Goal: Task Accomplishment & Management: Manage account settings

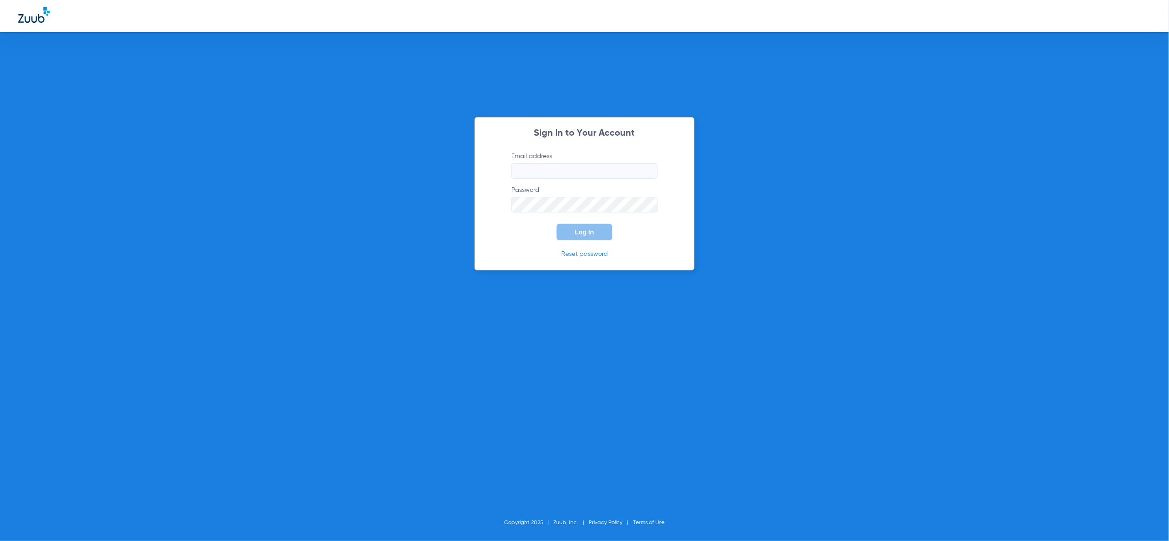
click at [588, 166] on input "Email address" at bounding box center [584, 171] width 146 height 16
type input "mary.grassano@zuub.com"
click at [567, 238] on button "Log In" at bounding box center [584, 232] width 56 height 16
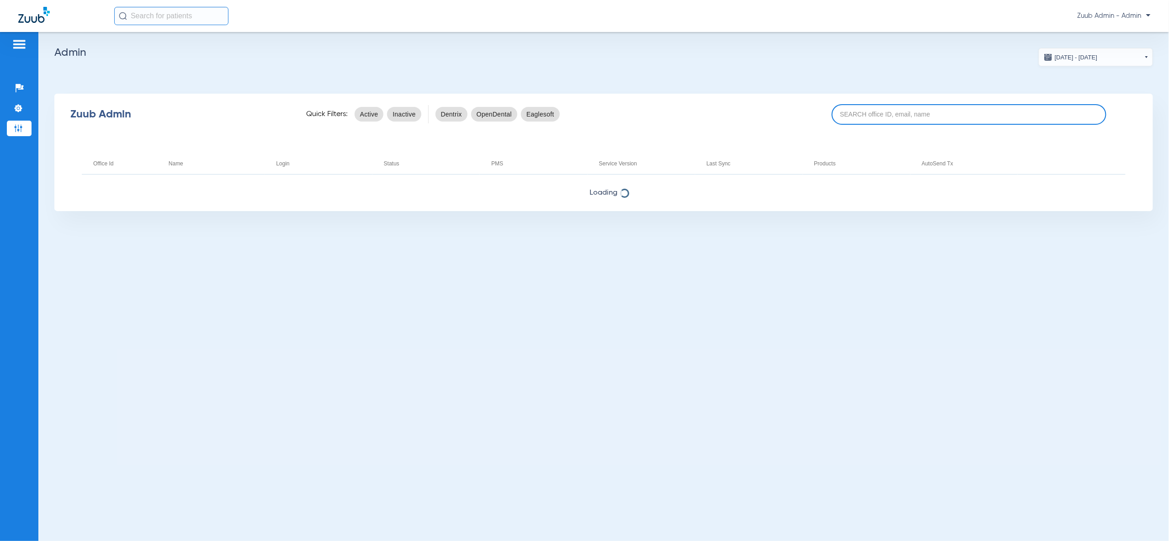
click at [884, 112] on input at bounding box center [968, 114] width 275 height 21
paste input "17004816"
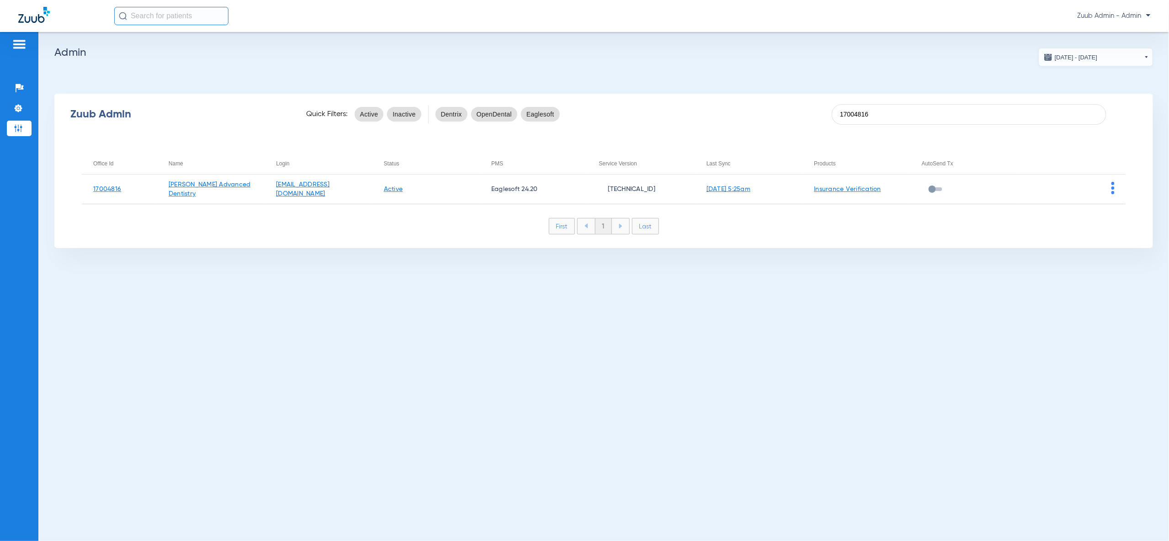
type input "17004816"
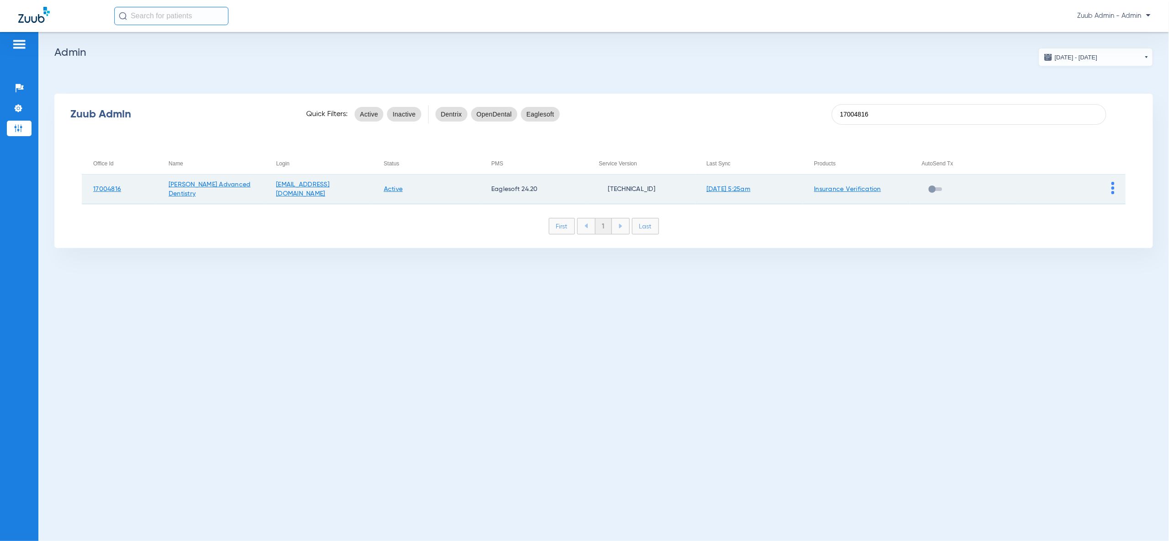
click at [1111, 185] on img at bounding box center [1112, 188] width 3 height 12
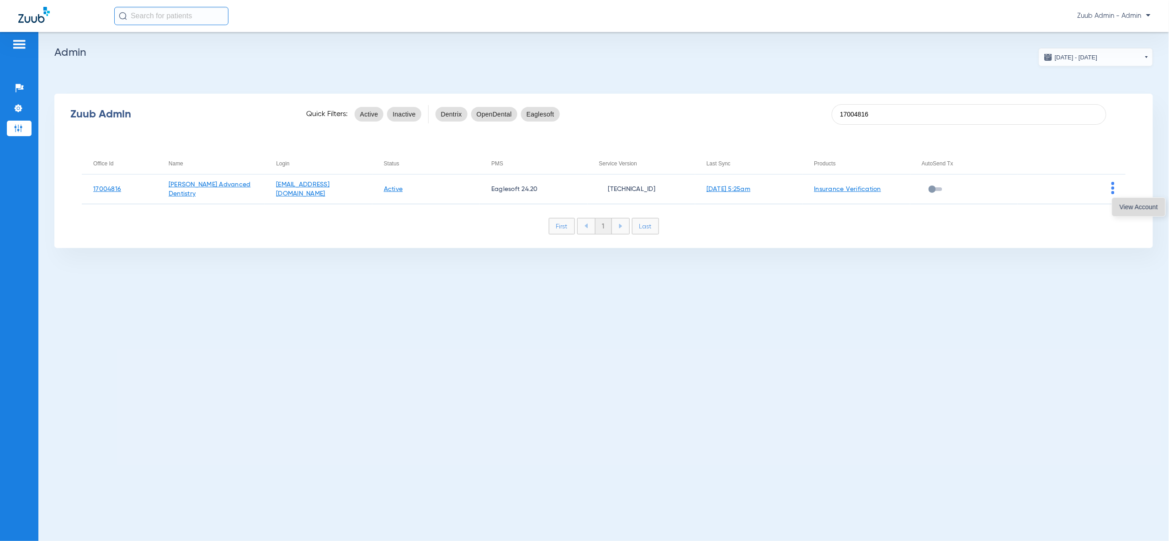
click at [1129, 213] on button "View Account" at bounding box center [1138, 207] width 53 height 18
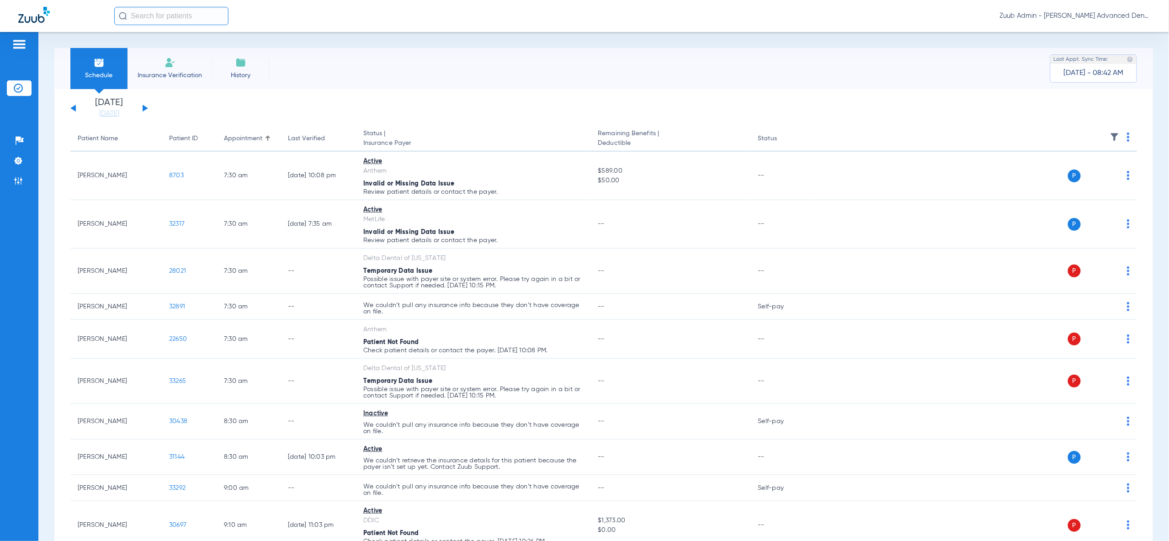
click at [1115, 137] on img at bounding box center [1114, 136] width 9 height 9
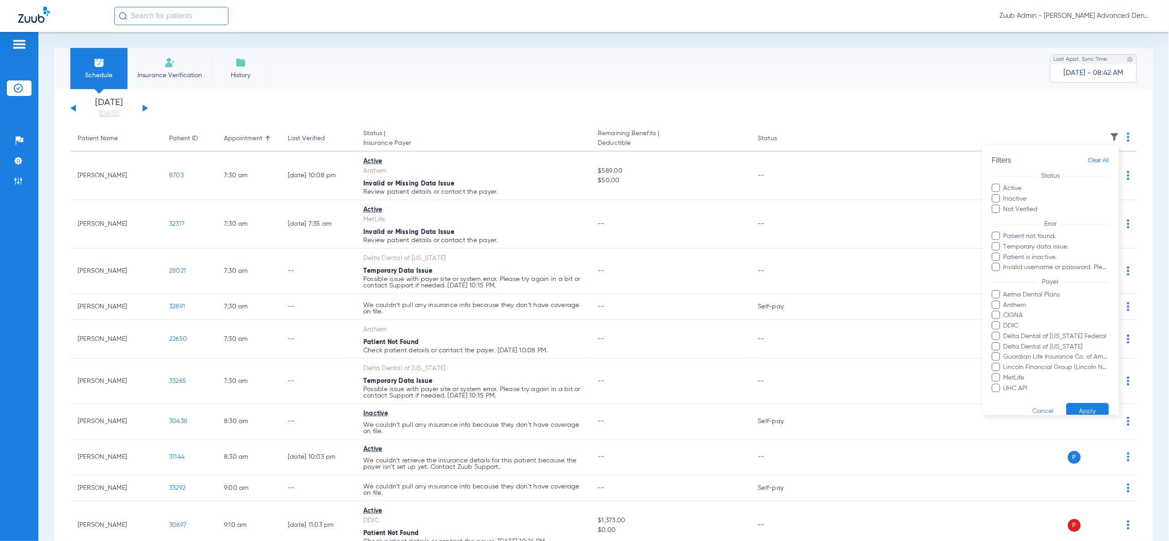
drag, startPoint x: 1011, startPoint y: 207, endPoint x: 1026, endPoint y: 225, distance: 23.3
click at [1011, 207] on label "Not Verified" at bounding box center [1050, 210] width 117 height 10
click at [1039, 206] on input "Not Verified" at bounding box center [1039, 206] width 0 height 0
click at [1078, 404] on button "Apply" at bounding box center [1087, 412] width 42 height 18
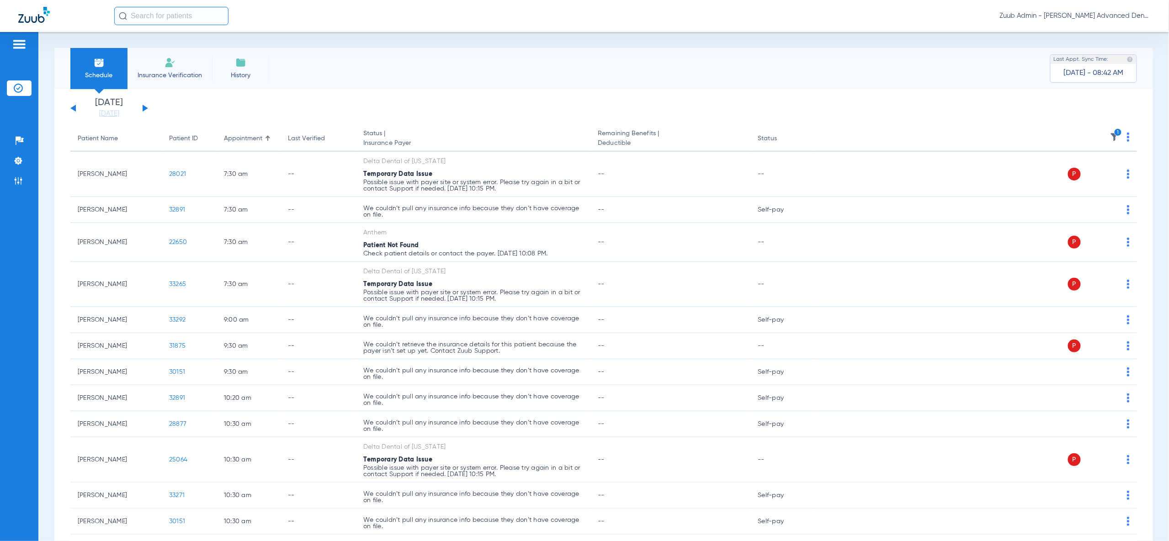
click at [1128, 138] on img at bounding box center [1128, 136] width 3 height 9
click at [1112, 137] on div at bounding box center [584, 270] width 1169 height 541
click at [1114, 136] on img at bounding box center [1114, 136] width 9 height 9
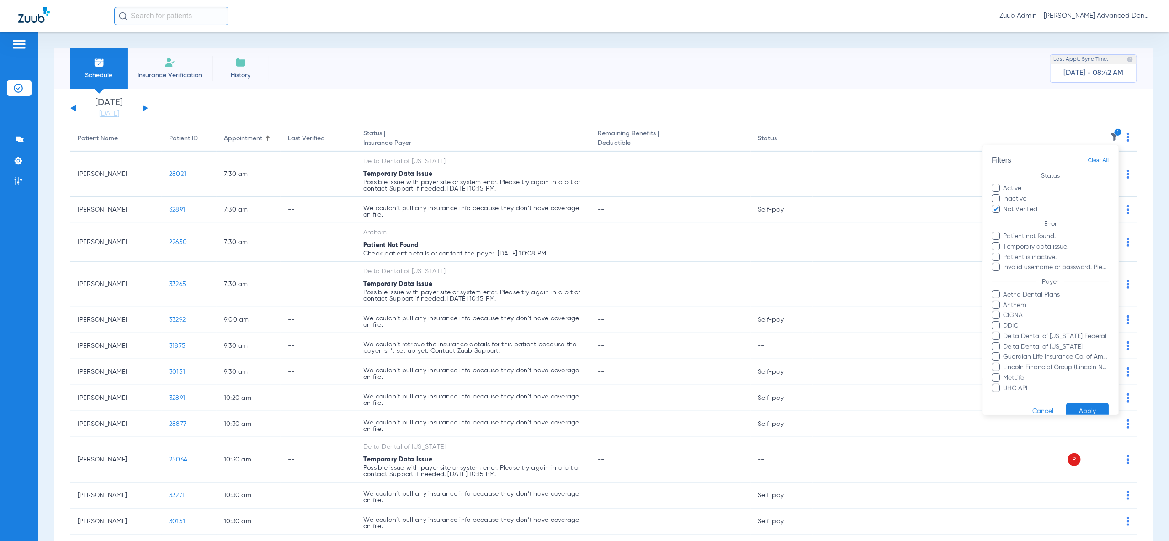
click at [1022, 213] on label "Not Verified" at bounding box center [1050, 210] width 117 height 10
click at [1039, 206] on input "Not Verified" at bounding box center [1039, 206] width 0 height 0
click at [1020, 244] on span "Temporary data issue." at bounding box center [1056, 247] width 106 height 10
click at [1005, 253] on input "Temporary data issue." at bounding box center [1005, 253] width 0 height 0
click at [1022, 268] on span "Invalid username or password. Please go to Settings > Insurance Verification > …" at bounding box center [1056, 268] width 106 height 10
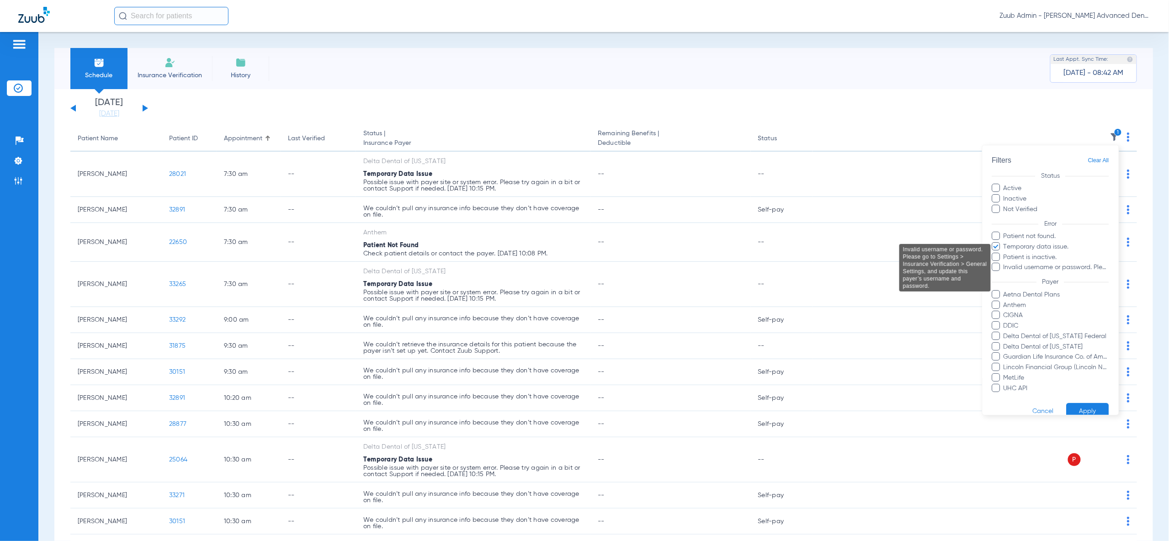
click at [1005, 274] on input "Invalid username or password. Please go to Settings > Insurance Verification > …" at bounding box center [1005, 274] width 0 height 0
click at [1097, 414] on button "Apply" at bounding box center [1087, 412] width 42 height 18
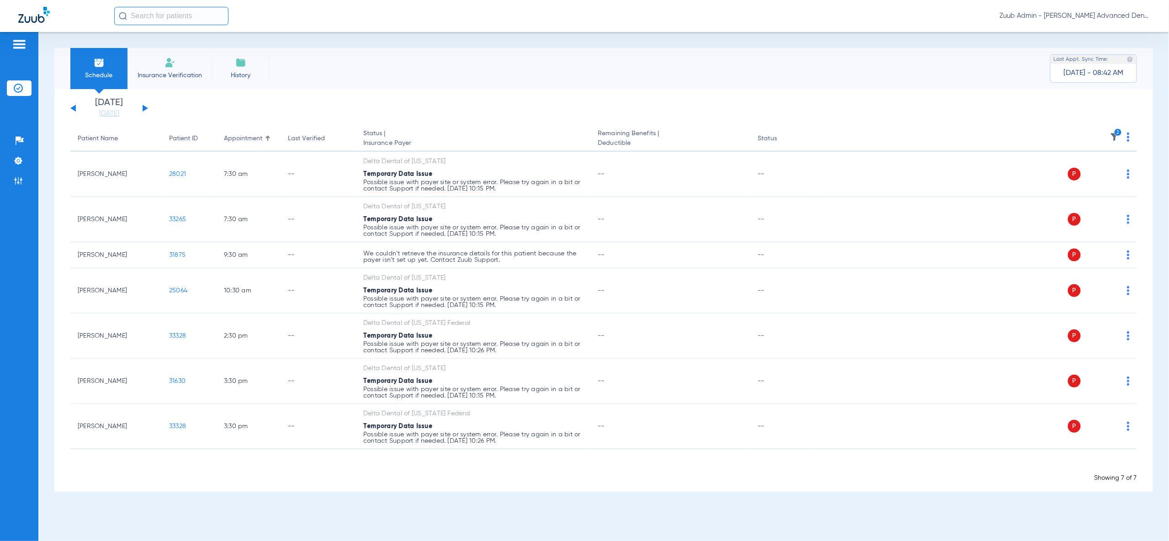
click at [1127, 136] on img at bounding box center [1128, 136] width 3 height 9
click at [1116, 132] on div at bounding box center [584, 270] width 1169 height 541
click at [1116, 138] on img at bounding box center [1114, 136] width 9 height 9
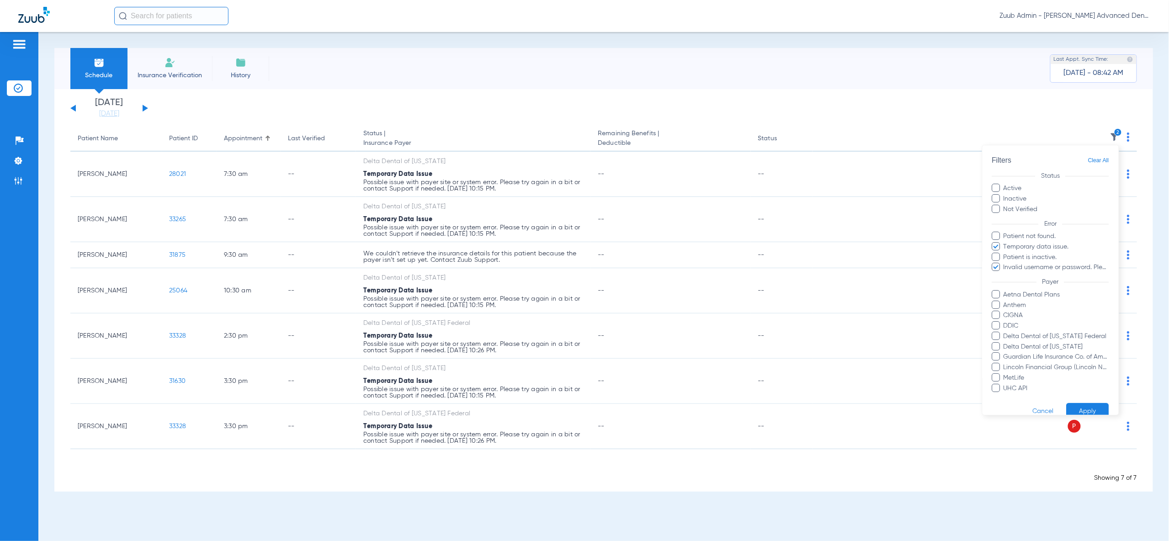
click at [1116, 139] on div at bounding box center [584, 270] width 1169 height 541
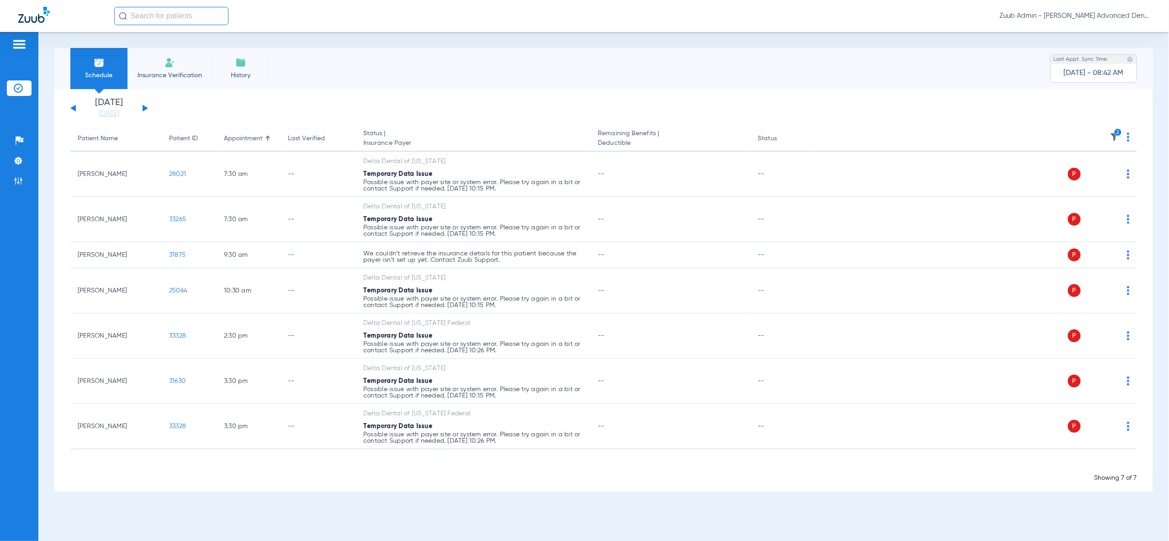
click at [1132, 135] on th "2" at bounding box center [974, 139] width 324 height 26
click at [1127, 138] on img at bounding box center [1128, 136] width 3 height 9
click at [1105, 168] on button "Verify All" at bounding box center [1094, 173] width 69 height 18
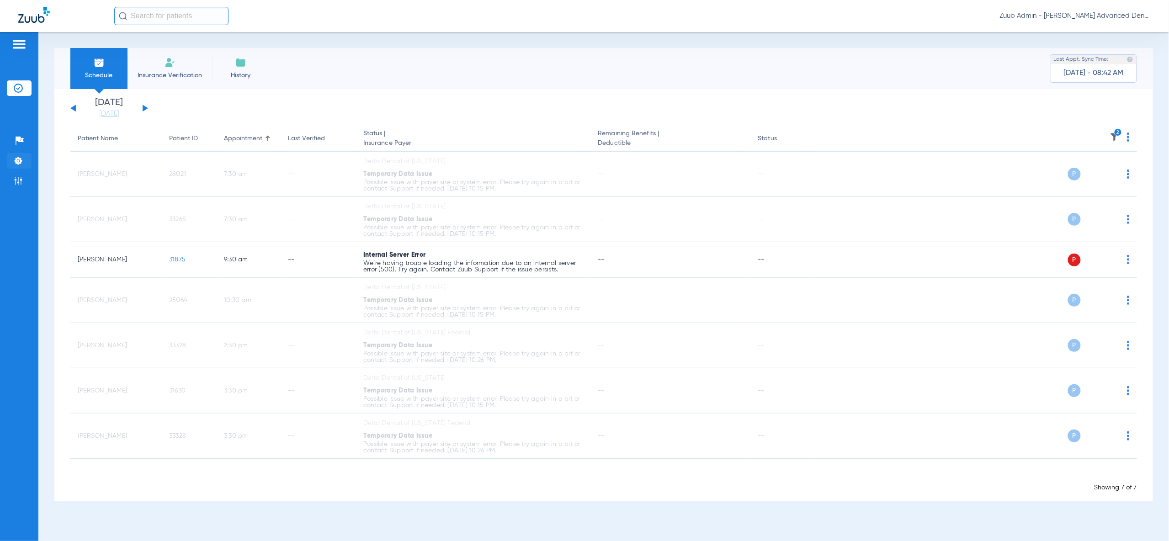
click at [27, 157] on li "Settings" at bounding box center [19, 161] width 25 height 16
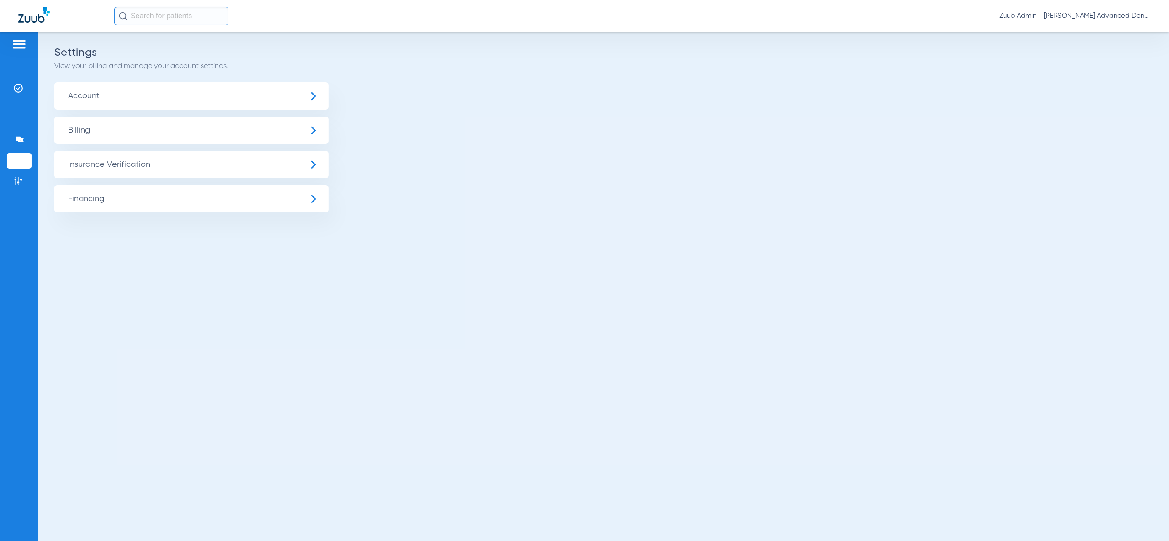
click at [60, 173] on span "Insurance Verification" at bounding box center [191, 164] width 274 height 27
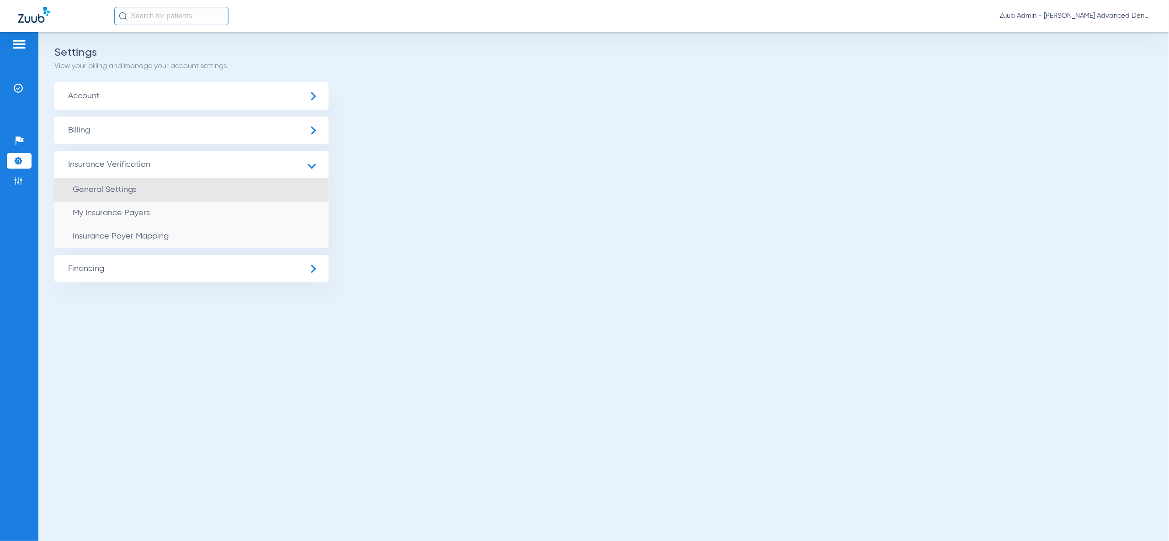
click at [97, 188] on span "General Settings" at bounding box center [105, 189] width 64 height 8
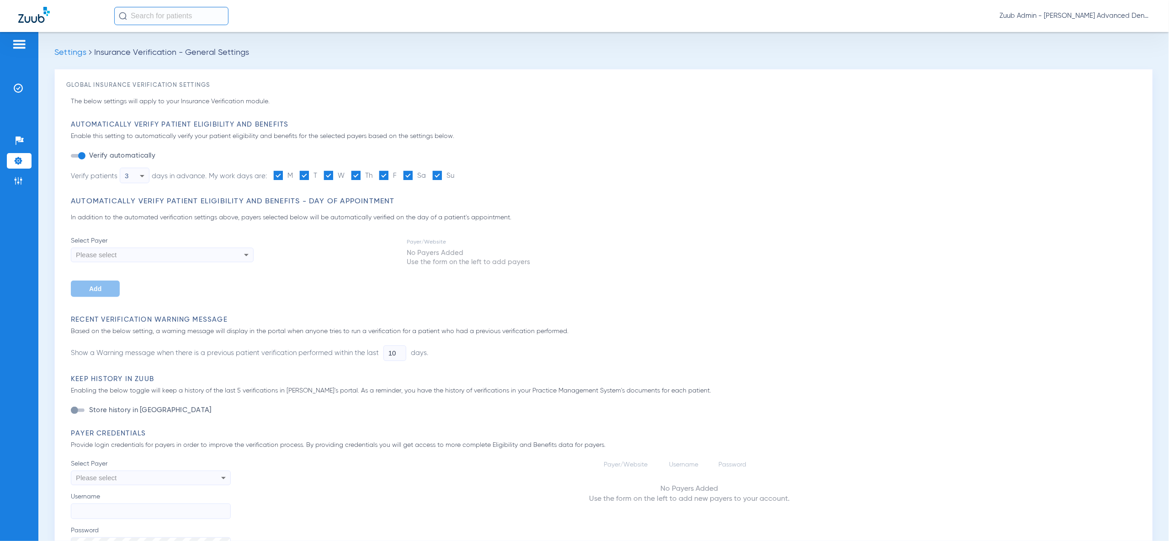
type input "30"
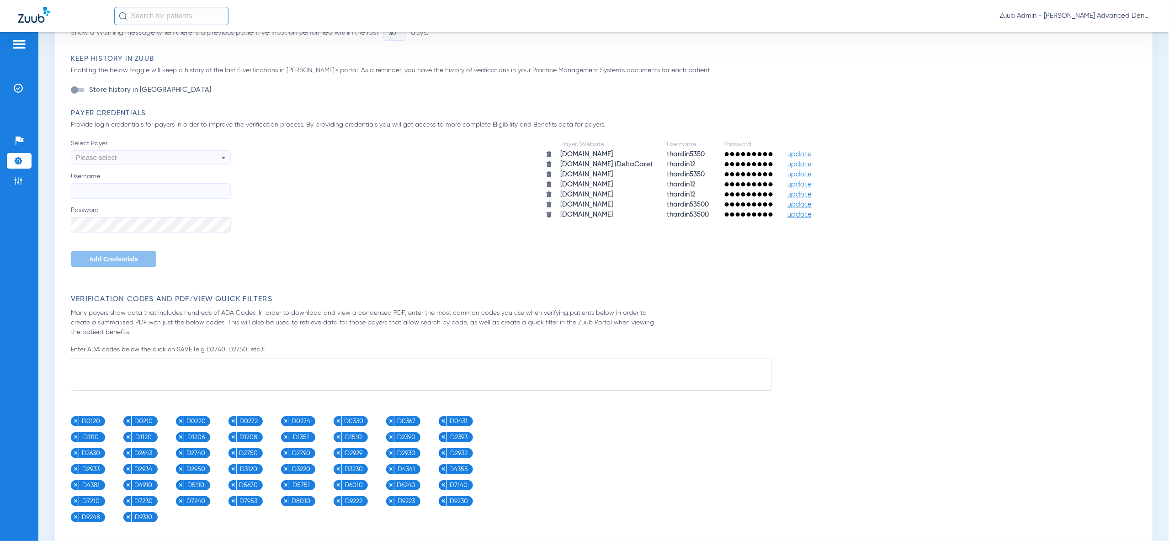
scroll to position [317, 0]
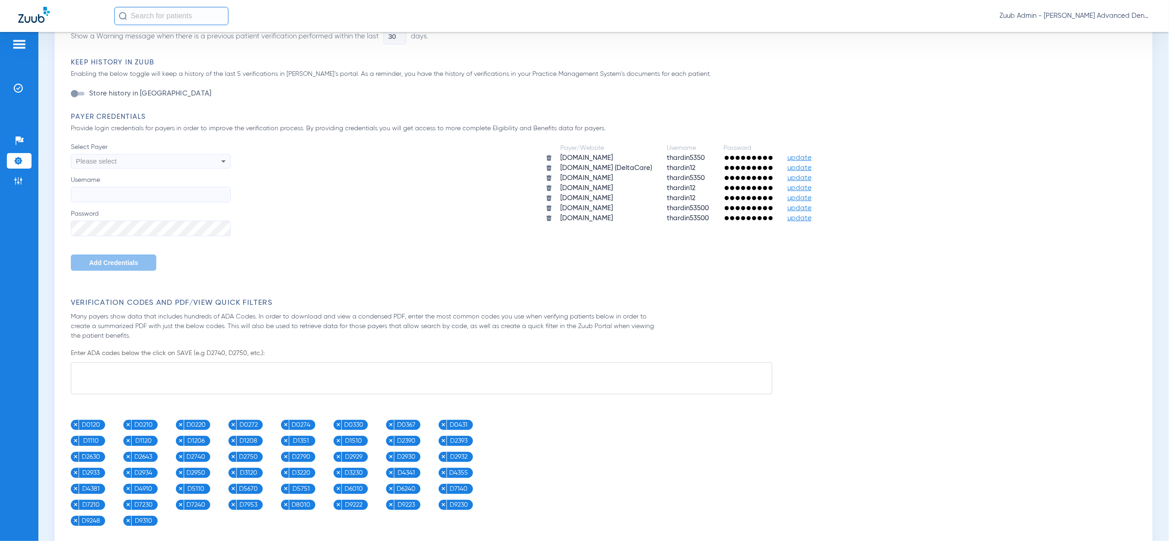
click at [14, 158] on img at bounding box center [18, 160] width 9 height 9
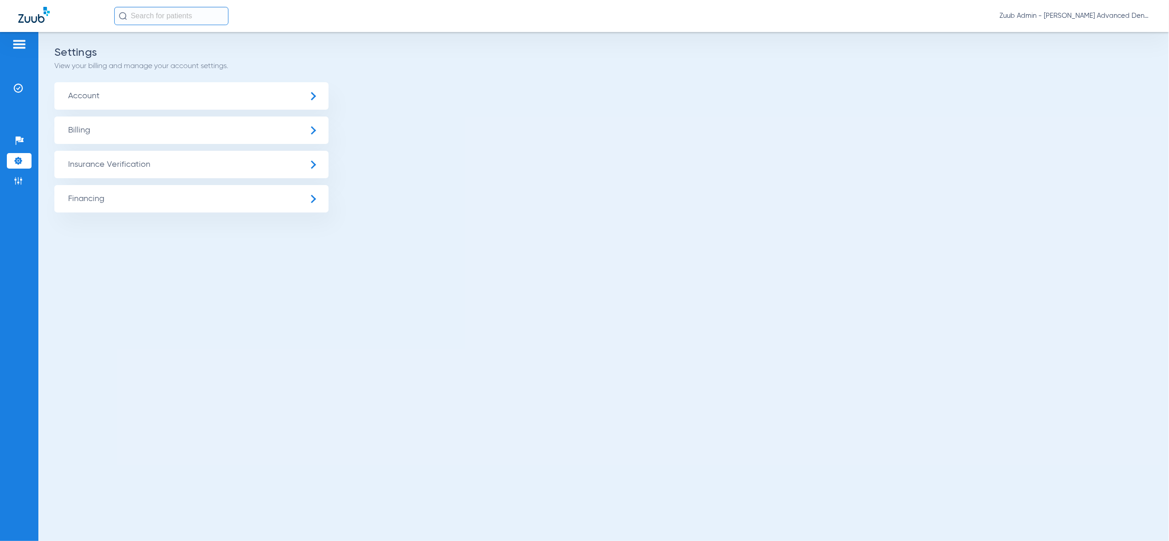
click at [107, 86] on span "Account" at bounding box center [191, 95] width 274 height 27
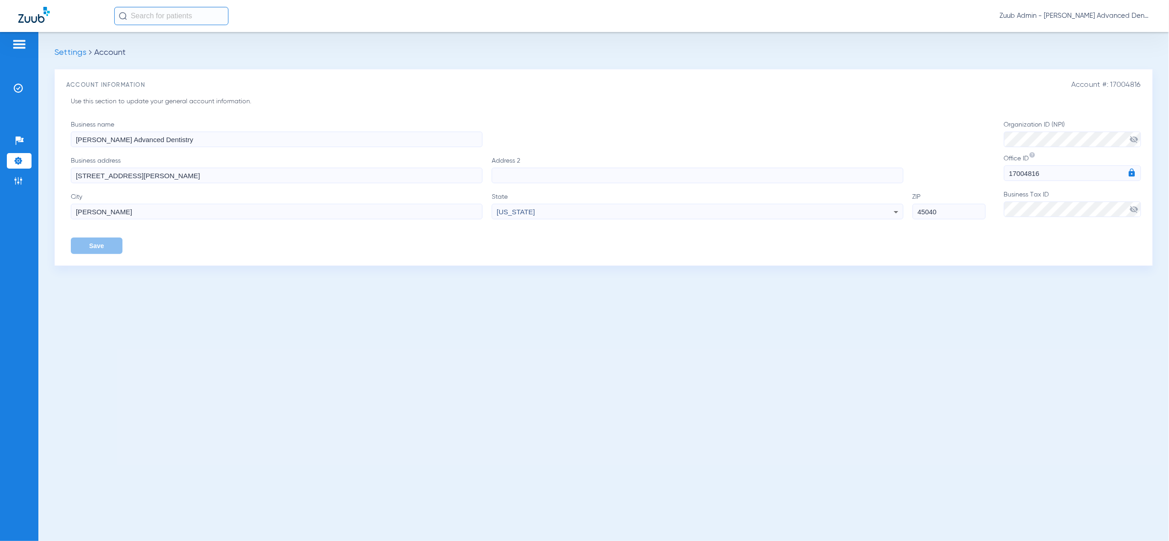
click at [22, 163] on img at bounding box center [18, 160] width 9 height 9
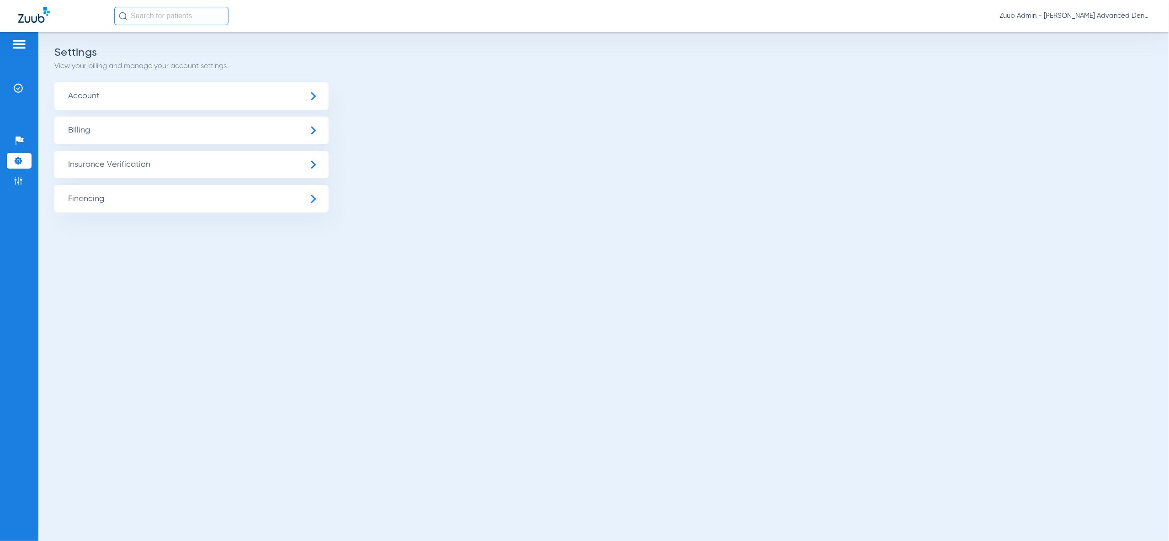
click at [92, 170] on span "Insurance Verification" at bounding box center [191, 164] width 274 height 27
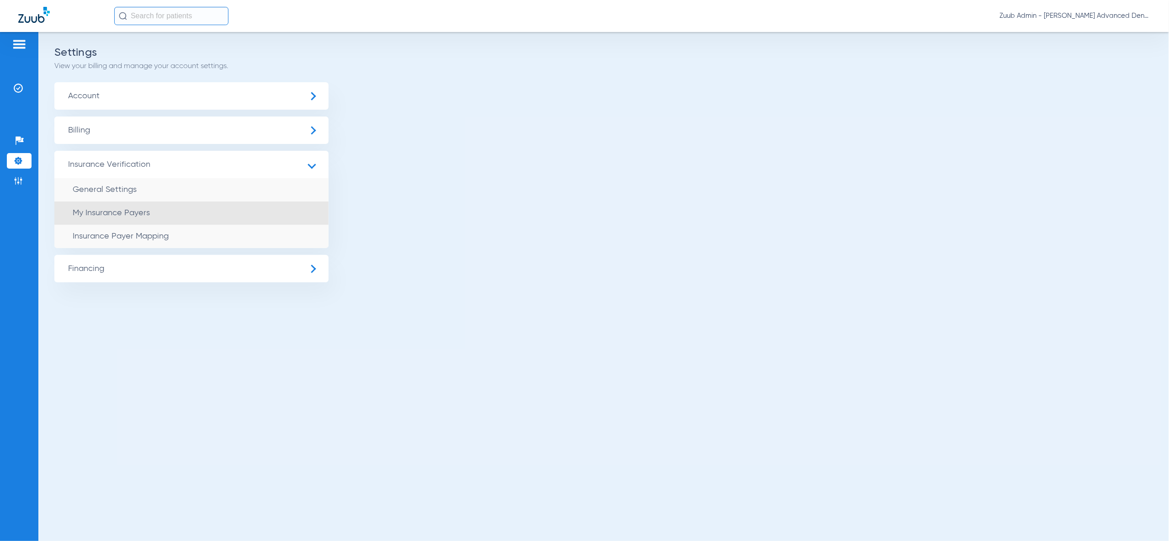
click at [118, 203] on ul "General Settings My Insurance Payers Insurance Payer Mapping" at bounding box center [191, 213] width 274 height 70
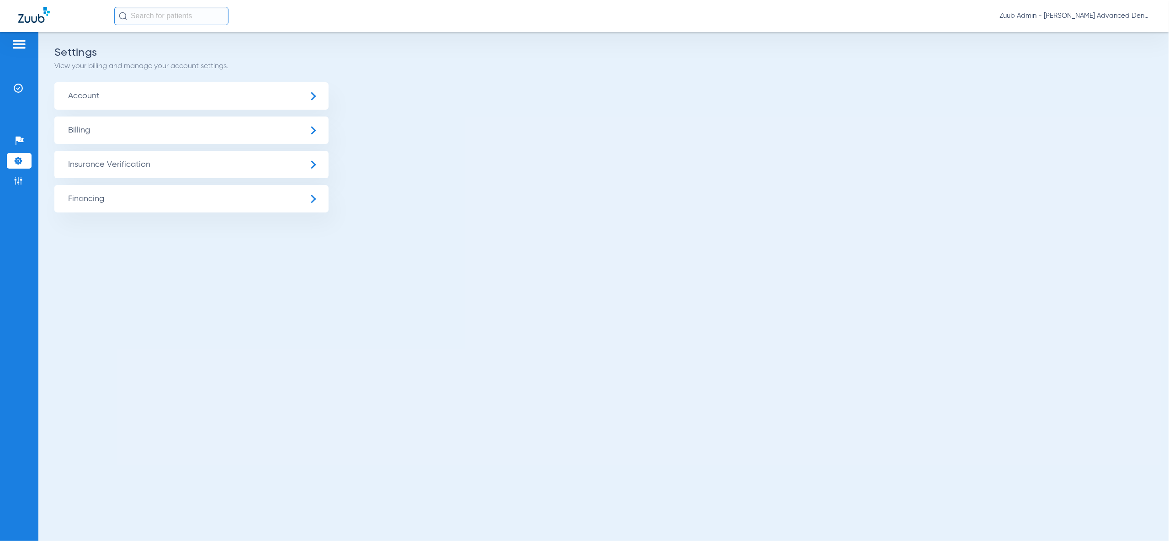
click at [125, 165] on span "Insurance Verification" at bounding box center [191, 164] width 274 height 27
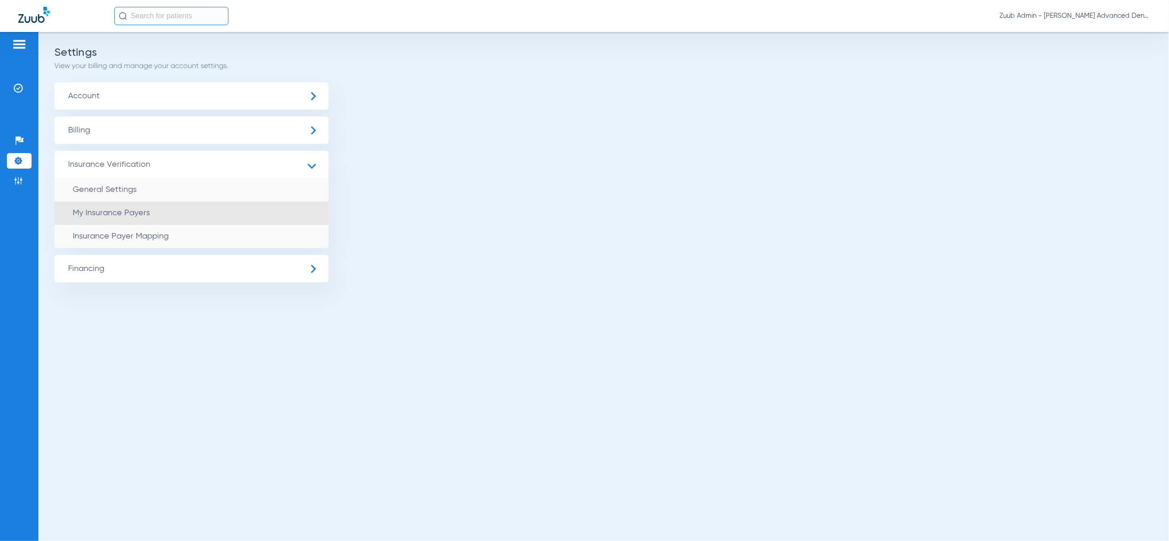
click at [133, 213] on span "My Insurance Payers" at bounding box center [111, 213] width 77 height 8
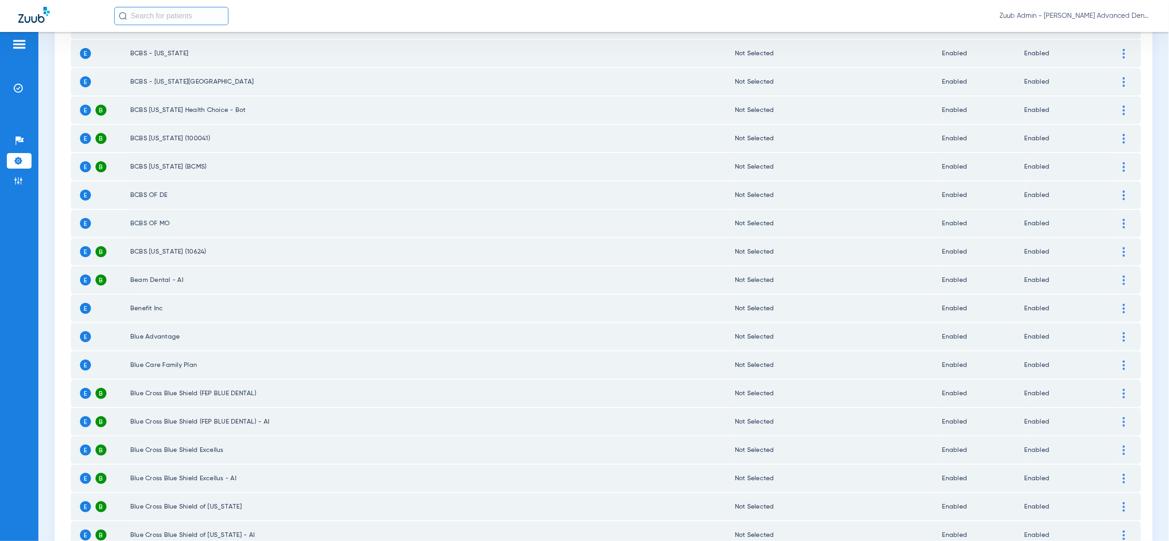
scroll to position [1064, 0]
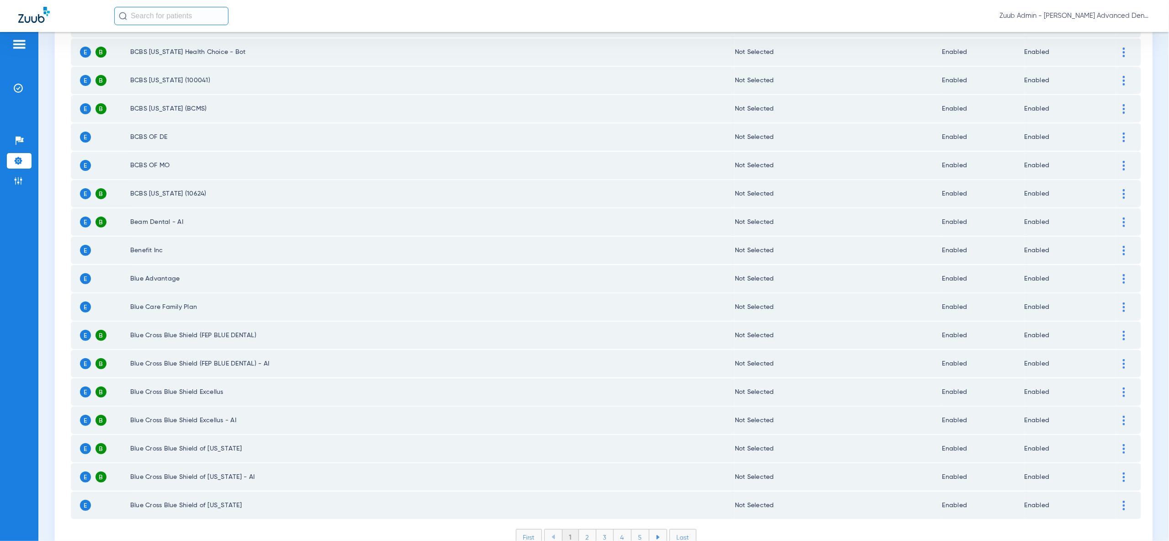
click at [620, 529] on li "4" at bounding box center [623, 537] width 18 height 16
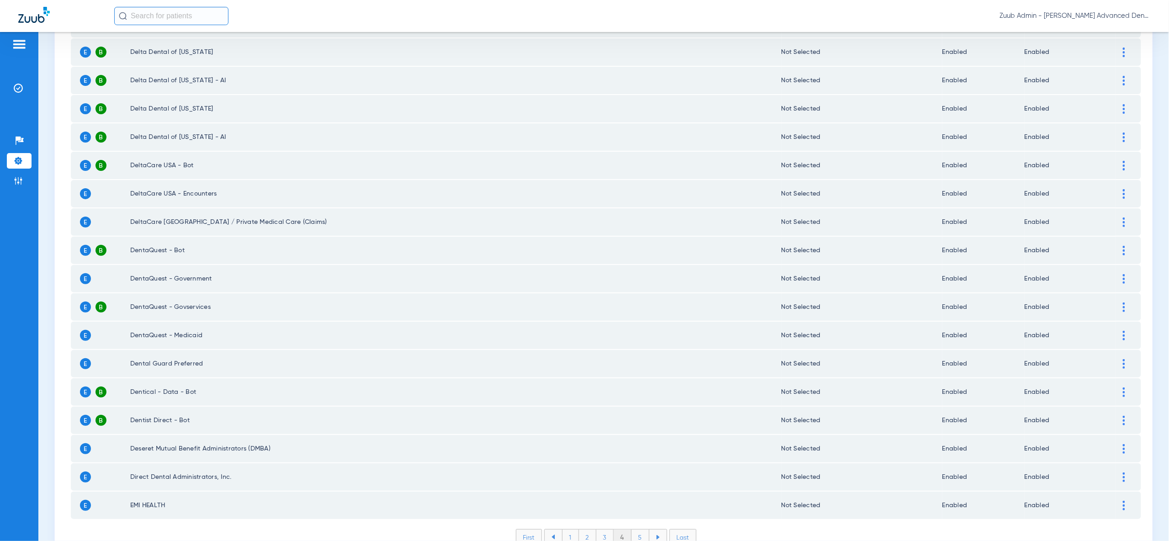
click at [640, 529] on li "5" at bounding box center [640, 537] width 18 height 16
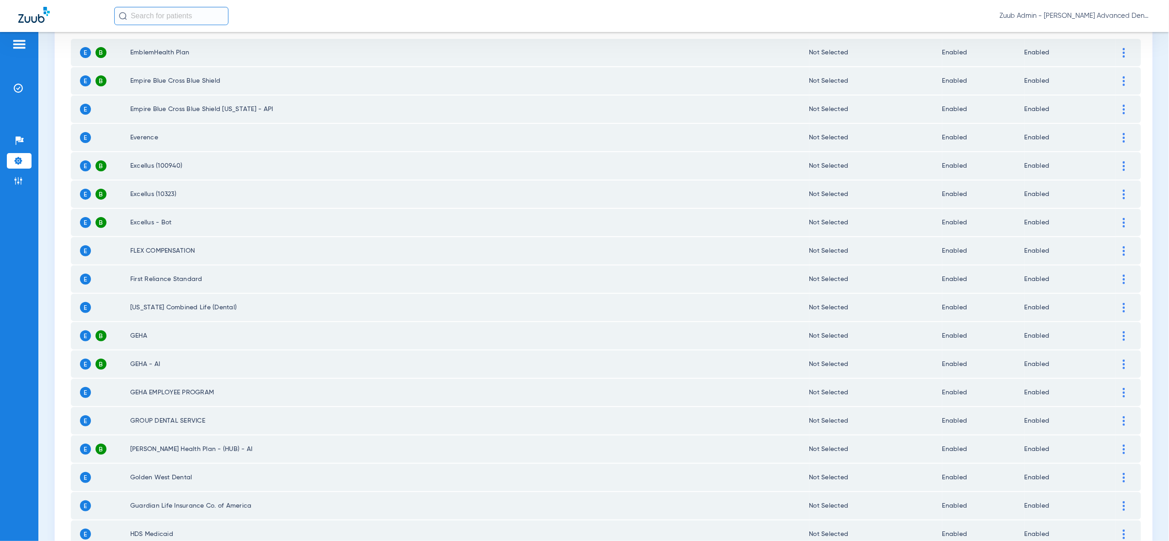
scroll to position [118, 0]
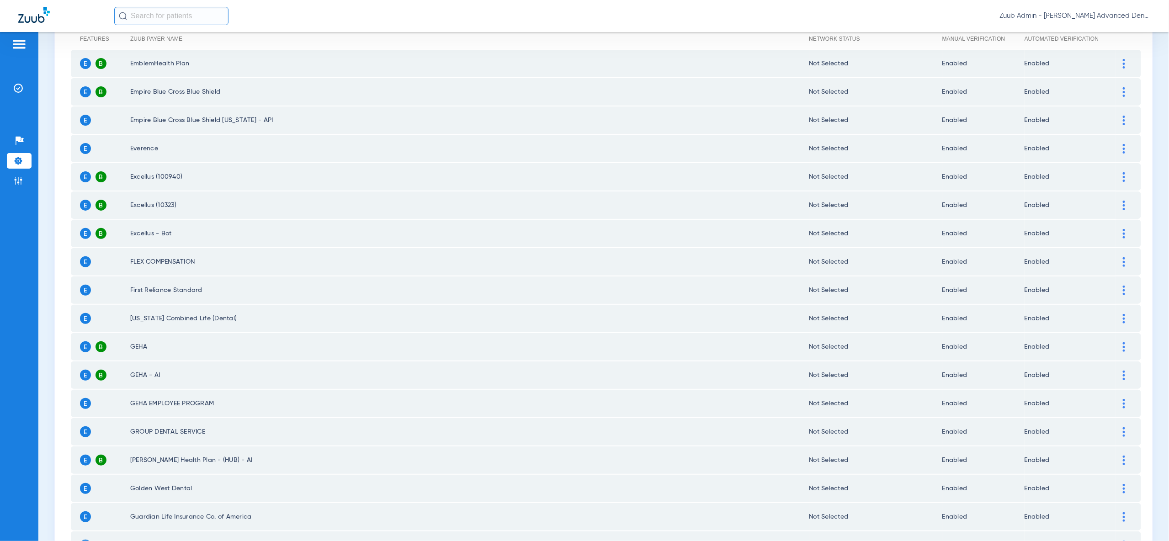
click at [27, 162] on li "Settings" at bounding box center [19, 161] width 25 height 16
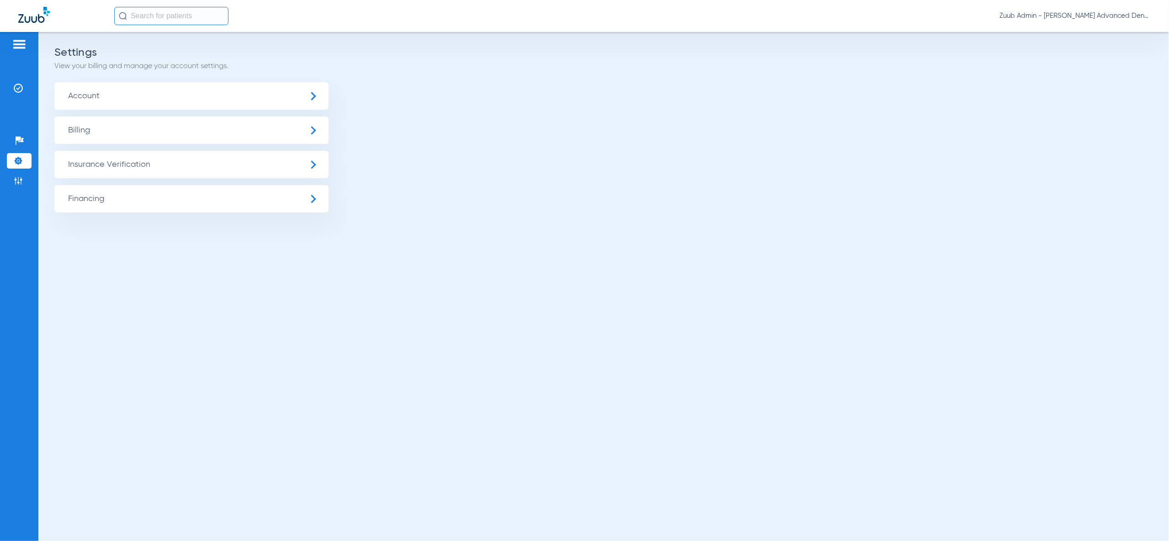
click at [96, 171] on span "Insurance Verification" at bounding box center [191, 164] width 274 height 27
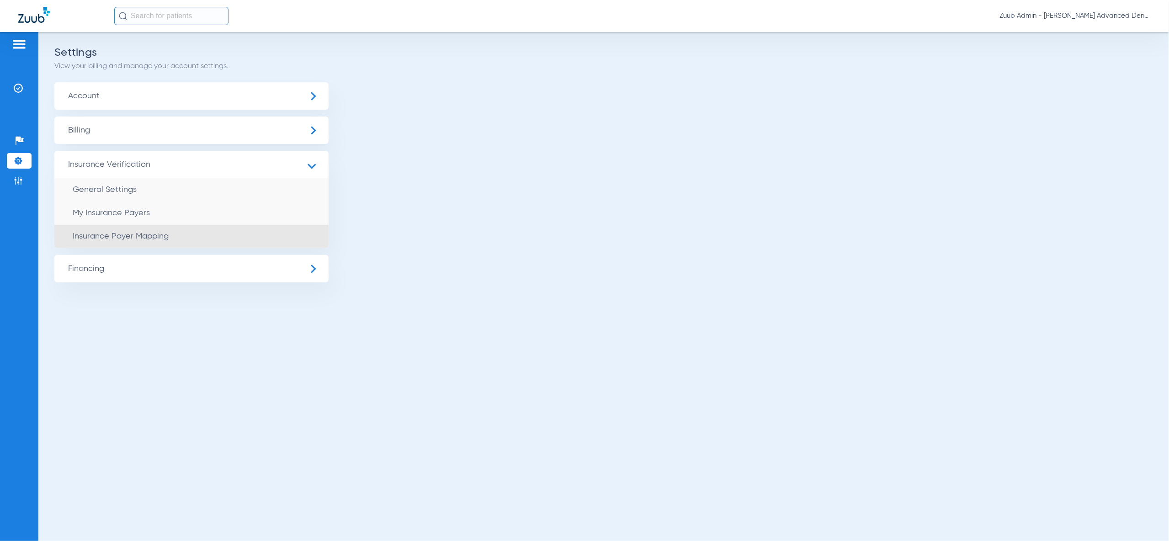
click at [116, 235] on span "Insurance Payer Mapping" at bounding box center [121, 236] width 96 height 8
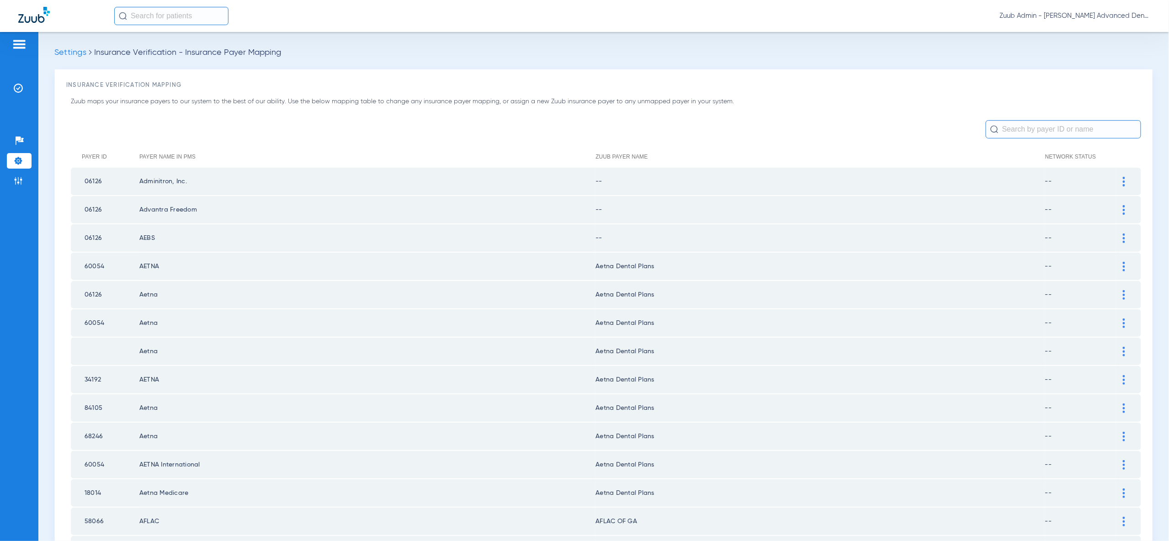
click at [1128, 183] on div at bounding box center [1124, 182] width 16 height 10
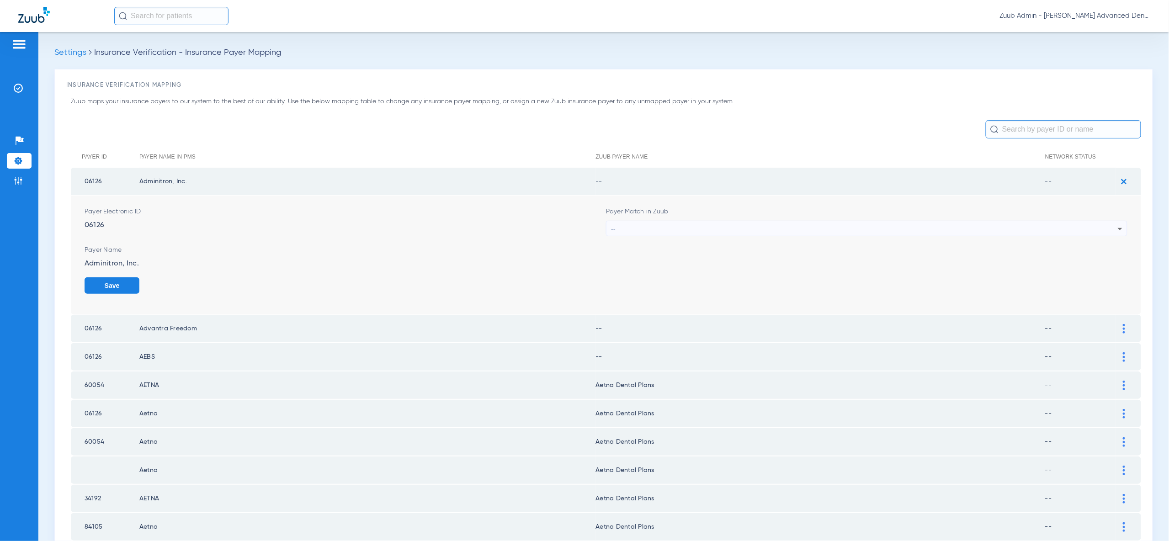
click at [1099, 232] on div "--" at bounding box center [864, 229] width 507 height 16
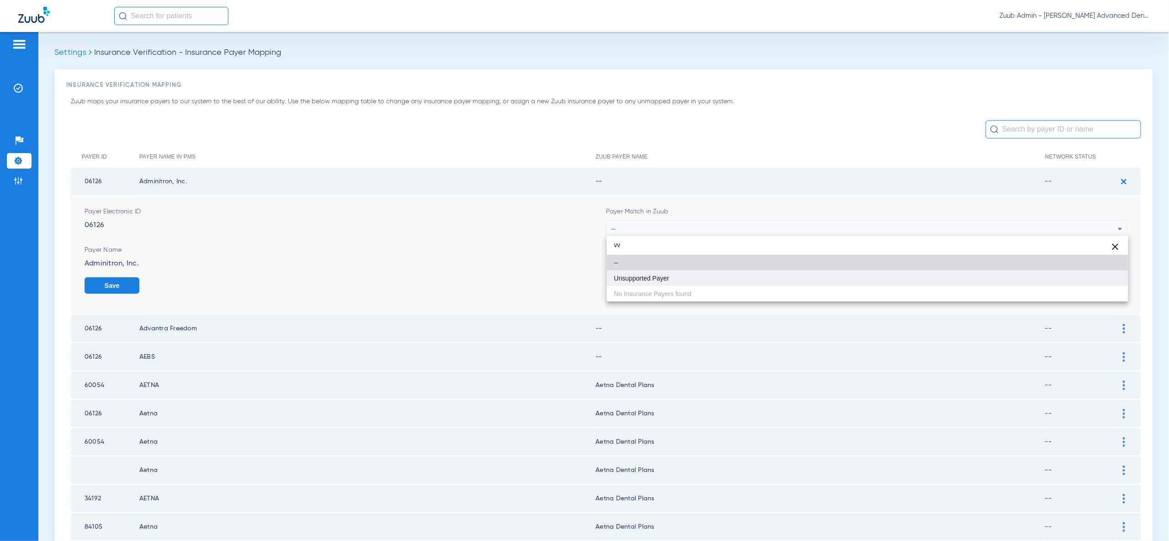
type input "vv"
click at [1076, 285] on mat-option "Unsupported Payer" at bounding box center [867, 278] width 521 height 16
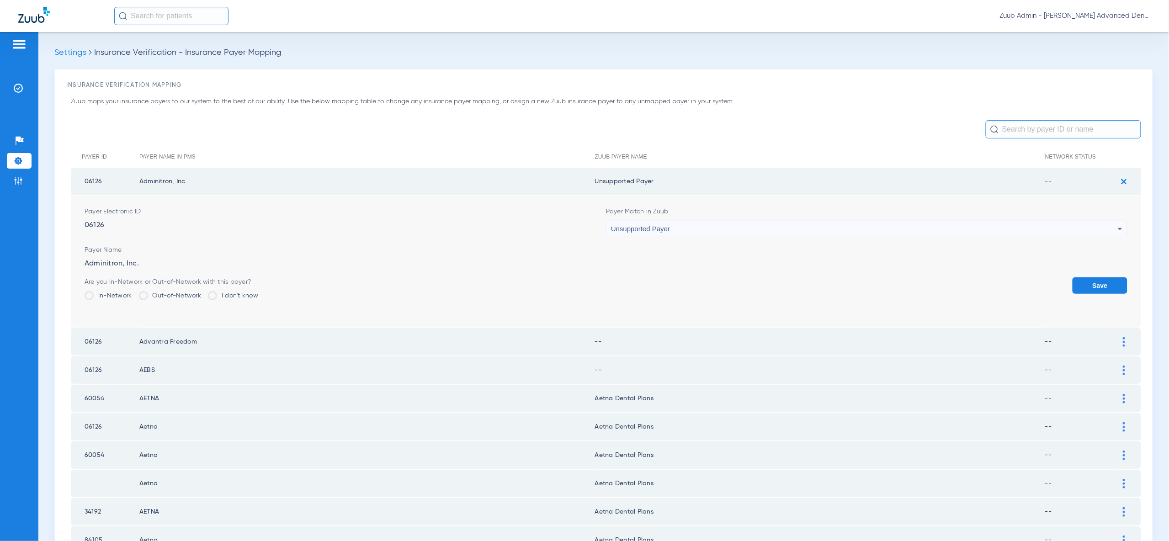
drag, startPoint x: 1093, startPoint y: 289, endPoint x: 1103, endPoint y: 247, distance: 43.3
click at [1093, 288] on button "Save" at bounding box center [1099, 285] width 55 height 16
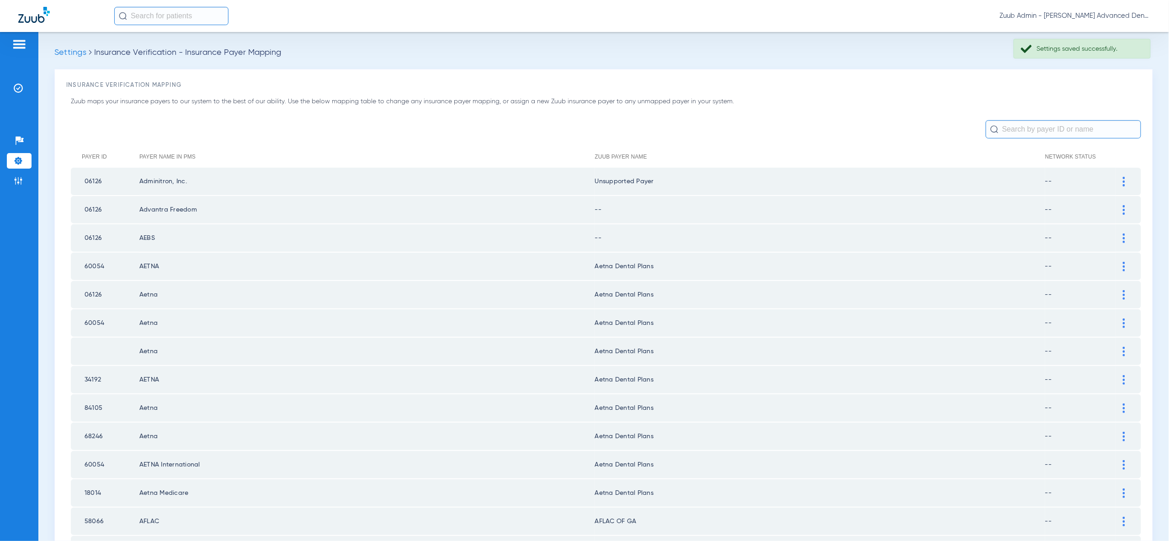
click at [1124, 210] on img at bounding box center [1123, 210] width 2 height 10
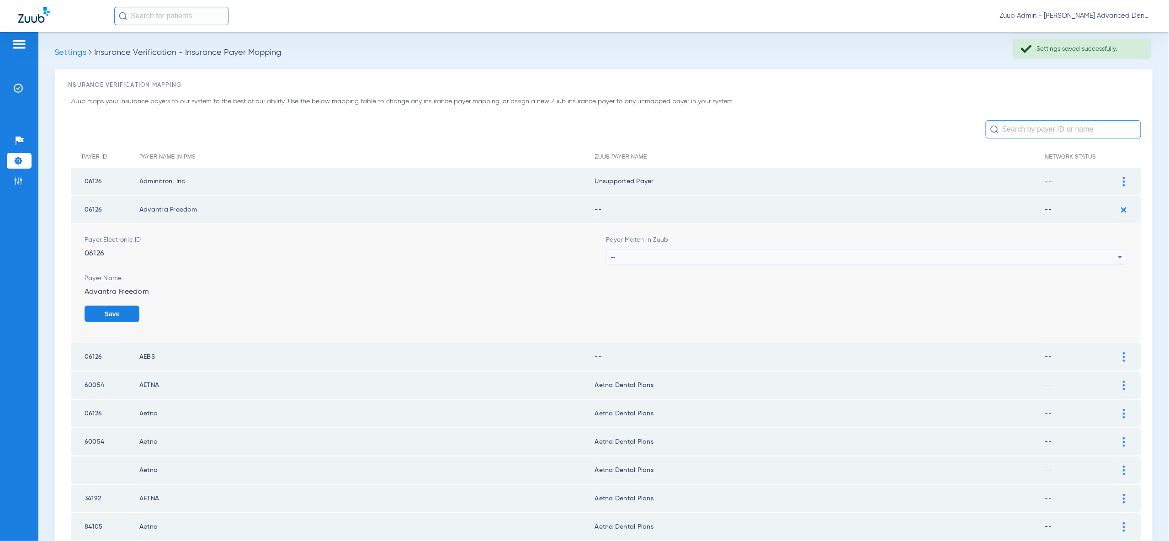
click at [1112, 257] on div "--" at bounding box center [864, 257] width 507 height 16
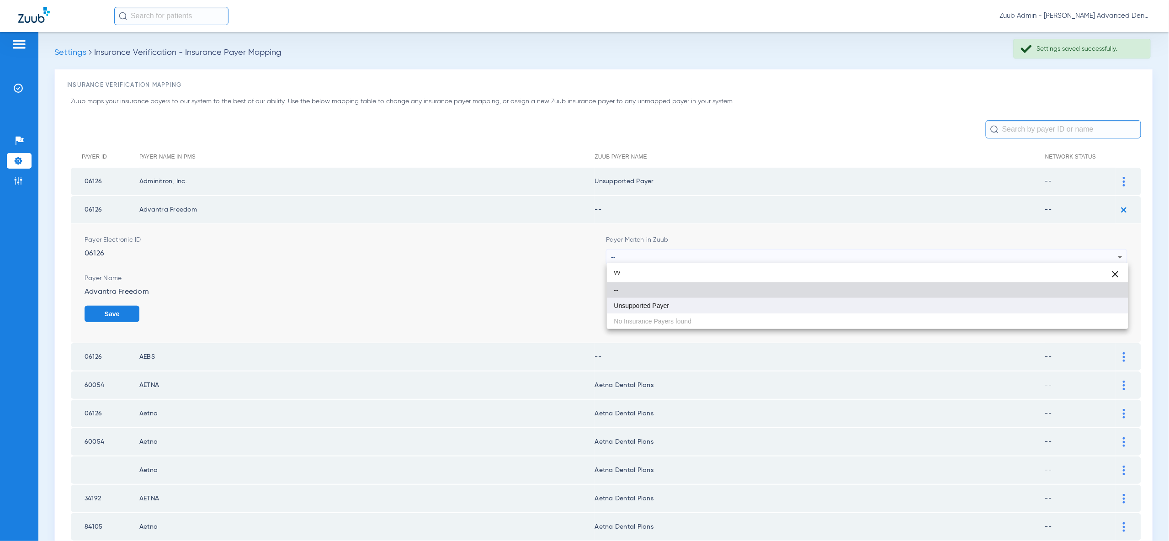
type input "vv"
drag, startPoint x: 1088, startPoint y: 305, endPoint x: 1092, endPoint y: 308, distance: 5.2
click at [1088, 305] on mat-option "Unsupported Payer" at bounding box center [867, 306] width 521 height 16
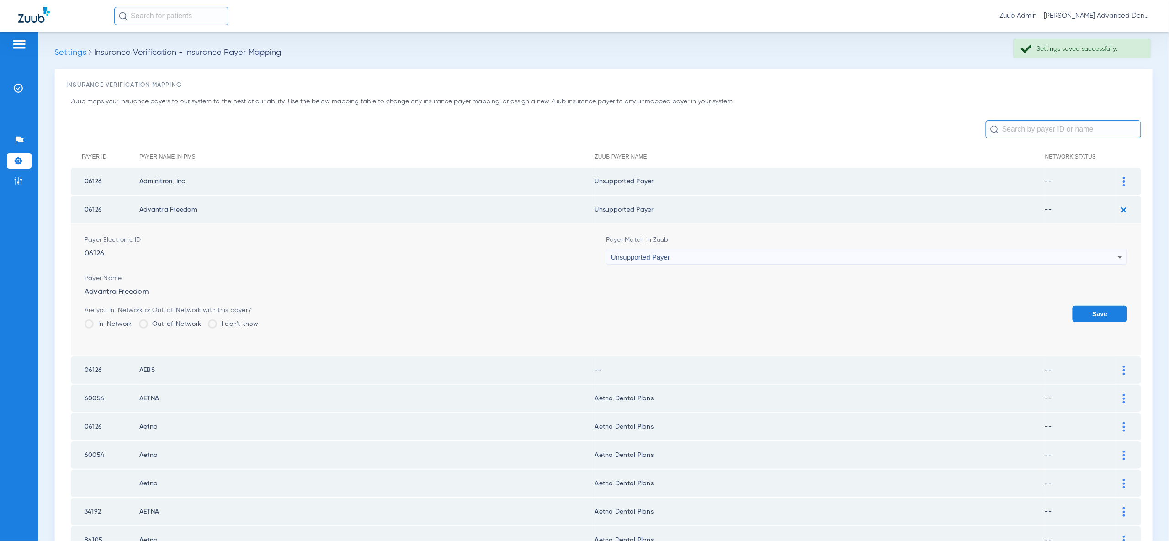
click at [1103, 318] on button "Save" at bounding box center [1099, 314] width 55 height 16
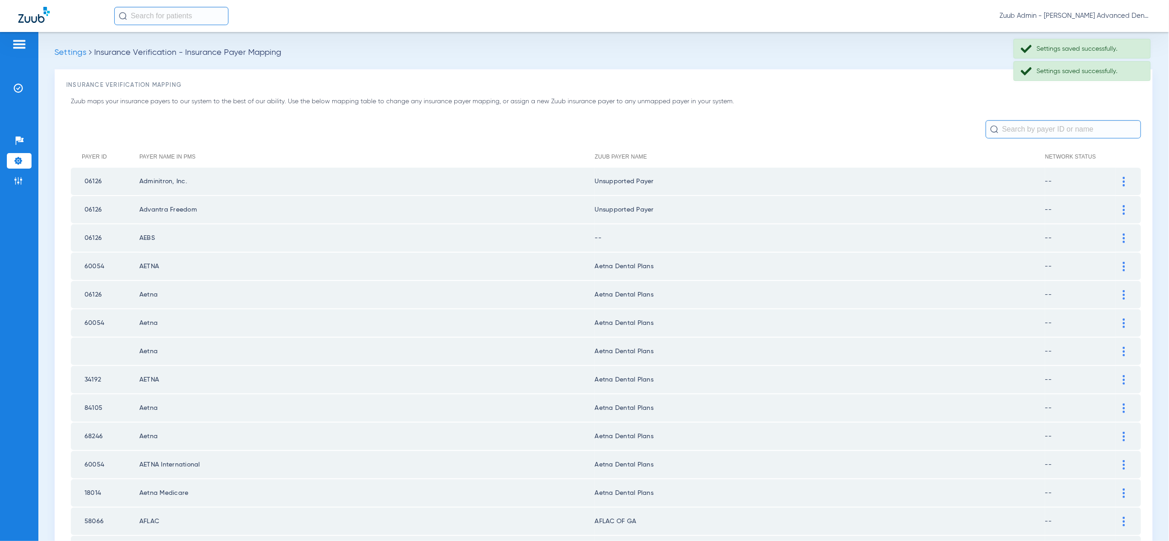
click at [1124, 238] on img at bounding box center [1123, 238] width 2 height 10
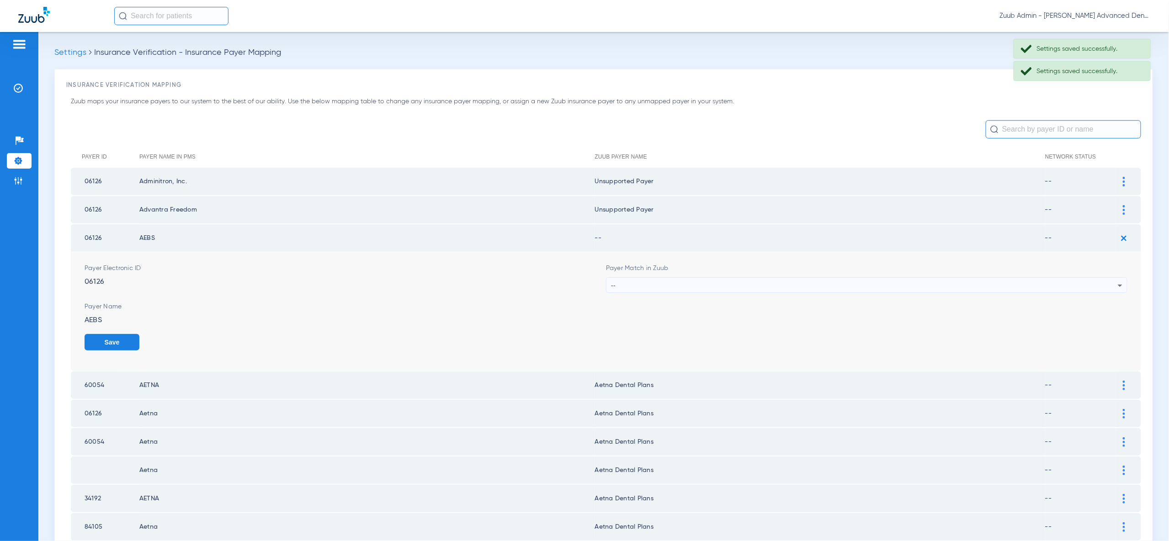
click at [1111, 282] on div "--" at bounding box center [864, 286] width 507 height 16
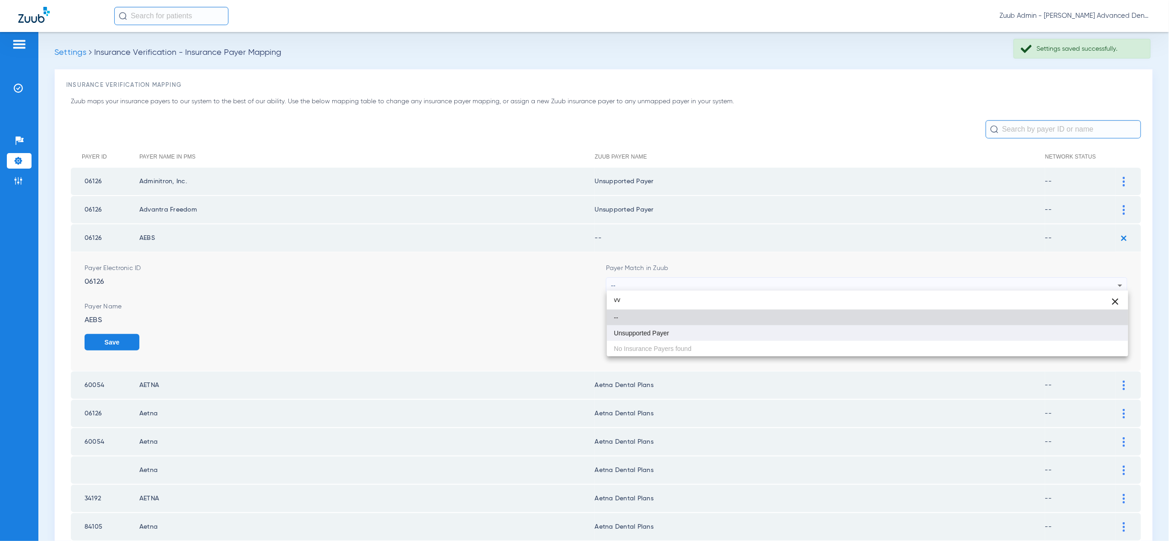
type input "vv"
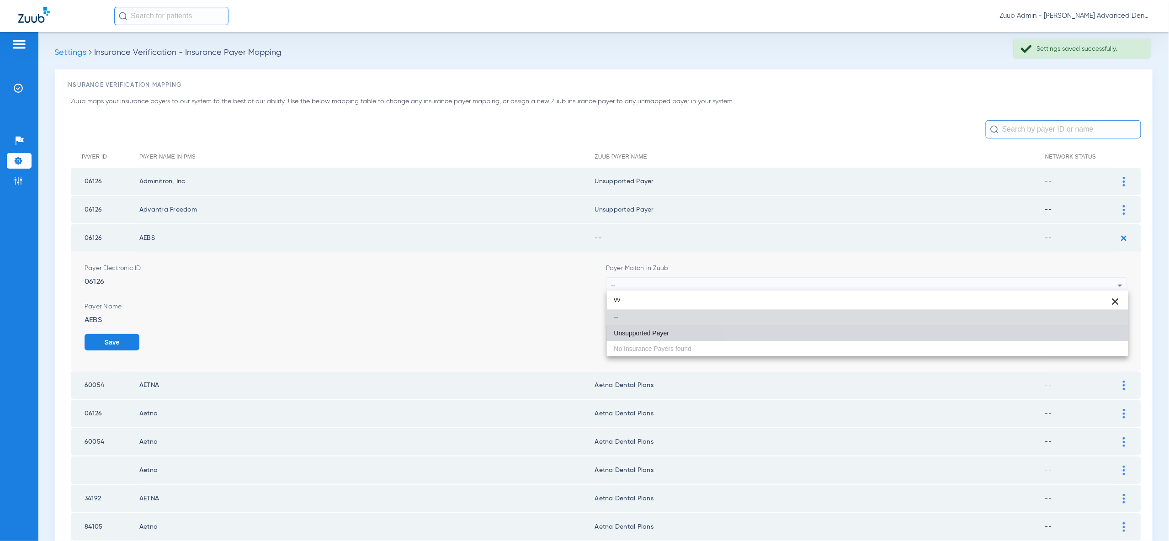
click at [1091, 336] on mat-option "Unsupported Payer" at bounding box center [867, 333] width 521 height 16
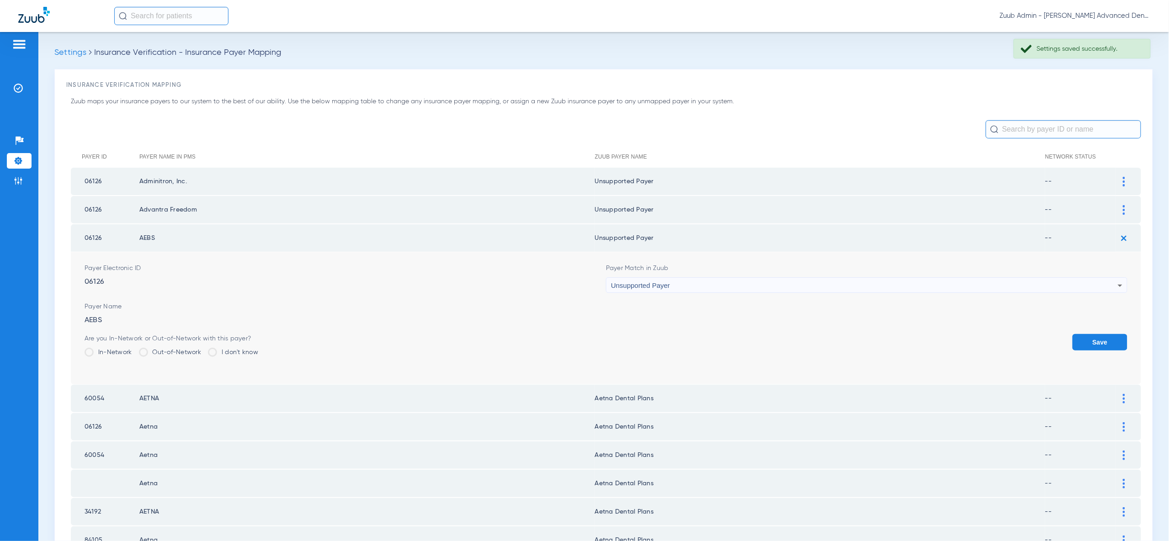
click at [1096, 336] on button "Save" at bounding box center [1099, 342] width 55 height 16
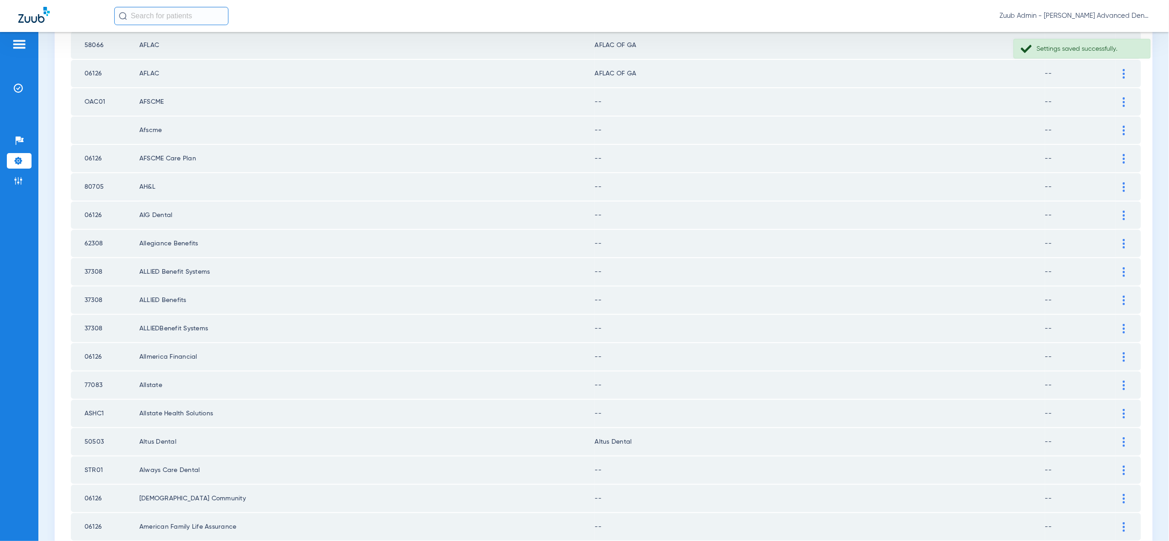
scroll to position [477, 0]
click at [1126, 96] on div at bounding box center [1124, 101] width 16 height 10
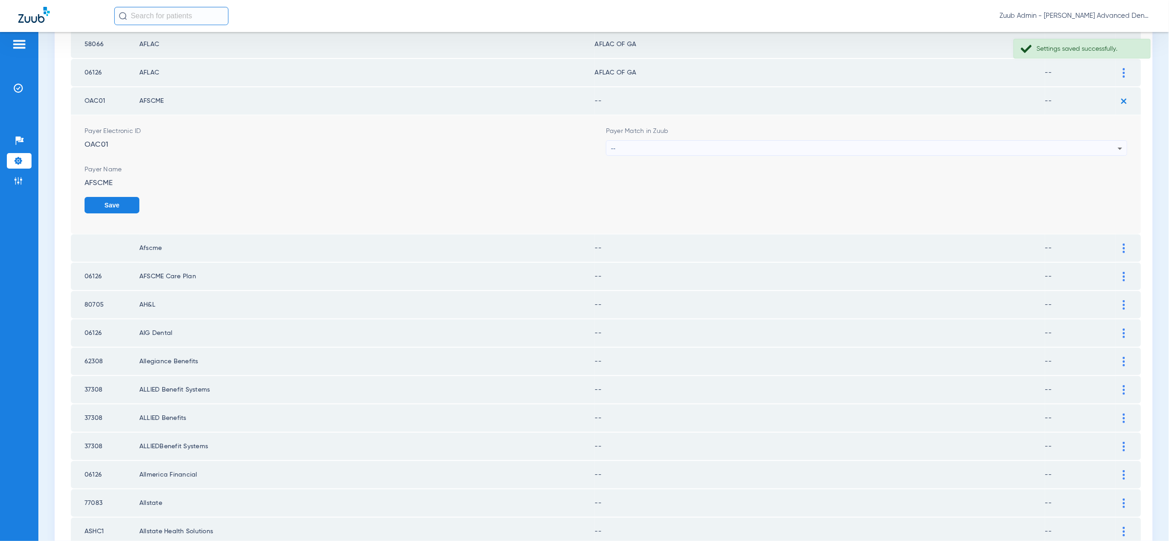
click at [1114, 143] on icon at bounding box center [1119, 148] width 11 height 11
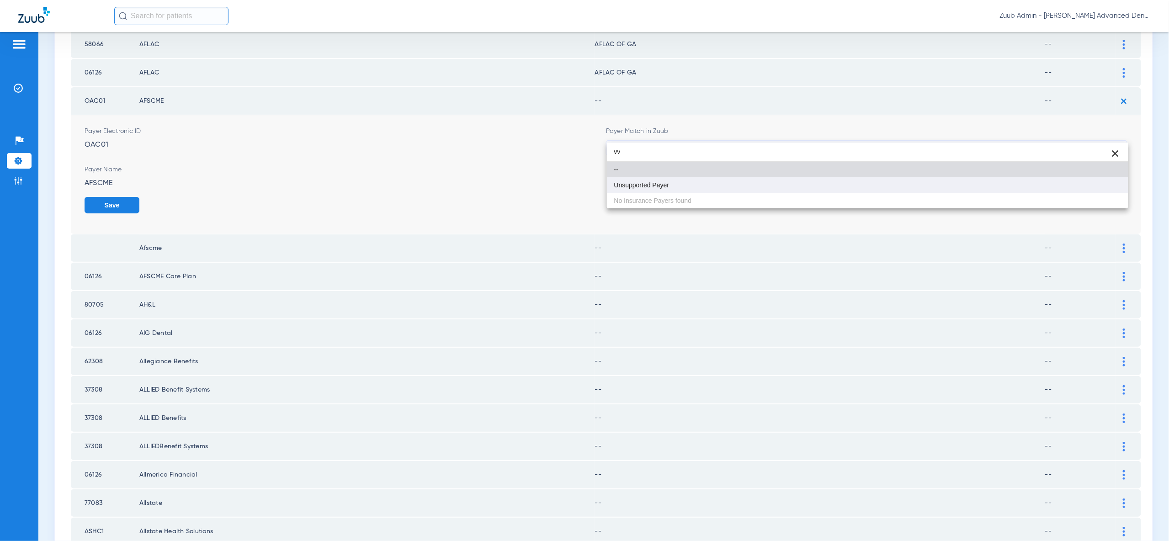
type input "vv"
click at [1098, 186] on mat-option "Unsupported Payer" at bounding box center [867, 185] width 521 height 16
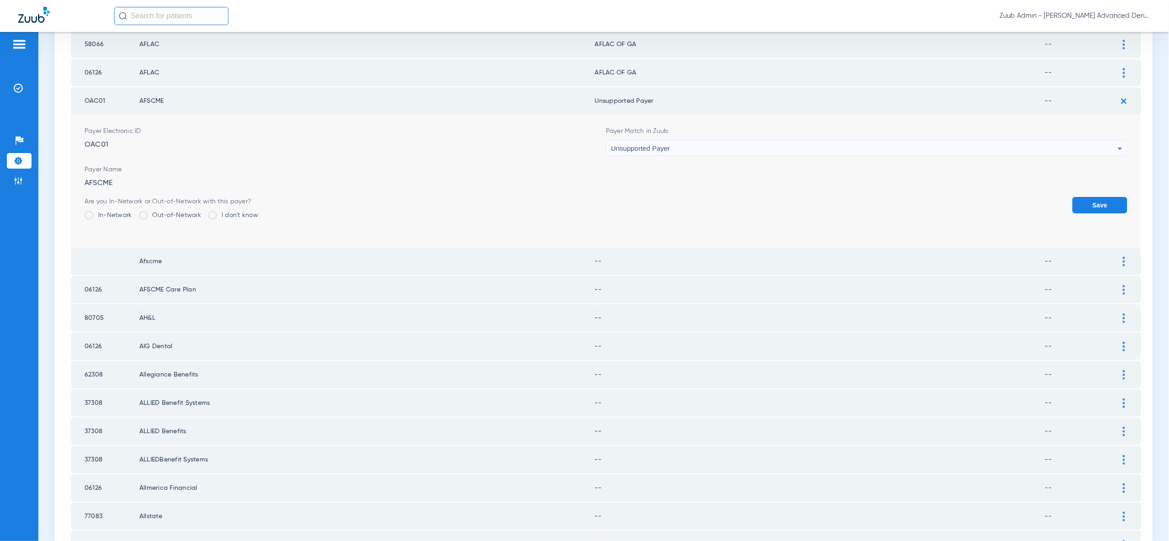
click at [1098, 197] on button "Save" at bounding box center [1099, 205] width 55 height 16
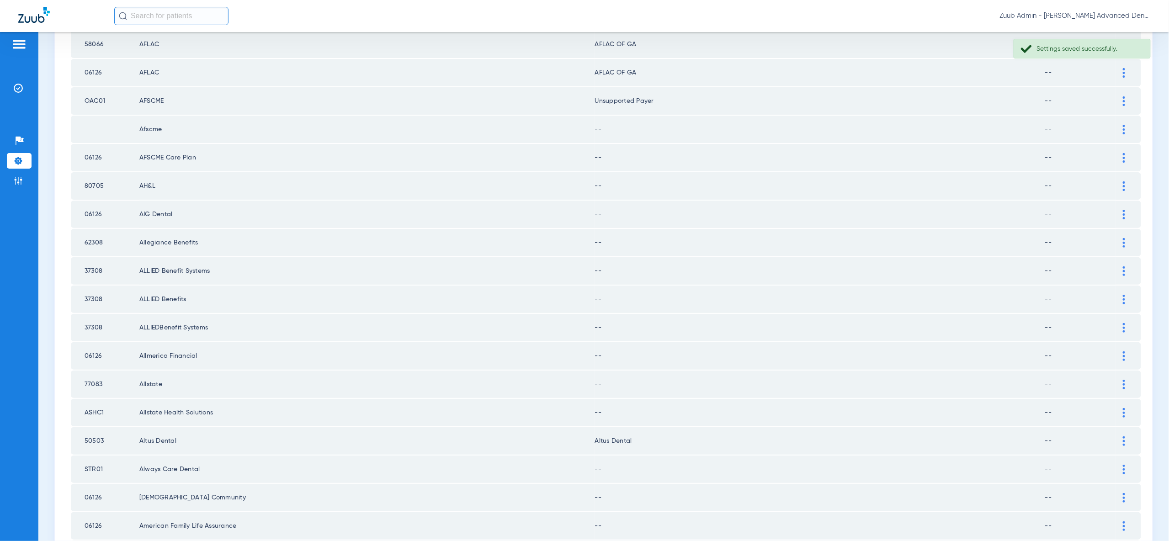
click at [1122, 125] on img at bounding box center [1123, 130] width 2 height 10
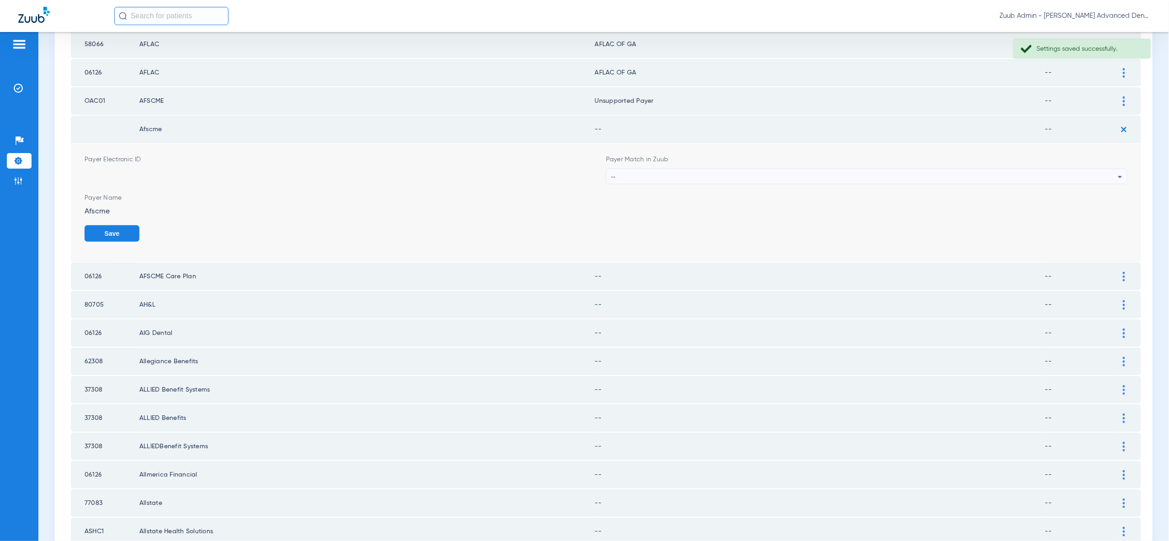
click at [1115, 171] on icon at bounding box center [1119, 176] width 11 height 11
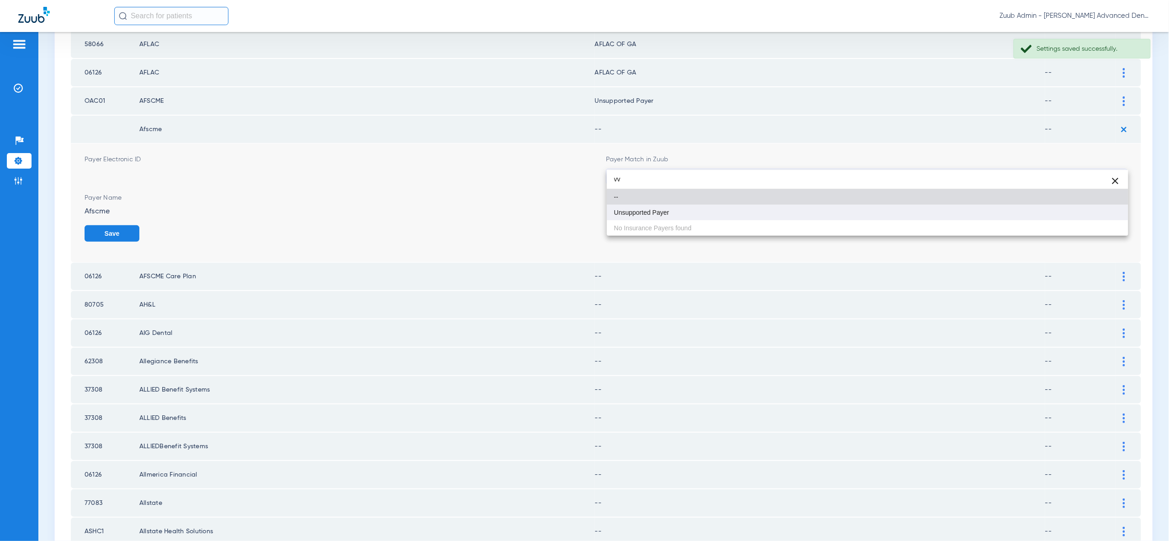
type input "vv"
click at [1098, 206] on mat-option "Unsupported Payer" at bounding box center [867, 213] width 521 height 16
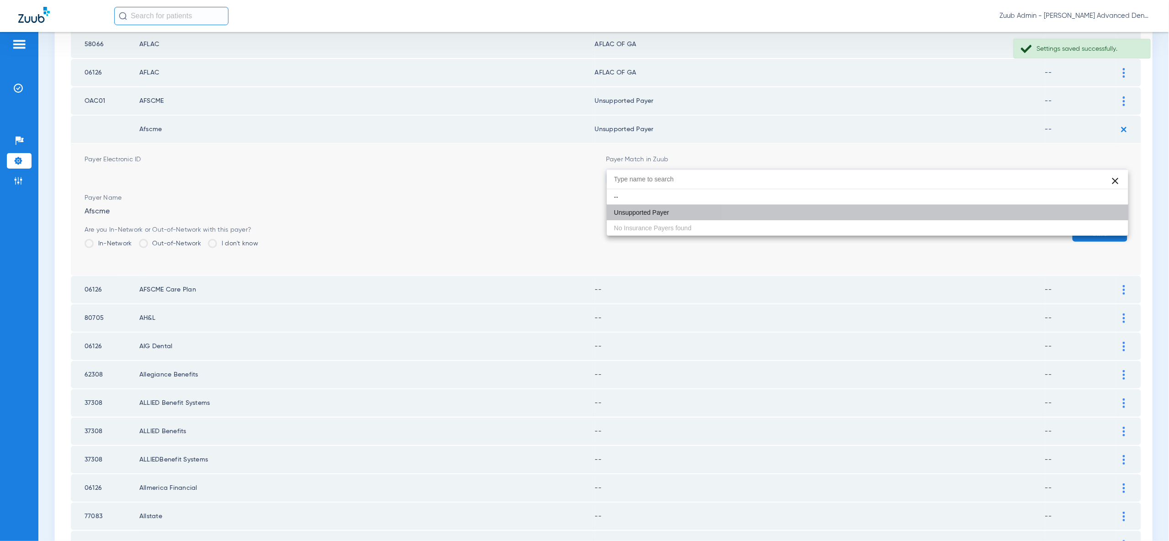
click at [1105, 225] on div "Save" at bounding box center [1099, 240] width 55 height 30
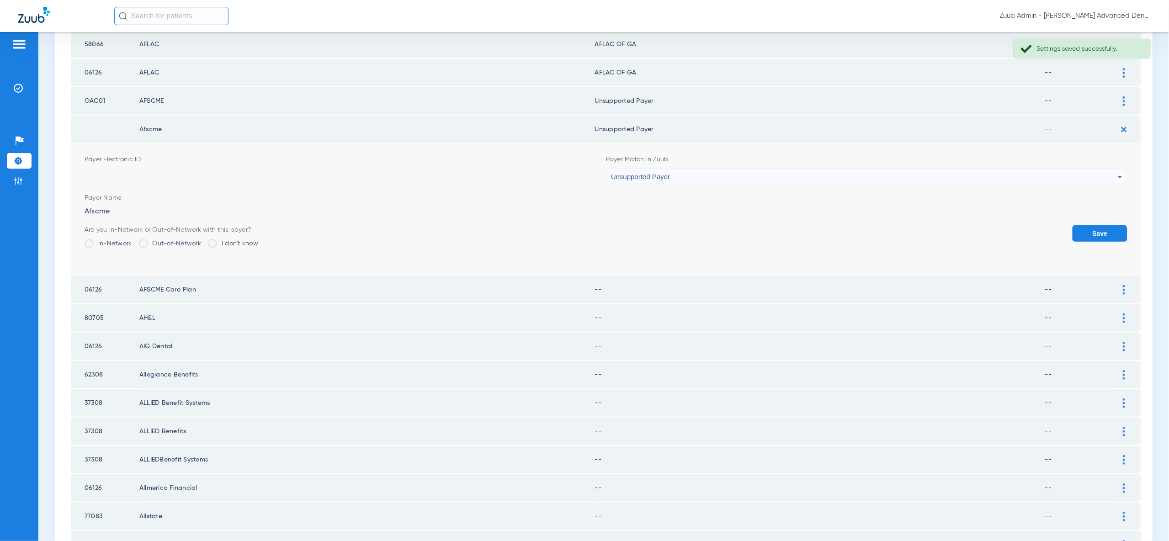
click at [1106, 225] on button "Save" at bounding box center [1099, 233] width 55 height 16
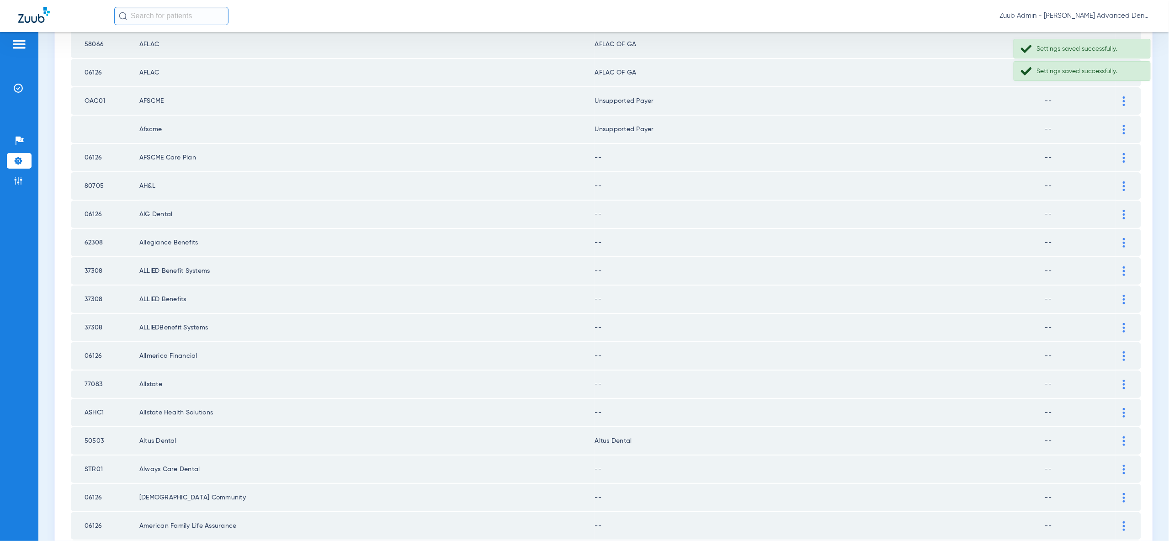
click at [1121, 153] on div at bounding box center [1124, 158] width 16 height 10
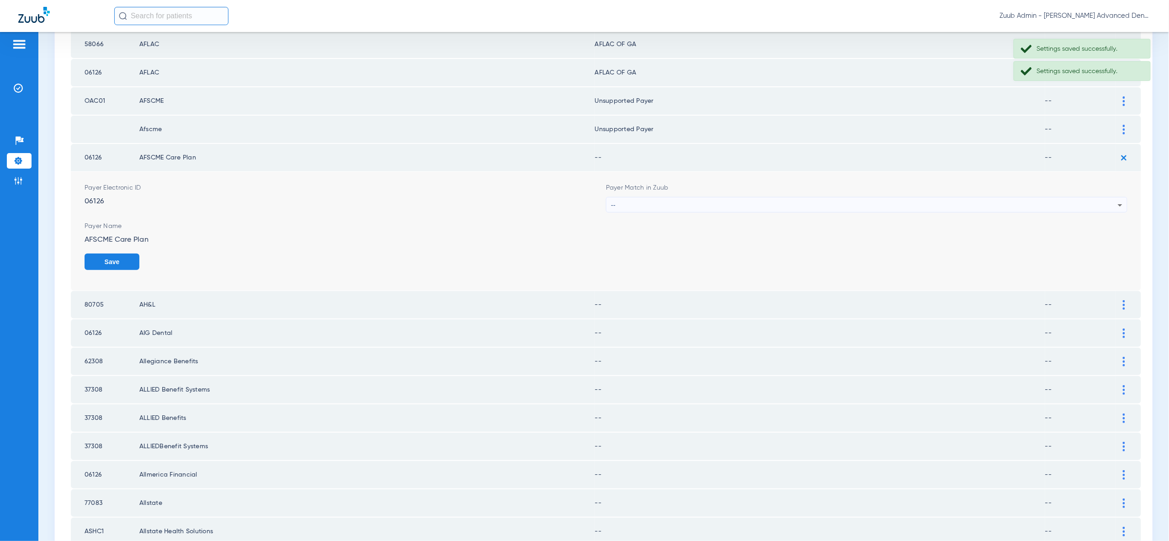
click at [1117, 200] on icon at bounding box center [1119, 205] width 11 height 11
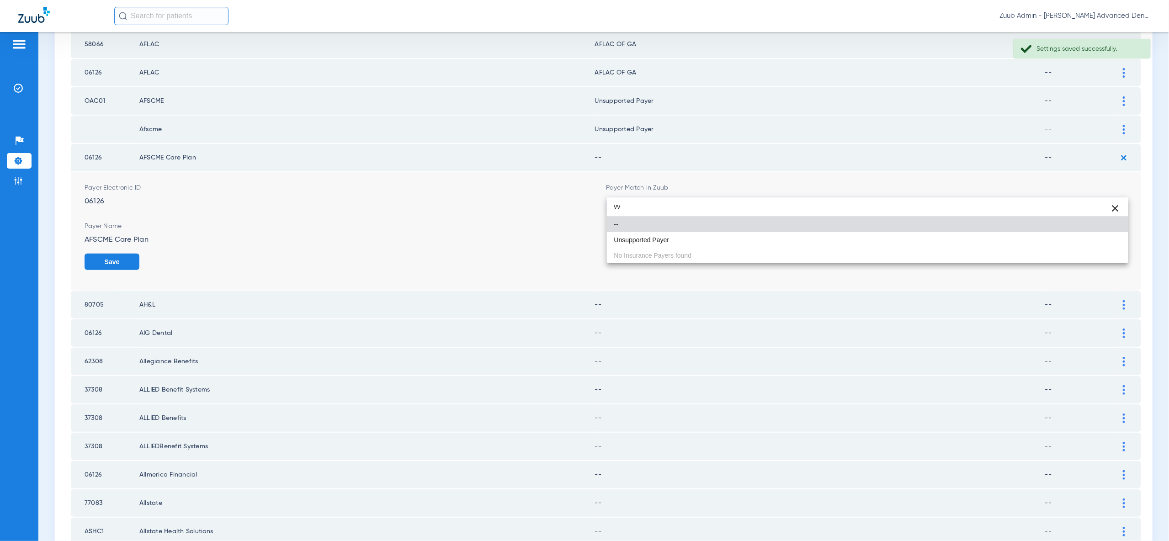
type input "vv"
click at [1117, 239] on mat-option "Unsupported Payer" at bounding box center [867, 240] width 521 height 16
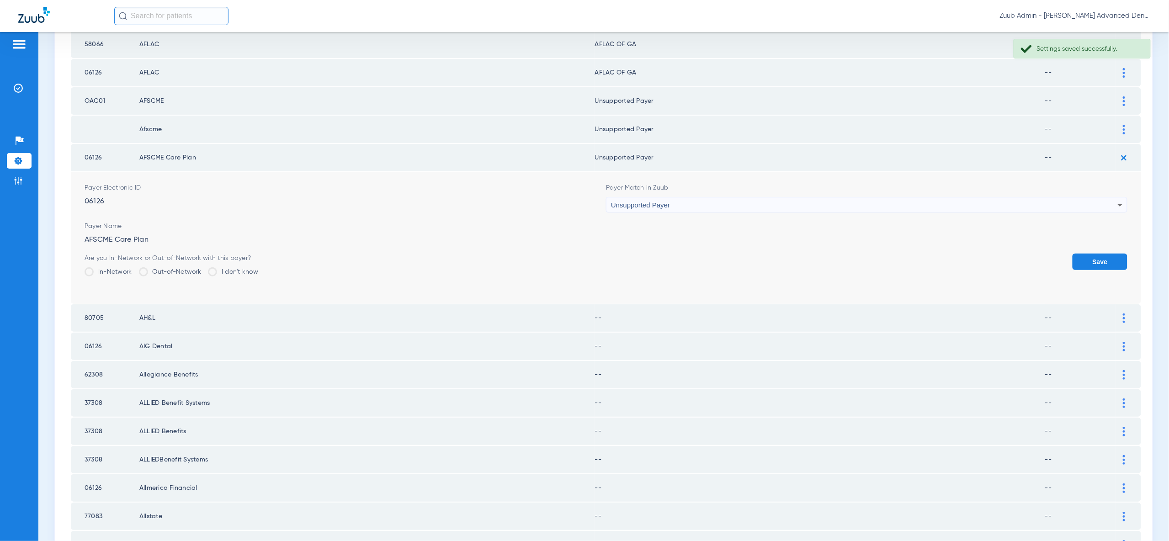
click at [1113, 254] on button "Save" at bounding box center [1099, 262] width 55 height 16
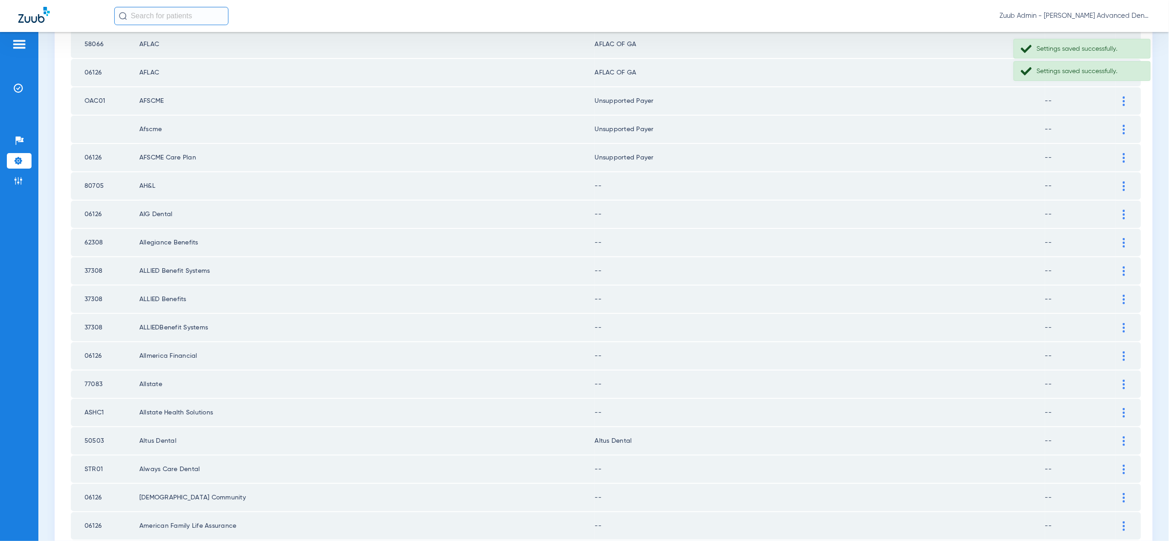
click at [1124, 181] on img at bounding box center [1123, 186] width 2 height 10
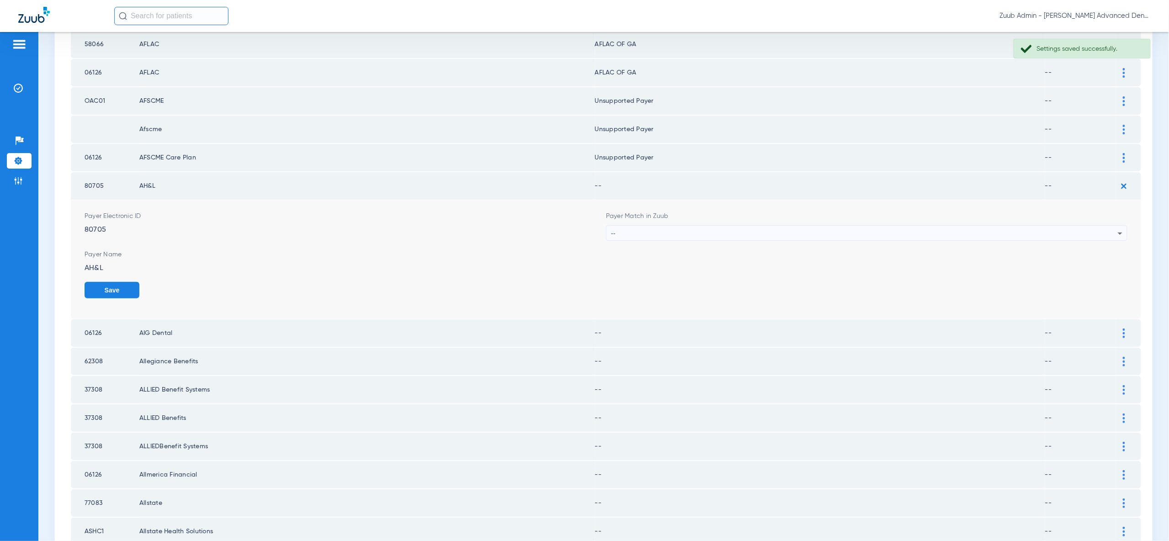
click at [1089, 226] on div "--" at bounding box center [864, 234] width 507 height 16
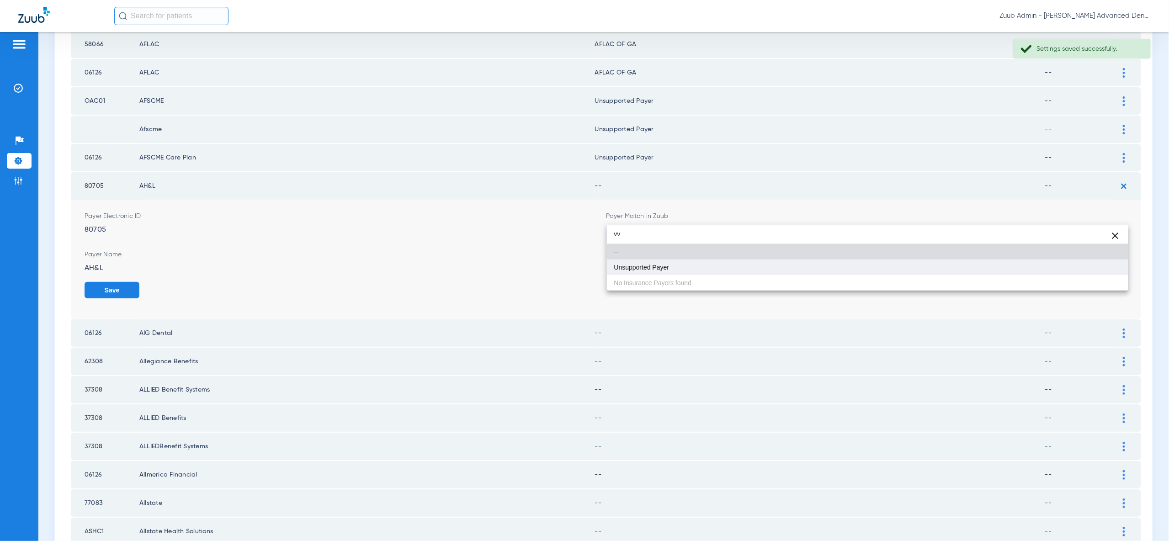
type input "vv"
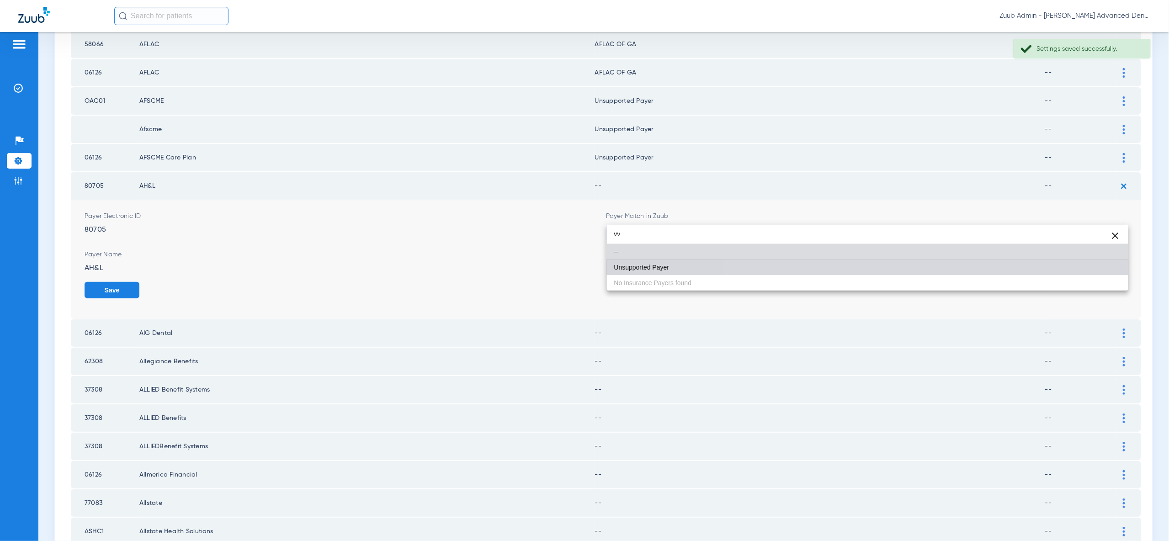
click at [1095, 270] on mat-option "Unsupported Payer" at bounding box center [867, 267] width 521 height 16
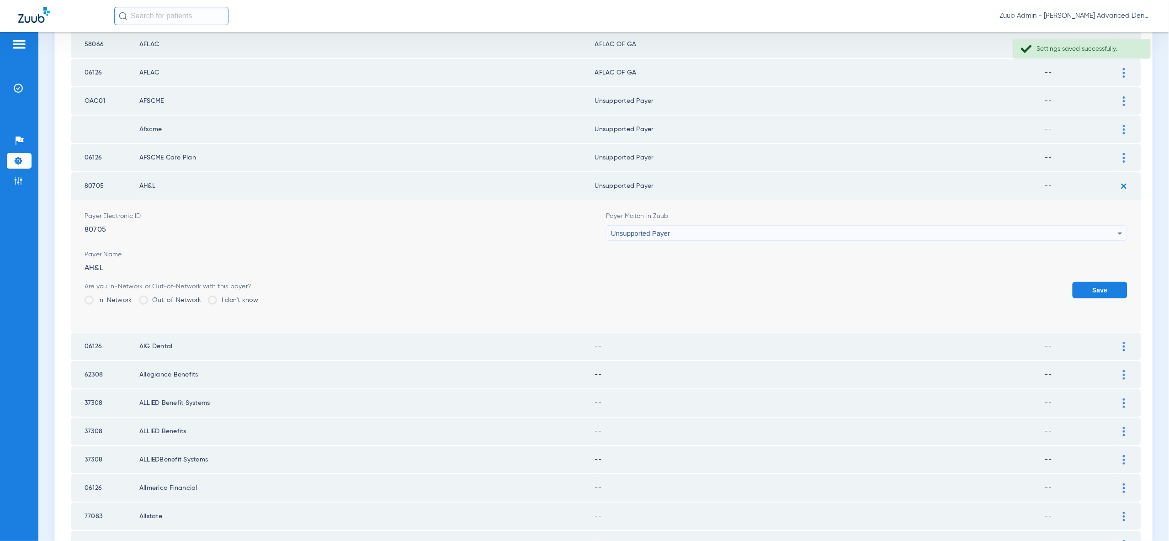
click at [1096, 282] on button "Save" at bounding box center [1099, 290] width 55 height 16
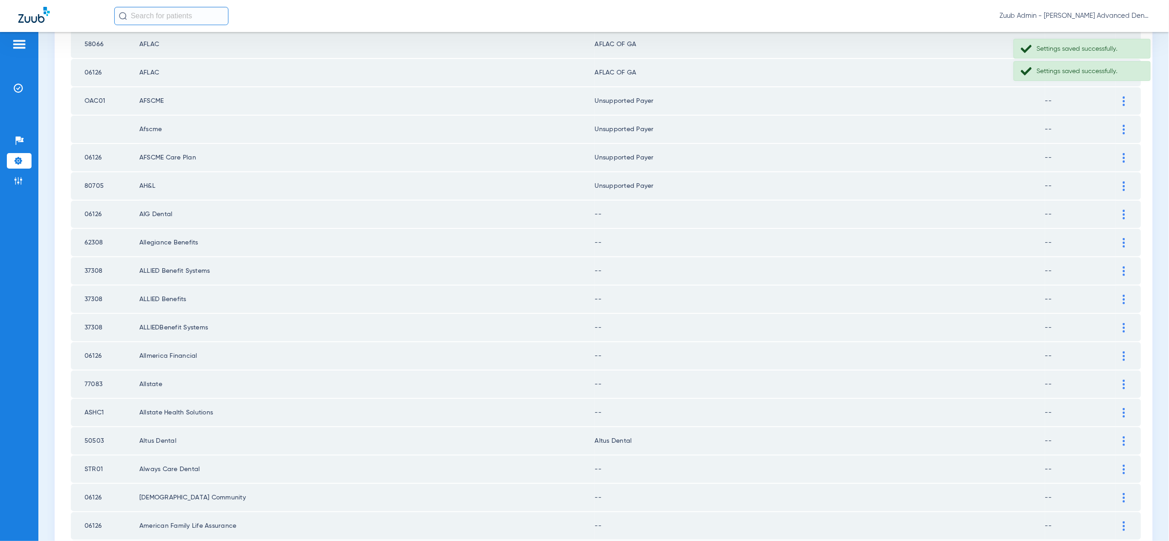
click at [1123, 210] on img at bounding box center [1123, 215] width 2 height 10
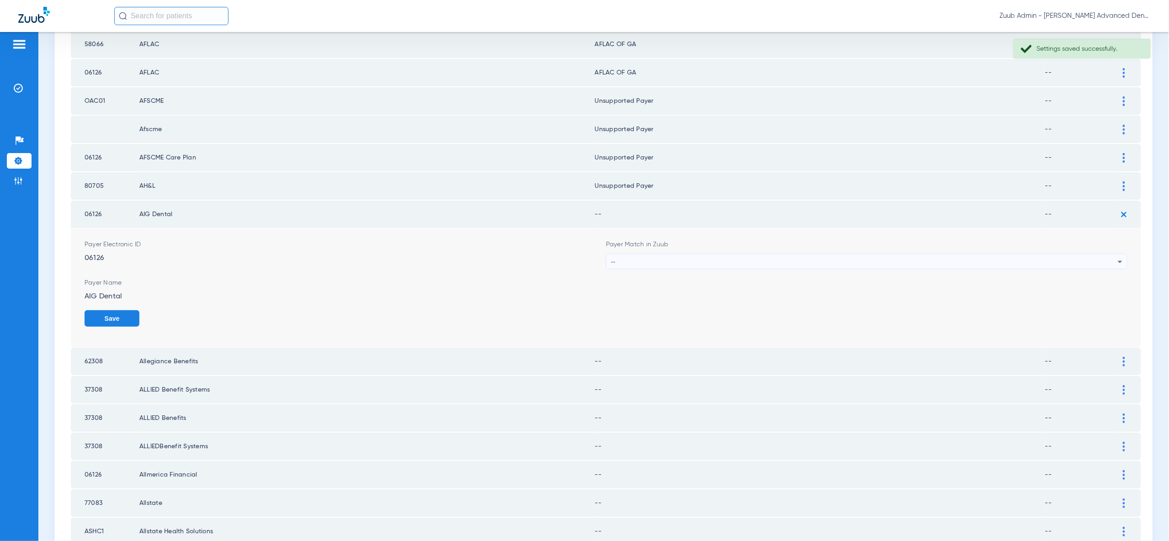
click at [1110, 254] on div "--" at bounding box center [864, 262] width 507 height 16
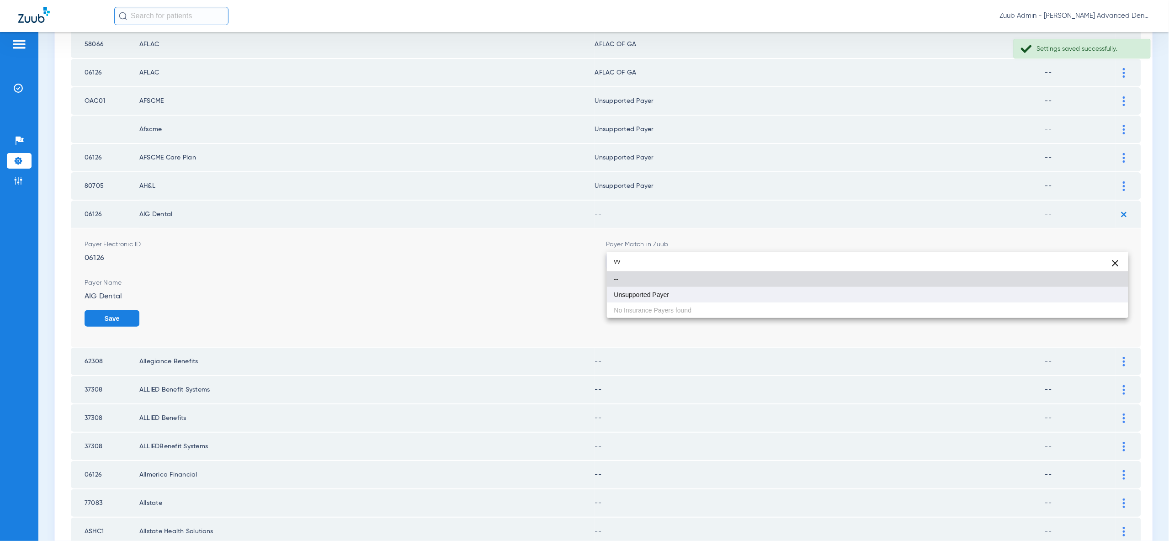
type input "vv"
click at [1099, 296] on mat-option "Unsupported Payer" at bounding box center [867, 295] width 521 height 16
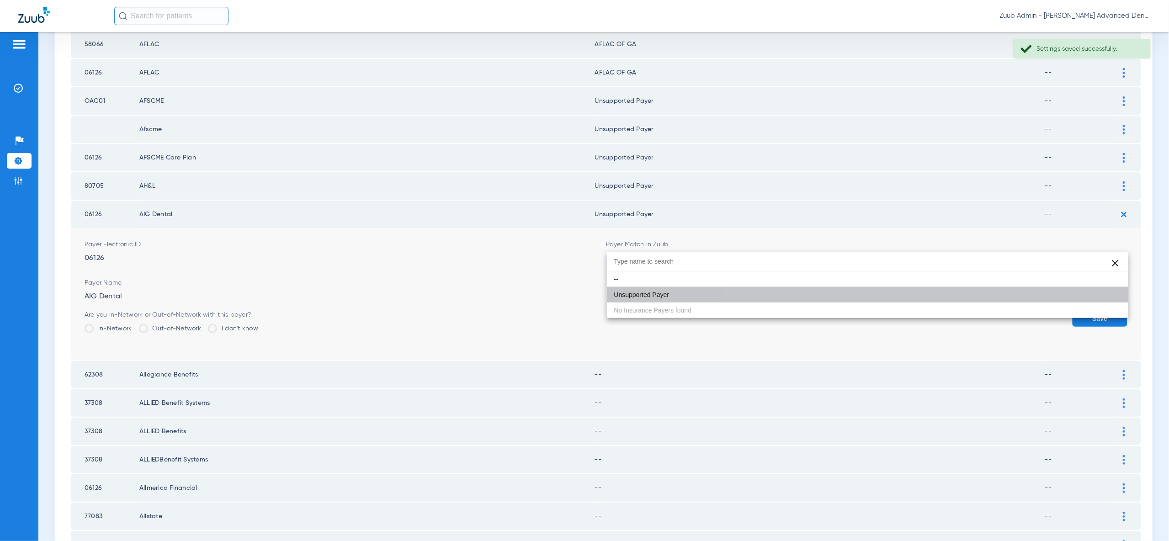
click at [1100, 310] on button "Save" at bounding box center [1099, 318] width 55 height 16
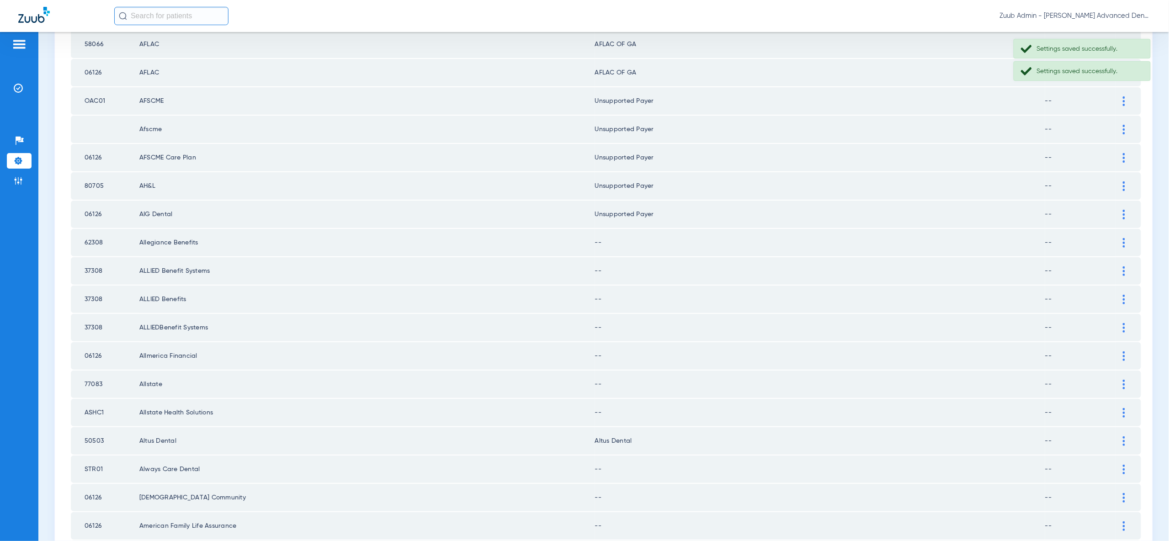
click at [1122, 238] on div at bounding box center [1124, 243] width 16 height 10
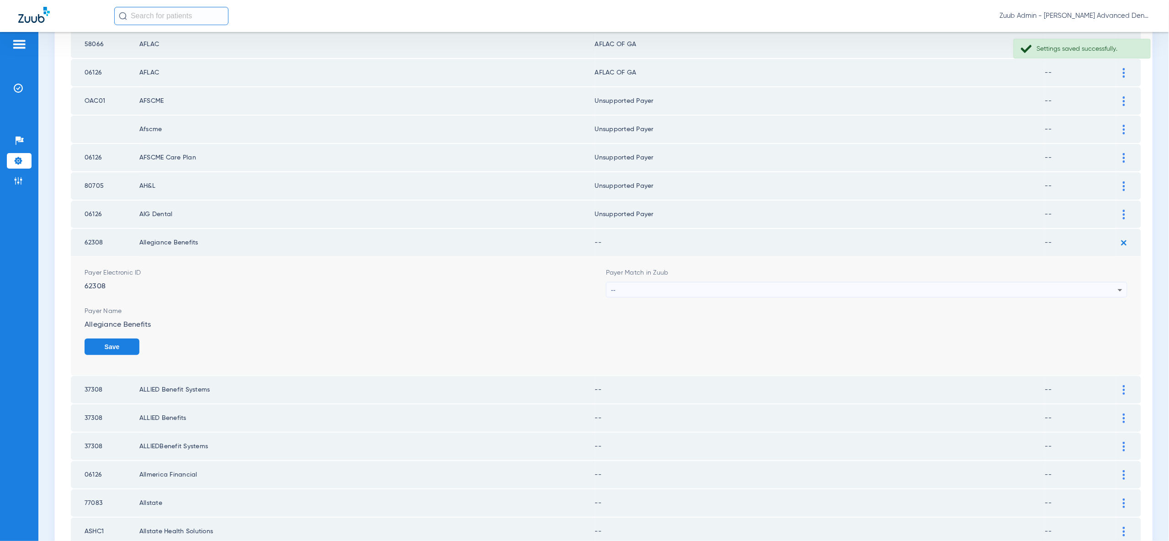
click at [1113, 282] on div "--" at bounding box center [864, 290] width 507 height 16
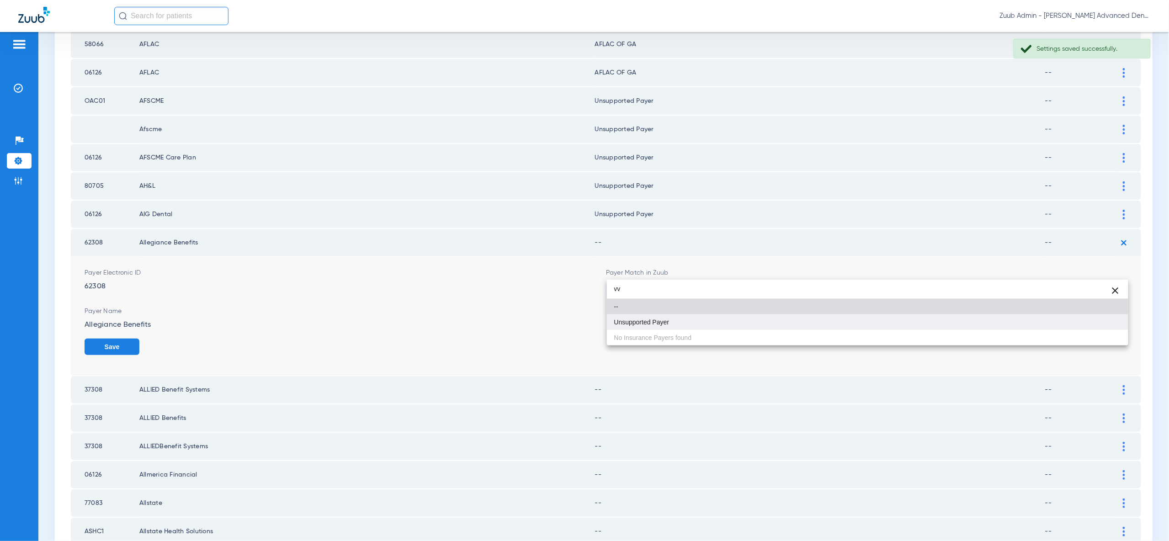
type input "vv"
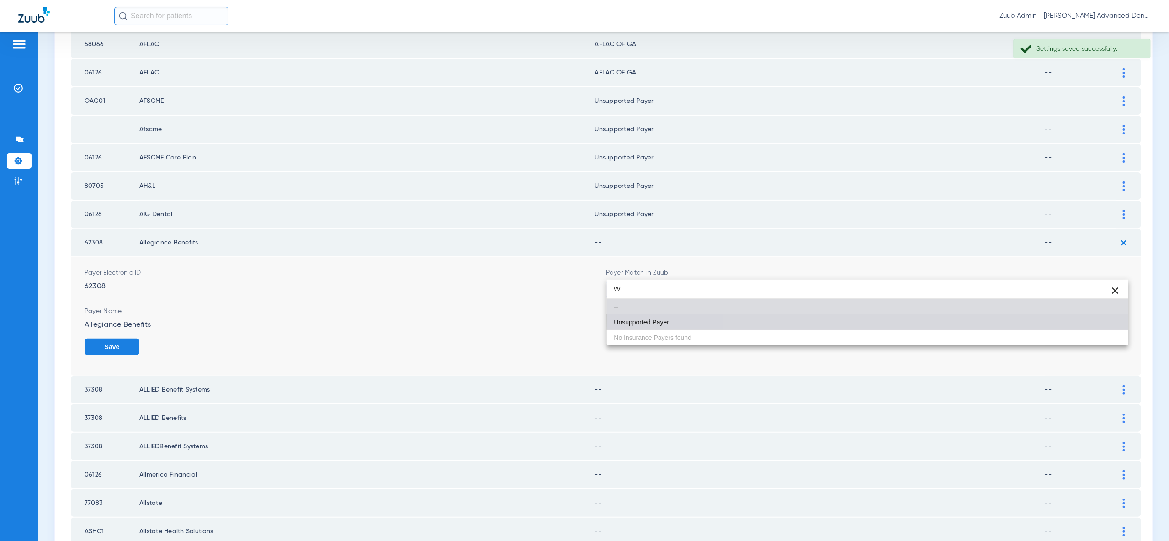
click at [1100, 316] on mat-option "Unsupported Payer" at bounding box center [867, 322] width 521 height 16
click at [1100, 316] on form "Payer Electronic ID 62308 Payer Match in Zuub -- Payer Name Allegiance Benefits…" at bounding box center [606, 316] width 1043 height 119
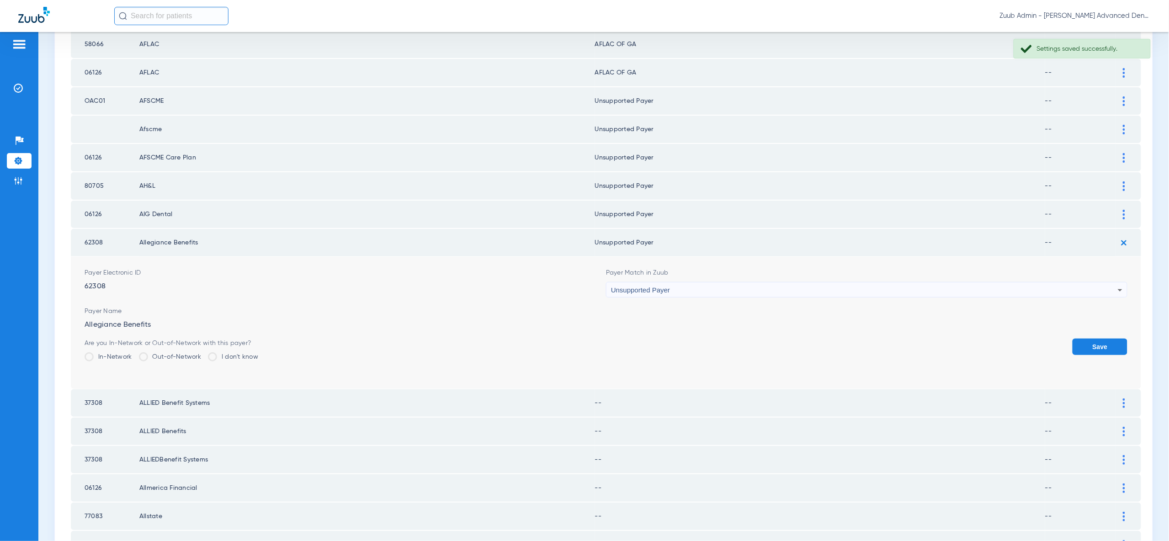
click at [1106, 339] on button "Save" at bounding box center [1099, 347] width 55 height 16
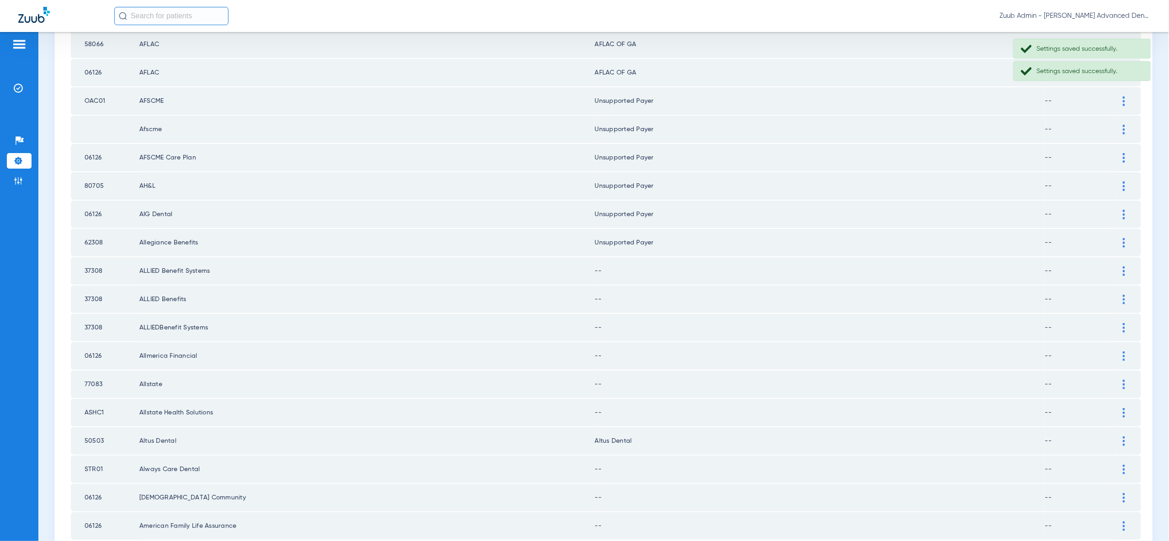
click at [1122, 266] on img at bounding box center [1123, 271] width 2 height 10
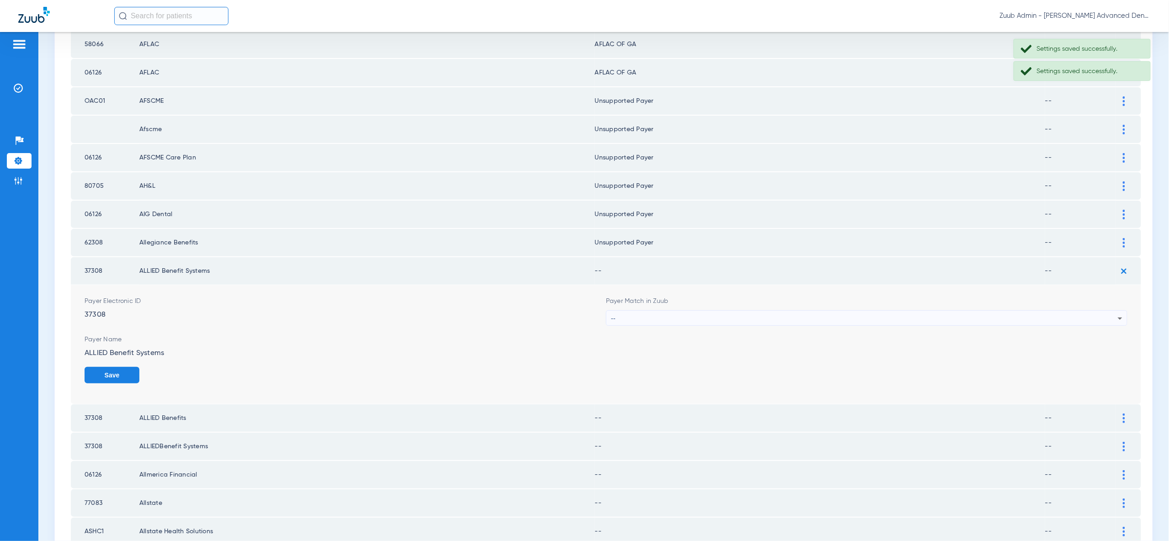
click at [1107, 311] on div "--" at bounding box center [864, 319] width 507 height 16
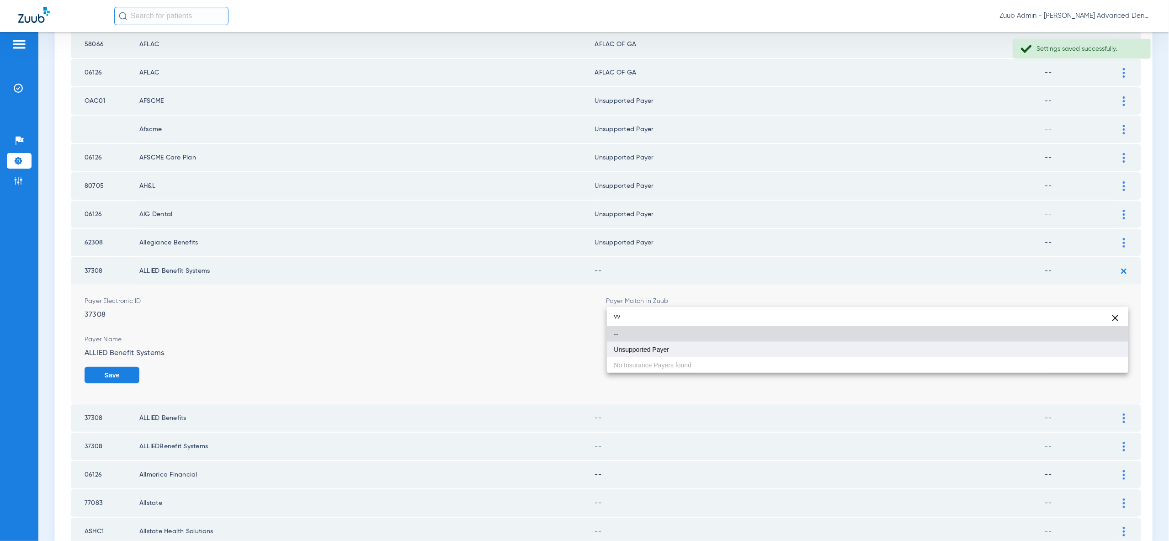
type input "vv"
click at [1109, 350] on mat-option "Unsupported Payer" at bounding box center [867, 350] width 521 height 16
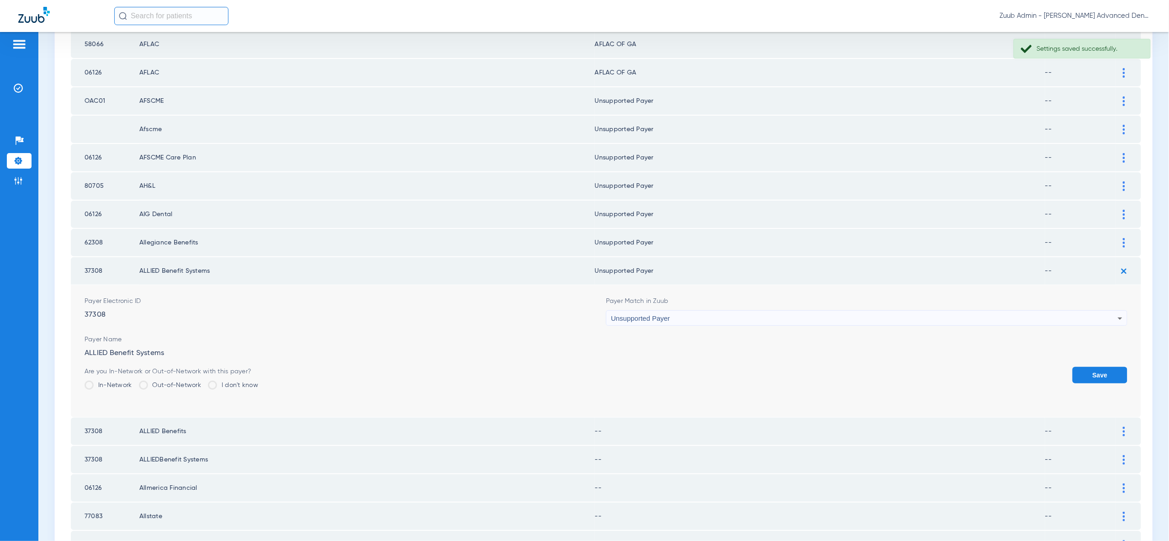
drag, startPoint x: 1109, startPoint y: 361, endPoint x: 1099, endPoint y: 352, distance: 14.2
click at [1106, 367] on button "Save" at bounding box center [1099, 375] width 55 height 16
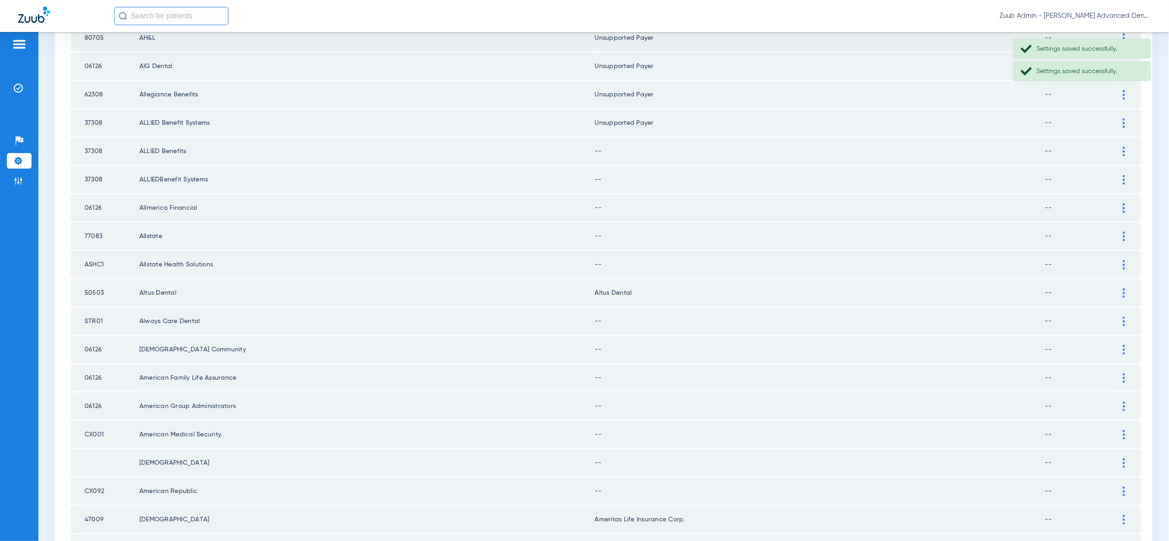
scroll to position [626, 0]
click at [1119, 146] on div at bounding box center [1124, 151] width 16 height 10
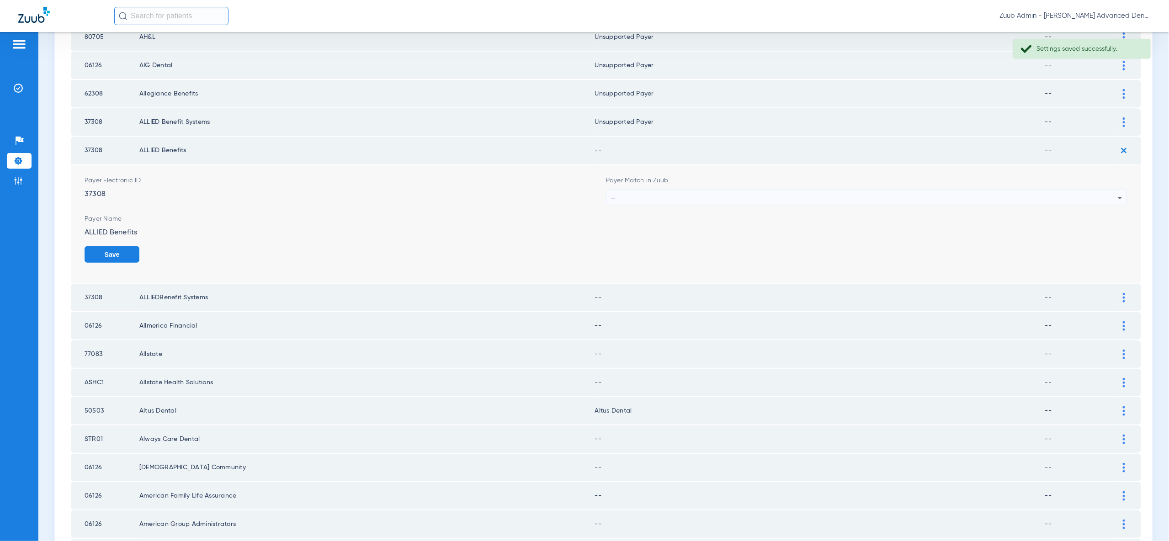
click at [1103, 190] on div "--" at bounding box center [864, 198] width 507 height 16
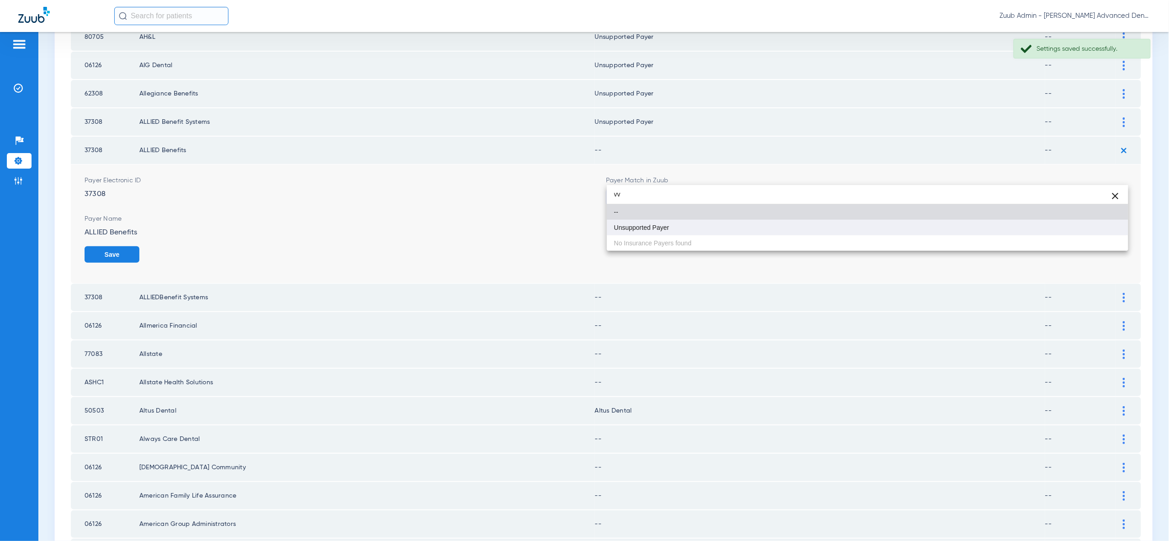
type input "vv"
click at [1088, 232] on mat-option "Unsupported Payer" at bounding box center [867, 228] width 521 height 16
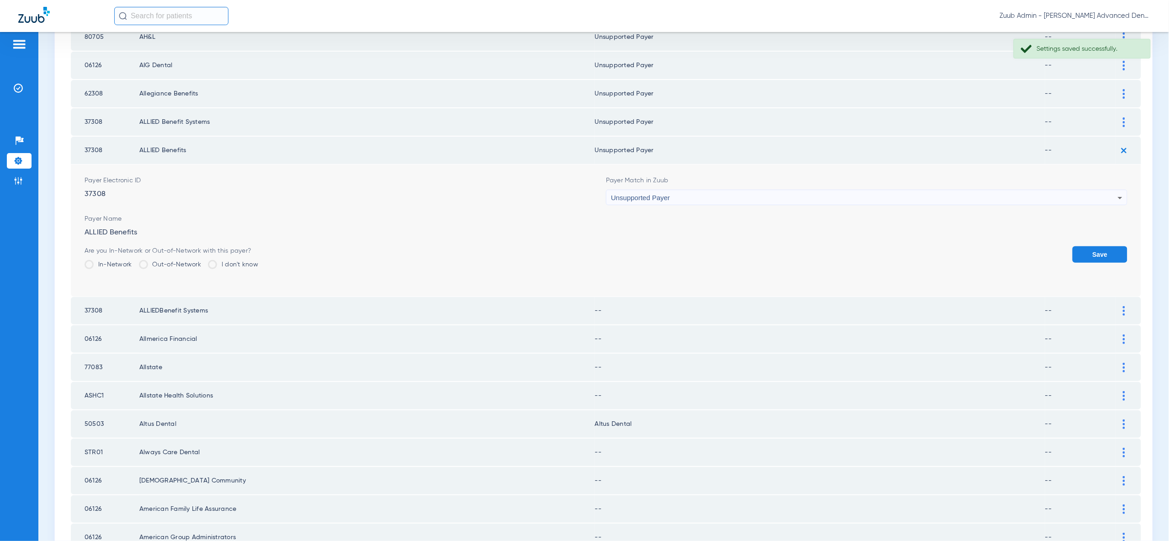
drag, startPoint x: 1090, startPoint y: 233, endPoint x: 1107, endPoint y: 186, distance: 50.2
click at [1090, 246] on button "Save" at bounding box center [1099, 254] width 55 height 16
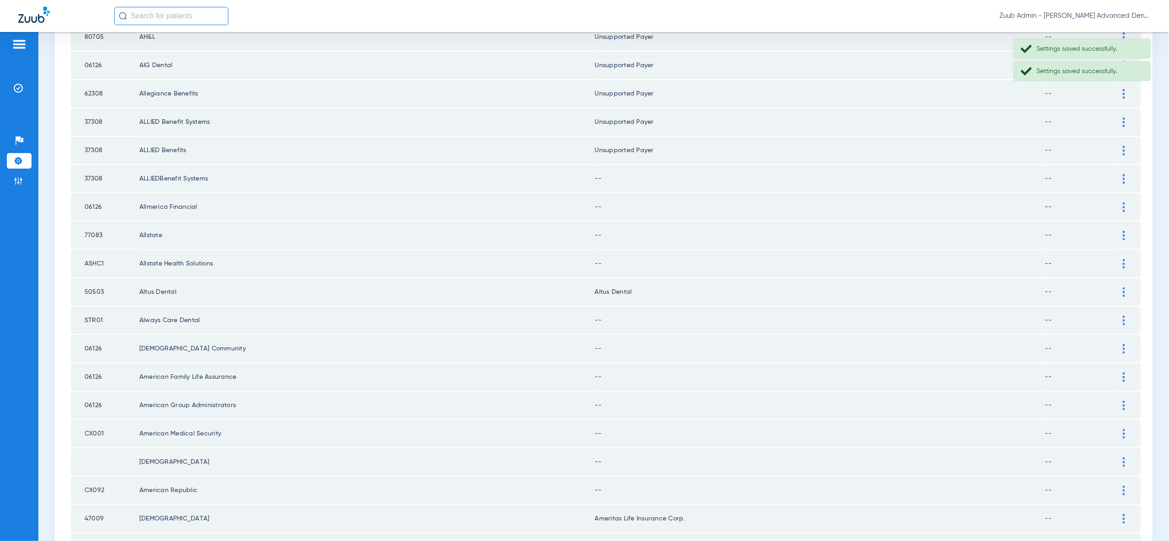
click at [1122, 174] on div at bounding box center [1124, 179] width 16 height 10
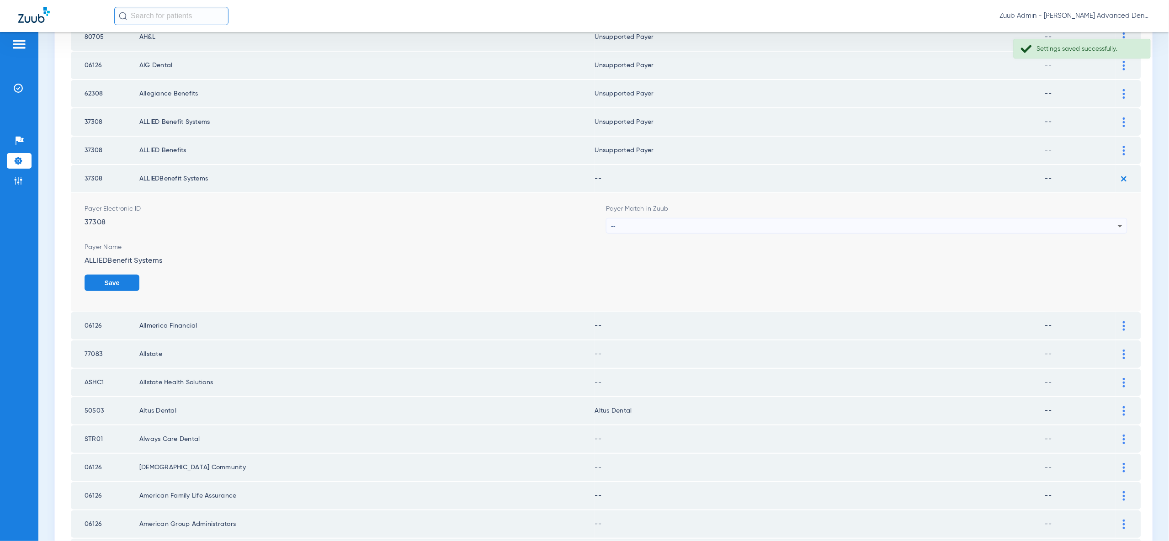
click at [1103, 218] on div "--" at bounding box center [864, 226] width 507 height 16
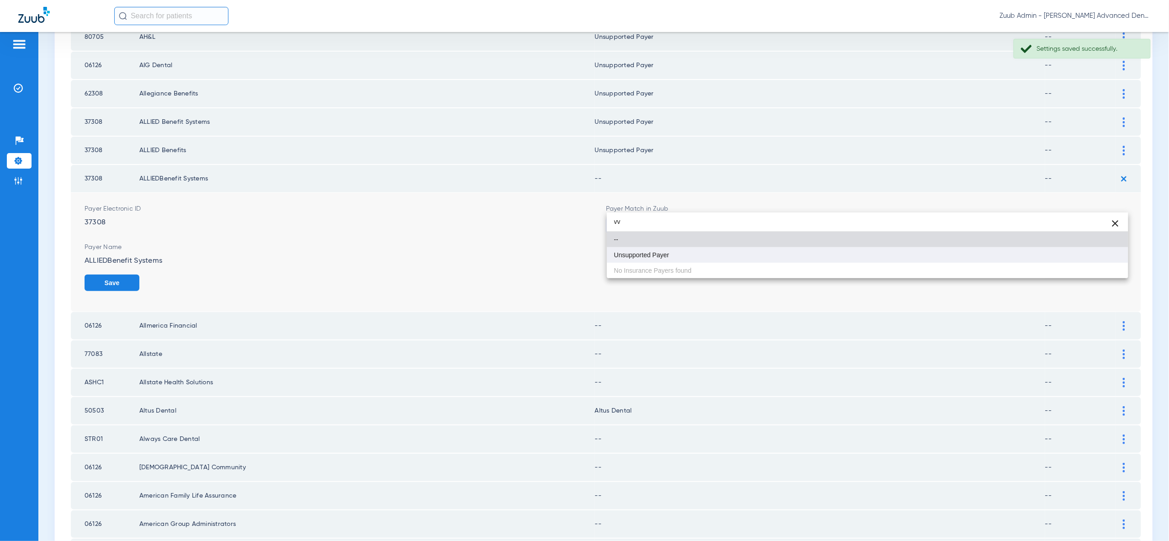
type input "vv"
click at [1100, 251] on mat-option "Unsupported Payer" at bounding box center [867, 255] width 521 height 16
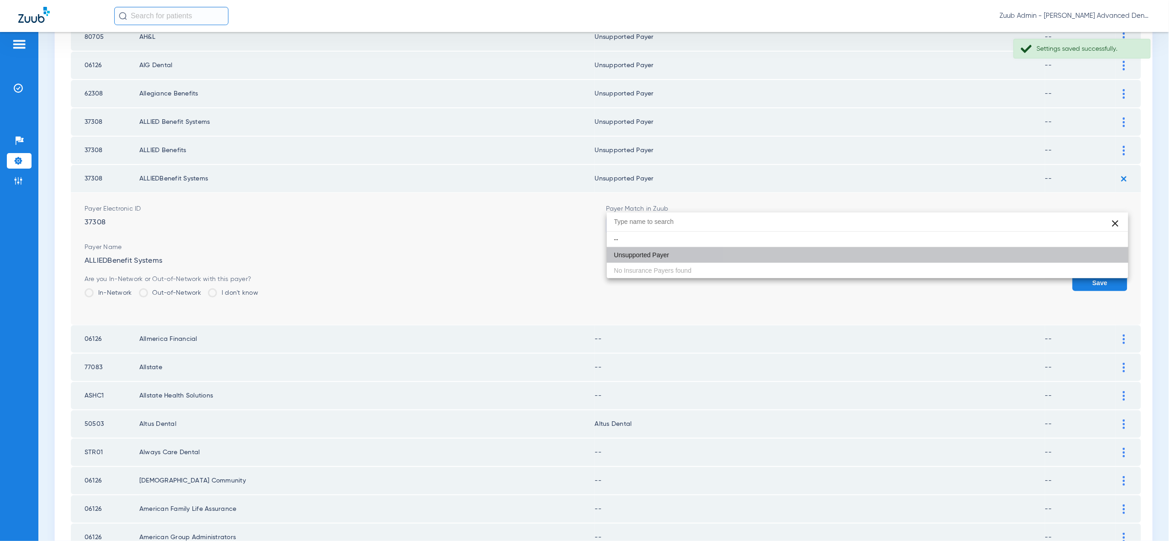
drag, startPoint x: 1100, startPoint y: 253, endPoint x: 1101, endPoint y: 247, distance: 6.1
click at [1100, 275] on div "Save" at bounding box center [1099, 290] width 55 height 30
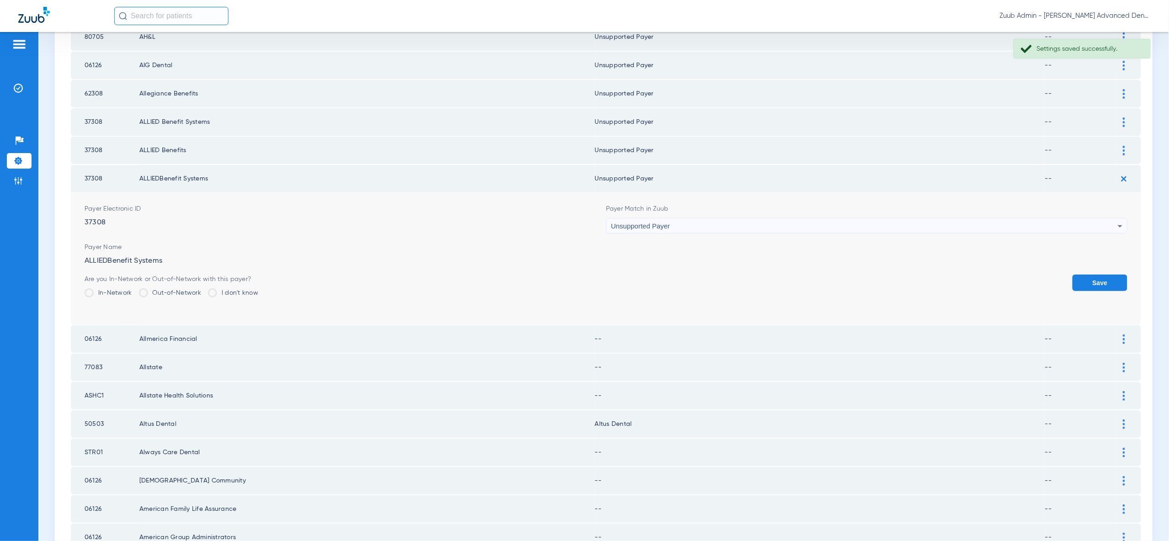
drag, startPoint x: 1111, startPoint y: 253, endPoint x: 1115, endPoint y: 223, distance: 30.0
click at [1111, 275] on button "Save" at bounding box center [1099, 283] width 55 height 16
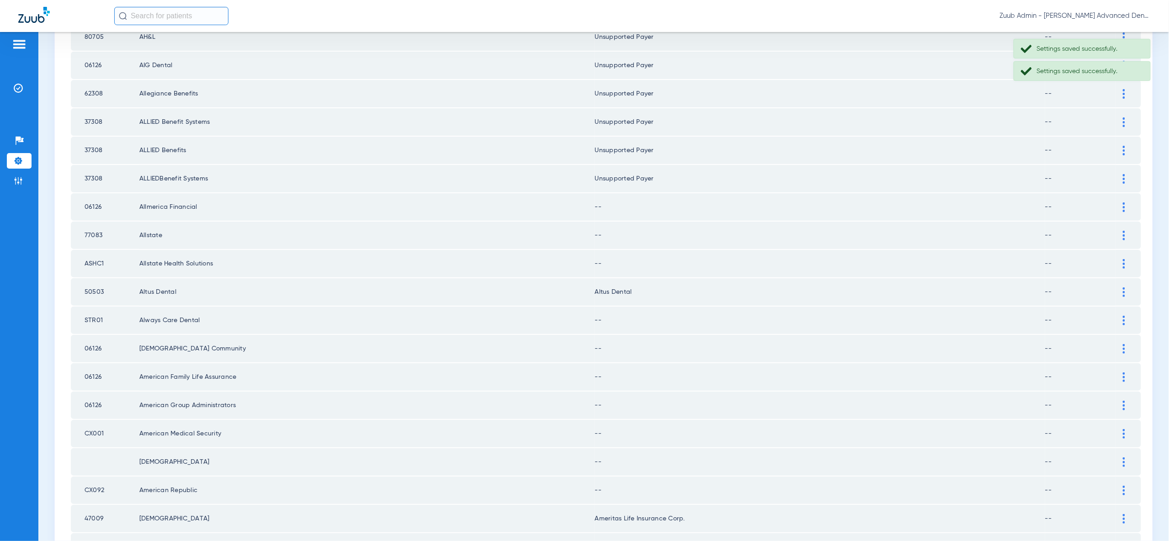
click at [1124, 202] on img at bounding box center [1123, 207] width 2 height 10
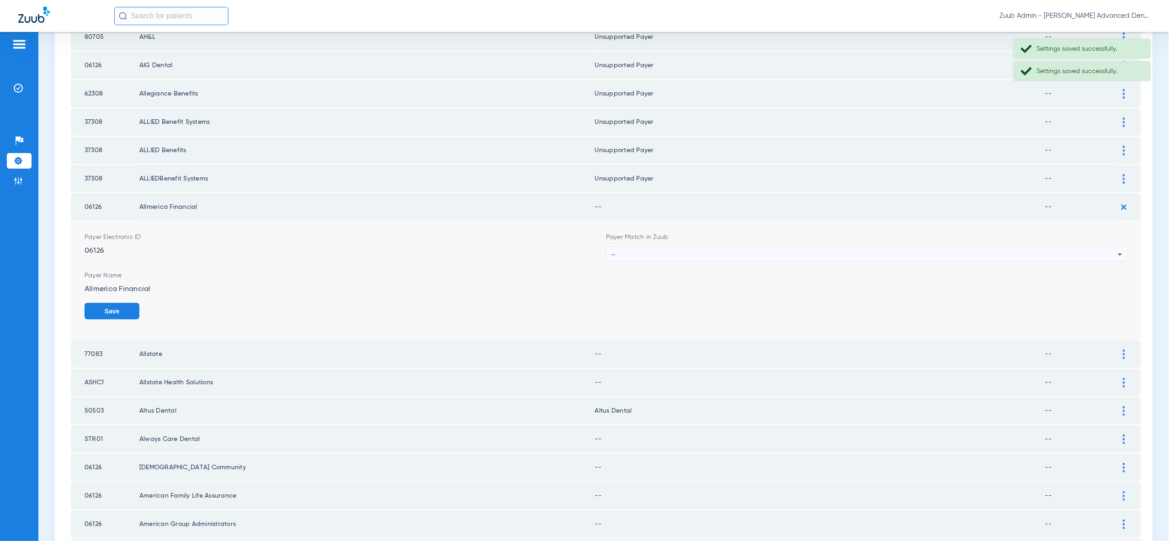
click at [1112, 247] on div "--" at bounding box center [864, 255] width 507 height 16
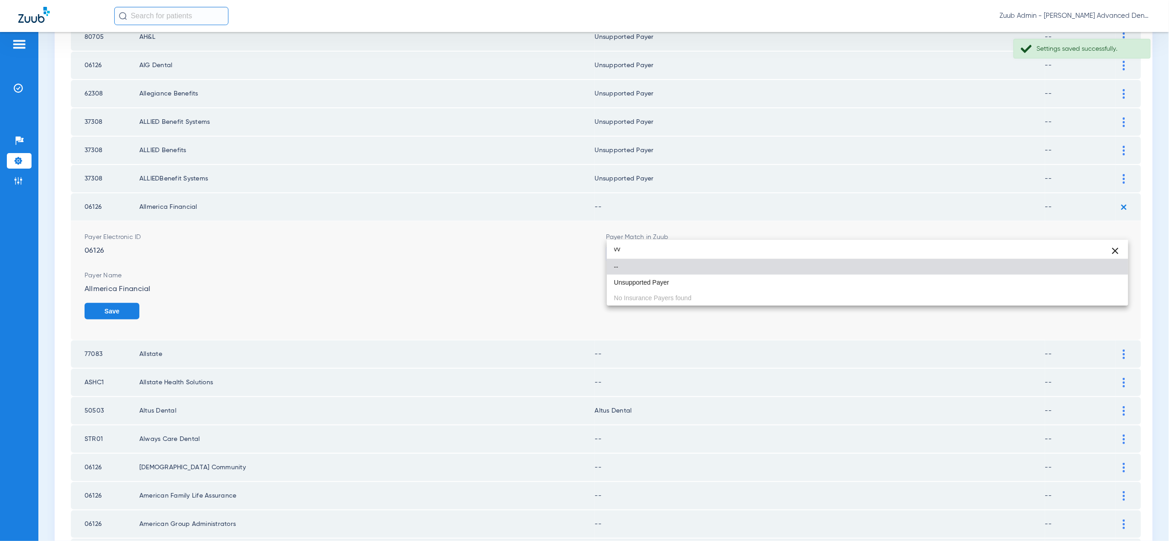
type input "vv"
click at [1088, 276] on mat-option "Unsupported Payer" at bounding box center [867, 283] width 521 height 16
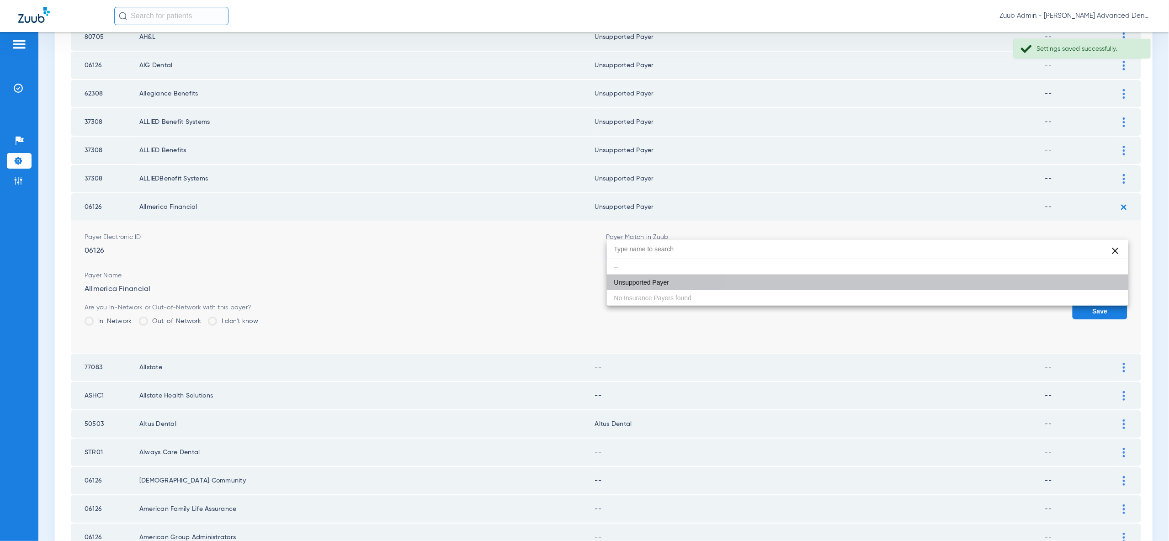
click at [1088, 276] on form "Payer Electronic ID 06126 Payer Match in Zuub Unsupported Payer Payer Name Allm…" at bounding box center [606, 287] width 1043 height 132
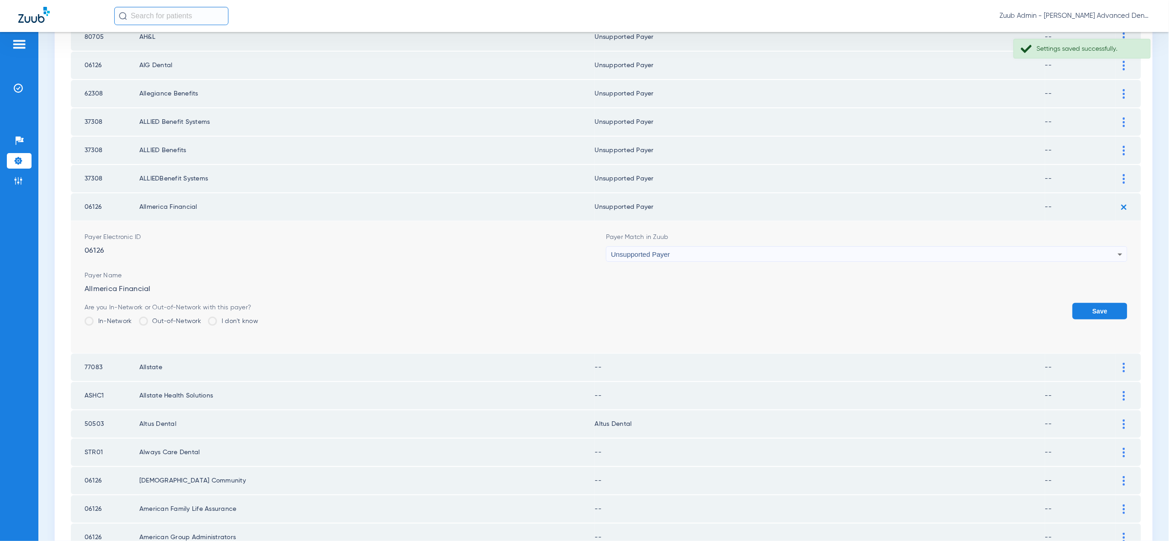
drag, startPoint x: 1091, startPoint y: 285, endPoint x: 1123, endPoint y: 245, distance: 51.7
click at [1091, 303] on button "Save" at bounding box center [1099, 311] width 55 height 16
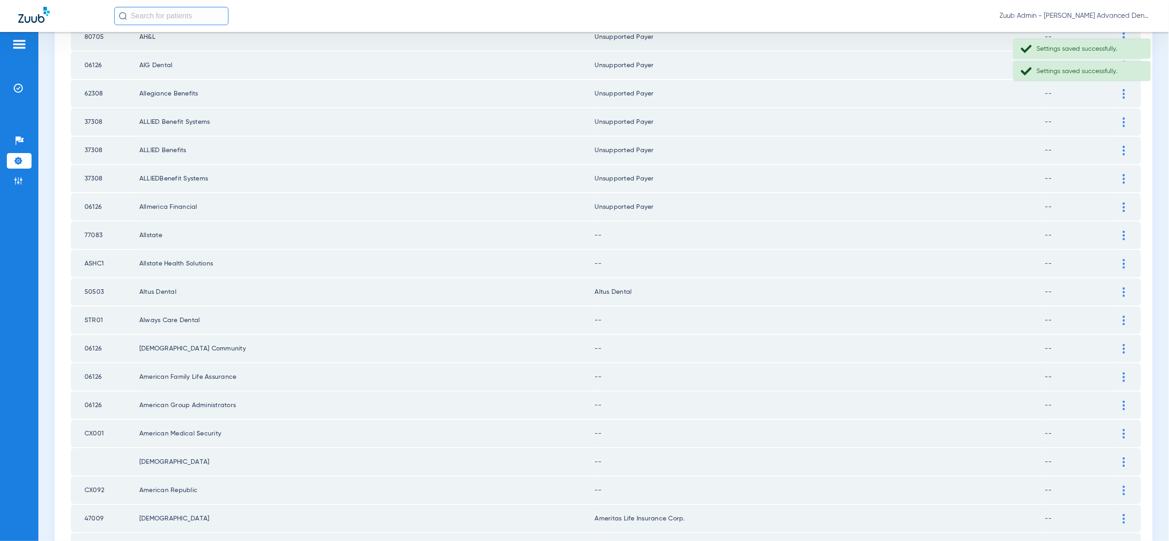
click at [1125, 231] on img at bounding box center [1123, 236] width 2 height 10
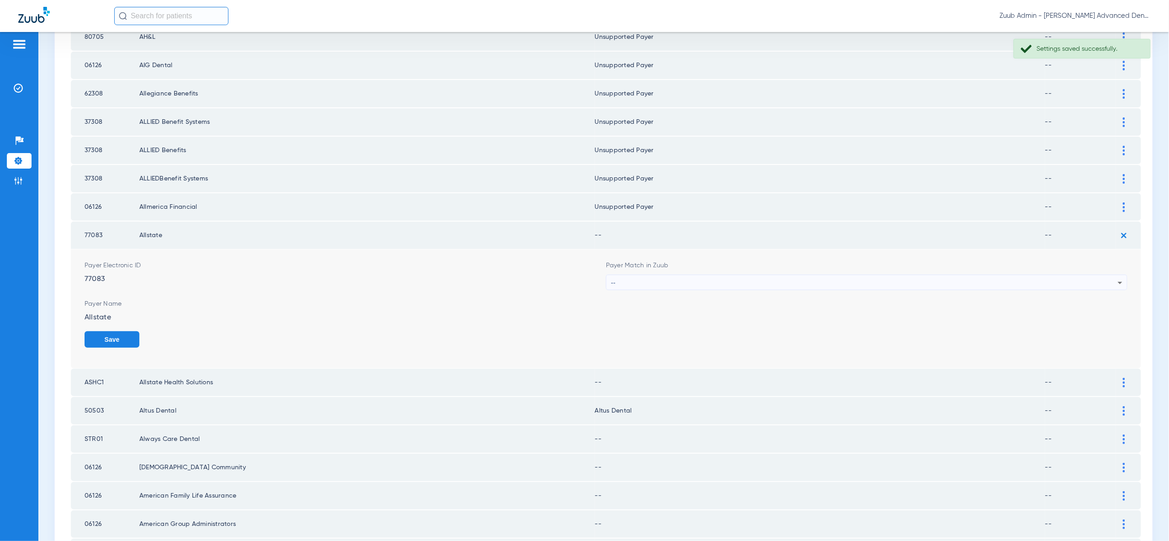
click at [1108, 275] on div "--" at bounding box center [864, 283] width 507 height 16
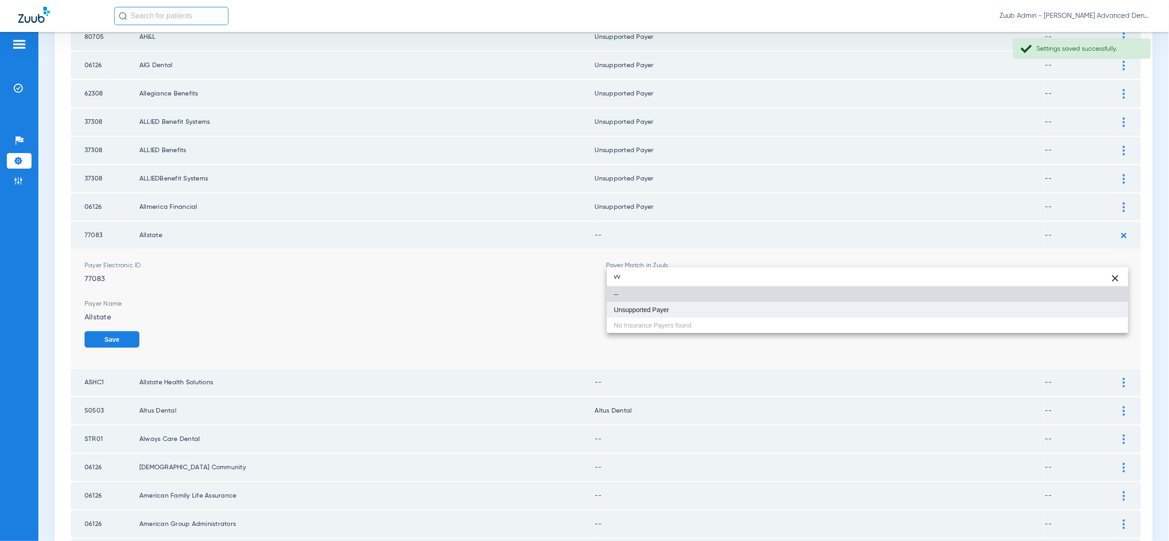
type input "vv"
drag, startPoint x: 1111, startPoint y: 309, endPoint x: 1105, endPoint y: 327, distance: 18.3
click at [1111, 309] on mat-option "Unsupported Payer" at bounding box center [867, 310] width 521 height 16
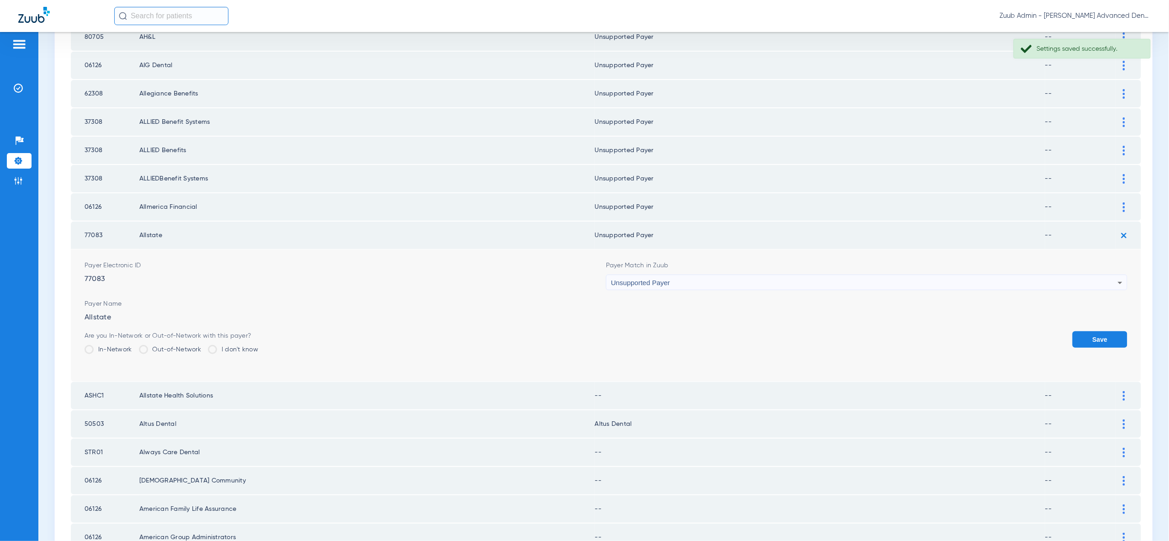
click at [1106, 331] on div "Save" at bounding box center [1099, 346] width 55 height 30
click at [1105, 331] on button "Save" at bounding box center [1099, 339] width 55 height 16
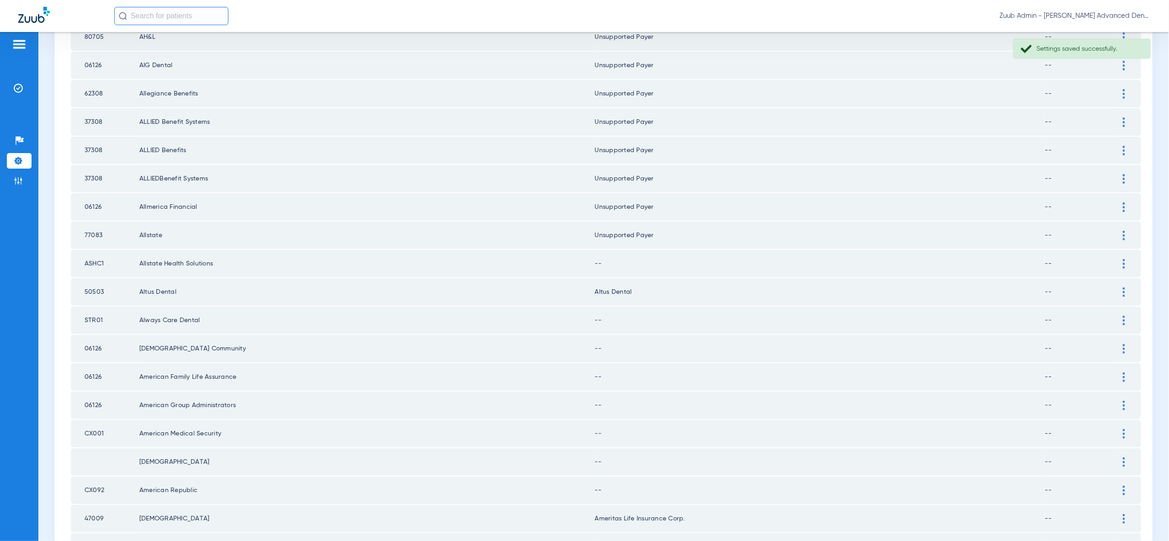
click at [1124, 250] on td at bounding box center [1128, 263] width 25 height 27
click at [1124, 259] on img at bounding box center [1123, 264] width 2 height 10
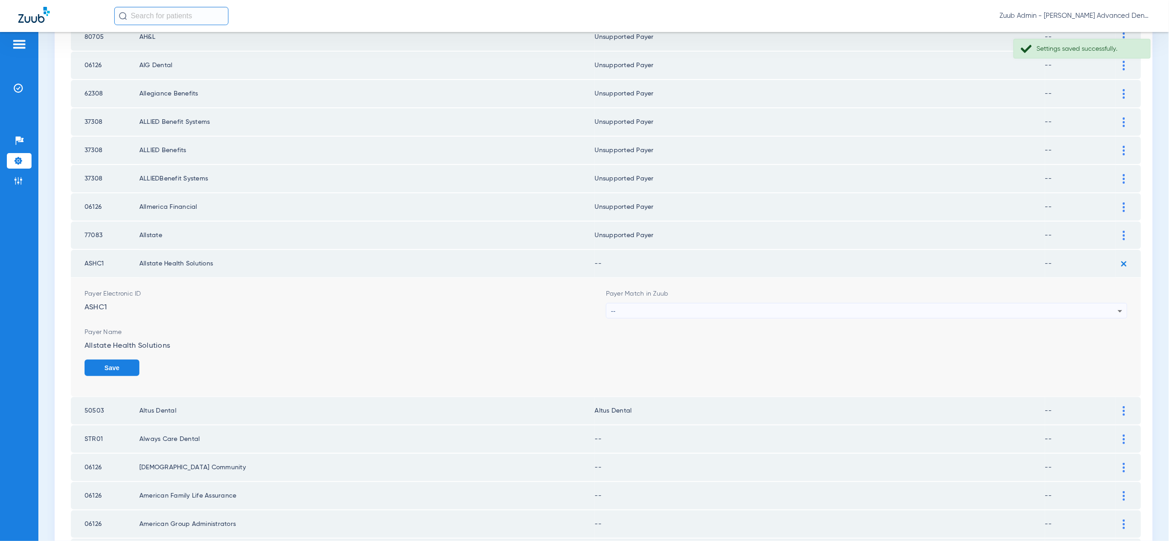
click at [1114, 306] on icon at bounding box center [1119, 311] width 11 height 11
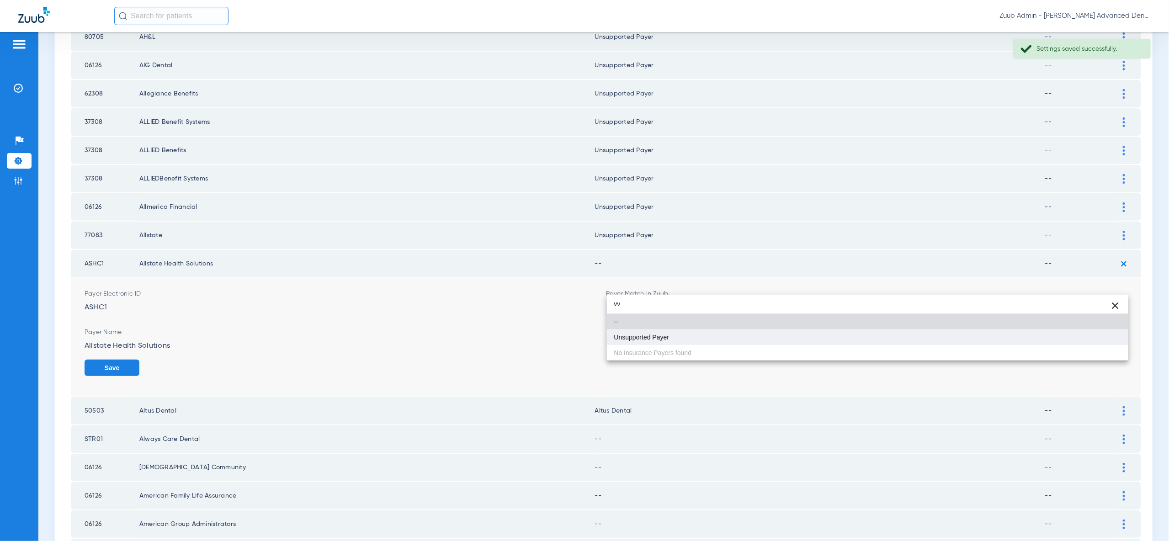
type input "vv"
drag, startPoint x: 1096, startPoint y: 338, endPoint x: 1101, endPoint y: 346, distance: 9.3
click at [1096, 338] on mat-option "Unsupported Payer" at bounding box center [867, 337] width 521 height 16
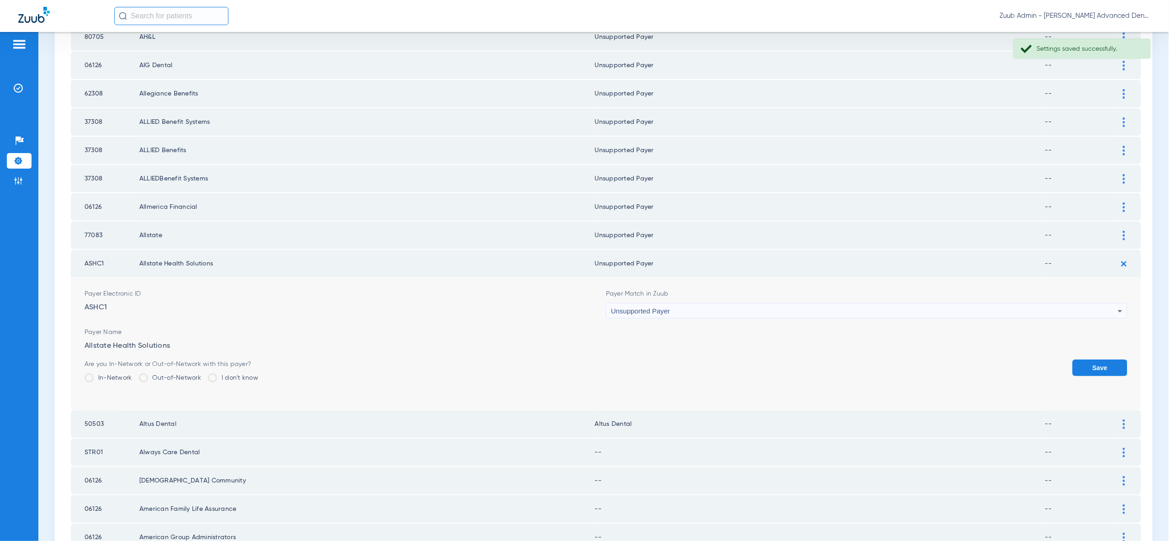
click at [1101, 360] on button "Save" at bounding box center [1099, 368] width 55 height 16
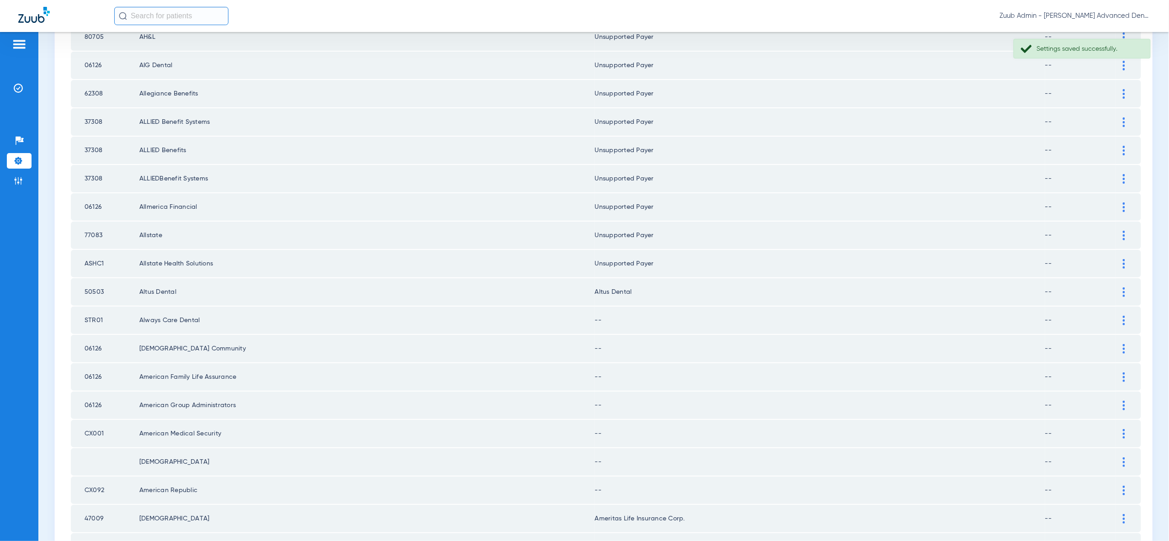
click at [1122, 316] on div at bounding box center [1124, 321] width 16 height 10
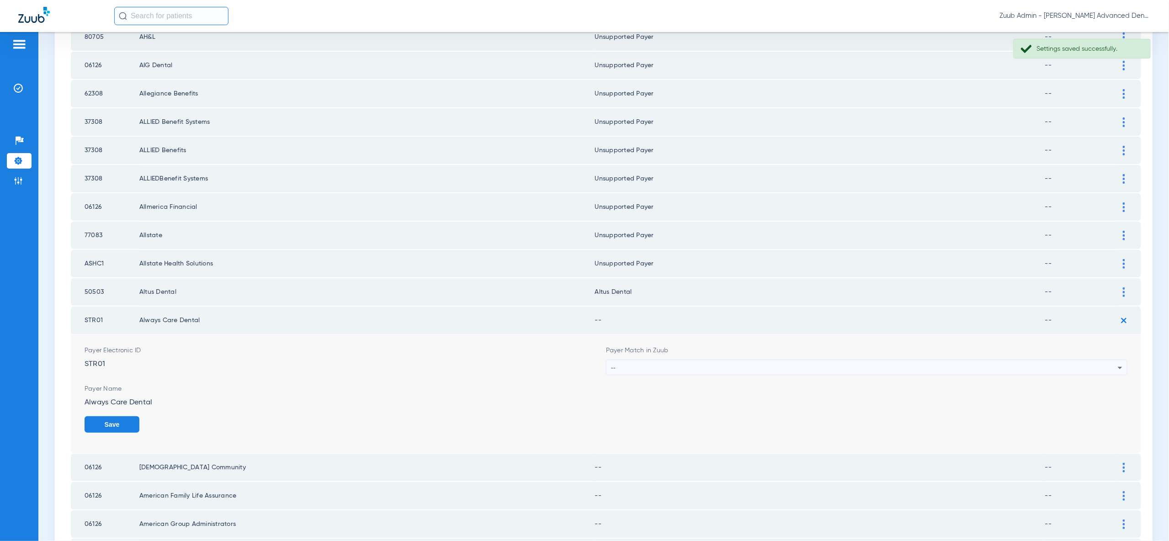
click at [1110, 360] on div "--" at bounding box center [864, 368] width 507 height 16
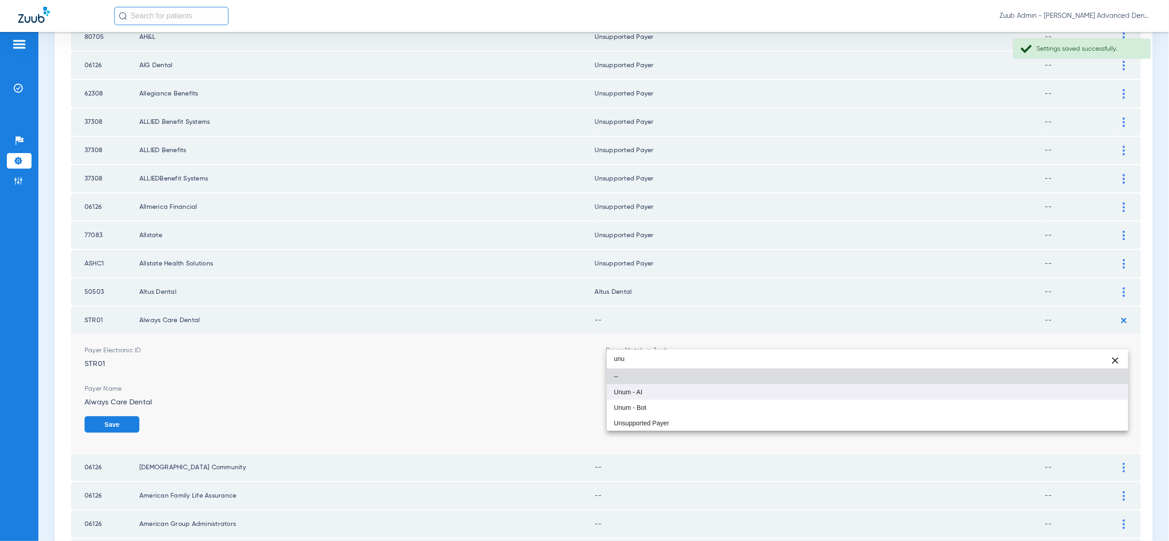
type input "unu"
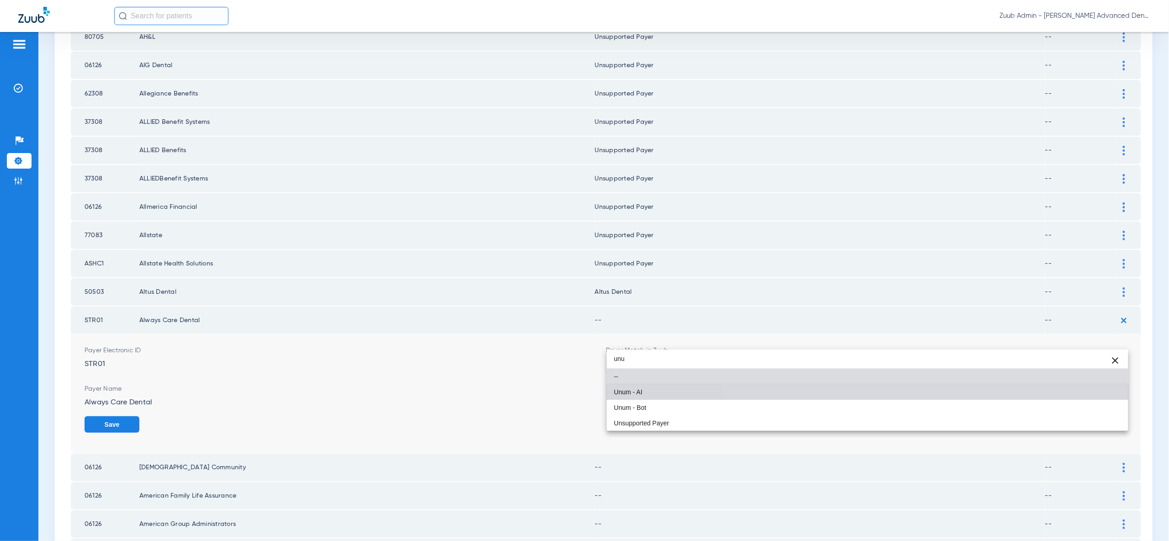
click at [1115, 394] on mat-option "Unum - AI" at bounding box center [867, 392] width 521 height 16
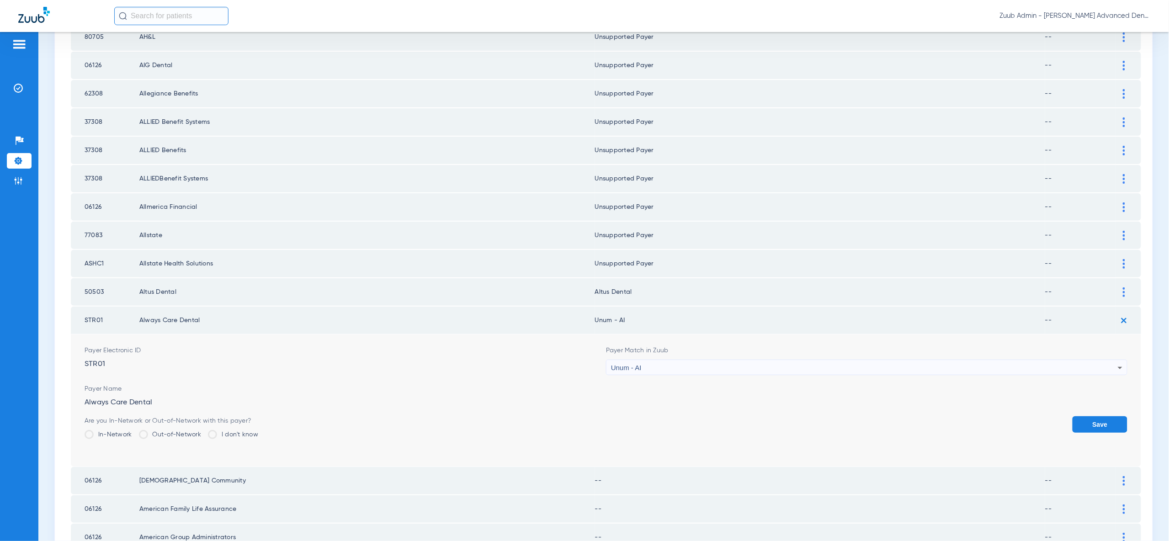
click at [1107, 416] on button "Save" at bounding box center [1099, 424] width 55 height 16
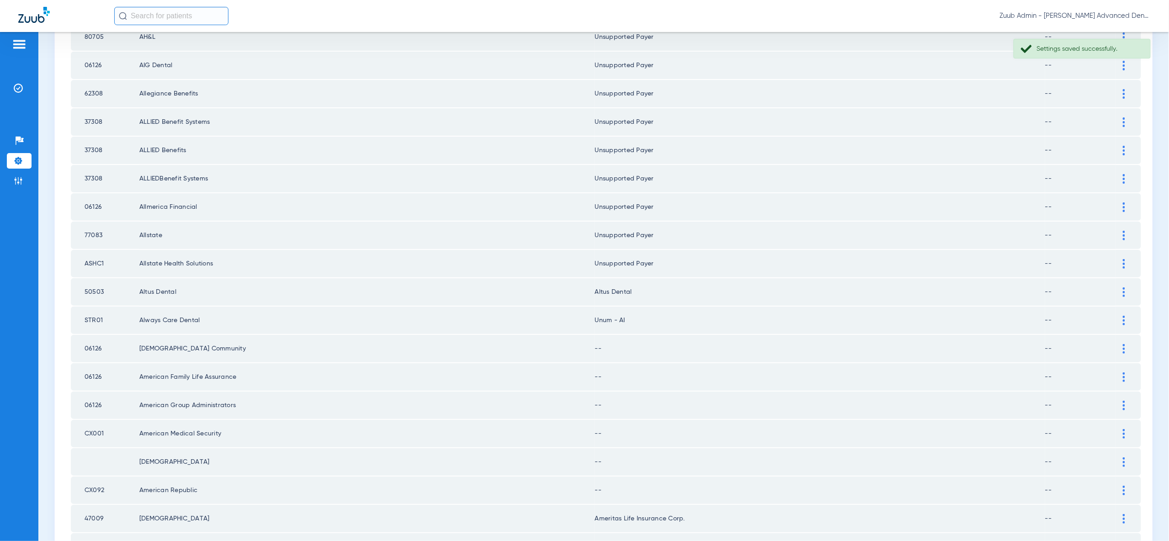
click at [1120, 344] on div at bounding box center [1124, 349] width 16 height 10
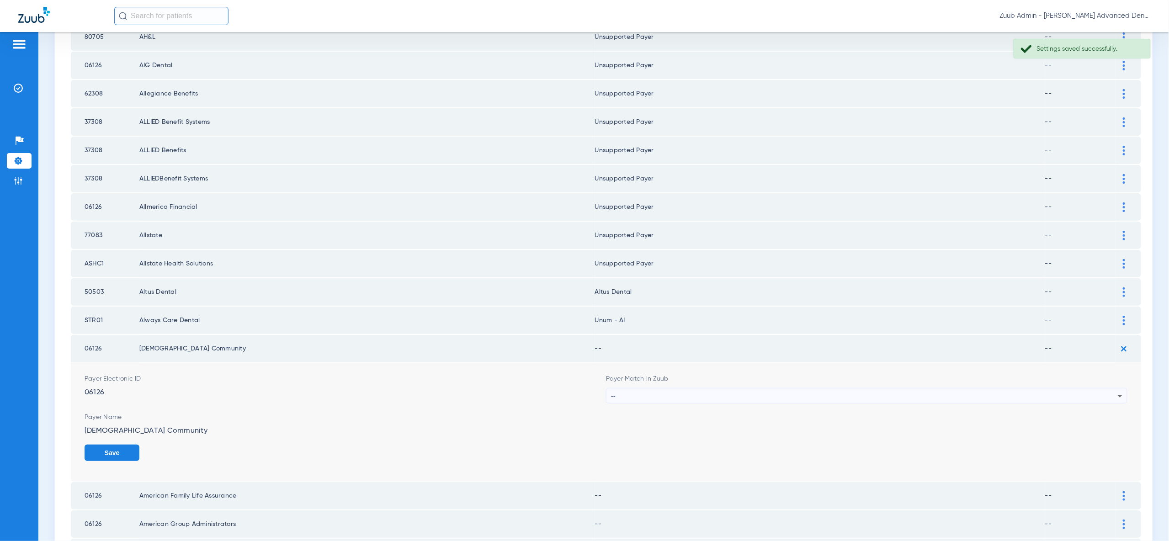
click at [1111, 388] on div "--" at bounding box center [864, 396] width 507 height 16
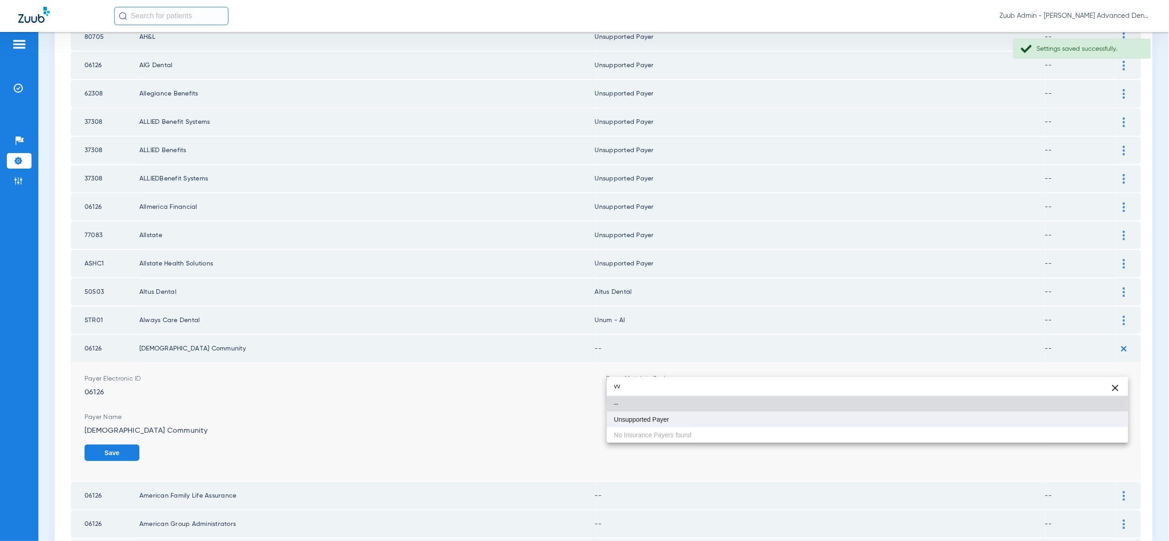
type input "vv"
click at [1104, 424] on mat-option "Unsupported Payer" at bounding box center [867, 420] width 521 height 16
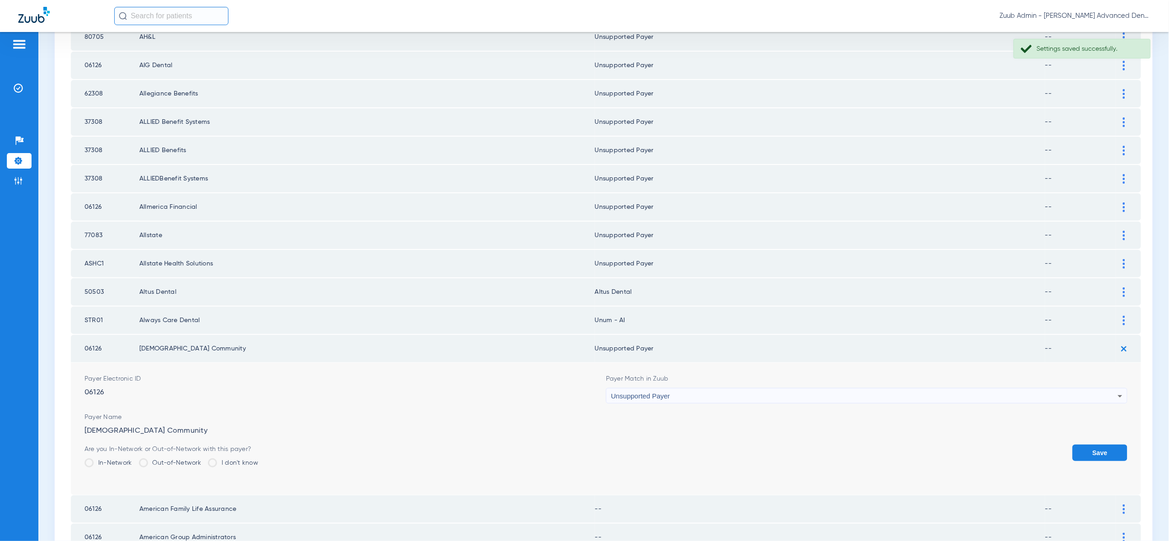
click at [1104, 445] on button "Save" at bounding box center [1099, 453] width 55 height 16
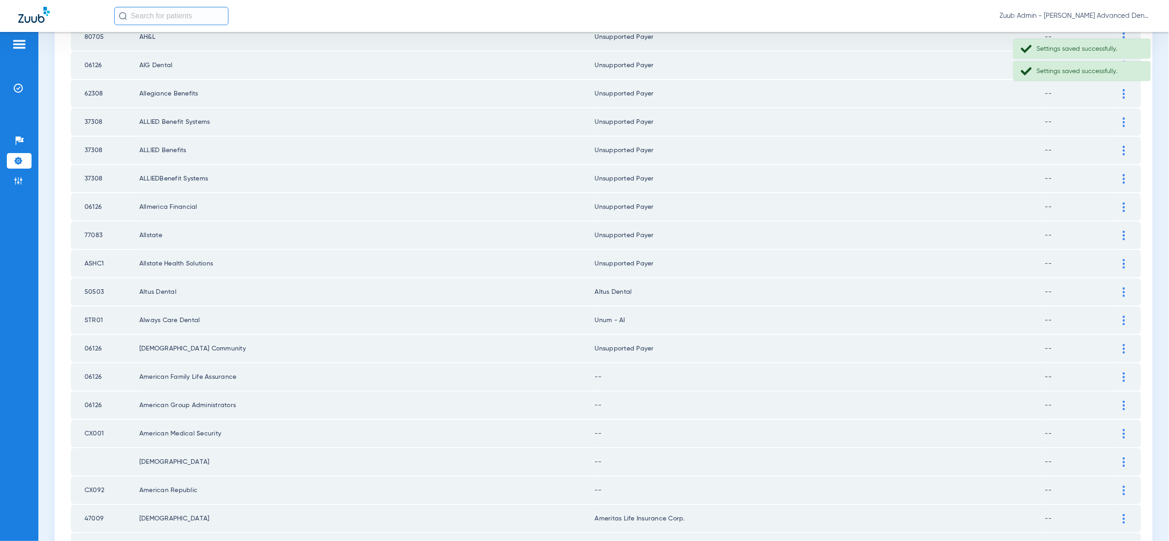
drag, startPoint x: 1126, startPoint y: 352, endPoint x: 1126, endPoint y: 370, distance: 18.3
click at [1126, 372] on div at bounding box center [1124, 377] width 16 height 10
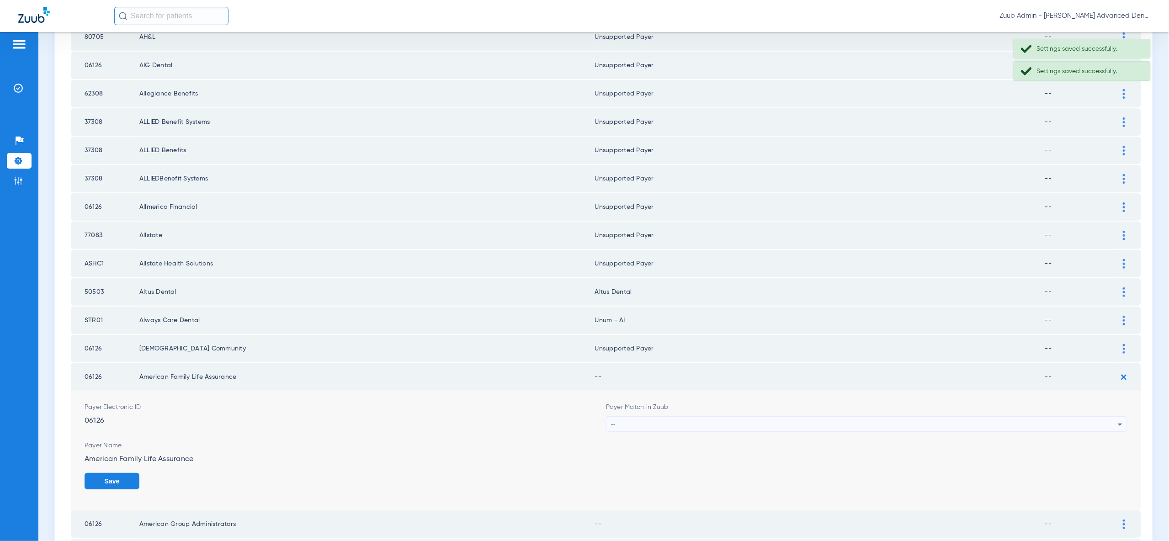
click at [1118, 419] on icon at bounding box center [1119, 424] width 11 height 11
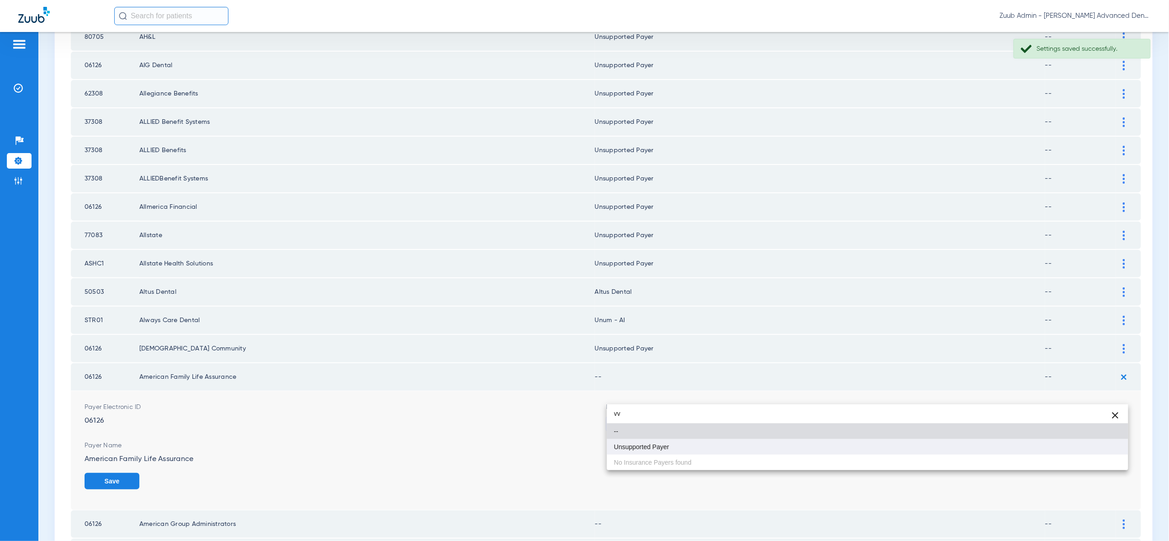
type input "vv"
click at [1117, 451] on mat-option "Unsupported Payer" at bounding box center [867, 447] width 521 height 16
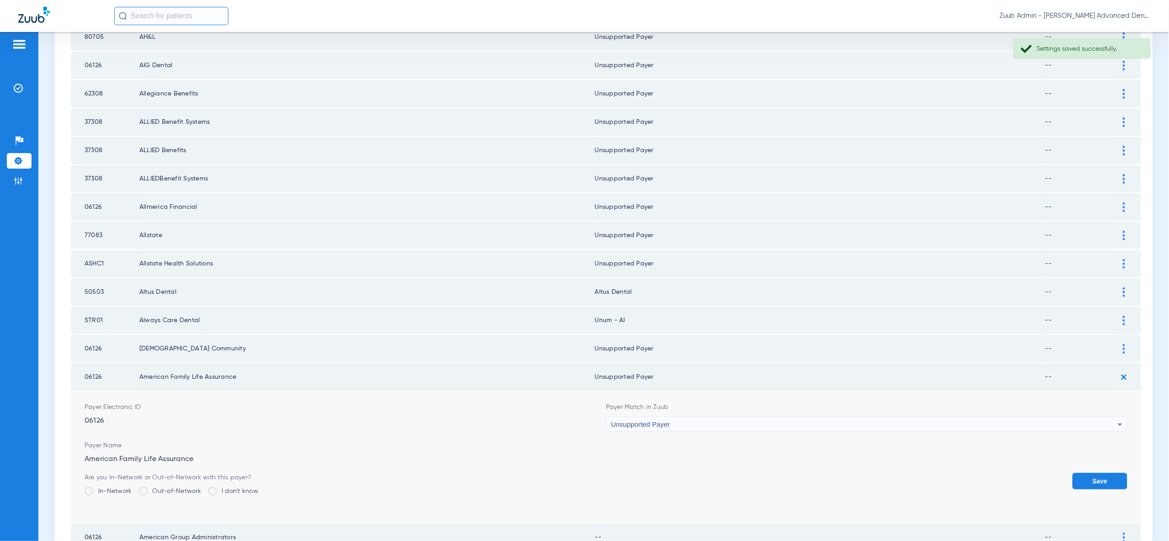
drag, startPoint x: 1114, startPoint y: 454, endPoint x: 1115, endPoint y: 393, distance: 60.3
click at [1114, 473] on button "Save" at bounding box center [1099, 481] width 55 height 16
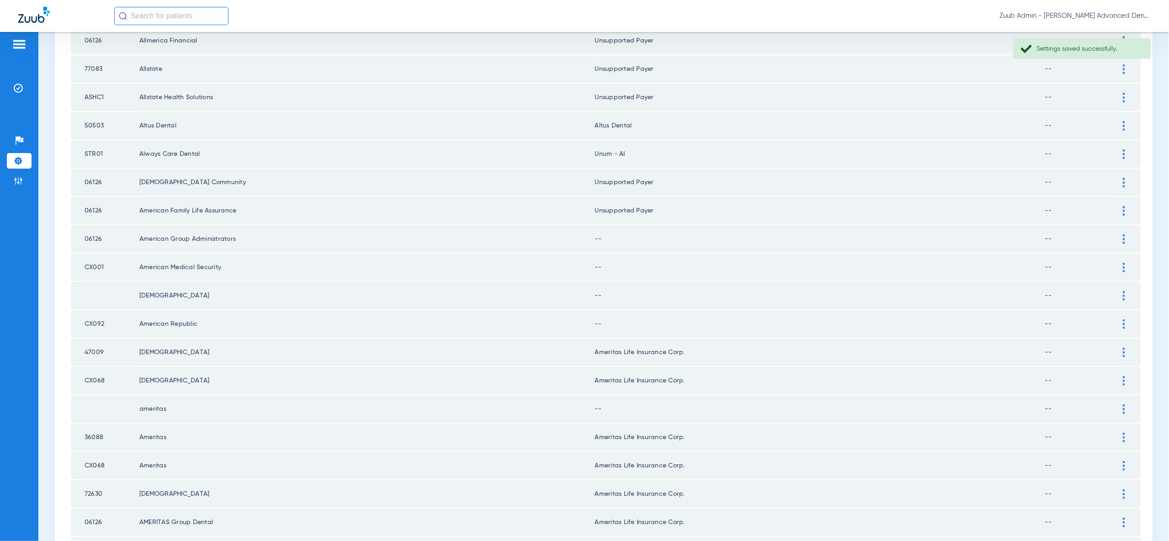
click at [1119, 234] on div at bounding box center [1124, 239] width 16 height 10
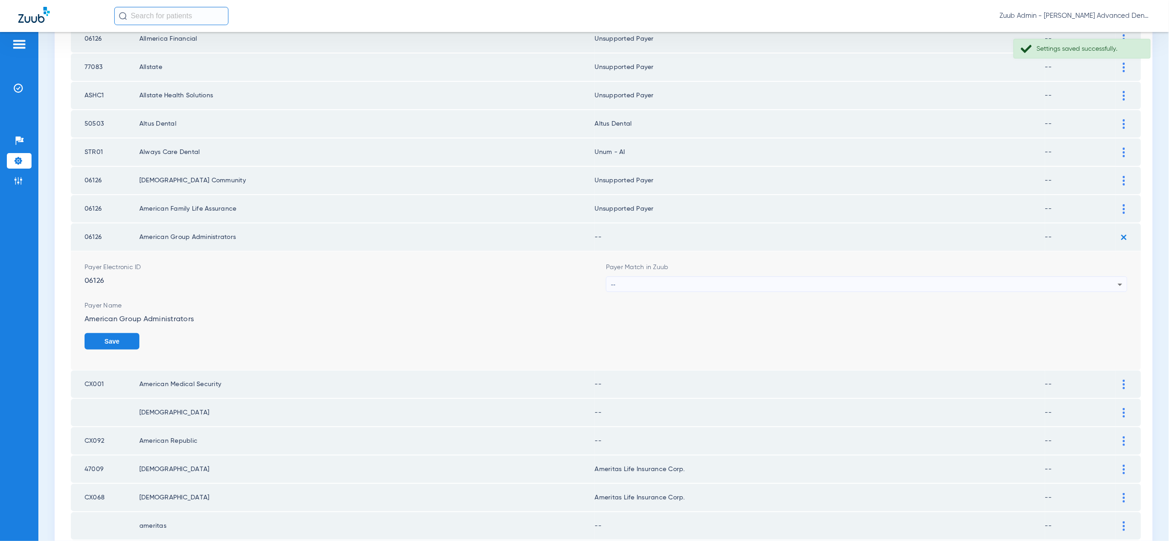
click at [1122, 279] on icon at bounding box center [1119, 284] width 11 height 11
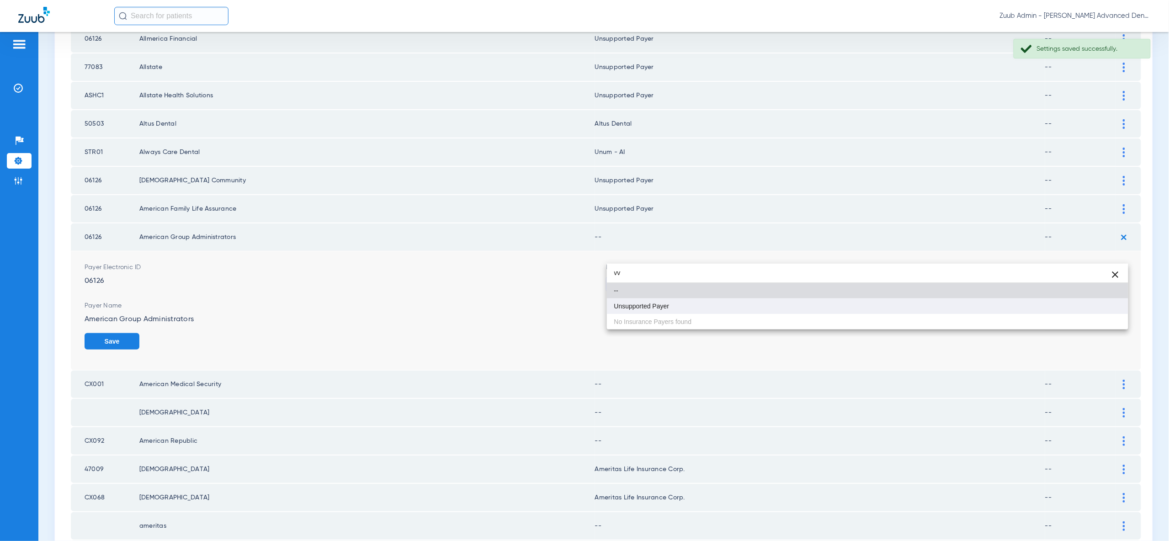
type input "vv"
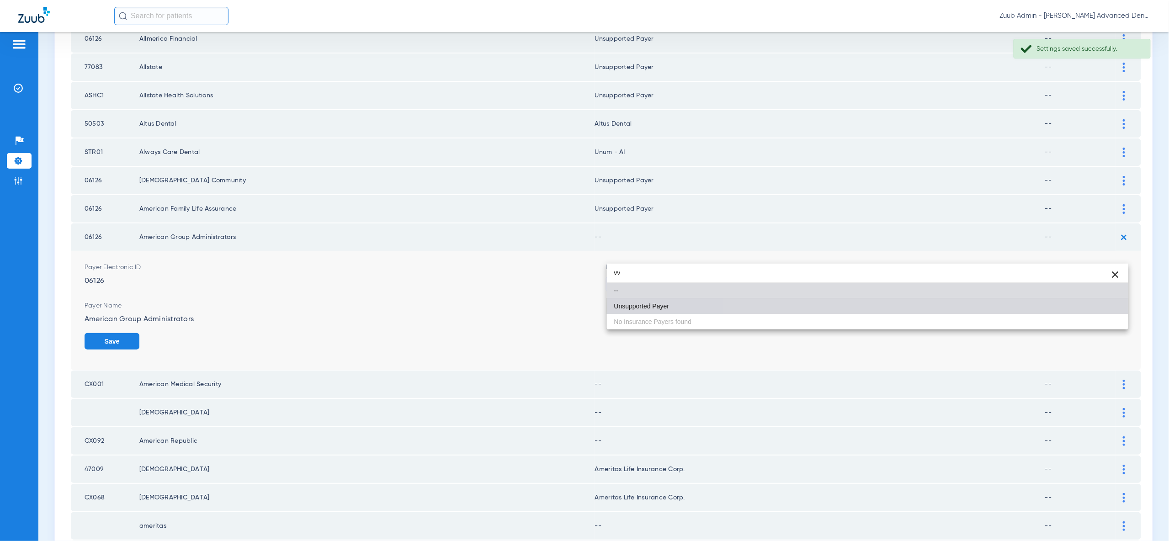
click at [1104, 308] on mat-option "Unsupported Payer" at bounding box center [867, 306] width 521 height 16
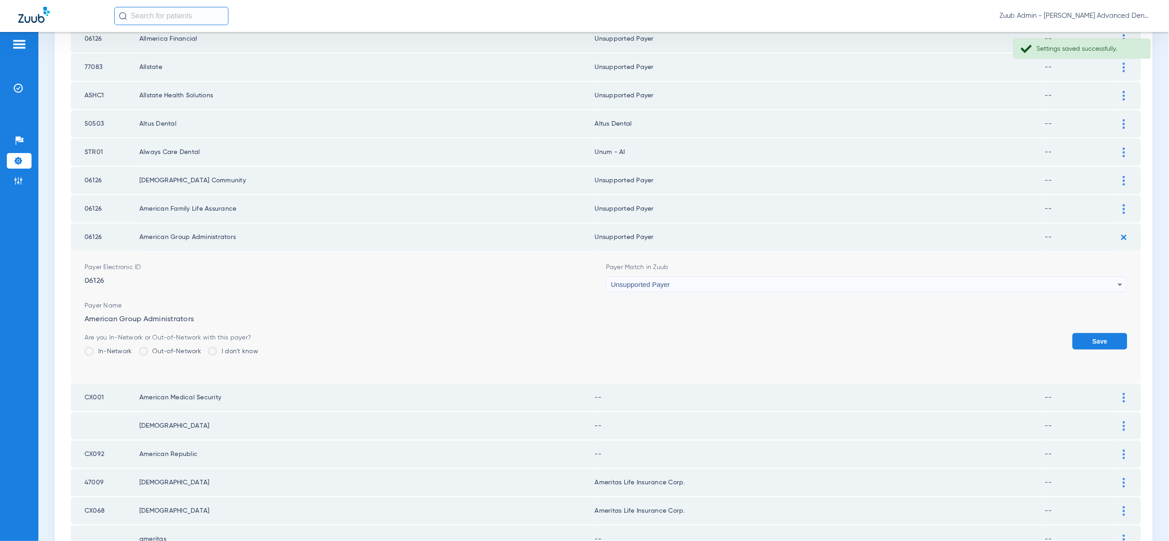
drag, startPoint x: 1104, startPoint y: 308, endPoint x: 1122, endPoint y: 270, distance: 42.7
click at [1104, 333] on button "Save" at bounding box center [1099, 341] width 55 height 16
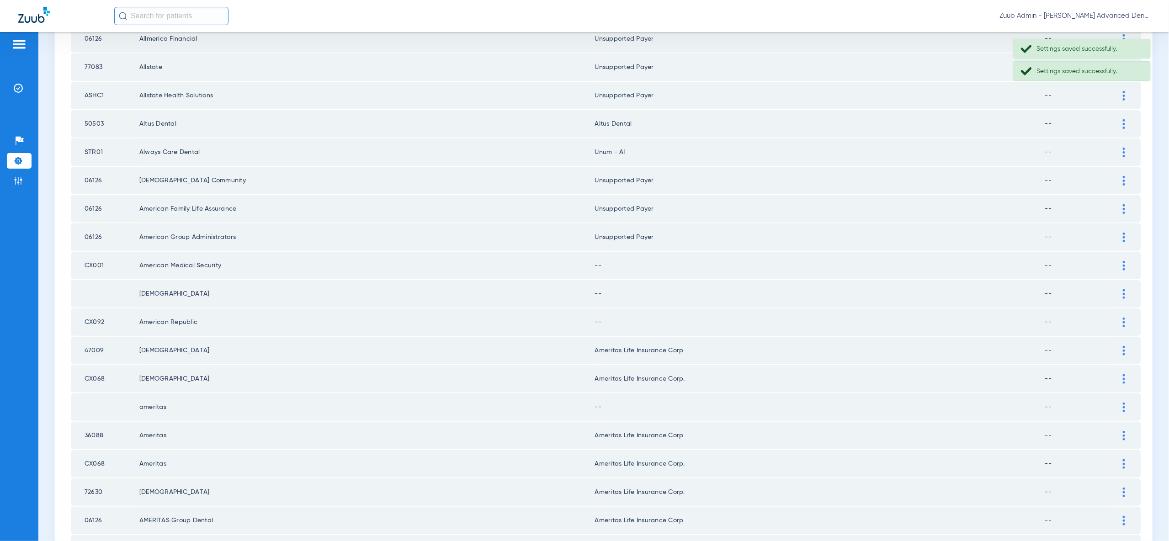
click at [1122, 261] on img at bounding box center [1123, 266] width 2 height 10
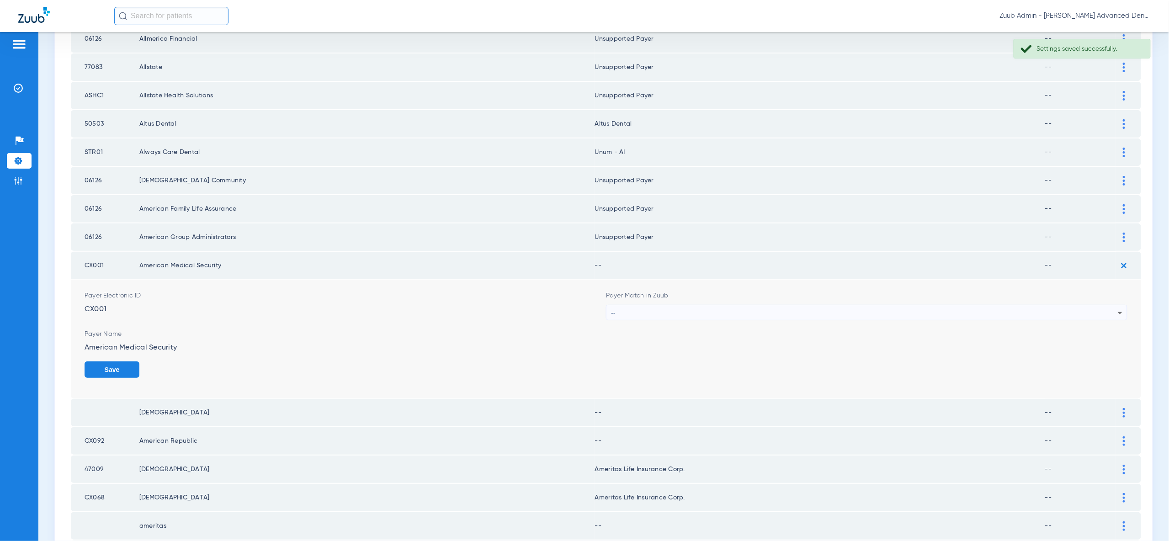
click at [1110, 305] on div "--" at bounding box center [864, 313] width 507 height 16
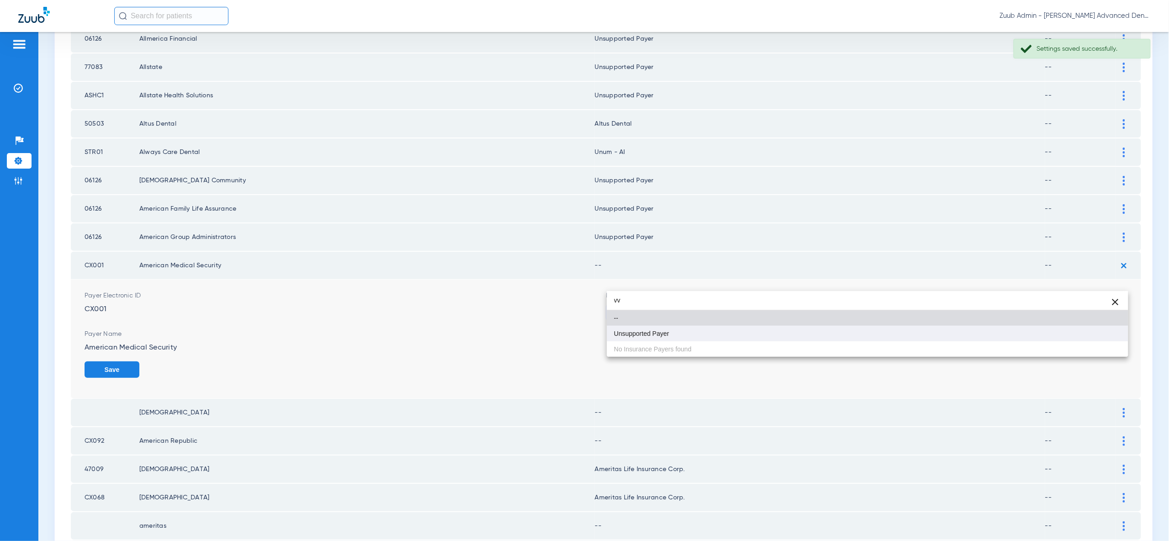
type input "vv"
click at [1097, 331] on mat-option "Unsupported Payer" at bounding box center [867, 334] width 521 height 16
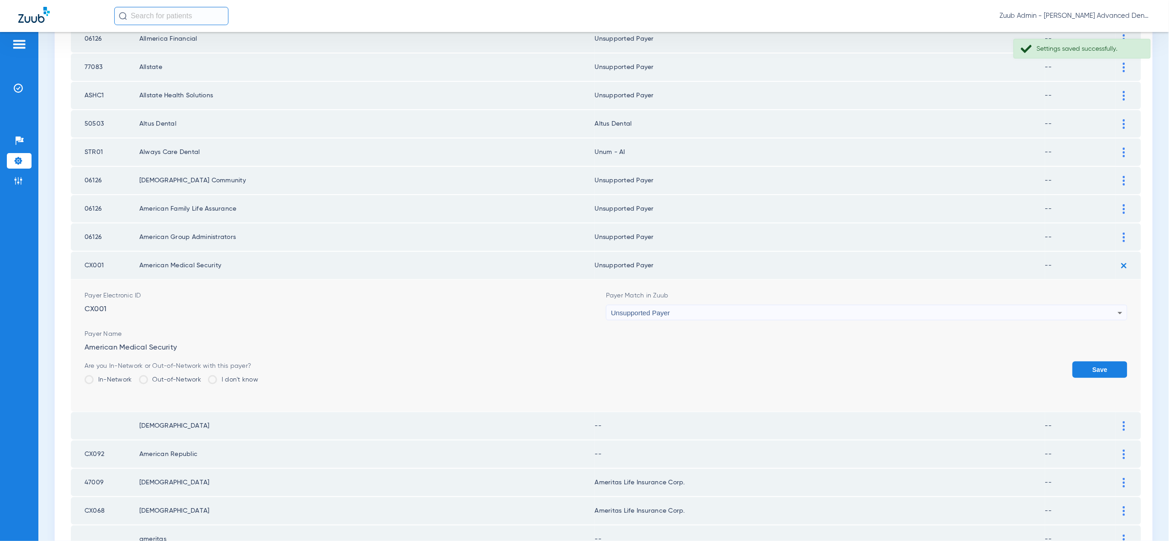
click at [1106, 361] on button "Save" at bounding box center [1099, 369] width 55 height 16
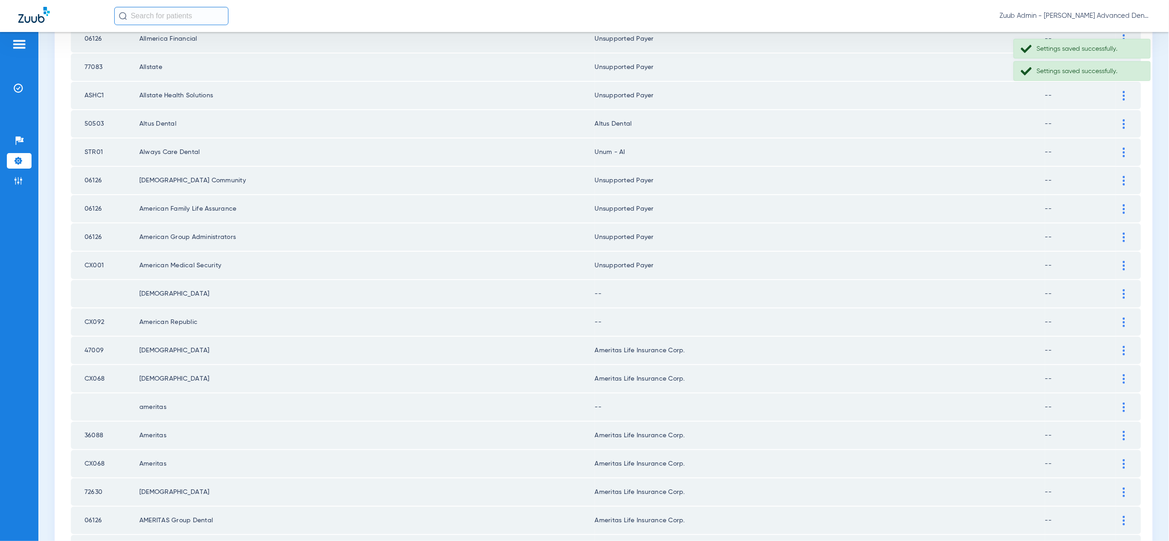
click at [1118, 289] on div at bounding box center [1124, 294] width 16 height 10
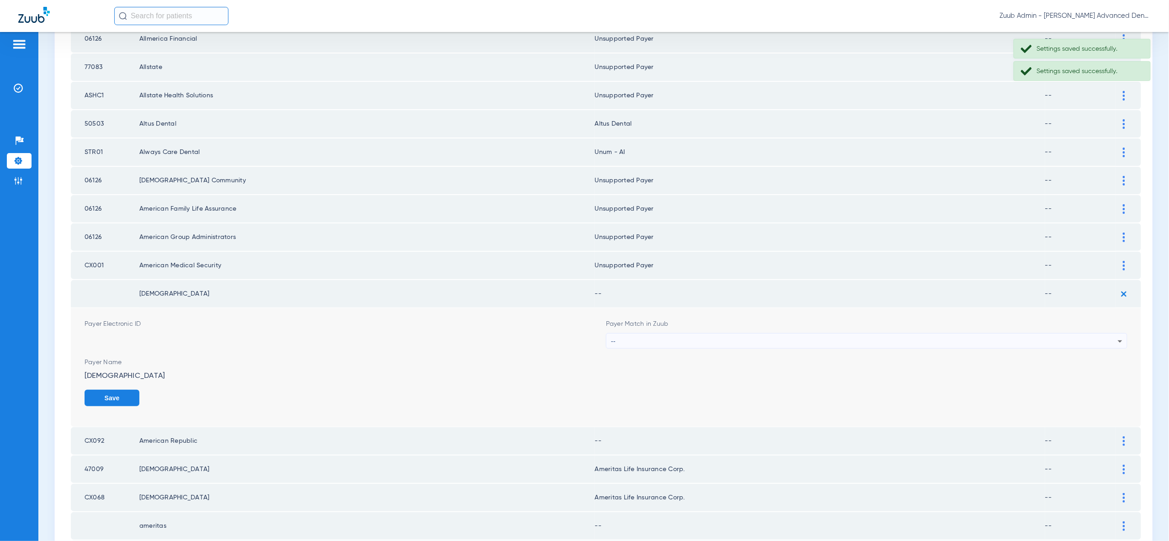
click at [1107, 334] on div "--" at bounding box center [864, 342] width 507 height 16
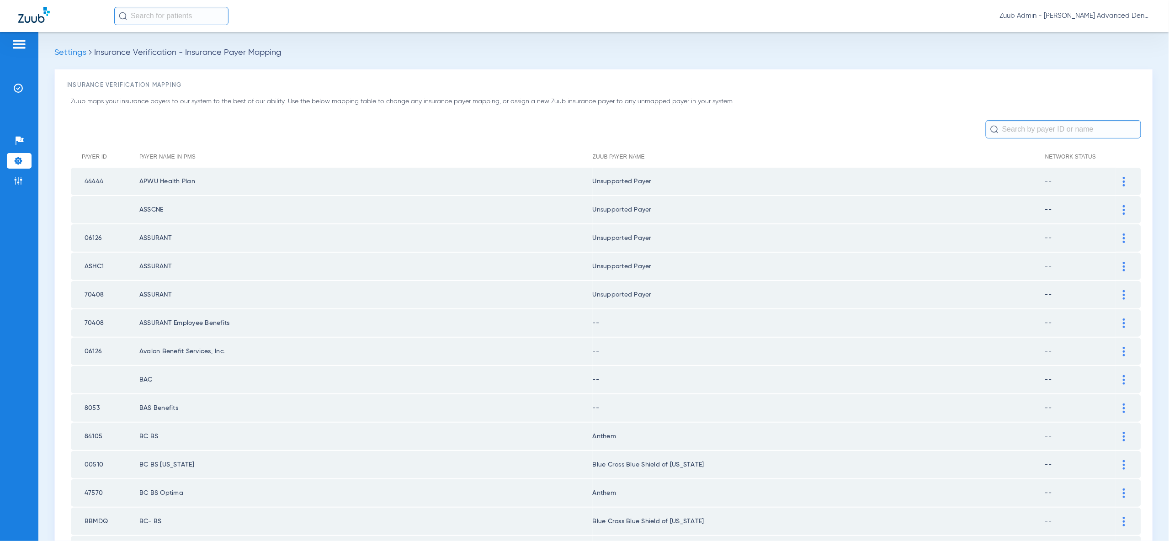
click at [1124, 319] on img at bounding box center [1123, 323] width 2 height 10
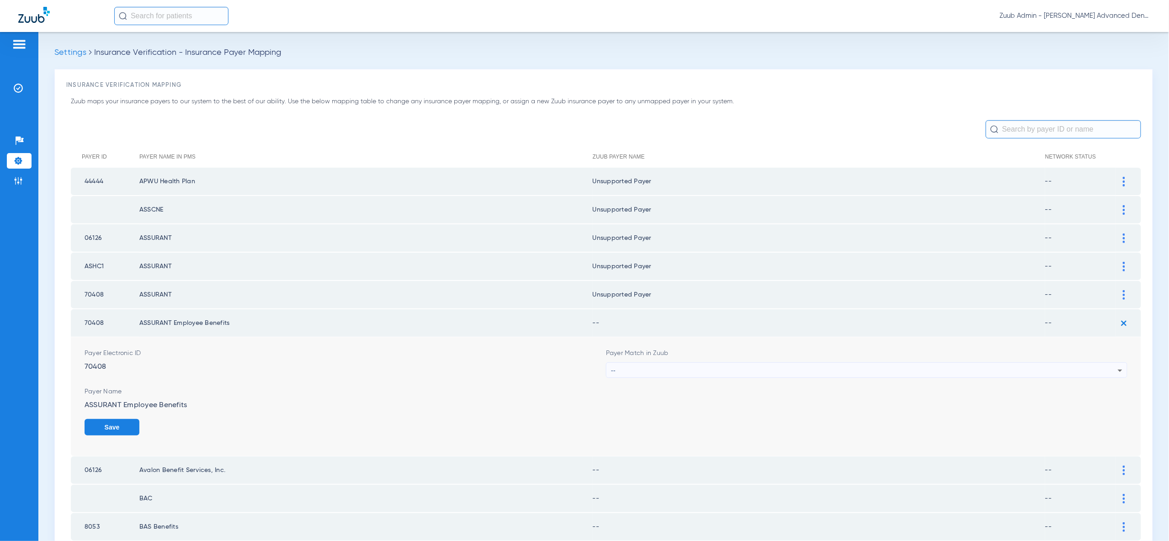
click at [1116, 371] on div "--" at bounding box center [864, 371] width 507 height 16
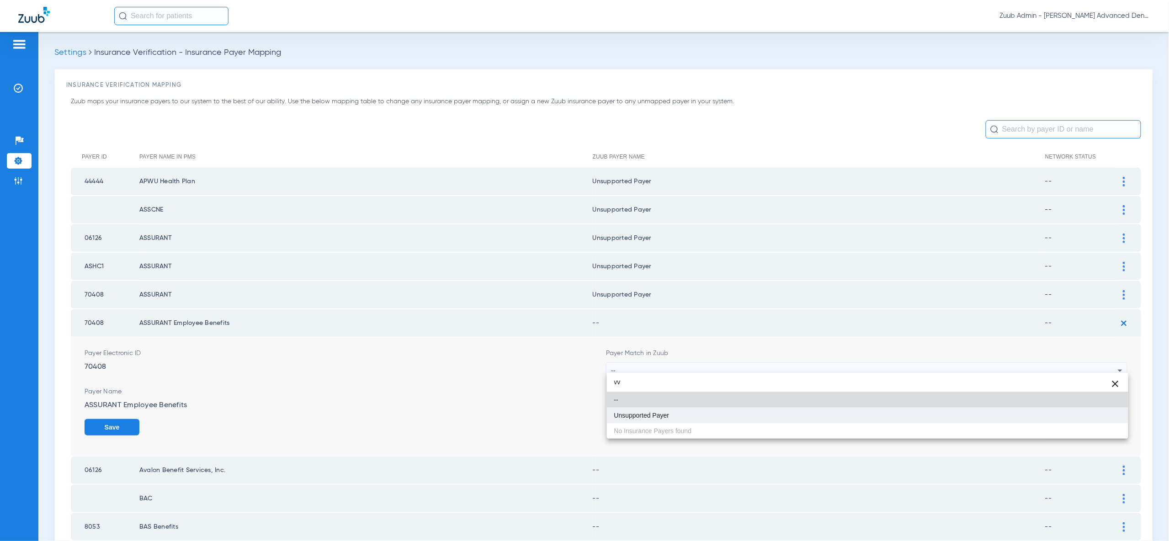
type input "vv"
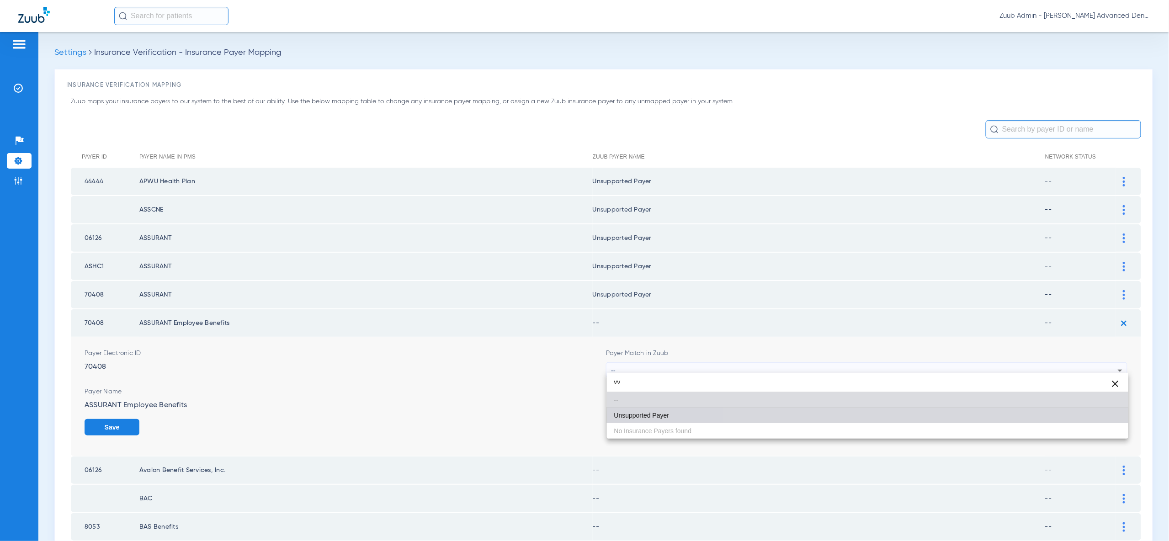
click at [1103, 417] on mat-option "Unsupported Payer" at bounding box center [867, 416] width 521 height 16
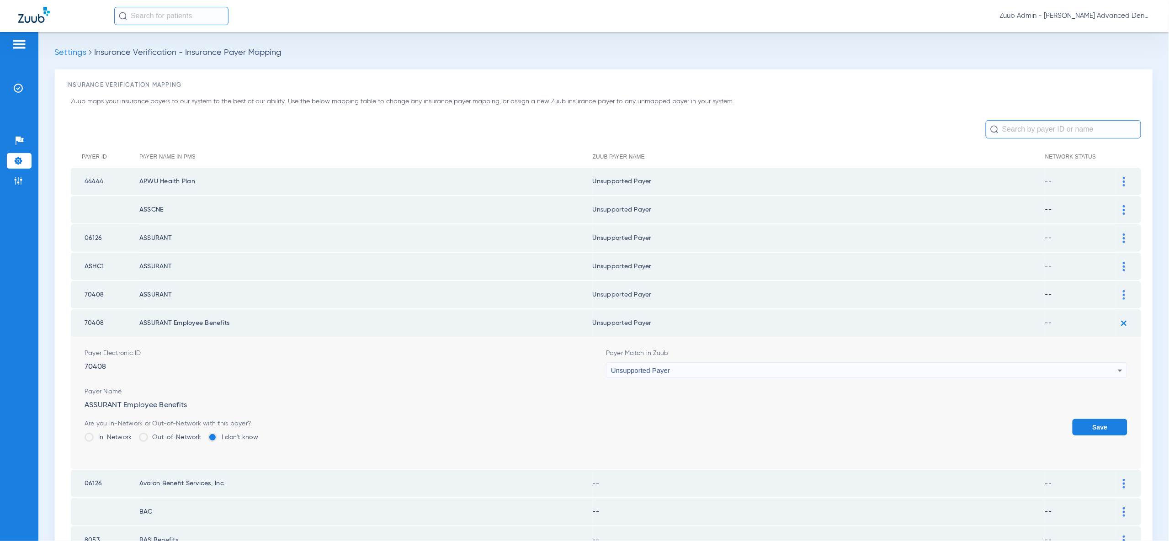
click at [1103, 419] on button "Save" at bounding box center [1099, 427] width 55 height 16
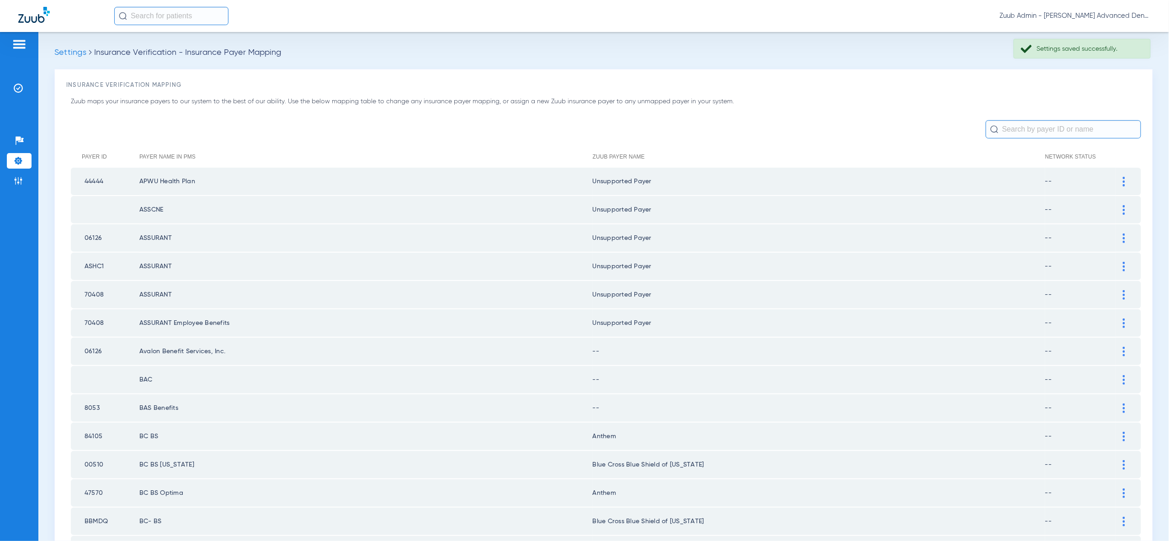
click at [1121, 347] on div at bounding box center [1124, 352] width 16 height 10
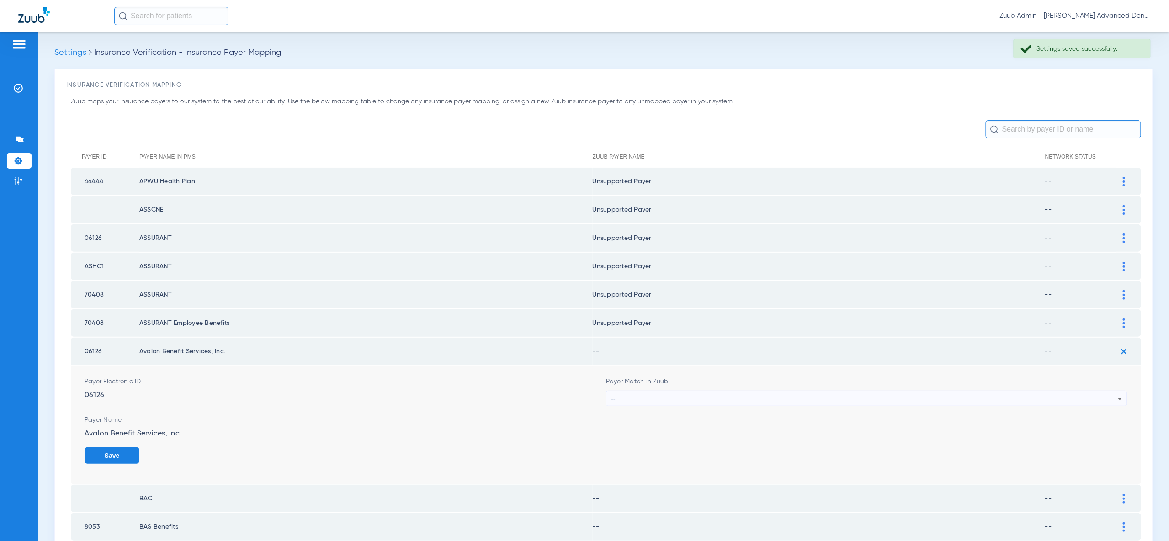
click at [1112, 395] on div "--" at bounding box center [864, 399] width 507 height 16
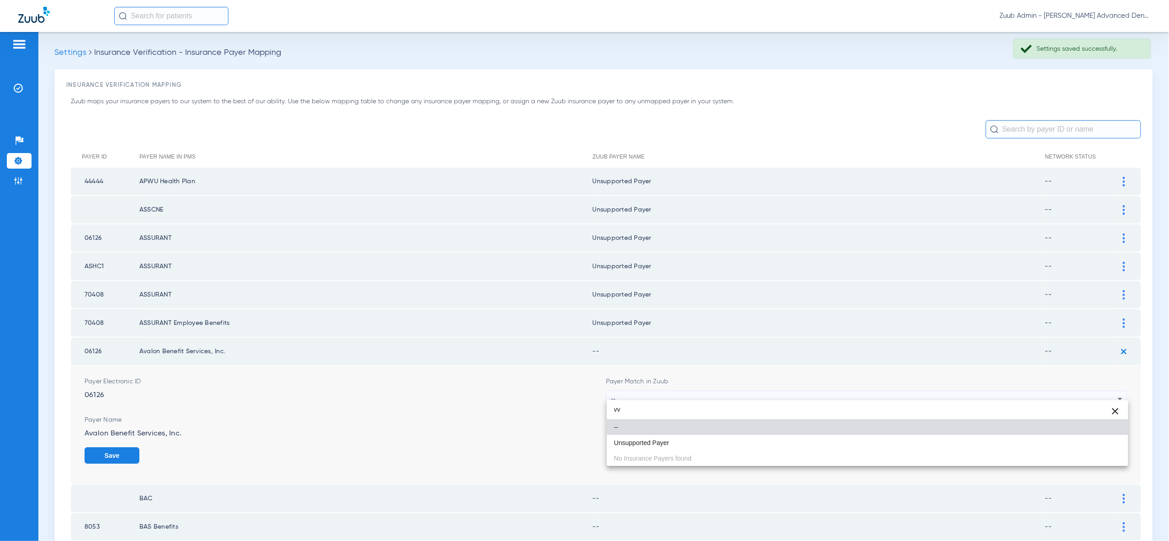
type input "vv"
click at [1112, 447] on mat-option "Unsupported Payer" at bounding box center [867, 443] width 521 height 16
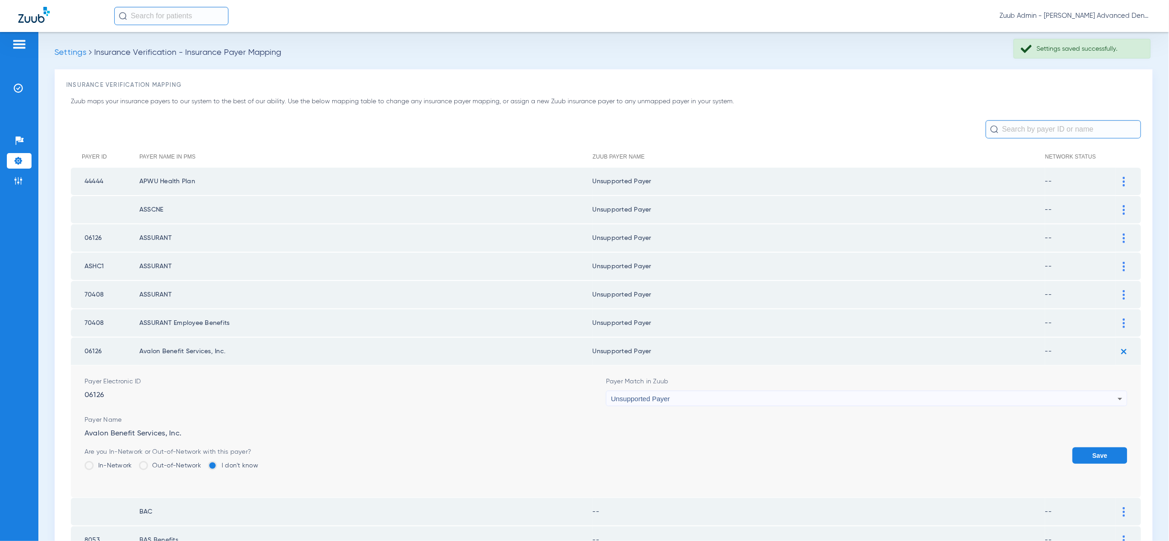
click at [1112, 447] on button "Save" at bounding box center [1099, 455] width 55 height 16
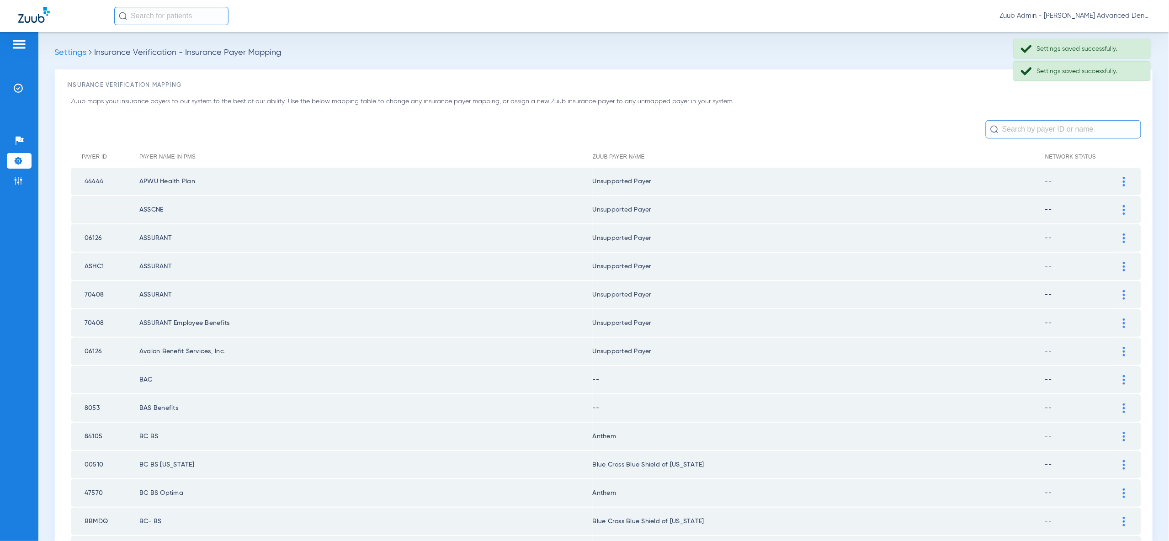
click at [1123, 375] on img at bounding box center [1123, 380] width 2 height 10
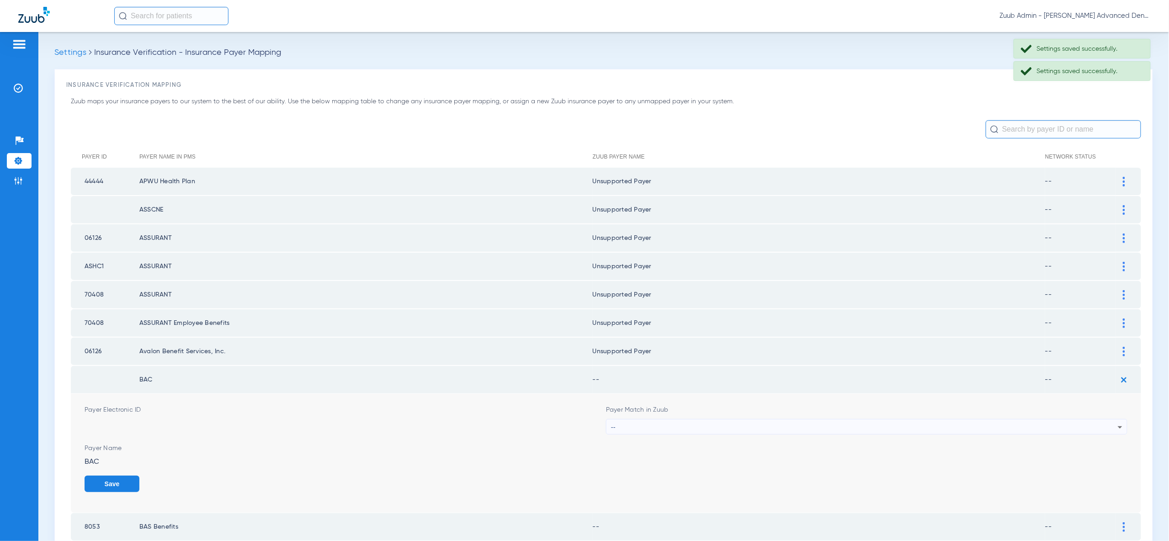
click at [1116, 422] on icon at bounding box center [1119, 427] width 11 height 11
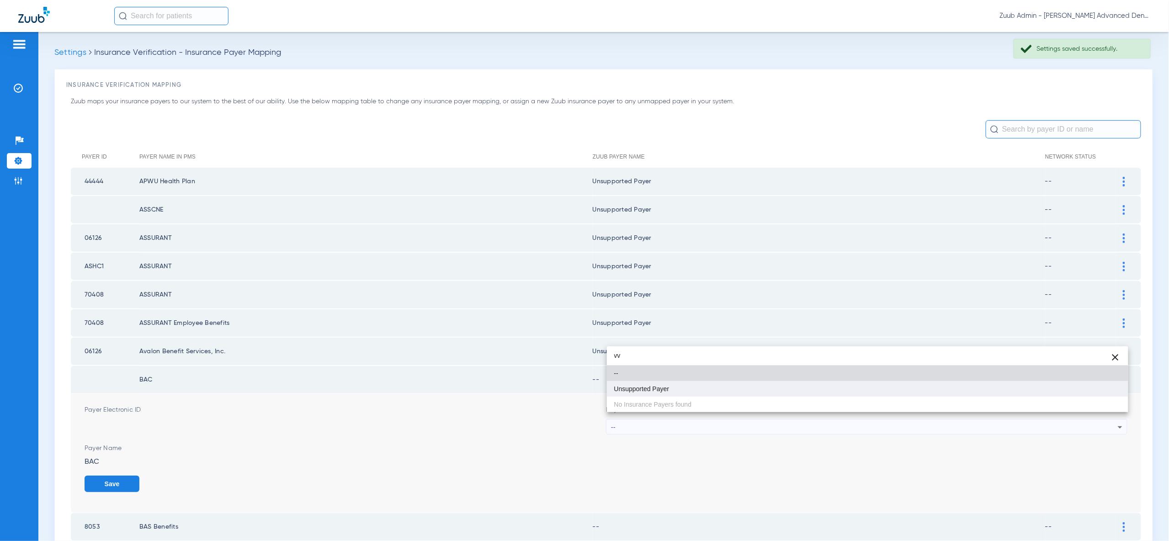
type input "vv"
click at [1113, 384] on mat-option "Unsupported Payer" at bounding box center [867, 389] width 521 height 16
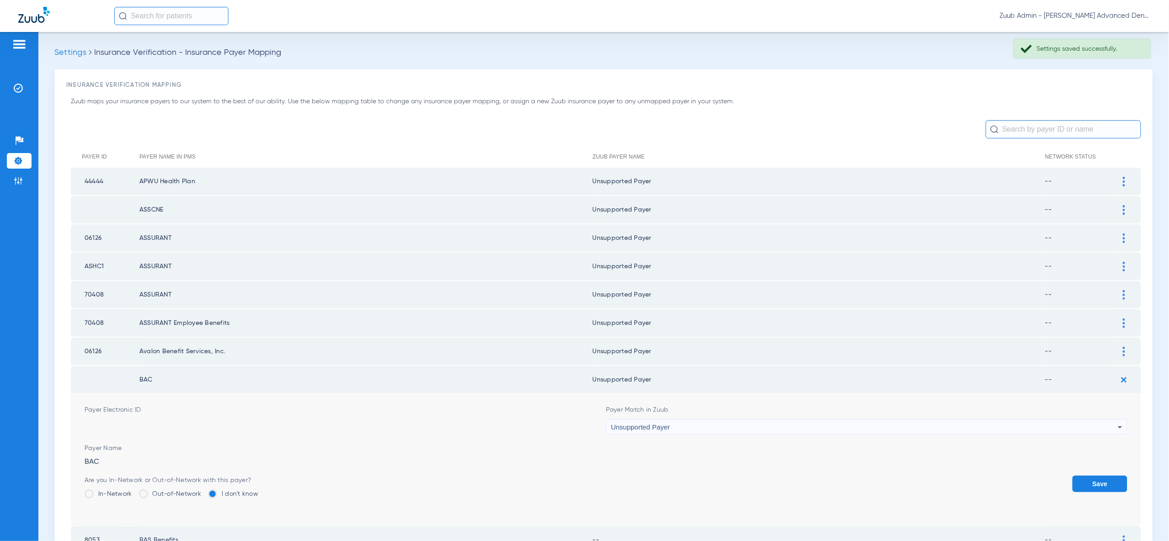
click at [1091, 480] on button "Save" at bounding box center [1099, 484] width 55 height 16
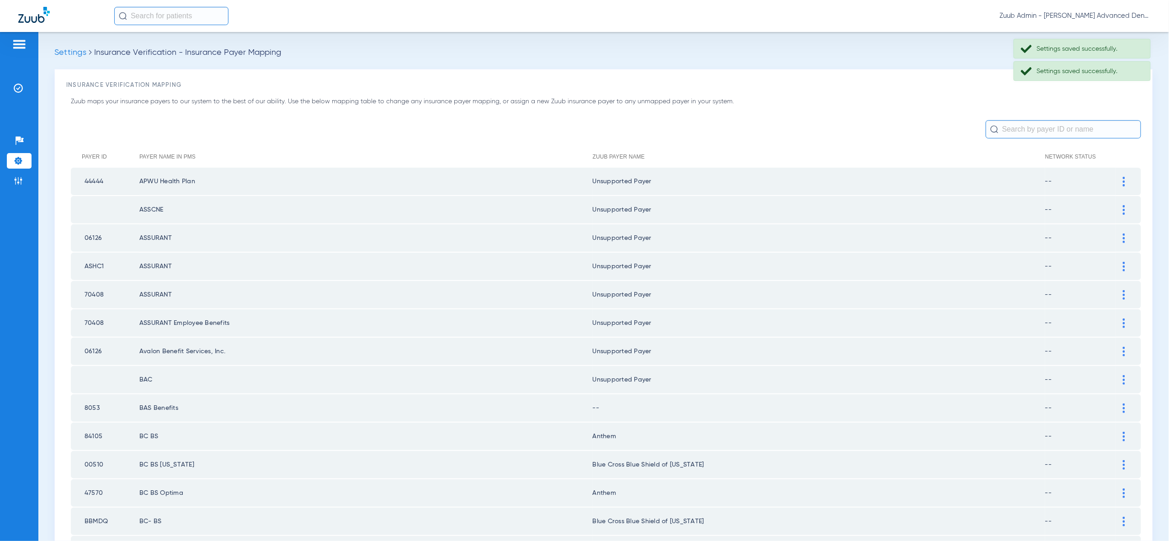
click at [1123, 403] on img at bounding box center [1123, 408] width 2 height 10
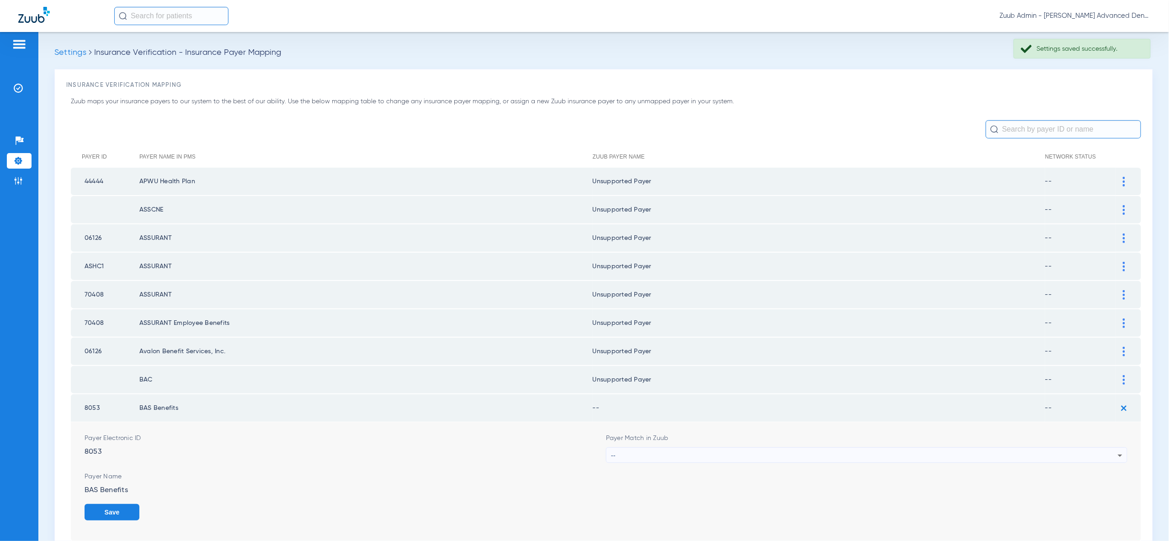
click at [1114, 450] on icon at bounding box center [1119, 455] width 11 height 11
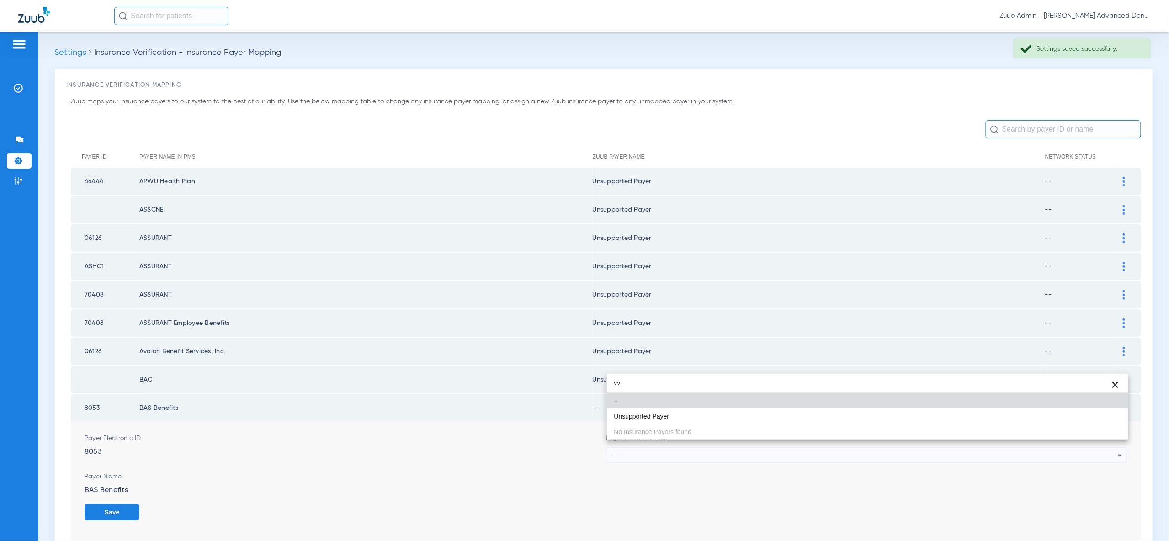
type input "vv"
click at [1107, 420] on mat-option "Unsupported Payer" at bounding box center [867, 416] width 521 height 16
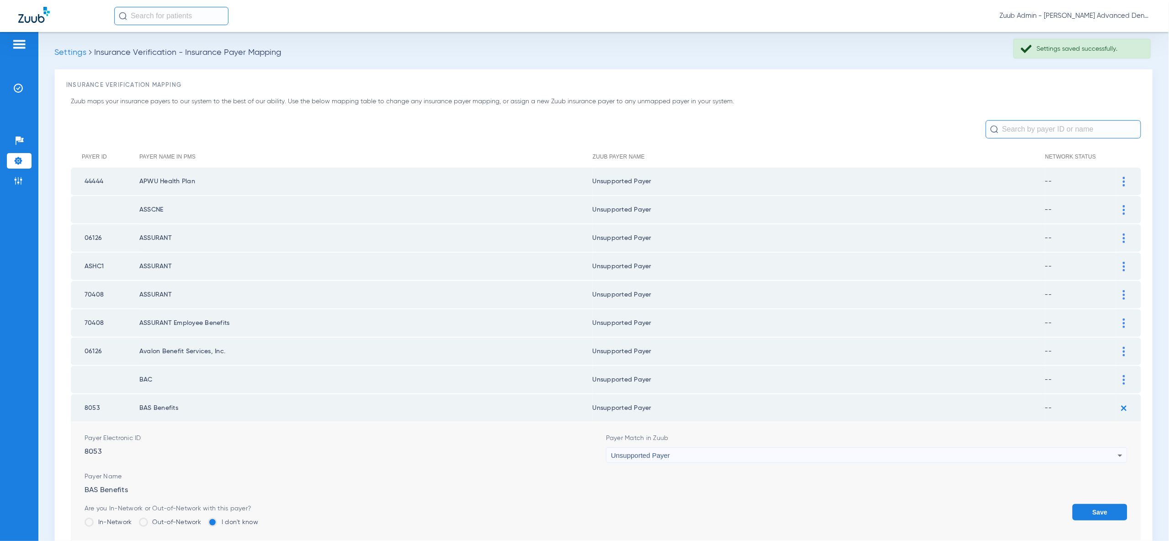
click at [1105, 504] on button "Save" at bounding box center [1099, 512] width 55 height 16
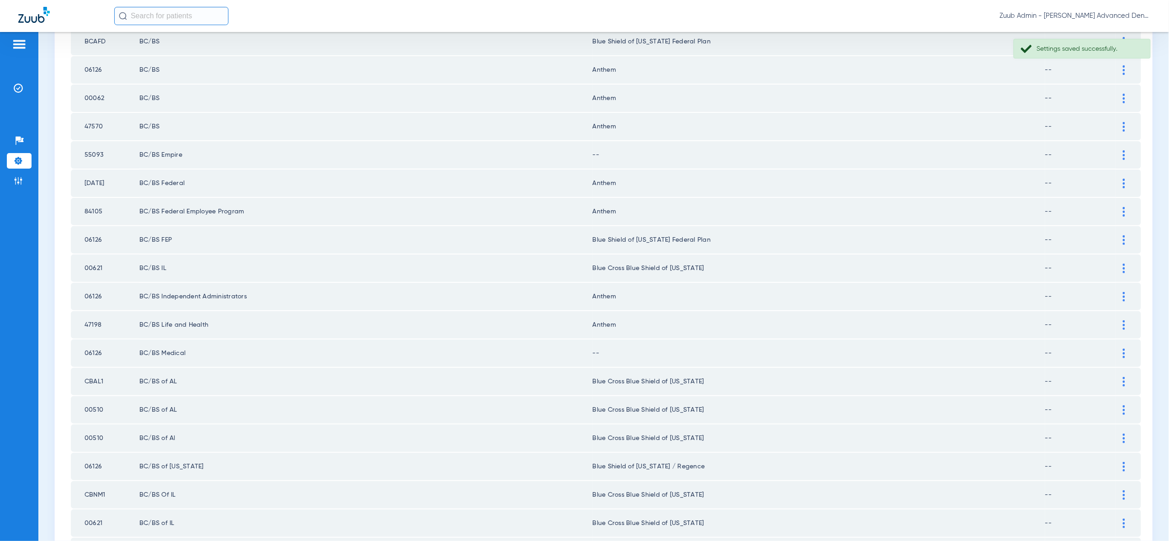
scroll to position [736, 0]
click at [1125, 148] on div at bounding box center [1124, 153] width 16 height 10
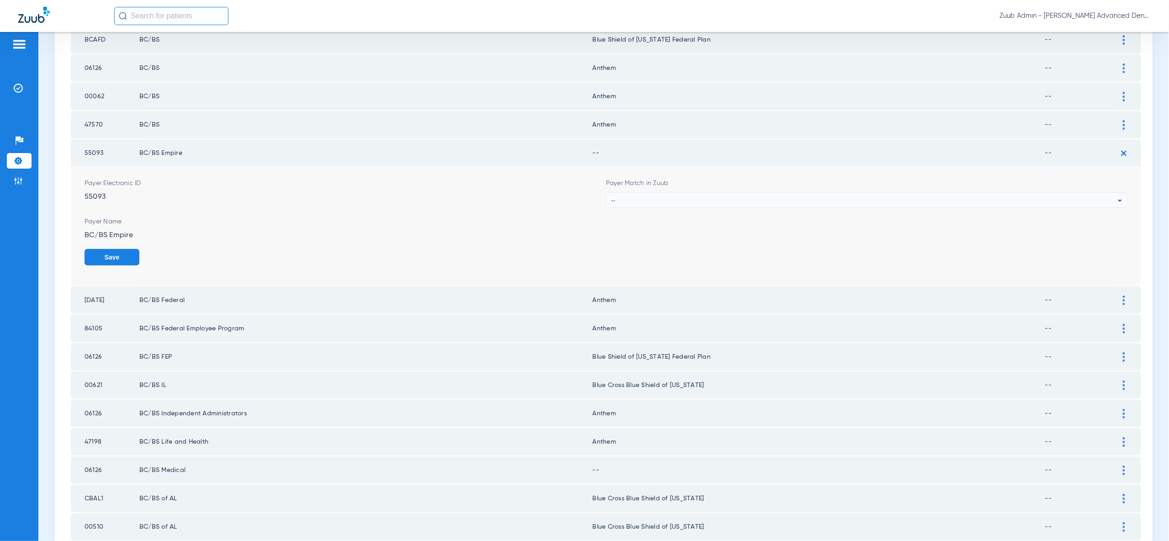
click at [1047, 193] on div "--" at bounding box center [864, 201] width 507 height 16
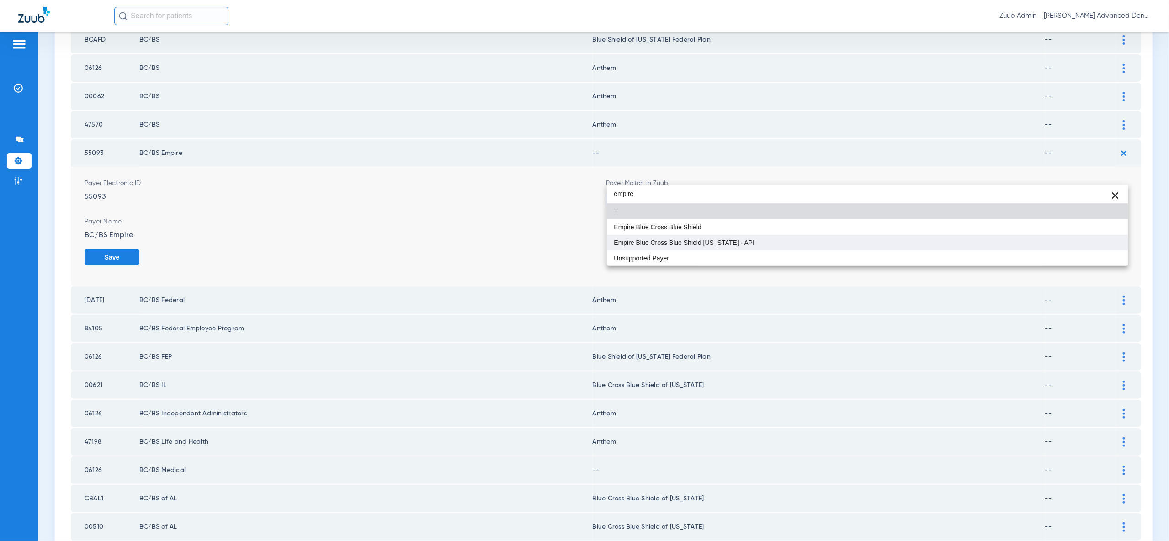
type input "empire"
drag, startPoint x: 1029, startPoint y: 246, endPoint x: 1078, endPoint y: 244, distance: 48.9
click at [1034, 246] on mat-option "Empire Blue Cross Blue Shield [US_STATE] - API" at bounding box center [867, 243] width 521 height 16
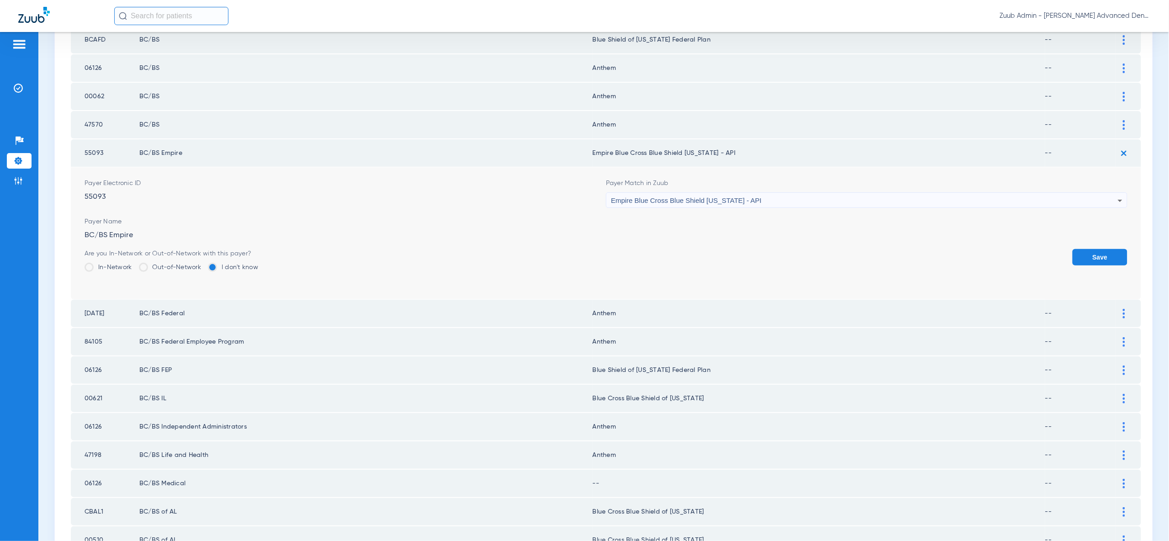
click at [1108, 249] on button "Save" at bounding box center [1099, 257] width 55 height 16
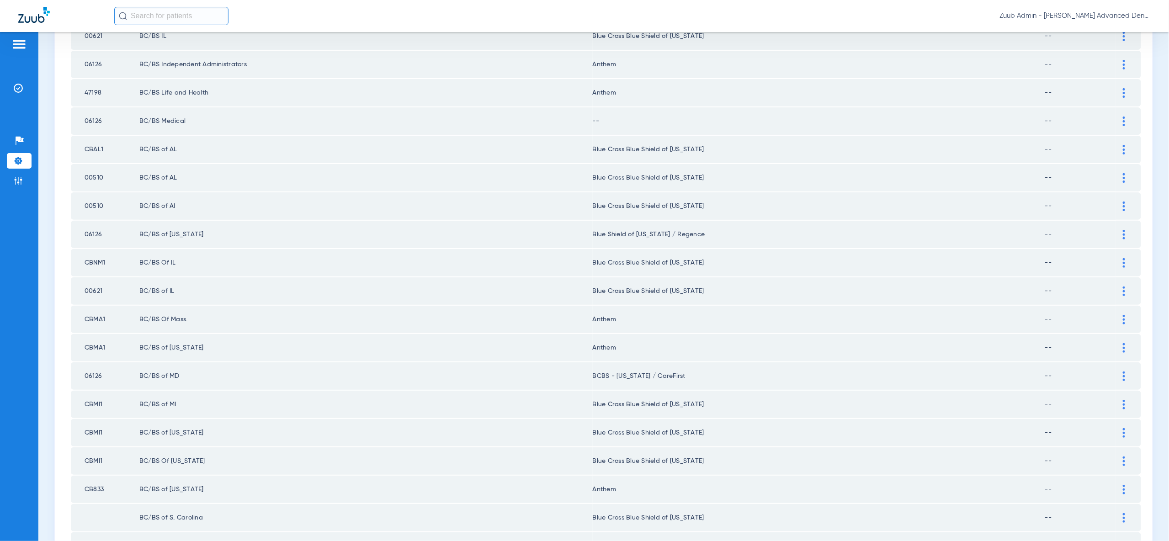
scroll to position [968, 0]
click at [1128, 116] on div at bounding box center [1124, 121] width 16 height 10
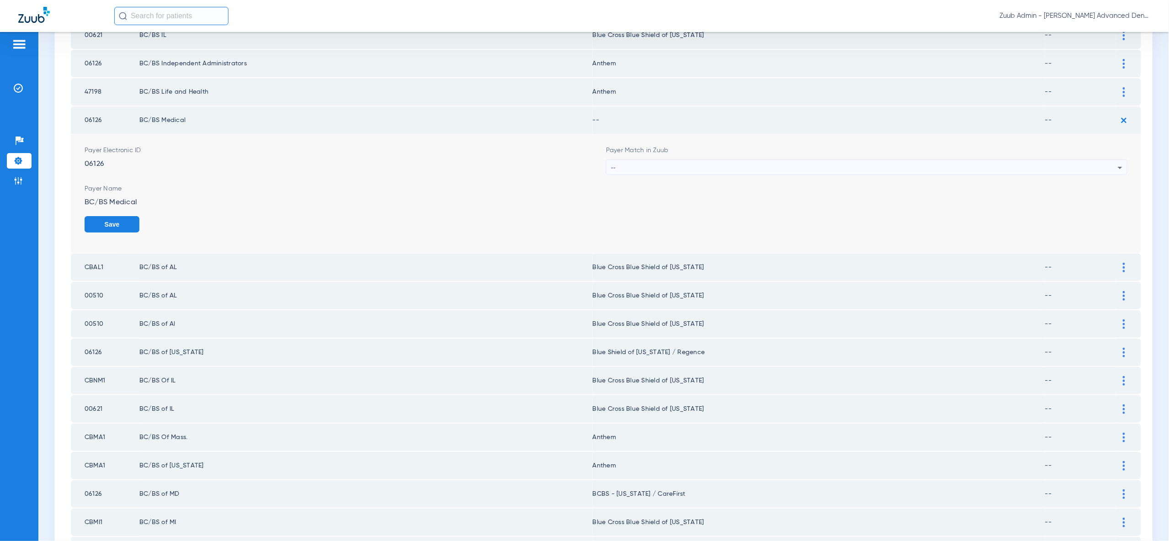
click at [1088, 160] on div "--" at bounding box center [864, 168] width 507 height 16
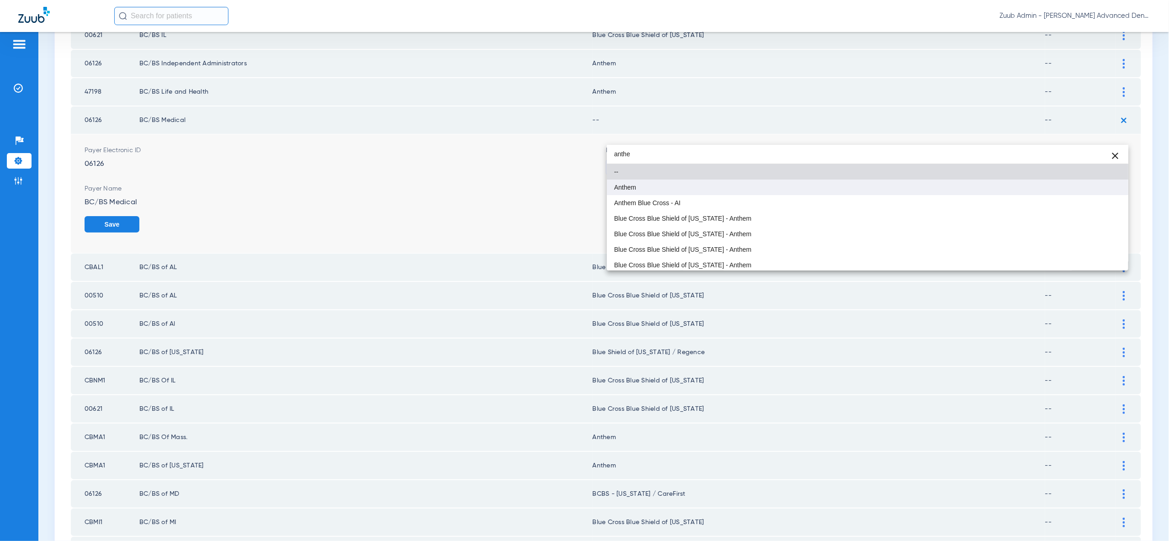
type input "anthe"
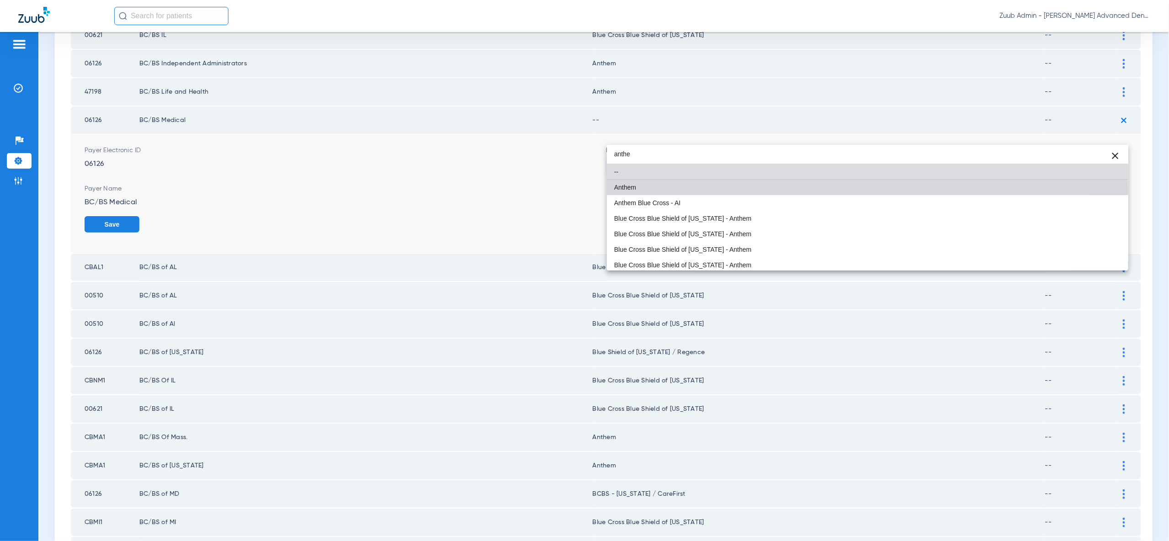
click at [760, 190] on mat-option "Anthem" at bounding box center [867, 188] width 521 height 16
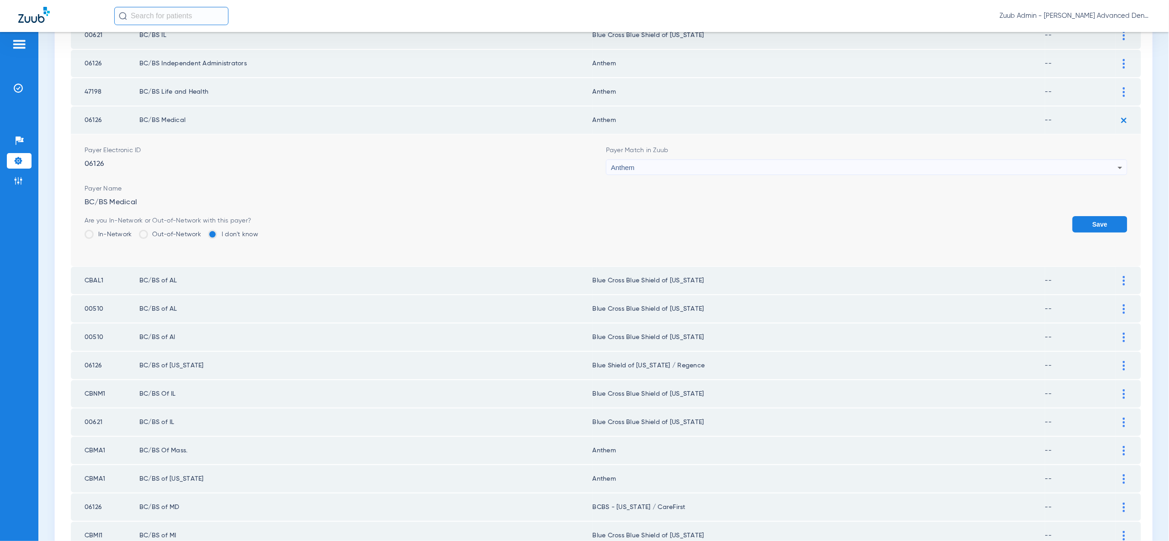
click at [1095, 216] on button "Save" at bounding box center [1099, 224] width 55 height 16
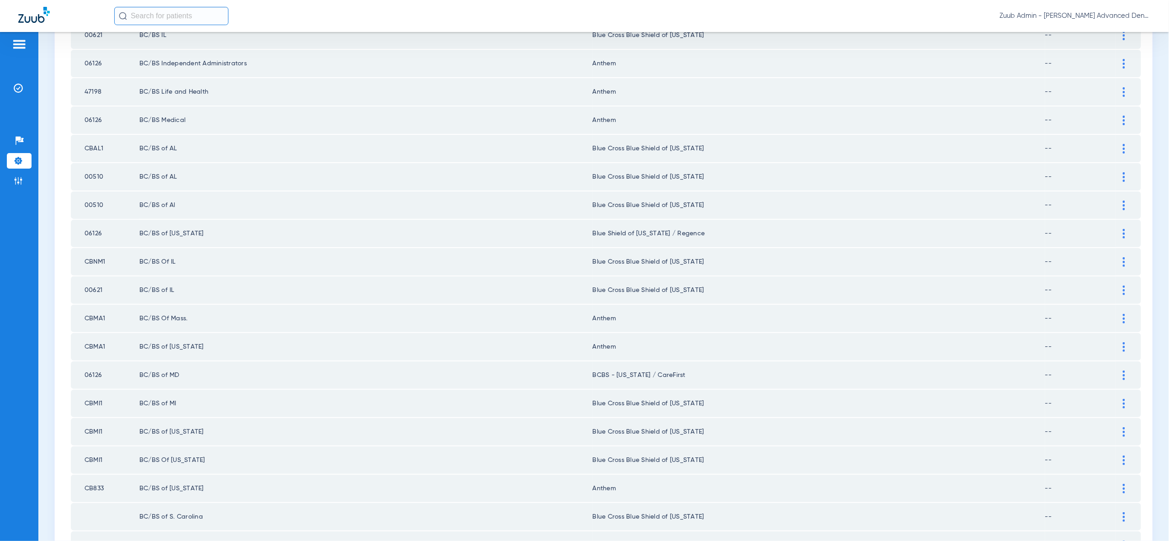
scroll to position [1064, 0]
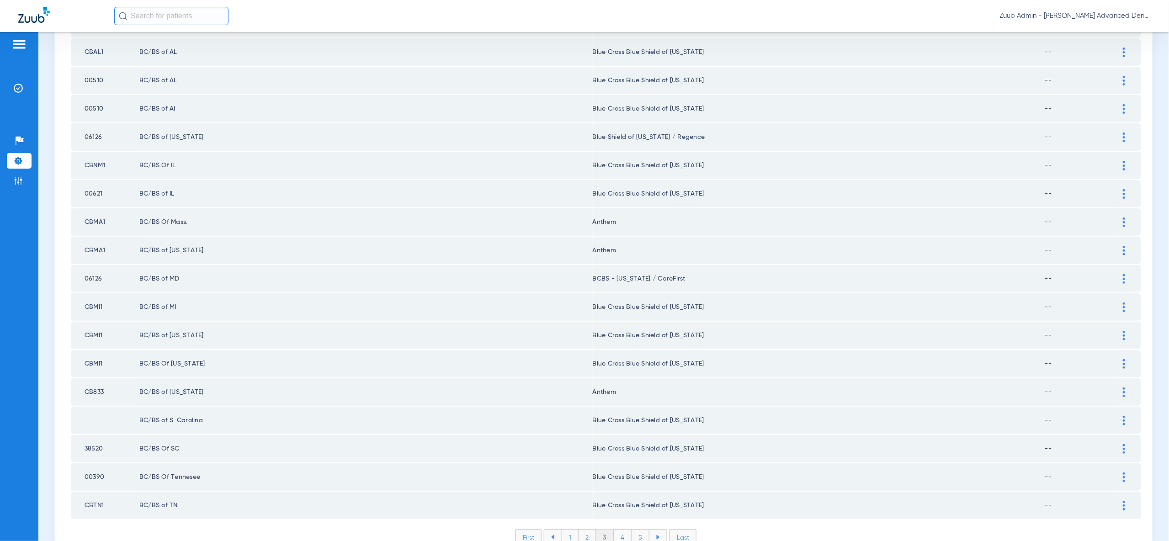
click at [665, 529] on li at bounding box center [657, 537] width 17 height 16
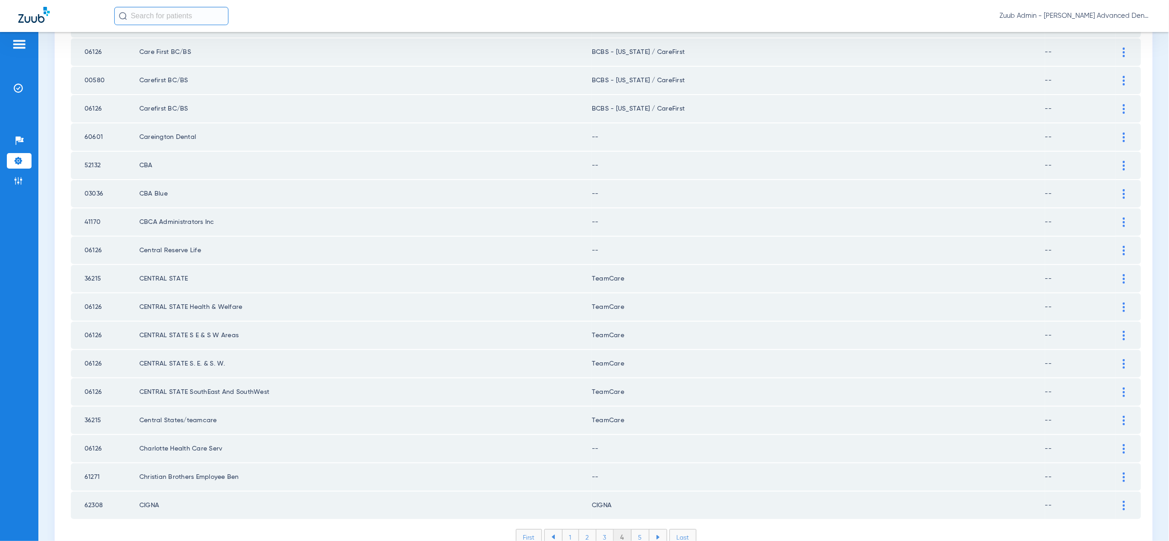
click at [678, 529] on li "Last" at bounding box center [682, 537] width 27 height 16
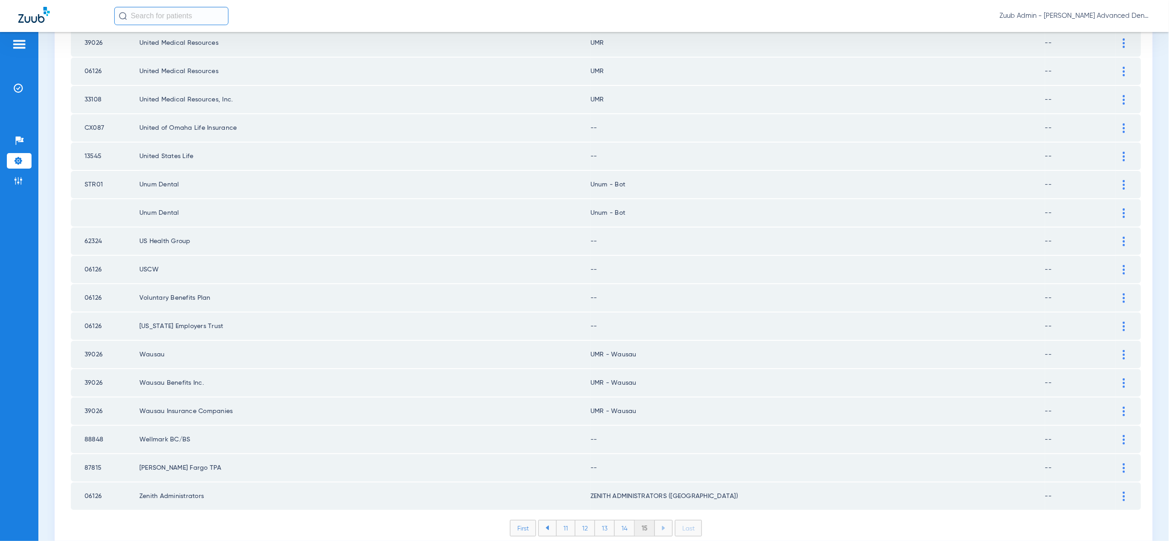
drag, startPoint x: 529, startPoint y: 494, endPoint x: 540, endPoint y: 493, distance: 11.9
click at [529, 520] on li "First" at bounding box center [523, 528] width 26 height 16
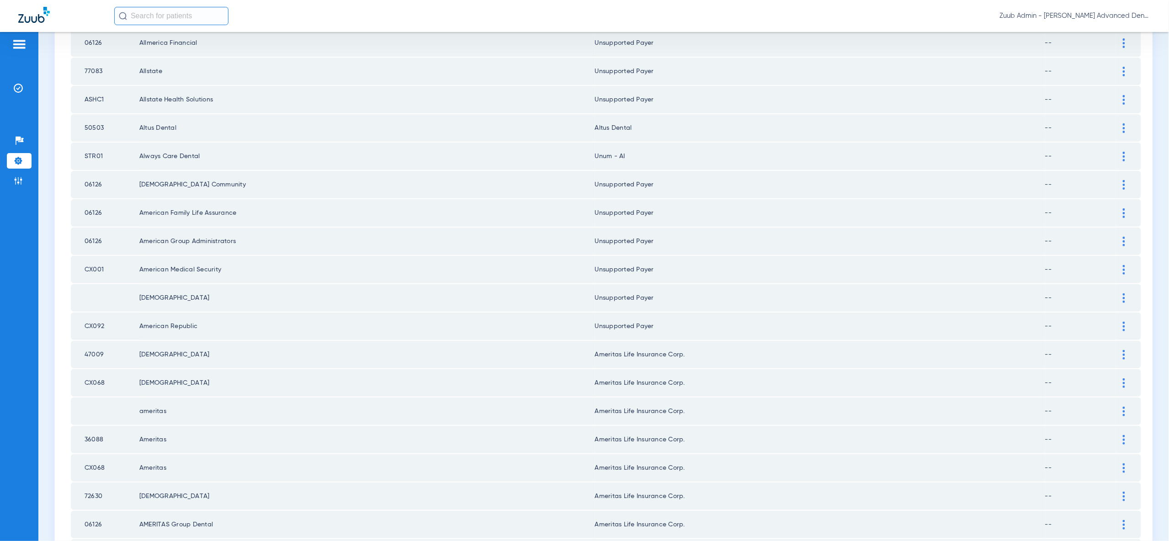
scroll to position [1064, 0]
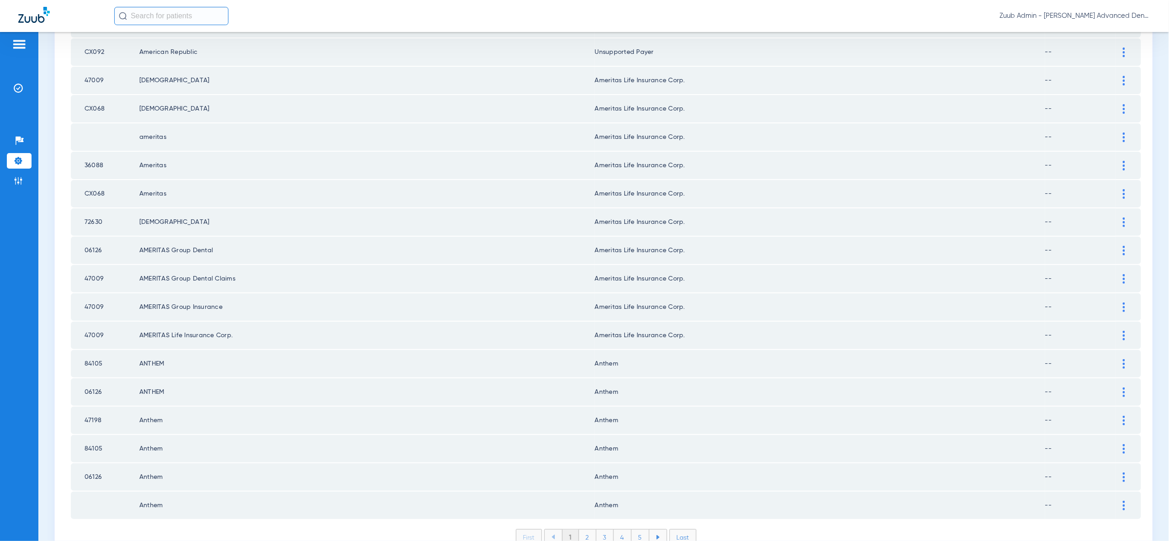
click at [628, 529] on li "4" at bounding box center [623, 537] width 18 height 16
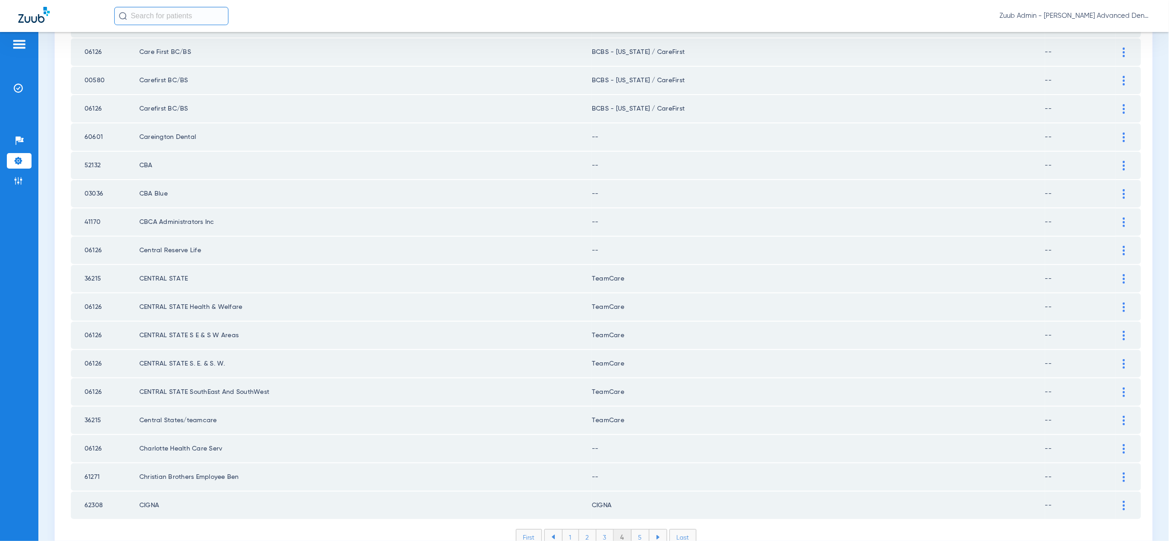
click at [606, 529] on li "3" at bounding box center [604, 537] width 17 height 16
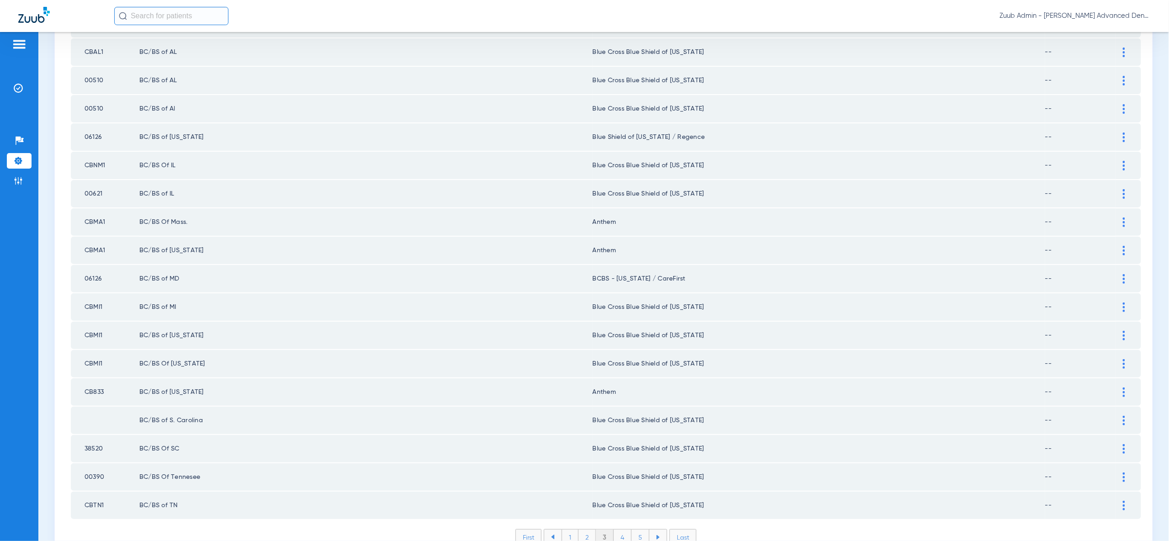
click at [619, 529] on li "4" at bounding box center [623, 537] width 18 height 16
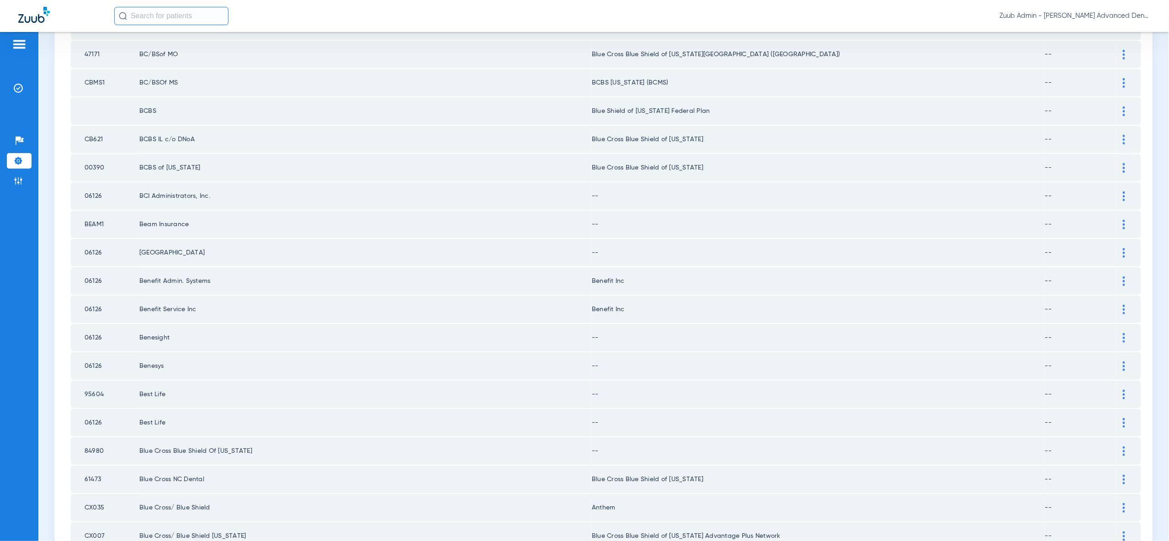
scroll to position [439, 0]
drag, startPoint x: 1127, startPoint y: 181, endPoint x: 1120, endPoint y: 196, distance: 16.8
click at [1127, 191] on div at bounding box center [1124, 196] width 16 height 10
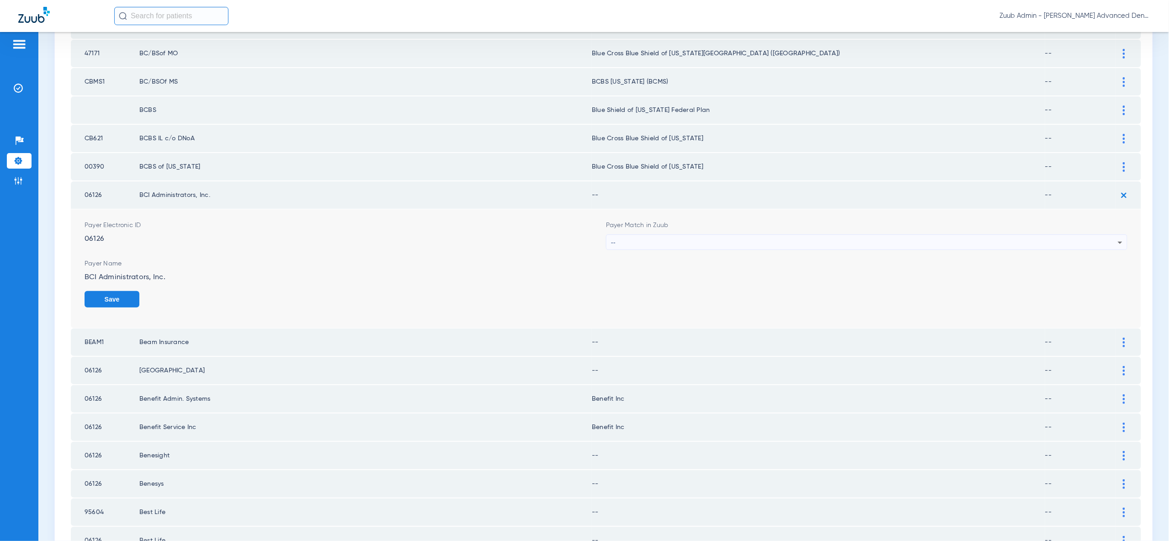
click at [939, 235] on div "--" at bounding box center [864, 243] width 507 height 16
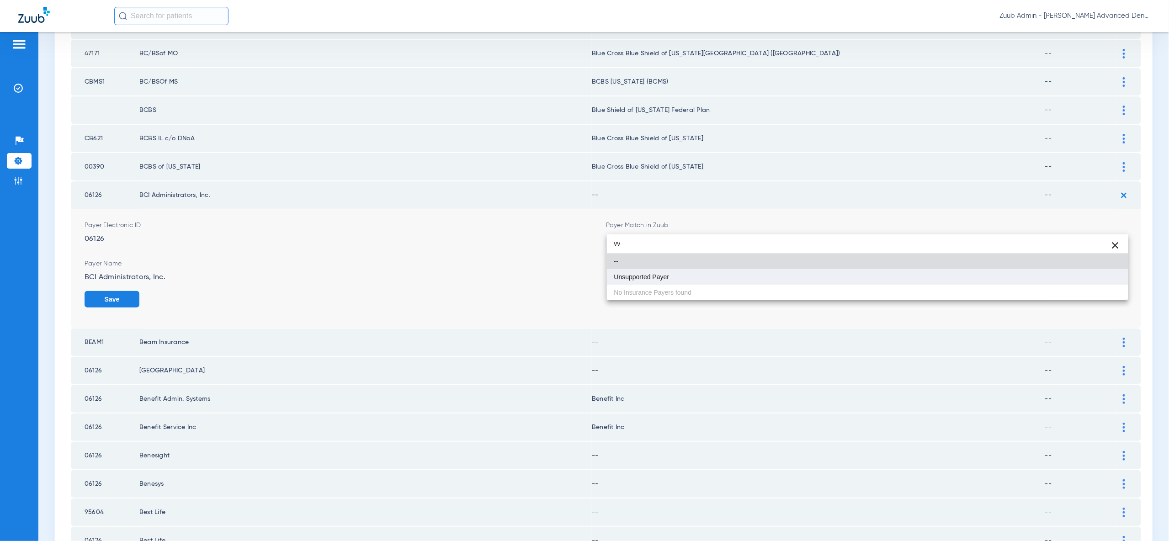
type input "vv"
drag, startPoint x: 1028, startPoint y: 283, endPoint x: 1054, endPoint y: 281, distance: 26.1
click at [1030, 282] on mat-option "Unsupported Payer" at bounding box center [867, 277] width 521 height 16
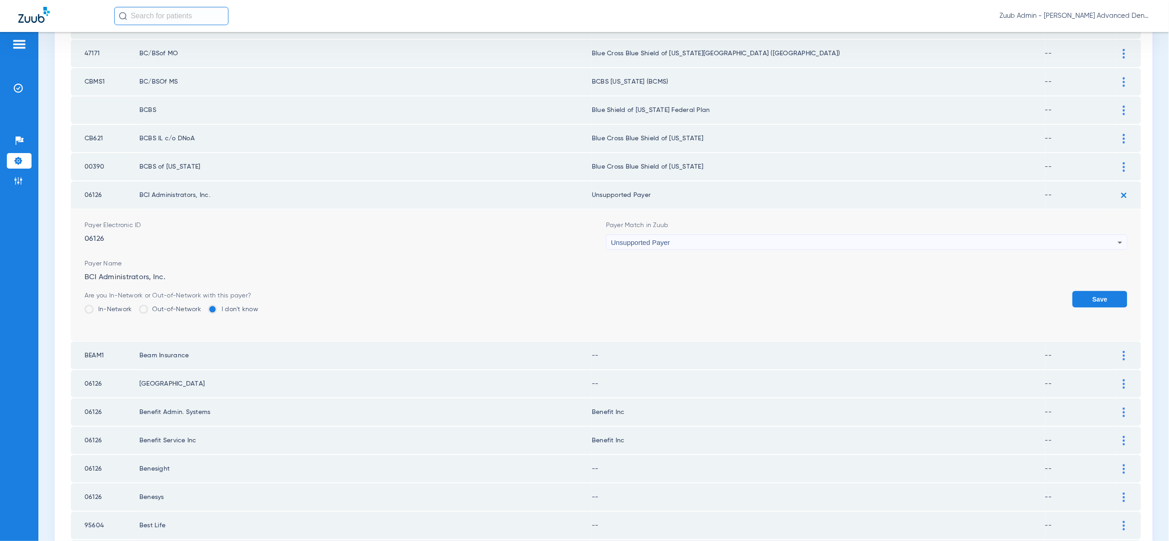
click at [1121, 291] on button "Save" at bounding box center [1099, 299] width 55 height 16
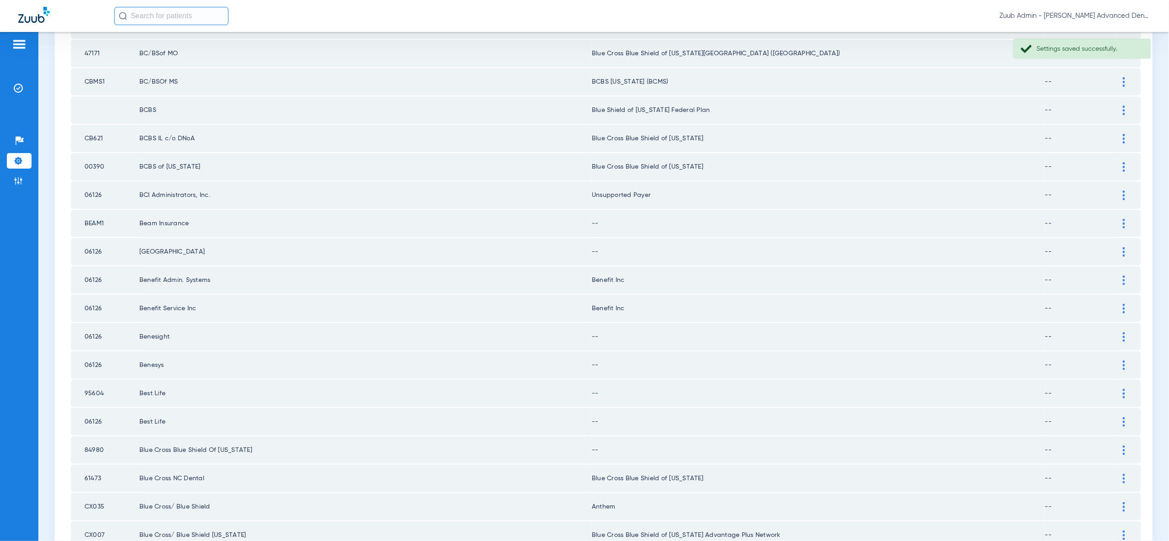
click at [1123, 219] on img at bounding box center [1123, 224] width 2 height 10
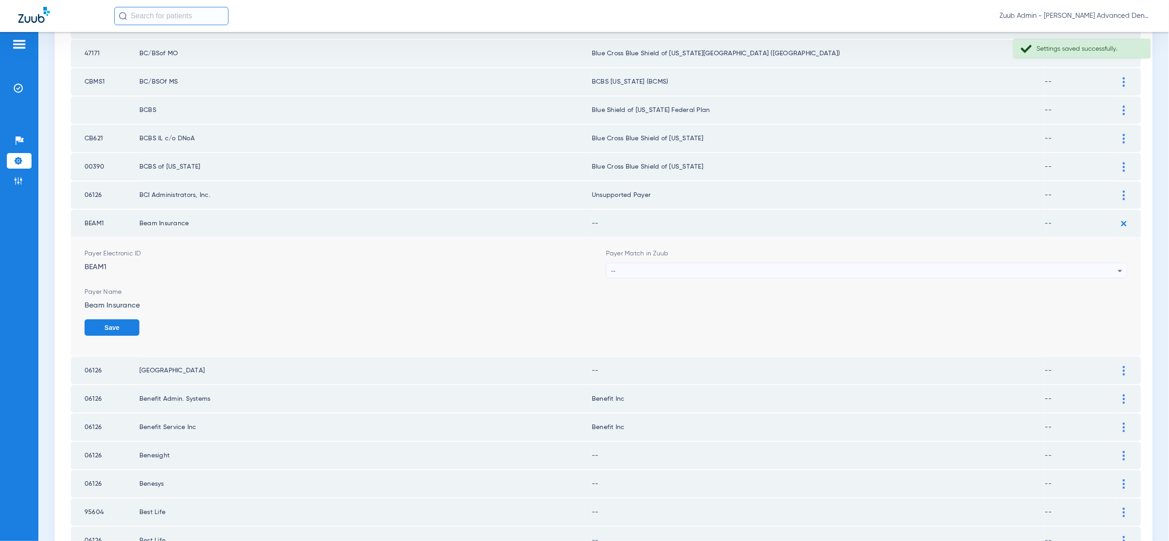
click at [1055, 263] on div "--" at bounding box center [864, 271] width 507 height 16
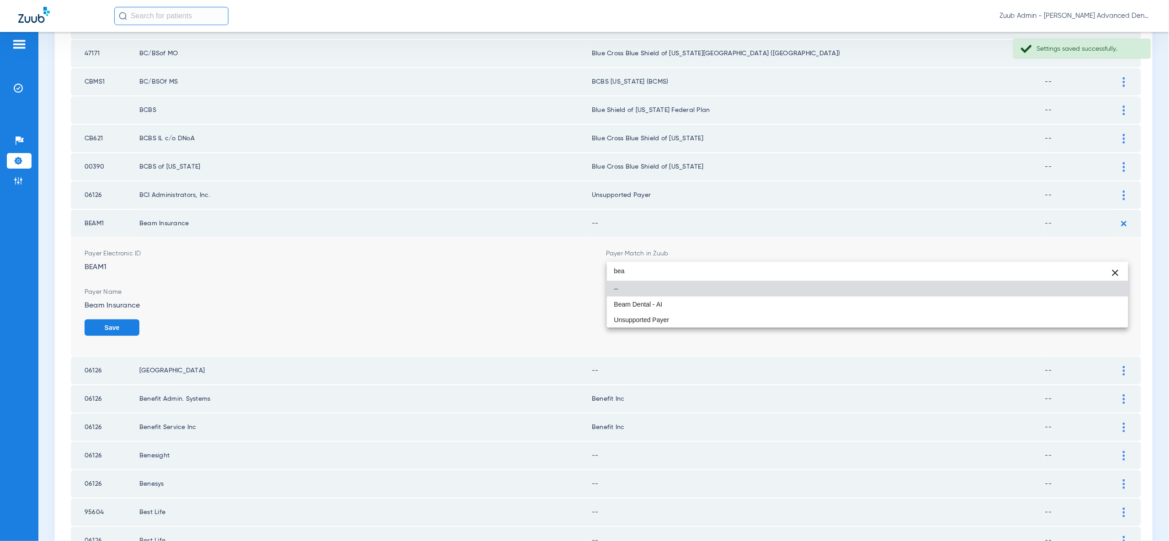
type input "bea"
click at [1086, 304] on mat-option "Beam Dental - AI" at bounding box center [867, 304] width 521 height 16
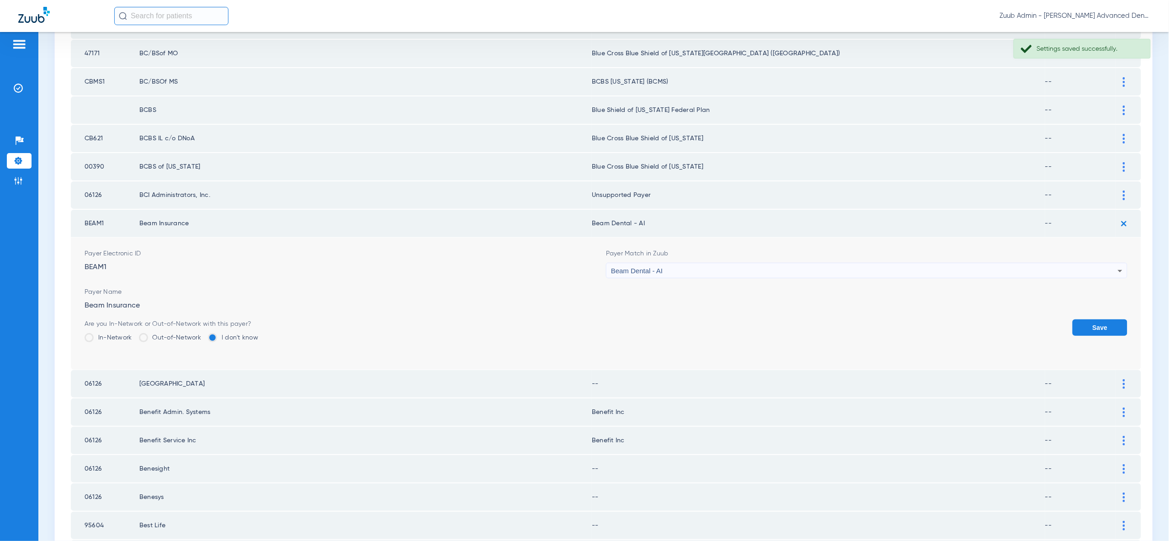
click at [1120, 319] on button "Save" at bounding box center [1099, 327] width 55 height 16
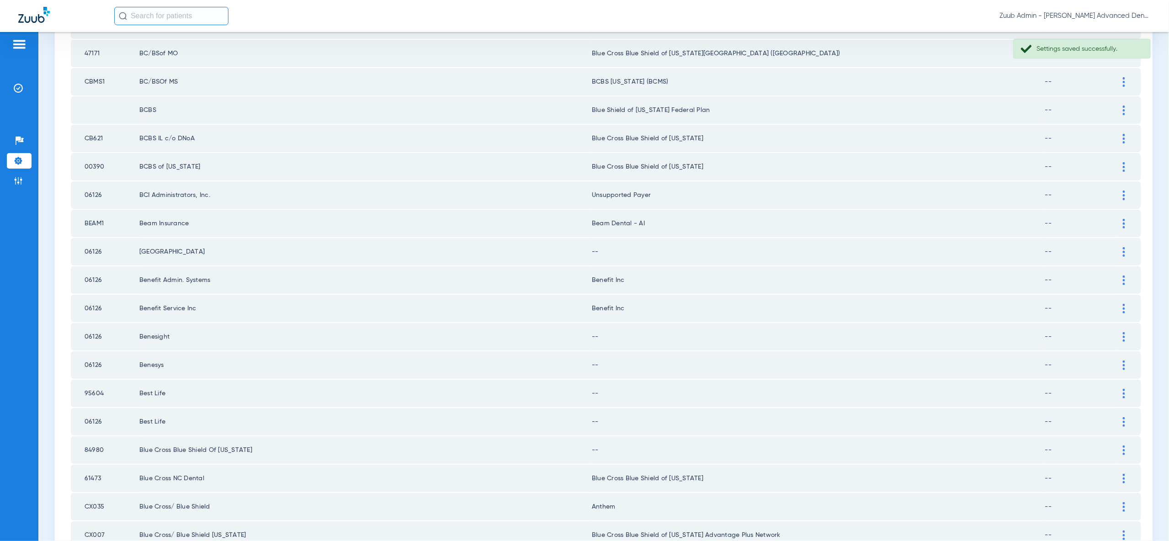
click at [1125, 247] on div at bounding box center [1124, 252] width 16 height 10
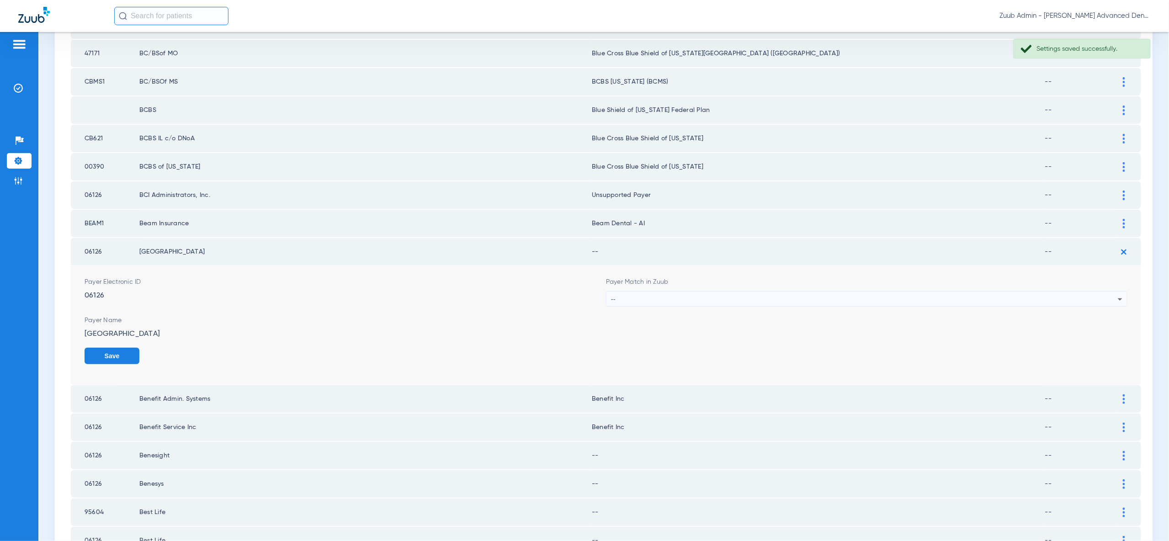
click at [1112, 291] on div "--" at bounding box center [864, 299] width 507 height 16
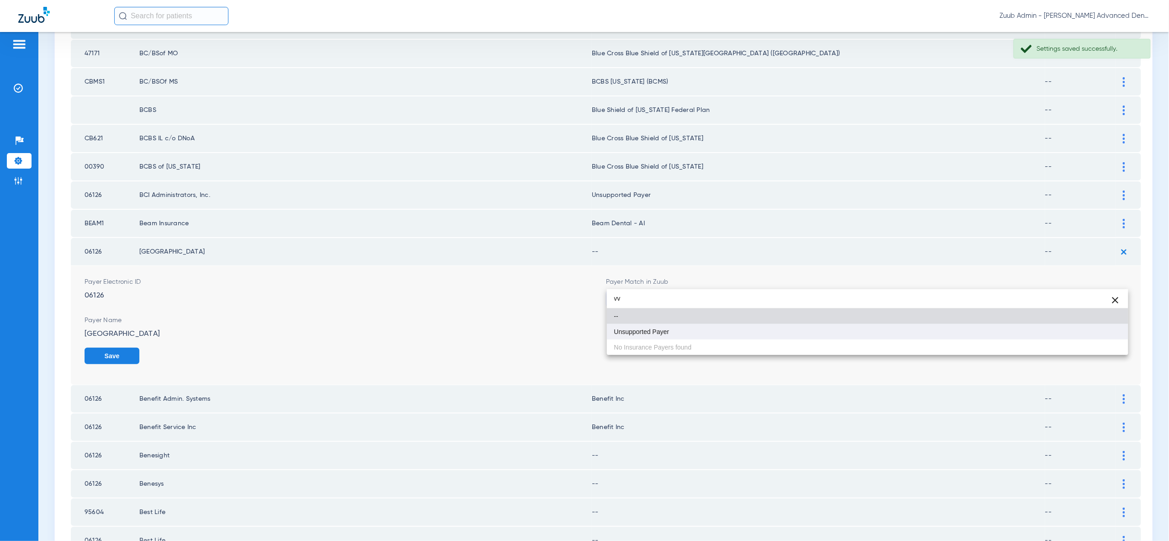
type input "vv"
click at [1093, 334] on mat-option "Unsupported Payer" at bounding box center [867, 332] width 521 height 16
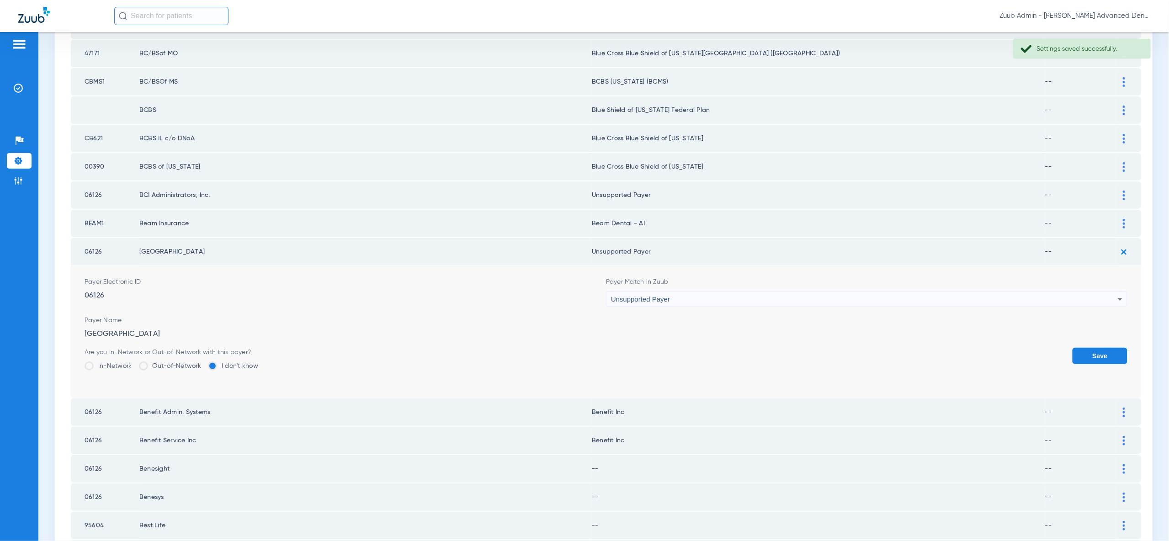
click at [1095, 348] on button "Save" at bounding box center [1099, 356] width 55 height 16
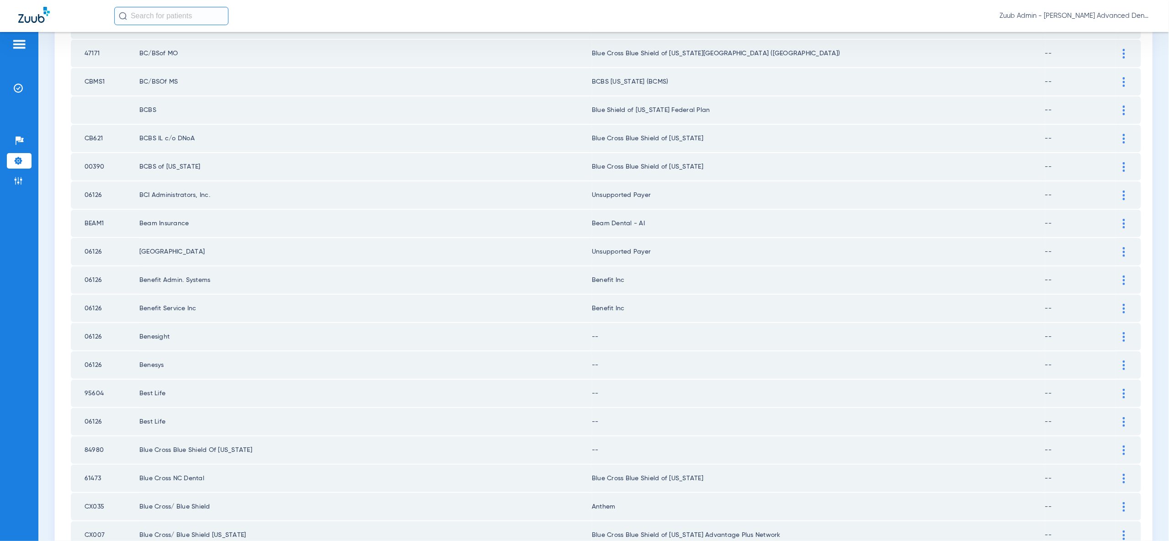
click at [1122, 332] on img at bounding box center [1123, 337] width 2 height 10
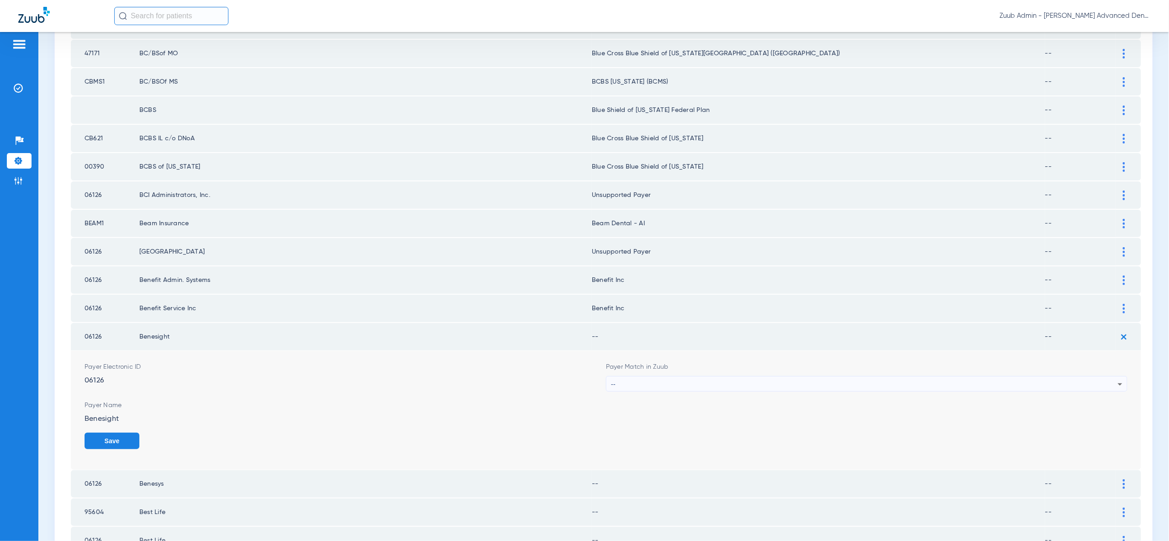
click at [1112, 376] on div "--" at bounding box center [864, 384] width 507 height 16
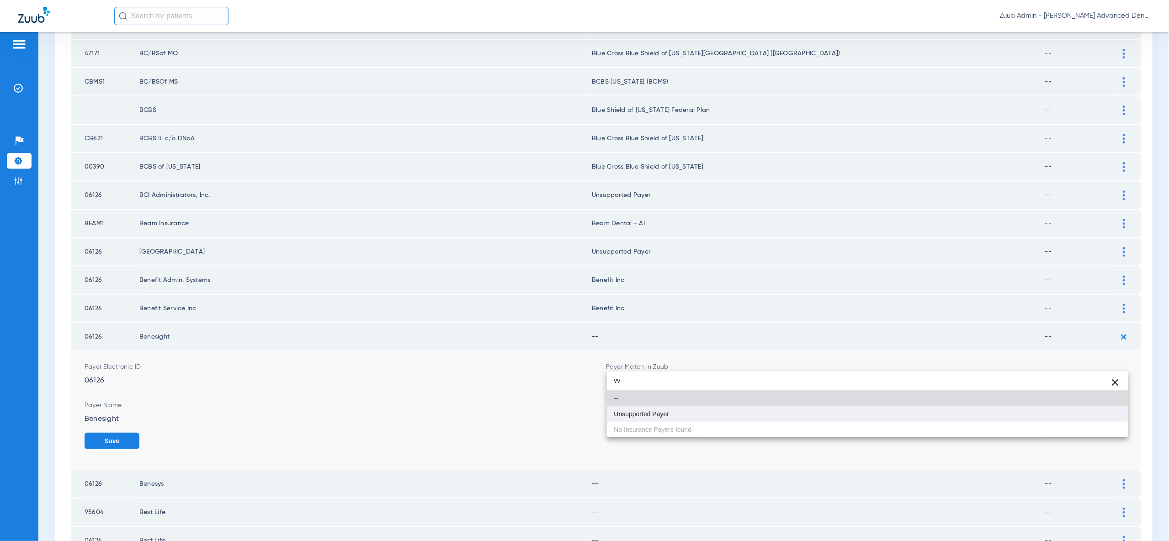
type input "vv"
click at [1107, 414] on mat-option "Unsupported Payer" at bounding box center [867, 414] width 521 height 16
click at [139, 433] on button "Save" at bounding box center [112, 441] width 55 height 16
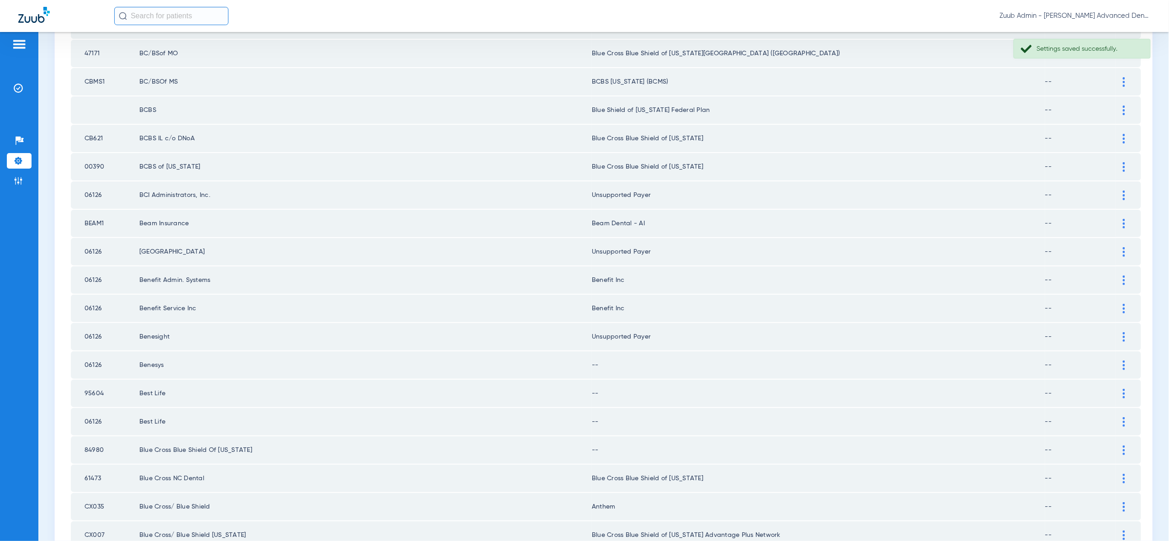
click at [1120, 360] on div at bounding box center [1124, 365] width 16 height 10
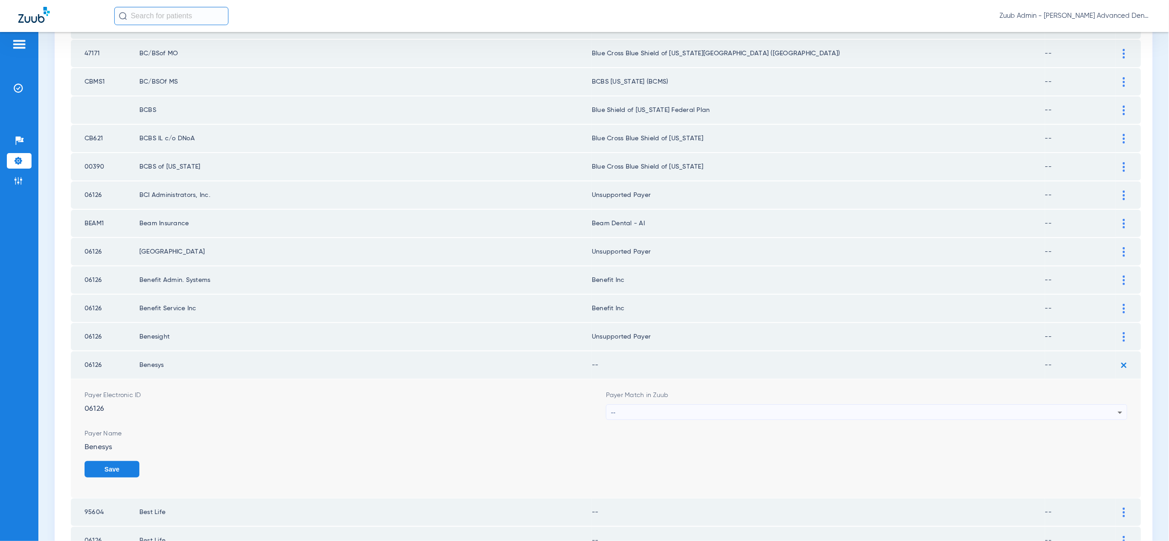
click at [1102, 405] on div "--" at bounding box center [864, 413] width 507 height 16
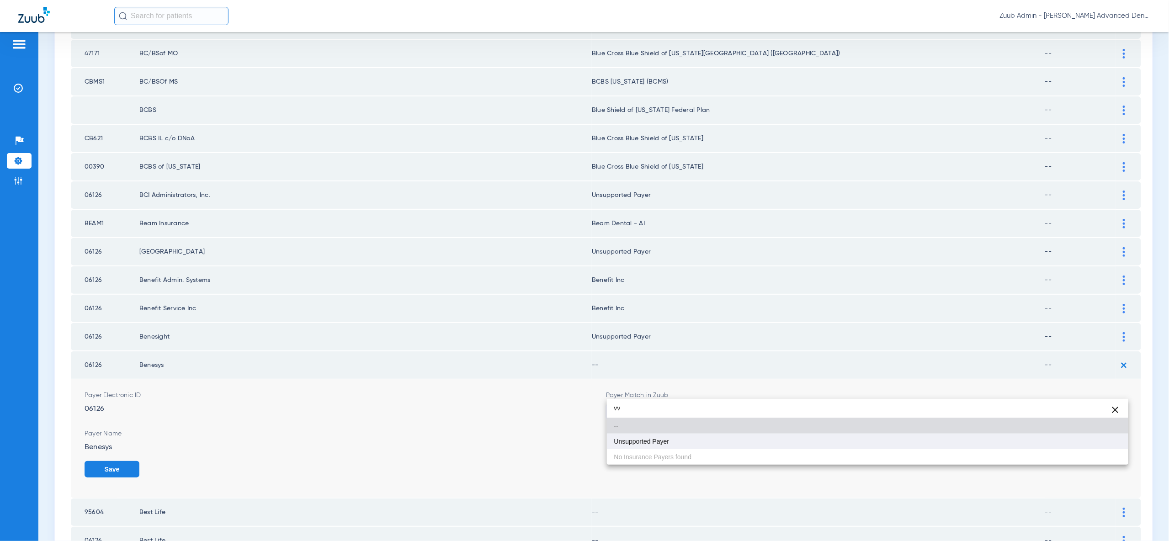
type input "vv"
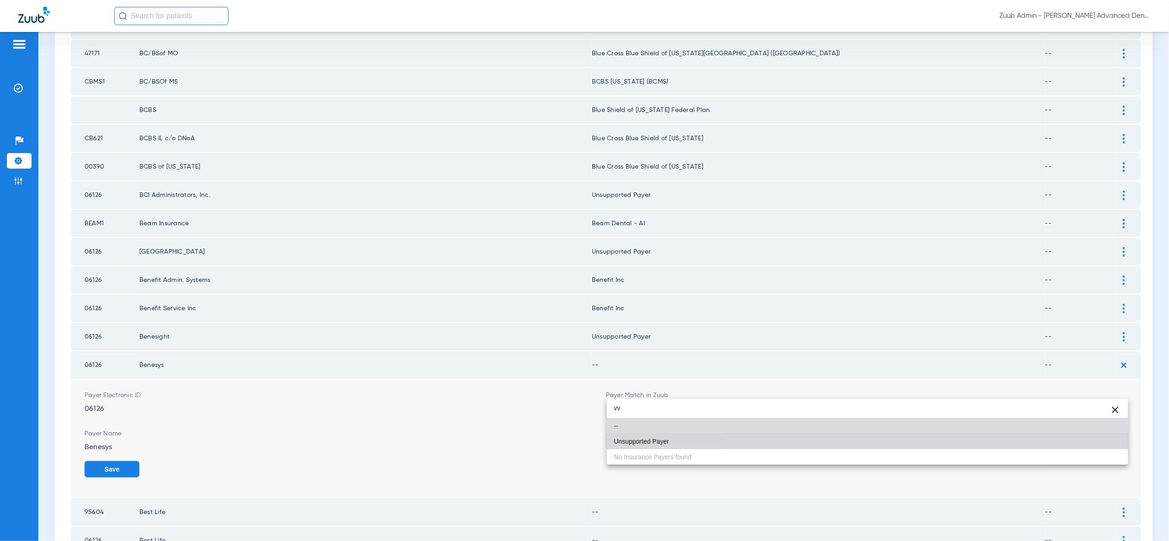
click at [1105, 445] on mat-option "Unsupported Payer" at bounding box center [867, 442] width 521 height 16
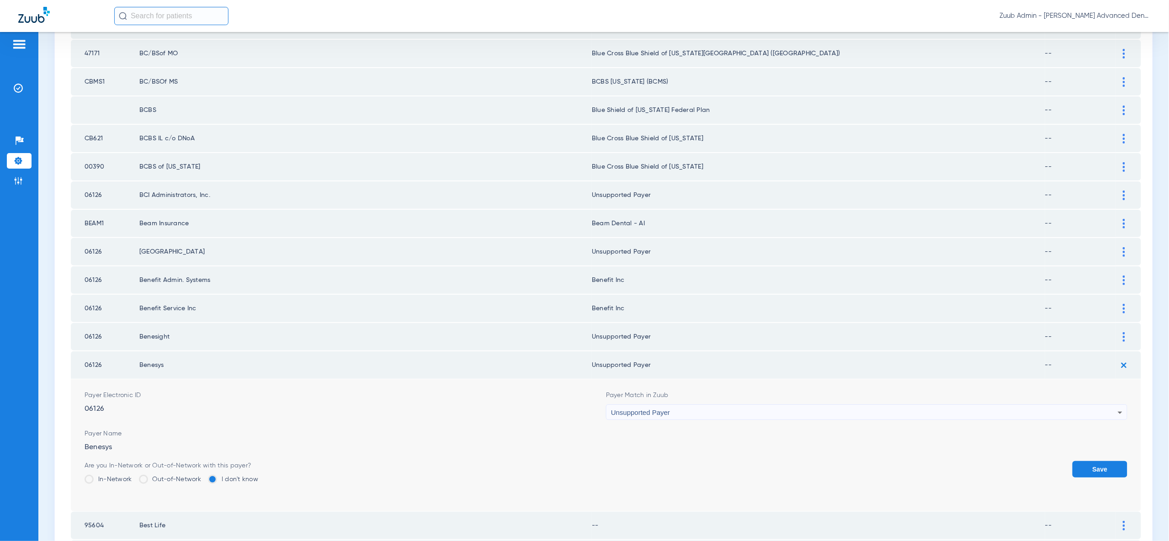
click at [1105, 461] on button "Save" at bounding box center [1099, 469] width 55 height 16
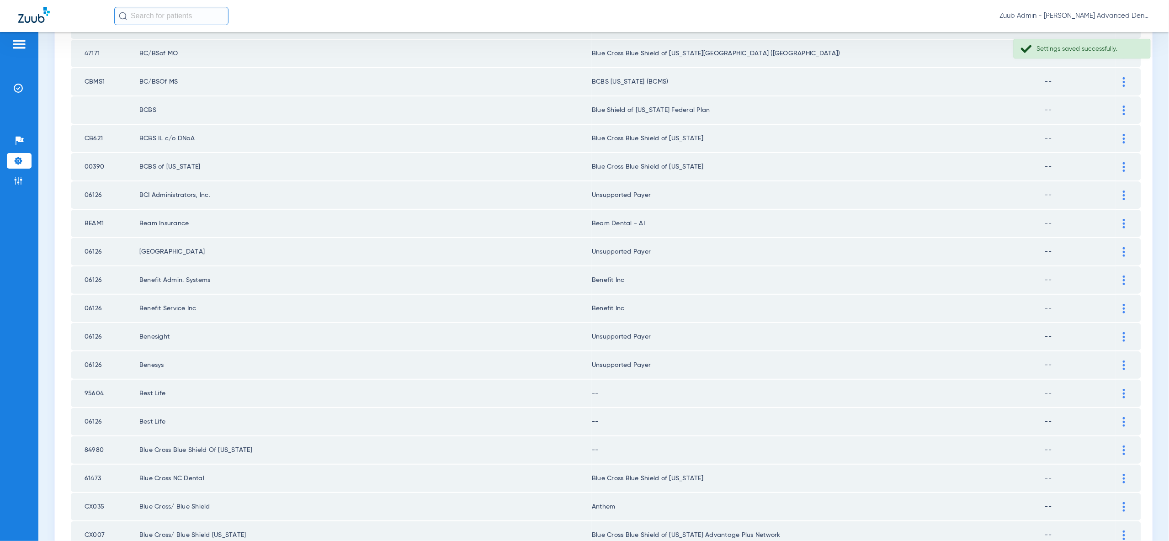
drag, startPoint x: 1122, startPoint y: 372, endPoint x: 1117, endPoint y: 386, distance: 15.2
click at [1122, 389] on img at bounding box center [1123, 394] width 2 height 10
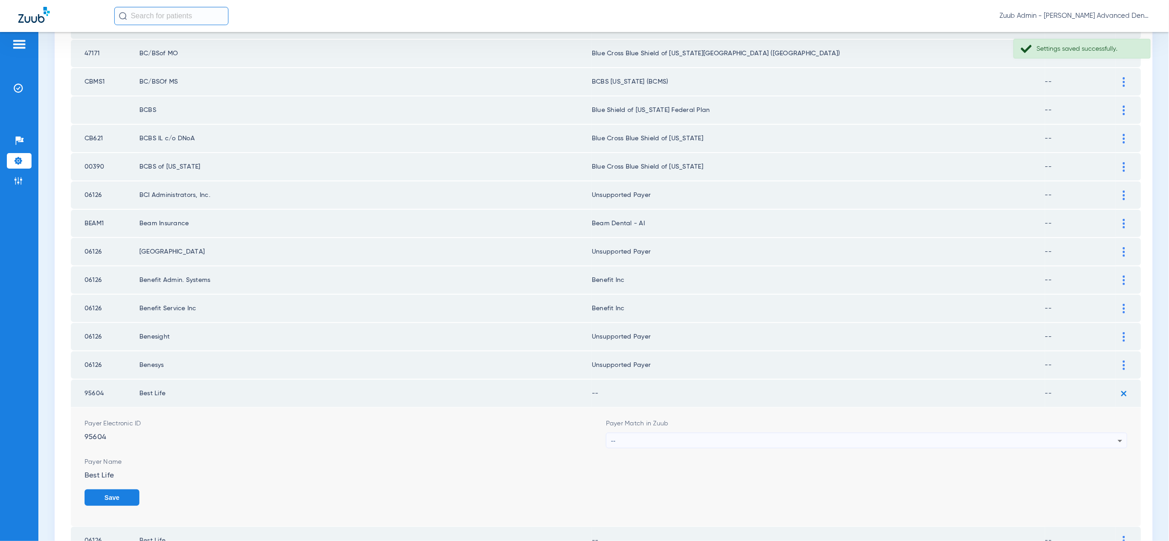
click at [1116, 435] on icon at bounding box center [1119, 440] width 11 height 11
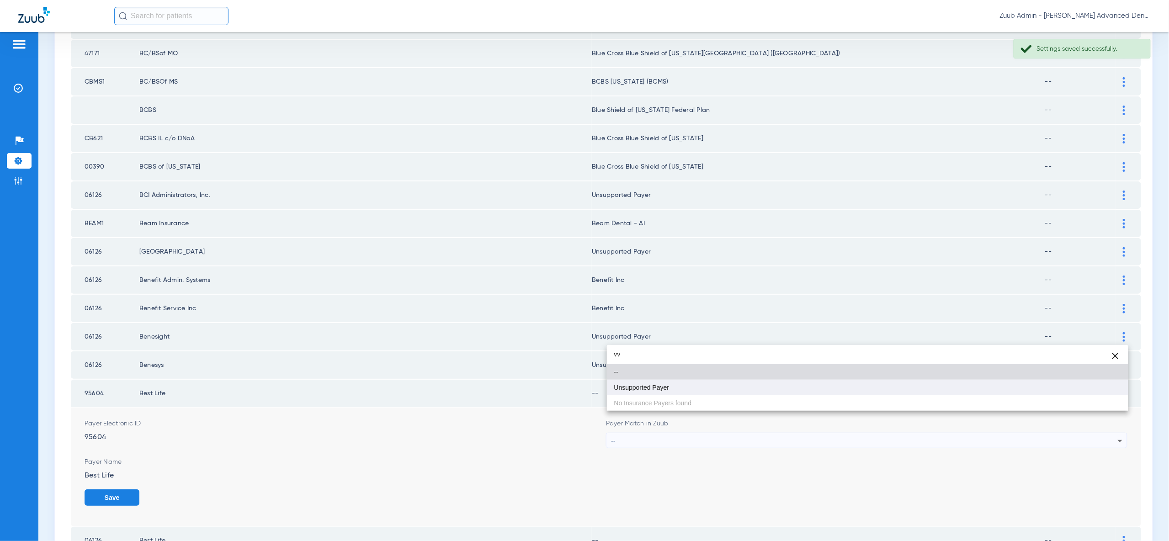
type input "vv"
click at [1103, 388] on mat-option "Unsupported Payer" at bounding box center [867, 388] width 521 height 16
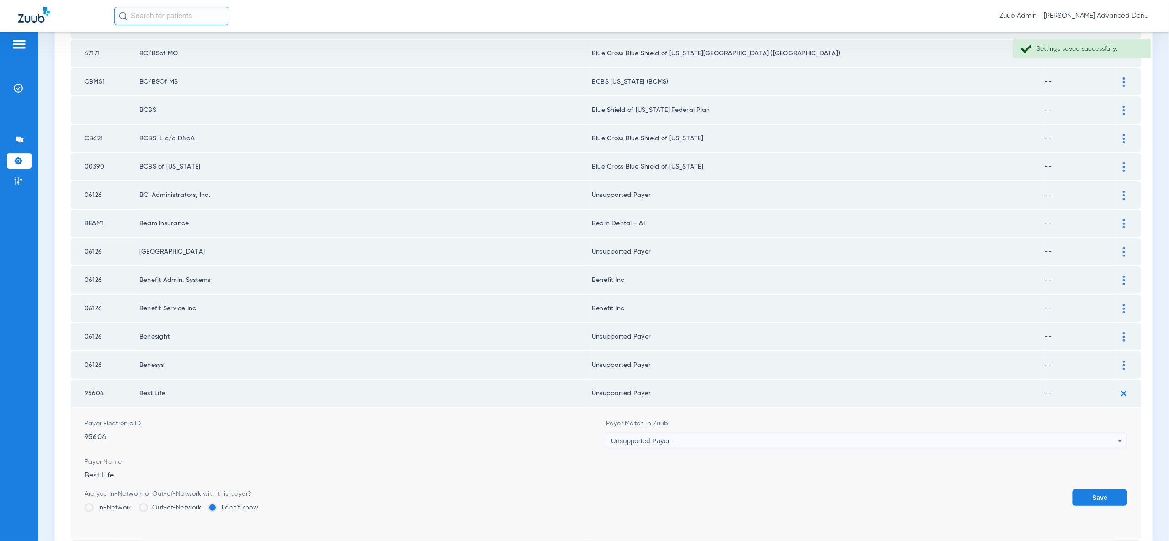
click at [1110, 489] on button "Save" at bounding box center [1099, 497] width 55 height 16
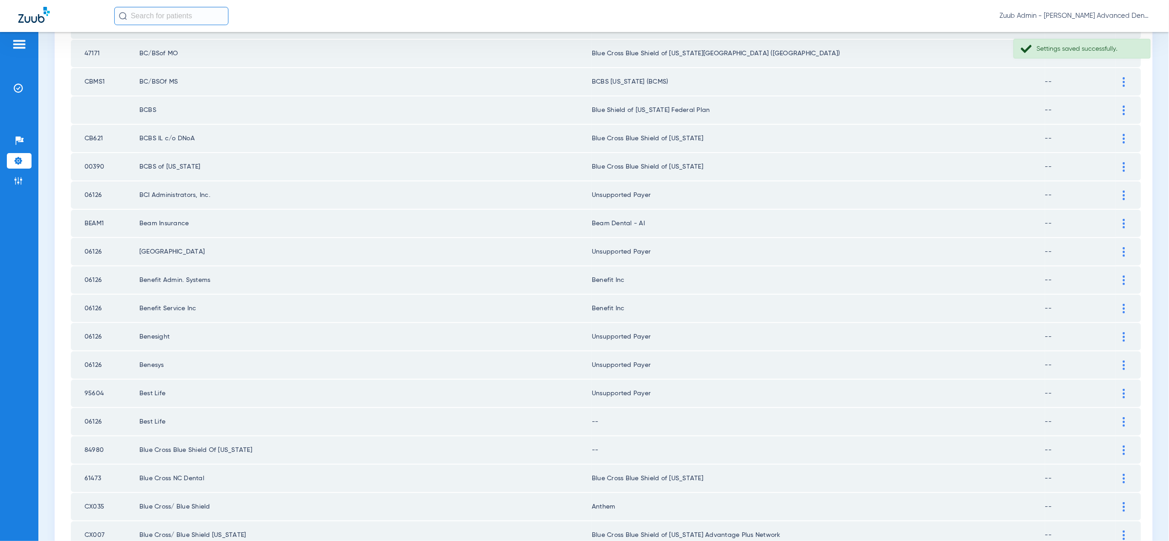
click at [1127, 417] on div at bounding box center [1124, 422] width 16 height 10
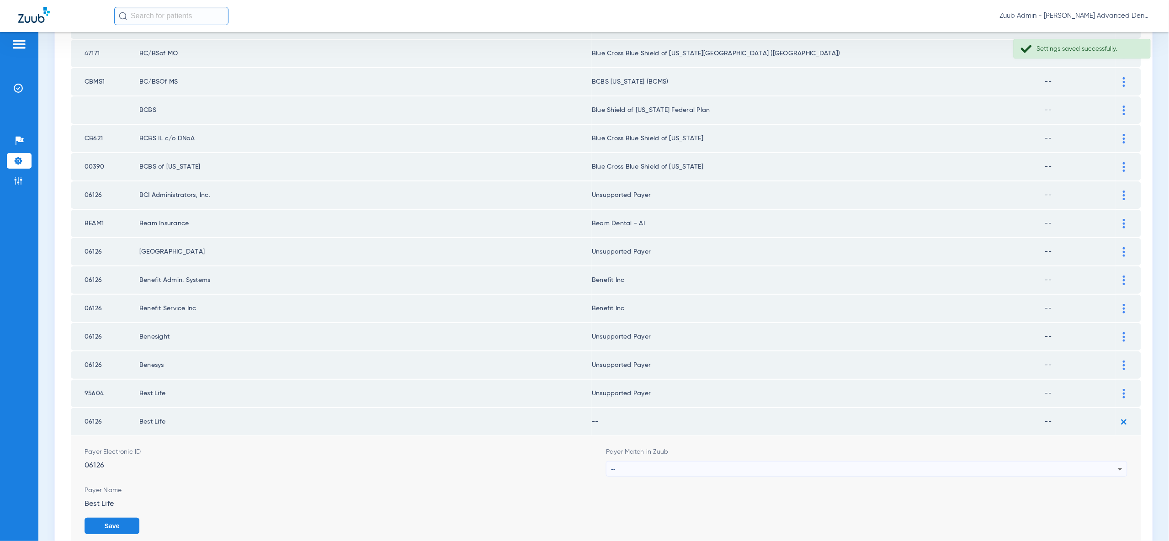
click at [1113, 461] on div "--" at bounding box center [864, 469] width 507 height 16
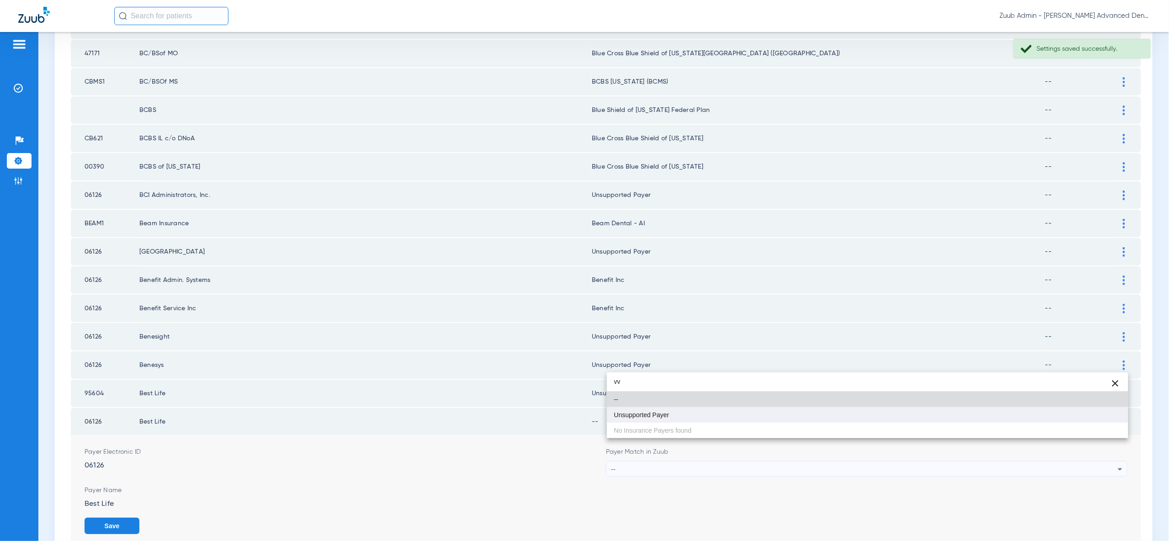
type input "vv"
click at [1098, 417] on mat-option "Unsupported Payer" at bounding box center [867, 415] width 521 height 16
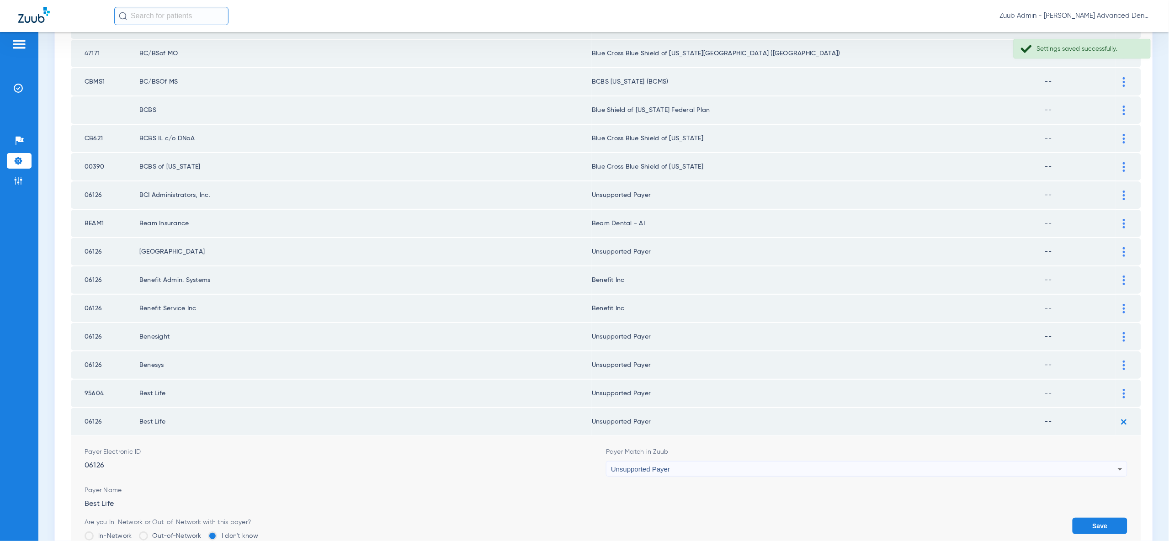
click at [1112, 518] on button "Save" at bounding box center [1099, 526] width 55 height 16
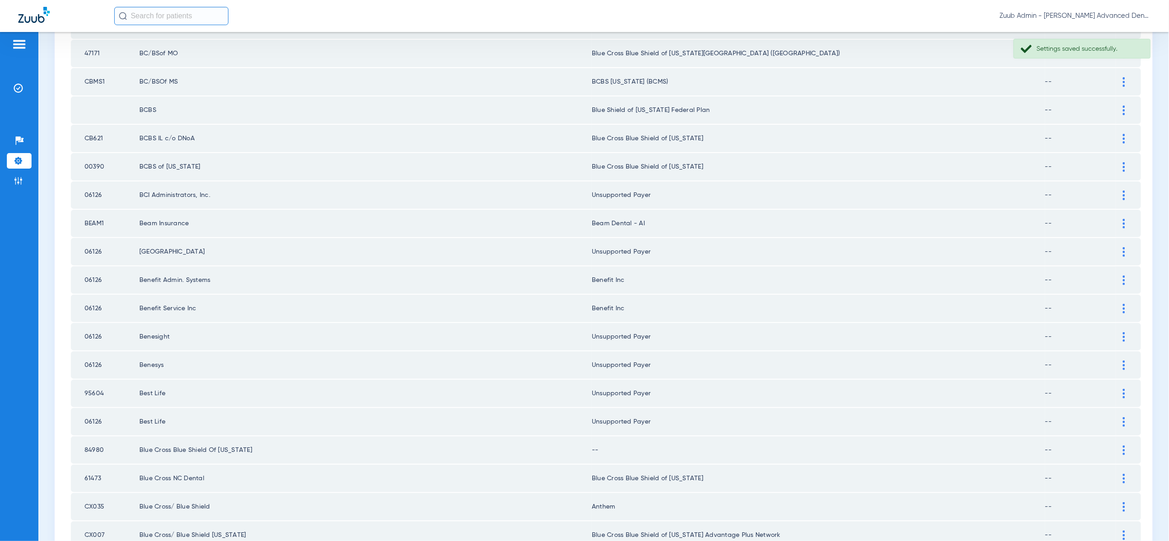
click at [1120, 445] on div at bounding box center [1124, 450] width 16 height 10
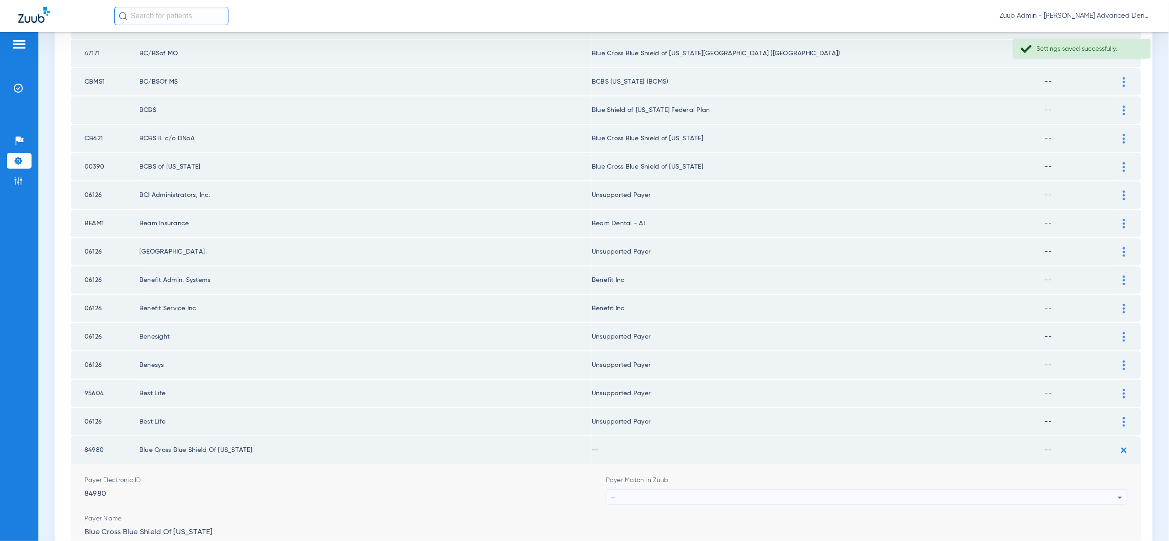
click at [1064, 490] on div "--" at bounding box center [864, 498] width 507 height 16
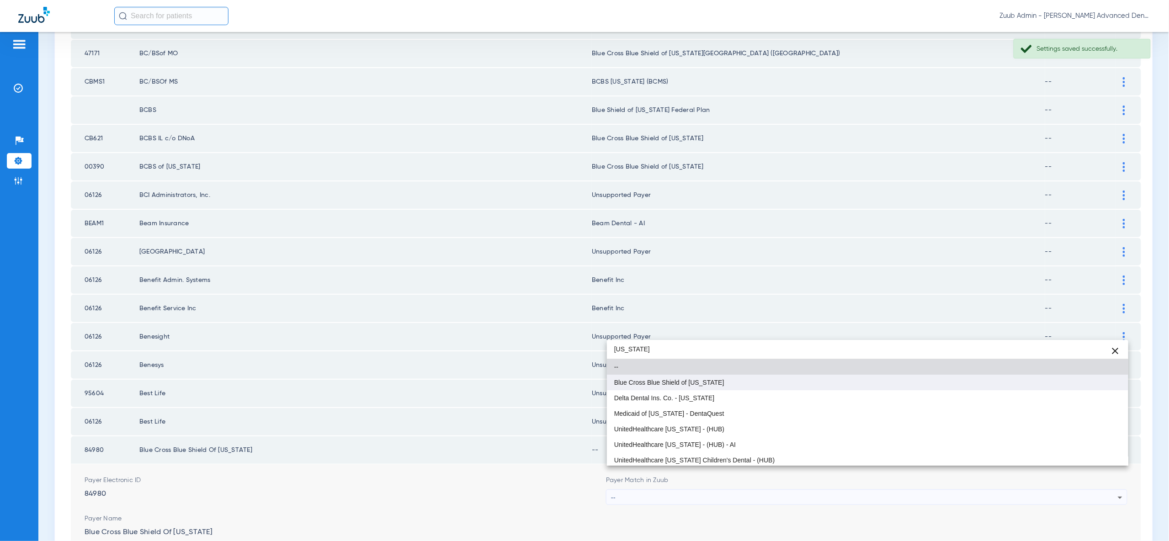
type input "texas"
click at [1069, 380] on mat-option "Blue Cross Blue Shield of [US_STATE]" at bounding box center [867, 383] width 521 height 16
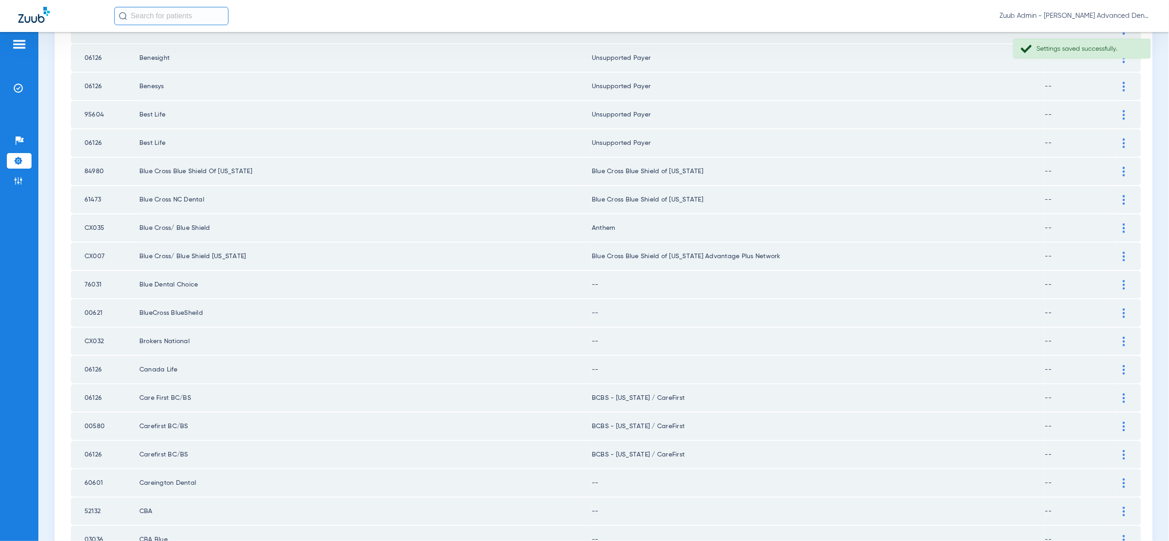
scroll to position [721, 0]
click at [1117, 277] on div at bounding box center [1124, 282] width 16 height 10
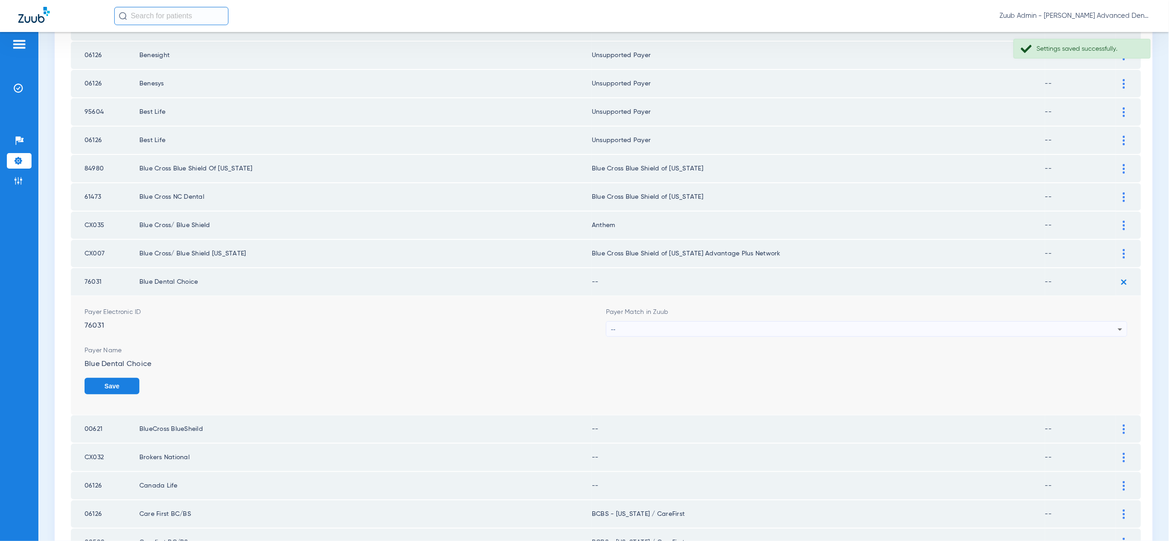
click at [1108, 322] on div "--" at bounding box center [864, 330] width 507 height 16
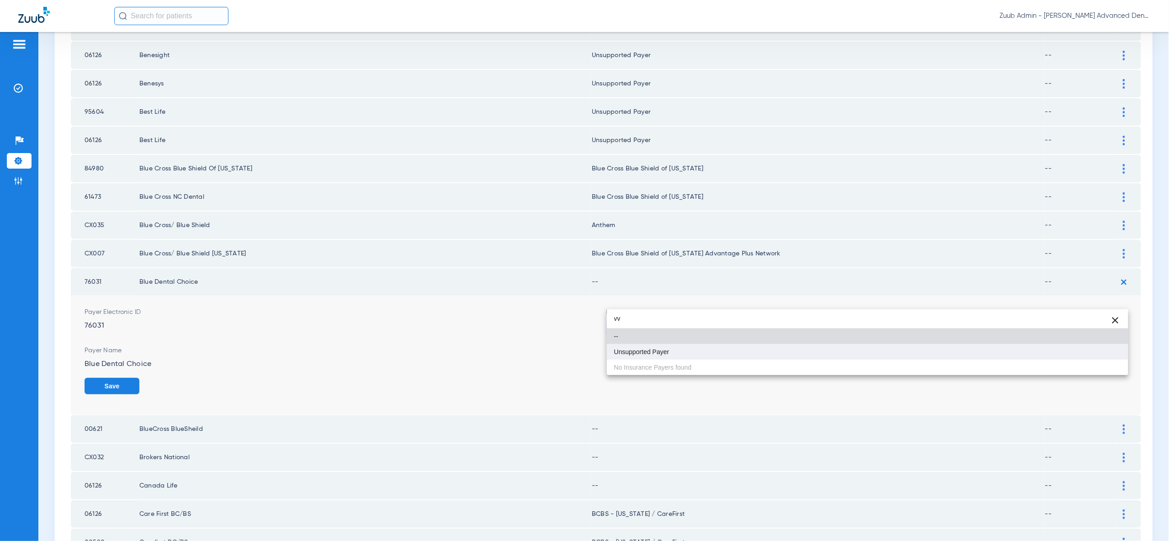
type input "vv"
click at [1109, 354] on mat-option "Unsupported Payer" at bounding box center [867, 352] width 521 height 16
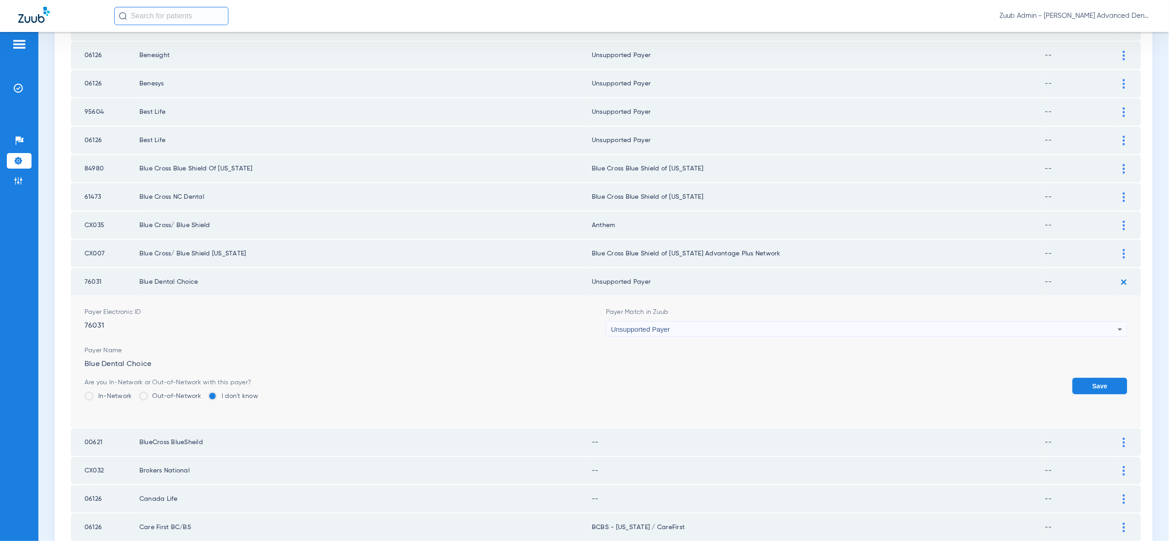
click at [1109, 378] on button "Save" at bounding box center [1099, 386] width 55 height 16
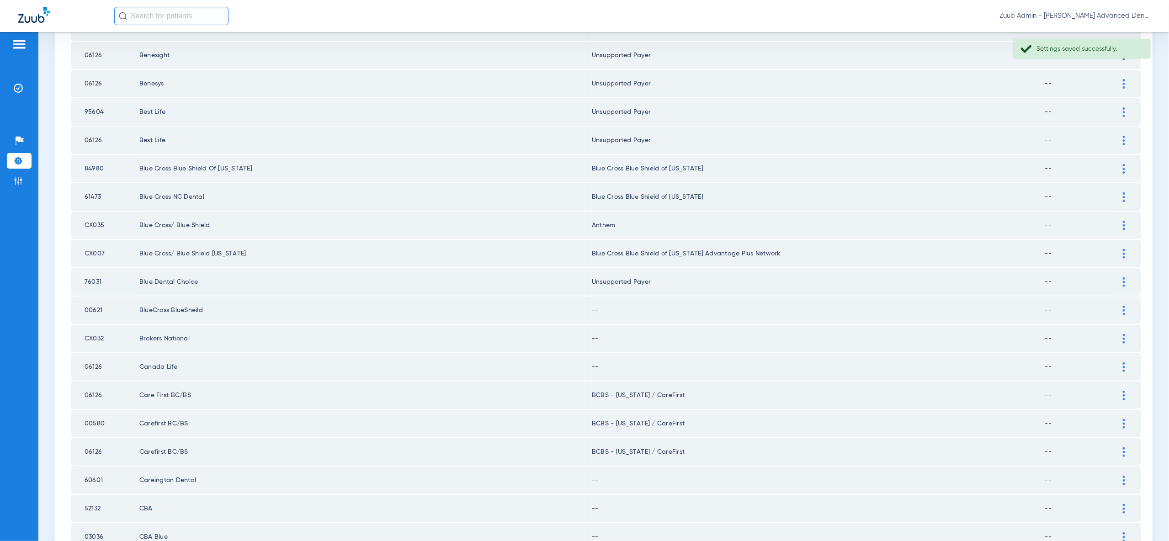
click at [1121, 306] on div at bounding box center [1124, 311] width 16 height 10
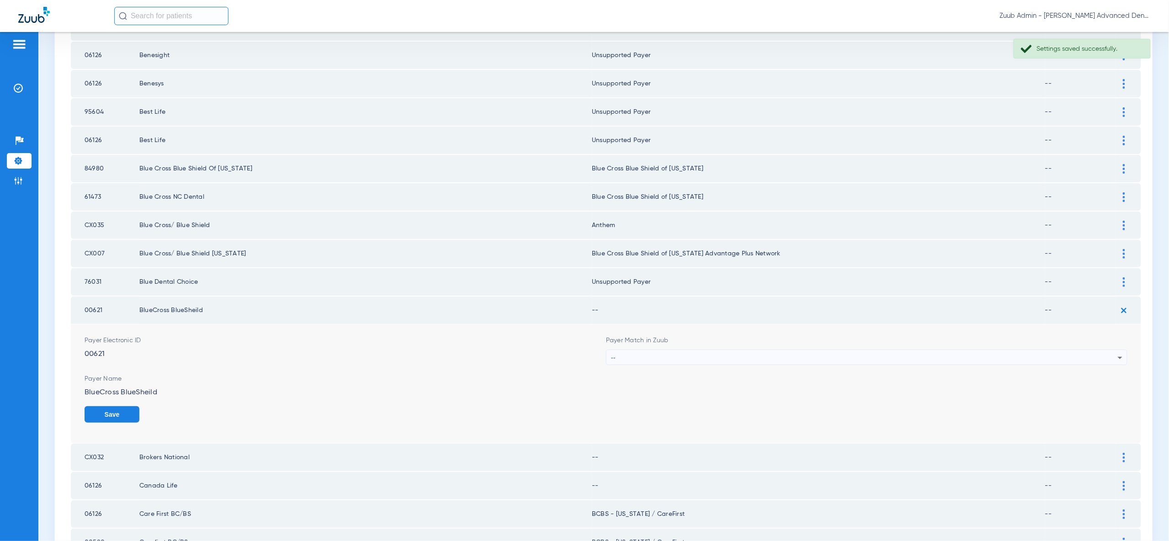
click at [1100, 350] on div "--" at bounding box center [864, 358] width 507 height 16
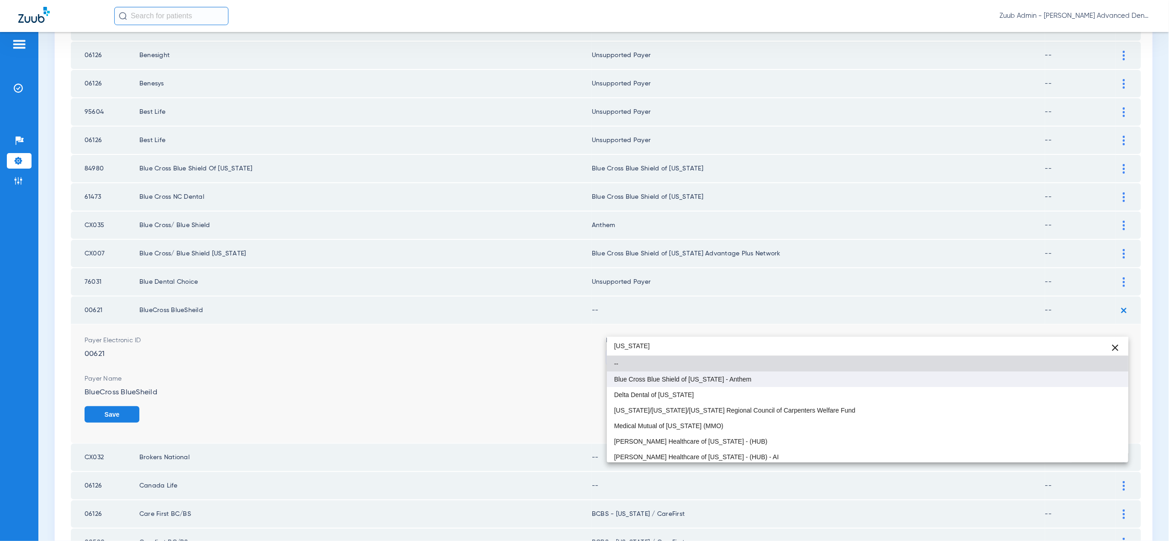
type input "ohio"
drag, startPoint x: 772, startPoint y: 381, endPoint x: 963, endPoint y: 387, distance: 191.1
click at [773, 381] on mat-option "Blue Cross Blue Shield of [US_STATE] - Anthem" at bounding box center [867, 379] width 521 height 16
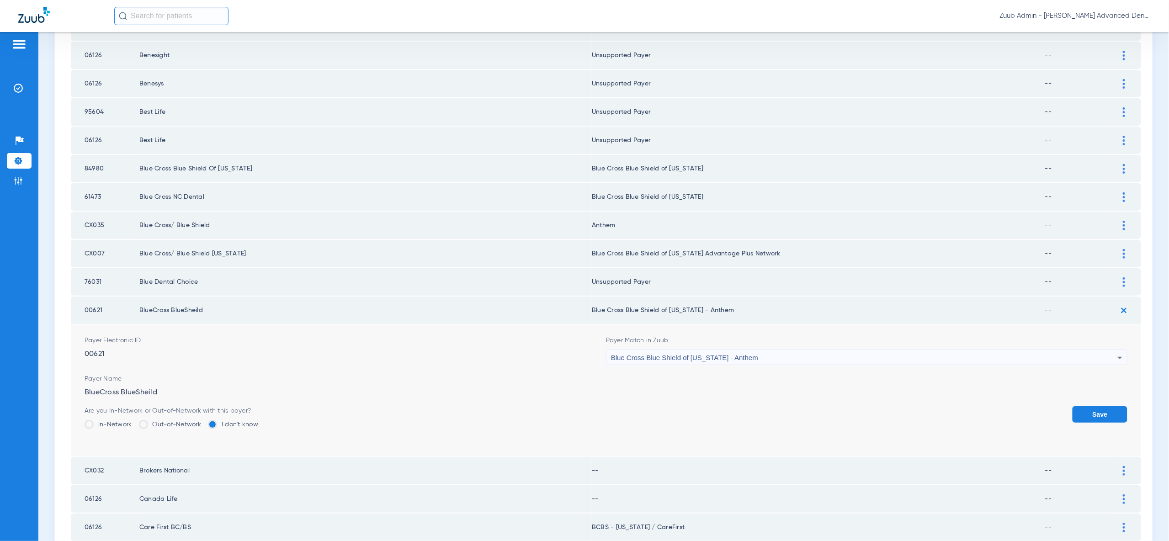
click at [1107, 406] on button "Save" at bounding box center [1099, 414] width 55 height 16
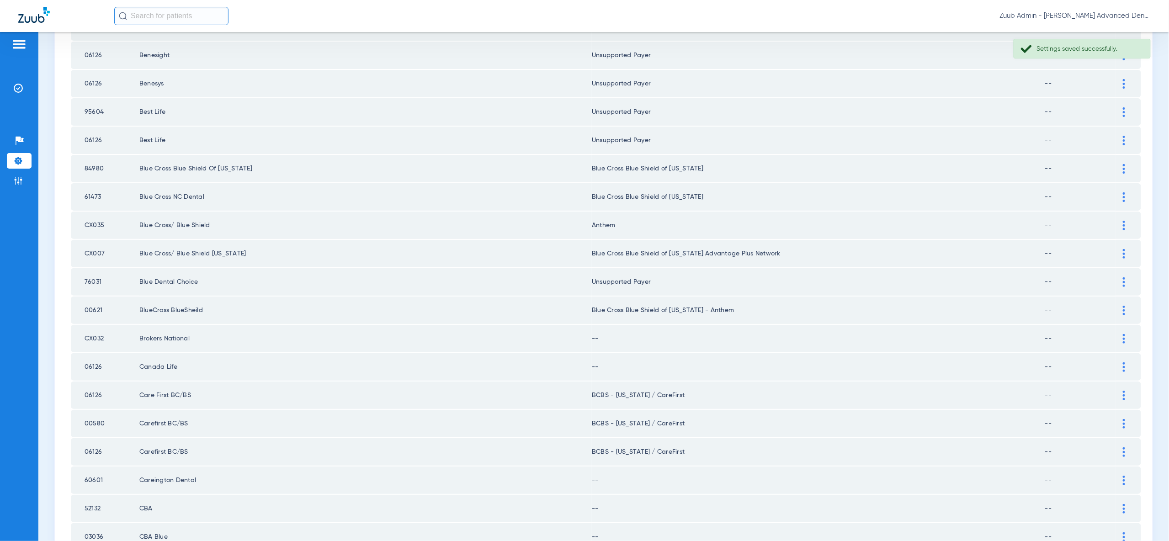
drag, startPoint x: 1119, startPoint y: 308, endPoint x: 1110, endPoint y: 347, distance: 40.0
click at [1119, 334] on div at bounding box center [1124, 339] width 16 height 10
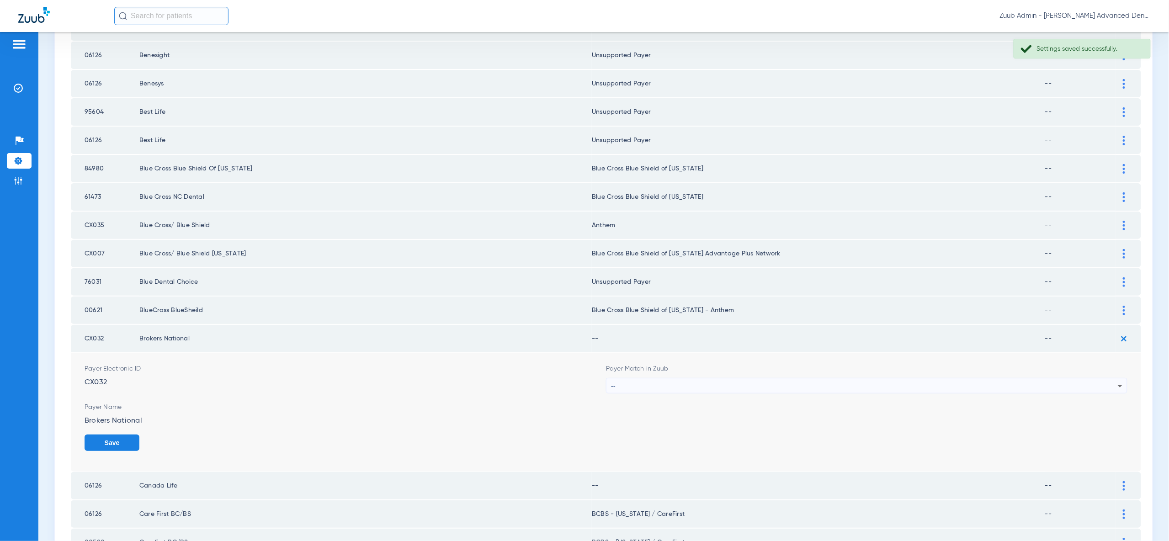
click at [1105, 378] on div "--" at bounding box center [864, 386] width 507 height 16
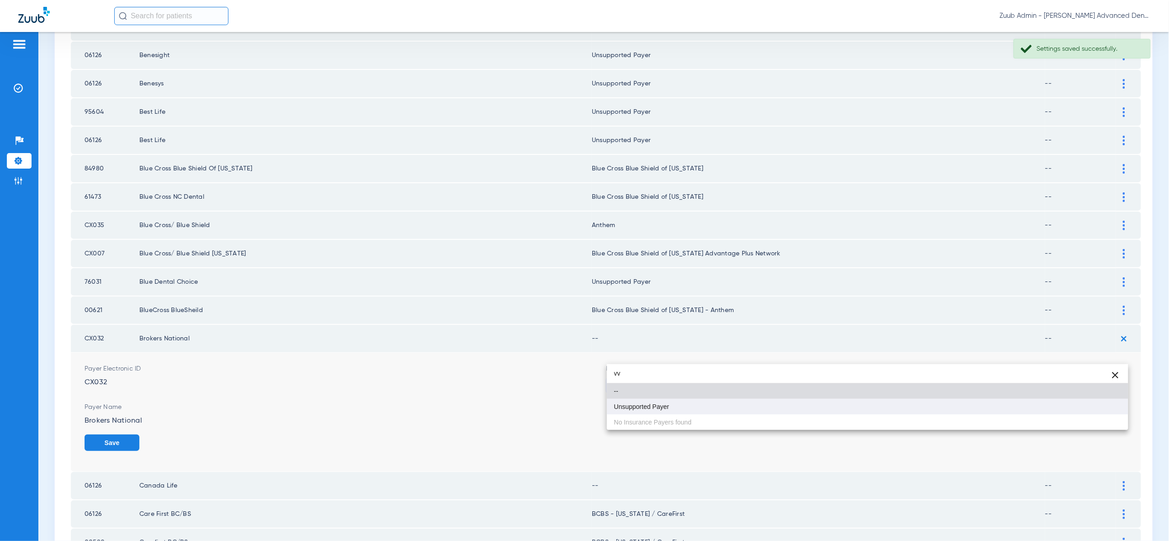
type input "vv"
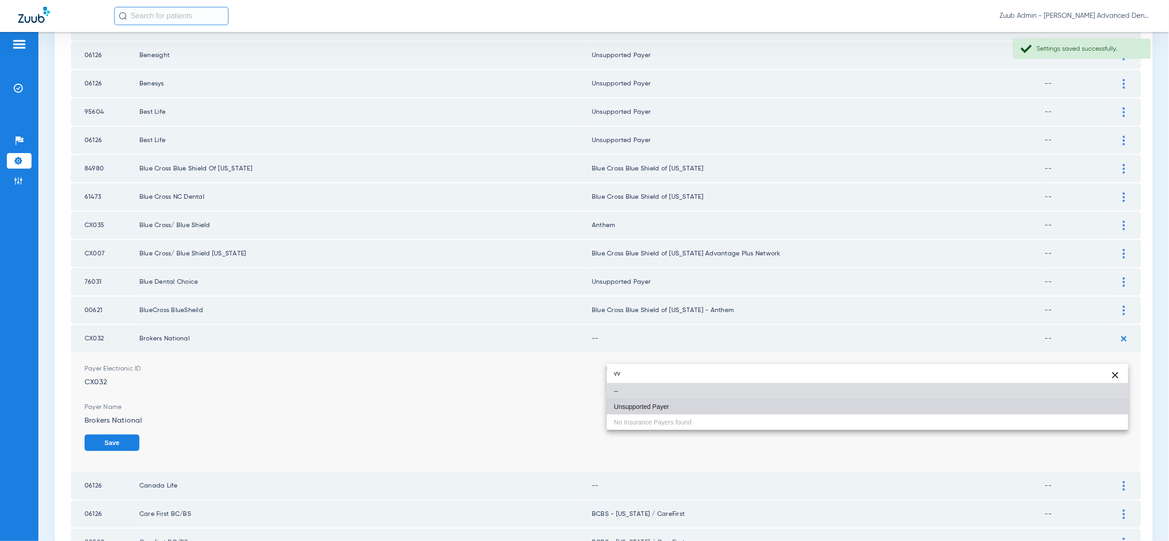
click at [1075, 408] on mat-option "Unsupported Payer" at bounding box center [867, 407] width 521 height 16
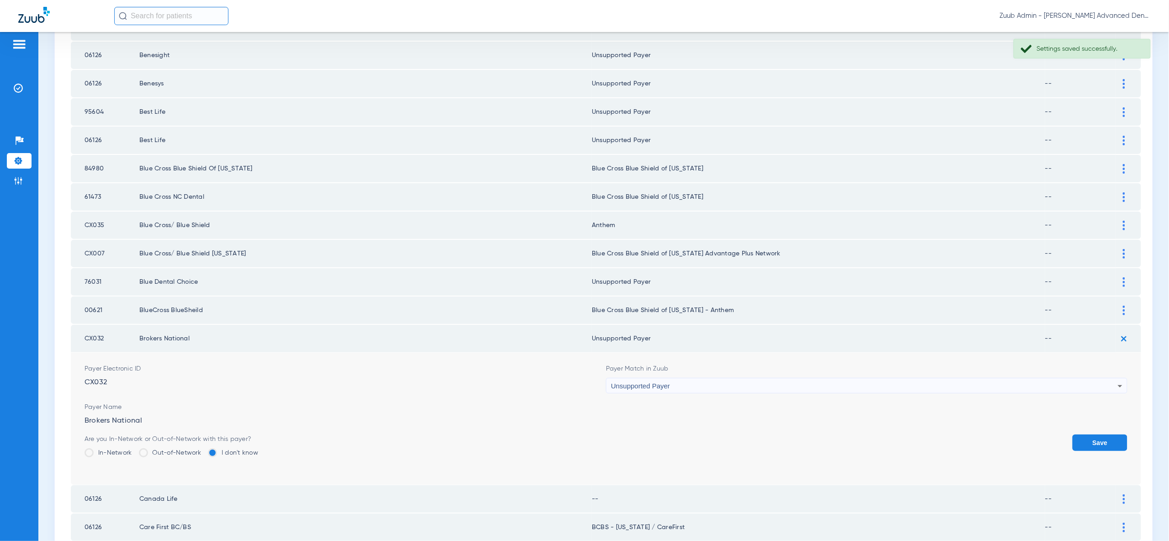
click at [1103, 434] on button "Save" at bounding box center [1099, 442] width 55 height 16
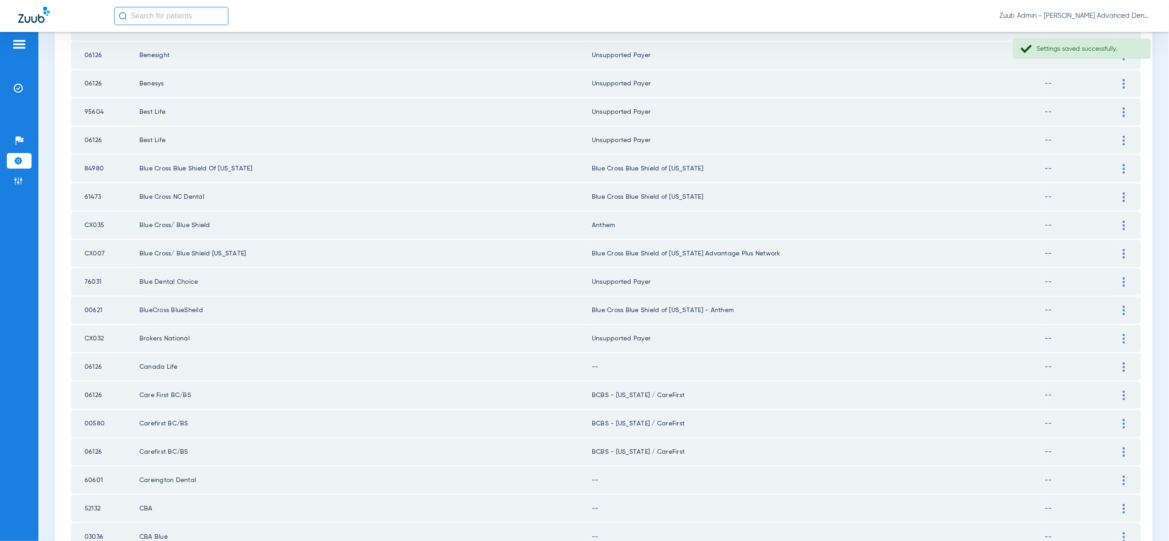
click at [1123, 362] on img at bounding box center [1123, 367] width 2 height 10
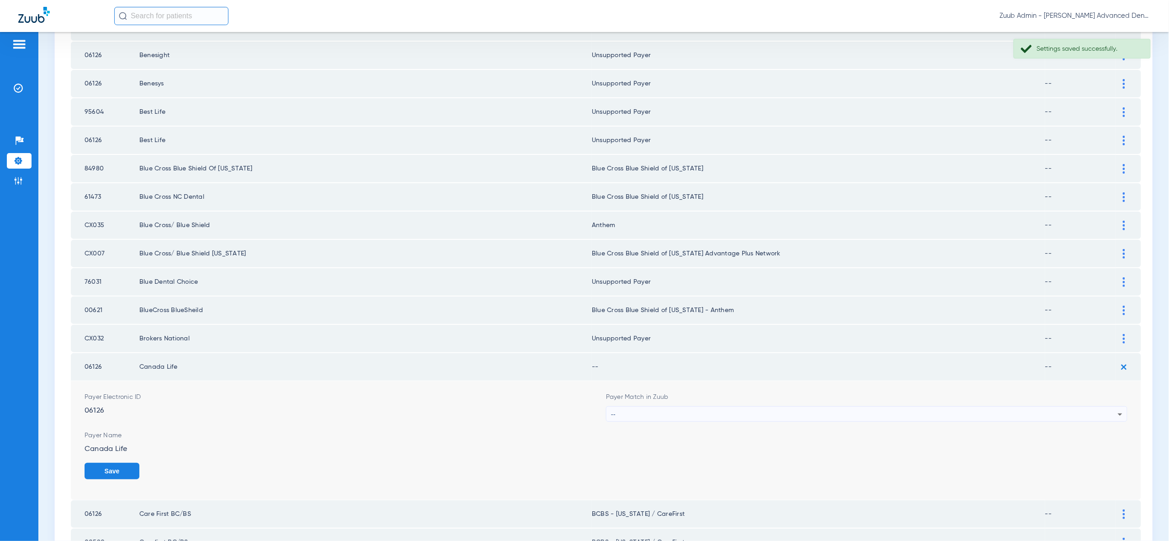
click at [1103, 407] on div "--" at bounding box center [864, 415] width 507 height 16
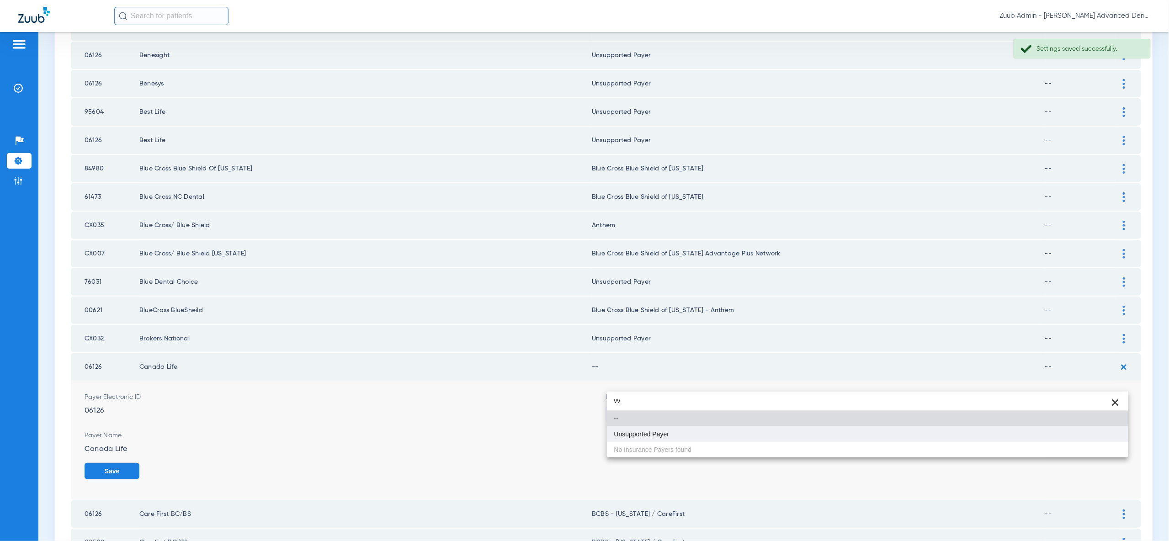
type input "vv"
click at [1102, 437] on mat-option "Unsupported Payer" at bounding box center [867, 434] width 521 height 16
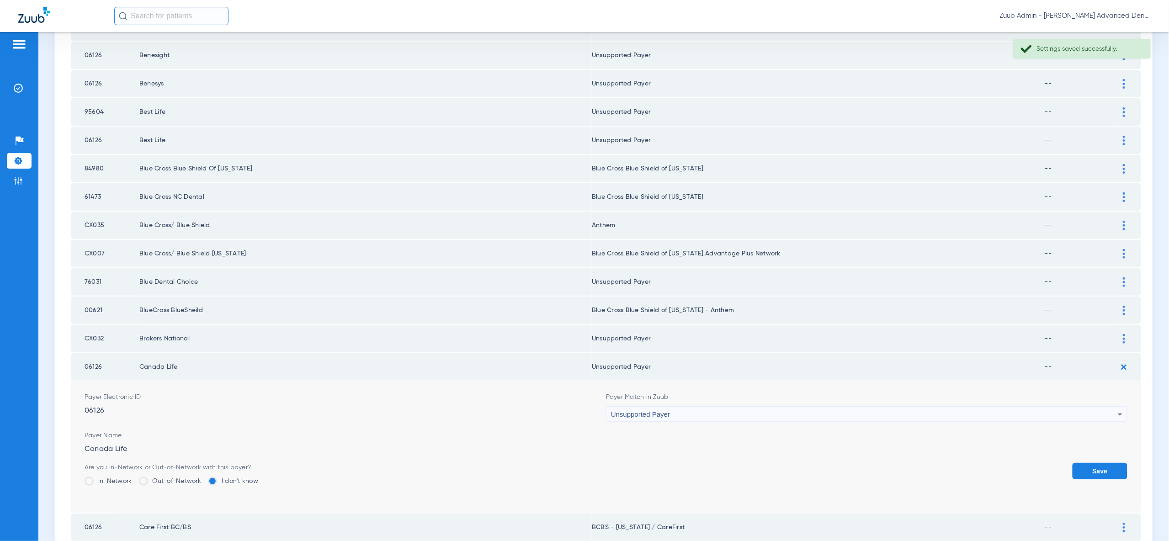
click at [1102, 463] on button "Save" at bounding box center [1099, 471] width 55 height 16
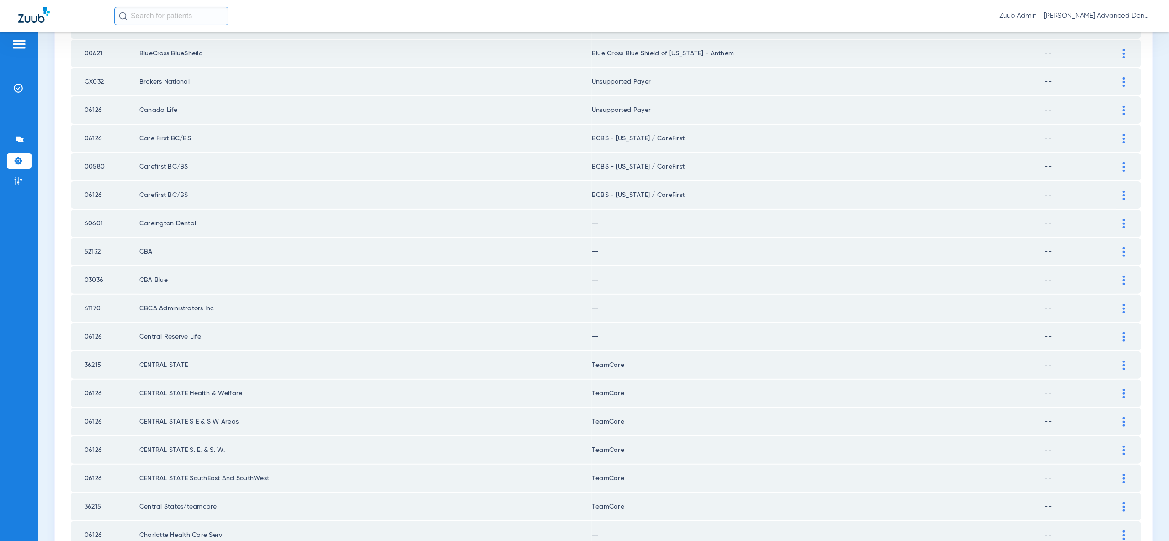
scroll to position [978, 0]
click at [1124, 218] on img at bounding box center [1123, 223] width 2 height 10
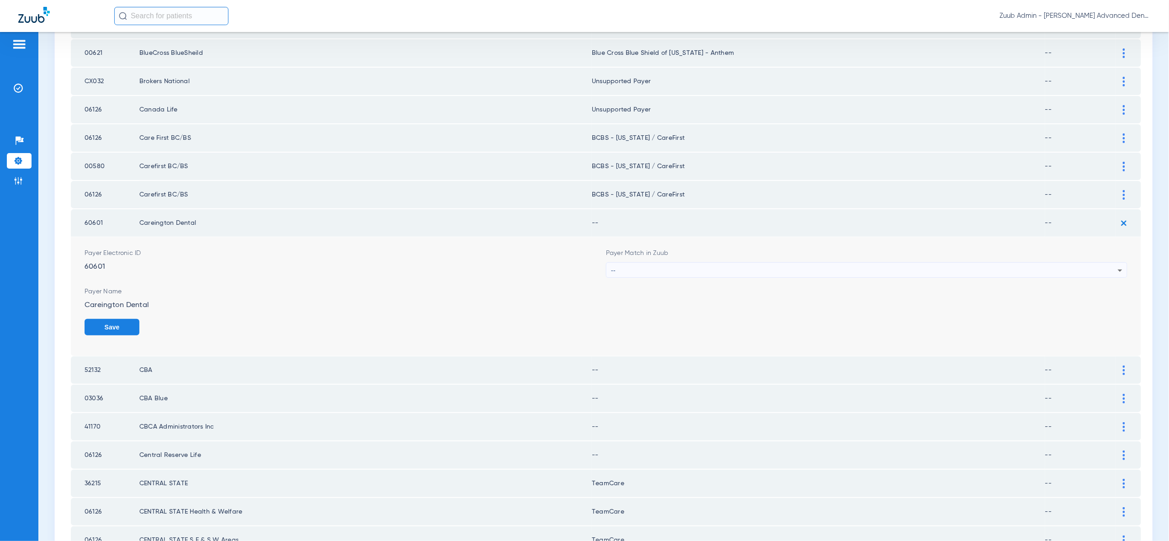
click at [1109, 263] on div "--" at bounding box center [864, 271] width 507 height 16
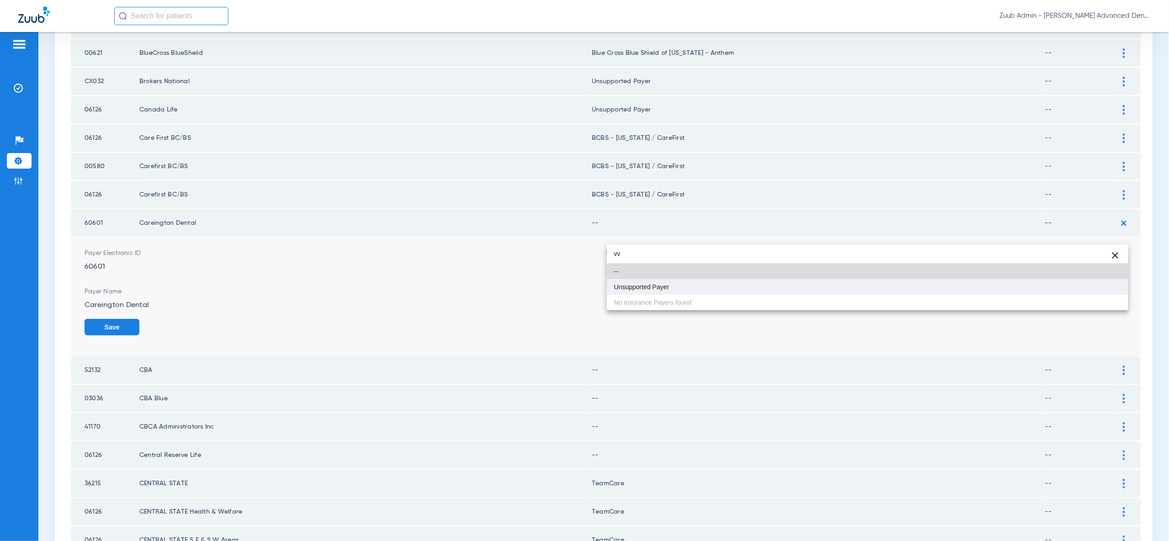
type input "vv"
drag, startPoint x: 1033, startPoint y: 286, endPoint x: 1050, endPoint y: 292, distance: 17.3
click at [1034, 286] on mat-option "Unsupported Payer" at bounding box center [867, 287] width 521 height 16
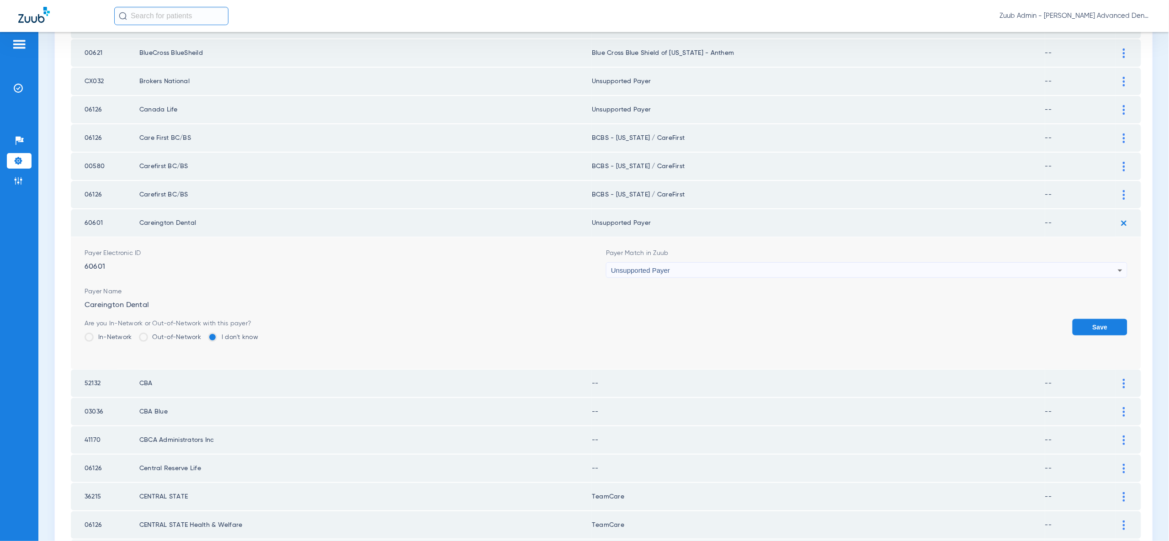
drag, startPoint x: 1092, startPoint y: 291, endPoint x: 1100, endPoint y: 279, distance: 15.2
click at [1093, 319] on button "Save" at bounding box center [1099, 327] width 55 height 16
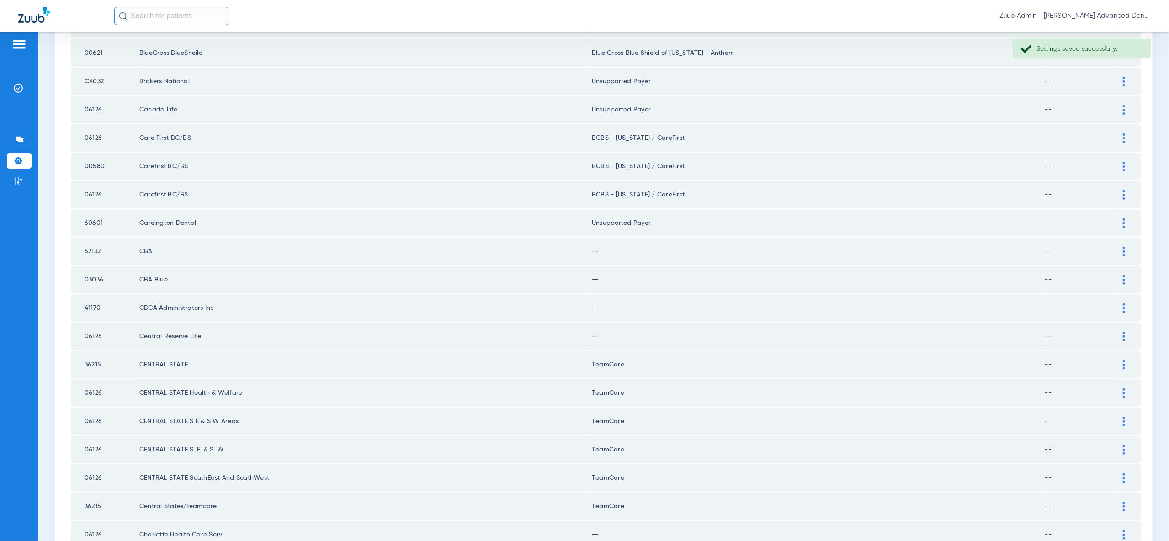
click at [1120, 247] on div at bounding box center [1124, 252] width 16 height 10
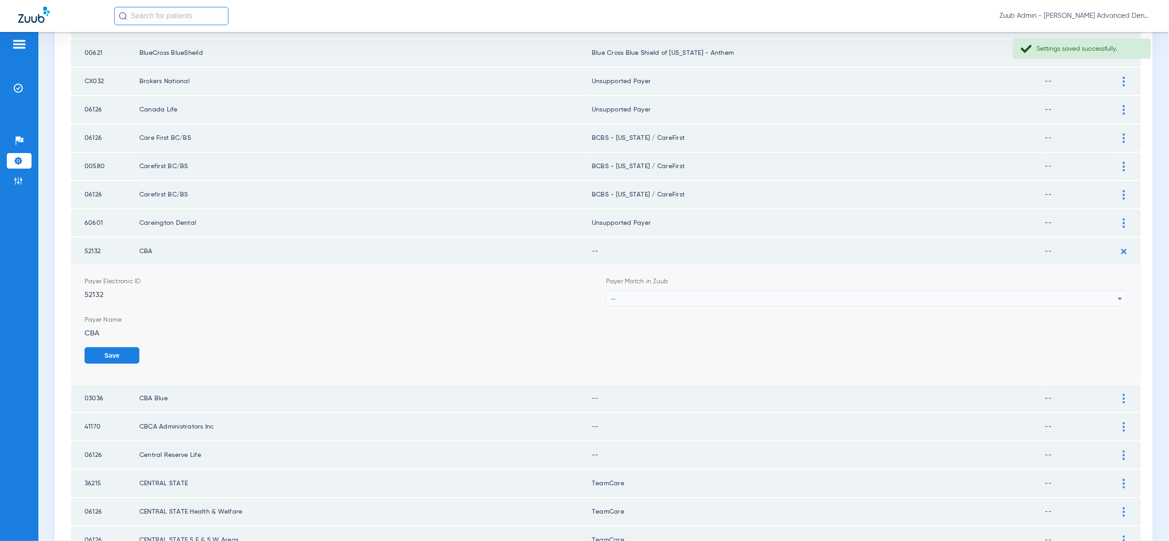
click at [1109, 291] on div "--" at bounding box center [864, 299] width 507 height 16
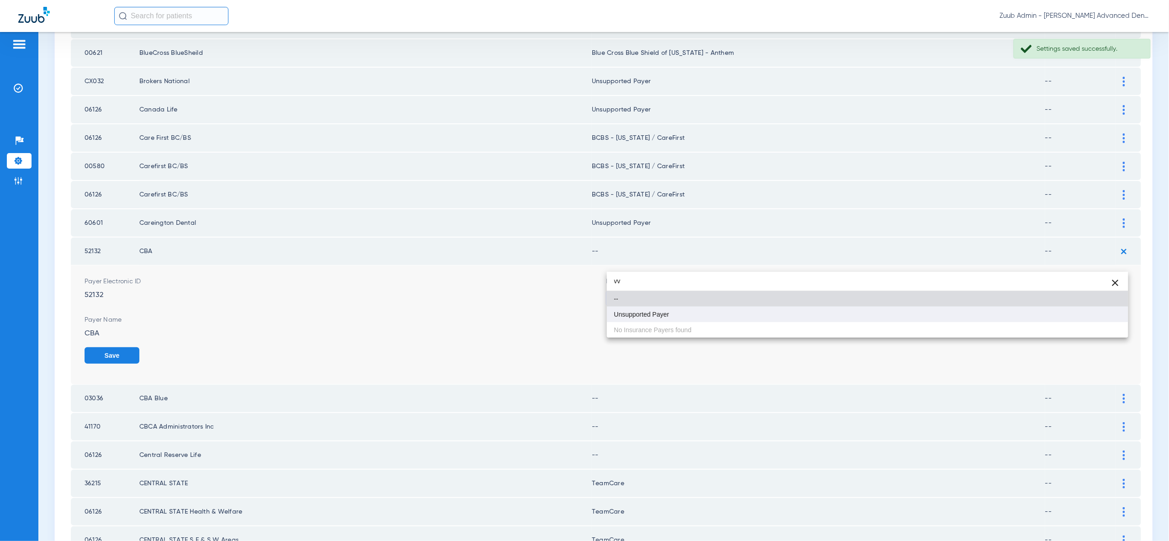
type input "vv"
click at [1106, 314] on mat-option "Unsupported Payer" at bounding box center [867, 315] width 521 height 16
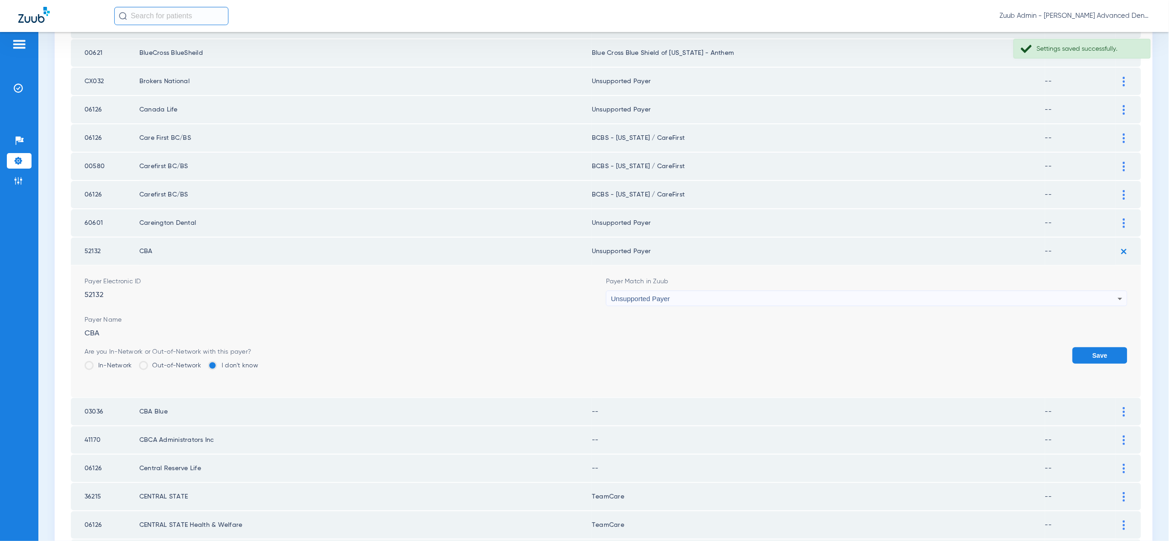
click at [1106, 347] on button "Save" at bounding box center [1099, 355] width 55 height 16
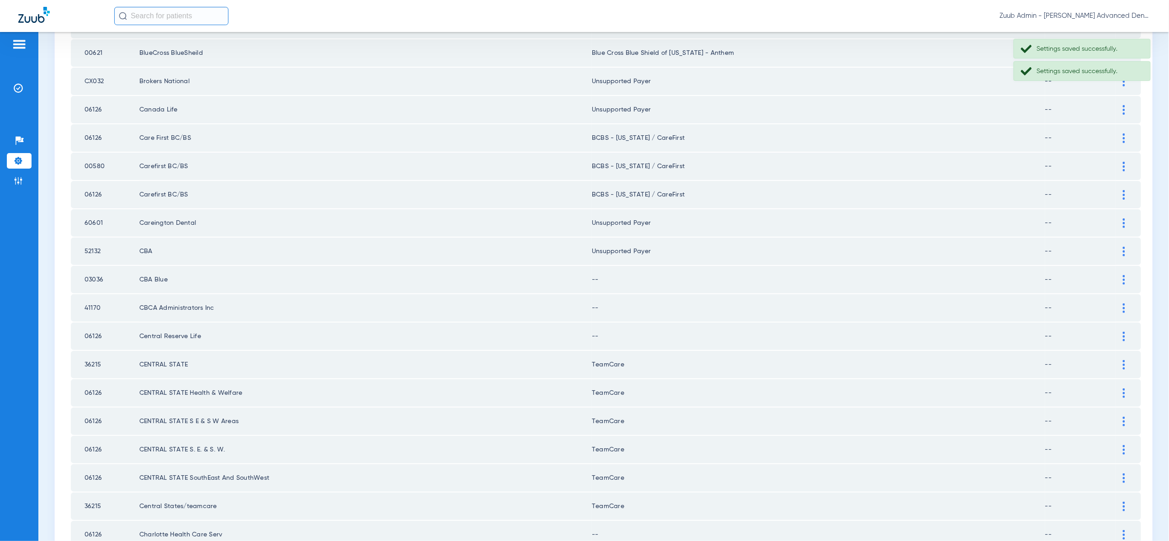
click at [1121, 275] on div at bounding box center [1124, 280] width 16 height 10
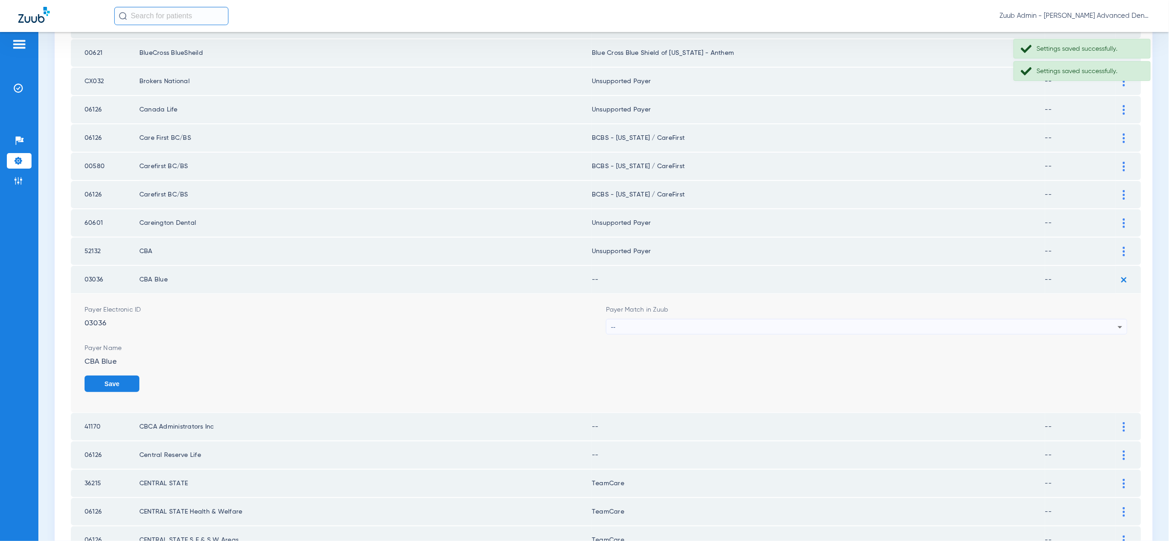
click at [1110, 319] on div "--" at bounding box center [864, 327] width 507 height 16
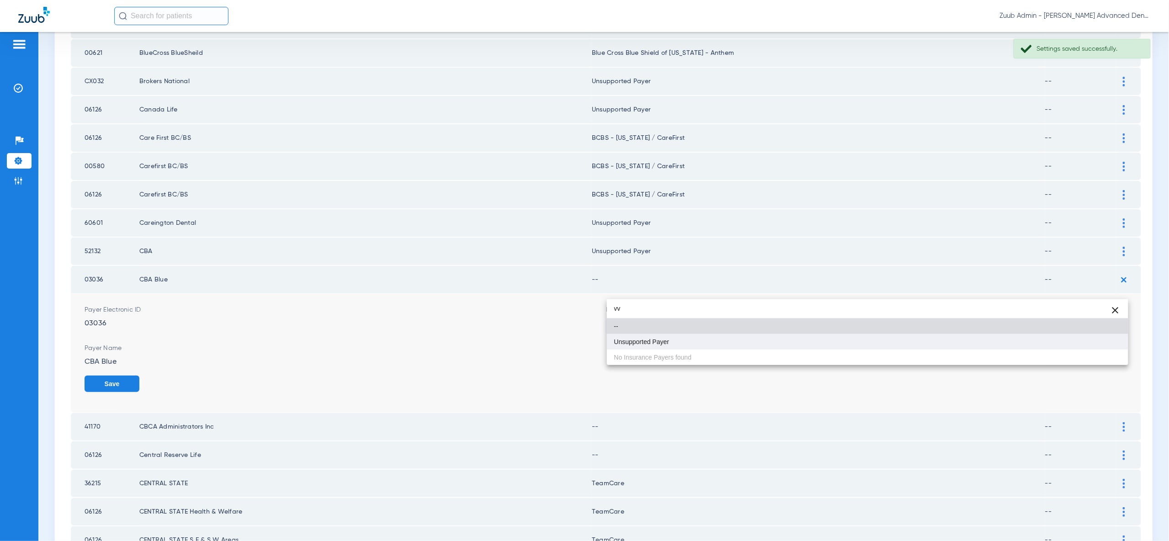
type input "vv"
click at [1100, 337] on mat-option "Unsupported Payer" at bounding box center [867, 342] width 521 height 16
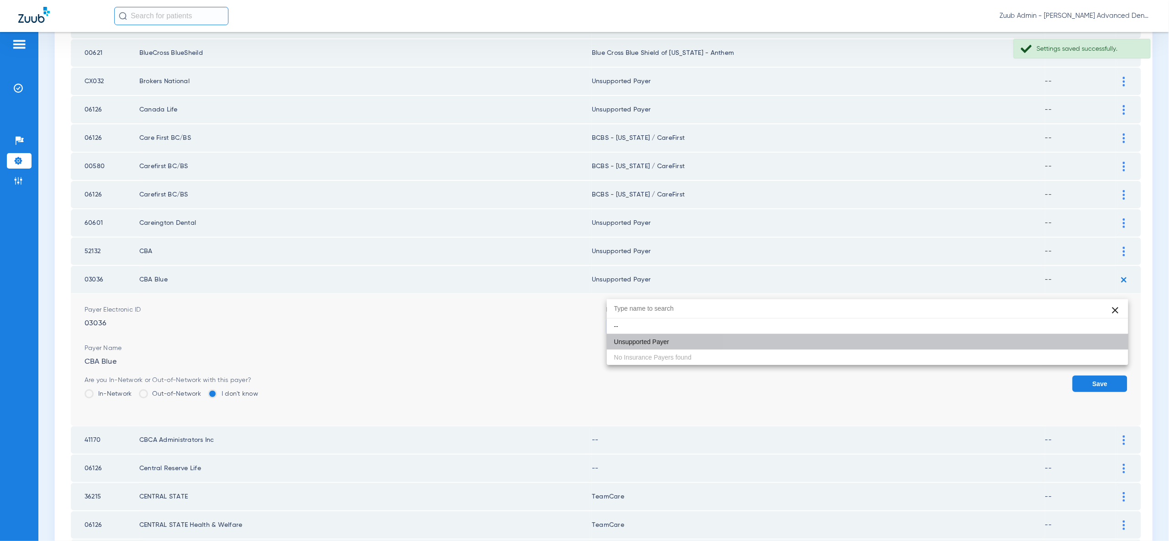
click at [1100, 337] on form "Payer Electronic ID 03036 Payer Match in Zuub Unsupported Payer Payer Name CBA …" at bounding box center [606, 360] width 1043 height 132
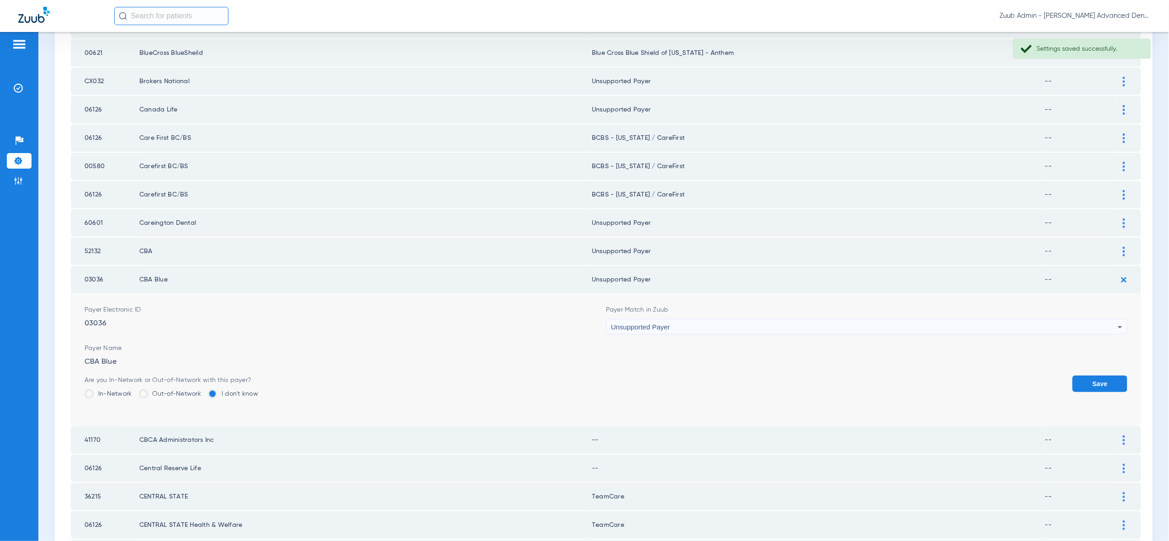
click at [1102, 376] on button "Save" at bounding box center [1099, 384] width 55 height 16
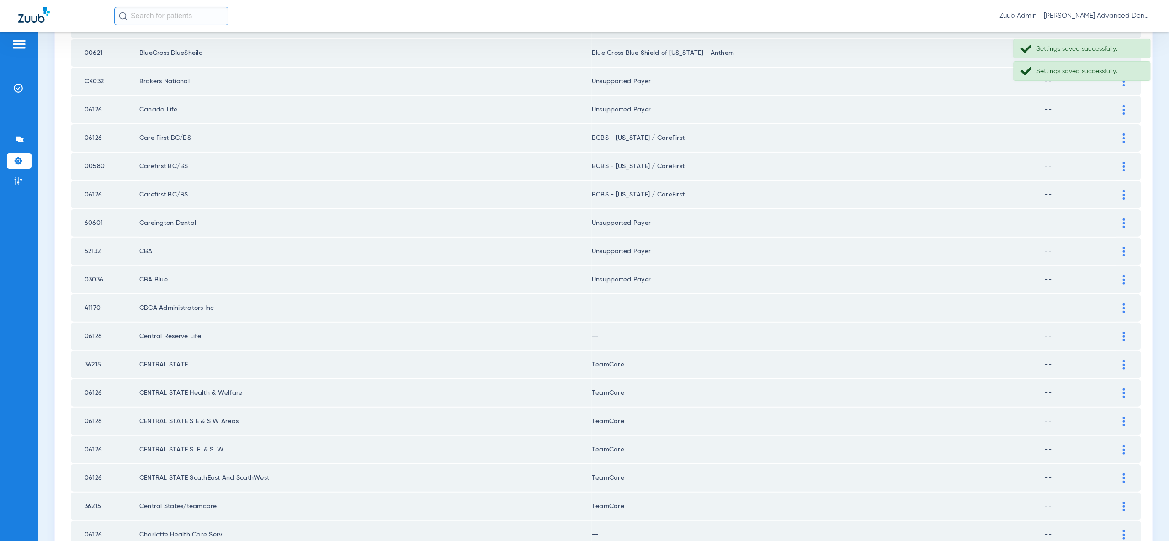
click at [1121, 303] on div at bounding box center [1124, 308] width 16 height 10
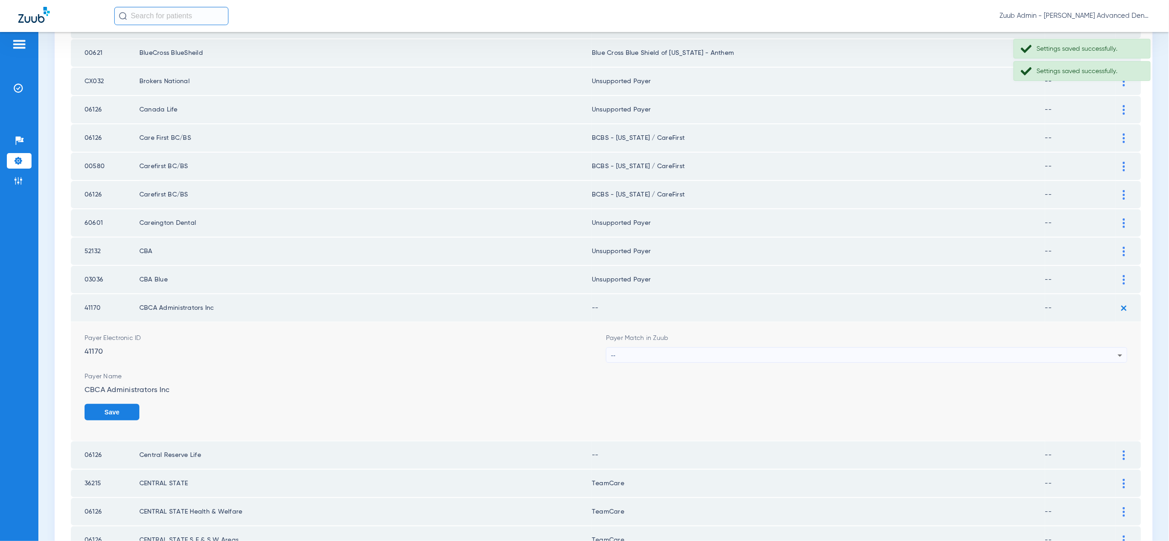
click at [1115, 350] on icon at bounding box center [1119, 355] width 11 height 11
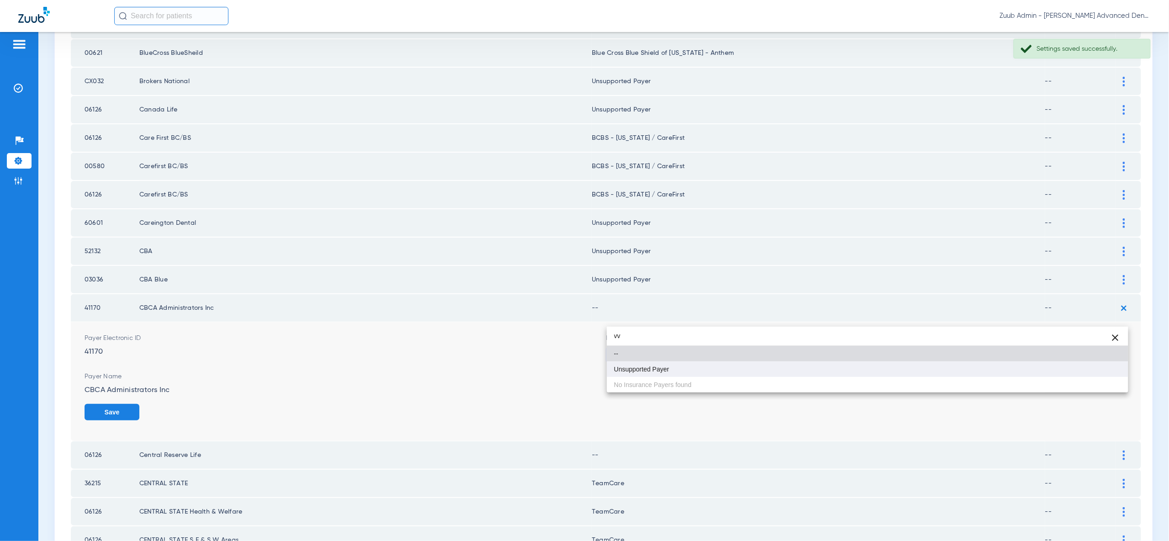
type input "vv"
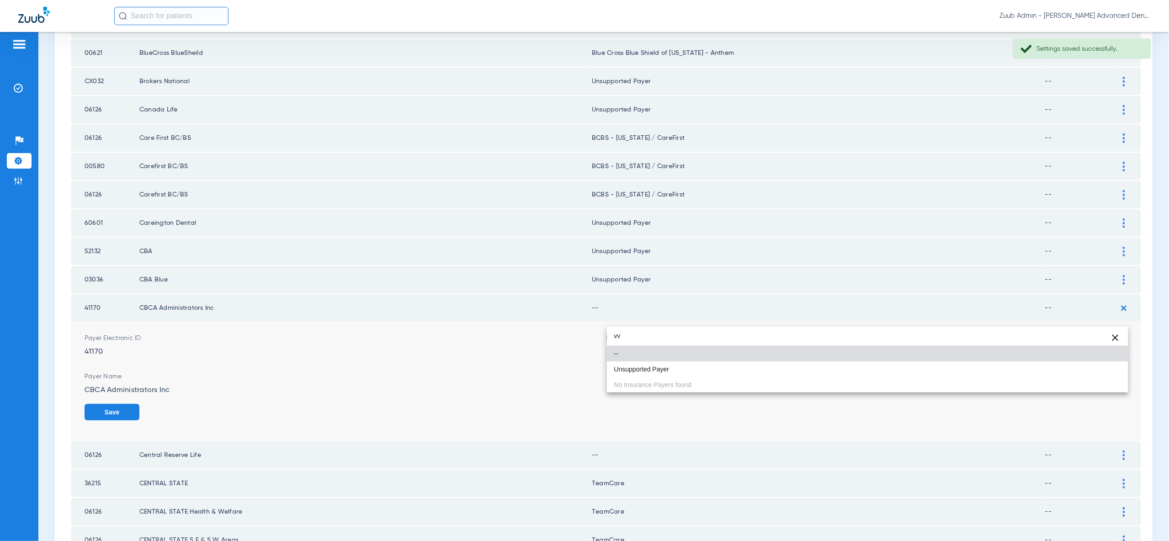
drag, startPoint x: 1113, startPoint y: 370, endPoint x: 1117, endPoint y: 376, distance: 6.6
click at [1113, 370] on mat-option "Unsupported Payer" at bounding box center [867, 369] width 521 height 16
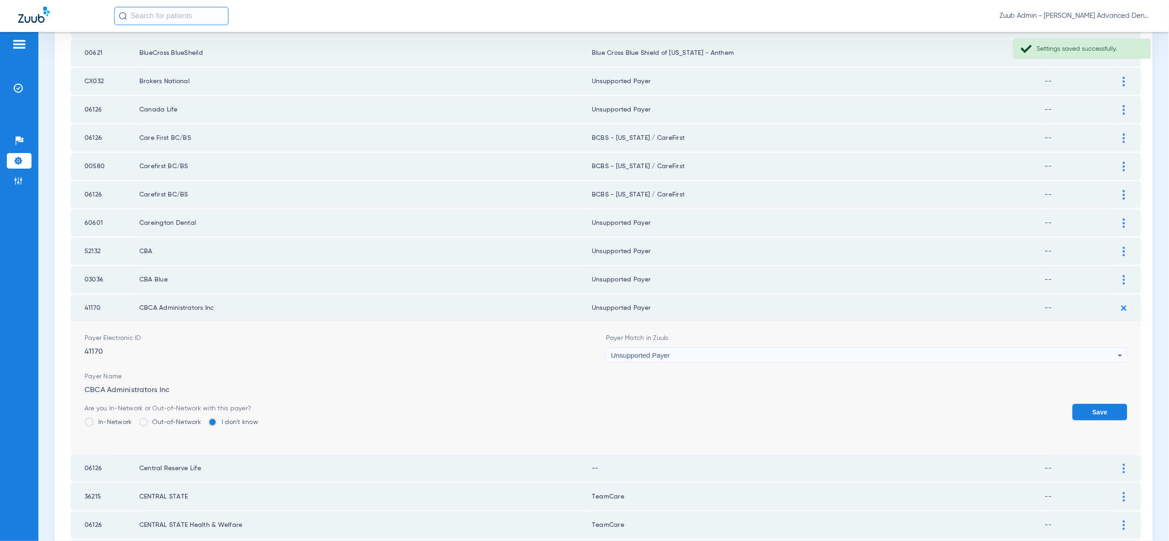
click at [1109, 404] on button "Save" at bounding box center [1099, 412] width 55 height 16
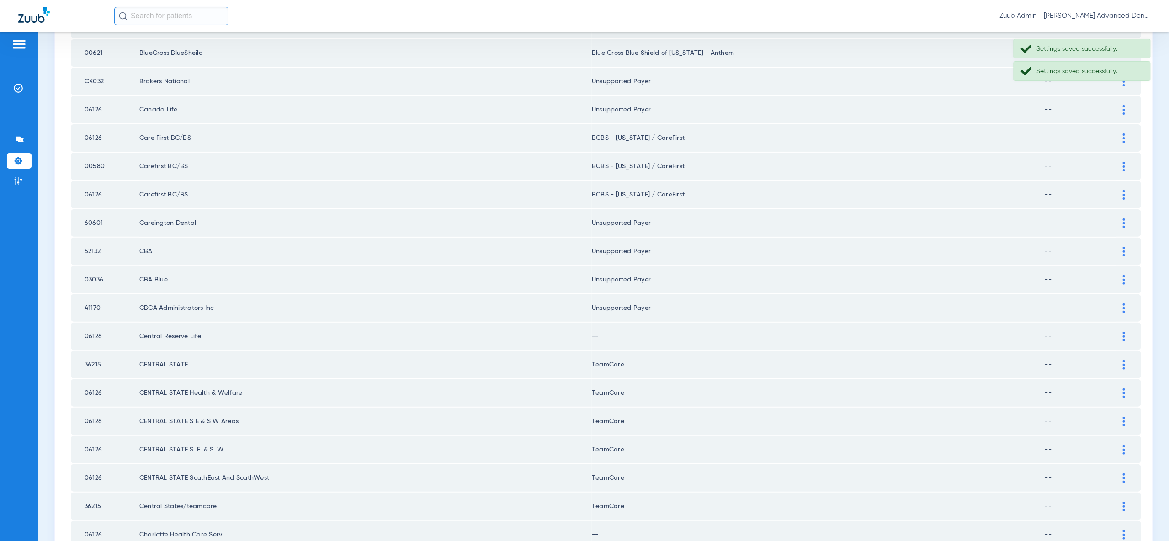
click at [1123, 332] on img at bounding box center [1123, 337] width 2 height 10
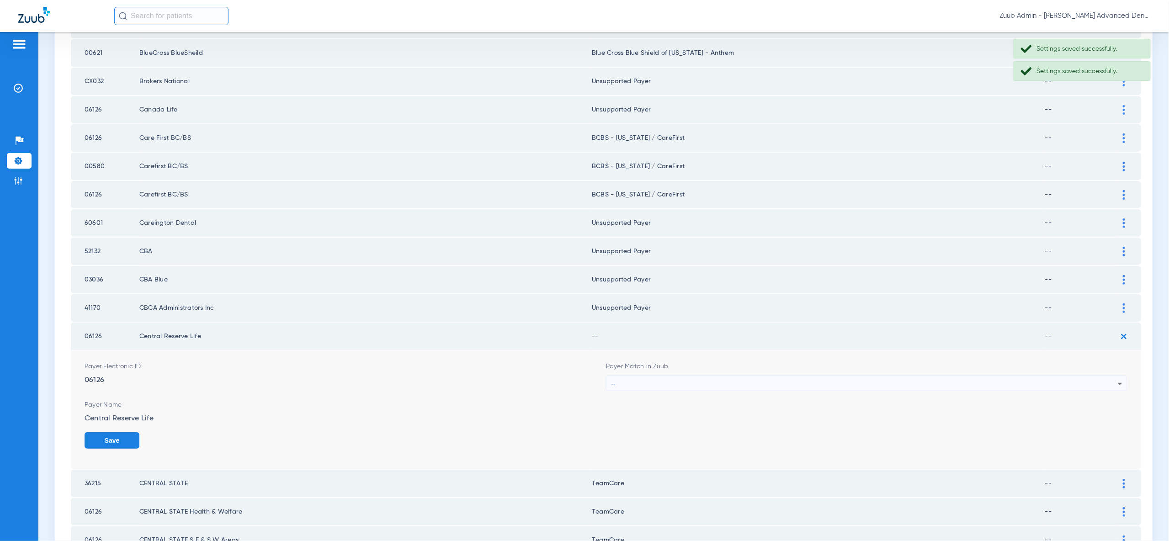
click at [1101, 376] on div "--" at bounding box center [864, 384] width 507 height 16
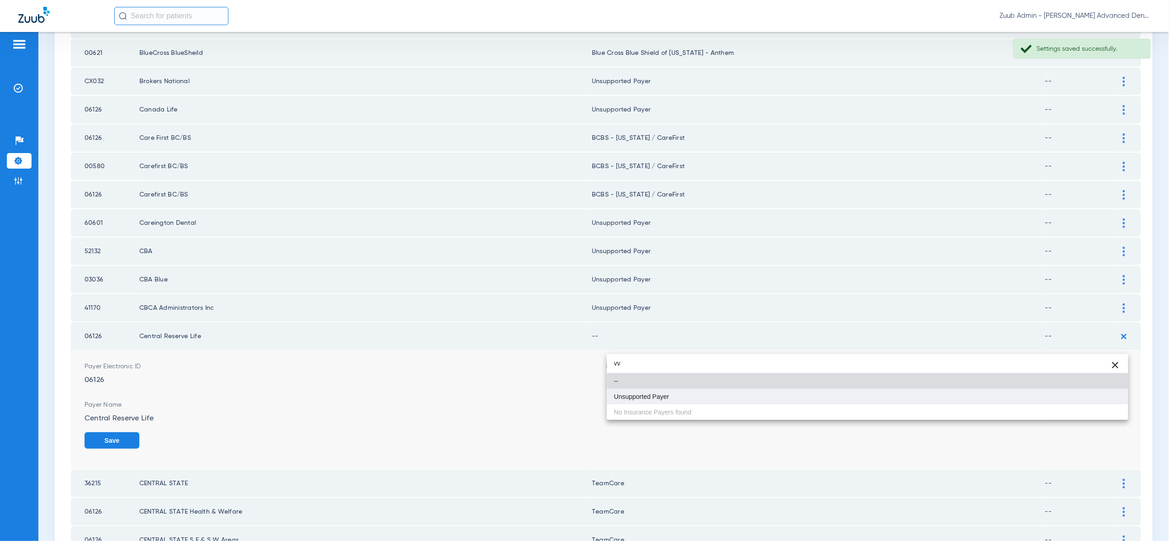
type input "vv"
click at [1101, 401] on mat-option "Unsupported Payer" at bounding box center [867, 397] width 521 height 16
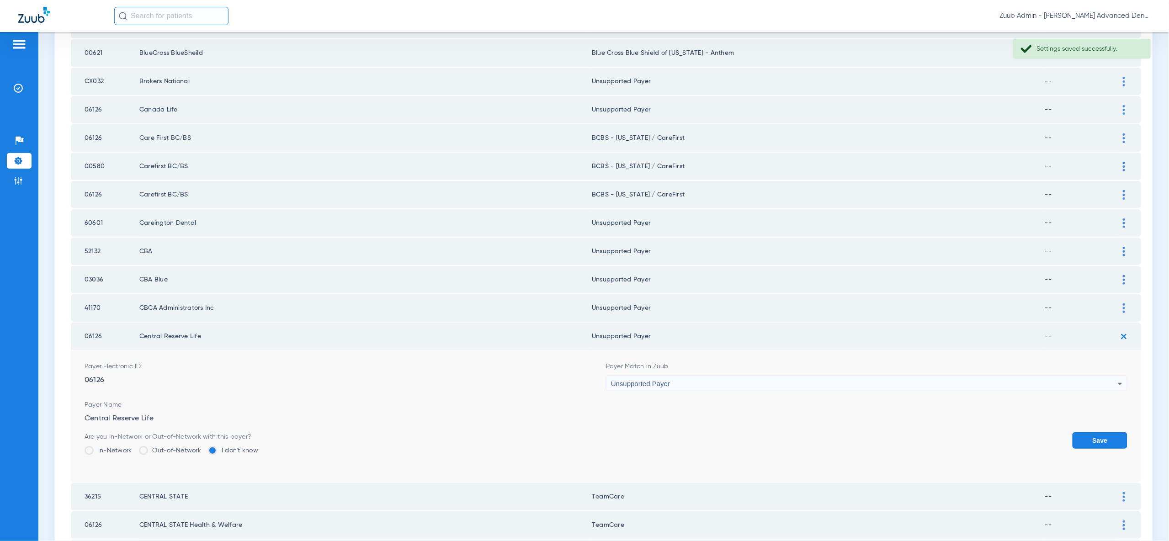
click at [1101, 432] on button "Save" at bounding box center [1099, 440] width 55 height 16
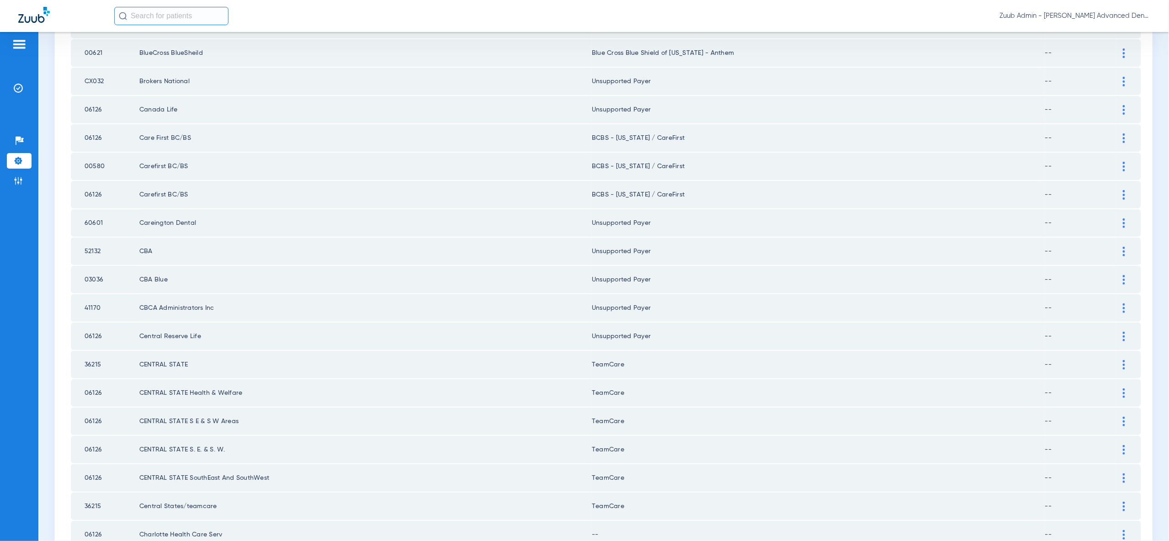
scroll to position [1064, 0]
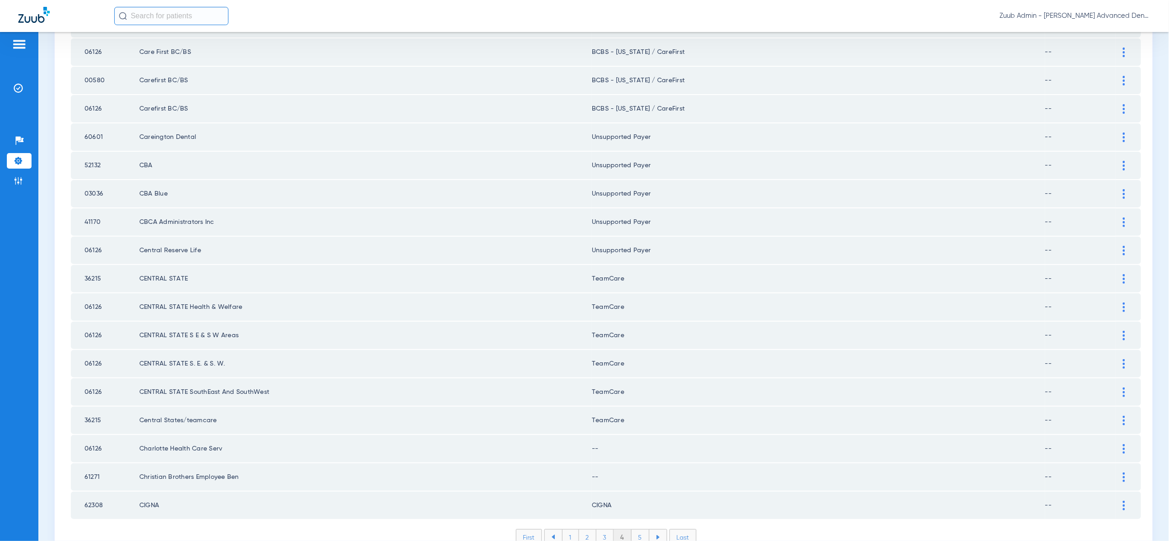
click at [1120, 444] on div at bounding box center [1124, 449] width 16 height 10
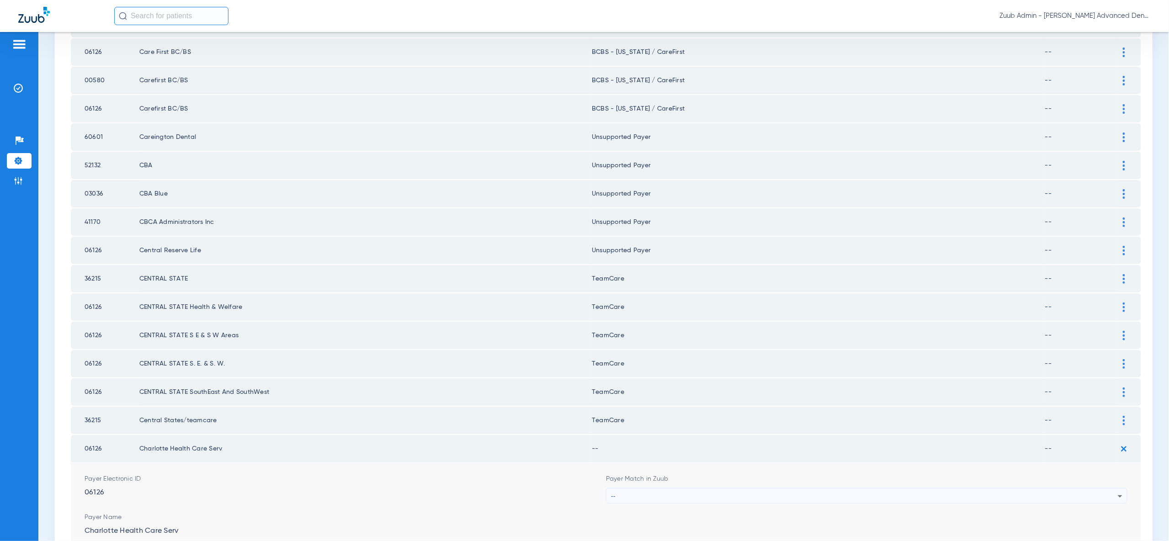
click at [985, 488] on div "--" at bounding box center [864, 496] width 507 height 16
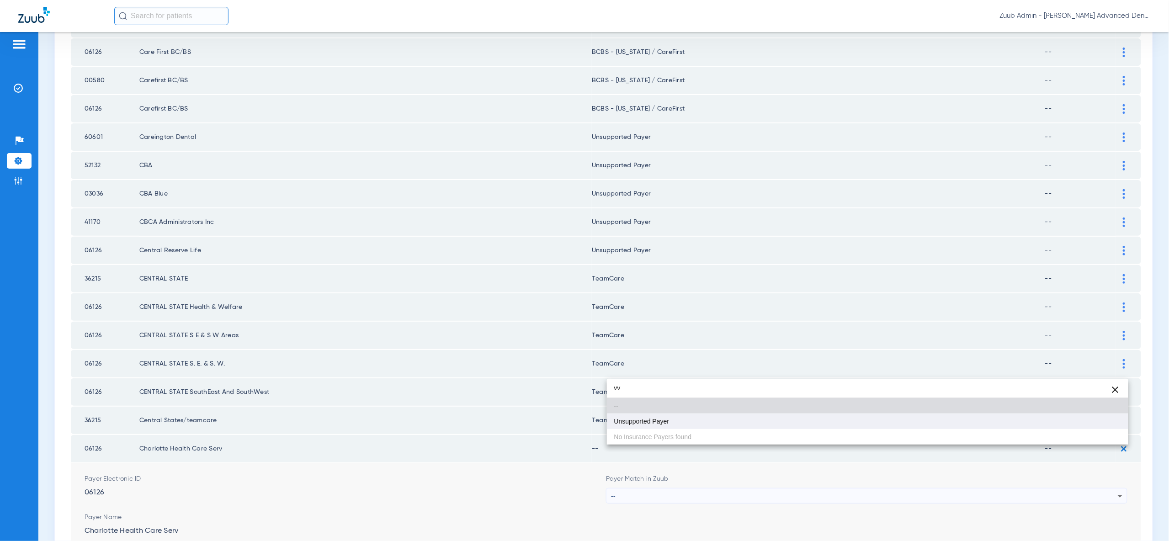
type input "vv"
drag, startPoint x: 1006, startPoint y: 422, endPoint x: 1093, endPoint y: 438, distance: 88.3
click at [1008, 422] on mat-option "Unsupported Payer" at bounding box center [867, 421] width 521 height 16
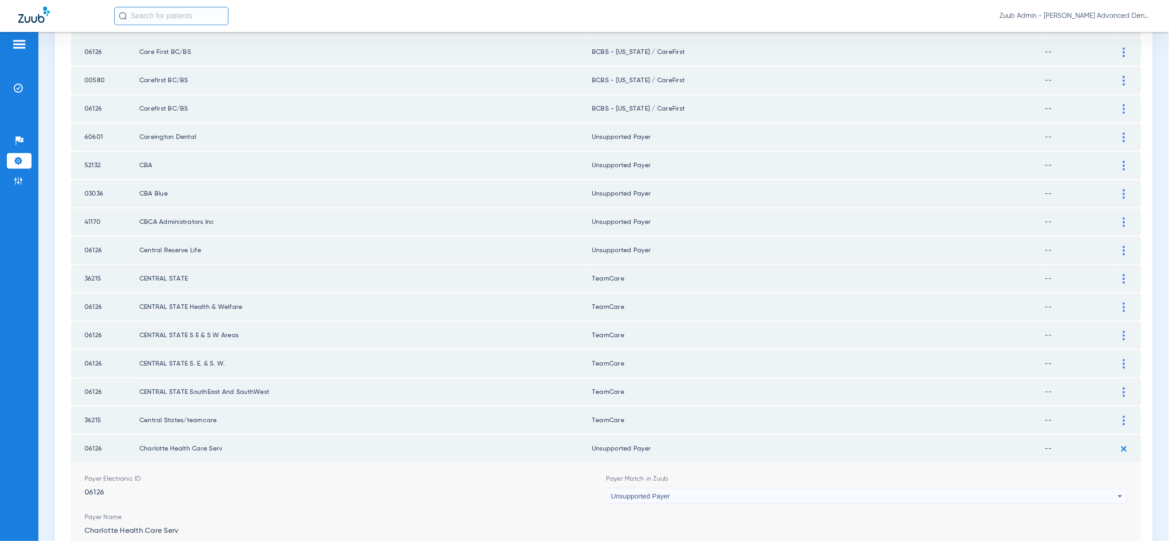
drag, startPoint x: 1094, startPoint y: 508, endPoint x: 1113, endPoint y: 503, distance: 20.2
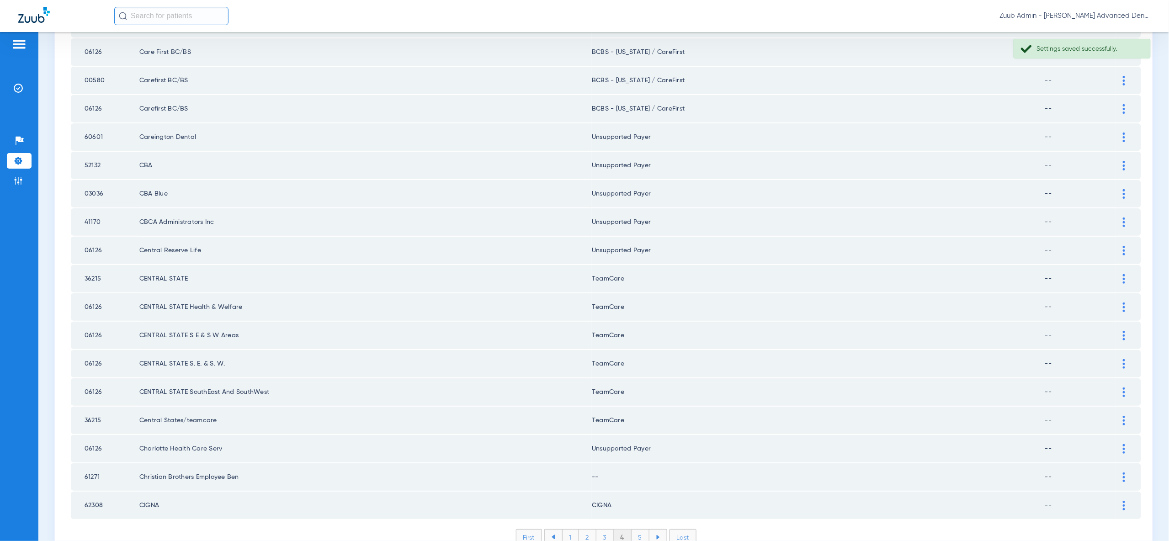
drag, startPoint x: 1123, startPoint y: 435, endPoint x: 1112, endPoint y: 449, distance: 17.9
click at [1123, 472] on img at bounding box center [1123, 477] width 2 height 10
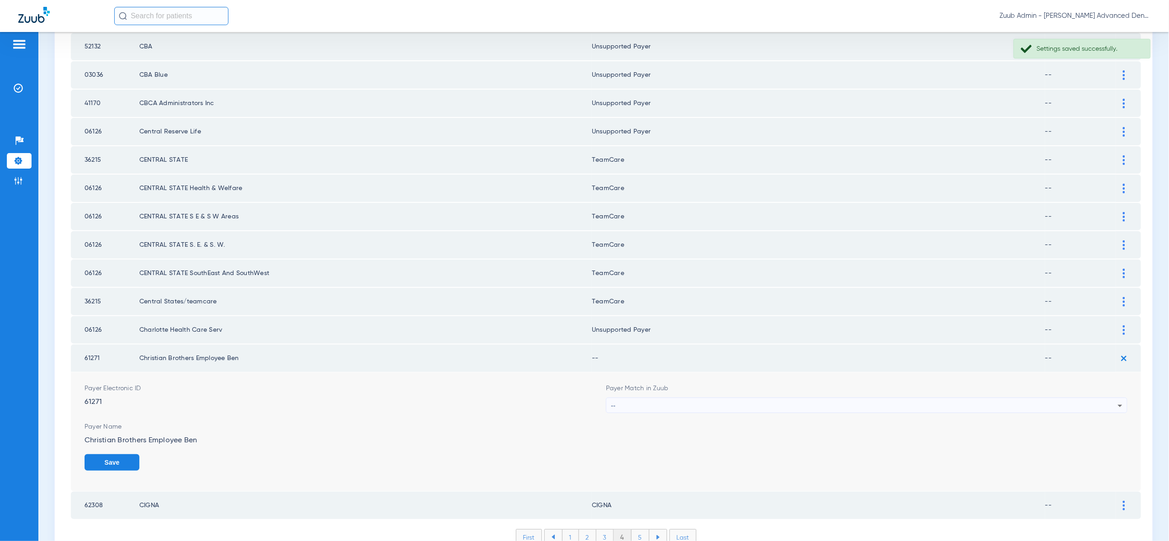
click at [1029, 398] on div "--" at bounding box center [864, 406] width 507 height 16
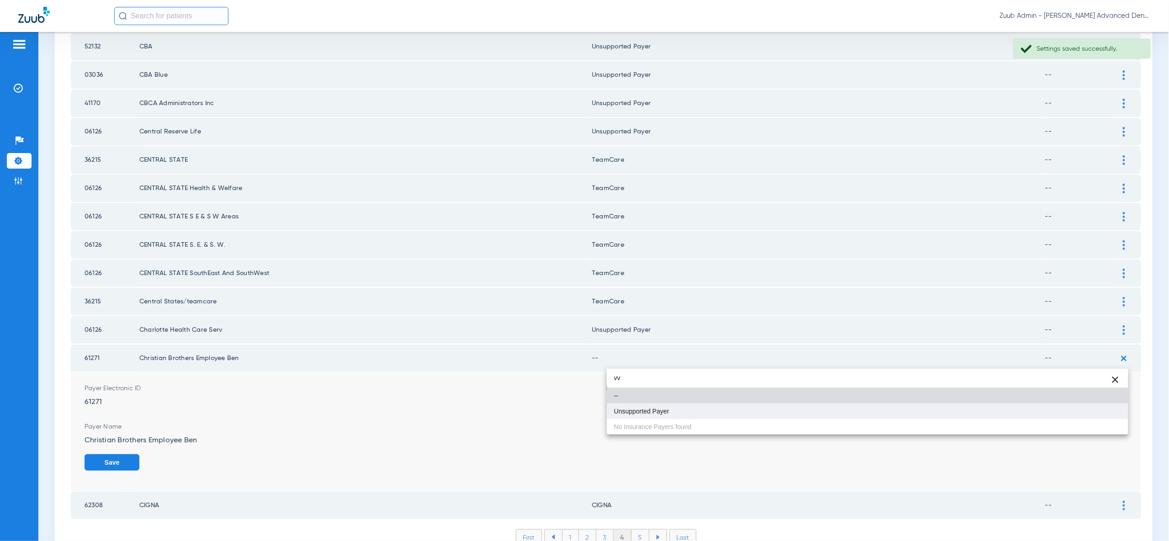
type input "vv"
drag, startPoint x: 1038, startPoint y: 412, endPoint x: 1054, endPoint y: 414, distance: 17.1
click at [1041, 412] on mat-option "Unsupported Payer" at bounding box center [867, 411] width 521 height 16
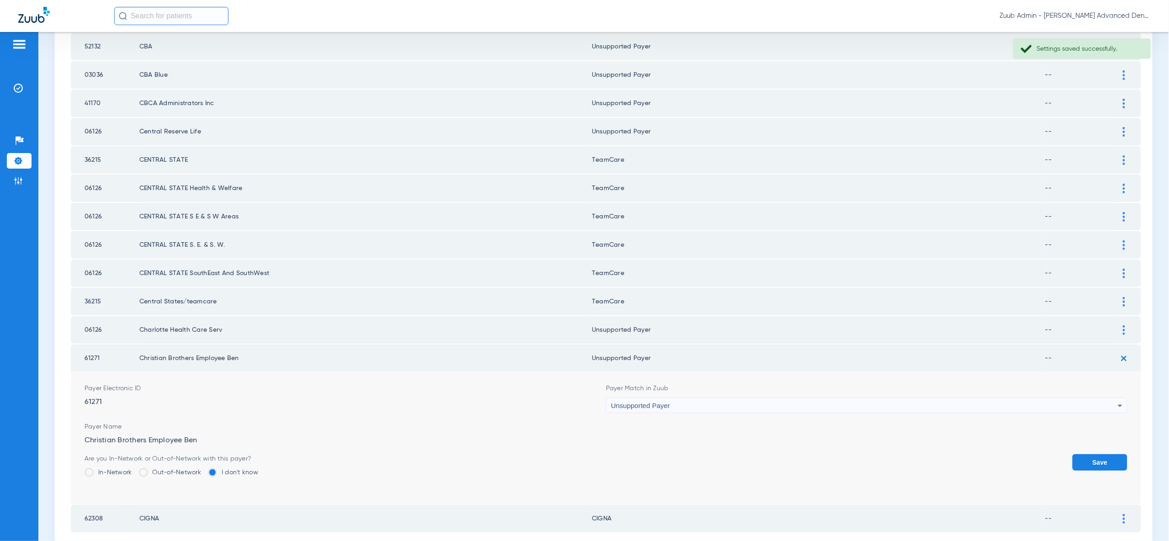
drag, startPoint x: 1101, startPoint y: 418, endPoint x: 957, endPoint y: 434, distance: 145.2
click at [1098, 454] on button "Save" at bounding box center [1099, 462] width 55 height 16
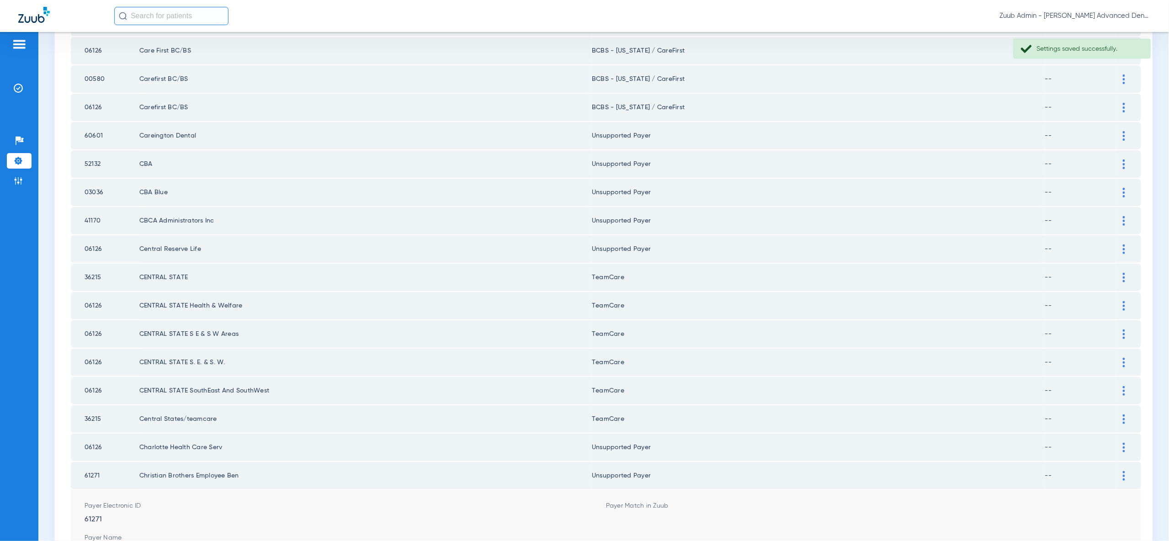
scroll to position [1064, 0]
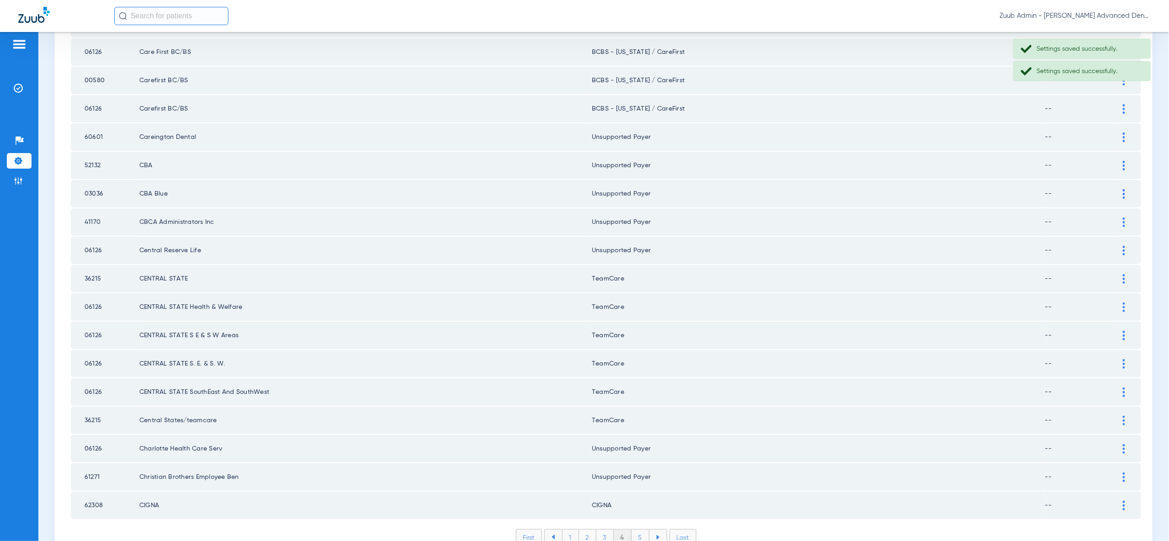
click at [642, 529] on li "5" at bounding box center [640, 537] width 18 height 16
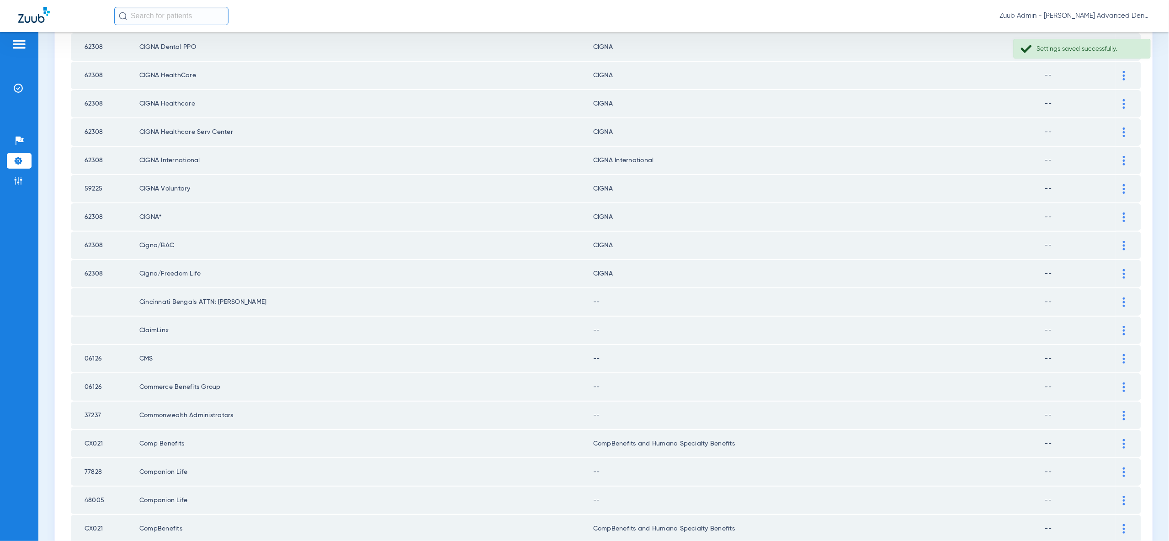
scroll to position [296, 0]
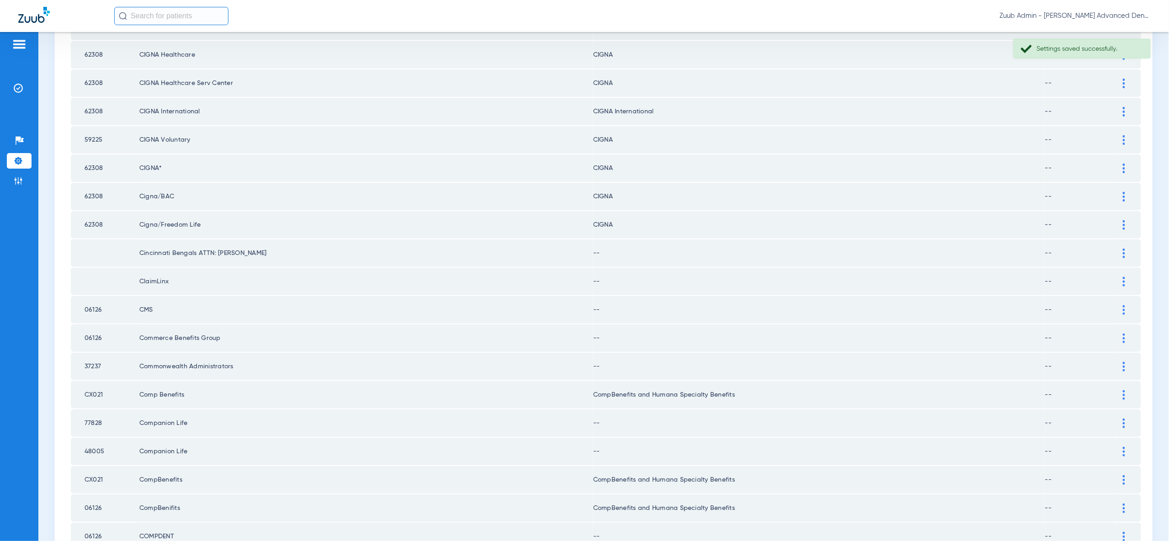
drag, startPoint x: 1120, startPoint y: 240, endPoint x: 1109, endPoint y: 251, distance: 15.8
click at [1119, 249] on div at bounding box center [1124, 254] width 16 height 10
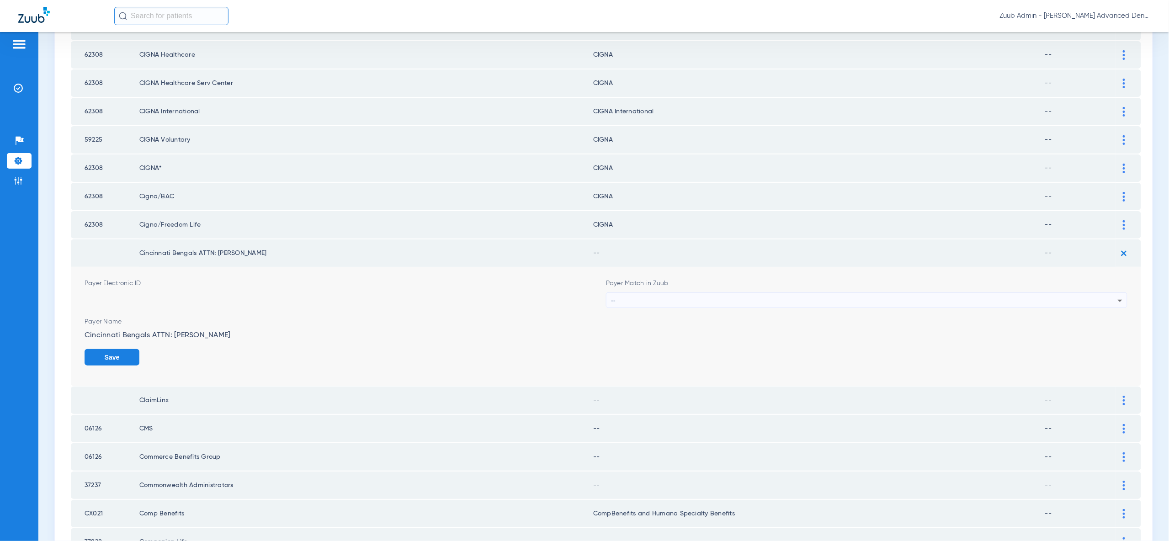
click at [1097, 293] on div "--" at bounding box center [864, 301] width 507 height 16
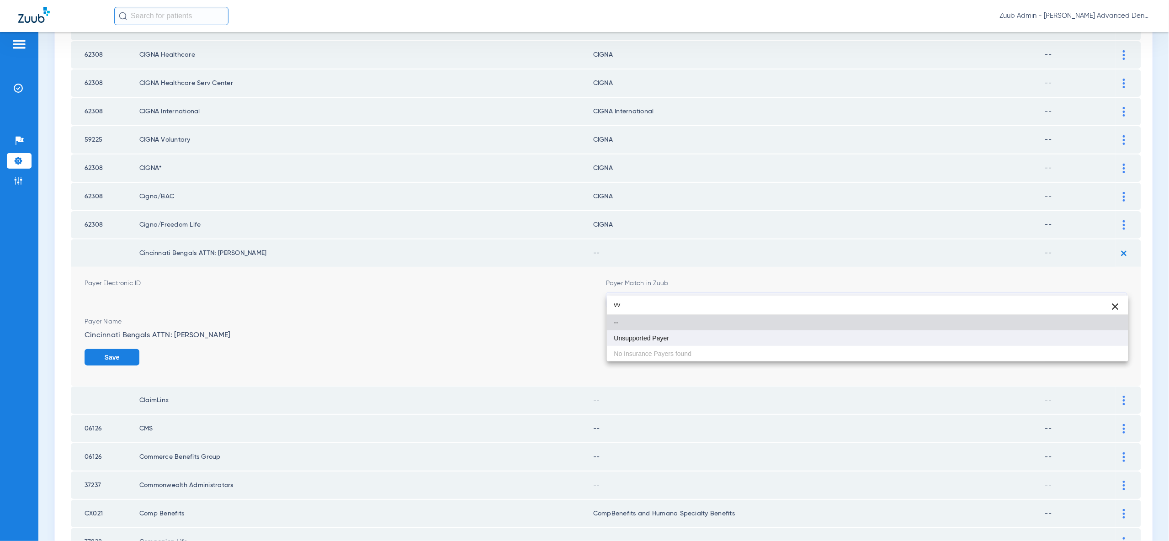
type input "vv"
click at [800, 332] on mat-option "Unsupported Payer" at bounding box center [867, 338] width 521 height 16
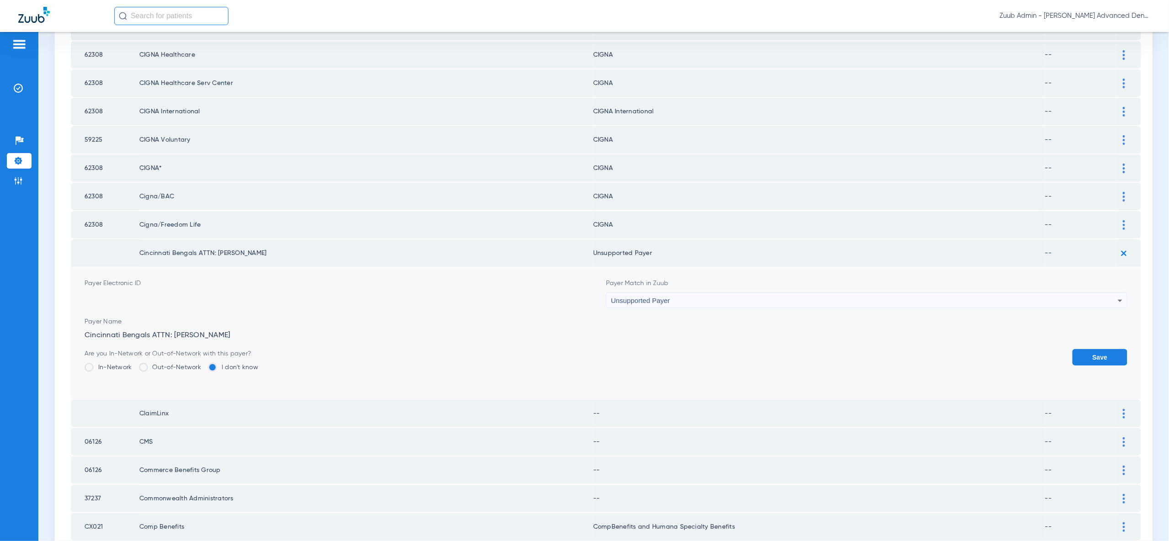
click at [1106, 349] on button "Save" at bounding box center [1099, 357] width 55 height 16
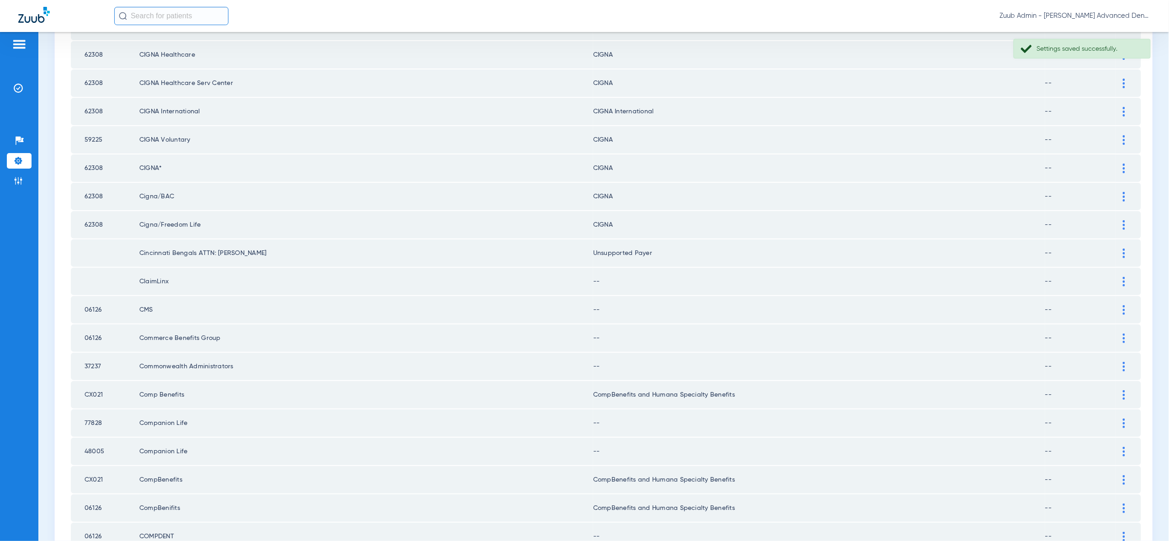
drag, startPoint x: 1122, startPoint y: 268, endPoint x: 1106, endPoint y: 281, distance: 19.5
click at [1122, 277] on div at bounding box center [1124, 282] width 16 height 10
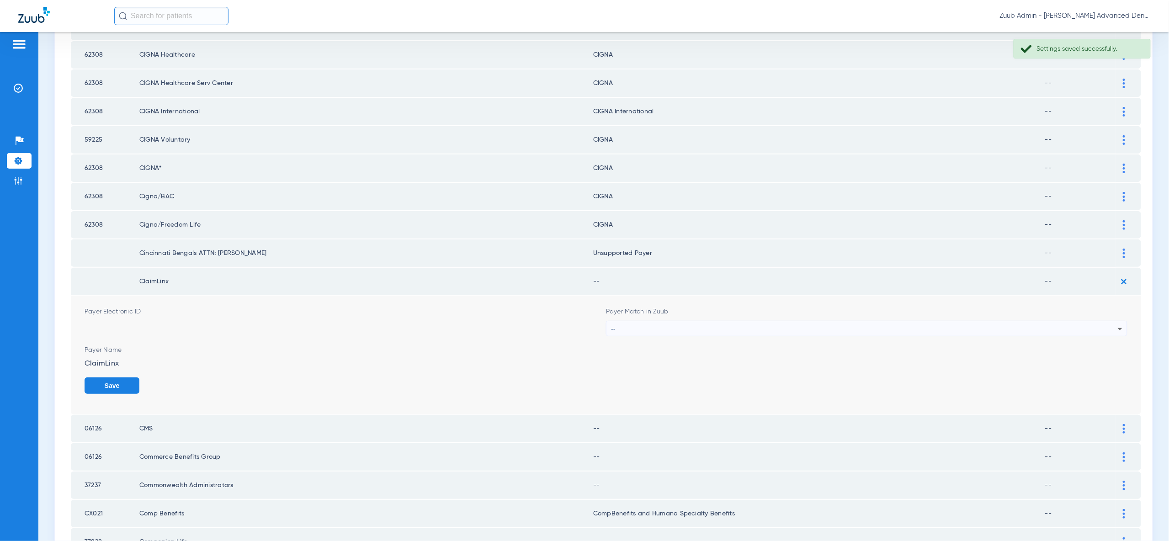
click at [1095, 321] on div "--" at bounding box center [864, 329] width 507 height 16
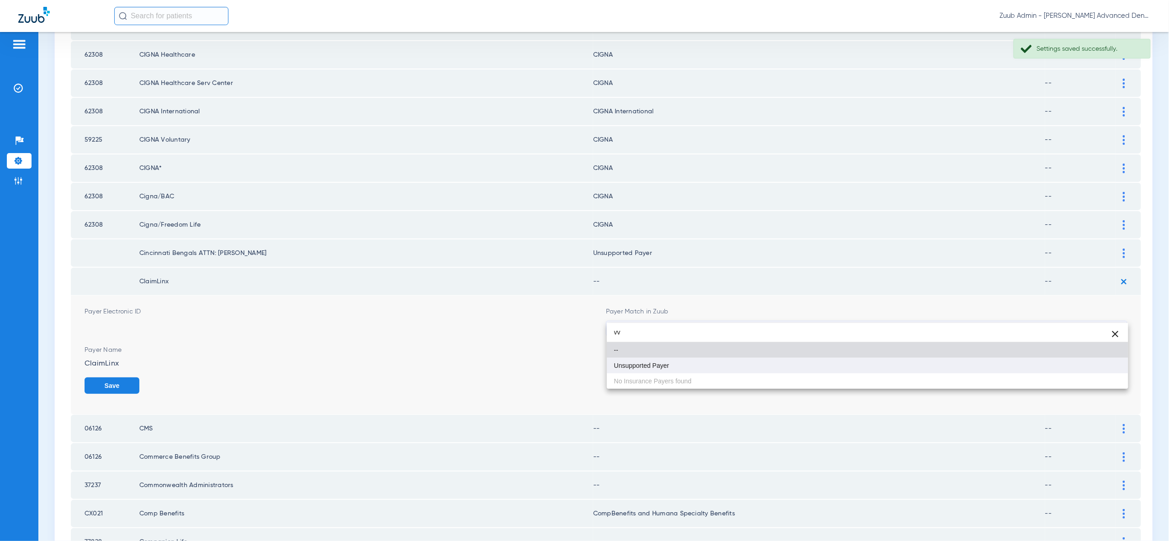
type input "vv"
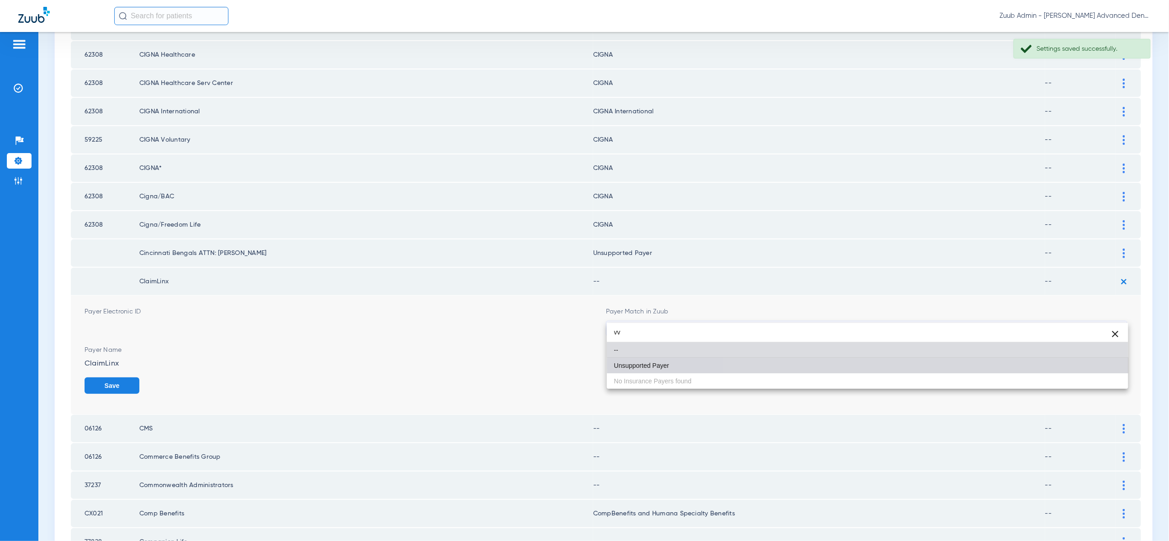
click at [1079, 365] on mat-option "Unsupported Payer" at bounding box center [867, 366] width 521 height 16
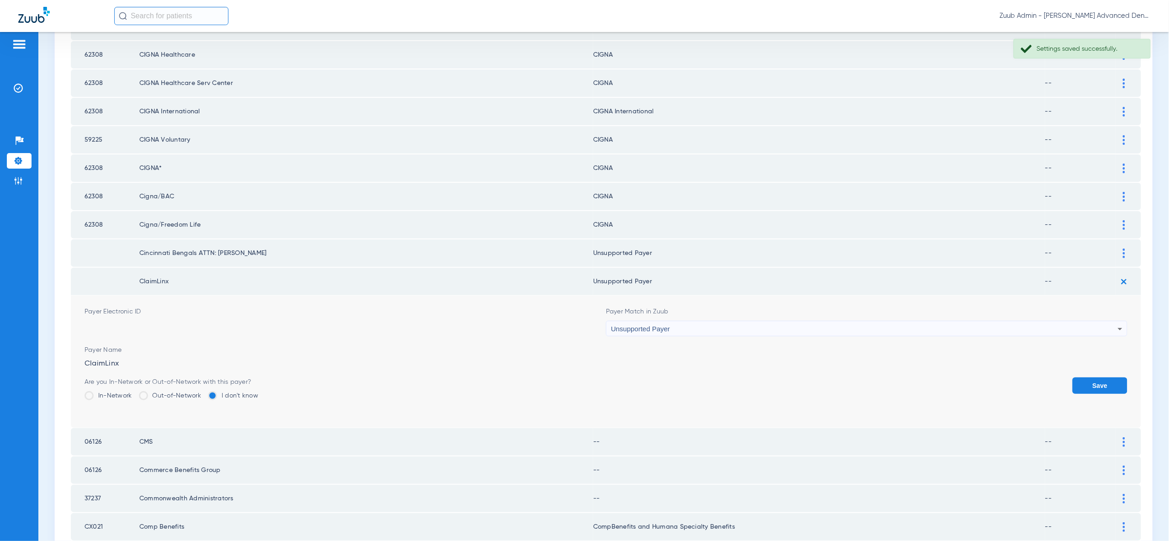
drag, startPoint x: 1094, startPoint y: 366, endPoint x: 1124, endPoint y: 316, distance: 58.6
click at [1096, 377] on button "Save" at bounding box center [1099, 385] width 55 height 16
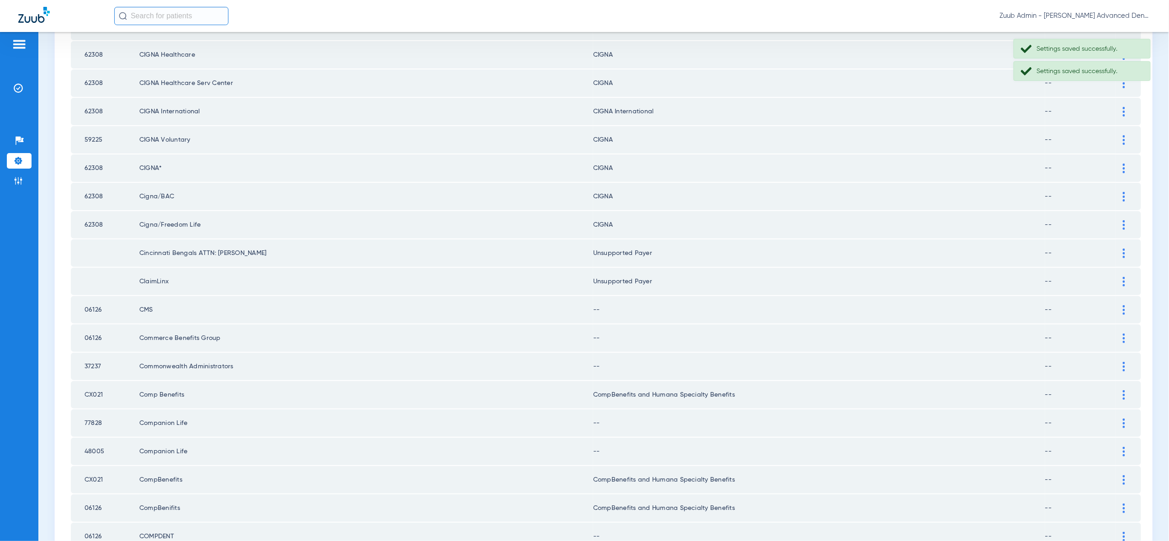
click at [1123, 305] on img at bounding box center [1123, 310] width 2 height 10
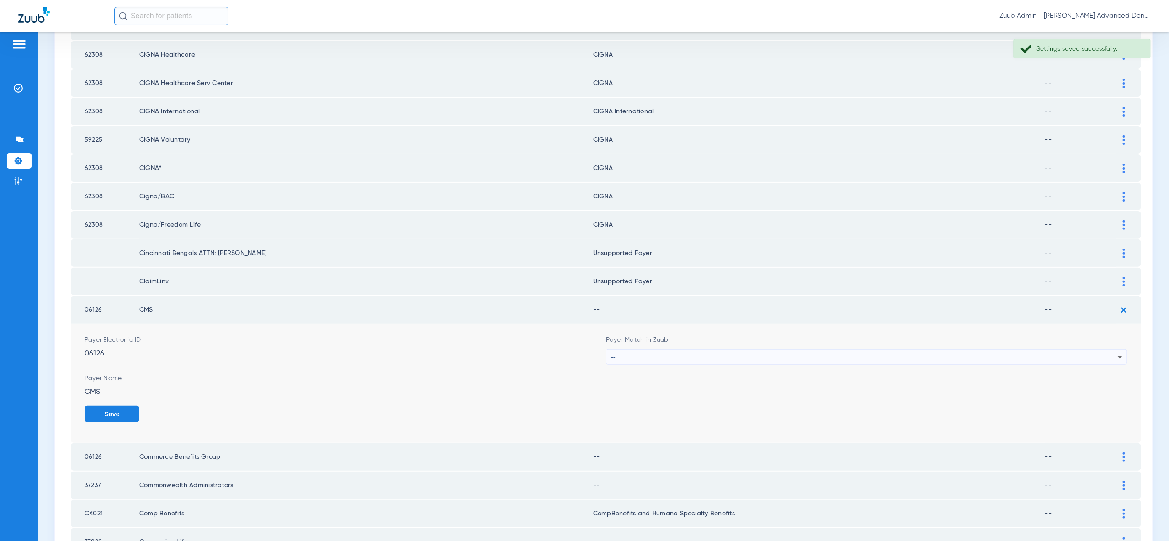
click at [1090, 349] on div "--" at bounding box center [864, 357] width 507 height 16
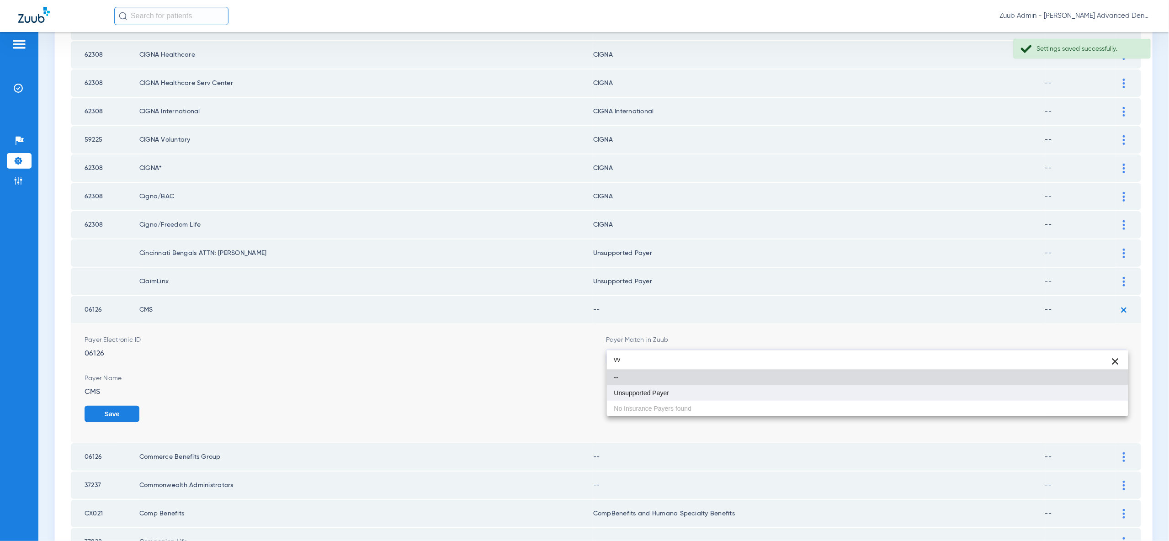
type input "vv"
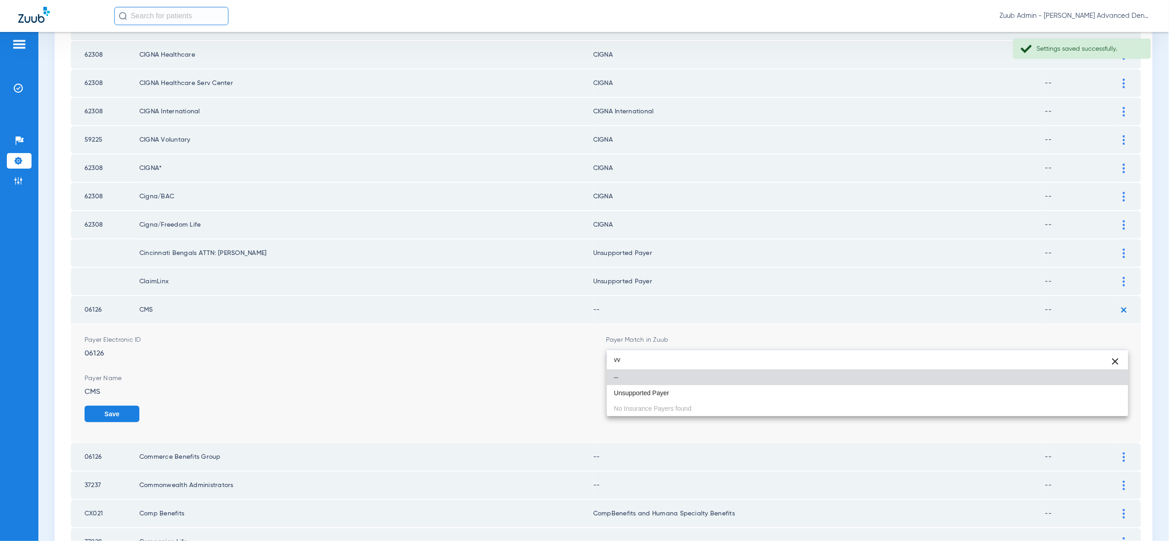
click at [1085, 386] on mat-option "Unsupported Payer" at bounding box center [867, 393] width 521 height 16
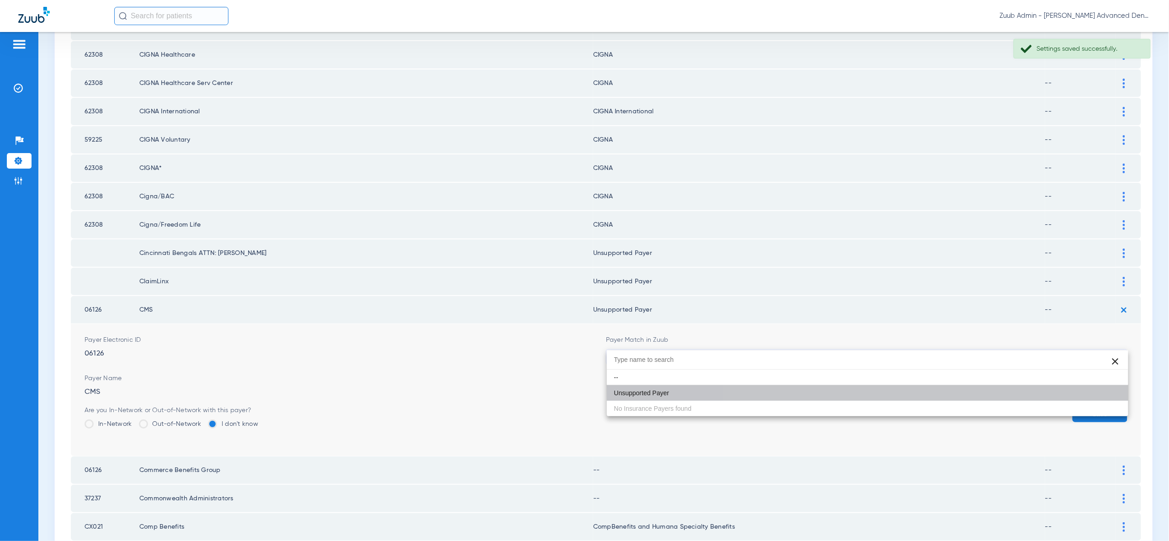
click at [1091, 406] on button "Save" at bounding box center [1099, 414] width 55 height 16
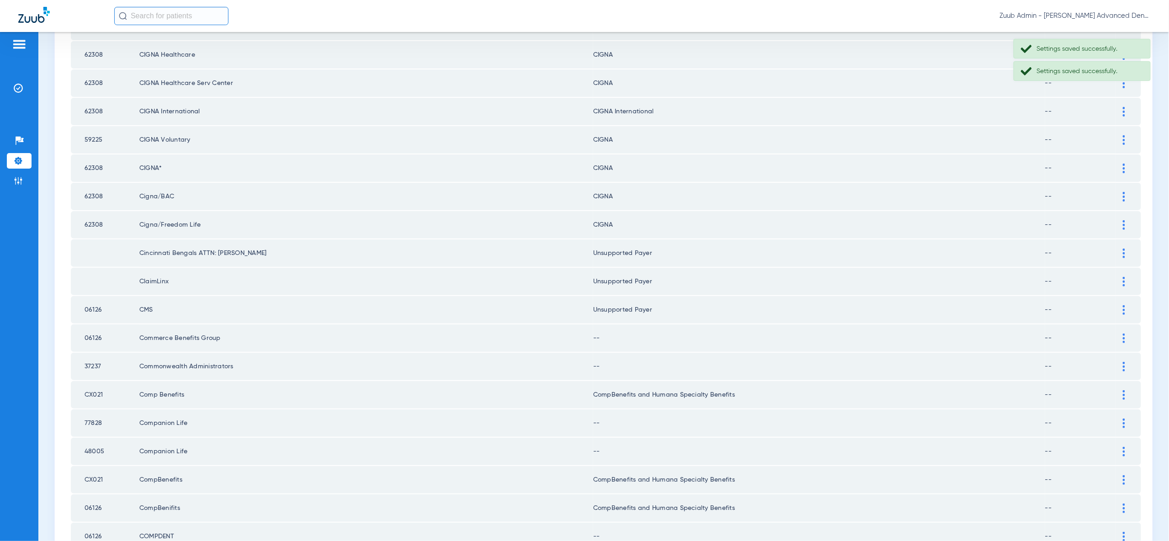
click at [1125, 324] on td at bounding box center [1128, 337] width 25 height 27
click at [1122, 334] on div at bounding box center [1124, 339] width 16 height 10
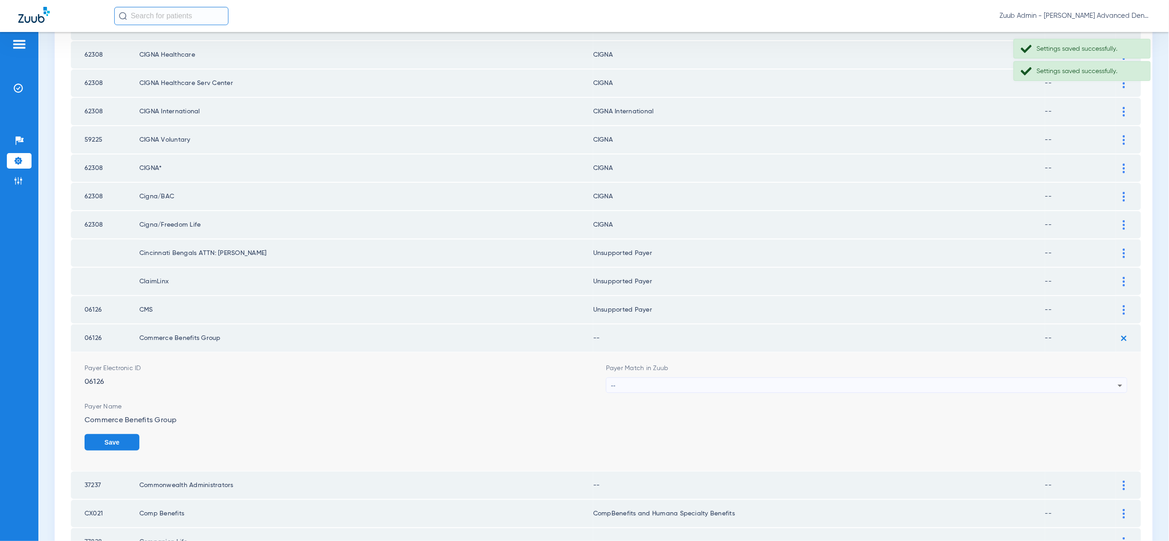
click at [1112, 378] on div "--" at bounding box center [864, 386] width 507 height 16
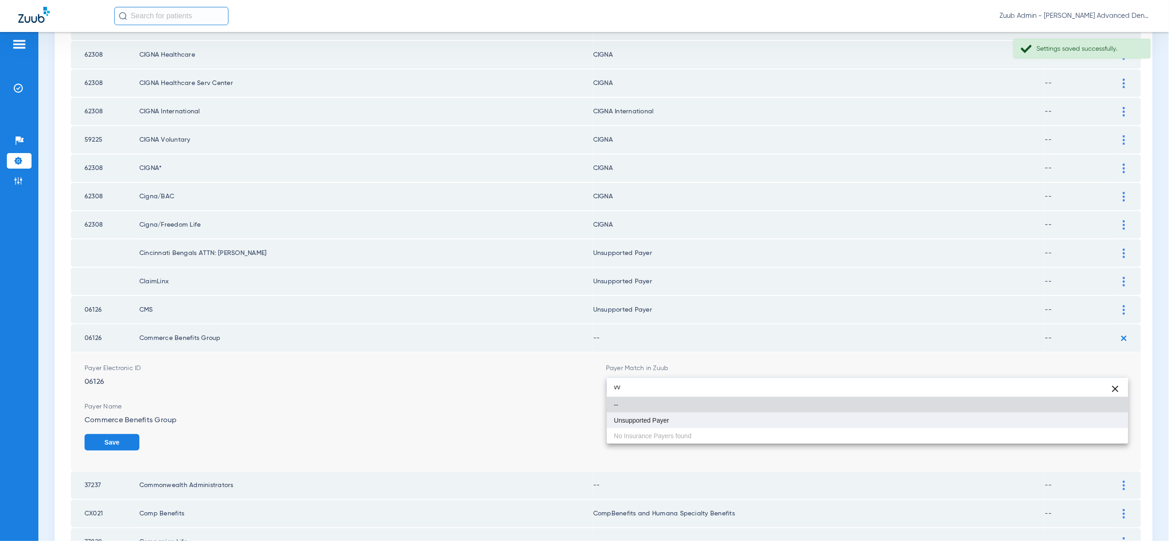
type input "vv"
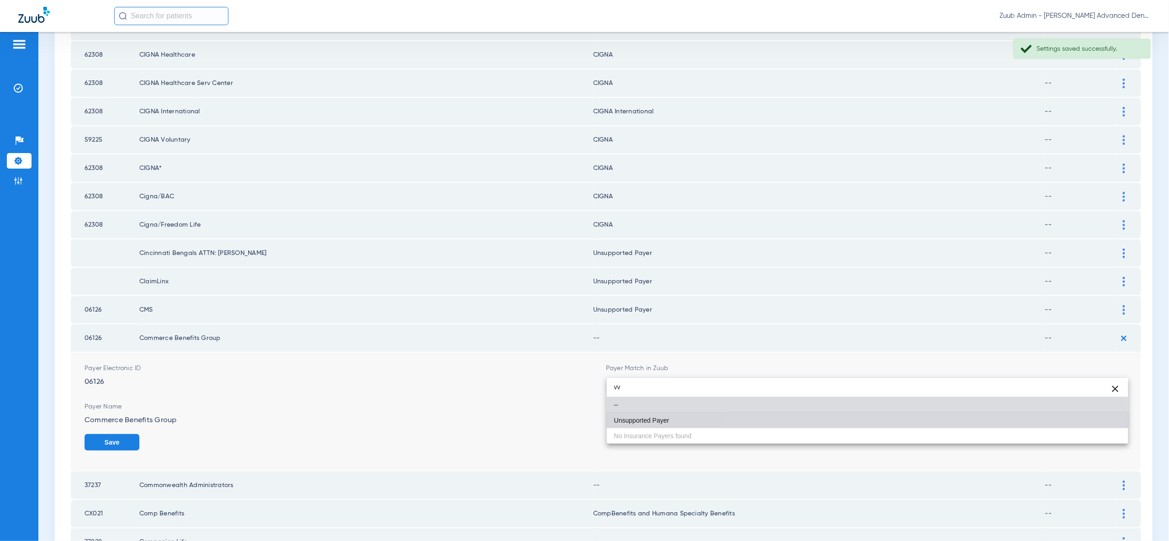
click at [1109, 426] on mat-option "Unsupported Payer" at bounding box center [867, 421] width 521 height 16
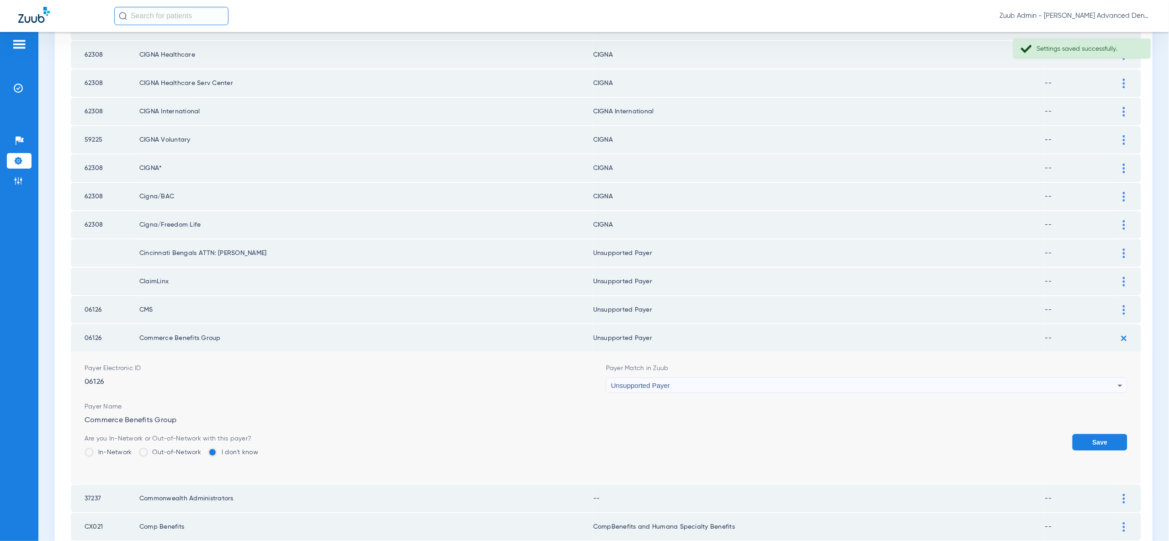
drag, startPoint x: 1109, startPoint y: 426, endPoint x: 1103, endPoint y: 365, distance: 60.6
click at [1109, 434] on button "Save" at bounding box center [1099, 442] width 55 height 16
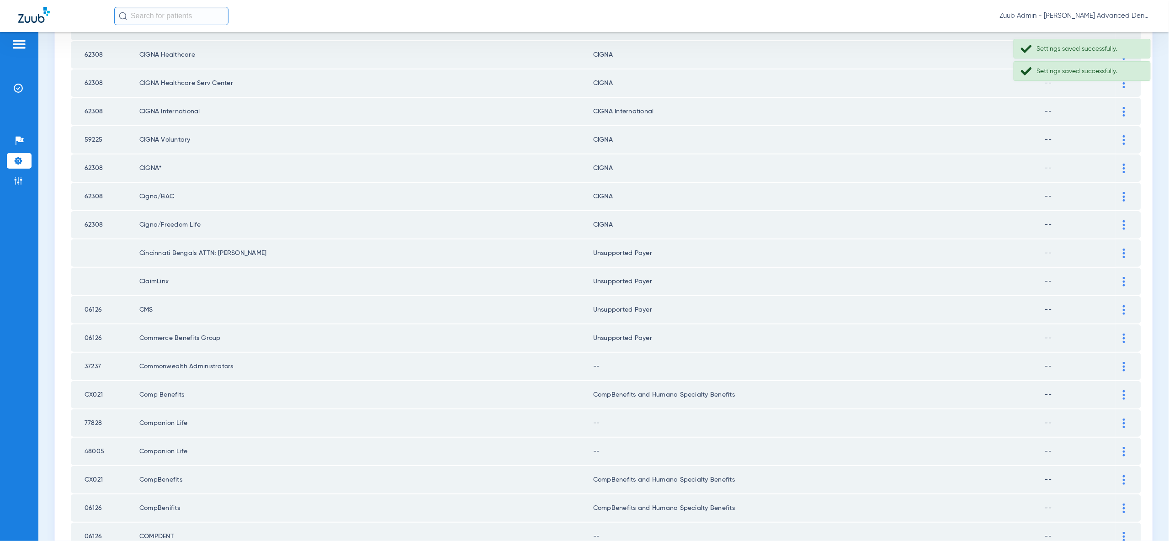
click at [1126, 362] on div at bounding box center [1124, 367] width 16 height 10
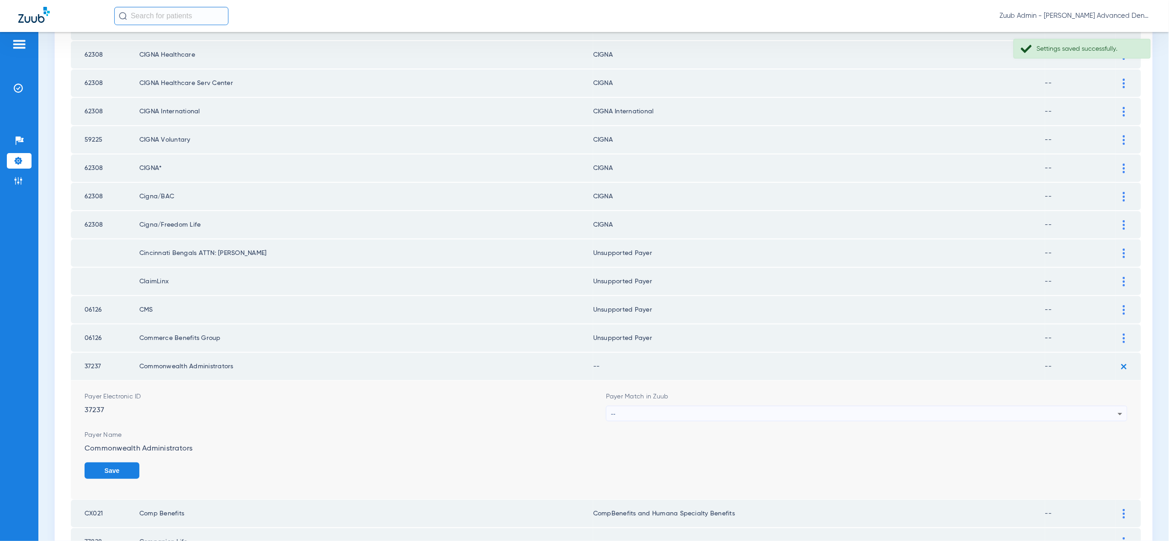
click at [1117, 408] on icon at bounding box center [1119, 413] width 11 height 11
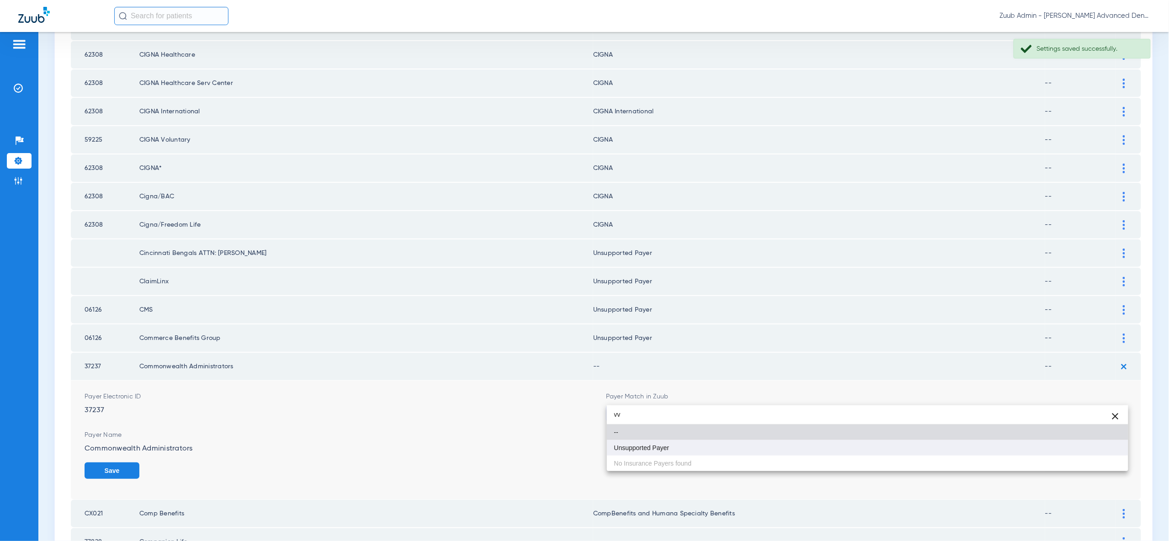
type input "vv"
click at [1101, 450] on mat-option "Unsupported Payer" at bounding box center [867, 448] width 521 height 16
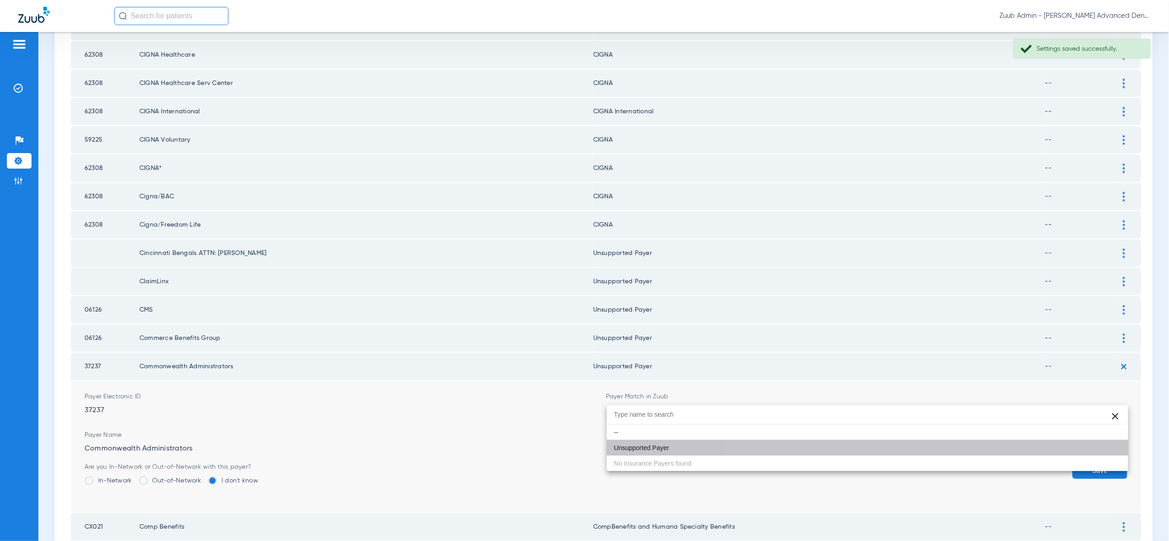
click at [1101, 462] on button "Save" at bounding box center [1099, 470] width 55 height 16
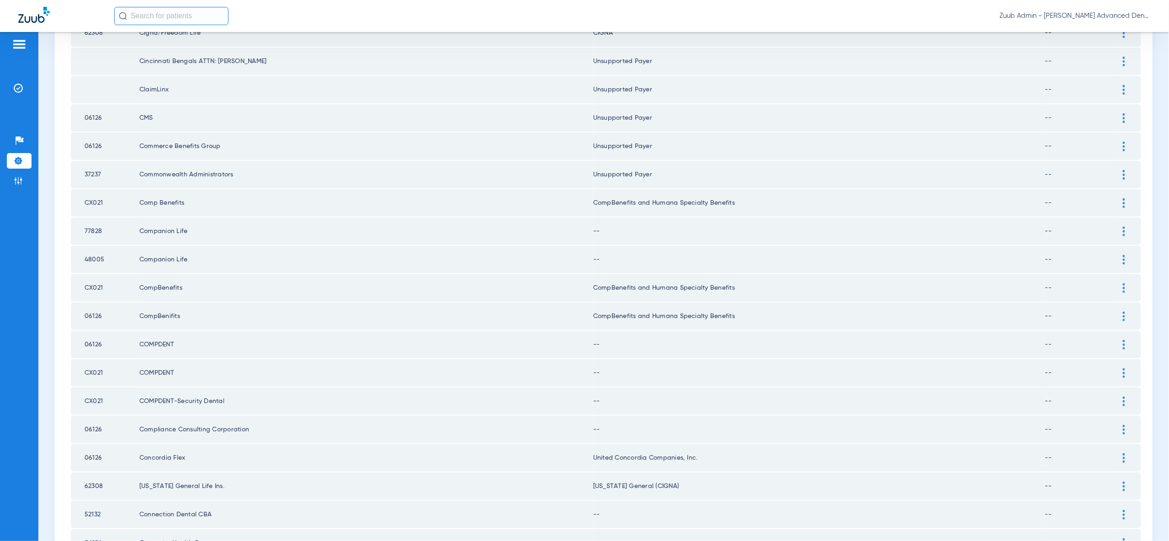
scroll to position [489, 0]
click at [1125, 226] on div at bounding box center [1124, 231] width 16 height 10
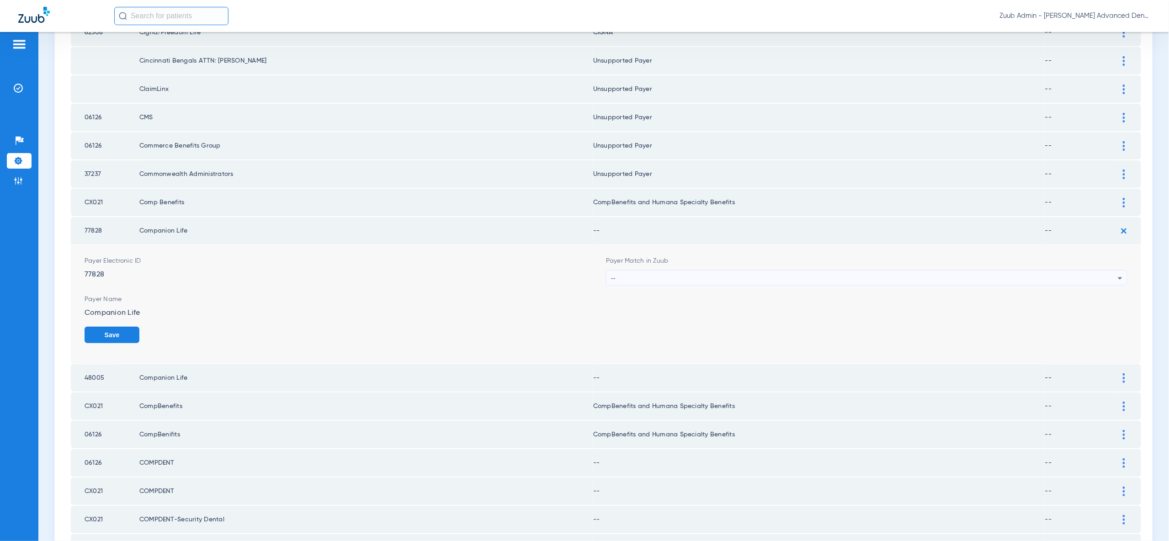
click at [1101, 270] on div "--" at bounding box center [864, 278] width 507 height 16
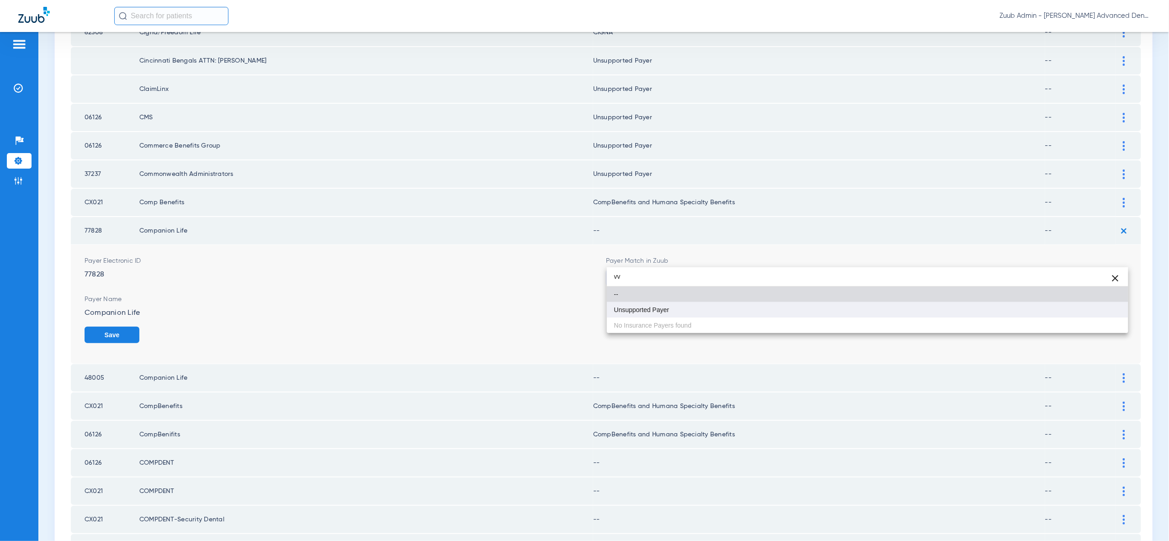
type input "vv"
click at [1077, 312] on mat-option "Unsupported Payer" at bounding box center [867, 310] width 521 height 16
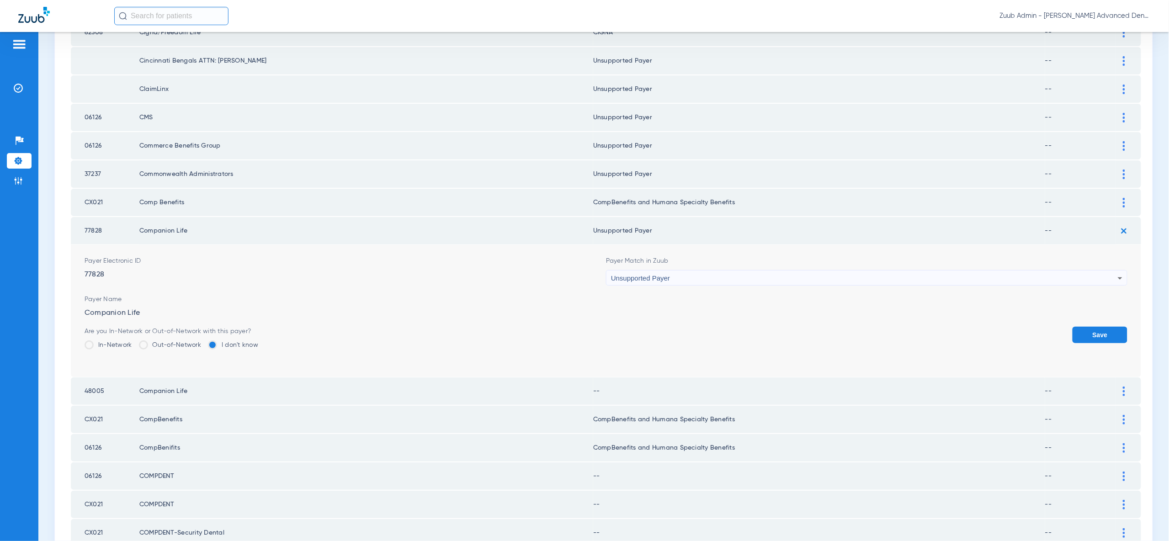
drag, startPoint x: 1088, startPoint y: 316, endPoint x: 1094, endPoint y: 267, distance: 49.2
click at [1088, 327] on button "Save" at bounding box center [1099, 335] width 55 height 16
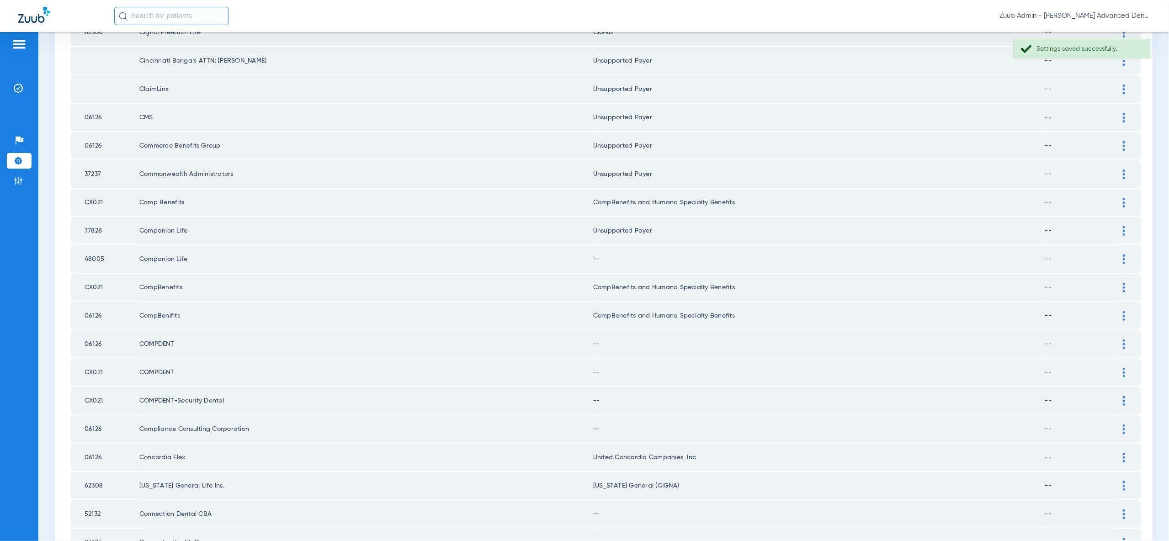
click at [1123, 254] on img at bounding box center [1123, 259] width 2 height 10
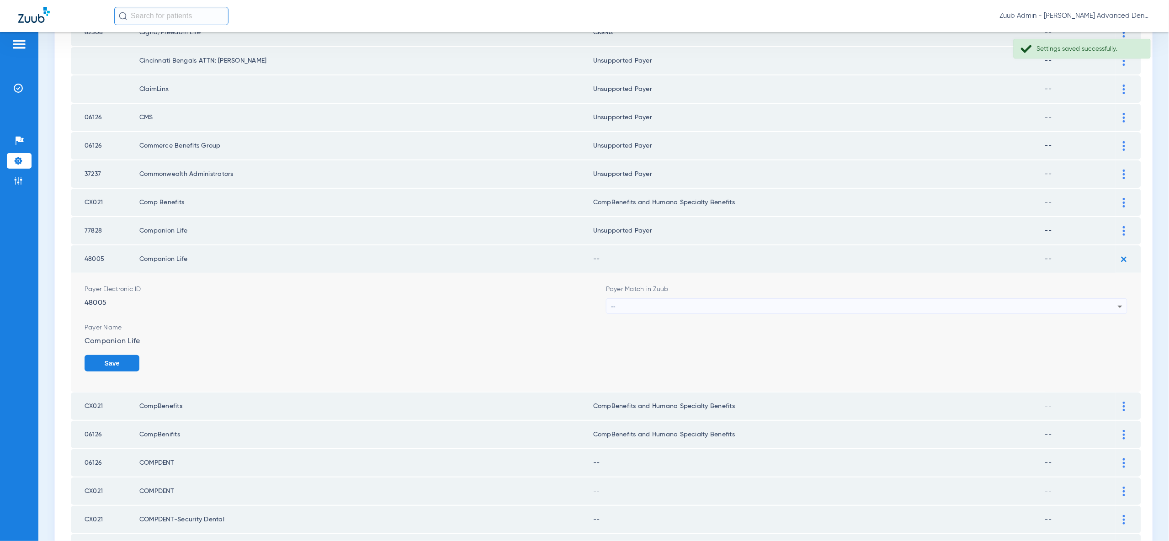
click at [1110, 299] on div "--" at bounding box center [864, 307] width 507 height 16
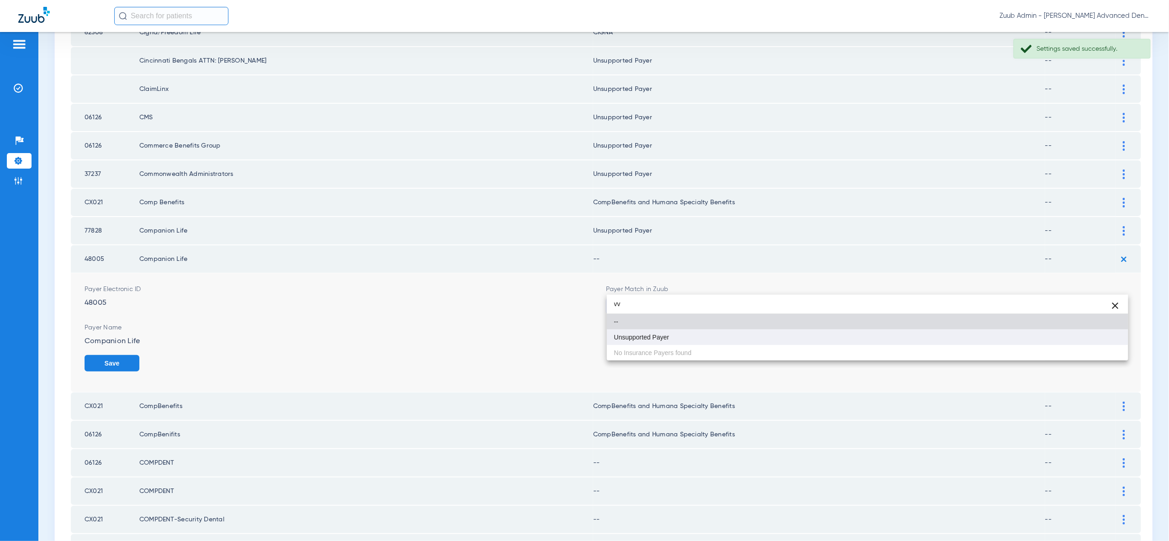
type input "vv"
click at [1081, 343] on mat-option "Unsupported Payer" at bounding box center [867, 337] width 521 height 16
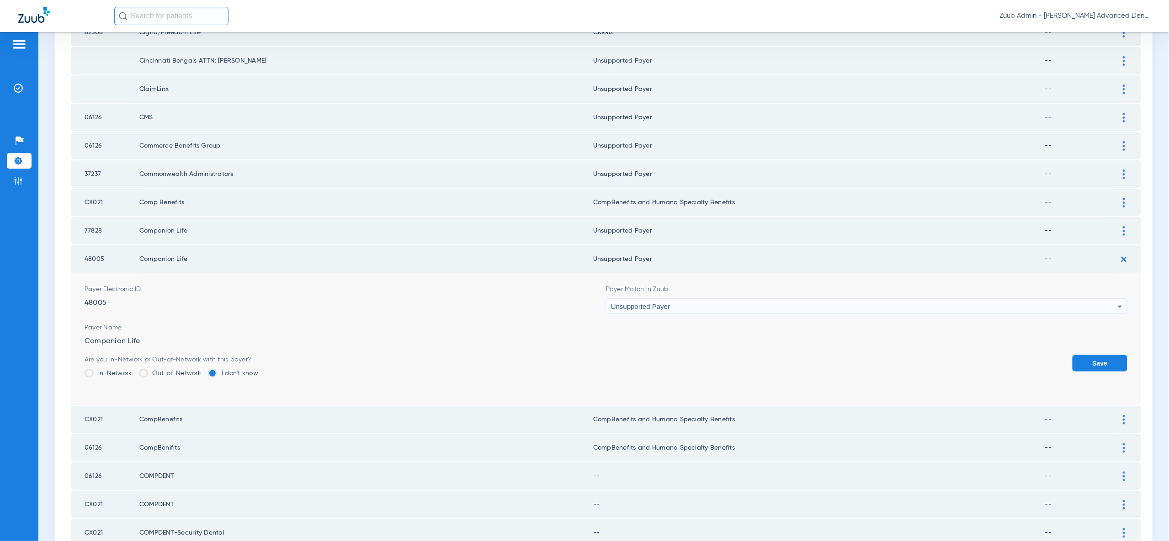
click at [1096, 355] on button "Save" at bounding box center [1099, 363] width 55 height 16
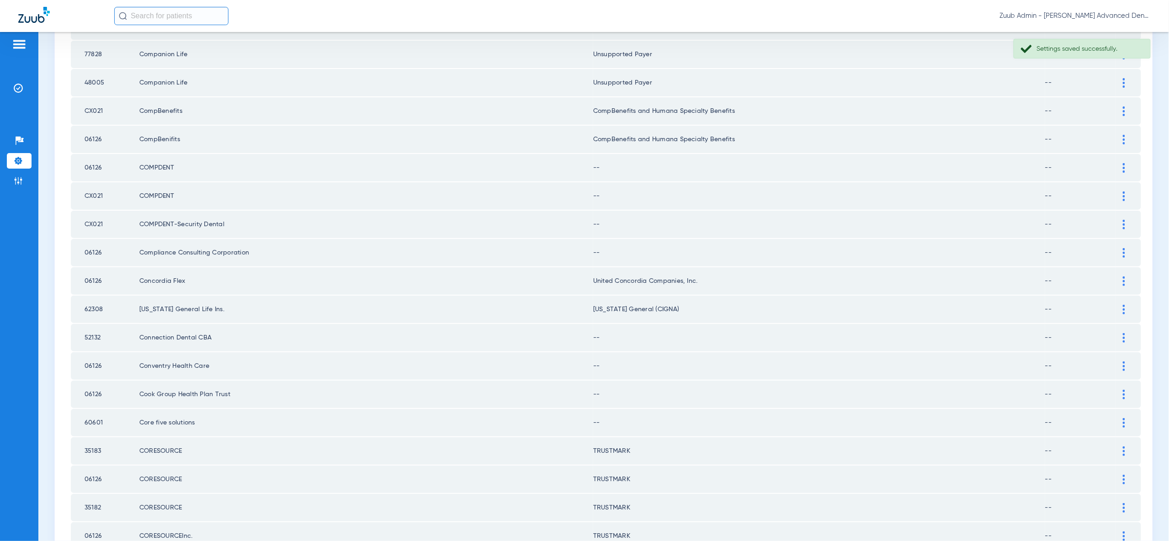
scroll to position [669, 0]
click at [1124, 159] on img at bounding box center [1123, 164] width 2 height 10
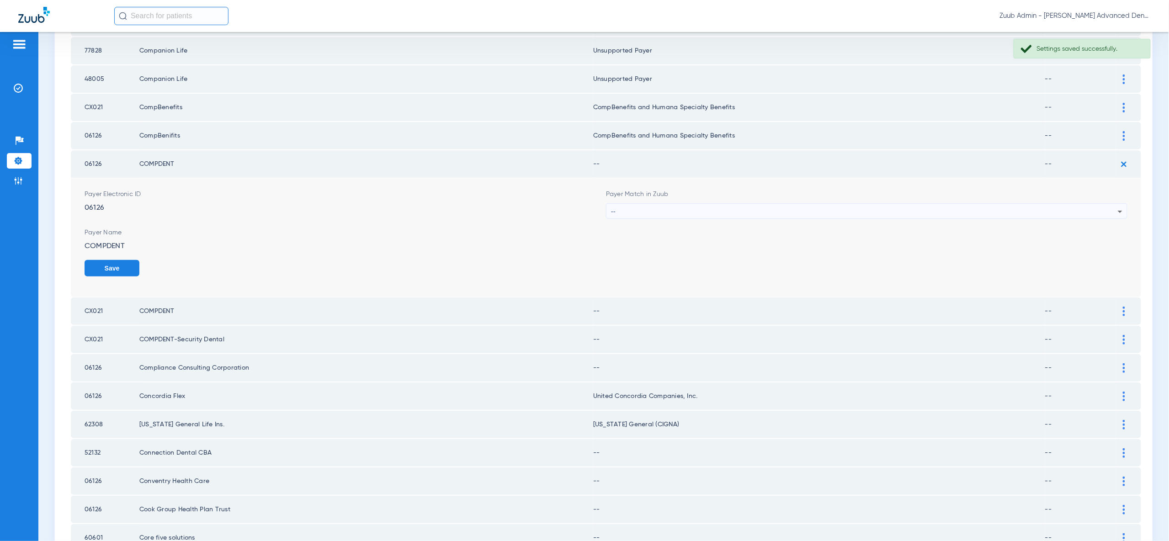
click at [1119, 211] on icon at bounding box center [1119, 212] width 5 height 2
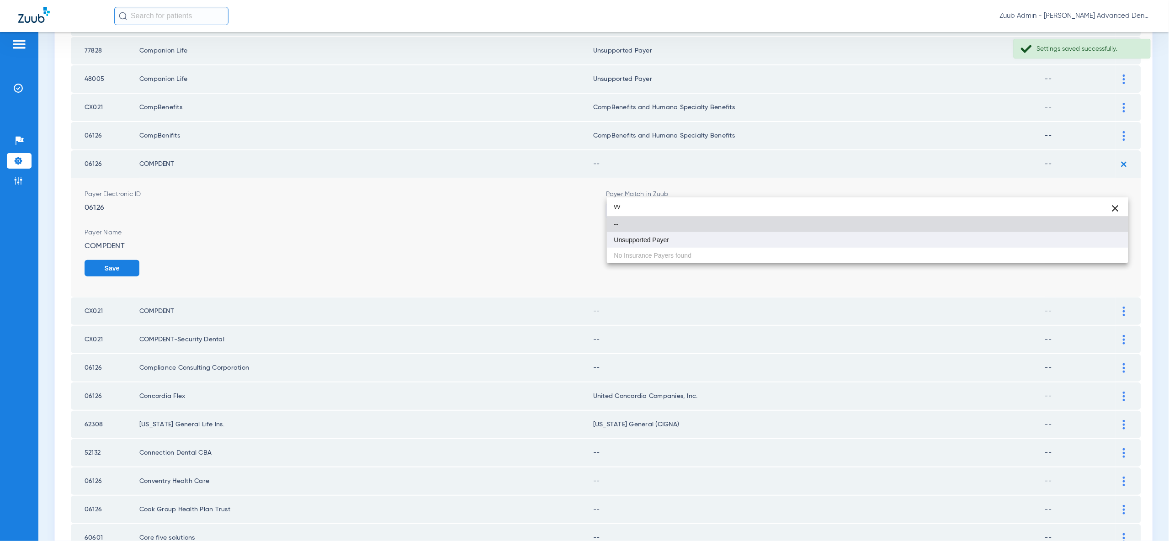
type input "vv"
click at [1106, 242] on mat-option "Unsupported Payer" at bounding box center [867, 240] width 521 height 16
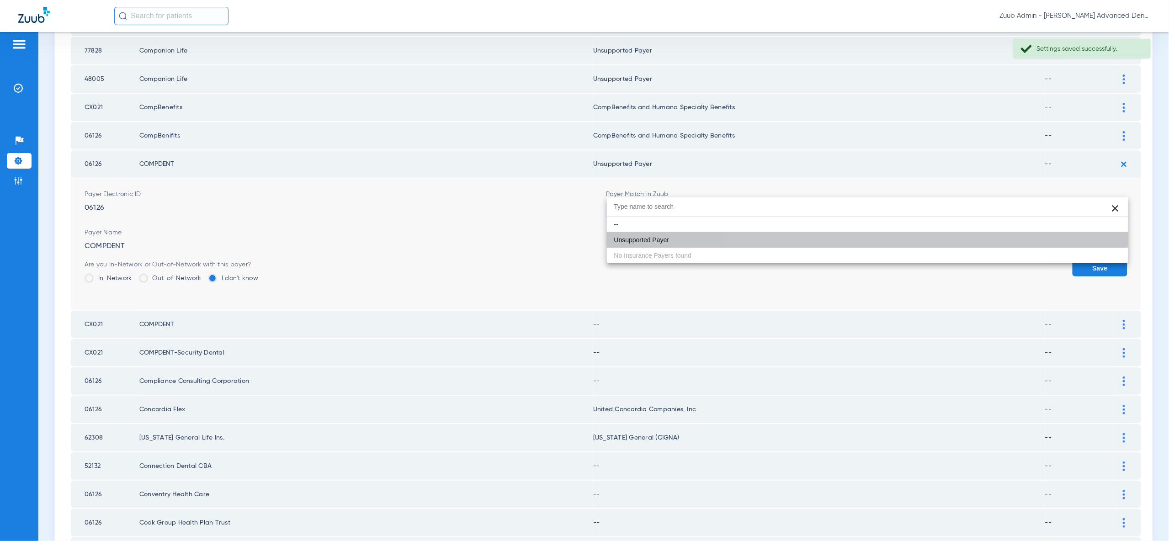
click at [1106, 260] on button "Save" at bounding box center [1099, 268] width 55 height 16
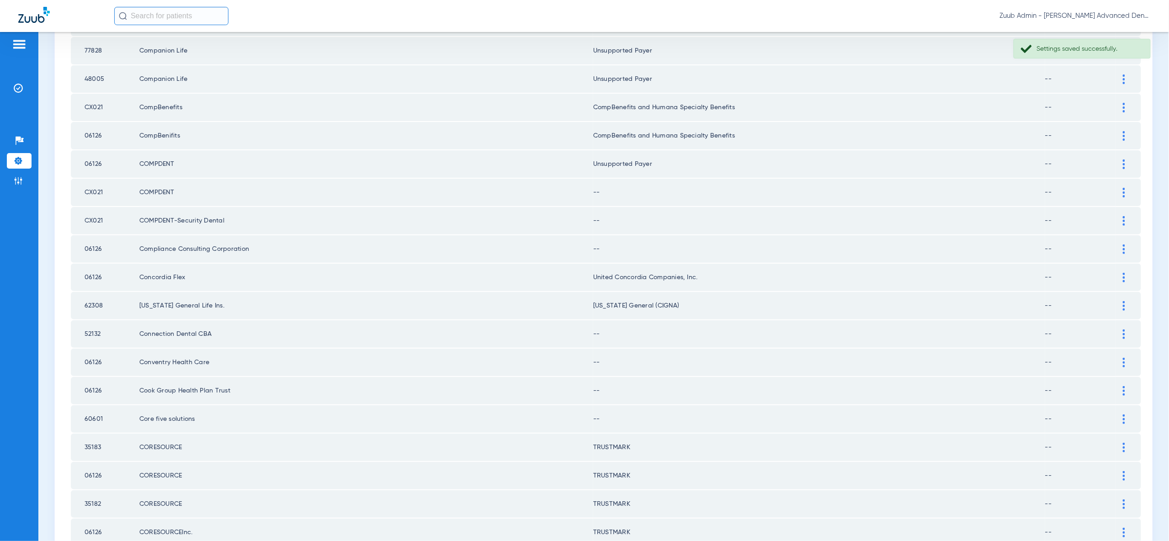
drag, startPoint x: 1119, startPoint y: 169, endPoint x: 1112, endPoint y: 197, distance: 28.5
click at [1119, 188] on div at bounding box center [1124, 193] width 16 height 10
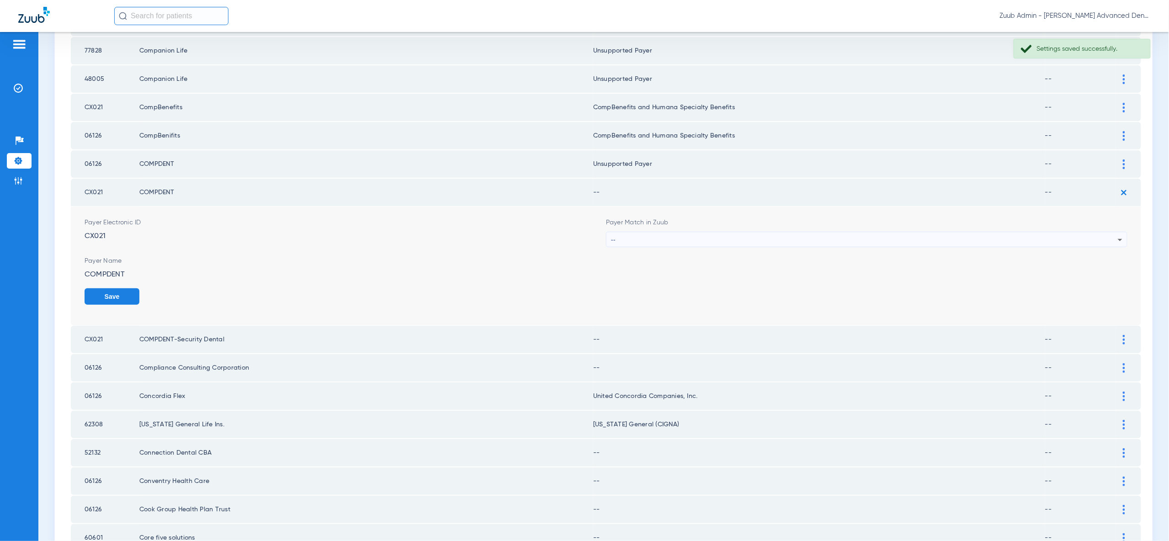
click at [1112, 232] on div "--" at bounding box center [864, 240] width 507 height 16
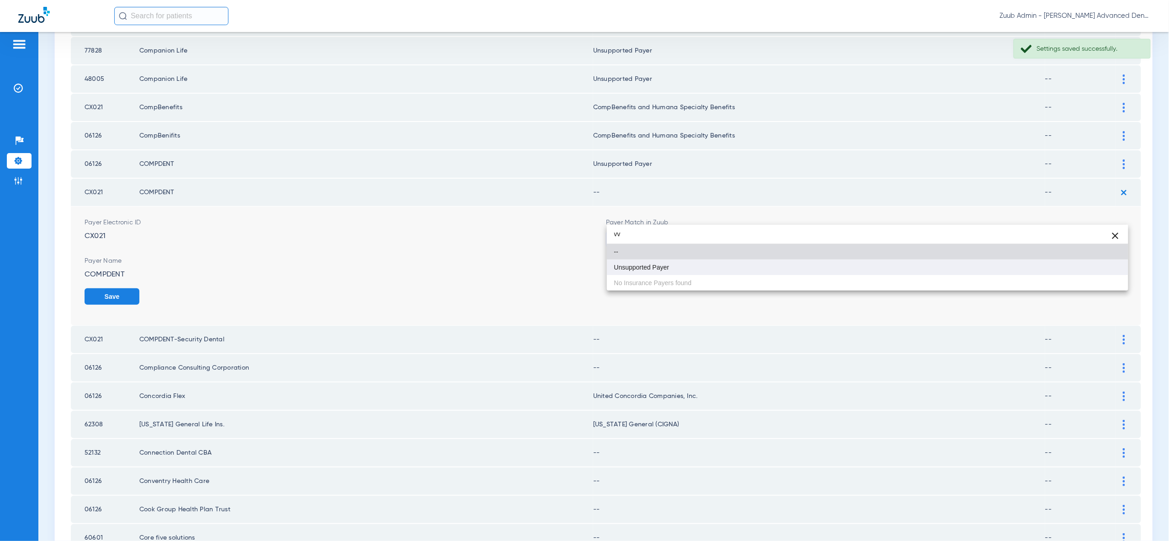
type input "vv"
click at [1102, 275] on mat-option "Unsupported Payer" at bounding box center [867, 267] width 521 height 16
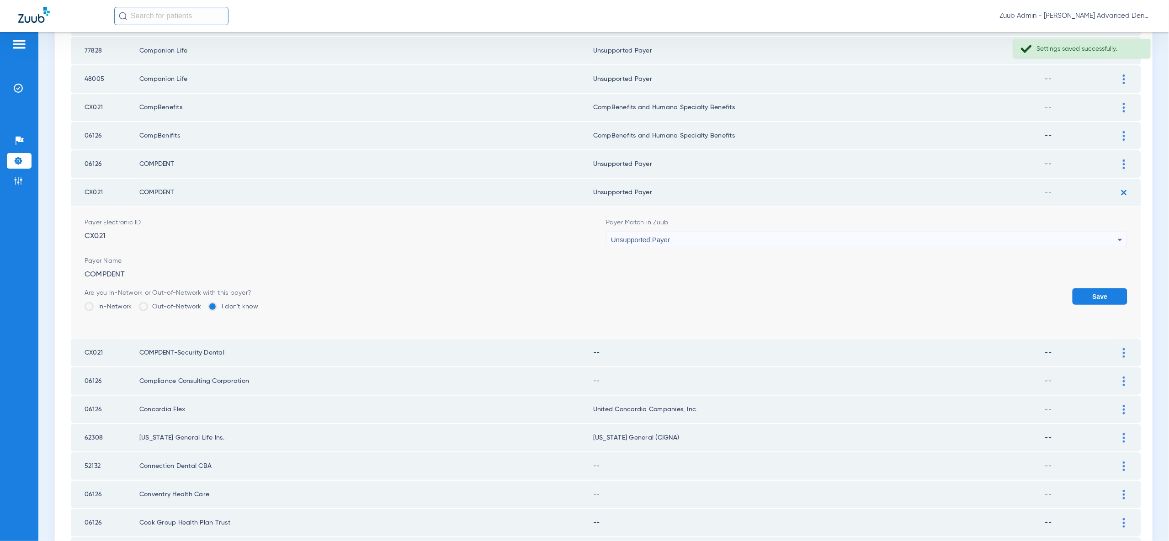
click at [1102, 288] on button "Save" at bounding box center [1099, 296] width 55 height 16
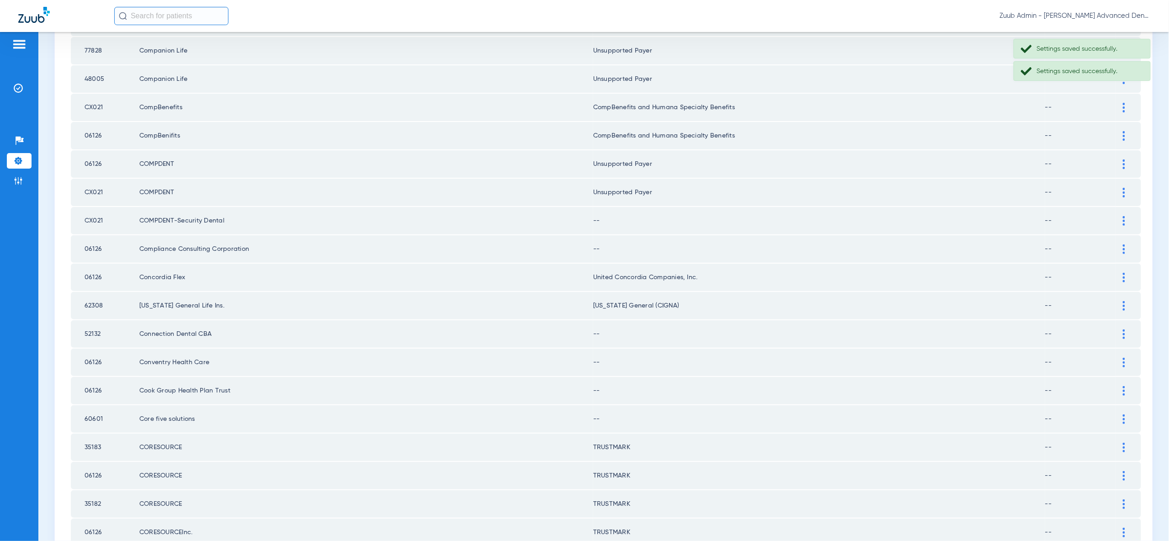
click at [1122, 216] on img at bounding box center [1123, 221] width 2 height 10
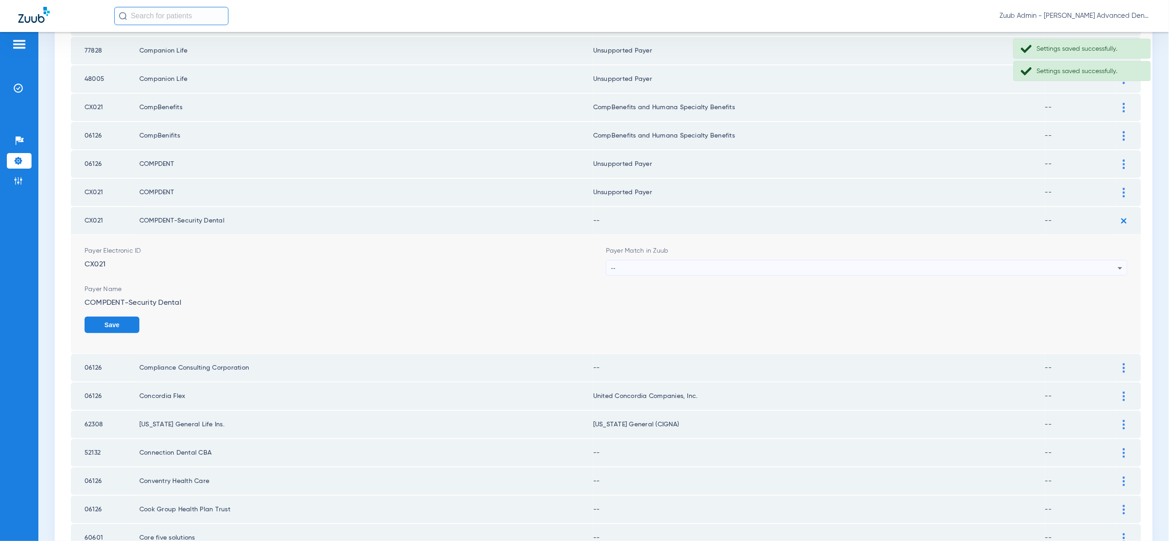
click at [1112, 260] on div "--" at bounding box center [864, 268] width 507 height 16
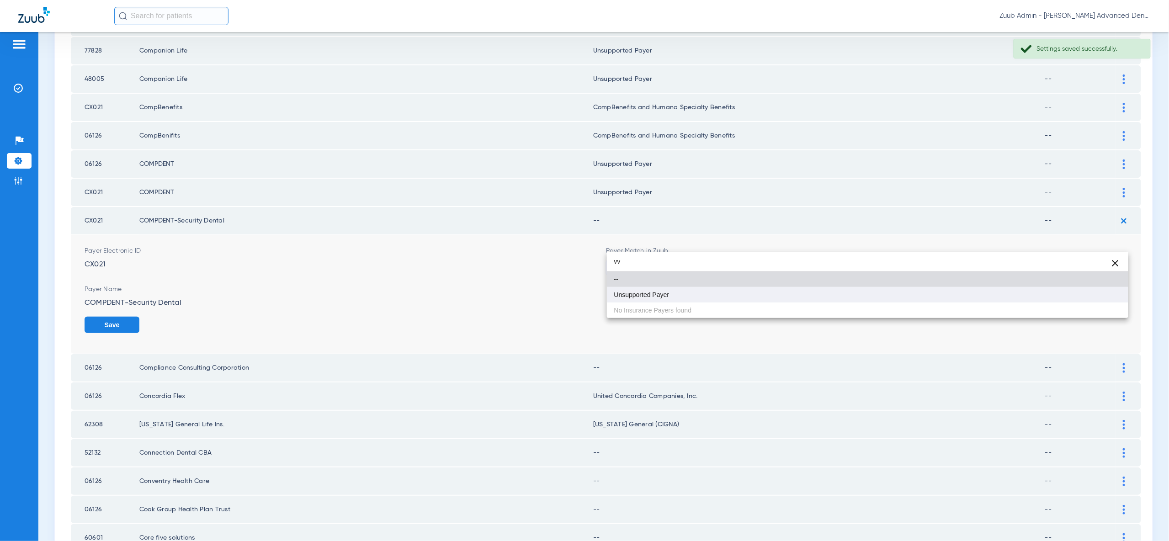
type input "vv"
click at [1101, 294] on mat-option "Unsupported Payer" at bounding box center [867, 295] width 521 height 16
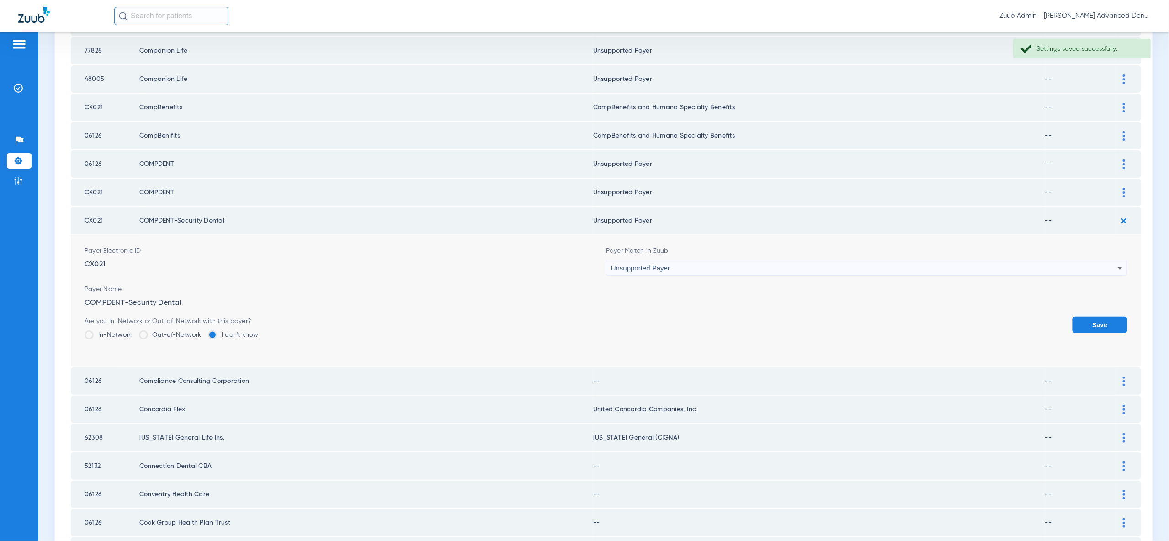
click at [1104, 317] on button "Save" at bounding box center [1099, 325] width 55 height 16
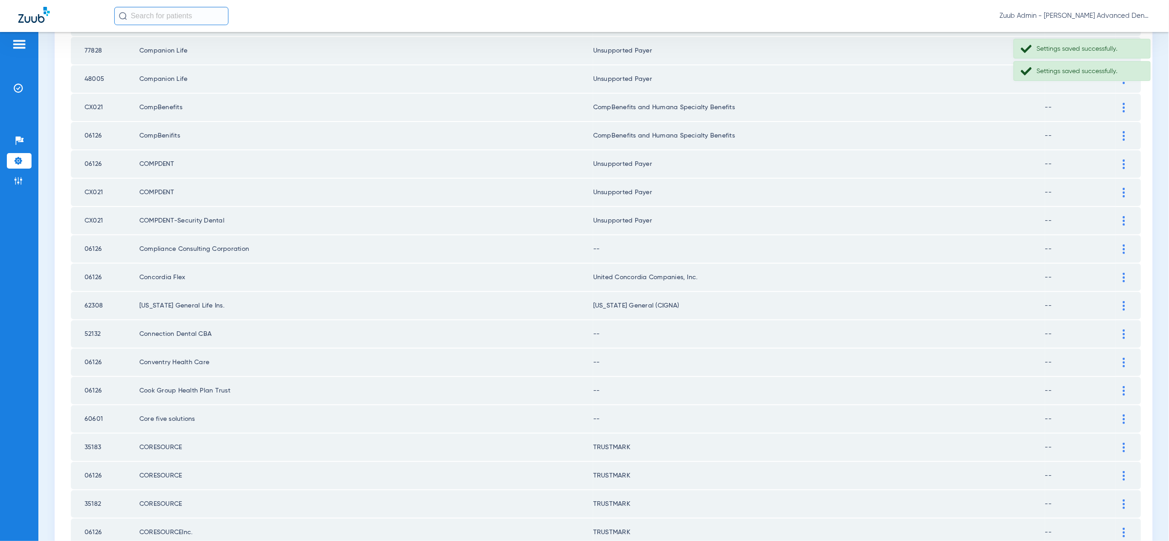
click at [1119, 244] on div at bounding box center [1124, 249] width 16 height 10
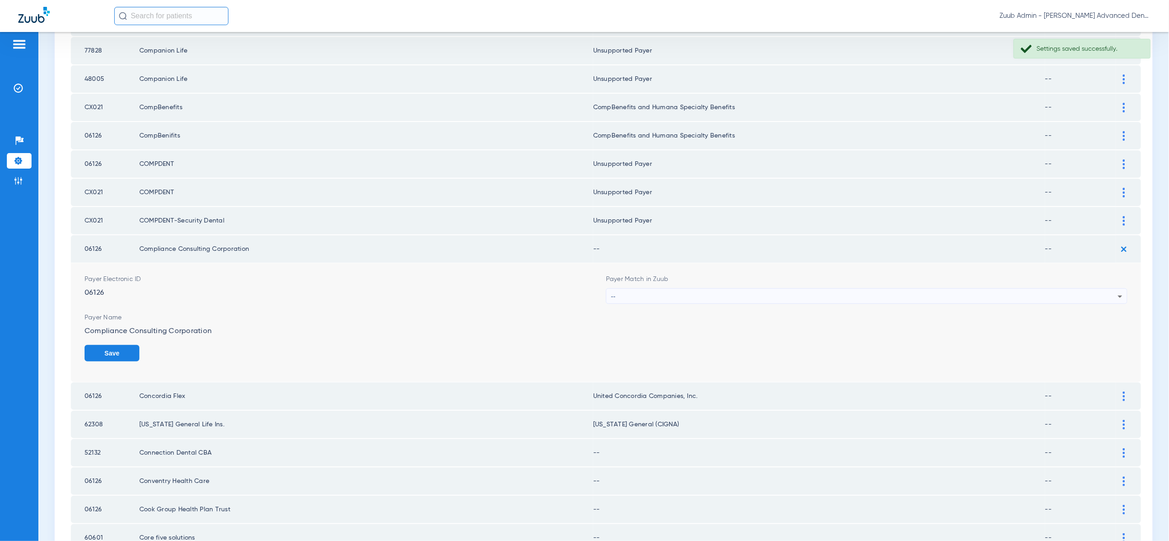
click at [1104, 289] on div "--" at bounding box center [864, 297] width 507 height 16
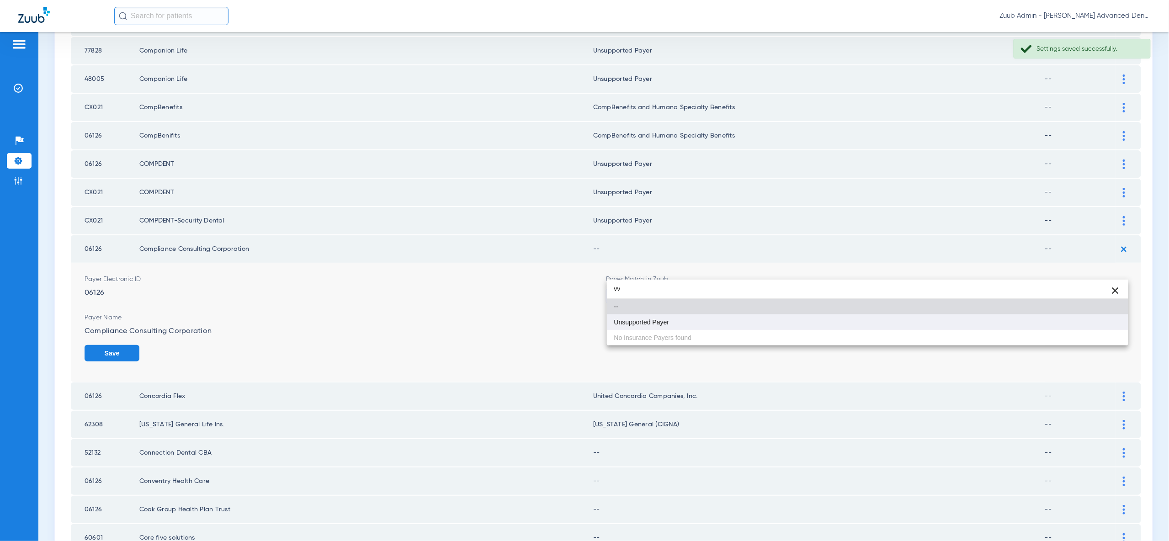
type input "vv"
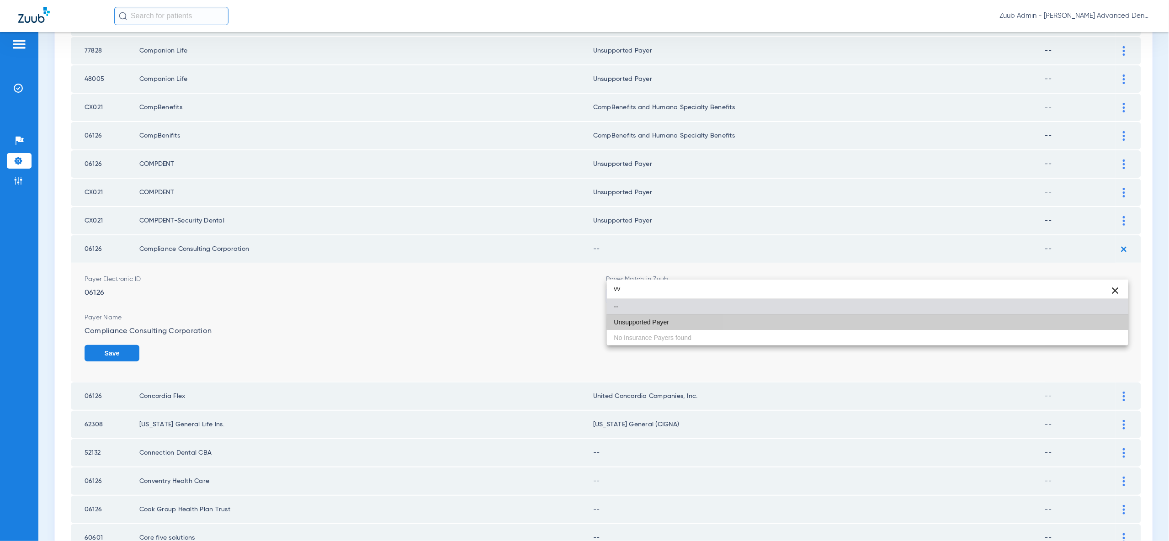
click at [1106, 327] on mat-option "Unsupported Payer" at bounding box center [867, 322] width 521 height 16
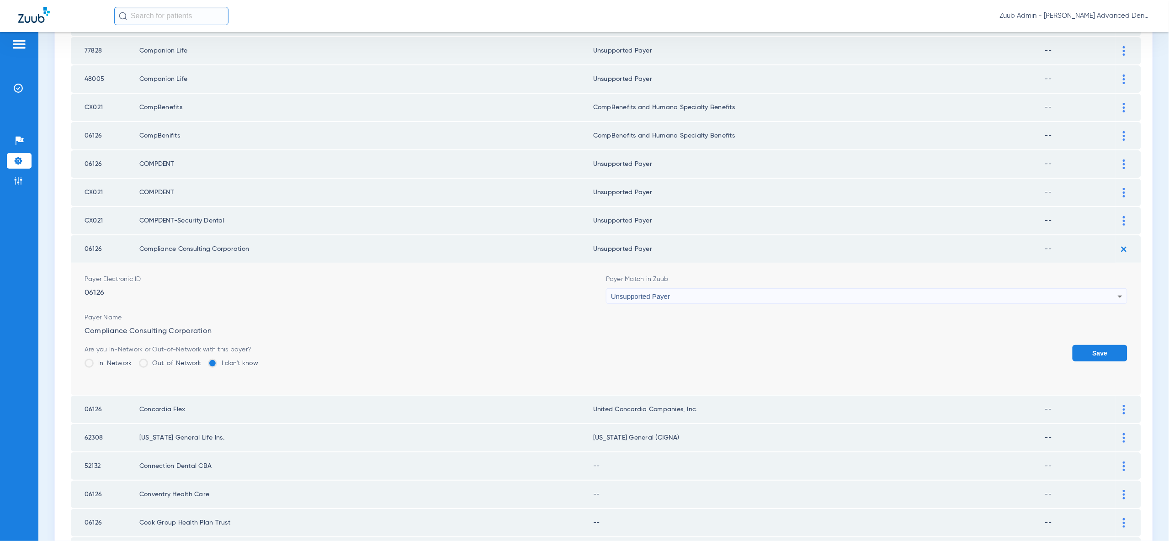
click at [1103, 345] on button "Save" at bounding box center [1099, 353] width 55 height 16
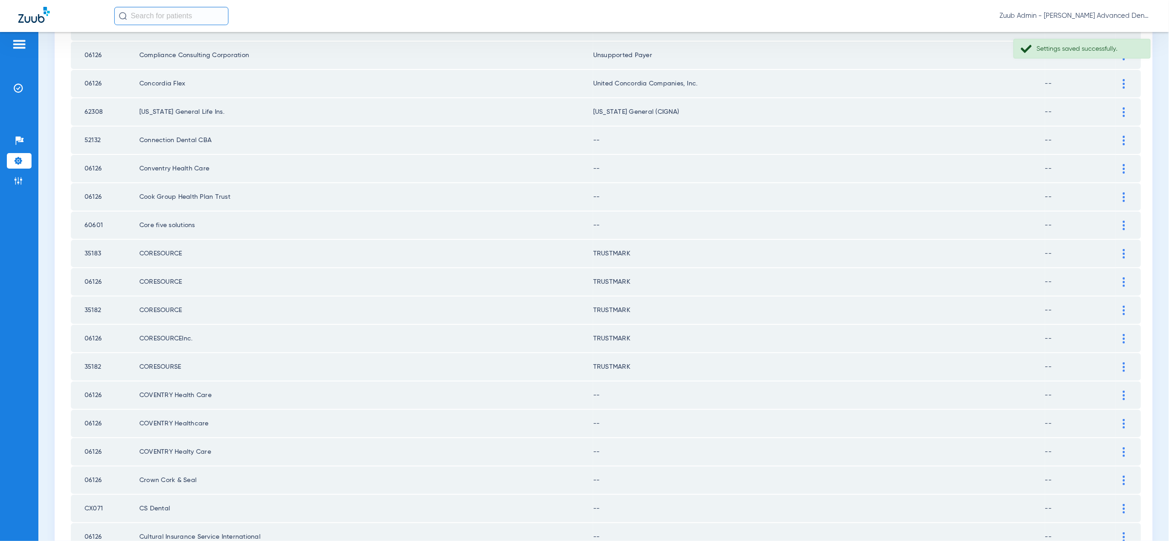
scroll to position [863, 0]
click at [1122, 135] on img at bounding box center [1123, 140] width 2 height 10
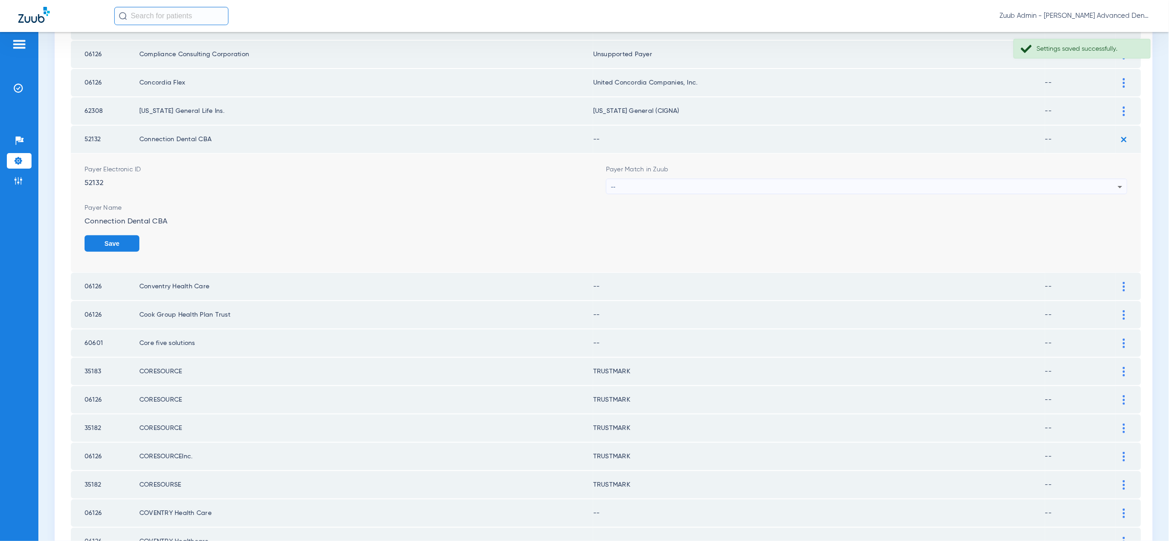
click at [1112, 179] on div "--" at bounding box center [864, 187] width 507 height 16
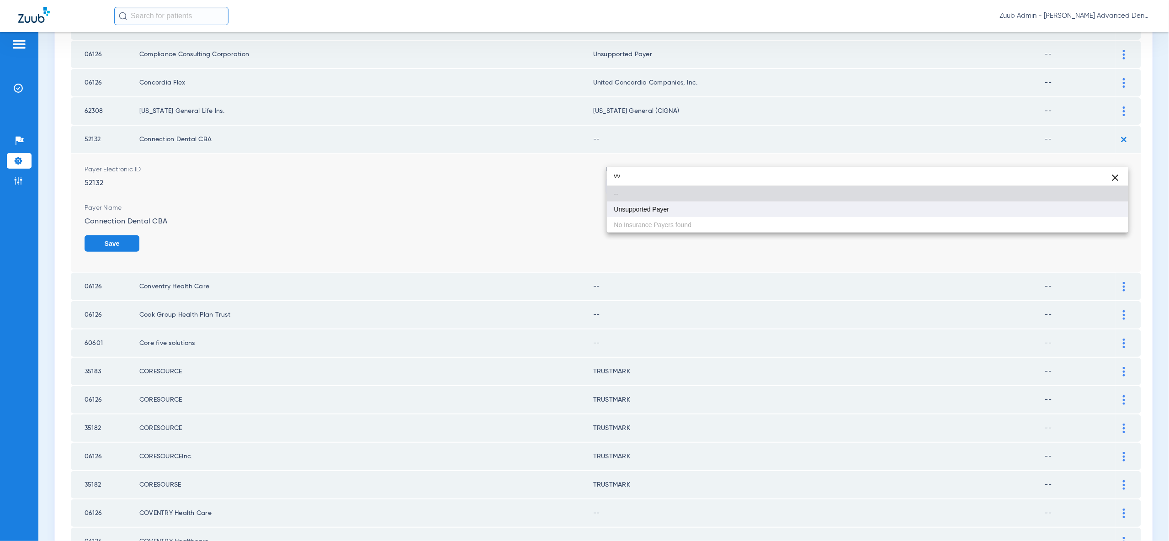
type input "vv"
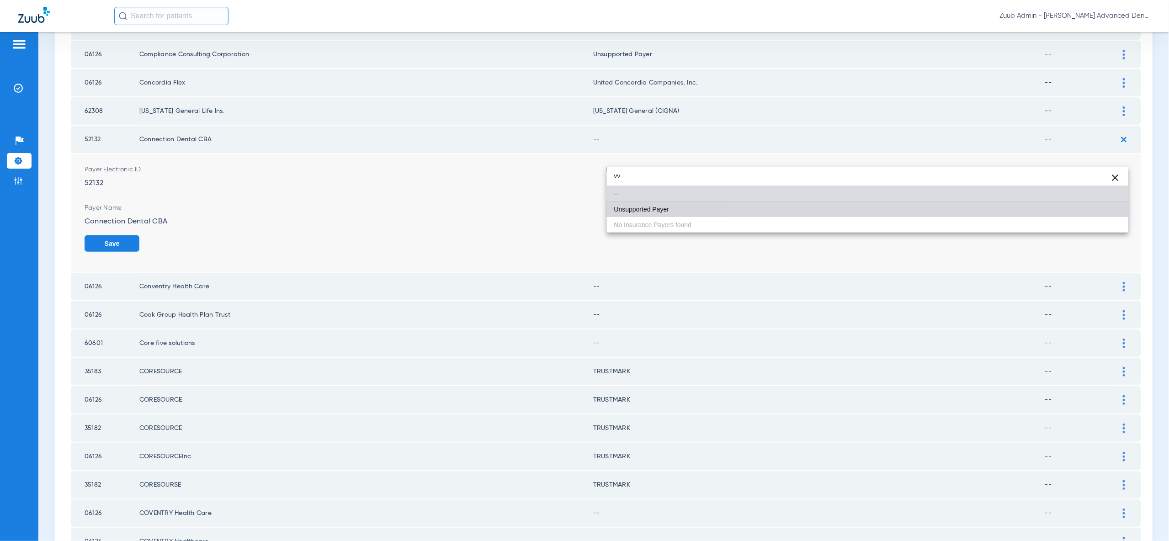
click at [1105, 213] on mat-option "Unsupported Payer" at bounding box center [867, 209] width 521 height 16
click at [139, 235] on button "Save" at bounding box center [112, 243] width 55 height 16
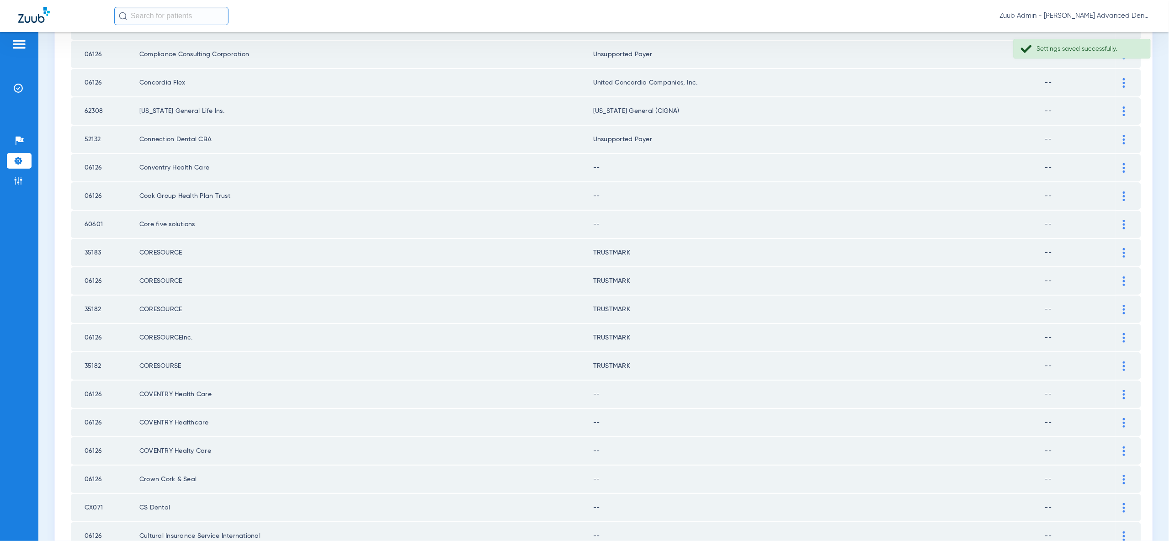
drag, startPoint x: 1122, startPoint y: 140, endPoint x: 1118, endPoint y: 160, distance: 20.6
click at [1122, 163] on img at bounding box center [1123, 168] width 2 height 10
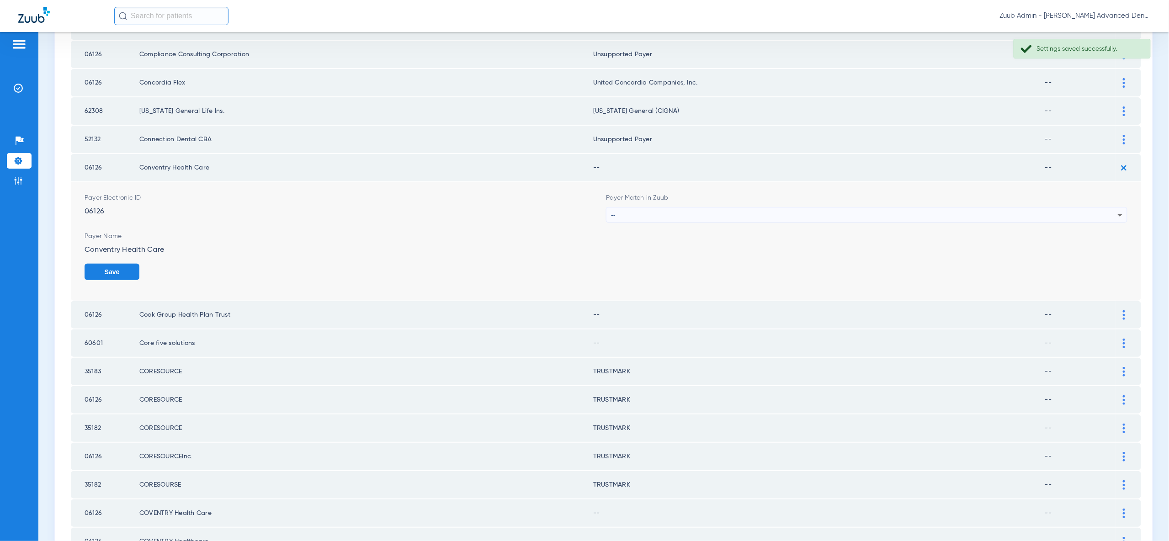
click at [1113, 207] on div "--" at bounding box center [864, 215] width 507 height 16
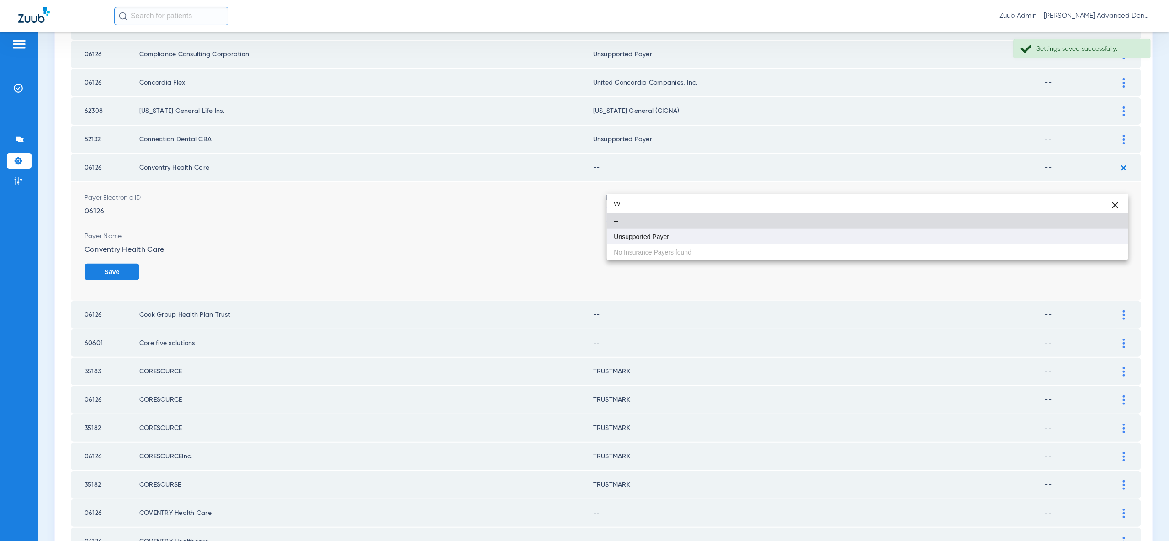
type input "vv"
click at [1106, 237] on mat-option "Unsupported Payer" at bounding box center [867, 237] width 521 height 16
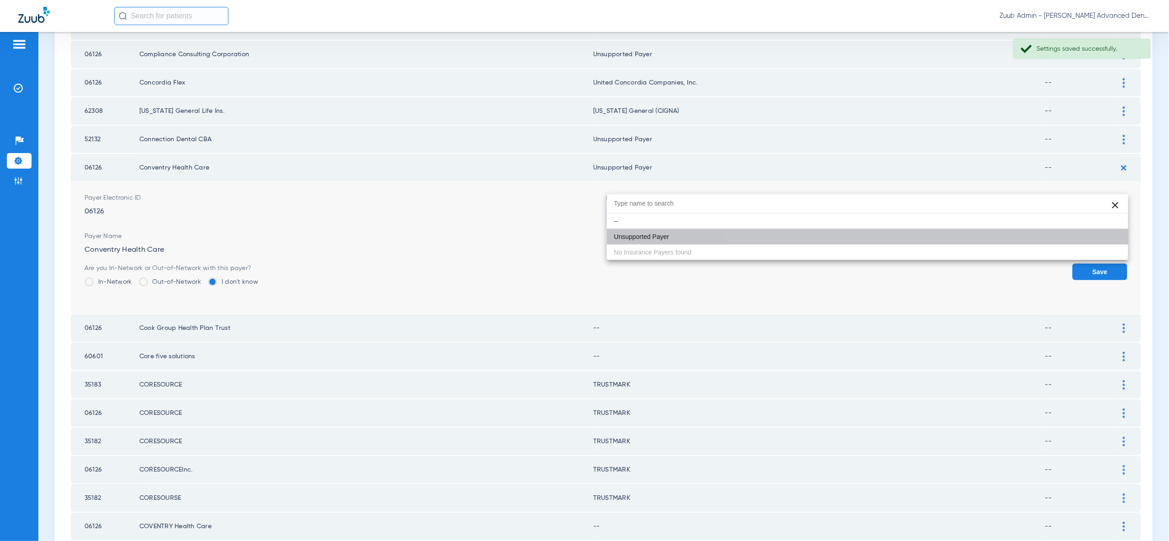
click at [1106, 264] on button "Save" at bounding box center [1099, 272] width 55 height 16
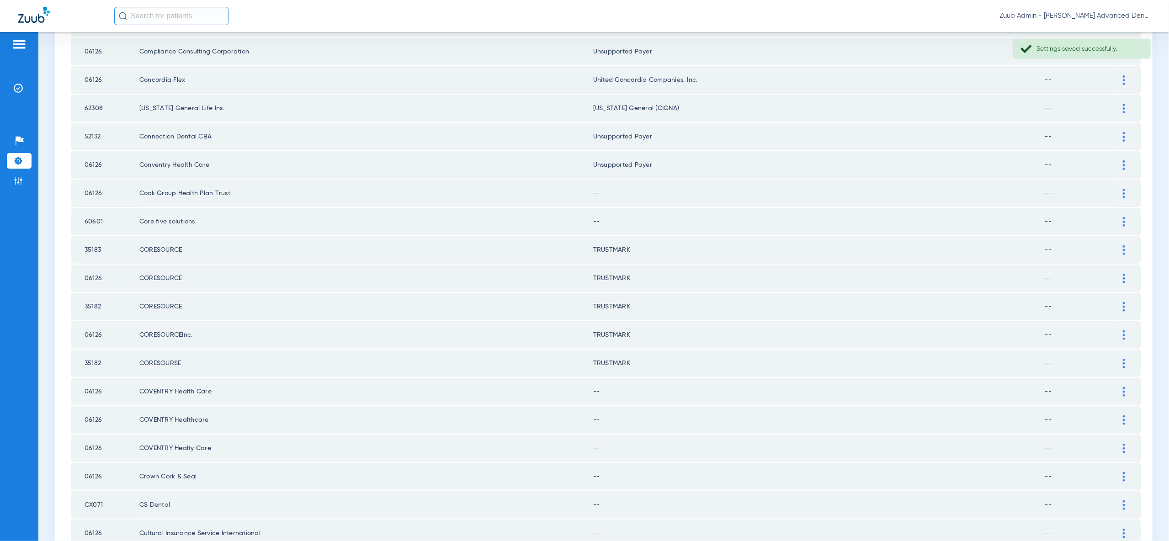
click at [1117, 180] on td at bounding box center [1128, 193] width 25 height 27
click at [1122, 188] on img at bounding box center [1123, 193] width 2 height 10
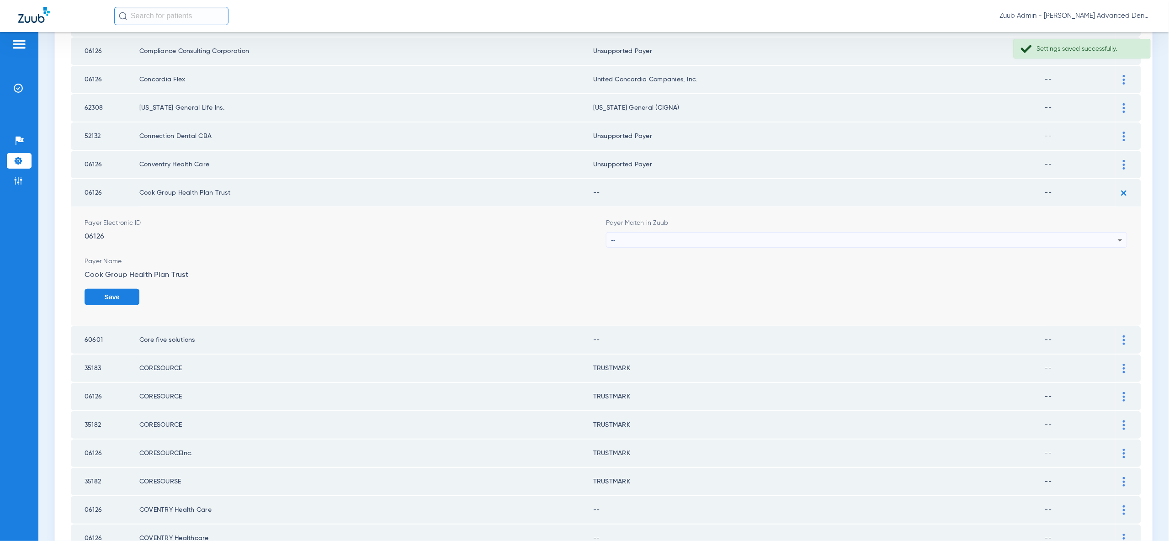
click at [1113, 233] on div "--" at bounding box center [864, 241] width 507 height 16
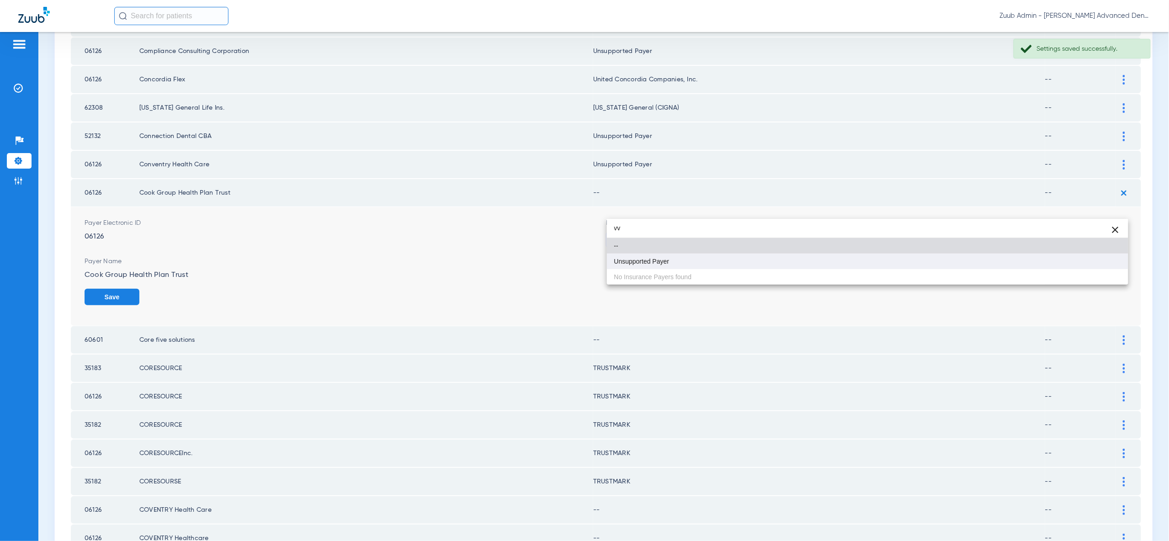
type input "vv"
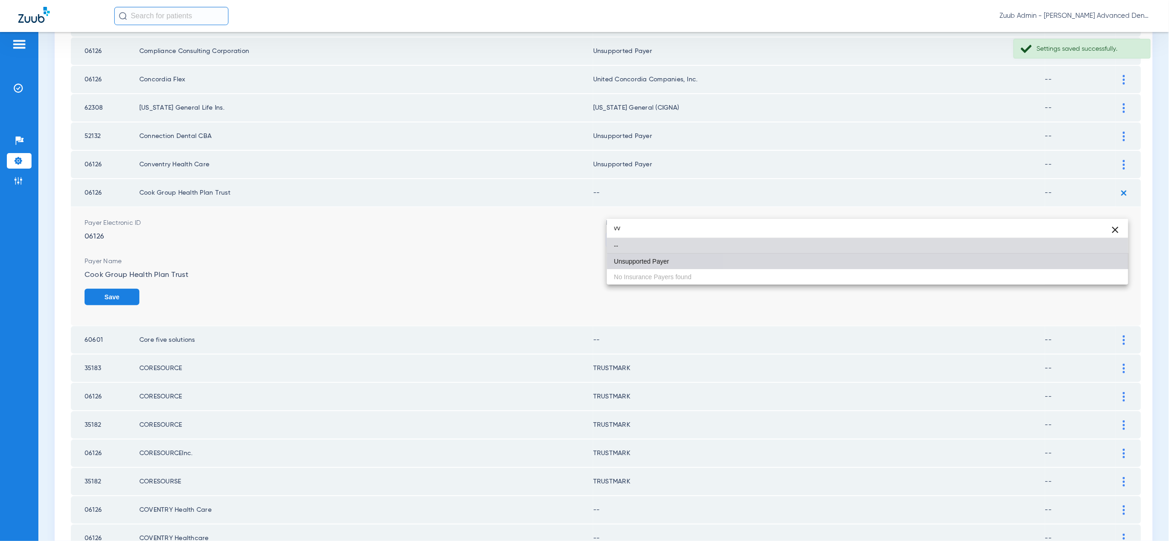
click at [1104, 261] on mat-option "Unsupported Payer" at bounding box center [867, 262] width 521 height 16
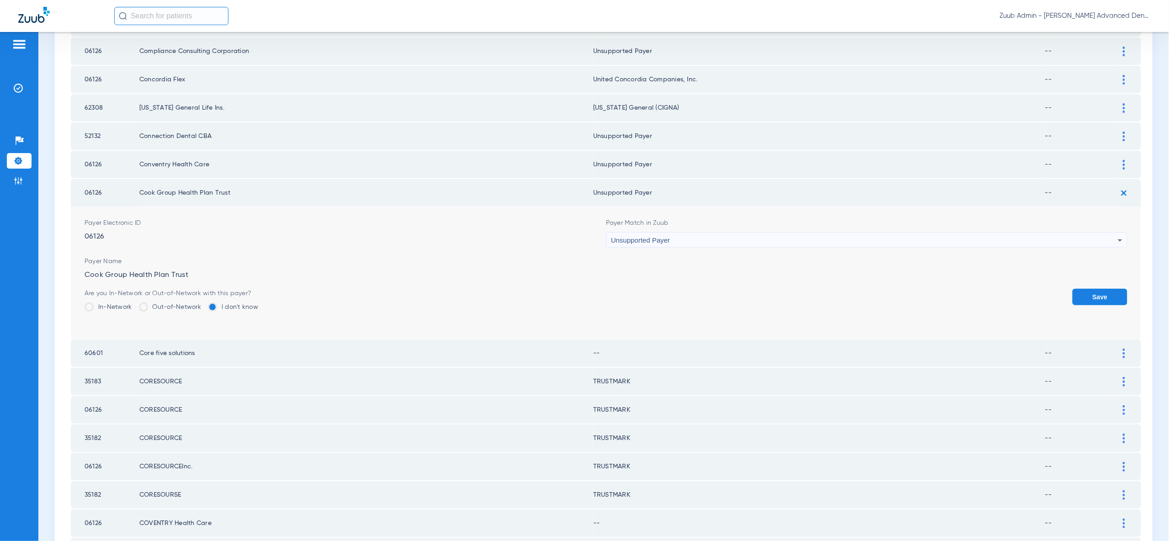
click at [1104, 289] on button "Save" at bounding box center [1099, 297] width 55 height 16
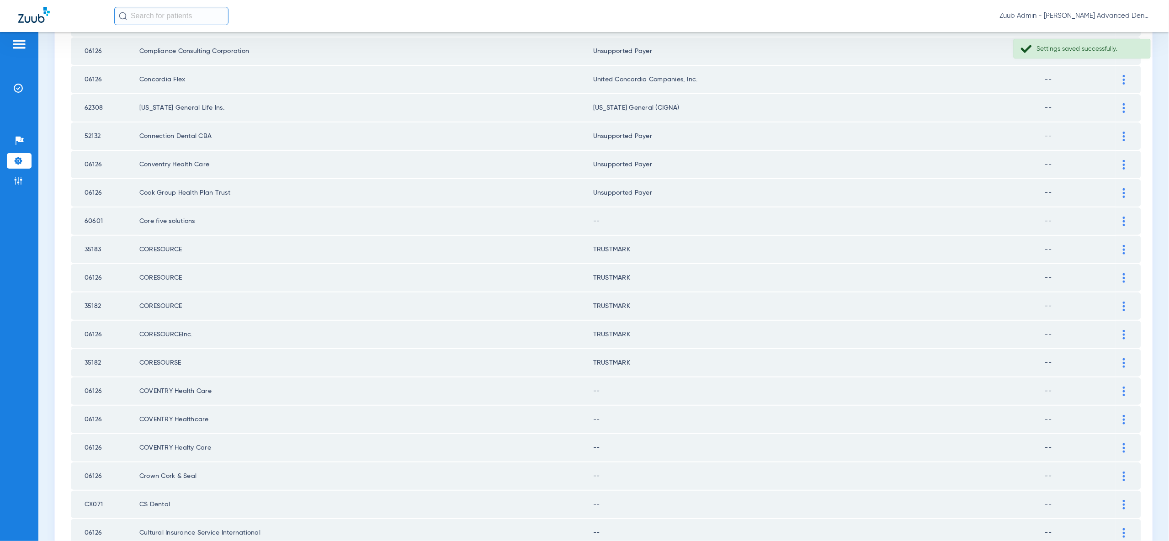
click at [1127, 217] on div at bounding box center [1124, 222] width 16 height 10
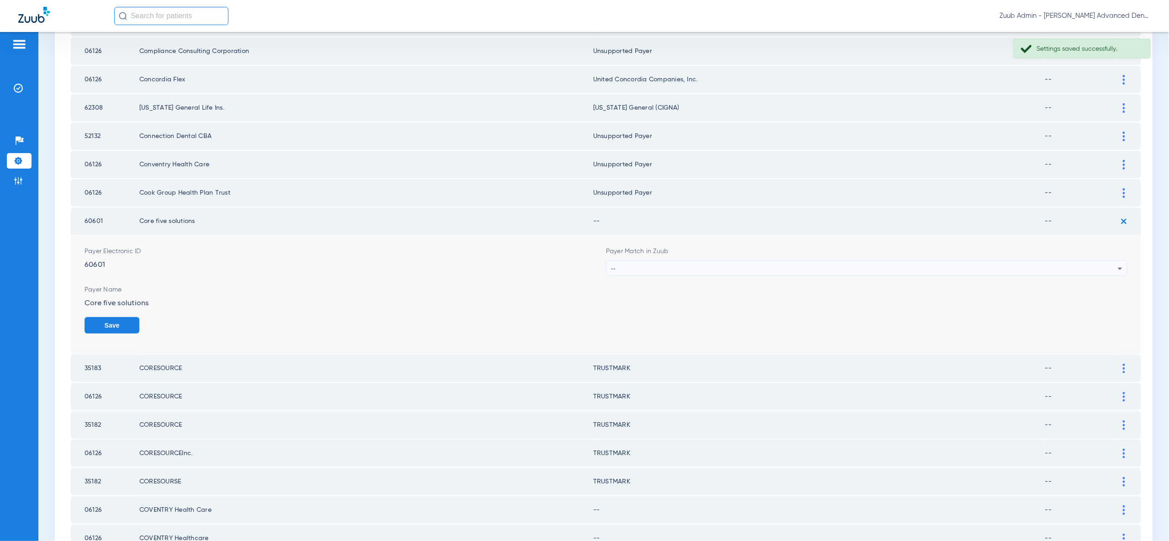
click at [1103, 261] on div "--" at bounding box center [864, 269] width 507 height 16
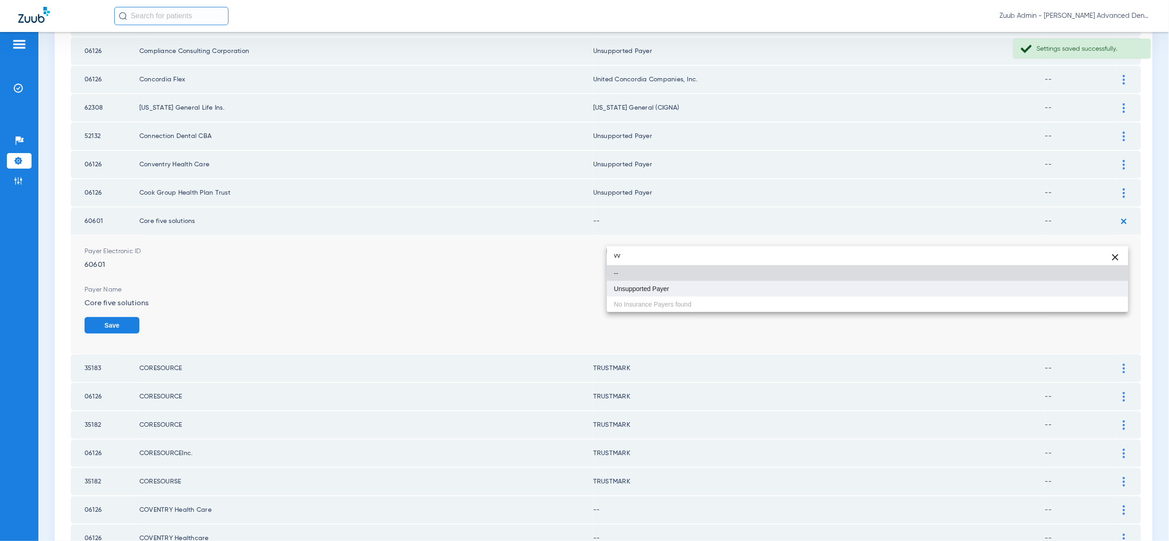
type input "vv"
drag, startPoint x: 1070, startPoint y: 288, endPoint x: 1090, endPoint y: 300, distance: 23.3
click at [1070, 288] on mat-option "Unsupported Payer" at bounding box center [867, 289] width 521 height 16
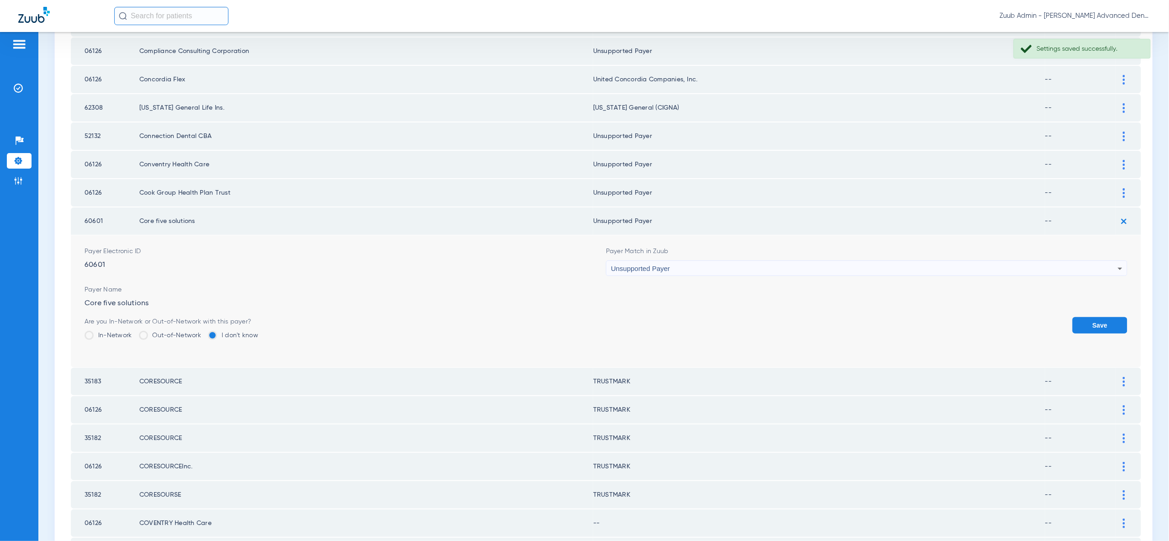
click at [1093, 317] on button "Save" at bounding box center [1099, 325] width 55 height 16
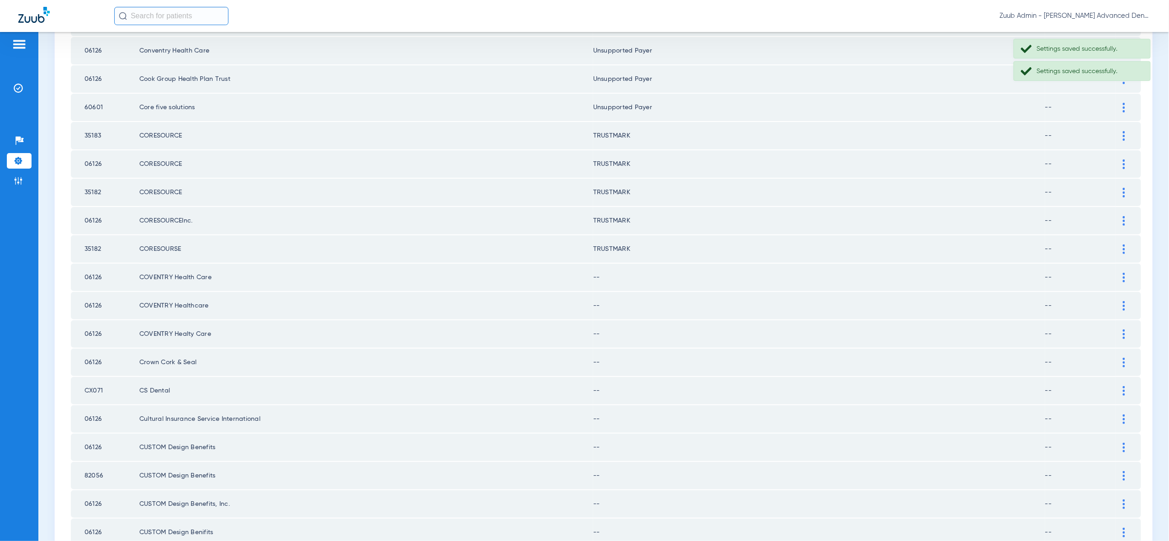
scroll to position [1064, 0]
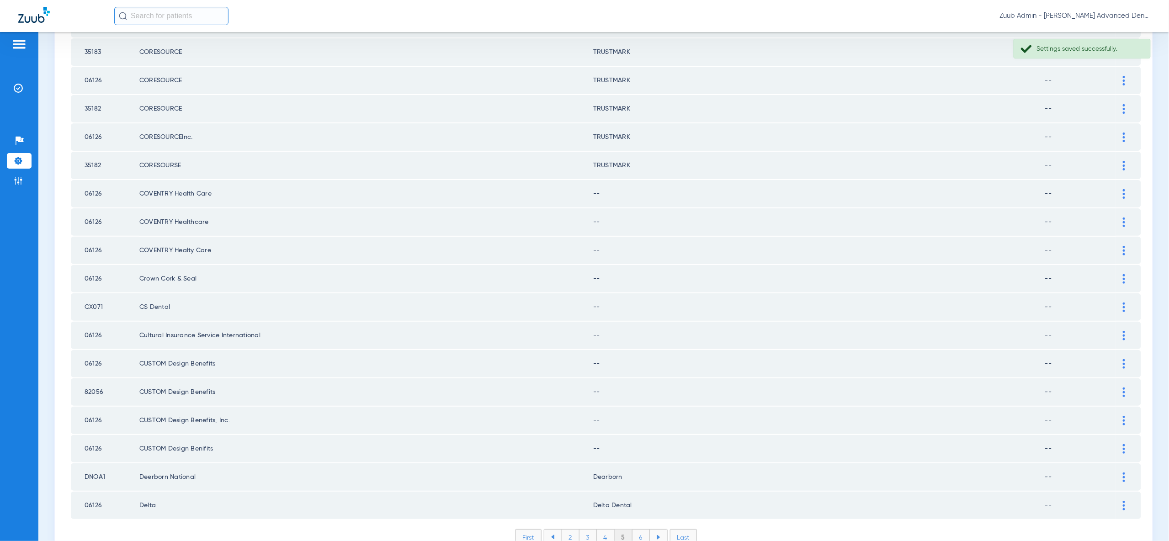
click at [1124, 189] on img at bounding box center [1123, 194] width 2 height 10
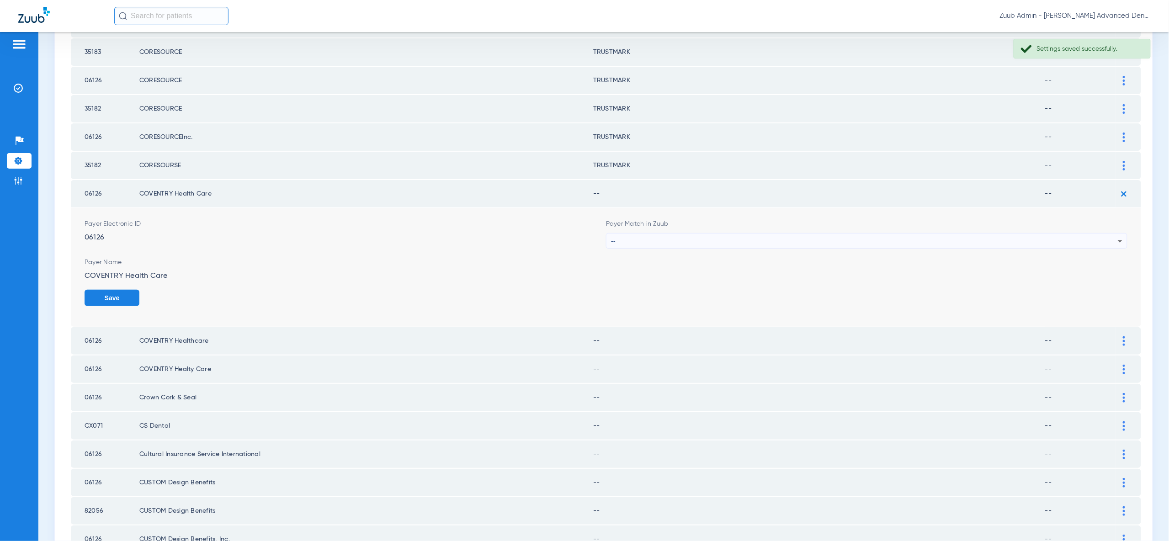
click at [1120, 240] on icon at bounding box center [1119, 241] width 5 height 2
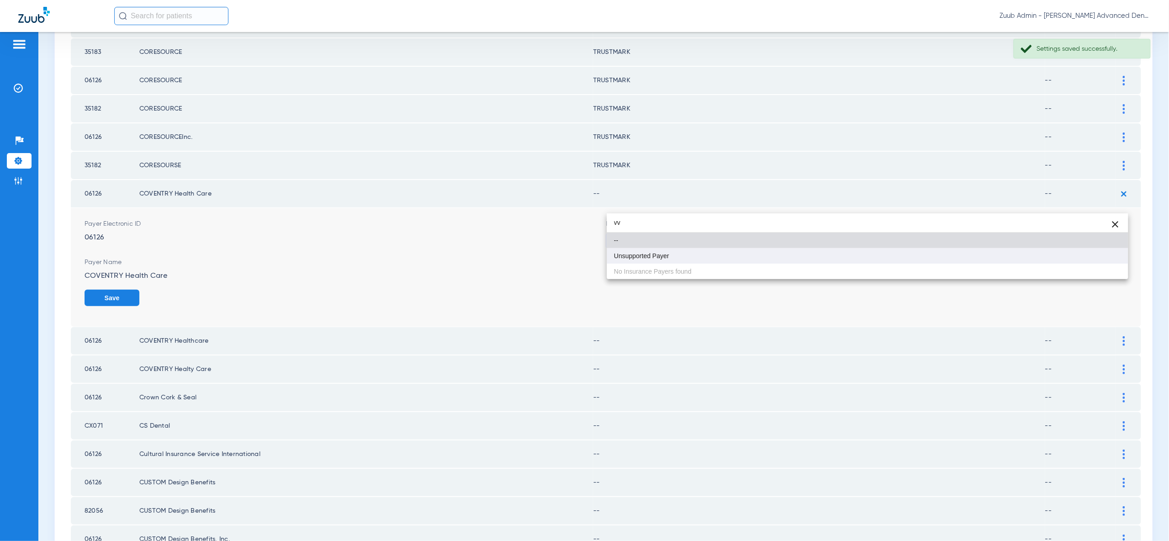
type input "vv"
click at [1089, 260] on mat-option "Unsupported Payer" at bounding box center [867, 256] width 521 height 16
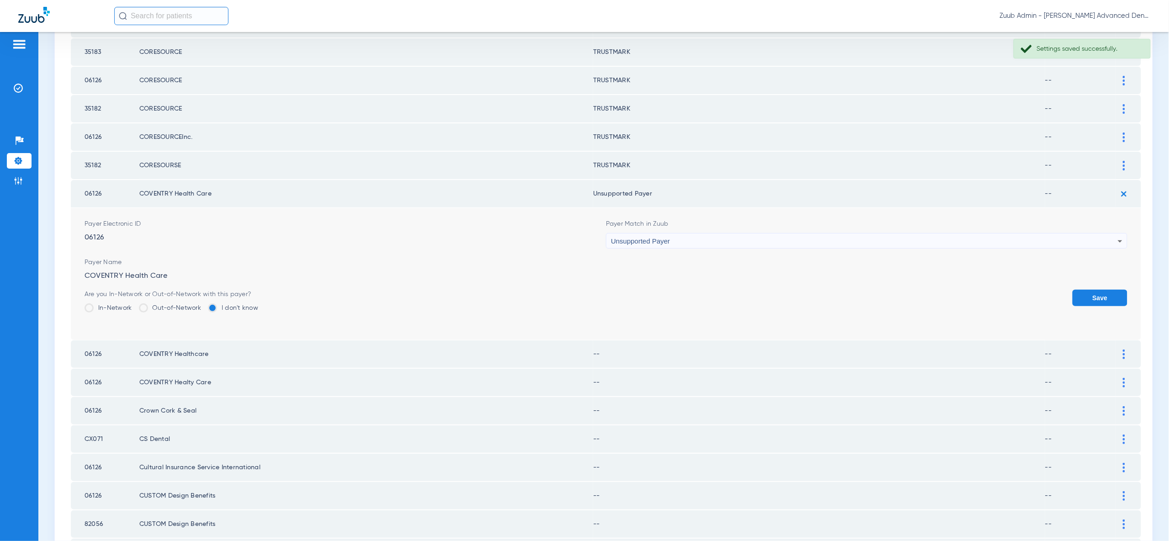
drag, startPoint x: 1089, startPoint y: 260, endPoint x: 1095, endPoint y: 254, distance: 8.7
click at [1089, 290] on button "Save" at bounding box center [1099, 298] width 55 height 16
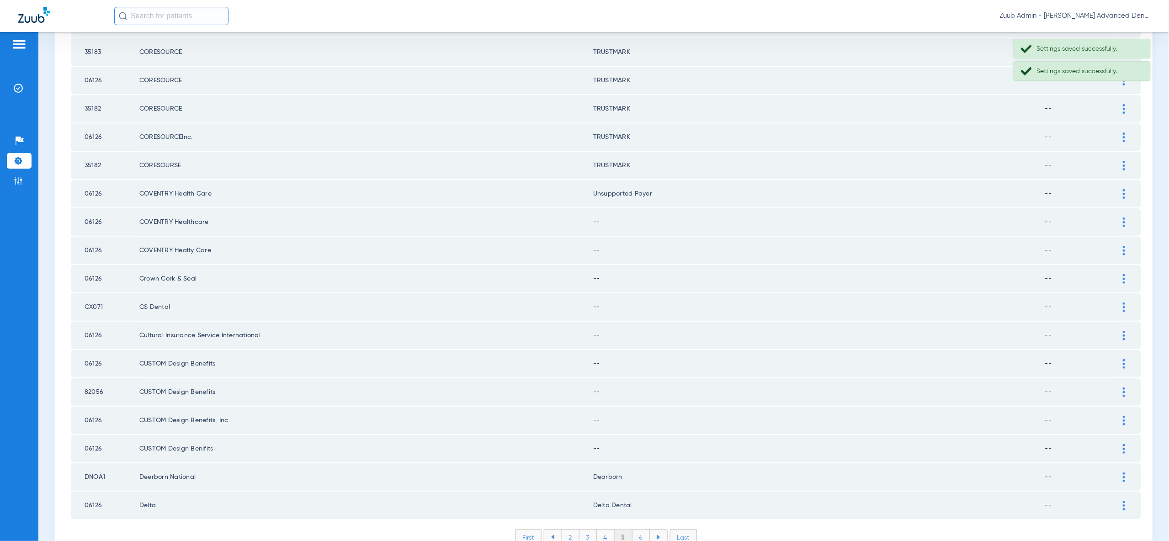
drag, startPoint x: 1124, startPoint y: 185, endPoint x: 1114, endPoint y: 212, distance: 28.2
click at [1124, 217] on img at bounding box center [1123, 222] width 2 height 10
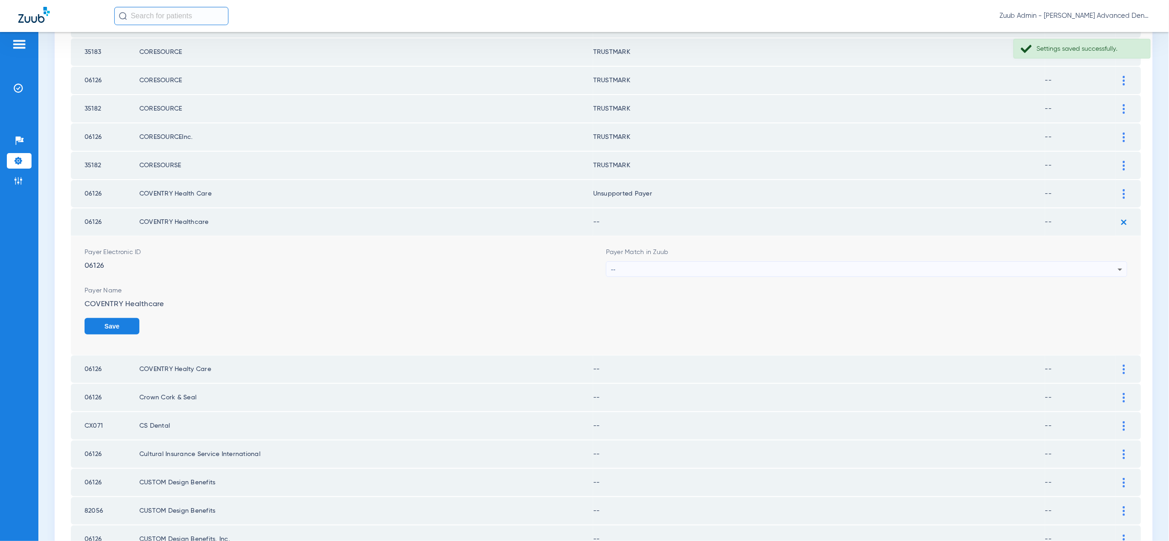
click at [1111, 262] on div "--" at bounding box center [864, 270] width 507 height 16
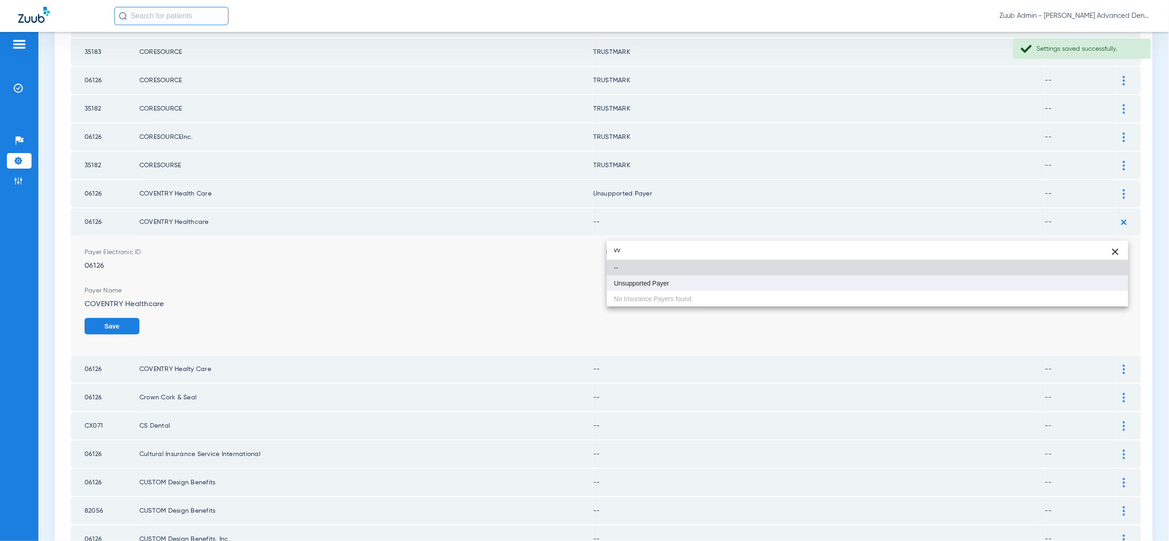
type input "vv"
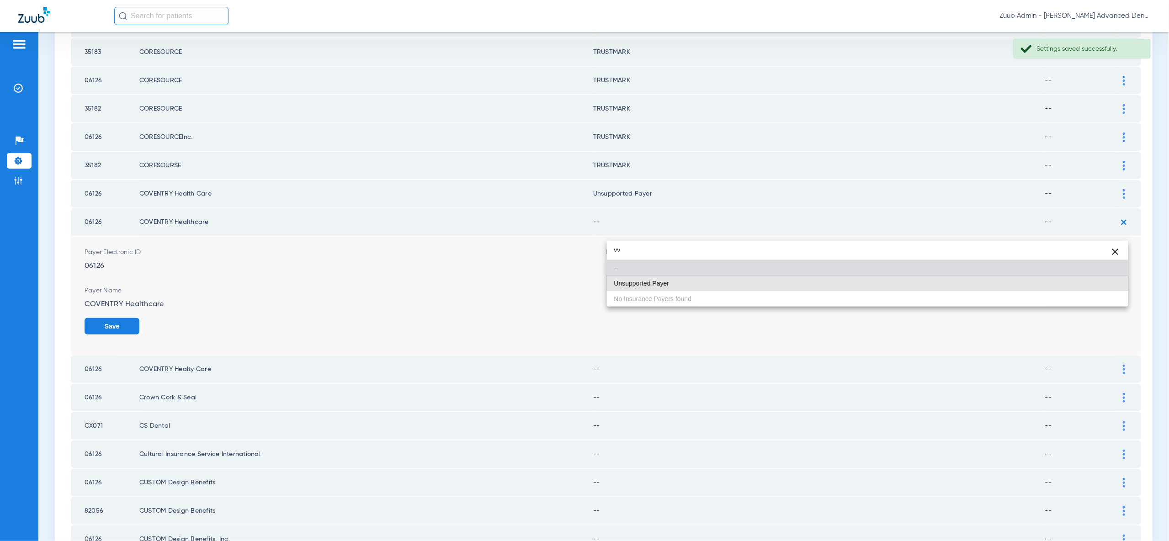
drag, startPoint x: 1086, startPoint y: 282, endPoint x: 1101, endPoint y: 286, distance: 15.1
click at [1087, 282] on mat-option "Unsupported Payer" at bounding box center [867, 283] width 521 height 16
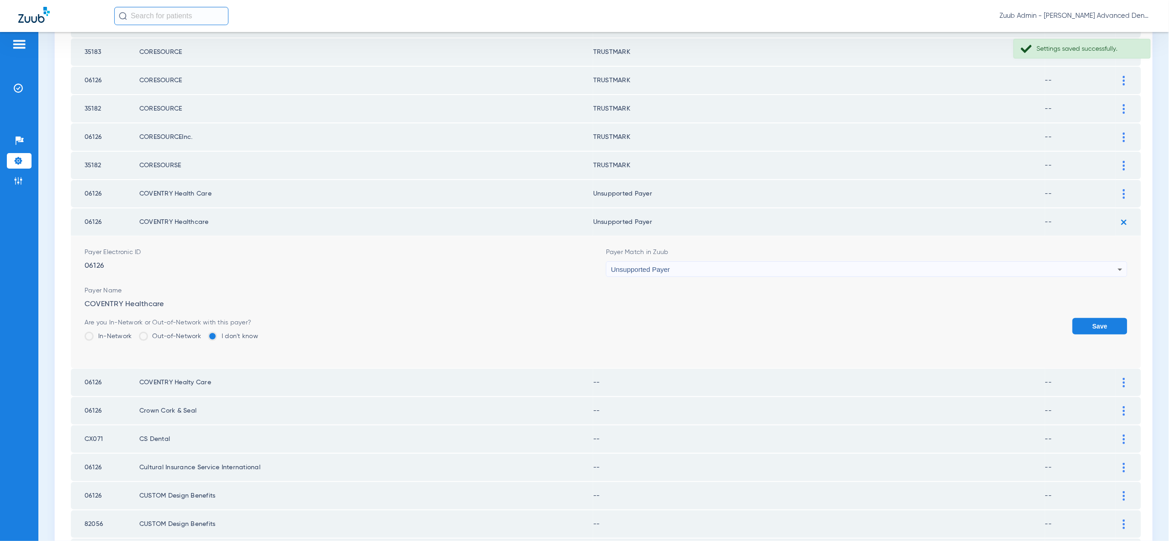
drag, startPoint x: 1101, startPoint y: 286, endPoint x: 1126, endPoint y: 250, distance: 43.3
click at [1101, 318] on button "Save" at bounding box center [1099, 326] width 55 height 16
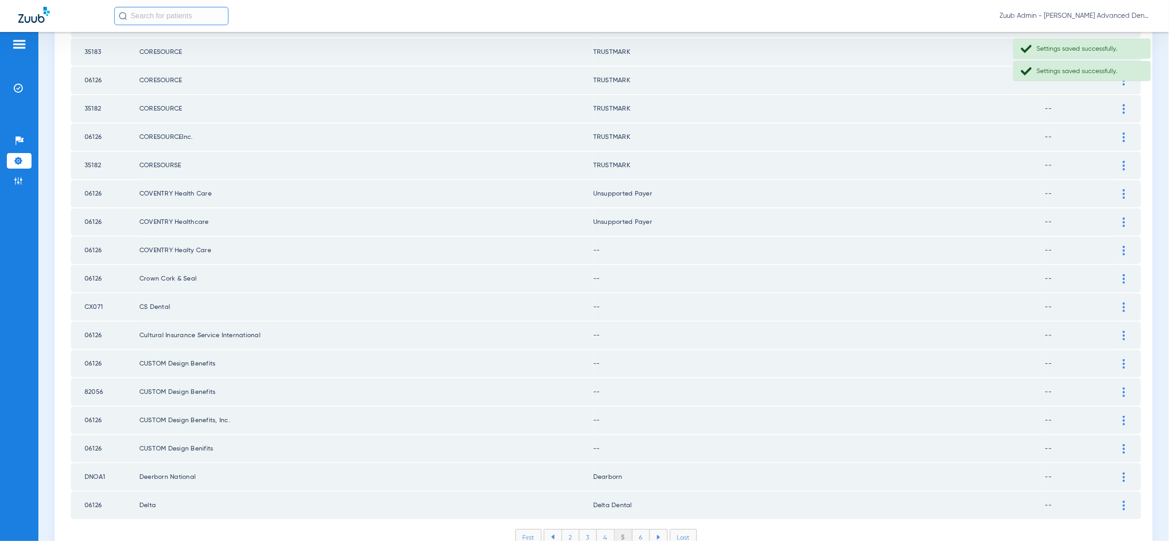
click at [1121, 246] on div at bounding box center [1124, 251] width 16 height 10
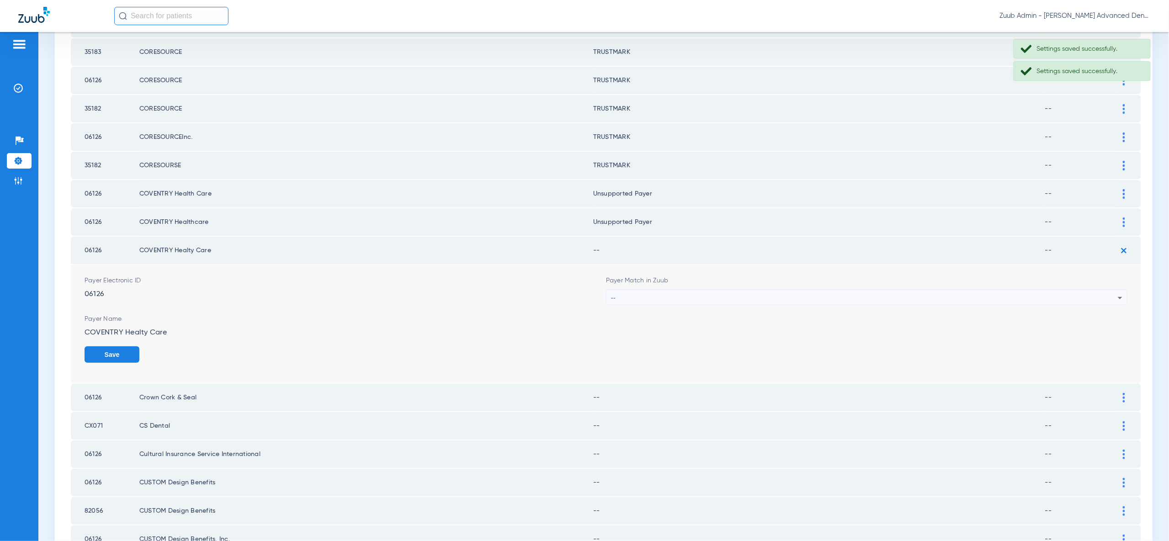
click at [1110, 290] on div "--" at bounding box center [864, 298] width 507 height 16
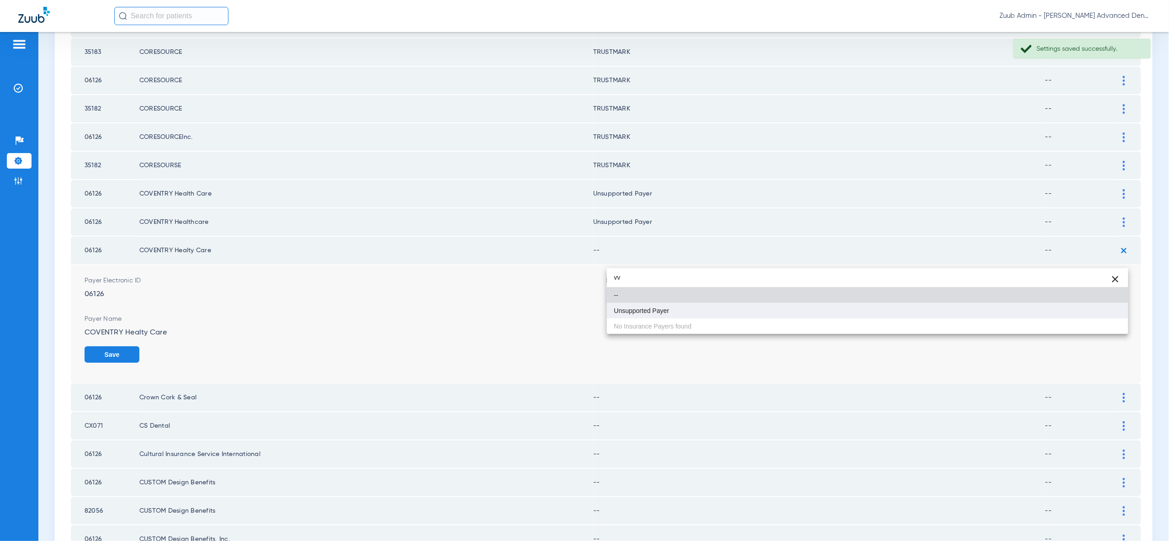
type input "vv"
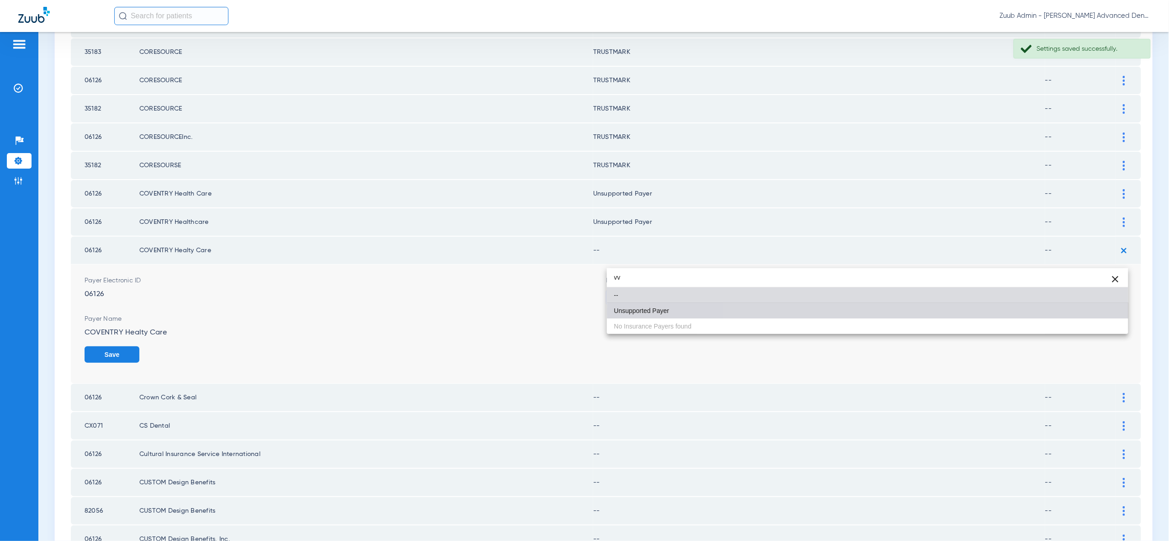
click at [1106, 312] on mat-option "Unsupported Payer" at bounding box center [867, 311] width 521 height 16
click at [139, 346] on button "Save" at bounding box center [112, 354] width 55 height 16
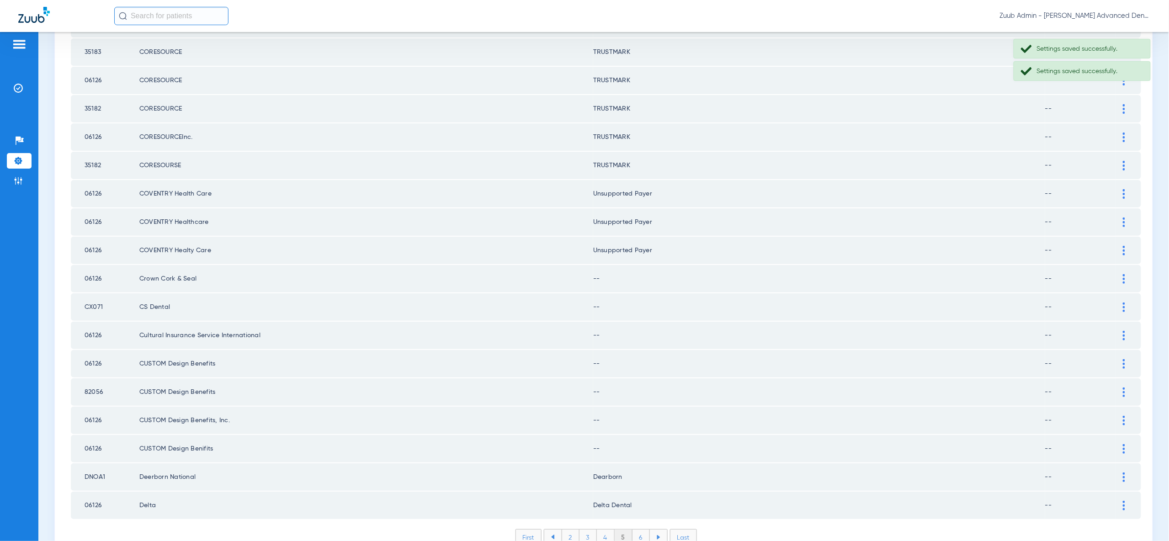
click at [1121, 274] on div at bounding box center [1124, 279] width 16 height 10
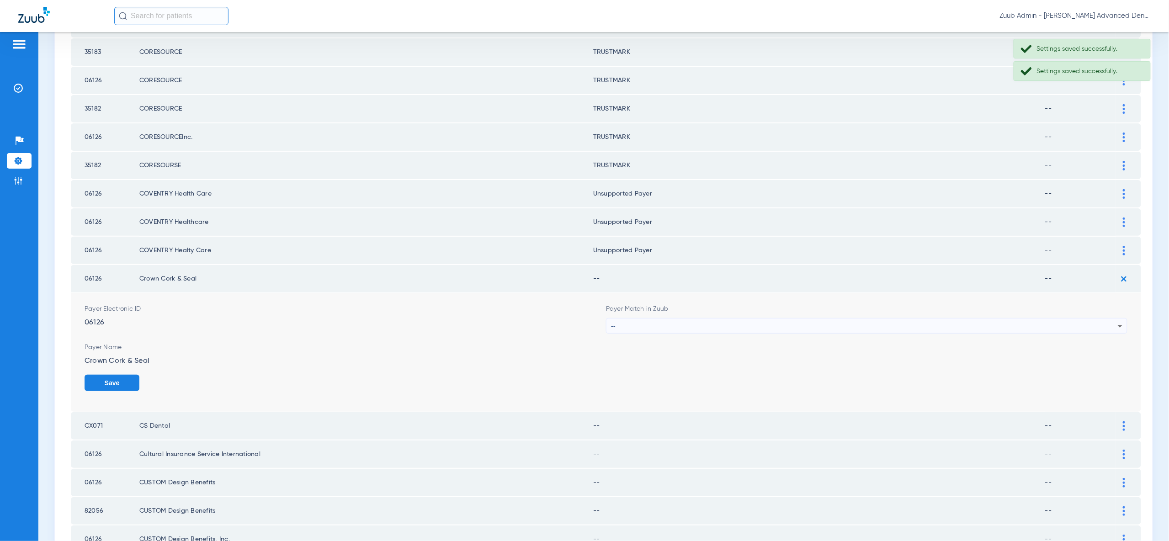
click at [1116, 321] on icon at bounding box center [1119, 326] width 11 height 11
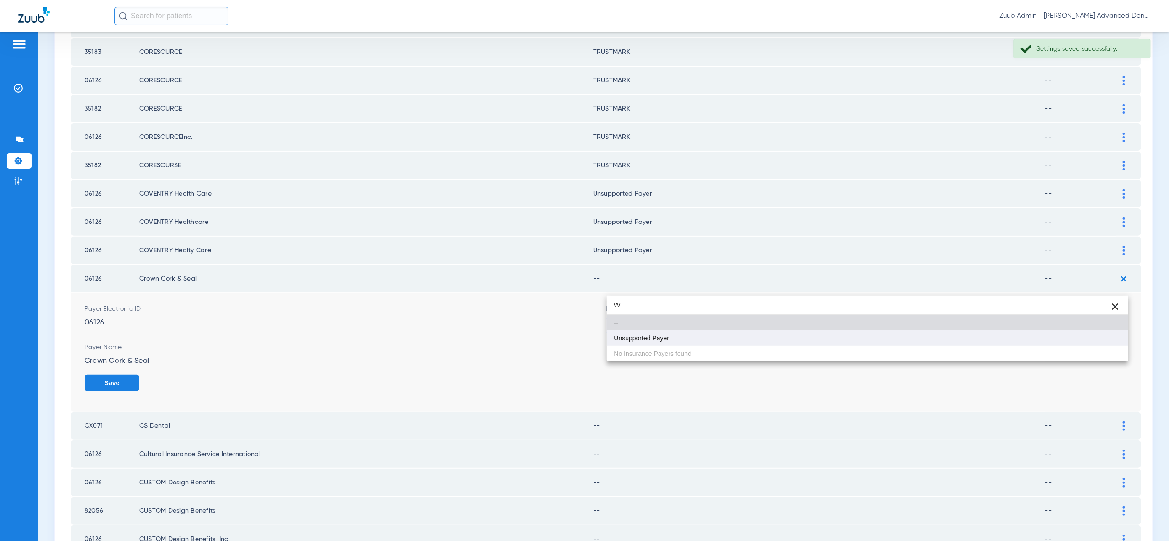
type input "vv"
click at [1094, 337] on mat-option "Unsupported Payer" at bounding box center [867, 338] width 521 height 16
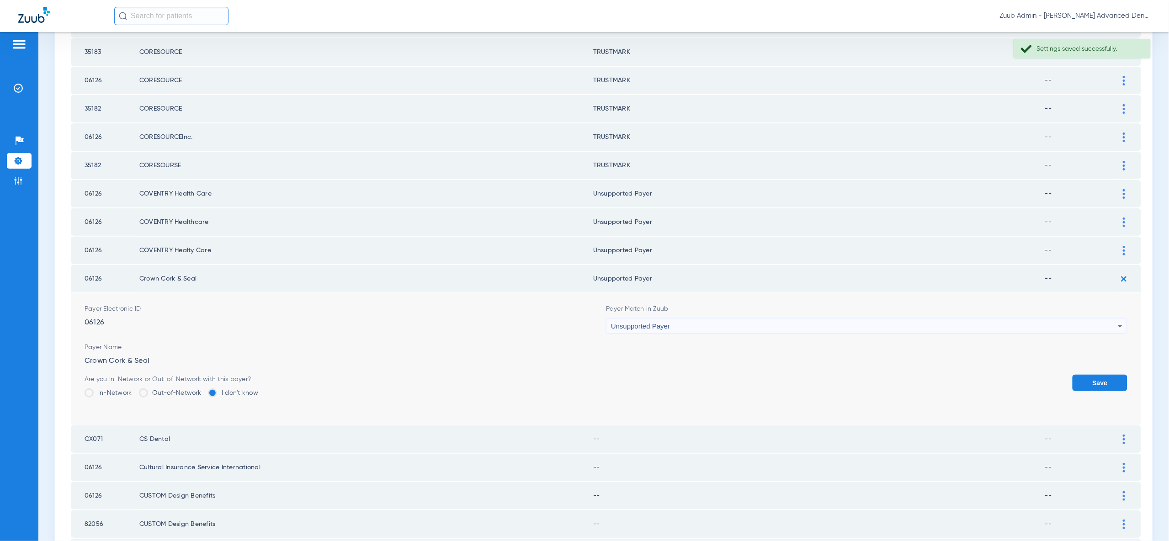
drag, startPoint x: 1105, startPoint y: 340, endPoint x: 1110, endPoint y: 309, distance: 31.5
click at [1105, 375] on button "Save" at bounding box center [1099, 383] width 55 height 16
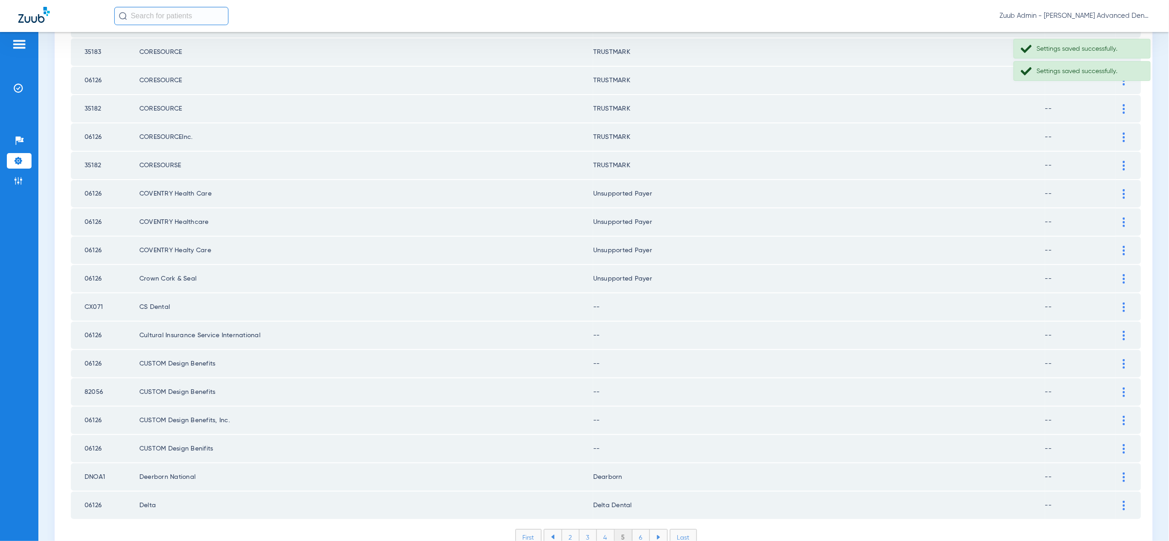
click at [1121, 302] on div at bounding box center [1124, 307] width 16 height 10
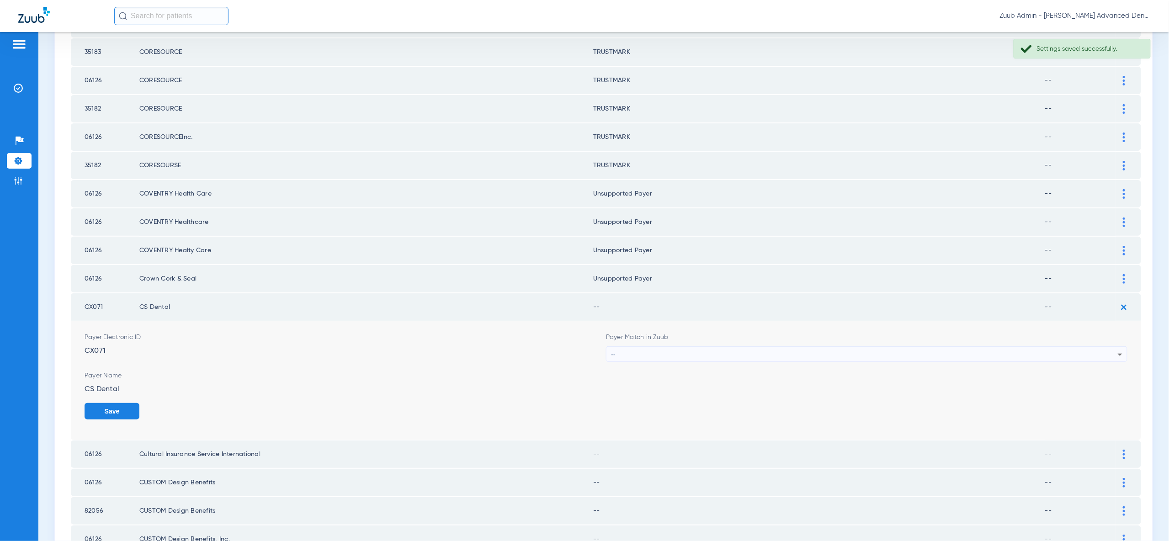
click at [1112, 347] on div "--" at bounding box center [864, 355] width 507 height 16
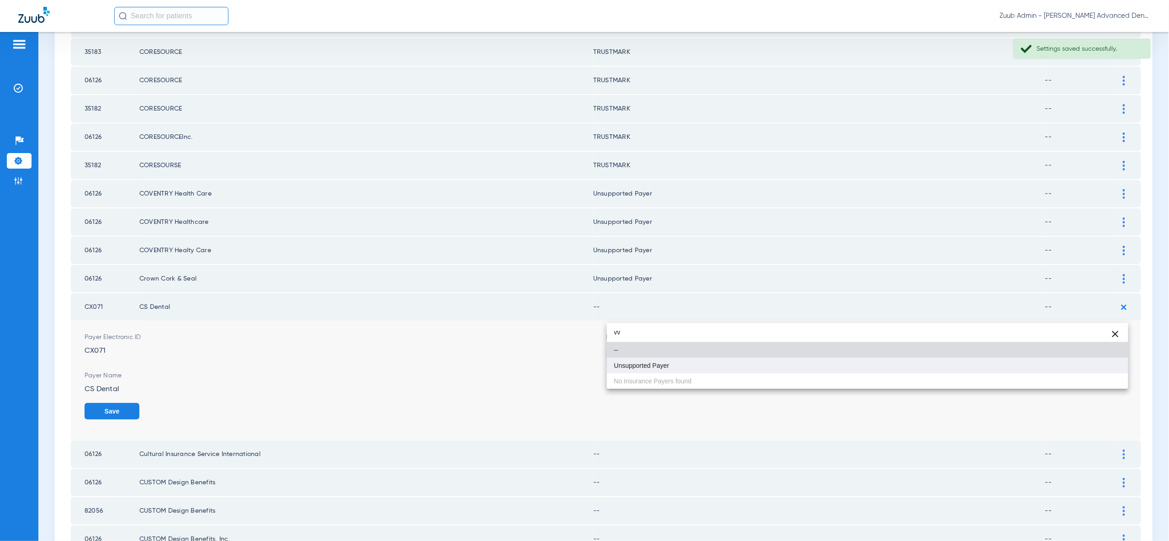
type input "vv"
click at [1109, 370] on mat-option "Unsupported Payer" at bounding box center [867, 366] width 521 height 16
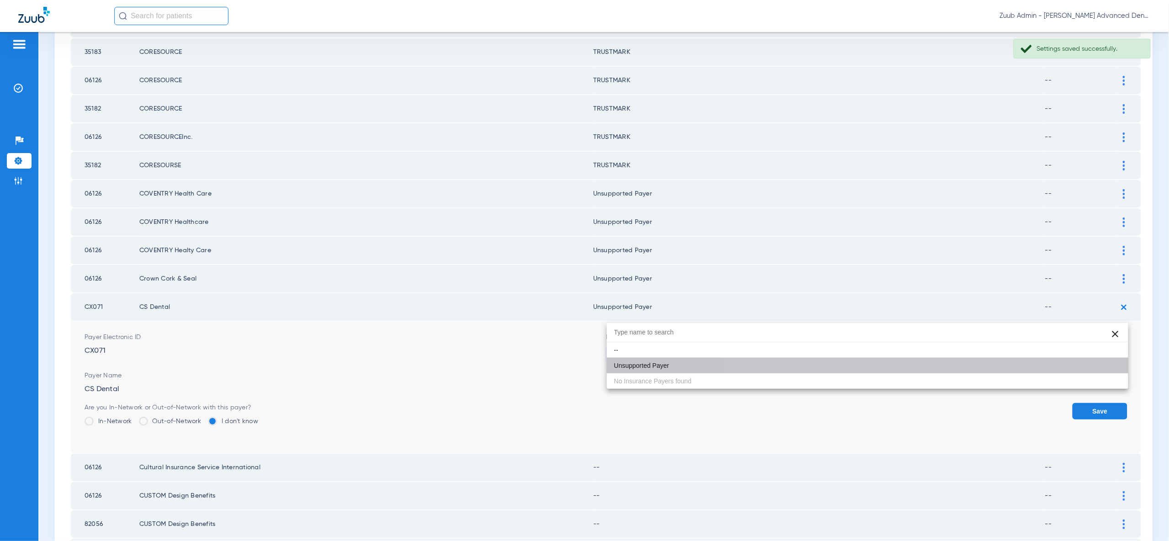
click at [1109, 403] on button "Save" at bounding box center [1099, 411] width 55 height 16
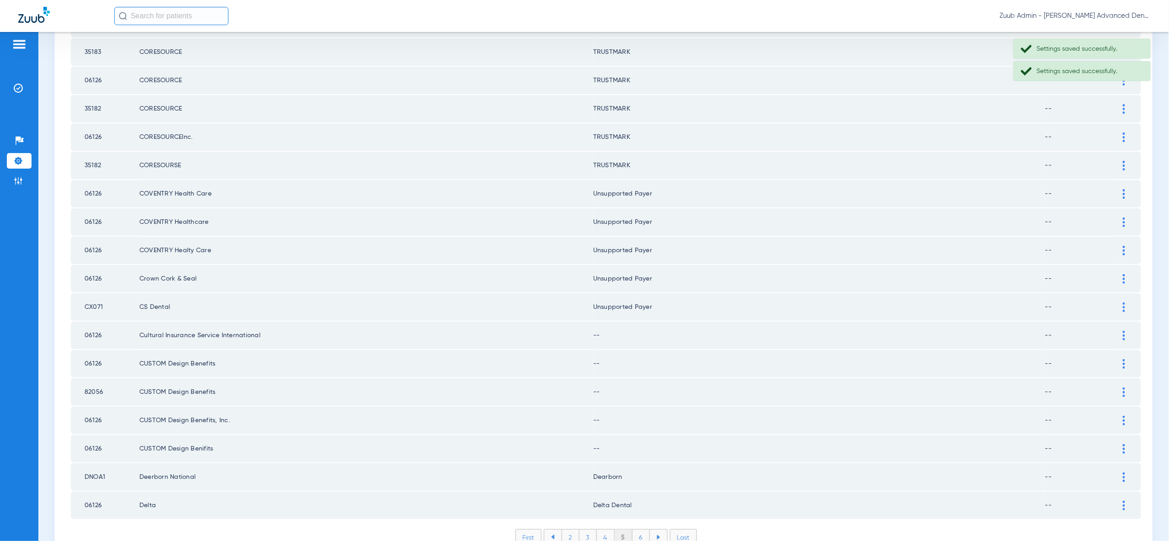
click at [1121, 331] on div at bounding box center [1124, 336] width 16 height 10
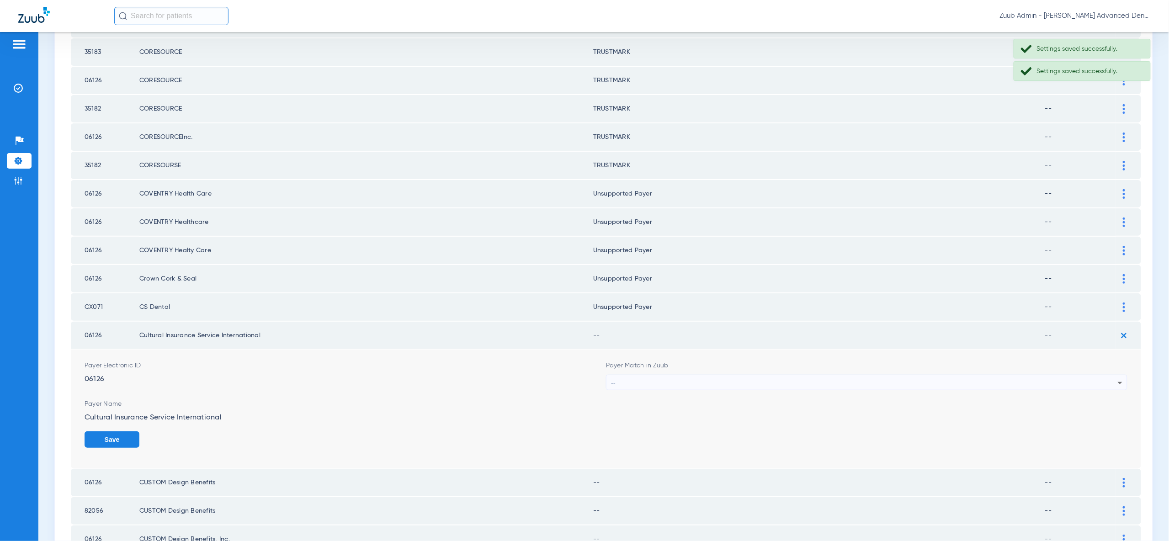
click at [1111, 375] on div "--" at bounding box center [864, 383] width 507 height 16
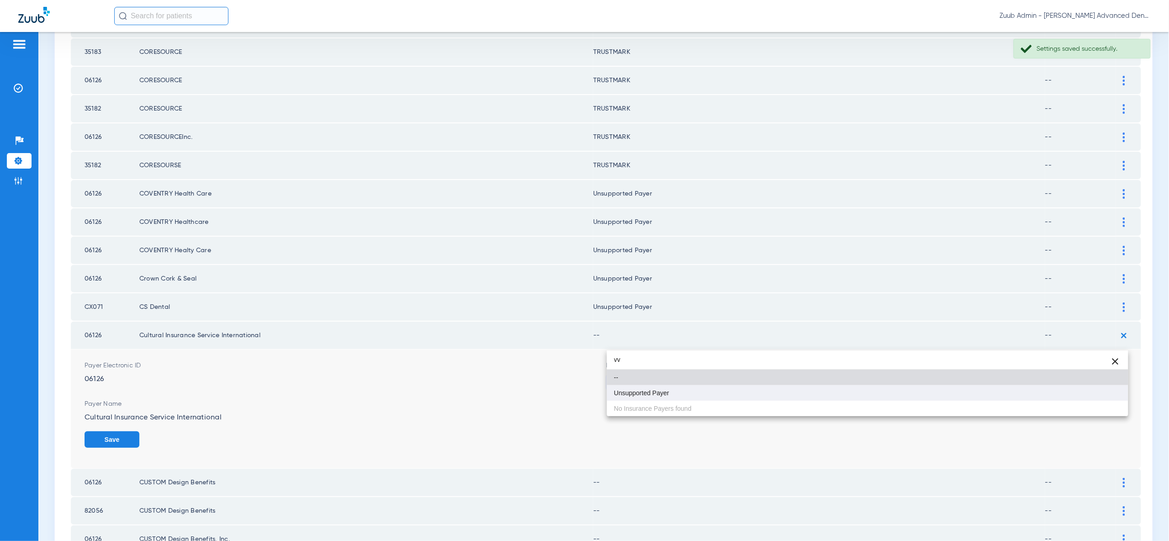
type input "vv"
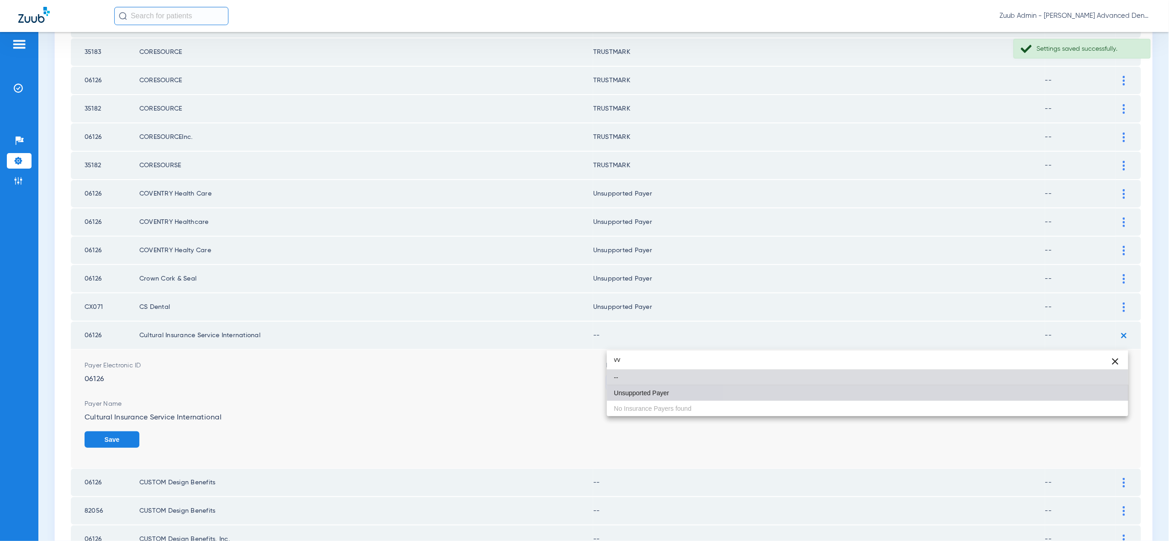
click at [1104, 393] on mat-option "Unsupported Payer" at bounding box center [867, 393] width 521 height 16
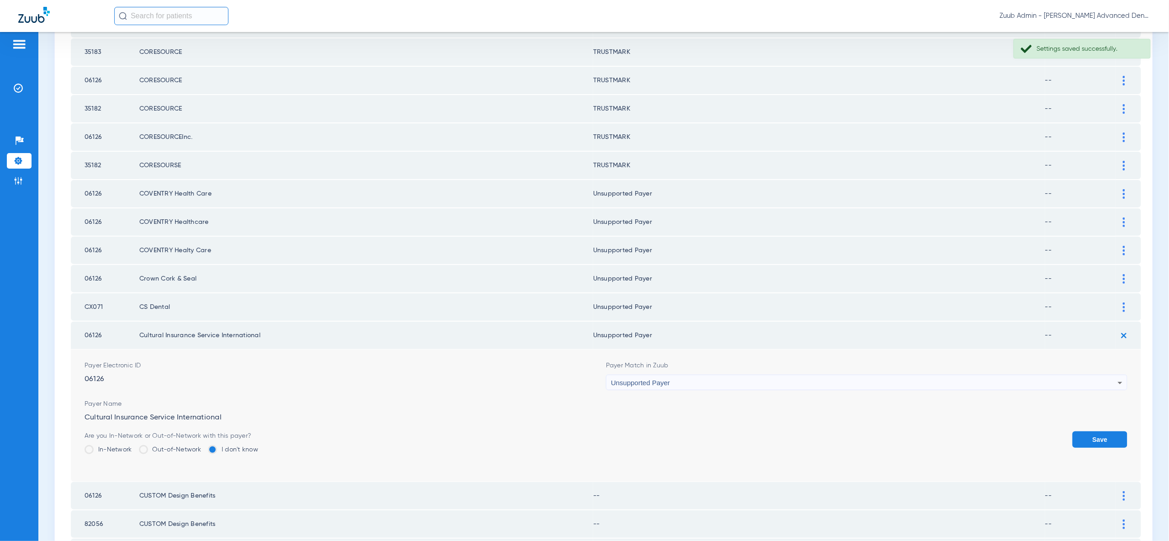
click at [1104, 431] on button "Save" at bounding box center [1099, 439] width 55 height 16
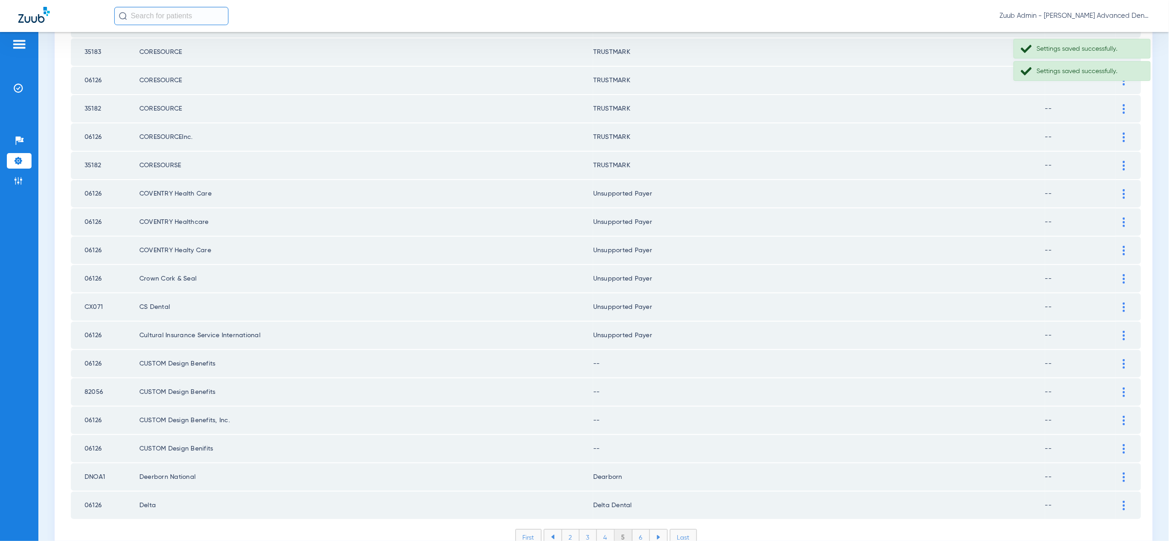
click at [1128, 359] on div at bounding box center [1124, 364] width 16 height 10
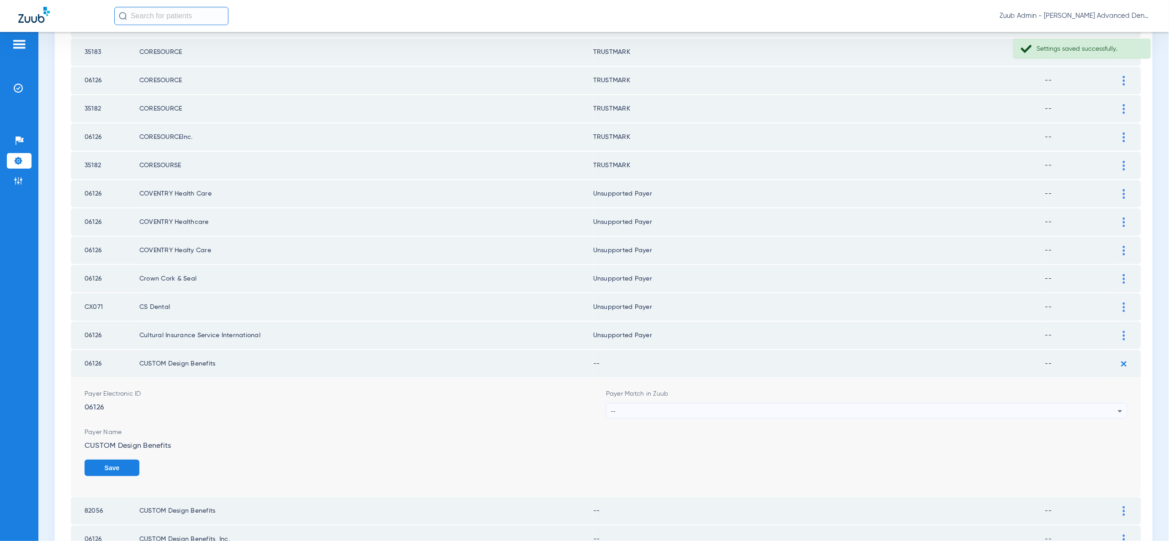
click at [1113, 403] on div "--" at bounding box center [864, 411] width 507 height 16
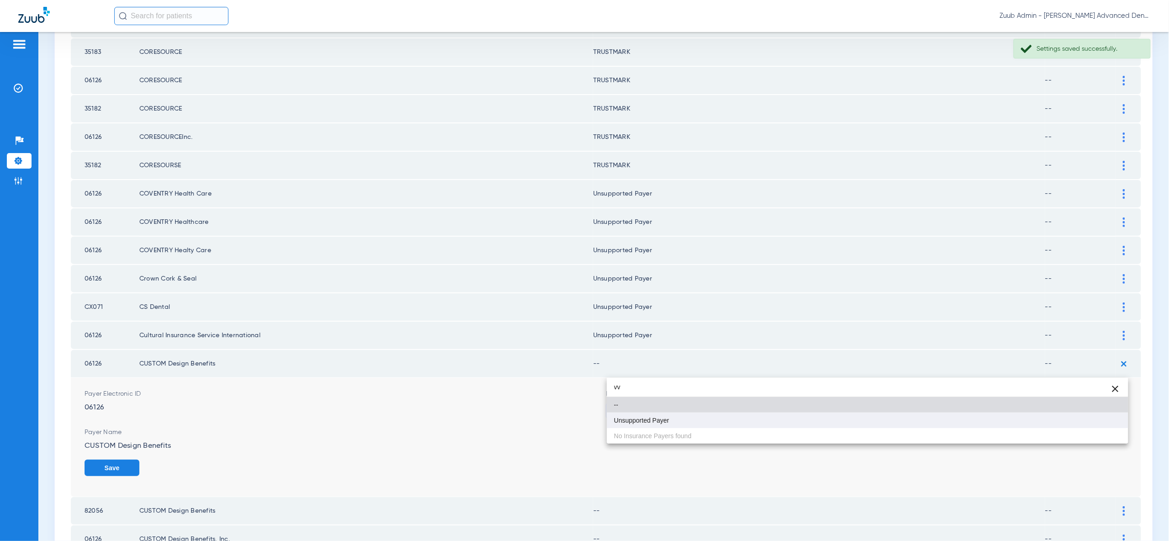
type input "vv"
click at [1104, 423] on mat-option "Unsupported Payer" at bounding box center [867, 421] width 521 height 16
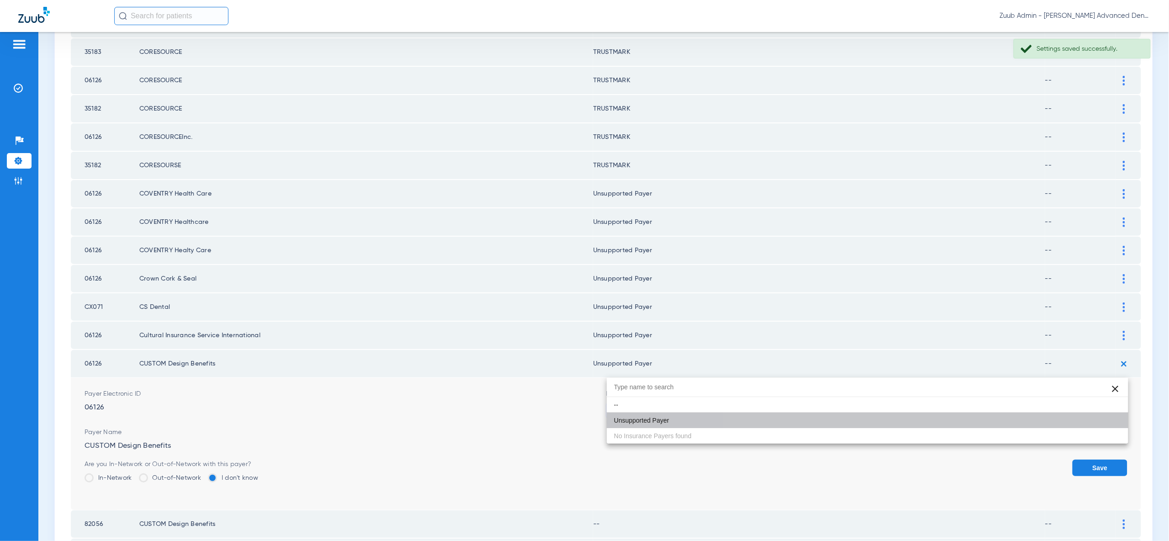
click at [1104, 460] on button "Save" at bounding box center [1099, 468] width 55 height 16
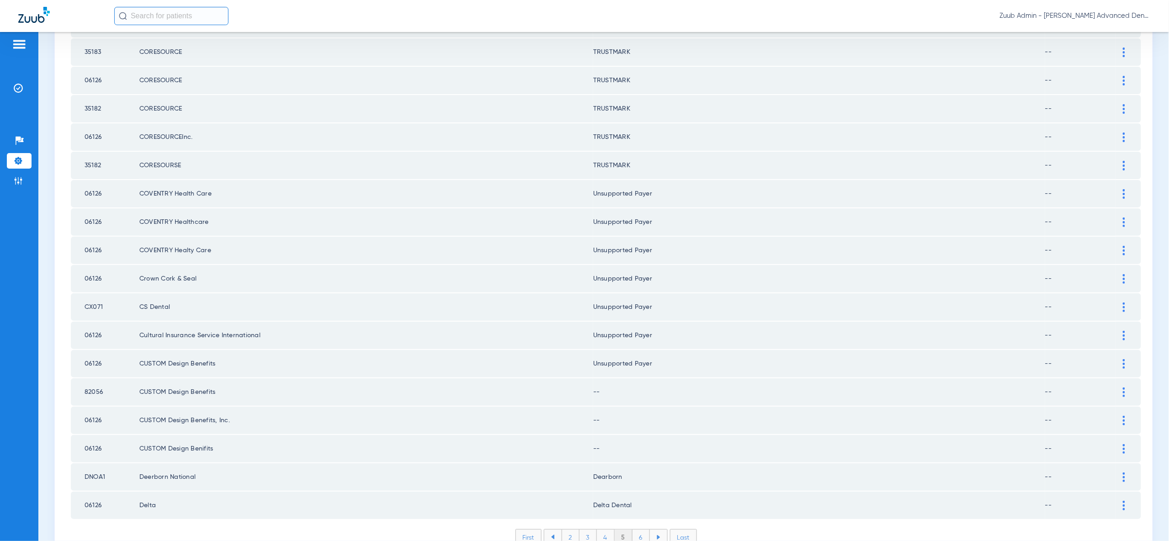
click at [1123, 387] on img at bounding box center [1123, 392] width 2 height 10
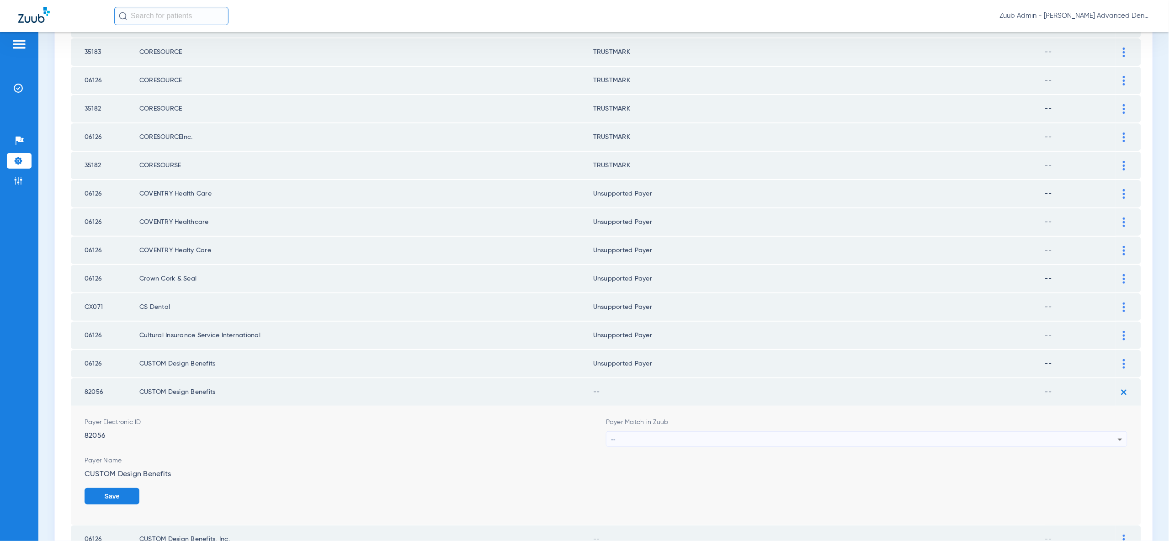
click at [918, 432] on div "--" at bounding box center [864, 440] width 507 height 16
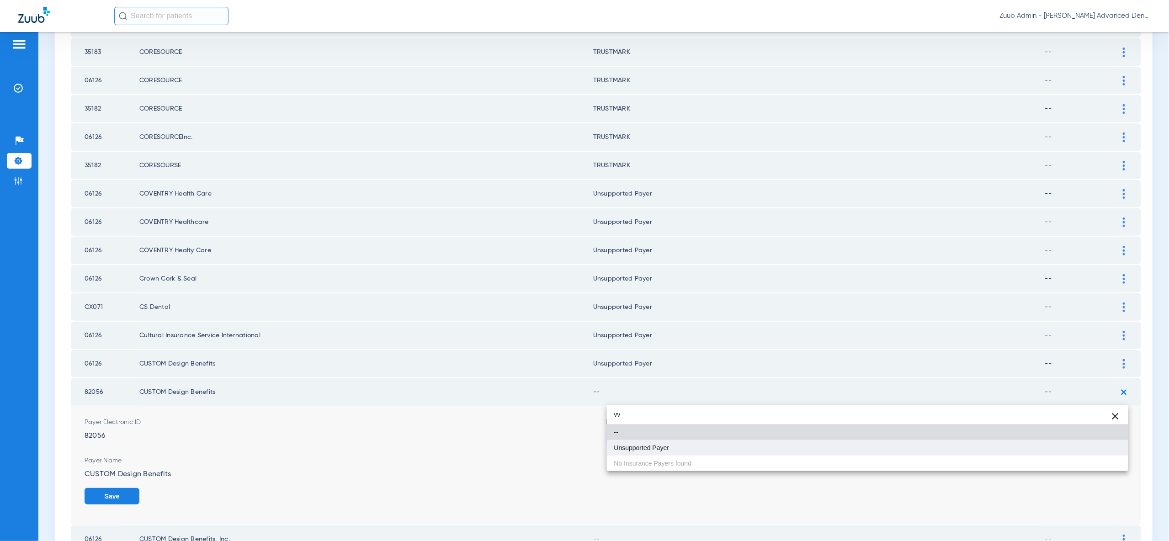
type input "vv"
drag, startPoint x: 1058, startPoint y: 454, endPoint x: 1067, endPoint y: 455, distance: 9.1
click at [1059, 454] on mat-option "Unsupported Payer" at bounding box center [867, 448] width 521 height 16
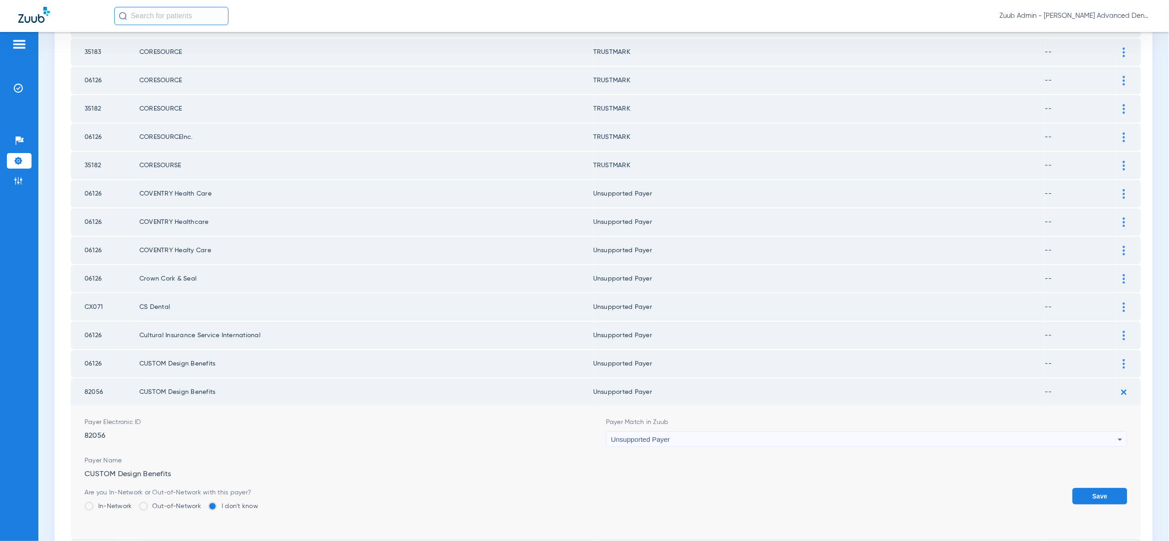
click at [1100, 488] on button "Save" at bounding box center [1099, 496] width 55 height 16
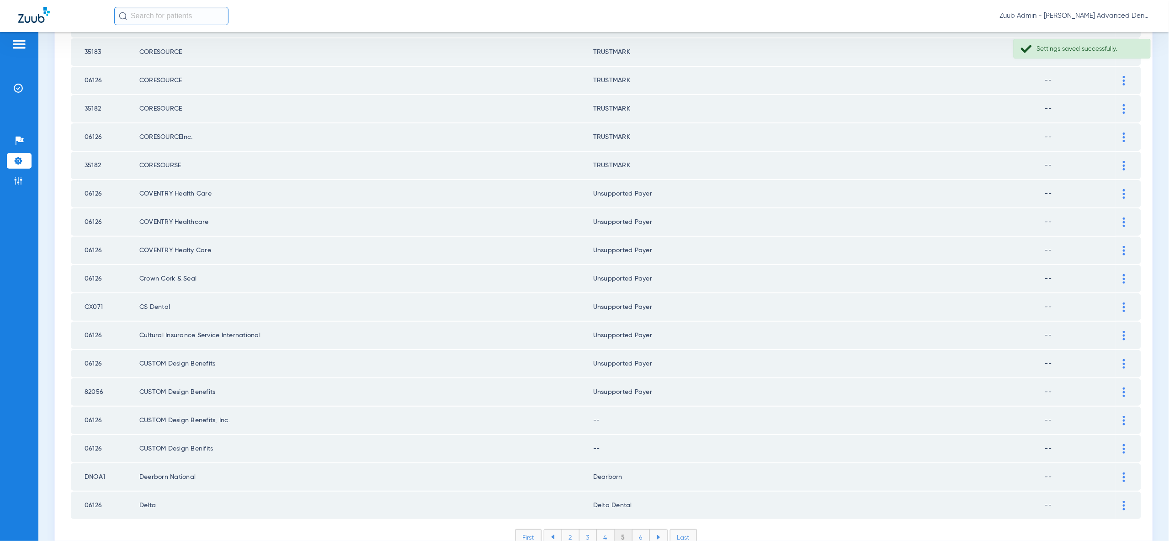
drag, startPoint x: 1120, startPoint y: 378, endPoint x: 1118, endPoint y: 399, distance: 21.1
click at [1120, 416] on div at bounding box center [1124, 421] width 16 height 10
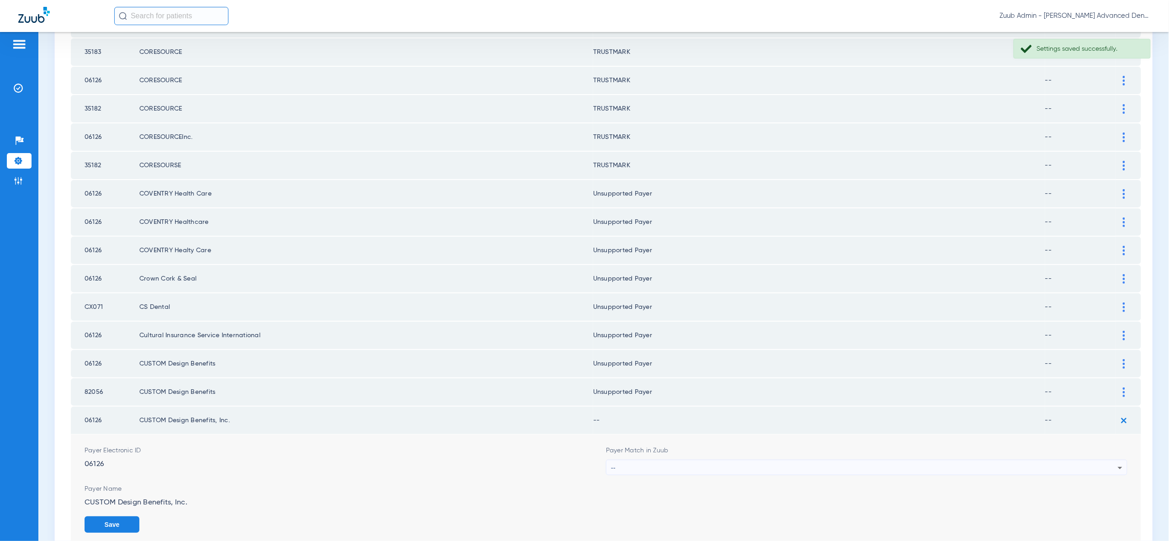
click at [1086, 460] on div "--" at bounding box center [864, 468] width 507 height 16
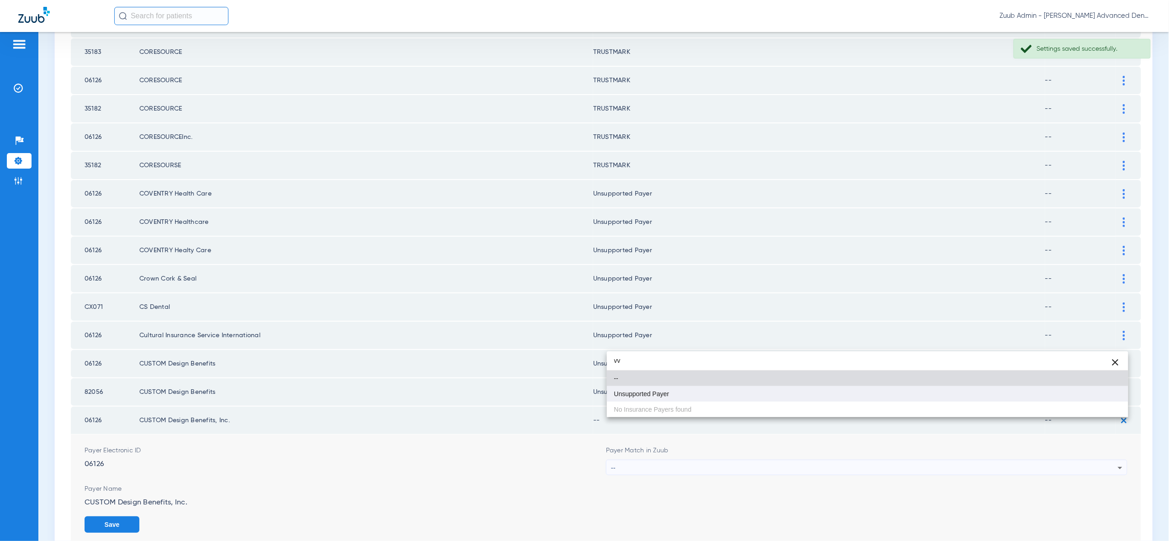
type input "vv"
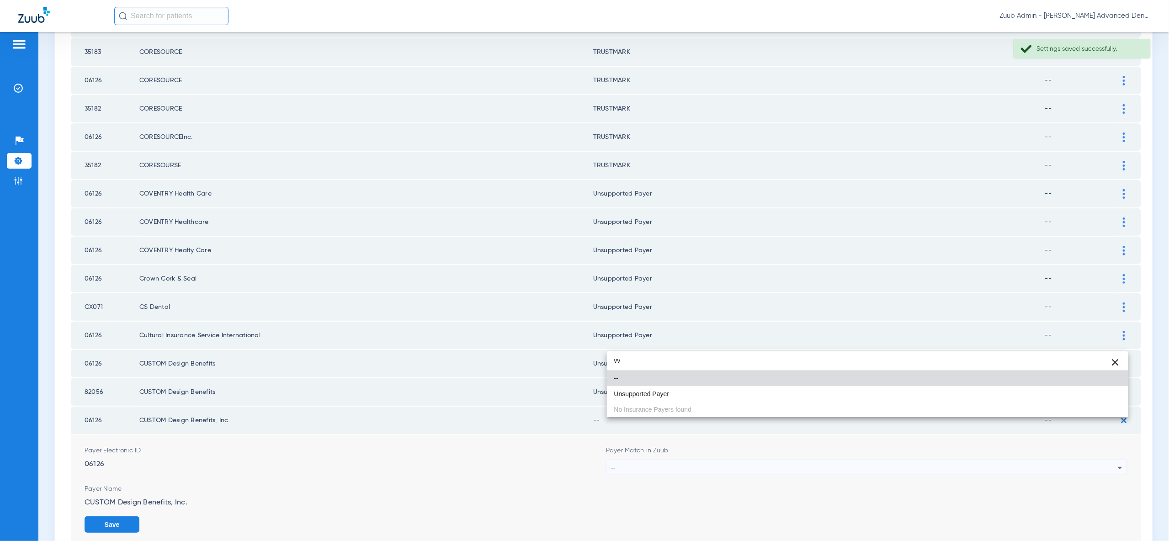
click at [1080, 398] on mat-option "Unsupported Payer" at bounding box center [867, 394] width 521 height 16
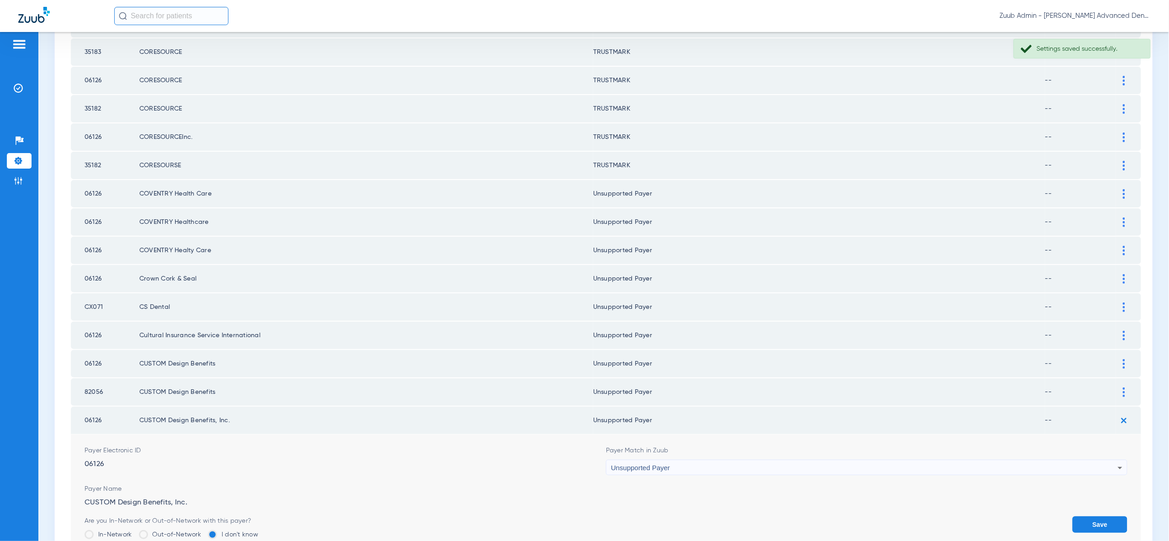
drag, startPoint x: 1112, startPoint y: 480, endPoint x: 1128, endPoint y: 425, distance: 57.5
click at [1112, 516] on button "Save" at bounding box center [1099, 524] width 55 height 16
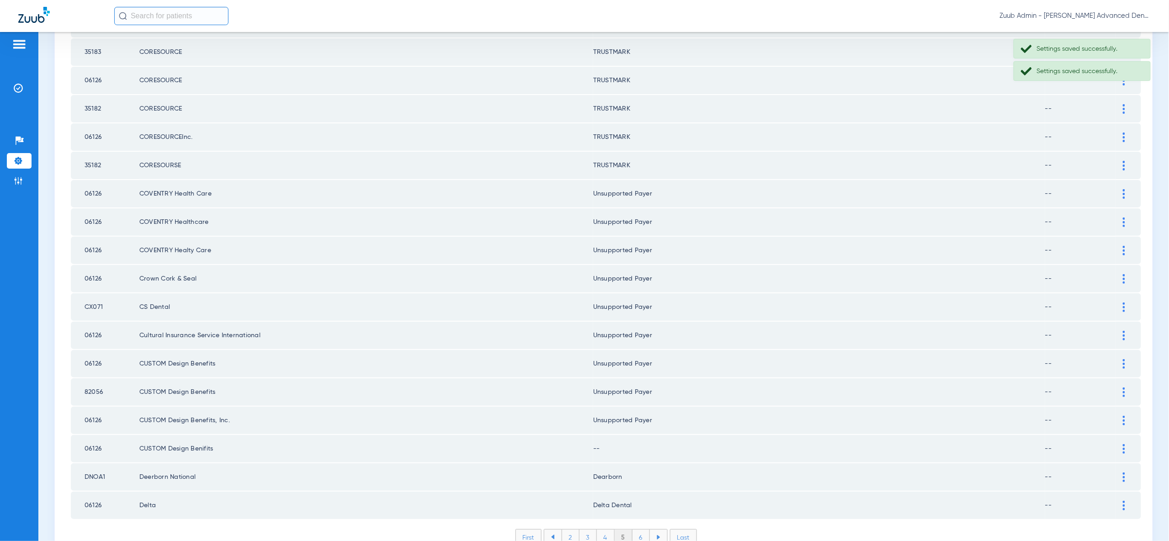
drag, startPoint x: 1125, startPoint y: 405, endPoint x: 1126, endPoint y: 418, distance: 12.8
click at [1125, 444] on div at bounding box center [1124, 449] width 16 height 10
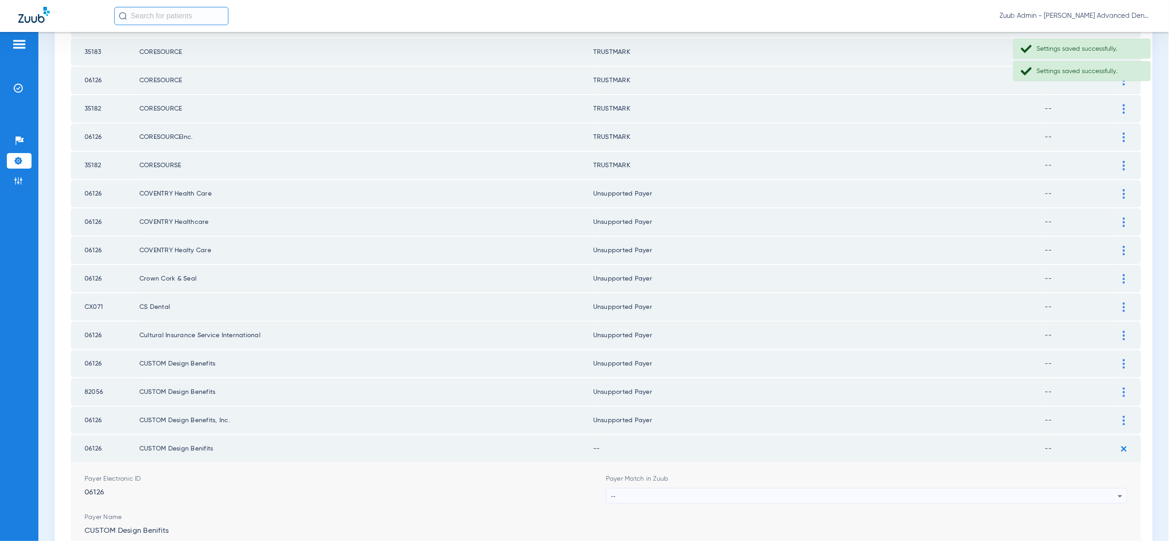
click at [1123, 491] on icon at bounding box center [1119, 496] width 11 height 11
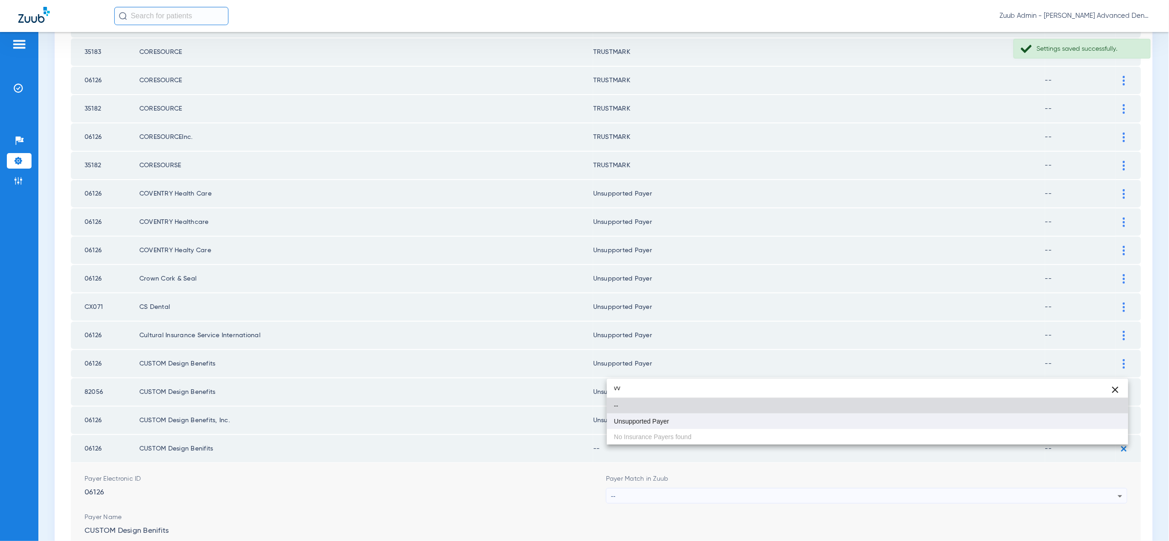
type input "vv"
drag, startPoint x: 1096, startPoint y: 420, endPoint x: 1109, endPoint y: 458, distance: 40.3
click at [1096, 420] on mat-option "Unsupported Payer" at bounding box center [867, 421] width 521 height 16
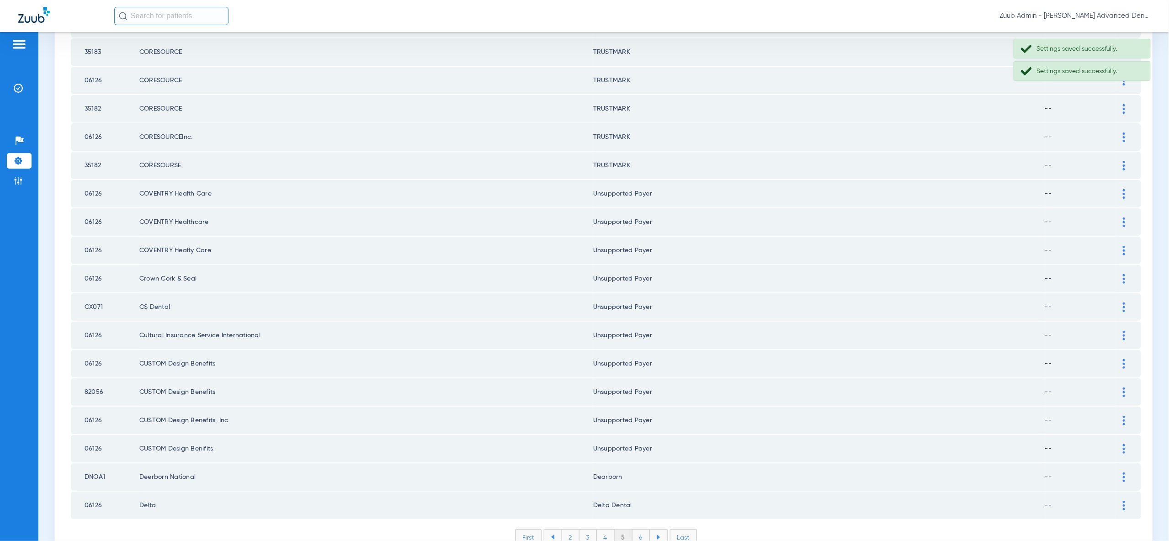
click at [638, 529] on li "6" at bounding box center [640, 537] width 17 height 16
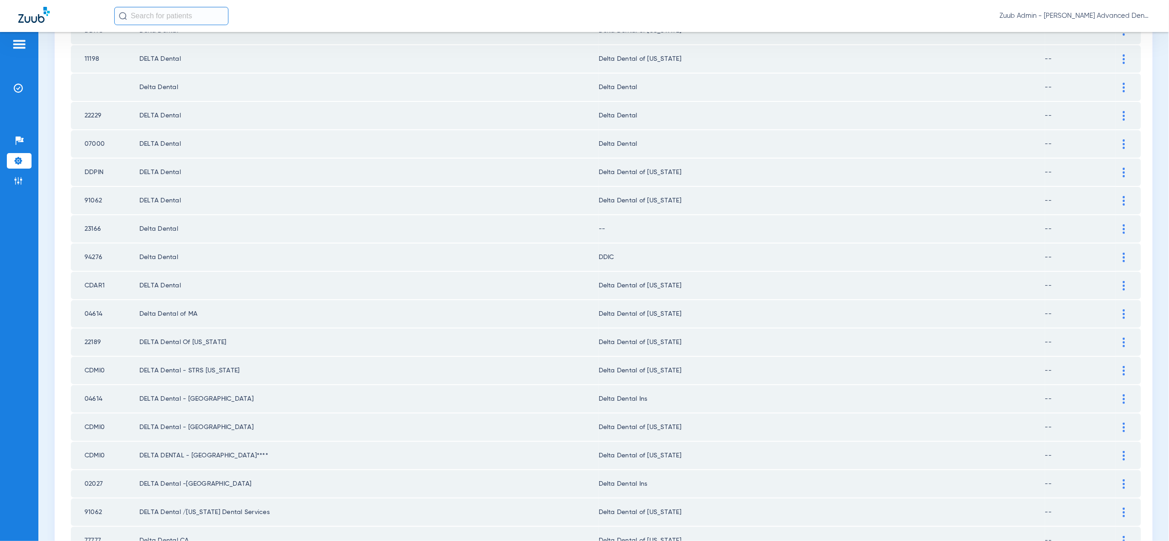
scroll to position [805, 0]
click at [1132, 212] on td at bounding box center [1128, 225] width 25 height 27
click at [1126, 222] on div at bounding box center [1124, 227] width 16 height 10
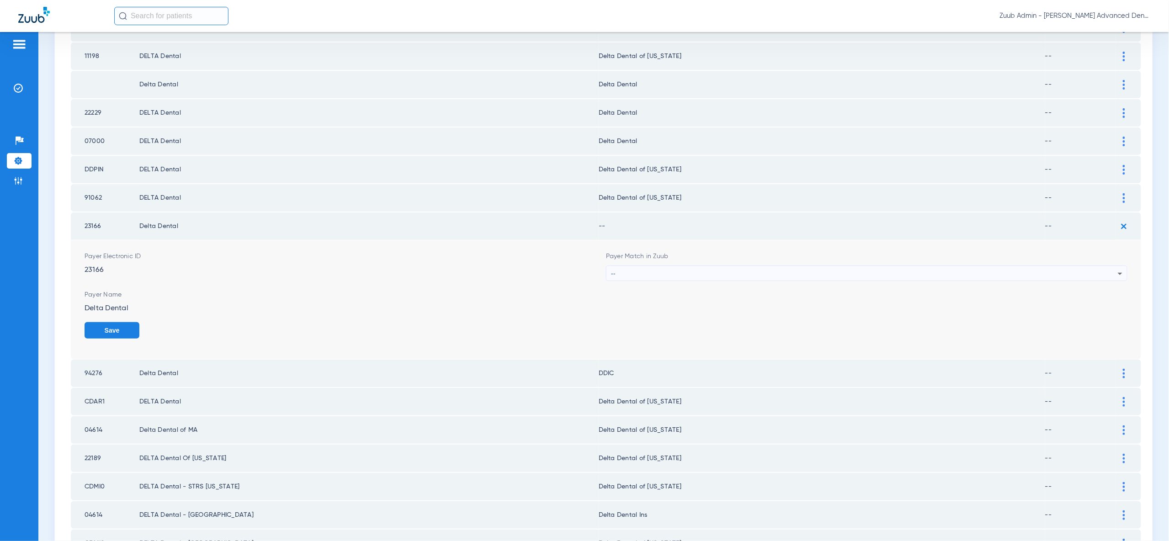
click at [1086, 266] on div "--" at bounding box center [864, 274] width 507 height 16
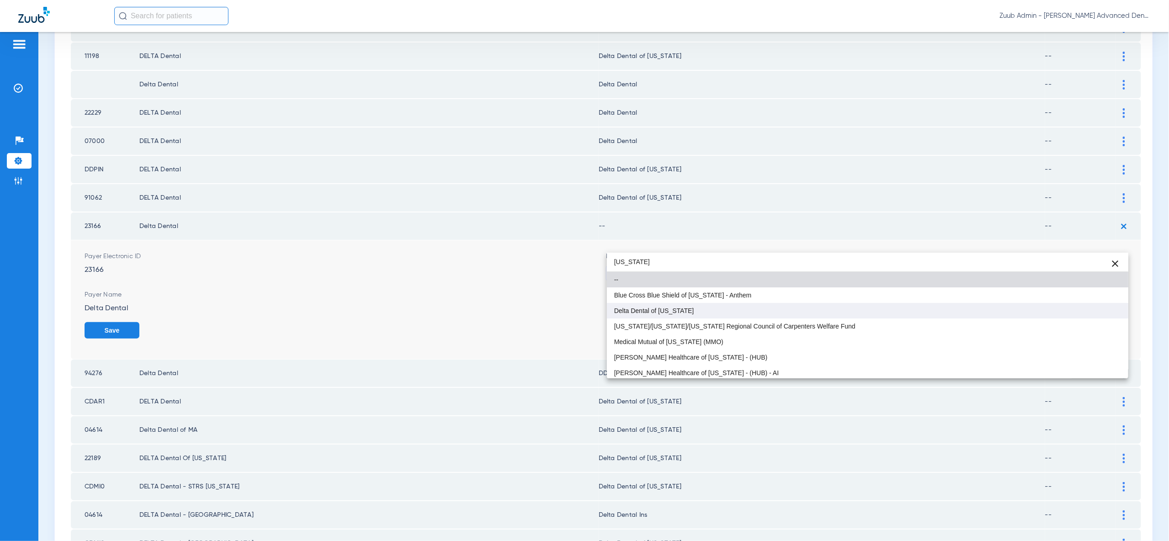
type input "ohio"
click at [1090, 312] on mat-option "Delta Dental of [US_STATE]" at bounding box center [867, 311] width 521 height 16
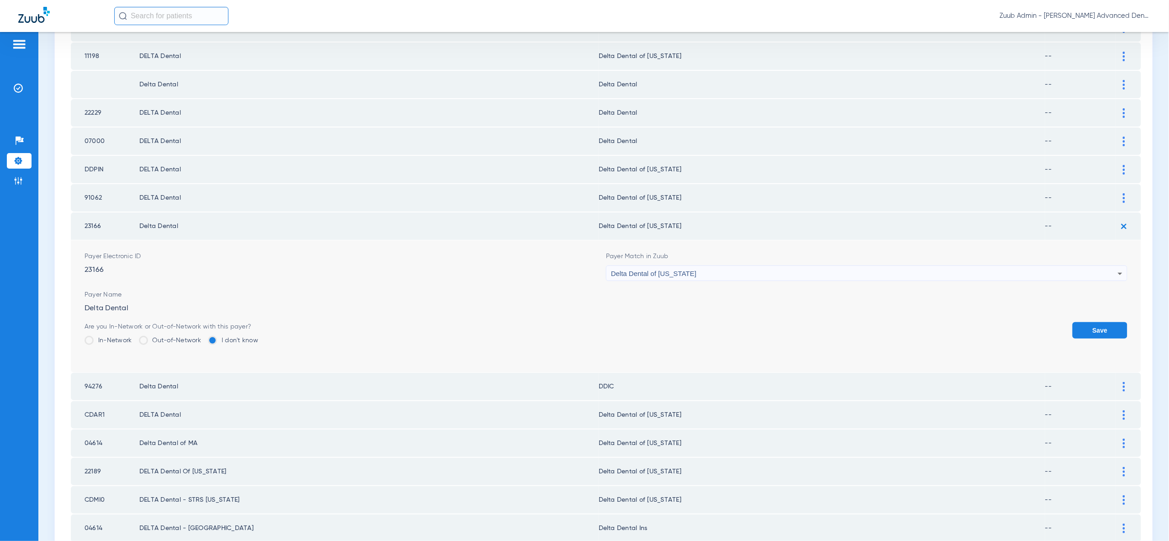
click at [1096, 322] on button "Save" at bounding box center [1099, 330] width 55 height 16
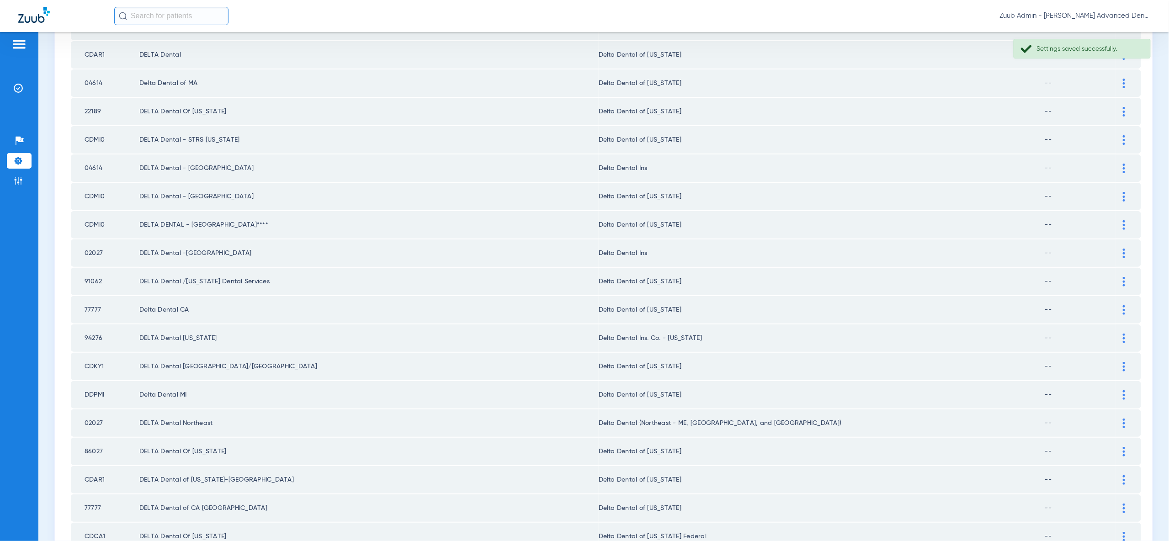
scroll to position [1064, 0]
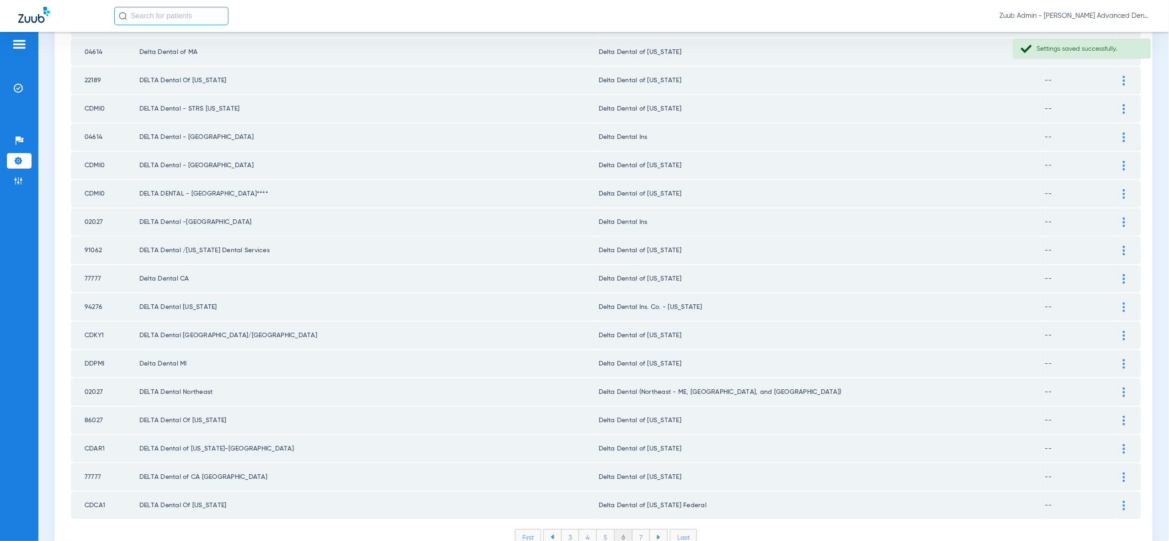
click at [635, 529] on li "7" at bounding box center [640, 537] width 17 height 16
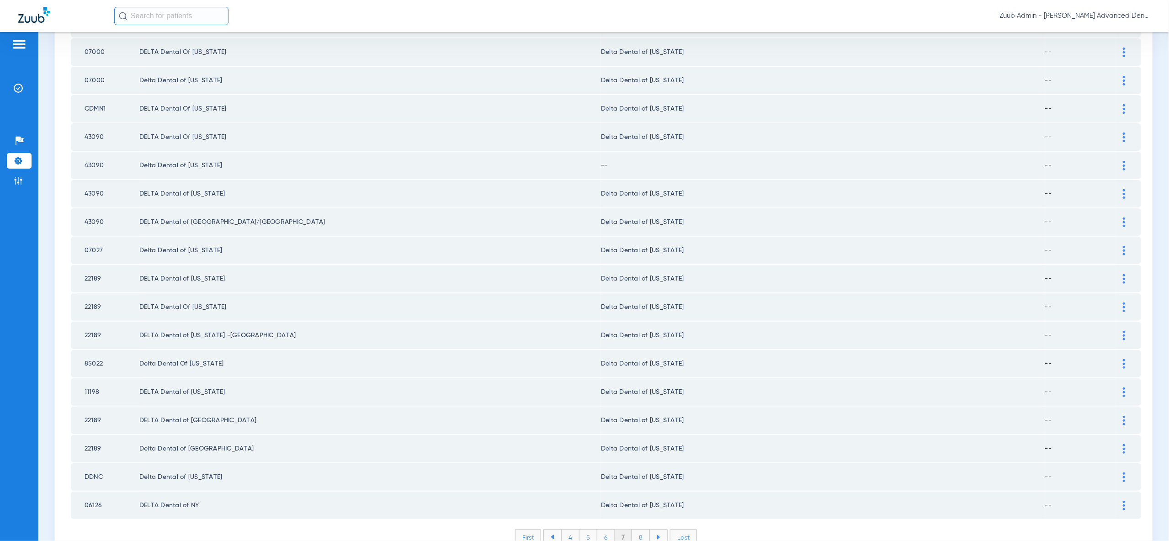
click at [1126, 161] on div at bounding box center [1124, 166] width 16 height 10
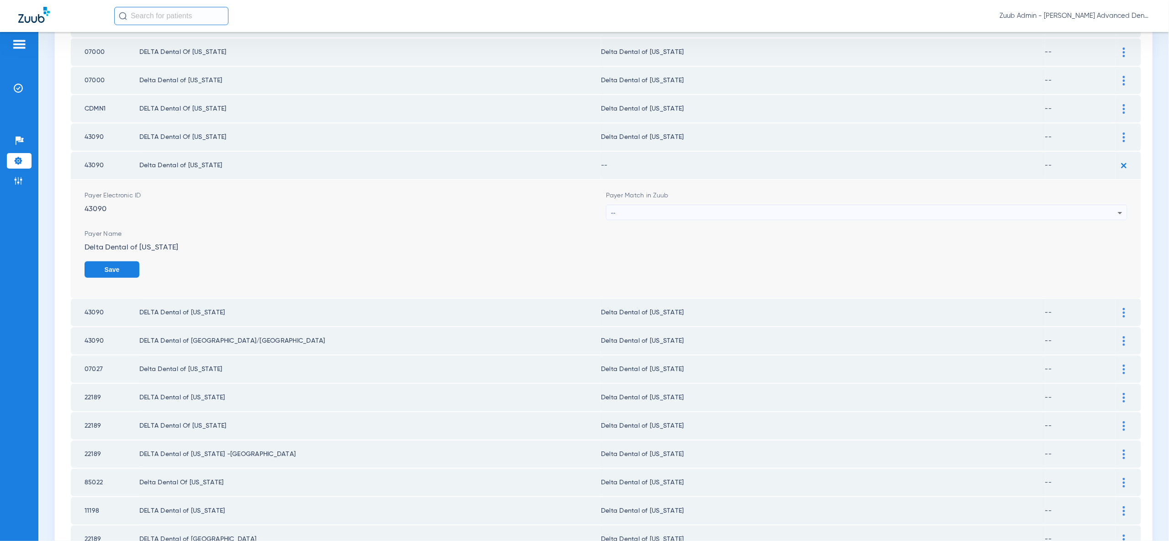
click at [1084, 205] on div "--" at bounding box center [864, 213] width 507 height 16
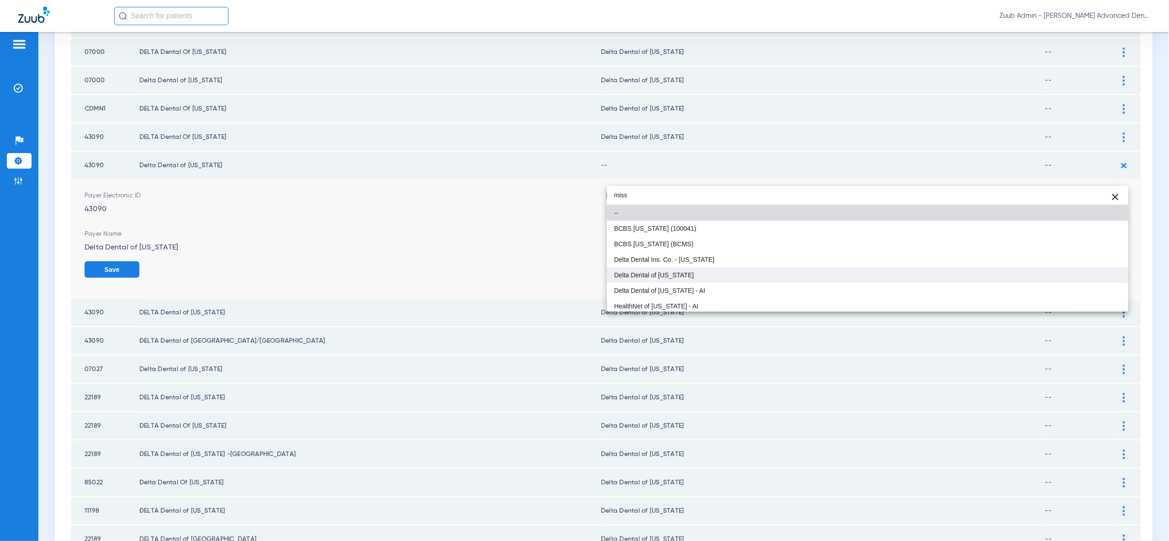
type input "miss"
click at [970, 270] on mat-option "Delta Dental of [US_STATE]" at bounding box center [867, 275] width 521 height 16
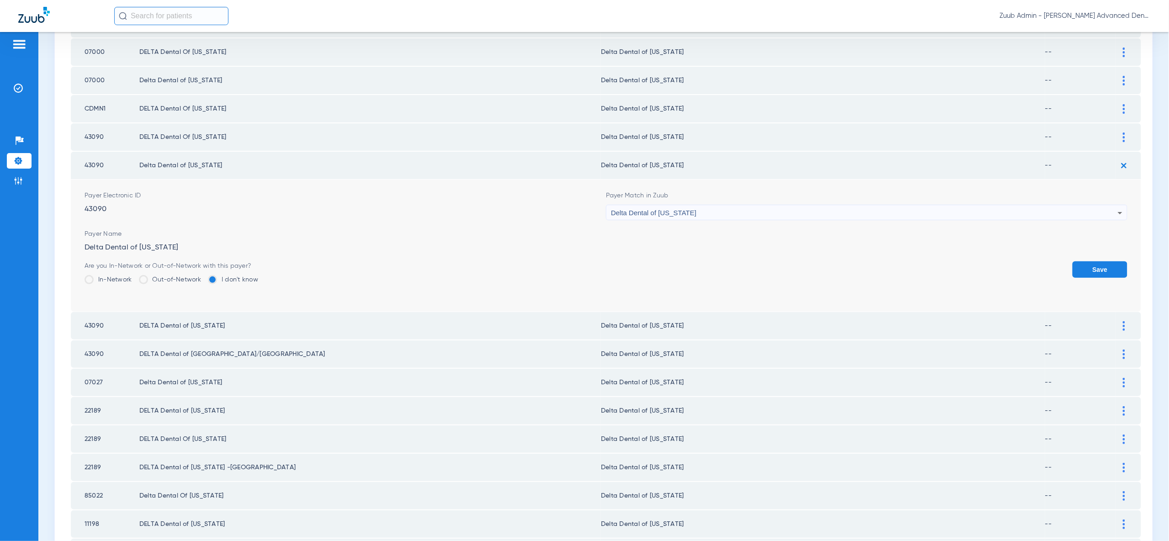
drag, startPoint x: 1082, startPoint y: 232, endPoint x: 919, endPoint y: 237, distance: 162.7
click at [1077, 261] on button "Save" at bounding box center [1099, 269] width 55 height 16
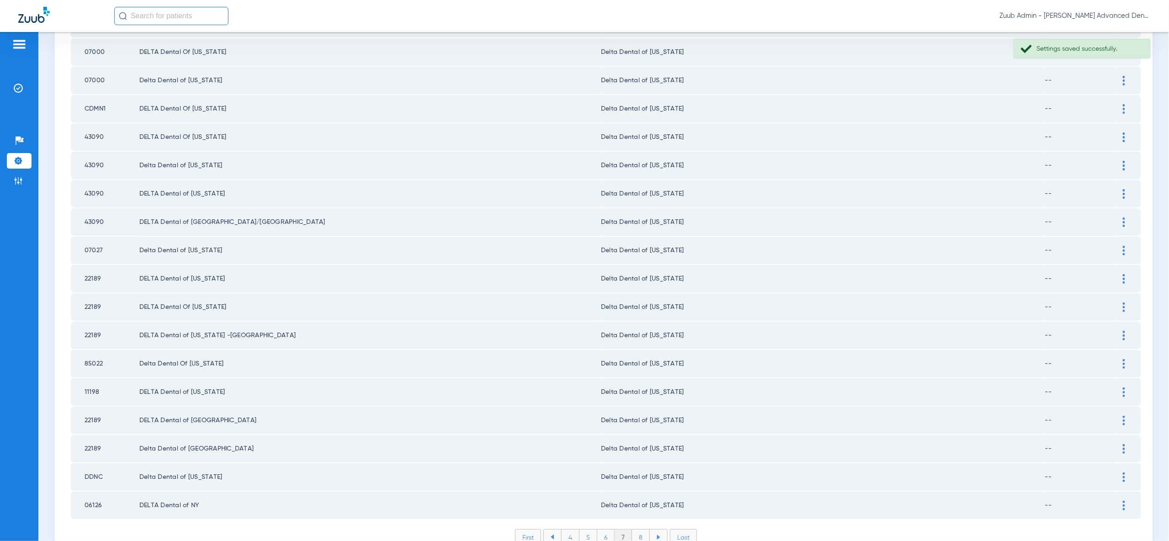
click at [643, 529] on li "8" at bounding box center [641, 537] width 18 height 16
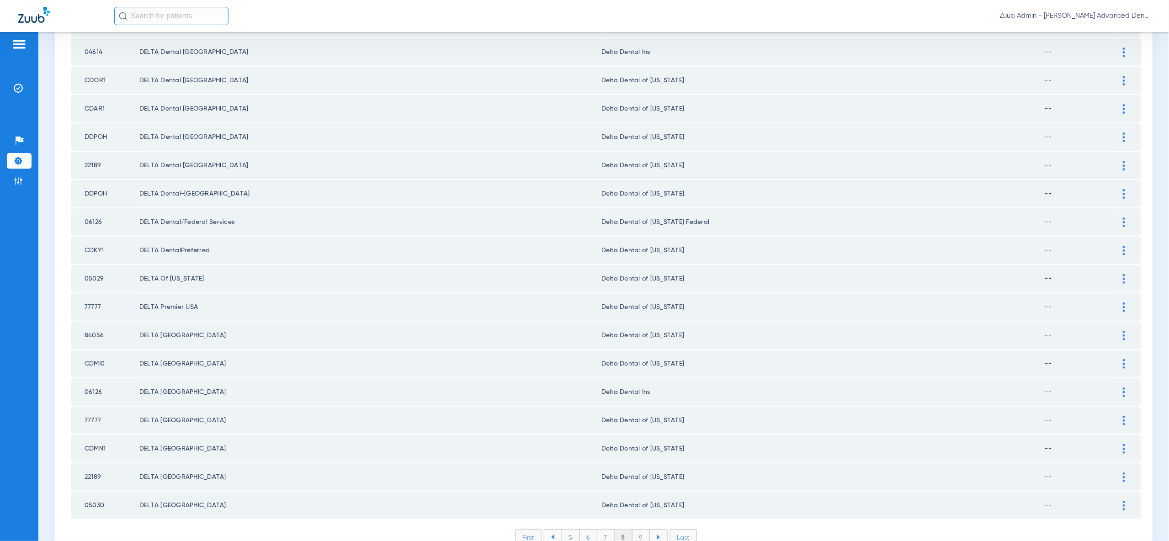
click at [641, 529] on li "9" at bounding box center [640, 537] width 17 height 16
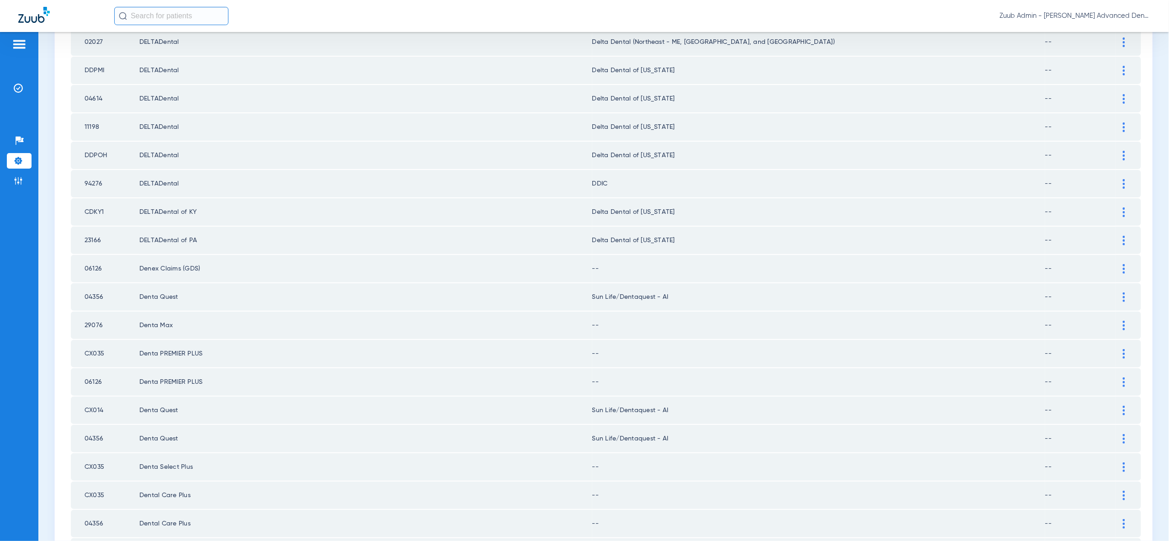
scroll to position [254, 0]
click at [1117, 263] on div at bounding box center [1124, 268] width 16 height 10
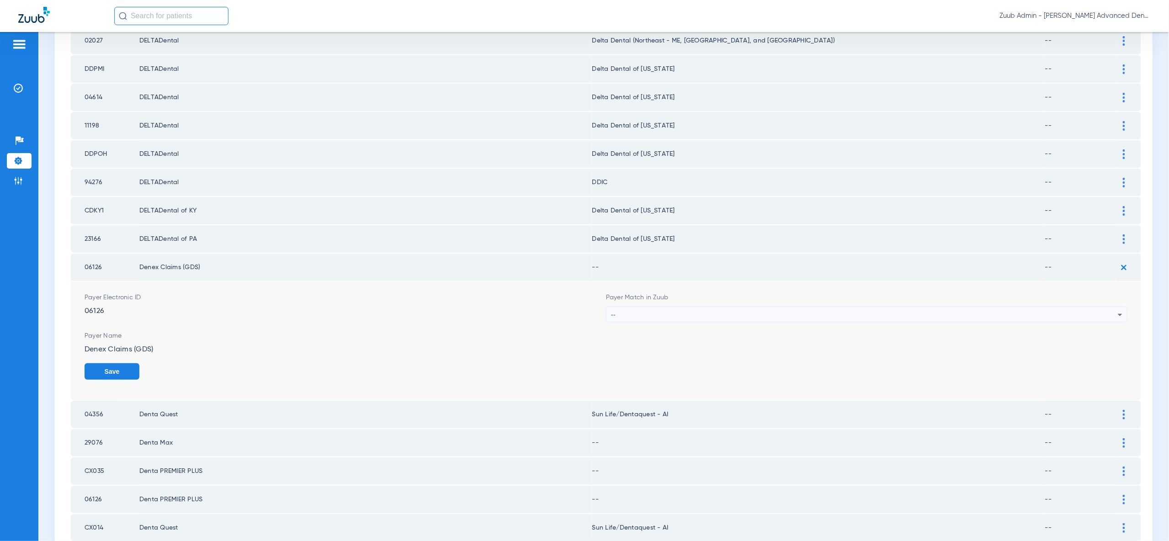
click at [1103, 307] on div "--" at bounding box center [864, 315] width 507 height 16
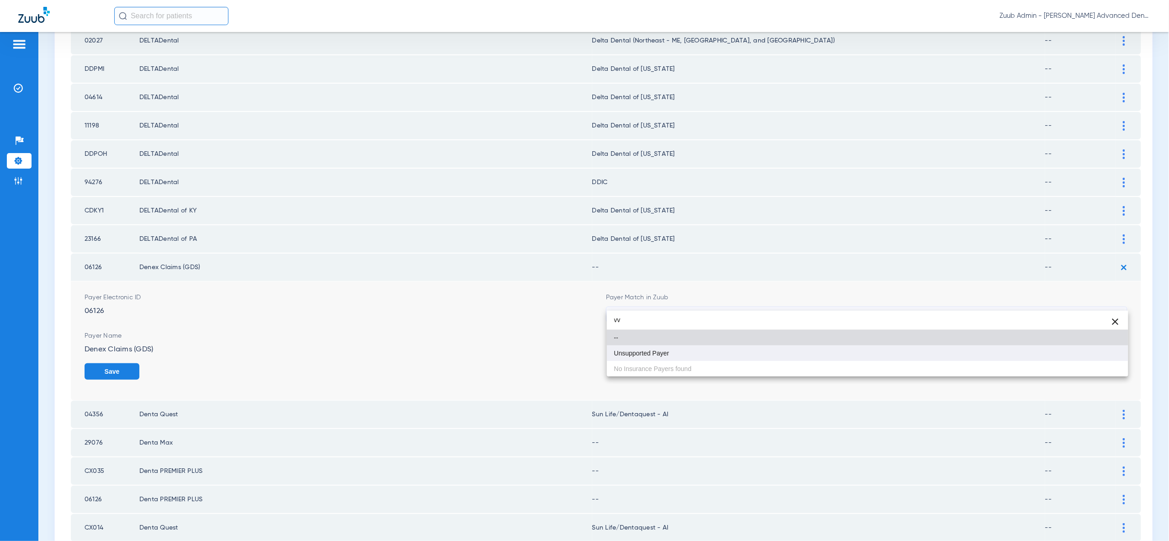
type input "vv"
click at [1112, 353] on mat-option "Unsupported Payer" at bounding box center [867, 353] width 521 height 16
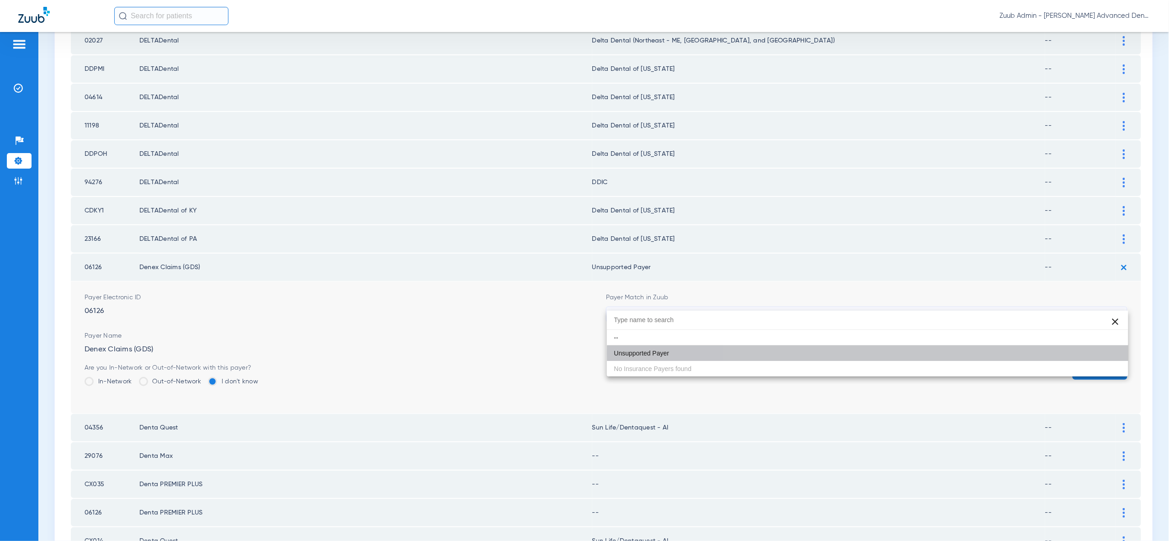
click at [1112, 363] on button "Save" at bounding box center [1099, 371] width 55 height 16
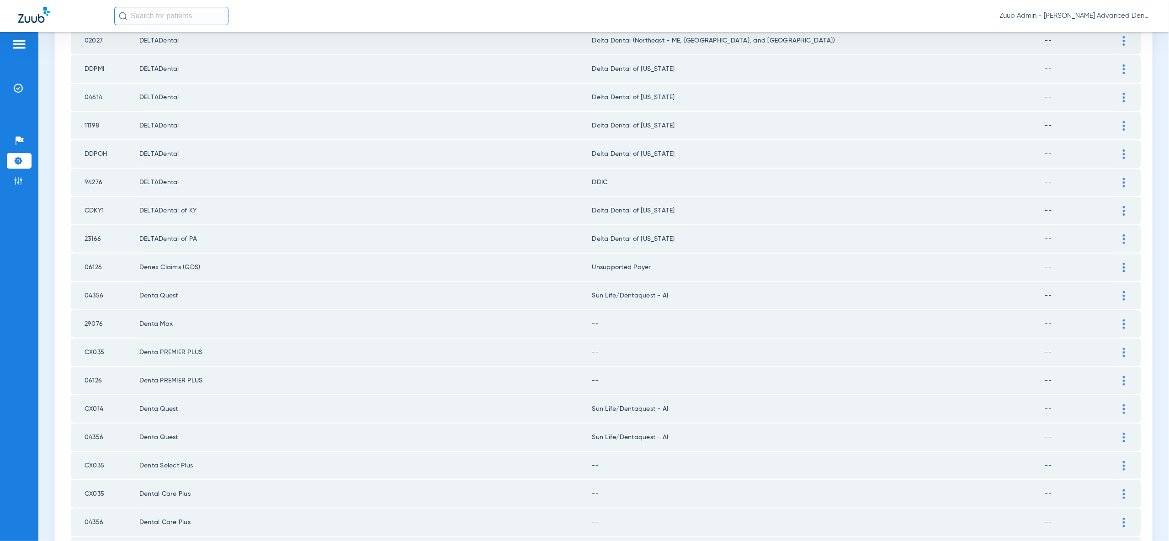
click at [1124, 319] on img at bounding box center [1123, 324] width 2 height 10
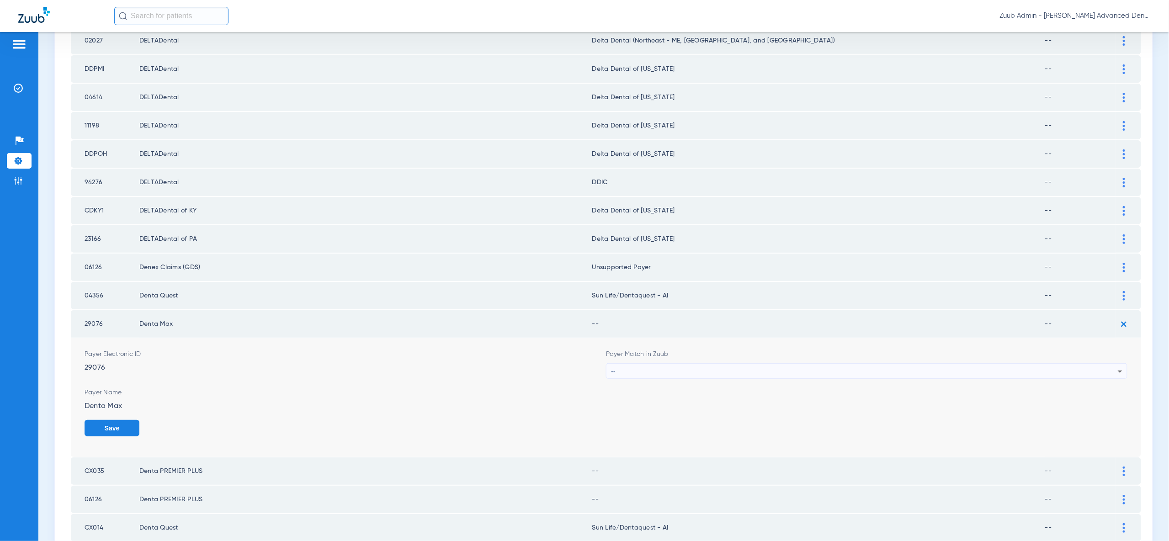
click at [1120, 366] on icon at bounding box center [1119, 371] width 11 height 11
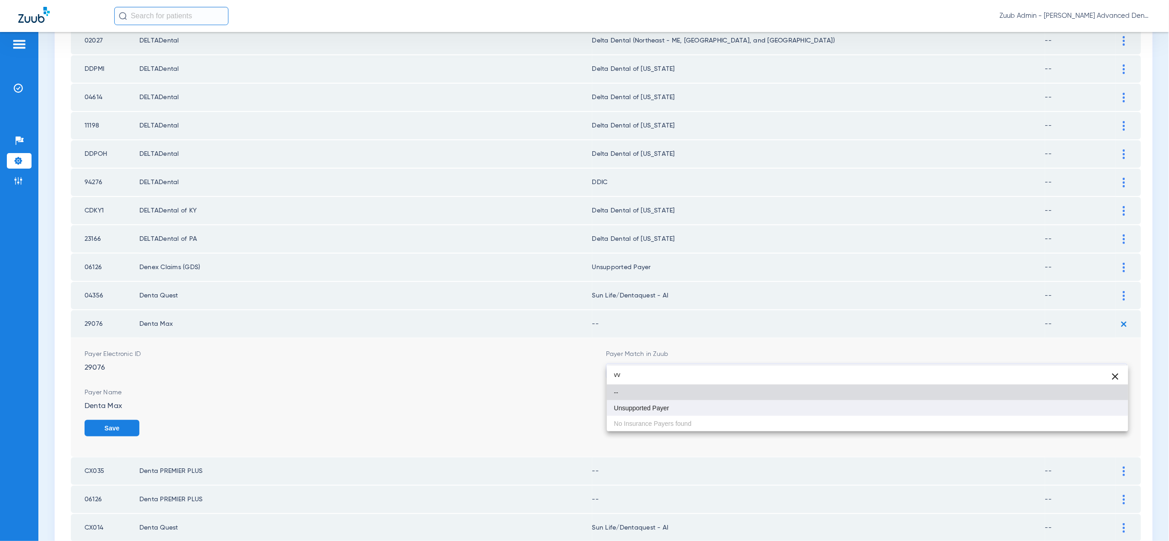
type input "vv"
click at [1093, 412] on mat-option "Unsupported Payer" at bounding box center [867, 408] width 521 height 16
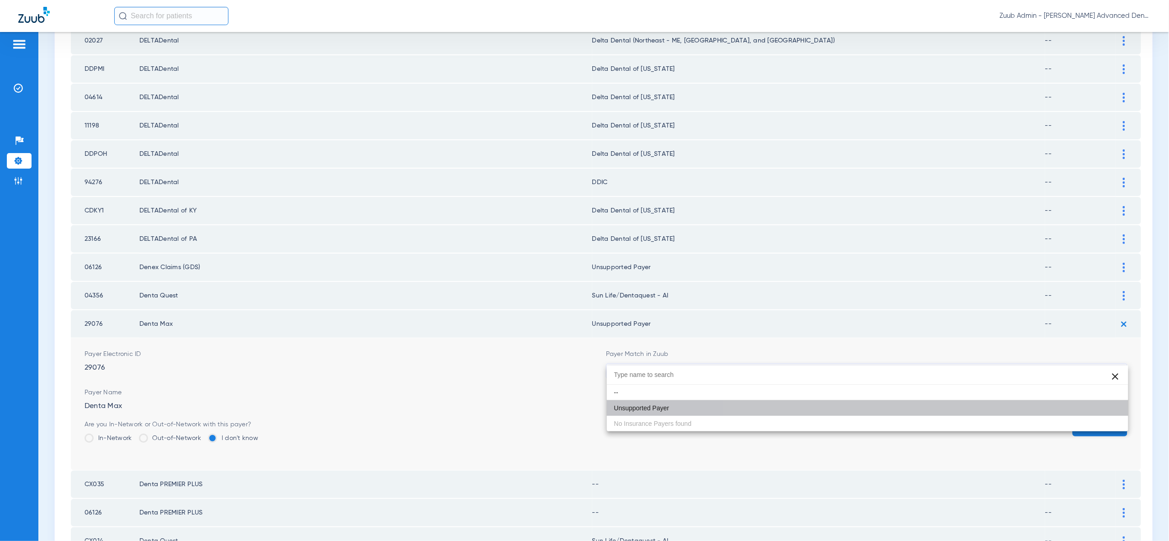
click at [1099, 420] on button "Save" at bounding box center [1099, 428] width 55 height 16
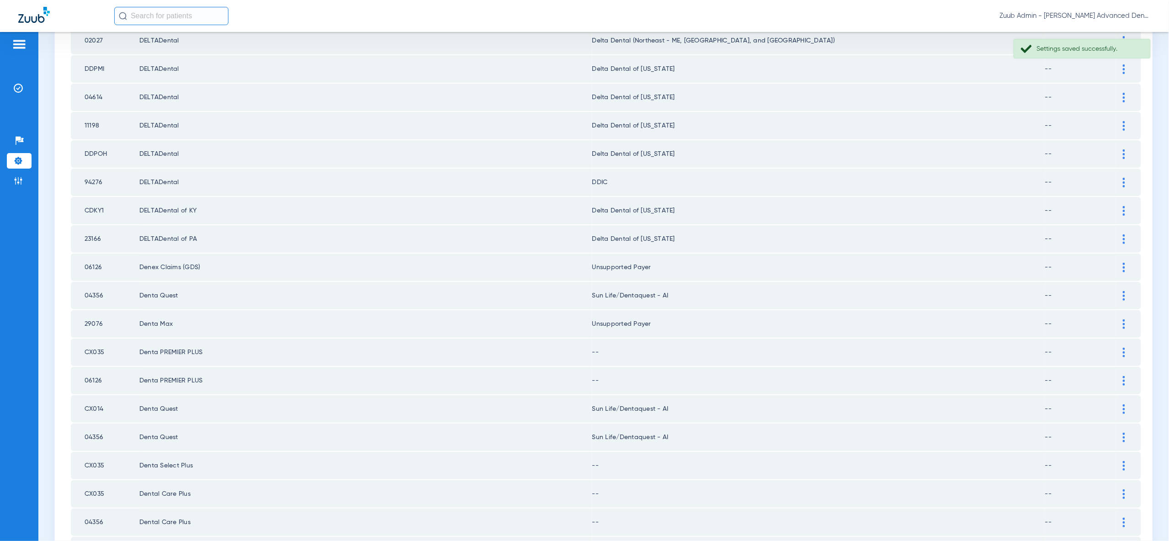
click at [1124, 348] on img at bounding box center [1123, 353] width 2 height 10
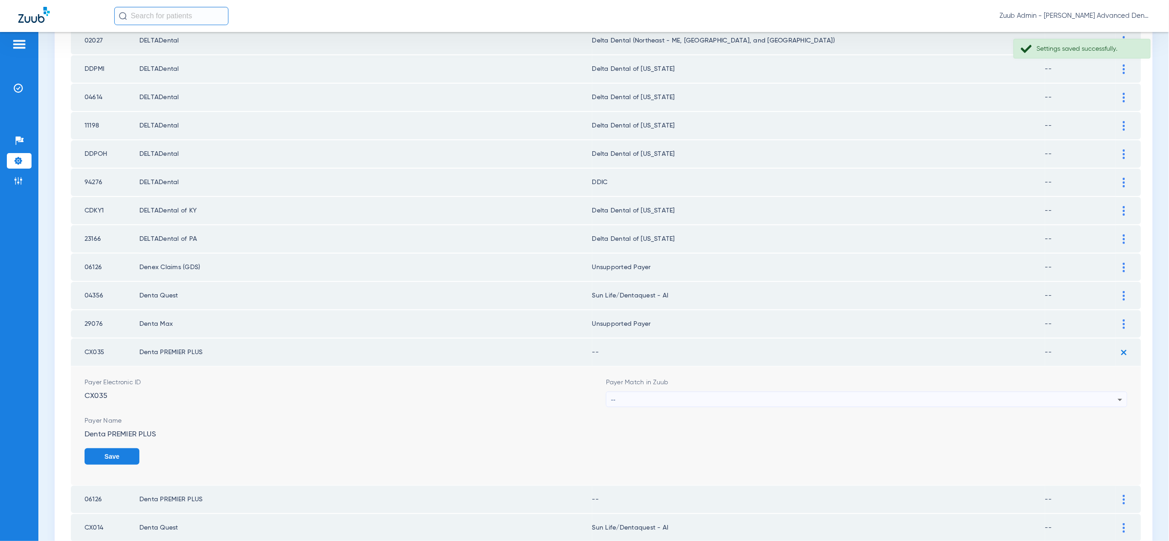
click at [1101, 392] on div "--" at bounding box center [864, 400] width 507 height 16
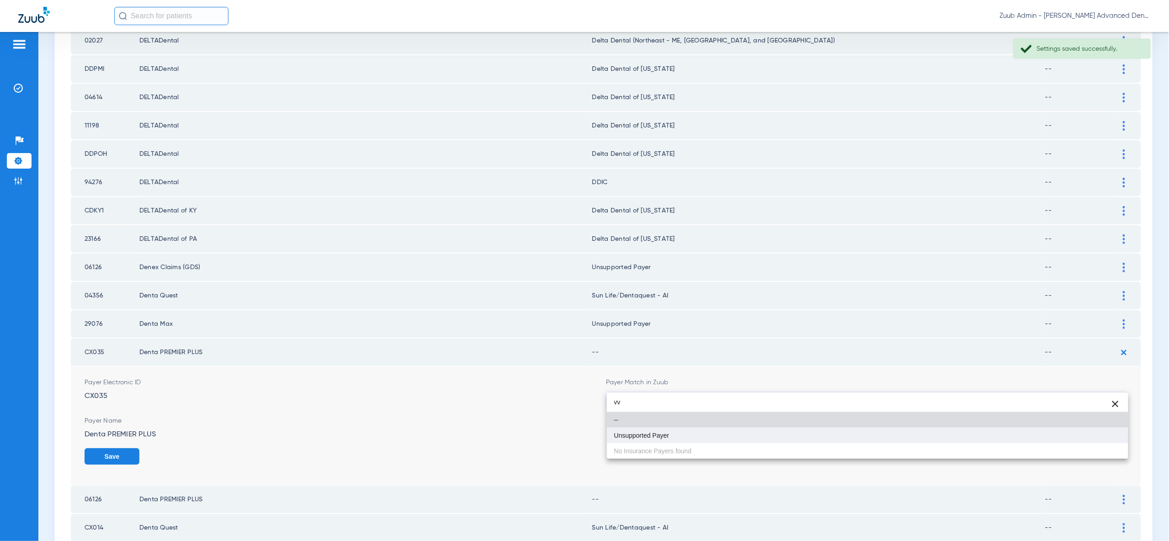
type input "vv"
click at [1088, 431] on mat-option "Unsupported Payer" at bounding box center [867, 436] width 521 height 16
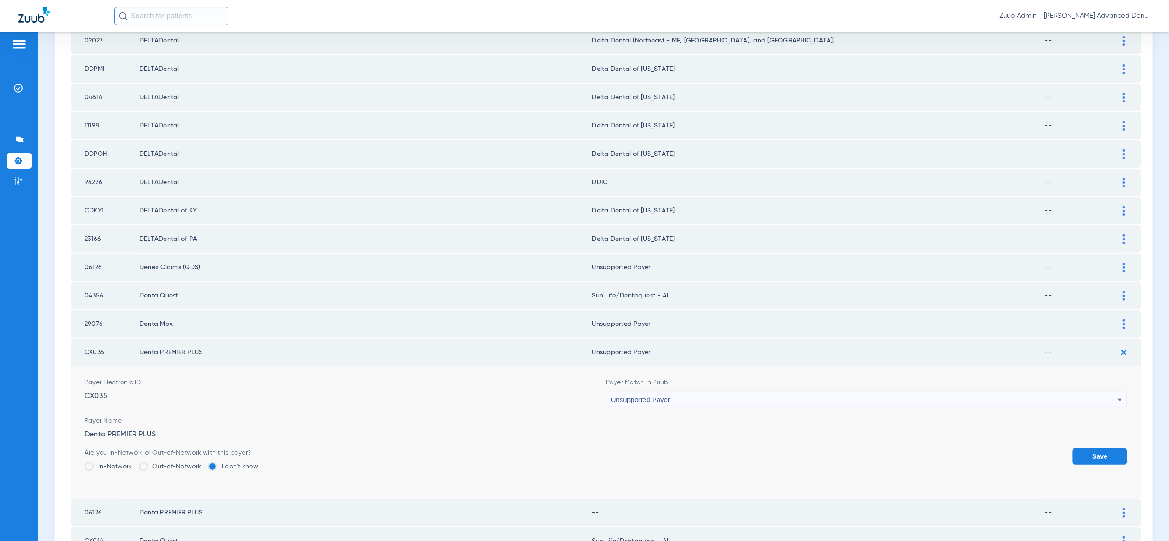
click at [1095, 448] on button "Save" at bounding box center [1099, 456] width 55 height 16
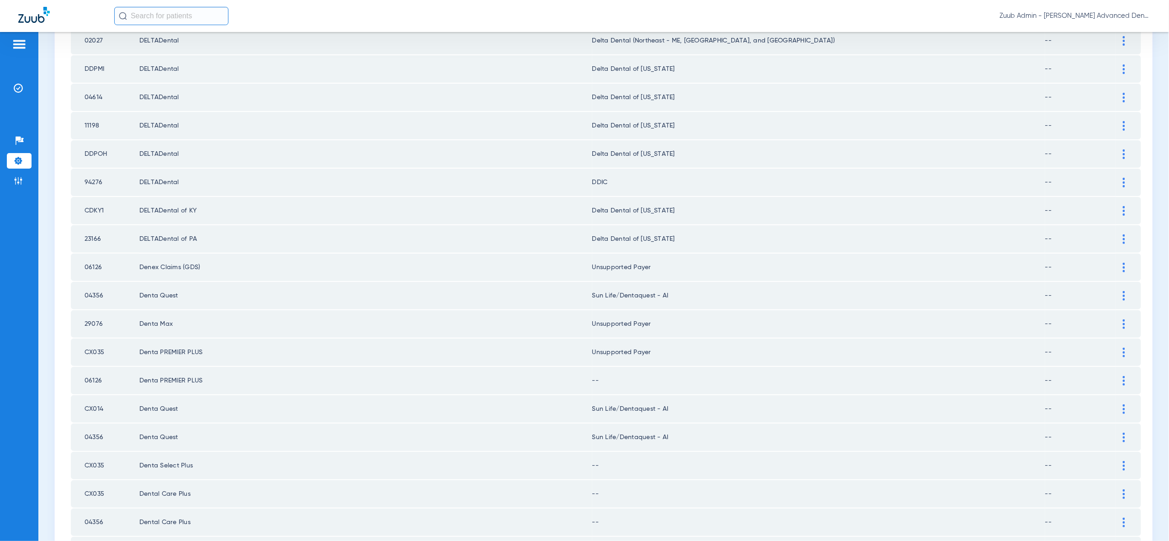
click at [1123, 376] on img at bounding box center [1123, 381] width 2 height 10
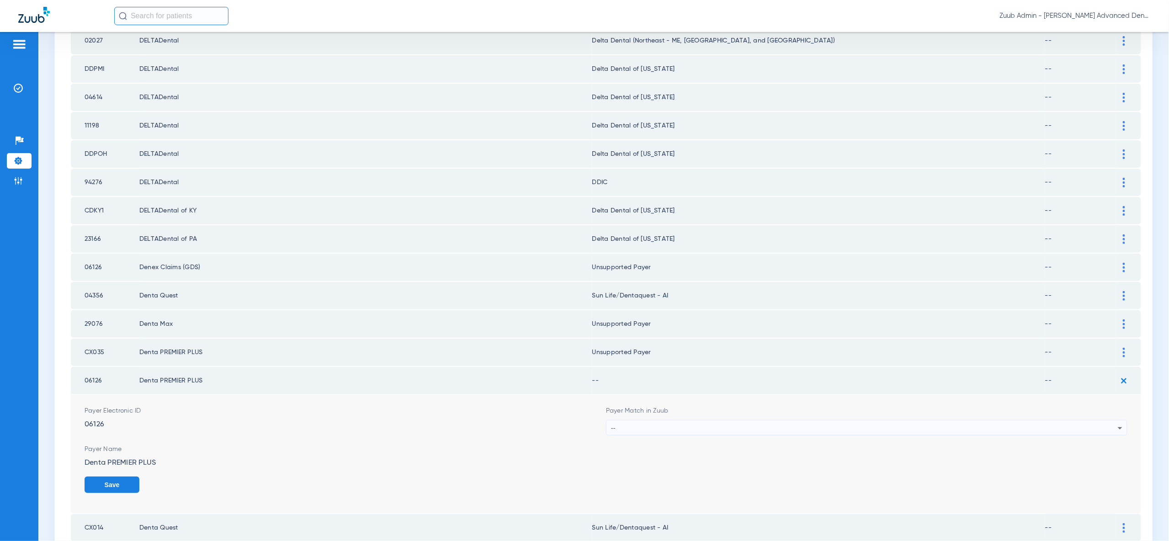
click at [1112, 420] on div "--" at bounding box center [864, 428] width 507 height 16
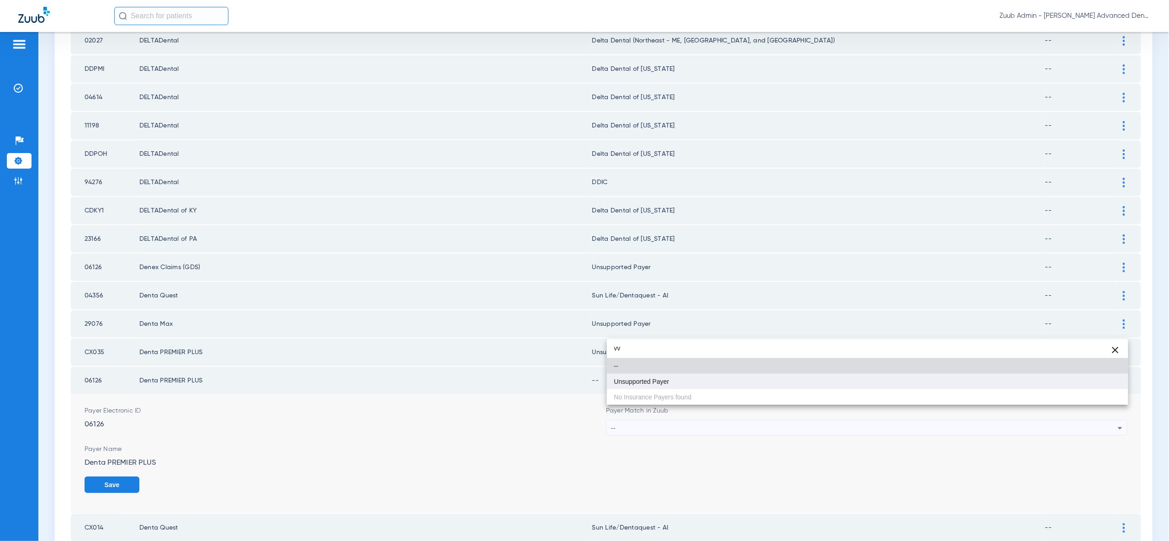
type input "vv"
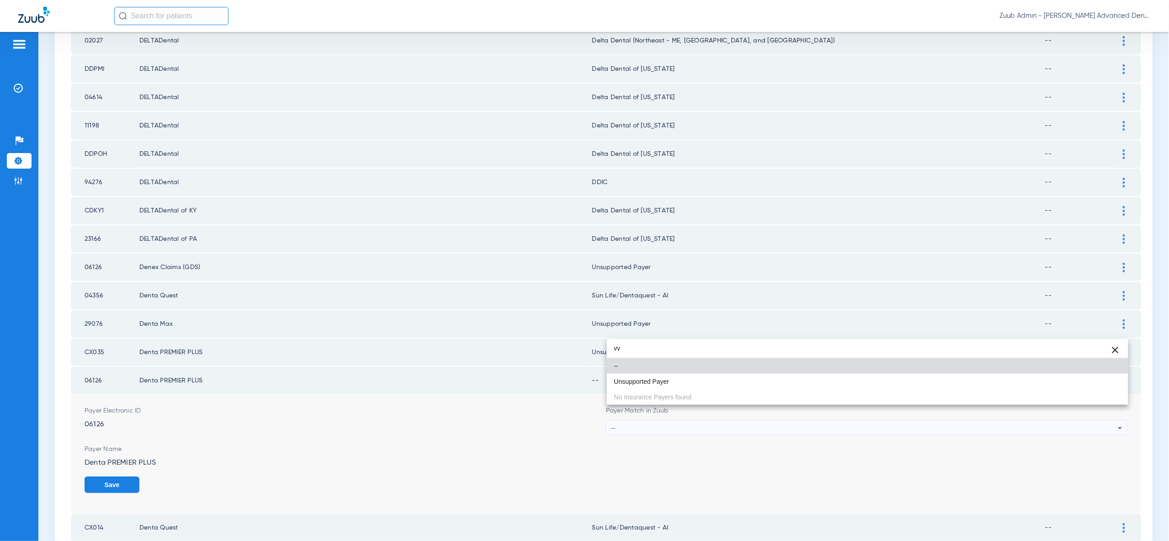
drag, startPoint x: 1096, startPoint y: 382, endPoint x: 1103, endPoint y: 413, distance: 31.7
click at [1096, 382] on mat-option "Unsupported Payer" at bounding box center [867, 382] width 521 height 16
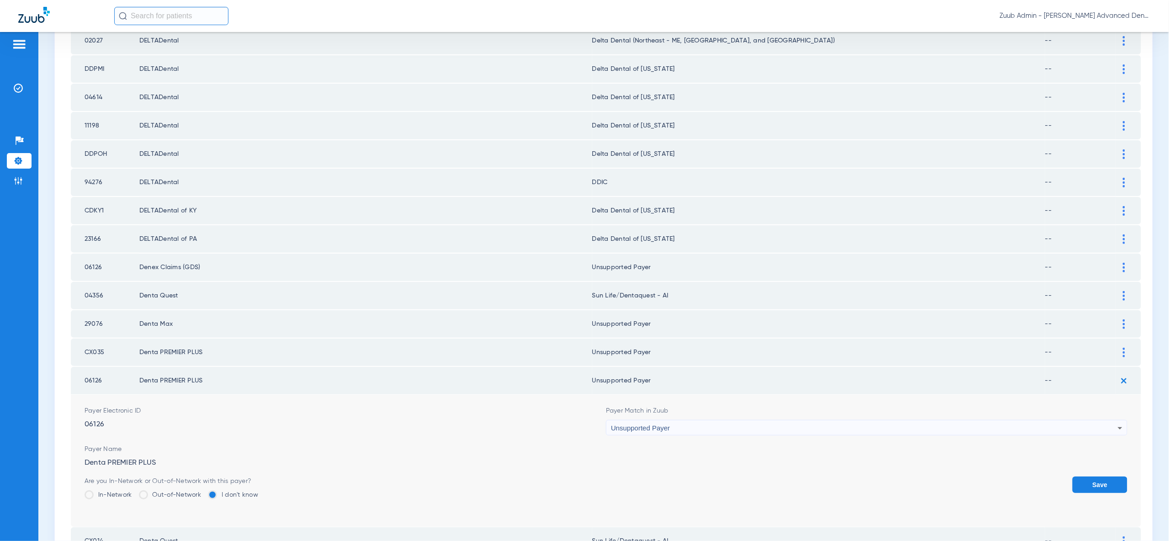
drag, startPoint x: 1103, startPoint y: 472, endPoint x: 1094, endPoint y: 439, distance: 33.8
click at [1103, 476] on button "Save" at bounding box center [1099, 484] width 55 height 16
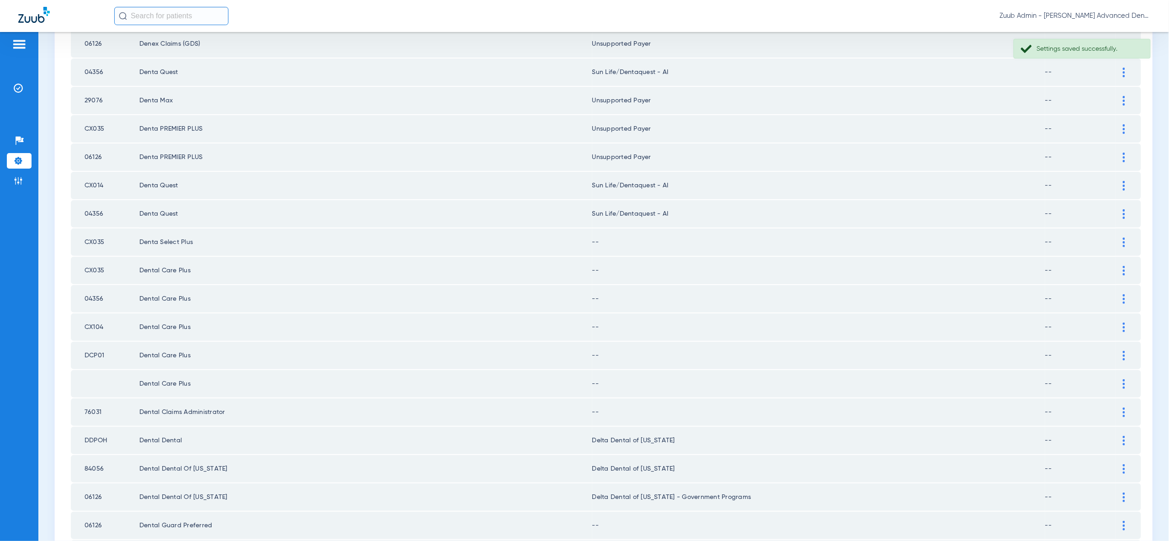
scroll to position [479, 0]
drag, startPoint x: 1120, startPoint y: 220, endPoint x: 1118, endPoint y: 238, distance: 17.5
click at [1120, 236] on div at bounding box center [1124, 241] width 16 height 10
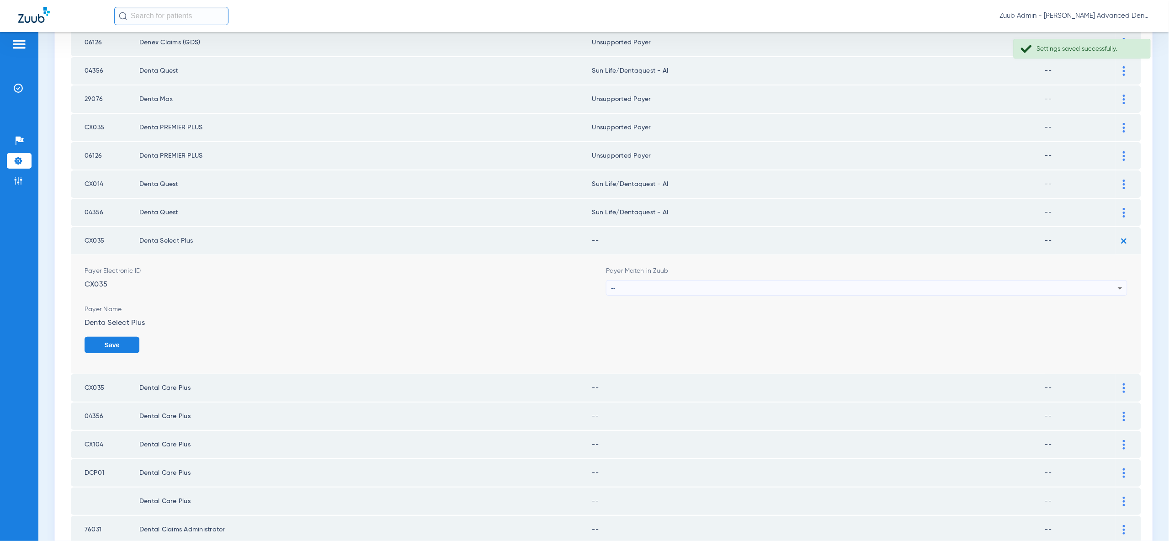
click at [1108, 281] on div "--" at bounding box center [864, 289] width 507 height 16
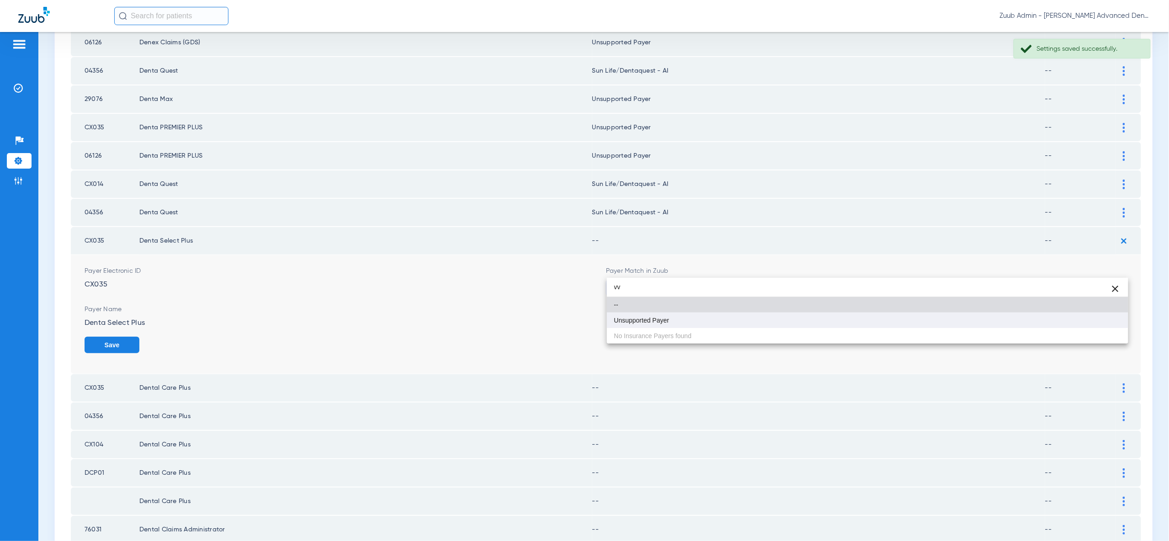
type input "vv"
click at [1103, 322] on mat-option "Unsupported Payer" at bounding box center [867, 320] width 521 height 16
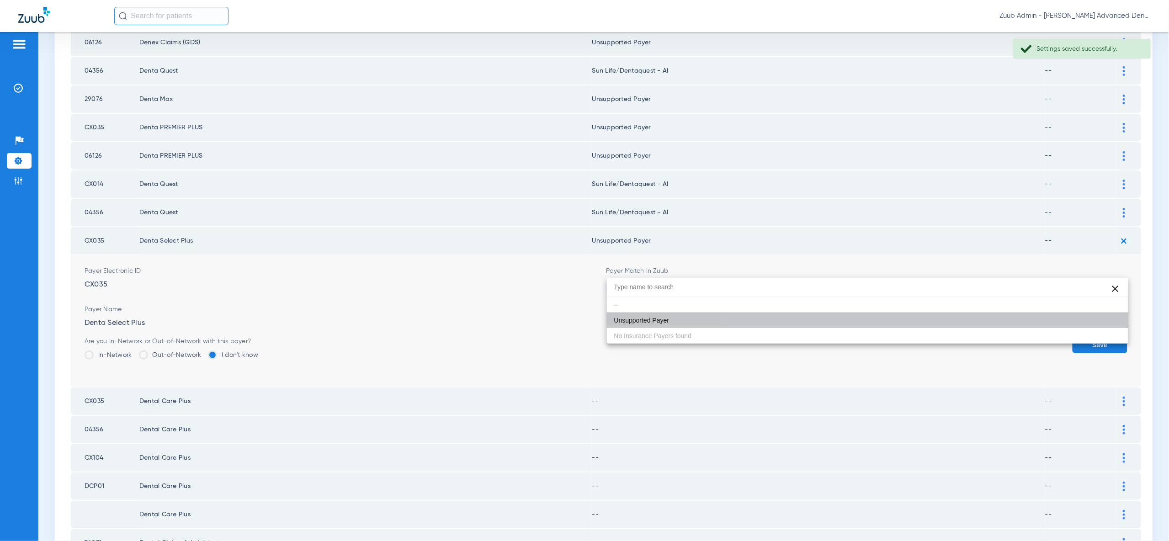
click at [1103, 337] on button "Save" at bounding box center [1099, 345] width 55 height 16
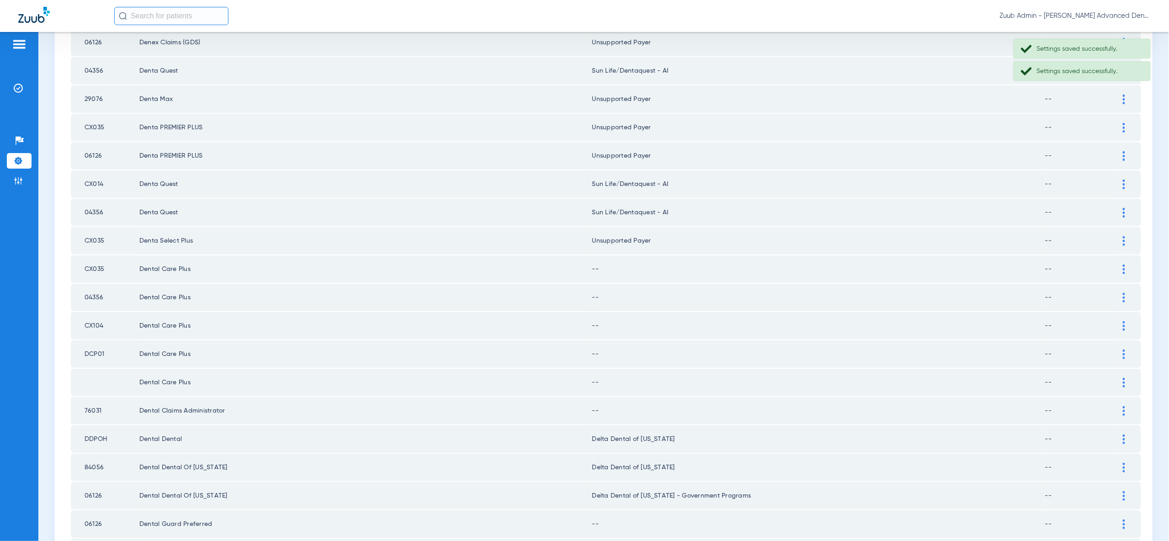
click at [1122, 265] on img at bounding box center [1123, 270] width 2 height 10
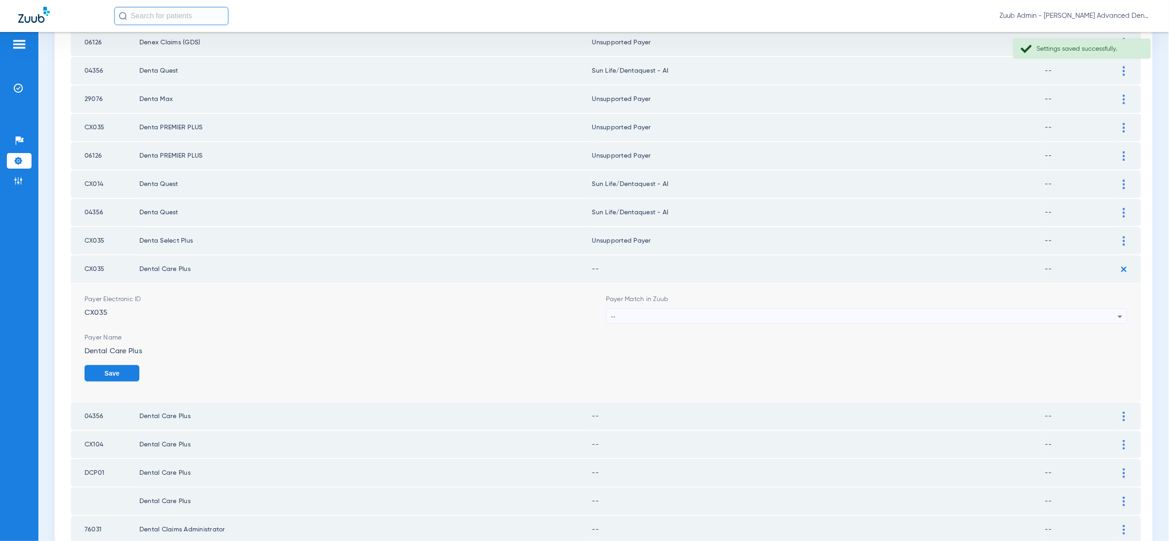
click at [1101, 309] on div "--" at bounding box center [864, 317] width 507 height 16
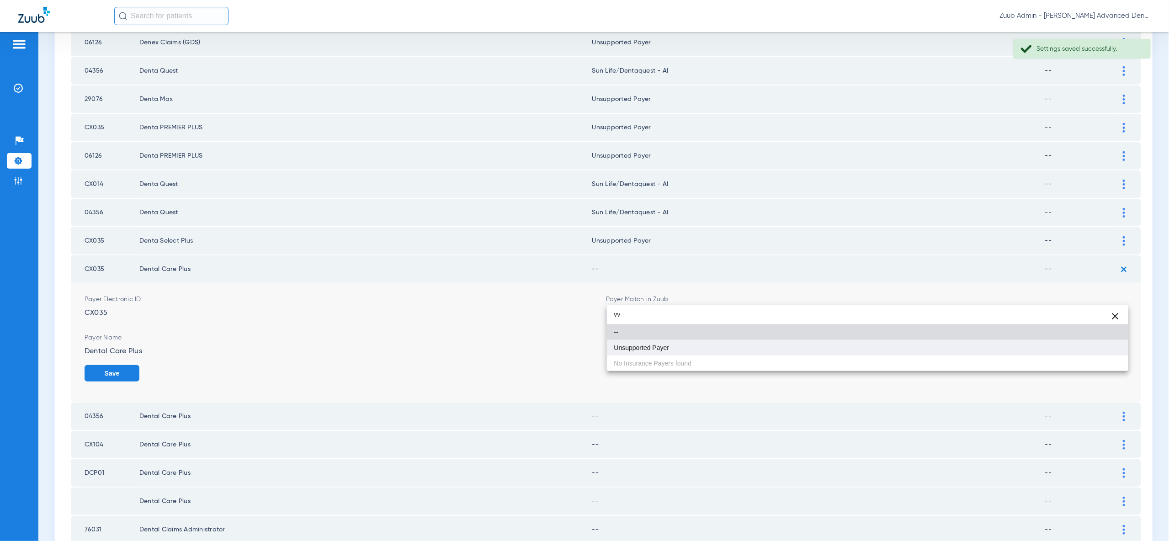
type input "vv"
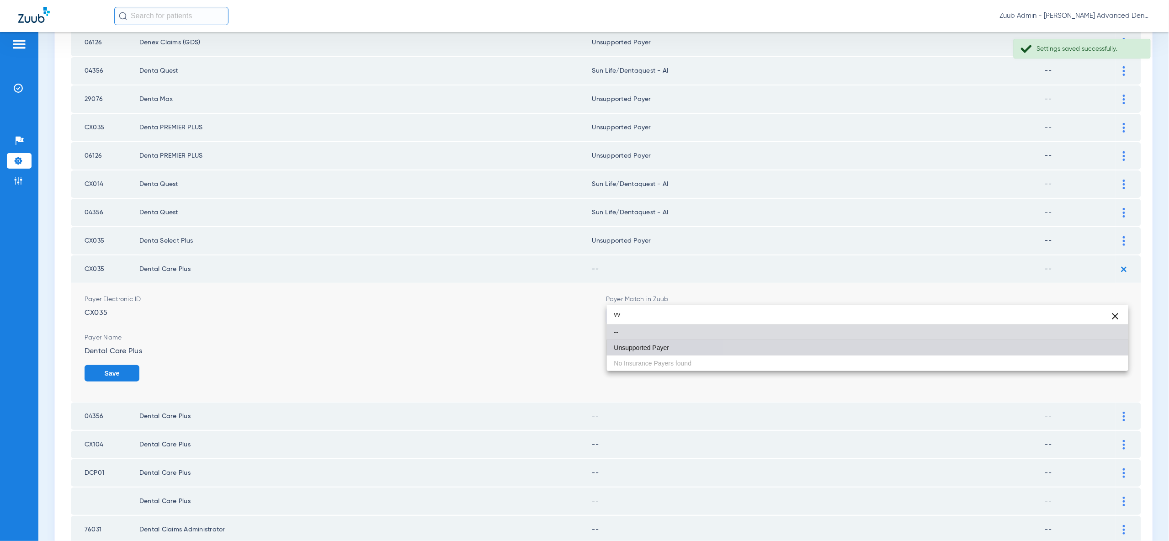
click at [1093, 347] on mat-option "Unsupported Payer" at bounding box center [867, 348] width 521 height 16
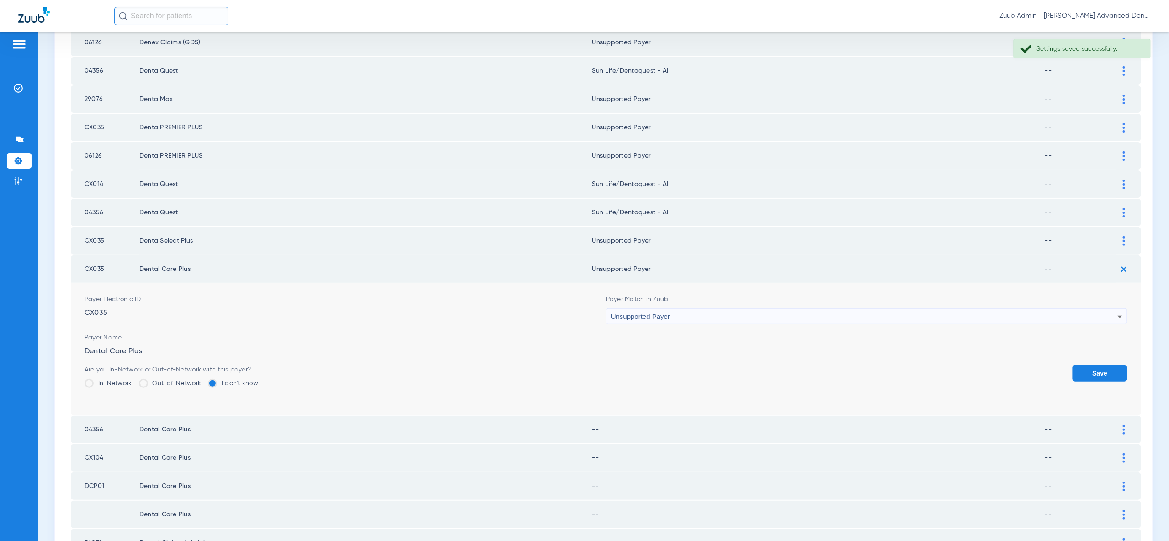
click at [1099, 365] on button "Save" at bounding box center [1099, 373] width 55 height 16
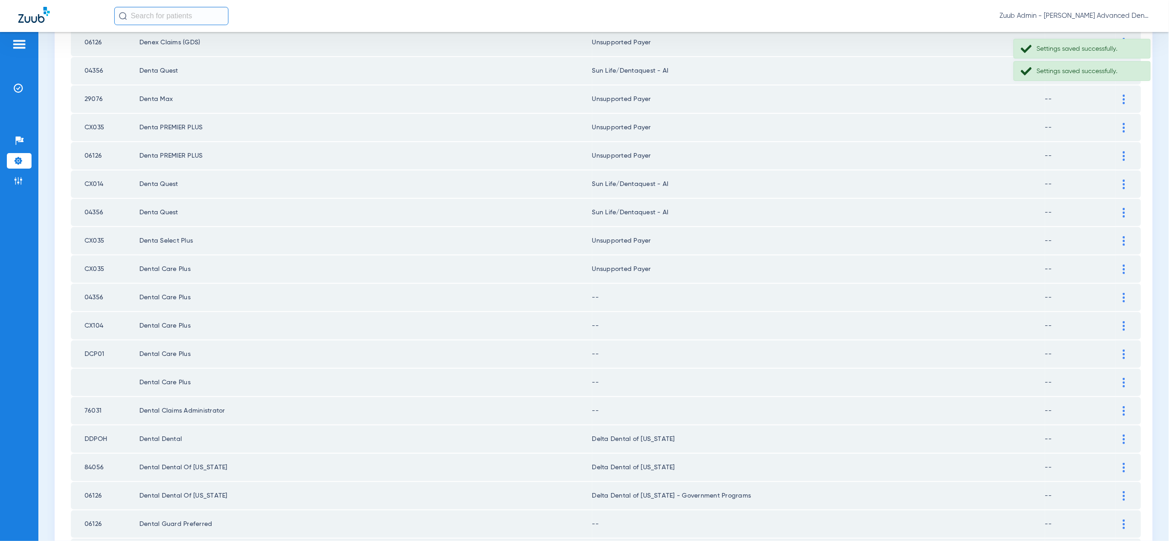
click at [1122, 293] on img at bounding box center [1123, 298] width 2 height 10
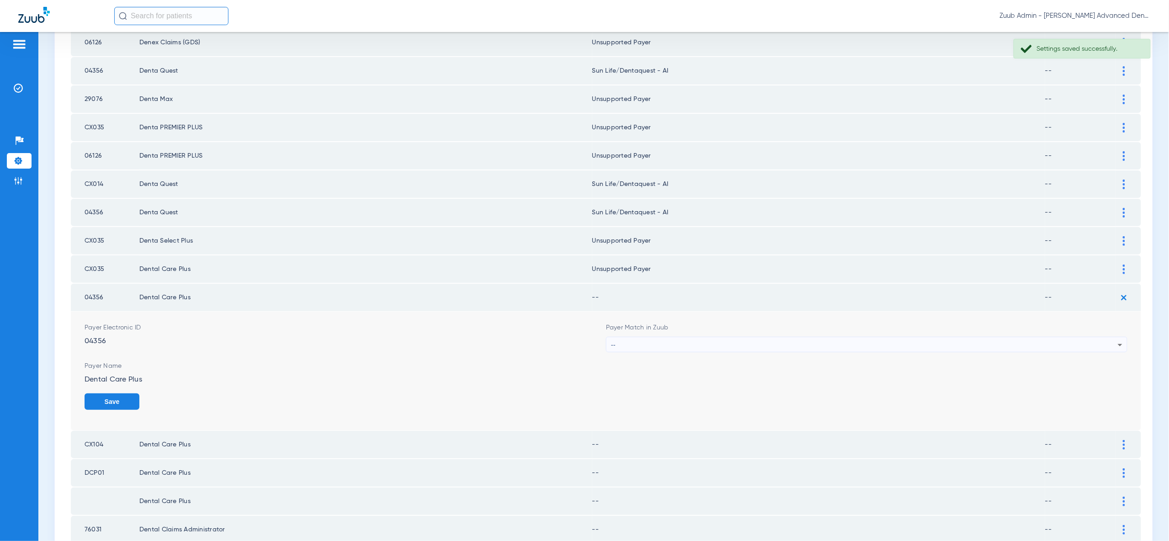
click at [1106, 337] on div "--" at bounding box center [864, 345] width 507 height 16
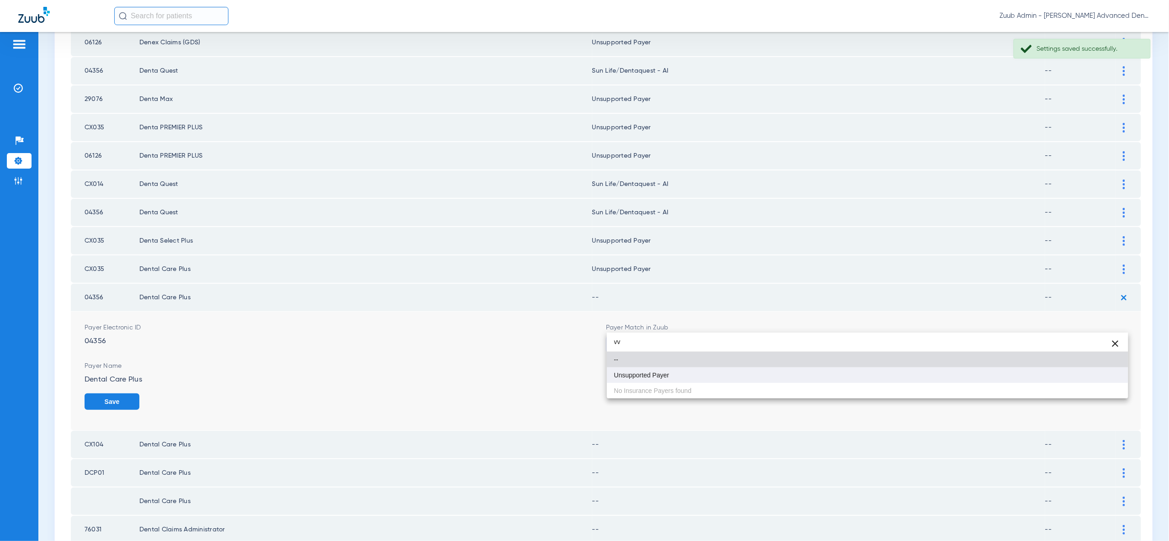
type input "vv"
click at [1107, 375] on mat-option "Unsupported Payer" at bounding box center [867, 375] width 521 height 16
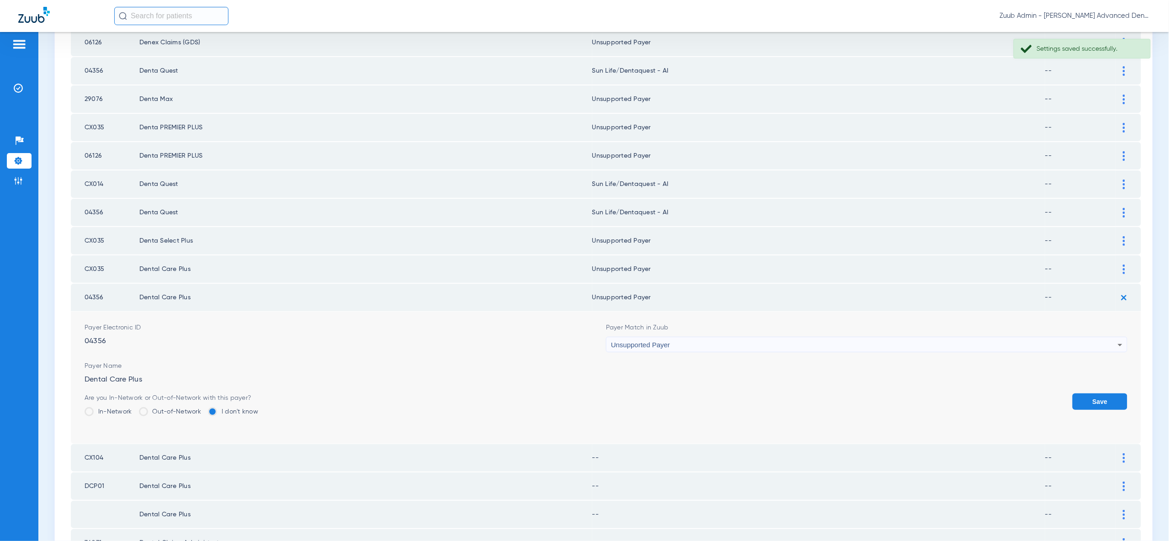
click at [1107, 393] on button "Save" at bounding box center [1099, 401] width 55 height 16
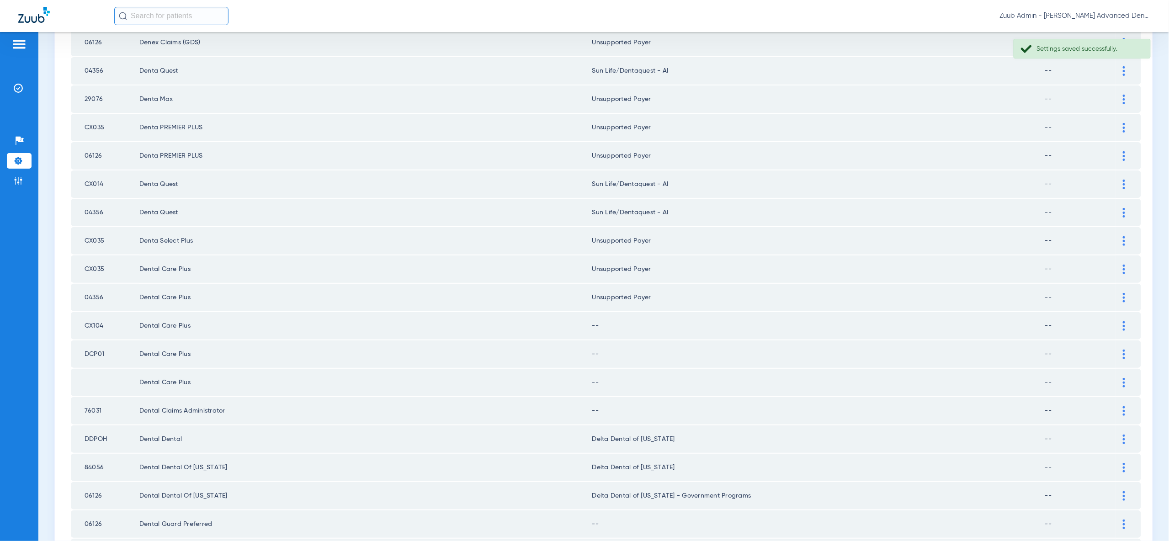
drag, startPoint x: 1126, startPoint y: 299, endPoint x: 1126, endPoint y: 305, distance: 6.0
click at [1126, 312] on td at bounding box center [1128, 325] width 25 height 27
click at [1121, 321] on div at bounding box center [1124, 326] width 16 height 10
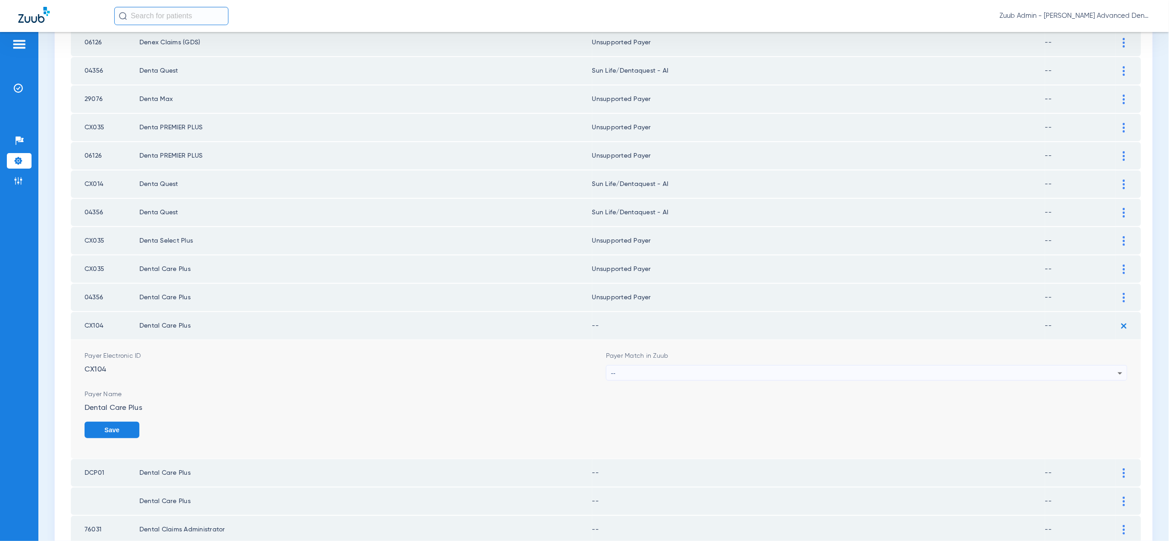
click at [1066, 365] on div "--" at bounding box center [864, 373] width 507 height 16
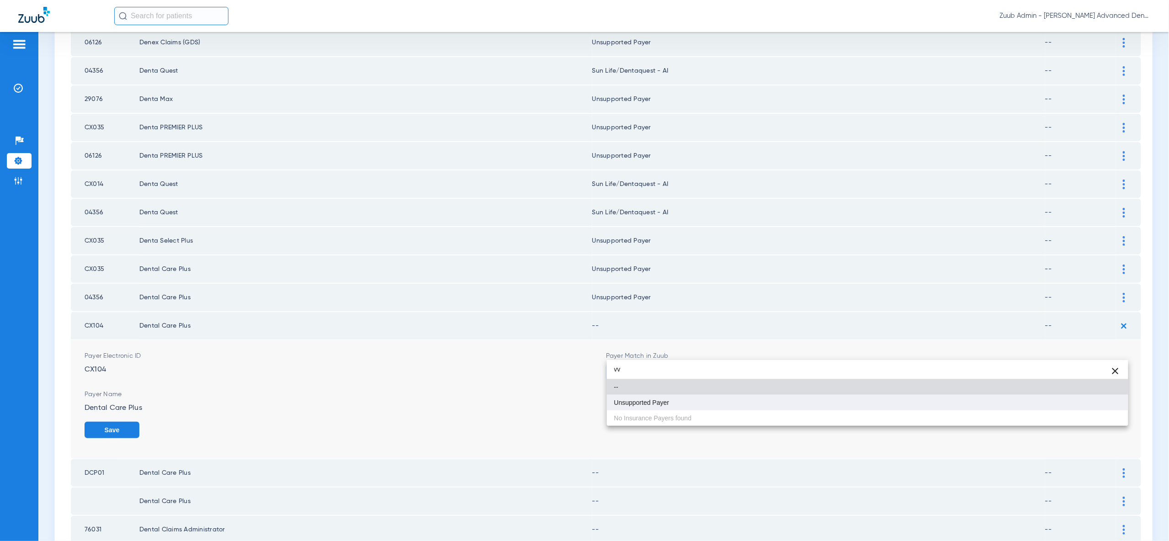
type input "vv"
drag, startPoint x: 1087, startPoint y: 400, endPoint x: 1097, endPoint y: 407, distance: 11.9
click at [1087, 400] on mat-option "Unsupported Payer" at bounding box center [867, 403] width 521 height 16
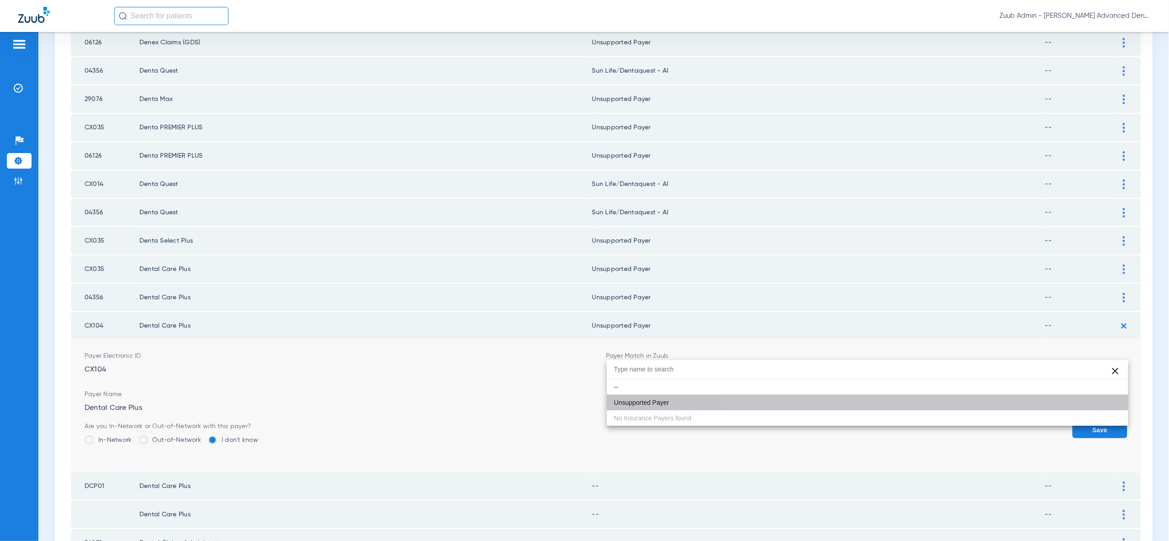
click at [1099, 422] on button "Save" at bounding box center [1099, 430] width 55 height 16
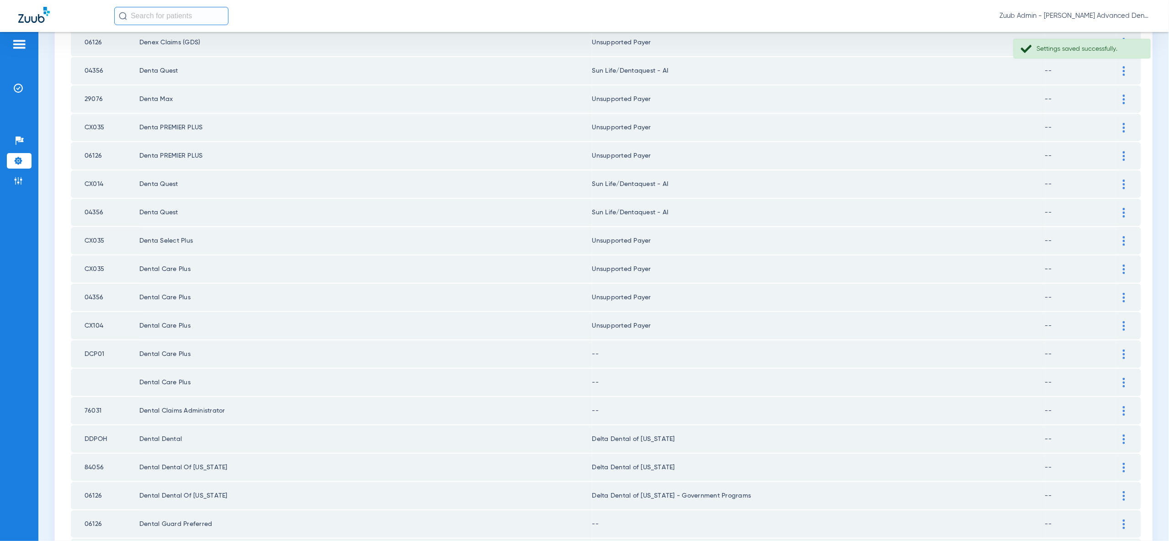
click at [1125, 349] on div at bounding box center [1124, 354] width 16 height 10
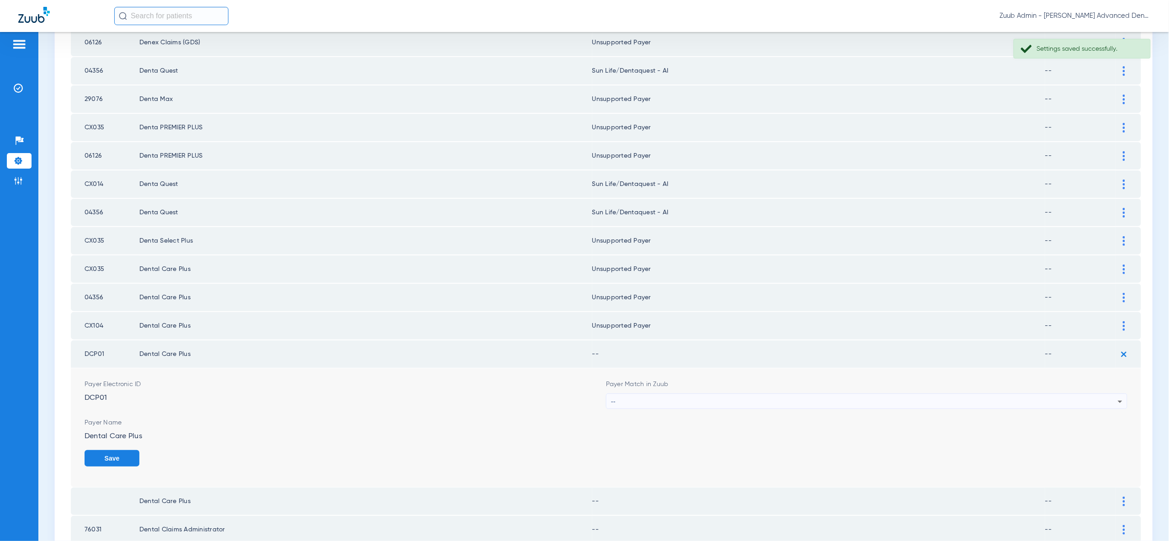
click at [1113, 394] on div "--" at bounding box center [864, 402] width 507 height 16
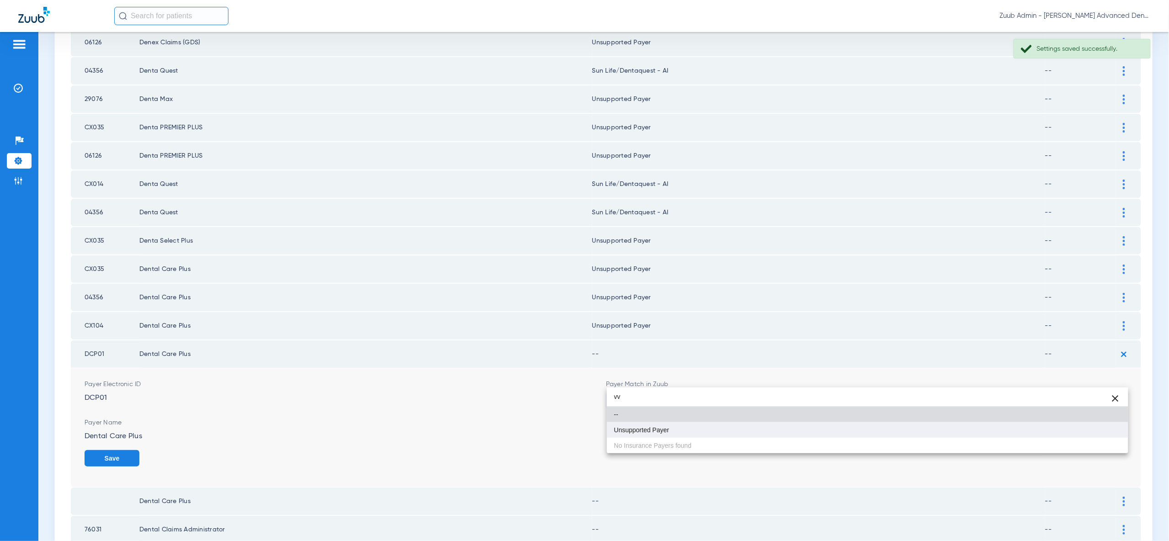
type input "vv"
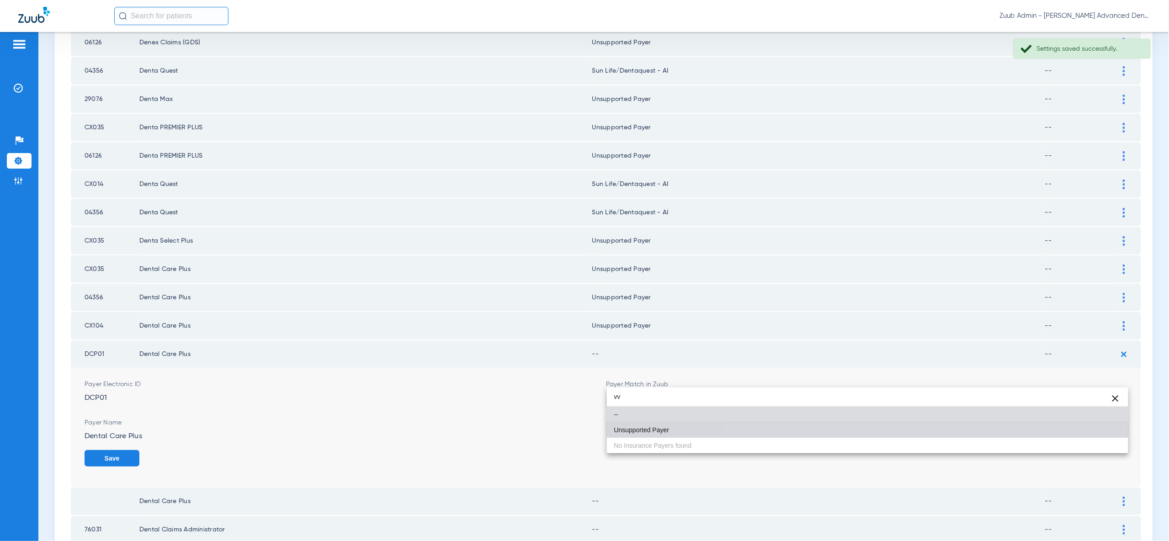
click at [1101, 429] on mat-option "Unsupported Payer" at bounding box center [867, 430] width 521 height 16
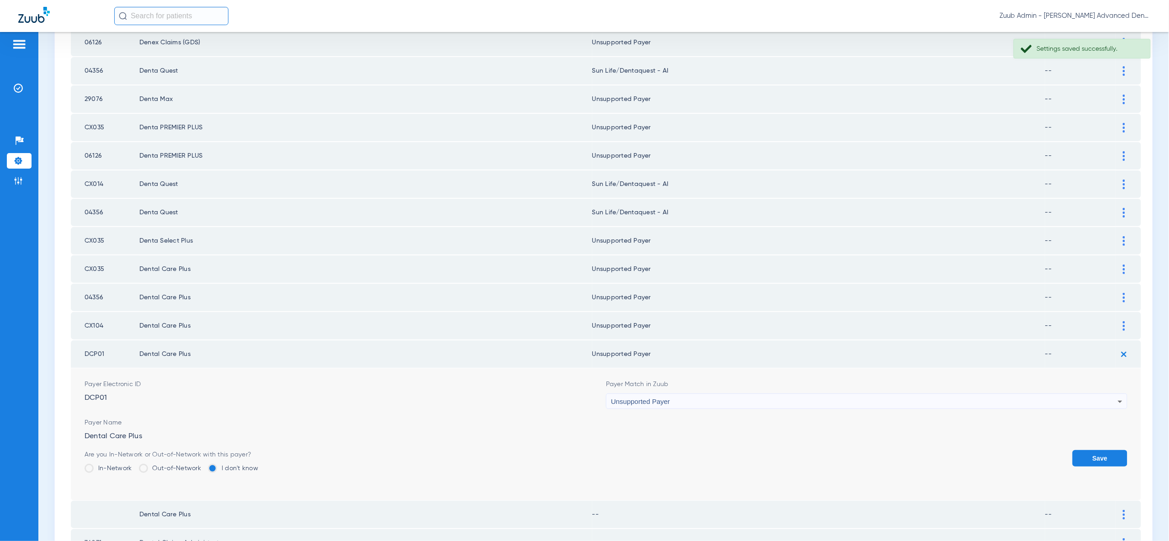
drag, startPoint x: 1104, startPoint y: 432, endPoint x: 1118, endPoint y: 372, distance: 61.5
click at [1104, 450] on button "Save" at bounding box center [1099, 458] width 55 height 16
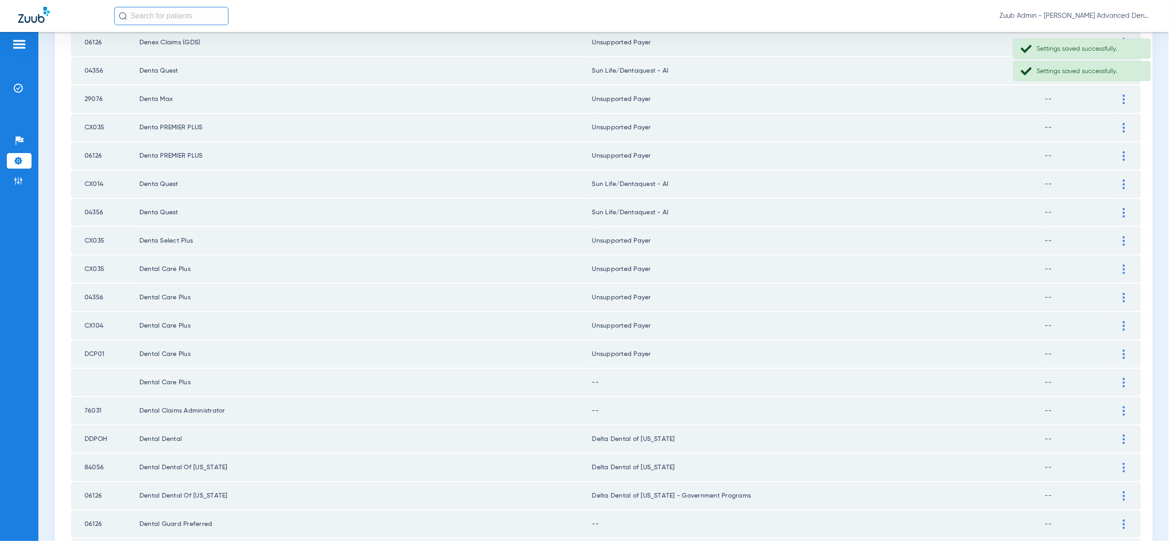
click at [1125, 378] on div at bounding box center [1124, 383] width 16 height 10
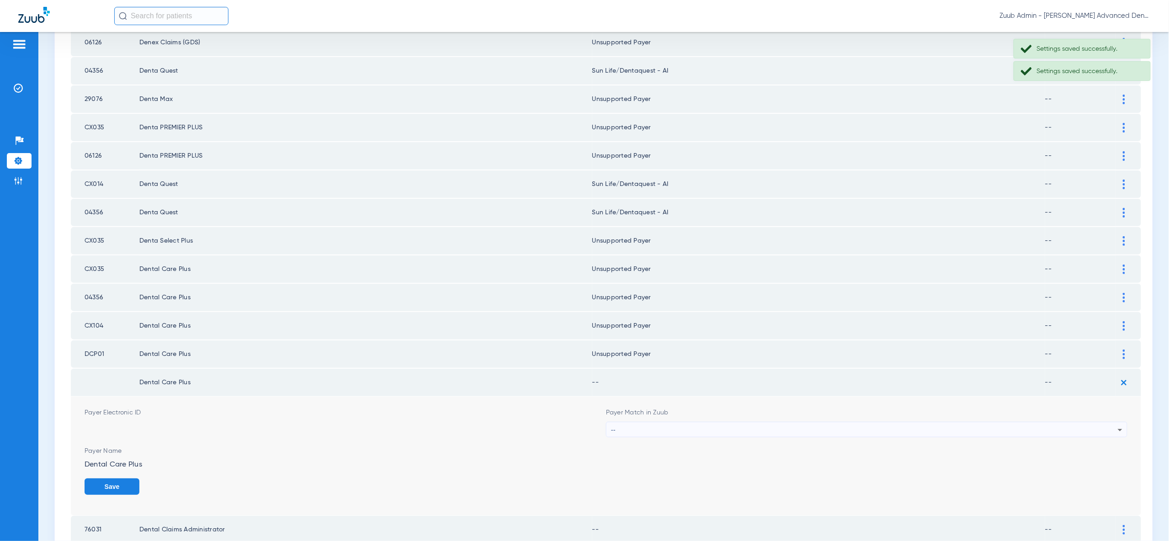
click at [1102, 422] on div "--" at bounding box center [864, 430] width 507 height 16
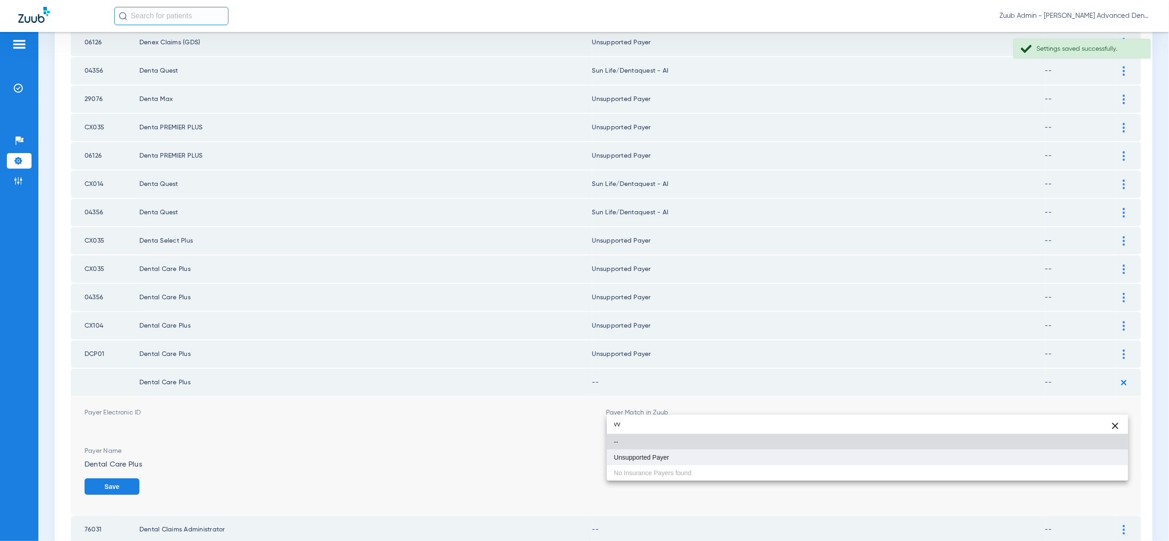
type input "vv"
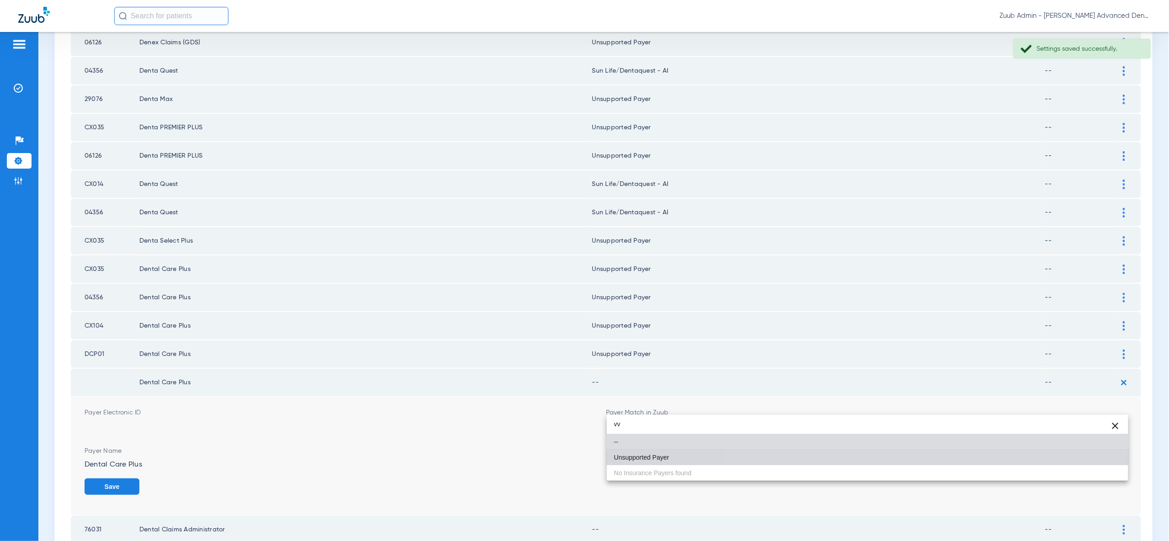
click at [1094, 461] on mat-option "Unsupported Payer" at bounding box center [867, 458] width 521 height 16
click at [139, 478] on button "Save" at bounding box center [112, 486] width 55 height 16
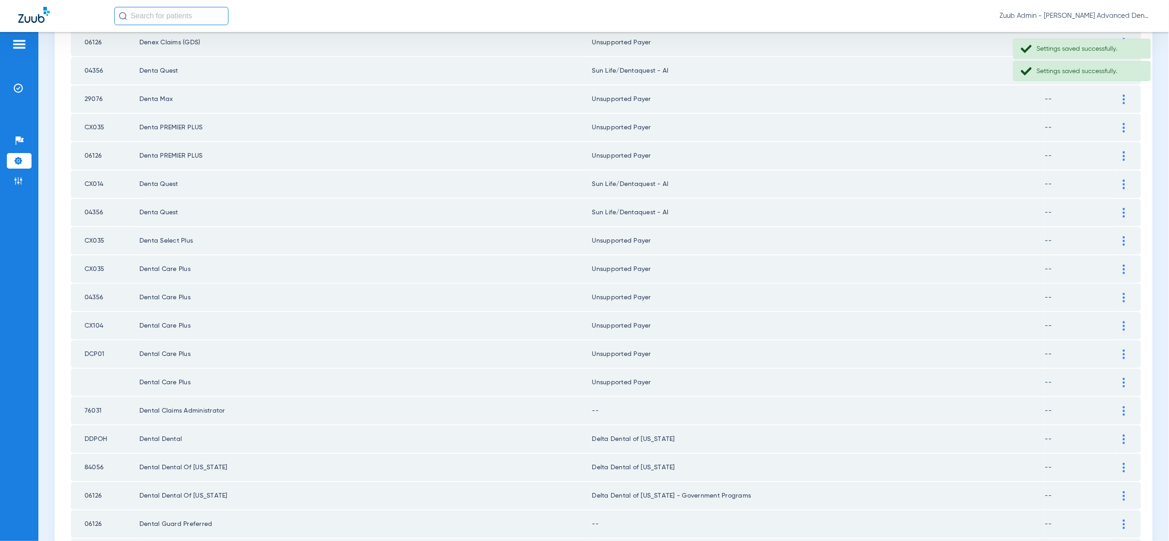
click at [1121, 406] on div at bounding box center [1124, 411] width 16 height 10
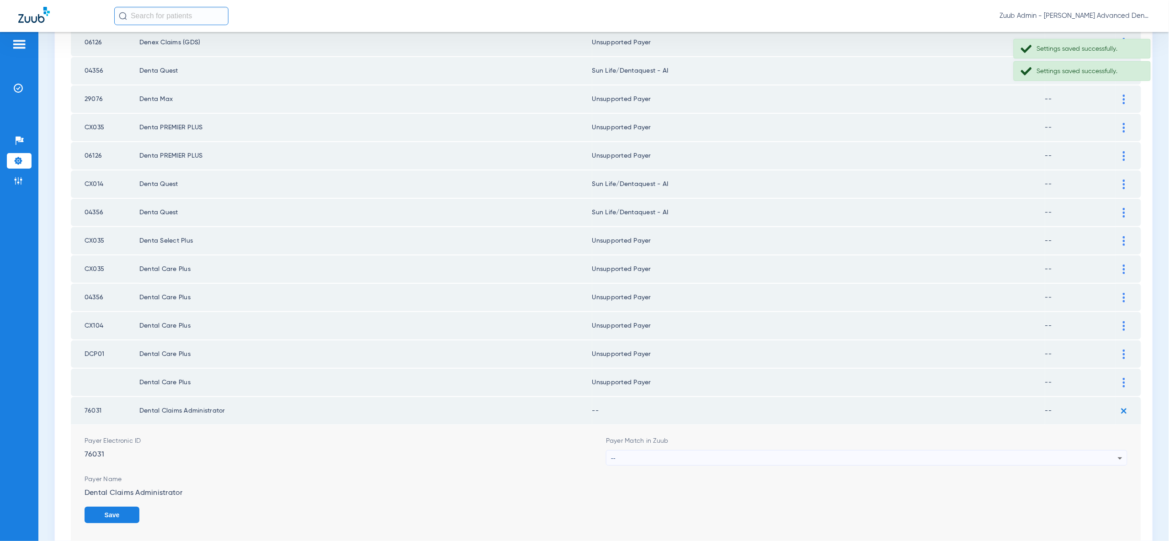
click at [1108, 450] on div "--" at bounding box center [864, 458] width 507 height 16
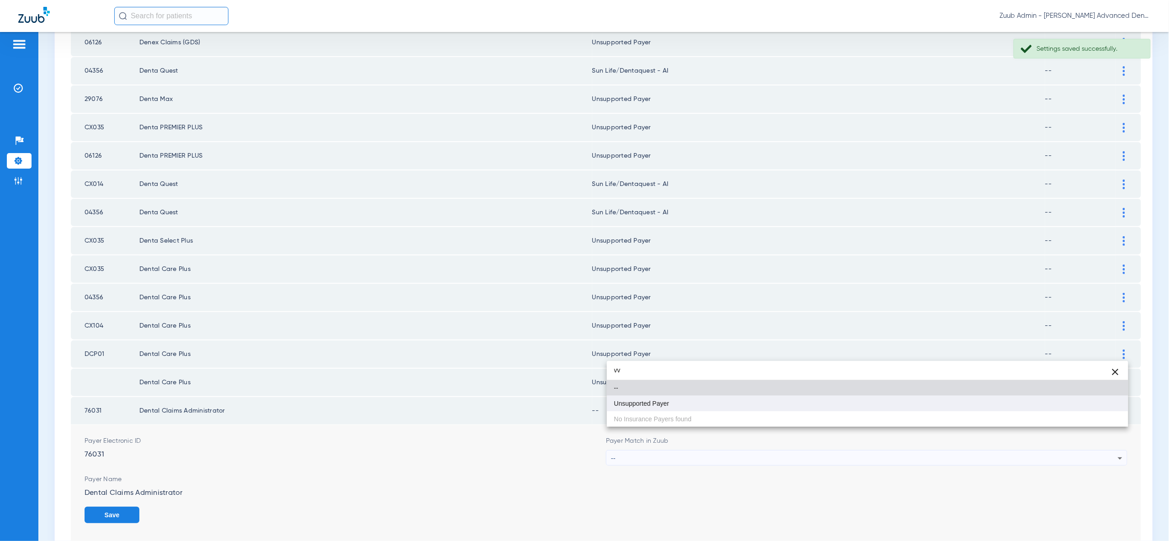
type input "vv"
drag, startPoint x: 1093, startPoint y: 401, endPoint x: 1101, endPoint y: 449, distance: 48.6
click at [1095, 402] on mat-option "Unsupported Payer" at bounding box center [867, 404] width 521 height 16
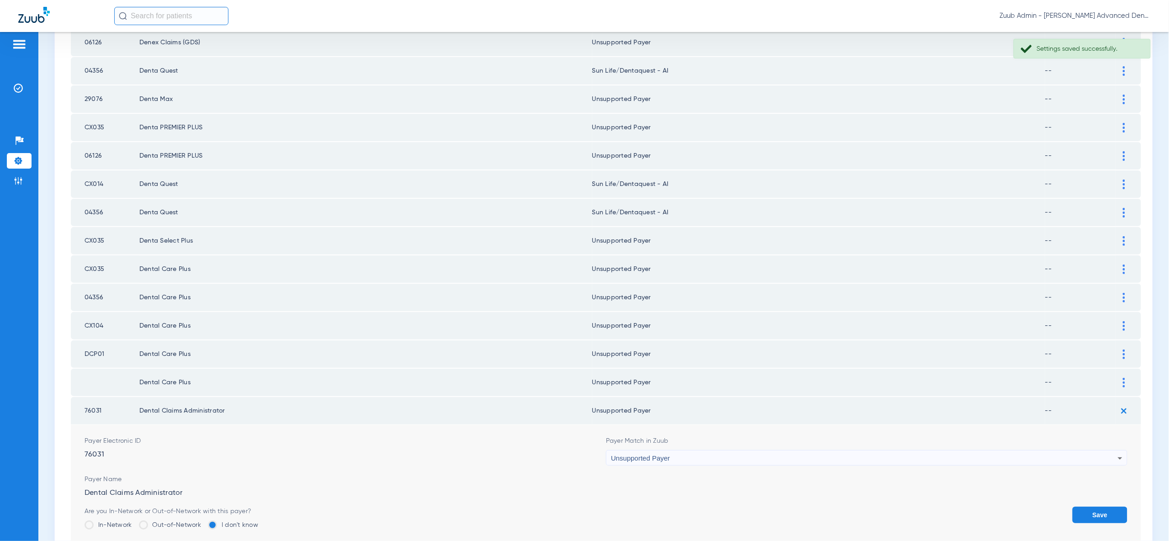
drag, startPoint x: 1104, startPoint y: 486, endPoint x: 1085, endPoint y: 464, distance: 28.5
click at [1104, 507] on button "Save" at bounding box center [1099, 515] width 55 height 16
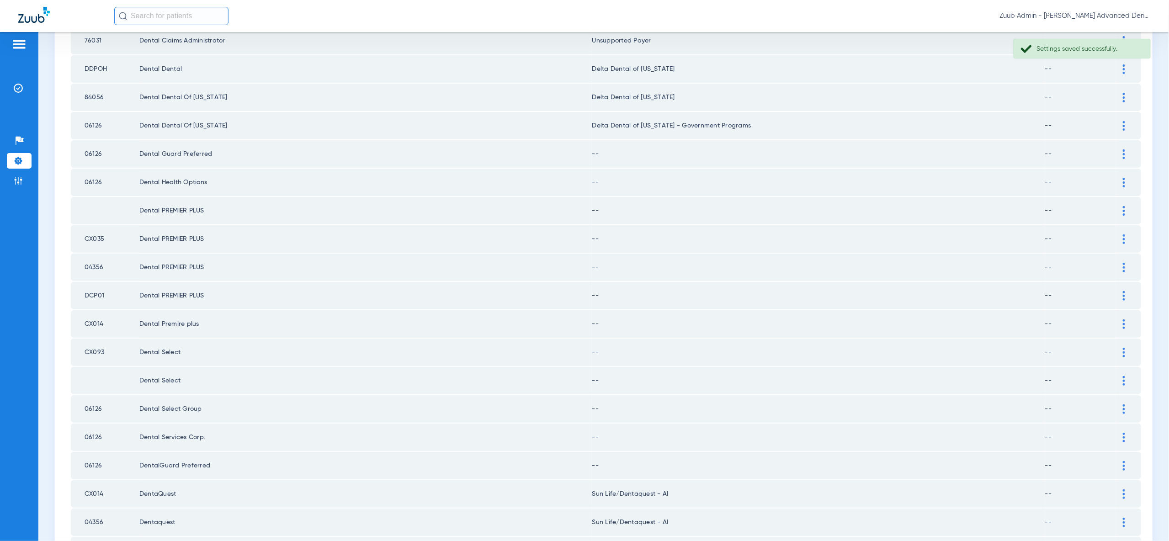
scroll to position [852, 0]
click at [1123, 147] on img at bounding box center [1123, 152] width 2 height 10
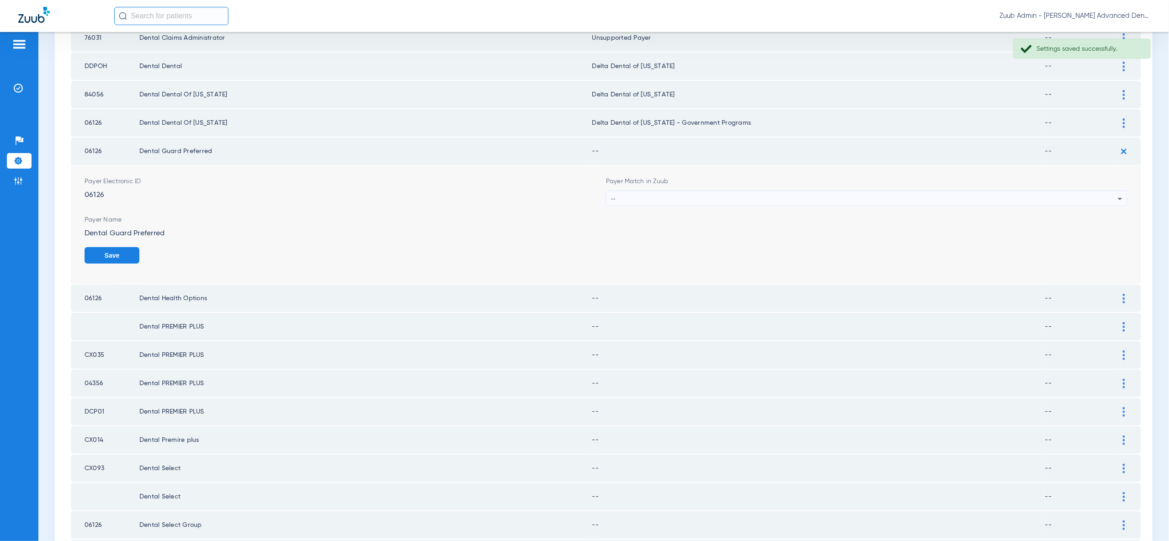
click at [1094, 191] on div "--" at bounding box center [864, 199] width 507 height 16
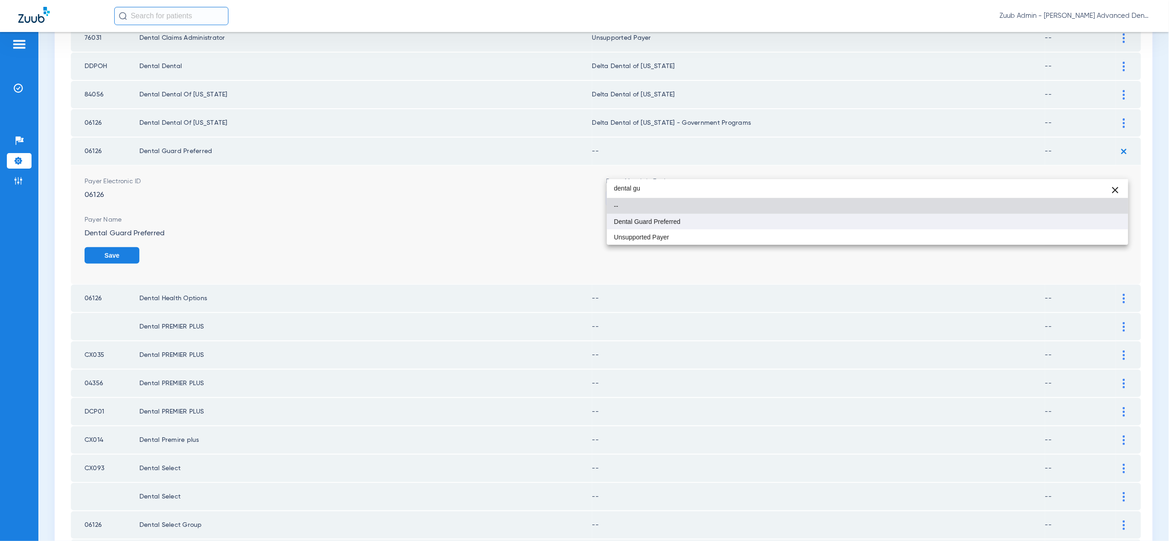
type input "dental gu"
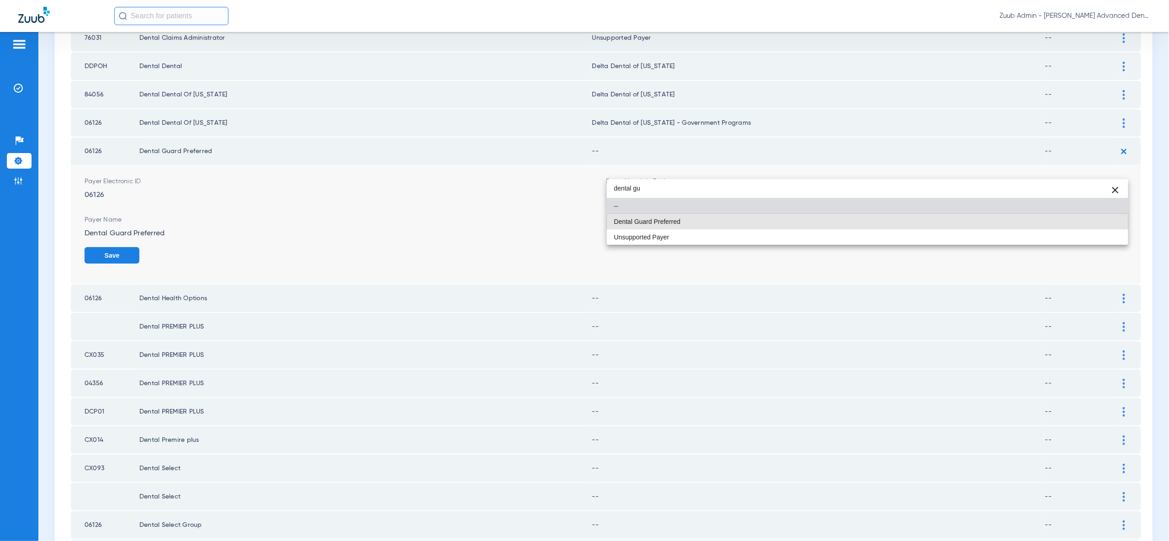
click at [1102, 223] on mat-option "Dental Guard Preferred" at bounding box center [867, 222] width 521 height 16
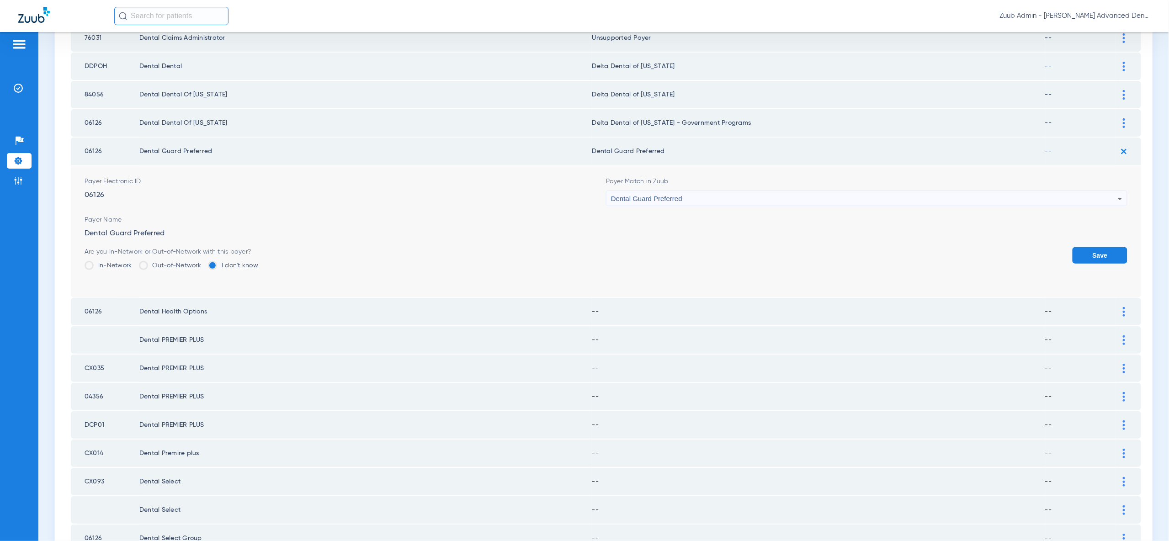
click at [1105, 247] on button "Save" at bounding box center [1099, 255] width 55 height 16
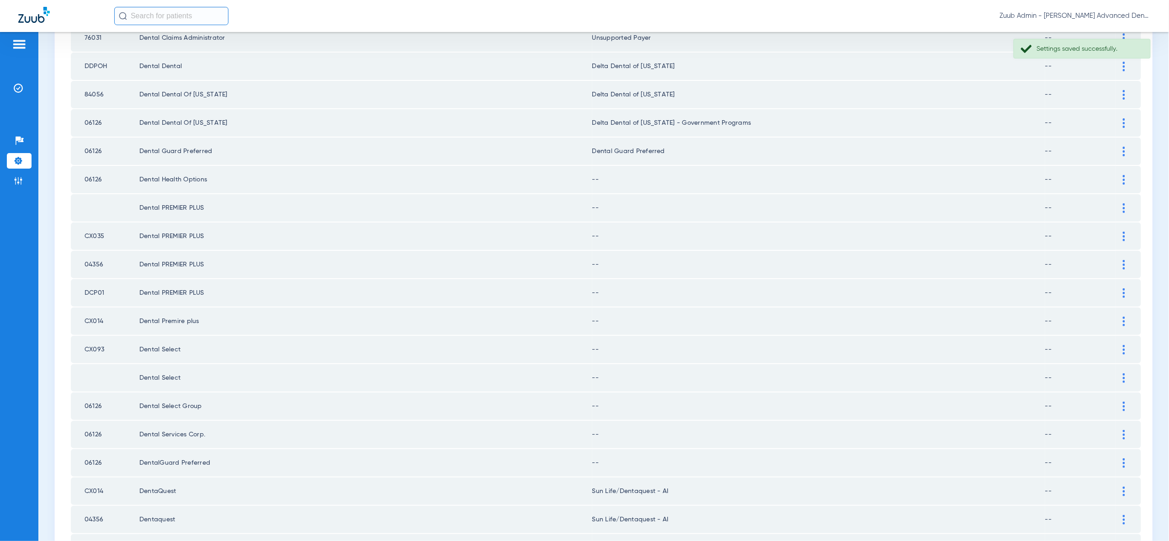
drag, startPoint x: 1125, startPoint y: 152, endPoint x: 1123, endPoint y: 185, distance: 32.5
click at [1125, 175] on div at bounding box center [1124, 180] width 16 height 10
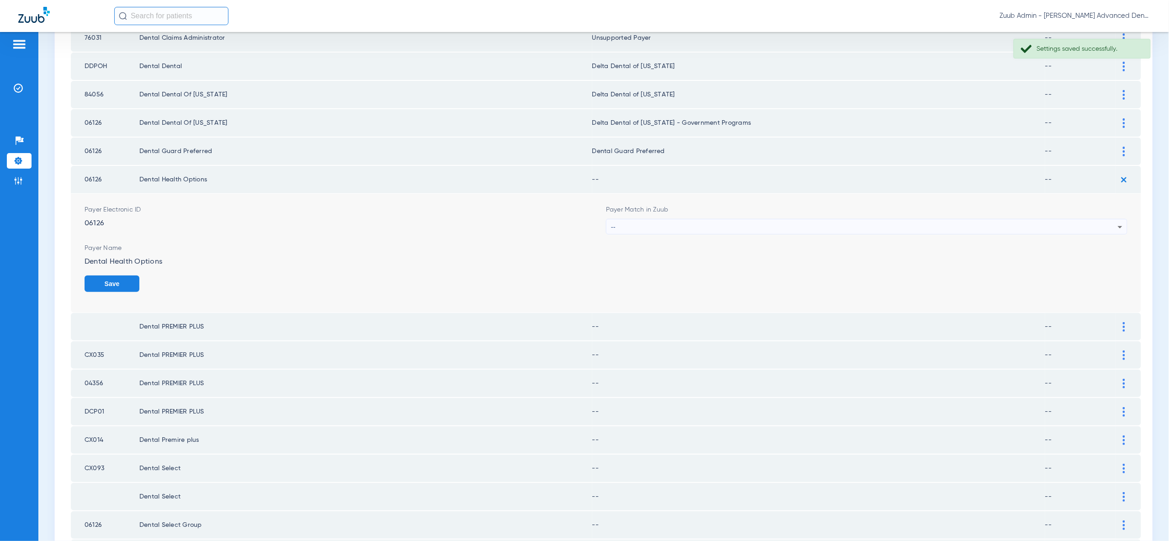
click at [1118, 226] on icon at bounding box center [1119, 227] width 5 height 2
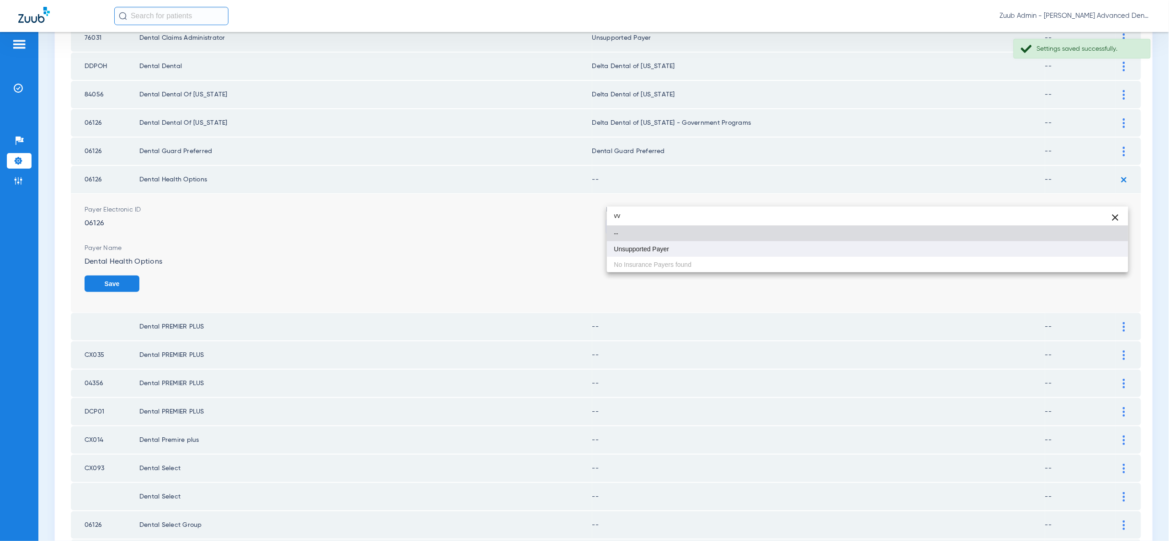
type input "vv"
drag, startPoint x: 1059, startPoint y: 252, endPoint x: 1068, endPoint y: 253, distance: 8.2
click at [1064, 253] on mat-option "Unsupported Payer" at bounding box center [867, 249] width 521 height 16
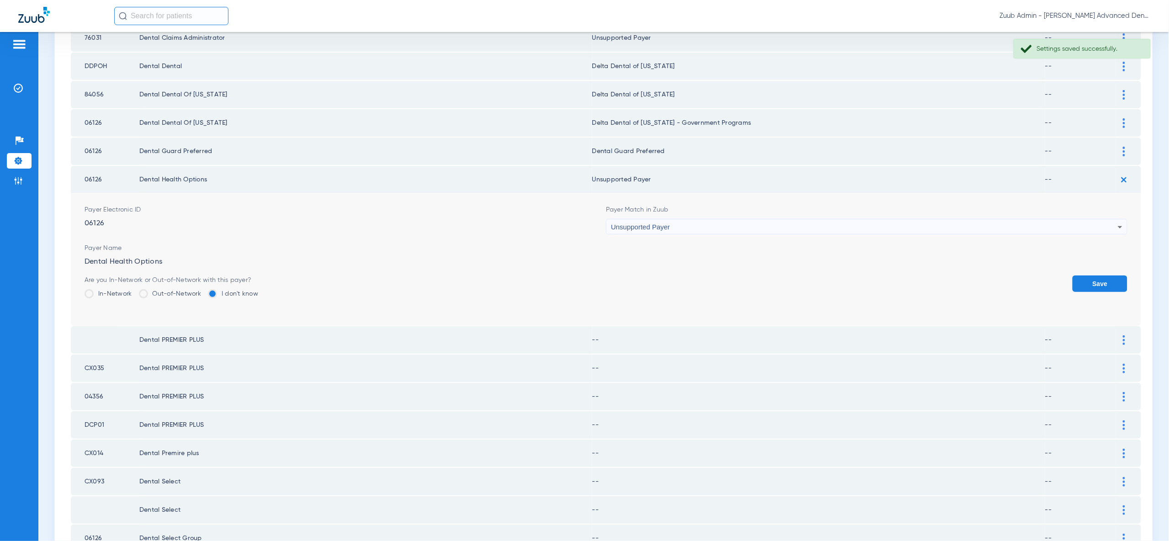
click at [1095, 275] on button "Save" at bounding box center [1099, 283] width 55 height 16
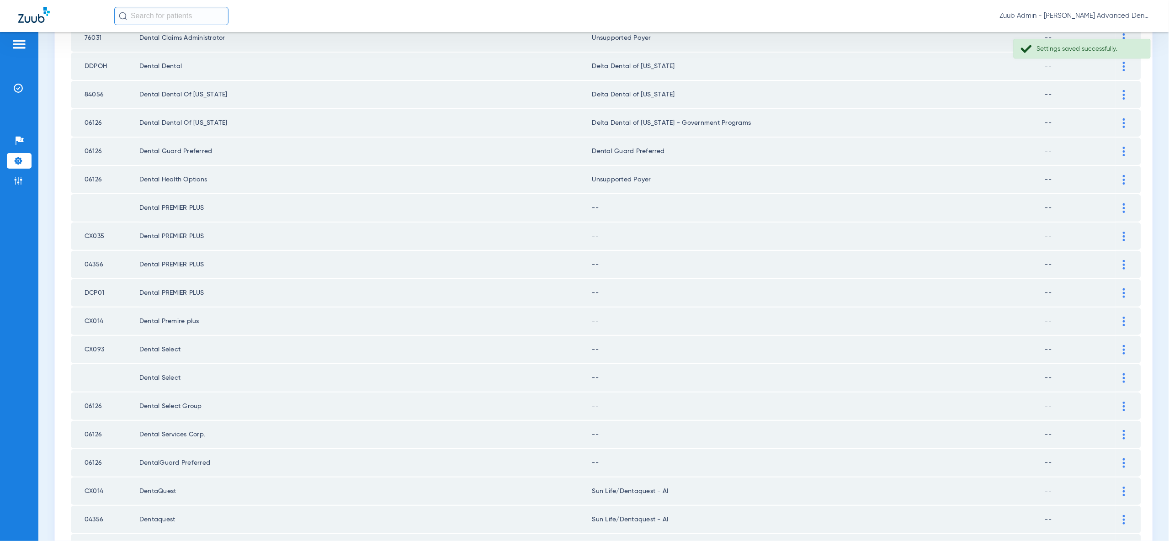
drag, startPoint x: 1122, startPoint y: 180, endPoint x: 1120, endPoint y: 196, distance: 15.2
click at [1122, 203] on img at bounding box center [1123, 208] width 2 height 10
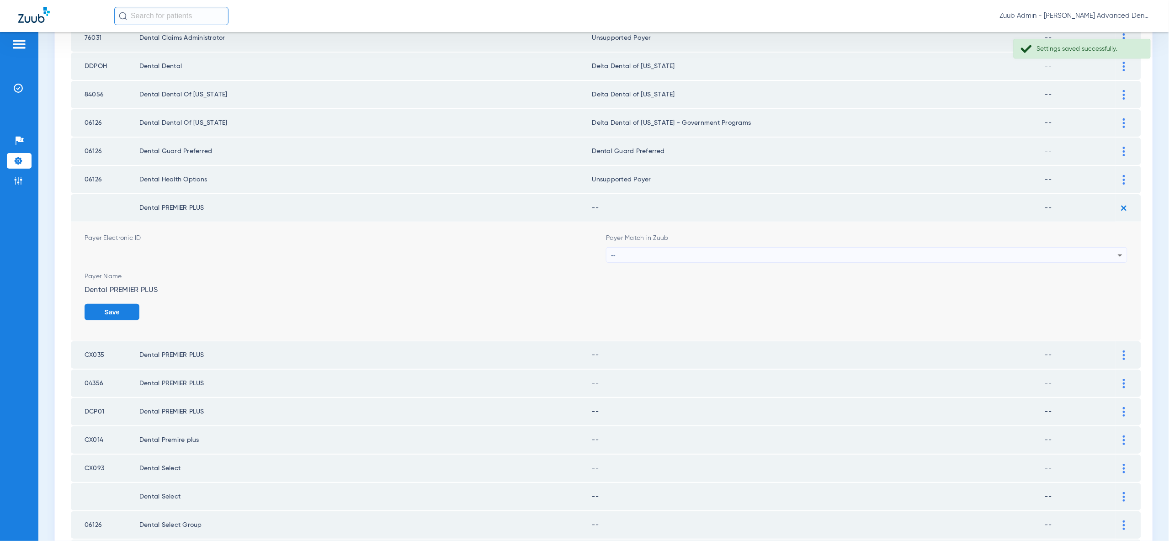
click at [1115, 250] on icon at bounding box center [1119, 255] width 11 height 11
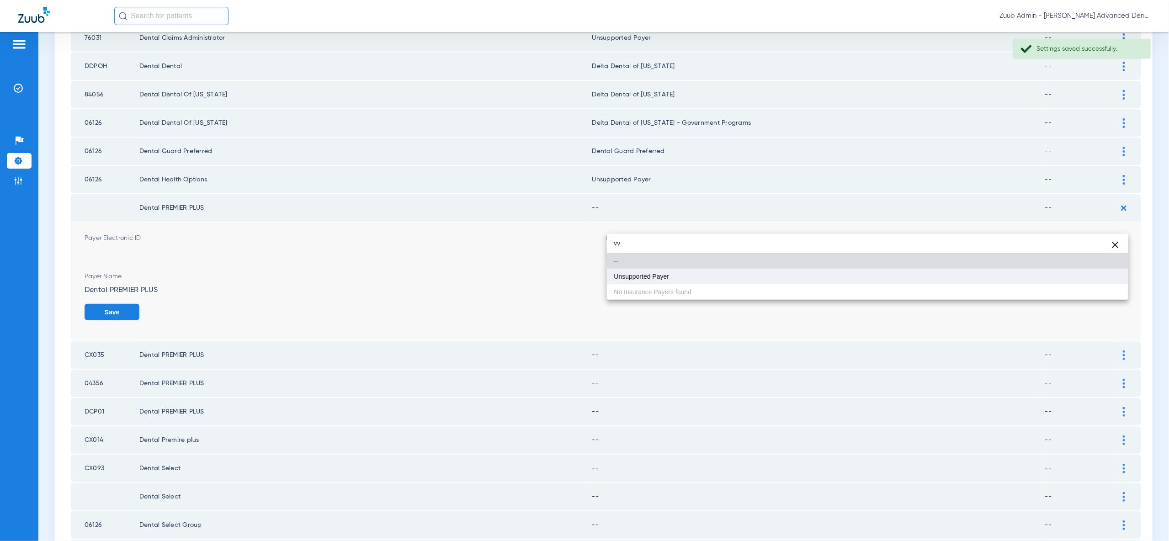
type input "vv"
drag, startPoint x: 1103, startPoint y: 270, endPoint x: 1105, endPoint y: 277, distance: 7.0
click at [1103, 270] on mat-option "Unsupported Payer" at bounding box center [867, 277] width 521 height 16
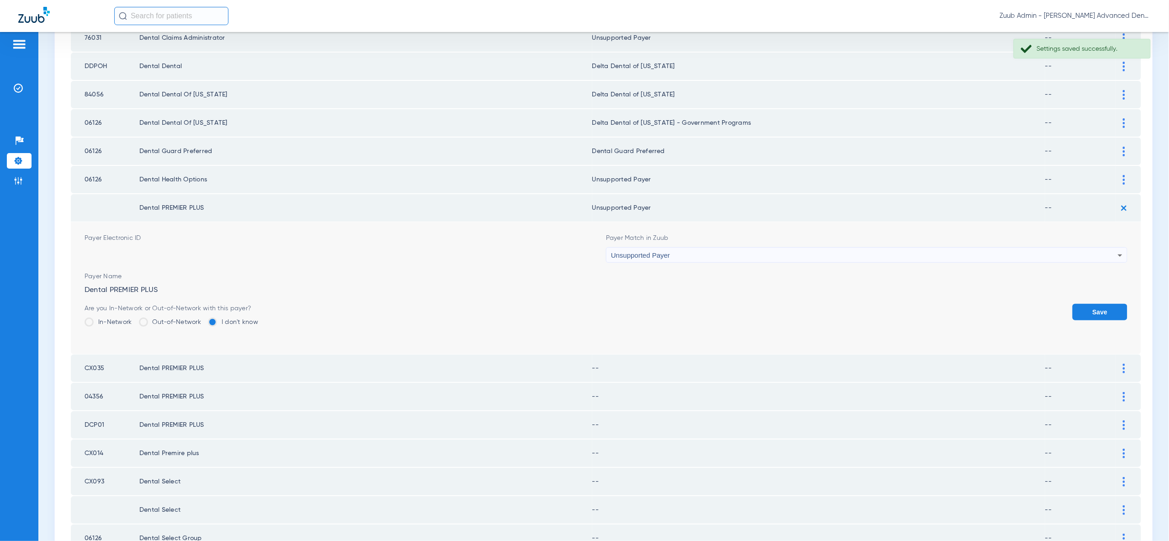
drag, startPoint x: 1103, startPoint y: 286, endPoint x: 1124, endPoint y: 231, distance: 58.5
click at [1103, 304] on button "Save" at bounding box center [1099, 312] width 55 height 16
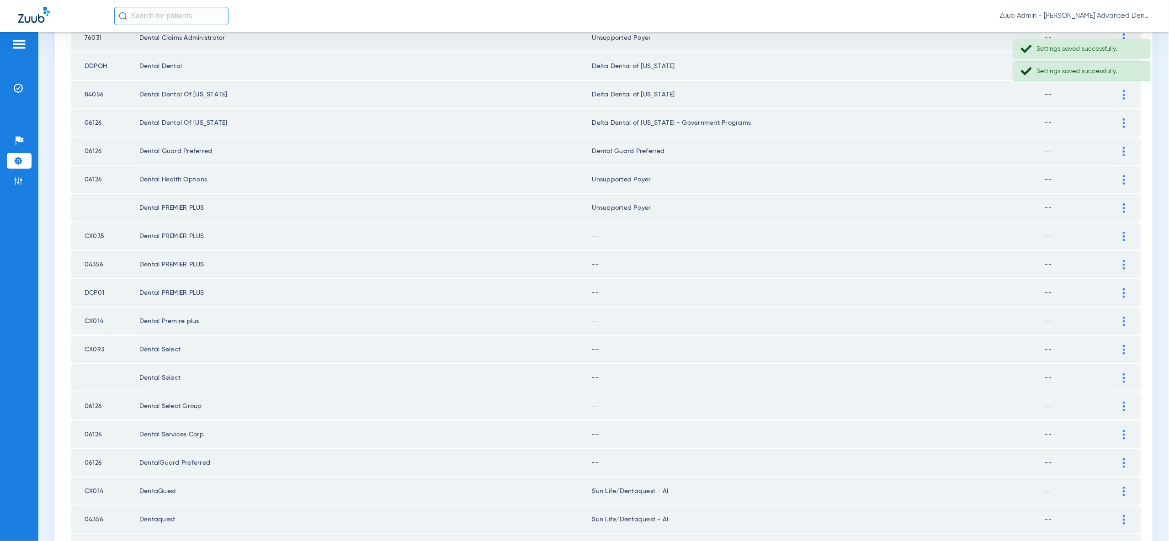
click at [1125, 232] on img at bounding box center [1123, 237] width 2 height 10
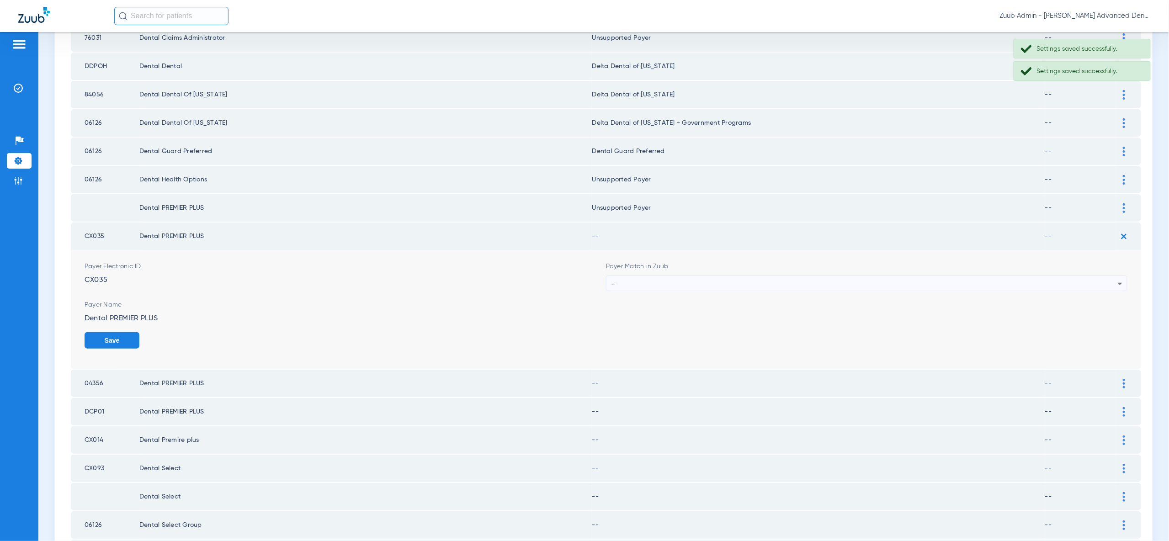
click at [1106, 276] on div "--" at bounding box center [864, 284] width 507 height 16
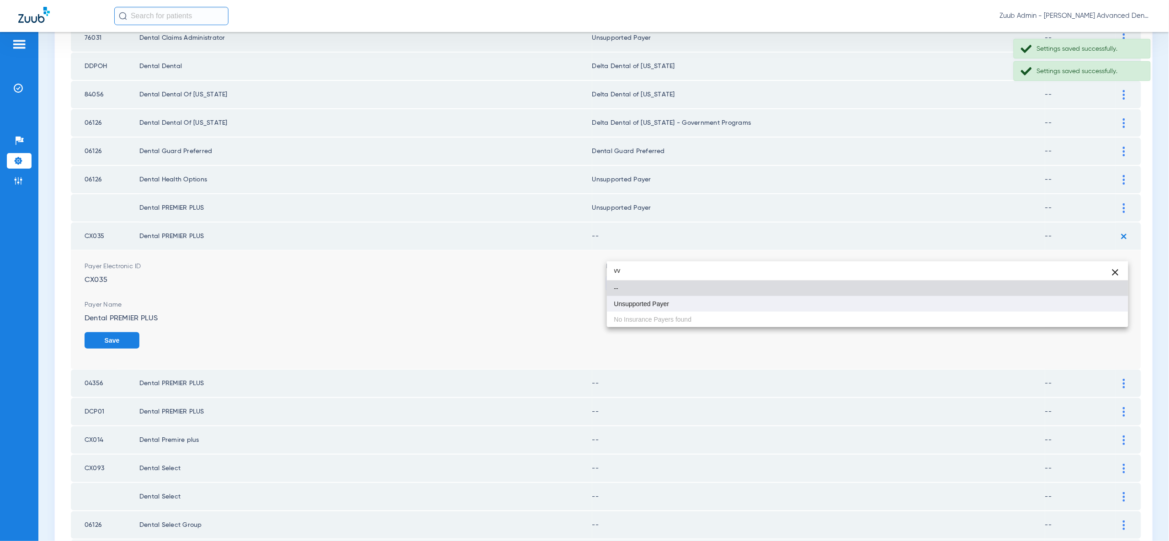
type input "vv"
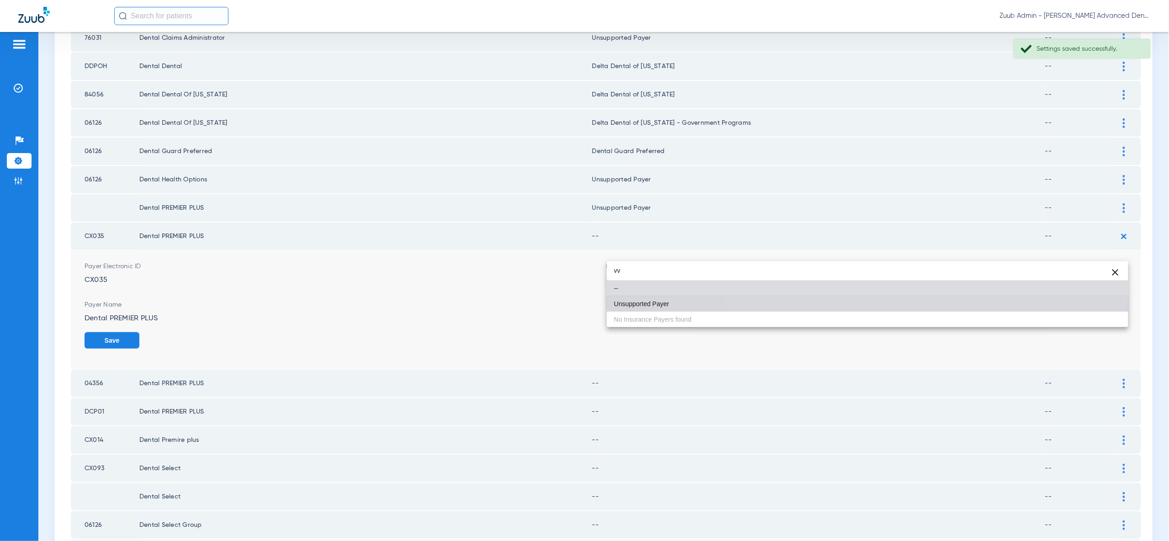
click at [1098, 306] on mat-option "Unsupported Payer" at bounding box center [867, 304] width 521 height 16
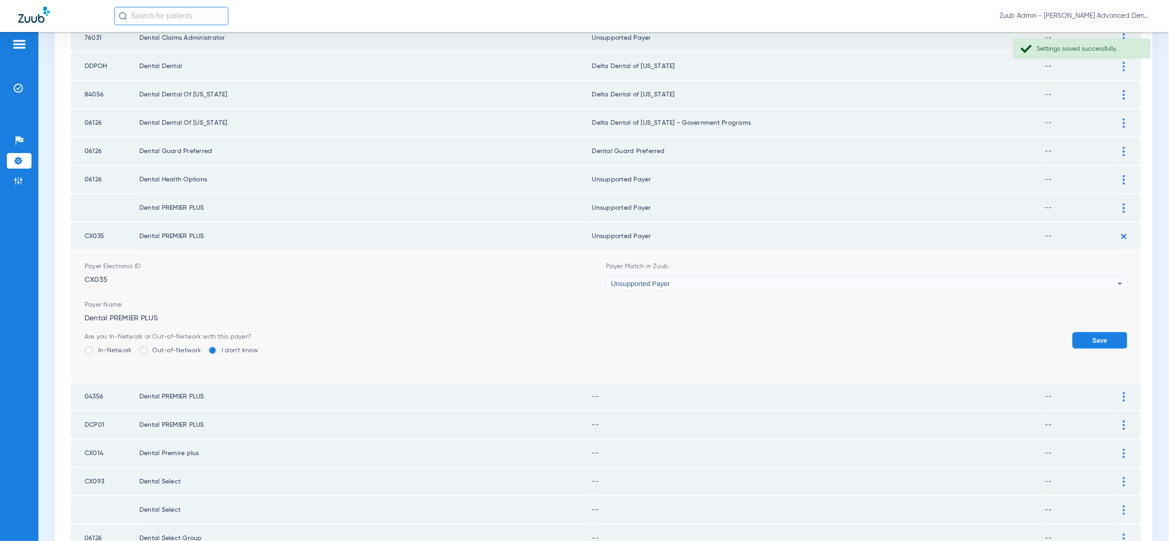
click at [1100, 332] on button "Save" at bounding box center [1099, 340] width 55 height 16
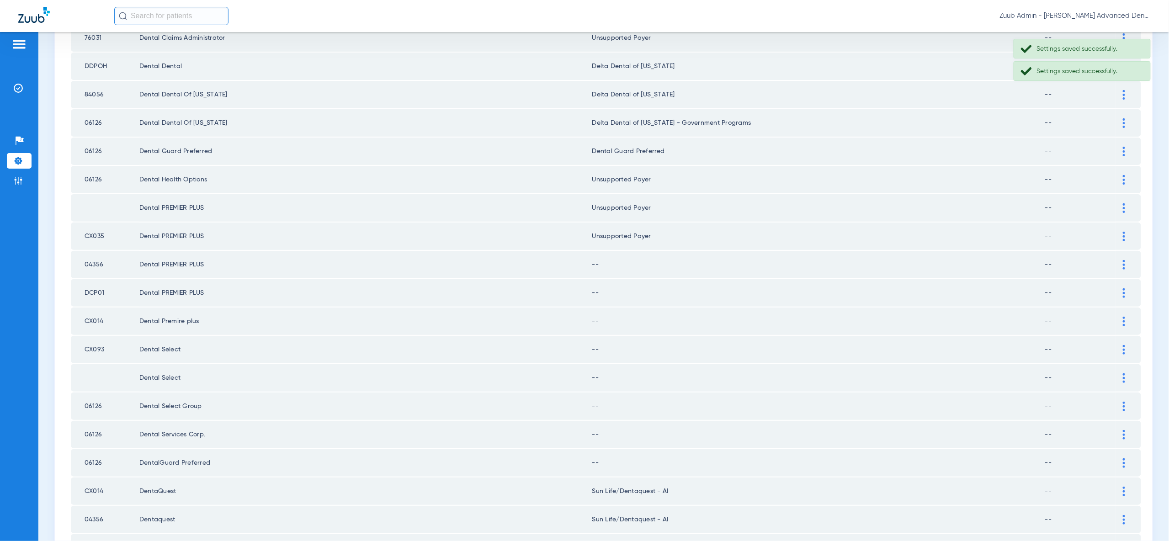
click at [1123, 260] on img at bounding box center [1123, 265] width 2 height 10
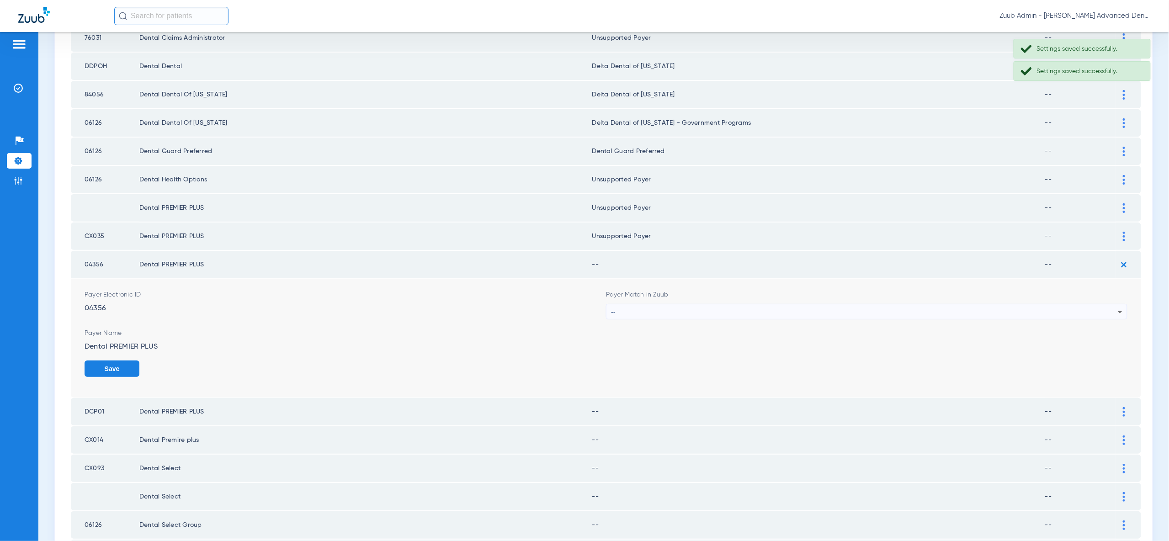
click at [1109, 304] on div "--" at bounding box center [864, 312] width 507 height 16
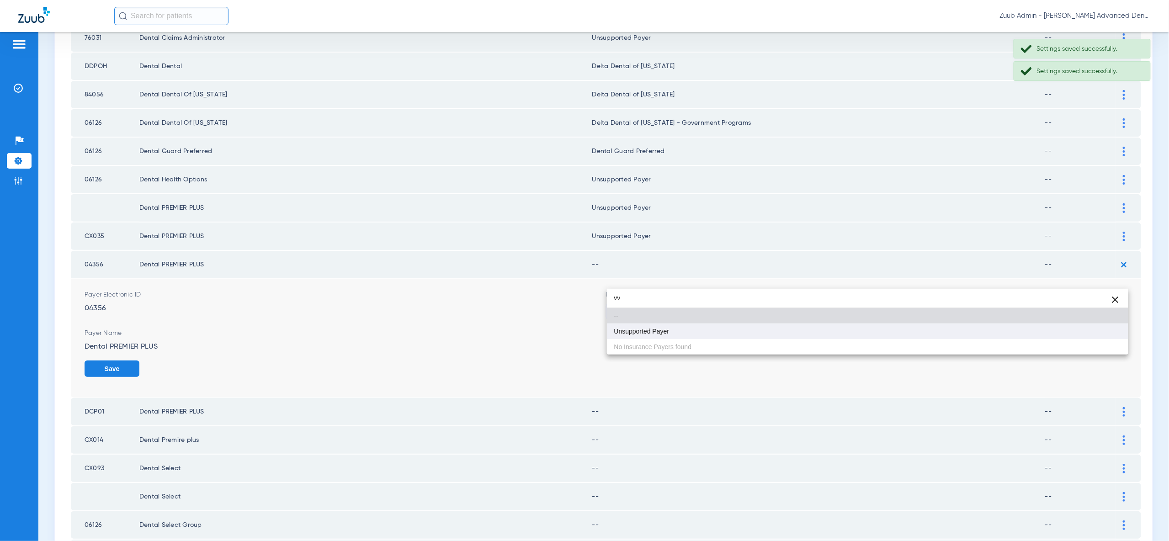
type input "vv"
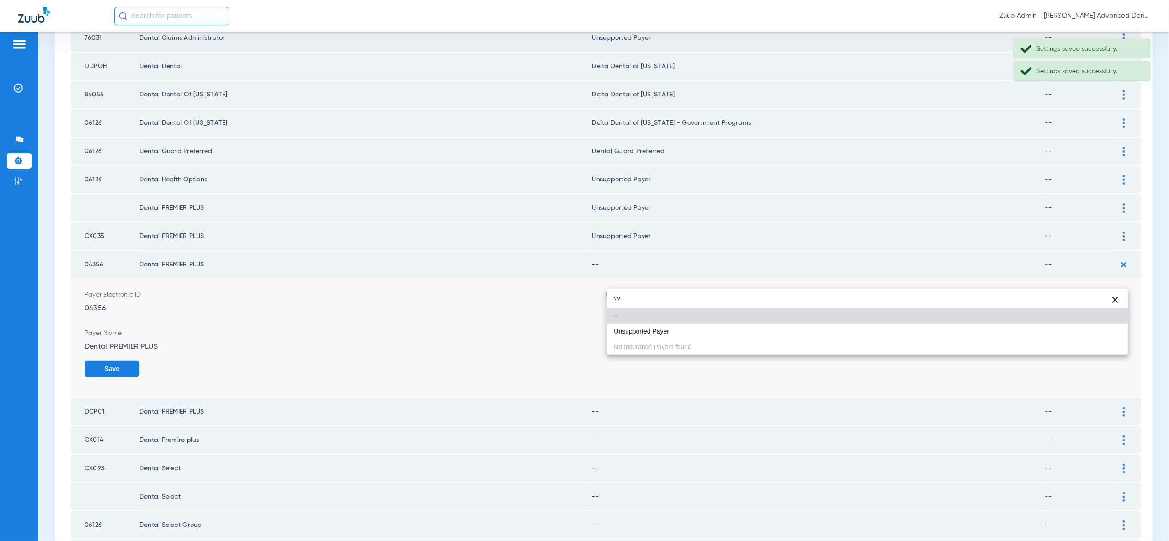
click at [1101, 334] on mat-option "Unsupported Payer" at bounding box center [867, 331] width 521 height 16
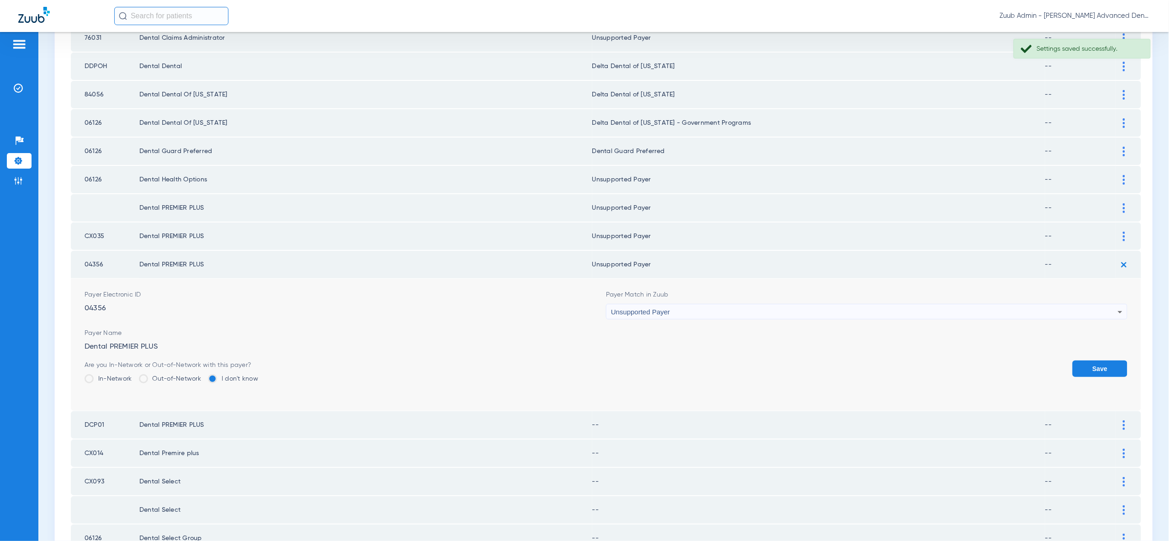
click at [1101, 360] on button "Save" at bounding box center [1099, 368] width 55 height 16
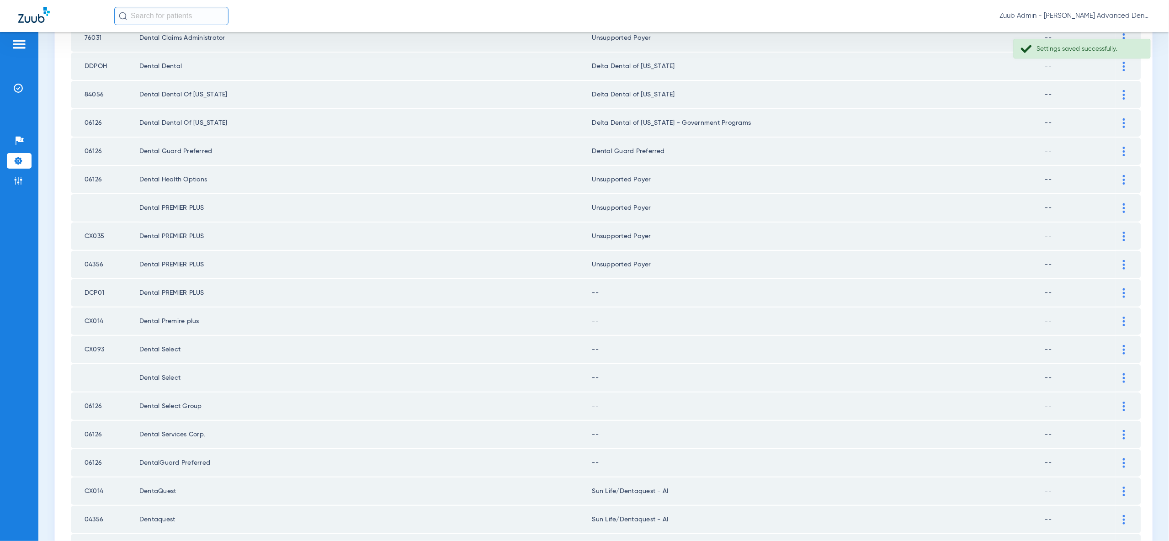
click at [1123, 288] on img at bounding box center [1123, 293] width 2 height 10
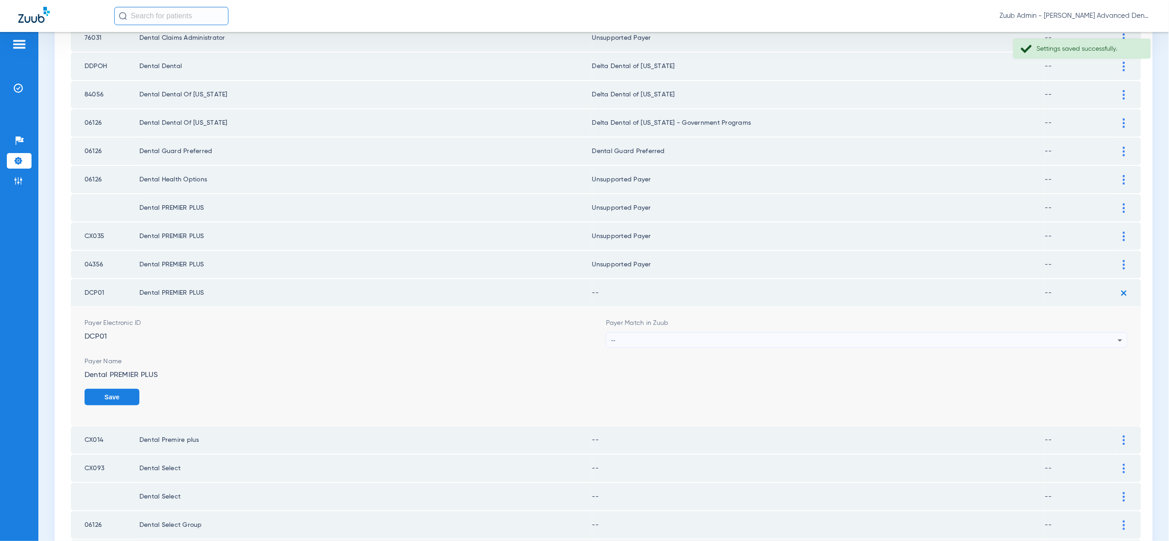
click at [1075, 333] on div "--" at bounding box center [864, 341] width 507 height 16
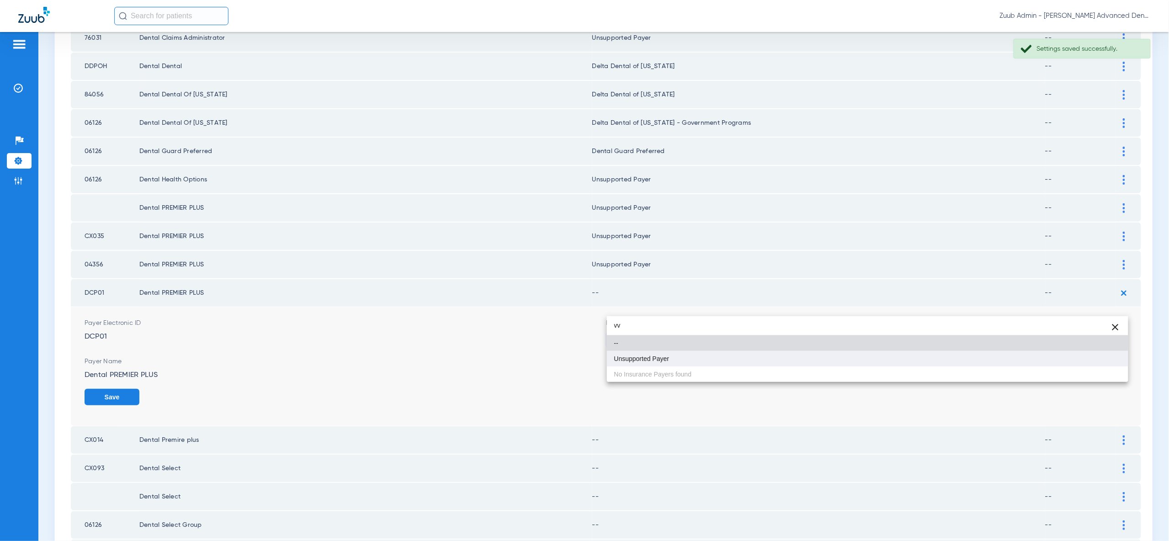
type input "vv"
click at [1090, 355] on mat-option "Unsupported Payer" at bounding box center [867, 359] width 521 height 16
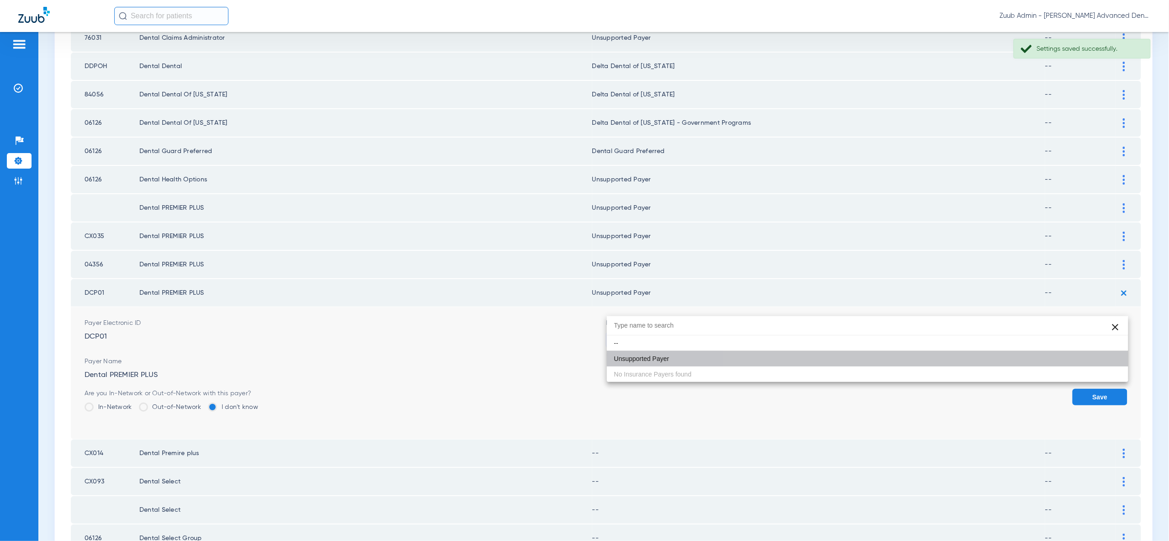
click at [1091, 389] on button "Save" at bounding box center [1099, 397] width 55 height 16
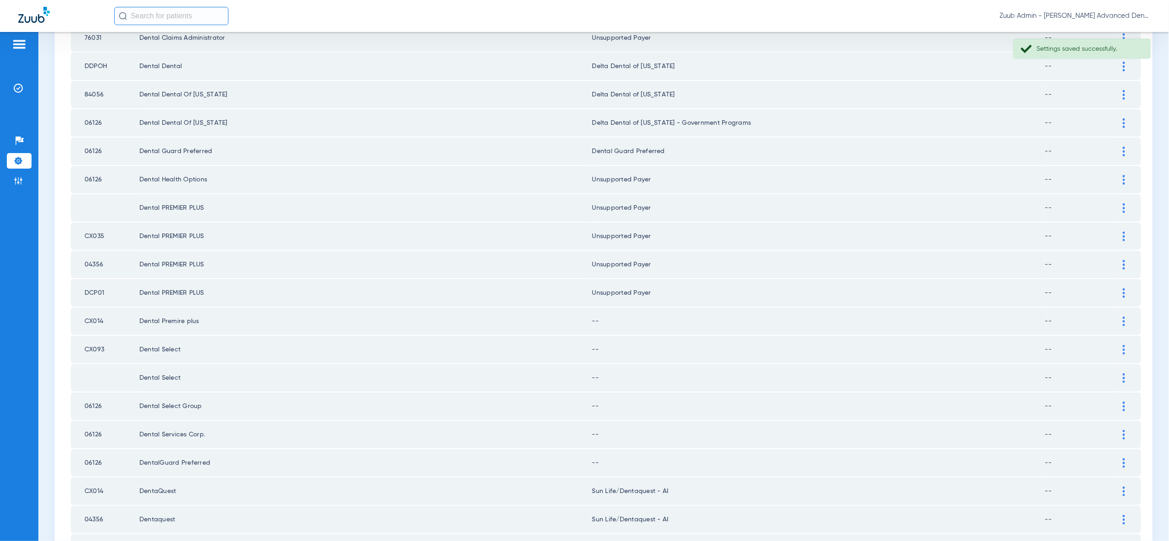
click at [1128, 317] on div at bounding box center [1124, 322] width 16 height 10
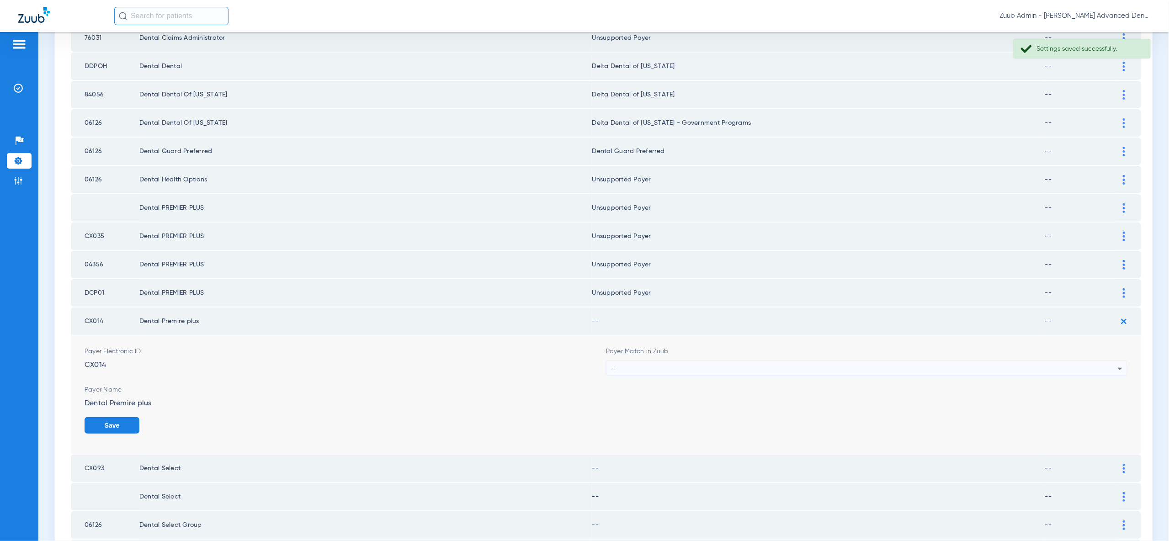
click at [1121, 361] on div "--" at bounding box center [866, 369] width 520 height 16
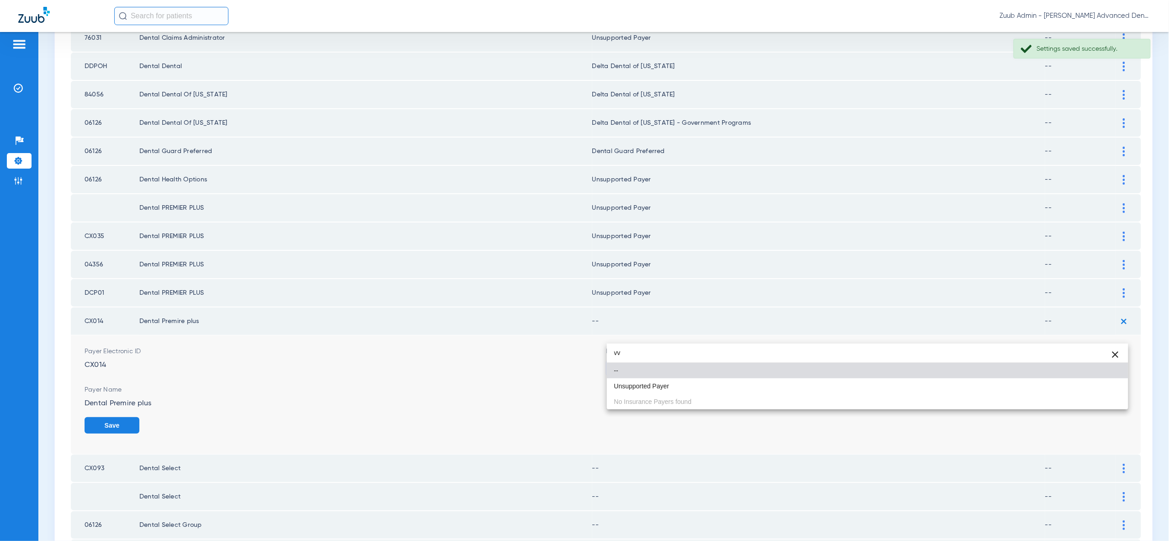
type input "vv"
click at [1100, 385] on mat-option "Unsupported Payer" at bounding box center [867, 386] width 521 height 16
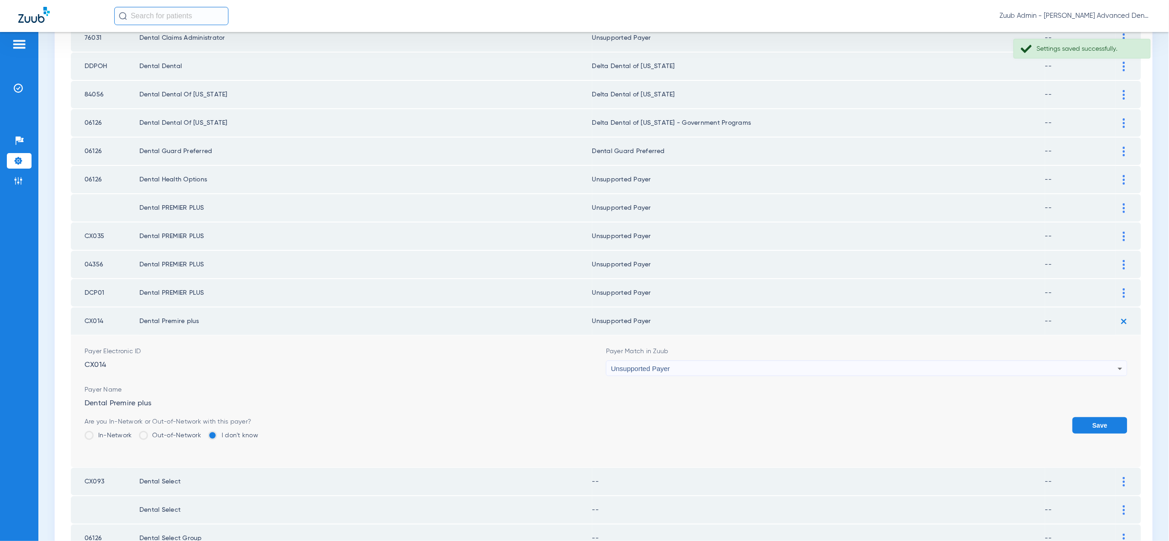
click at [1100, 417] on button "Save" at bounding box center [1099, 425] width 55 height 16
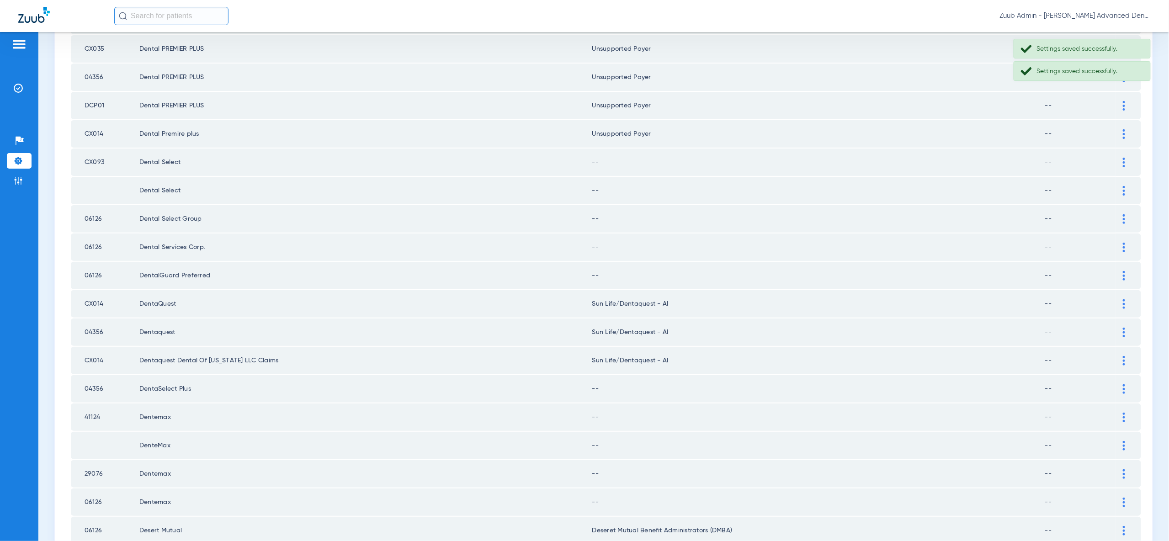
scroll to position [1046, 0]
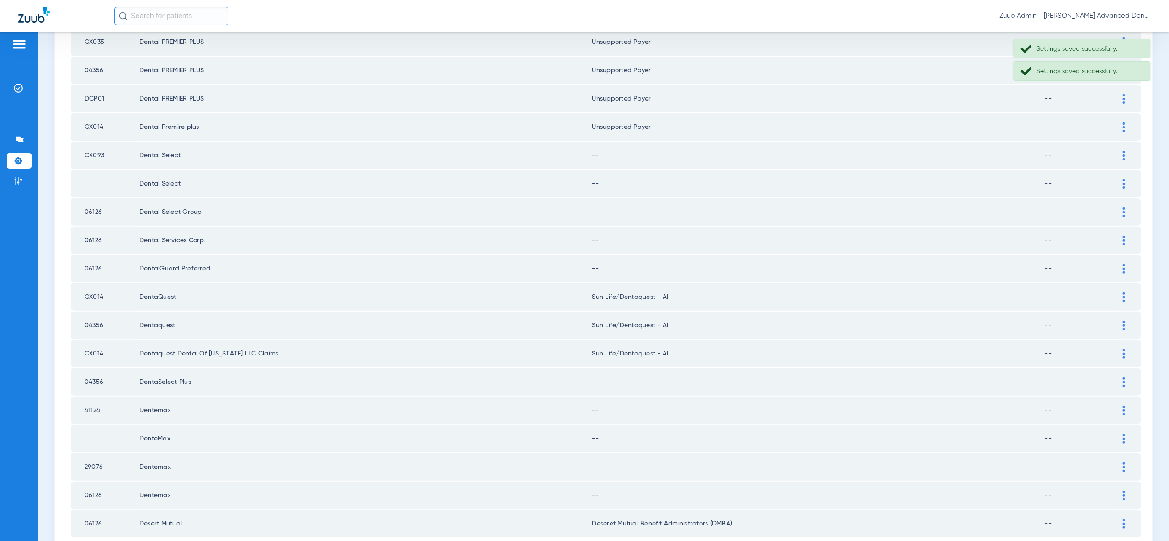
click at [1126, 151] on div at bounding box center [1124, 156] width 16 height 10
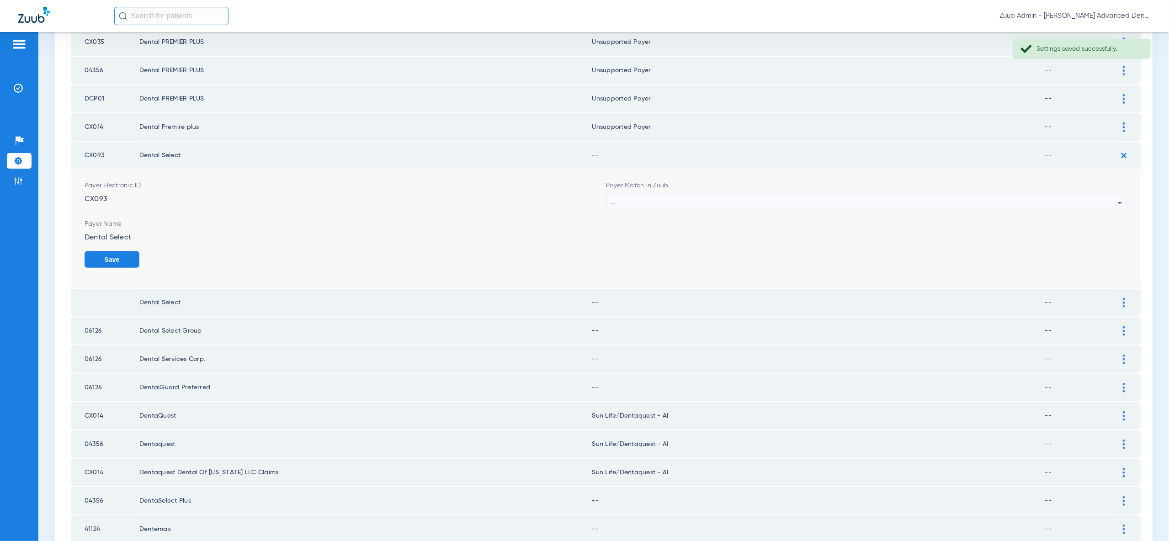
click at [1111, 195] on div "--" at bounding box center [864, 203] width 507 height 16
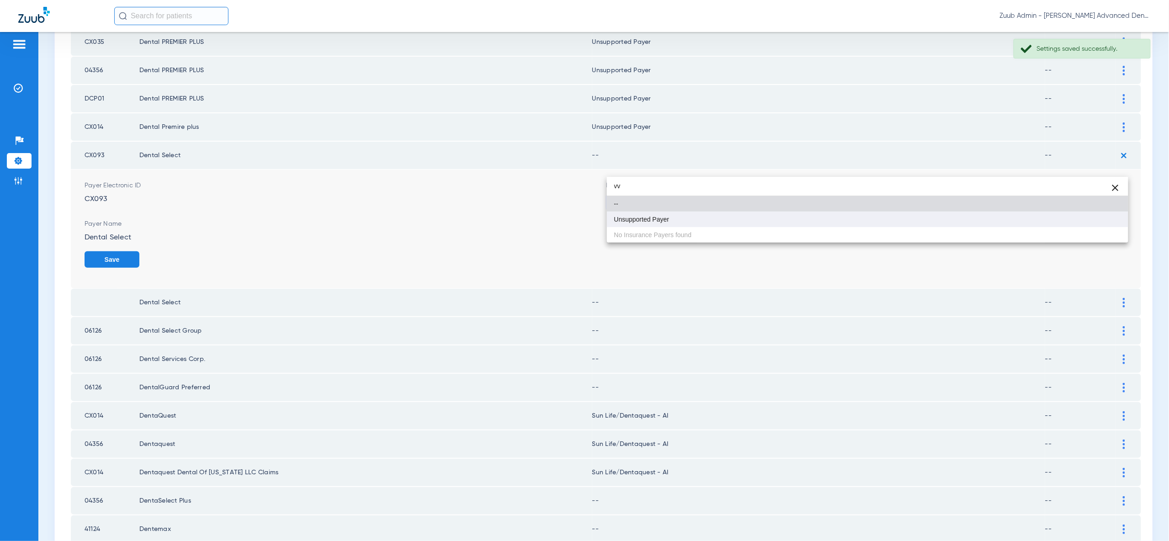
type input "vv"
click at [1099, 218] on mat-option "Unsupported Payer" at bounding box center [867, 220] width 521 height 16
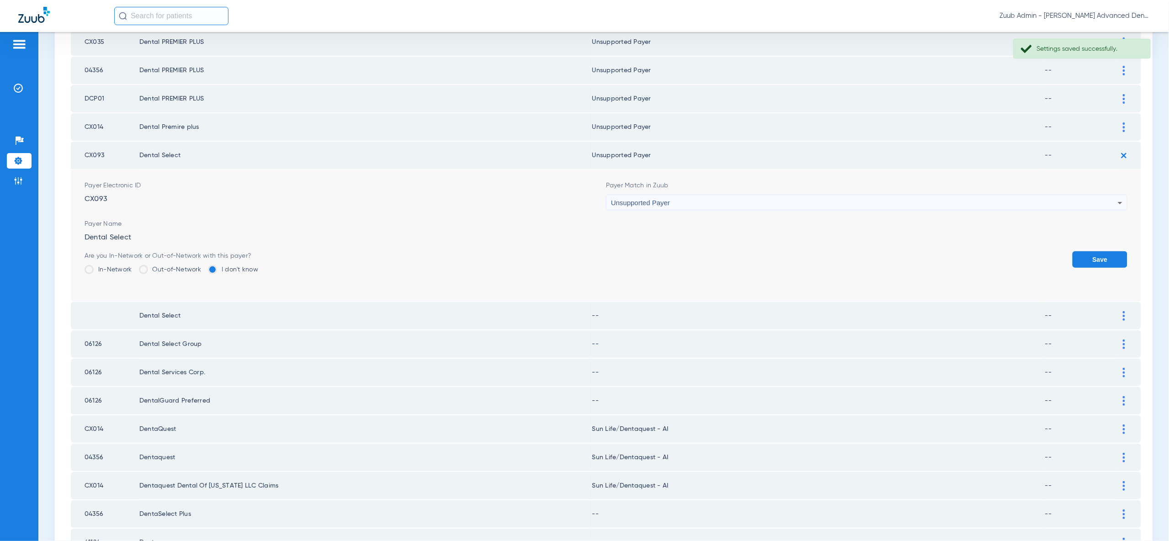
click at [1099, 251] on button "Save" at bounding box center [1099, 259] width 55 height 16
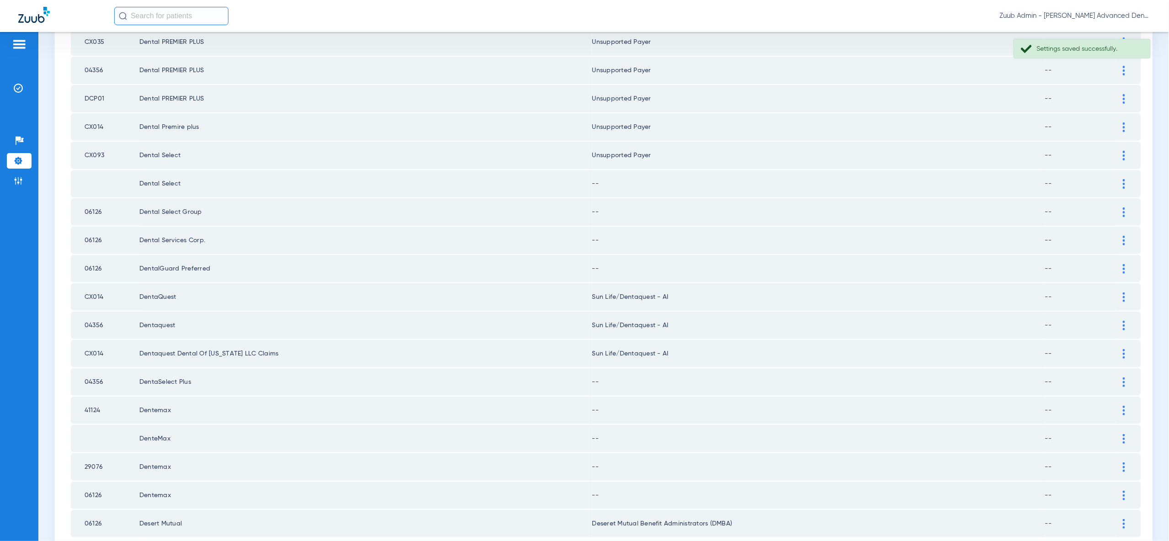
click at [1122, 179] on img at bounding box center [1123, 184] width 2 height 10
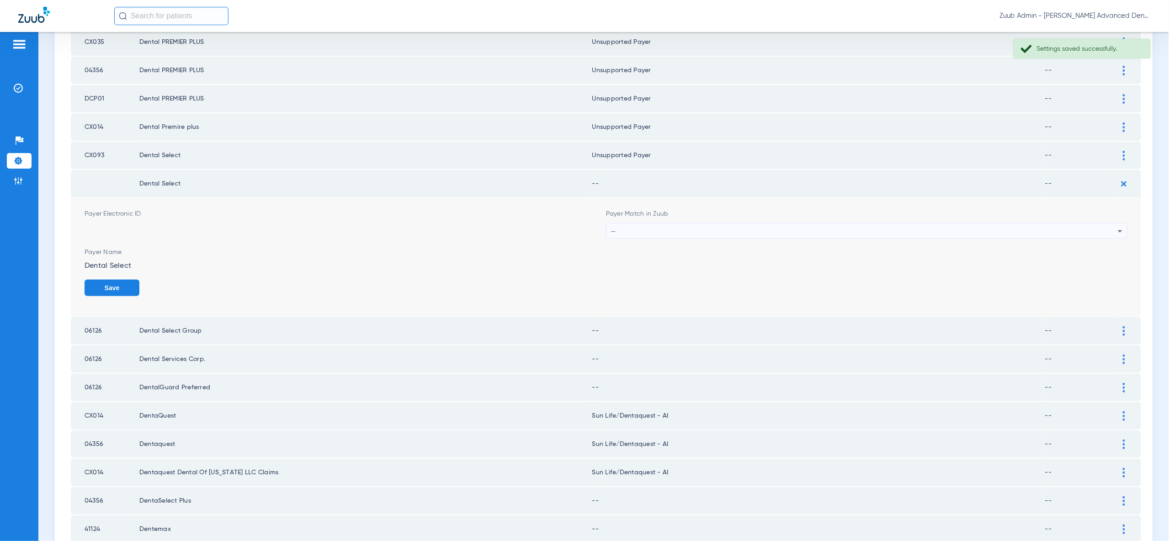
click at [1116, 226] on icon at bounding box center [1119, 231] width 11 height 11
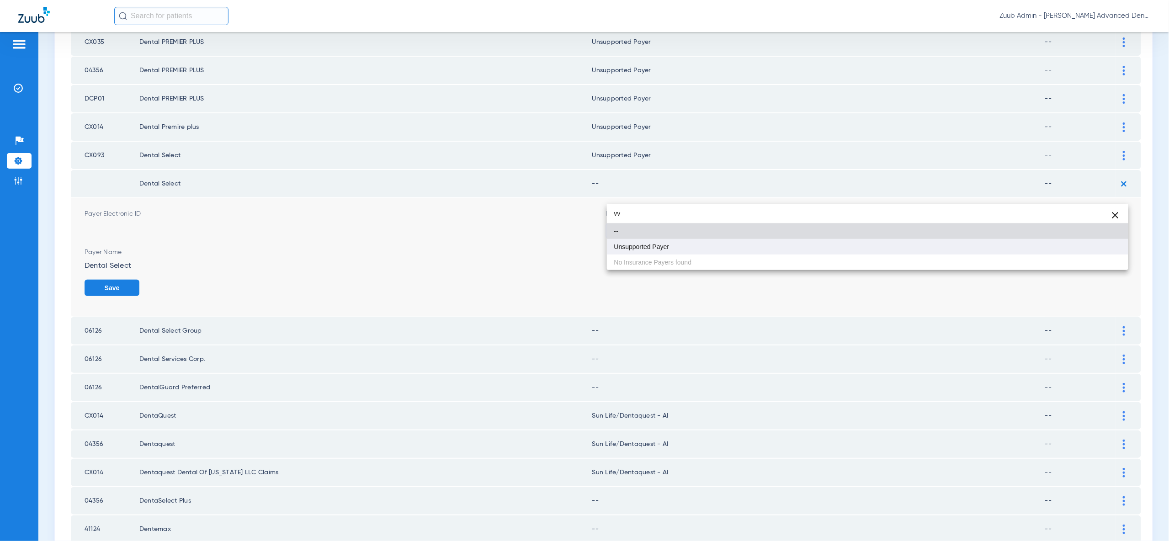
type input "vv"
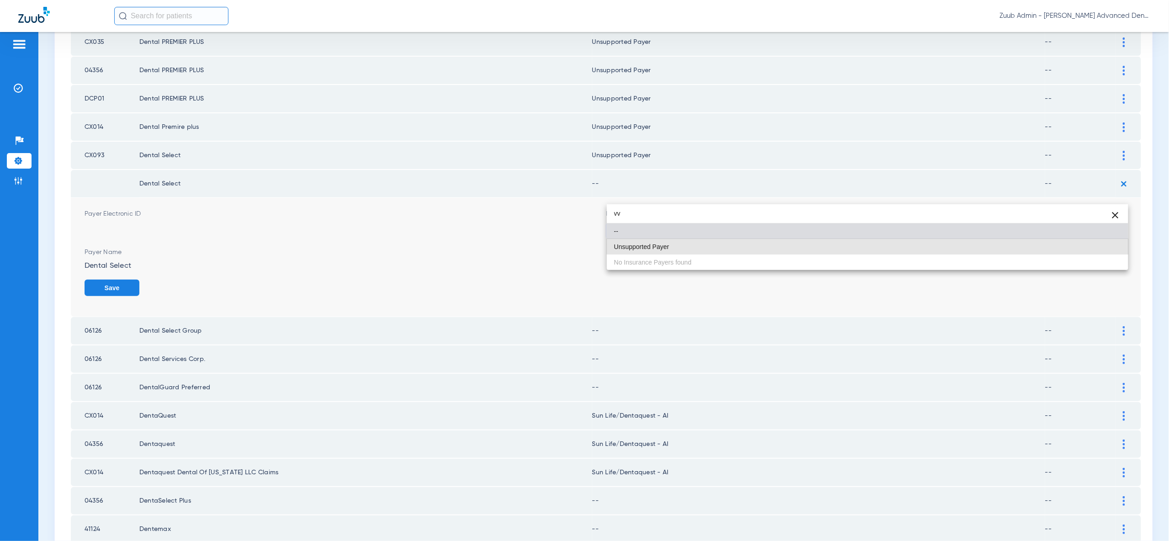
click at [1110, 245] on mat-option "Unsupported Payer" at bounding box center [867, 247] width 521 height 16
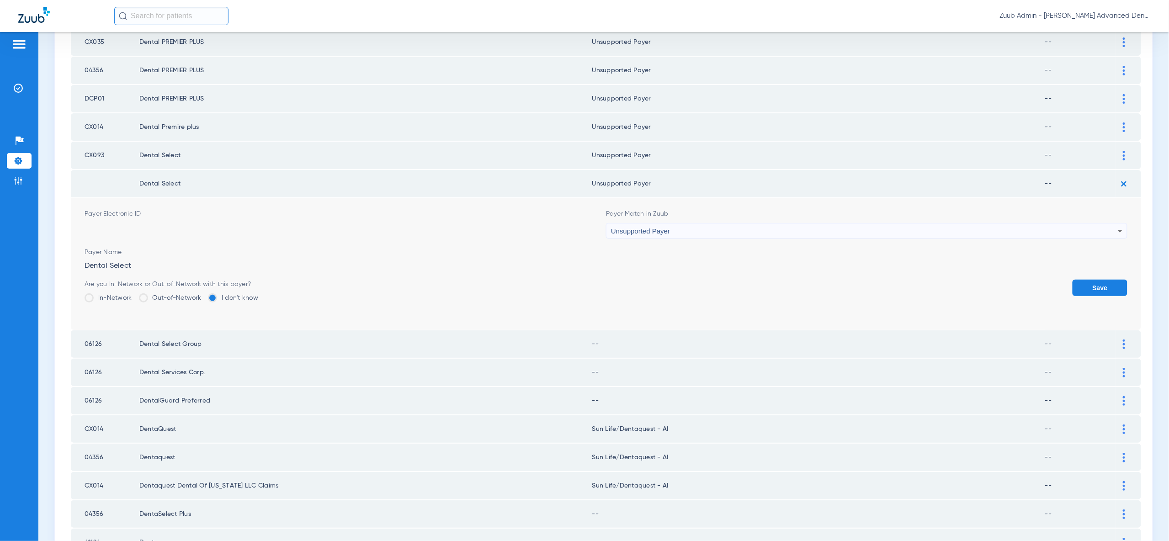
click at [1111, 280] on button "Save" at bounding box center [1099, 288] width 55 height 16
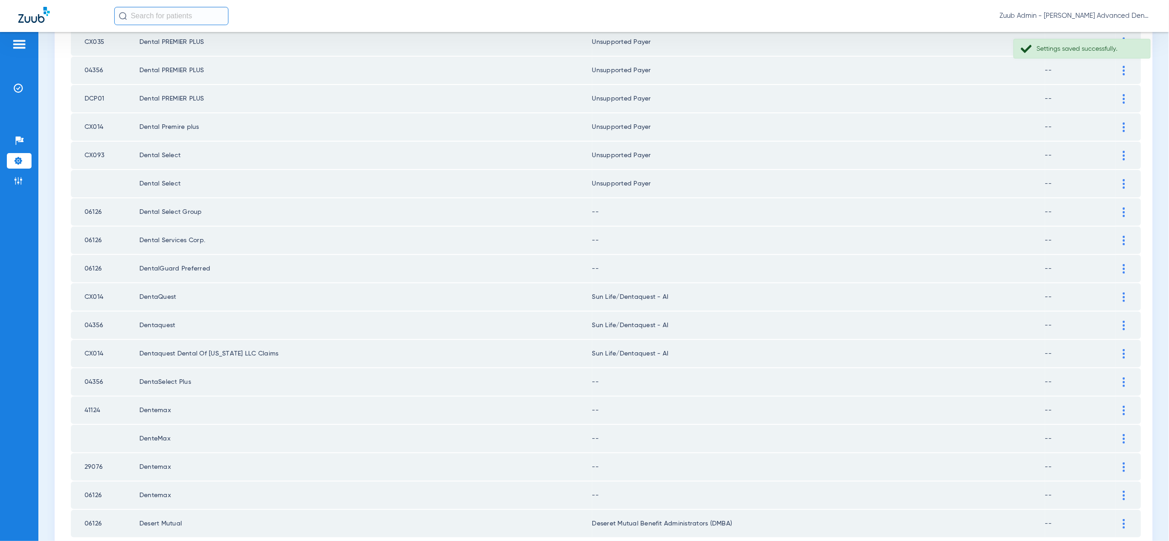
click at [1125, 207] on img at bounding box center [1123, 212] width 2 height 10
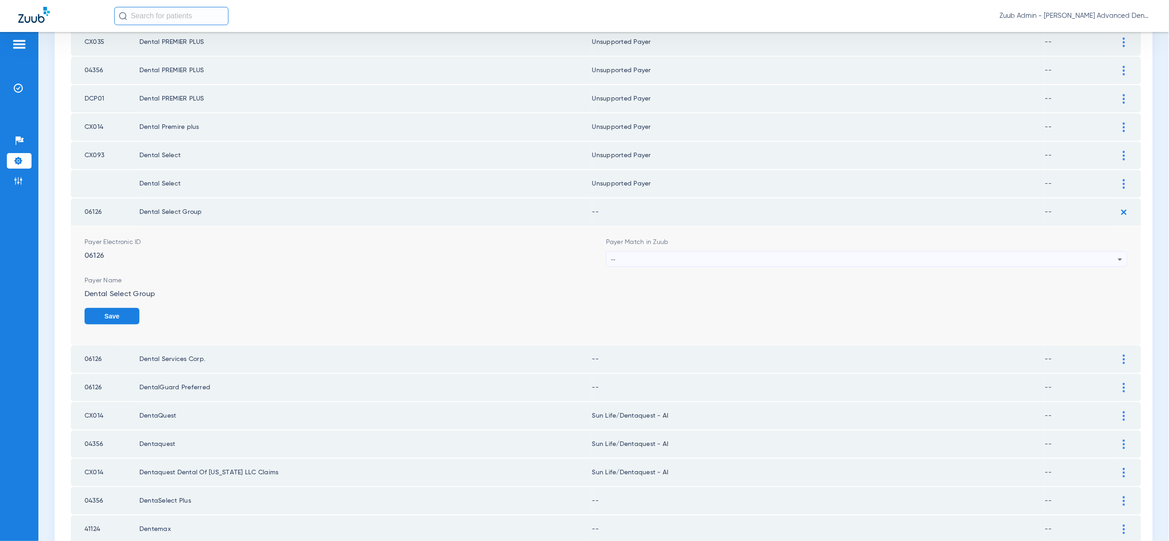
click at [1109, 252] on div "--" at bounding box center [864, 260] width 507 height 16
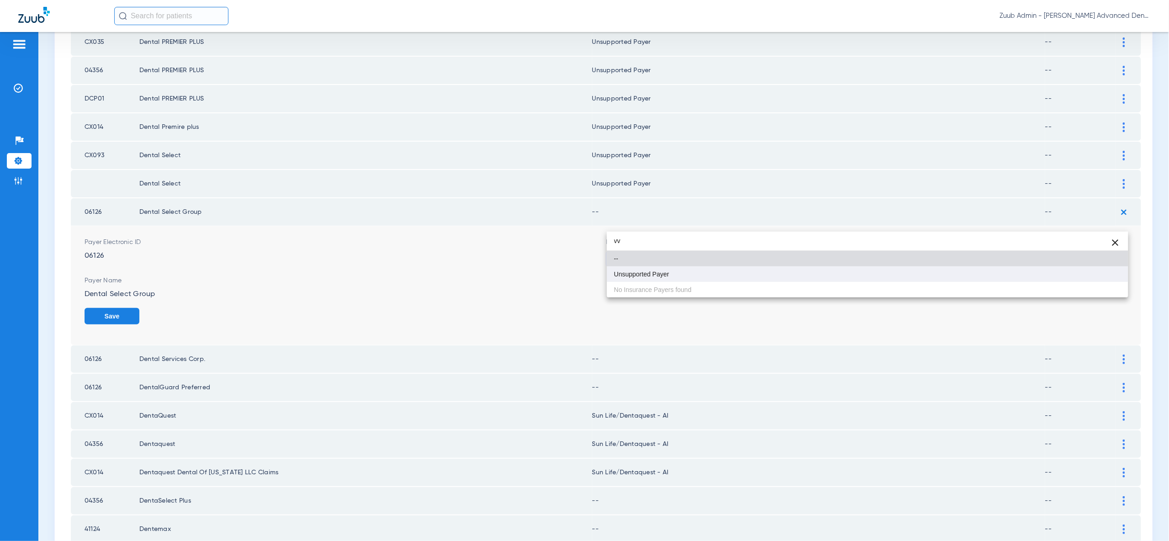
type input "vv"
click at [1106, 273] on mat-option "Unsupported Payer" at bounding box center [867, 274] width 521 height 16
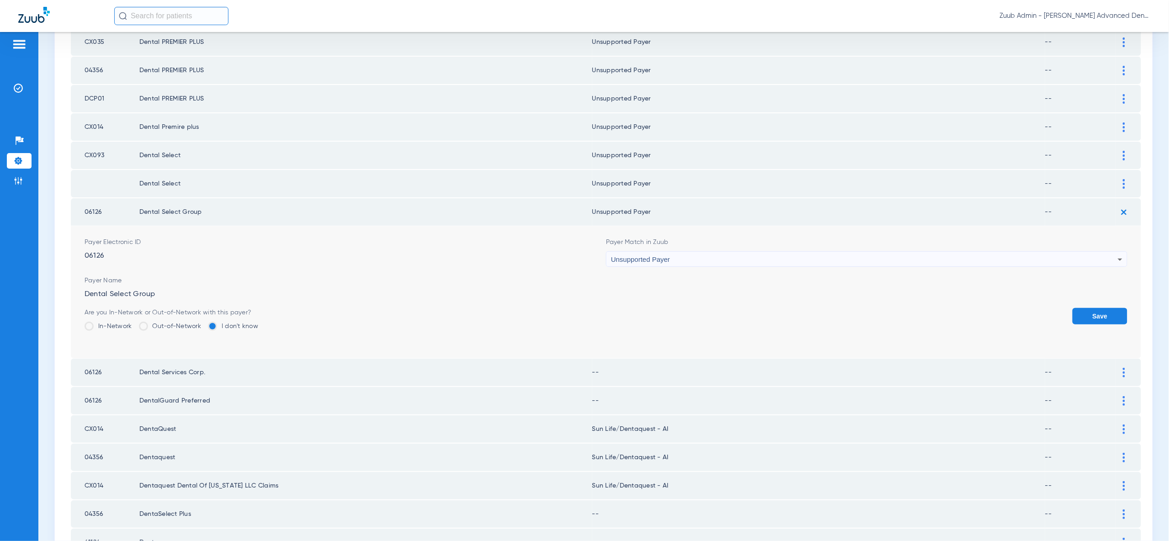
drag, startPoint x: 1108, startPoint y: 278, endPoint x: 1107, endPoint y: 270, distance: 7.8
click at [1108, 308] on button "Save" at bounding box center [1099, 316] width 55 height 16
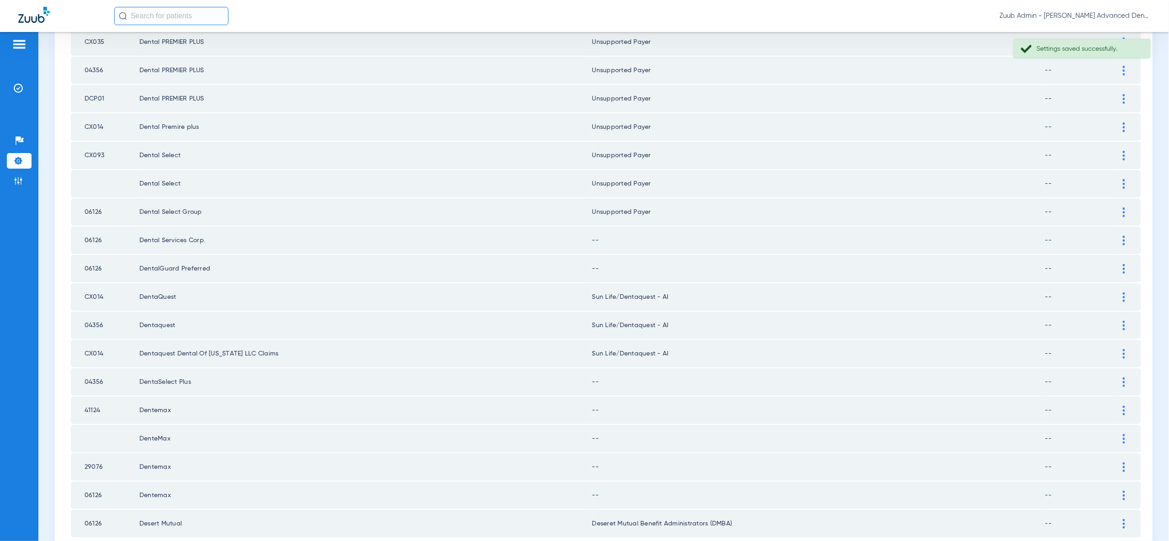
click at [1120, 236] on div at bounding box center [1124, 241] width 16 height 10
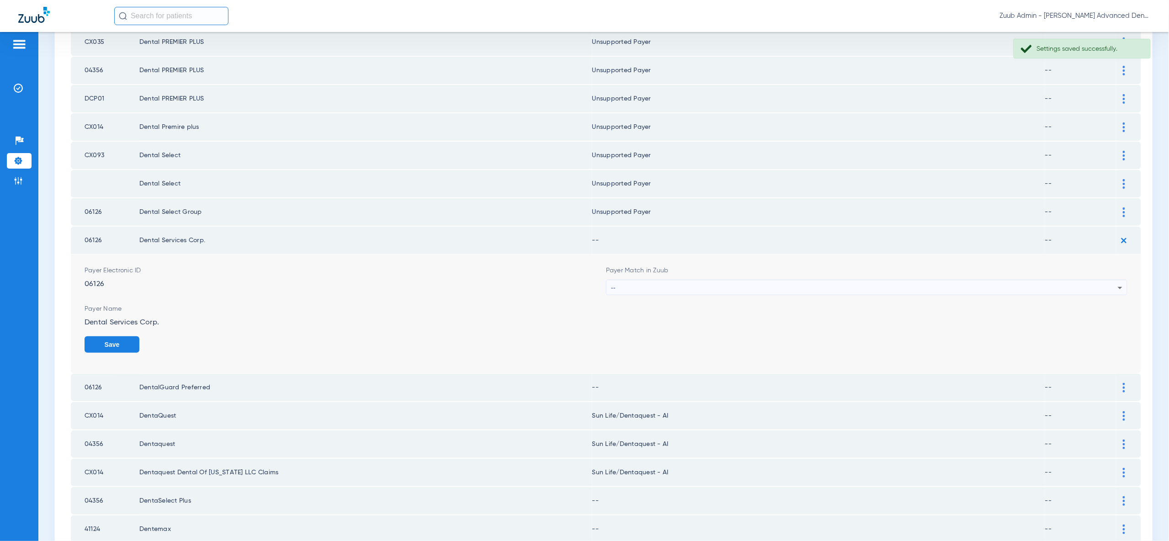
click at [1110, 280] on div "--" at bounding box center [864, 288] width 507 height 16
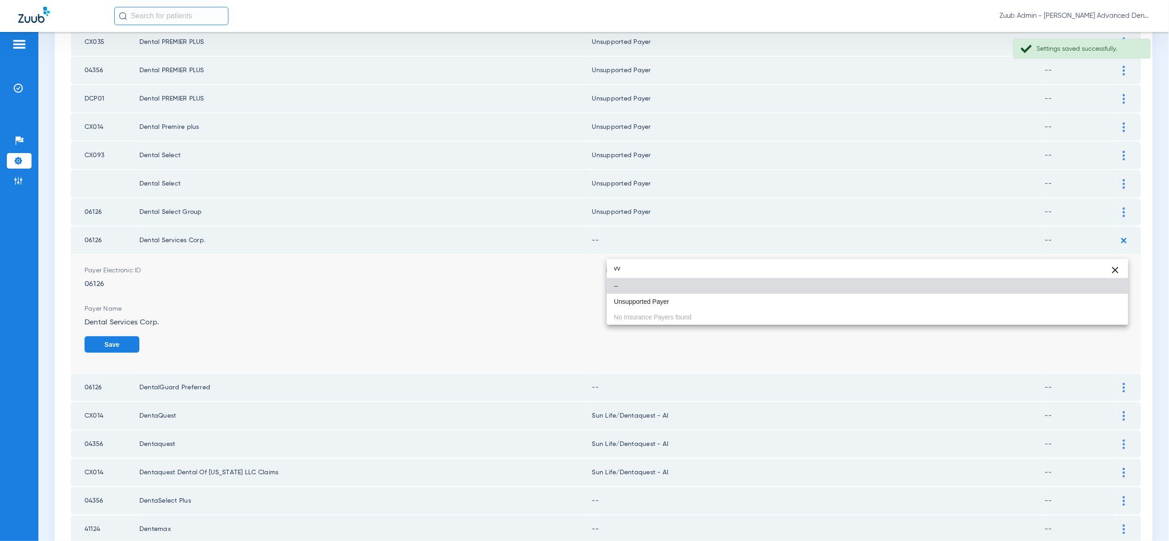
type input "vv"
click at [1094, 299] on mat-option "Unsupported Payer" at bounding box center [867, 302] width 521 height 16
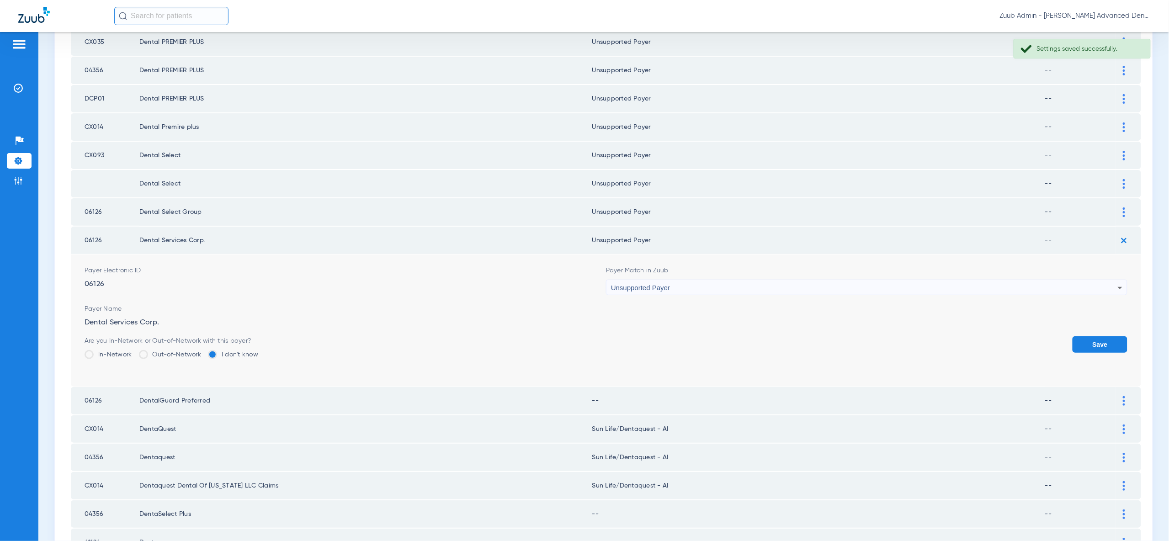
drag, startPoint x: 1096, startPoint y: 303, endPoint x: 1105, endPoint y: 261, distance: 43.0
click at [1095, 336] on button "Save" at bounding box center [1099, 344] width 55 height 16
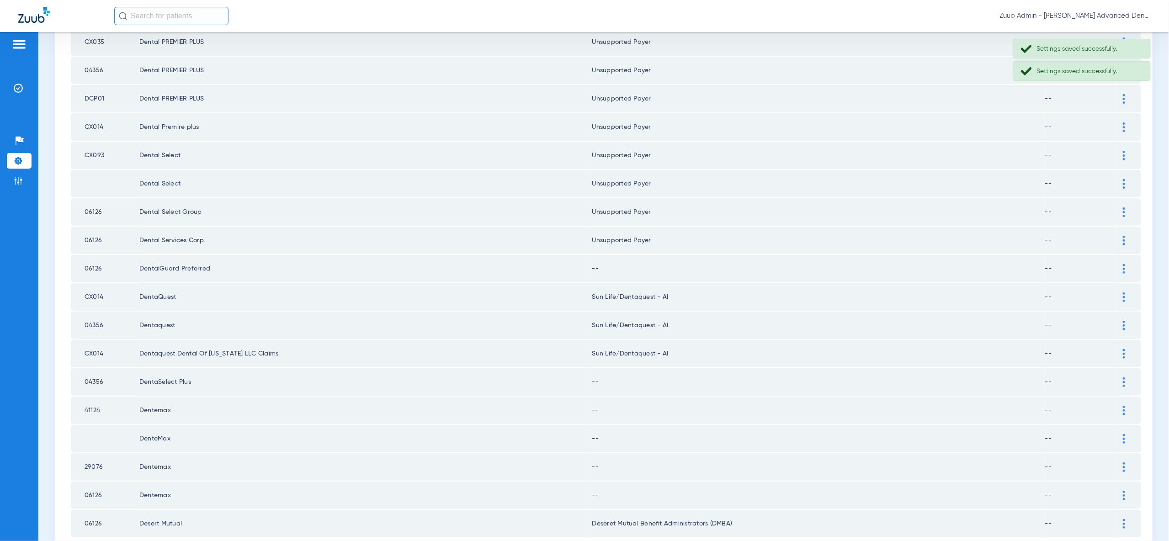
click at [1123, 264] on img at bounding box center [1123, 269] width 2 height 10
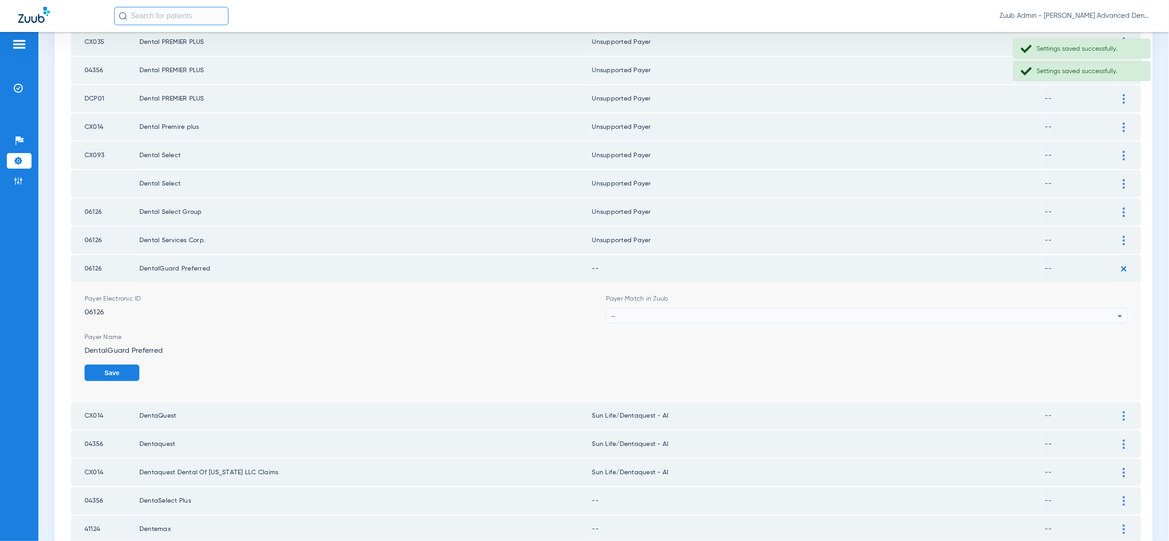
click at [1106, 308] on div "--" at bounding box center [864, 316] width 507 height 16
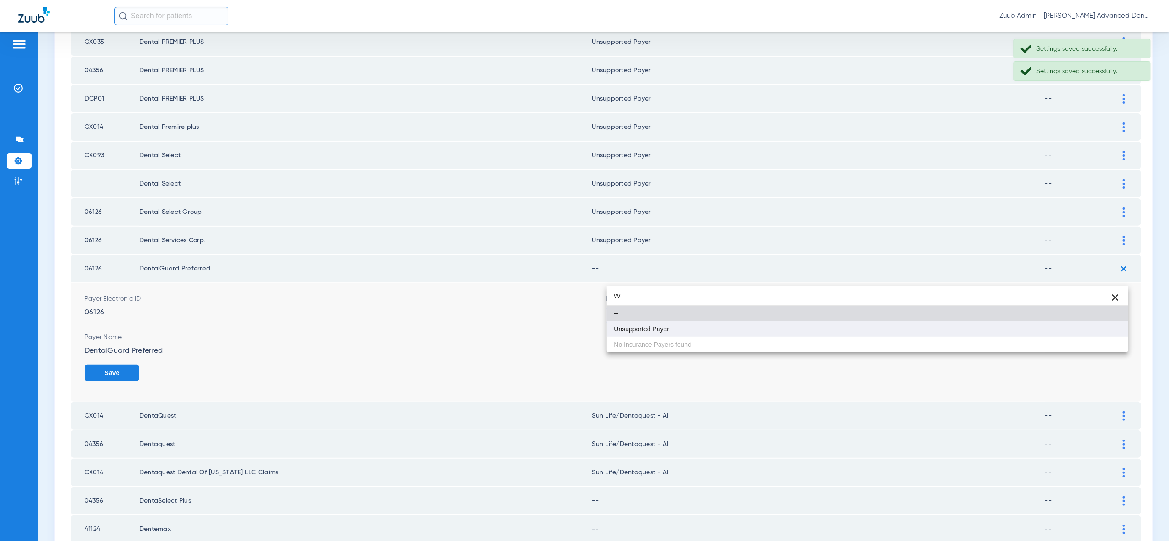
type input "vv"
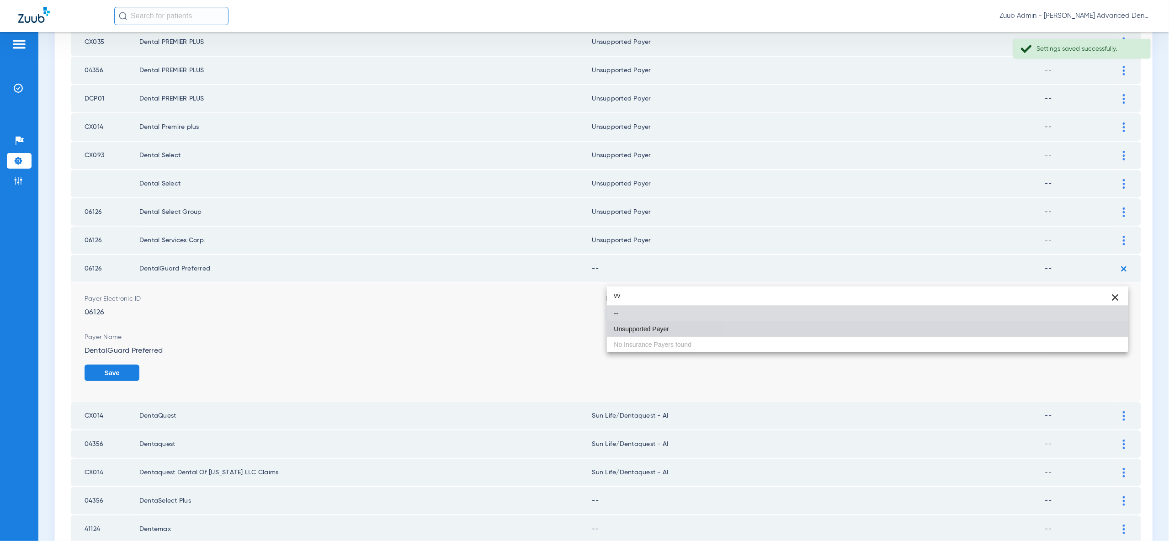
click at [1103, 328] on mat-option "Unsupported Payer" at bounding box center [867, 329] width 521 height 16
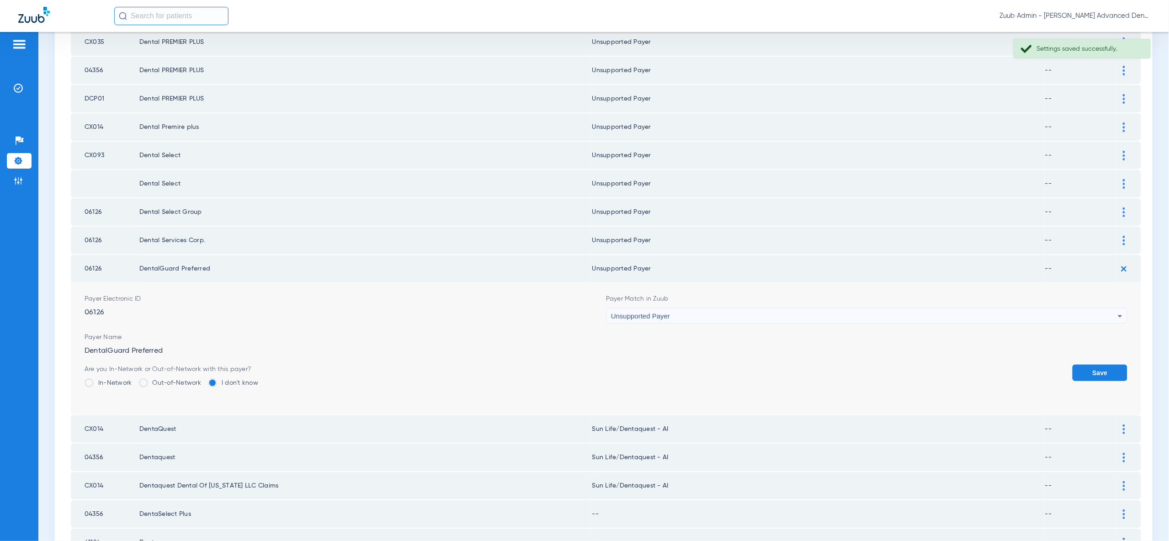
click at [1103, 365] on button "Save" at bounding box center [1099, 373] width 55 height 16
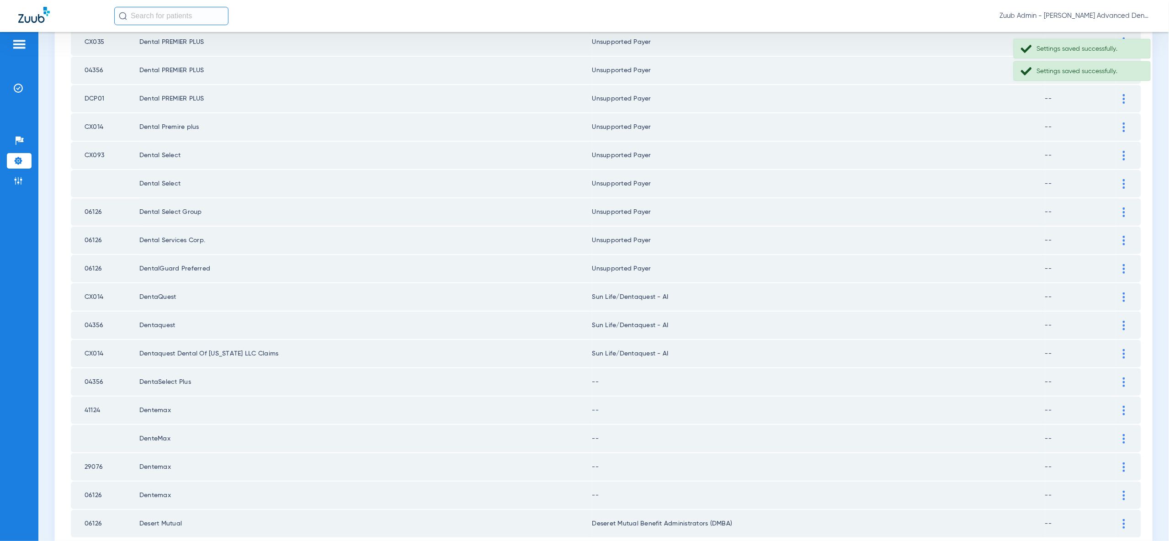
scroll to position [1064, 0]
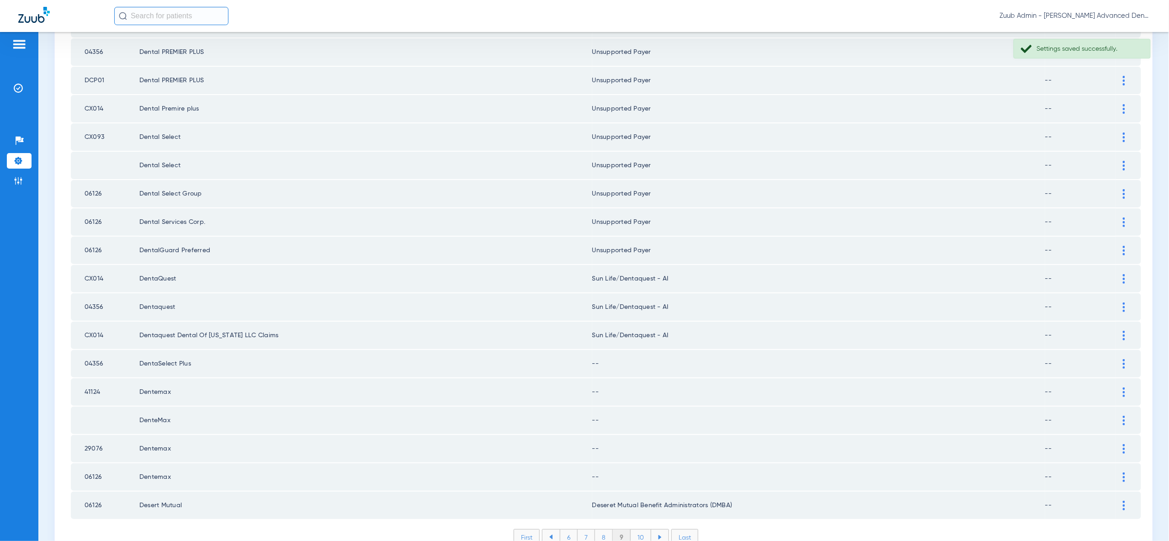
drag, startPoint x: 1121, startPoint y: 321, endPoint x: 1117, endPoint y: 348, distance: 27.2
click at [1121, 359] on div at bounding box center [1124, 364] width 16 height 10
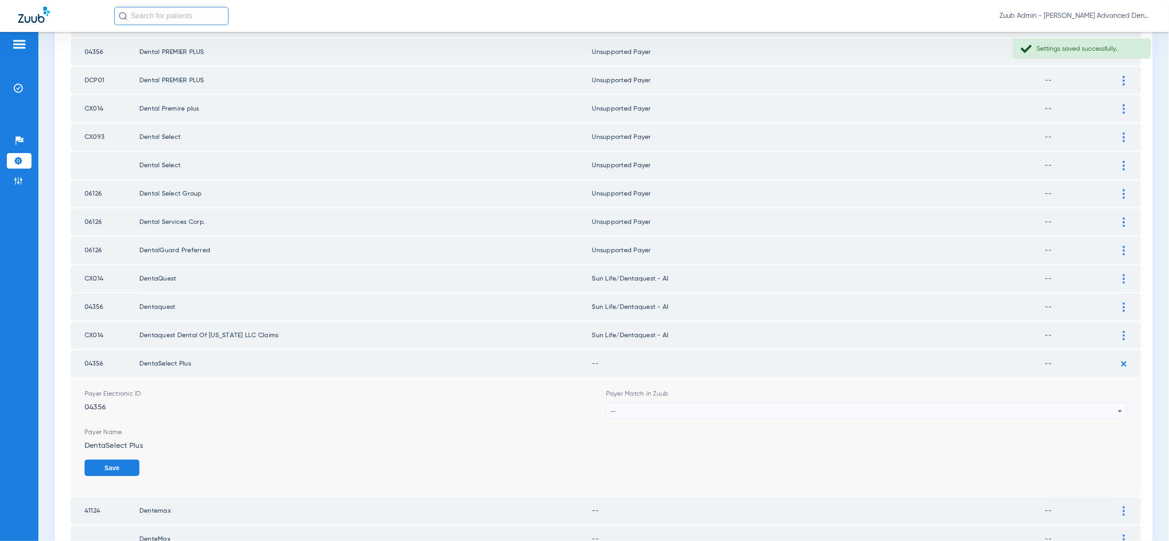
click at [1111, 403] on div "--" at bounding box center [864, 411] width 507 height 16
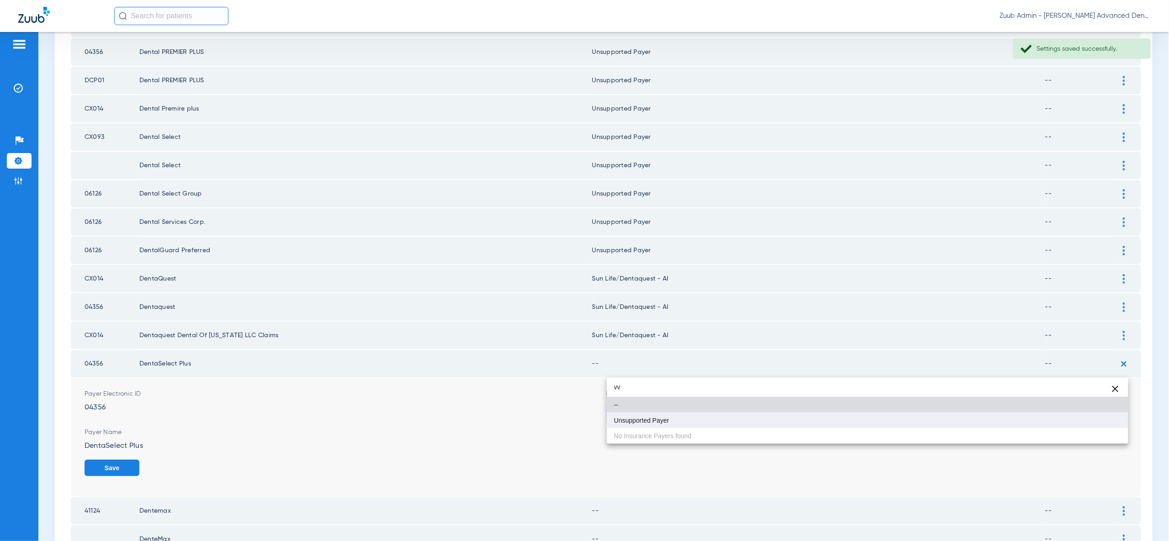
type input "vv"
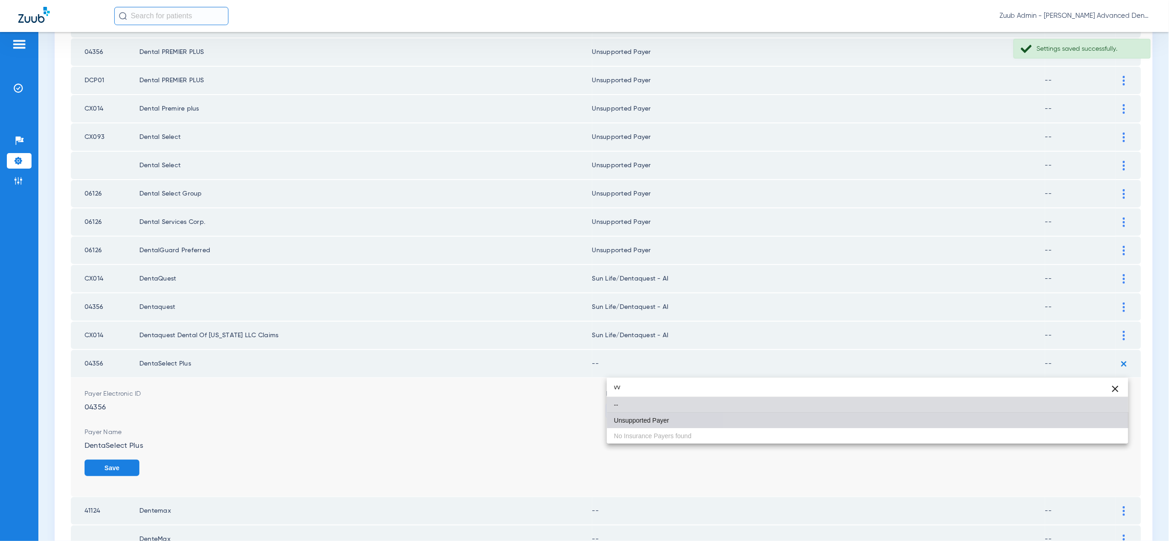
click at [1103, 420] on mat-option "Unsupported Payer" at bounding box center [867, 421] width 521 height 16
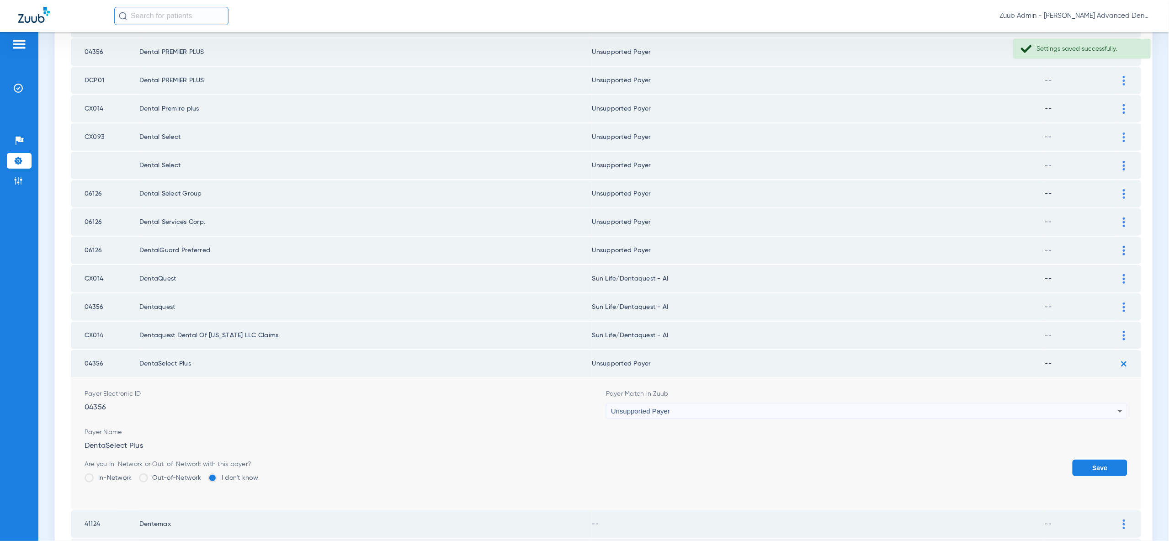
drag, startPoint x: 1103, startPoint y: 420, endPoint x: 1106, endPoint y: 390, distance: 30.7
click at [1103, 460] on button "Save" at bounding box center [1099, 468] width 55 height 16
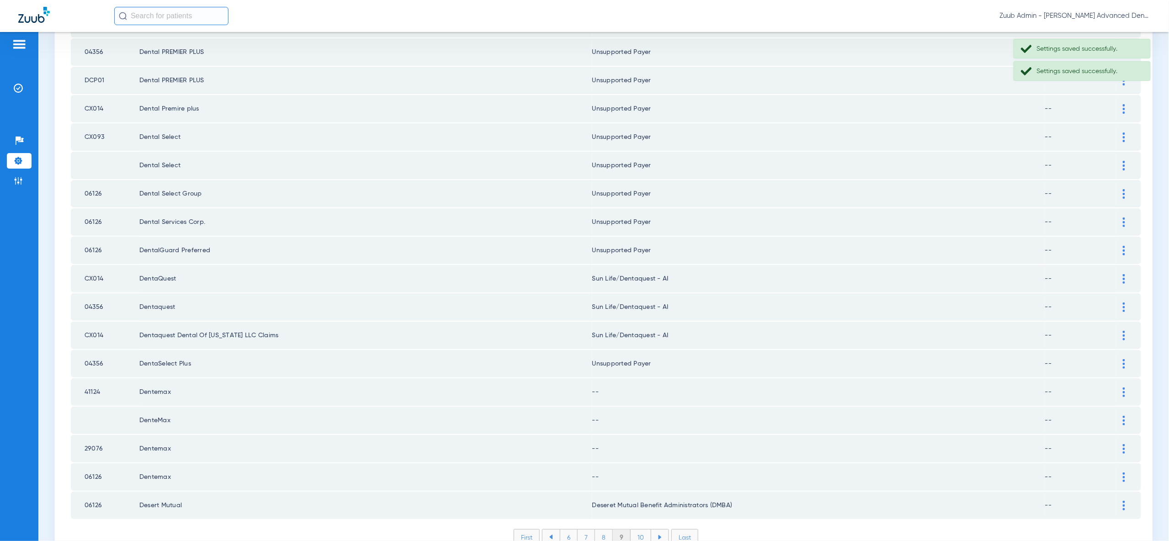
click at [1122, 387] on img at bounding box center [1123, 392] width 2 height 10
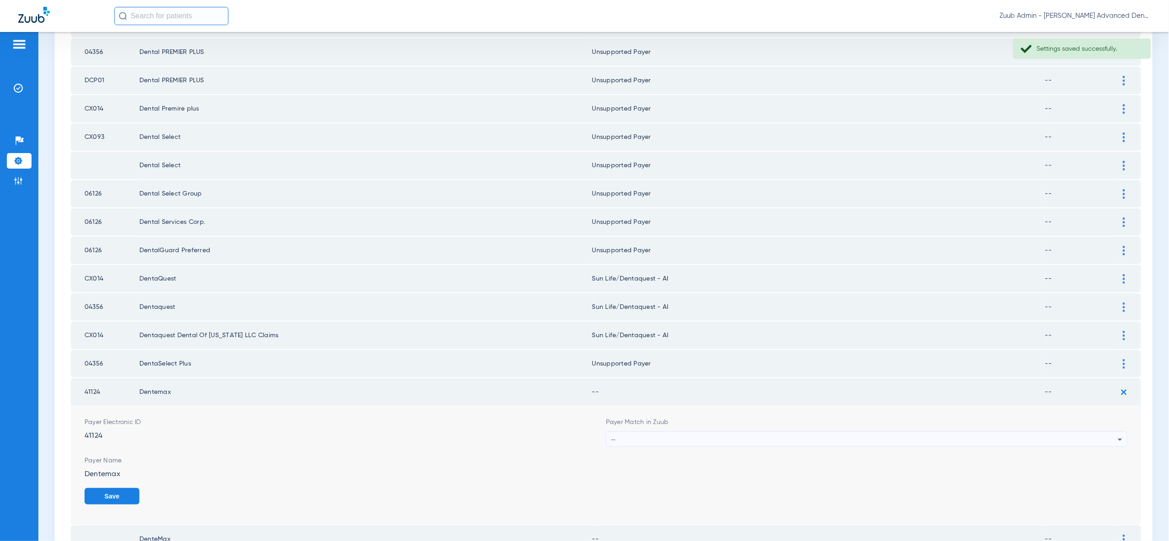
click at [1105, 432] on div "--" at bounding box center [864, 440] width 507 height 16
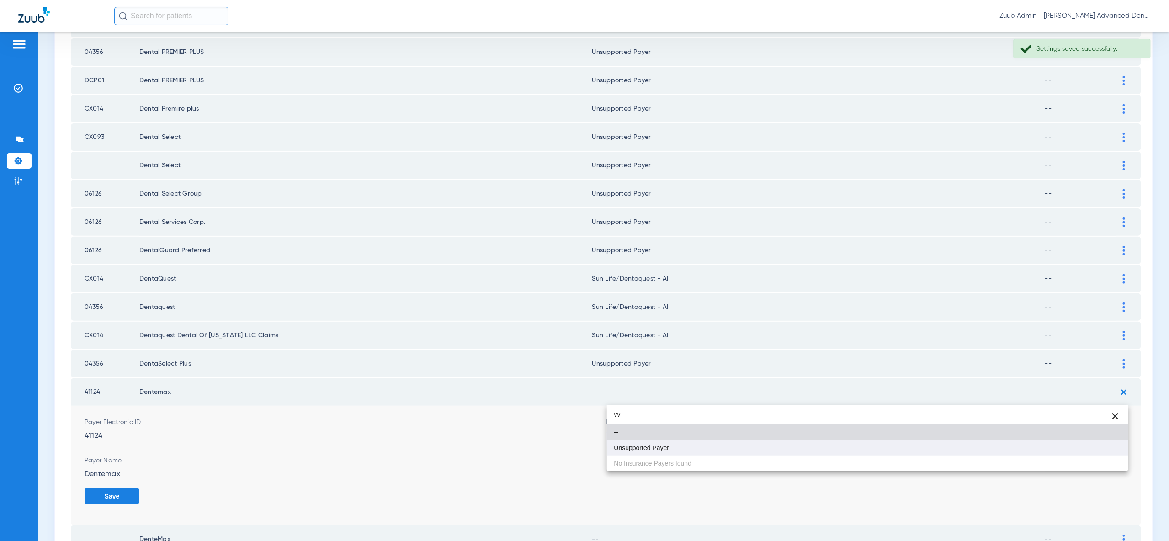
type input "vv"
click at [1095, 449] on mat-option "Unsupported Payer" at bounding box center [867, 448] width 521 height 16
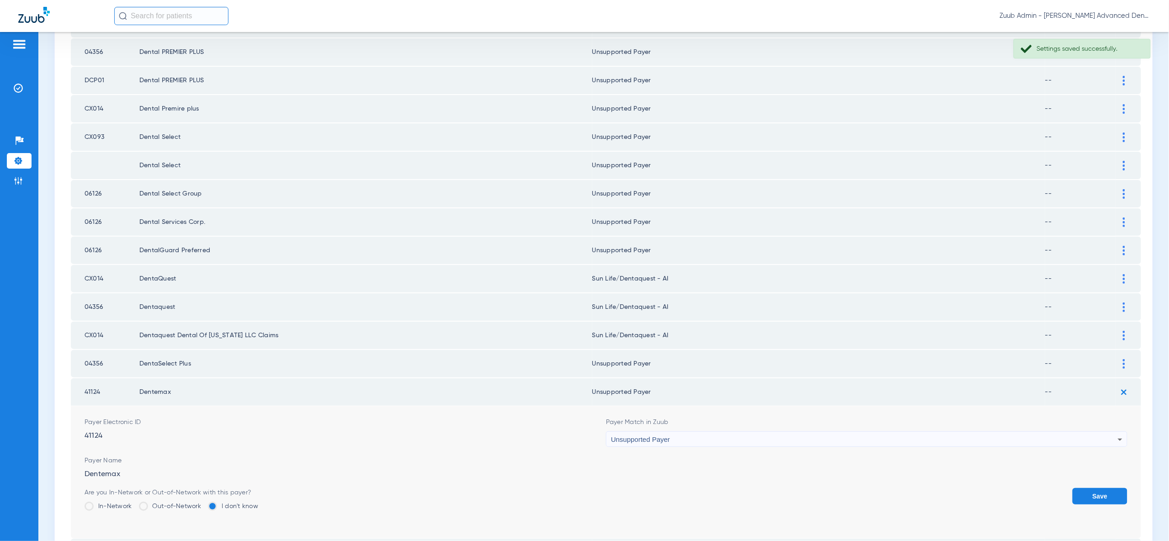
drag, startPoint x: 1095, startPoint y: 449, endPoint x: 1105, endPoint y: 431, distance: 21.1
click at [1095, 488] on button "Save" at bounding box center [1099, 496] width 55 height 16
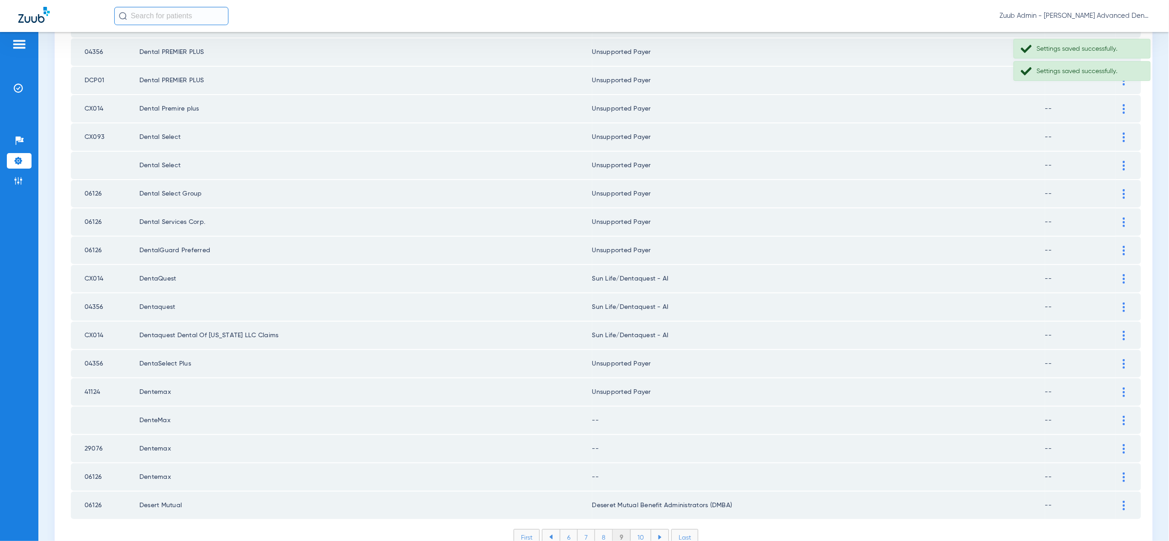
click at [1122, 416] on img at bounding box center [1123, 421] width 2 height 10
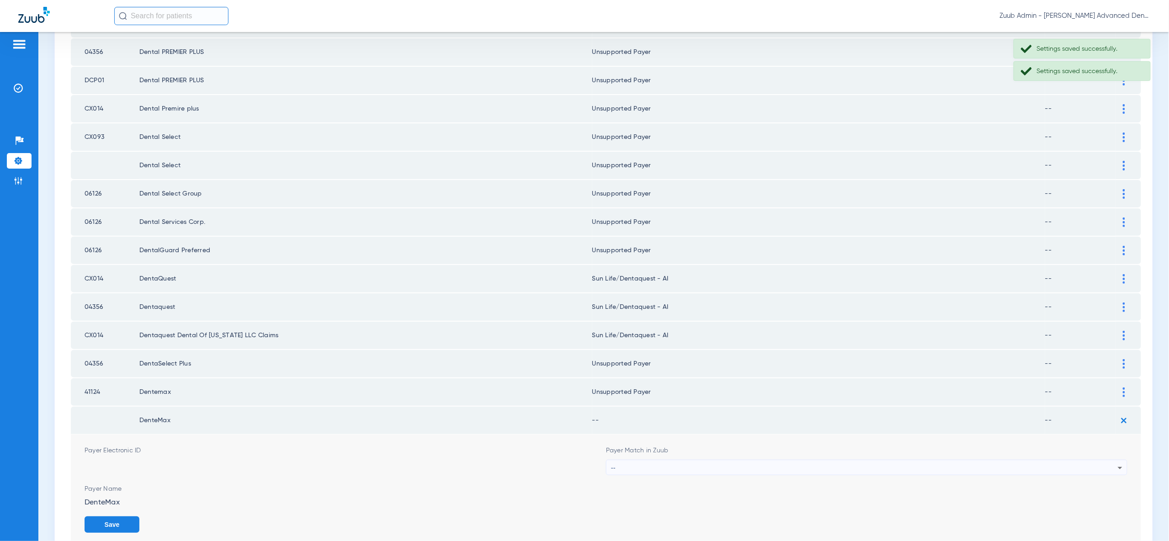
click at [1099, 460] on div "--" at bounding box center [864, 468] width 507 height 16
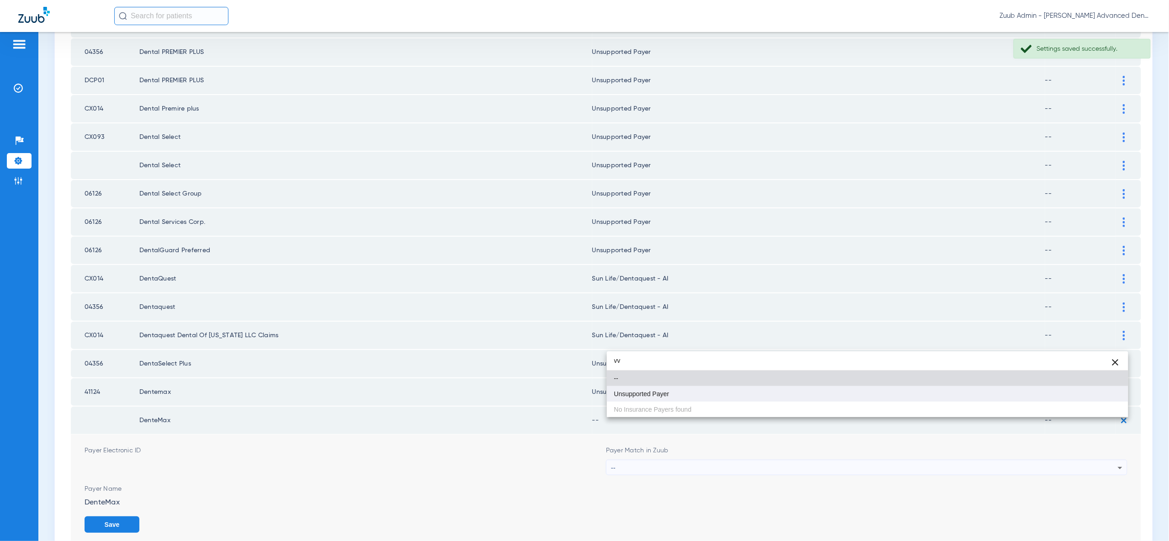
type input "vv"
click at [1097, 395] on mat-option "Unsupported Payer" at bounding box center [867, 394] width 521 height 16
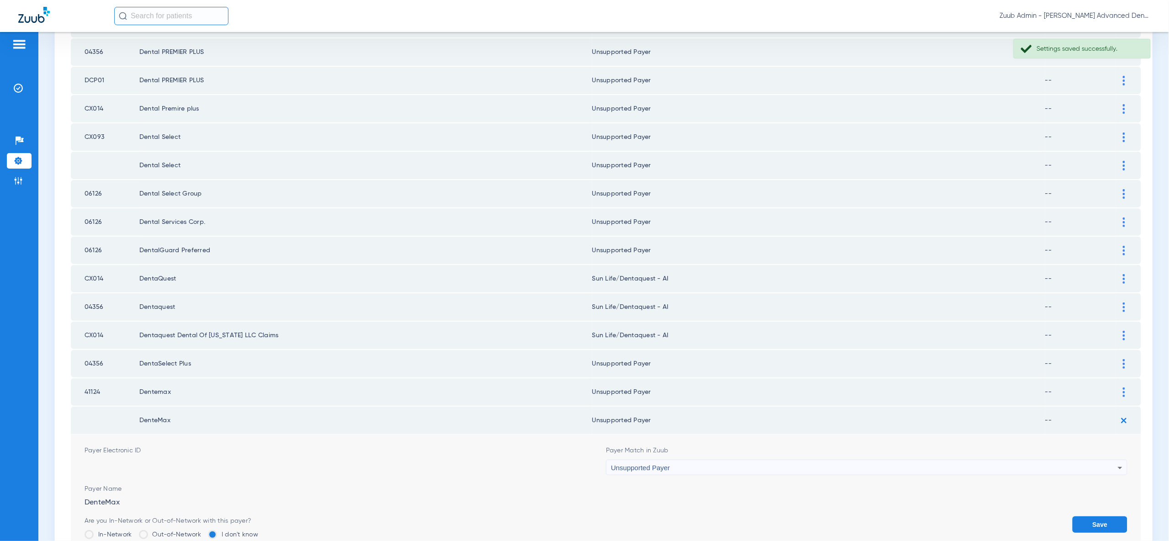
click at [1103, 516] on button "Save" at bounding box center [1099, 524] width 55 height 16
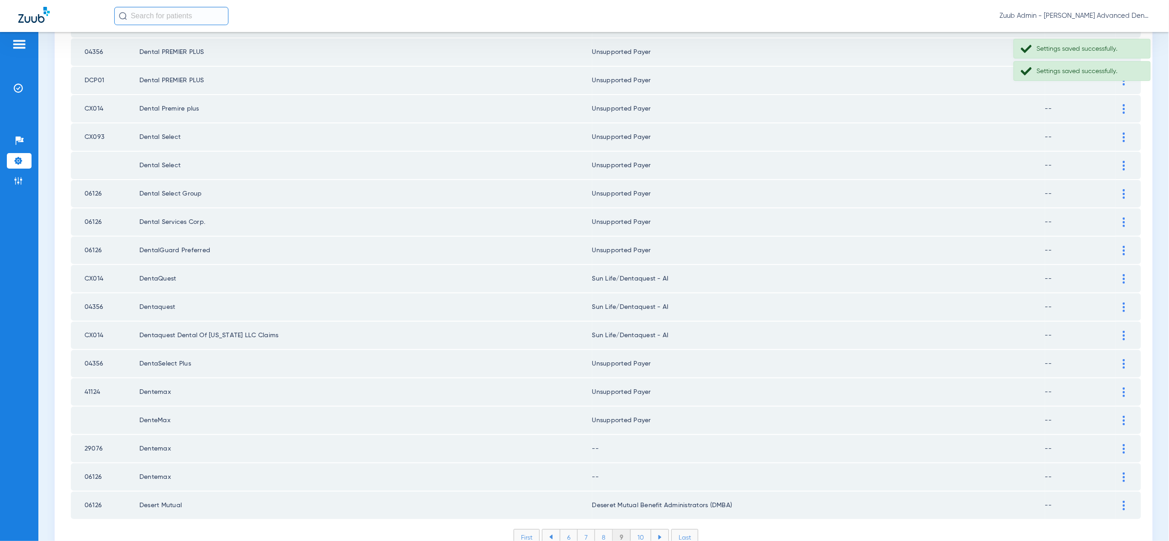
click at [1122, 435] on td at bounding box center [1128, 448] width 25 height 27
click at [1120, 444] on div at bounding box center [1124, 449] width 16 height 10
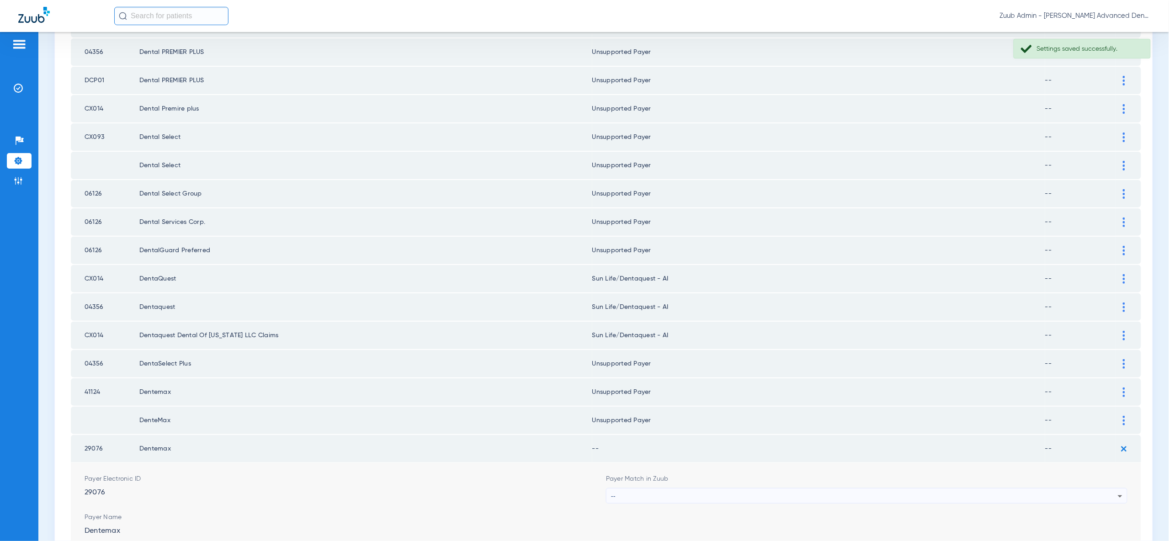
click at [1095, 488] on div "--" at bounding box center [864, 496] width 507 height 16
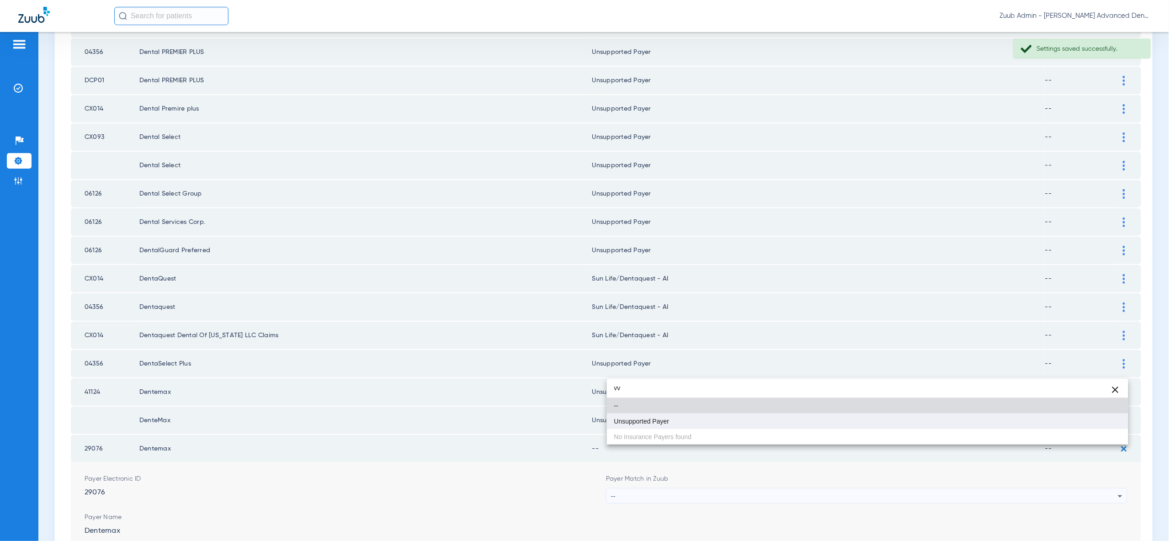
type input "vv"
click at [1094, 418] on mat-option "Unsupported Payer" at bounding box center [867, 421] width 521 height 16
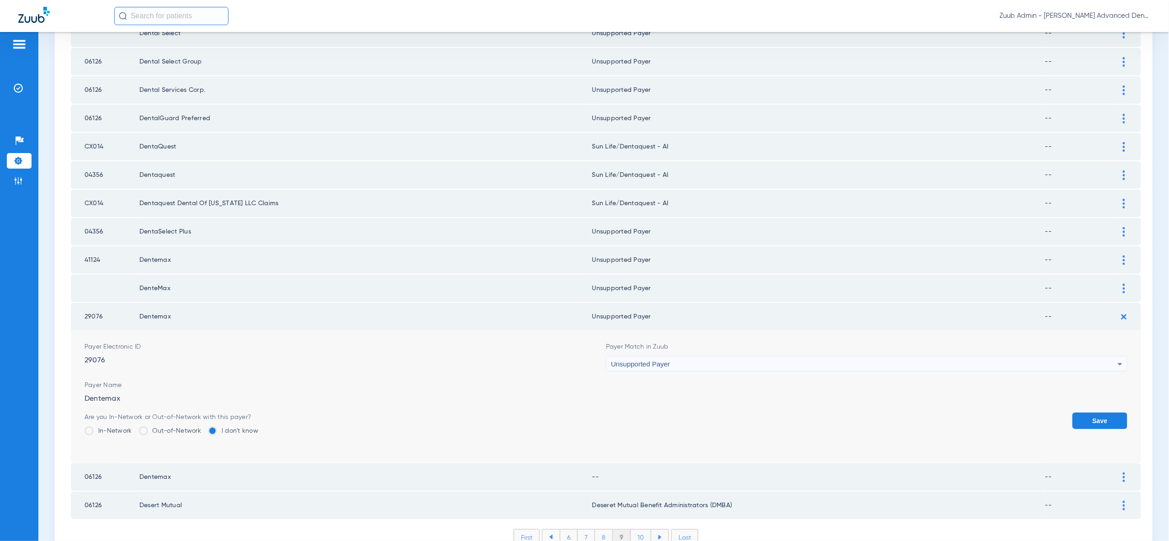
click at [1106, 413] on button "Save" at bounding box center [1099, 421] width 55 height 16
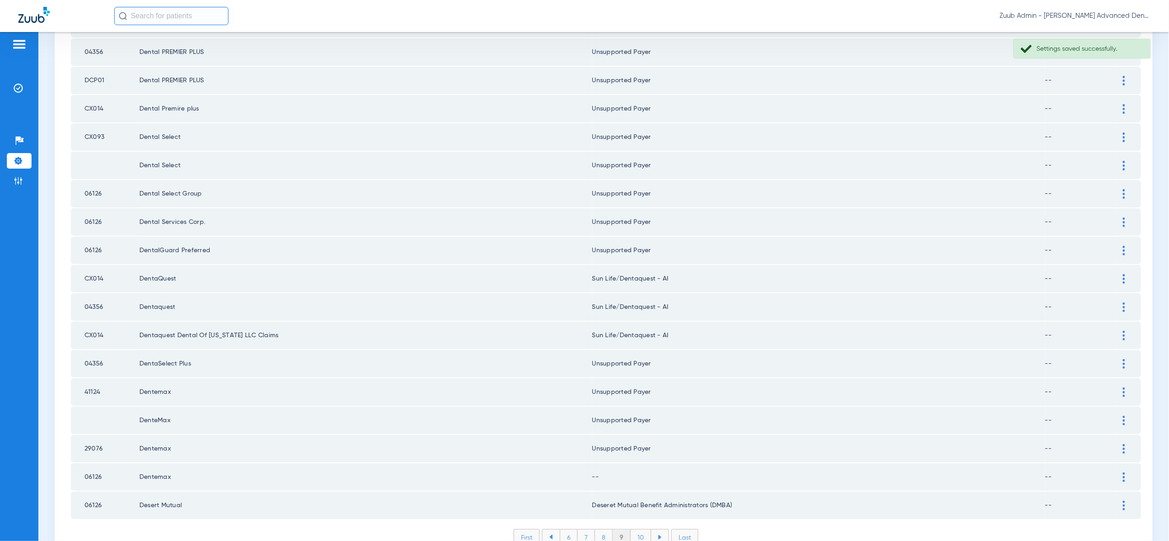
click at [1124, 472] on img at bounding box center [1123, 477] width 2 height 10
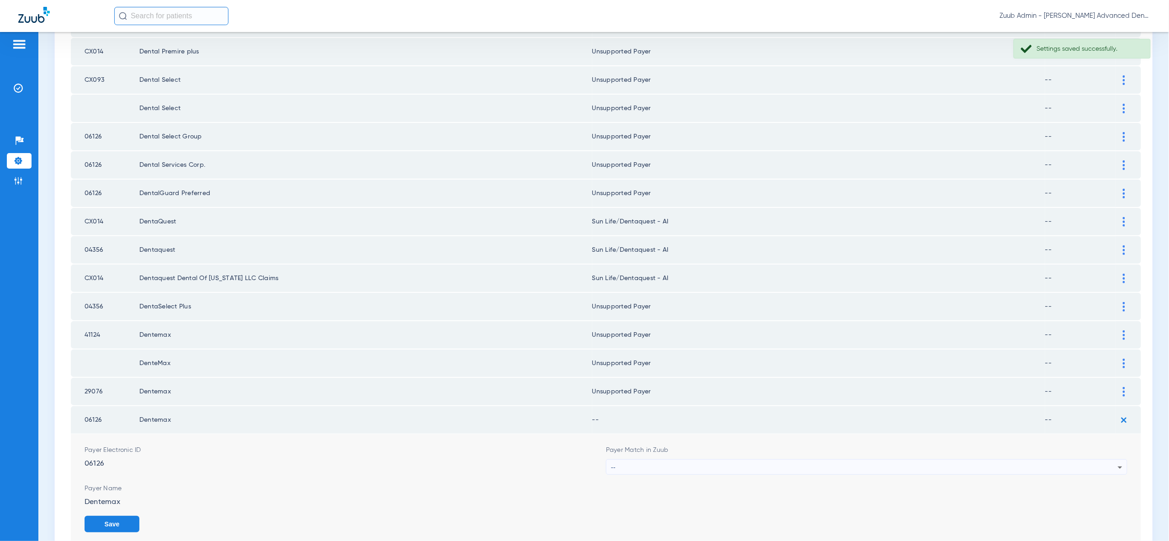
scroll to position [1183, 0]
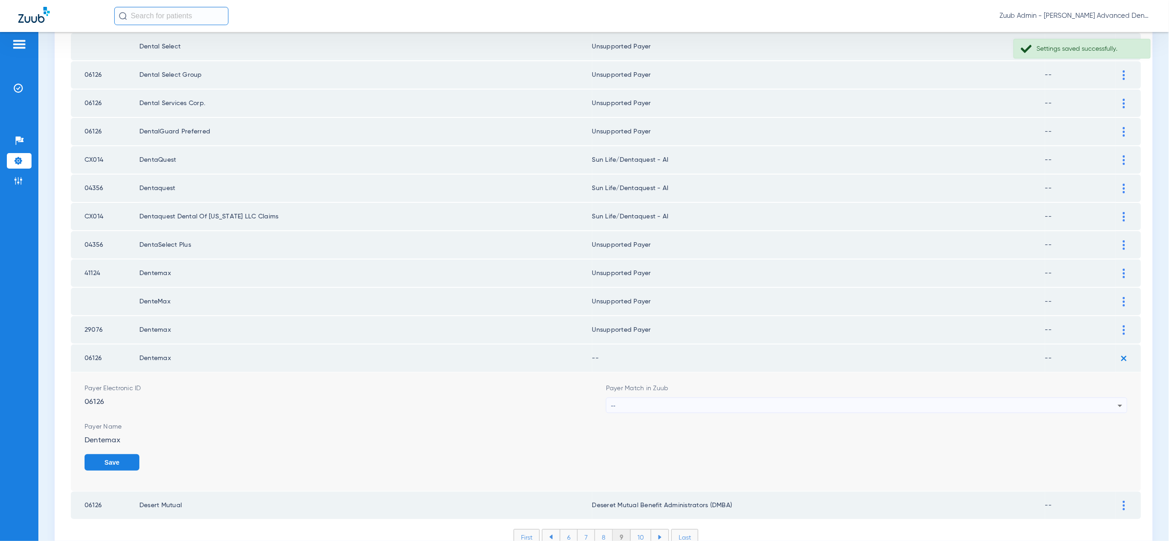
click at [1095, 398] on div "--" at bounding box center [864, 406] width 507 height 16
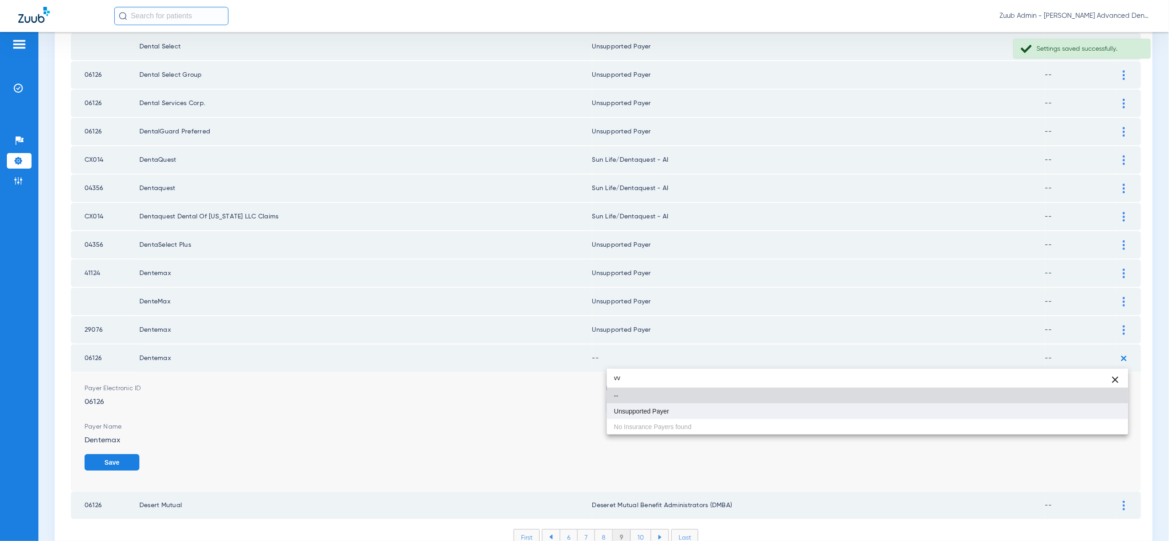
type input "vv"
drag, startPoint x: 1092, startPoint y: 413, endPoint x: 1096, endPoint y: 418, distance: 6.1
click at [1092, 414] on mat-option "Unsupported Payer" at bounding box center [867, 411] width 521 height 16
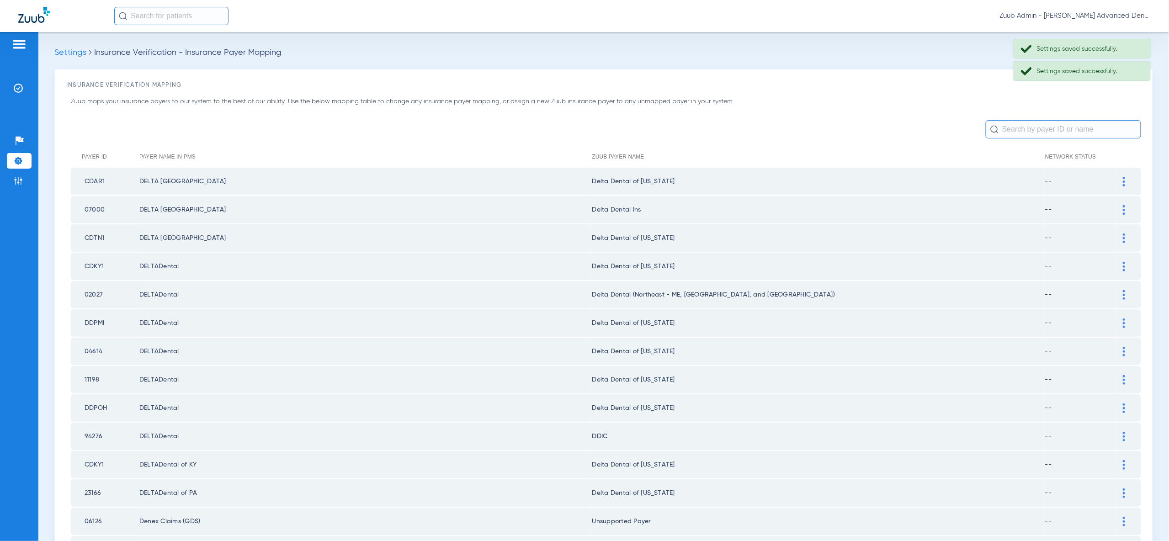
scroll to position [1064, 0]
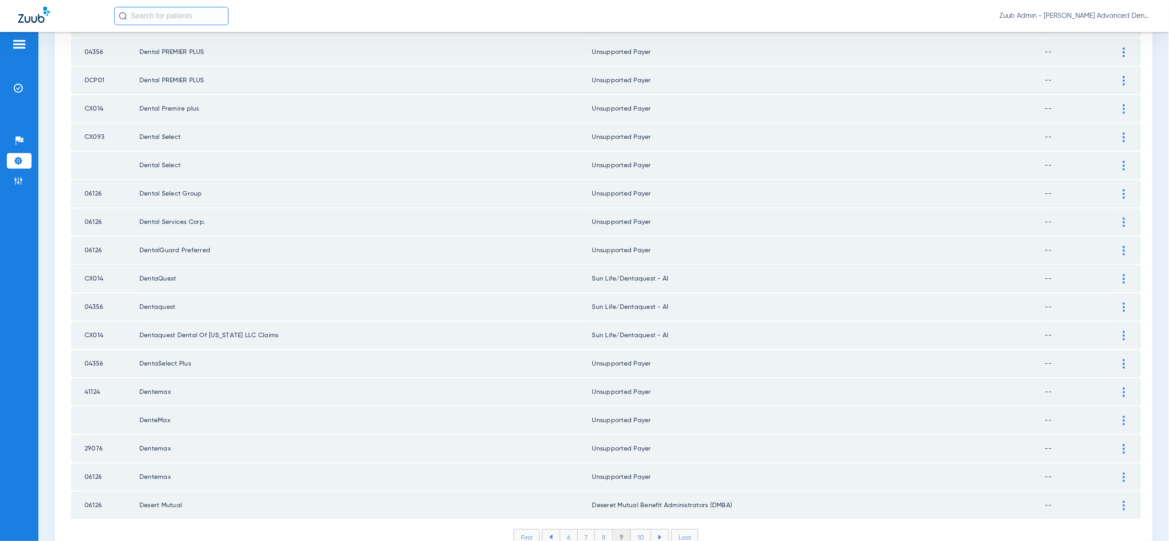
click at [640, 529] on li "10" at bounding box center [640, 537] width 21 height 16
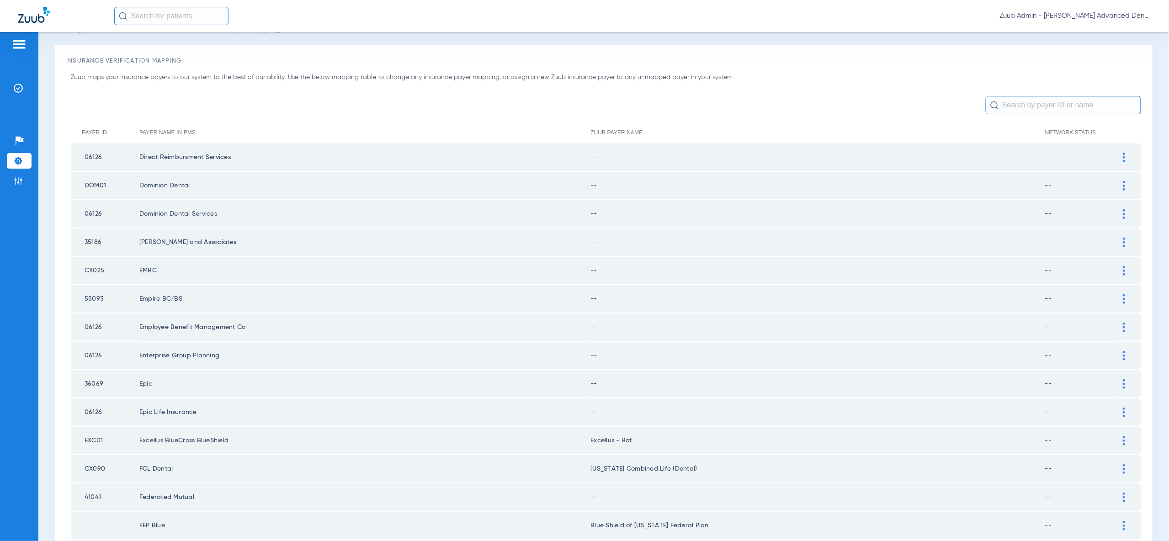
scroll to position [15, 0]
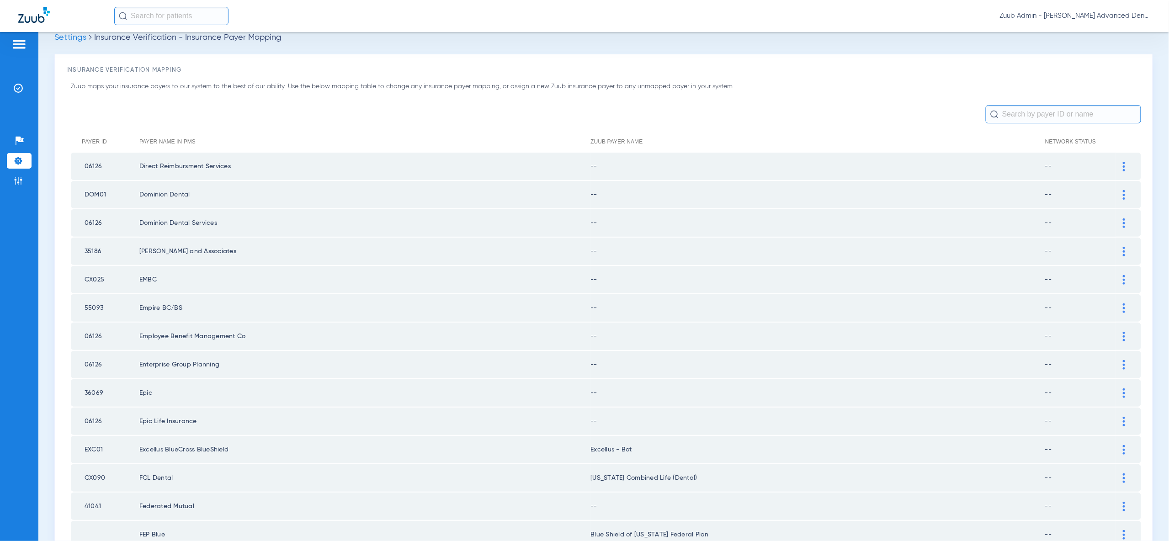
click at [1126, 166] on div at bounding box center [1124, 167] width 16 height 10
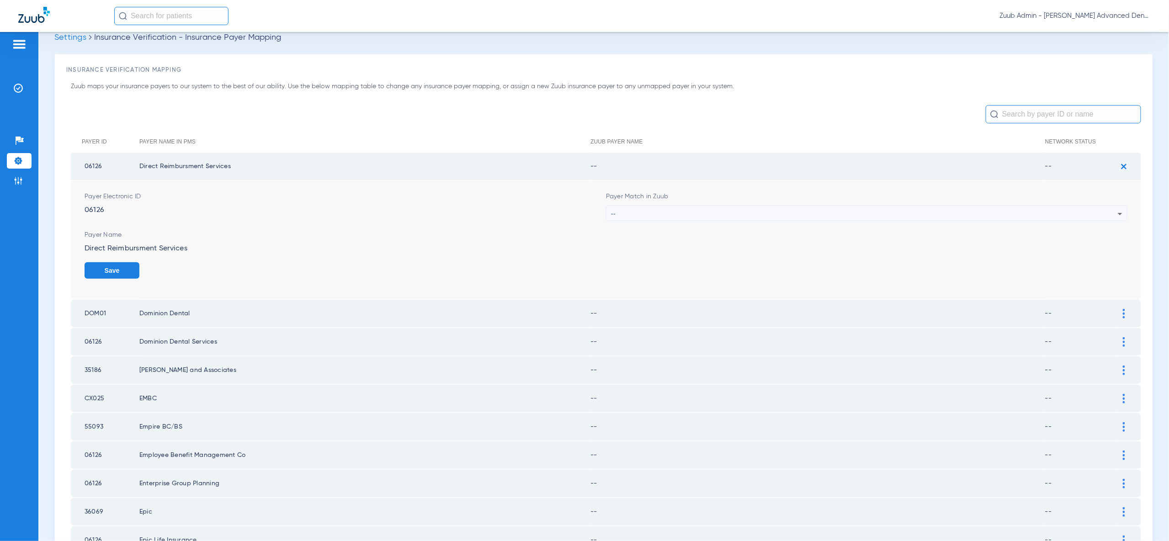
click at [1118, 213] on icon at bounding box center [1119, 214] width 5 height 2
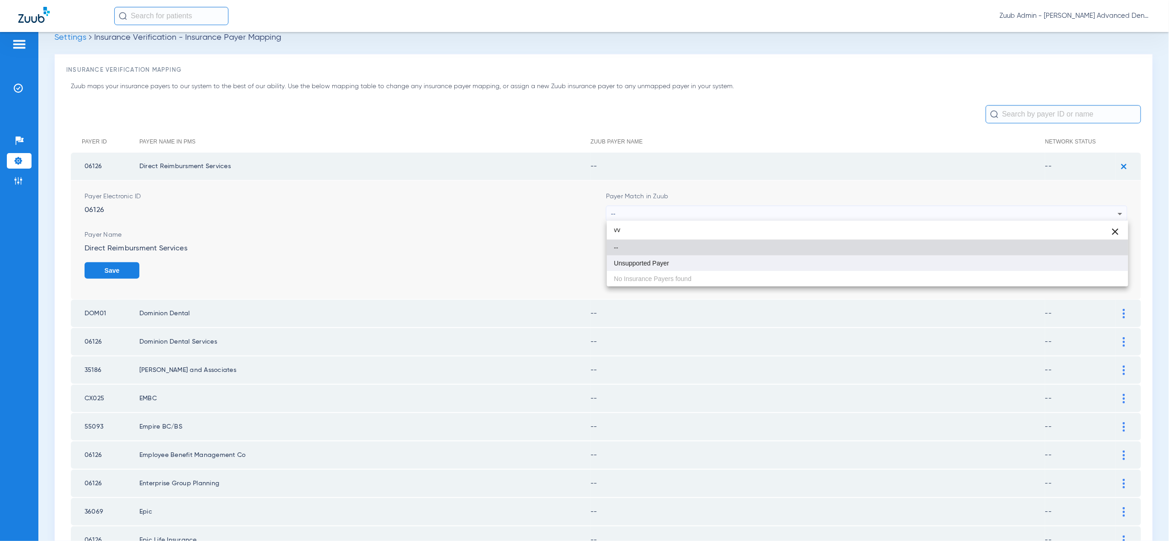
type input "vv"
drag, startPoint x: 1096, startPoint y: 264, endPoint x: 1103, endPoint y: 265, distance: 6.5
click at [1099, 265] on mat-option "Unsupported Payer" at bounding box center [867, 263] width 521 height 16
click at [139, 264] on button "Save" at bounding box center [112, 270] width 55 height 16
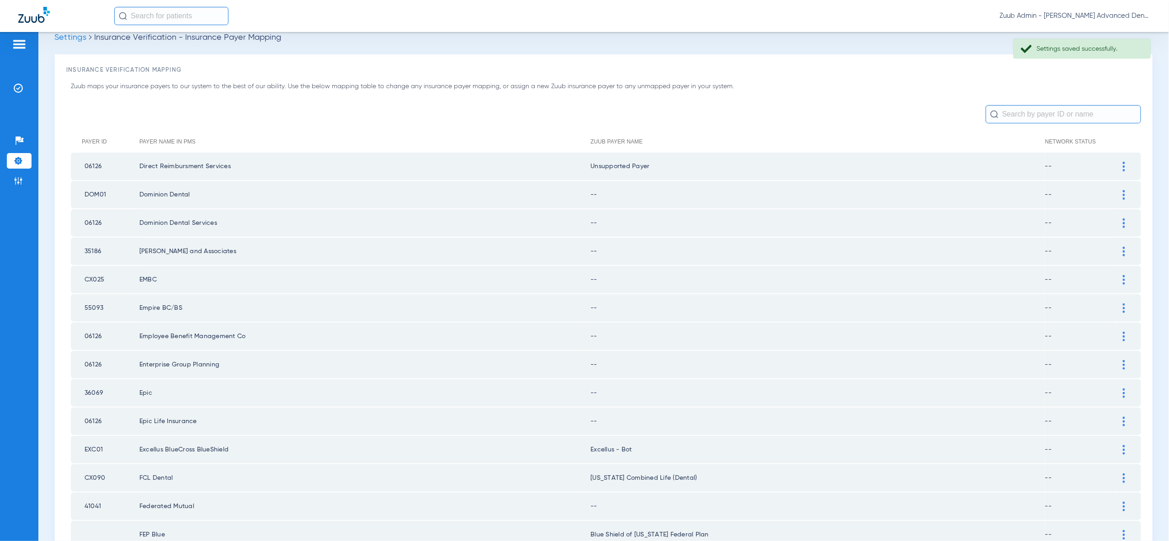
drag, startPoint x: 1122, startPoint y: 191, endPoint x: 1115, endPoint y: 221, distance: 30.0
click at [1122, 192] on div at bounding box center [1124, 195] width 16 height 10
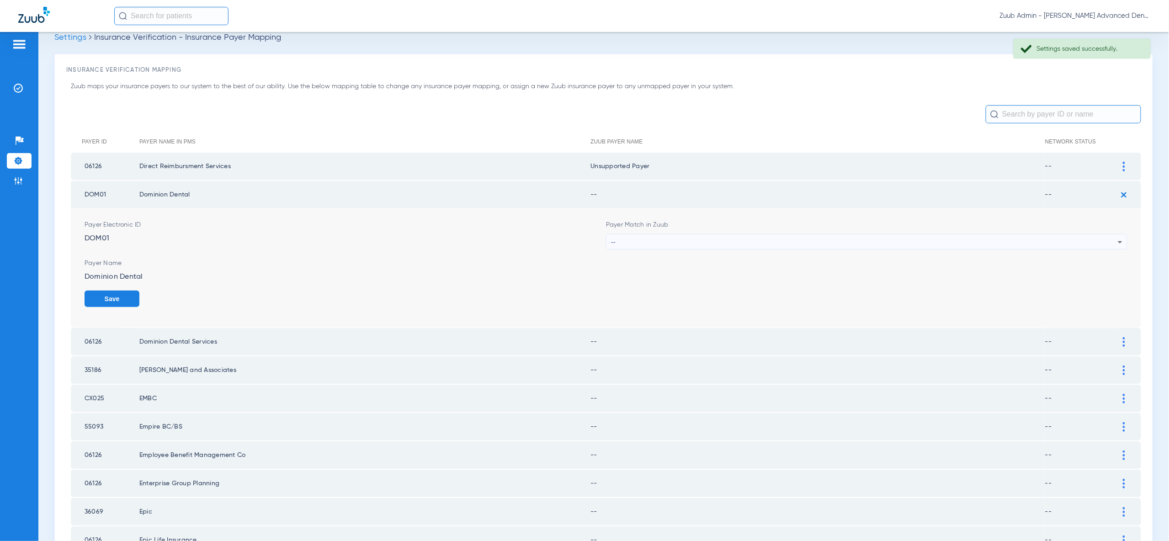
click at [1108, 244] on div "--" at bounding box center [864, 242] width 507 height 16
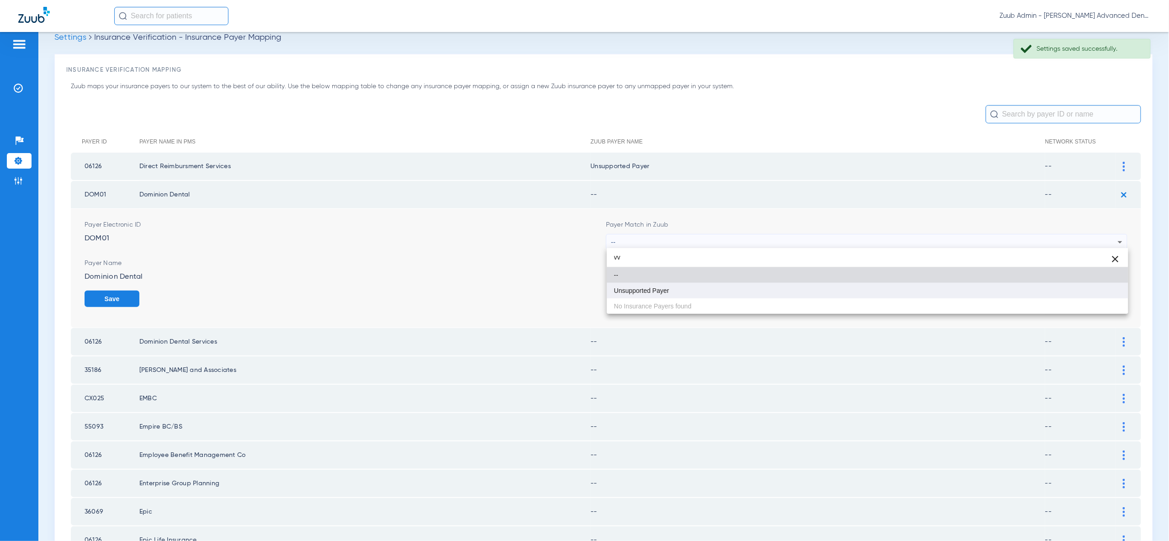
type input "vv"
drag, startPoint x: 1101, startPoint y: 287, endPoint x: 1103, endPoint y: 295, distance: 8.5
click at [1101, 287] on mat-option "Unsupported Payer" at bounding box center [867, 291] width 521 height 16
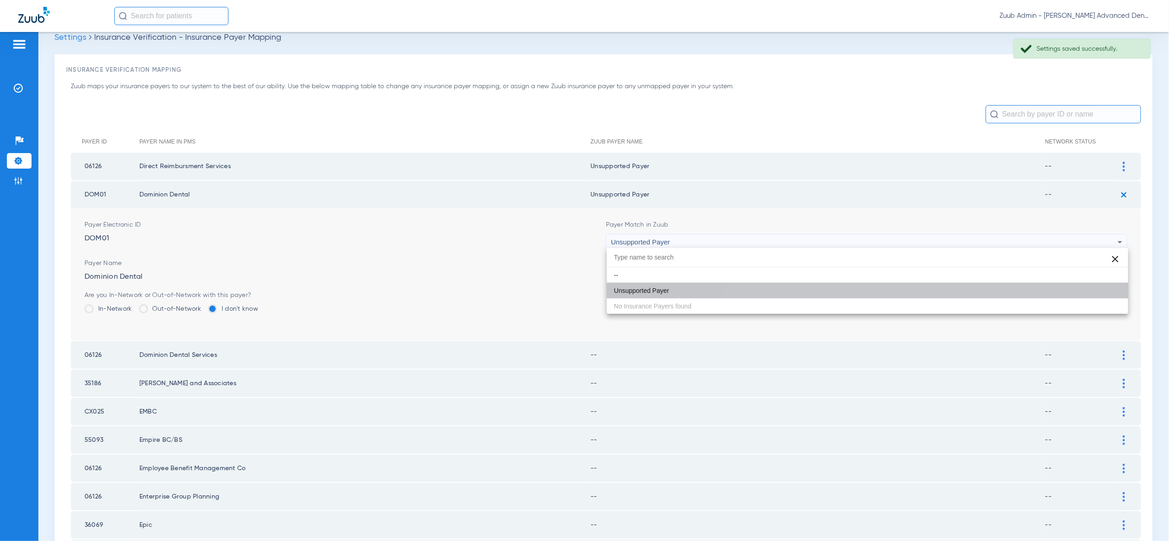
click at [1103, 298] on button "Save" at bounding box center [1099, 299] width 55 height 16
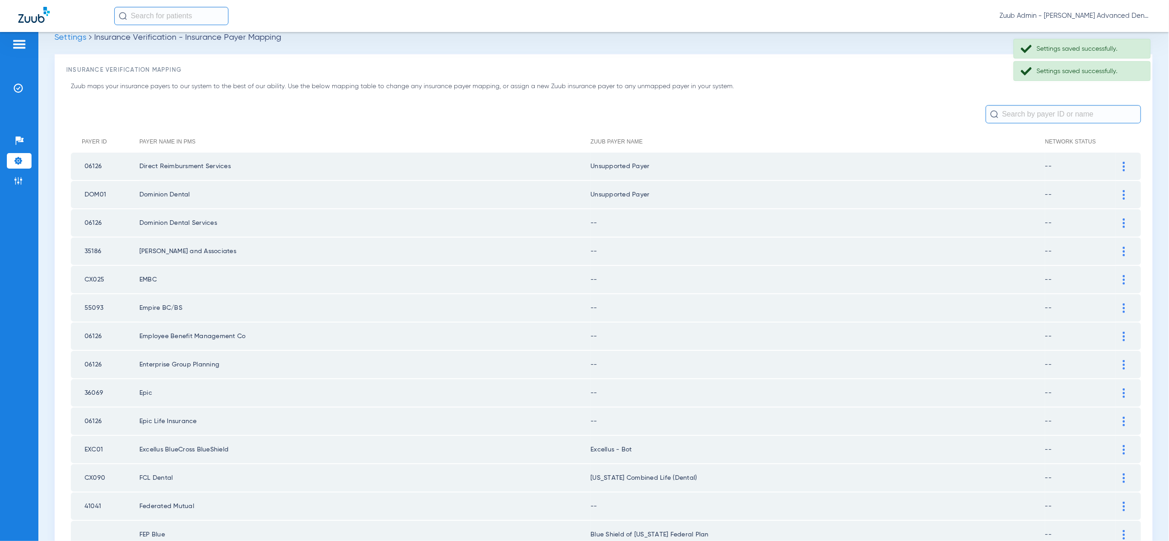
click at [1124, 223] on img at bounding box center [1123, 223] width 2 height 10
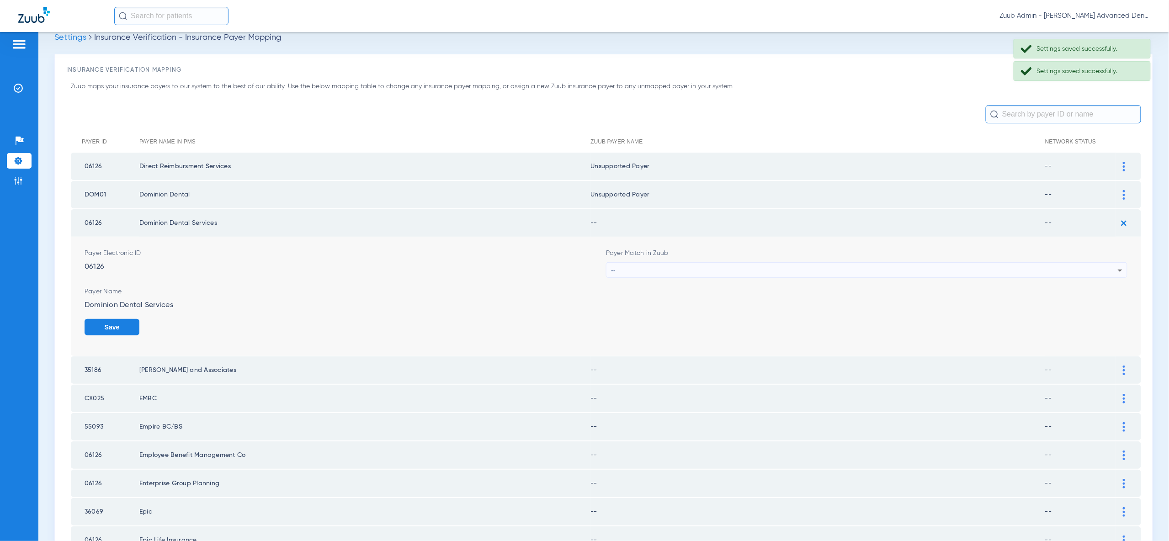
click at [1111, 268] on div "--" at bounding box center [864, 271] width 507 height 16
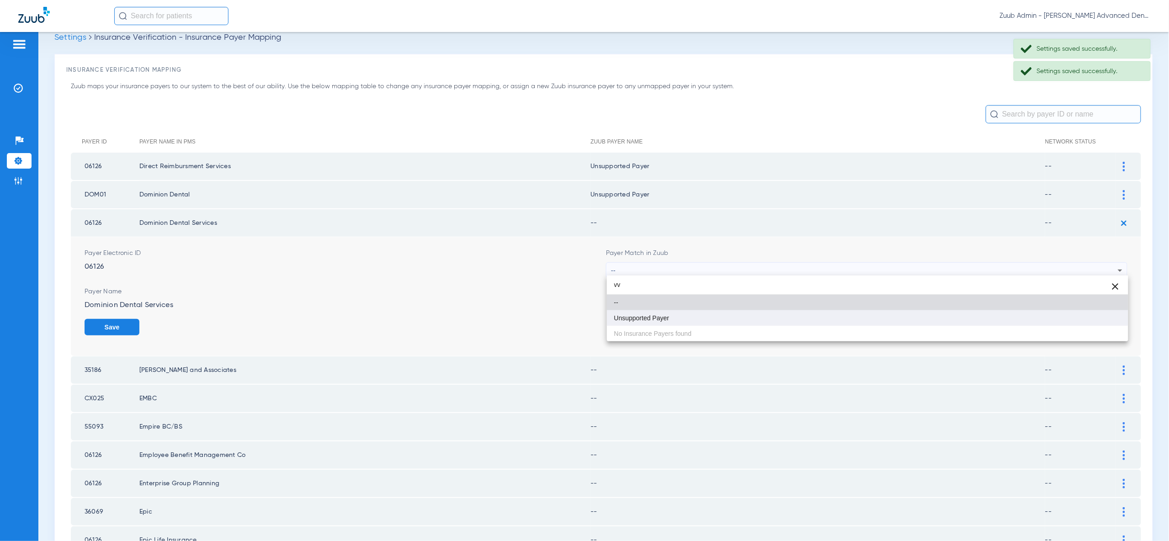
type input "vv"
click at [1106, 319] on mat-option "Unsupported Payer" at bounding box center [867, 318] width 521 height 16
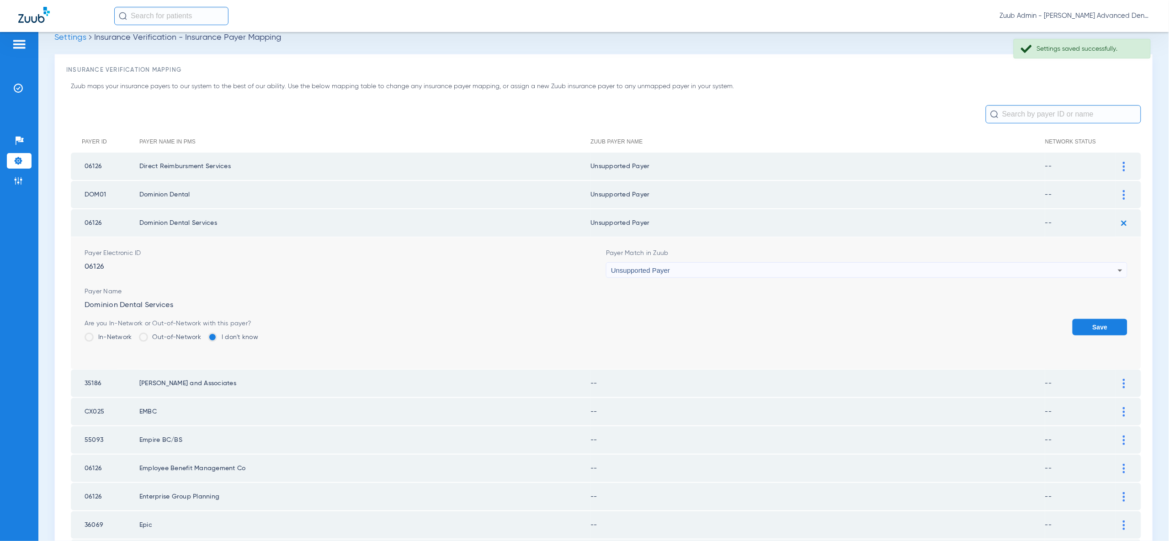
click at [1106, 321] on button "Save" at bounding box center [1099, 327] width 55 height 16
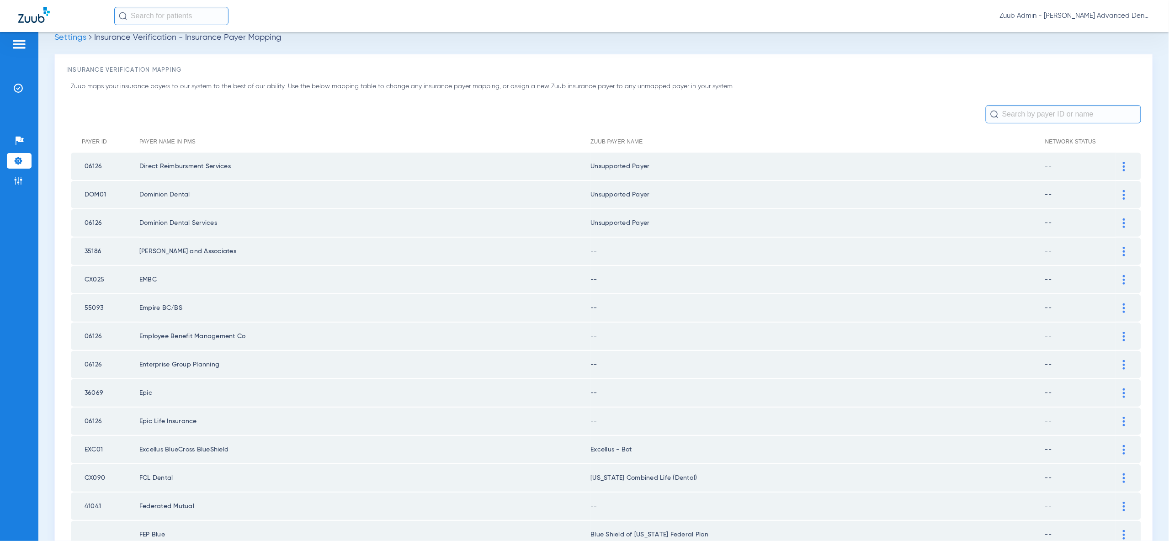
click at [1122, 247] on img at bounding box center [1123, 252] width 2 height 10
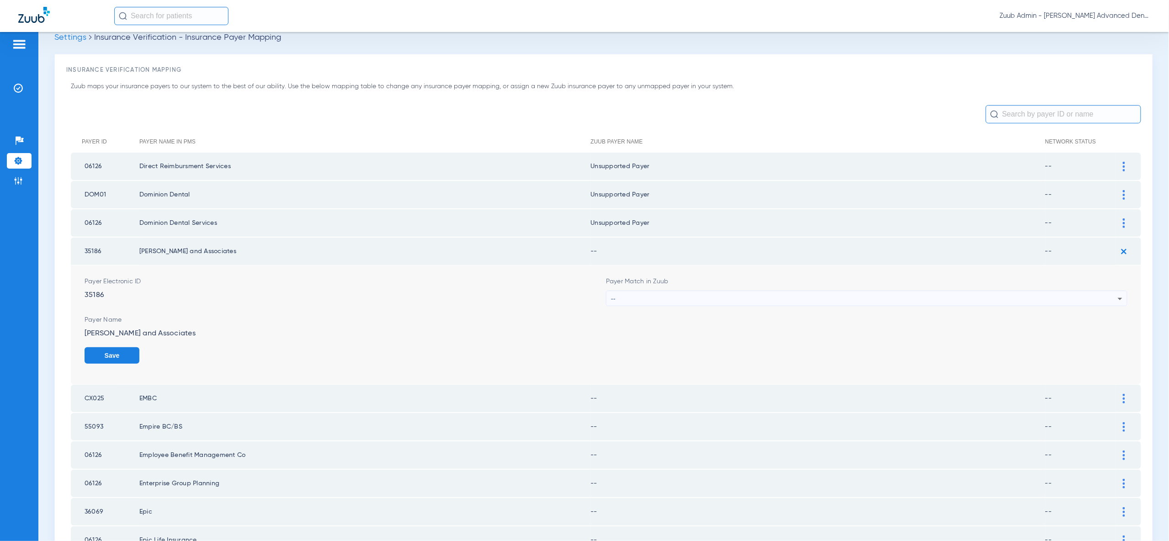
click at [1083, 294] on div "--" at bounding box center [864, 299] width 507 height 16
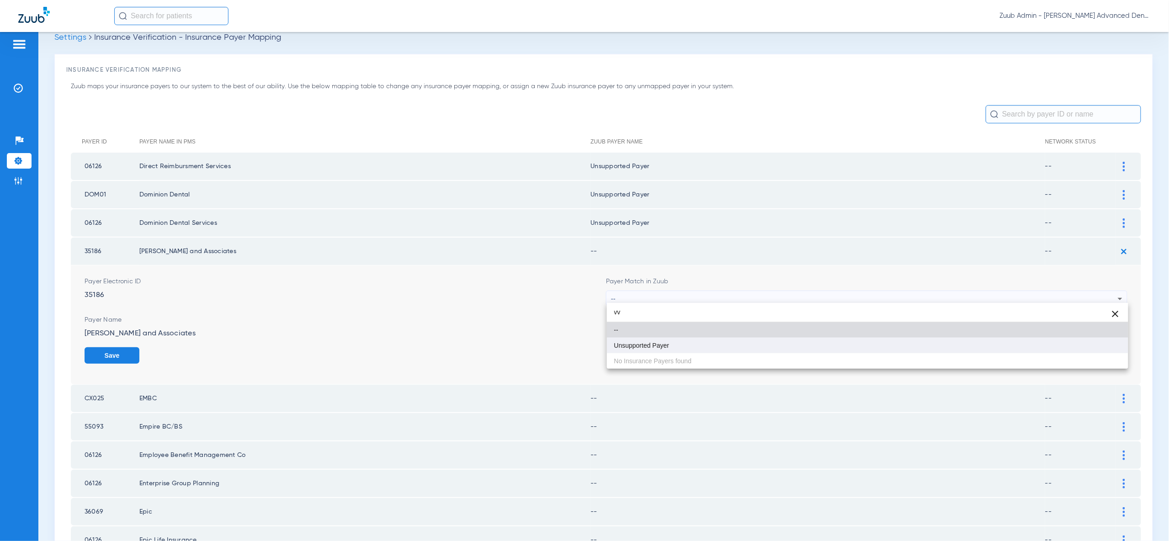
type input "vv"
drag, startPoint x: 1042, startPoint y: 347, endPoint x: 1066, endPoint y: 349, distance: 24.7
click at [1042, 347] on mat-option "Unsupported Payer" at bounding box center [867, 346] width 521 height 16
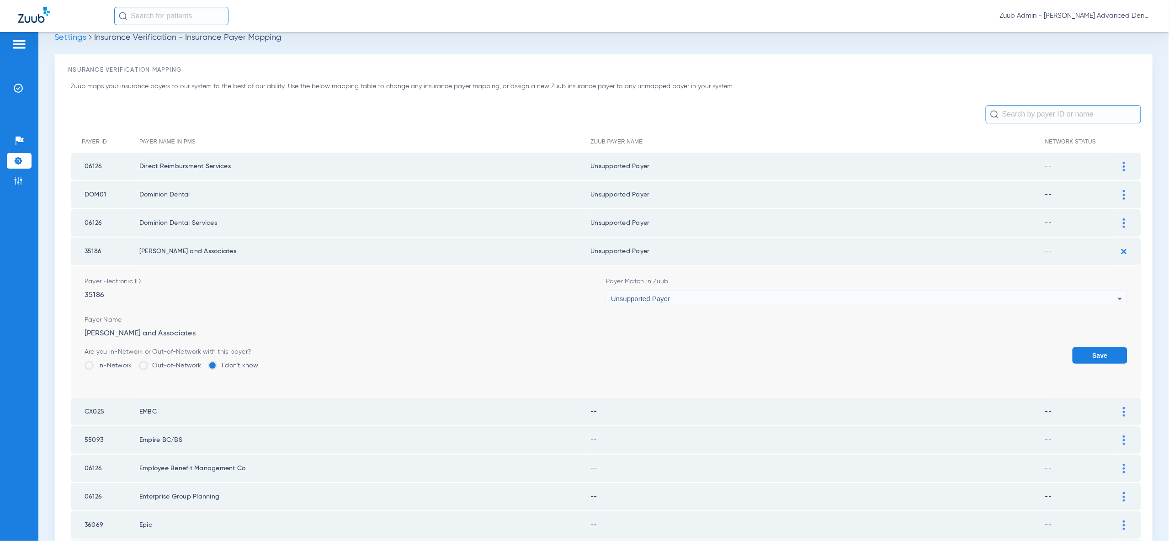
click at [1097, 350] on button "Save" at bounding box center [1099, 355] width 55 height 16
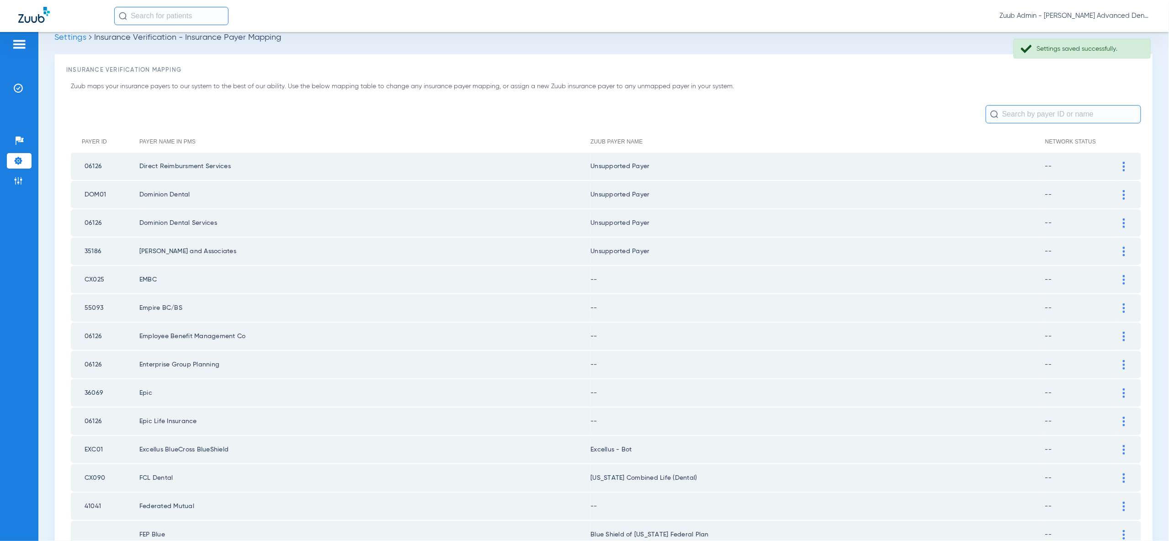
click at [1122, 275] on img at bounding box center [1123, 280] width 2 height 10
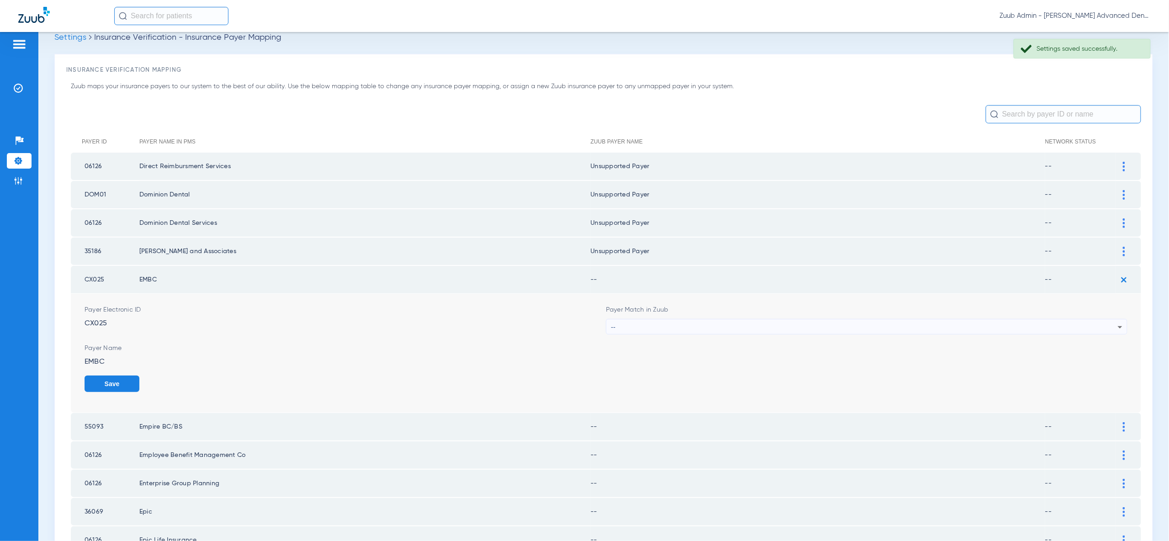
click at [1107, 319] on div "--" at bounding box center [864, 327] width 507 height 16
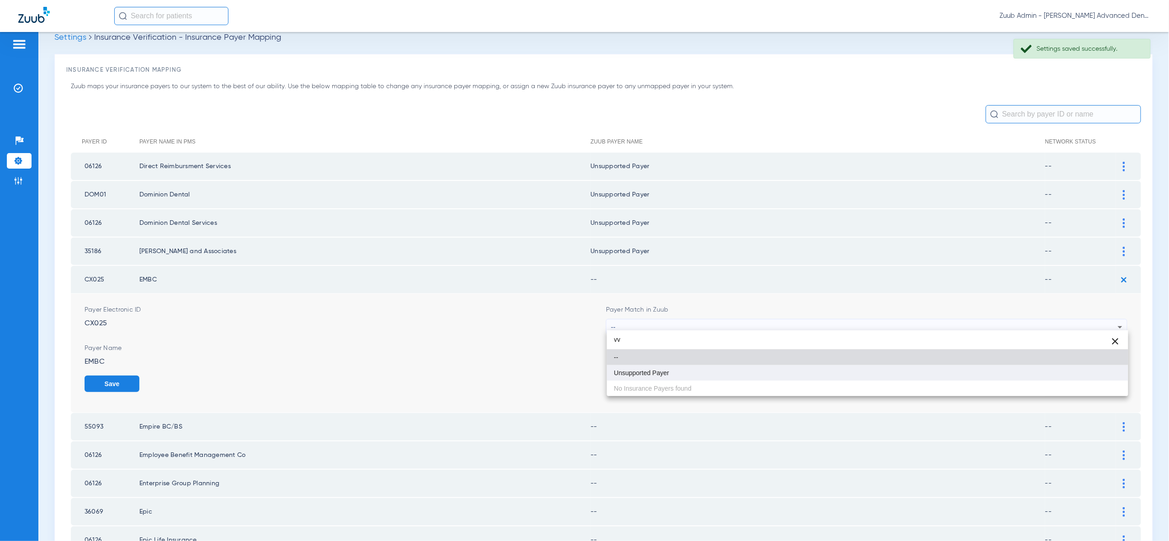
type input "vv"
click at [1105, 373] on mat-option "Unsupported Payer" at bounding box center [867, 373] width 521 height 16
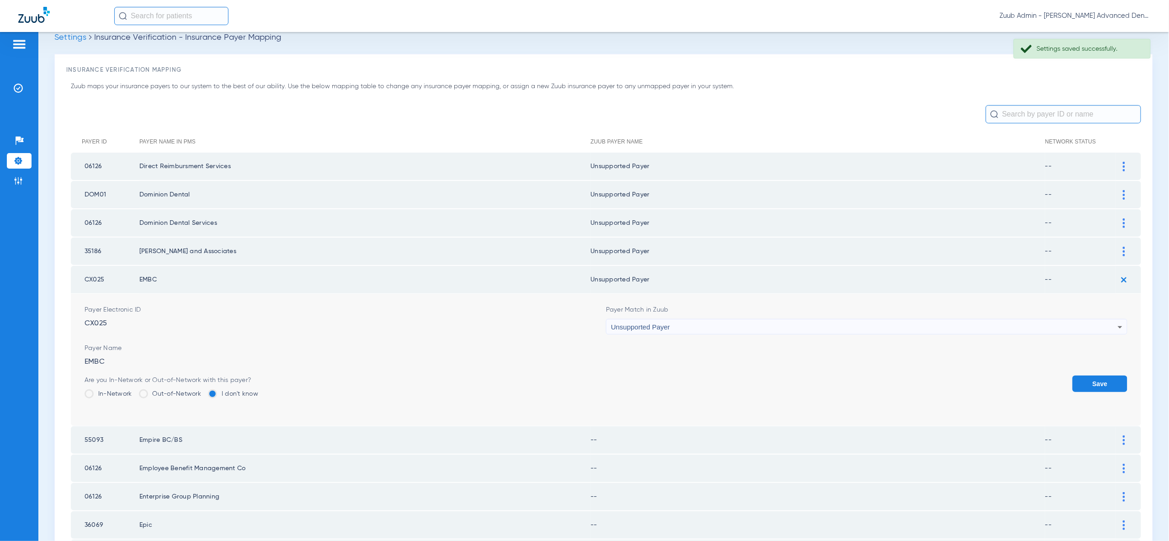
click at [1100, 386] on button "Save" at bounding box center [1099, 384] width 55 height 16
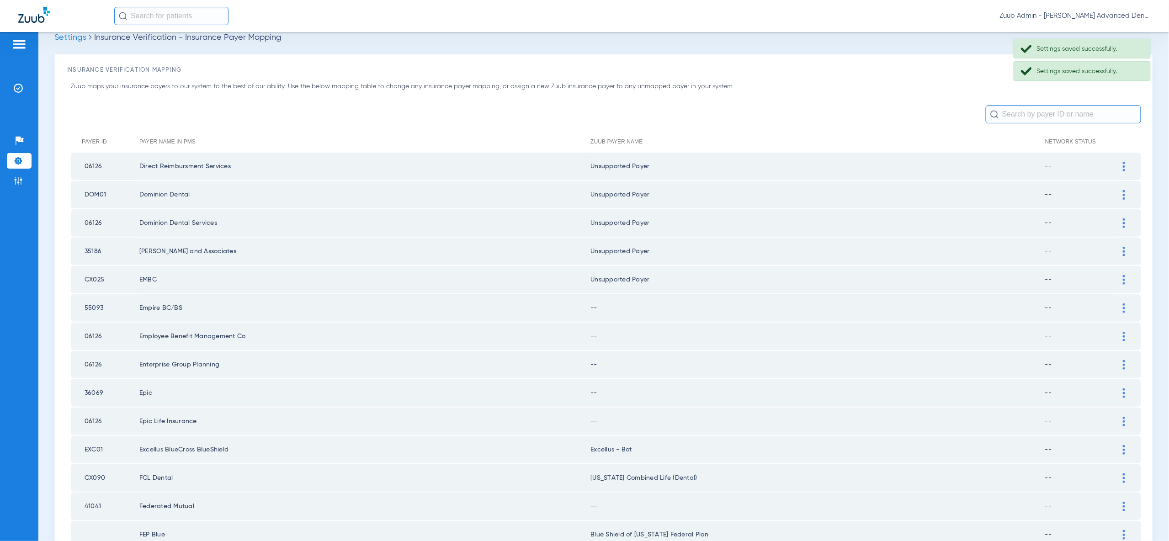
click at [1124, 303] on img at bounding box center [1123, 308] width 2 height 10
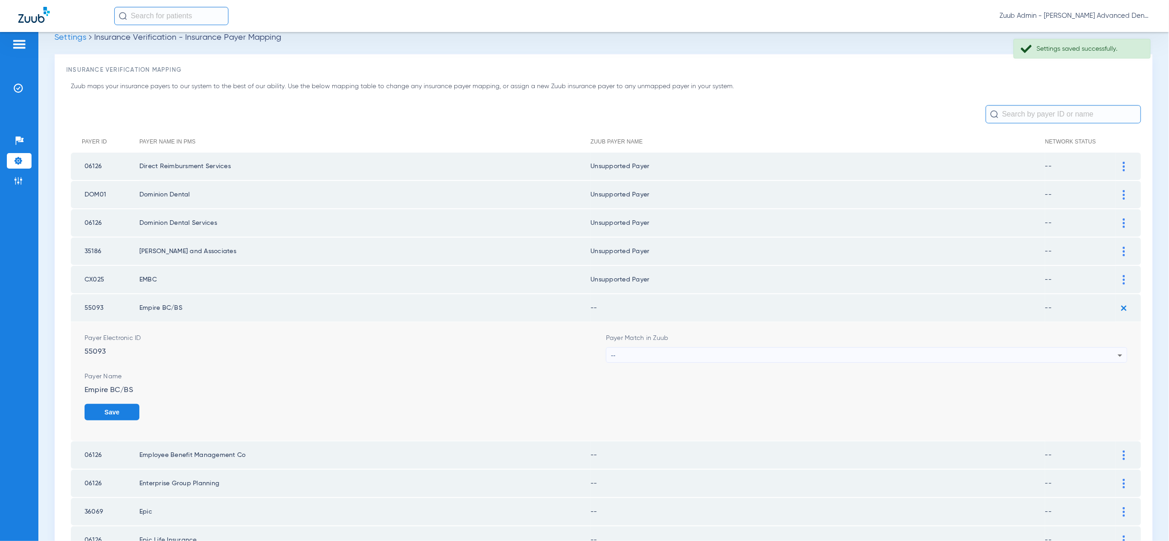
click at [1098, 348] on div "--" at bounding box center [864, 356] width 507 height 16
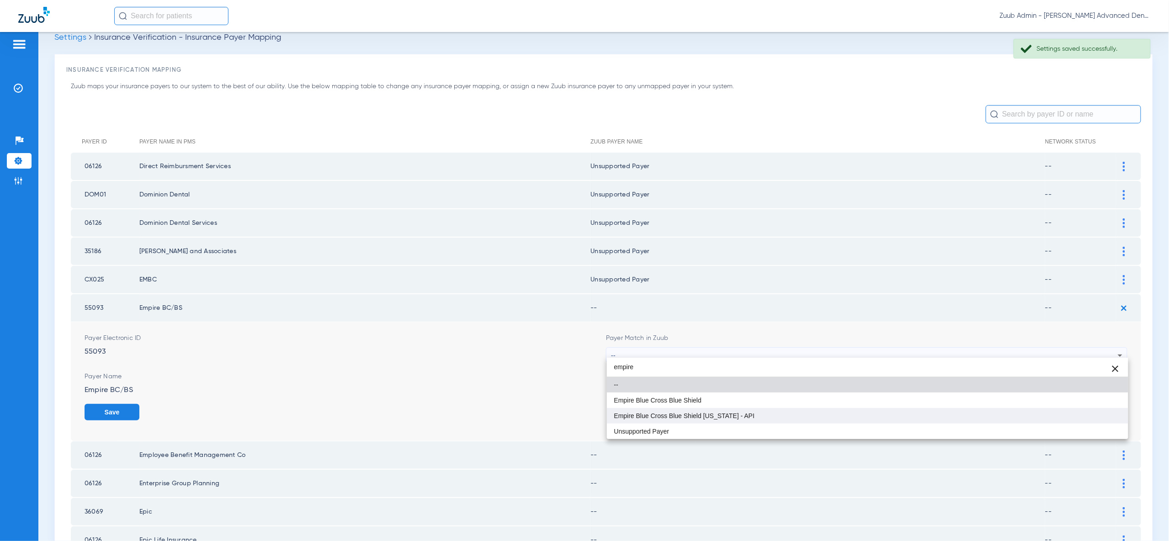
type input "empire"
click at [1086, 420] on mat-option "Empire Blue Cross Blue Shield [US_STATE] - API" at bounding box center [867, 416] width 521 height 16
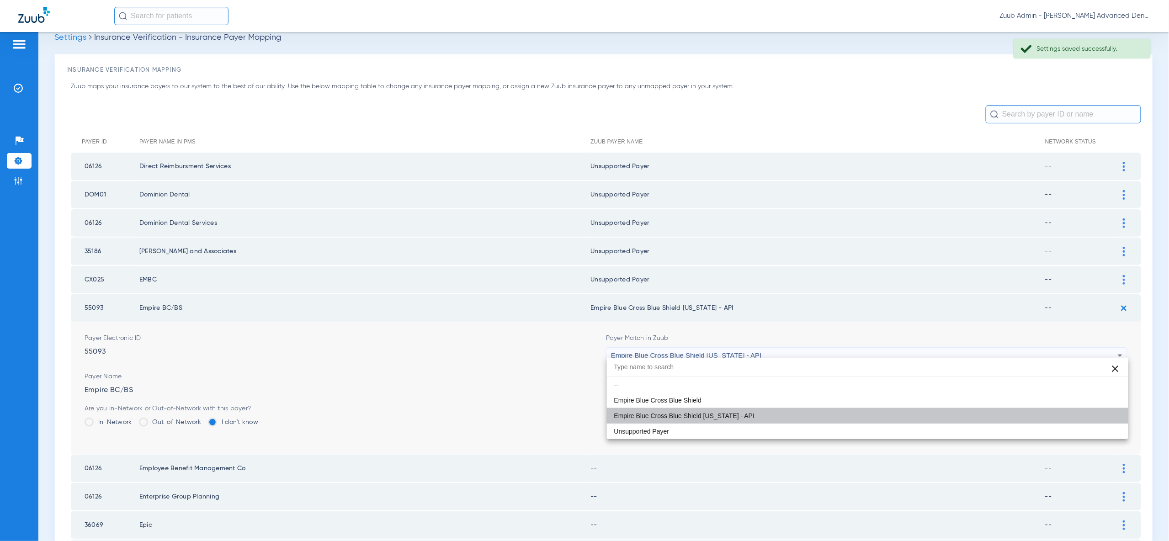
click at [1086, 420] on div "Save" at bounding box center [1099, 419] width 55 height 30
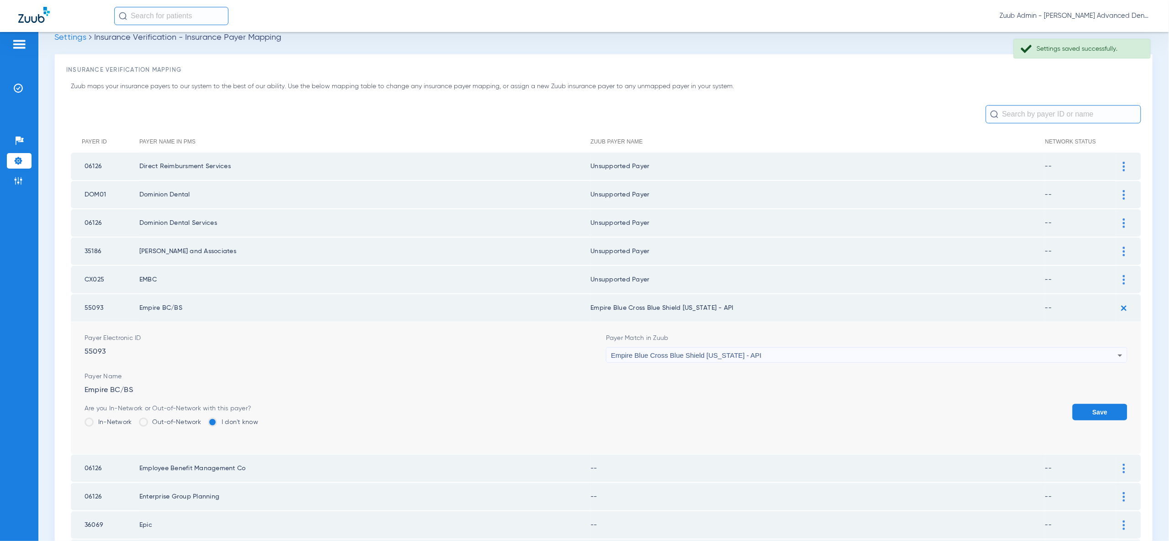
click at [1091, 406] on button "Save" at bounding box center [1099, 412] width 55 height 16
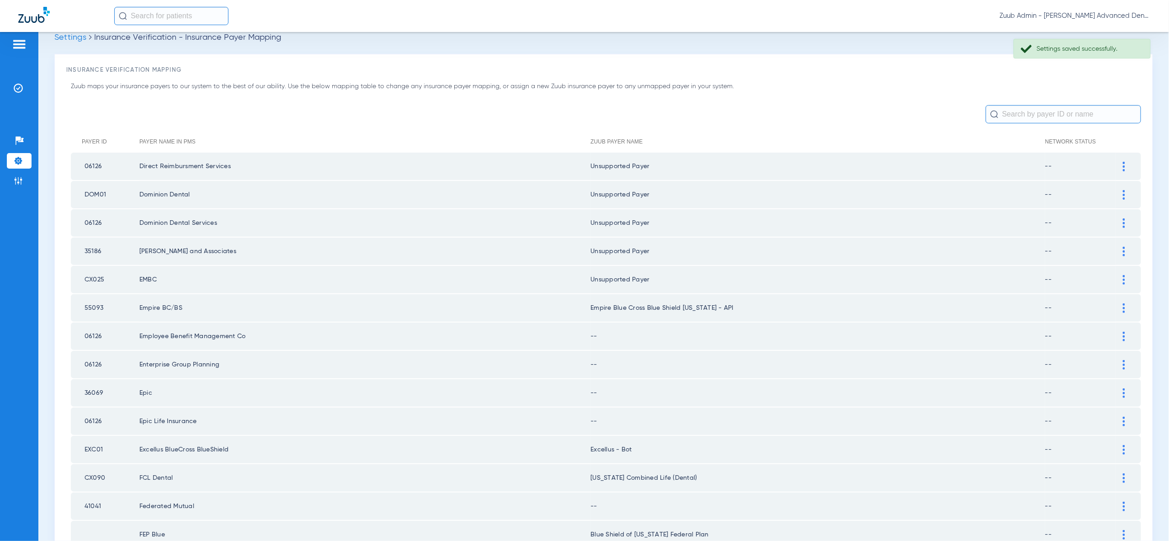
click at [1124, 332] on img at bounding box center [1123, 337] width 2 height 10
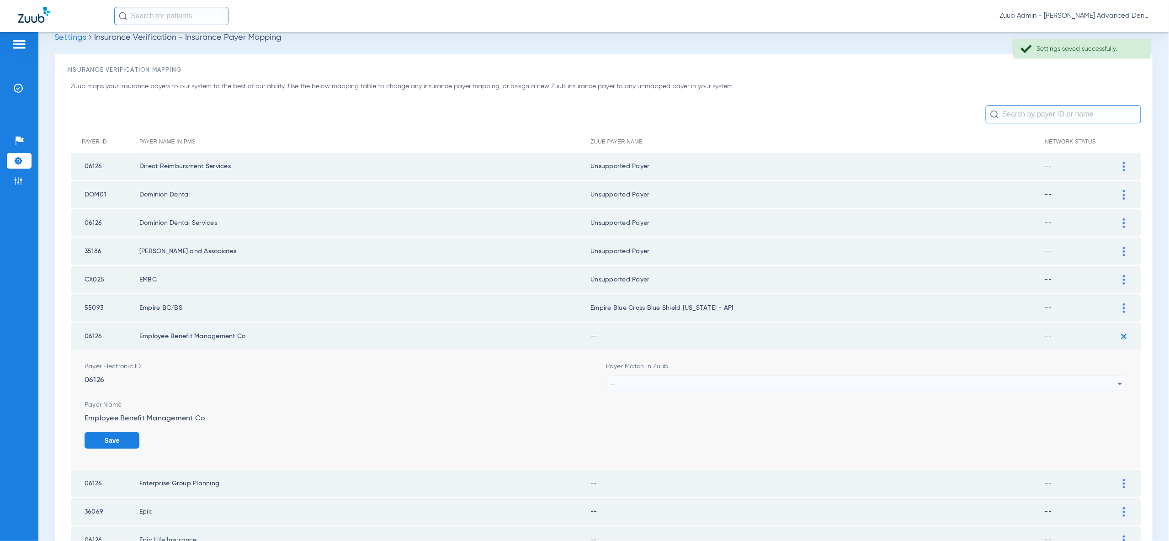
click at [1100, 380] on div "--" at bounding box center [864, 384] width 507 height 16
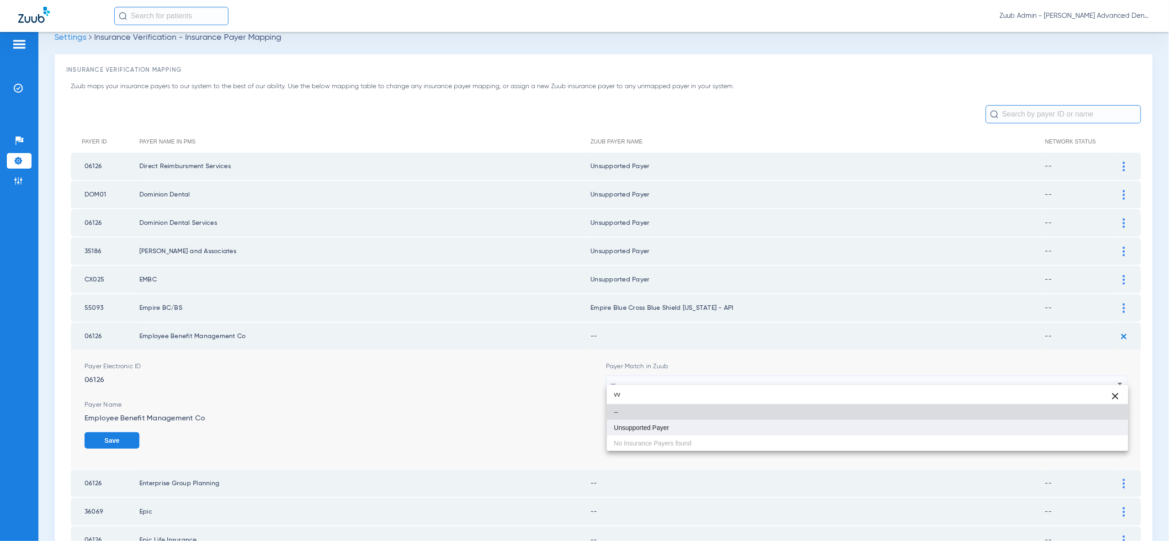
type input "vv"
click at [1089, 429] on mat-option "Unsupported Payer" at bounding box center [867, 428] width 521 height 16
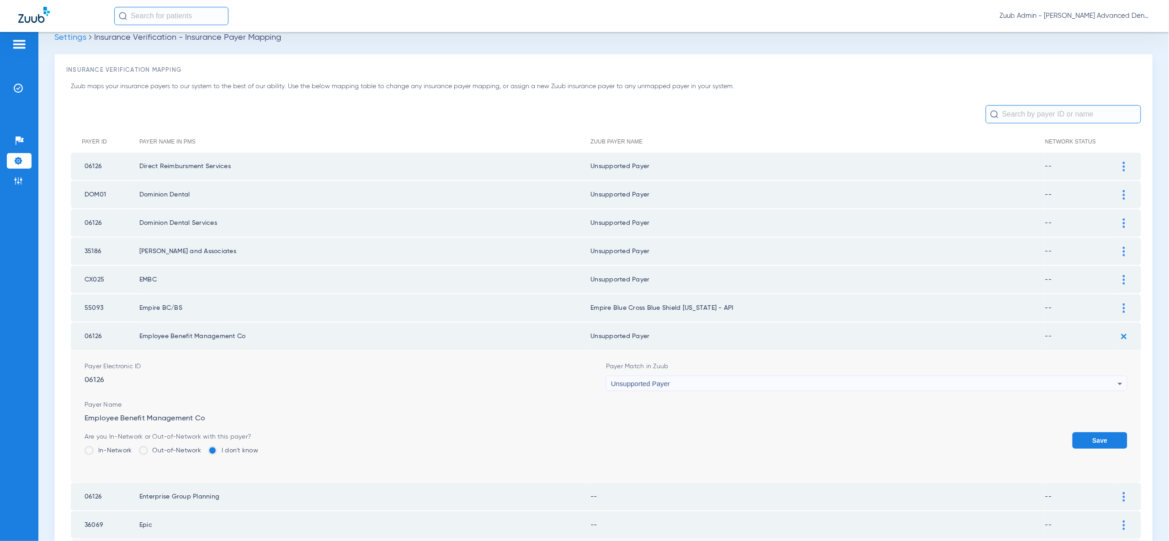
click at [1090, 432] on button "Save" at bounding box center [1099, 440] width 55 height 16
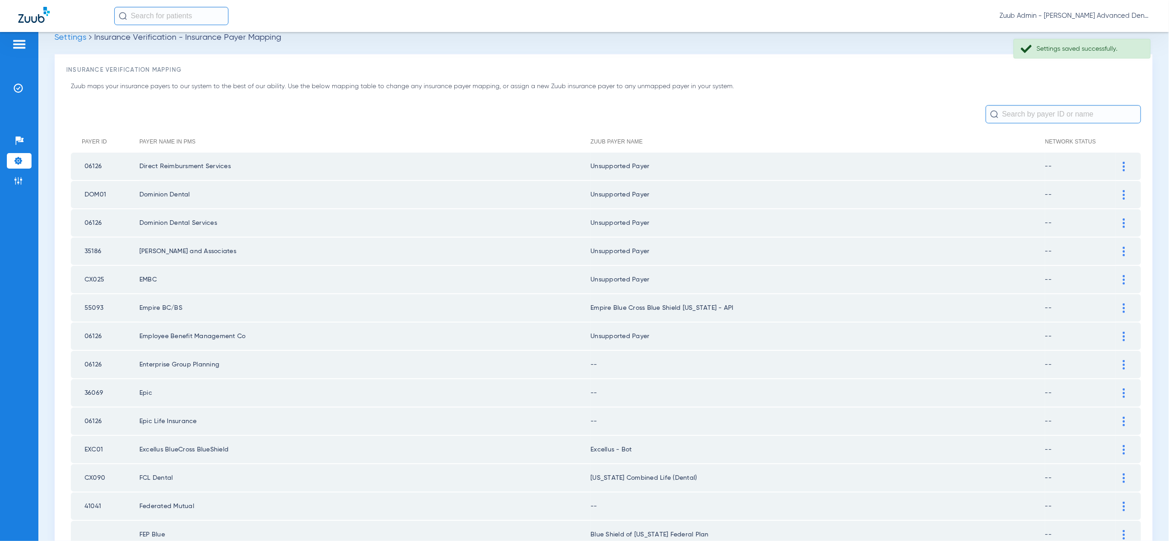
click at [1120, 360] on div at bounding box center [1124, 365] width 16 height 10
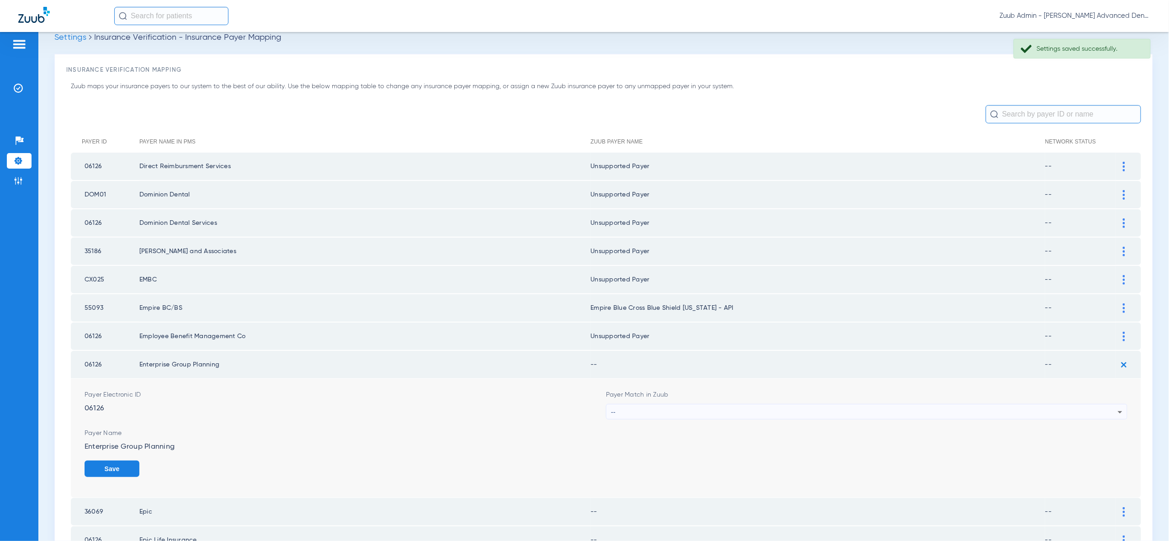
click at [1096, 411] on div "--" at bounding box center [864, 412] width 507 height 16
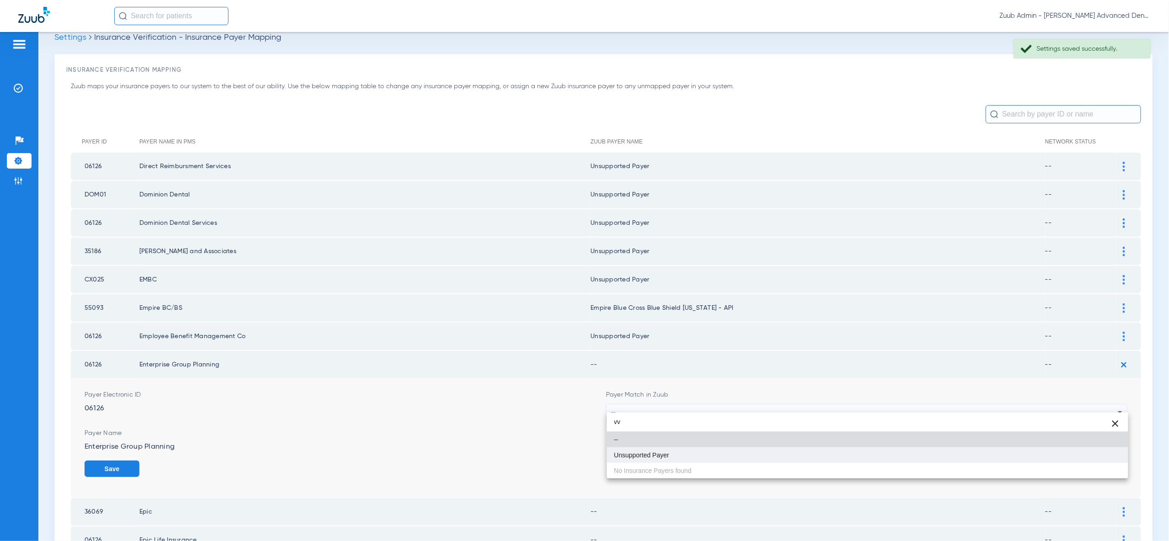
type input "vv"
click at [1100, 449] on mat-option "Unsupported Payer" at bounding box center [867, 455] width 521 height 16
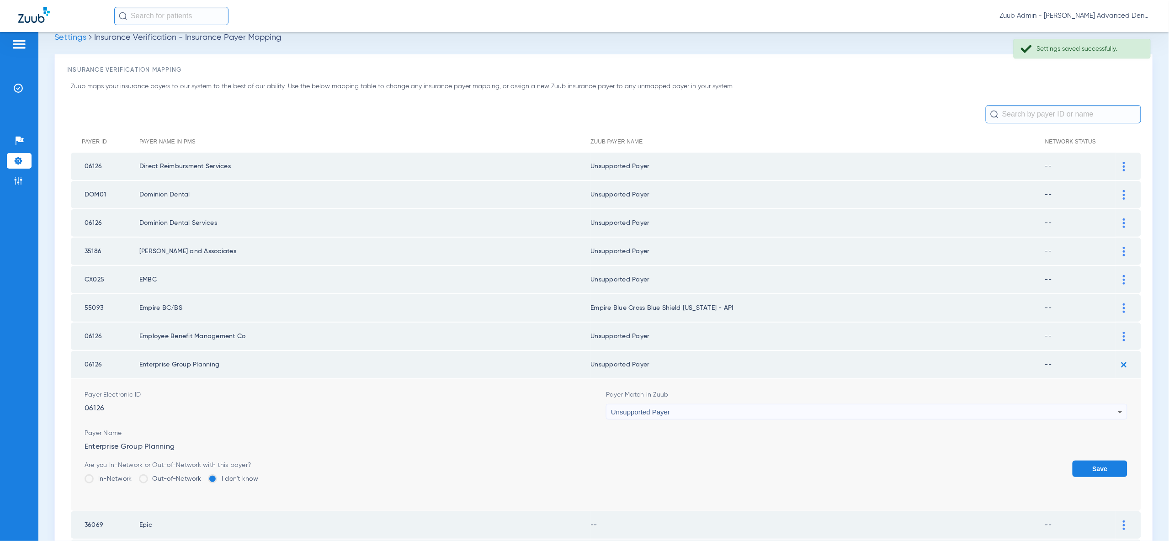
click at [1101, 461] on button "Save" at bounding box center [1099, 469] width 55 height 16
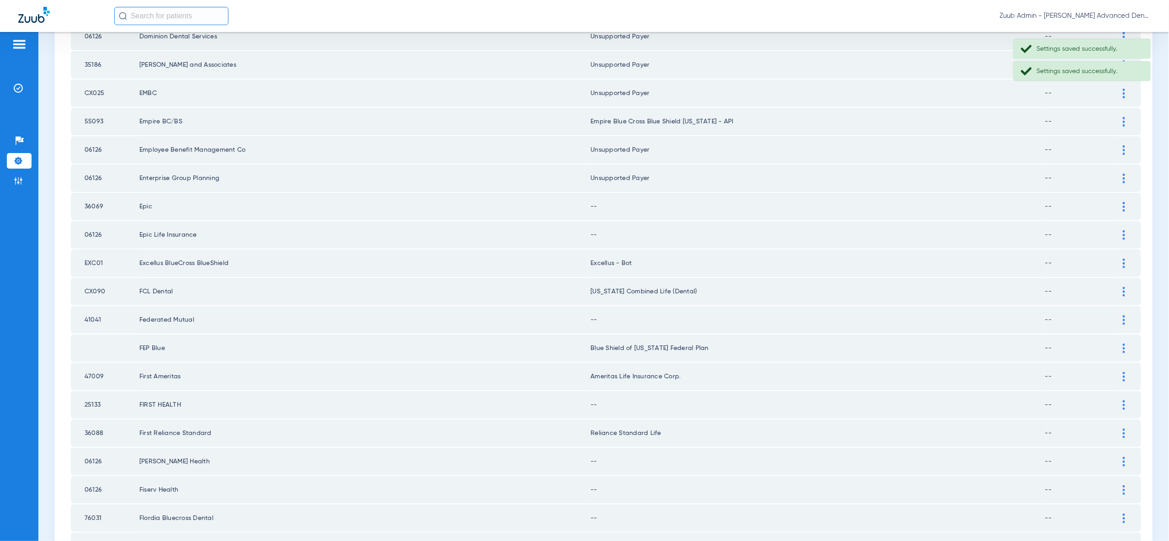
scroll to position [203, 0]
click at [1122, 200] on img at bounding box center [1123, 205] width 2 height 10
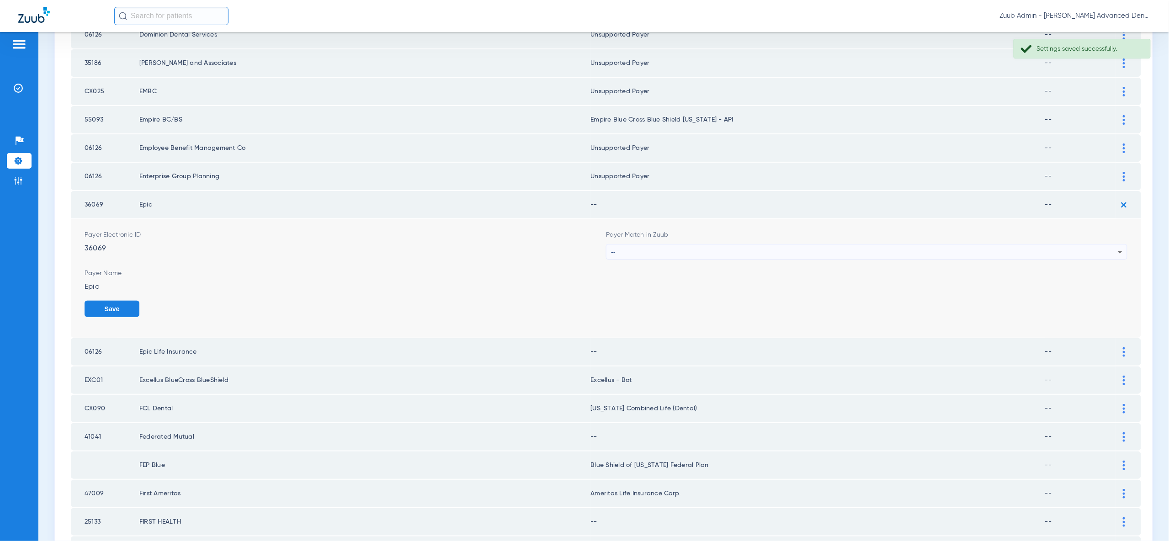
click at [1115, 247] on icon at bounding box center [1119, 252] width 11 height 11
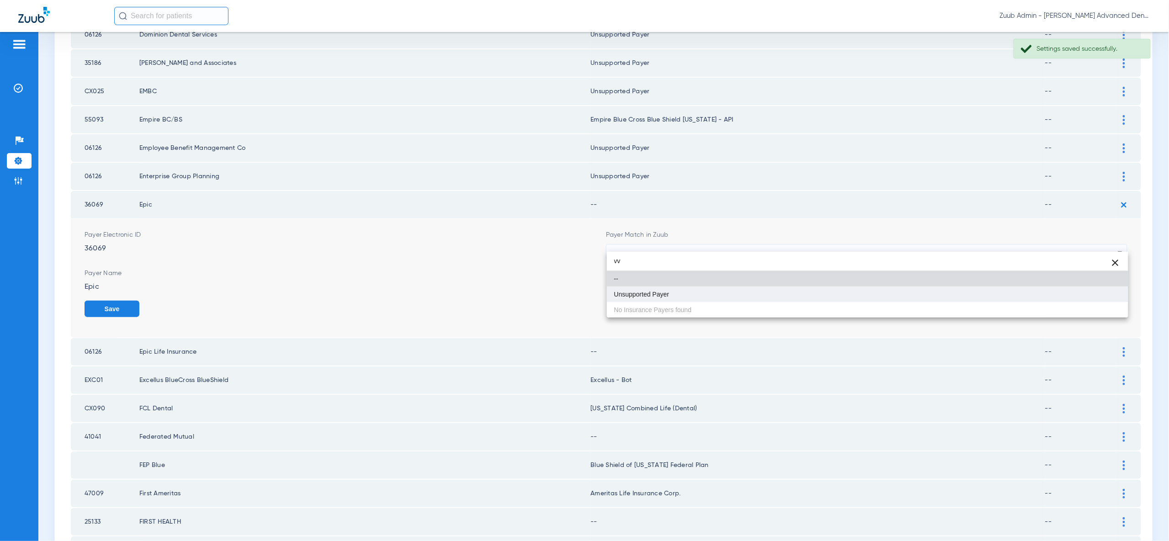
type input "vv"
click at [1103, 298] on mat-option "Unsupported Payer" at bounding box center [867, 294] width 521 height 16
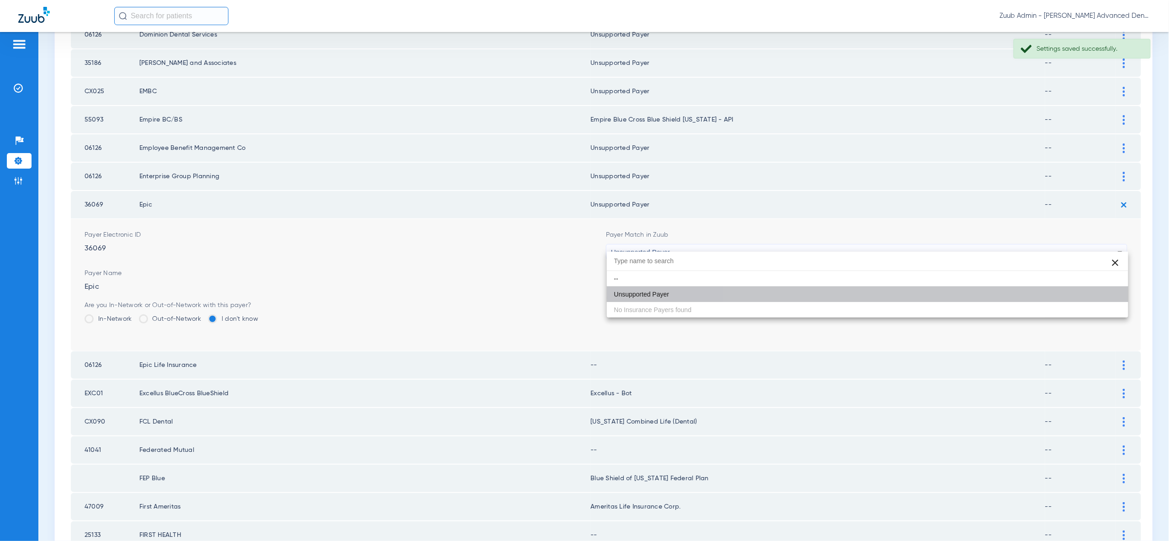
drag, startPoint x: 1103, startPoint y: 298, endPoint x: 1103, endPoint y: 284, distance: 14.6
click at [1103, 301] on button "Save" at bounding box center [1099, 309] width 55 height 16
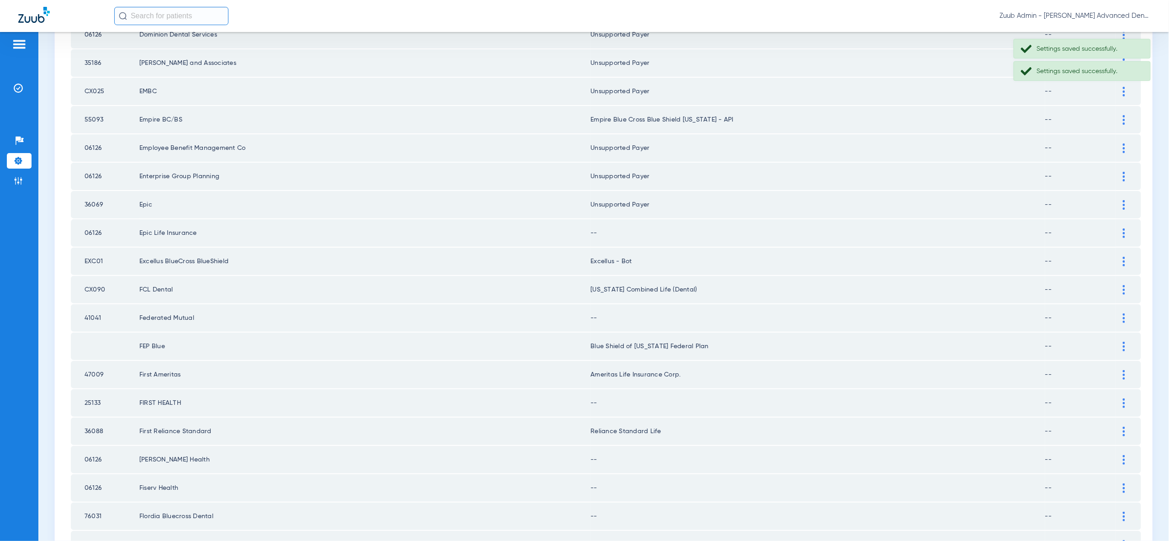
click at [1125, 219] on td at bounding box center [1128, 232] width 25 height 27
drag, startPoint x: 1125, startPoint y: 228, endPoint x: 1125, endPoint y: 233, distance: 4.6
click at [1125, 228] on div at bounding box center [1124, 233] width 16 height 10
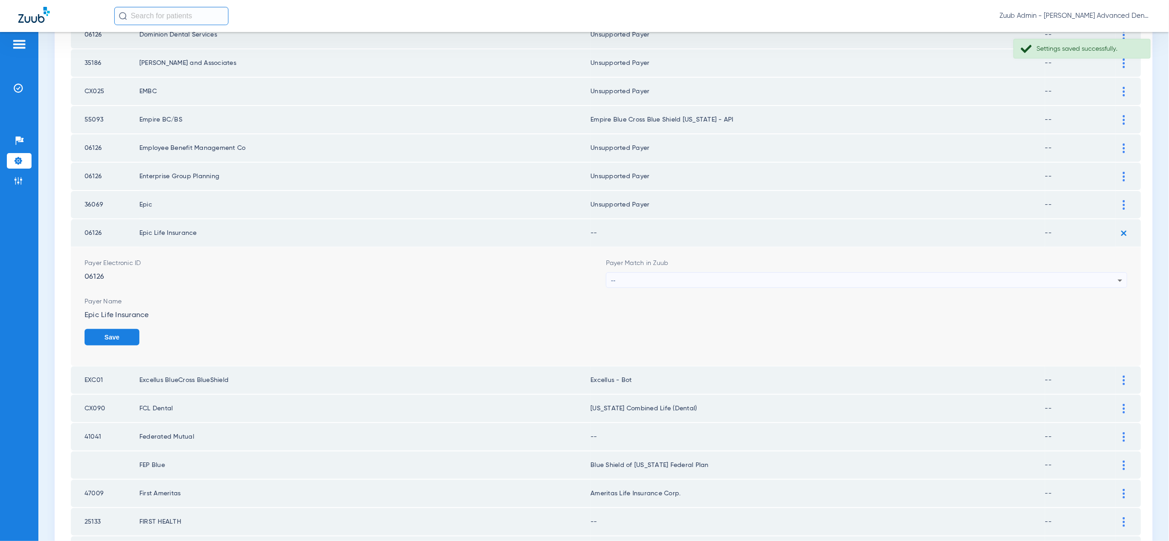
click at [1114, 273] on div "--" at bounding box center [866, 281] width 520 height 16
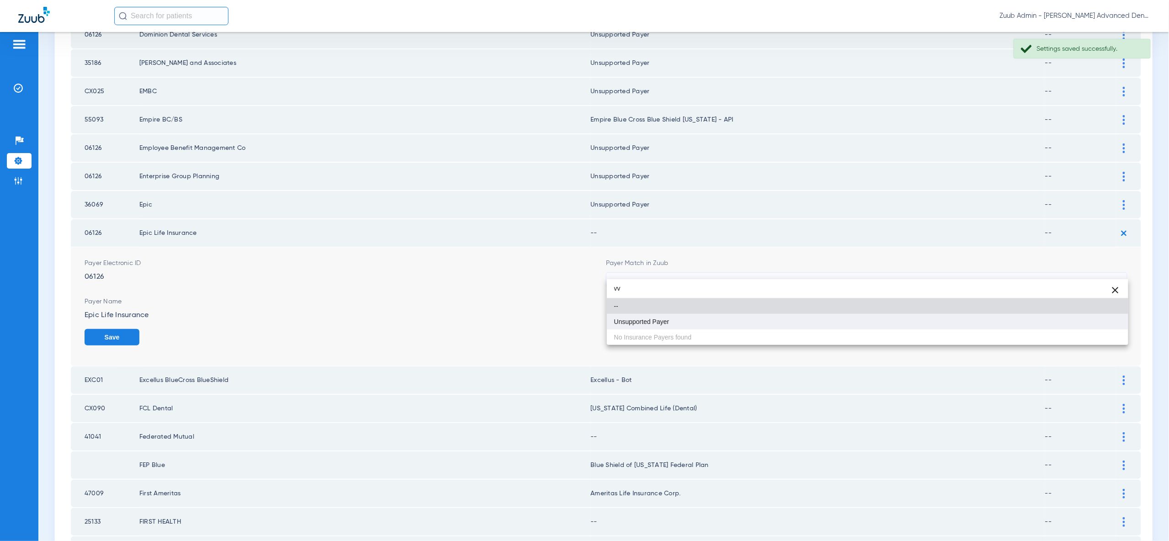
type input "vv"
click at [1109, 324] on mat-option "Unsupported Payer" at bounding box center [867, 322] width 521 height 16
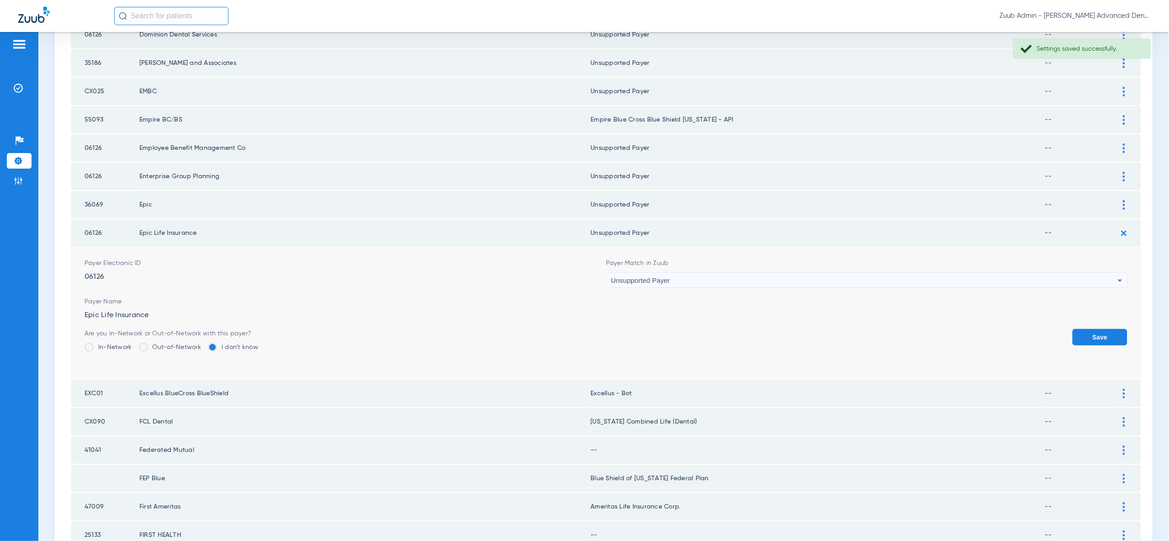
click at [1109, 329] on button "Save" at bounding box center [1099, 337] width 55 height 16
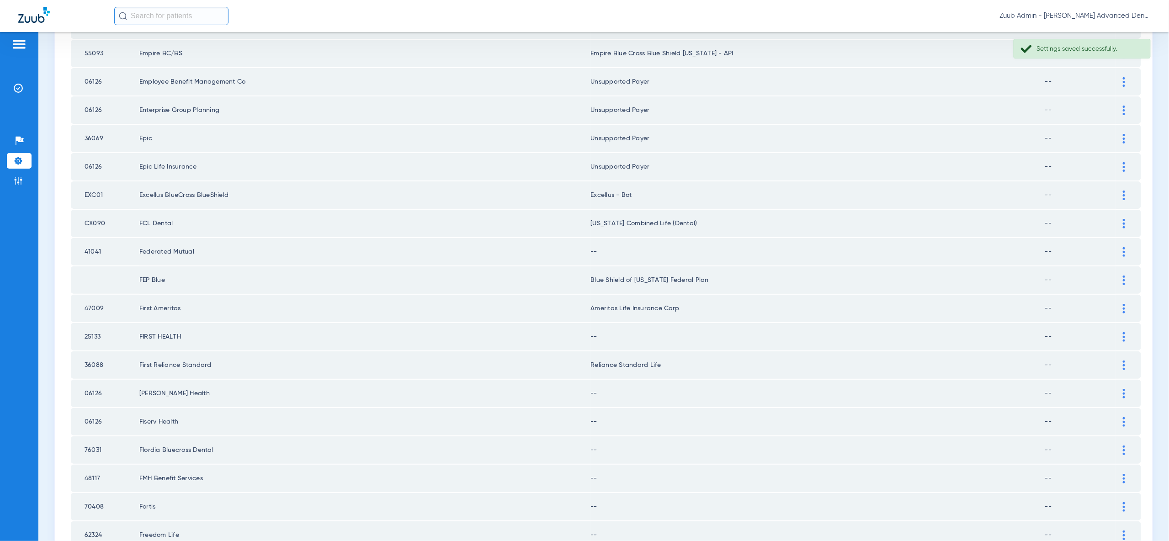
scroll to position [273, 0]
click at [1123, 215] on img at bounding box center [1123, 220] width 2 height 10
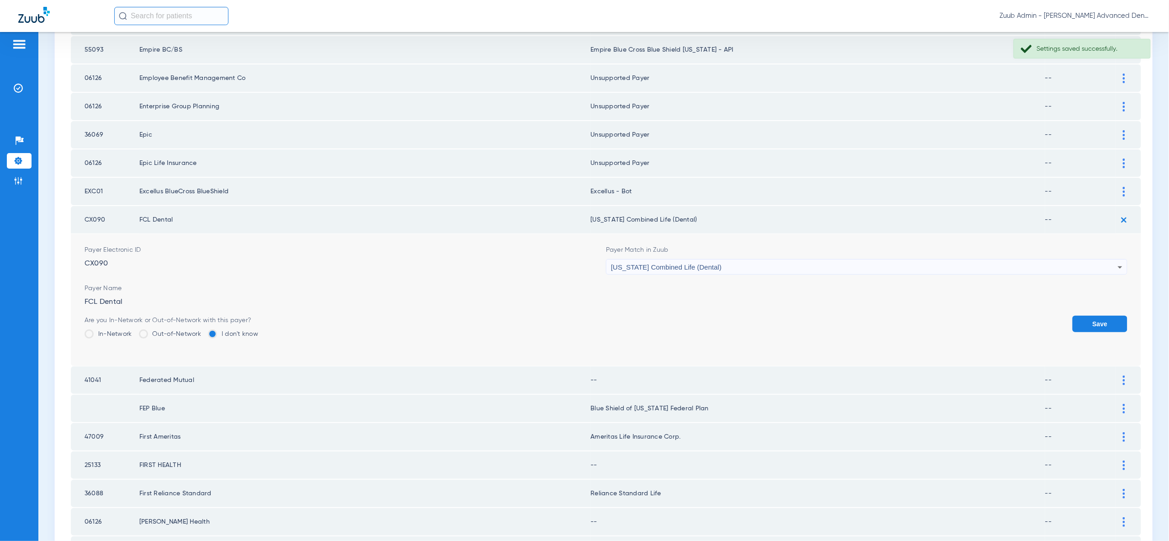
click at [1095, 259] on div "[US_STATE] Combined Life (Dental)" at bounding box center [864, 267] width 507 height 16
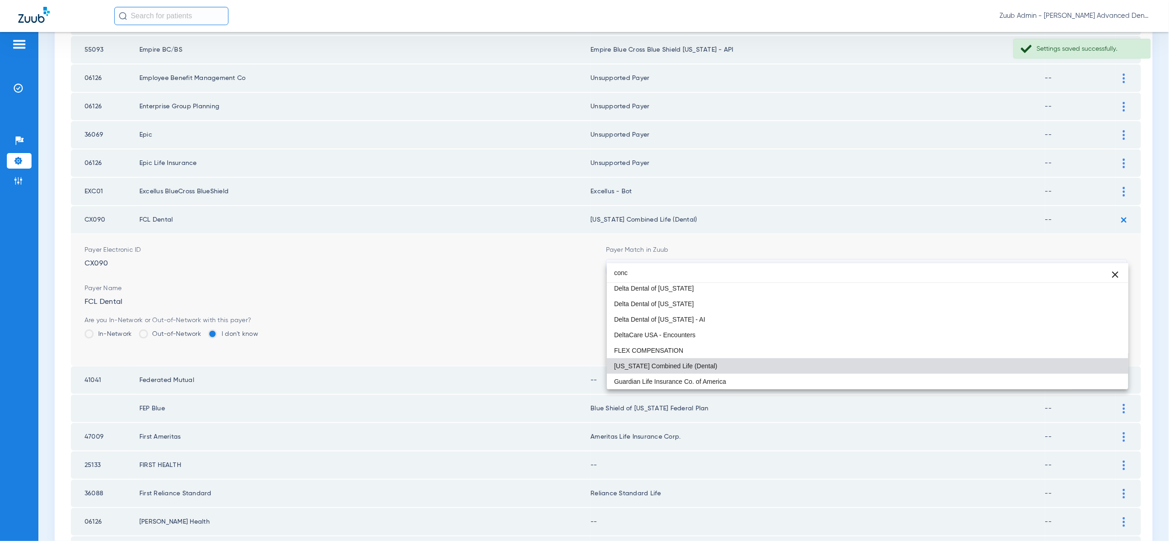
scroll to position [18, 0]
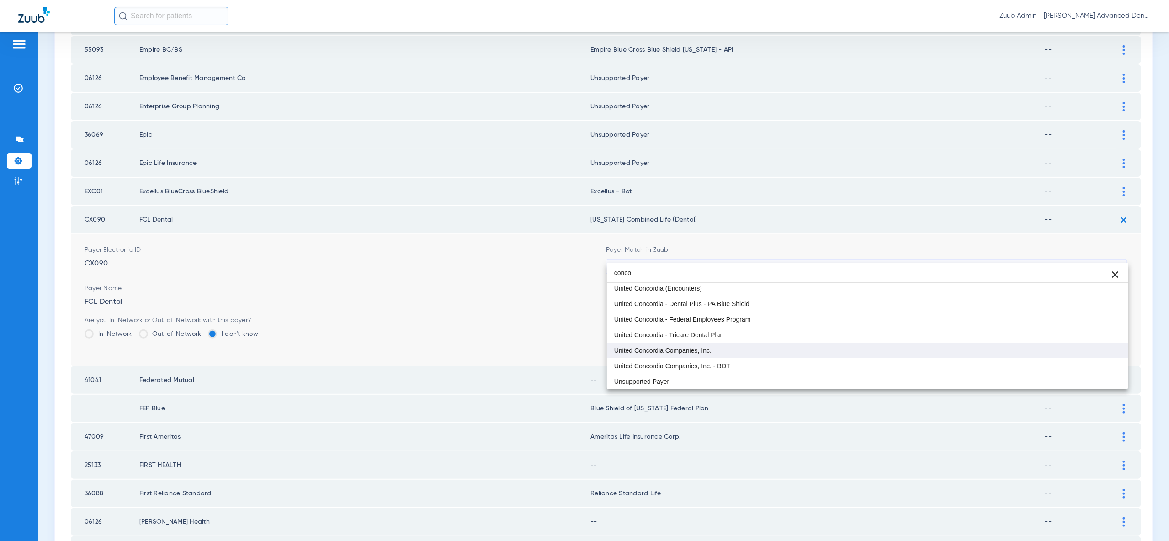
type input "conco"
click at [1064, 353] on mat-option "United Concordia Companies, Inc." at bounding box center [867, 351] width 521 height 16
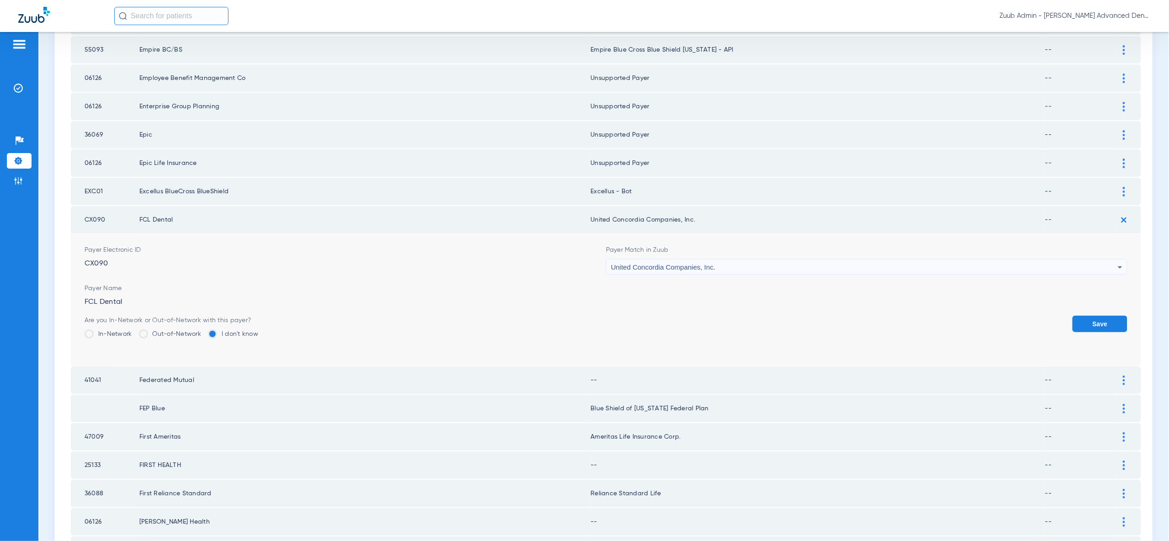
click at [1088, 316] on button "Save" at bounding box center [1099, 324] width 55 height 16
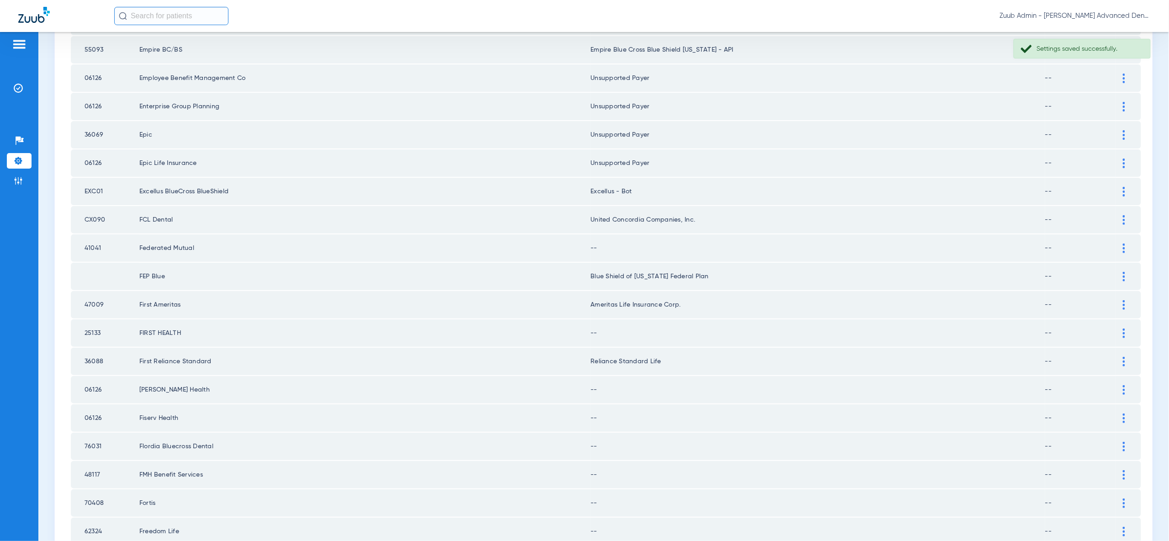
drag, startPoint x: 1123, startPoint y: 239, endPoint x: 1110, endPoint y: 264, distance: 27.4
click at [1123, 244] on img at bounding box center [1123, 249] width 2 height 10
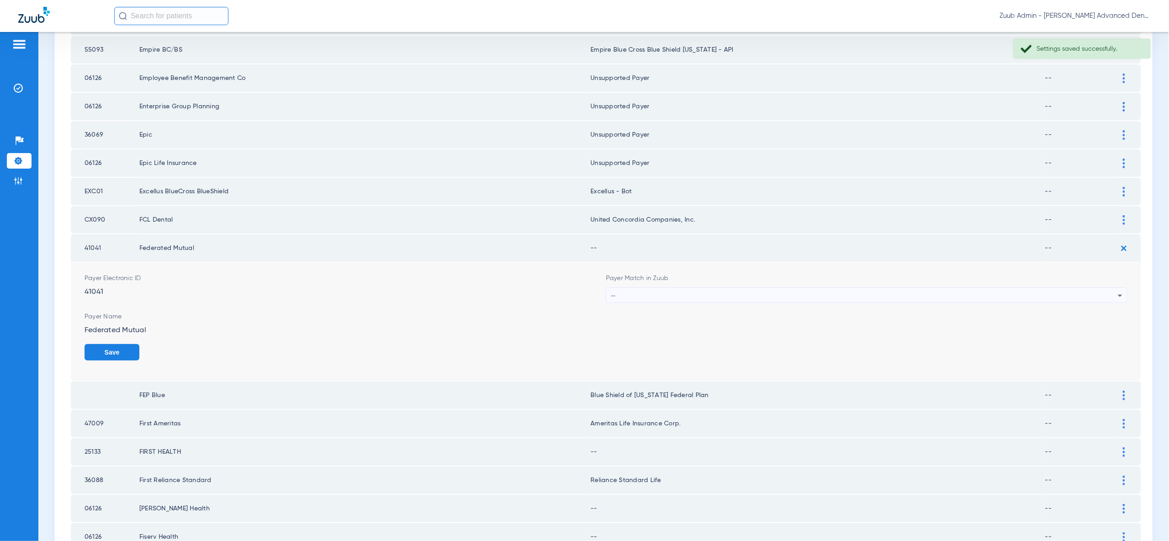
click at [1106, 288] on div "--" at bounding box center [864, 296] width 507 height 16
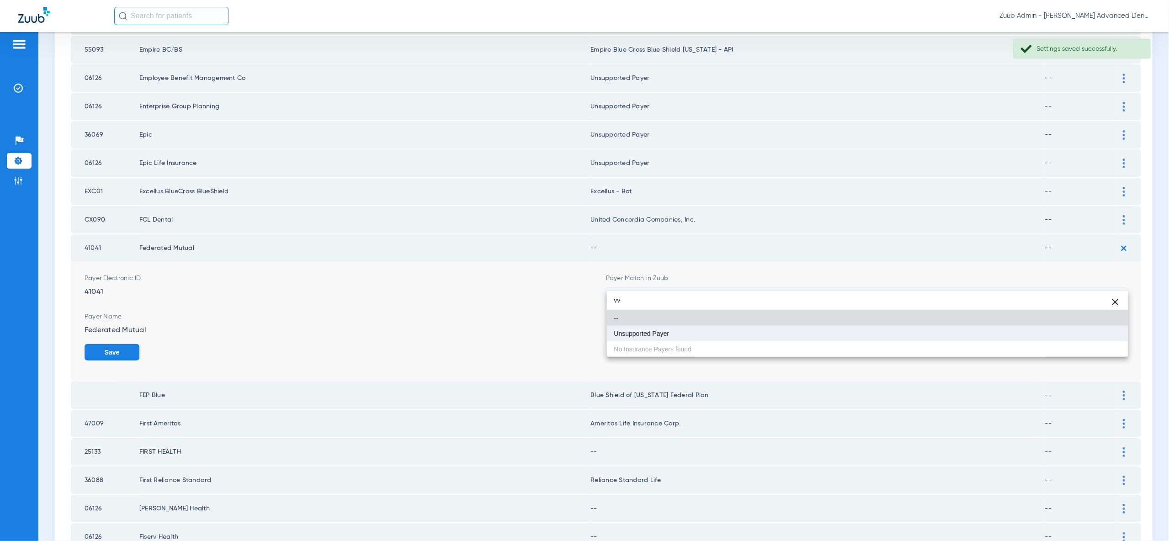
type input "vv"
click at [1087, 332] on mat-option "Unsupported Payer" at bounding box center [867, 334] width 521 height 16
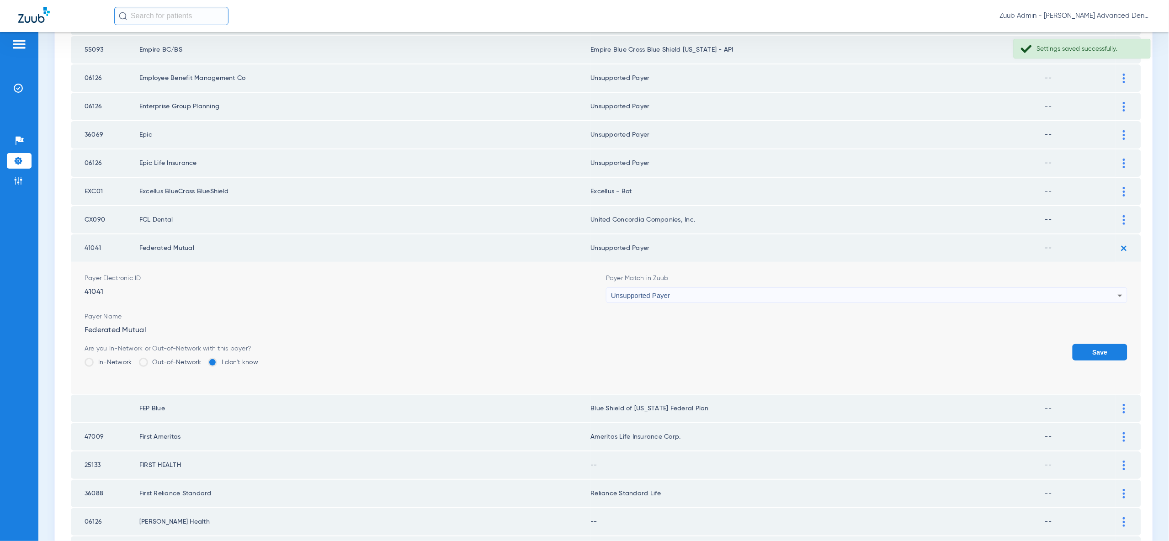
click at [1091, 344] on button "Save" at bounding box center [1099, 352] width 55 height 16
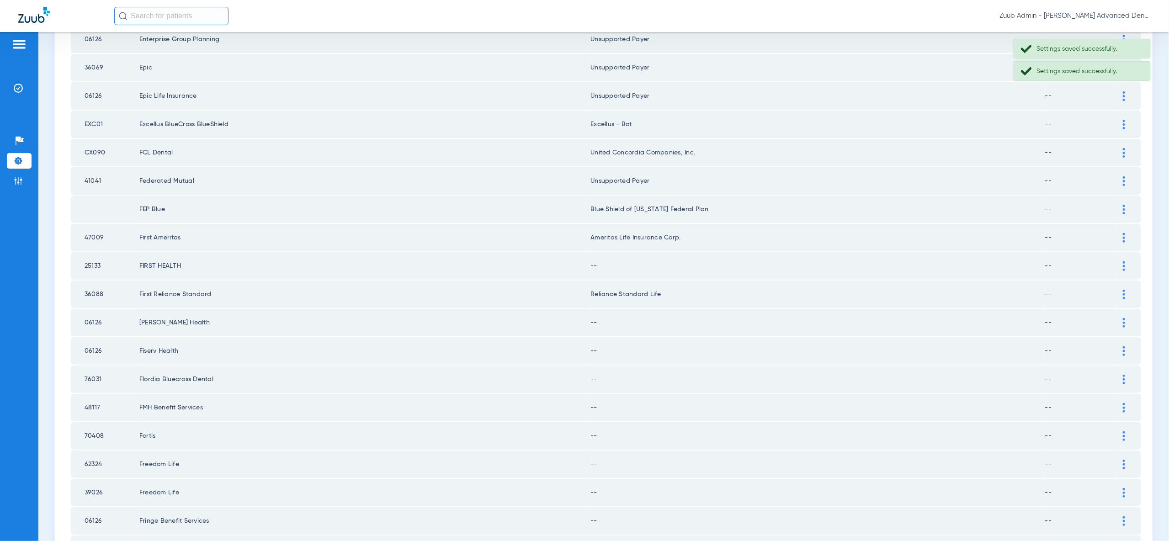
scroll to position [342, 0]
click at [1126, 260] on div at bounding box center [1124, 265] width 16 height 10
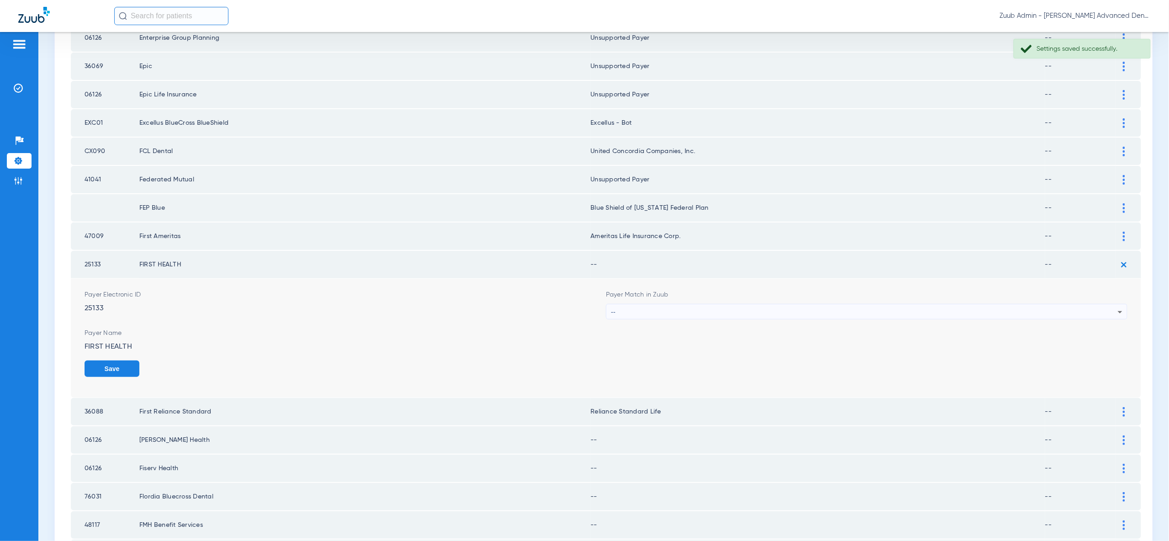
click at [1110, 304] on div "--" at bounding box center [864, 312] width 507 height 16
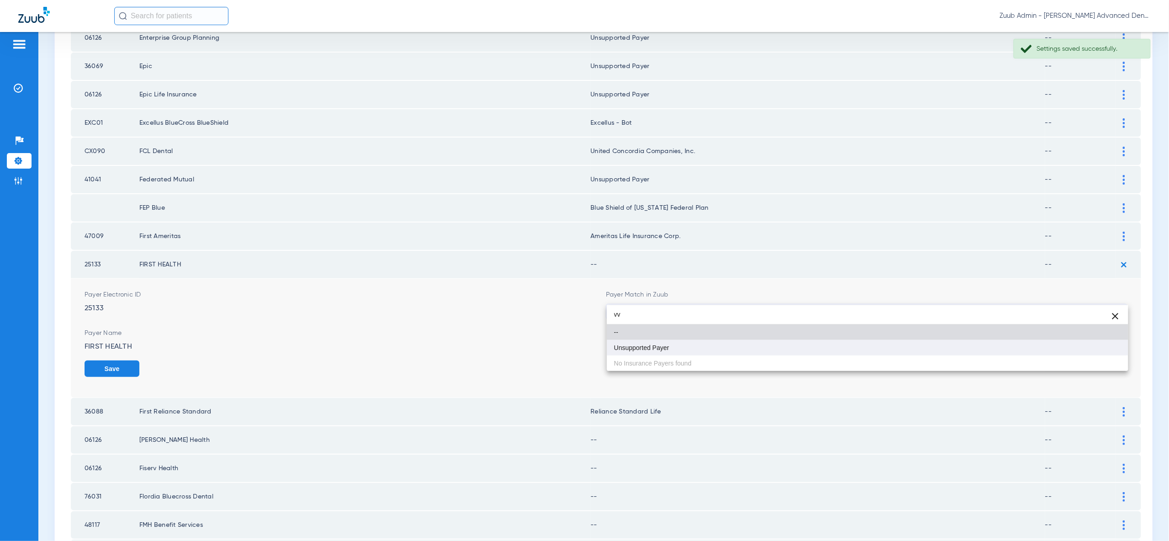
type input "vv"
click at [1100, 346] on mat-option "Unsupported Payer" at bounding box center [867, 348] width 521 height 16
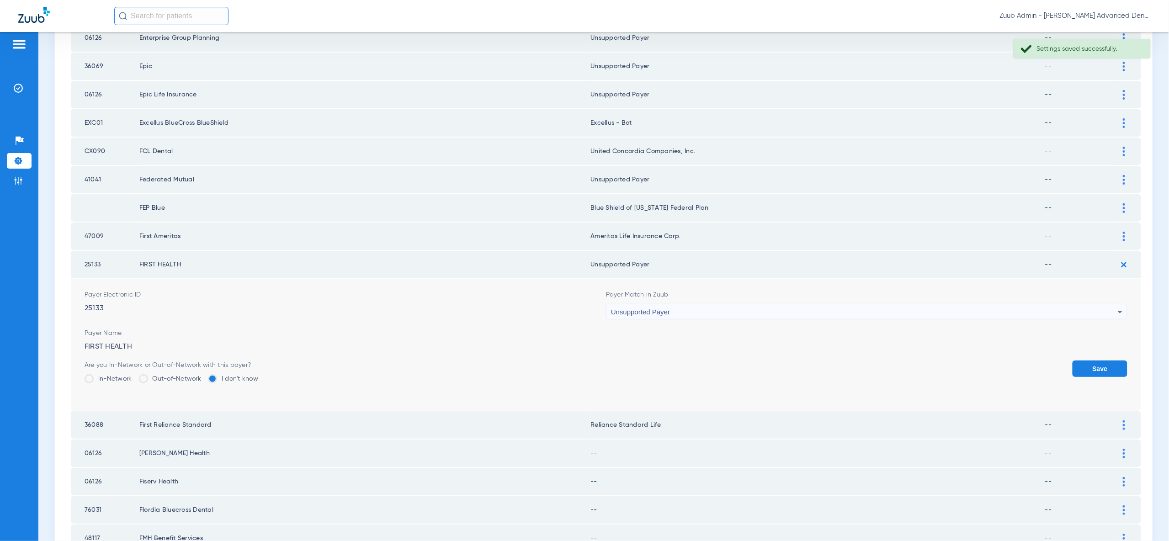
click at [1101, 360] on button "Save" at bounding box center [1099, 368] width 55 height 16
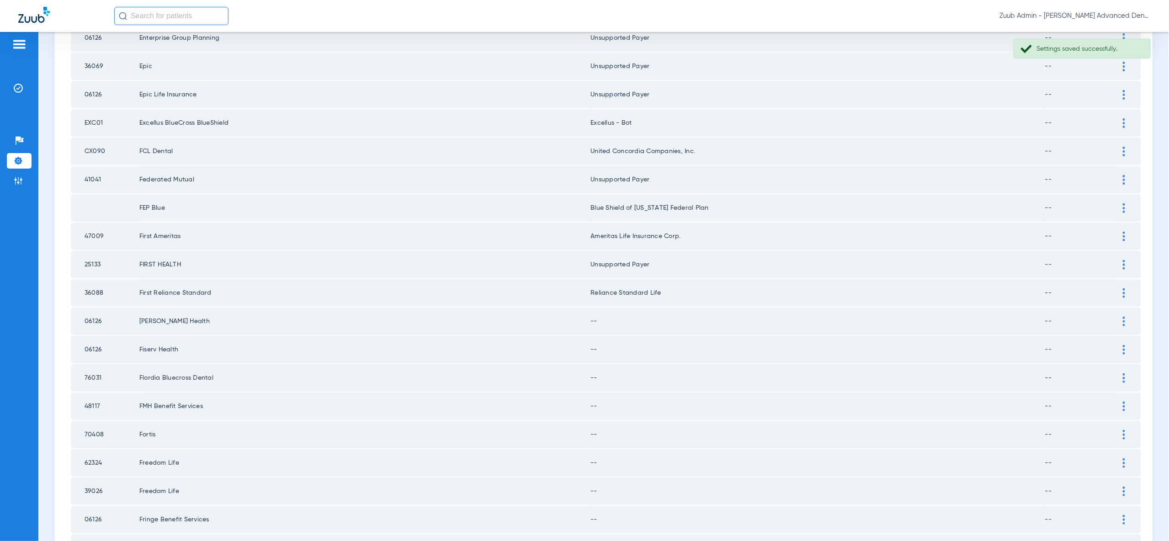
drag, startPoint x: 1123, startPoint y: 307, endPoint x: 1120, endPoint y: 334, distance: 28.1
click at [1123, 317] on img at bounding box center [1123, 322] width 2 height 10
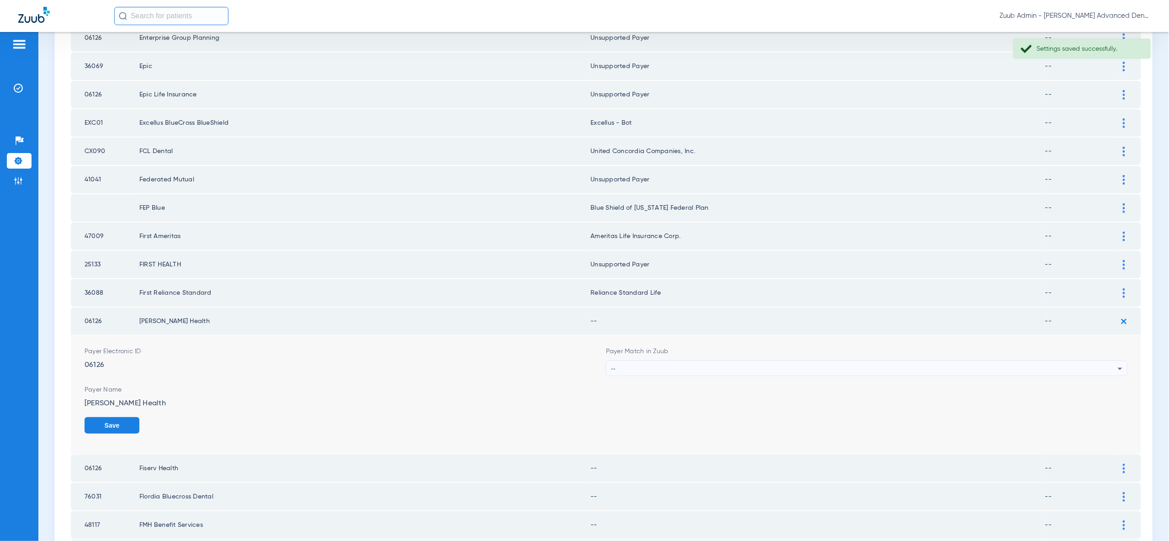
click at [1115, 363] on icon at bounding box center [1119, 368] width 11 height 11
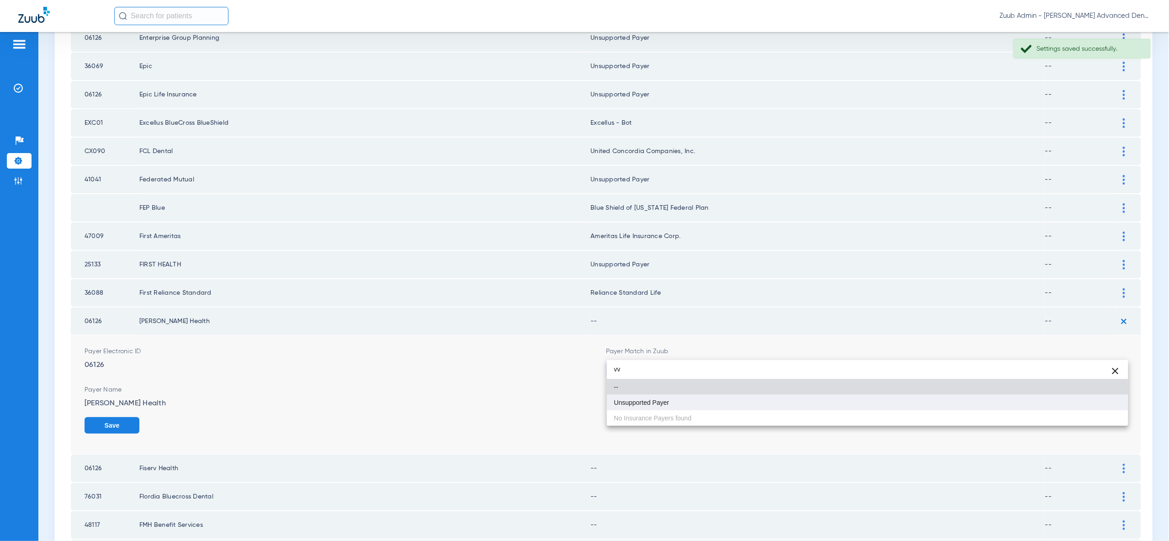
type input "vv"
click at [1096, 403] on mat-option "Unsupported Payer" at bounding box center [867, 403] width 521 height 16
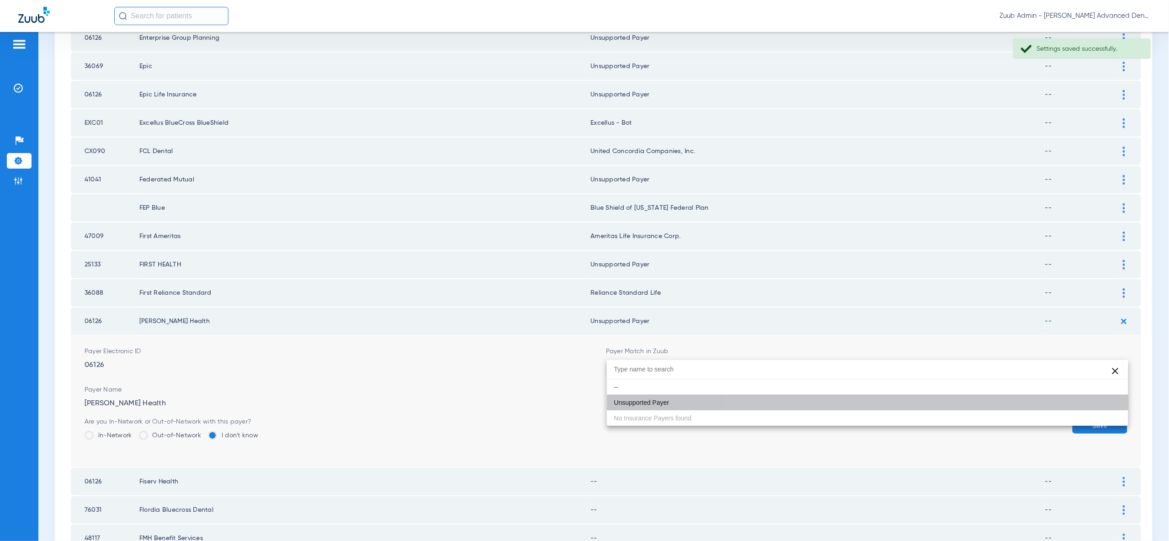
click at [1098, 417] on button "Save" at bounding box center [1099, 425] width 55 height 16
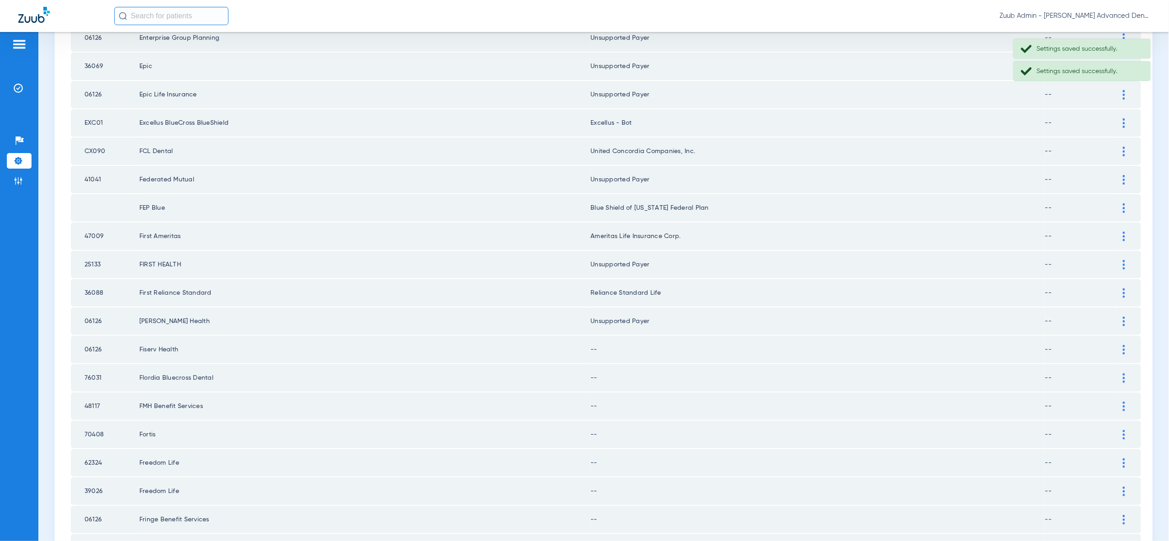
click at [1120, 345] on div at bounding box center [1124, 350] width 16 height 10
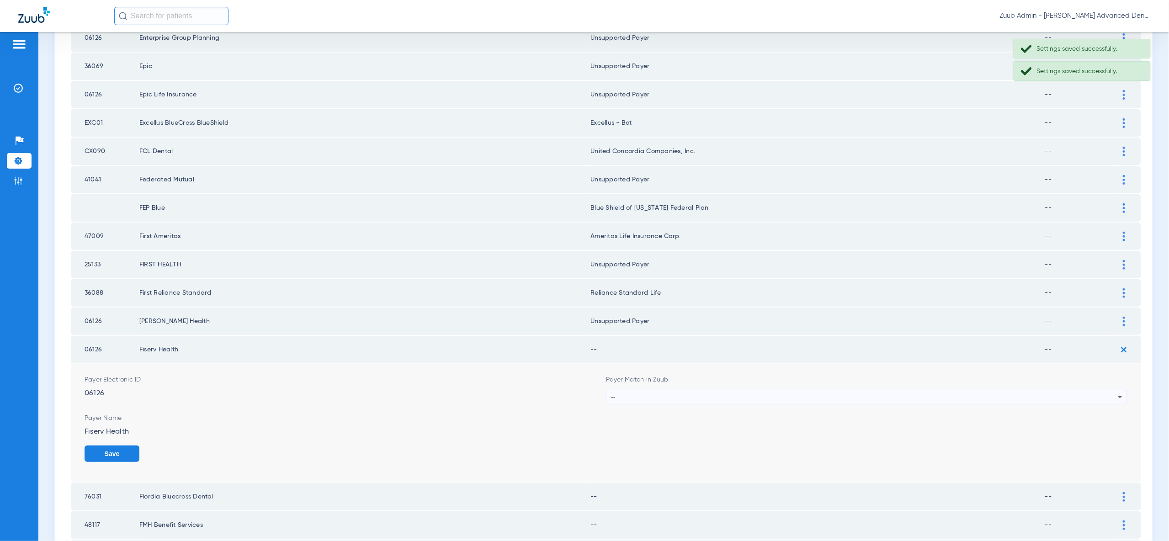
click at [1103, 389] on div "--" at bounding box center [864, 397] width 507 height 16
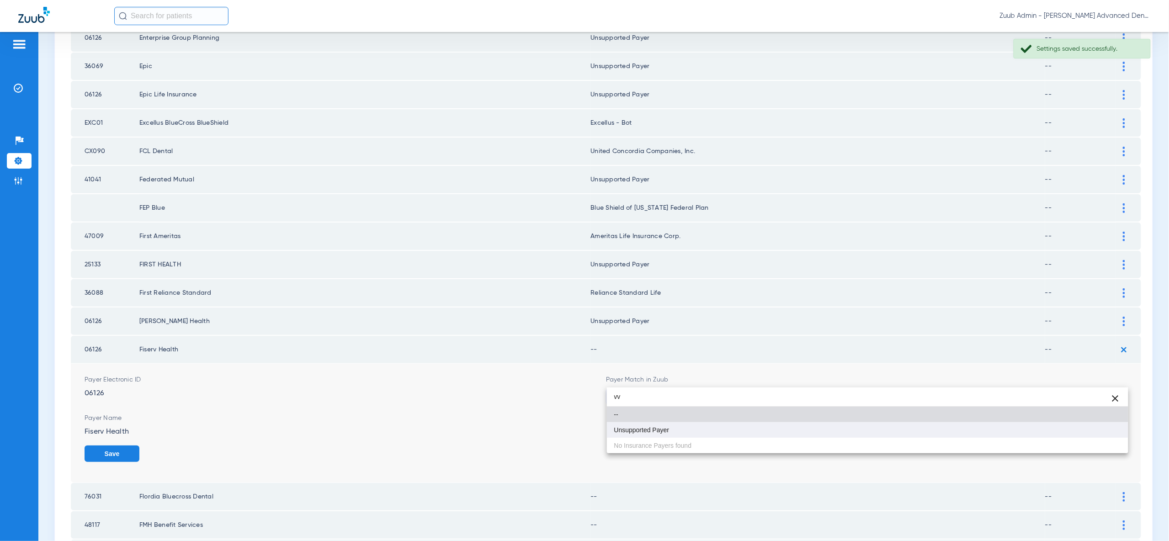
type input "vv"
click at [1100, 429] on mat-option "Unsupported Payer" at bounding box center [867, 430] width 521 height 16
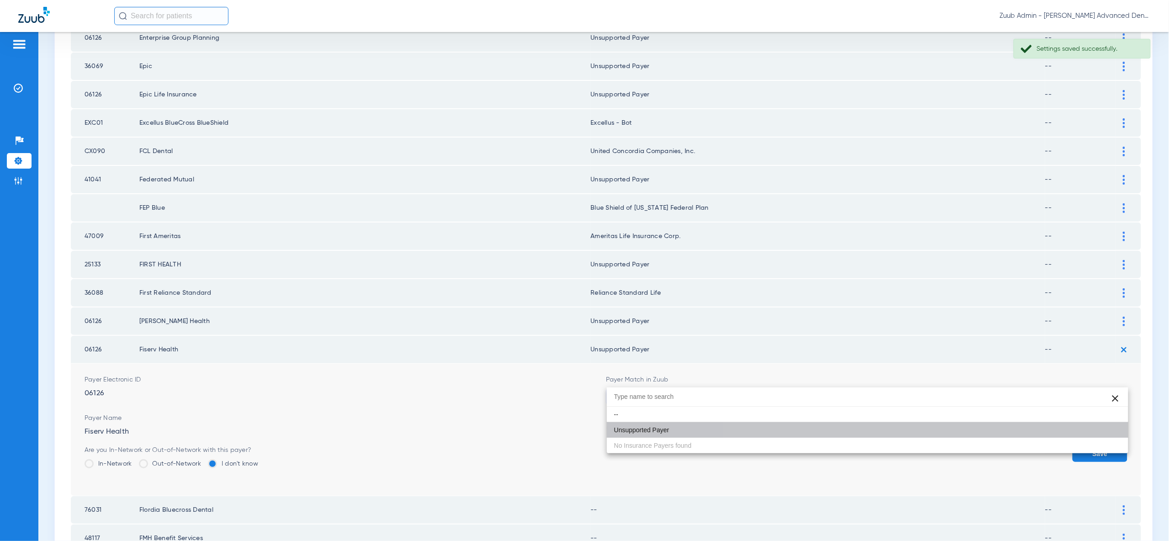
click at [1100, 445] on button "Save" at bounding box center [1099, 453] width 55 height 16
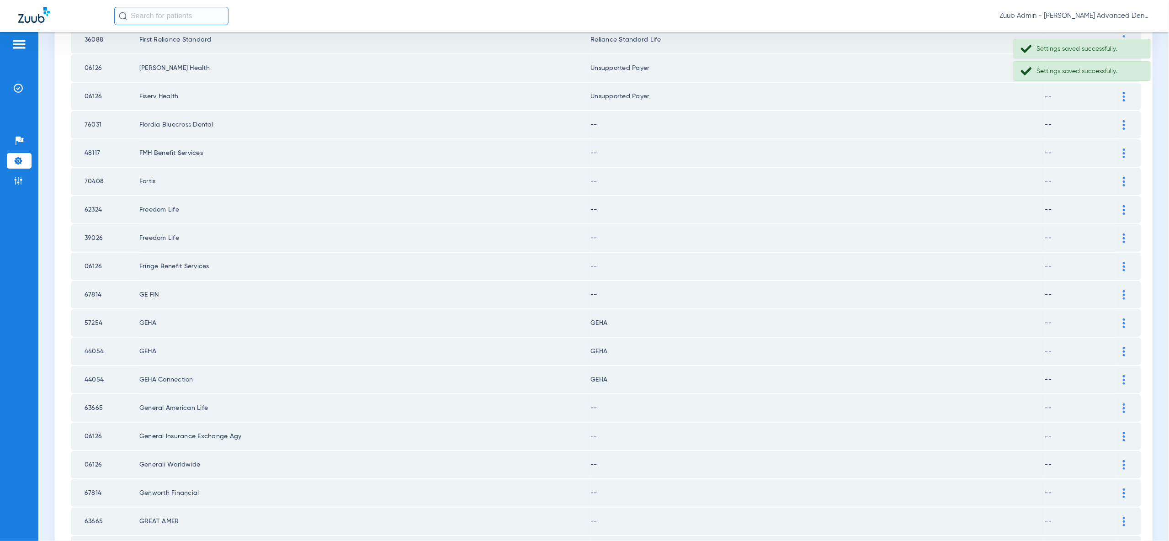
scroll to position [588, 0]
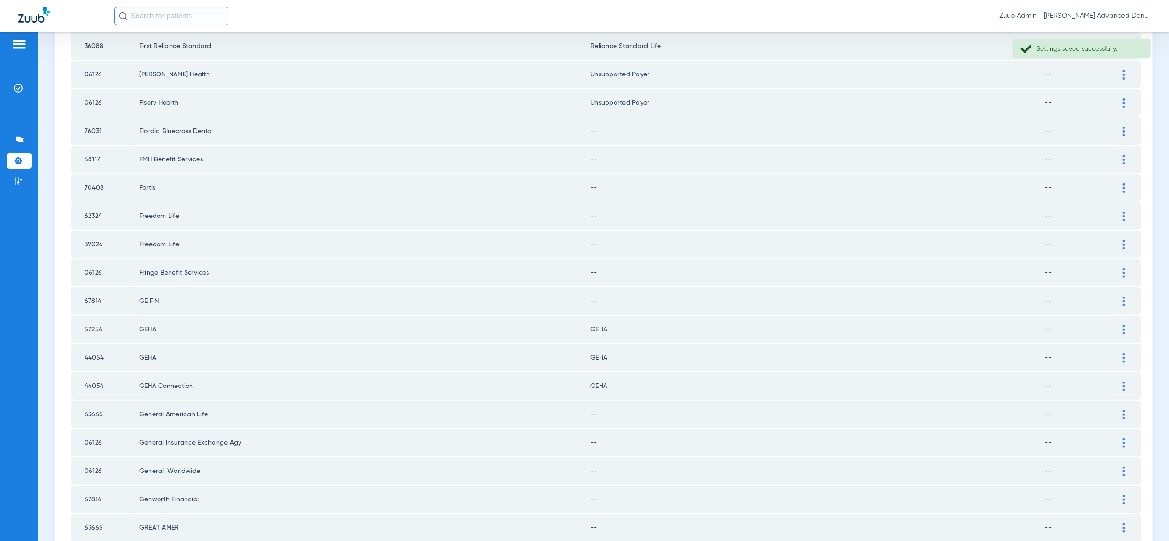
click at [1126, 127] on div at bounding box center [1124, 132] width 16 height 10
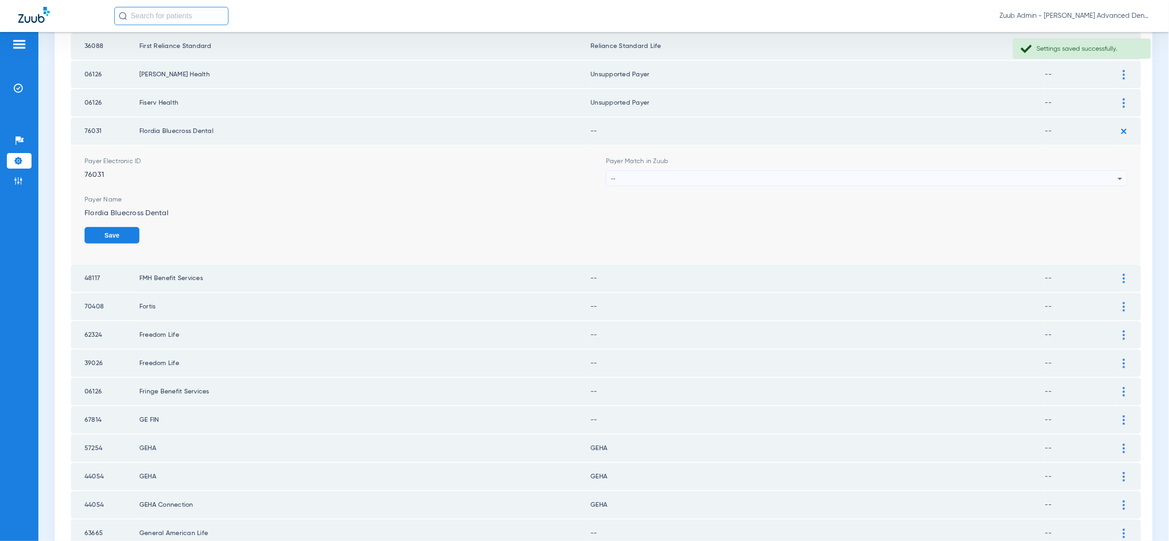
click at [1106, 171] on div "--" at bounding box center [864, 179] width 507 height 16
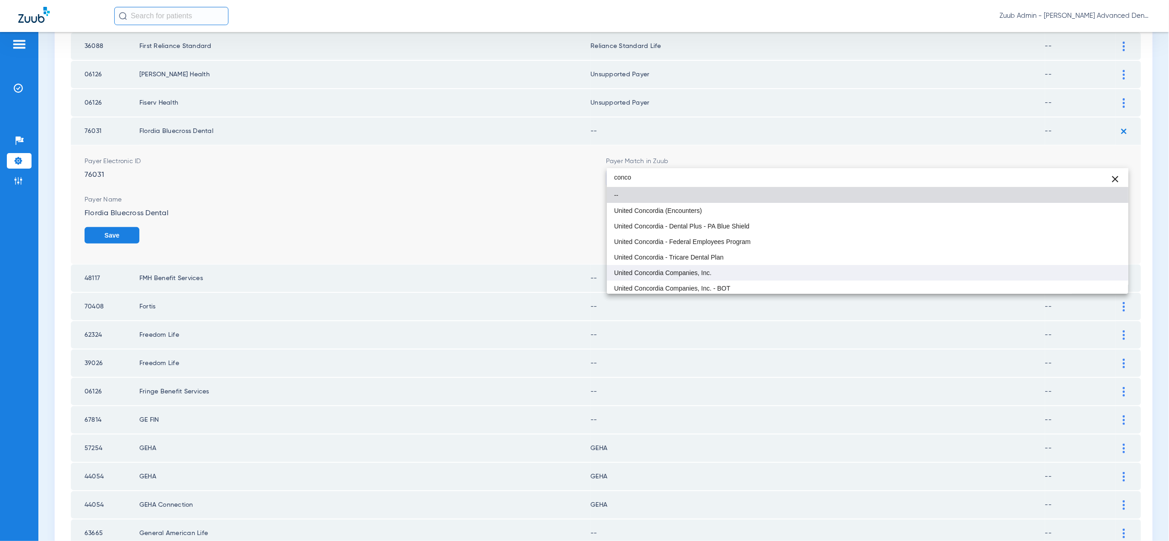
type input "conco"
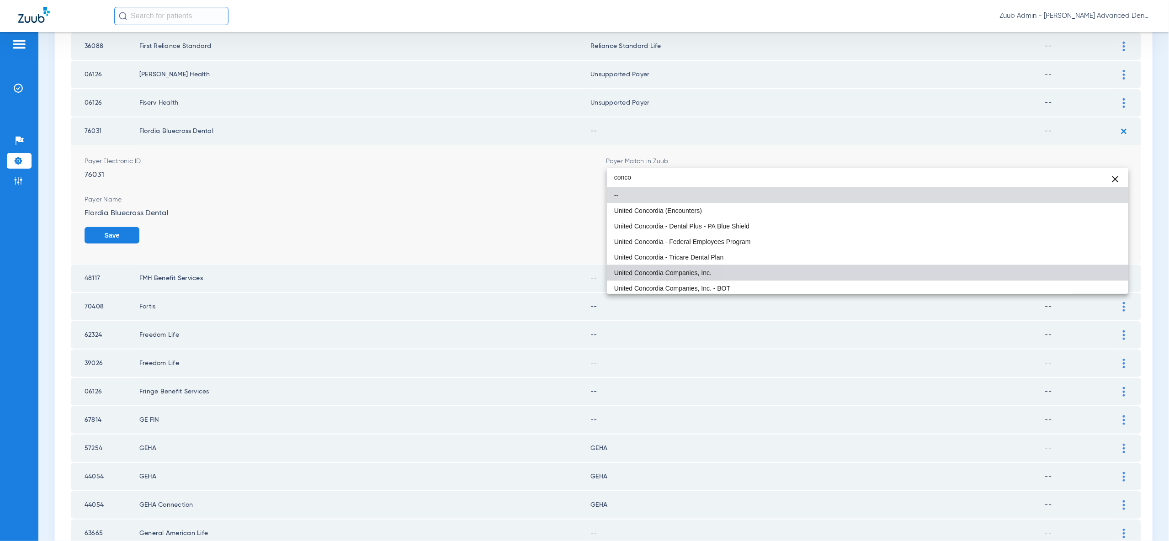
click at [1092, 277] on mat-option "United Concordia Companies, Inc." at bounding box center [867, 273] width 521 height 16
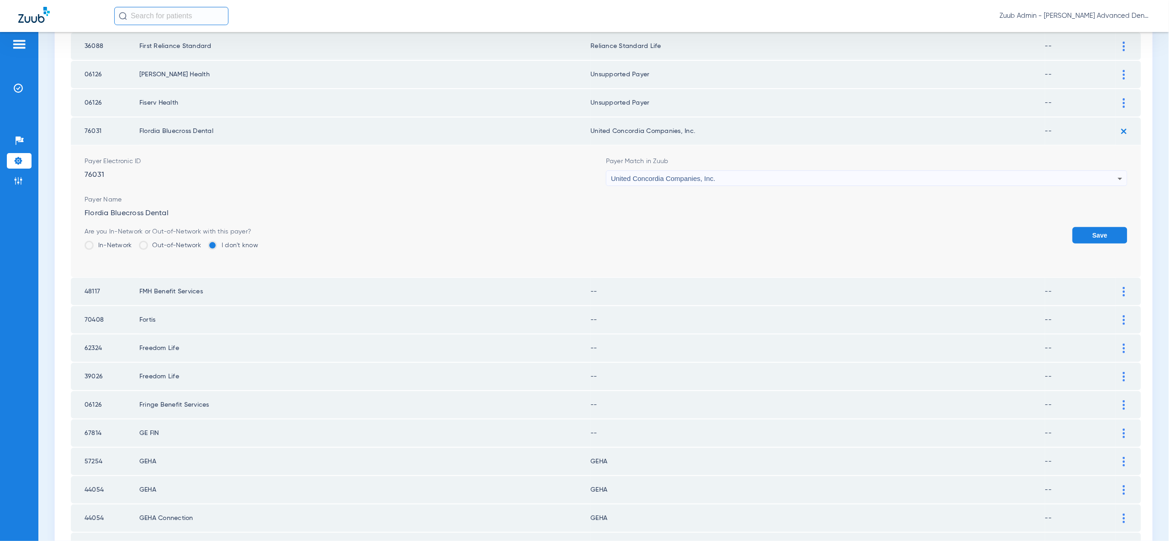
click at [1104, 227] on button "Save" at bounding box center [1099, 235] width 55 height 16
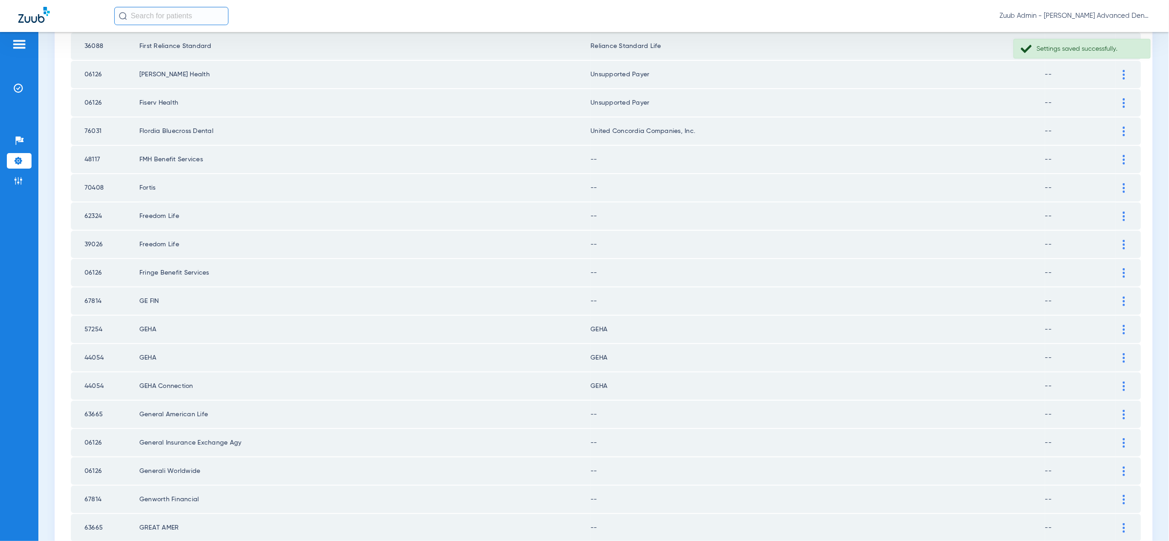
drag, startPoint x: 1124, startPoint y: 143, endPoint x: 1123, endPoint y: 153, distance: 10.5
click at [1124, 155] on img at bounding box center [1123, 160] width 2 height 10
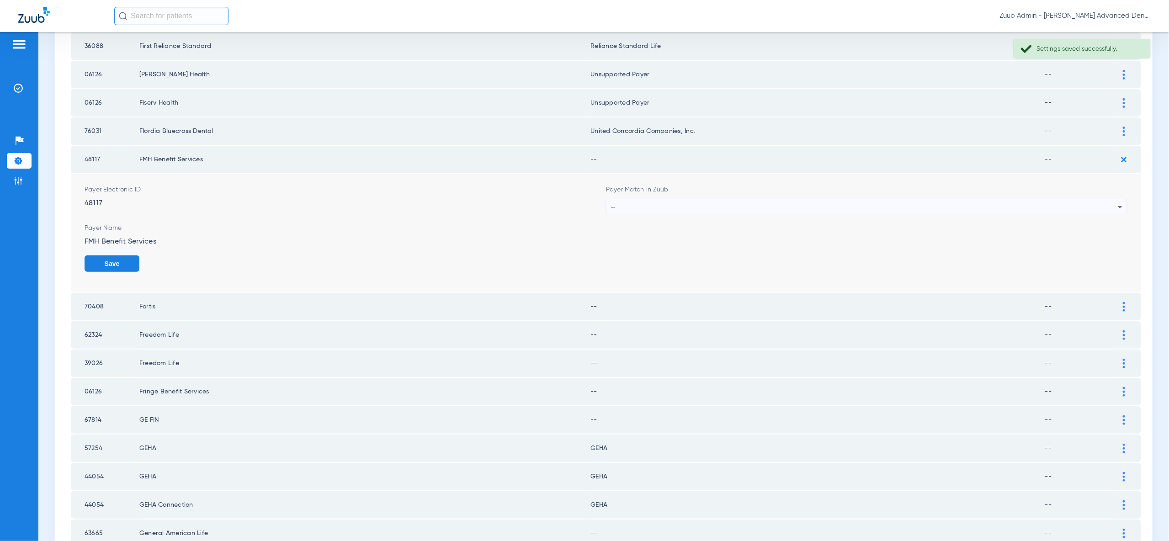
click at [1112, 199] on div "--" at bounding box center [864, 207] width 507 height 16
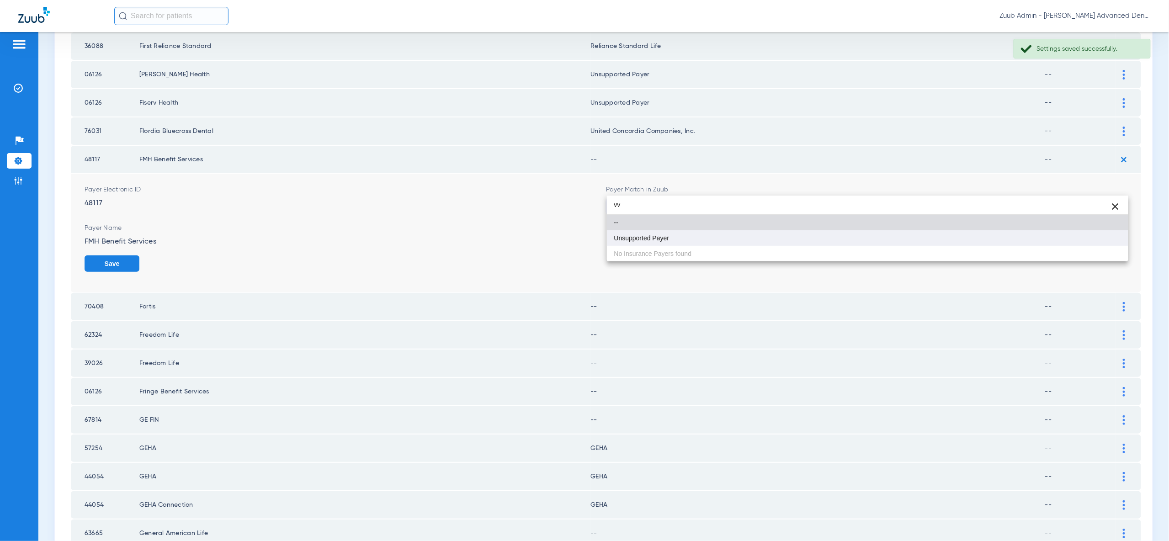
type input "vv"
click at [1096, 239] on mat-option "Unsupported Payer" at bounding box center [867, 238] width 521 height 16
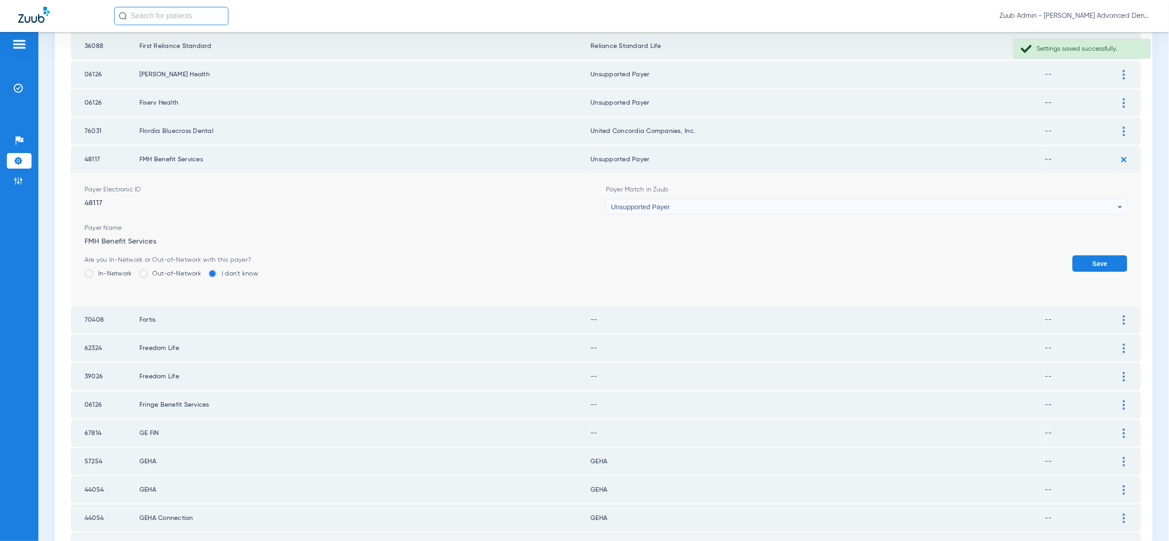
drag, startPoint x: 1096, startPoint y: 239, endPoint x: 1100, endPoint y: 225, distance: 14.6
click at [1096, 255] on button "Save" at bounding box center [1099, 263] width 55 height 16
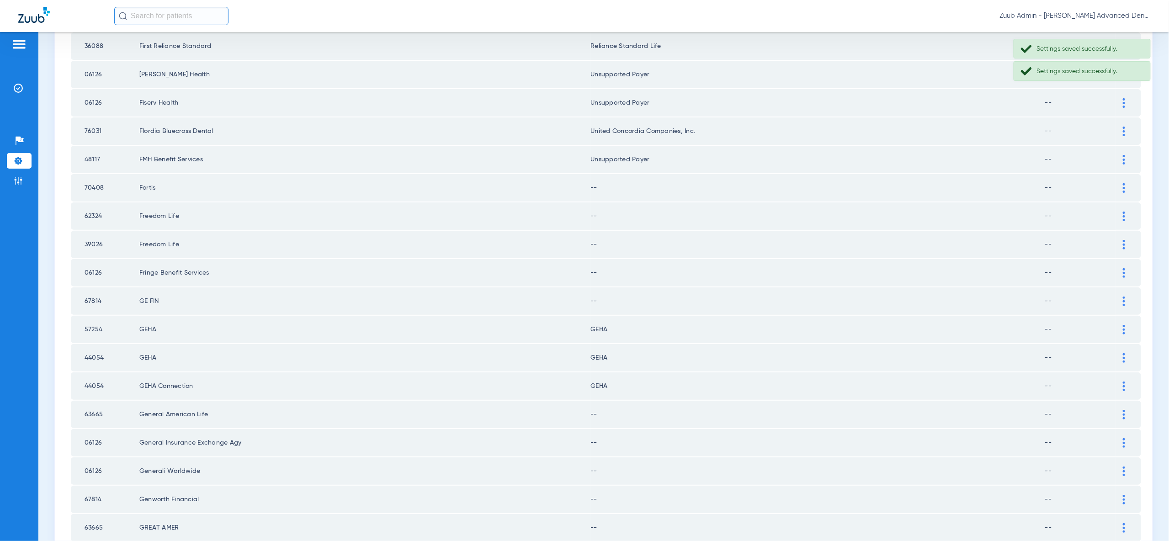
click at [1119, 183] on div at bounding box center [1124, 188] width 16 height 10
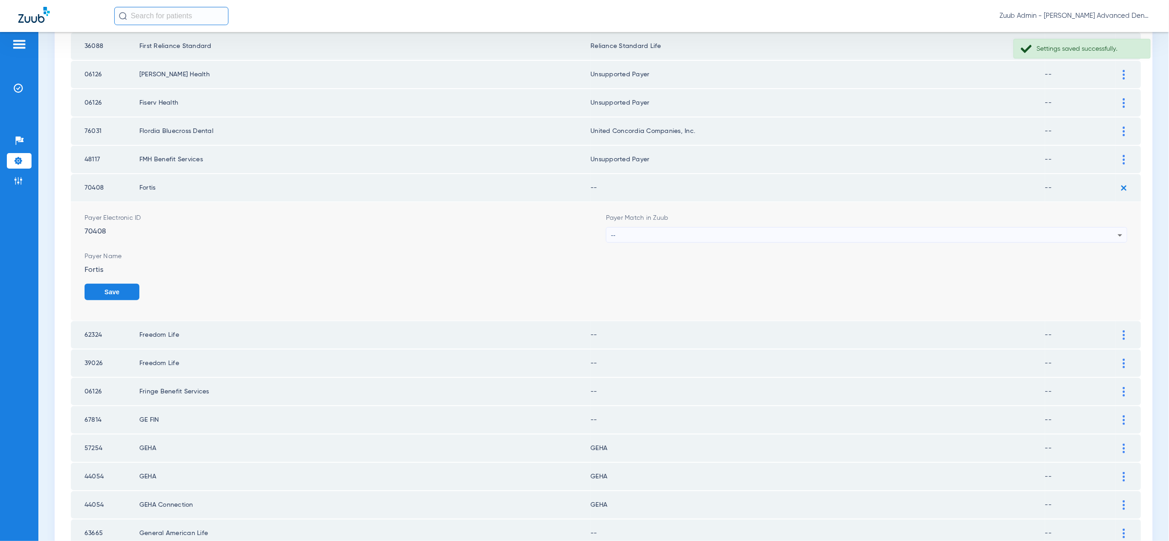
click at [1117, 230] on icon at bounding box center [1119, 235] width 11 height 11
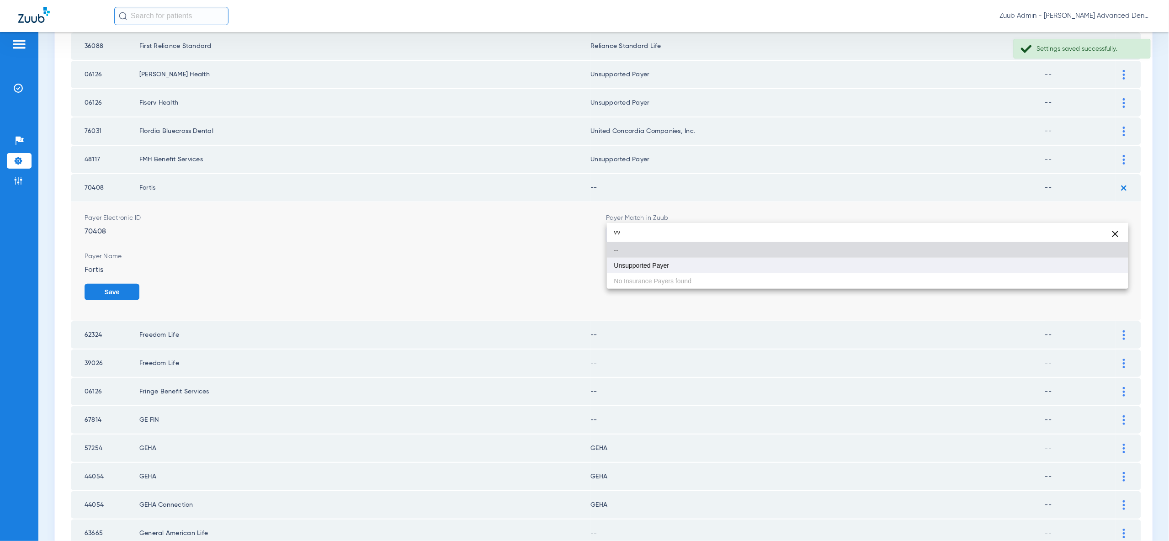
type input "vv"
click at [1097, 271] on mat-option "Unsupported Payer" at bounding box center [867, 266] width 521 height 16
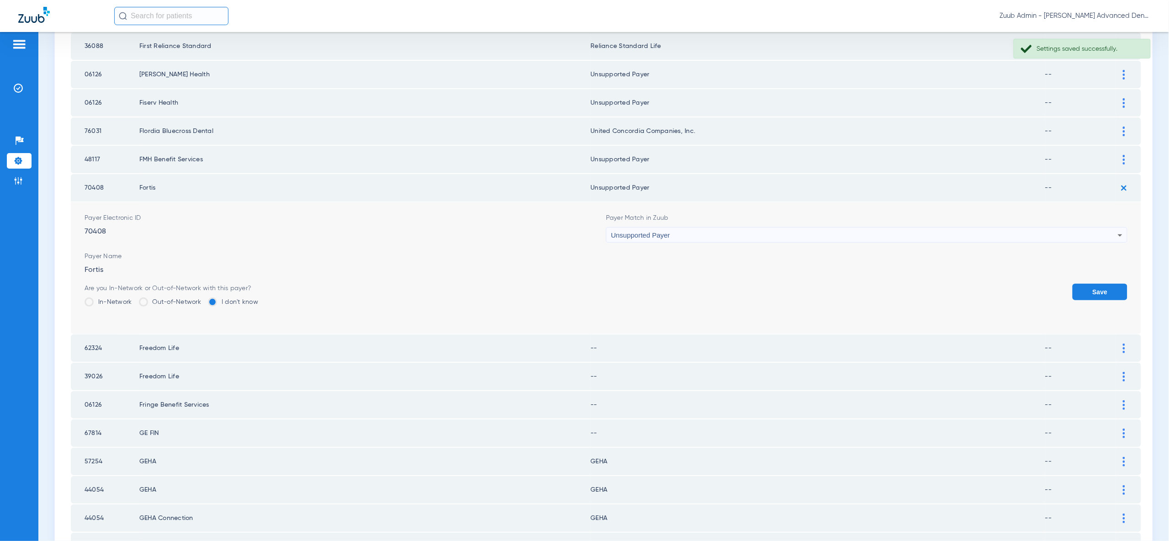
click at [1097, 284] on button "Save" at bounding box center [1099, 292] width 55 height 16
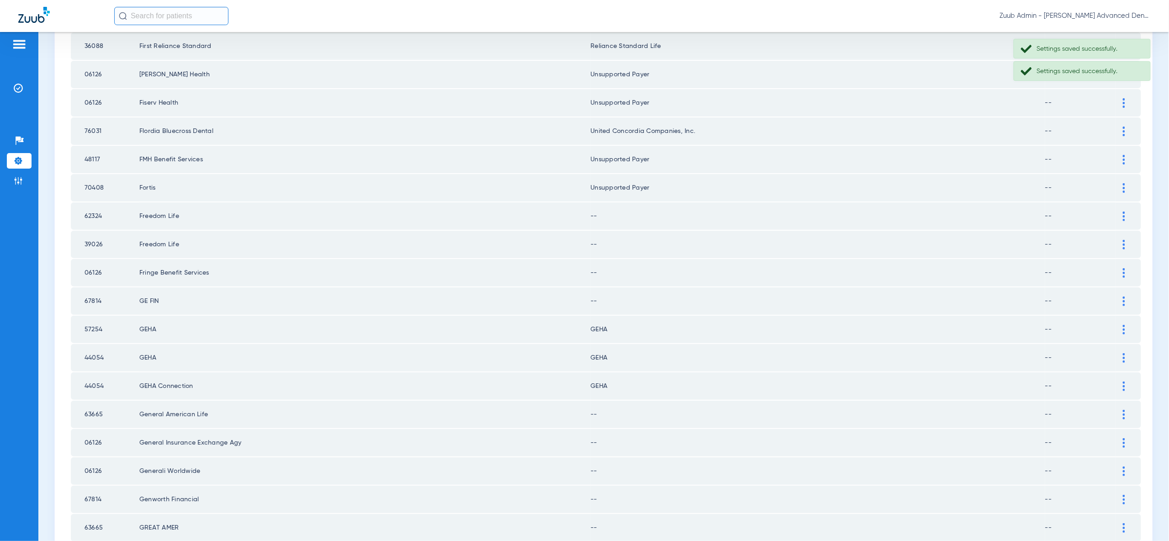
click at [1126, 212] on div at bounding box center [1124, 217] width 16 height 10
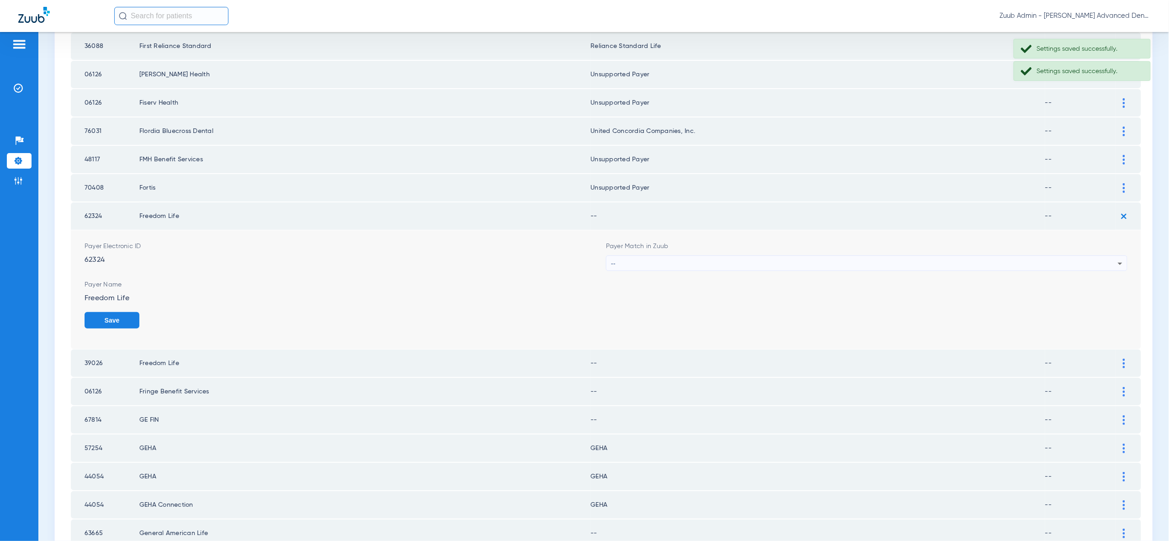
click at [1104, 256] on div "--" at bounding box center [864, 264] width 507 height 16
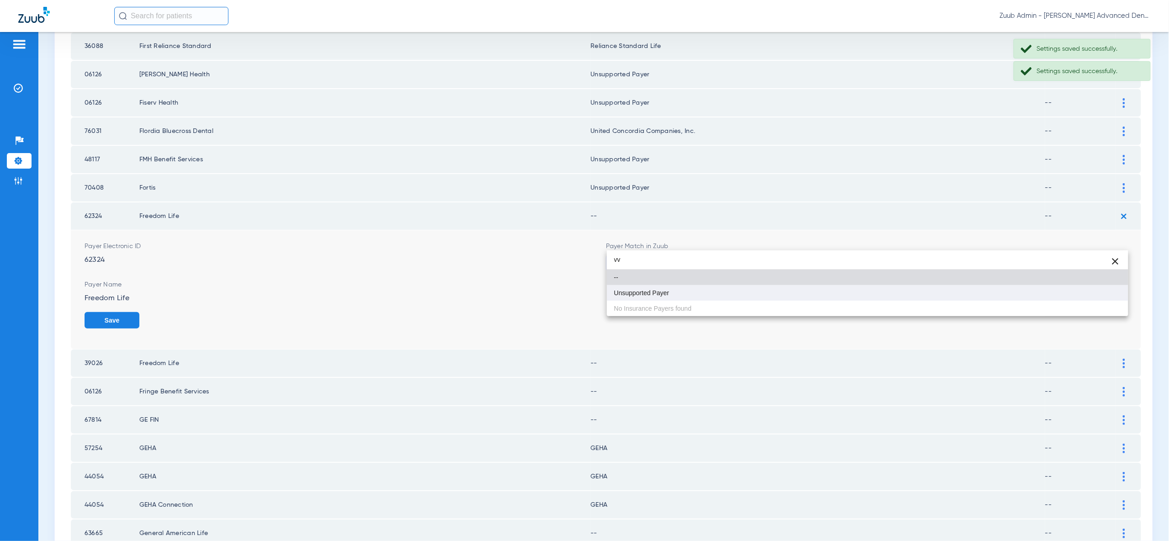
type input "vv"
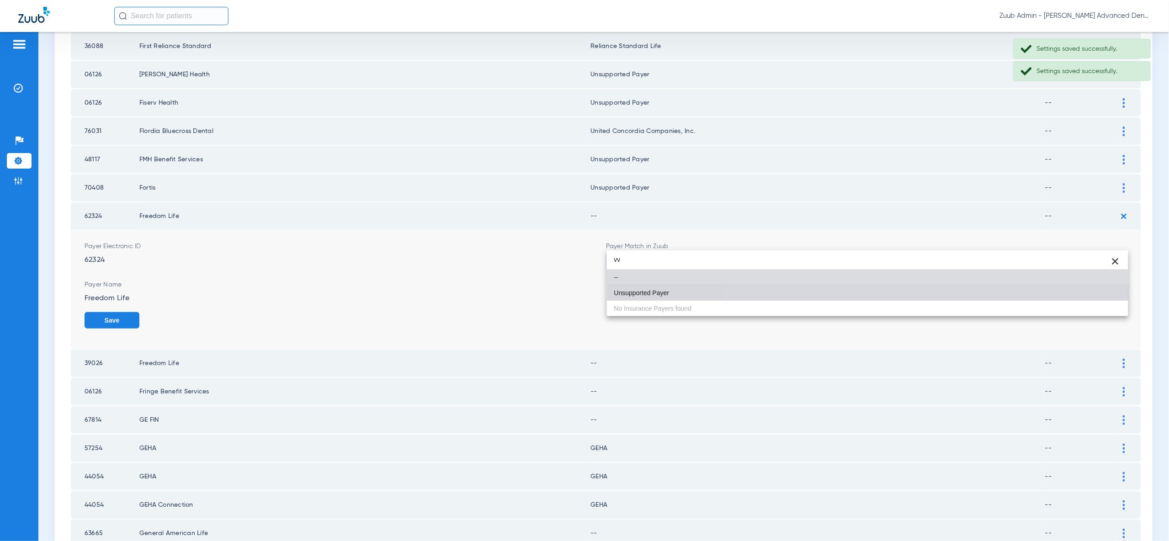
click at [1106, 293] on mat-option "Unsupported Payer" at bounding box center [867, 293] width 521 height 16
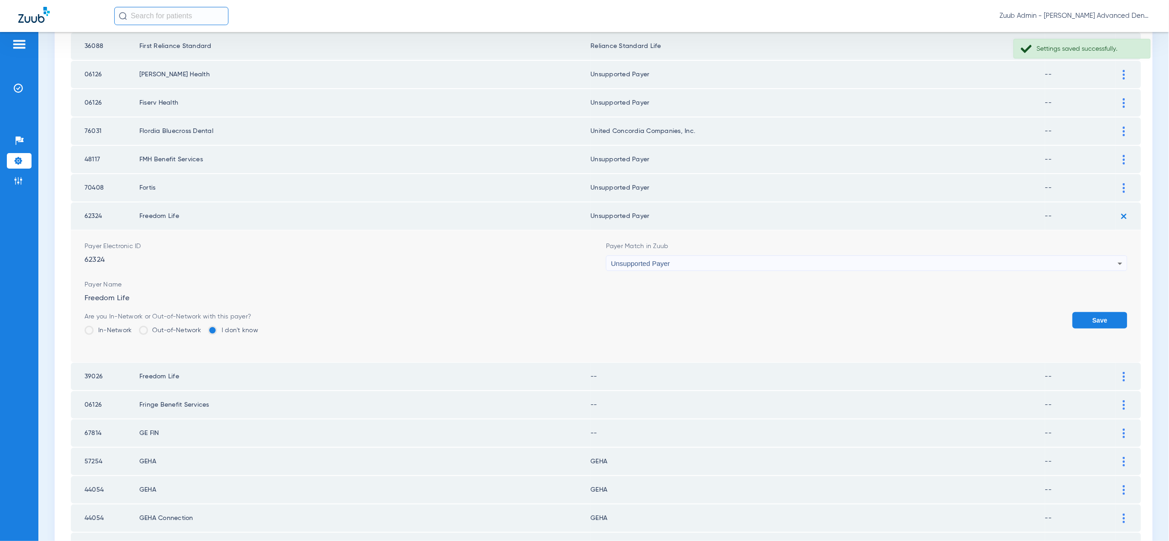
click at [1106, 312] on button "Save" at bounding box center [1099, 320] width 55 height 16
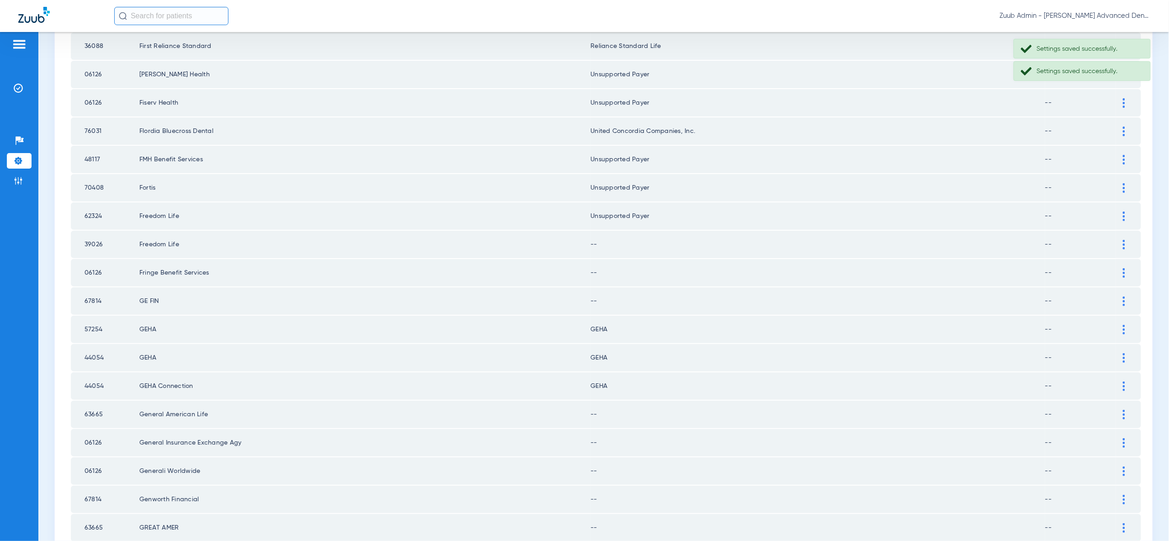
click at [1126, 240] on div at bounding box center [1124, 245] width 16 height 10
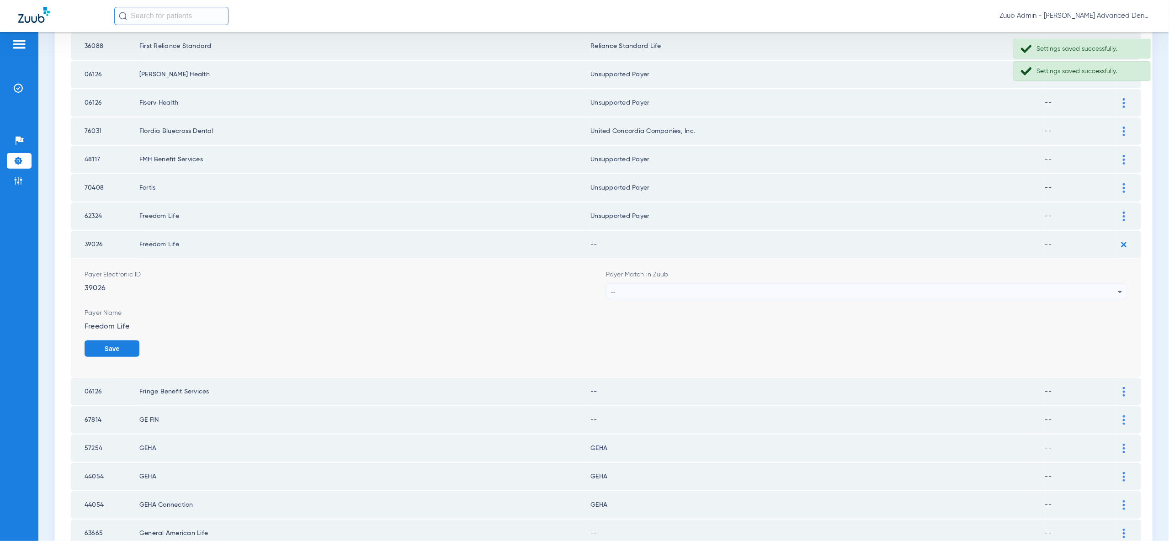
click at [1110, 284] on div "--" at bounding box center [864, 292] width 507 height 16
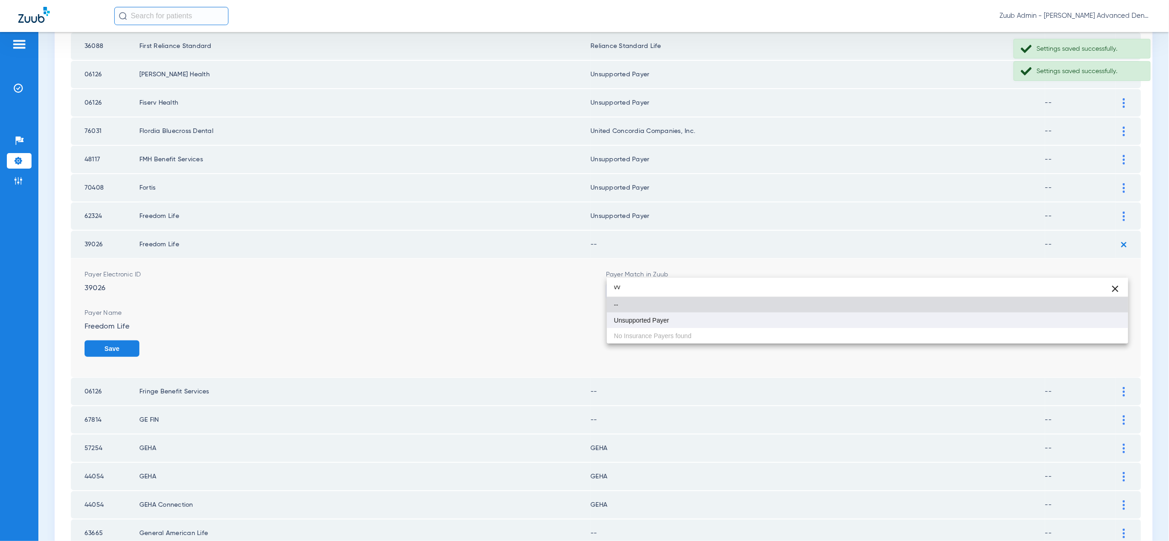
type input "vv"
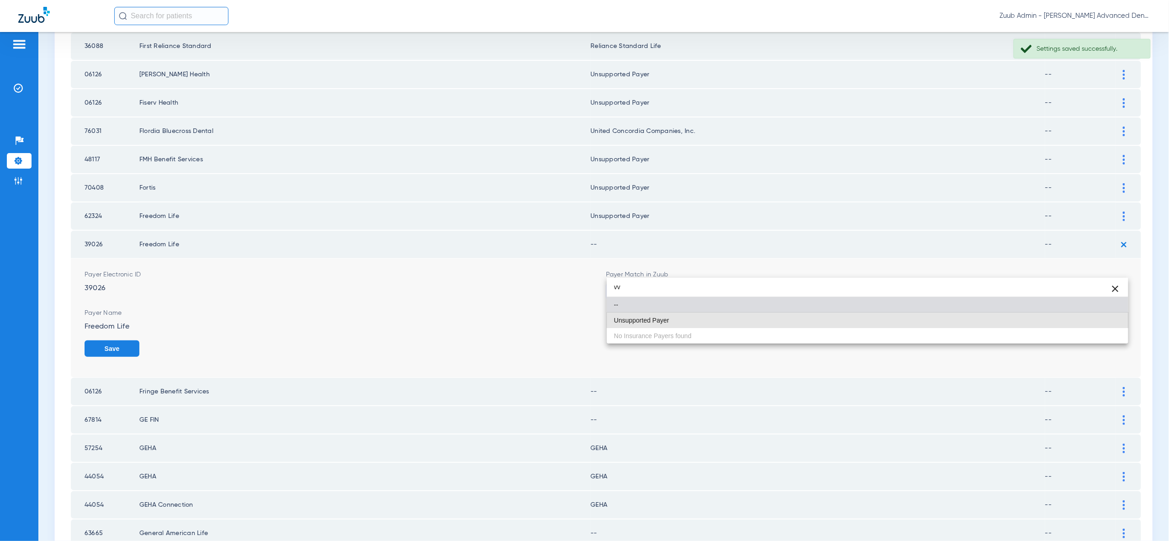
drag, startPoint x: 1102, startPoint y: 325, endPoint x: 1106, endPoint y: 330, distance: 6.9
click at [1103, 327] on mat-option "Unsupported Payer" at bounding box center [867, 320] width 521 height 16
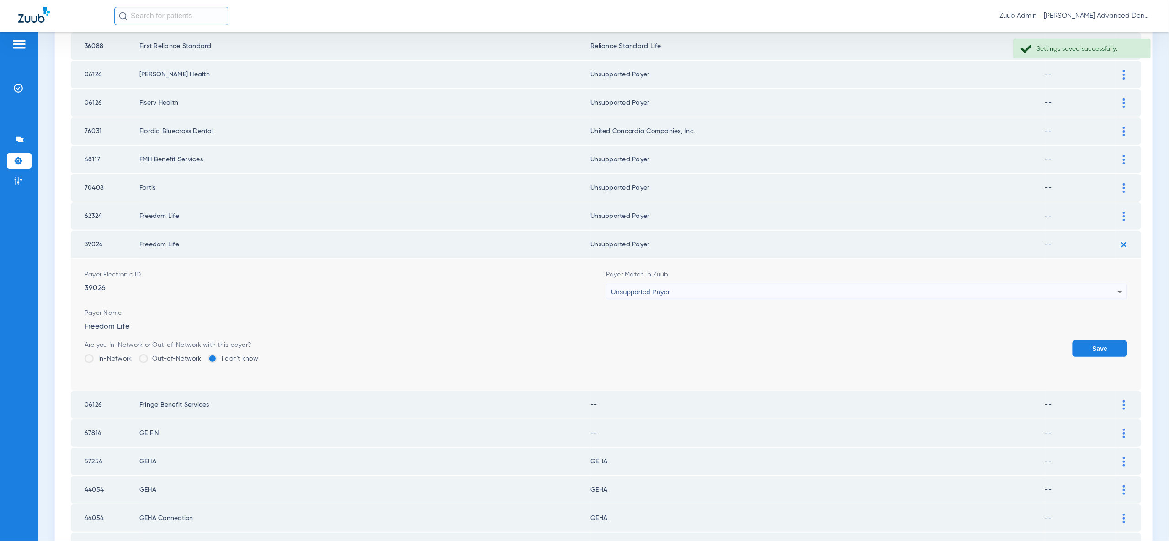
click at [1106, 340] on button "Save" at bounding box center [1099, 348] width 55 height 16
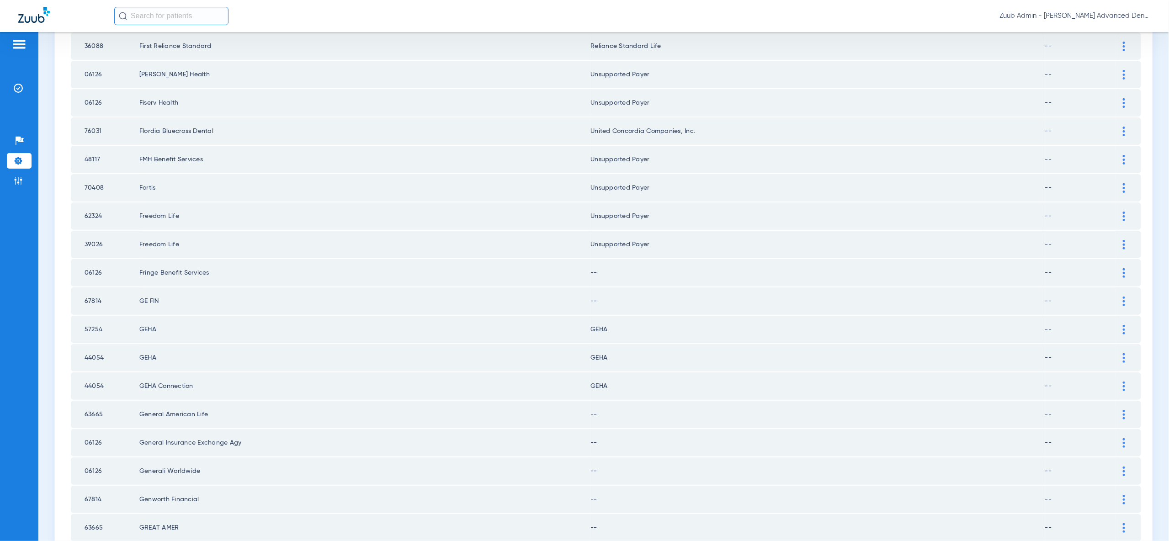
click at [1123, 268] on img at bounding box center [1123, 273] width 2 height 10
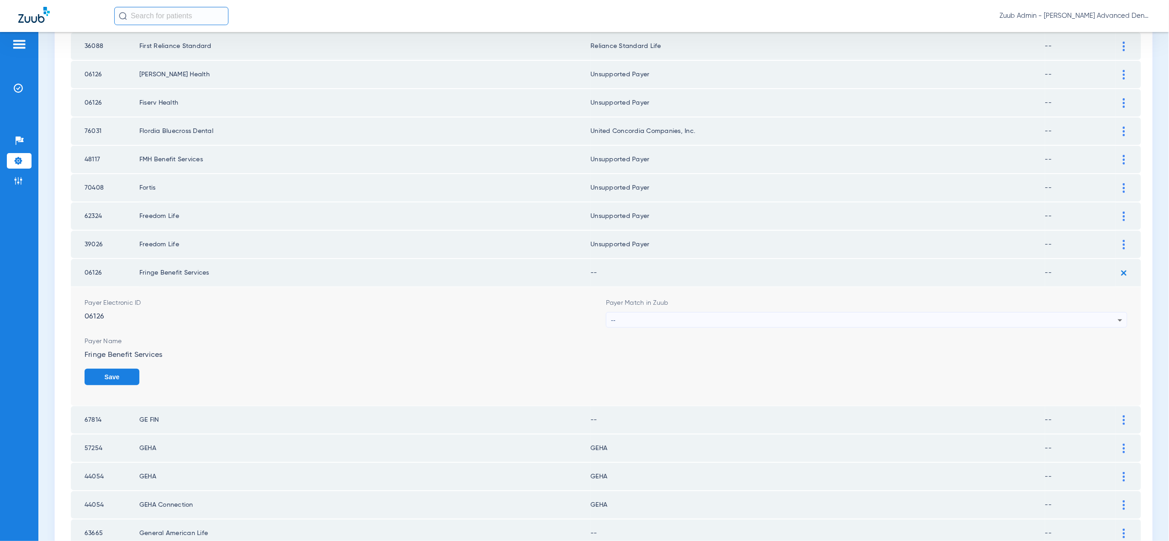
click at [1115, 315] on icon at bounding box center [1119, 320] width 11 height 11
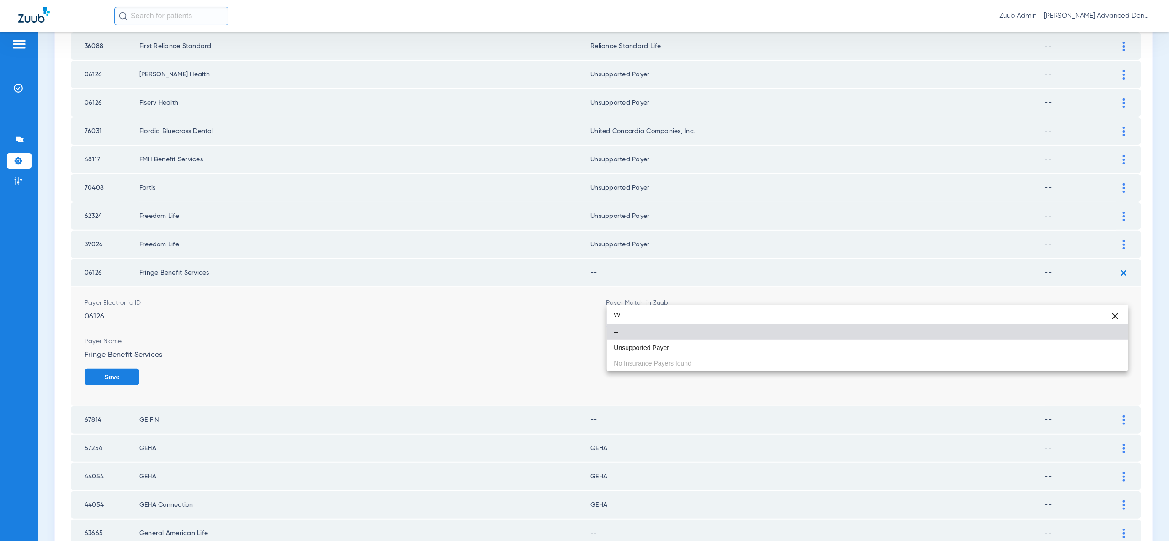
type input "vv"
click at [1109, 350] on mat-option "Unsupported Payer" at bounding box center [867, 348] width 521 height 16
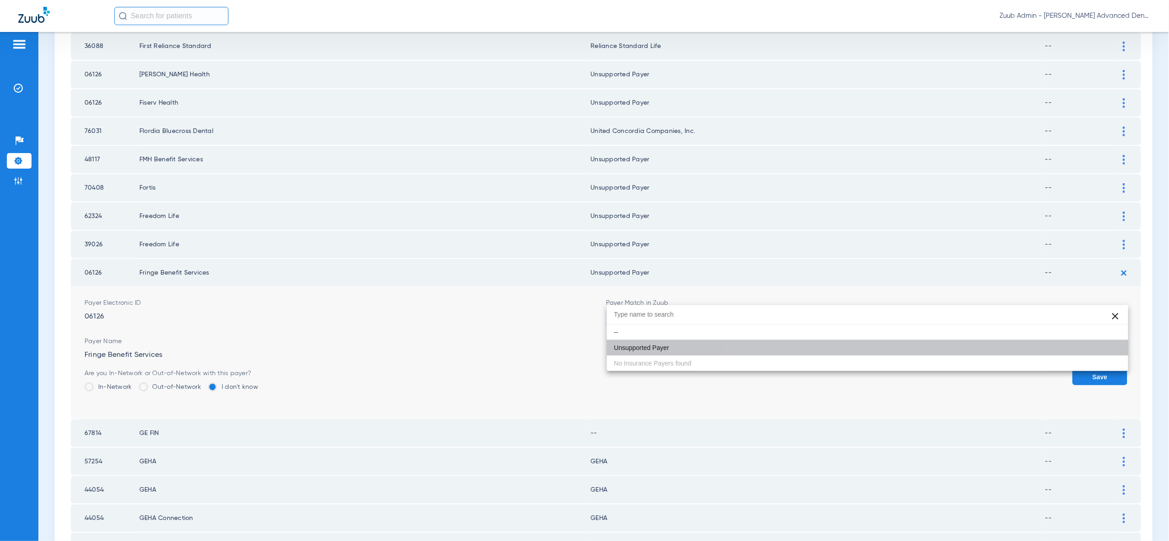
click at [1110, 369] on button "Save" at bounding box center [1099, 377] width 55 height 16
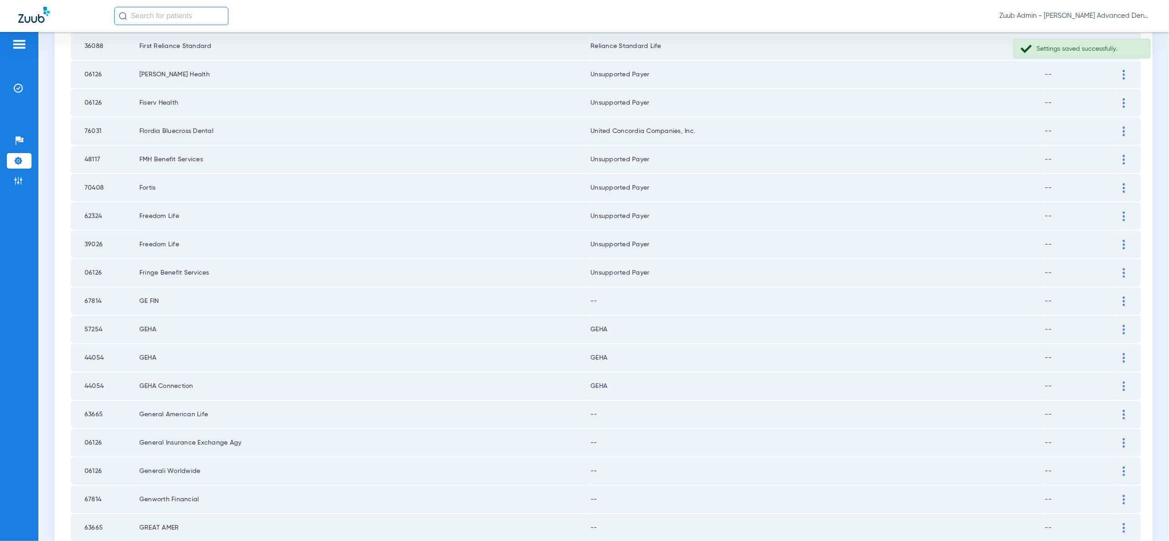
click at [1124, 296] on img at bounding box center [1123, 301] width 2 height 10
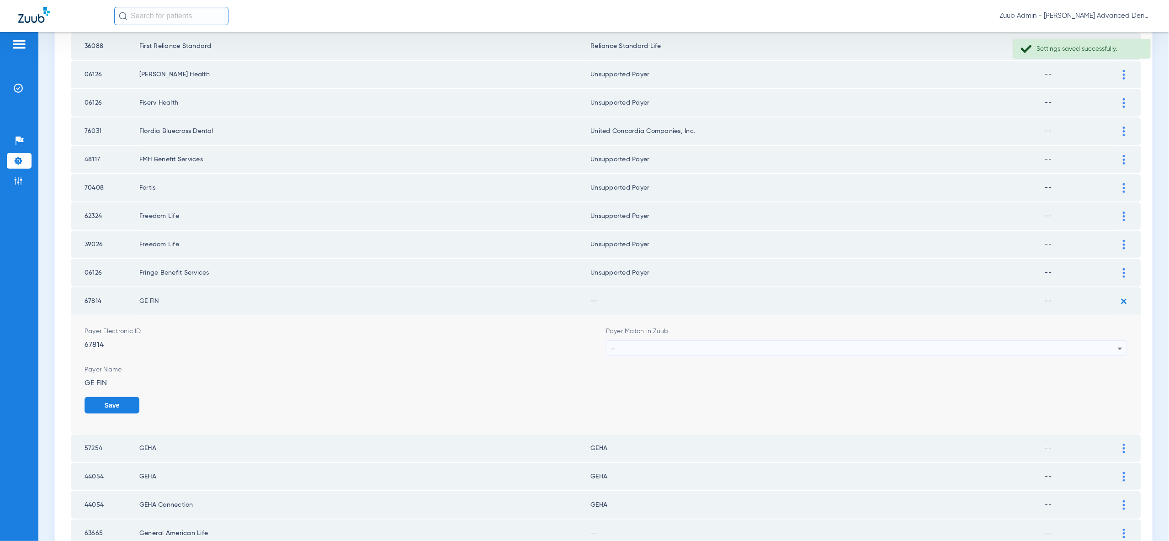
click at [1114, 343] on icon at bounding box center [1119, 348] width 11 height 11
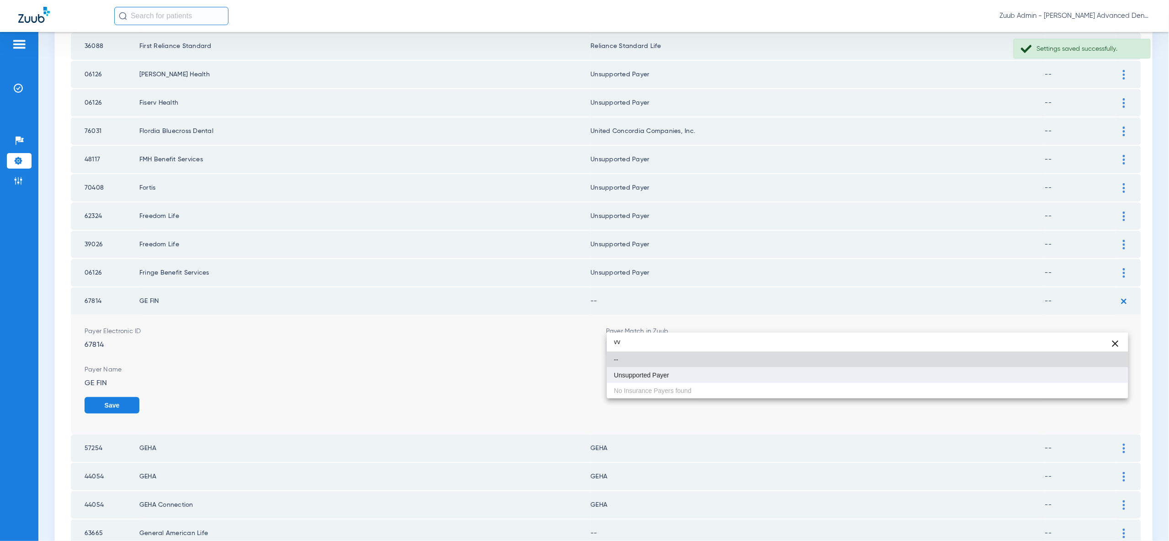
type input "vv"
click at [1117, 375] on mat-option "Unsupported Payer" at bounding box center [867, 375] width 521 height 16
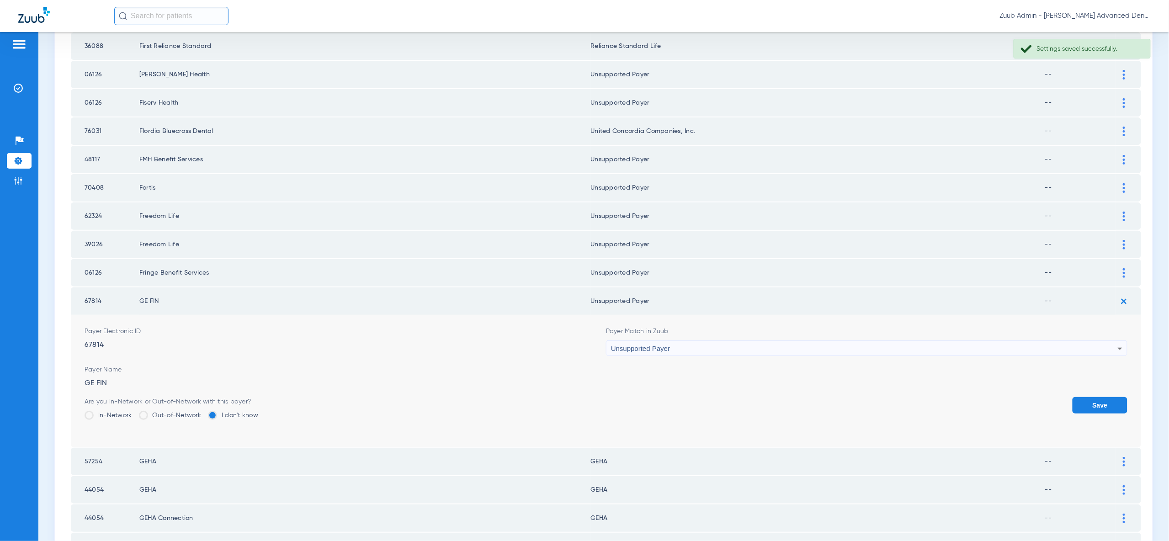
click at [1115, 397] on button "Save" at bounding box center [1099, 405] width 55 height 16
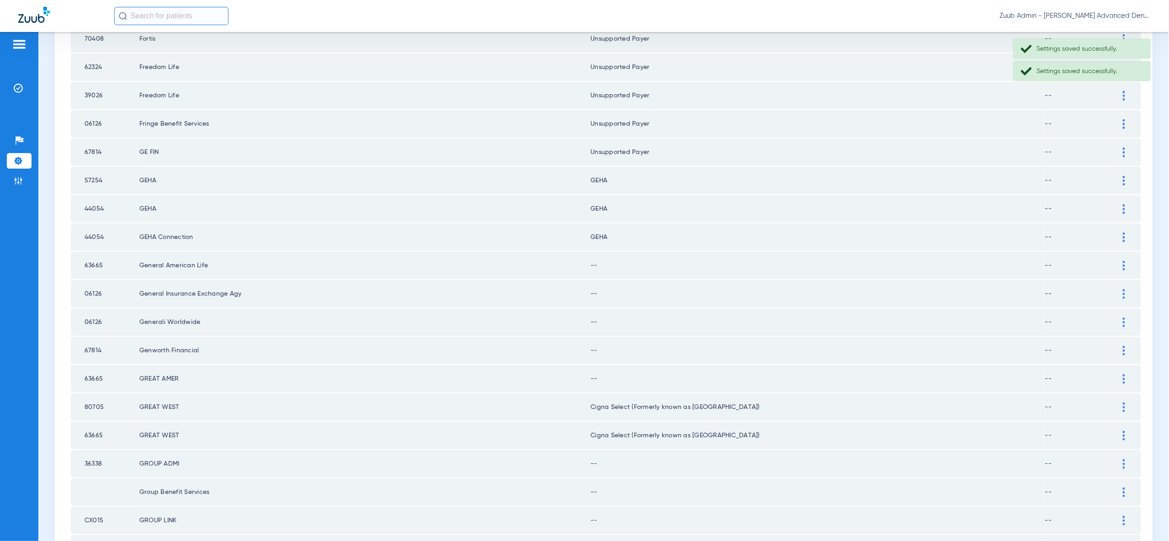
scroll to position [738, 0]
click at [1118, 260] on div at bounding box center [1124, 265] width 16 height 10
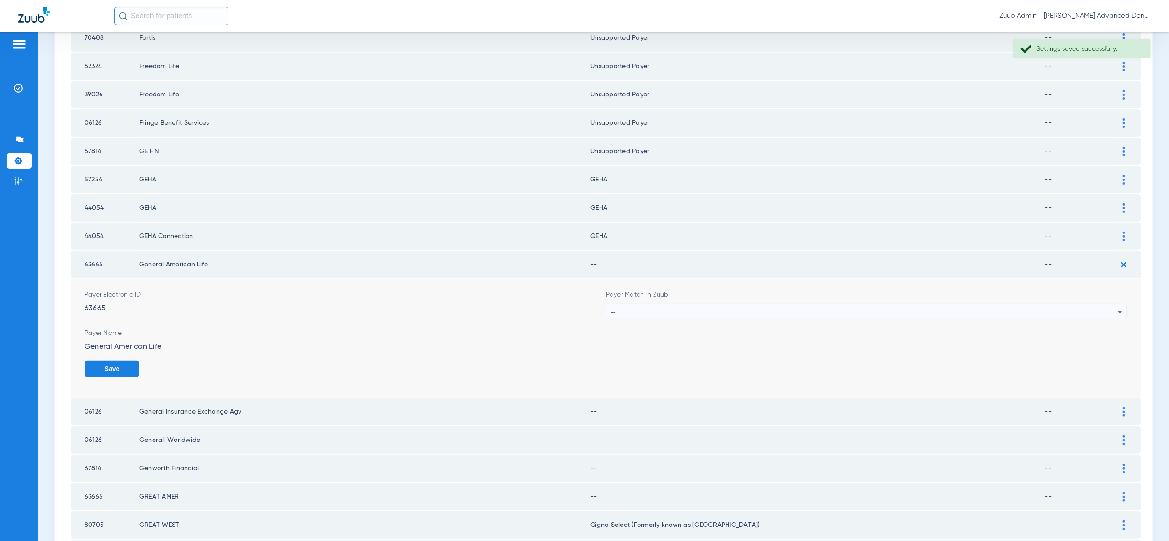
click at [1116, 307] on icon at bounding box center [1119, 312] width 11 height 11
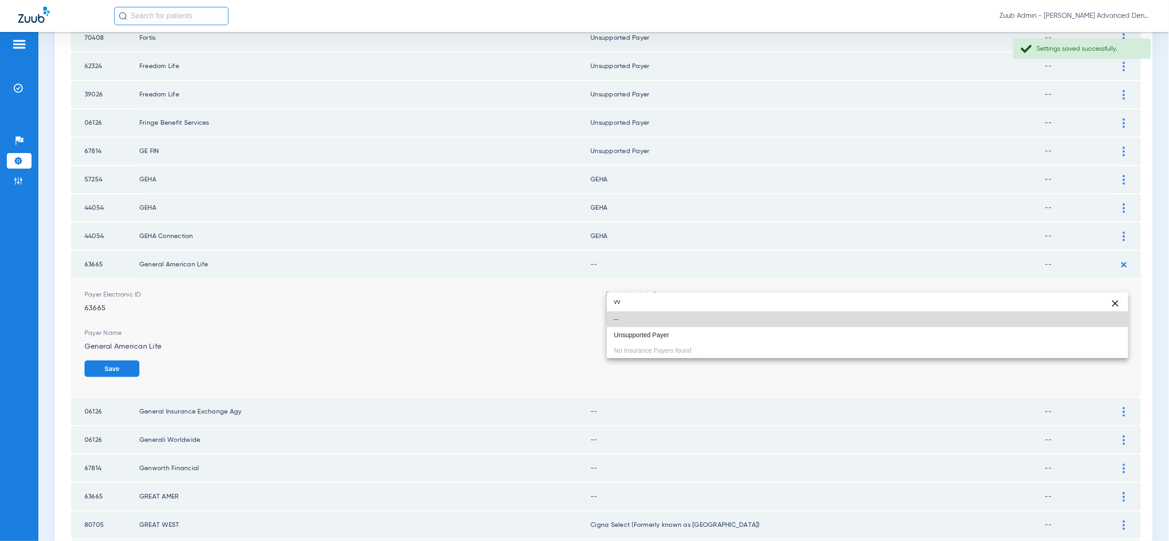
type input "vv"
click at [1106, 334] on mat-option "Unsupported Payer" at bounding box center [867, 335] width 521 height 16
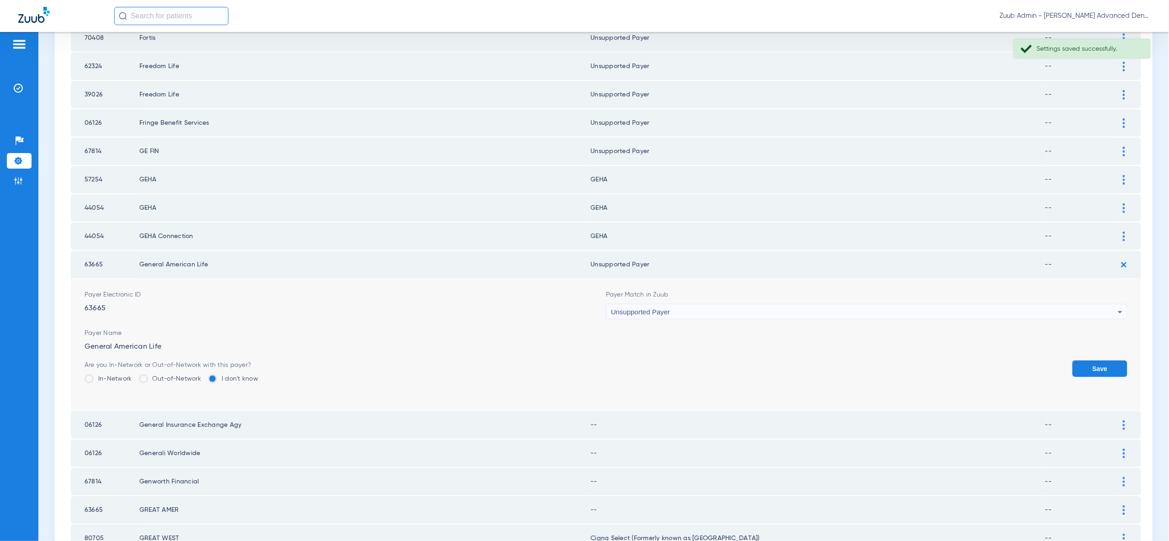
click at [1106, 360] on button "Save" at bounding box center [1099, 368] width 55 height 16
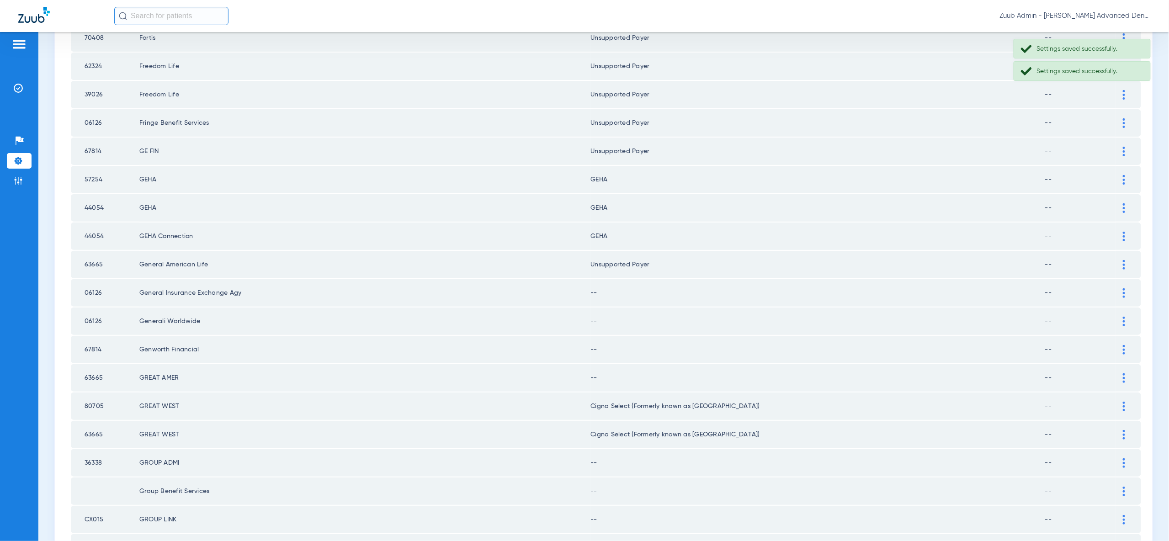
drag, startPoint x: 1119, startPoint y: 262, endPoint x: 1119, endPoint y: 293, distance: 31.1
click at [1119, 288] on div at bounding box center [1124, 293] width 16 height 10
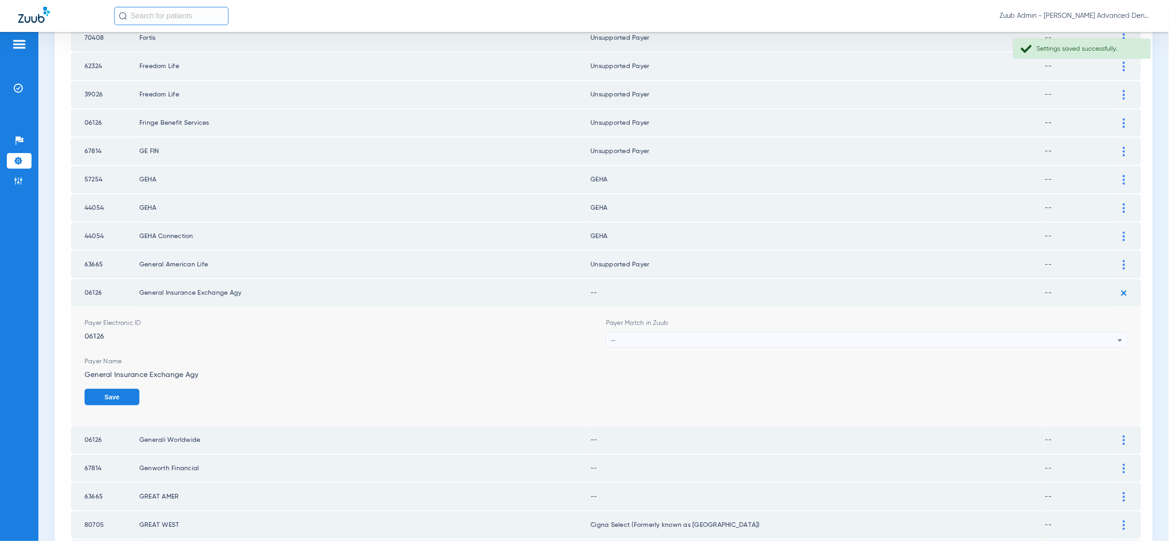
click at [1120, 335] on icon at bounding box center [1119, 340] width 11 height 11
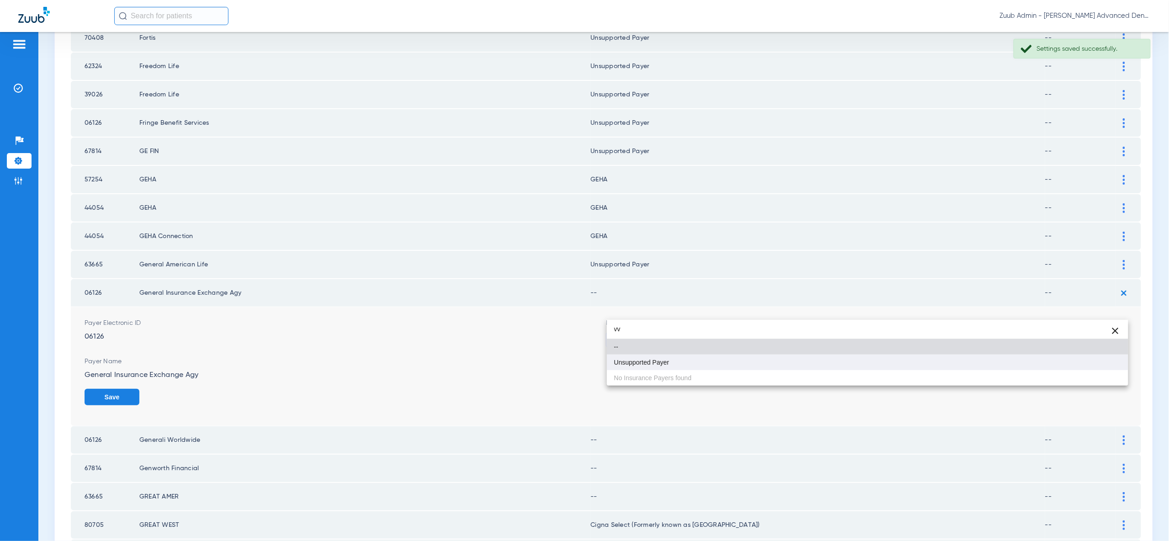
type input "vv"
click at [1111, 360] on mat-option "Unsupported Payer" at bounding box center [867, 363] width 521 height 16
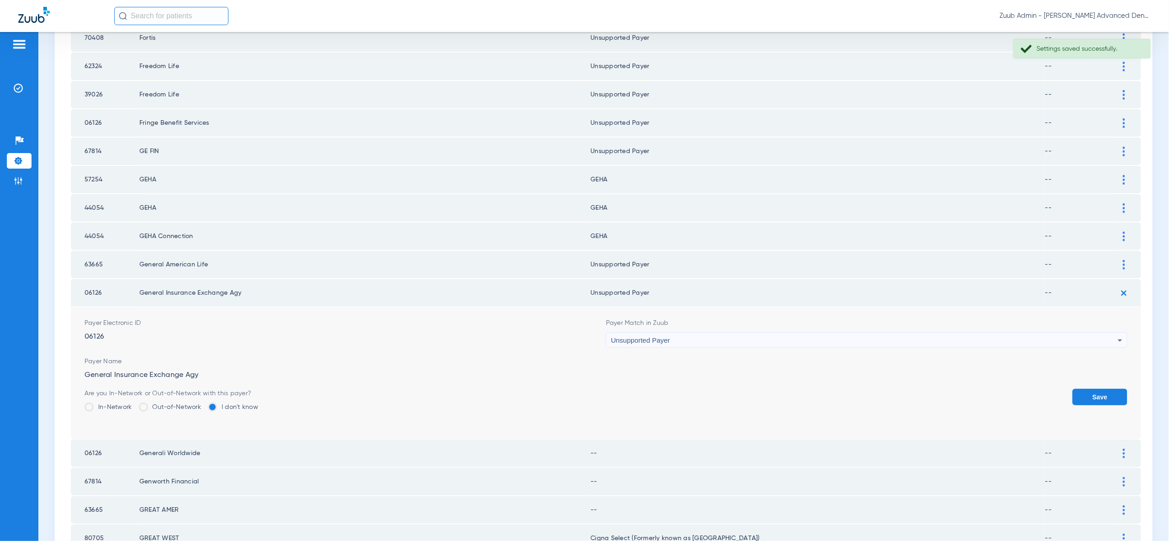
drag, startPoint x: 1111, startPoint y: 365, endPoint x: 1112, endPoint y: 354, distance: 10.6
click at [1111, 389] on button "Save" at bounding box center [1099, 397] width 55 height 16
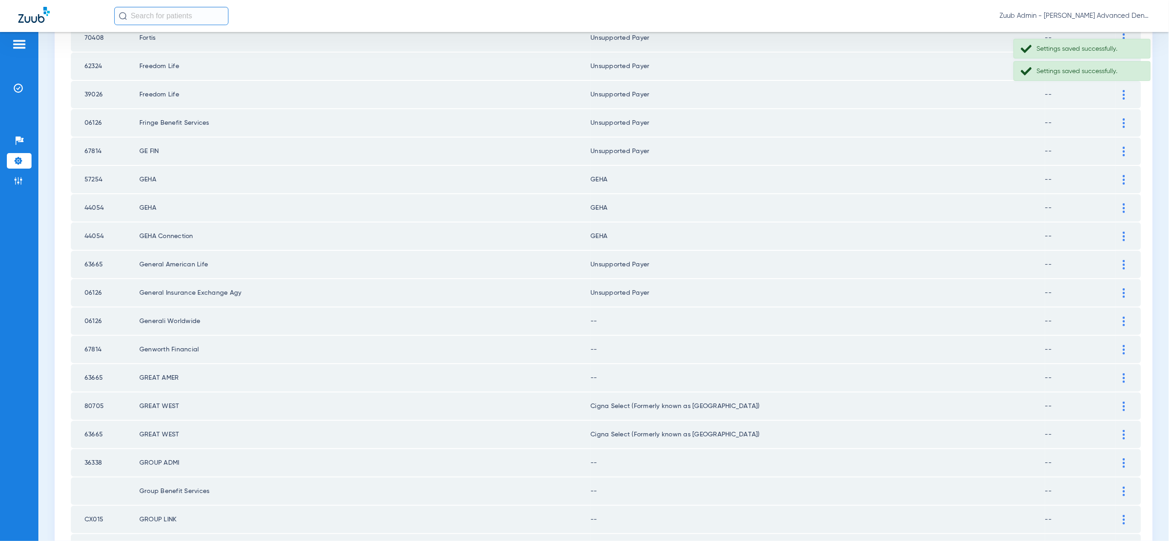
click at [1127, 317] on div at bounding box center [1124, 322] width 16 height 10
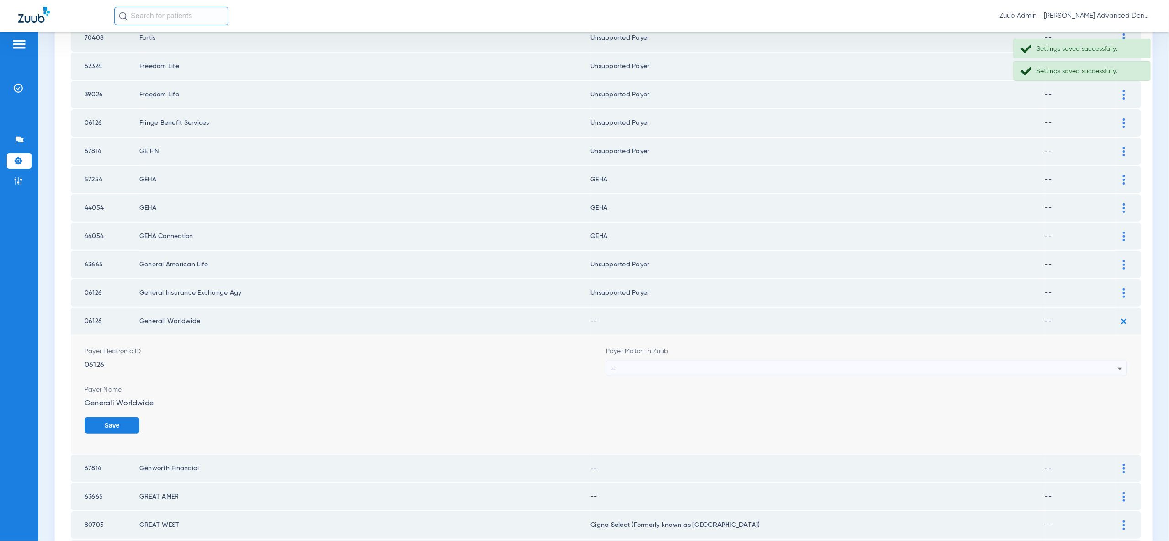
click at [1117, 363] on icon at bounding box center [1119, 368] width 11 height 11
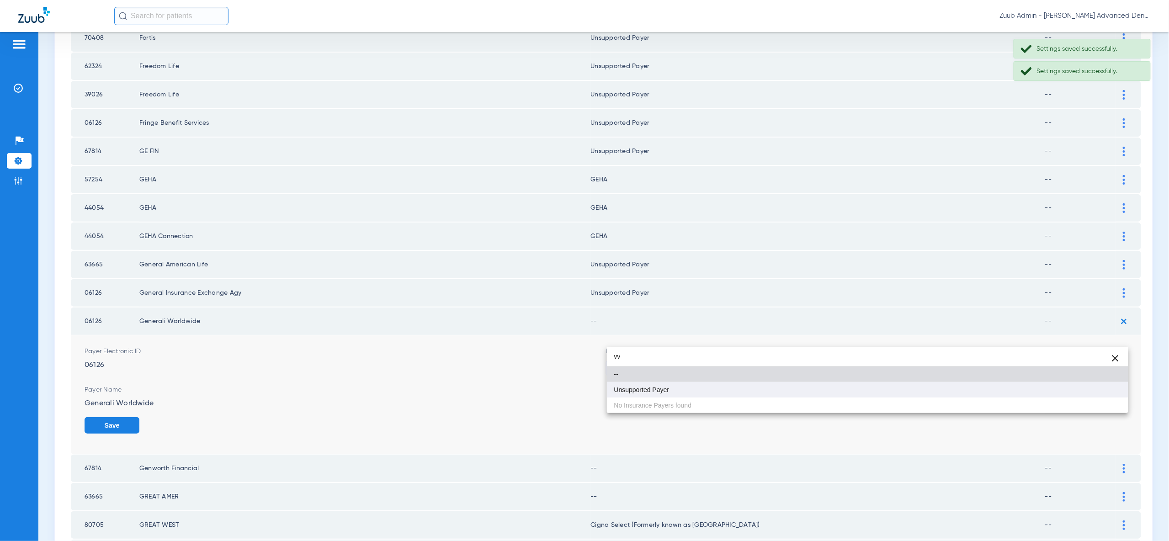
type input "vv"
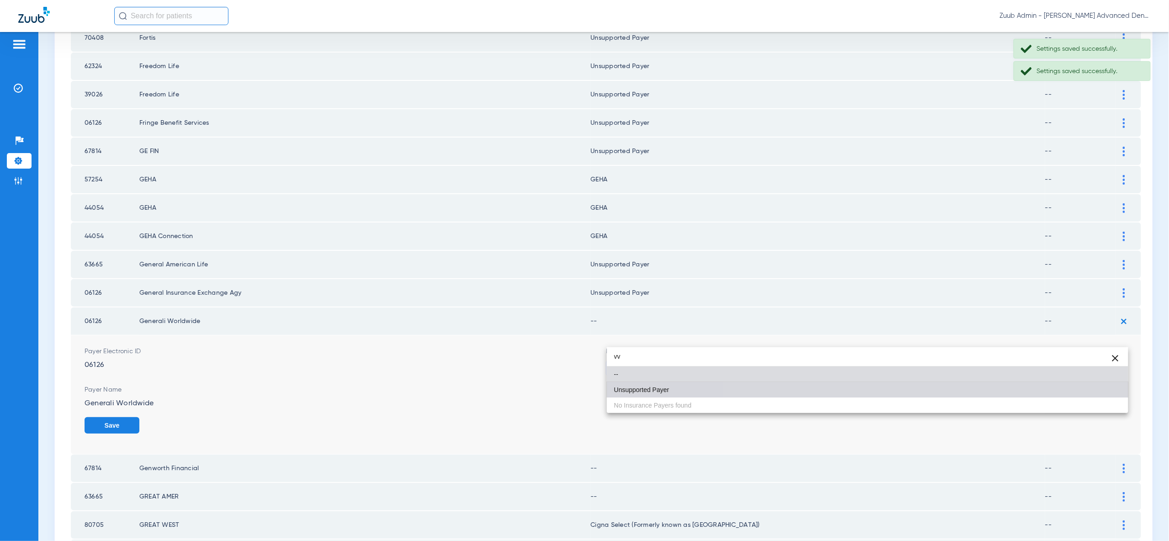
click at [1110, 392] on mat-option "Unsupported Payer" at bounding box center [867, 390] width 521 height 16
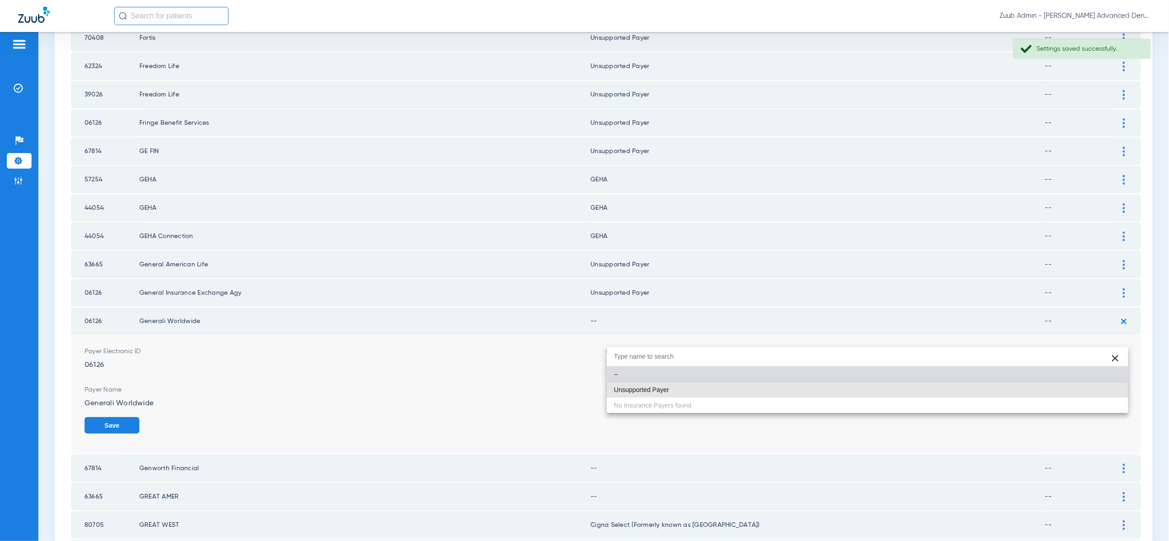
drag, startPoint x: 1110, startPoint y: 392, endPoint x: 1111, endPoint y: 387, distance: 4.7
click at [139, 417] on button "Save" at bounding box center [112, 425] width 55 height 16
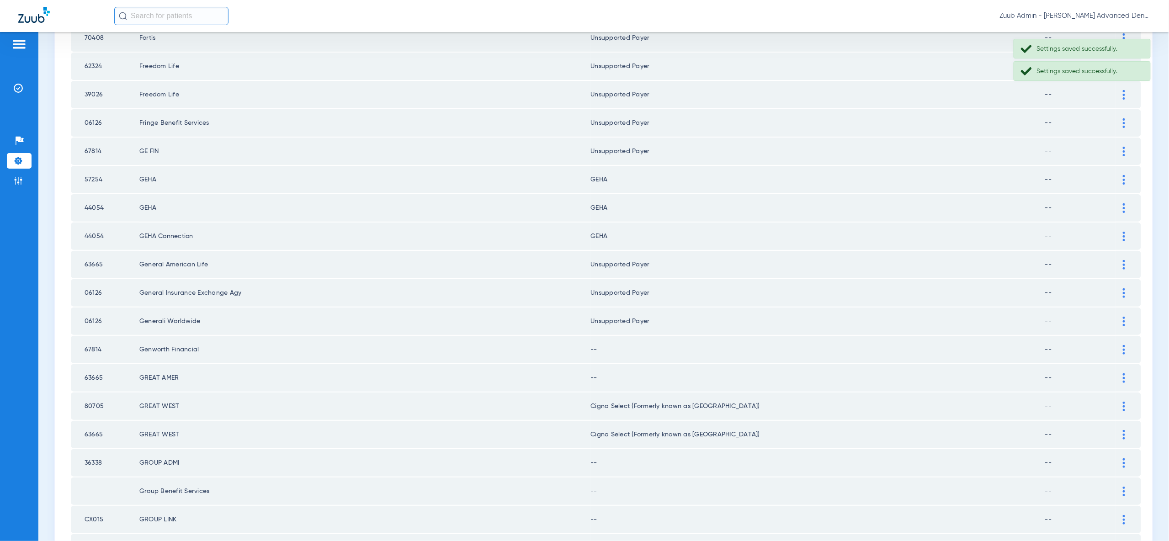
click at [1125, 345] on div at bounding box center [1124, 350] width 16 height 10
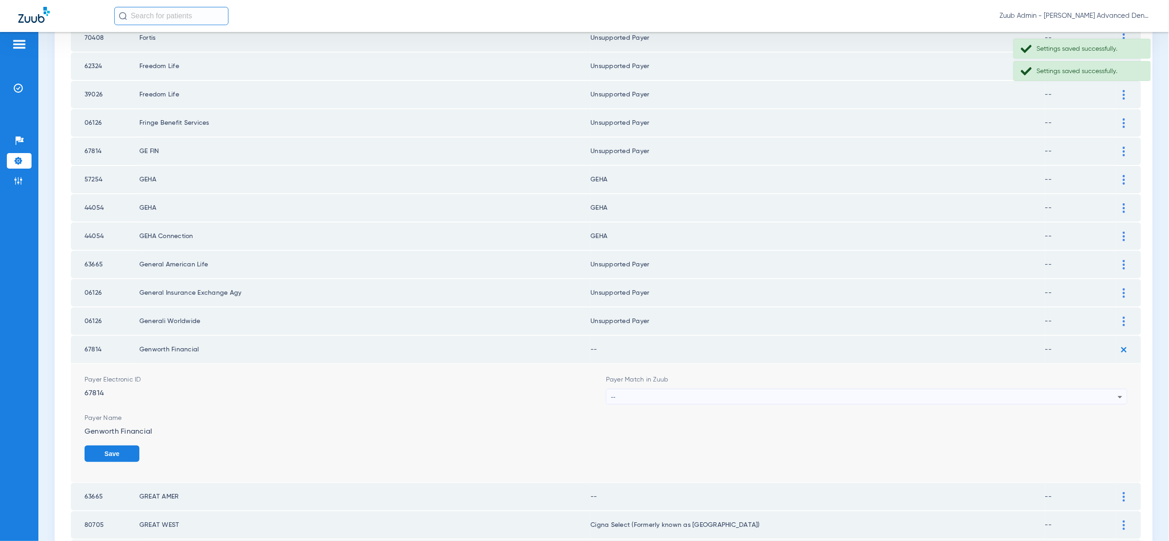
click at [1117, 392] on icon at bounding box center [1119, 397] width 11 height 11
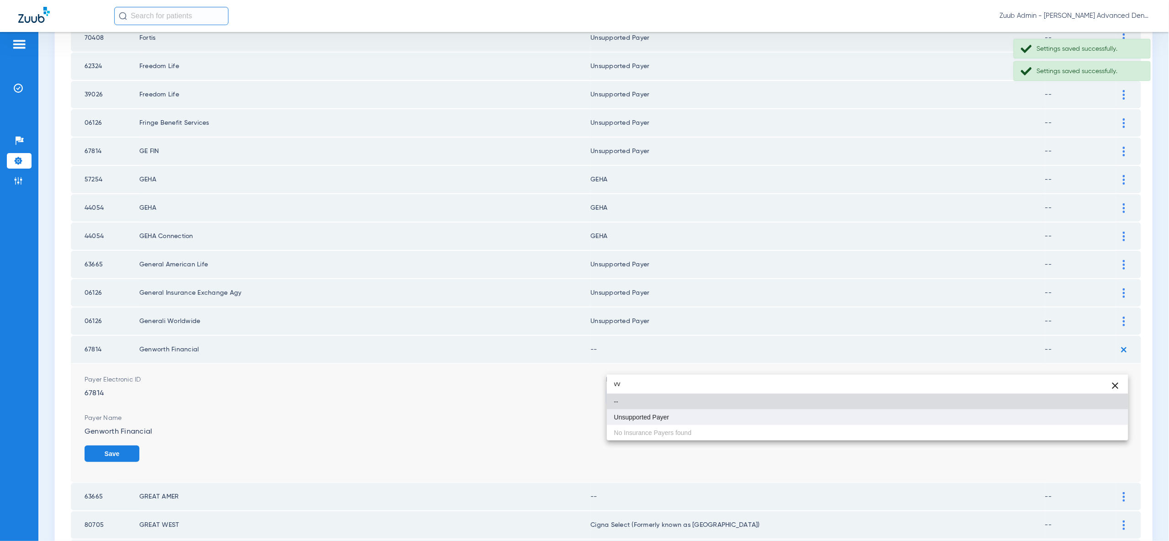
type input "vv"
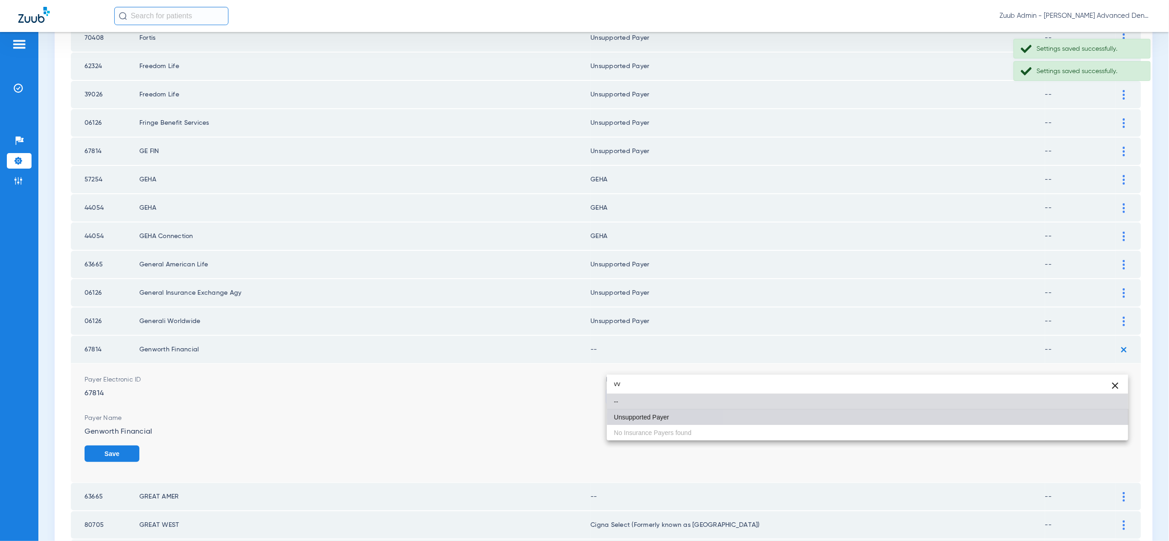
click at [1106, 416] on mat-option "Unsupported Payer" at bounding box center [867, 417] width 521 height 16
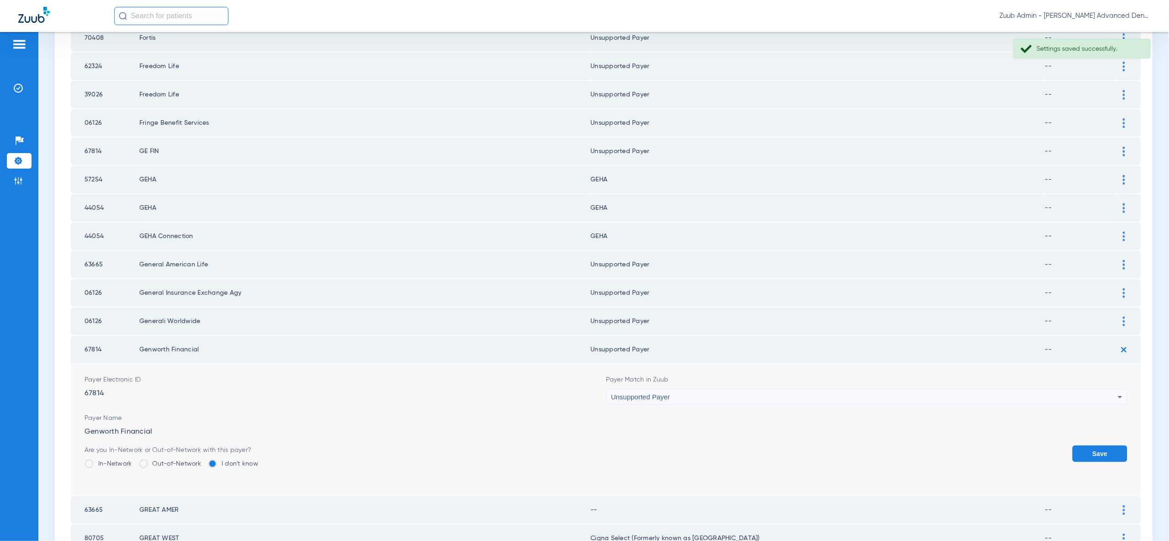
click at [1106, 445] on button "Save" at bounding box center [1099, 453] width 55 height 16
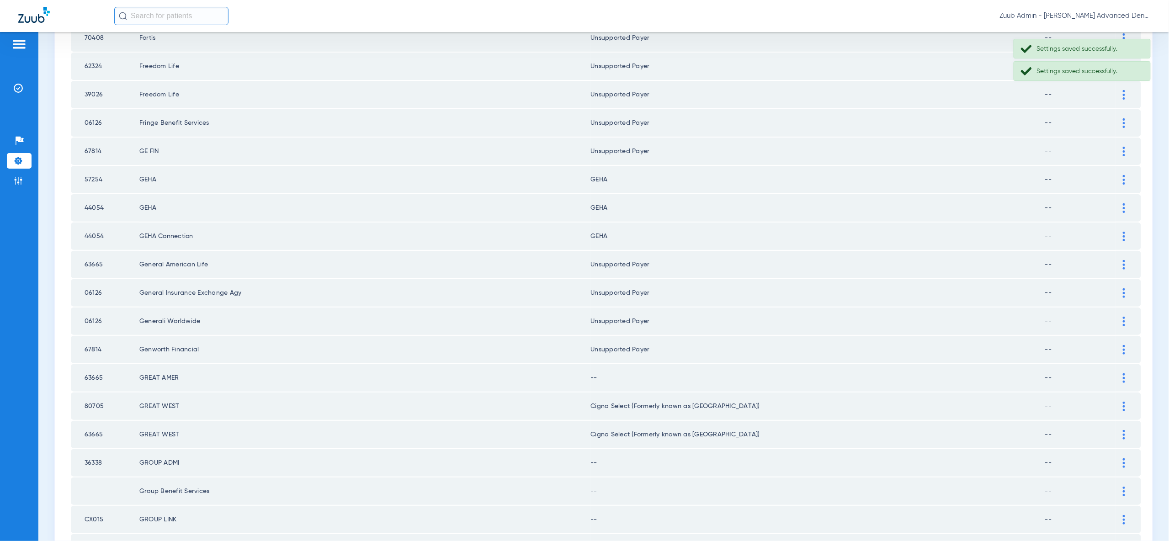
click at [1120, 373] on div at bounding box center [1124, 378] width 16 height 10
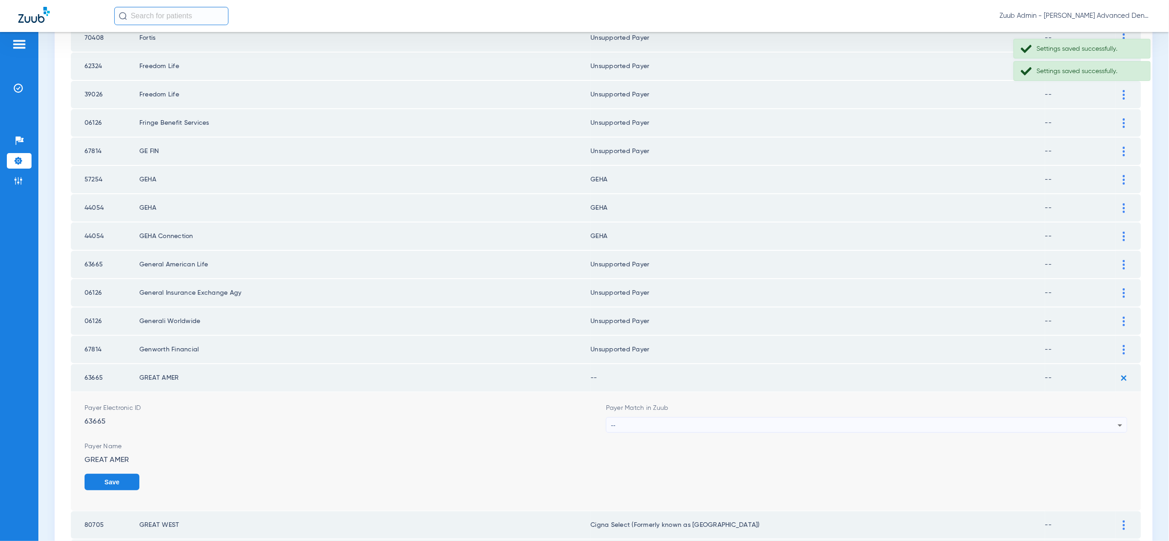
click at [1114, 420] on icon at bounding box center [1119, 425] width 11 height 11
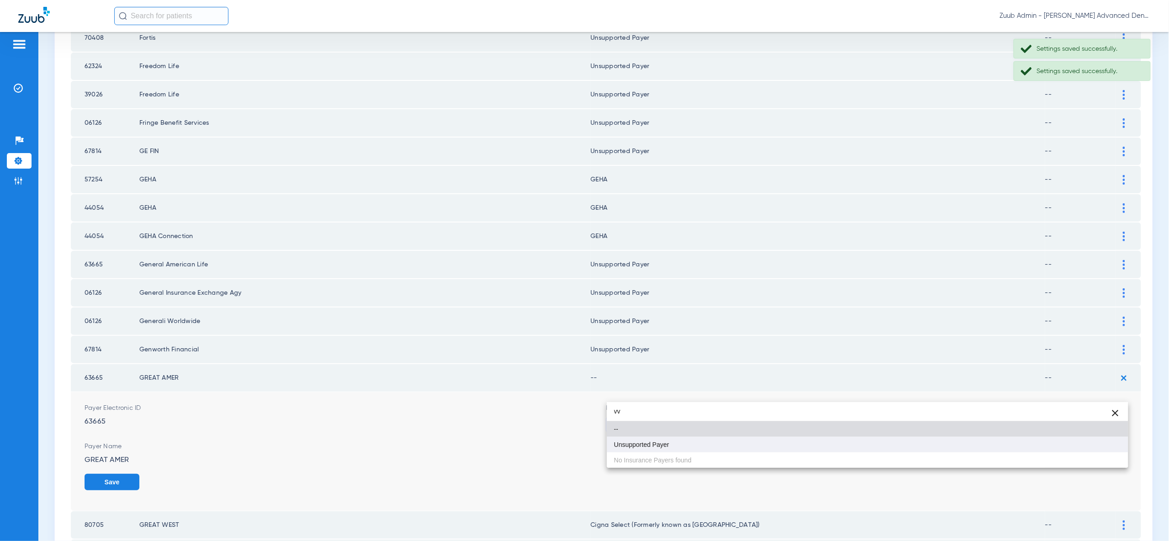
type input "vv"
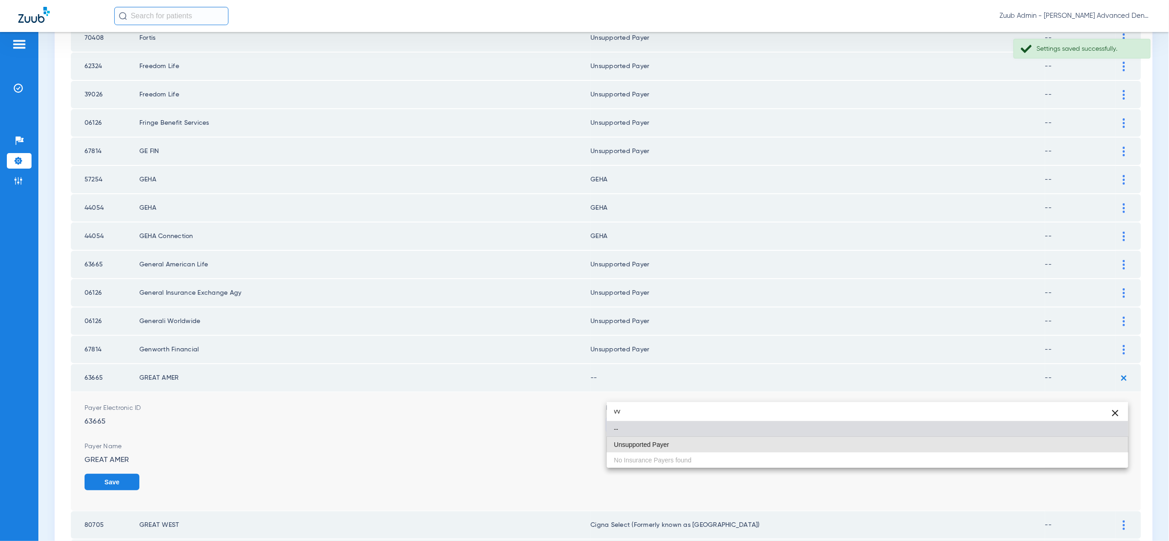
click at [1117, 447] on mat-option "Unsupported Payer" at bounding box center [867, 445] width 521 height 16
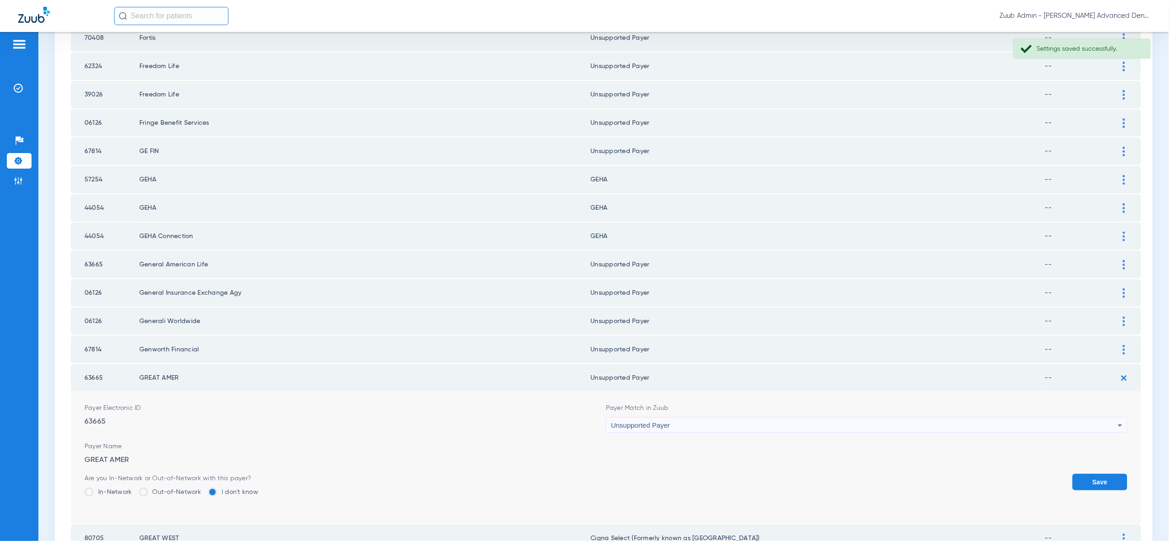
click at [1114, 474] on button "Save" at bounding box center [1099, 482] width 55 height 16
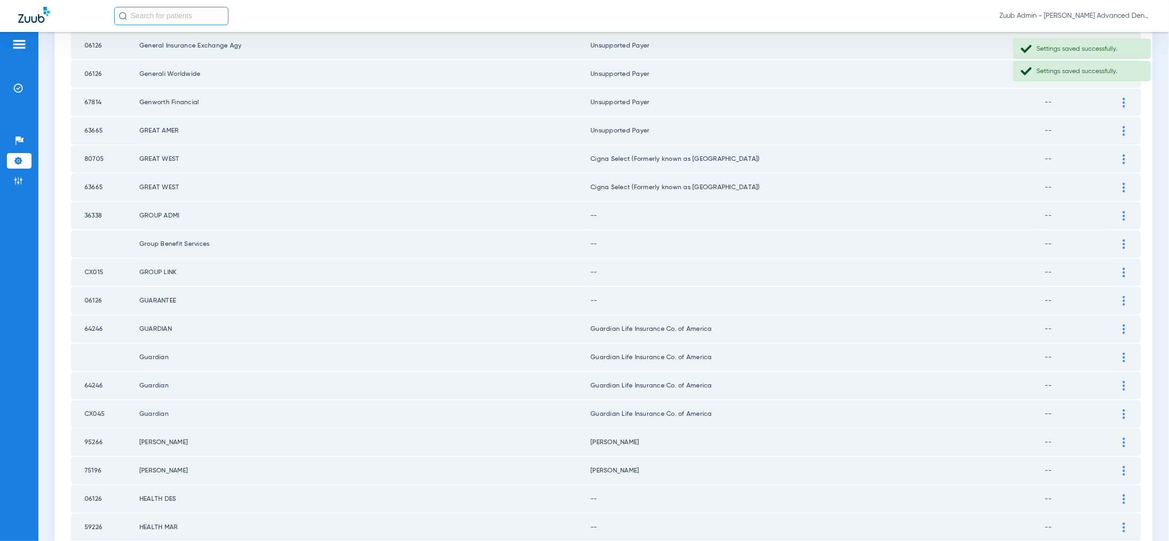
scroll to position [986, 0]
click at [1125, 211] on img at bounding box center [1123, 216] width 2 height 10
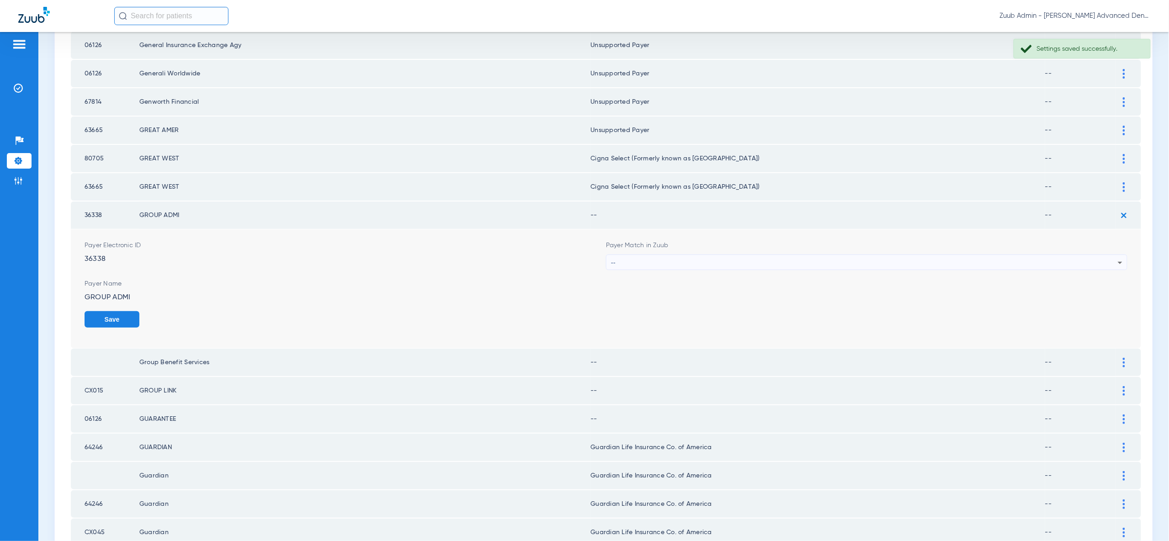
click at [1112, 255] on div "--" at bounding box center [864, 263] width 507 height 16
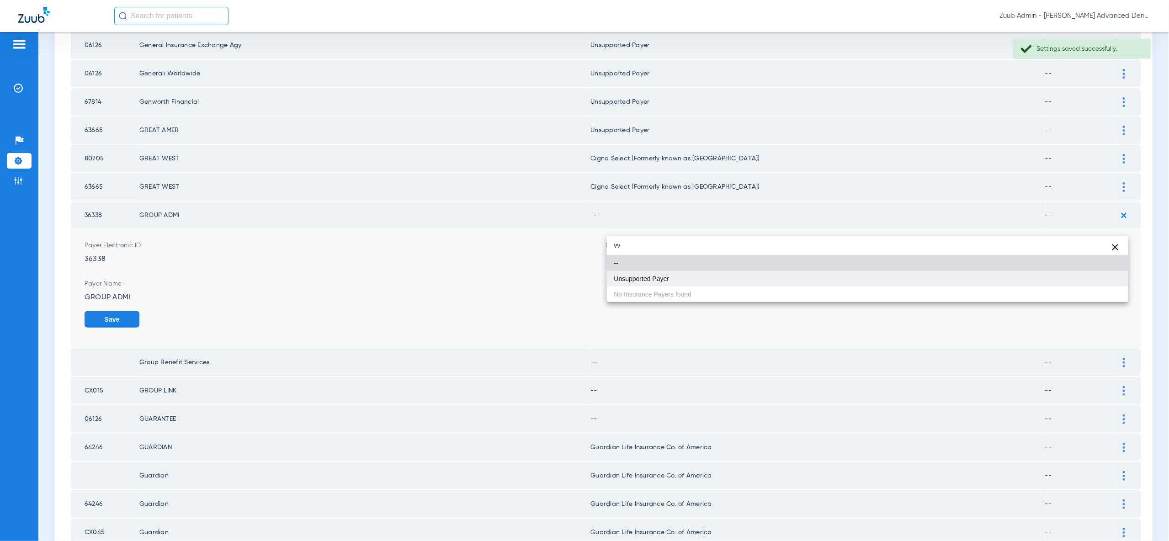
type input "vv"
click at [1110, 285] on mat-option "Unsupported Payer" at bounding box center [867, 279] width 521 height 16
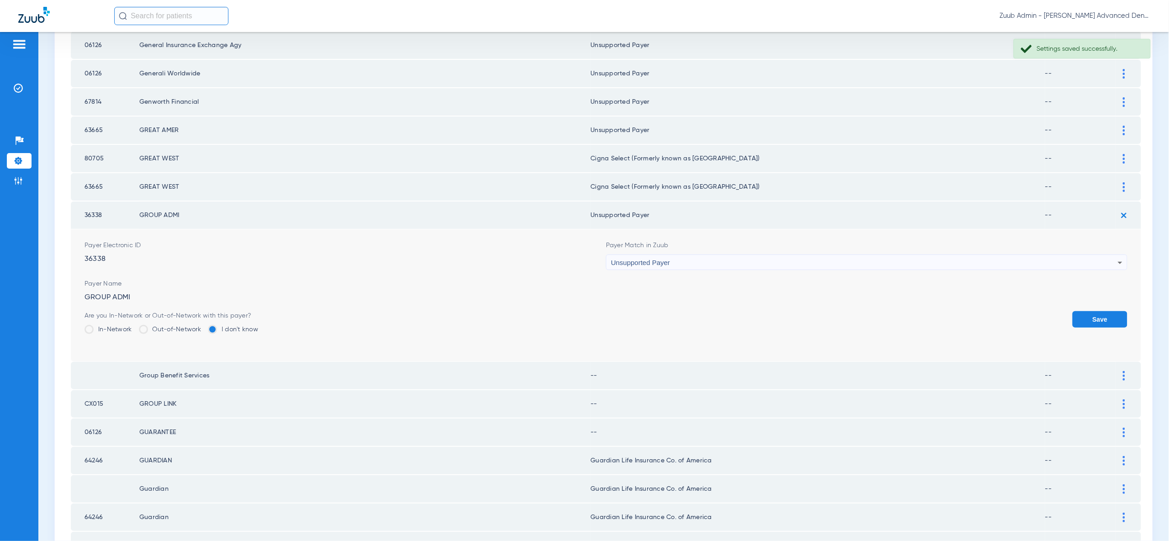
click at [1110, 311] on button "Save" at bounding box center [1099, 319] width 55 height 16
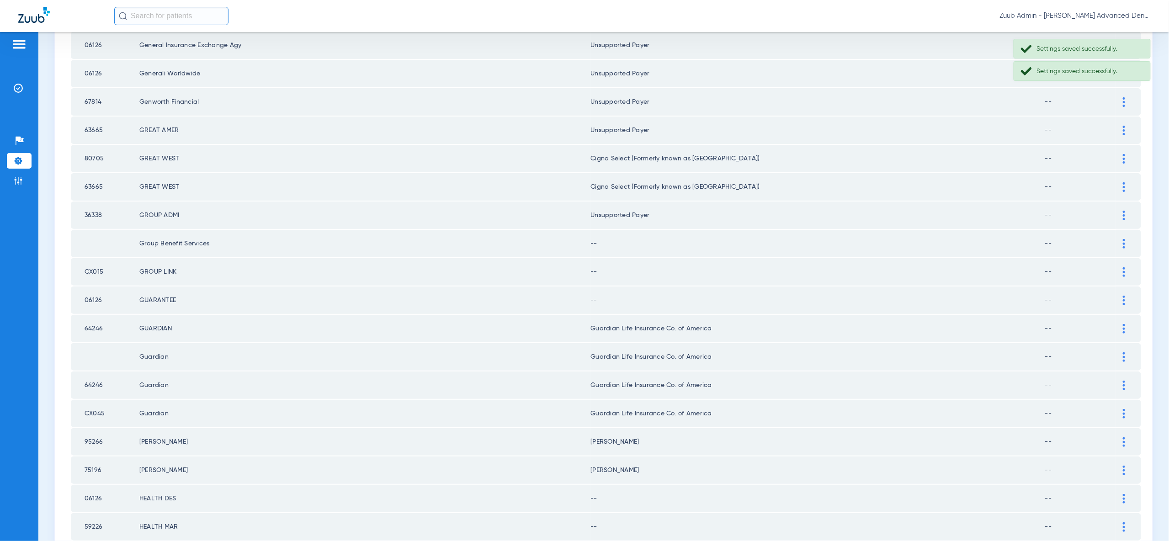
click at [1124, 239] on img at bounding box center [1123, 244] width 2 height 10
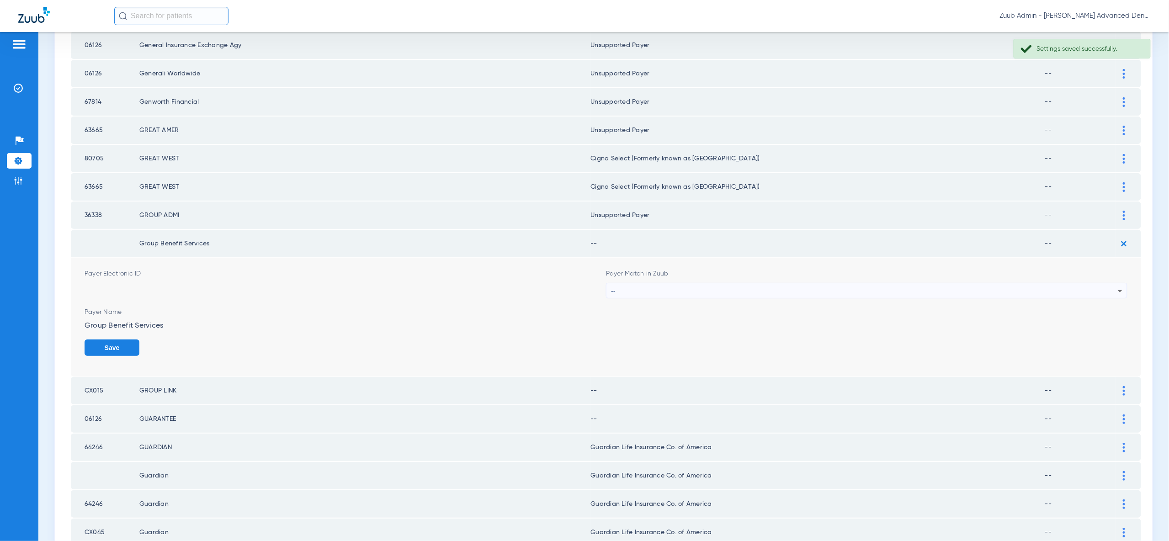
click at [1117, 286] on icon at bounding box center [1119, 291] width 11 height 11
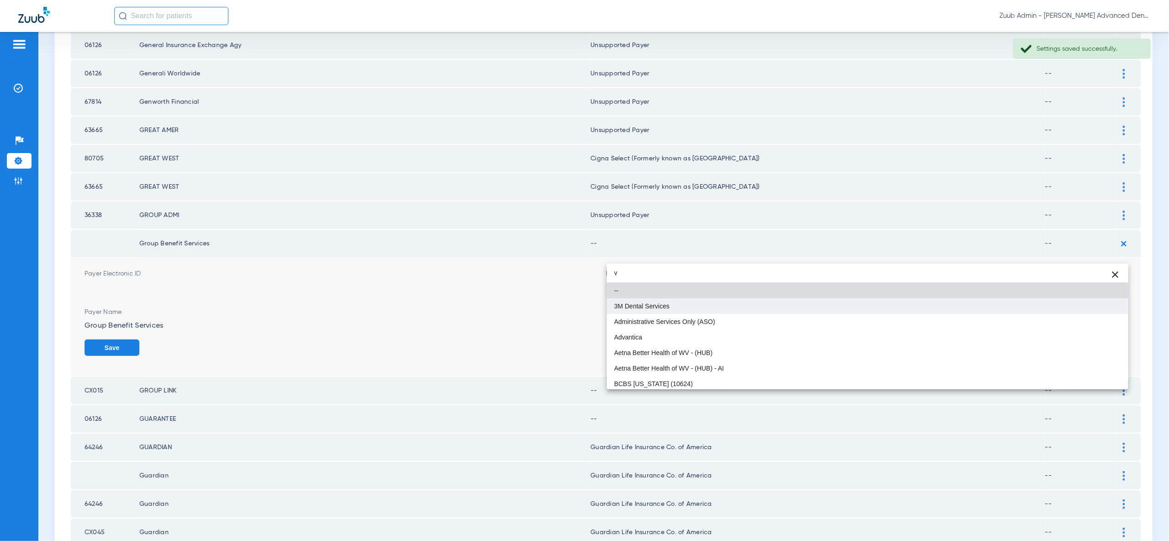
type input "v"
click at [1108, 310] on mat-option "3M Dental Services" at bounding box center [867, 306] width 521 height 16
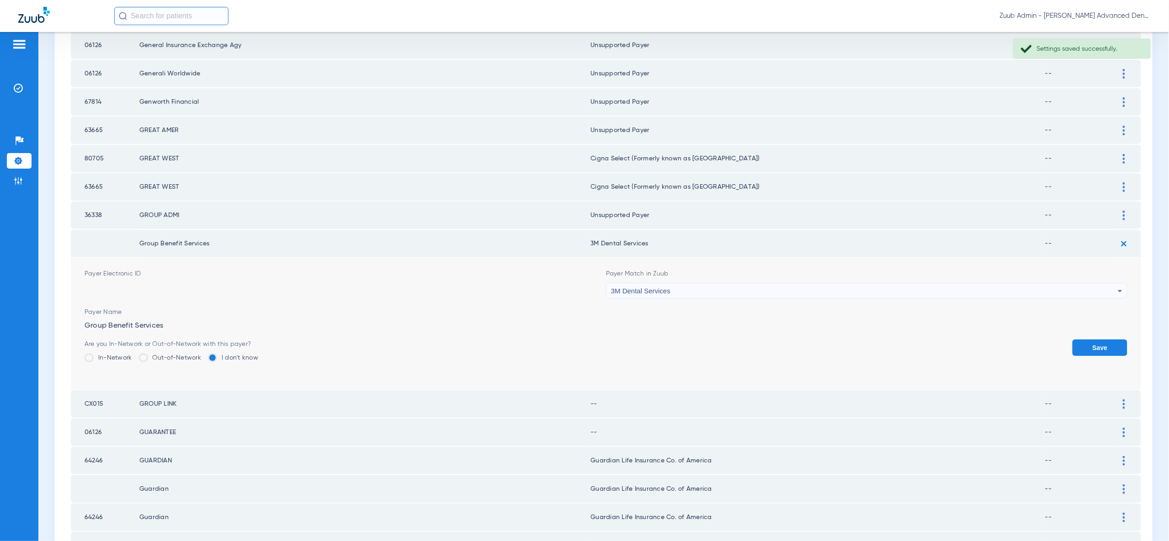
click at [1098, 283] on div "3M Dental Services" at bounding box center [864, 291] width 507 height 16
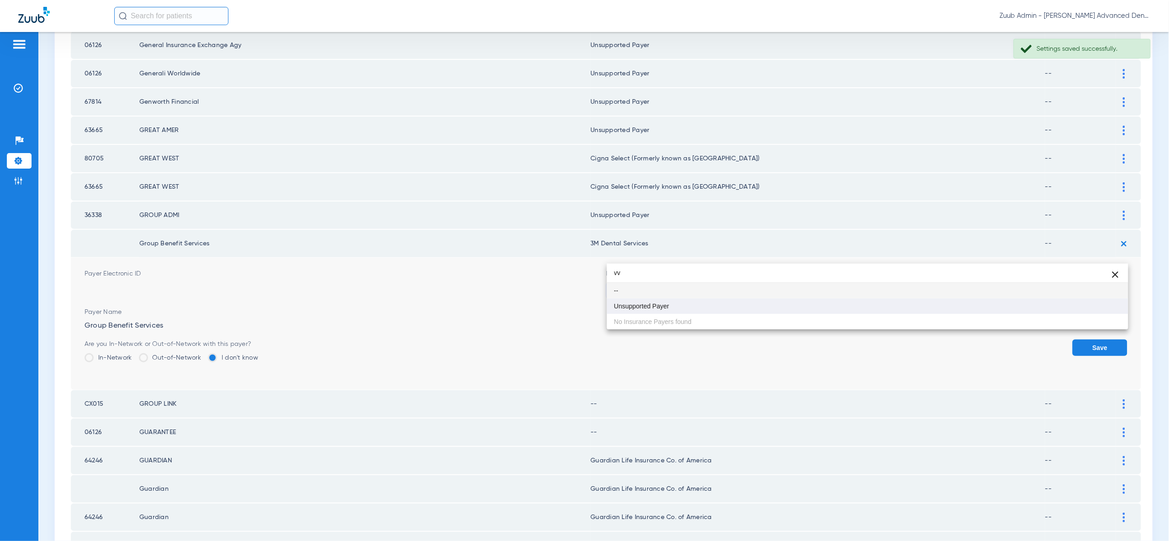
type input "vv"
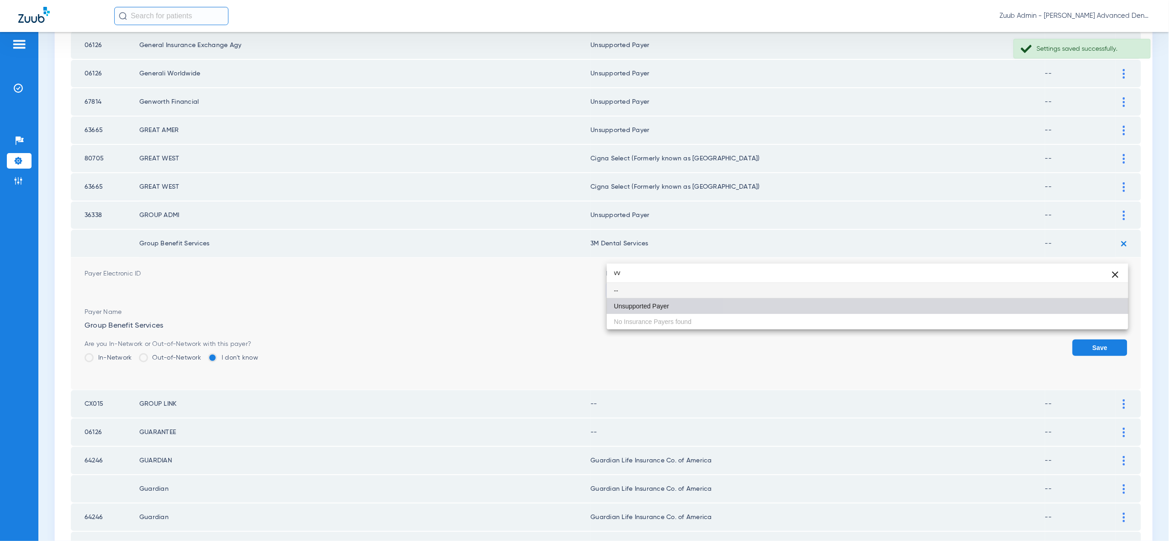
click at [1106, 308] on mat-option "Unsupported Payer" at bounding box center [867, 306] width 521 height 16
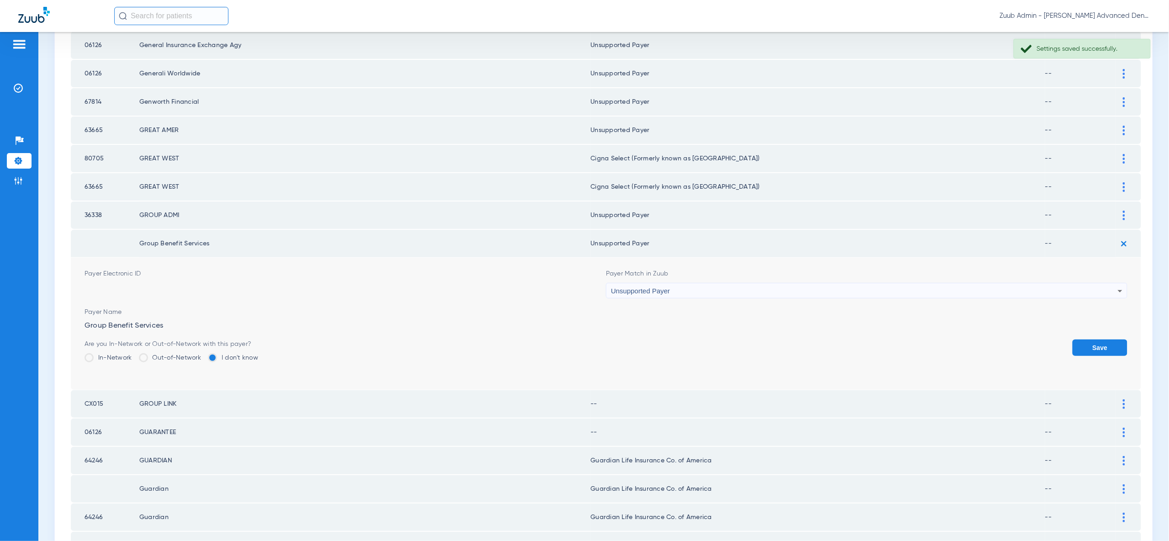
drag, startPoint x: 1106, startPoint y: 308, endPoint x: 1106, endPoint y: 295, distance: 13.3
click at [1106, 339] on button "Save" at bounding box center [1099, 347] width 55 height 16
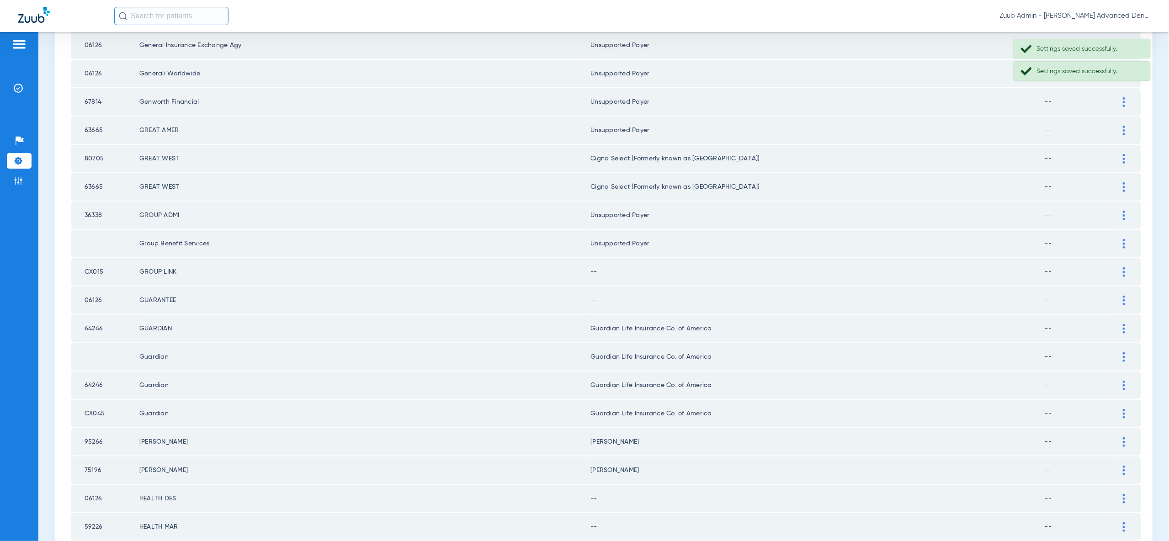
click at [1123, 267] on img at bounding box center [1123, 272] width 2 height 10
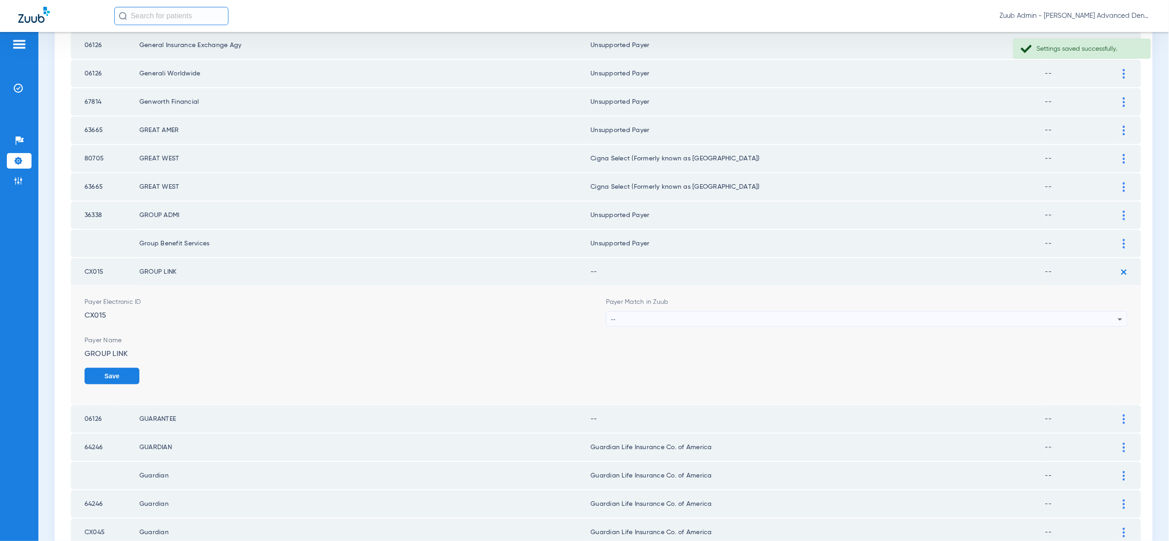
click at [1108, 312] on div "--" at bounding box center [864, 320] width 507 height 16
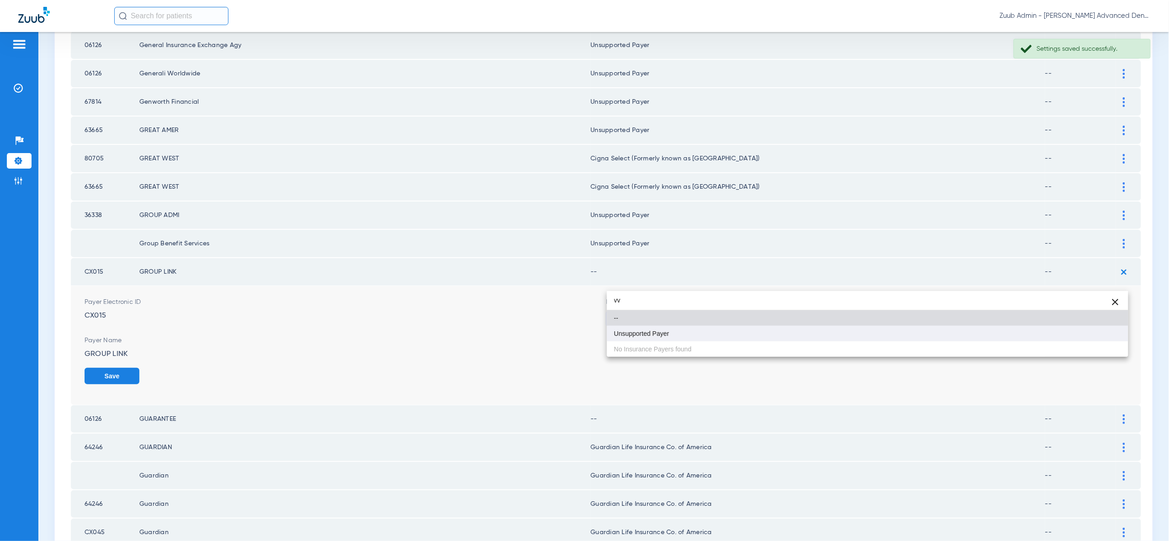
type input "vv"
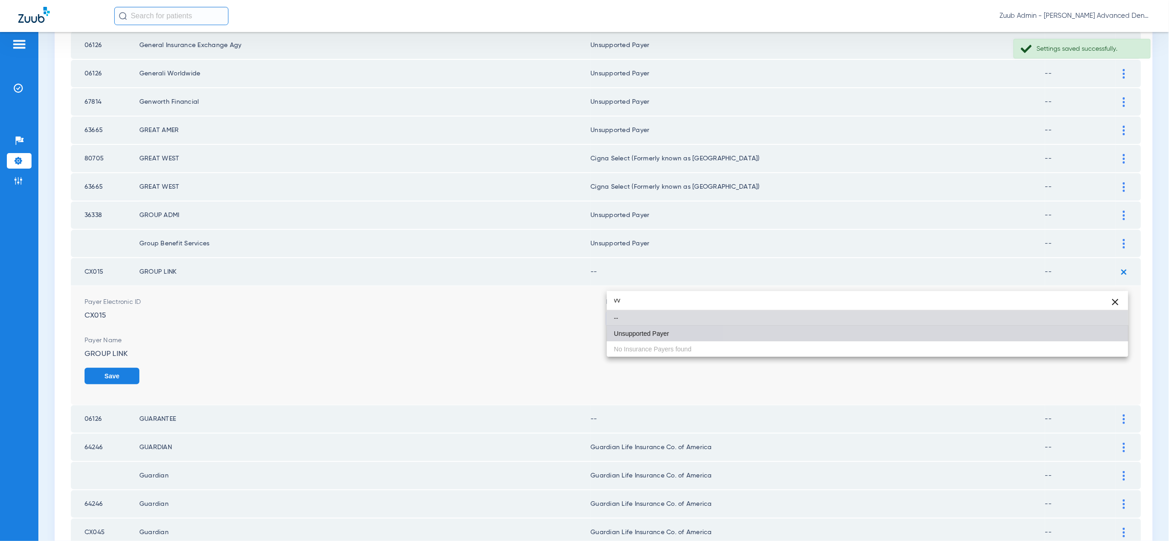
click at [1103, 341] on mat-option "Unsupported Payer" at bounding box center [867, 334] width 521 height 16
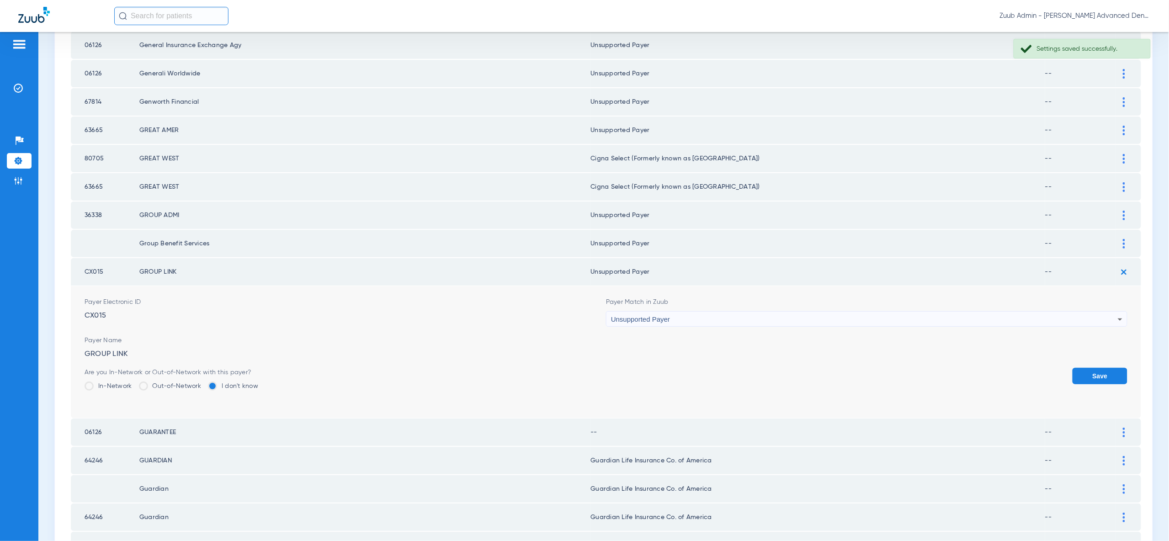
click at [1103, 368] on button "Save" at bounding box center [1099, 376] width 55 height 16
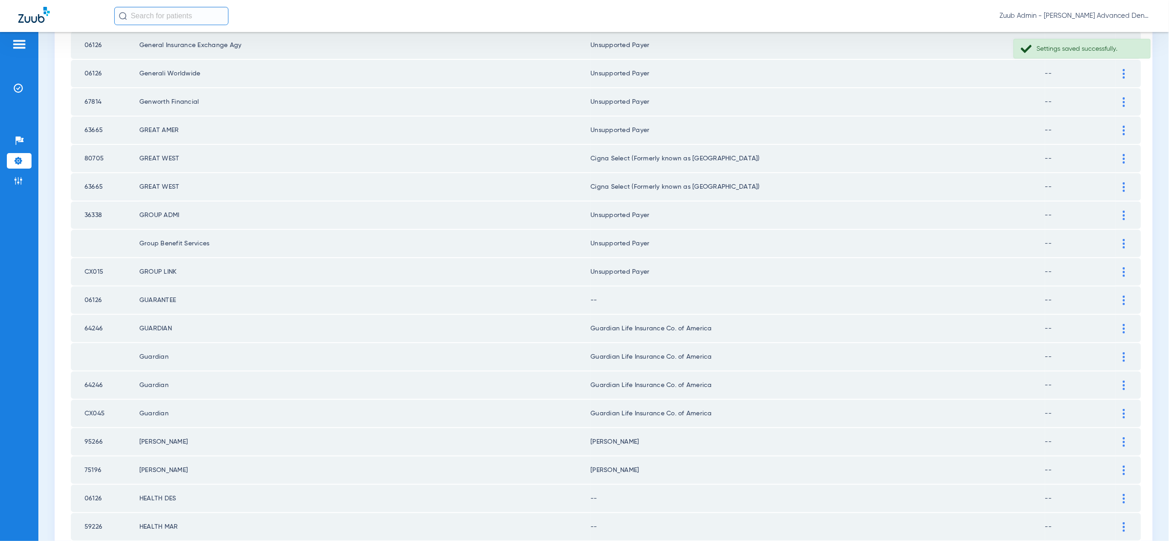
click at [1119, 296] on div at bounding box center [1124, 301] width 16 height 10
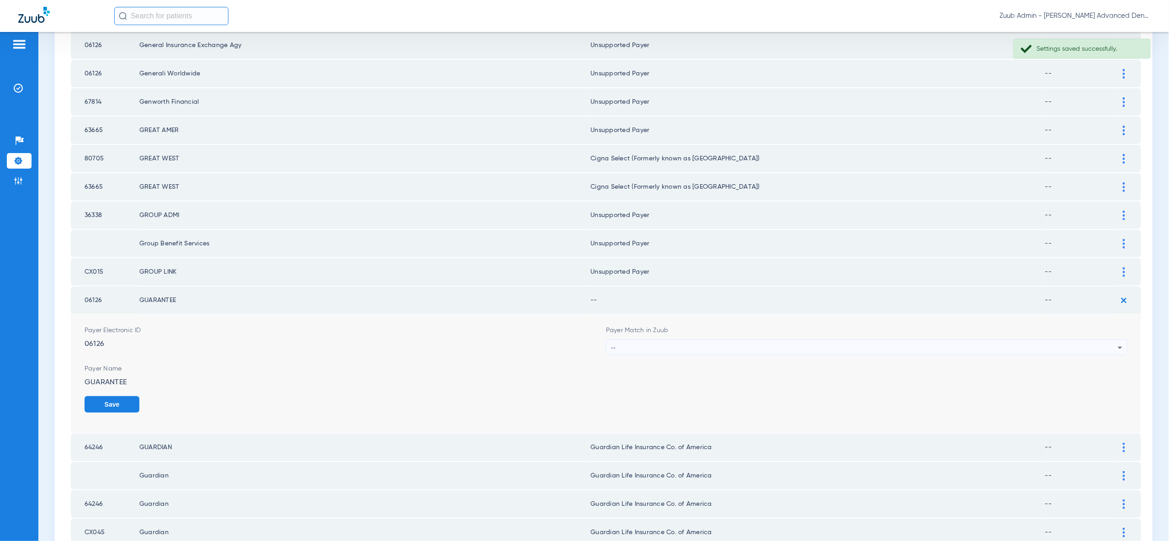
click at [1117, 342] on icon at bounding box center [1119, 347] width 11 height 11
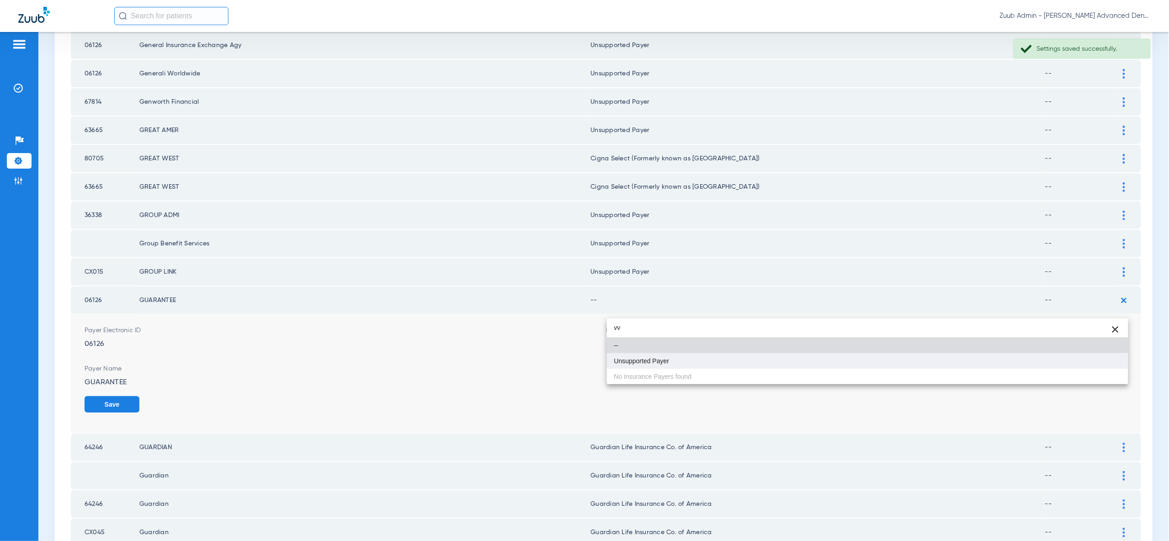
type input "vv"
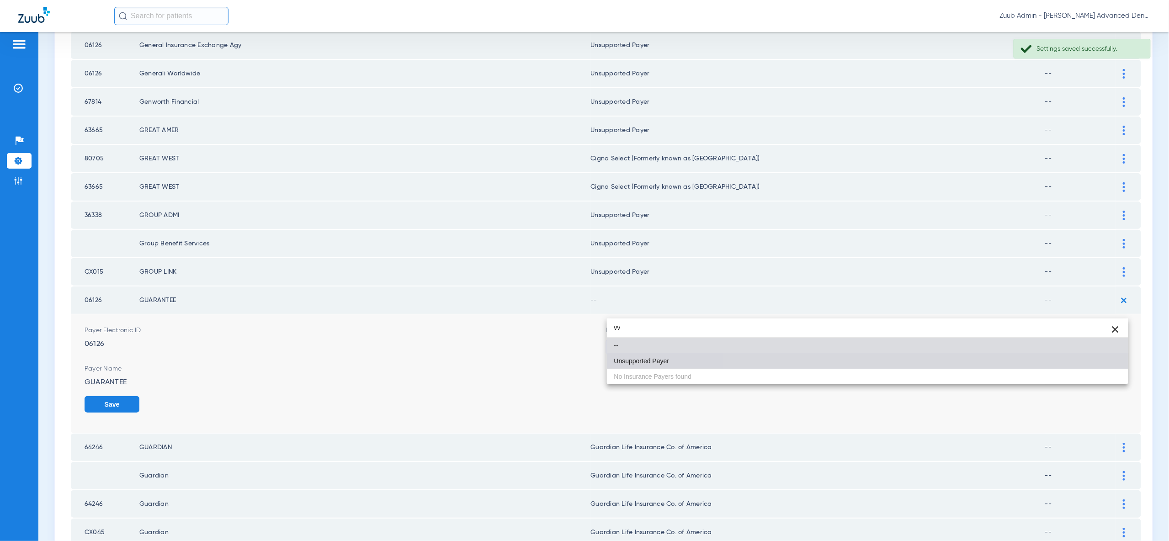
click at [1106, 362] on mat-option "Unsupported Payer" at bounding box center [867, 361] width 521 height 16
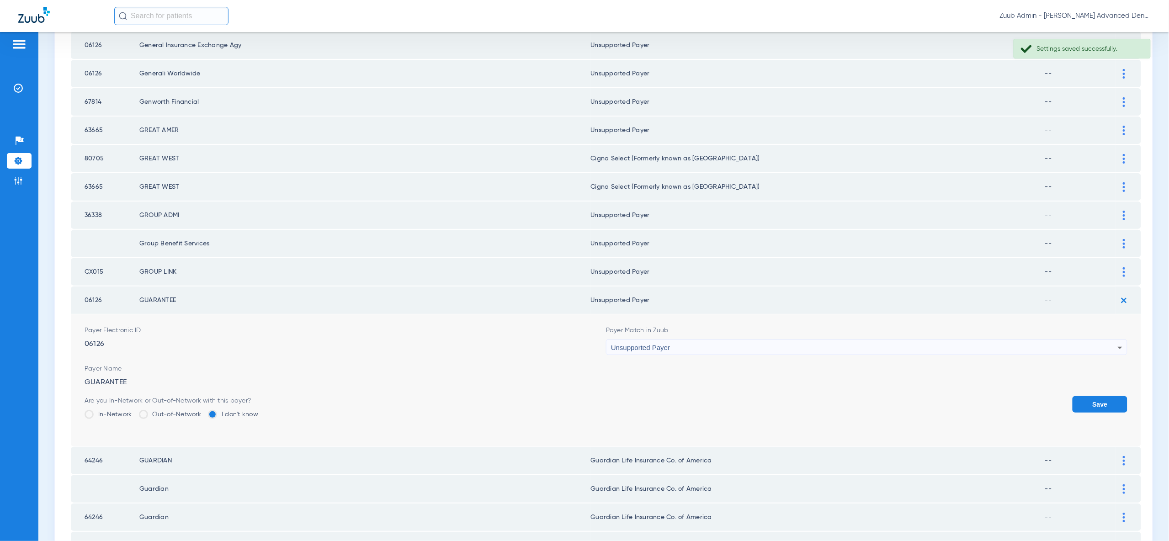
click at [1106, 396] on button "Save" at bounding box center [1099, 404] width 55 height 16
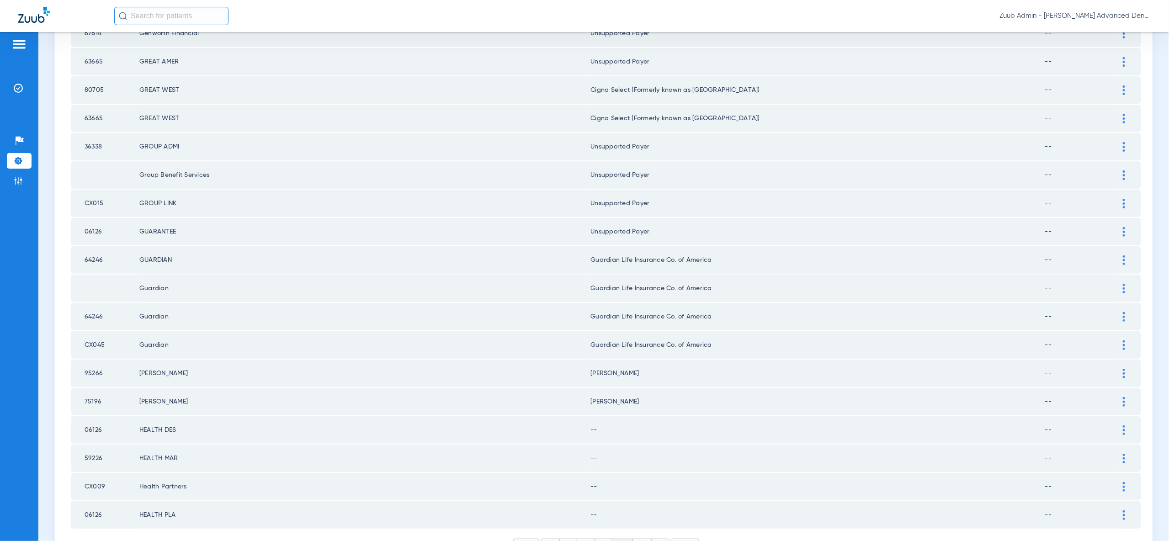
scroll to position [1064, 0]
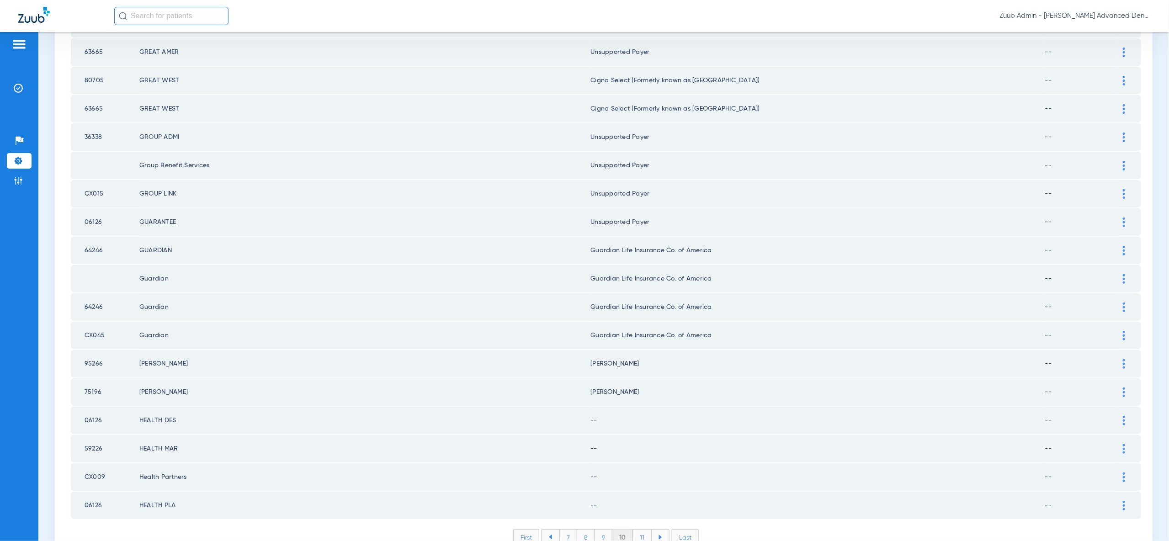
click at [1122, 416] on img at bounding box center [1123, 421] width 2 height 10
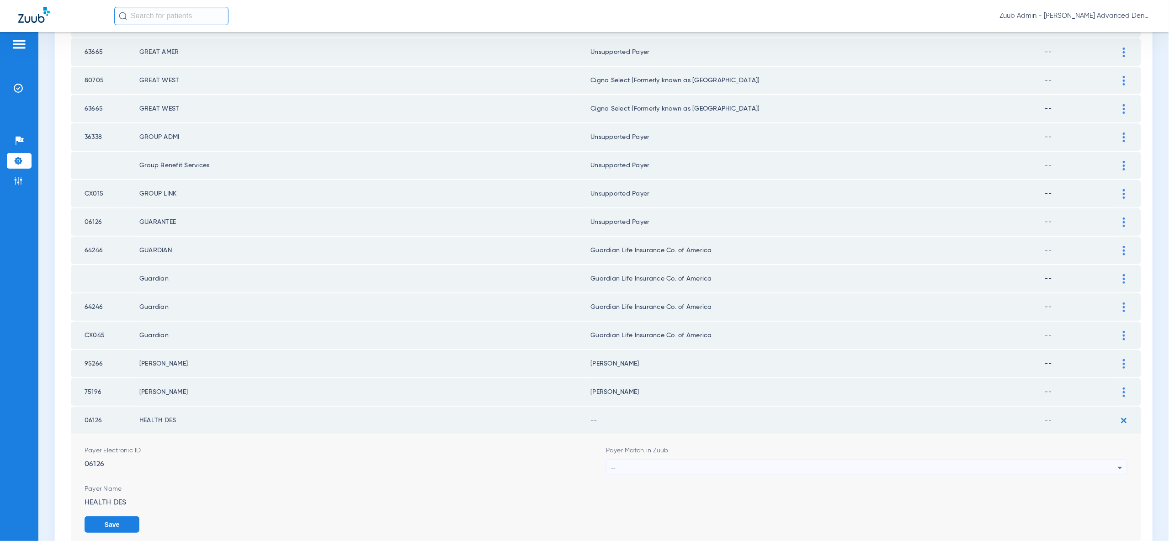
click at [1113, 460] on div "--" at bounding box center [864, 468] width 507 height 16
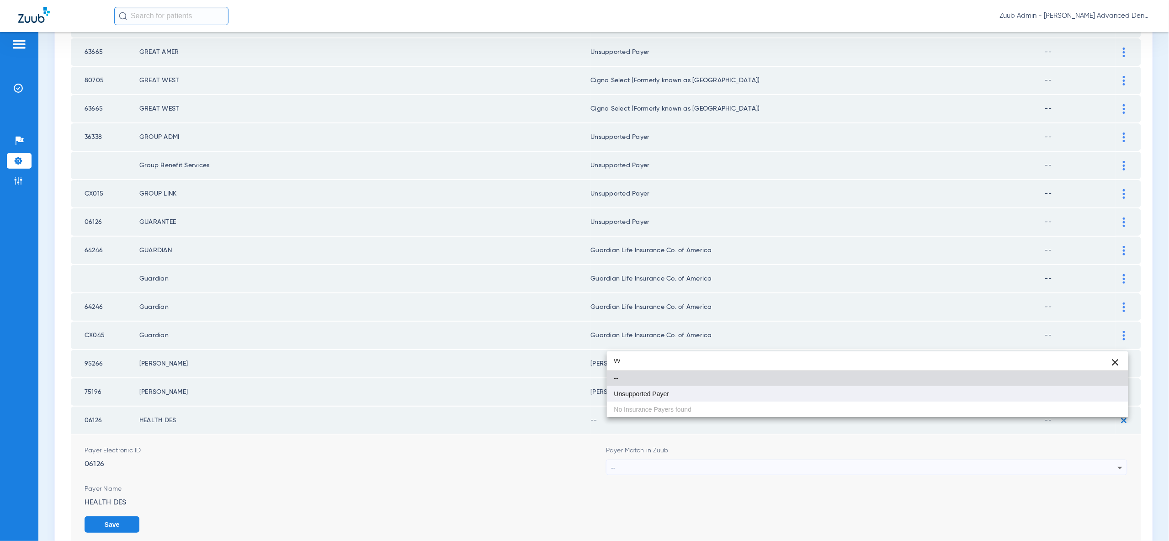
type input "vv"
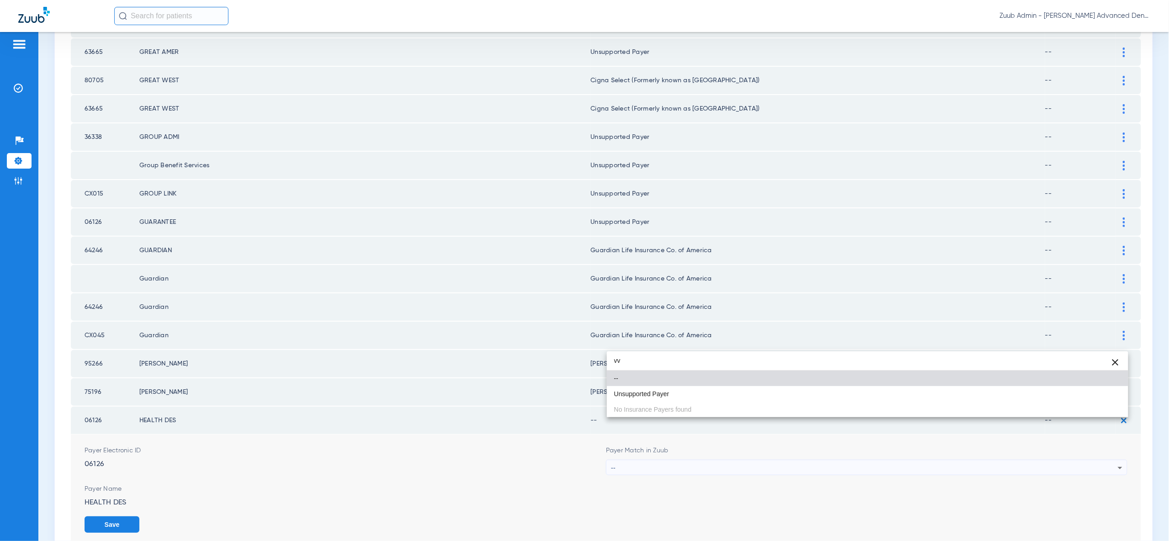
drag, startPoint x: 1109, startPoint y: 390, endPoint x: 1107, endPoint y: 443, distance: 53.5
click at [1109, 390] on mat-option "Unsupported Payer" at bounding box center [867, 394] width 521 height 16
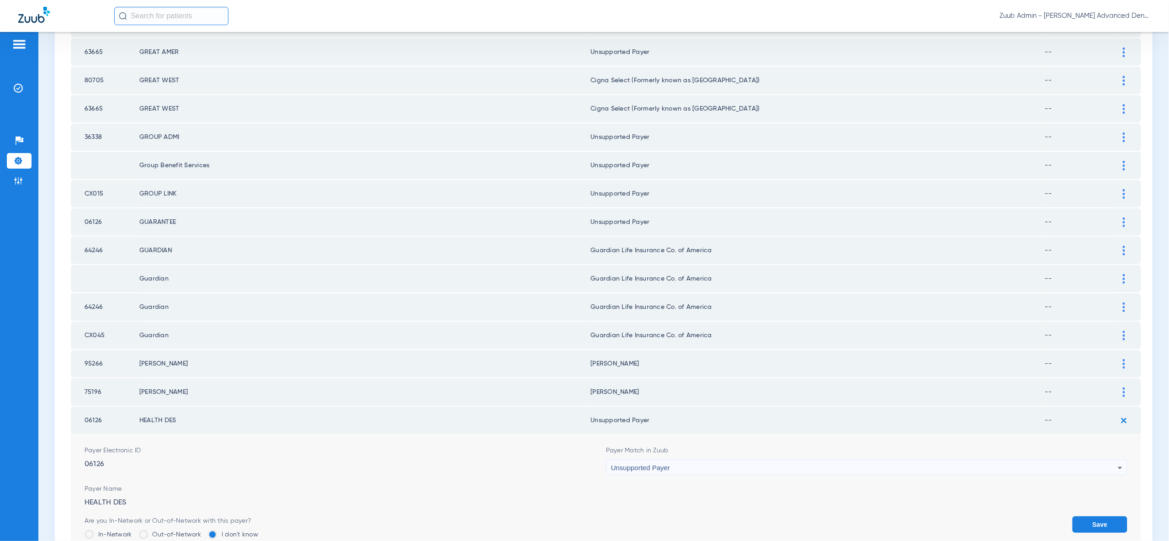
drag, startPoint x: 1103, startPoint y: 481, endPoint x: 1103, endPoint y: 470, distance: 10.5
click at [1103, 516] on button "Save" at bounding box center [1099, 524] width 55 height 16
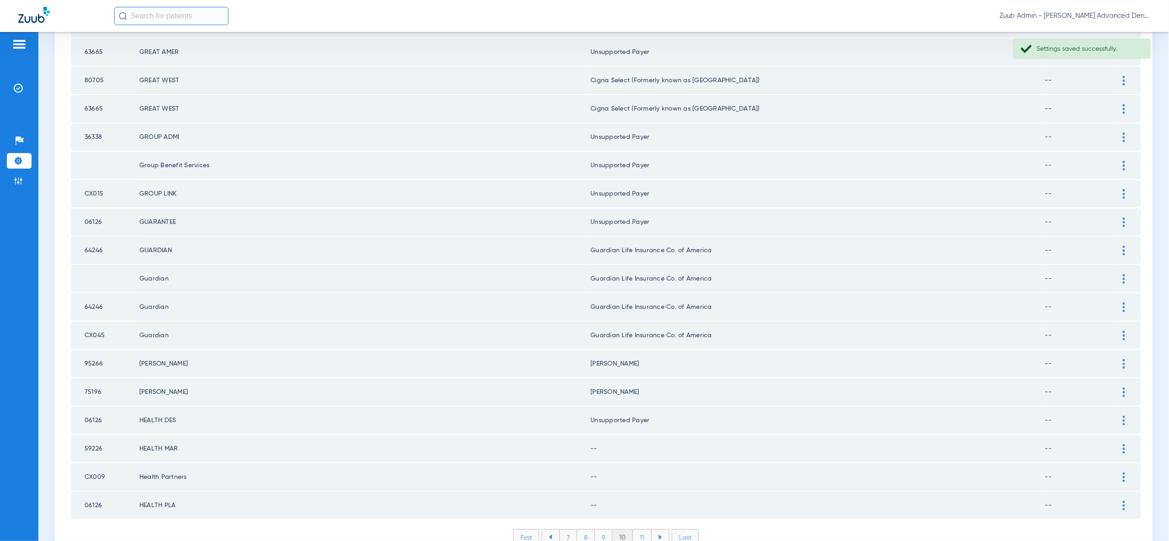
click at [1123, 444] on img at bounding box center [1123, 449] width 2 height 10
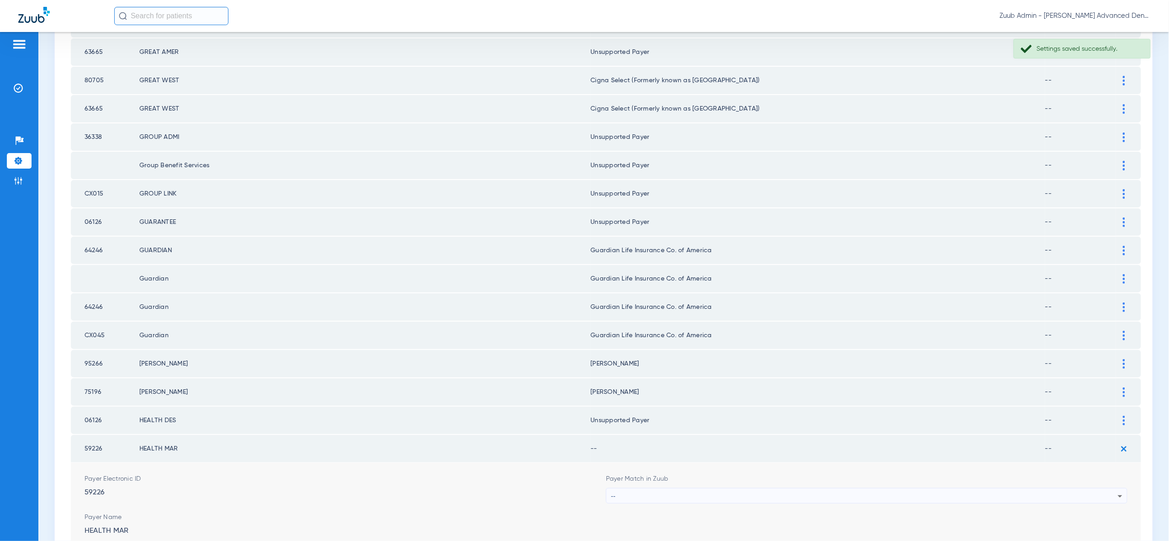
click at [1111, 488] on div "--" at bounding box center [864, 496] width 507 height 16
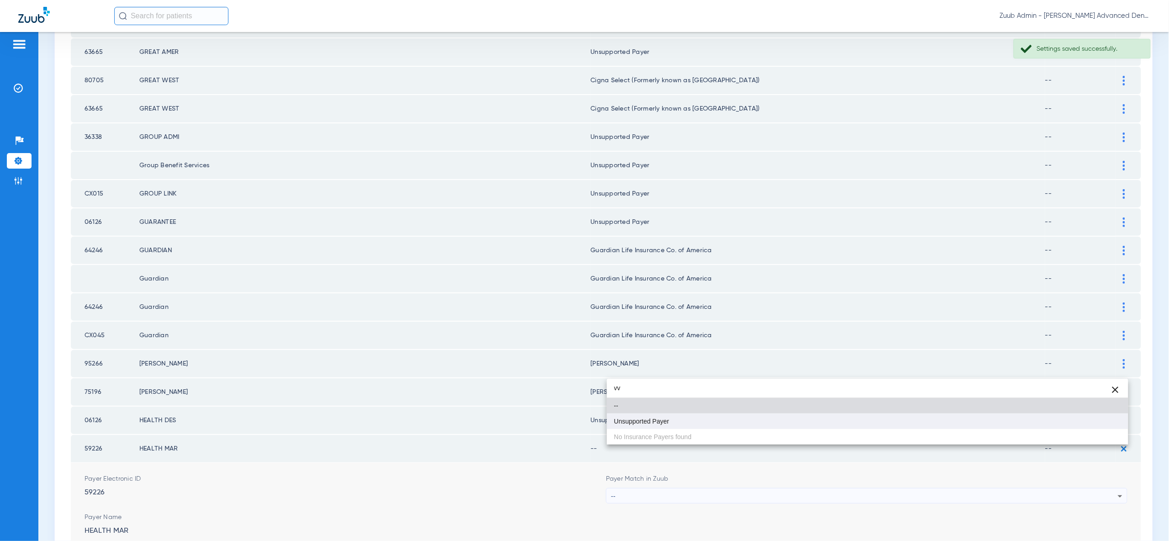
type input "vv"
click at [1105, 417] on mat-option "Unsupported Payer" at bounding box center [867, 421] width 521 height 16
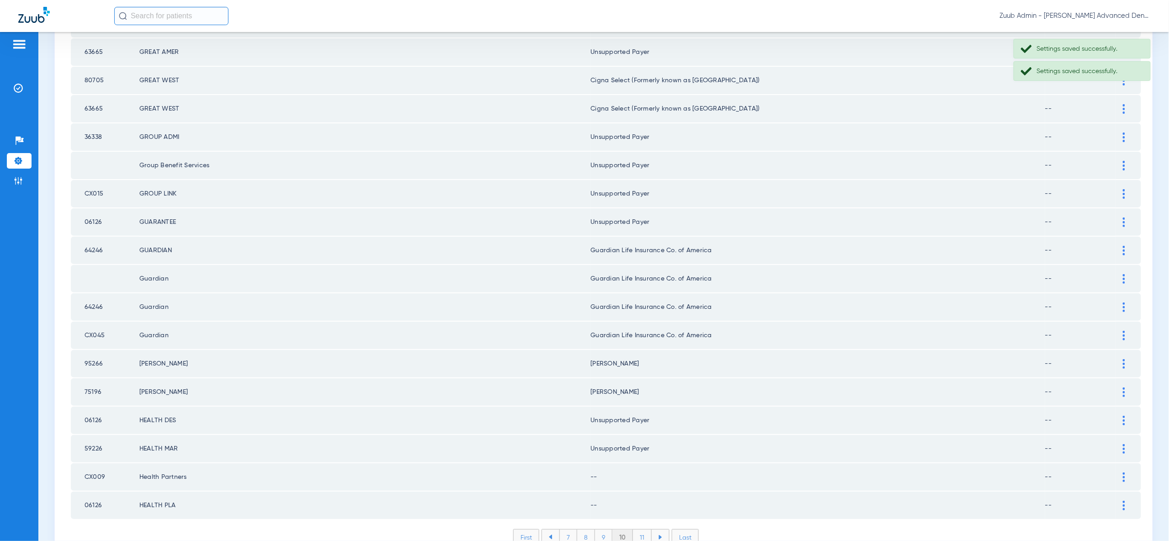
click at [1126, 463] on td at bounding box center [1128, 476] width 25 height 27
click at [1124, 472] on img at bounding box center [1123, 477] width 2 height 10
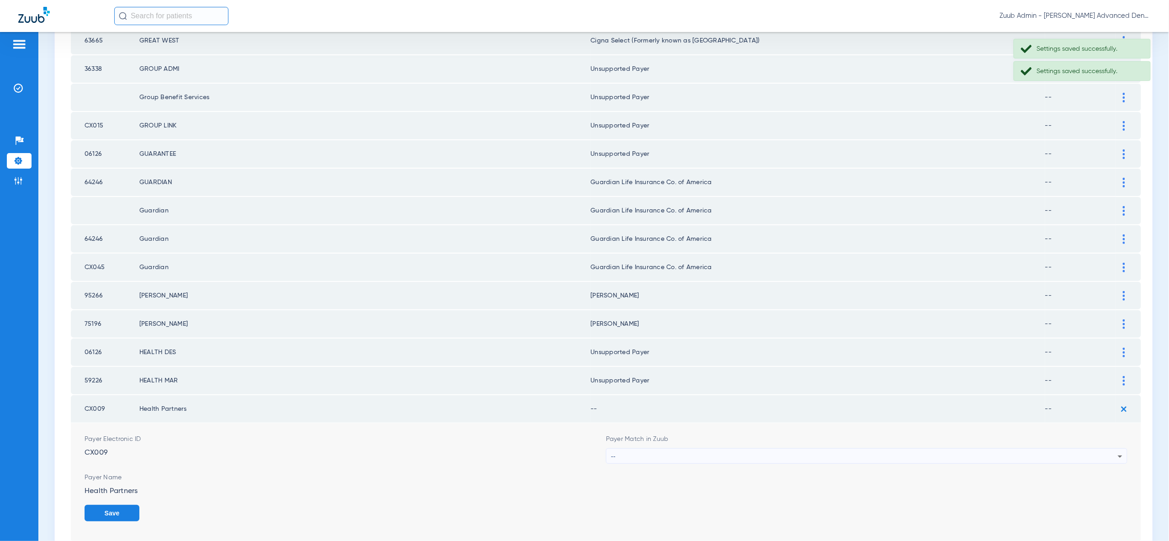
scroll to position [1183, 0]
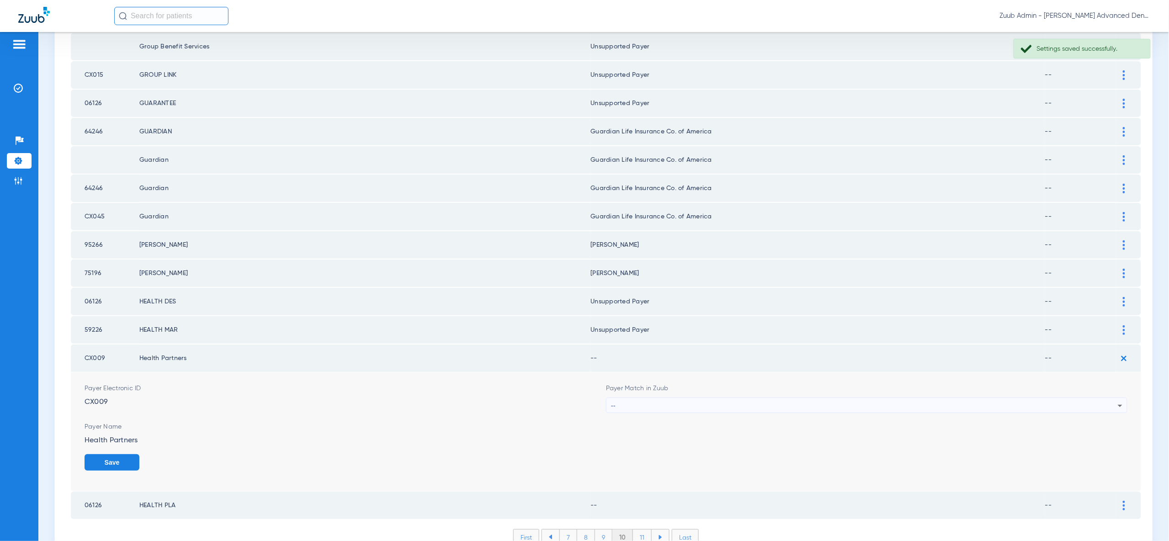
click at [1123, 501] on img at bounding box center [1123, 506] width 2 height 10
click at [1122, 400] on icon at bounding box center [1119, 405] width 11 height 11
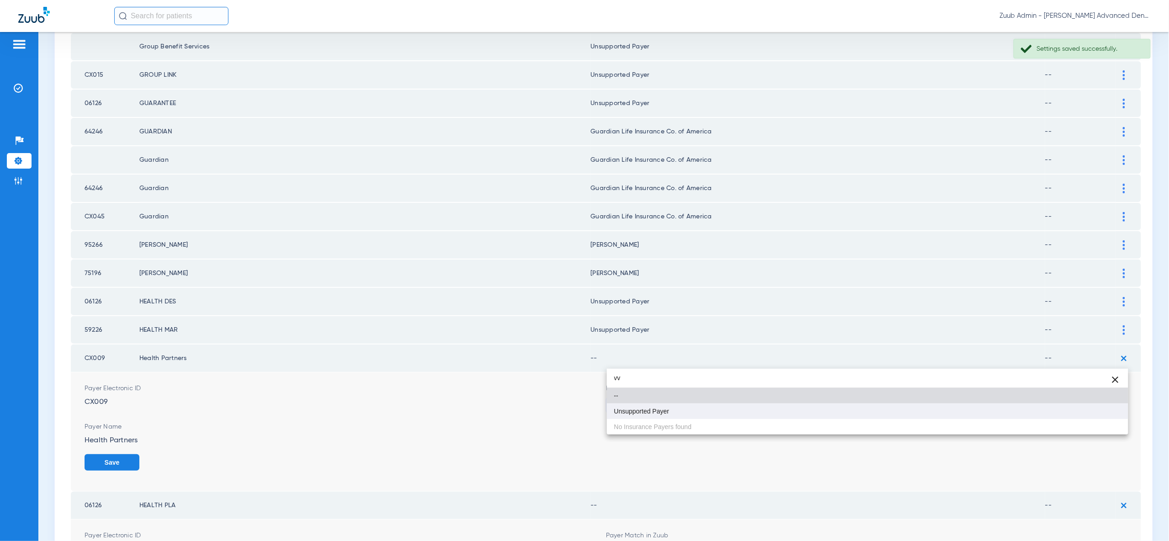
type input "vv"
click at [1115, 412] on mat-option "Unsupported Payer" at bounding box center [867, 411] width 521 height 16
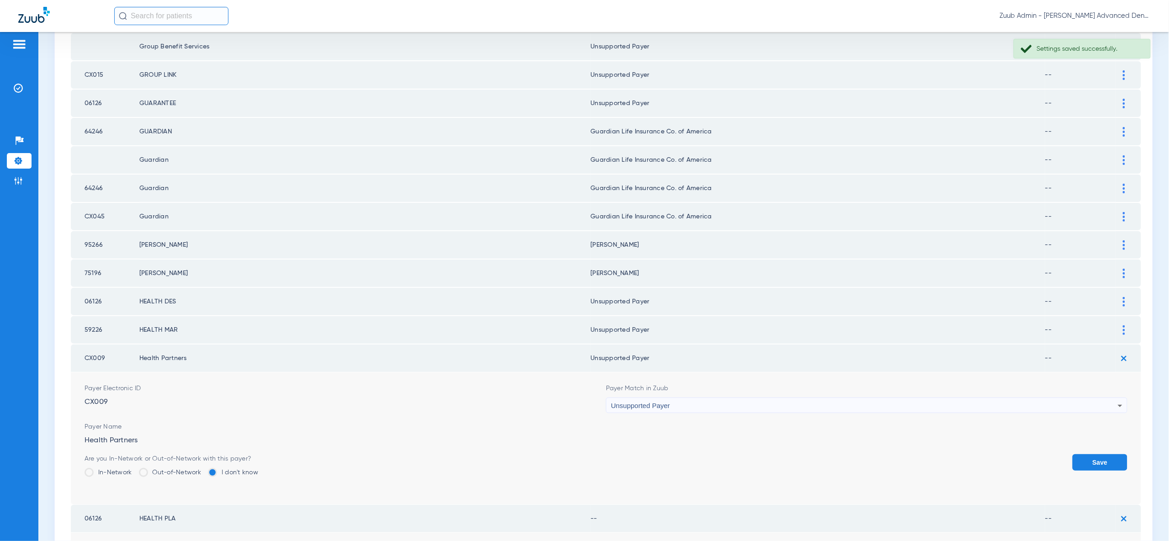
click at [1114, 454] on button "Save" at bounding box center [1099, 462] width 55 height 16
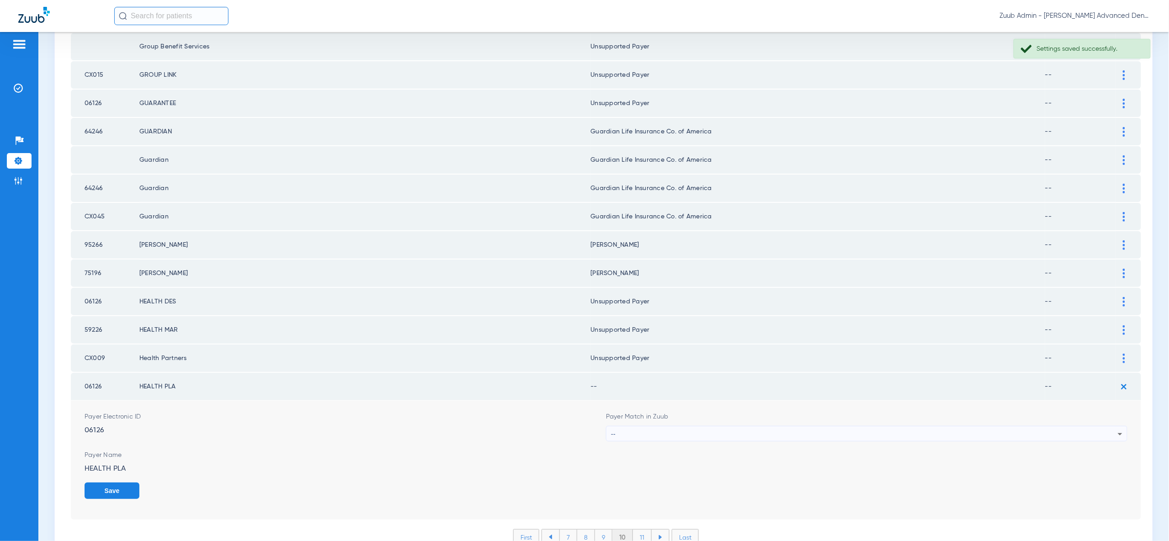
click at [1084, 426] on div "--" at bounding box center [864, 434] width 507 height 16
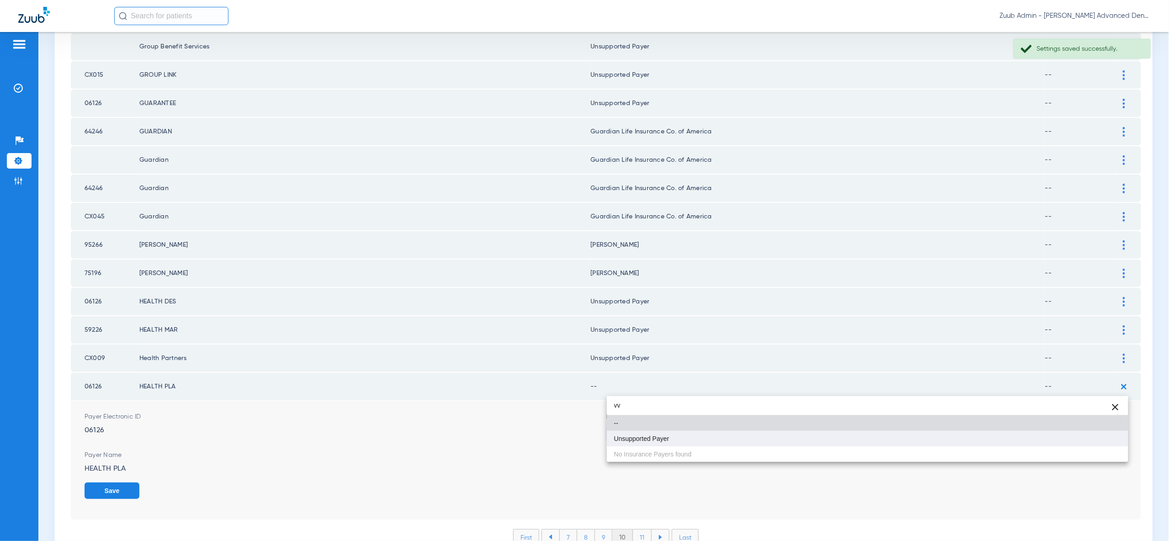
type input "vv"
drag, startPoint x: 1081, startPoint y: 441, endPoint x: 1086, endPoint y: 445, distance: 6.0
click at [1081, 441] on mat-option "Unsupported Payer" at bounding box center [867, 439] width 521 height 16
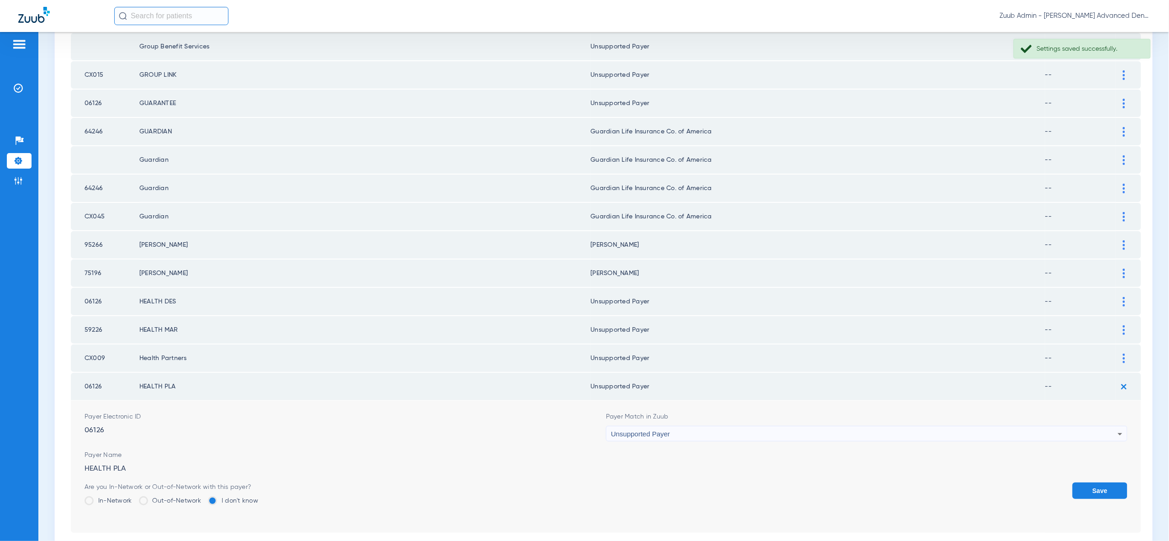
drag, startPoint x: 1088, startPoint y: 445, endPoint x: 834, endPoint y: 470, distance: 254.8
click at [1087, 482] on button "Save" at bounding box center [1099, 490] width 55 height 16
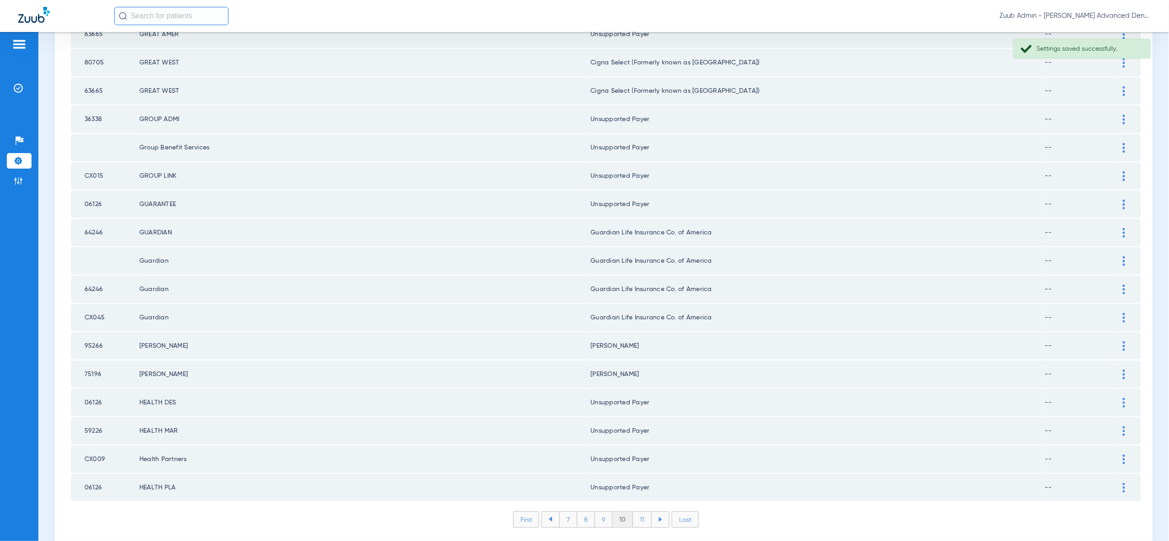
scroll to position [1064, 0]
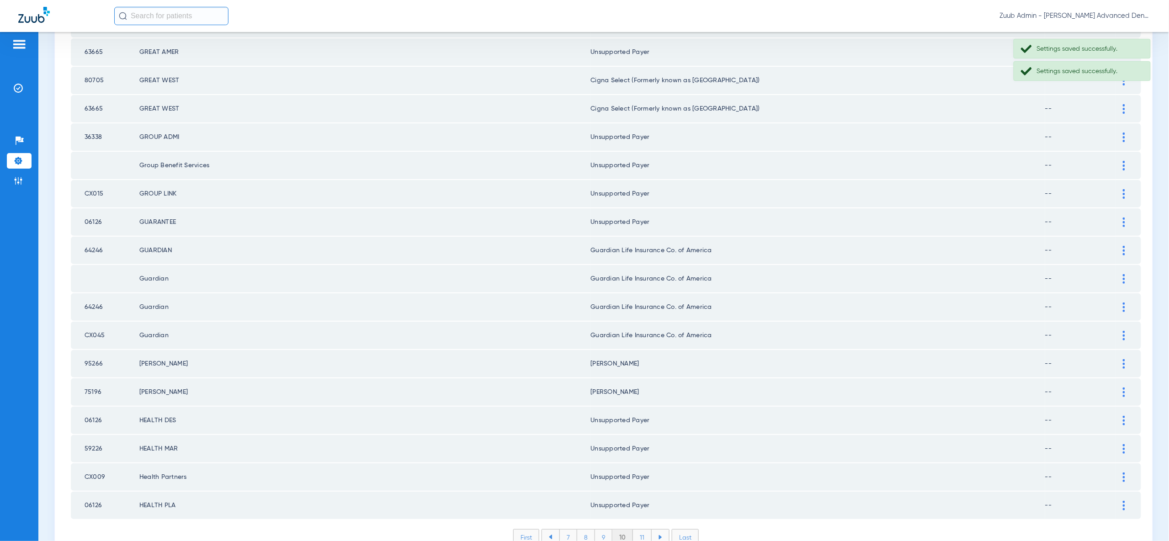
click at [645, 529] on li "11" at bounding box center [642, 537] width 19 height 16
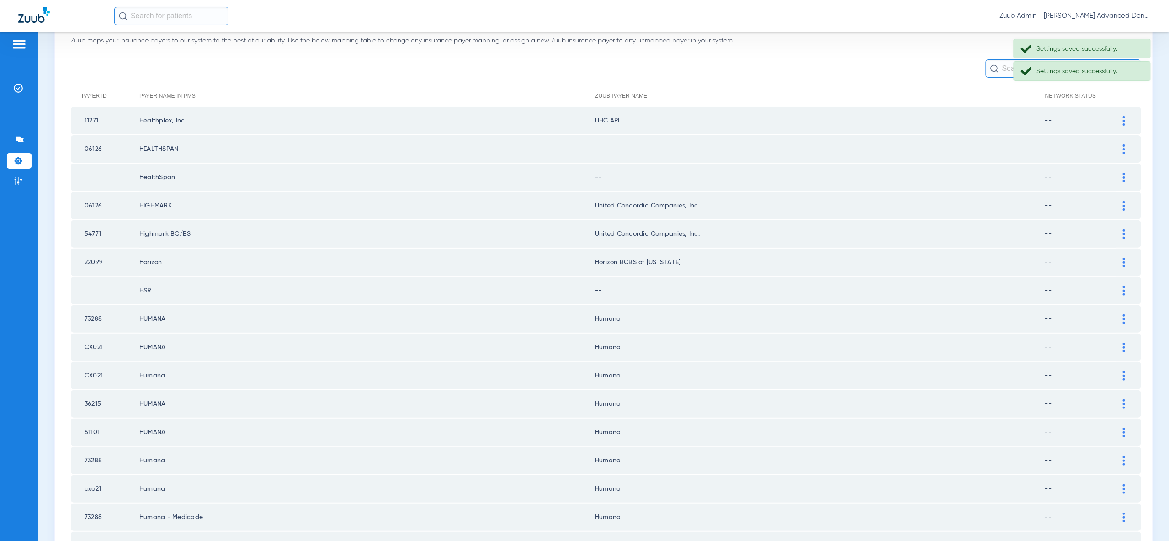
scroll to position [0, 0]
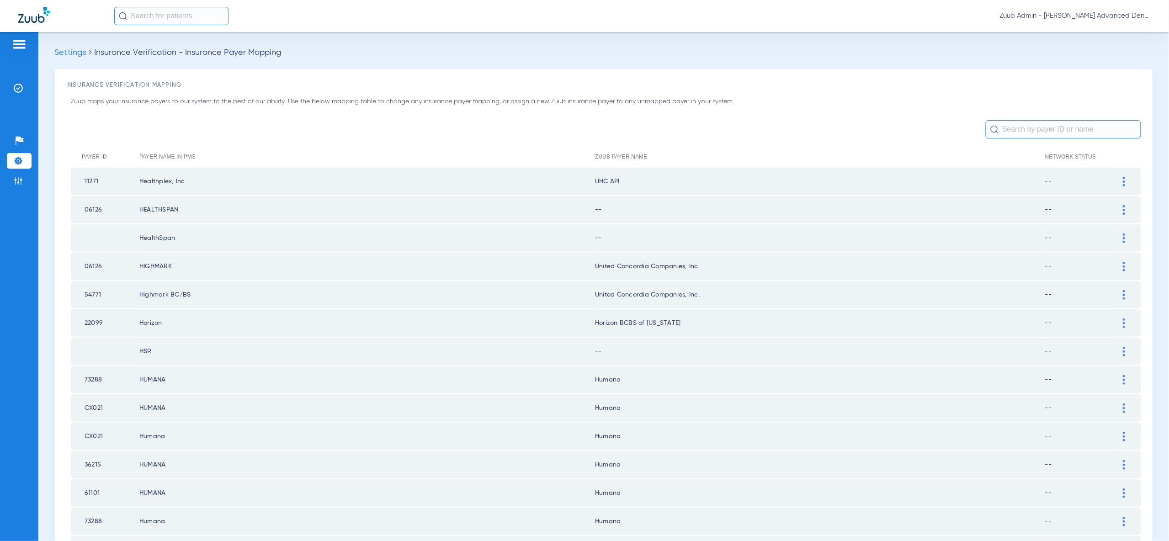
click at [1119, 179] on div at bounding box center [1124, 182] width 16 height 10
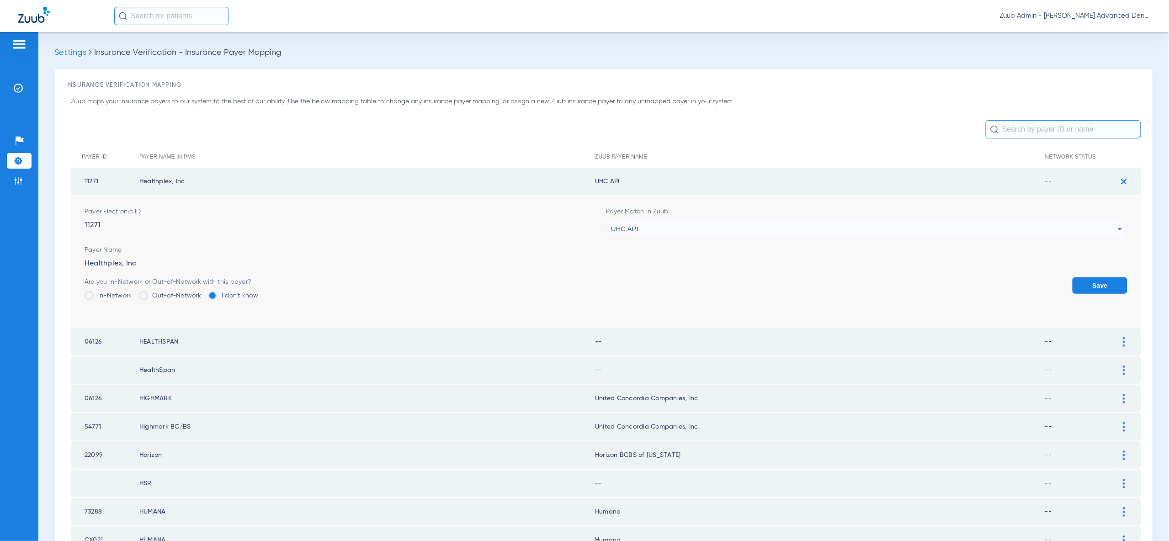
click at [1094, 227] on div "UHC API" at bounding box center [864, 229] width 507 height 16
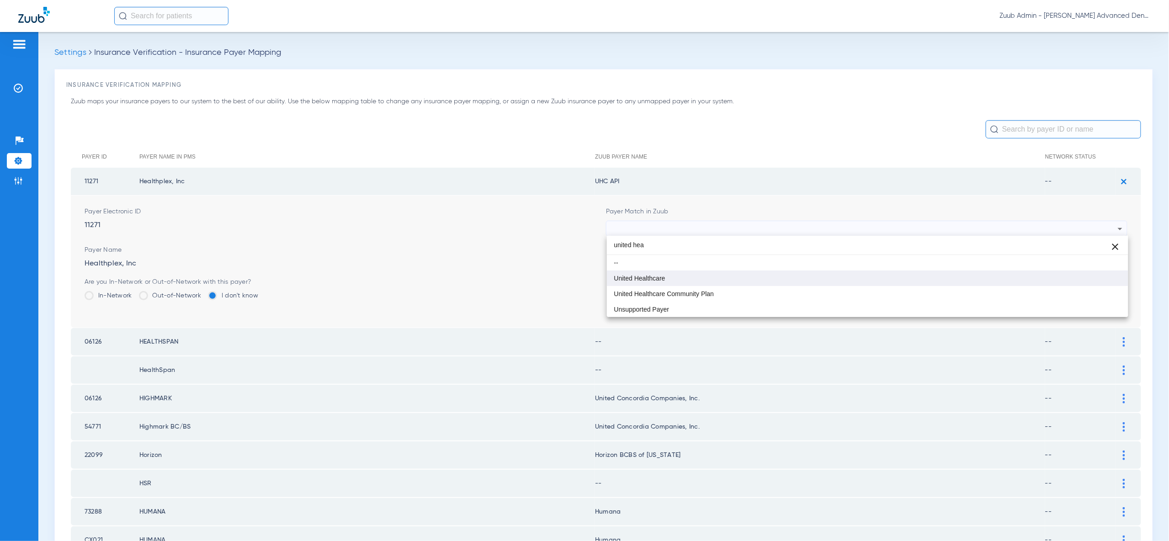
type input "united hea"
drag, startPoint x: 1096, startPoint y: 281, endPoint x: 1100, endPoint y: 288, distance: 7.6
click at [1096, 281] on mat-option "United Healthcare" at bounding box center [867, 278] width 521 height 16
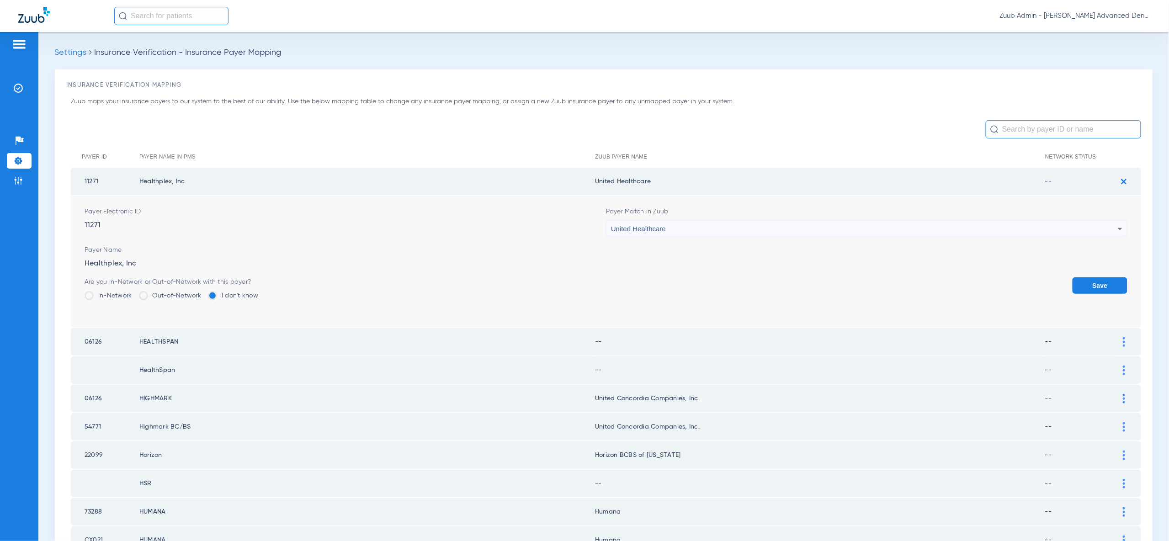
drag, startPoint x: 1100, startPoint y: 288, endPoint x: 1106, endPoint y: 275, distance: 14.1
click at [1100, 287] on button "Save" at bounding box center [1099, 285] width 55 height 16
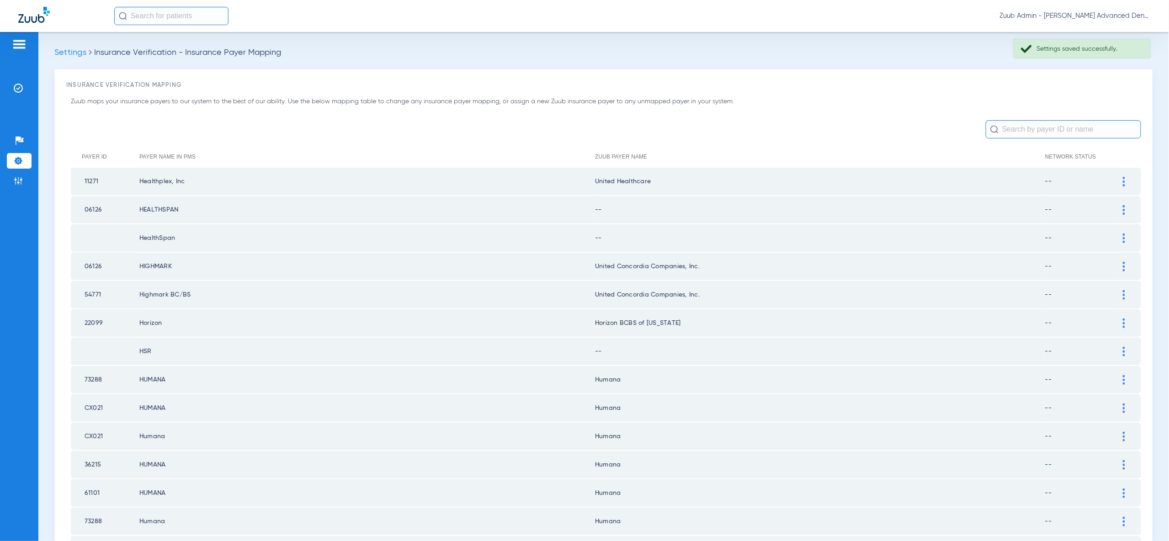
click at [1122, 209] on img at bounding box center [1123, 210] width 2 height 10
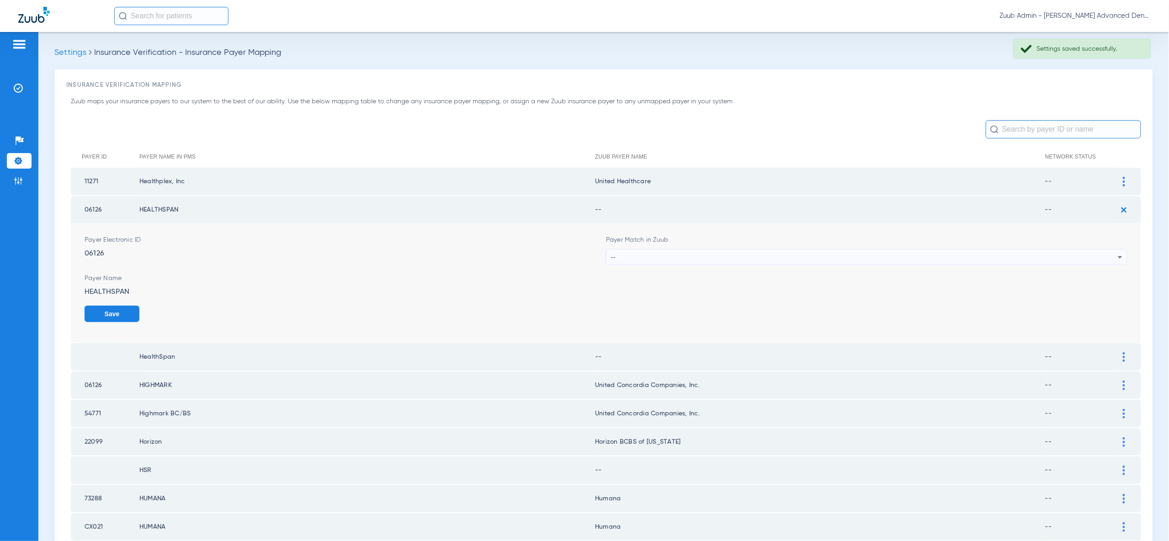
click at [1118, 256] on icon at bounding box center [1119, 257] width 5 height 2
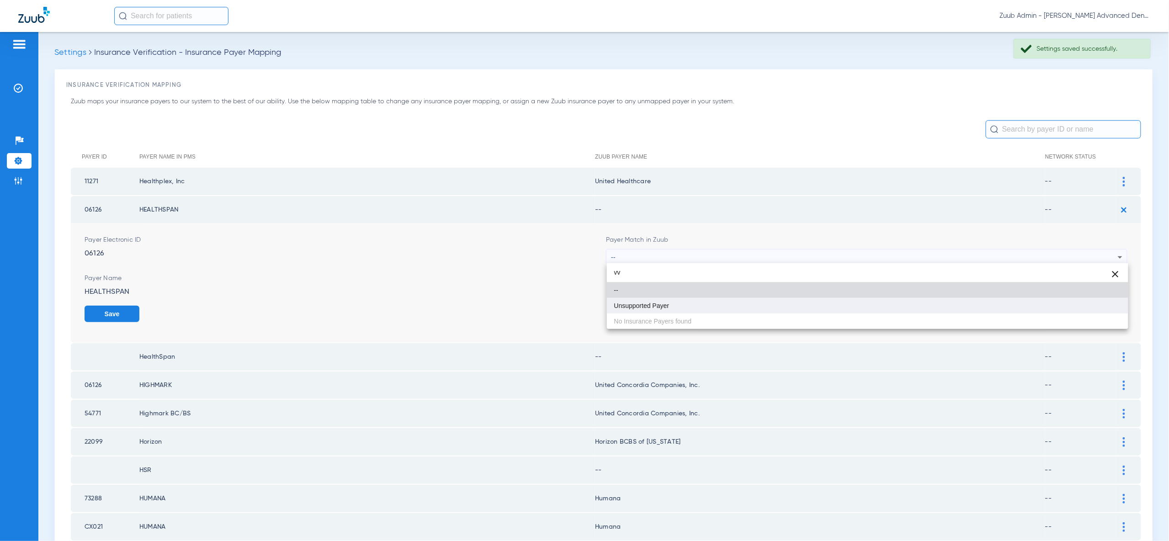
type input "vv"
click at [1106, 311] on mat-option "Unsupported Payer" at bounding box center [867, 306] width 521 height 16
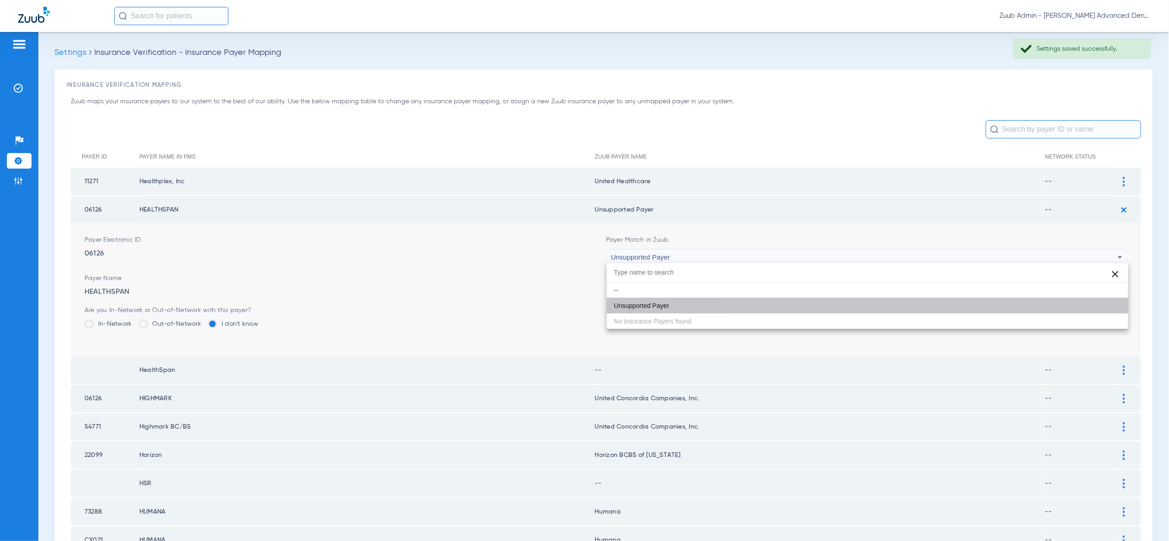
click at [1106, 311] on button "Save" at bounding box center [1099, 314] width 55 height 16
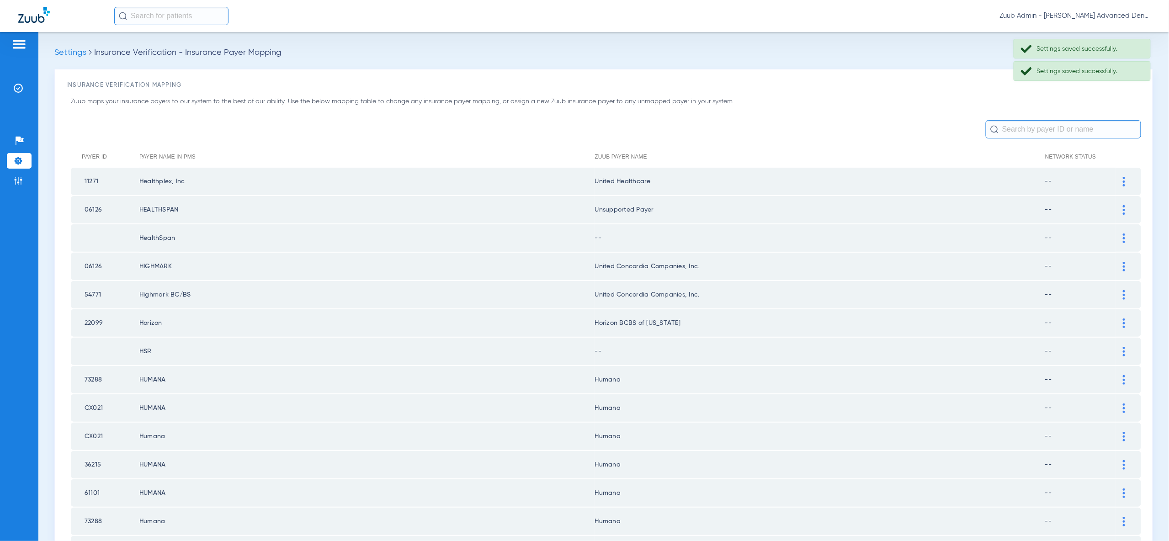
click at [1123, 234] on img at bounding box center [1123, 238] width 2 height 10
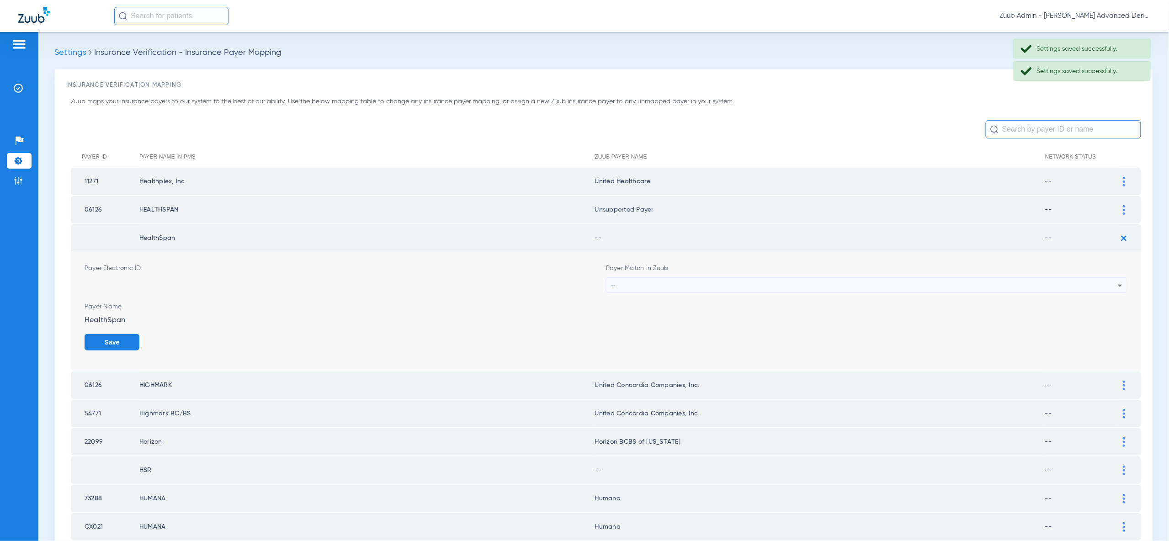
click at [1113, 280] on div "--" at bounding box center [864, 286] width 507 height 16
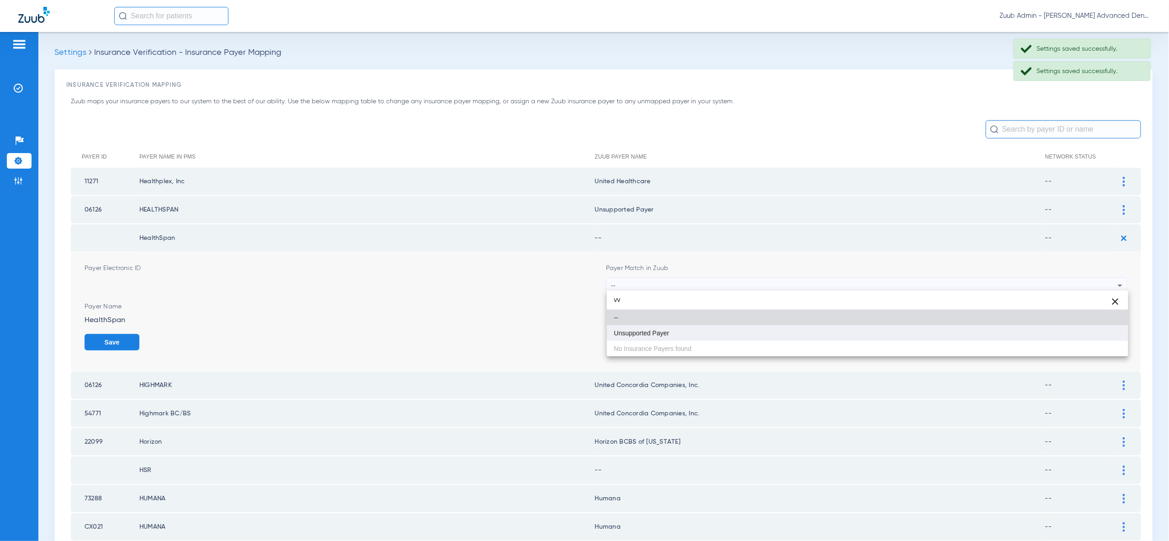
type input "vv"
click at [1111, 335] on mat-option "Unsupported Payer" at bounding box center [867, 333] width 521 height 16
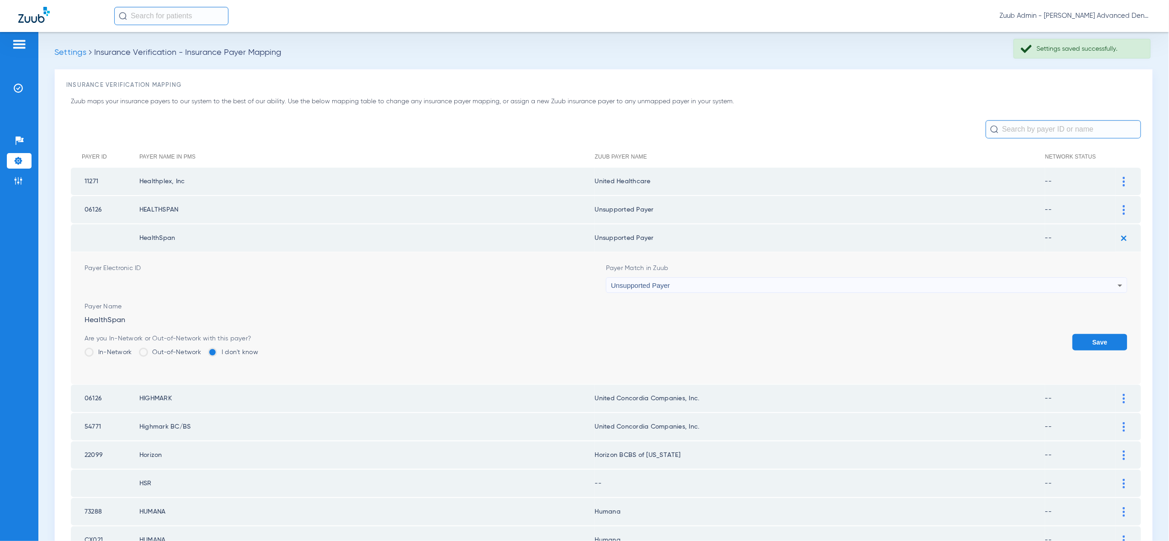
click at [1111, 335] on button "Save" at bounding box center [1099, 342] width 55 height 16
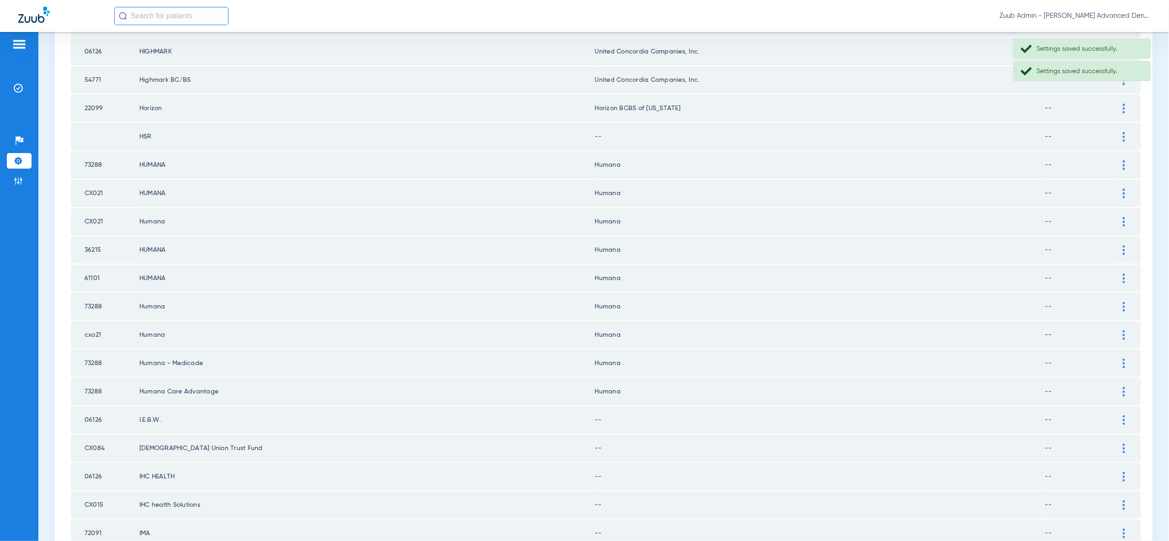
scroll to position [213, 0]
click at [1124, 134] on img at bounding box center [1123, 139] width 2 height 10
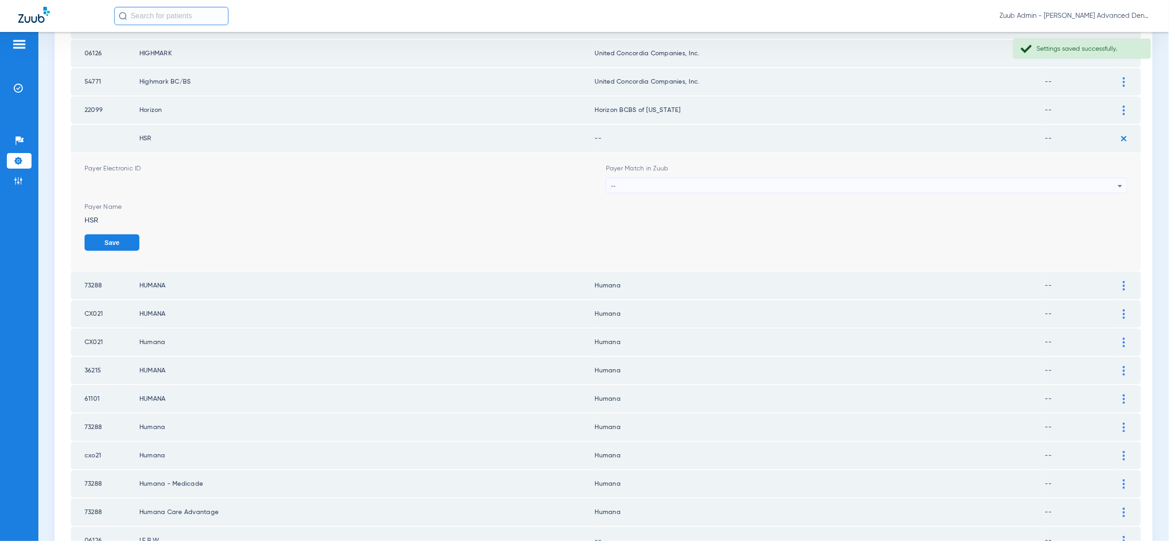
click at [1114, 185] on div "--" at bounding box center [864, 186] width 507 height 16
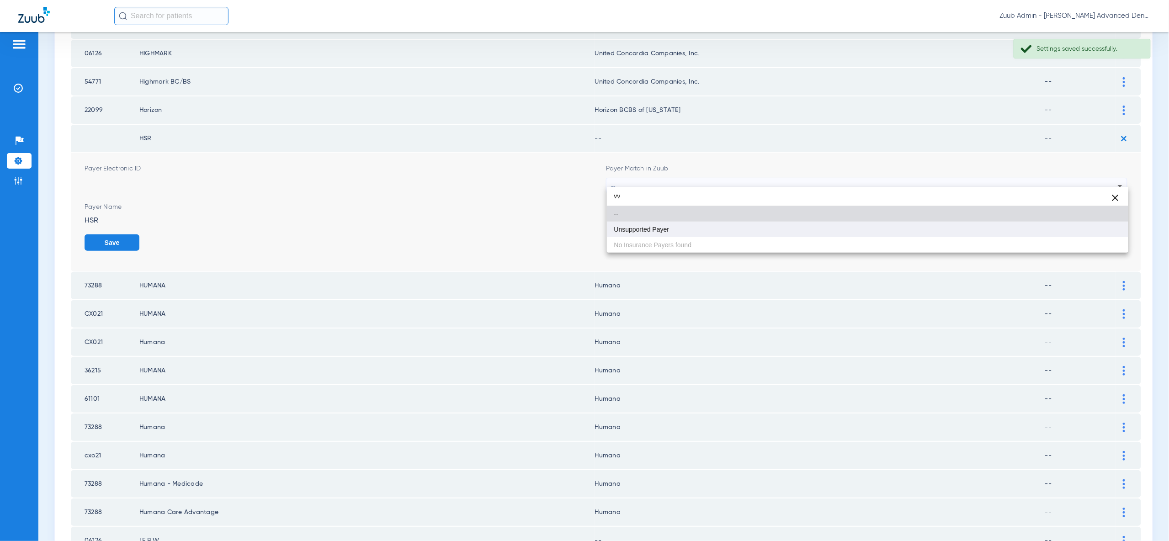
type input "vv"
click at [1099, 235] on mat-option "Unsupported Payer" at bounding box center [867, 230] width 521 height 16
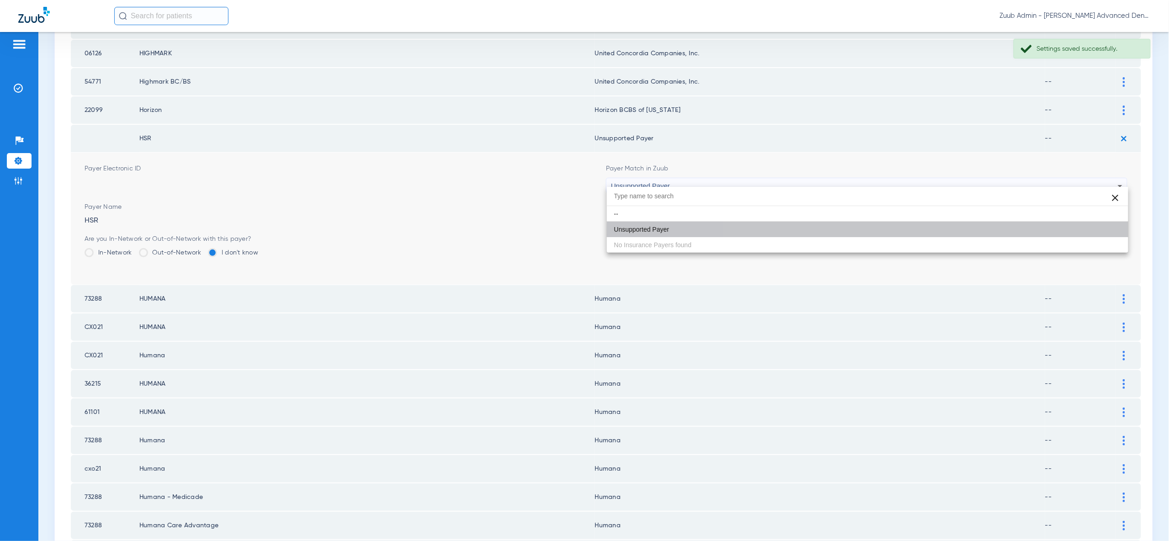
click at [1099, 235] on button "Save" at bounding box center [1099, 242] width 55 height 16
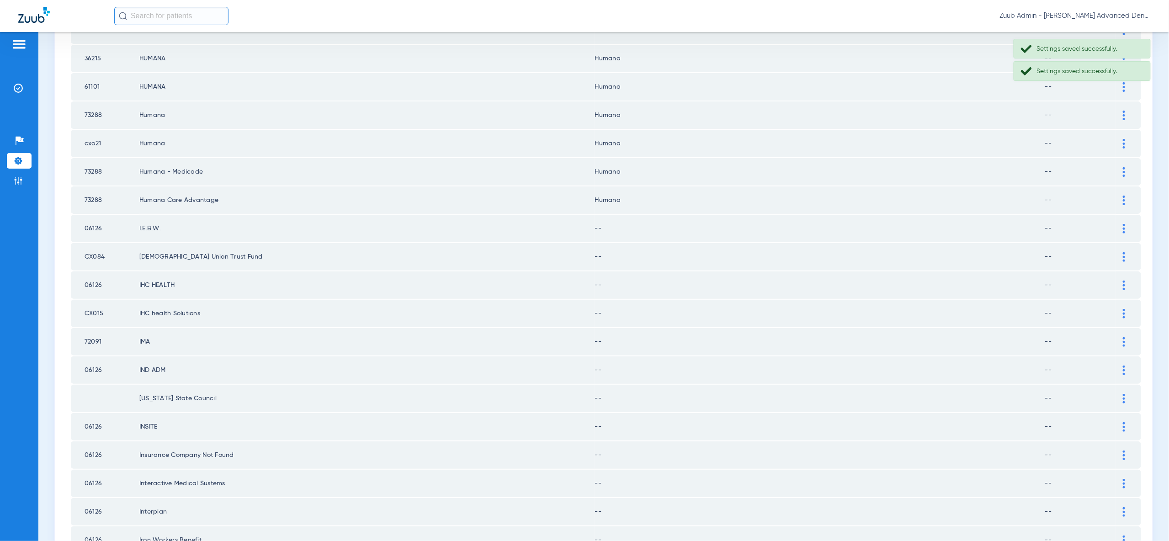
scroll to position [437, 0]
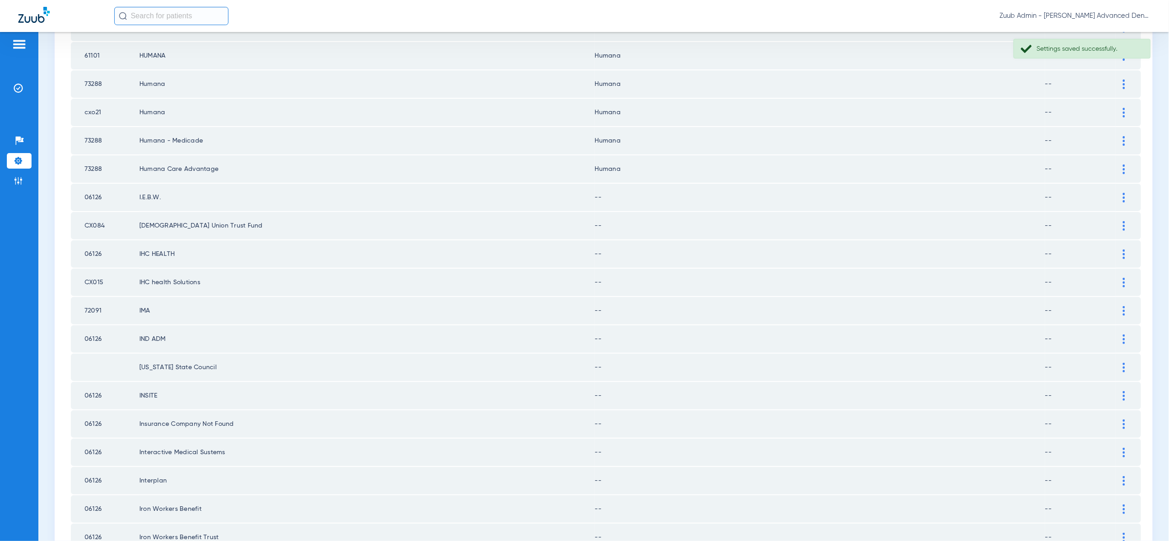
drag, startPoint x: 1118, startPoint y: 180, endPoint x: 1117, endPoint y: 206, distance: 25.6
click at [1118, 193] on div at bounding box center [1124, 198] width 16 height 10
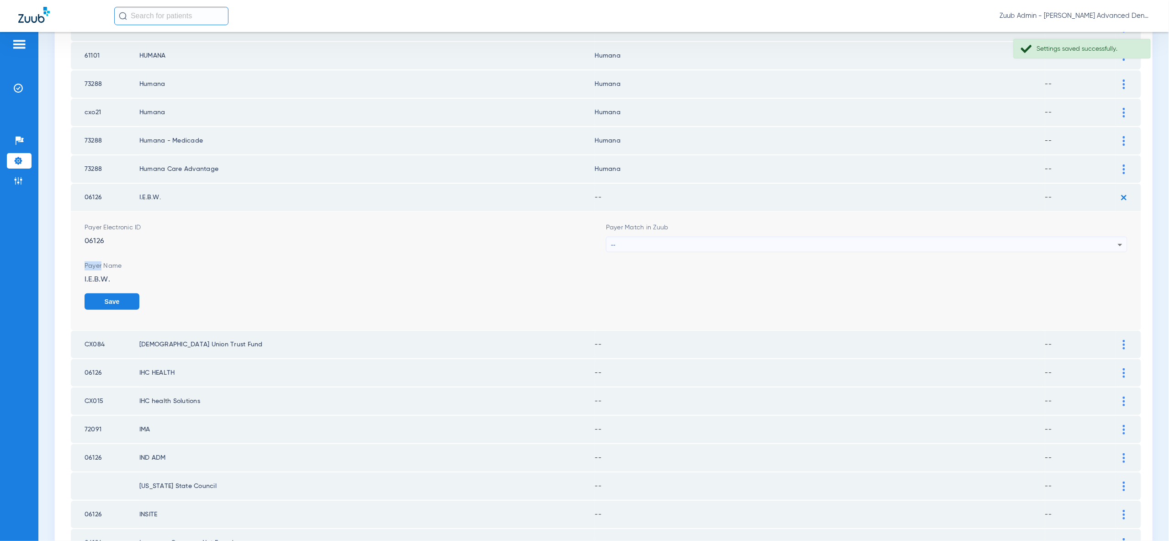
click at [1118, 239] on icon at bounding box center [1119, 244] width 11 height 11
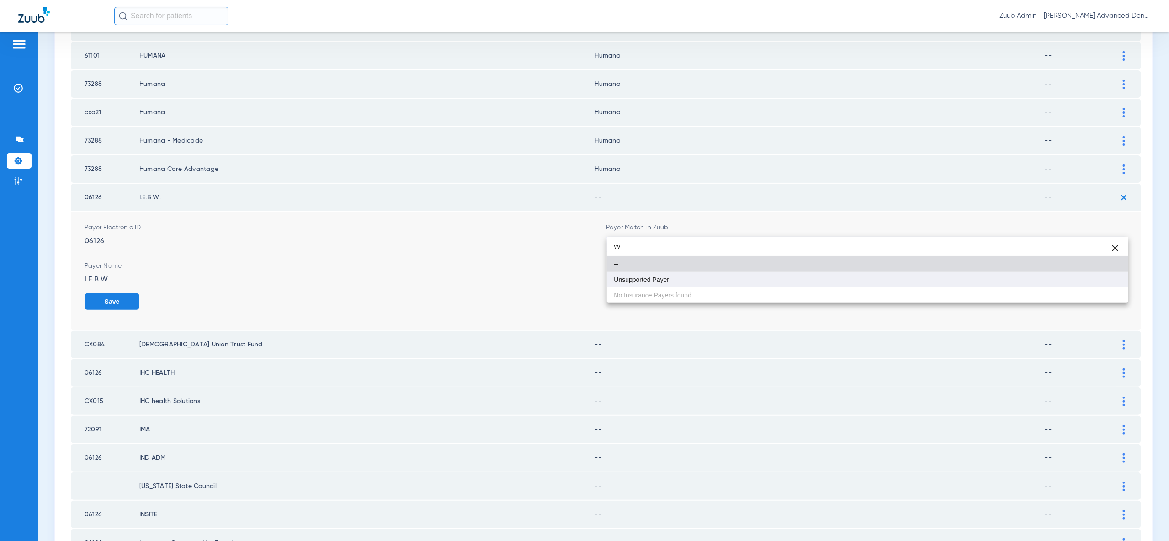
type input "vv"
click at [1110, 282] on mat-option "Unsupported Payer" at bounding box center [867, 280] width 521 height 16
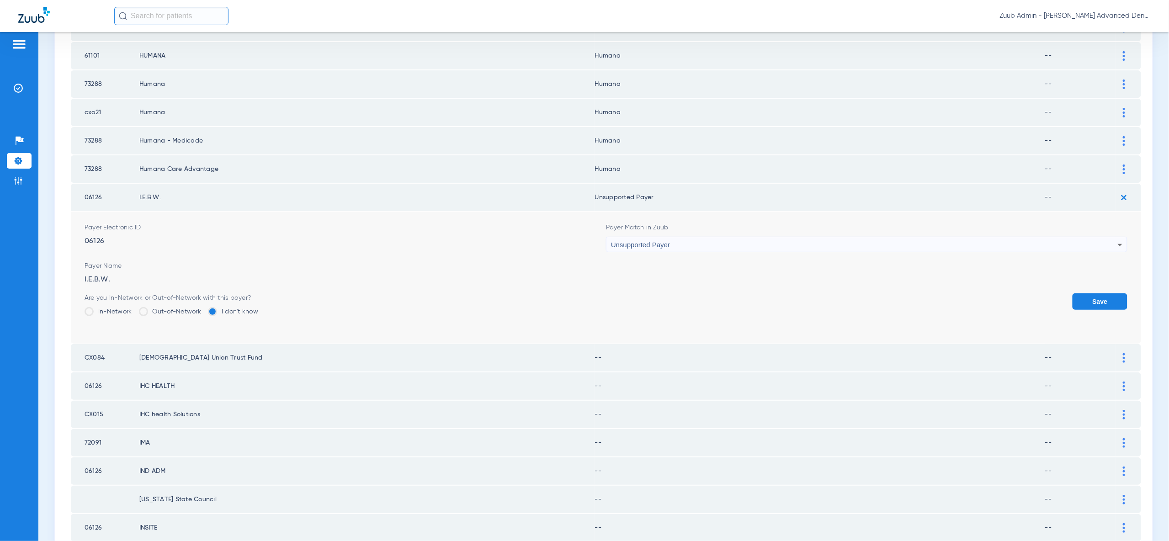
drag, startPoint x: 1110, startPoint y: 283, endPoint x: 1112, endPoint y: 265, distance: 17.9
click at [1110, 293] on button "Save" at bounding box center [1099, 301] width 55 height 16
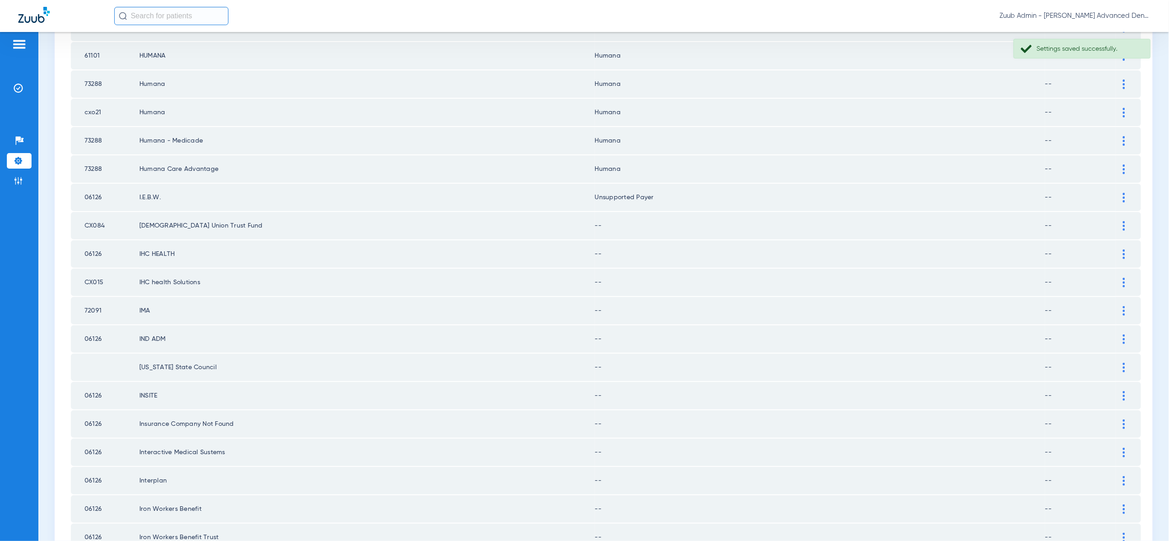
click at [1123, 221] on img at bounding box center [1123, 226] width 2 height 10
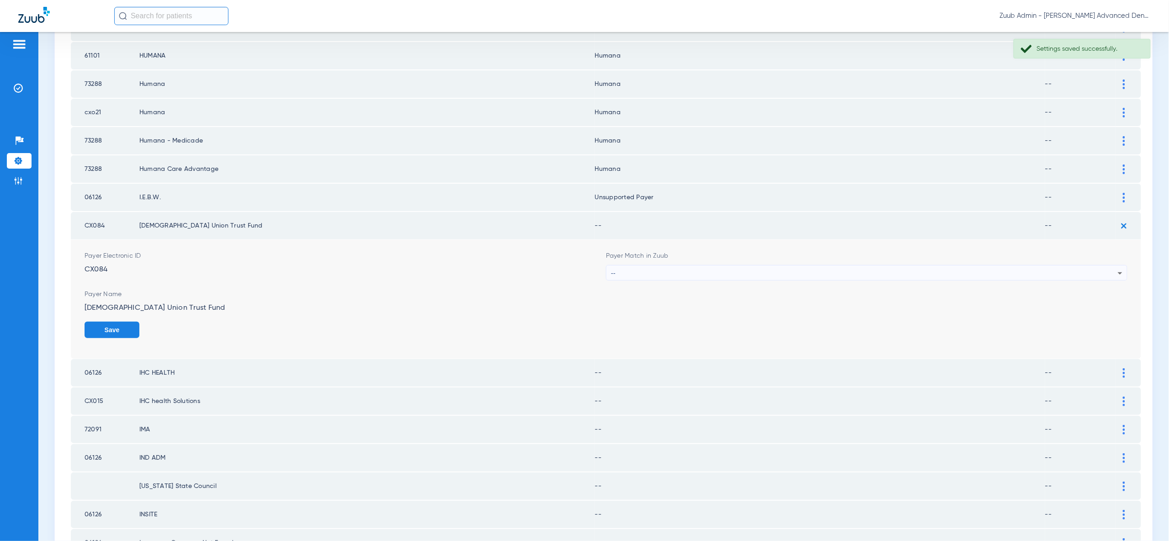
click at [1112, 265] on div "--" at bounding box center [864, 273] width 507 height 16
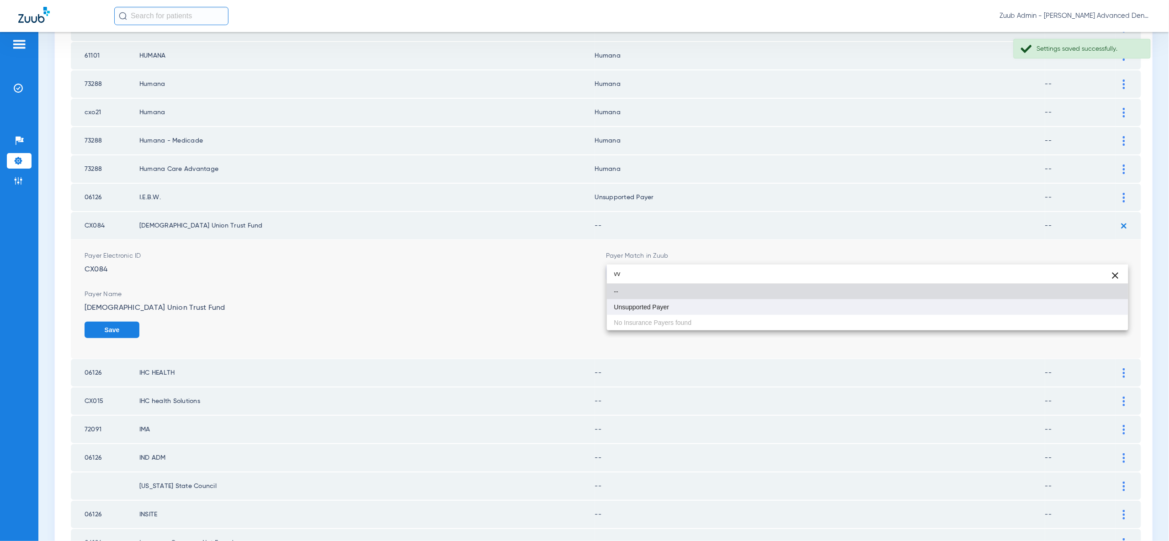
type input "vv"
click at [1108, 311] on mat-option "Unsupported Payer" at bounding box center [867, 307] width 521 height 16
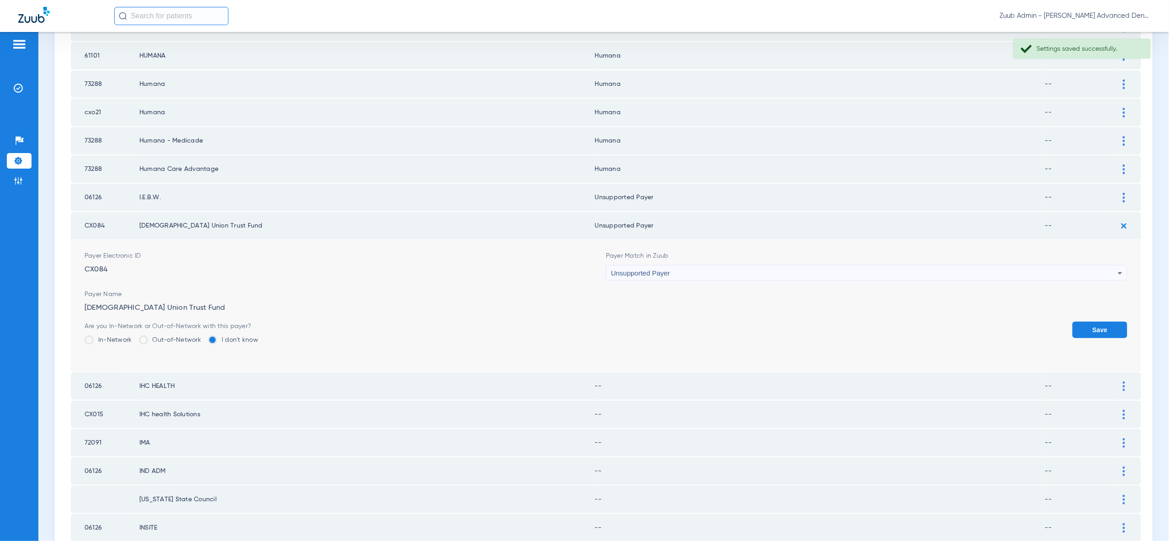
click at [1108, 322] on button "Save" at bounding box center [1099, 330] width 55 height 16
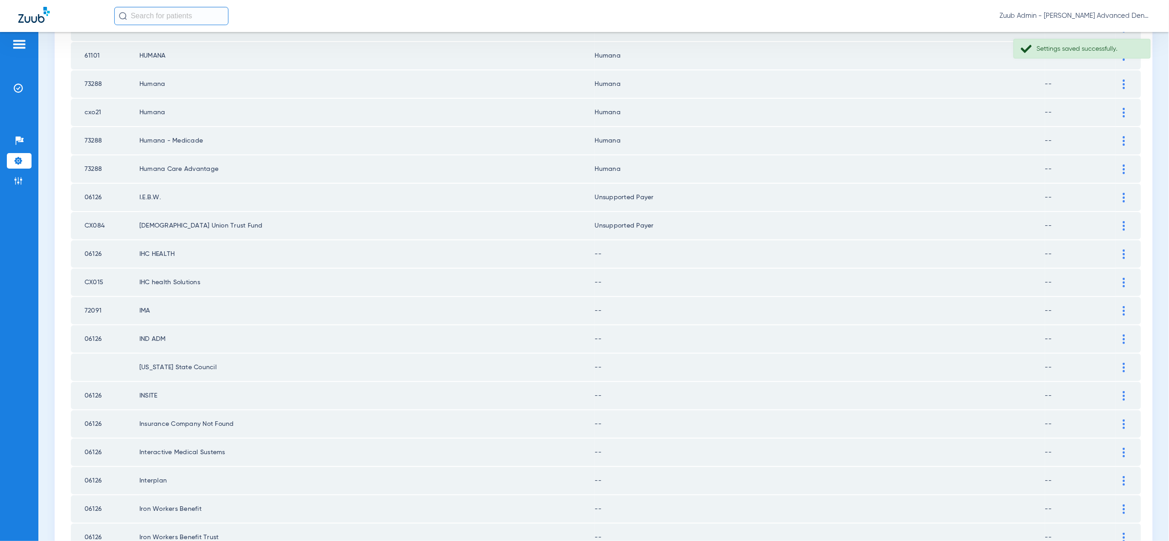
click at [1121, 249] on div at bounding box center [1124, 254] width 16 height 10
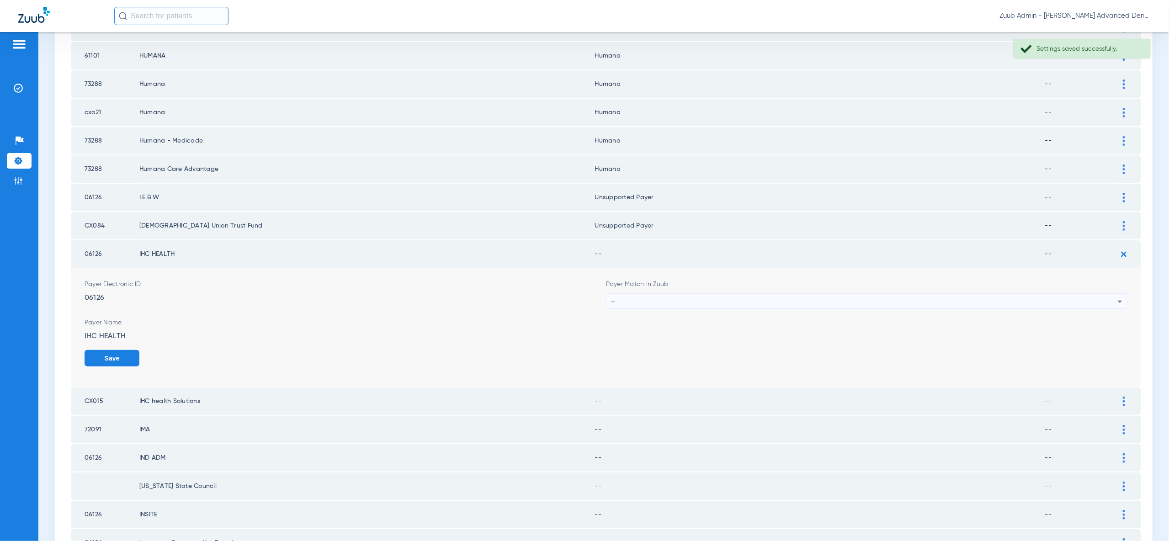
click at [1119, 296] on icon at bounding box center [1119, 301] width 11 height 11
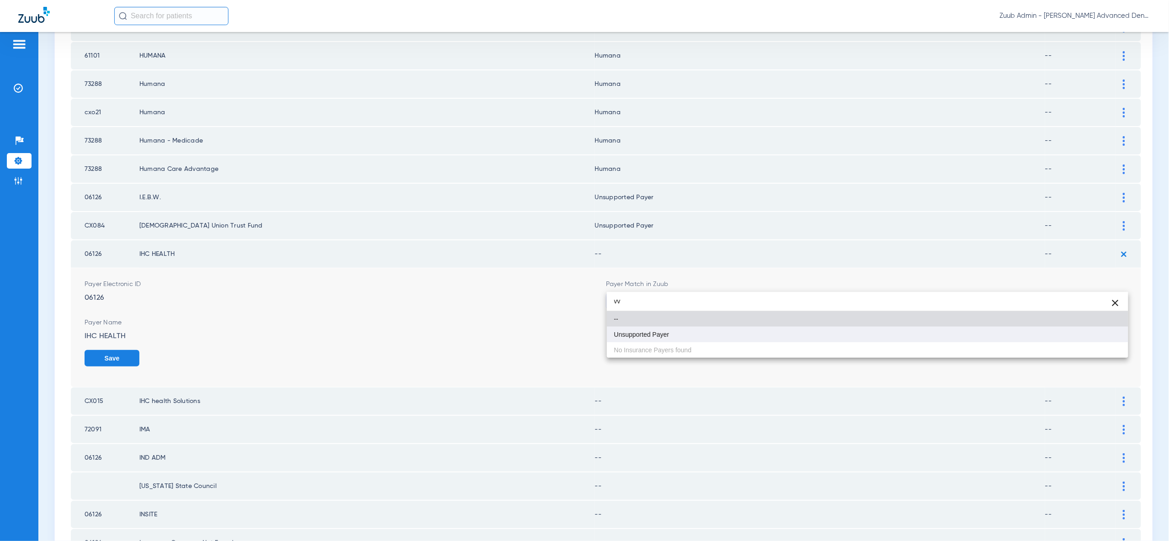
type input "vv"
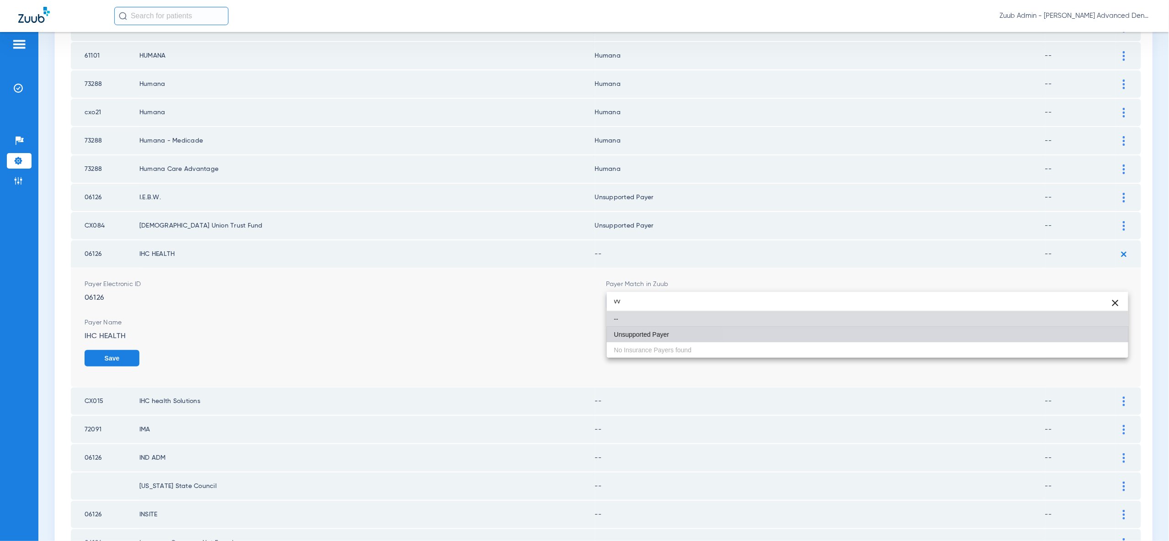
click at [1111, 337] on mat-option "Unsupported Payer" at bounding box center [867, 335] width 521 height 16
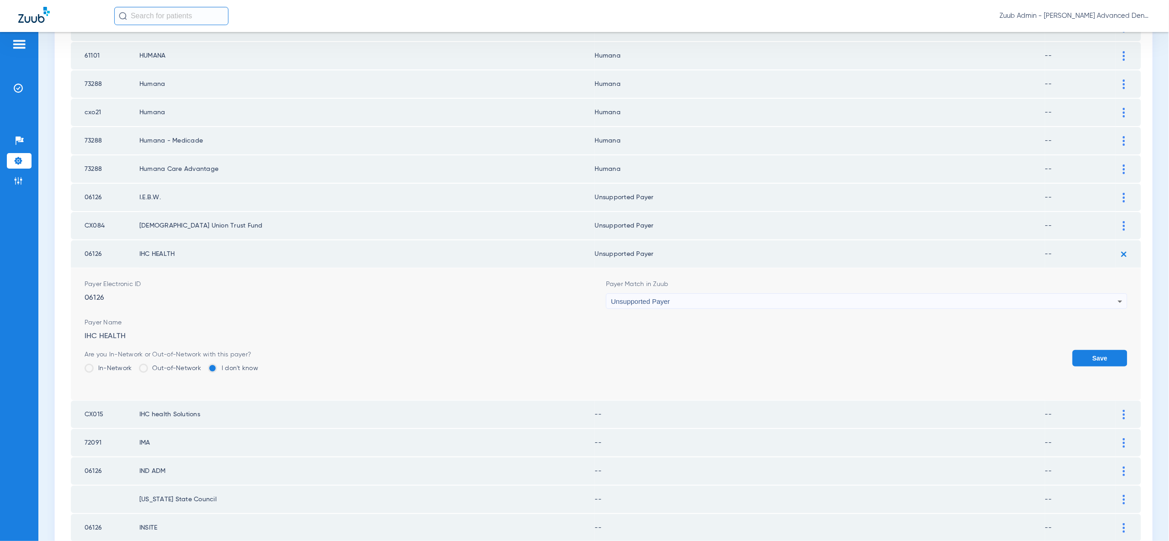
click at [1110, 350] on button "Save" at bounding box center [1099, 358] width 55 height 16
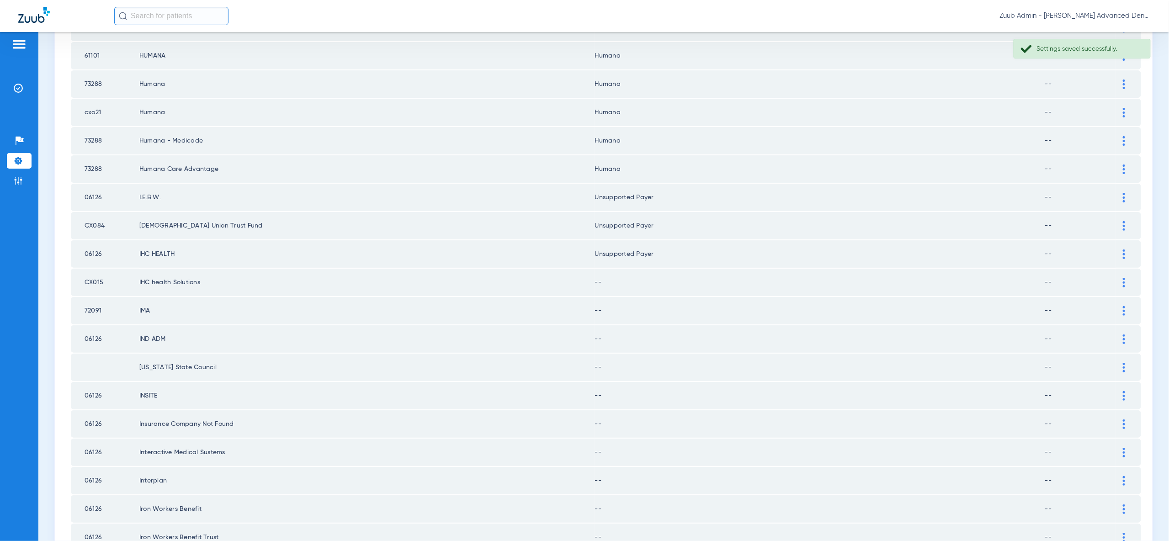
click at [1123, 278] on img at bounding box center [1123, 283] width 2 height 10
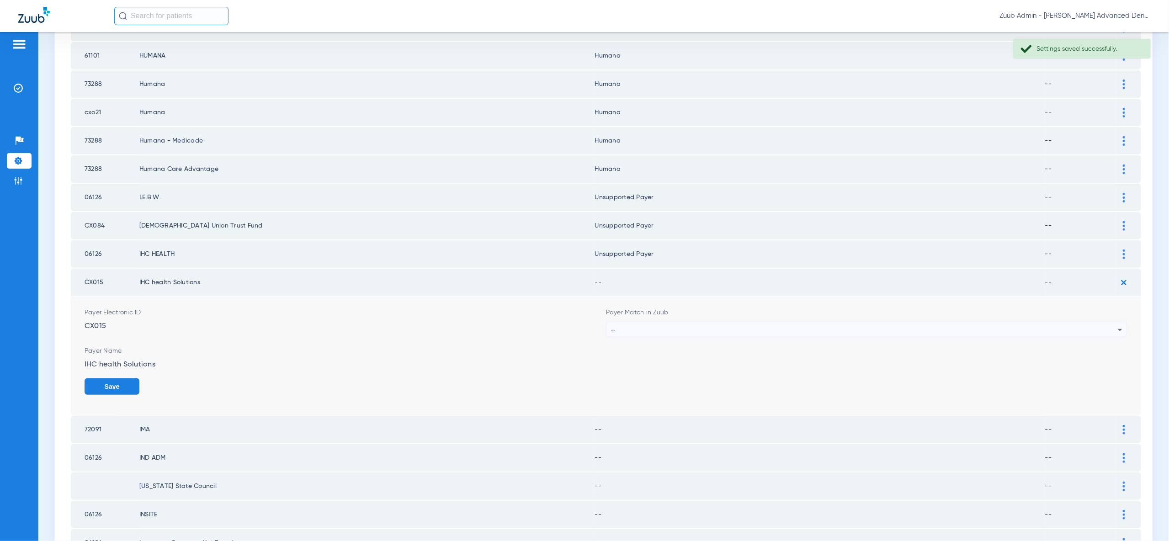
click at [1112, 322] on div "--" at bounding box center [864, 330] width 507 height 16
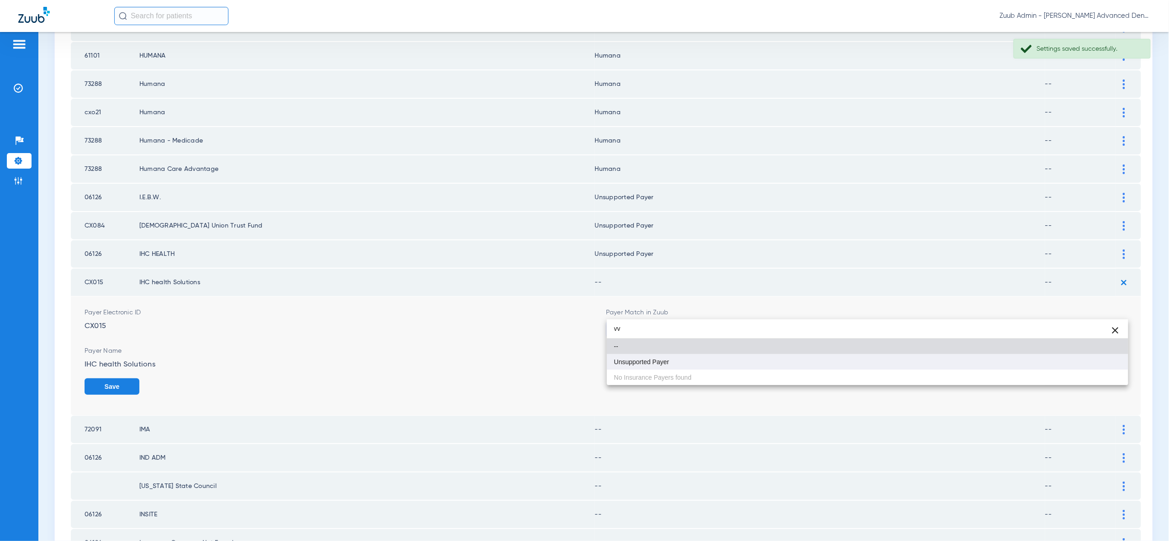
type input "vv"
click at [1100, 366] on mat-option "Unsupported Payer" at bounding box center [867, 362] width 521 height 16
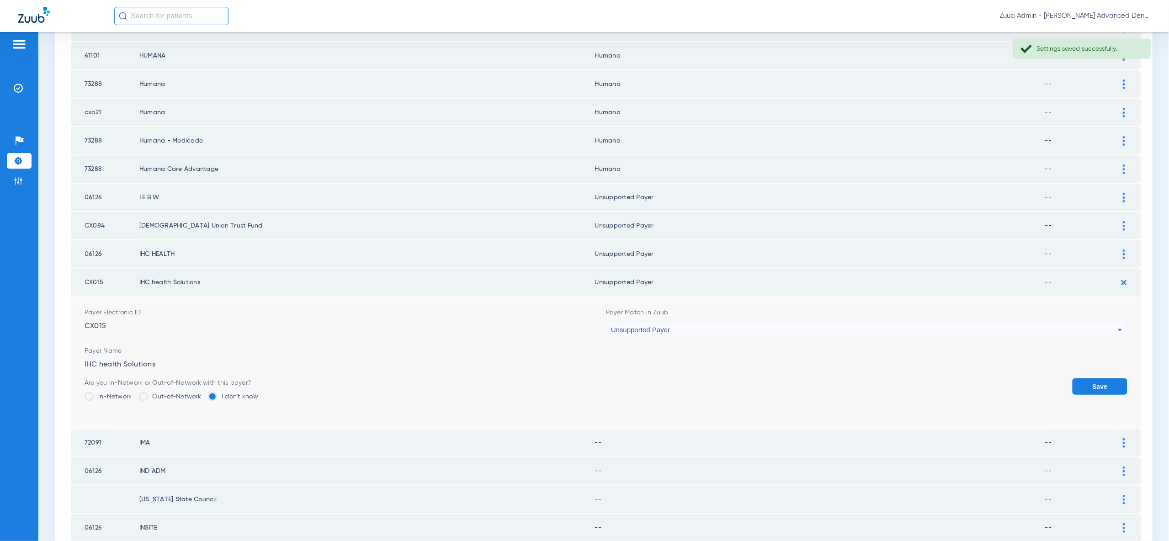
drag, startPoint x: 1100, startPoint y: 366, endPoint x: 1109, endPoint y: 336, distance: 31.4
click at [1101, 378] on button "Save" at bounding box center [1099, 386] width 55 height 16
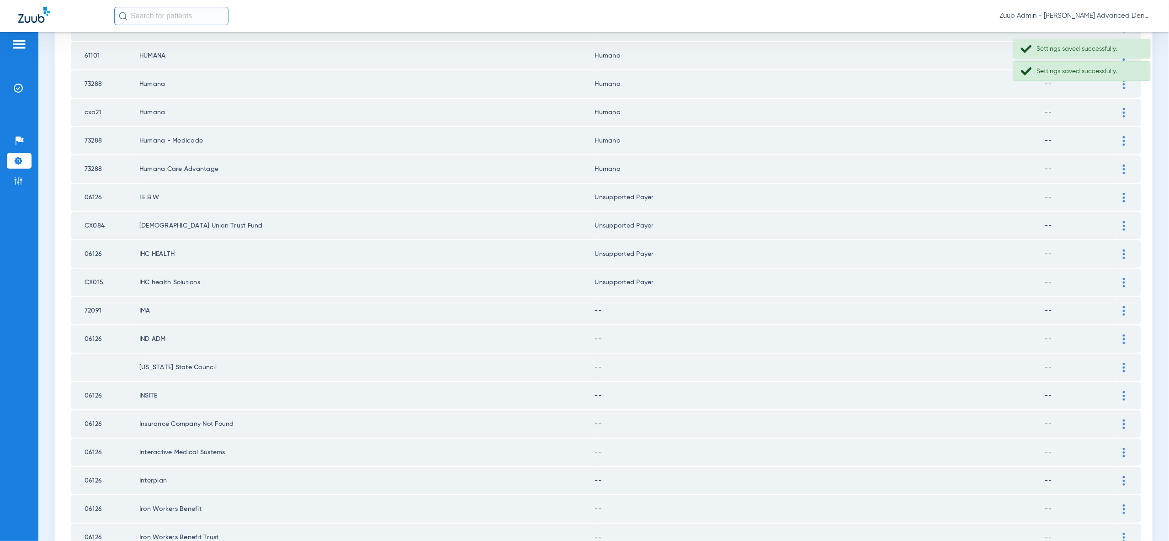
drag, startPoint x: 1122, startPoint y: 292, endPoint x: 1122, endPoint y: 302, distance: 9.6
click at [1122, 306] on img at bounding box center [1123, 311] width 2 height 10
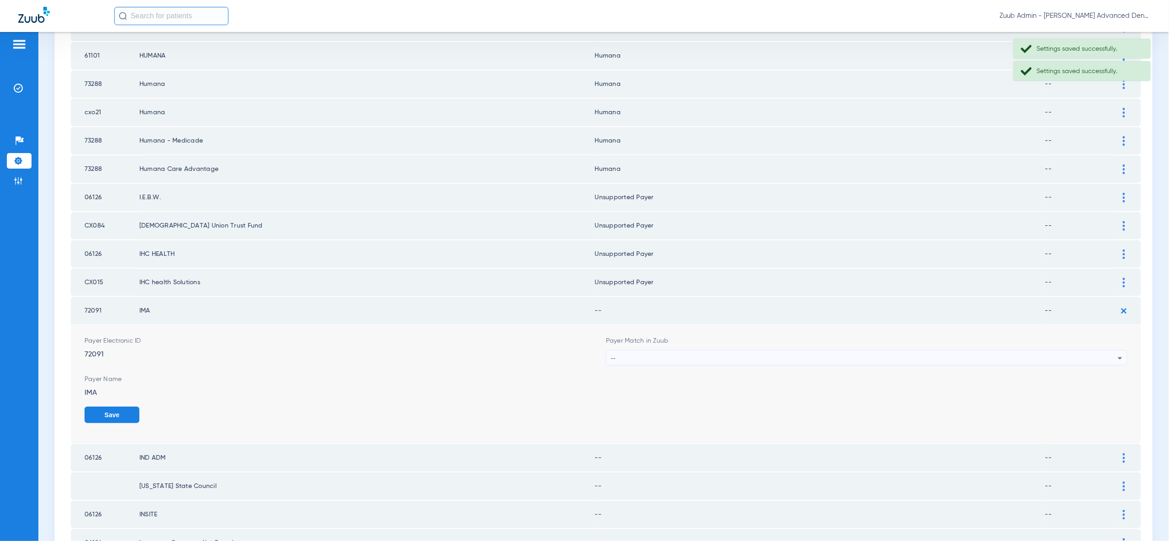
click at [1119, 357] on icon at bounding box center [1119, 358] width 5 height 2
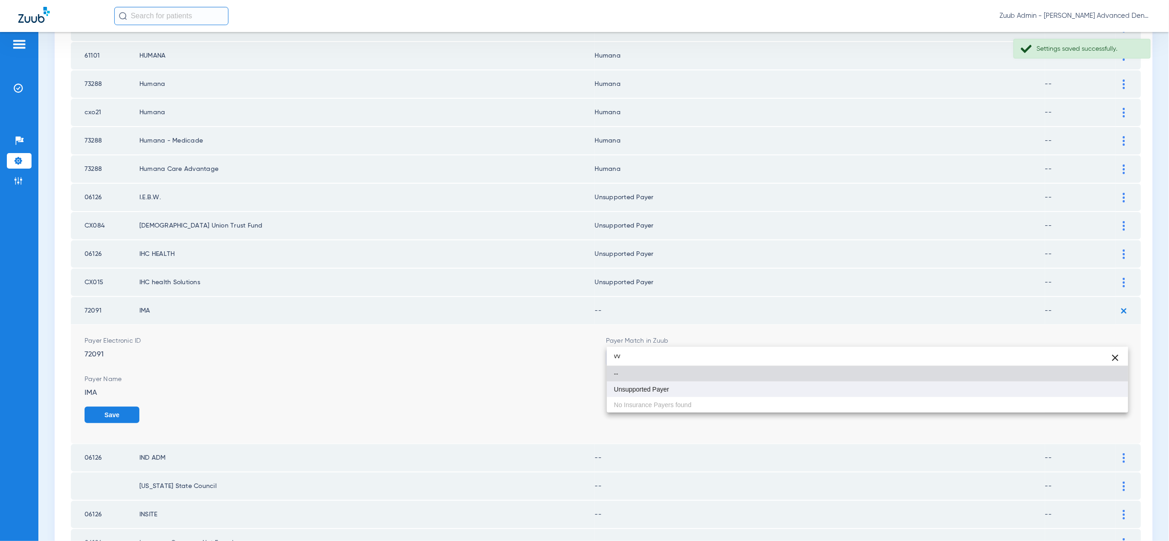
type input "vv"
click at [1097, 391] on mat-option "Unsupported Payer" at bounding box center [867, 389] width 521 height 16
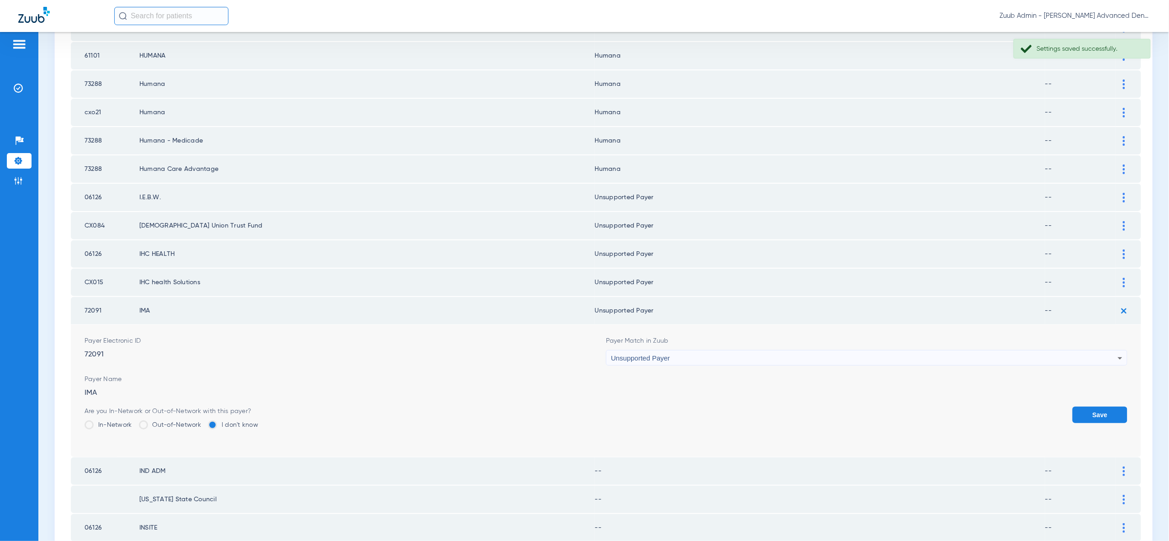
click at [1101, 407] on button "Save" at bounding box center [1099, 415] width 55 height 16
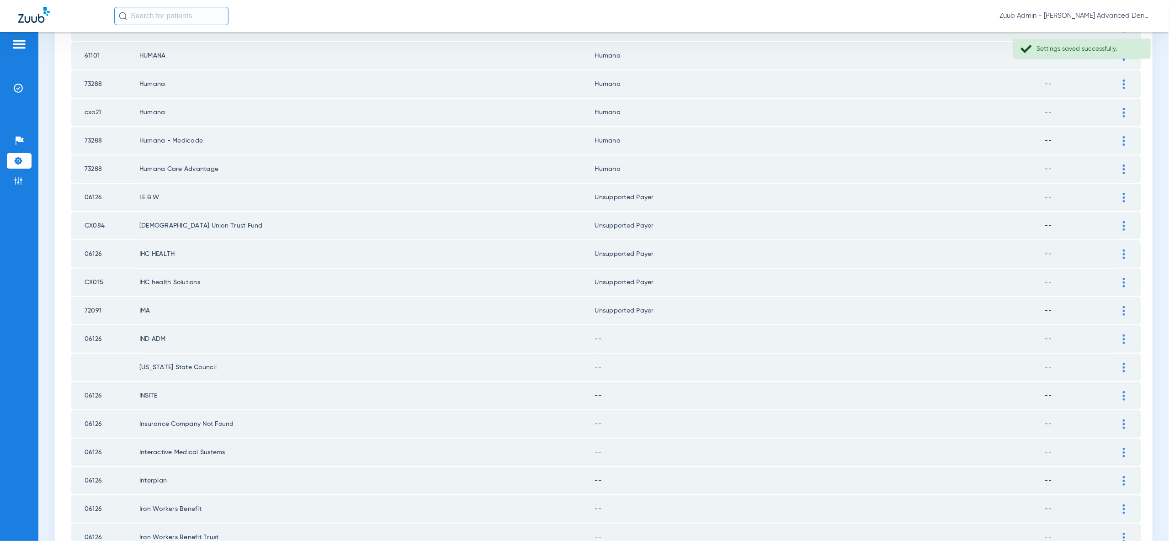
click at [1123, 334] on img at bounding box center [1123, 339] width 2 height 10
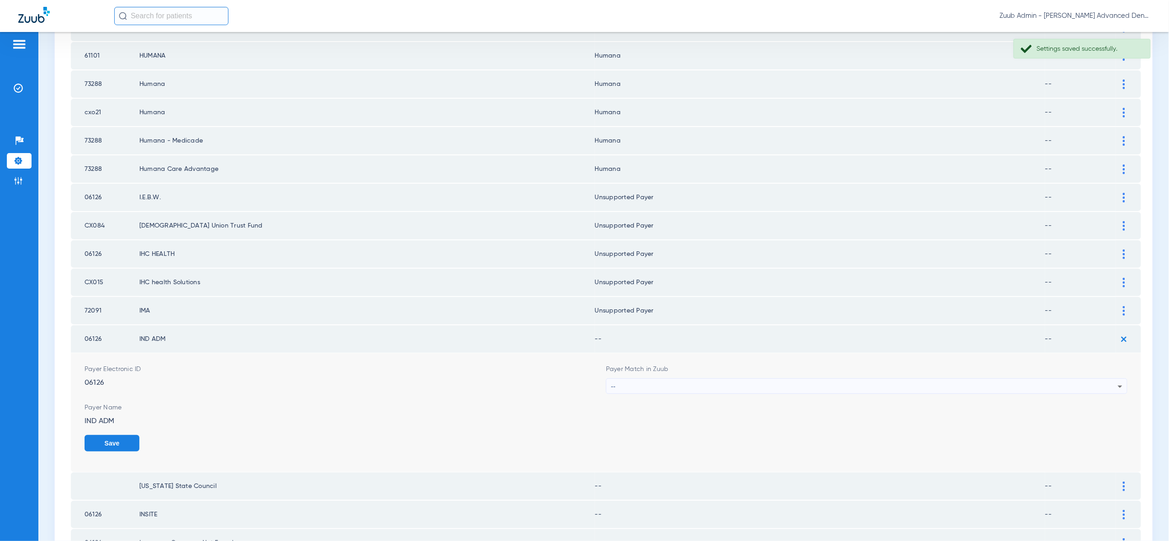
click at [1118, 379] on div "--" at bounding box center [866, 387] width 520 height 16
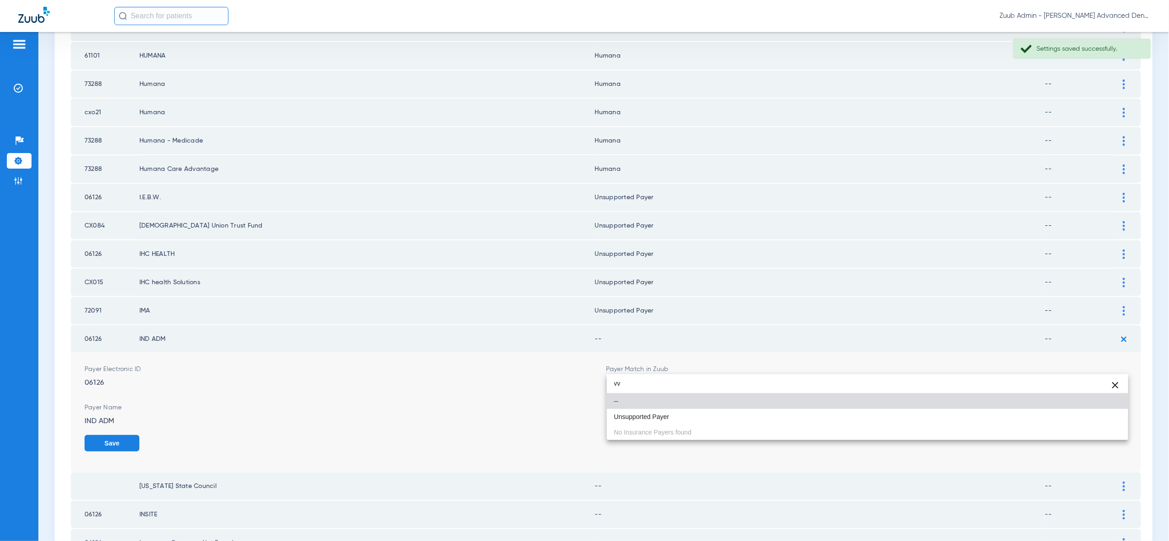
type input "vv"
click at [1103, 416] on mat-option "Unsupported Payer" at bounding box center [867, 417] width 521 height 16
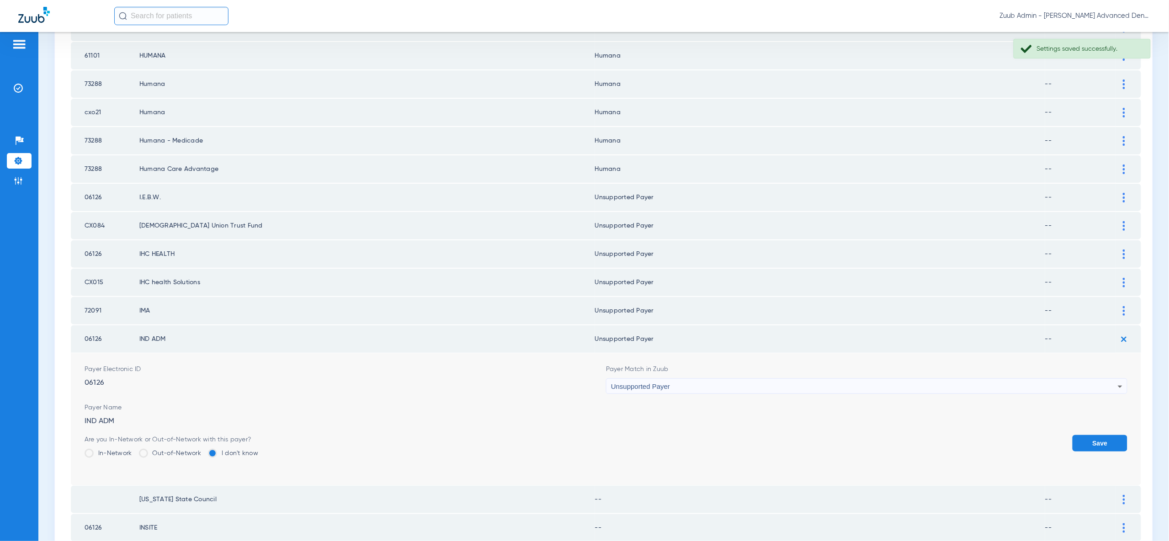
drag, startPoint x: 1104, startPoint y: 422, endPoint x: 1104, endPoint y: 411, distance: 11.0
click at [1104, 435] on button "Save" at bounding box center [1099, 443] width 55 height 16
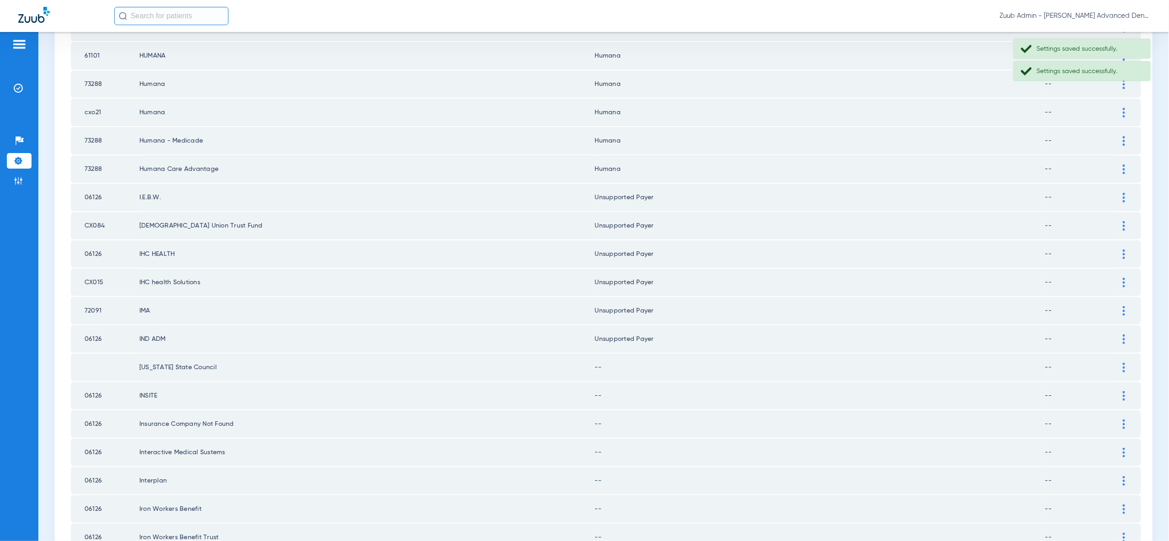
click at [1122, 363] on img at bounding box center [1123, 368] width 2 height 10
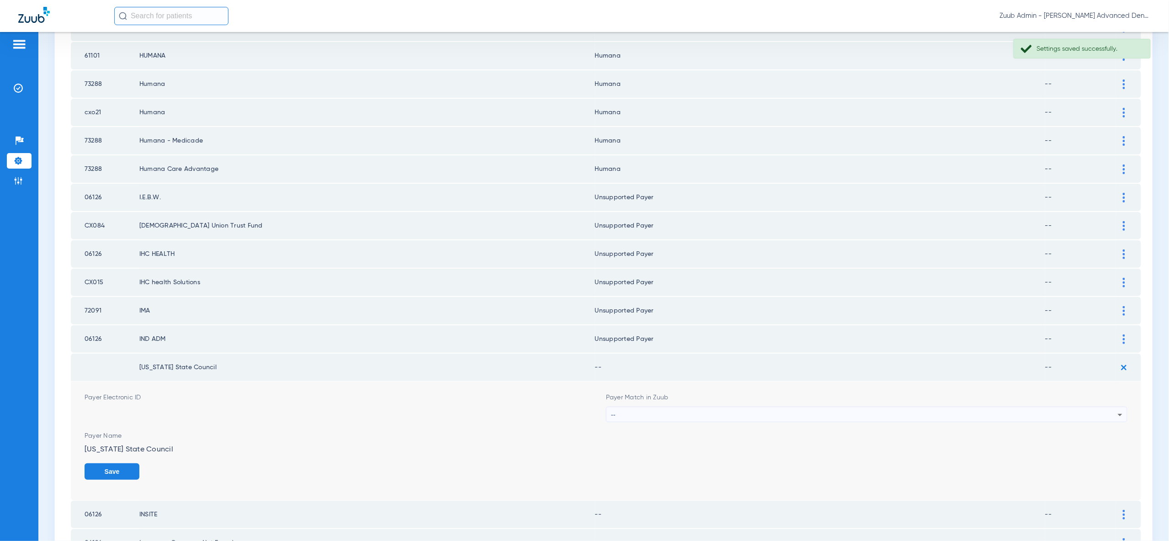
click at [1116, 409] on icon at bounding box center [1119, 414] width 11 height 11
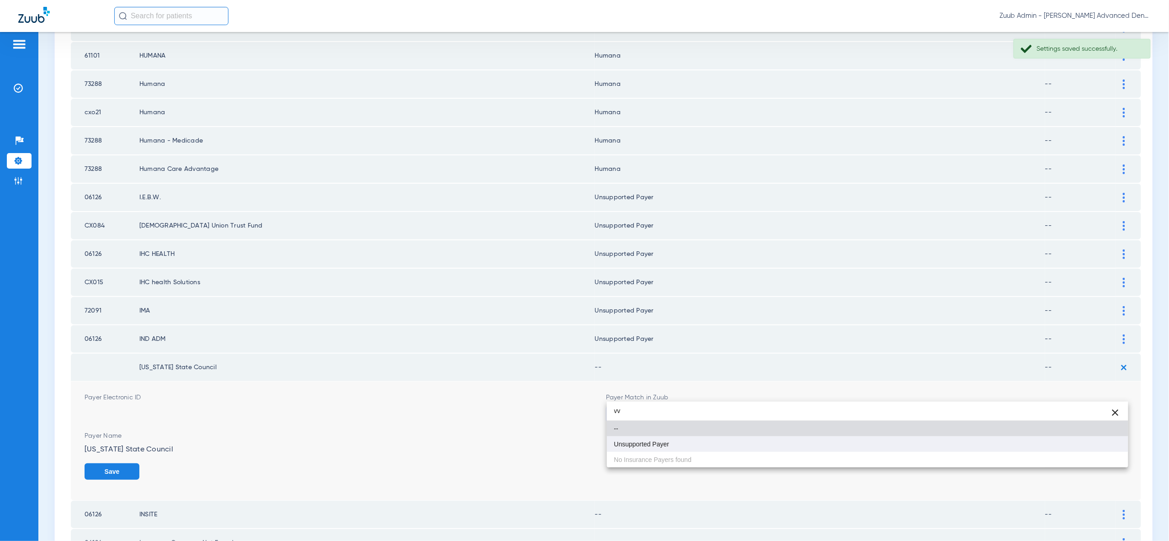
type input "vv"
click at [1109, 448] on mat-option "Unsupported Payer" at bounding box center [867, 444] width 521 height 16
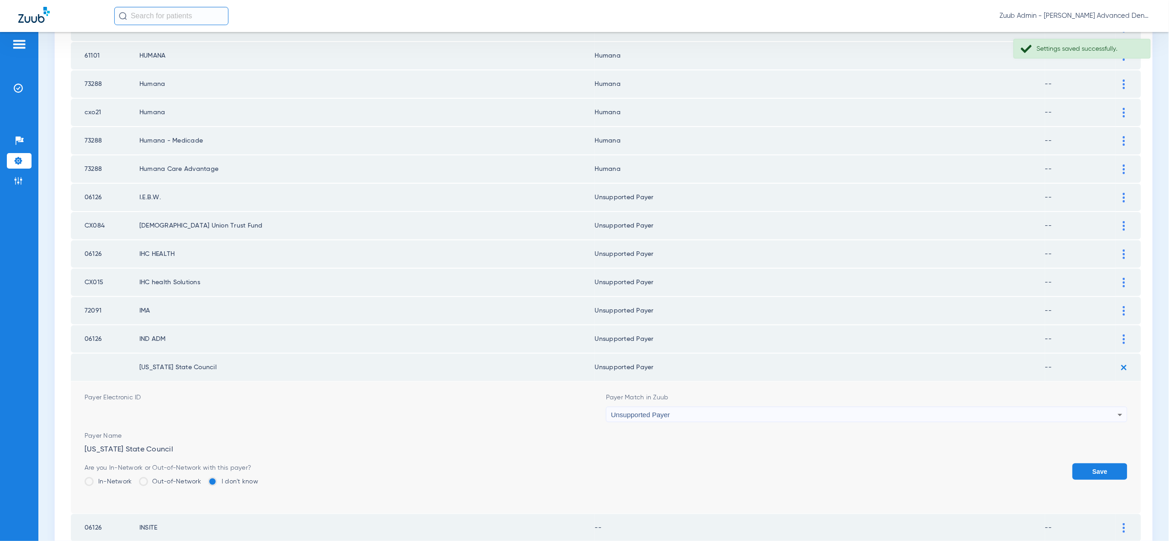
drag, startPoint x: 1109, startPoint y: 448, endPoint x: 1110, endPoint y: 434, distance: 13.3
click at [1109, 463] on button "Save" at bounding box center [1099, 471] width 55 height 16
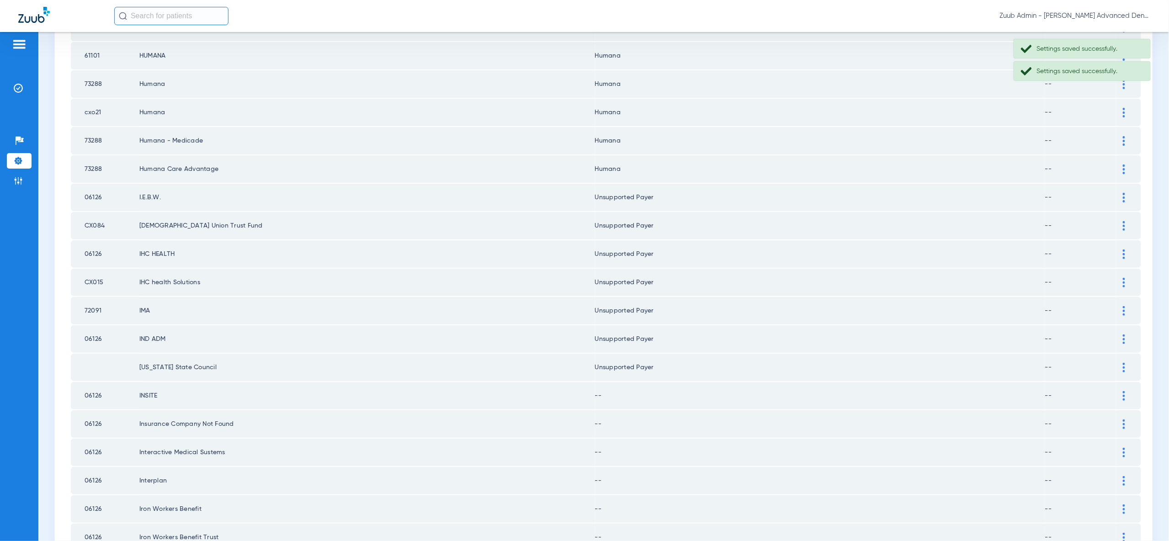
click at [1123, 391] on img at bounding box center [1123, 396] width 2 height 10
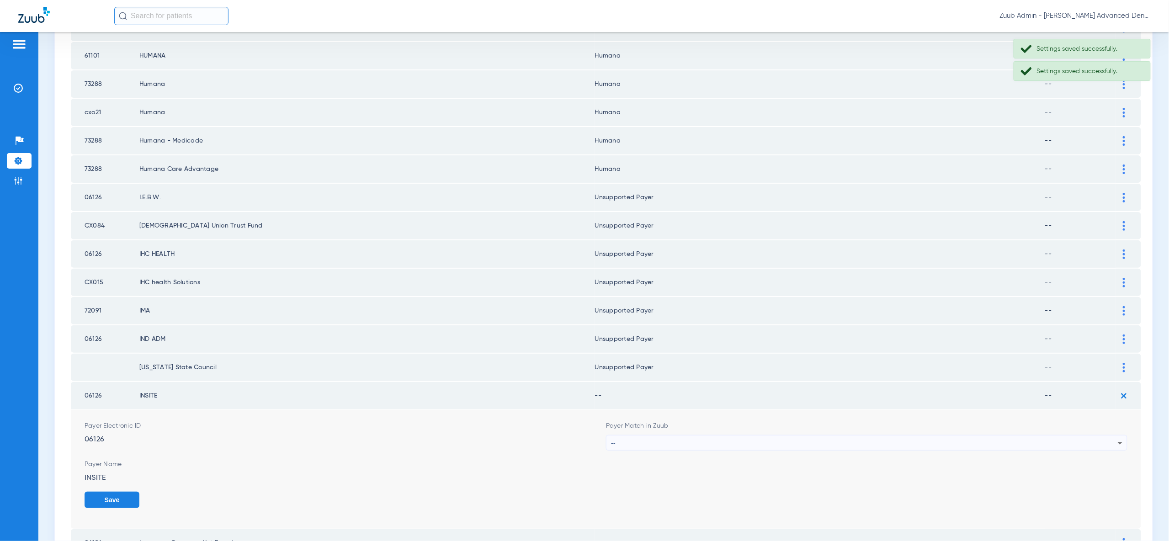
click at [1105, 435] on div "--" at bounding box center [864, 443] width 507 height 16
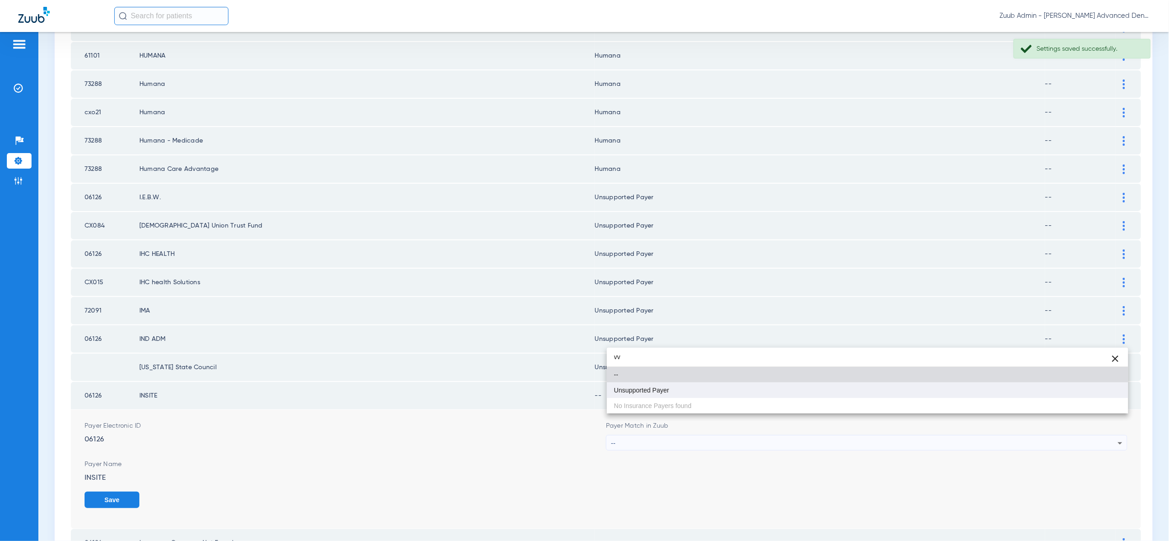
type input "vv"
click at [1099, 390] on mat-option "Unsupported Payer" at bounding box center [867, 390] width 521 height 16
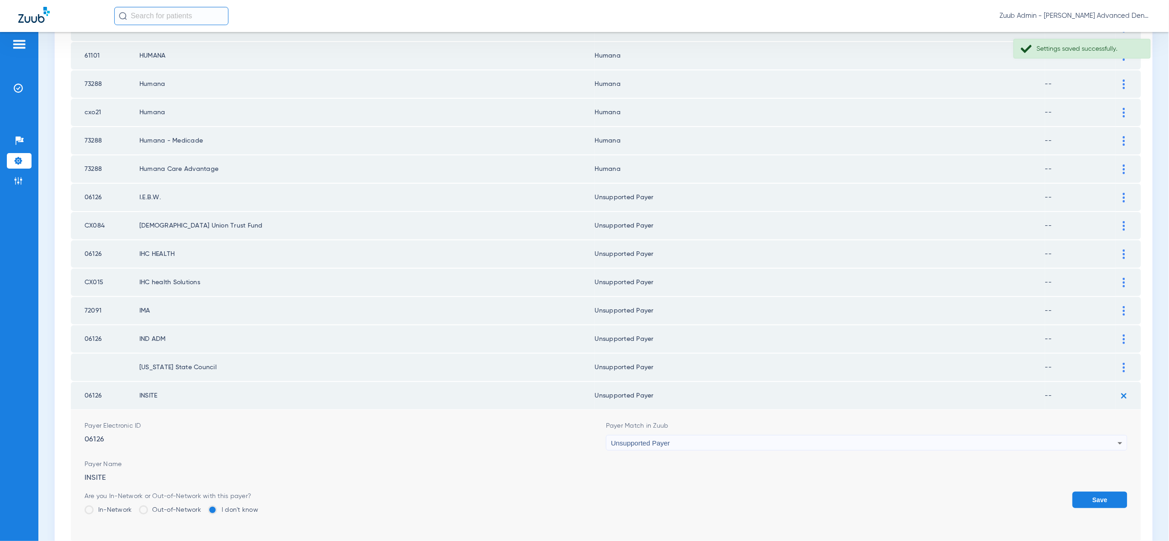
click at [1107, 492] on button "Save" at bounding box center [1099, 500] width 55 height 16
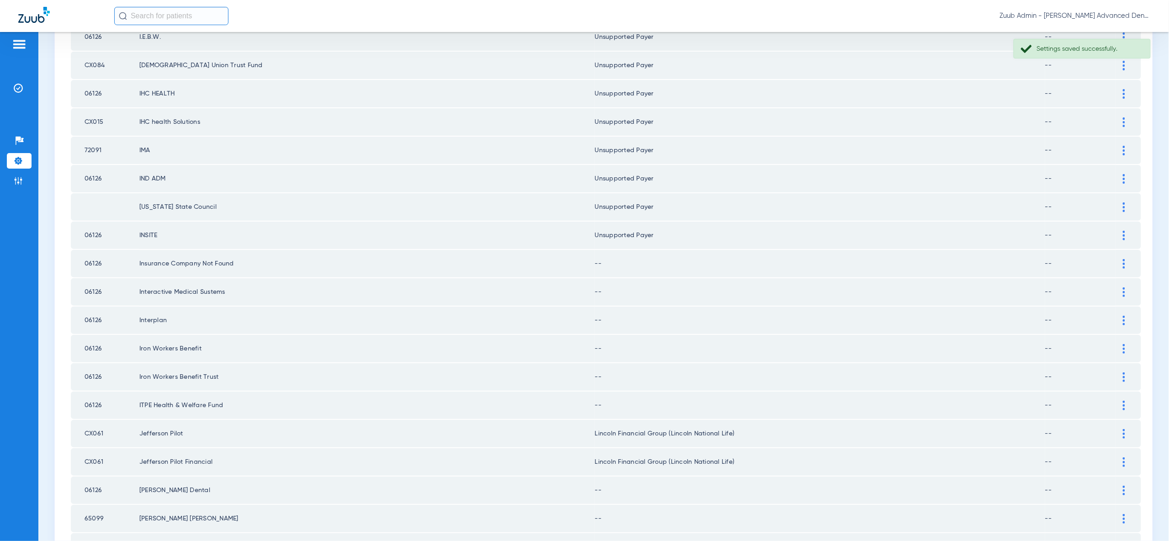
scroll to position [599, 0]
click at [1123, 257] on img at bounding box center [1123, 262] width 2 height 10
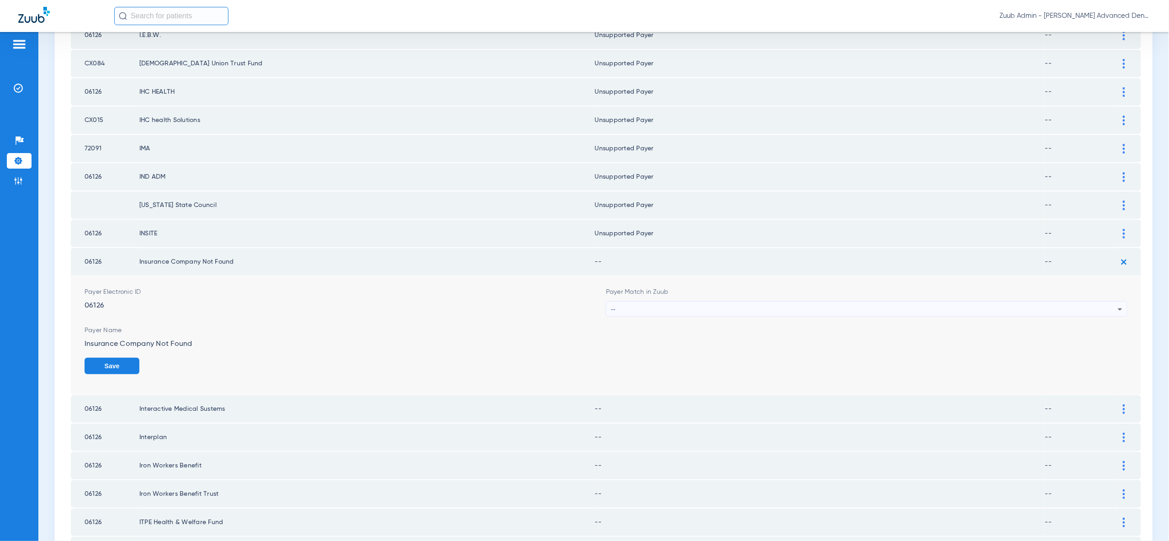
click at [1112, 302] on div "--" at bounding box center [864, 310] width 507 height 16
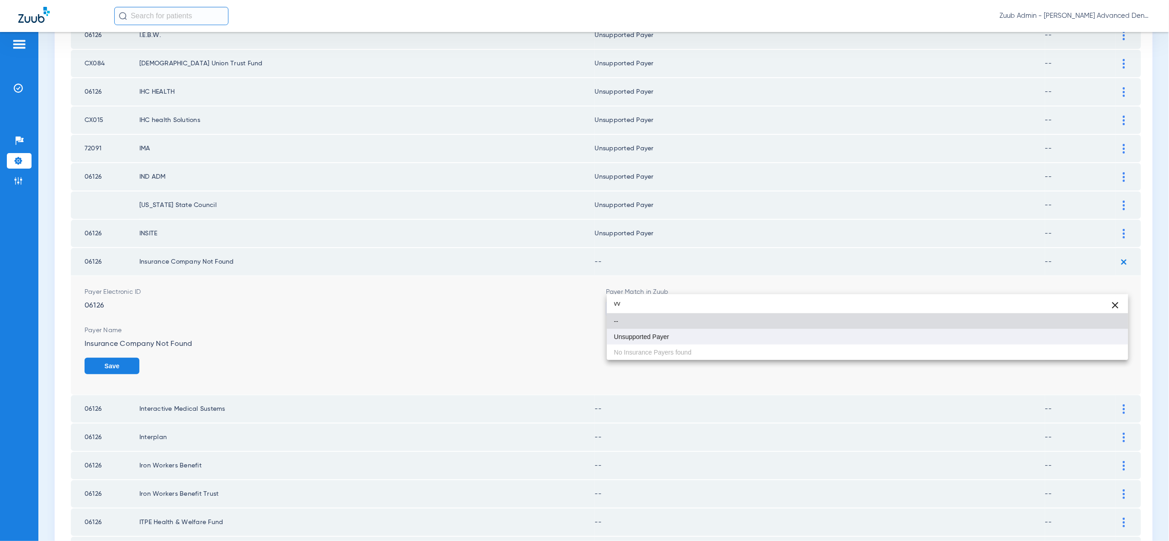
type input "vv"
click at [1099, 340] on mat-option "Unsupported Payer" at bounding box center [867, 337] width 521 height 16
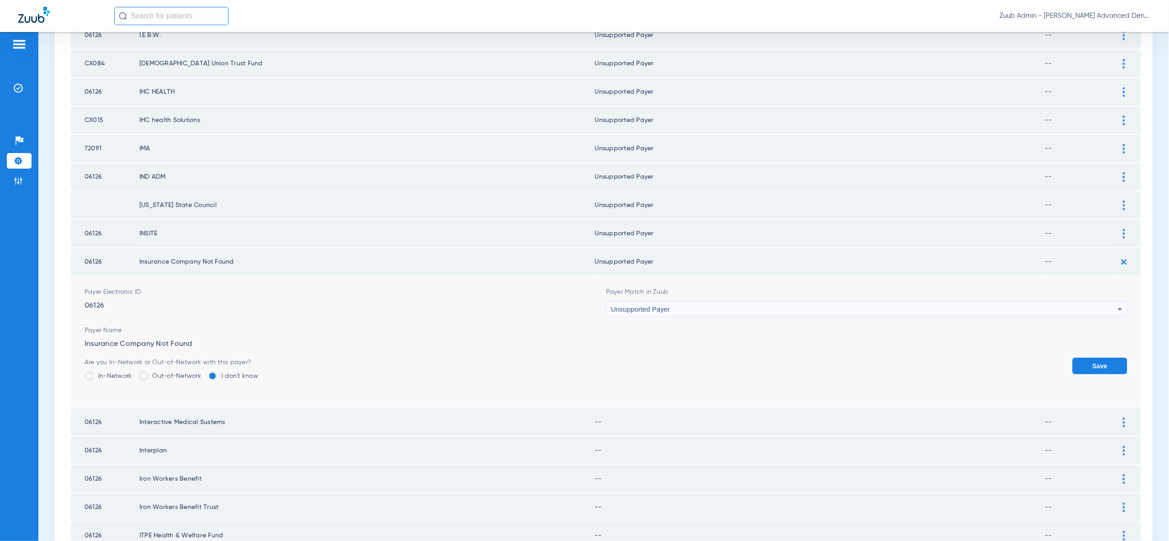
click at [1101, 358] on button "Save" at bounding box center [1099, 366] width 55 height 16
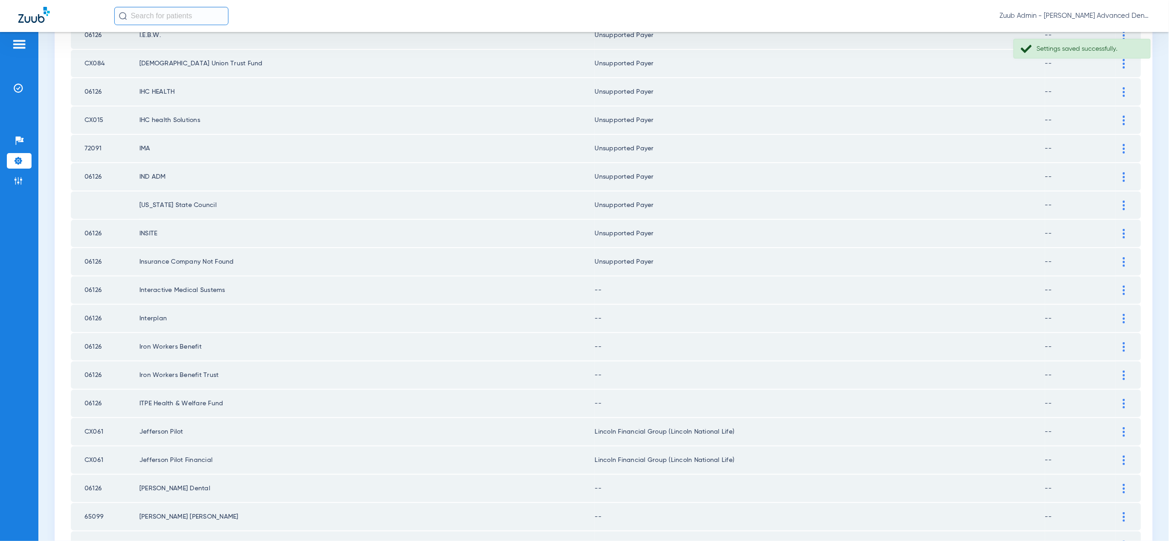
click at [1122, 286] on img at bounding box center [1123, 291] width 2 height 10
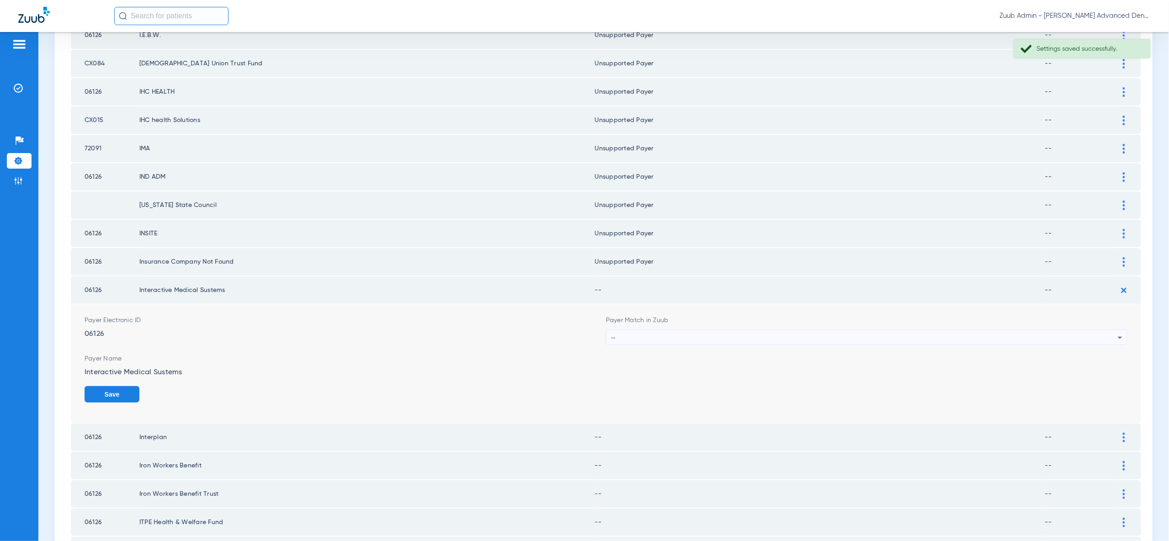
click at [1115, 332] on icon at bounding box center [1119, 337] width 11 height 11
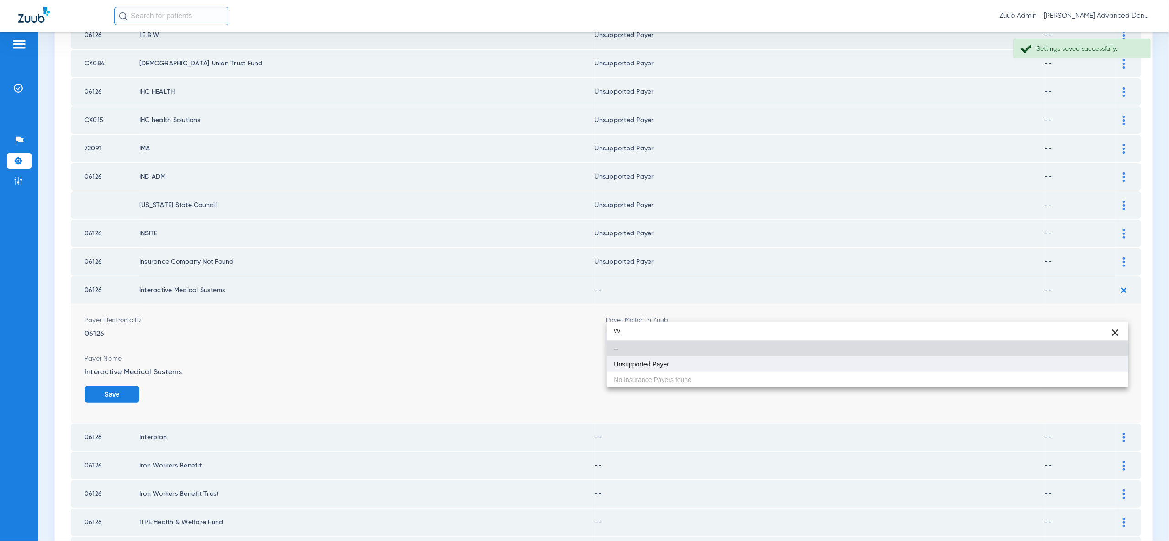
type input "vv"
click at [1115, 368] on mat-option "Unsupported Payer" at bounding box center [867, 364] width 521 height 16
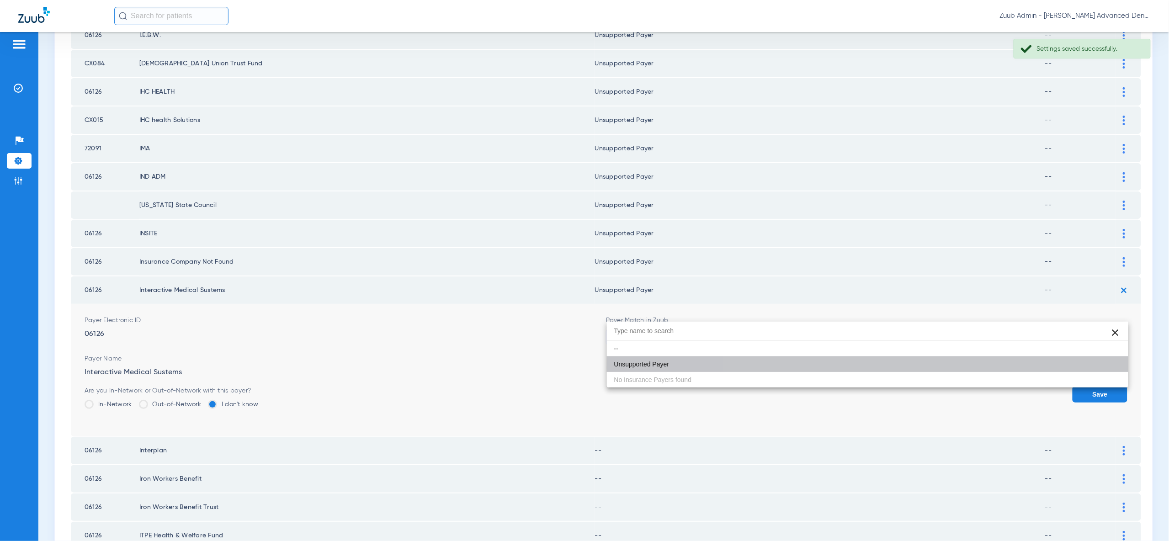
click at [1115, 386] on button "Save" at bounding box center [1099, 394] width 55 height 16
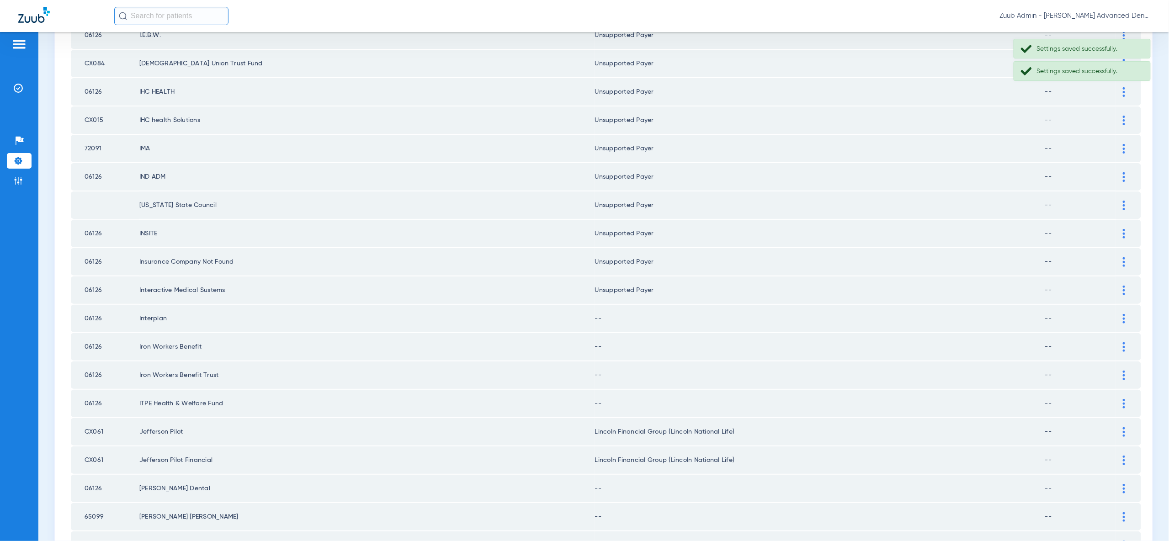
click at [1125, 314] on div at bounding box center [1124, 319] width 16 height 10
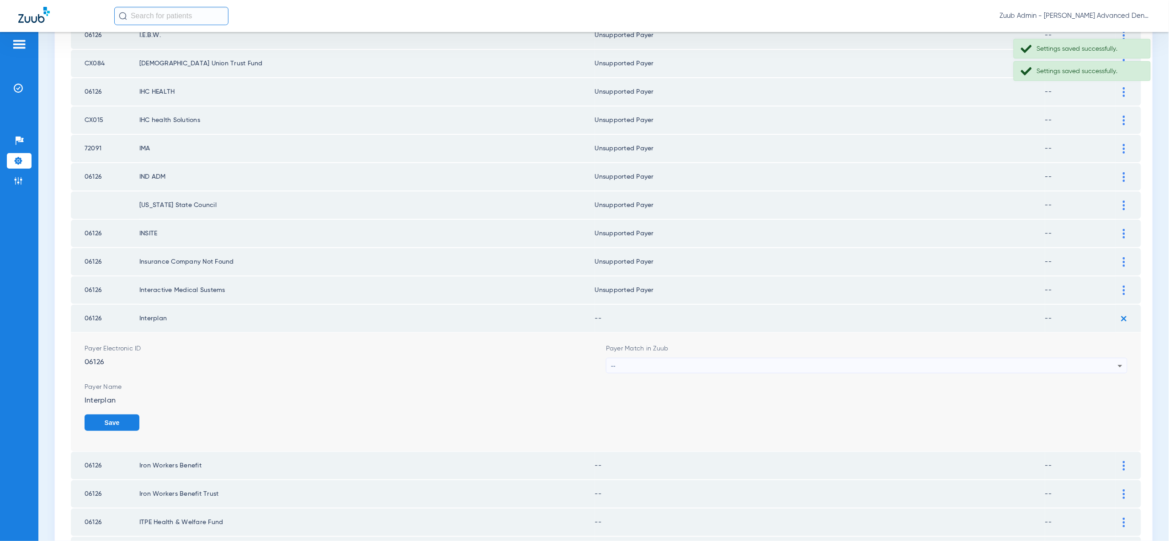
click at [1121, 360] on icon at bounding box center [1119, 365] width 11 height 11
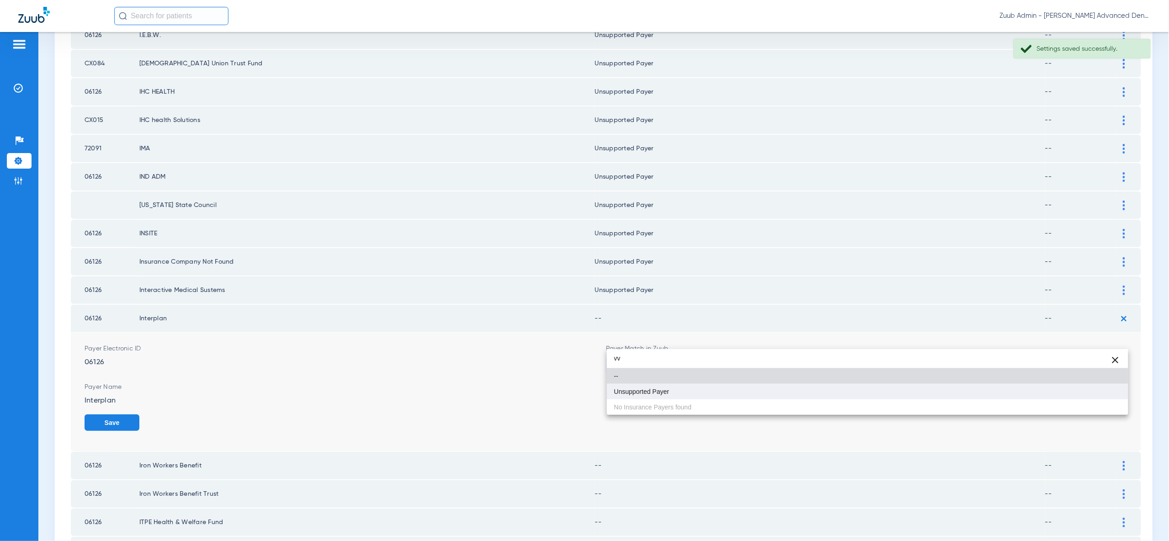
type input "vv"
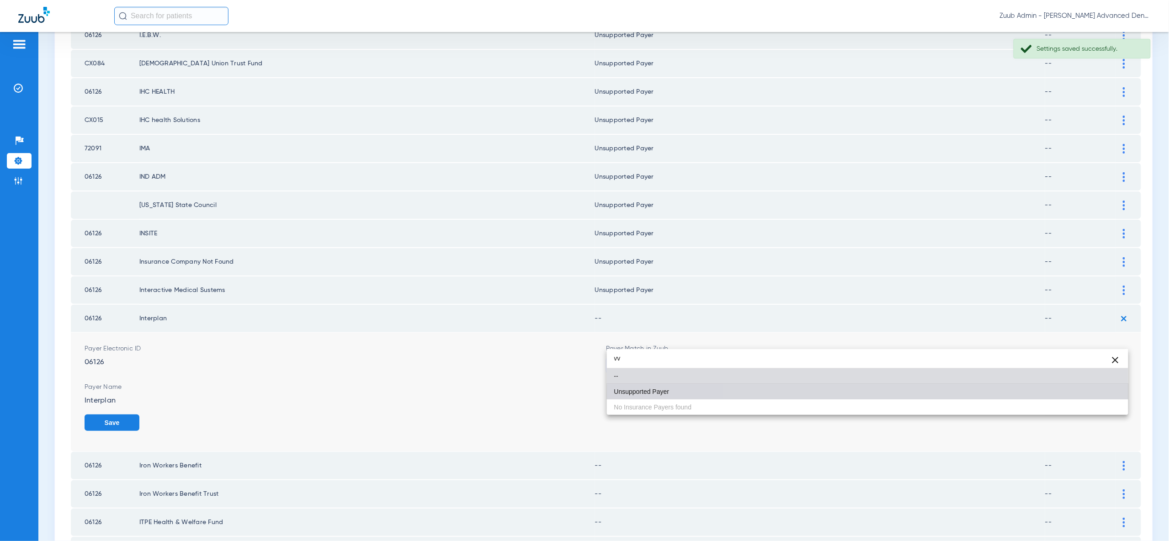
click at [1112, 396] on mat-option "Unsupported Payer" at bounding box center [867, 392] width 521 height 16
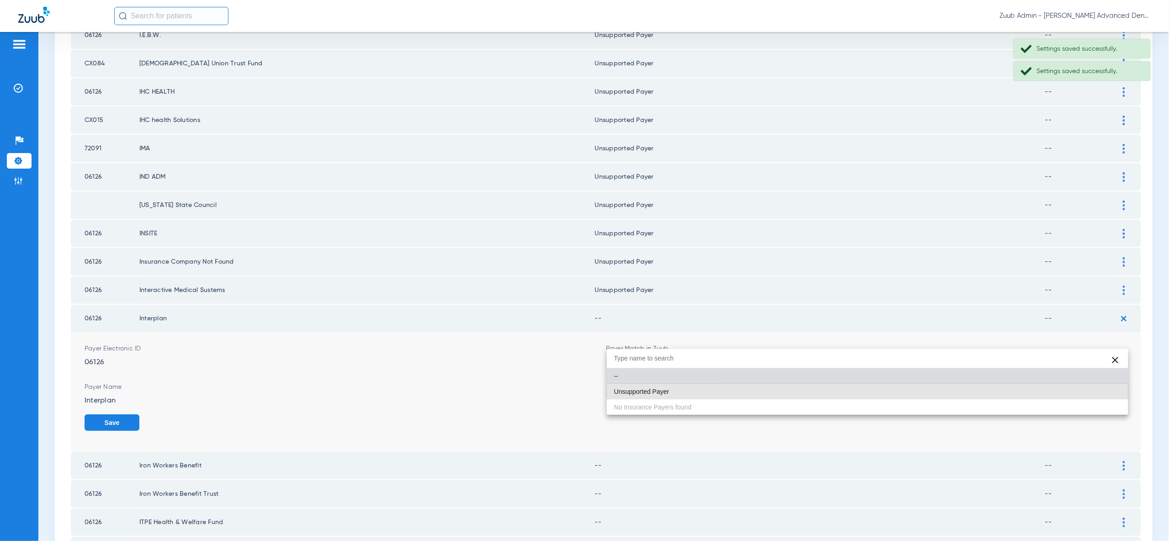
click at [139, 414] on button "Save" at bounding box center [112, 422] width 55 height 16
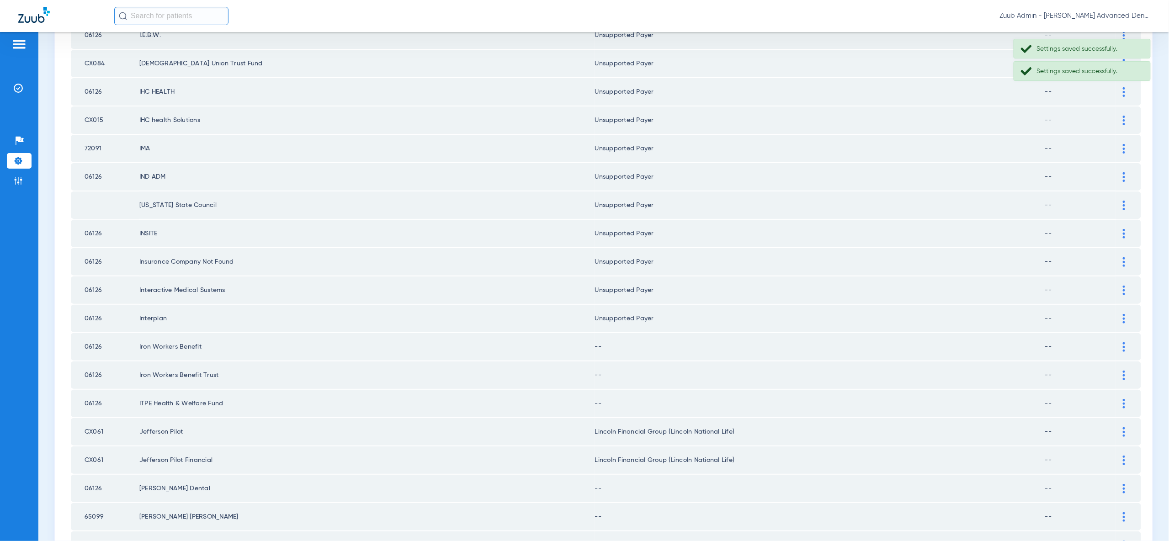
drag, startPoint x: 1128, startPoint y: 319, endPoint x: 1113, endPoint y: 354, distance: 37.7
click at [1128, 342] on div at bounding box center [1124, 347] width 16 height 10
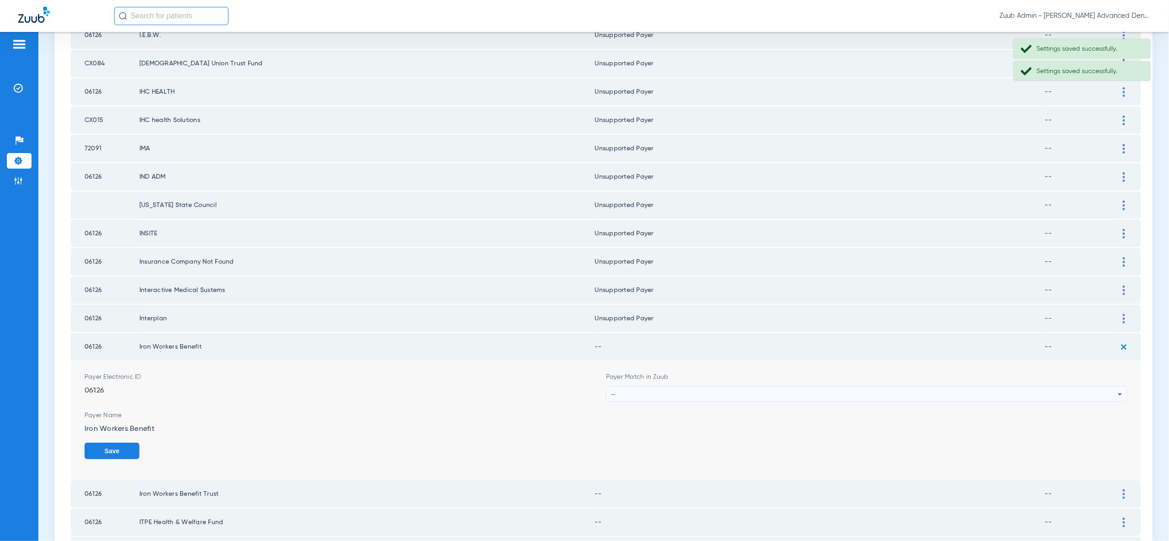
click at [1099, 386] on div "--" at bounding box center [864, 394] width 507 height 16
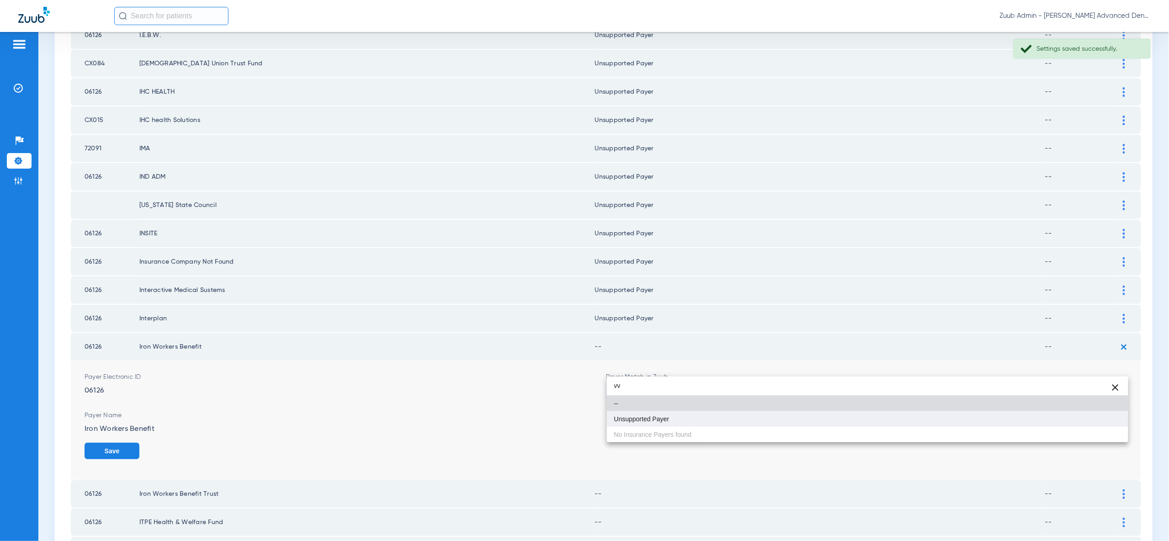
type input "vv"
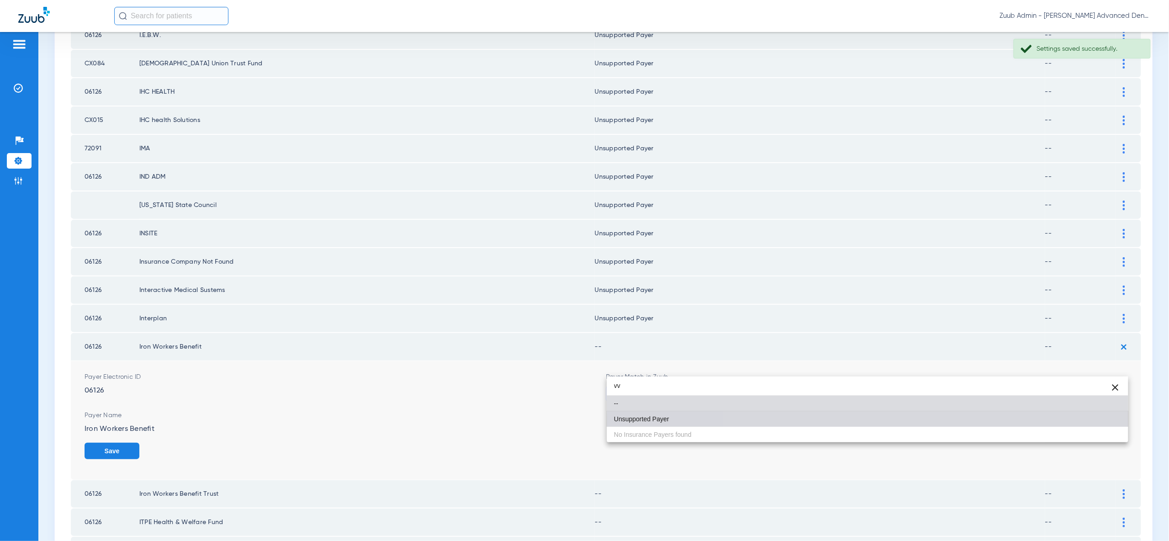
click at [1109, 424] on mat-option "Unsupported Payer" at bounding box center [867, 419] width 521 height 16
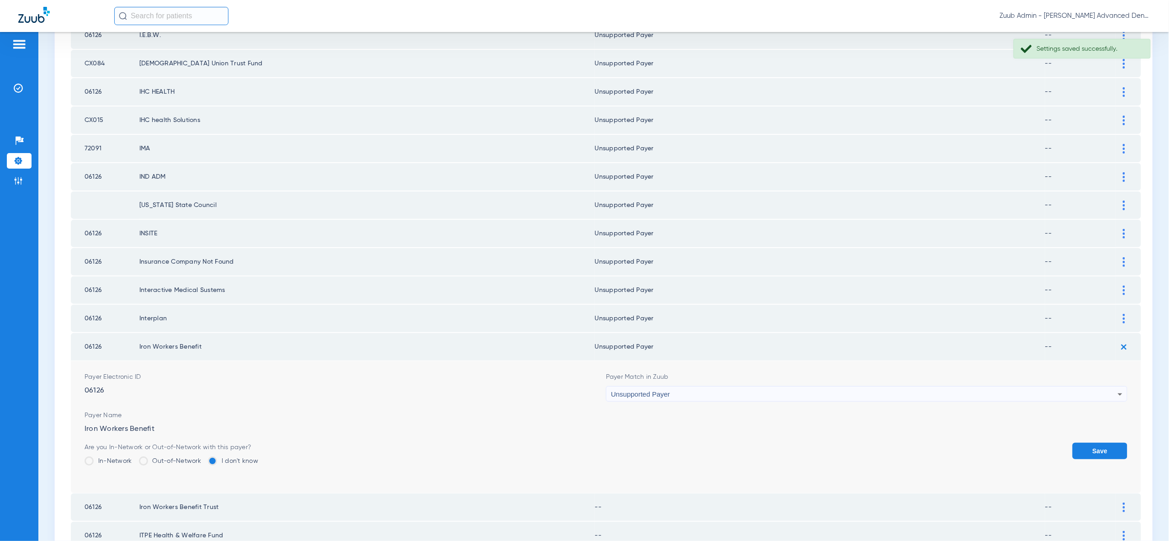
click at [1109, 443] on button "Save" at bounding box center [1099, 451] width 55 height 16
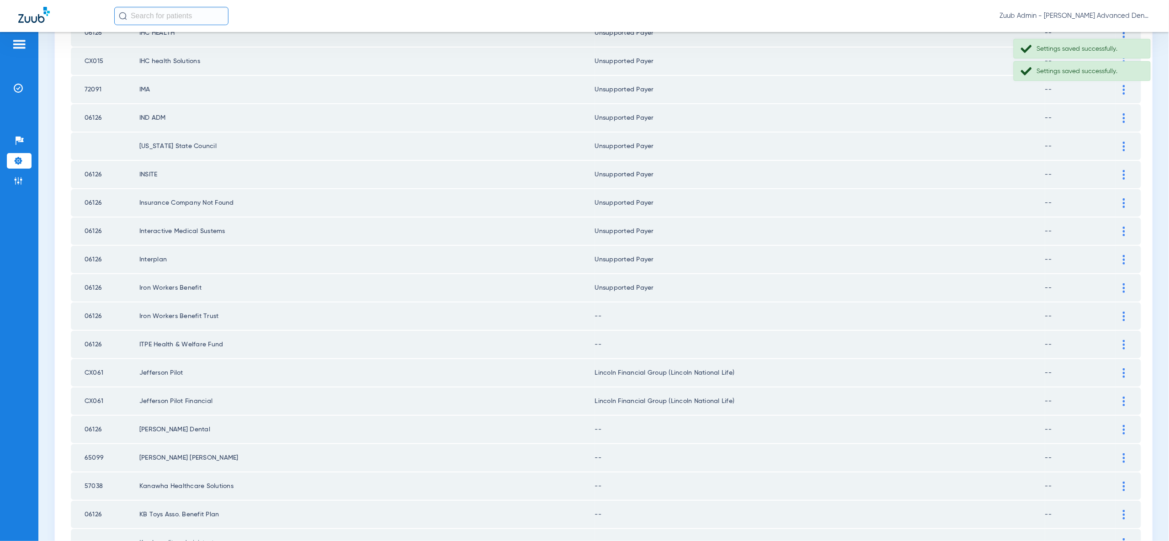
scroll to position [671, 0]
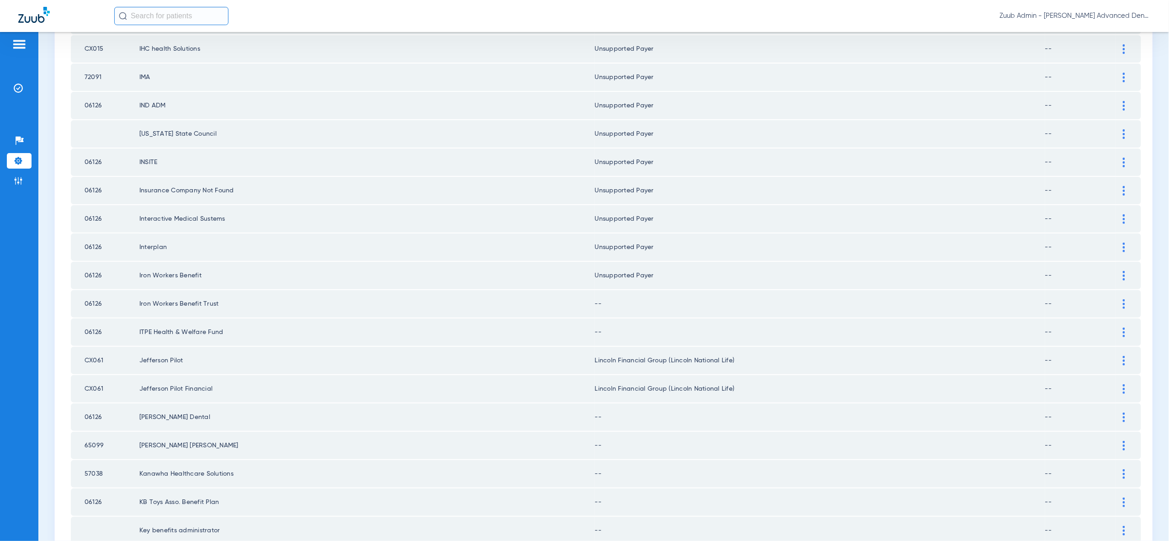
click at [1123, 299] on img at bounding box center [1123, 304] width 2 height 10
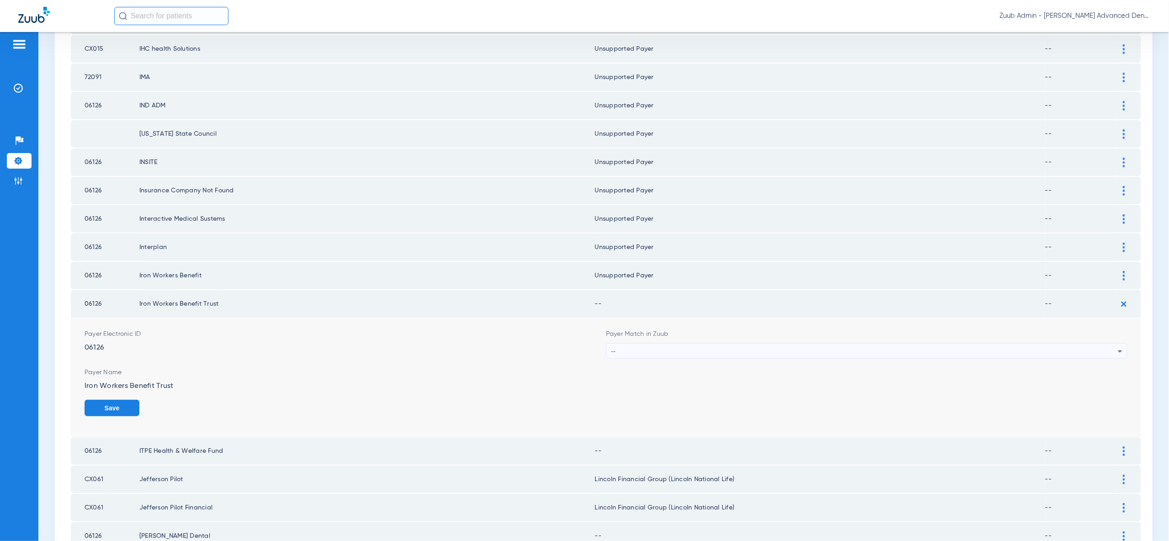
click at [1120, 346] on icon at bounding box center [1119, 351] width 11 height 11
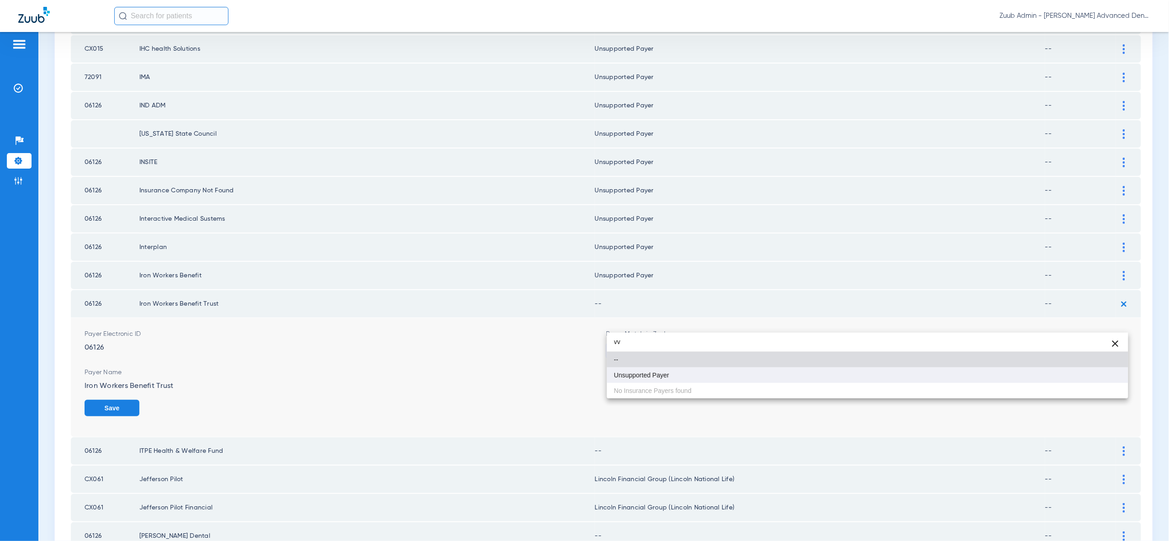
type input "vv"
click at [1112, 377] on mat-option "Unsupported Payer" at bounding box center [867, 375] width 521 height 16
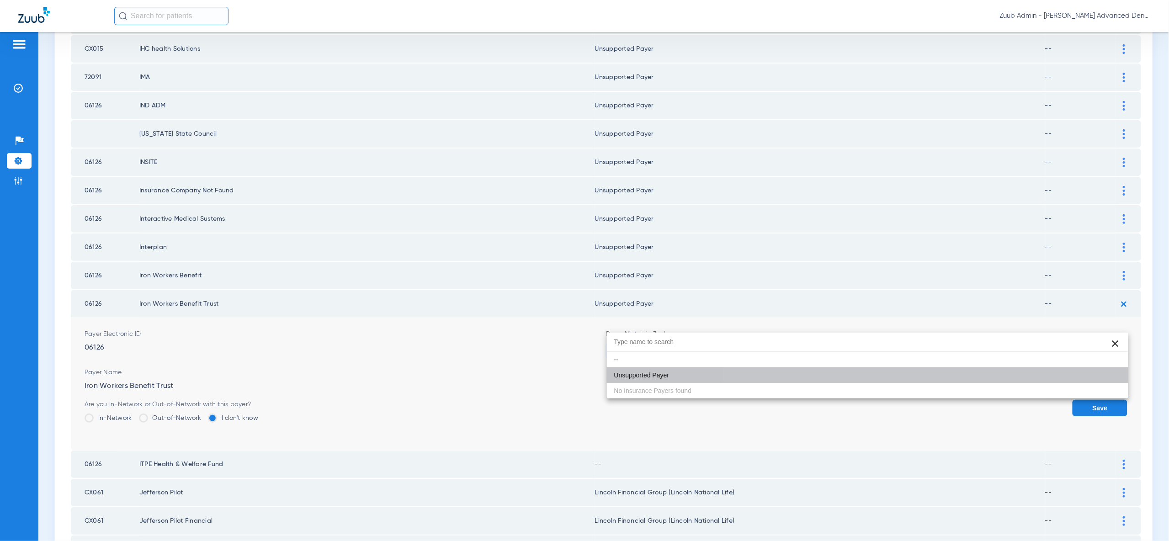
click at [1111, 400] on button "Save" at bounding box center [1099, 408] width 55 height 16
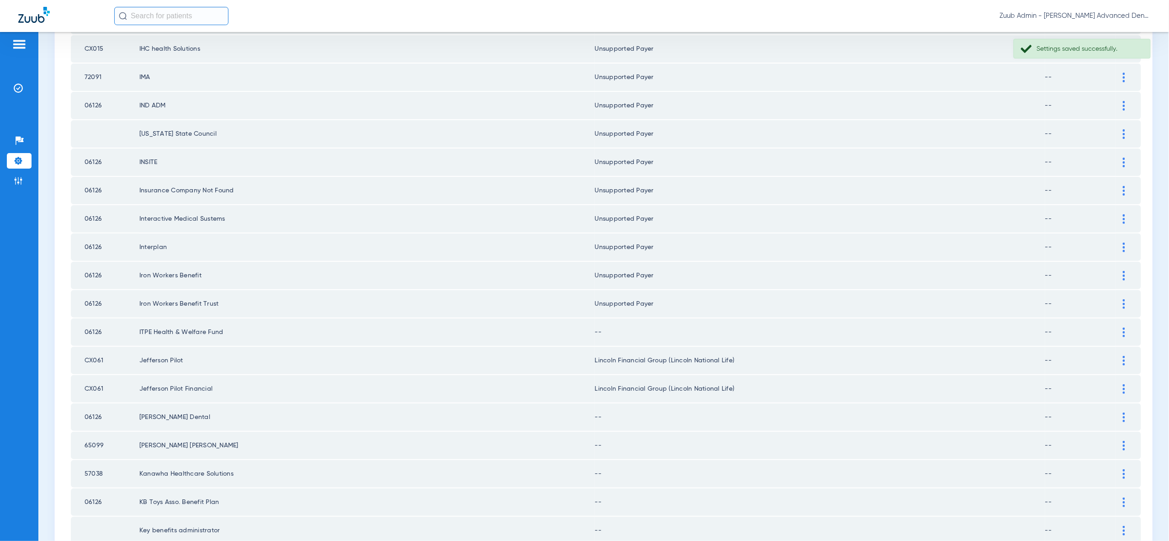
click at [1123, 328] on img at bounding box center [1123, 333] width 2 height 10
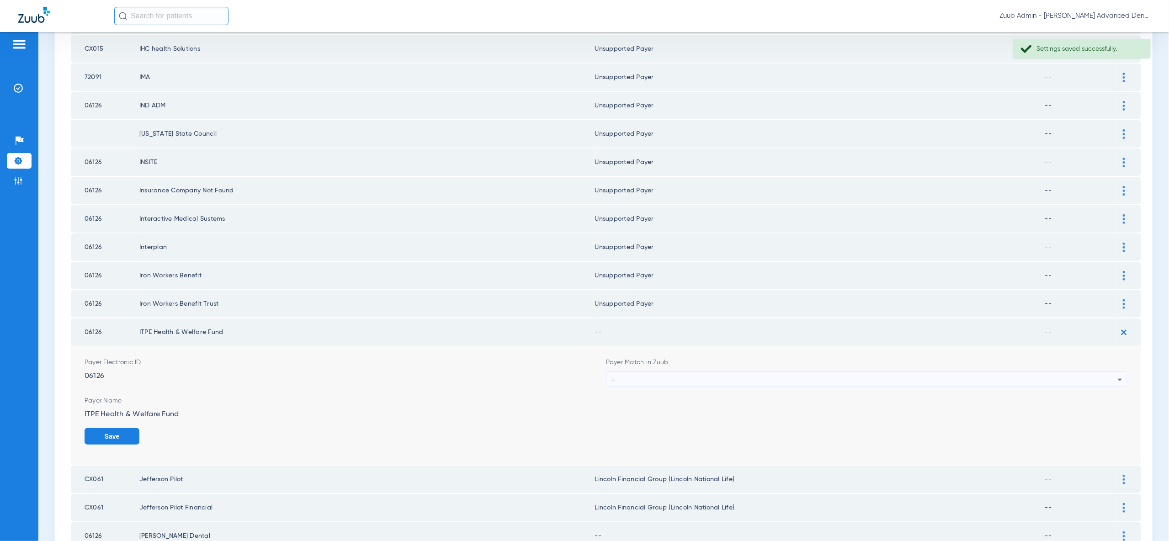
click at [1113, 372] on div "--" at bounding box center [864, 380] width 507 height 16
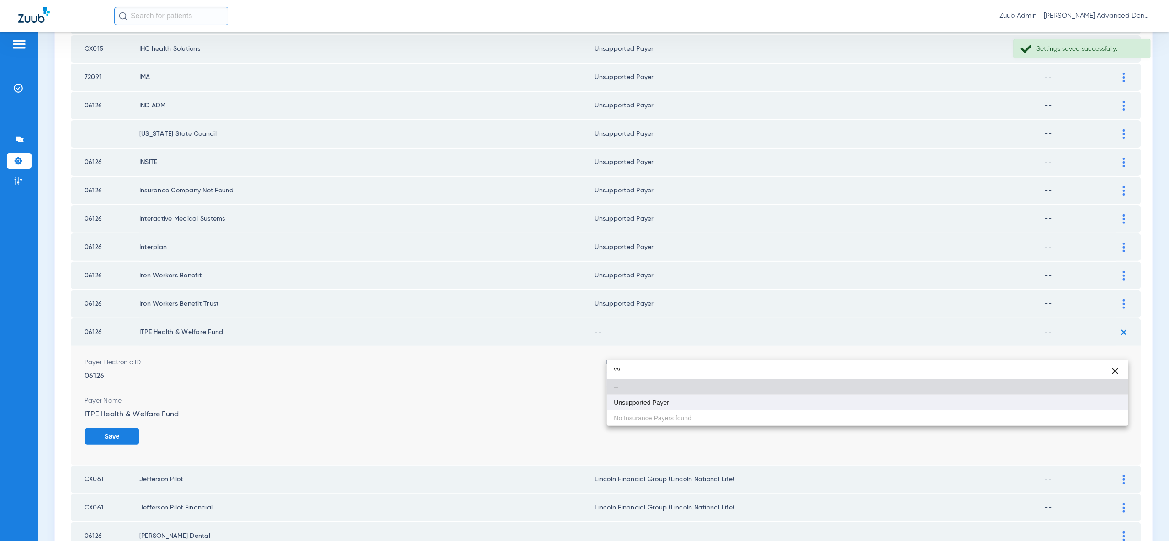
type input "vv"
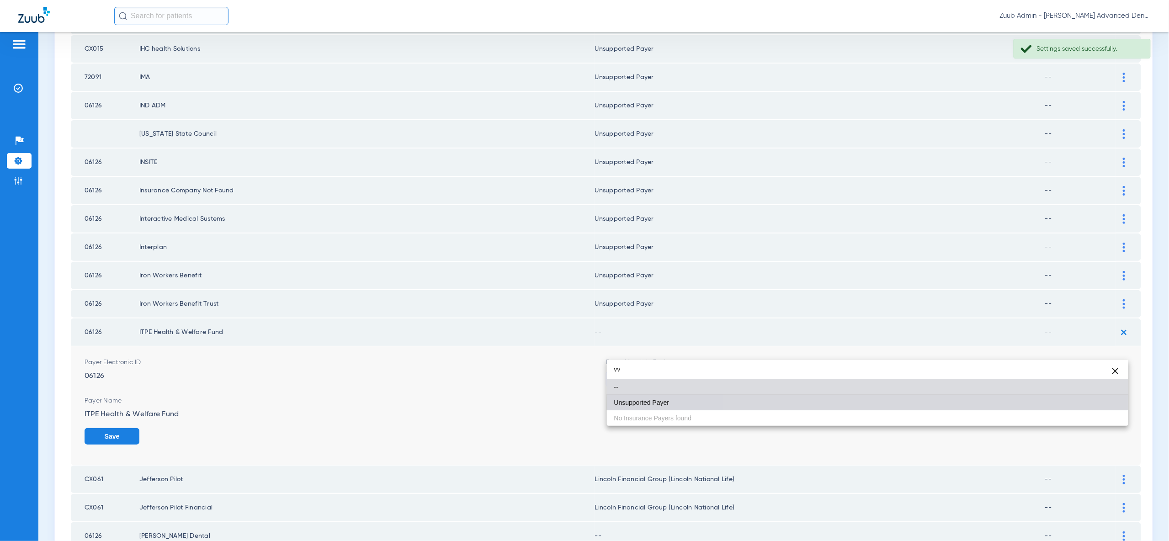
click at [1109, 401] on mat-option "Unsupported Payer" at bounding box center [867, 403] width 521 height 16
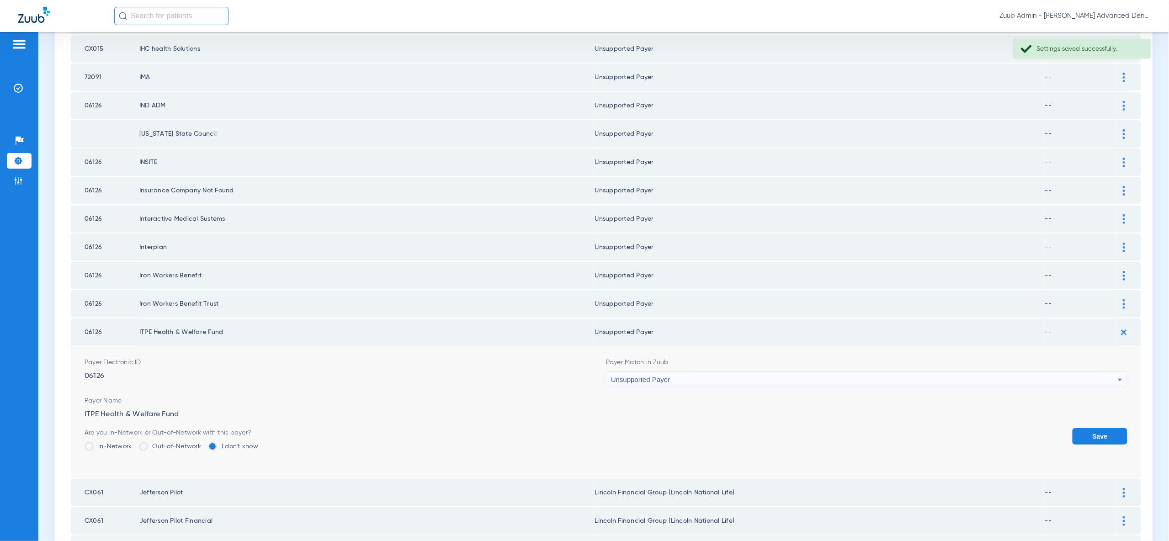
click at [1110, 428] on button "Save" at bounding box center [1099, 436] width 55 height 16
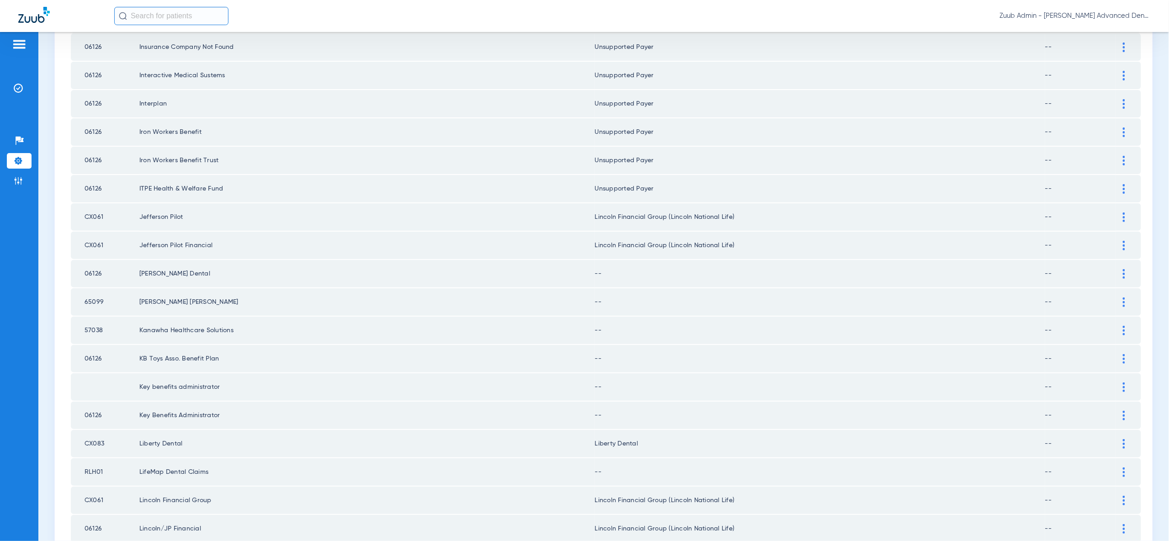
scroll to position [815, 0]
click at [1124, 268] on img at bounding box center [1123, 273] width 2 height 10
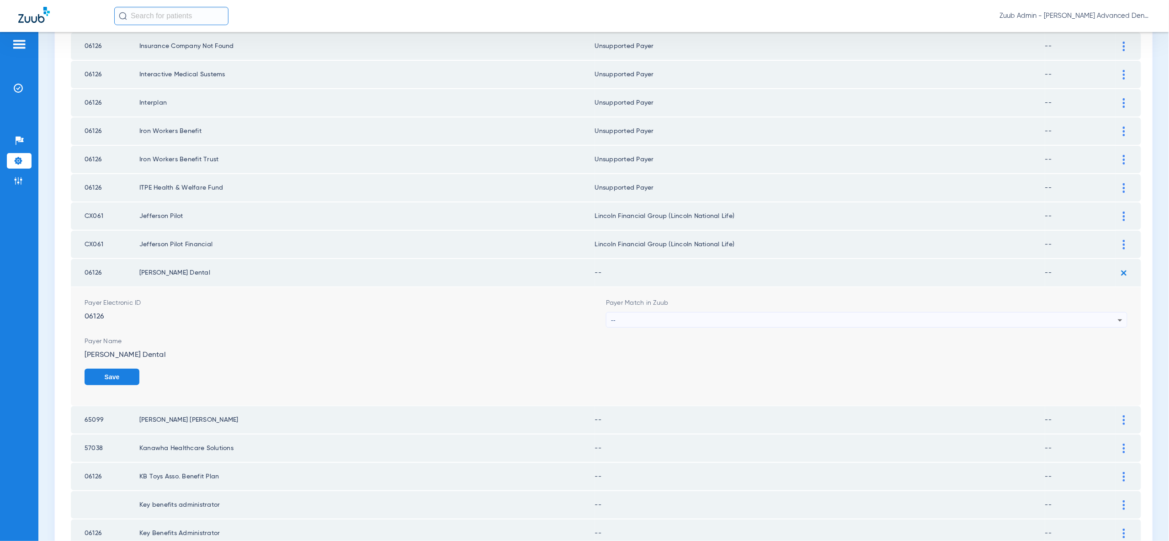
click at [1120, 312] on div "--" at bounding box center [866, 320] width 520 height 16
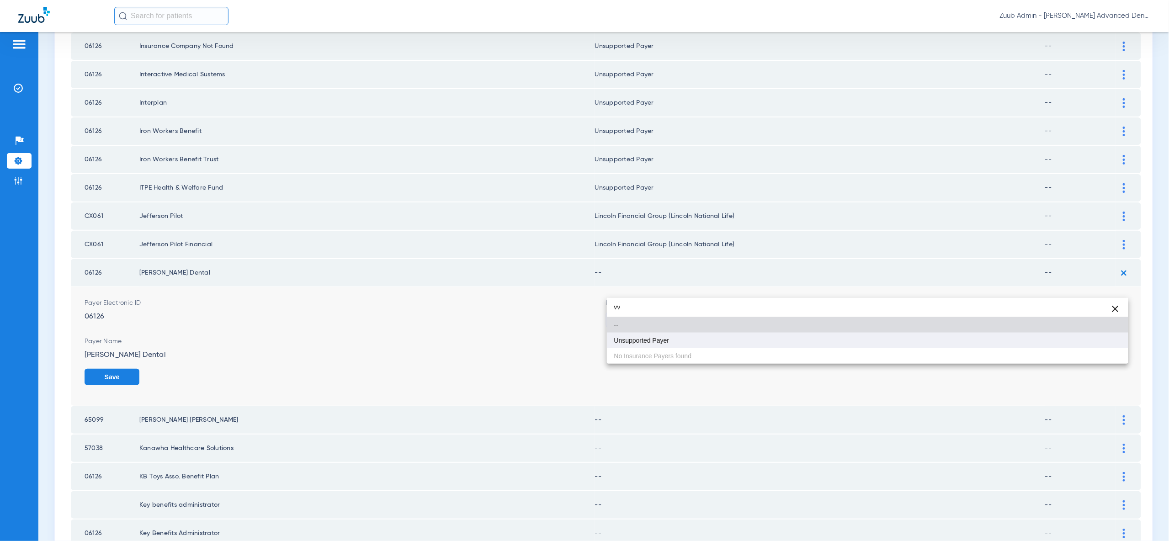
type input "vv"
click at [1090, 342] on mat-option "Unsupported Payer" at bounding box center [867, 341] width 521 height 16
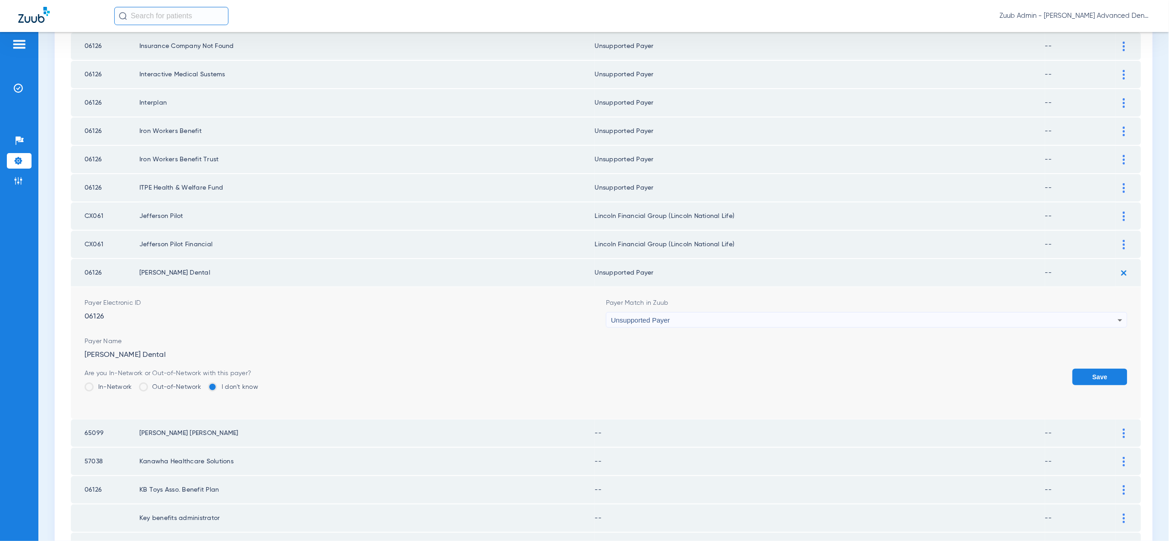
click at [1098, 369] on button "Save" at bounding box center [1099, 377] width 55 height 16
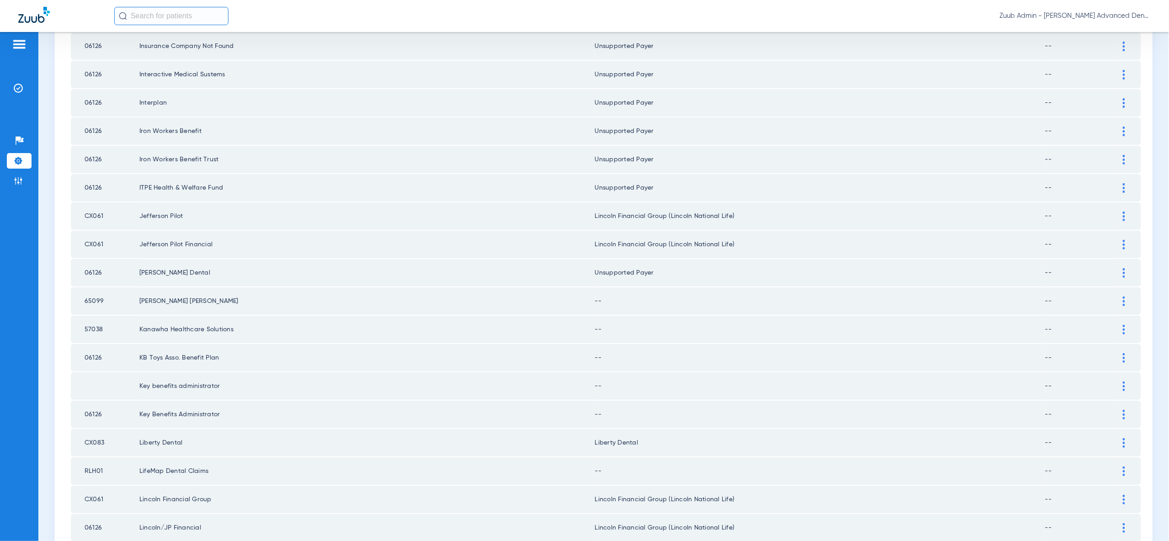
click at [1126, 296] on div at bounding box center [1124, 301] width 16 height 10
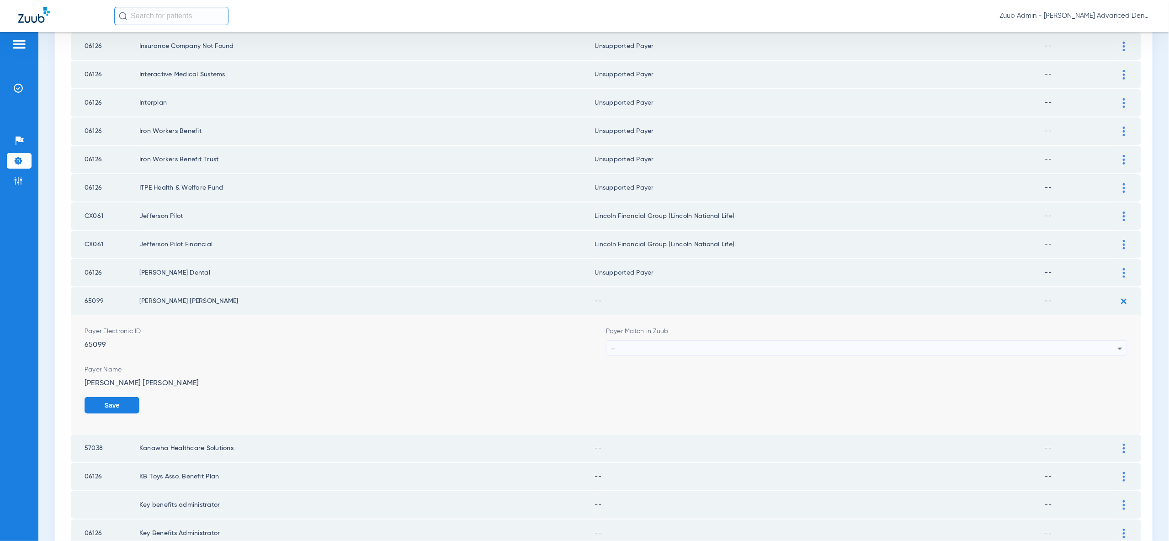
click at [1112, 341] on div "--" at bounding box center [864, 349] width 507 height 16
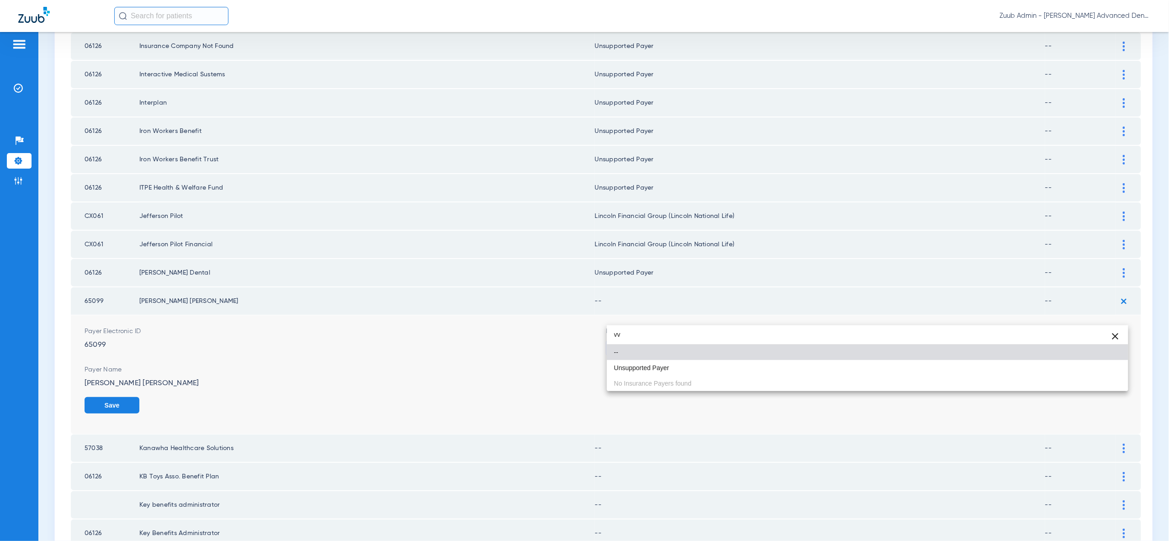
type input "vv"
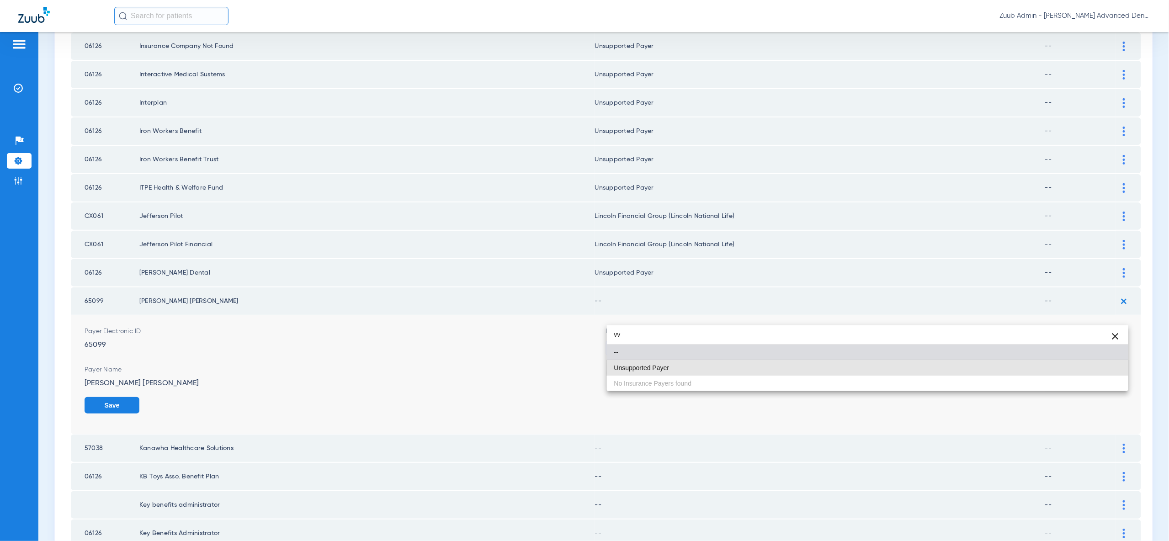
click at [1106, 373] on mat-option "Unsupported Payer" at bounding box center [867, 368] width 521 height 16
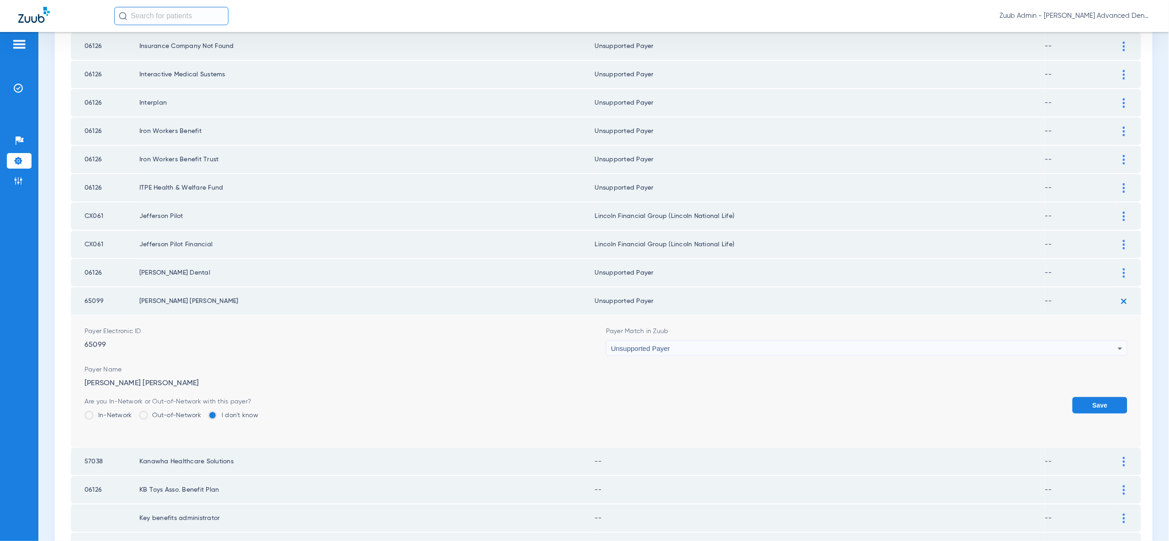
click at [1106, 397] on button "Save" at bounding box center [1099, 405] width 55 height 16
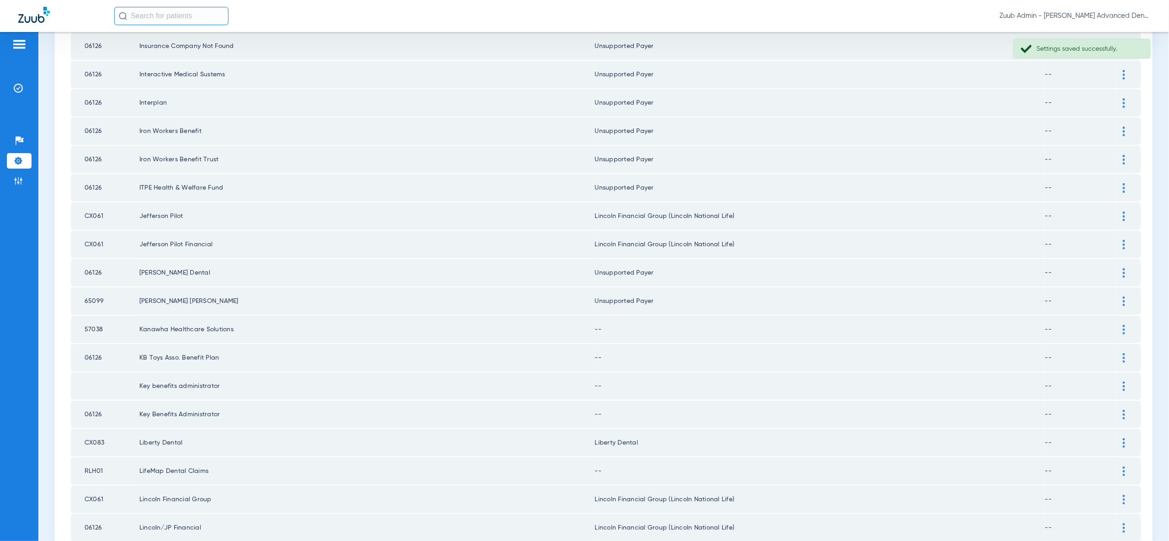
click at [1128, 325] on div at bounding box center [1124, 330] width 16 height 10
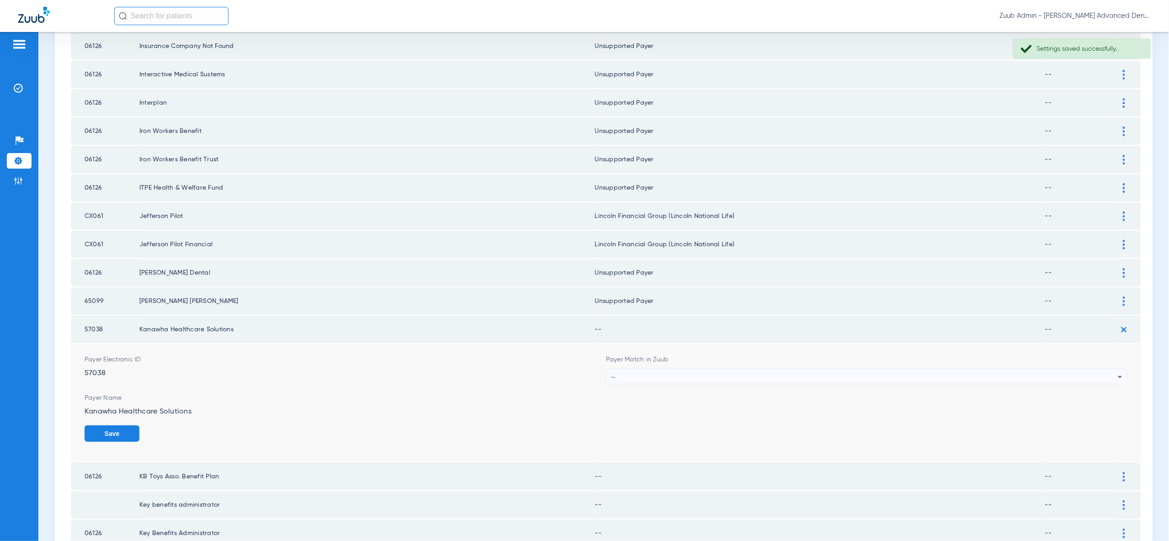
click at [1117, 371] on icon at bounding box center [1119, 376] width 11 height 11
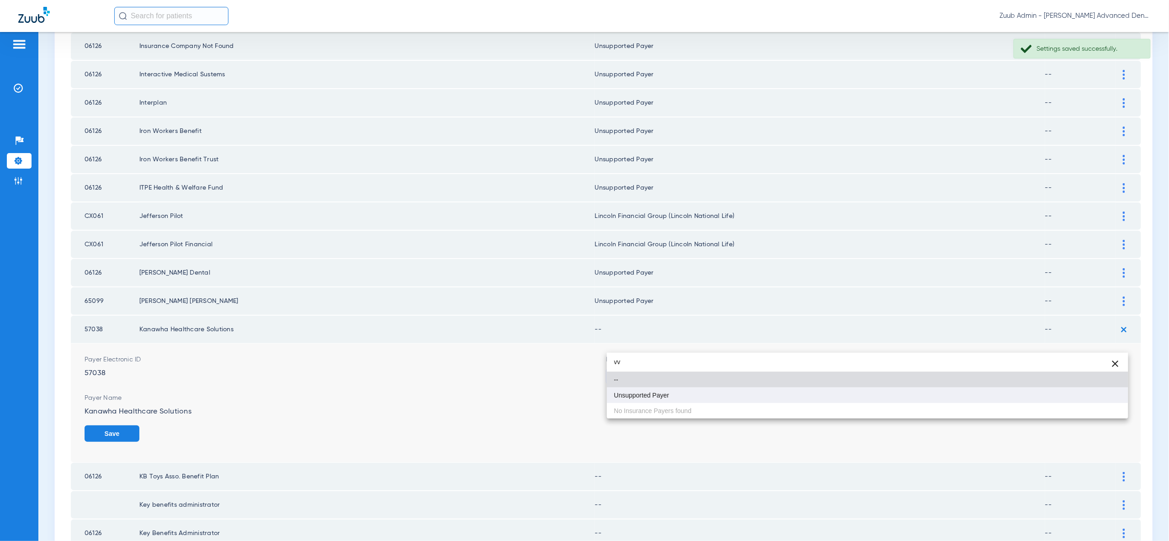
type input "vv"
click at [1101, 401] on mat-option "Unsupported Payer" at bounding box center [867, 395] width 521 height 16
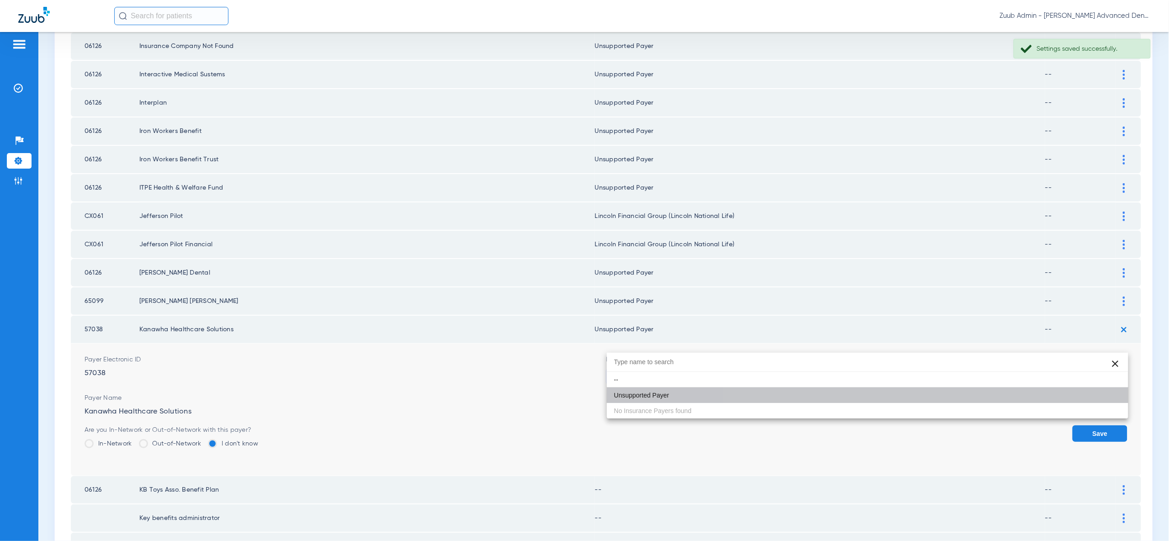
click at [1101, 425] on button "Save" at bounding box center [1099, 433] width 55 height 16
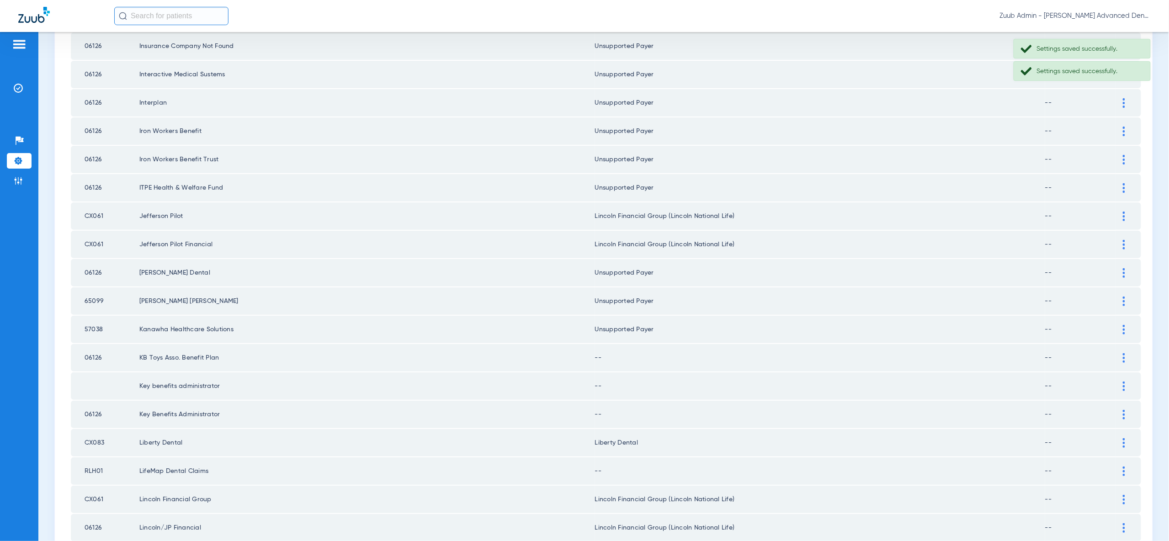
click at [1121, 353] on div at bounding box center [1124, 358] width 16 height 10
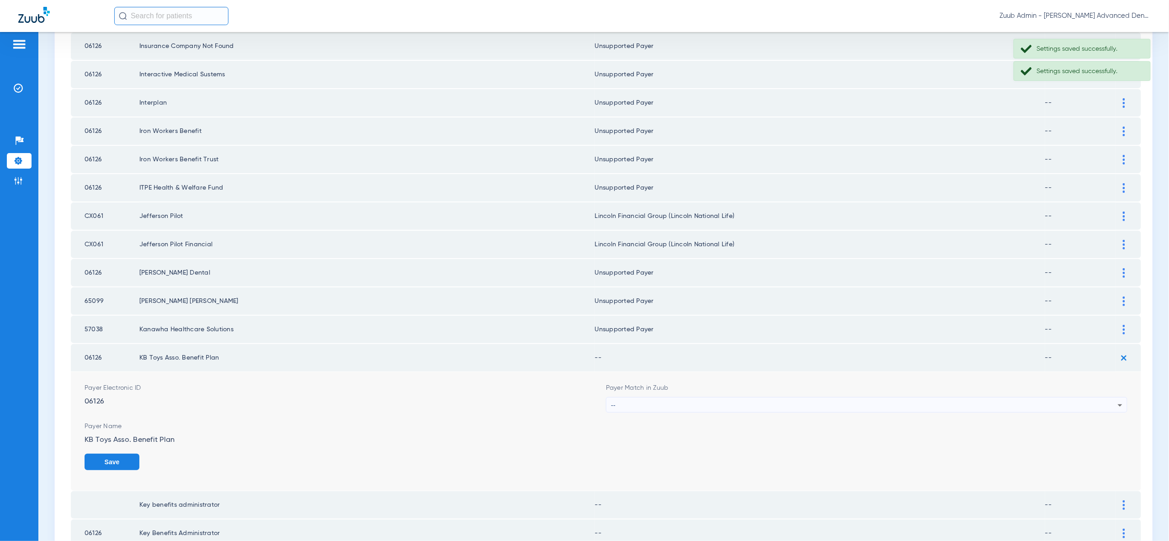
click at [1118, 400] on icon at bounding box center [1119, 405] width 11 height 11
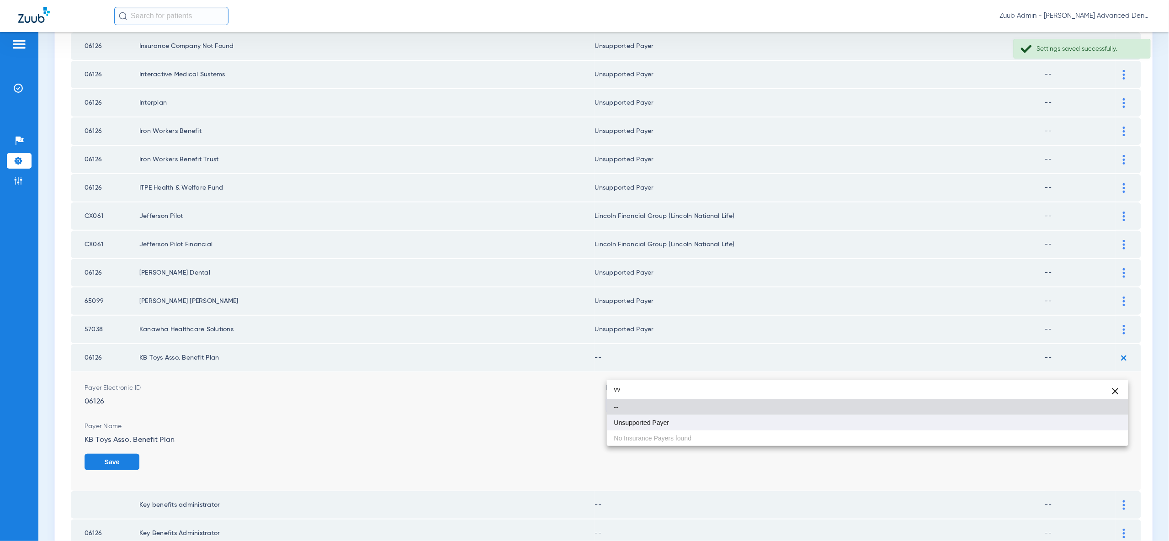
type input "vv"
drag, startPoint x: 1112, startPoint y: 420, endPoint x: 1115, endPoint y: 431, distance: 10.9
click at [1112, 420] on mat-option "Unsupported Payer" at bounding box center [867, 423] width 521 height 16
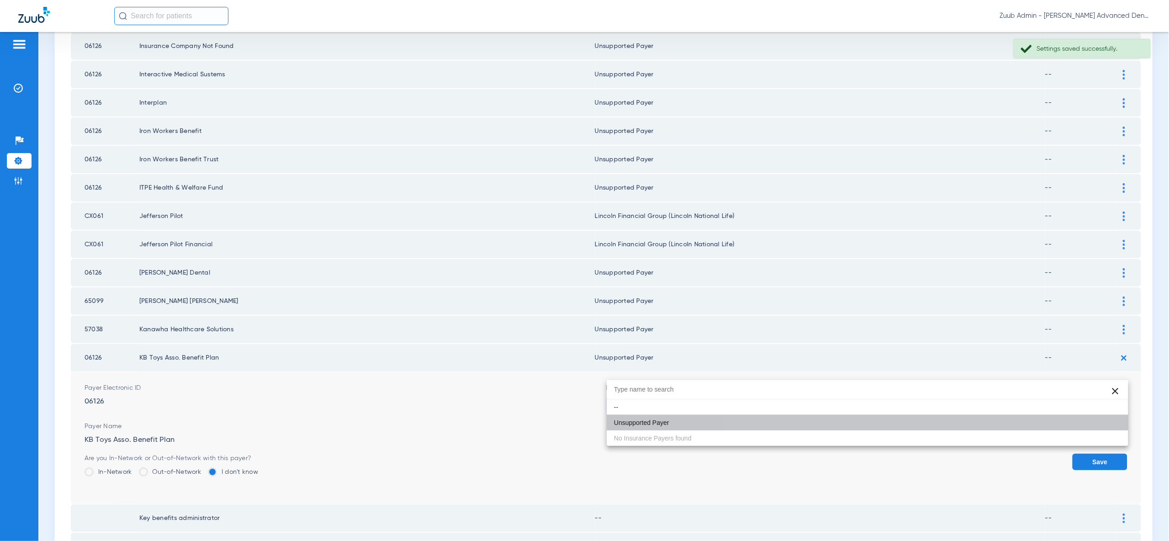
click at [1115, 454] on button "Save" at bounding box center [1099, 462] width 55 height 16
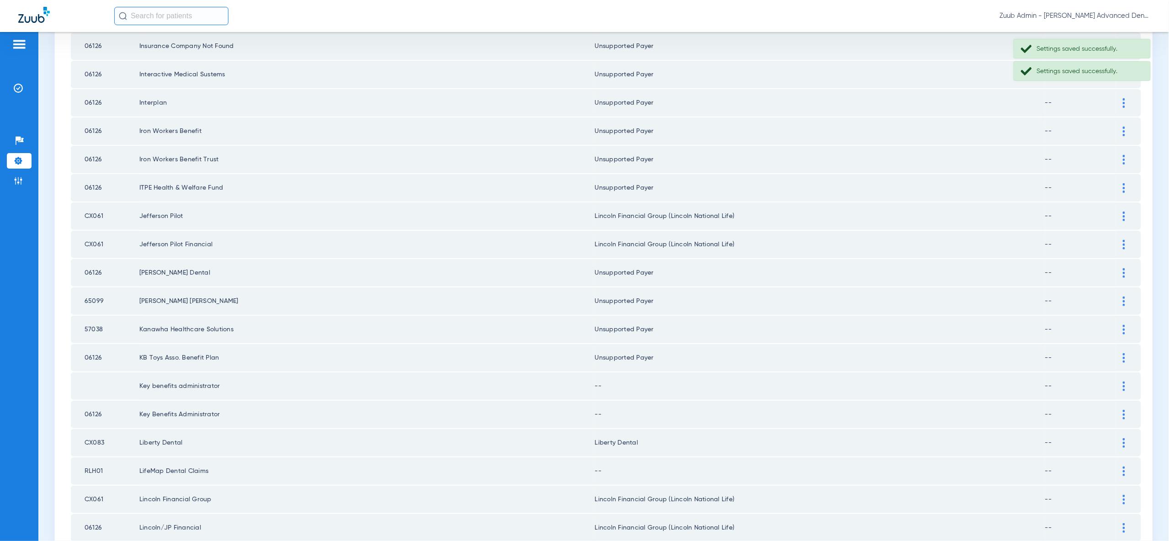
click at [1124, 381] on img at bounding box center [1123, 386] width 2 height 10
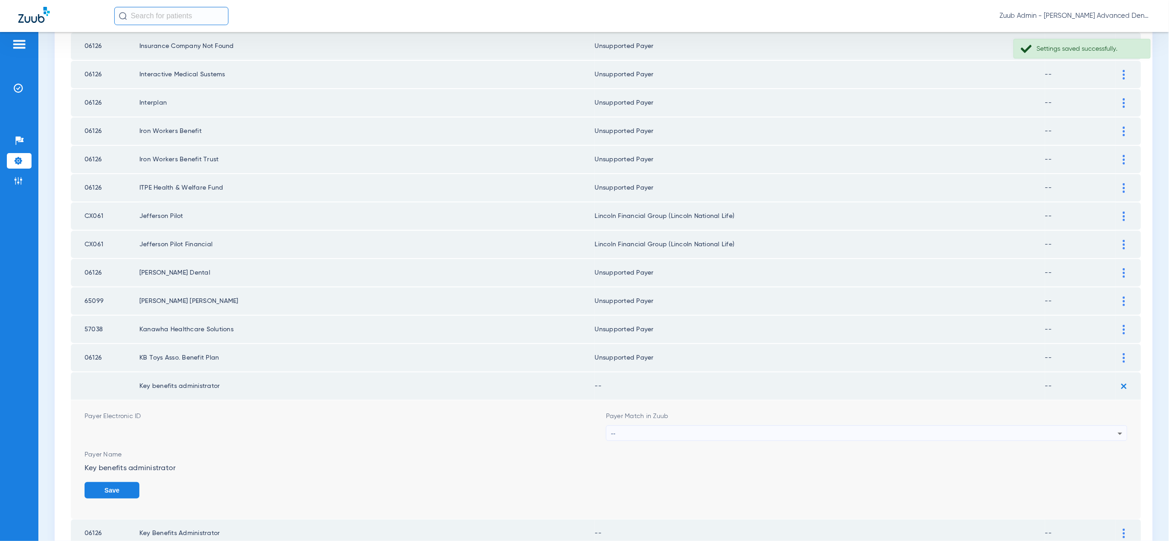
click at [1114, 428] on icon at bounding box center [1119, 433] width 11 height 11
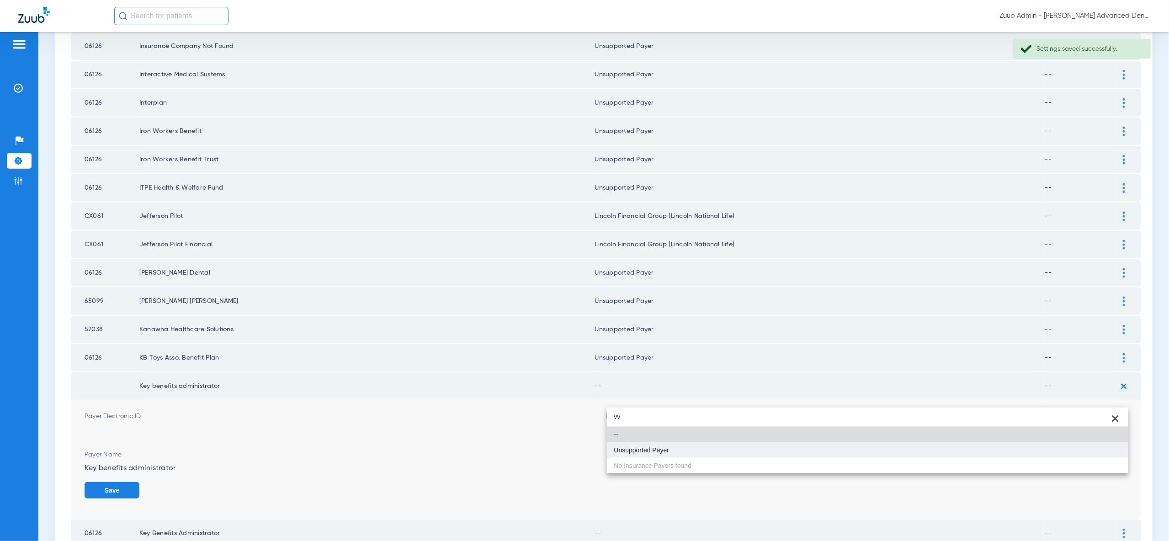
type input "vv"
click at [1118, 452] on mat-option "Unsupported Payer" at bounding box center [867, 450] width 521 height 16
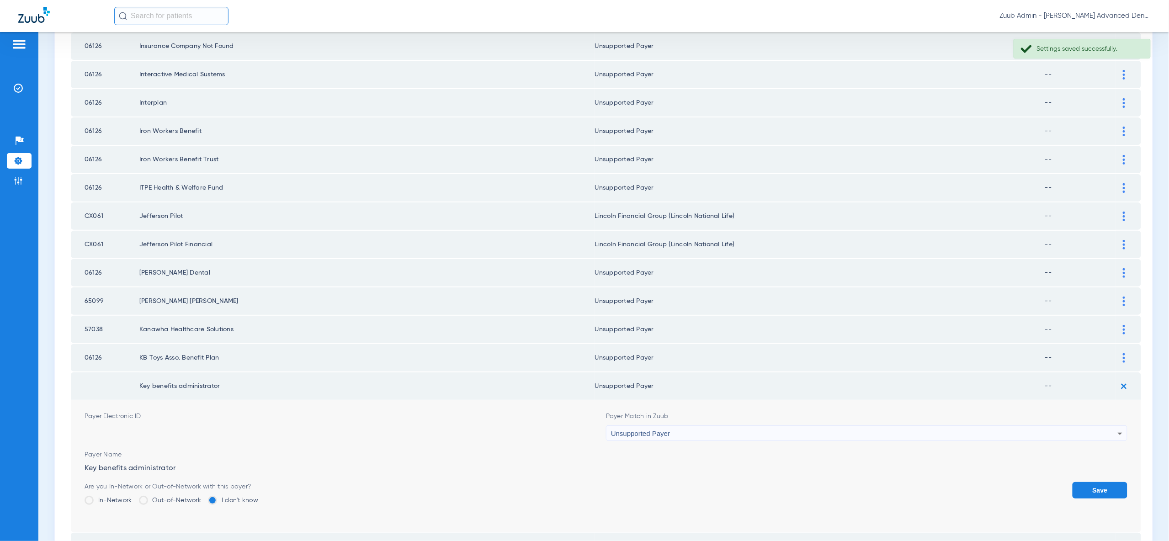
click at [1118, 482] on button "Save" at bounding box center [1099, 490] width 55 height 16
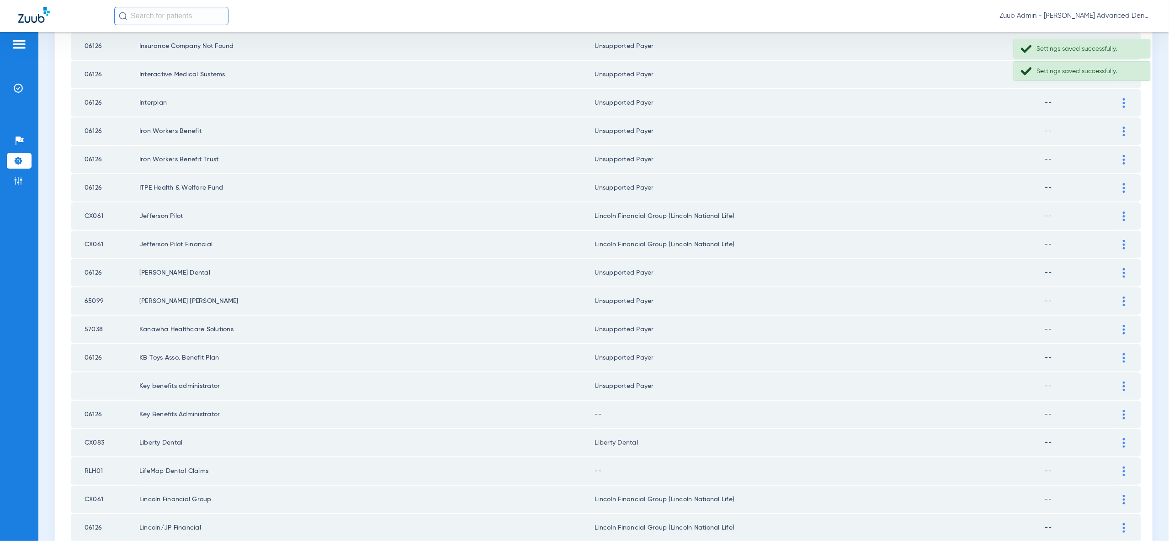
click at [1127, 410] on div at bounding box center [1124, 415] width 16 height 10
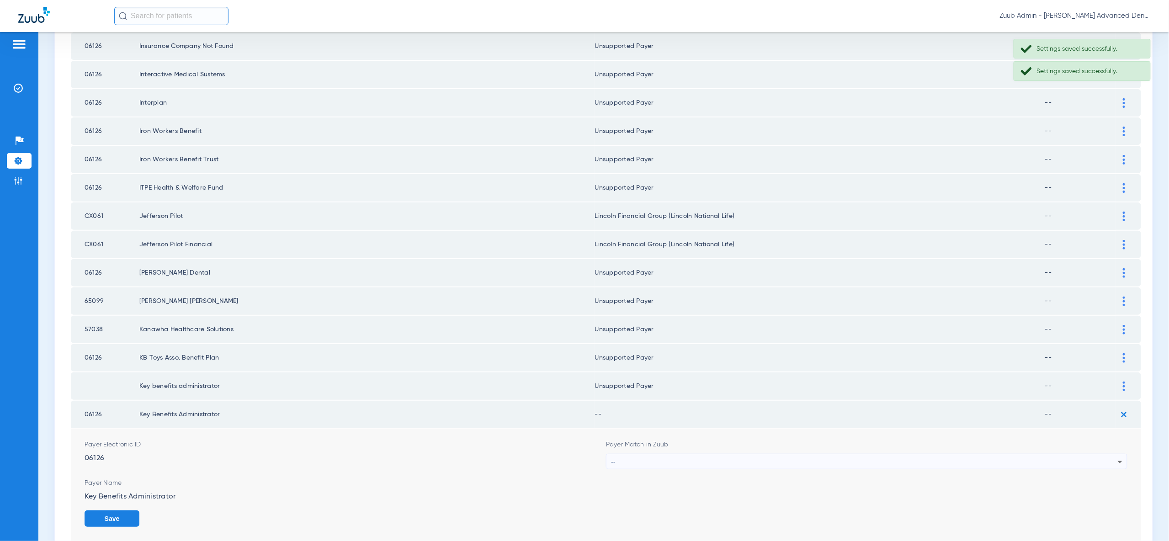
drag, startPoint x: 1112, startPoint y: 424, endPoint x: 1108, endPoint y: 423, distance: 4.8
click at [1108, 454] on div "--" at bounding box center [864, 462] width 507 height 16
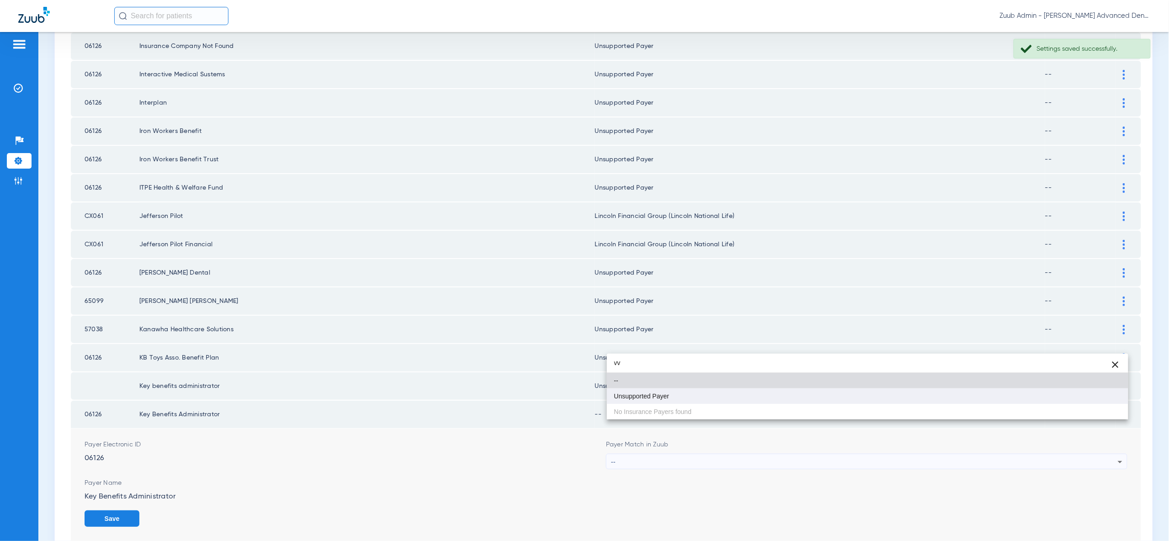
type input "vv"
click at [1100, 401] on mat-option "Unsupported Payer" at bounding box center [867, 396] width 521 height 16
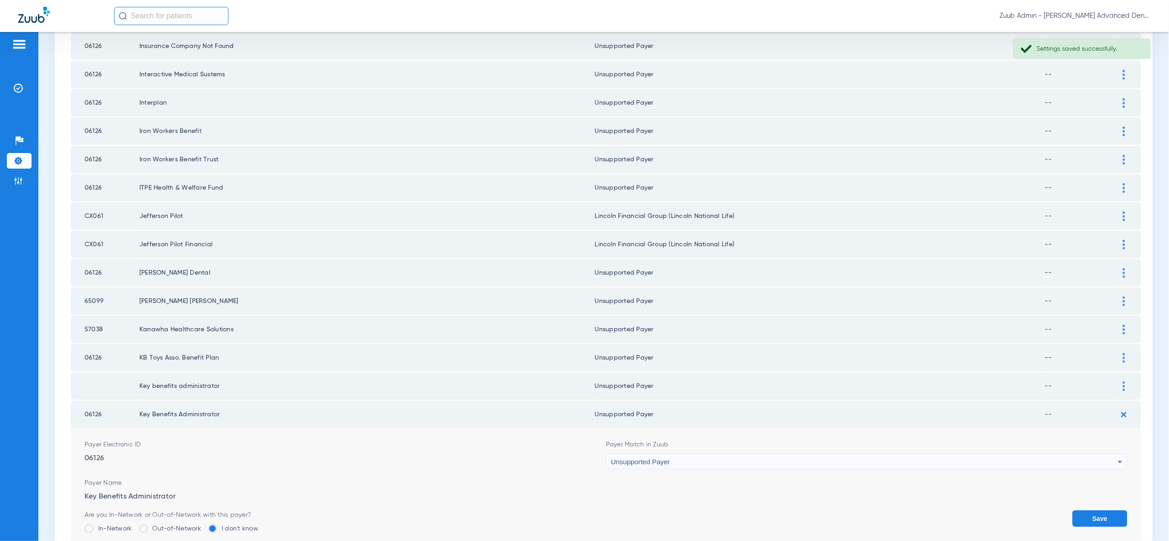
click at [1106, 510] on button "Save" at bounding box center [1099, 518] width 55 height 16
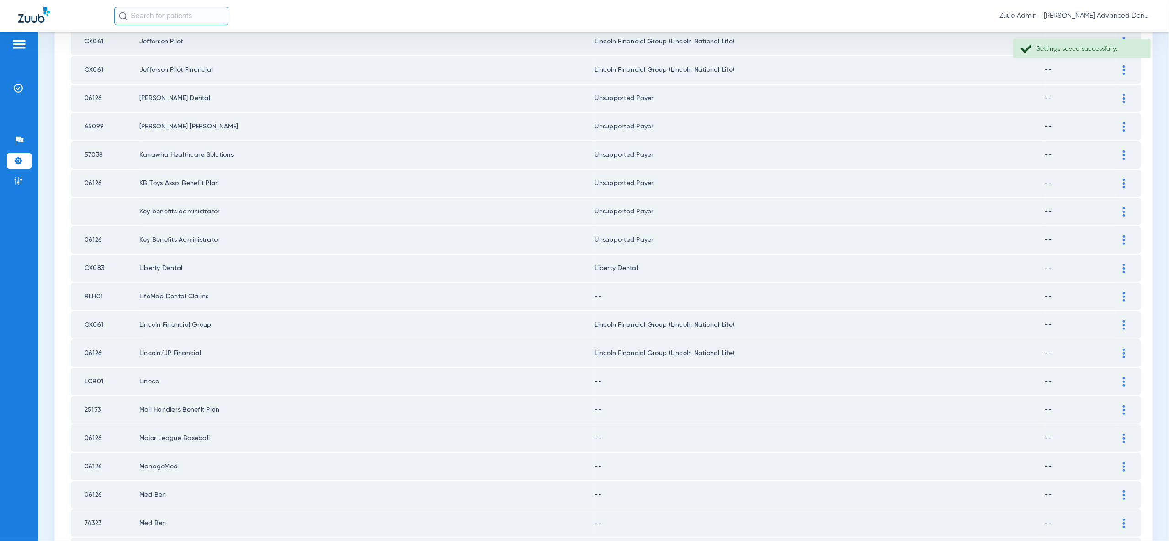
scroll to position [1011, 0]
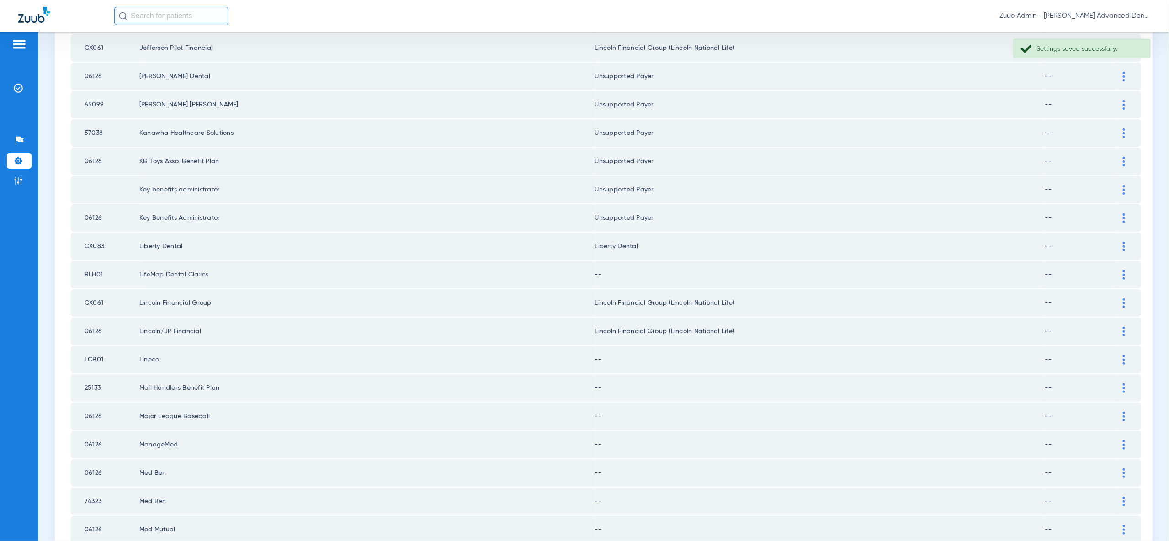
click at [1123, 270] on img at bounding box center [1123, 275] width 2 height 10
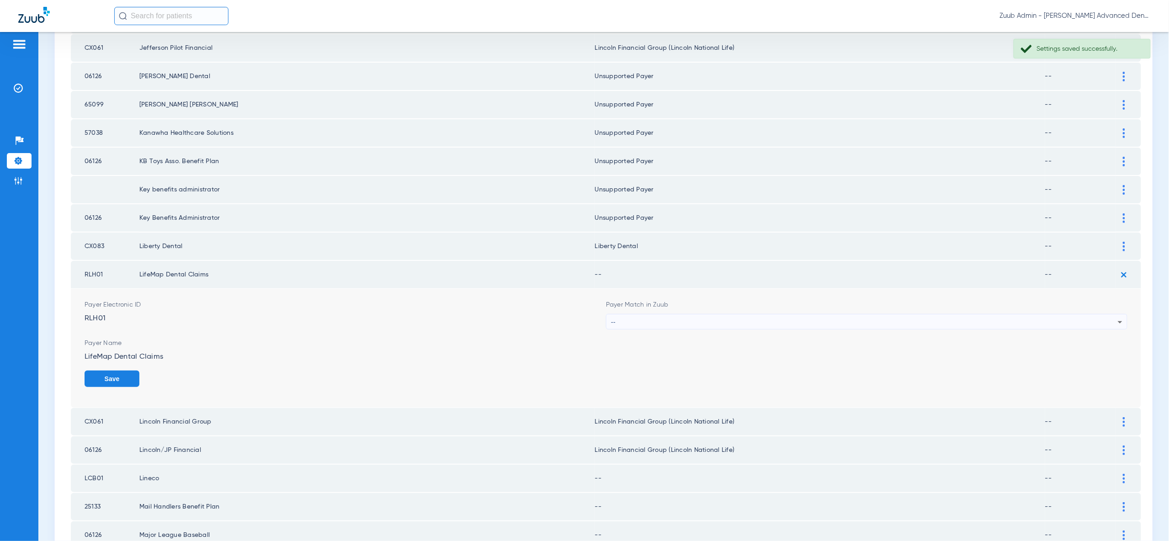
click at [1117, 317] on icon at bounding box center [1119, 322] width 11 height 11
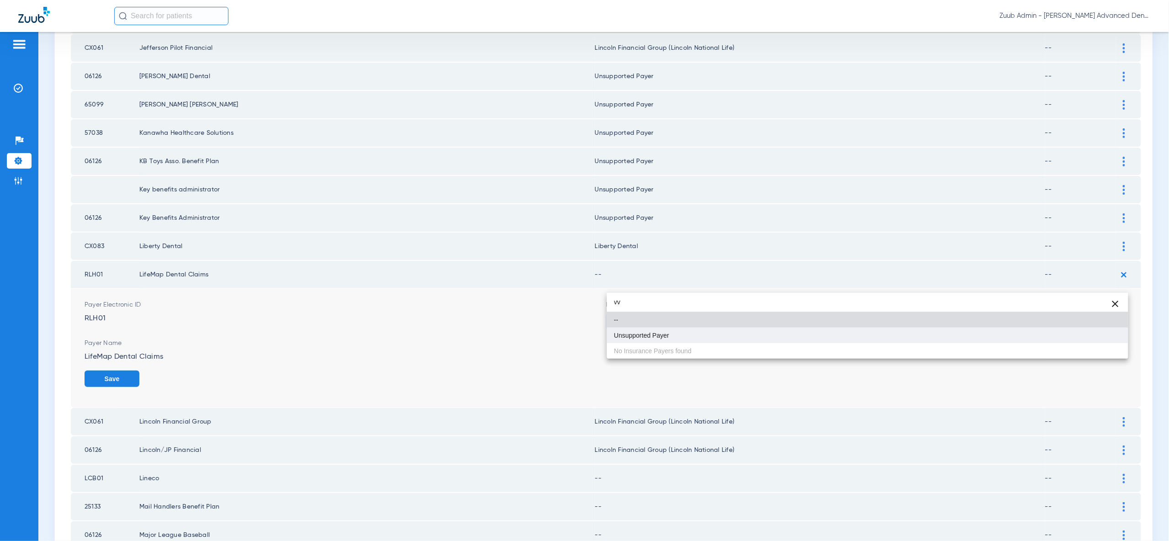
type input "vv"
click at [1108, 336] on mat-option "Unsupported Payer" at bounding box center [867, 336] width 521 height 16
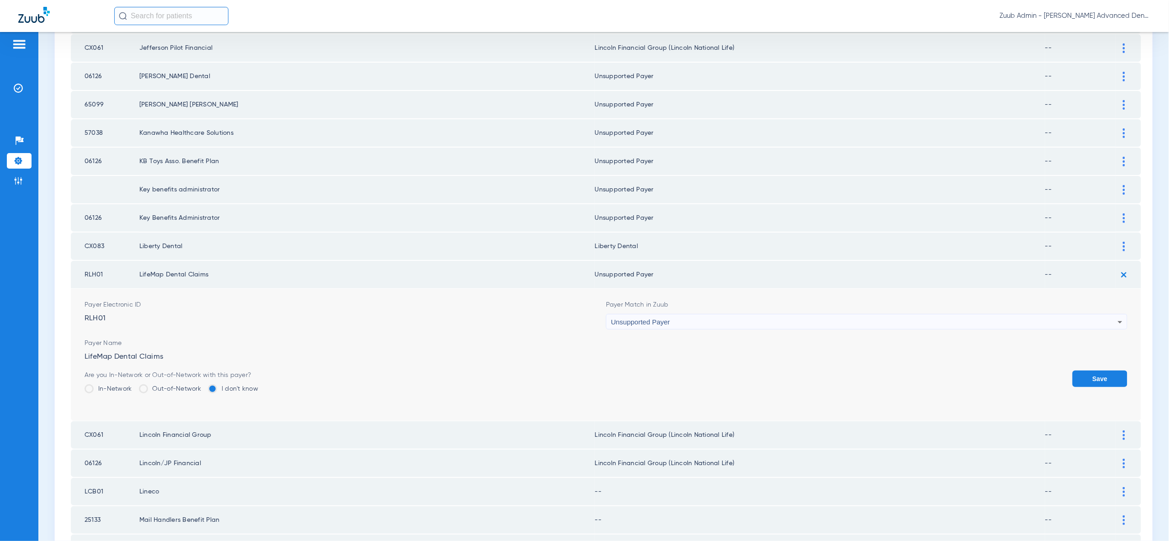
click at [1107, 371] on button "Save" at bounding box center [1099, 379] width 55 height 16
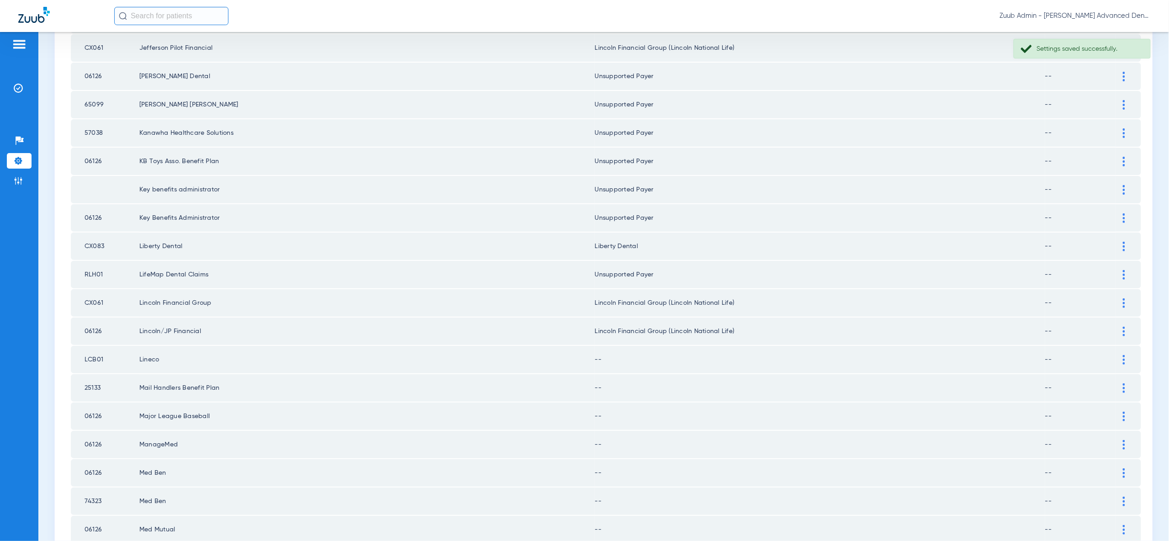
scroll to position [1064, 0]
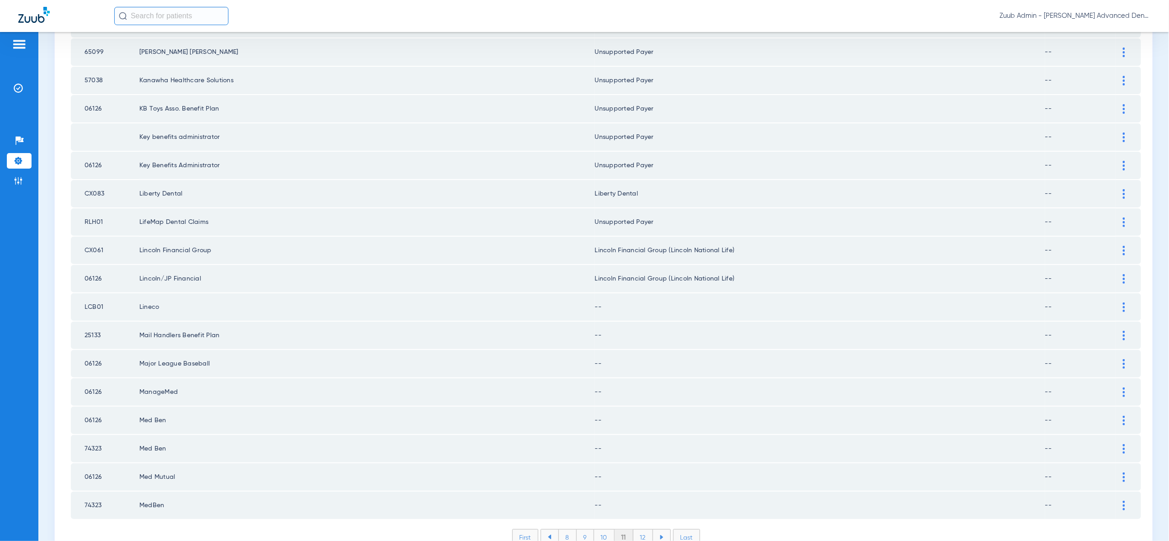
click at [1122, 302] on img at bounding box center [1123, 307] width 2 height 10
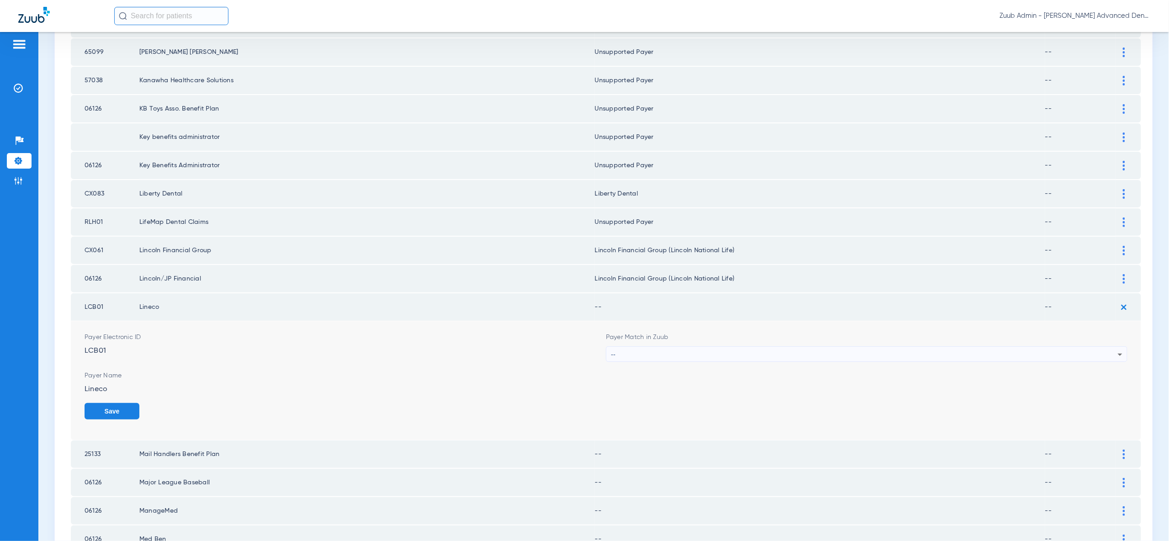
click at [1114, 349] on icon at bounding box center [1119, 354] width 11 height 11
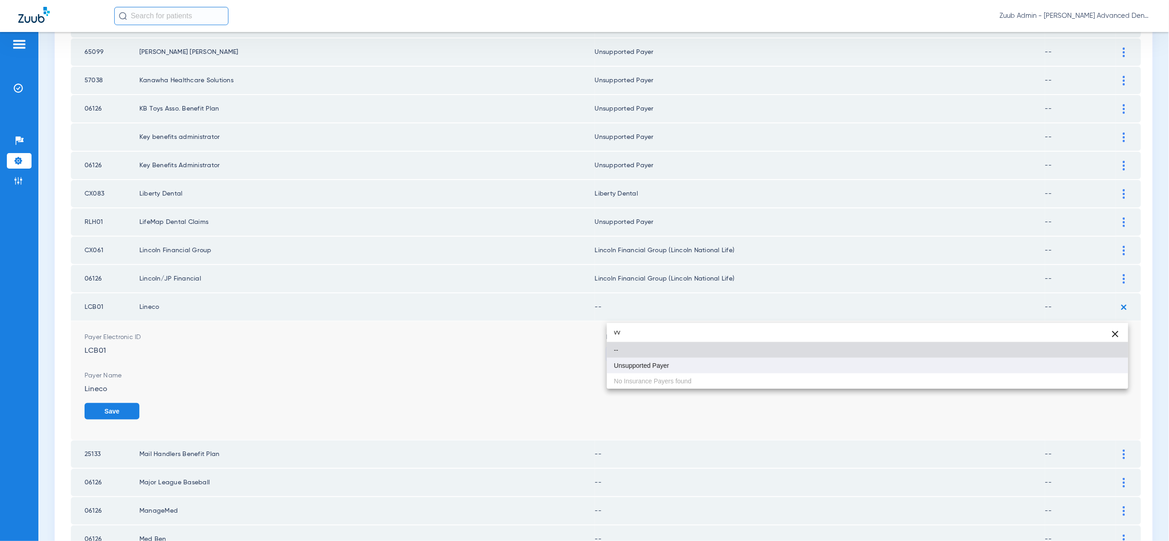
type input "vv"
click at [1104, 370] on mat-option "Unsupported Payer" at bounding box center [867, 366] width 521 height 16
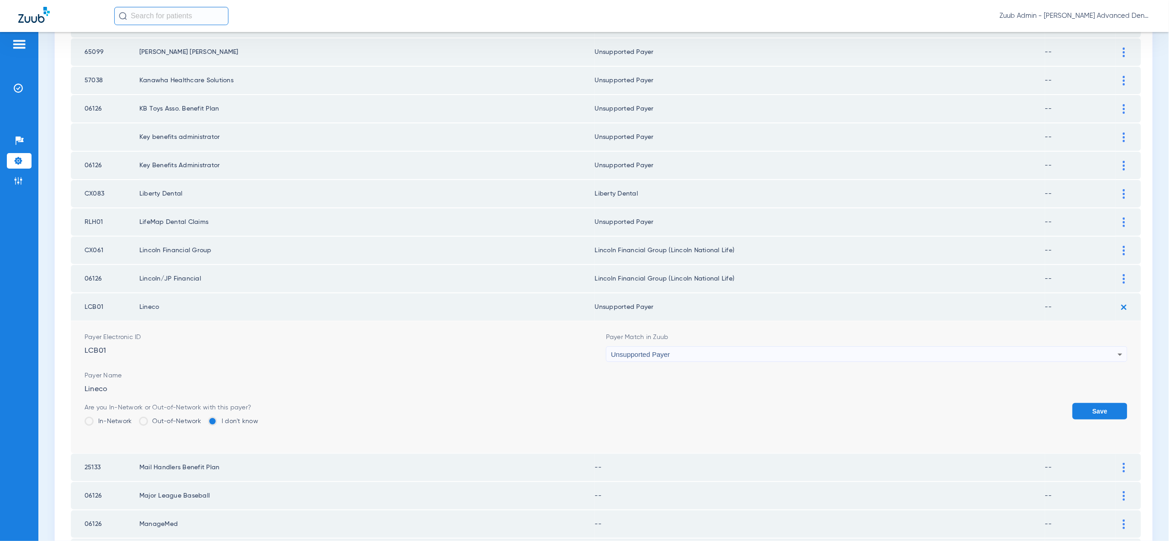
click at [1104, 403] on button "Save" at bounding box center [1099, 411] width 55 height 16
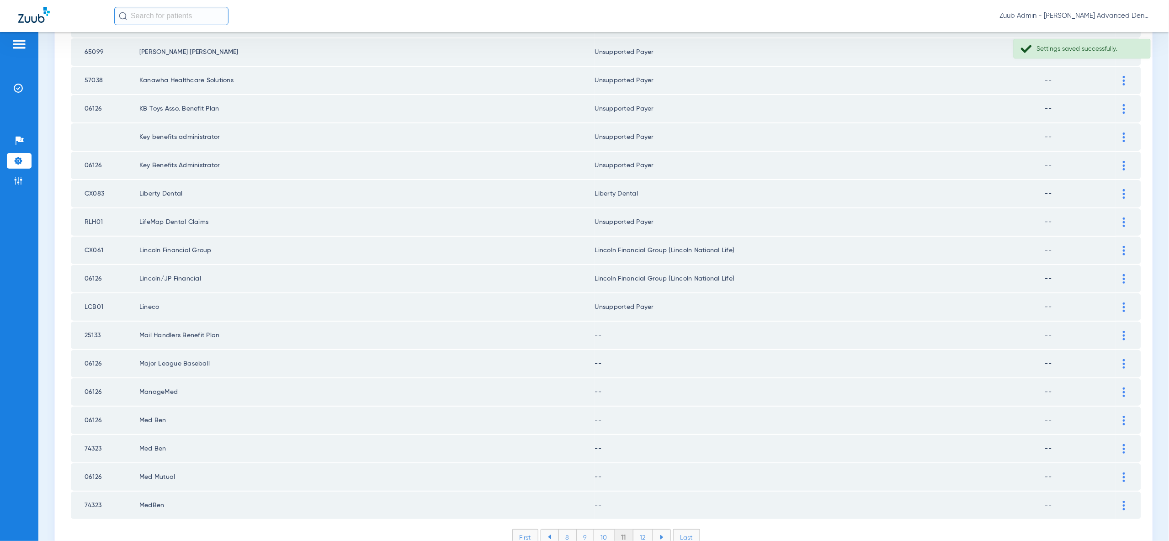
click at [1126, 331] on div at bounding box center [1124, 336] width 16 height 10
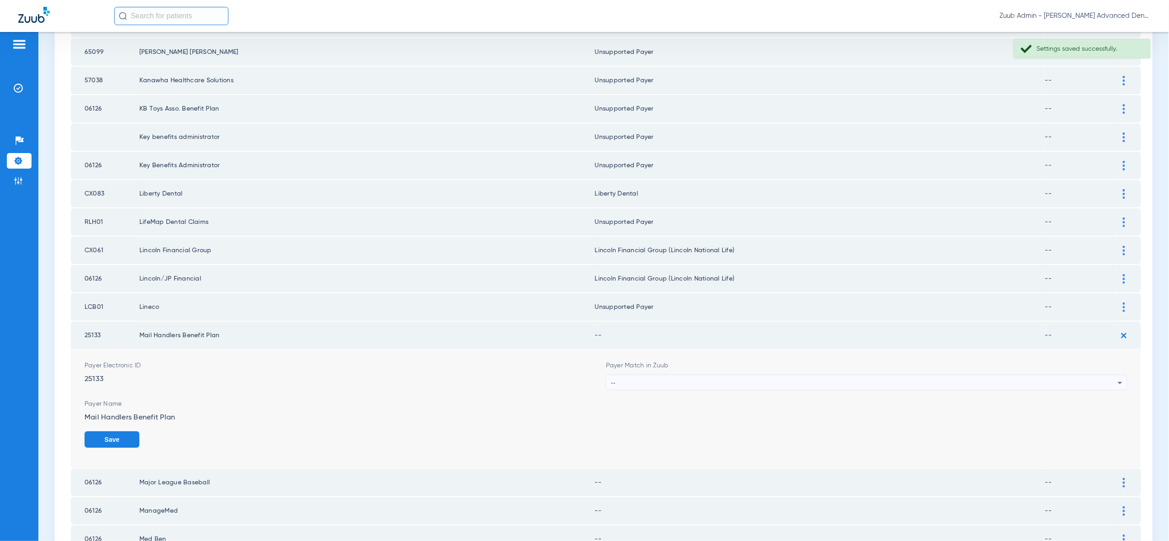
click at [1109, 375] on div "--" at bounding box center [864, 383] width 507 height 16
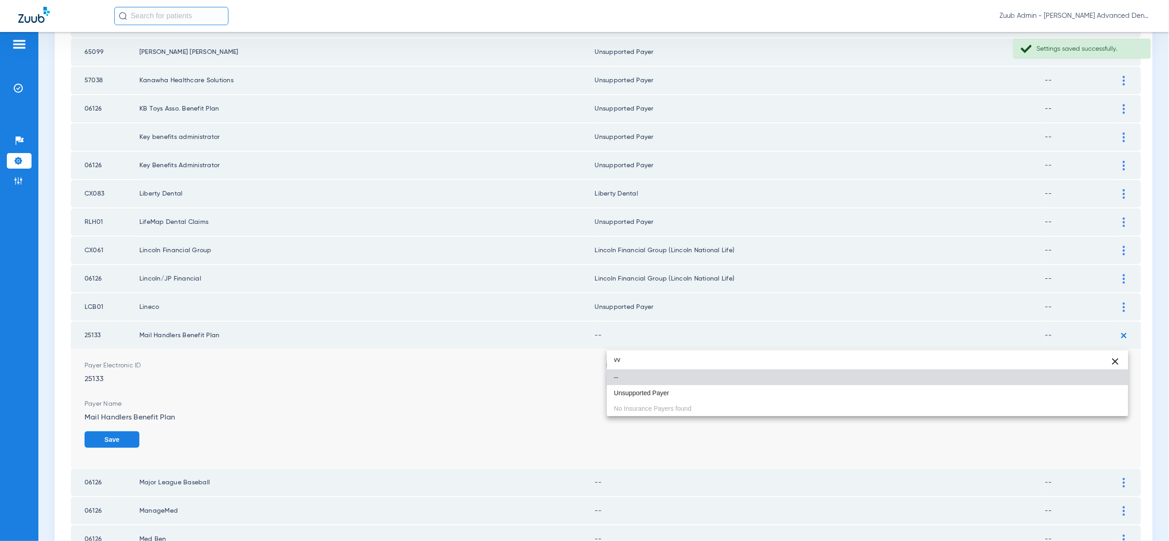
type input "vv"
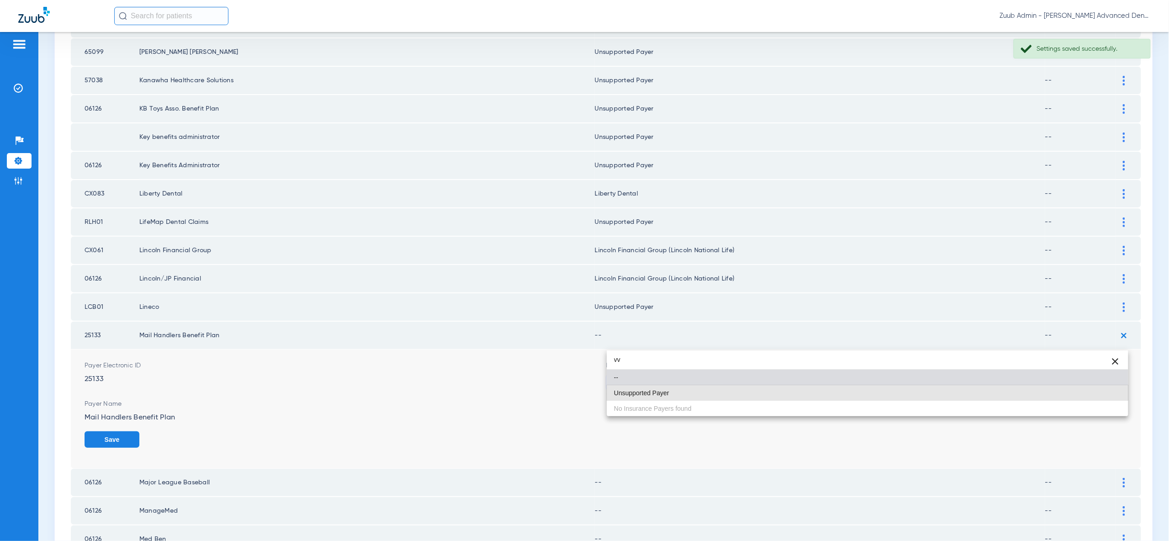
click at [1106, 394] on mat-option "Unsupported Payer" at bounding box center [867, 393] width 521 height 16
click at [139, 431] on button "Save" at bounding box center [112, 439] width 55 height 16
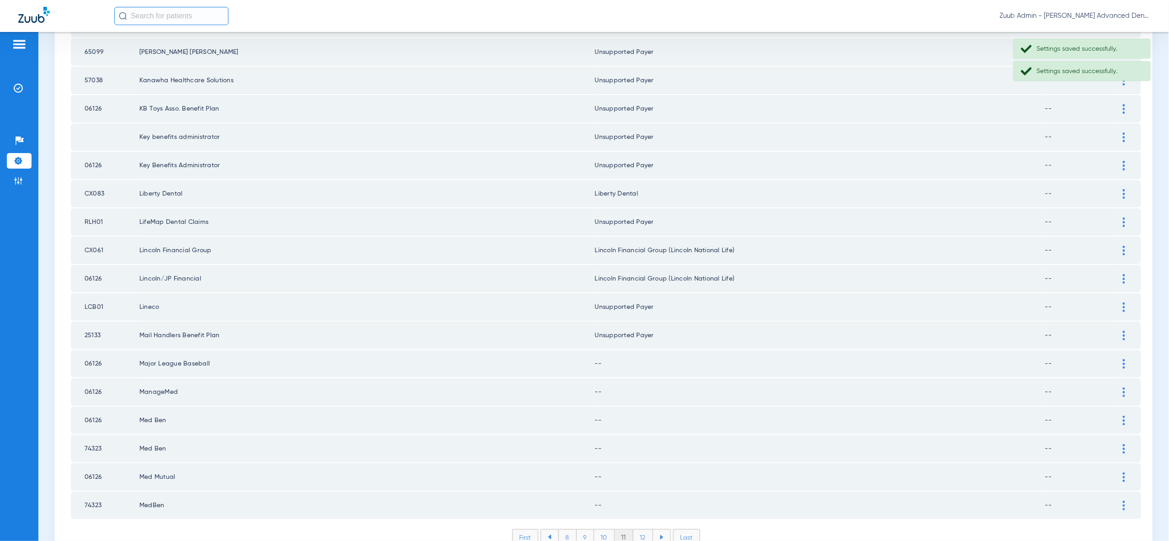
click at [1122, 359] on img at bounding box center [1123, 364] width 2 height 10
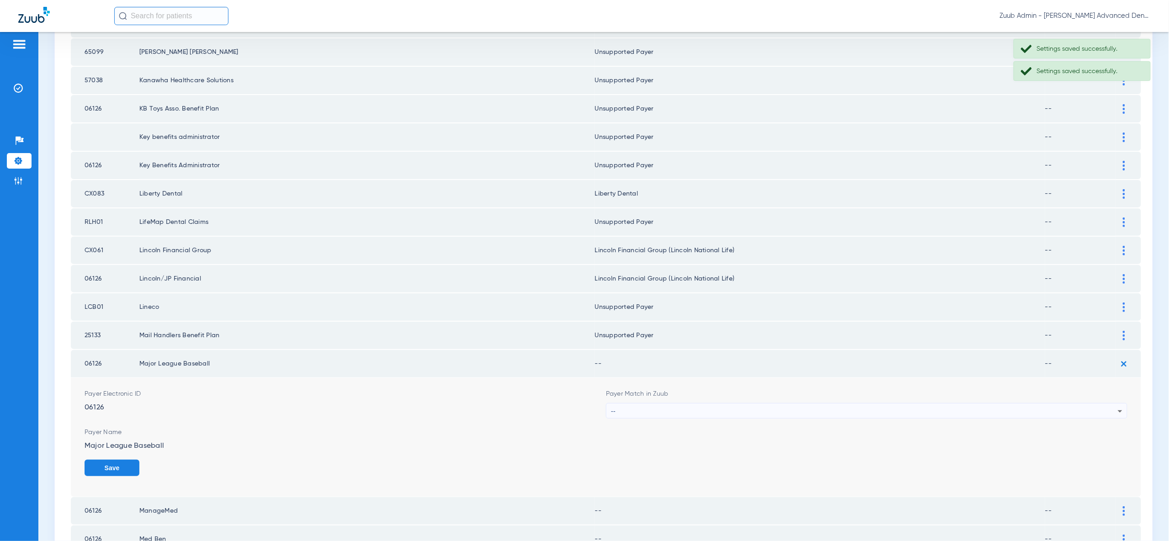
click at [1116, 406] on icon at bounding box center [1119, 411] width 11 height 11
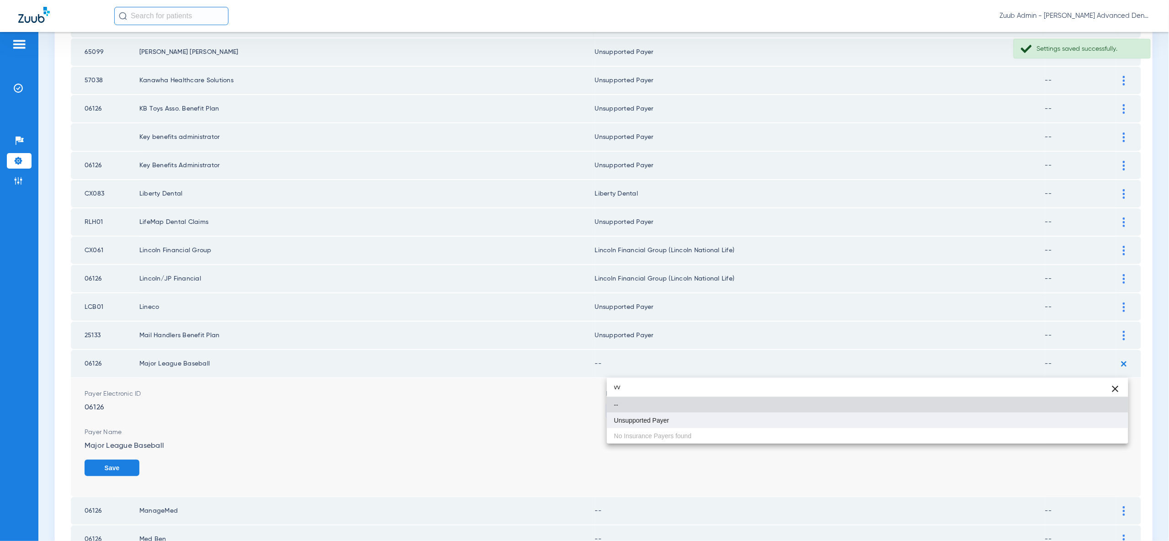
type input "vv"
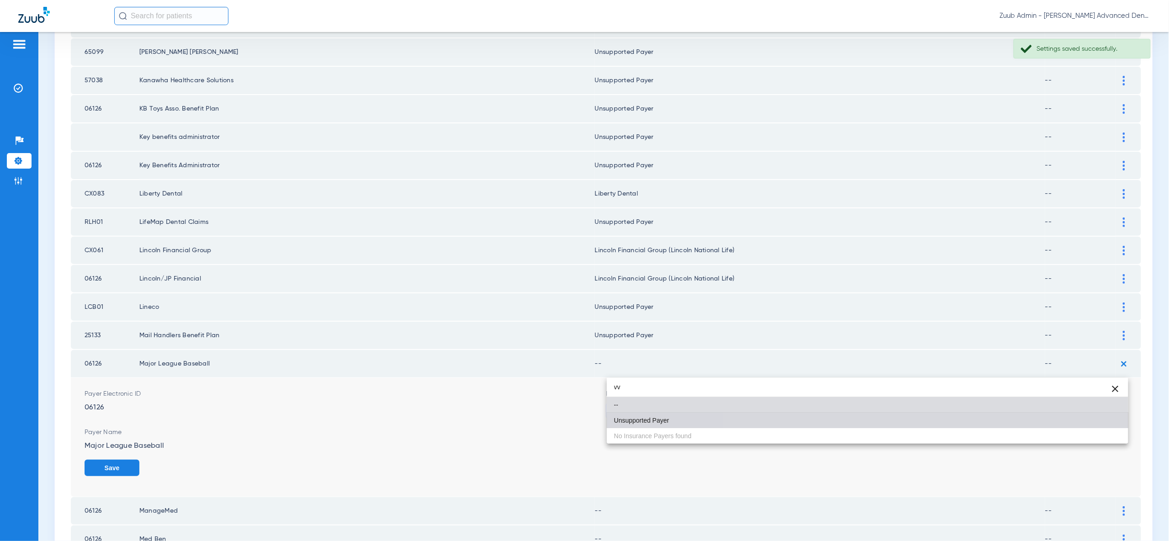
click at [1115, 426] on mat-option "Unsupported Payer" at bounding box center [867, 421] width 521 height 16
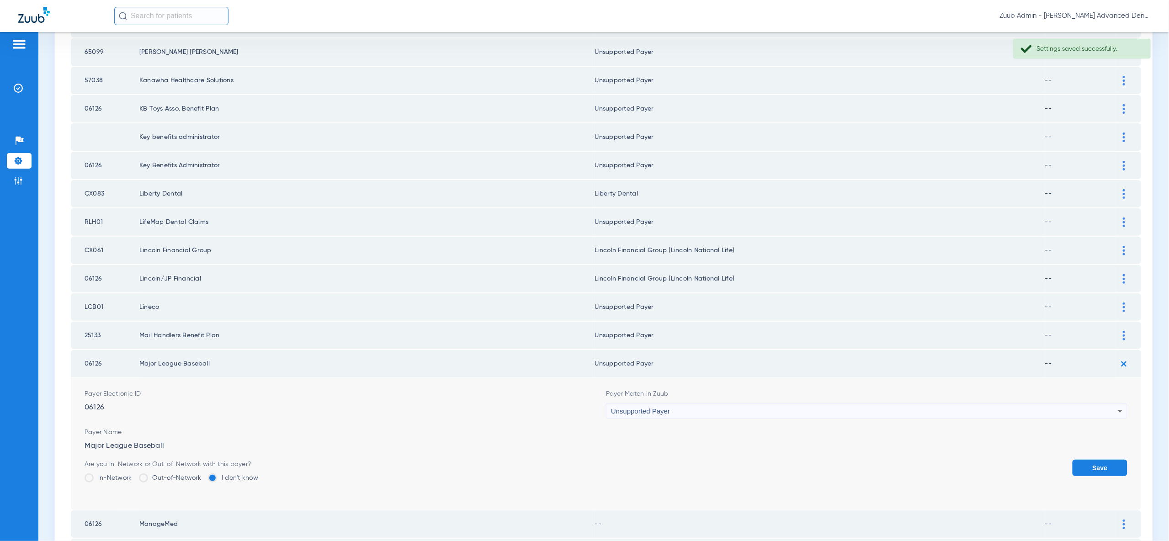
drag, startPoint x: 1115, startPoint y: 426, endPoint x: 1124, endPoint y: 371, distance: 55.1
click at [1115, 460] on button "Save" at bounding box center [1099, 468] width 55 height 16
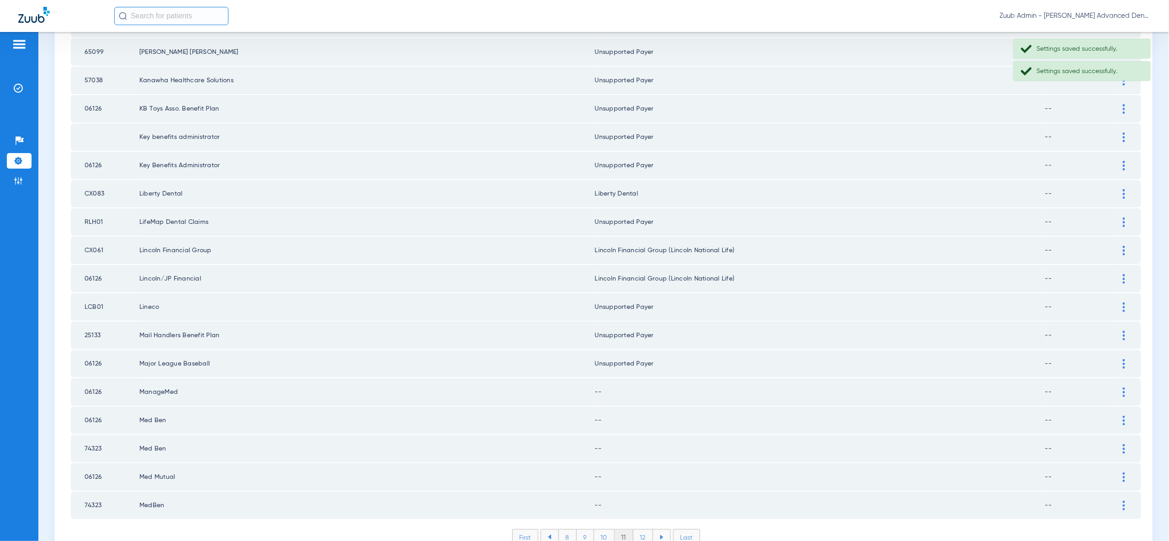
click at [1125, 387] on div at bounding box center [1124, 392] width 16 height 10
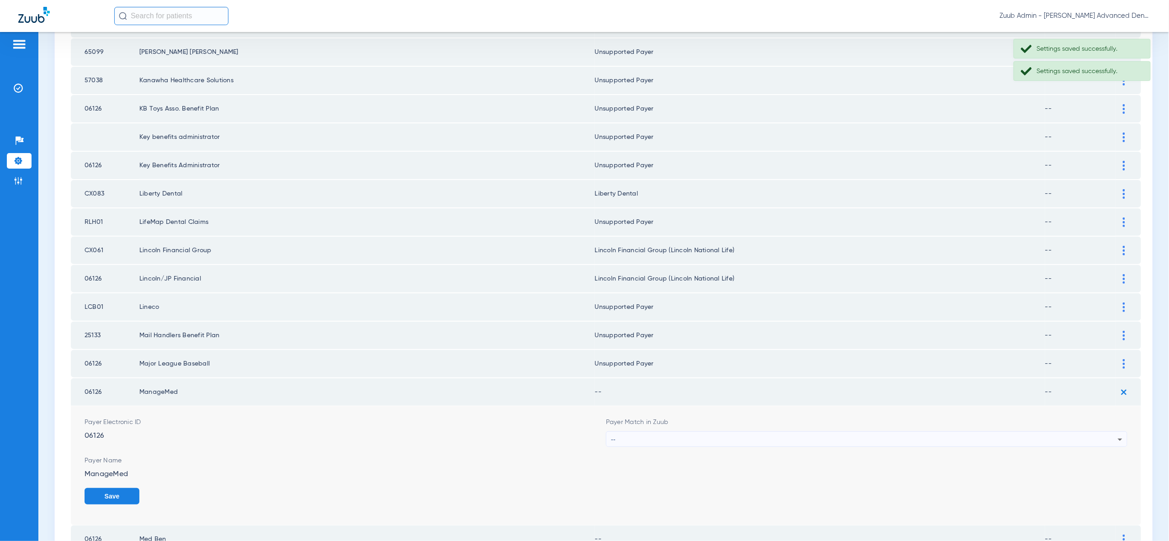
click at [1121, 439] on icon at bounding box center [1119, 440] width 5 height 2
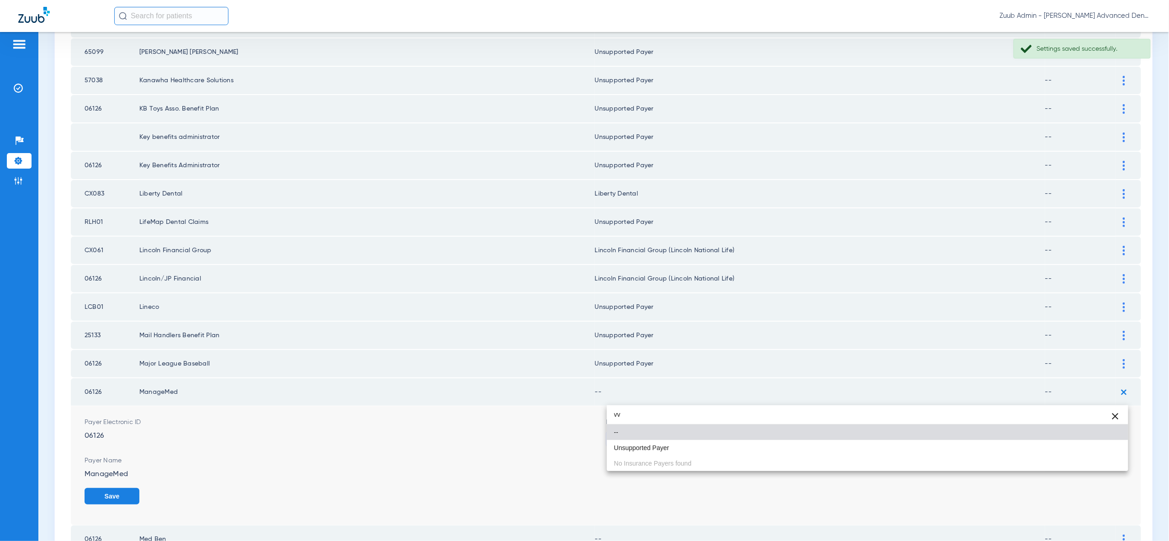
type input "vv"
click at [1117, 444] on mat-option "Unsupported Payer" at bounding box center [867, 448] width 521 height 16
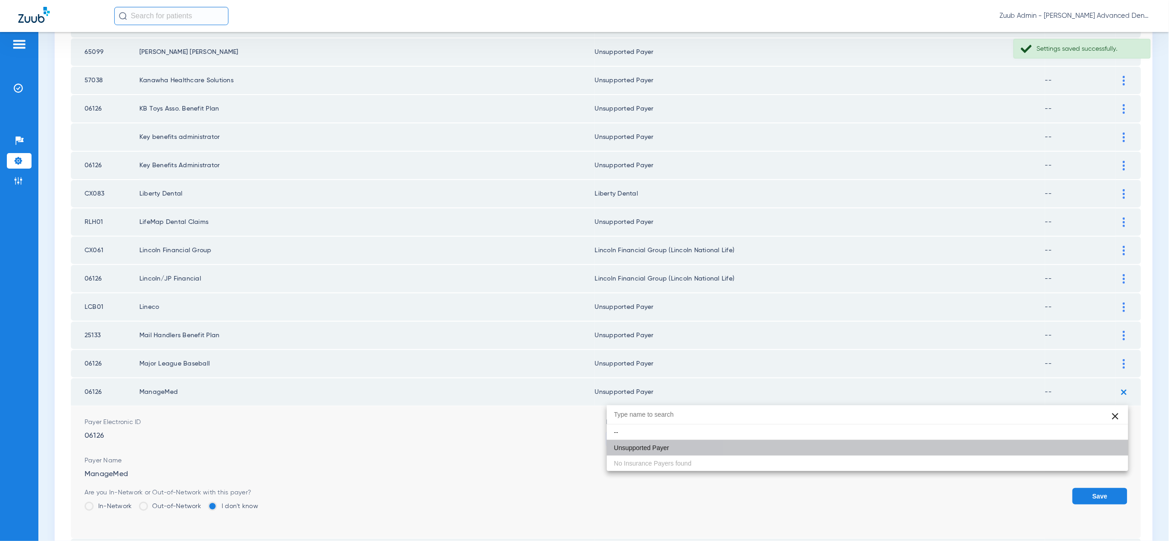
drag, startPoint x: 1117, startPoint y: 450, endPoint x: 1117, endPoint y: 433, distance: 16.9
click at [1117, 488] on button "Save" at bounding box center [1099, 496] width 55 height 16
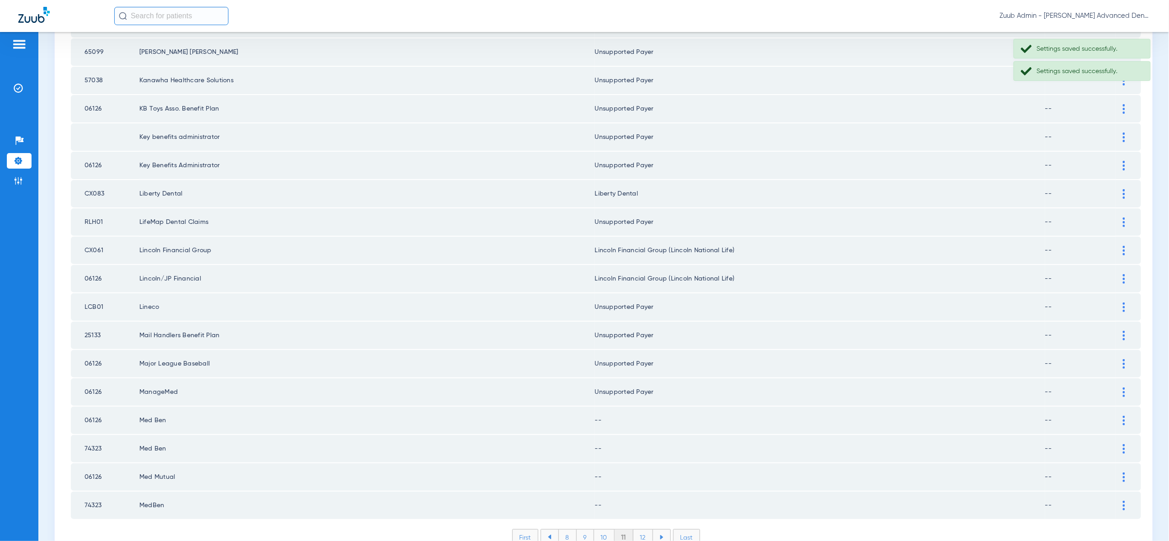
click at [1124, 416] on img at bounding box center [1123, 421] width 2 height 10
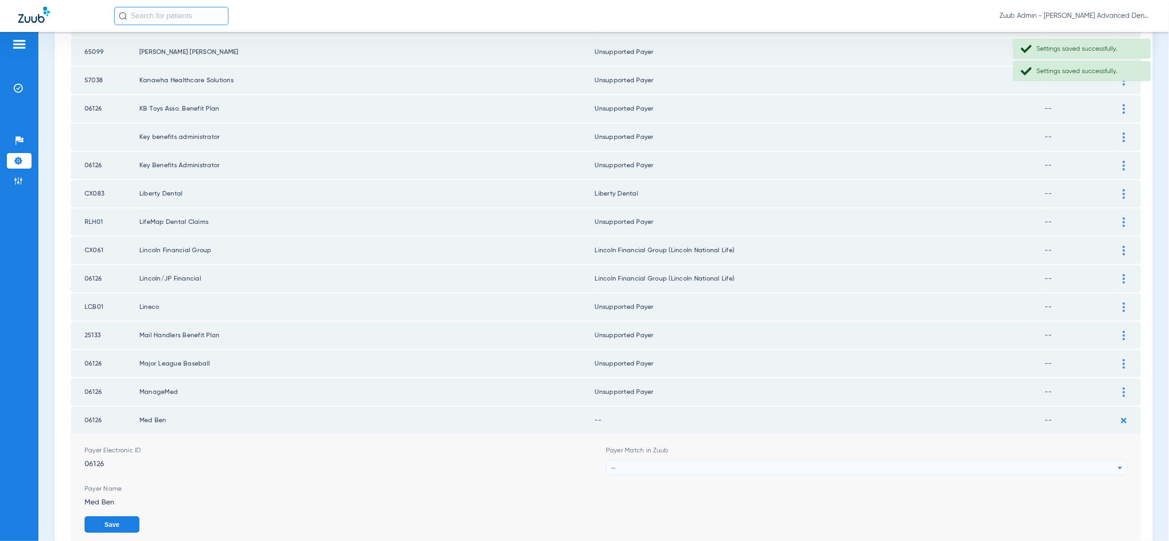
click at [1108, 460] on div "--" at bounding box center [864, 468] width 507 height 16
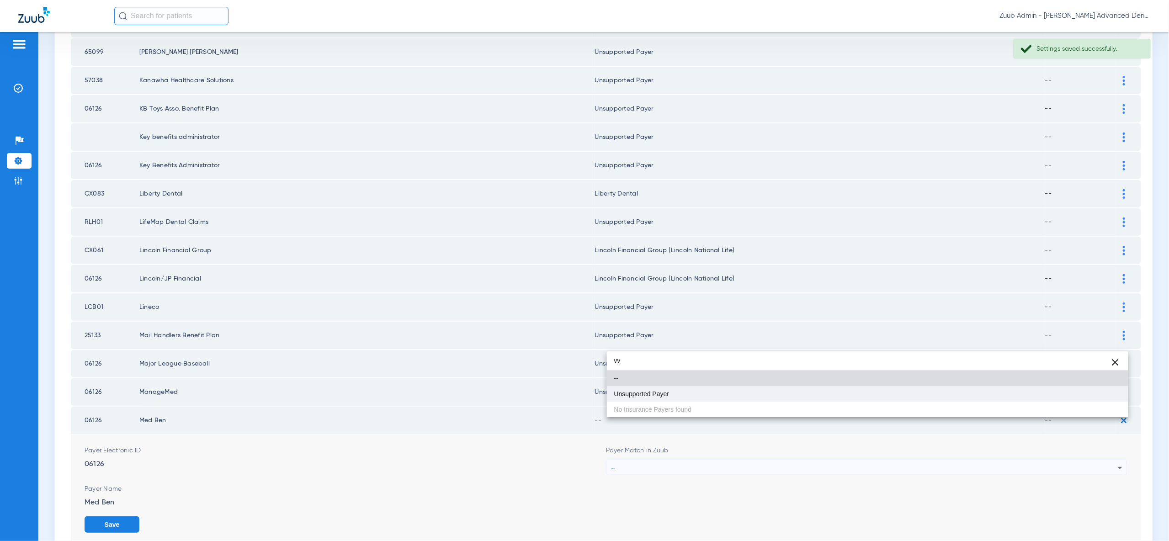
type input "vv"
click at [1105, 399] on mat-option "Unsupported Payer" at bounding box center [867, 394] width 521 height 16
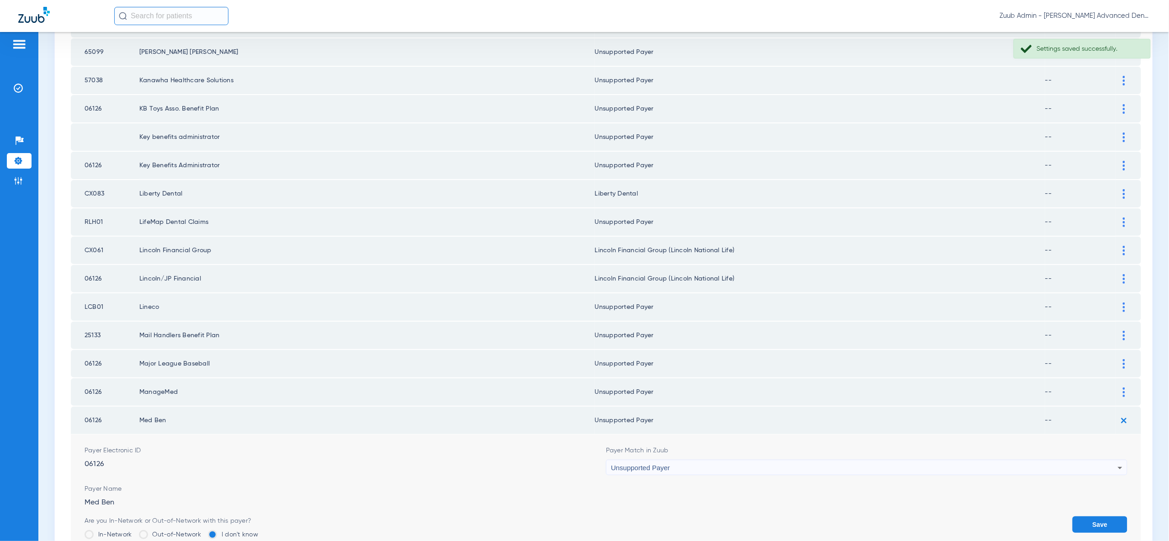
click at [1114, 516] on button "Save" at bounding box center [1099, 524] width 55 height 16
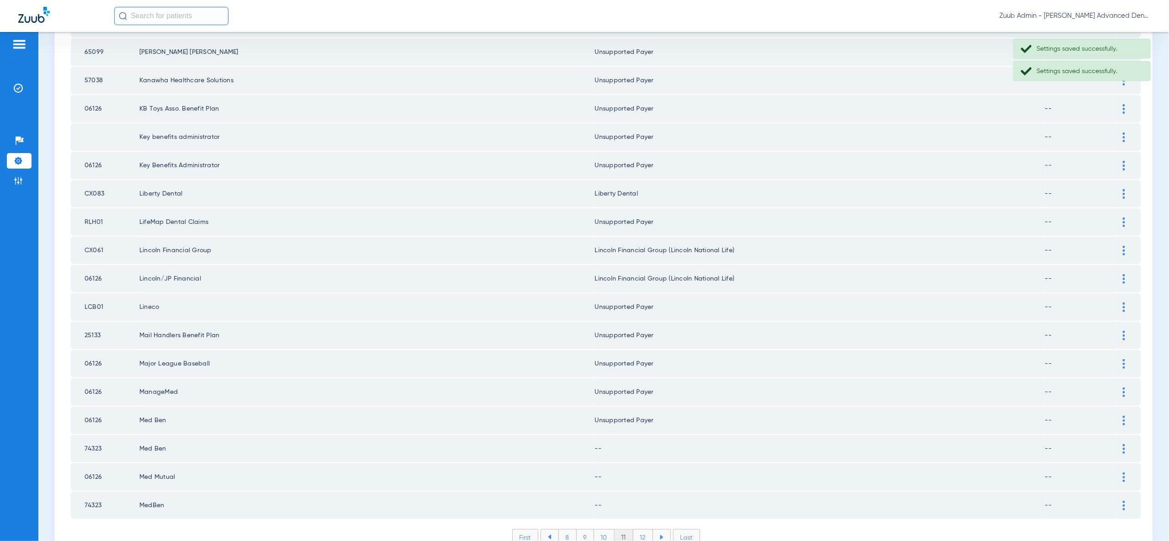
drag, startPoint x: 1122, startPoint y: 404, endPoint x: 1118, endPoint y: 443, distance: 39.1
click at [1122, 444] on img at bounding box center [1123, 449] width 2 height 10
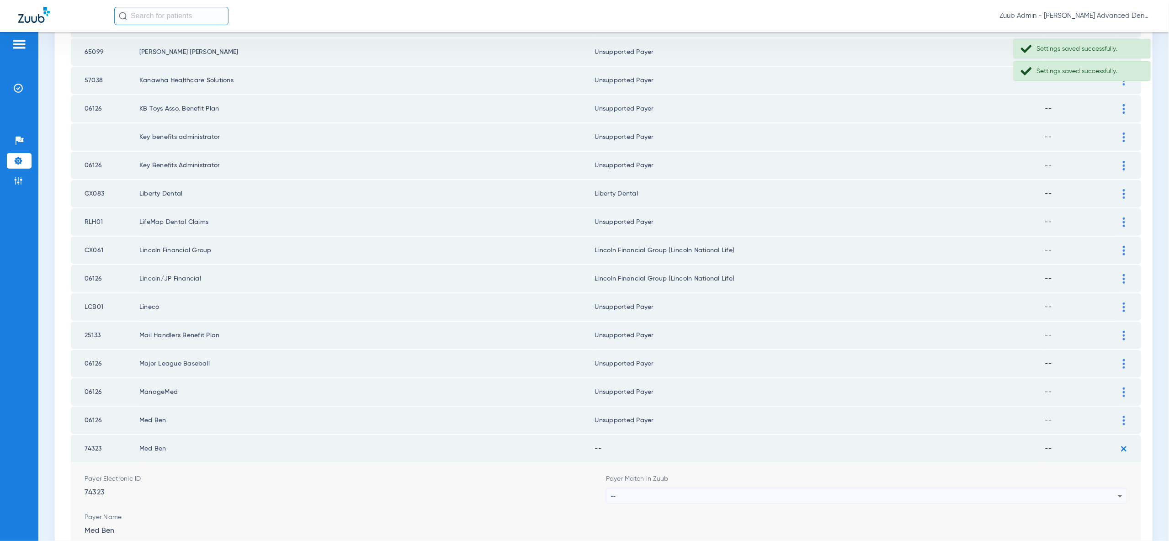
click at [1116, 491] on icon at bounding box center [1119, 496] width 11 height 11
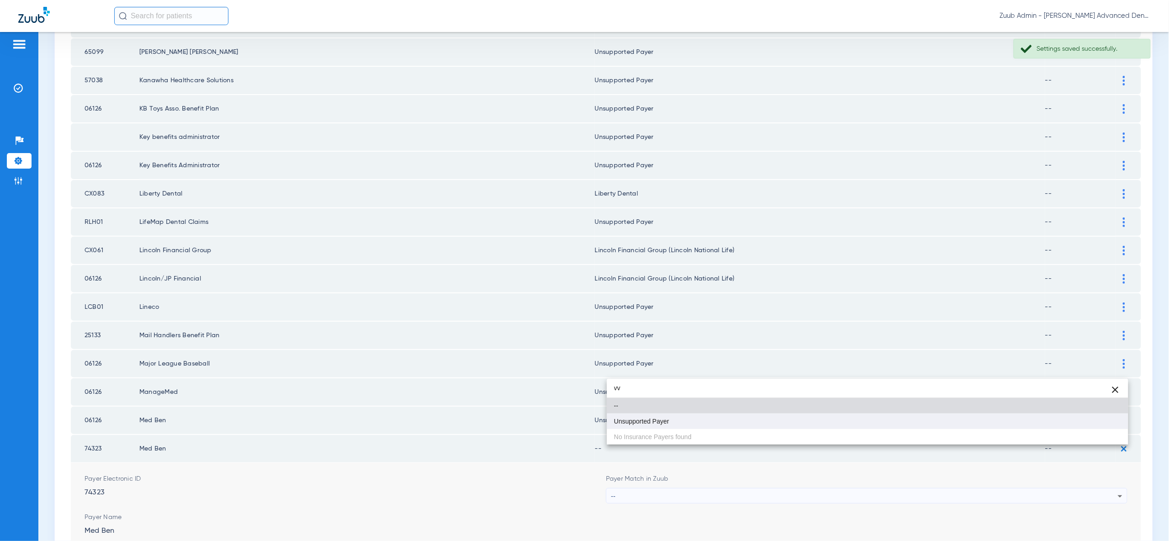
type input "vv"
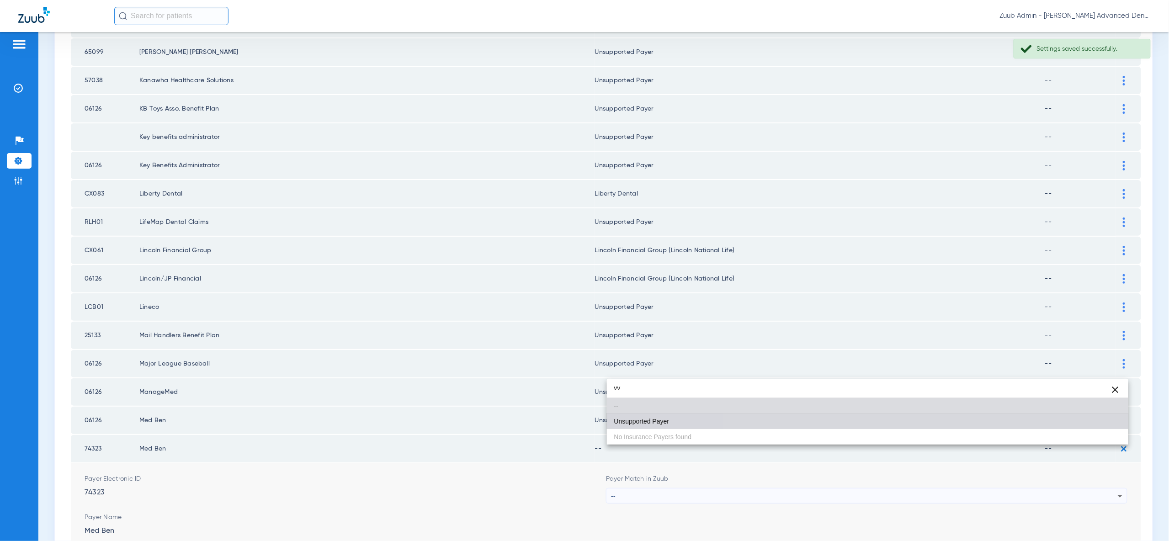
click at [1109, 419] on mat-option "Unsupported Payer" at bounding box center [867, 421] width 521 height 16
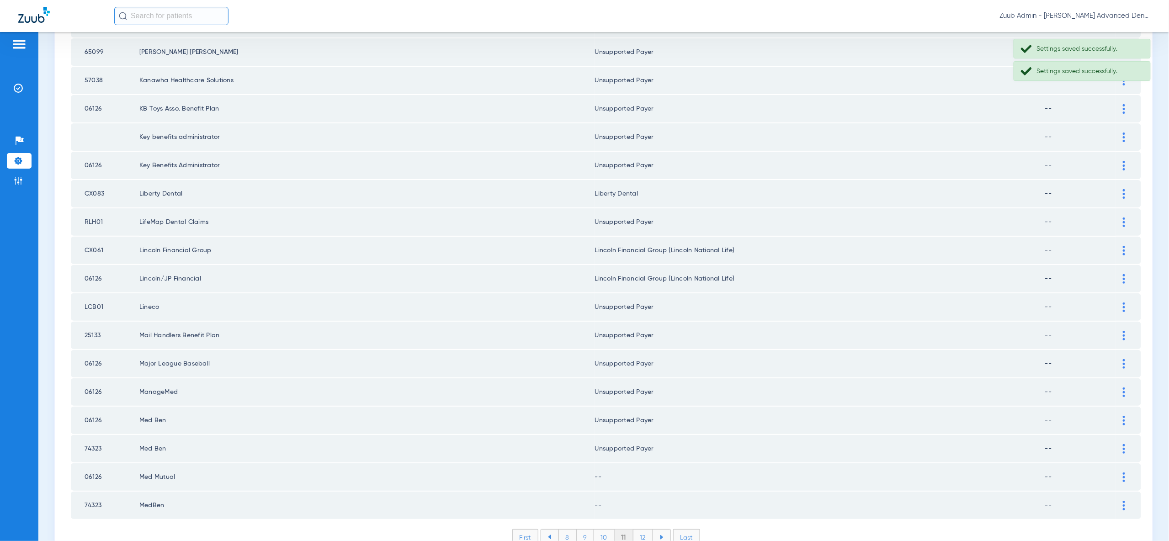
click at [1121, 472] on div at bounding box center [1124, 477] width 16 height 10
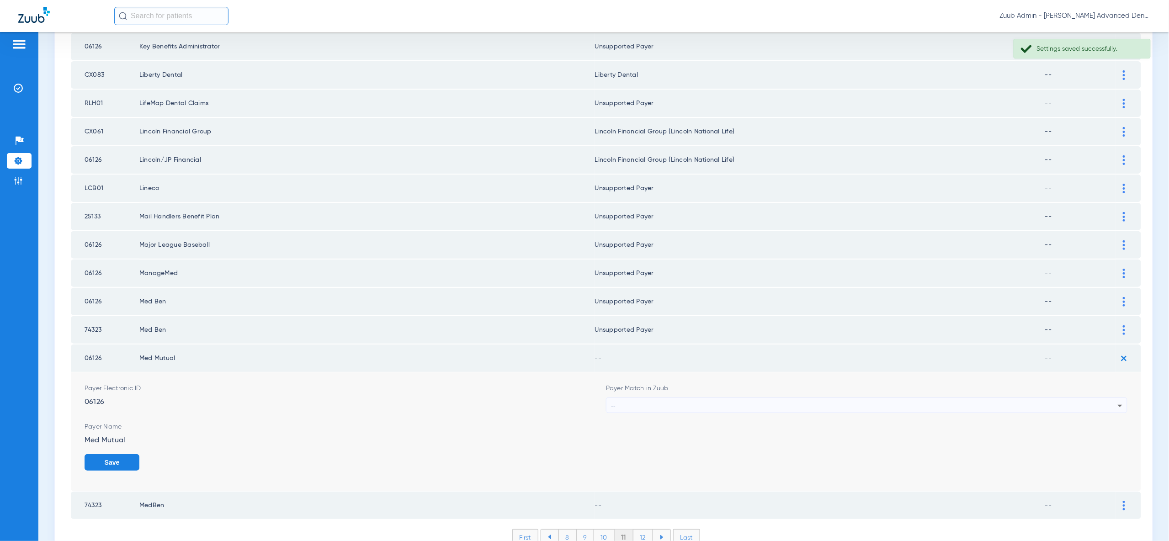
click at [1125, 501] on div at bounding box center [1124, 506] width 16 height 10
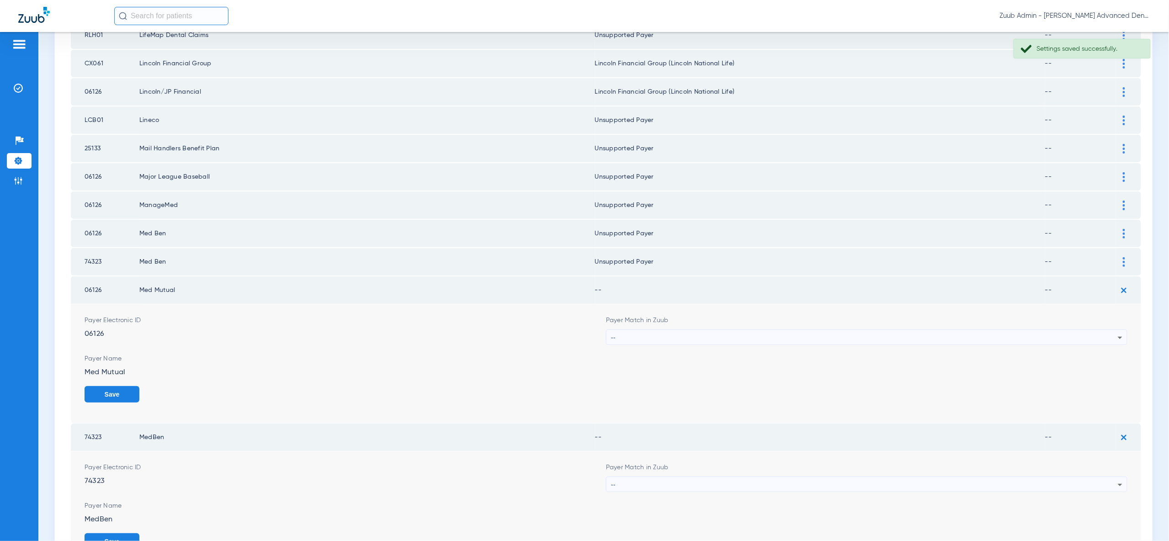
scroll to position [1302, 0]
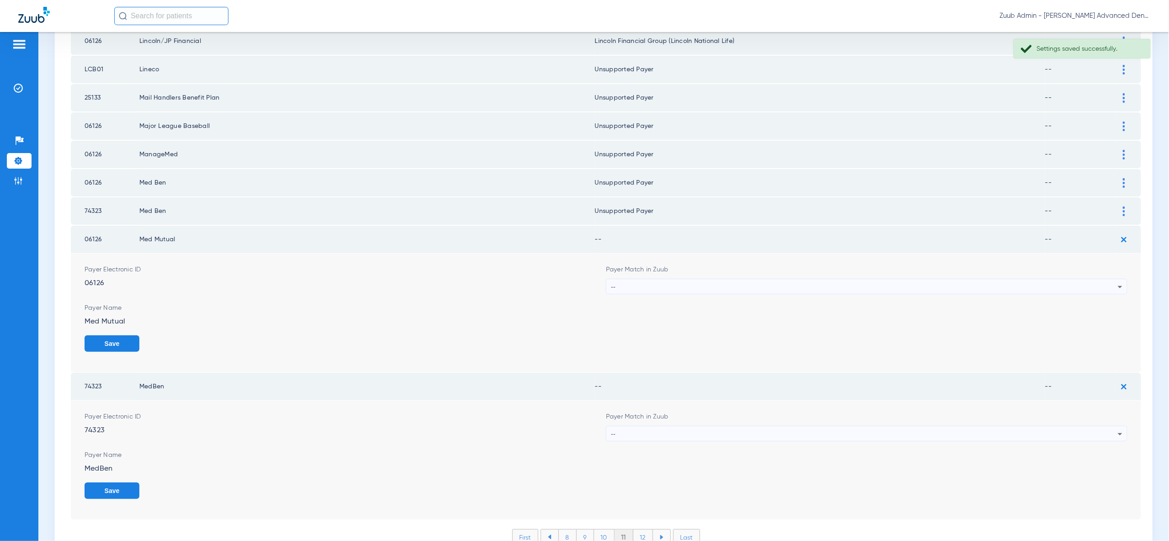
click at [1103, 279] on div "--" at bounding box center [864, 287] width 507 height 16
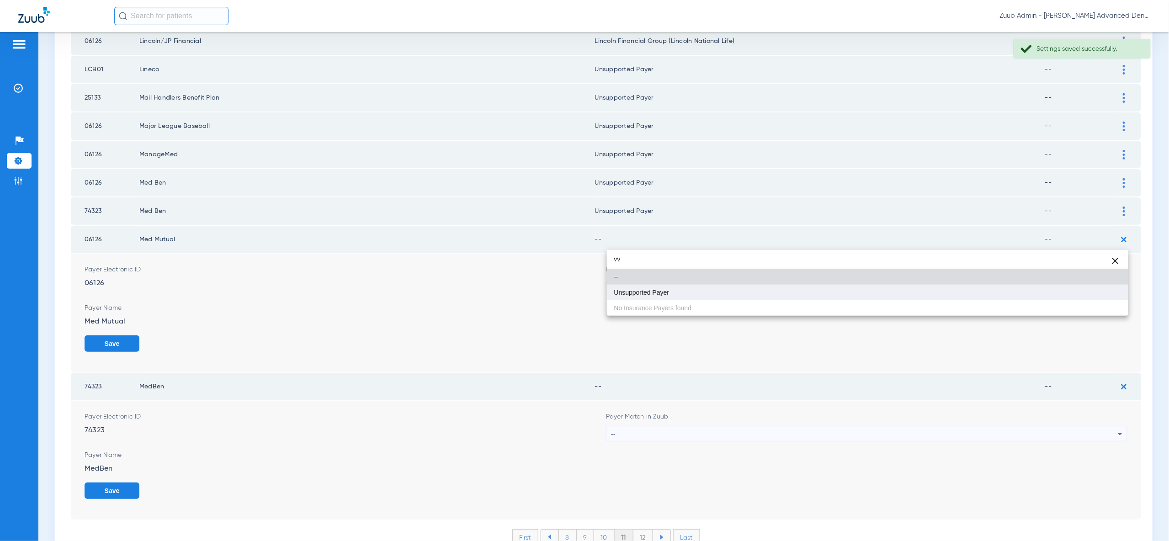
type input "vv"
click at [1101, 291] on mat-option "Unsupported Payer" at bounding box center [867, 293] width 521 height 16
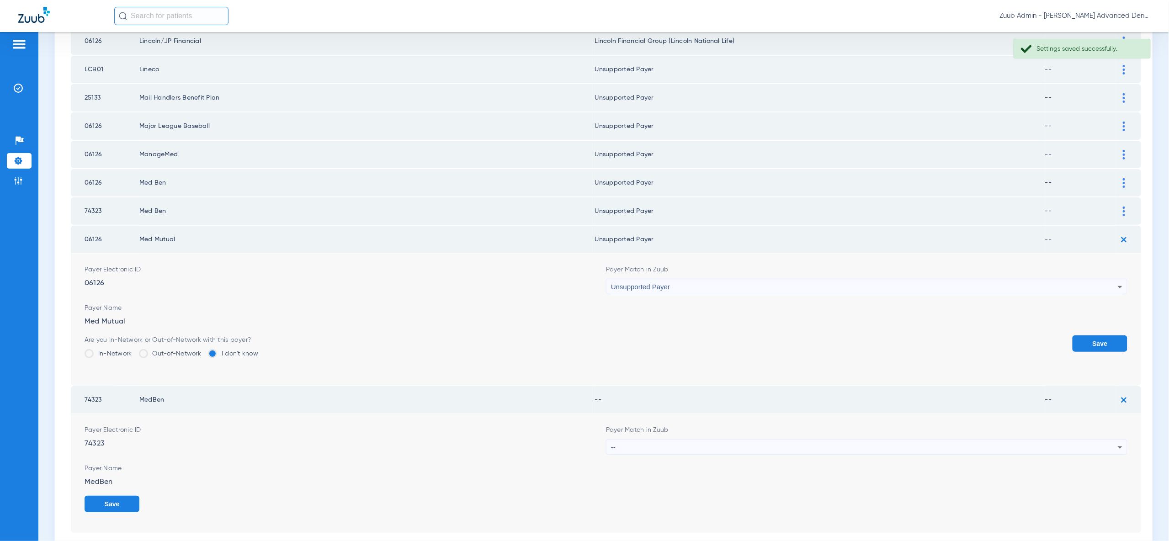
click at [1101, 335] on button "Save" at bounding box center [1099, 343] width 55 height 16
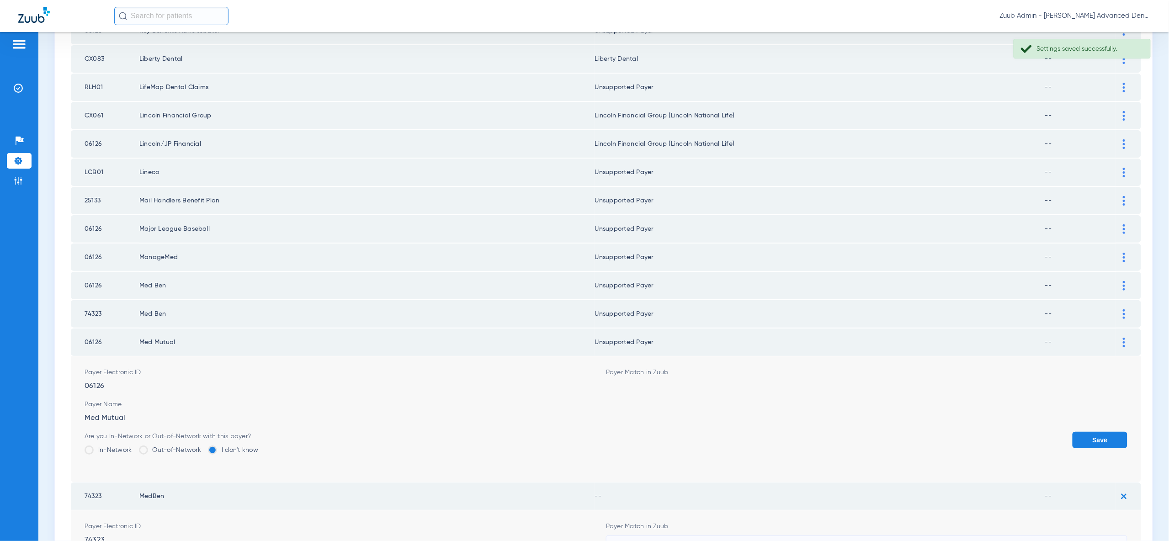
scroll to position [1183, 0]
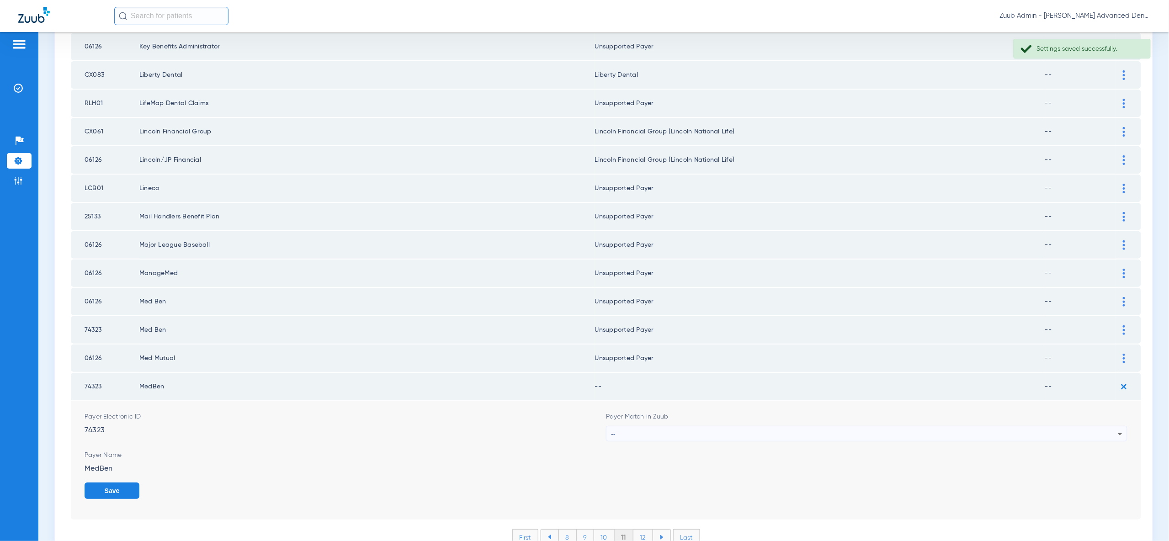
click at [1076, 426] on div "--" at bounding box center [864, 434] width 507 height 16
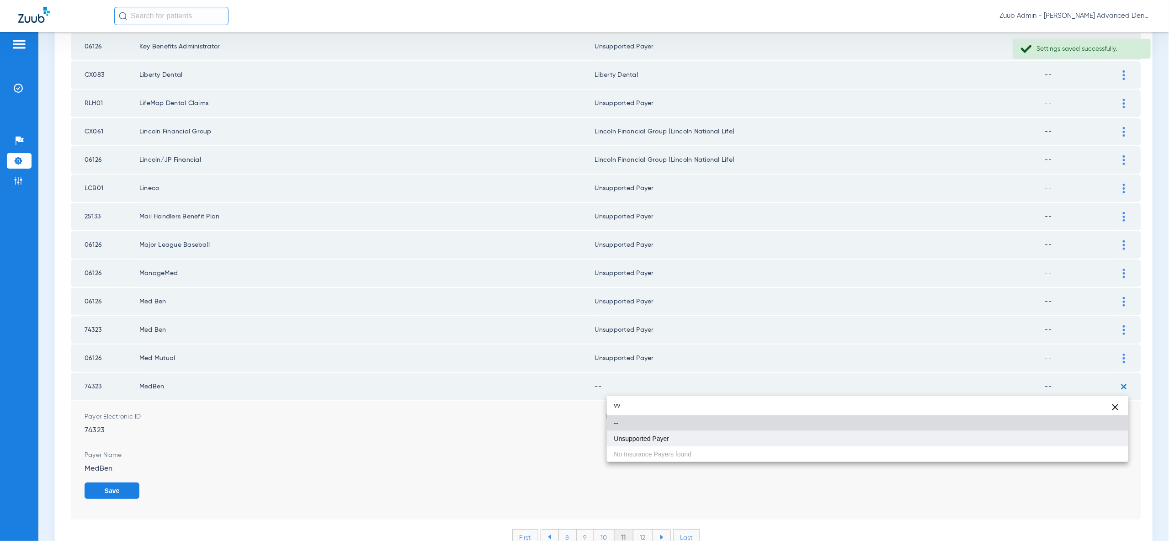
type input "vv"
click at [1086, 442] on mat-option "Unsupported Payer" at bounding box center [867, 439] width 521 height 16
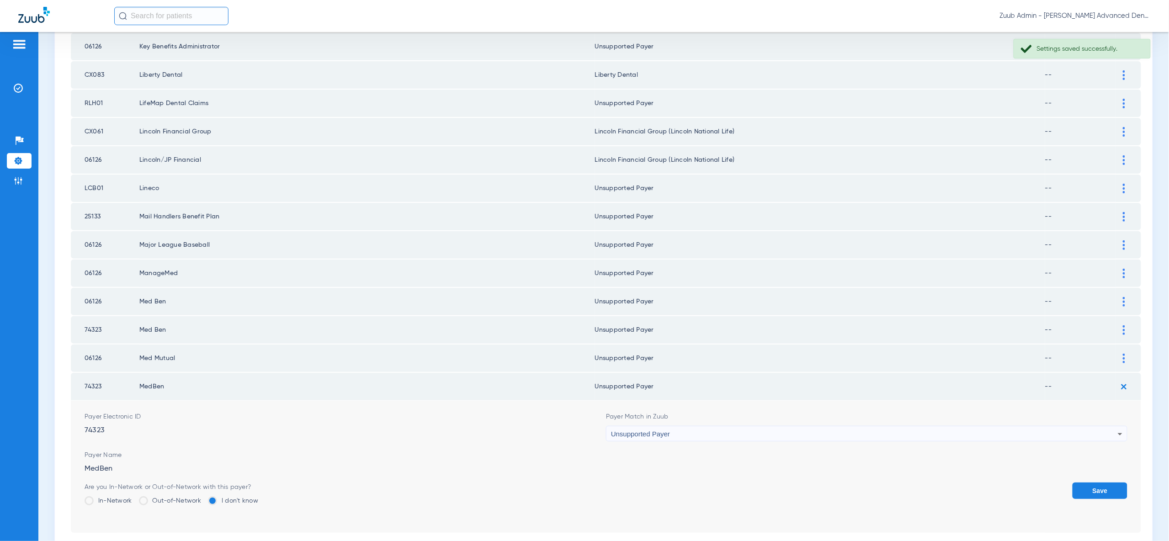
click at [1098, 482] on button "Save" at bounding box center [1099, 490] width 55 height 16
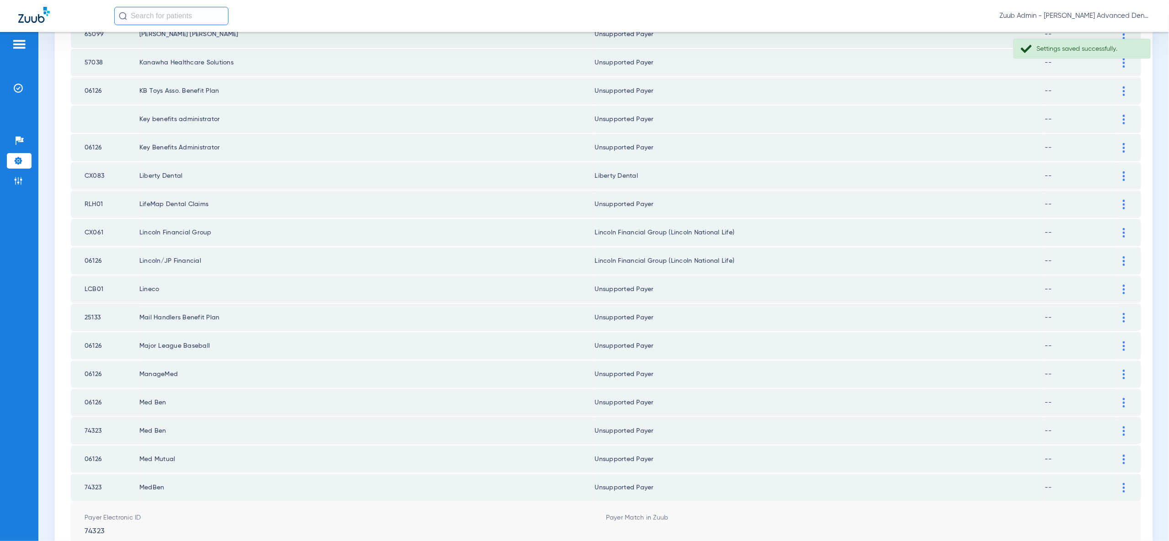
scroll to position [1064, 0]
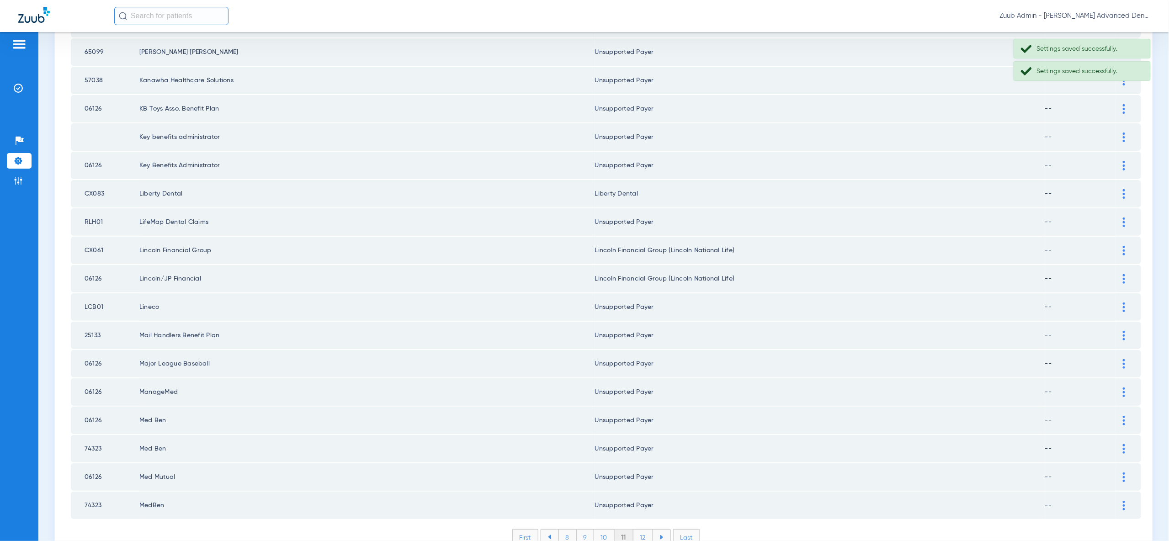
click at [639, 529] on li "12" at bounding box center [643, 537] width 20 height 16
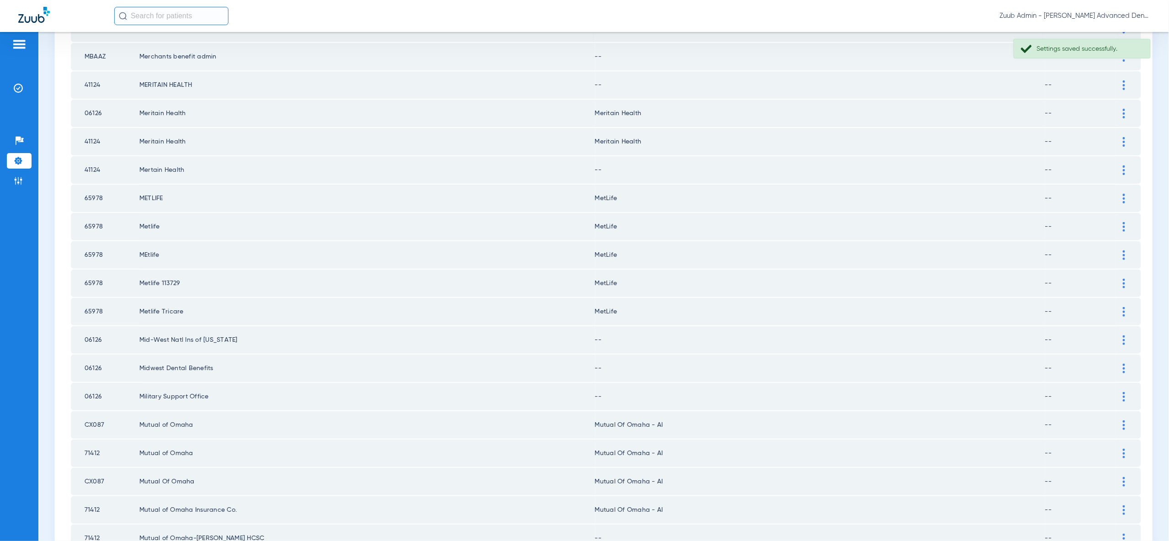
scroll to position [0, 0]
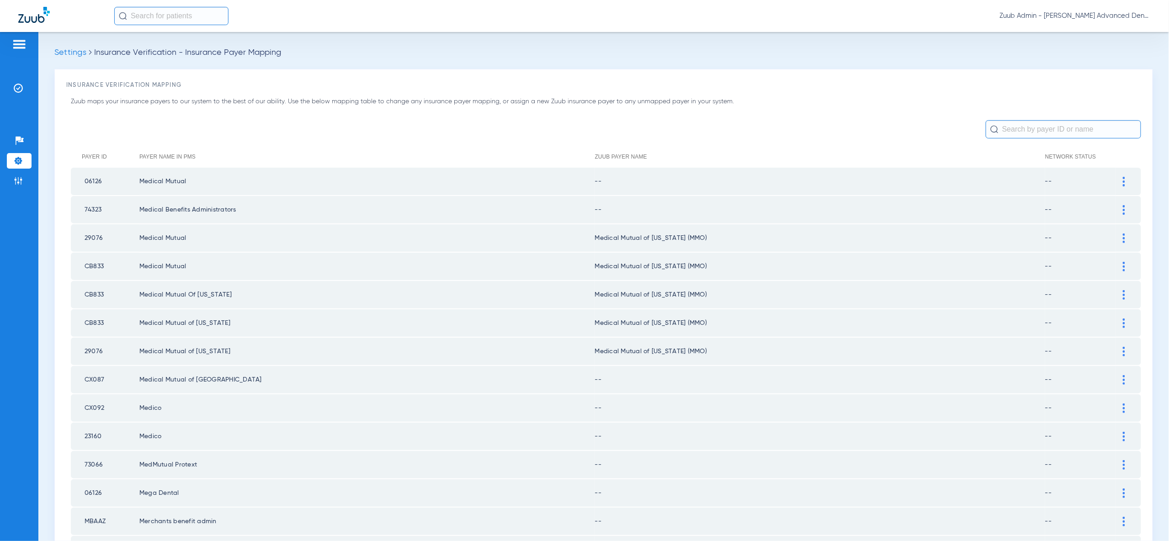
click at [1117, 181] on div at bounding box center [1124, 182] width 16 height 10
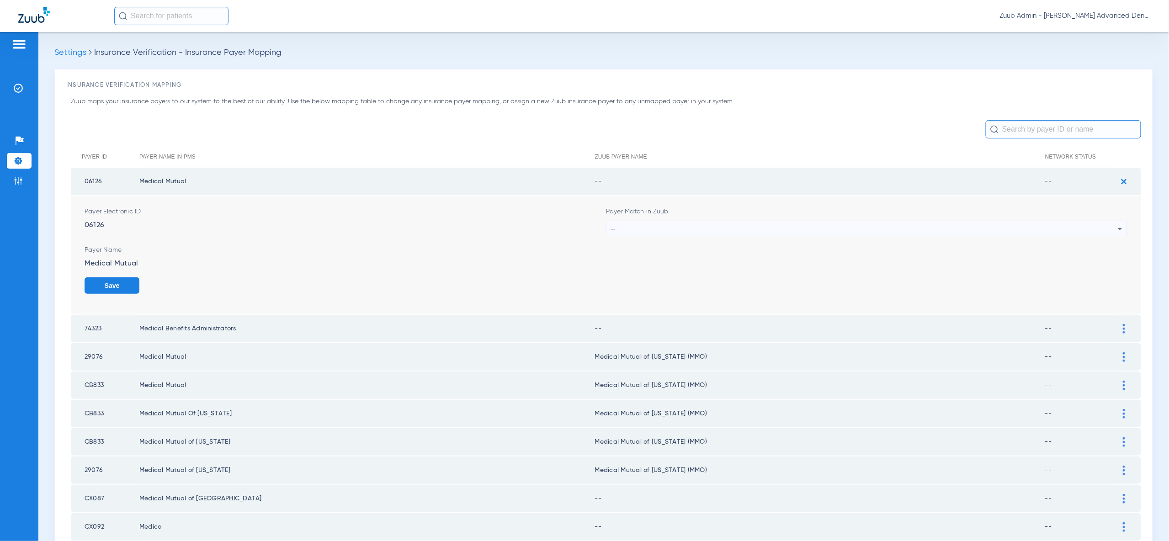
click at [1109, 232] on div "--" at bounding box center [864, 229] width 507 height 16
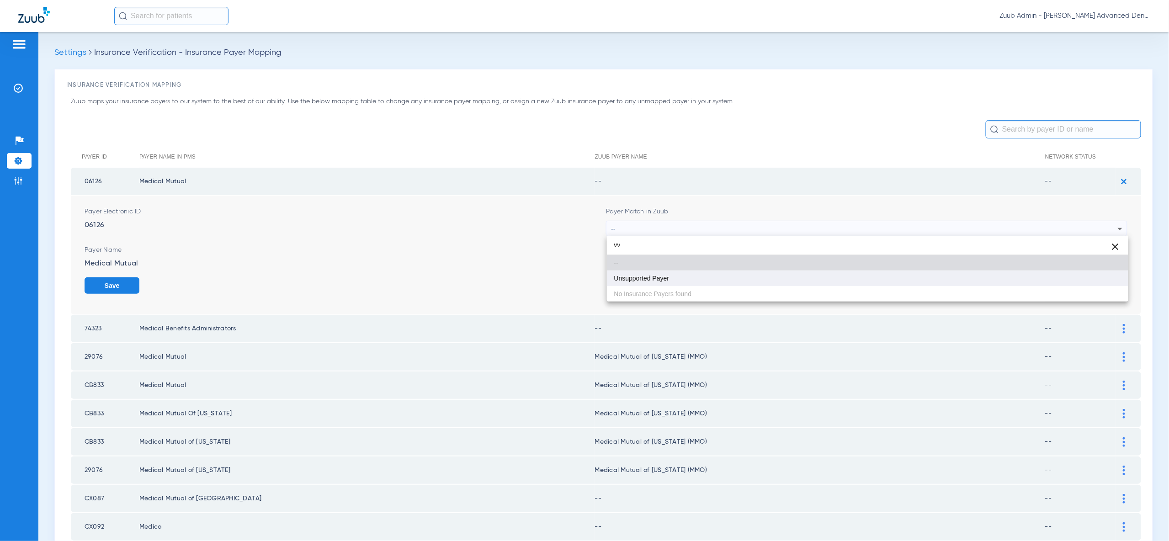
type input "vv"
click at [1099, 280] on mat-option "Unsupported Payer" at bounding box center [867, 278] width 521 height 16
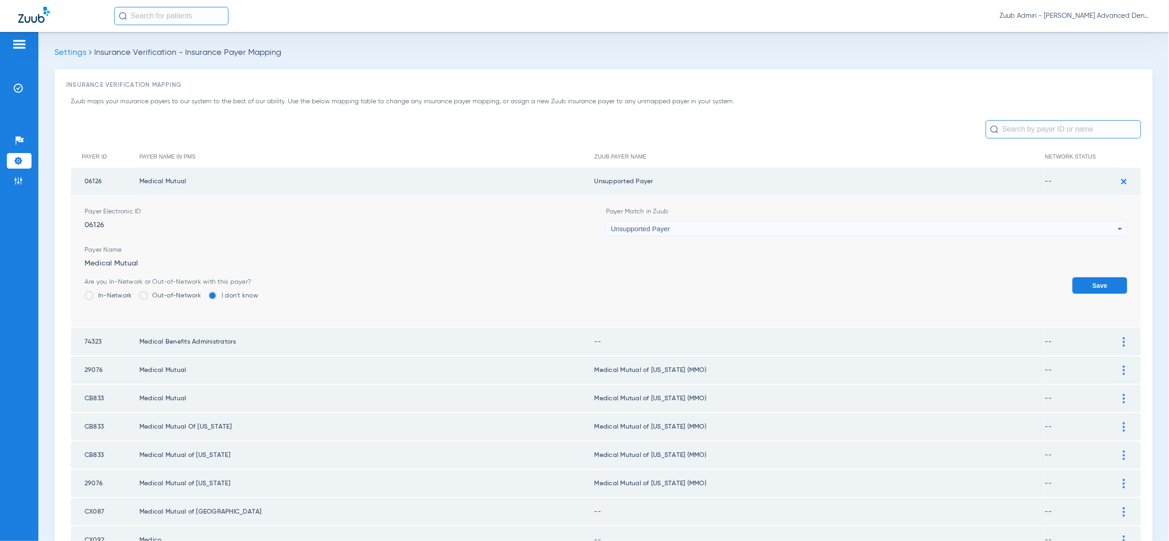
click at [1100, 280] on button "Save" at bounding box center [1099, 285] width 55 height 16
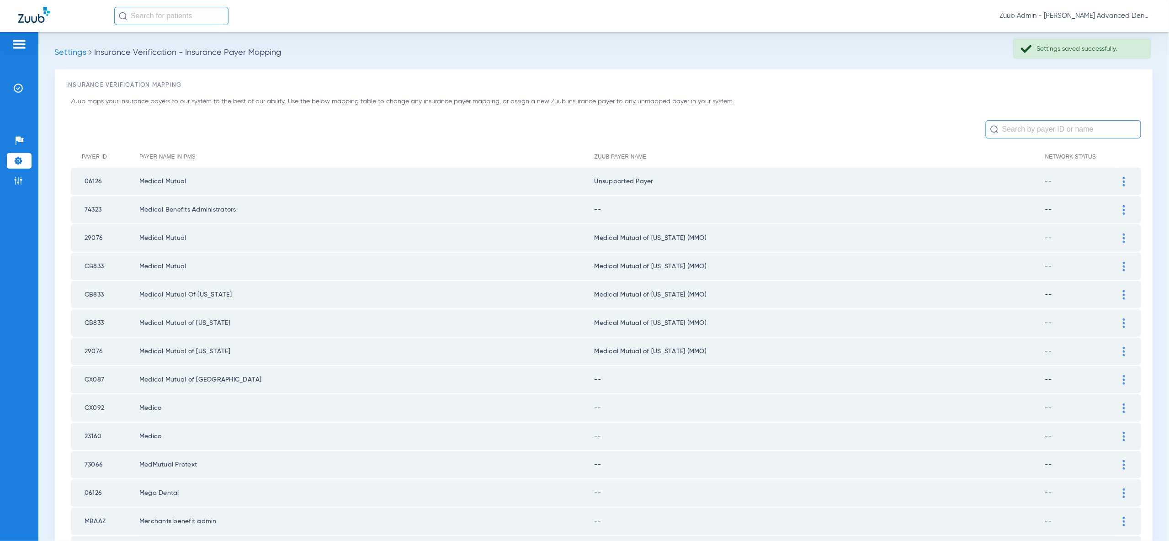
click at [1126, 209] on div at bounding box center [1124, 210] width 16 height 10
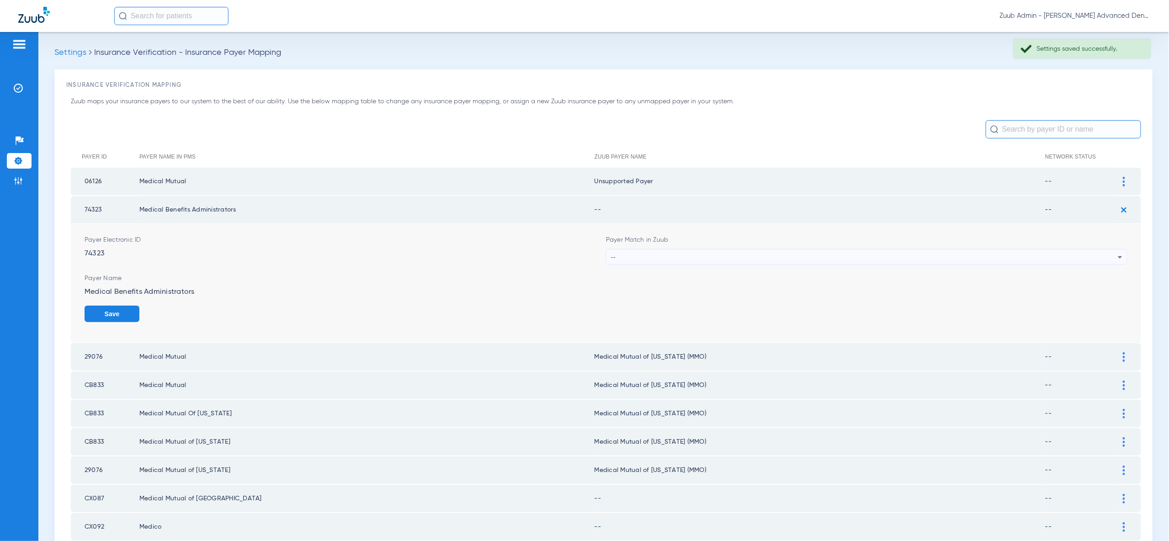
click at [1117, 256] on icon at bounding box center [1119, 257] width 11 height 11
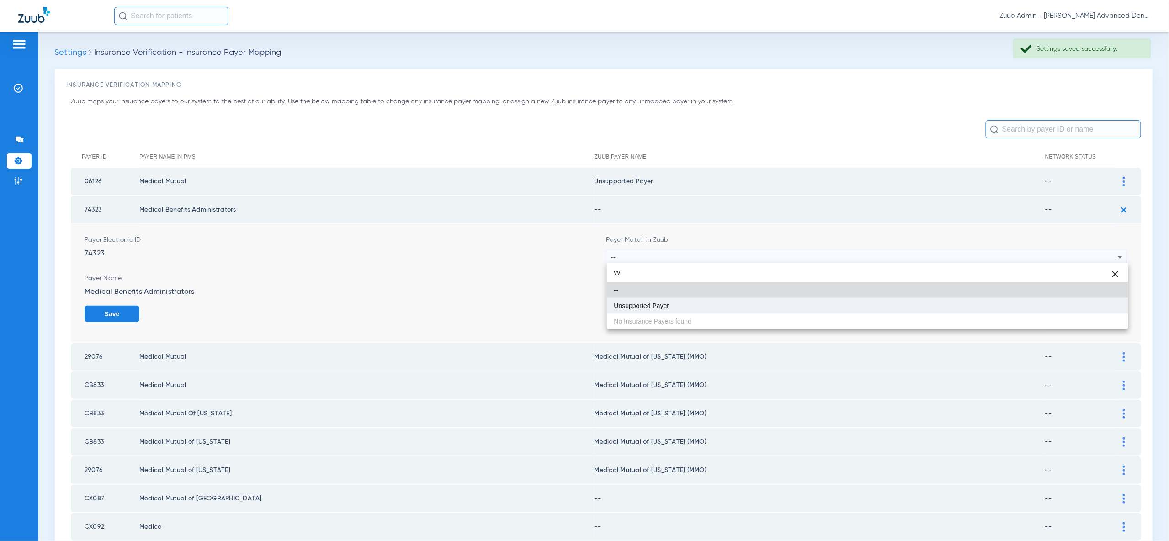
type input "vv"
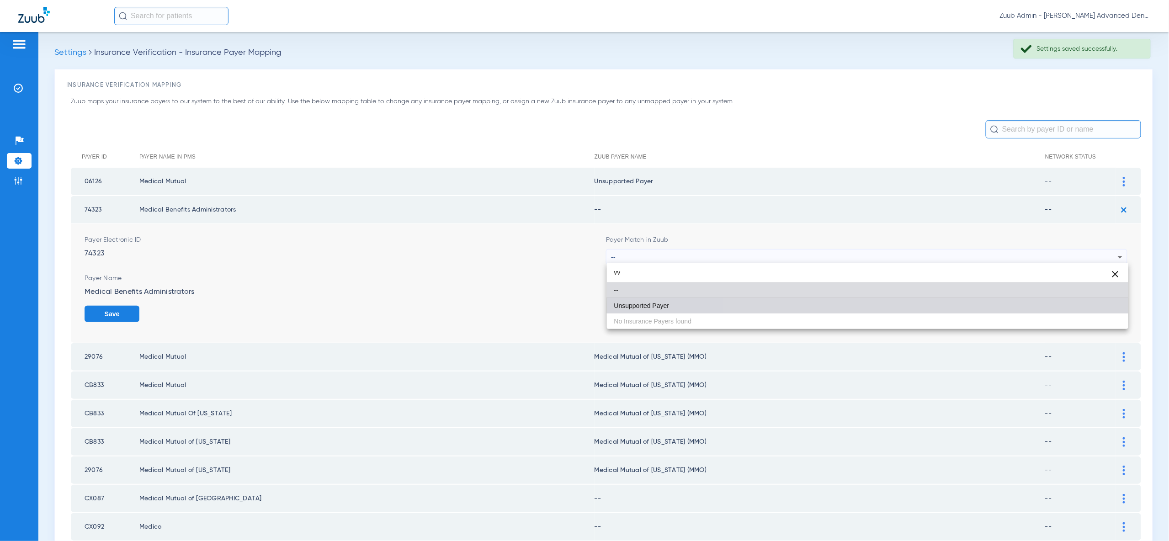
click at [1107, 307] on mat-option "Unsupported Payer" at bounding box center [867, 306] width 521 height 16
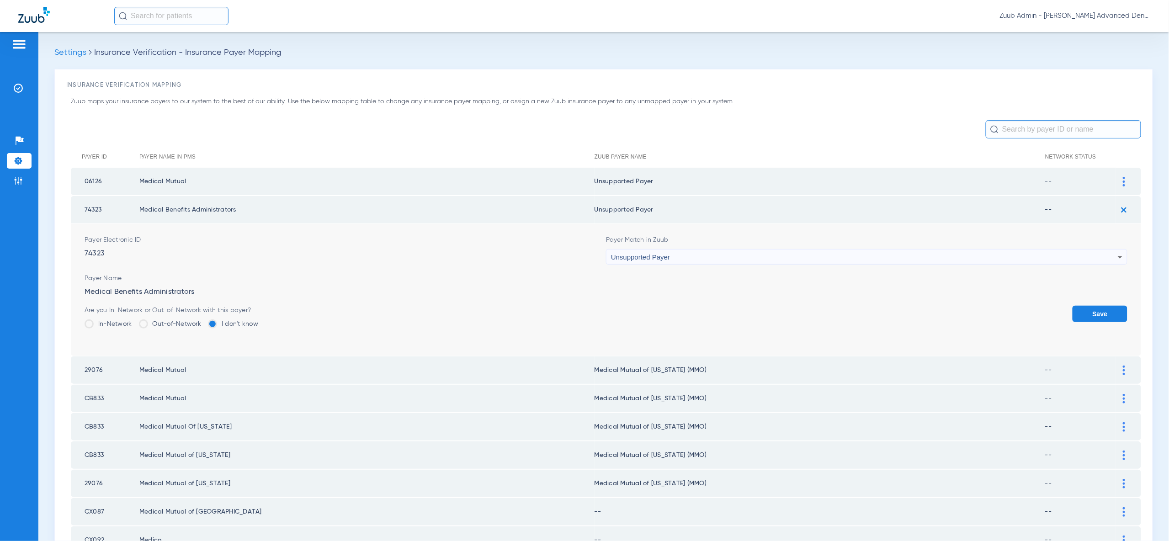
click at [1107, 307] on button "Save" at bounding box center [1099, 314] width 55 height 16
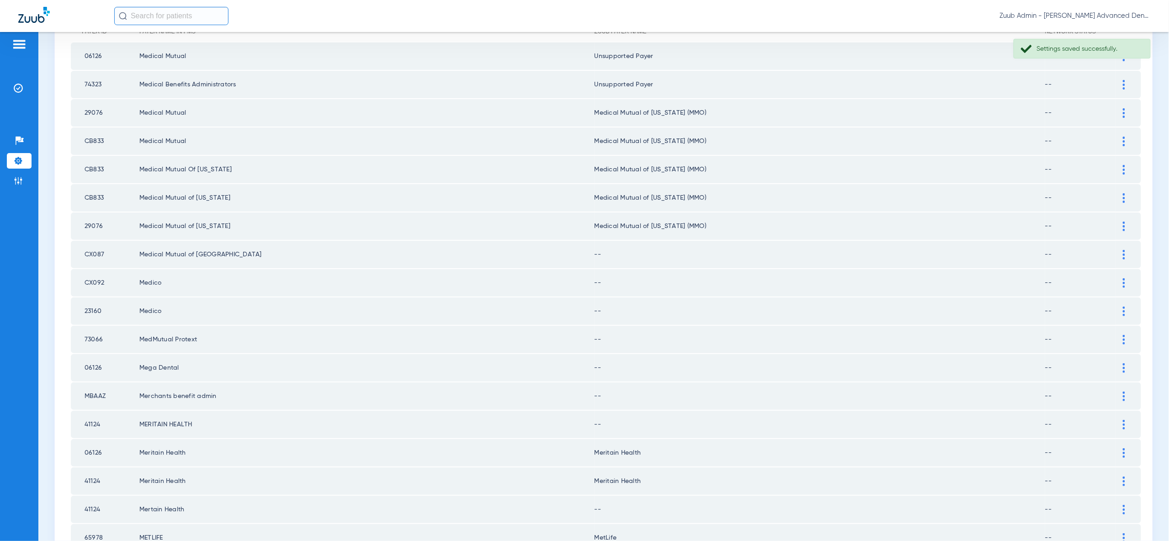
scroll to position [128, 0]
click at [1121, 247] on div at bounding box center [1124, 252] width 16 height 10
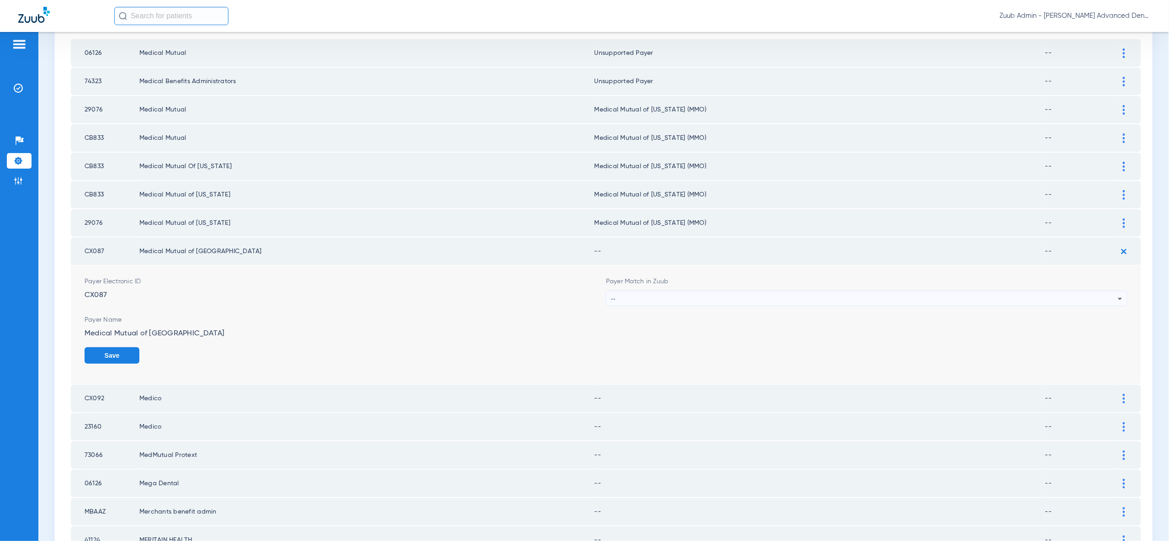
click at [1091, 291] on div "--" at bounding box center [864, 299] width 507 height 16
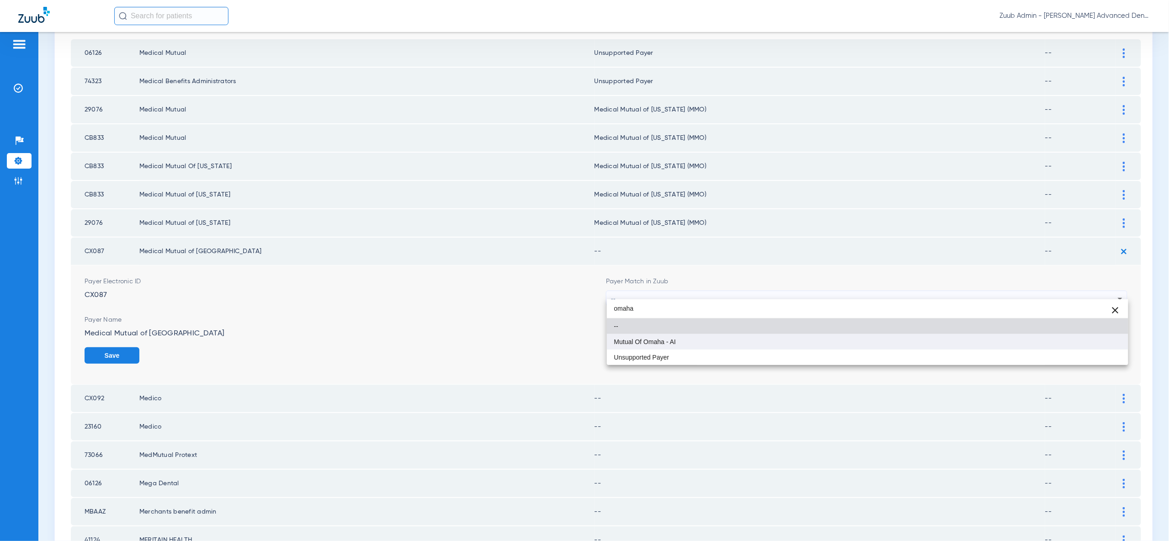
type input "omaha"
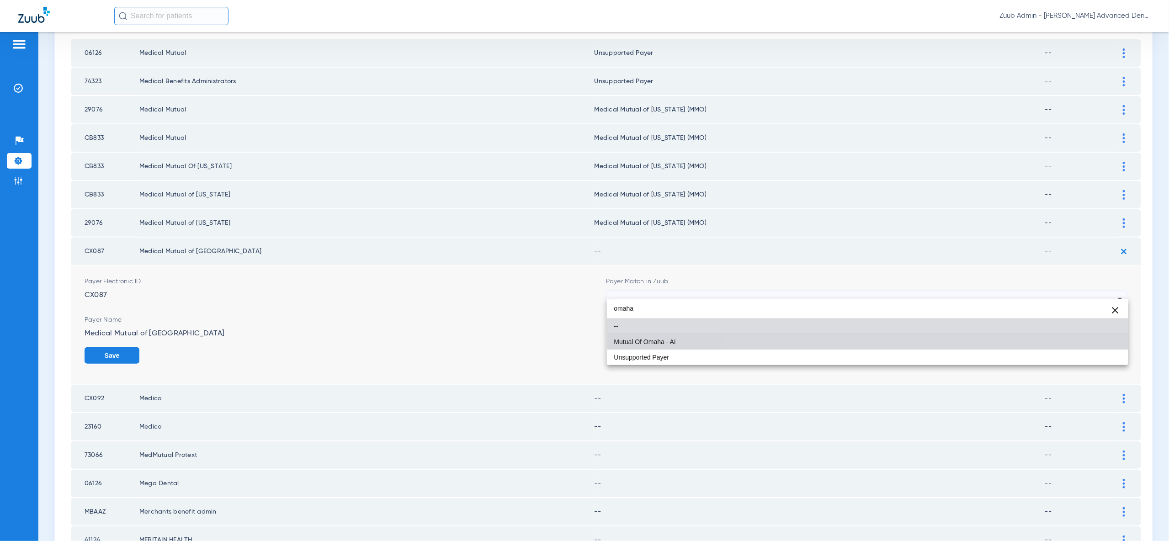
click at [1096, 341] on mat-option "Mutual Of Omaha - AI" at bounding box center [867, 342] width 521 height 16
click at [139, 347] on button "Save" at bounding box center [112, 355] width 55 height 16
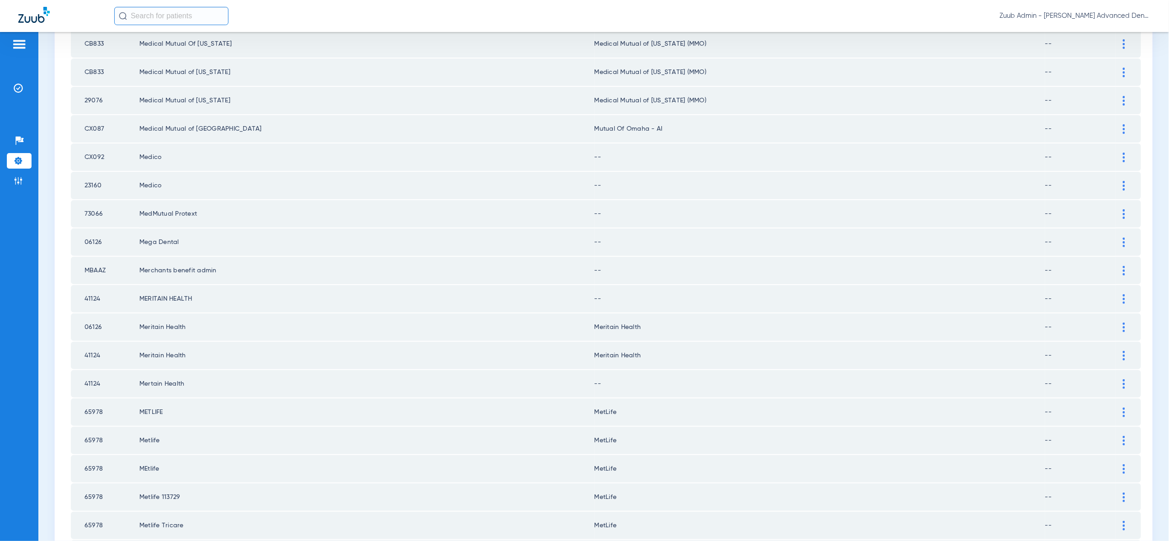
scroll to position [263, 0]
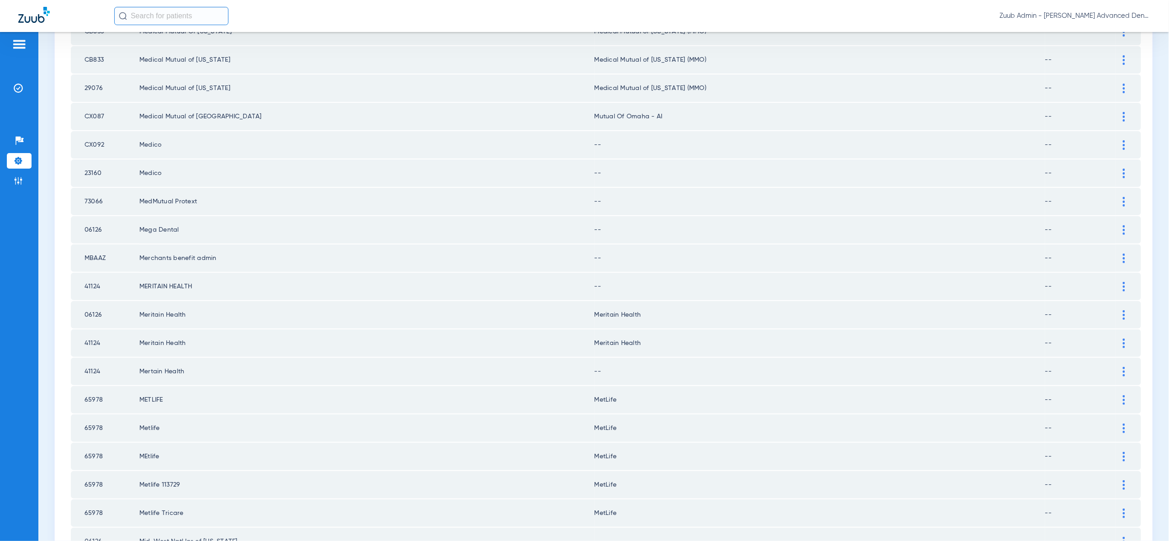
drag, startPoint x: 1123, startPoint y: 138, endPoint x: 1121, endPoint y: 147, distance: 9.8
click at [1123, 140] on img at bounding box center [1123, 145] width 2 height 10
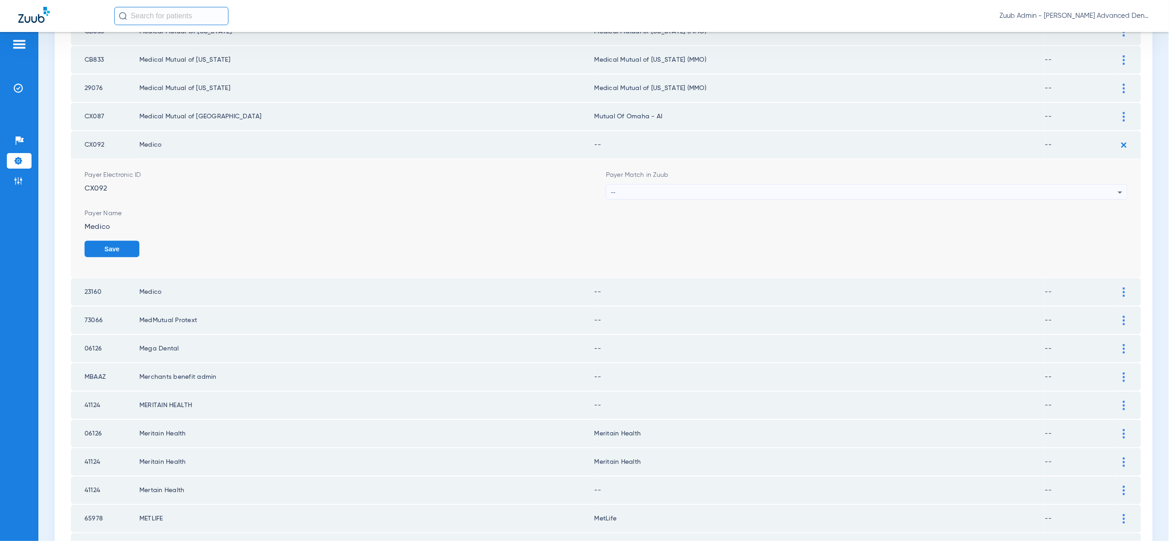
click at [1115, 187] on icon at bounding box center [1119, 192] width 11 height 11
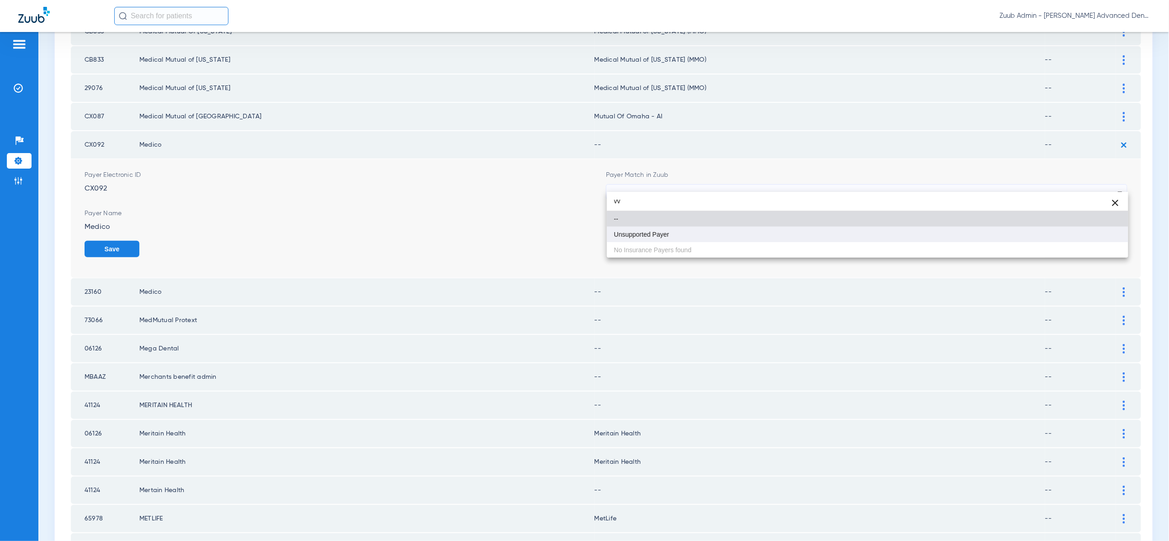
type input "vv"
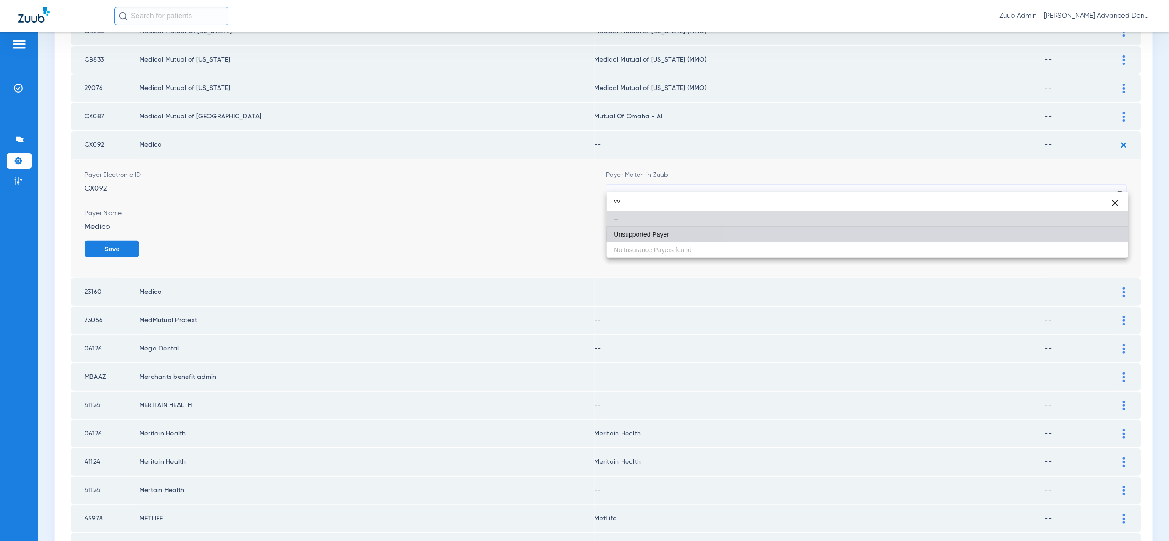
click at [1110, 238] on mat-option "Unsupported Payer" at bounding box center [867, 235] width 521 height 16
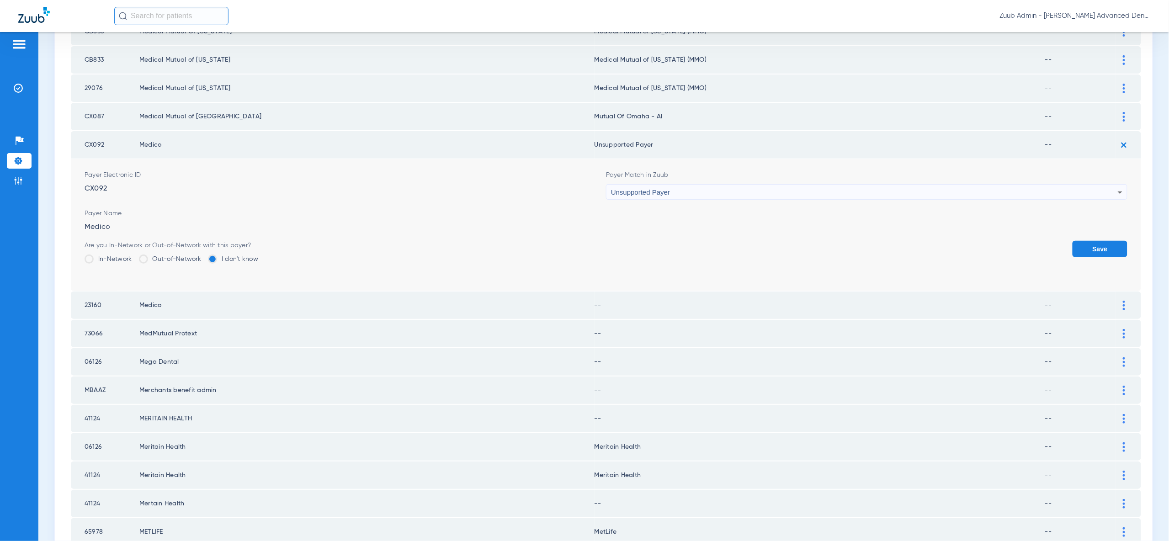
click at [1110, 241] on button "Save" at bounding box center [1099, 249] width 55 height 16
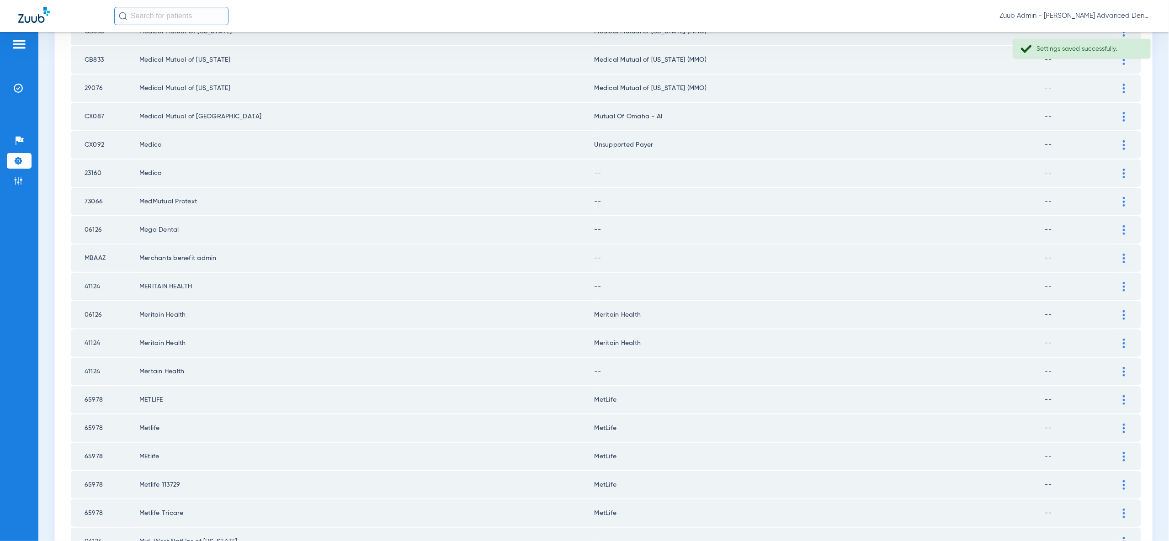
click at [1121, 169] on div at bounding box center [1124, 174] width 16 height 10
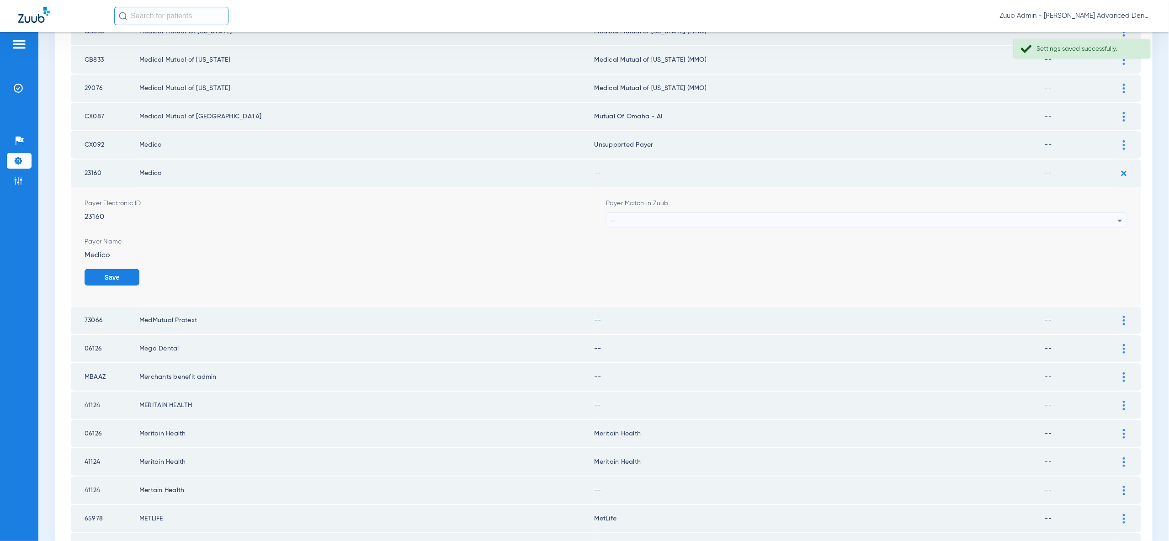
click at [1116, 215] on icon at bounding box center [1119, 220] width 11 height 11
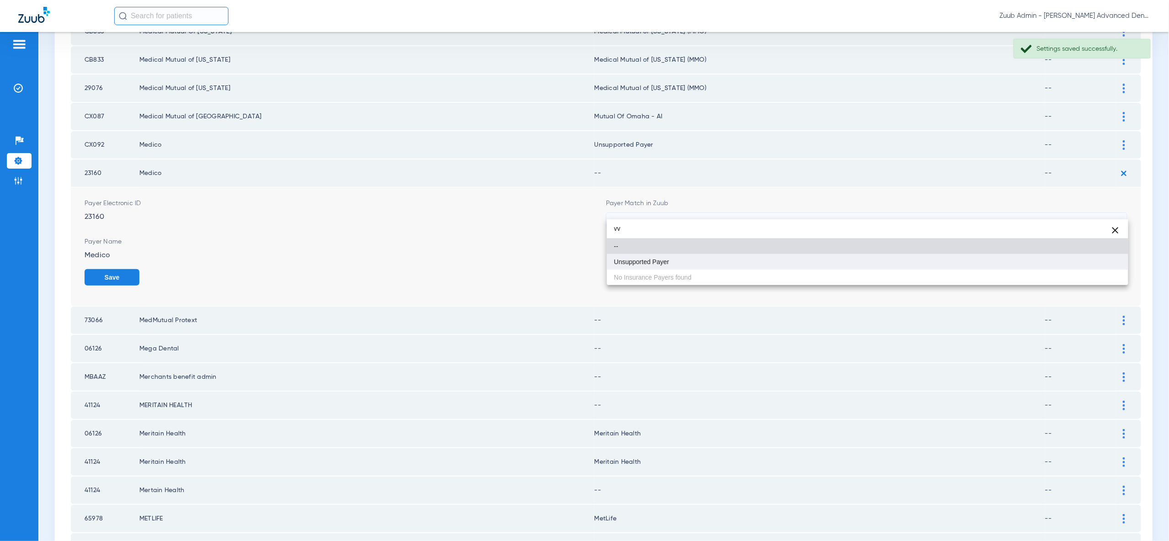
type input "vv"
click at [1111, 263] on mat-option "Unsupported Payer" at bounding box center [867, 262] width 521 height 16
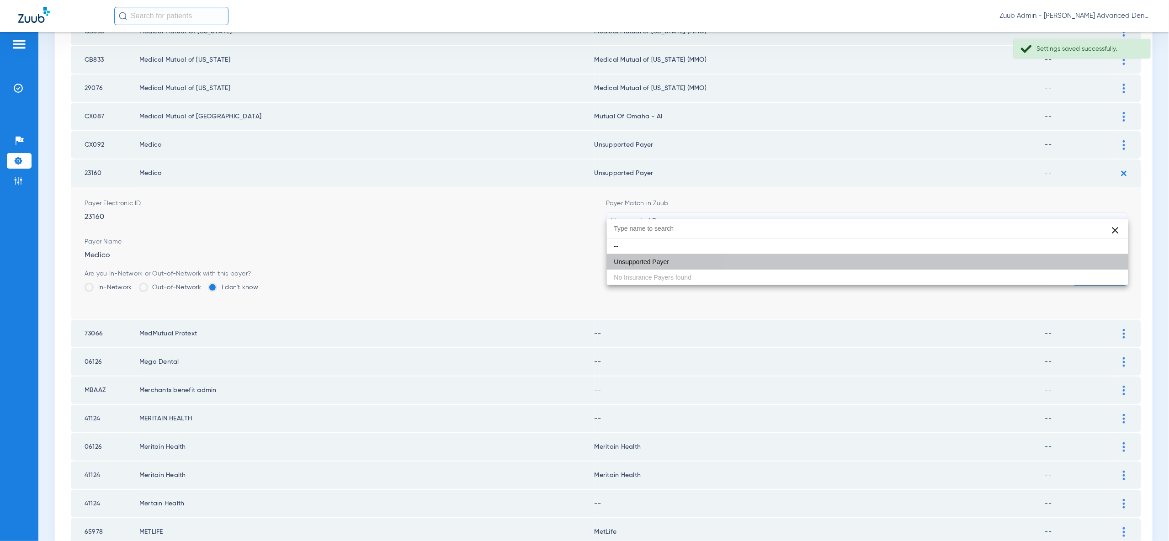
drag, startPoint x: 1111, startPoint y: 263, endPoint x: 1113, endPoint y: 231, distance: 32.5
click at [1111, 269] on button "Save" at bounding box center [1099, 277] width 55 height 16
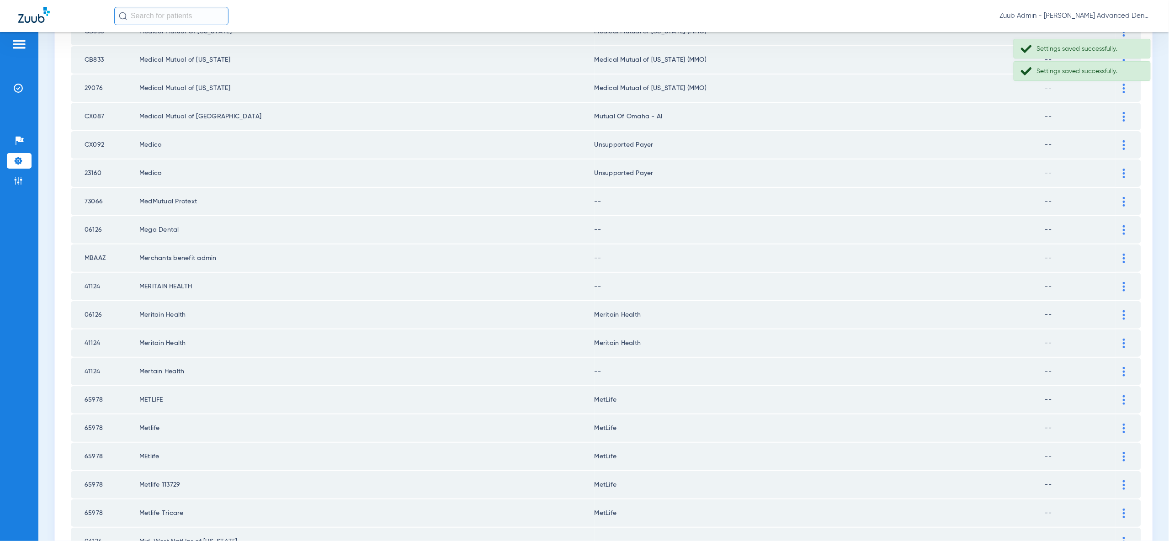
click at [1122, 197] on img at bounding box center [1123, 202] width 2 height 10
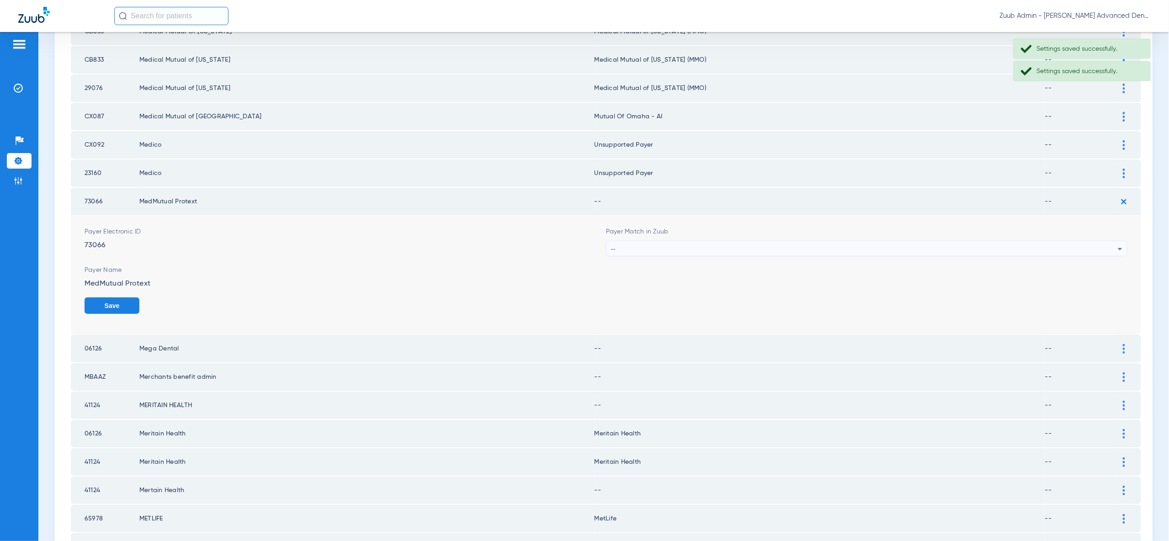
click at [1112, 241] on div "--" at bounding box center [864, 249] width 507 height 16
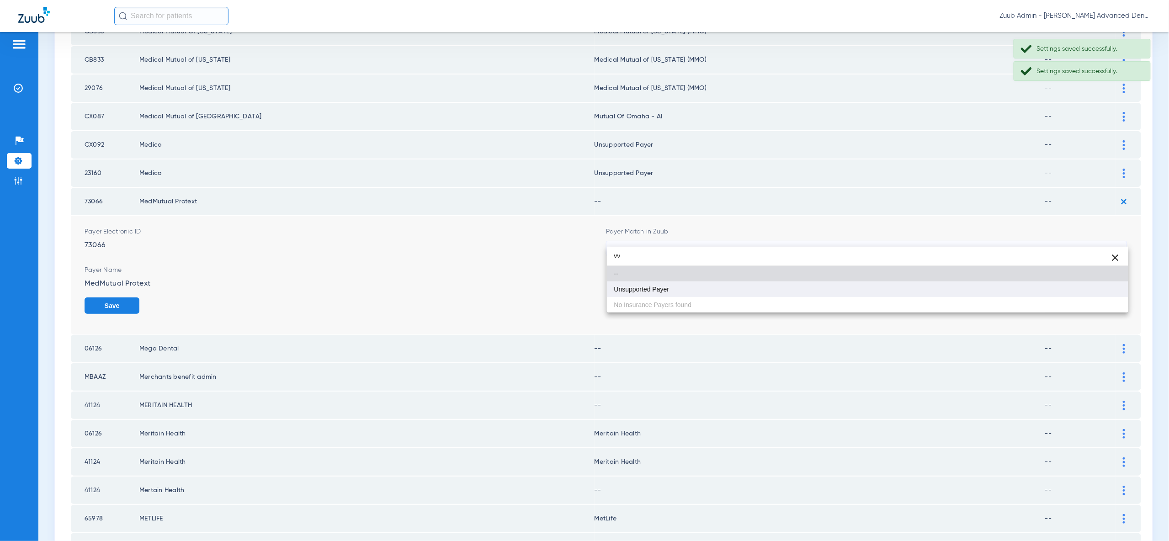
type input "vv"
click at [1104, 289] on mat-option "Unsupported Payer" at bounding box center [867, 289] width 521 height 16
click at [139, 297] on button "Save" at bounding box center [112, 305] width 55 height 16
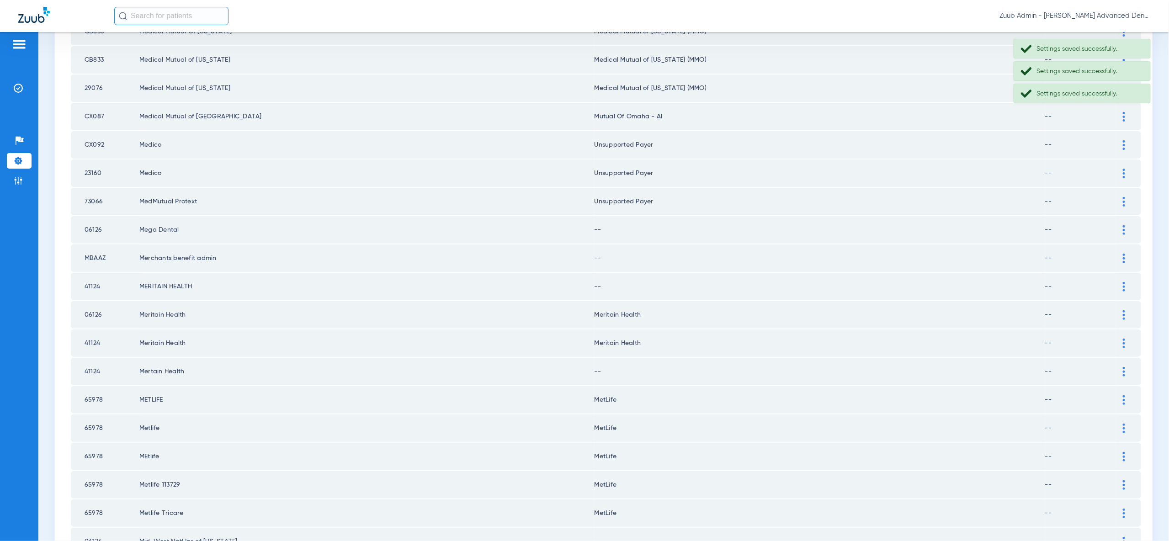
click at [1123, 225] on img at bounding box center [1123, 230] width 2 height 10
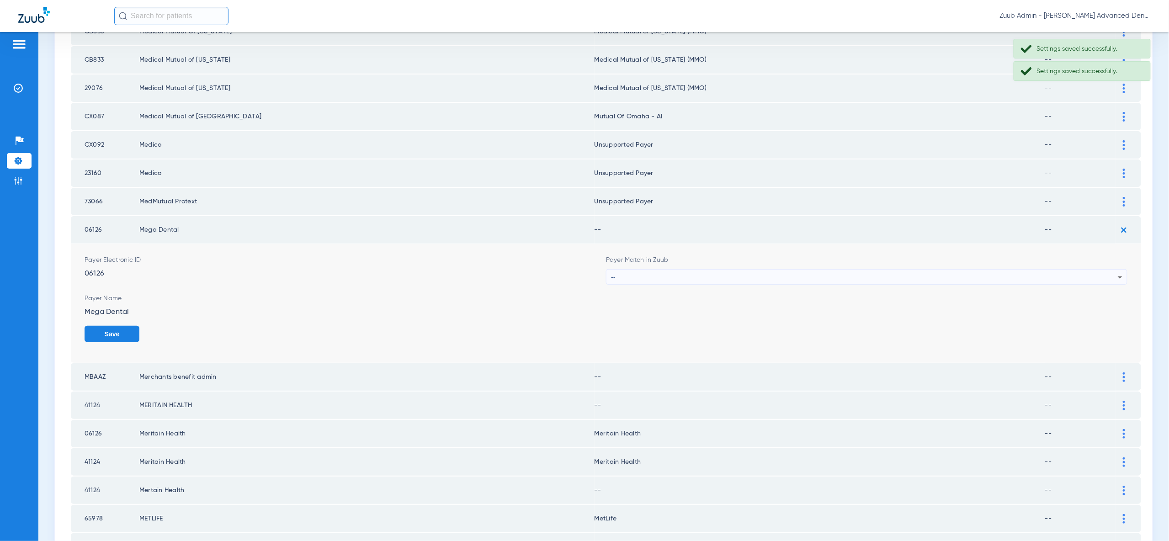
click at [1103, 270] on div "--" at bounding box center [864, 278] width 507 height 16
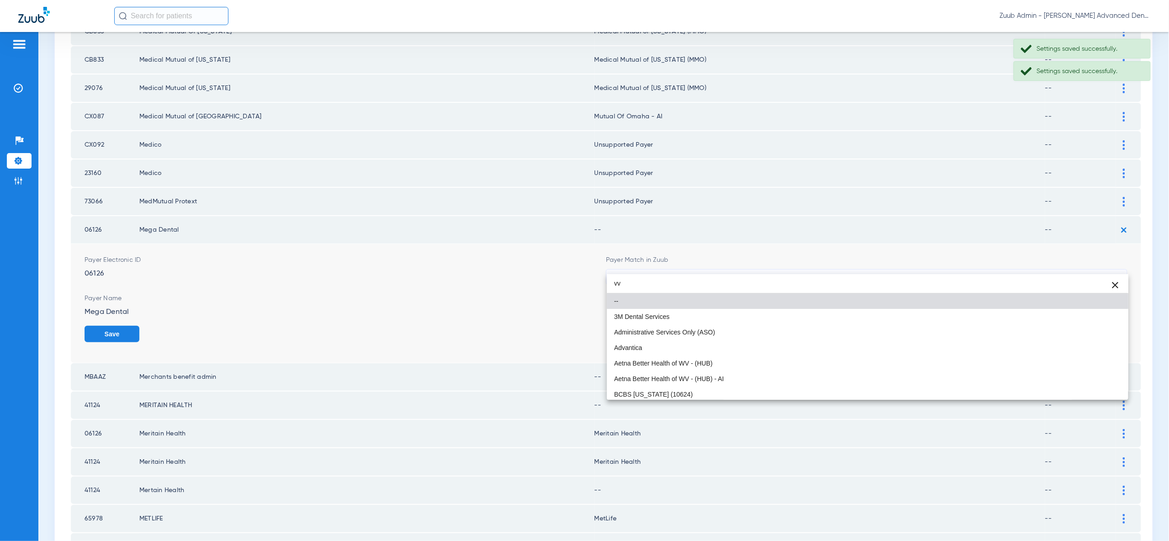
type input "vv"
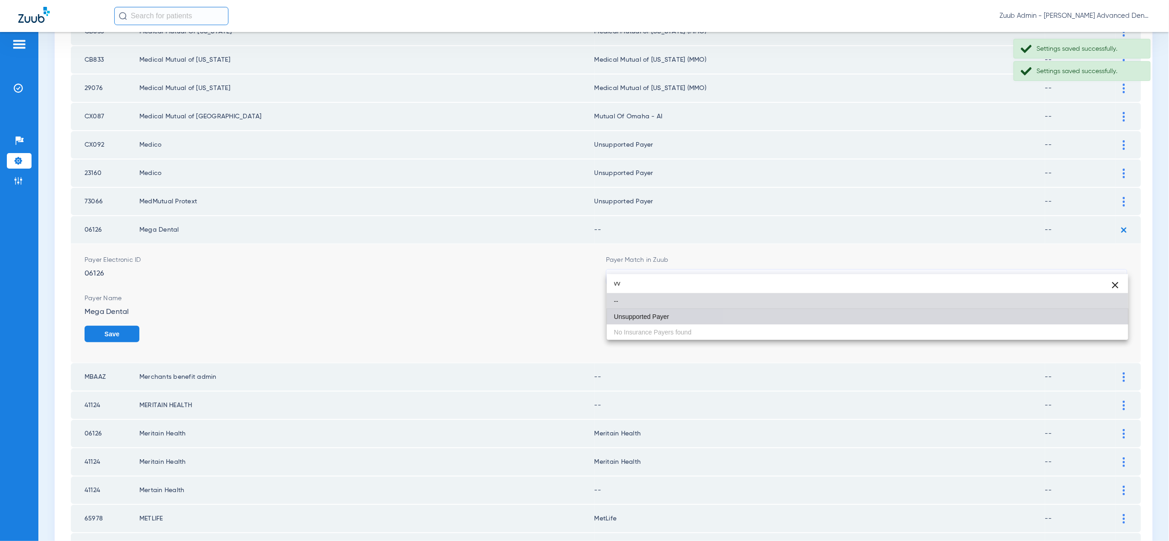
click at [1094, 320] on mat-option "Unsupported Payer" at bounding box center [867, 317] width 521 height 16
click at [139, 326] on button "Save" at bounding box center [112, 334] width 55 height 16
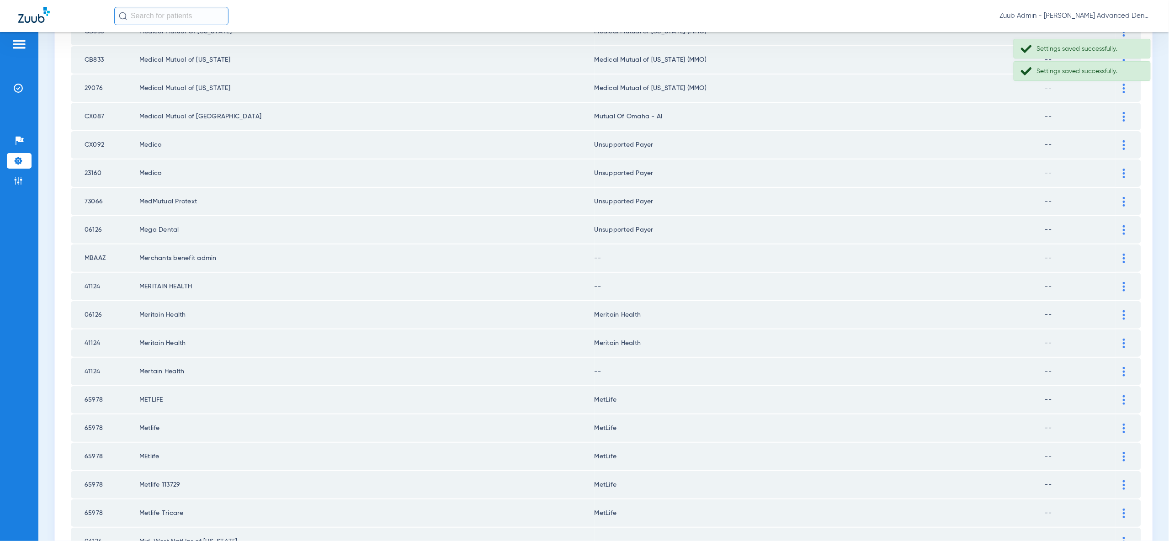
click at [1120, 254] on div at bounding box center [1124, 259] width 16 height 10
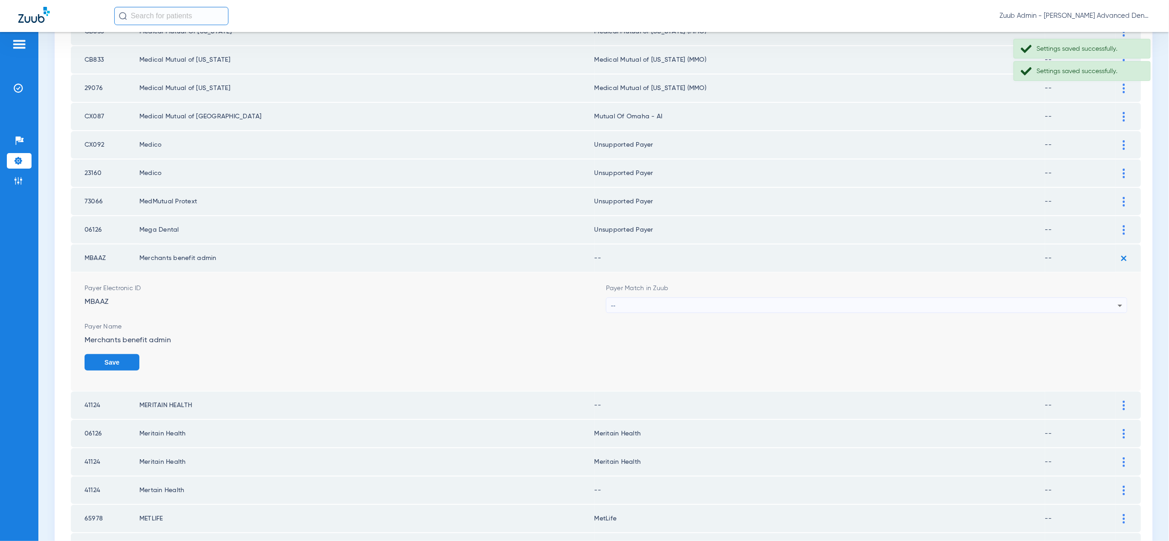
click at [1101, 298] on div "--" at bounding box center [864, 306] width 507 height 16
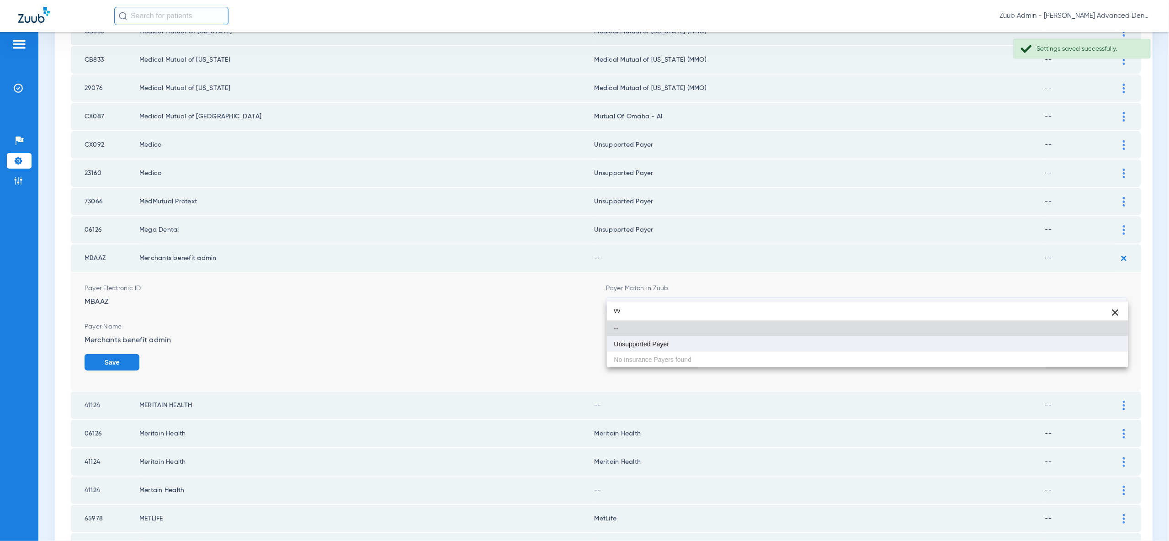
type input "vv"
click at [1097, 349] on mat-option "Unsupported Payer" at bounding box center [867, 344] width 521 height 16
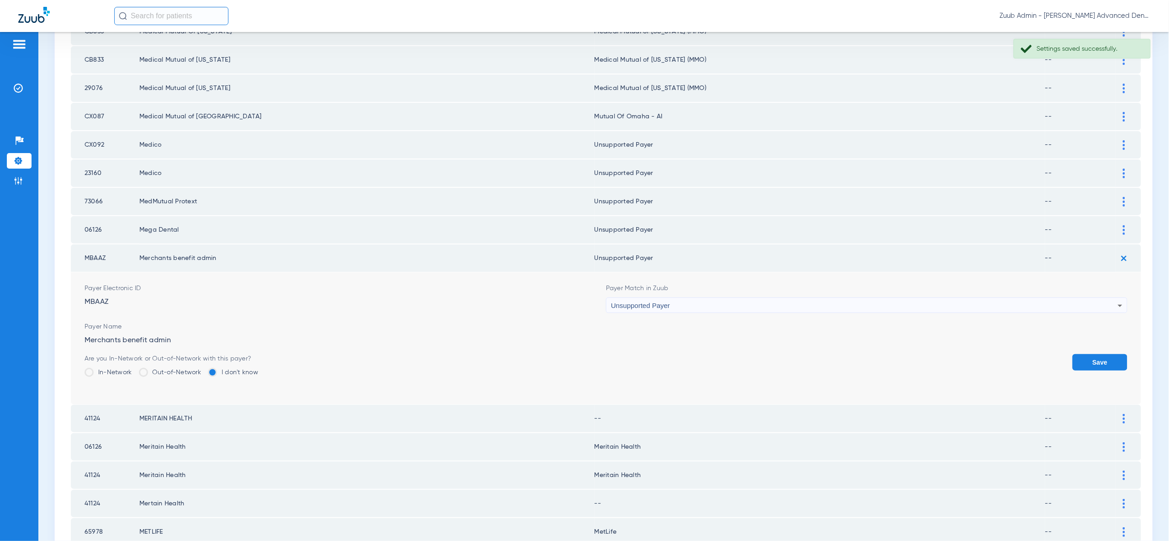
drag, startPoint x: 1097, startPoint y: 349, endPoint x: 1099, endPoint y: 344, distance: 5.9
click at [1097, 354] on button "Save" at bounding box center [1099, 362] width 55 height 16
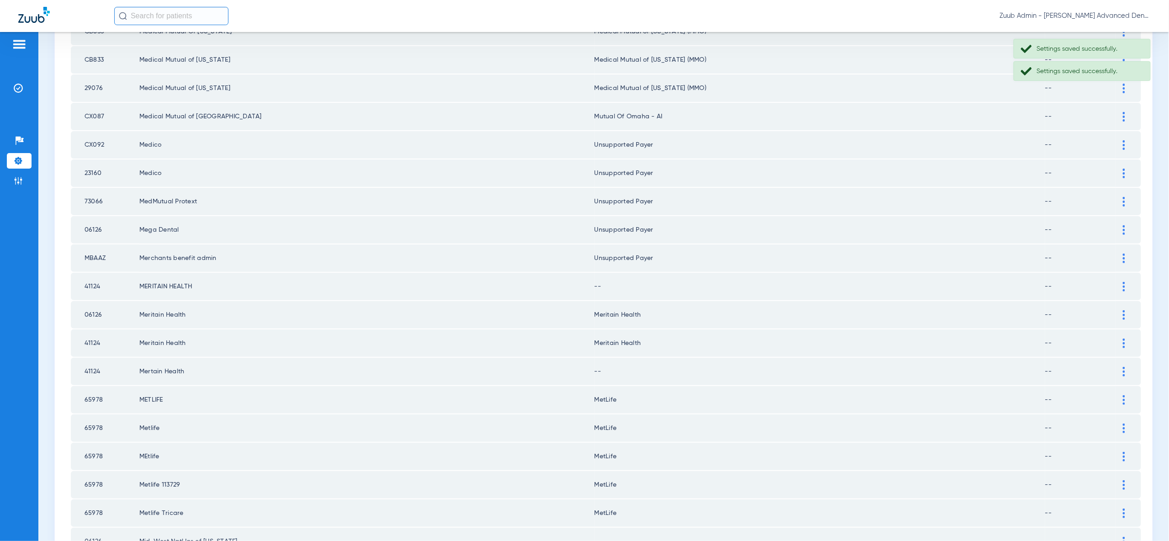
click at [1119, 282] on div at bounding box center [1124, 287] width 16 height 10
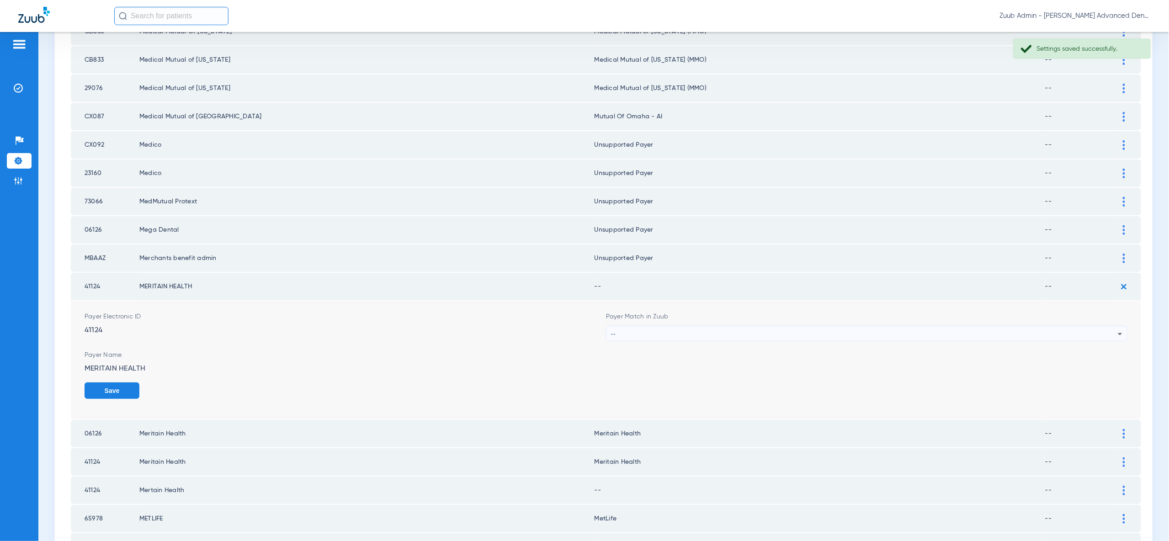
click at [1115, 328] on icon at bounding box center [1119, 333] width 11 height 11
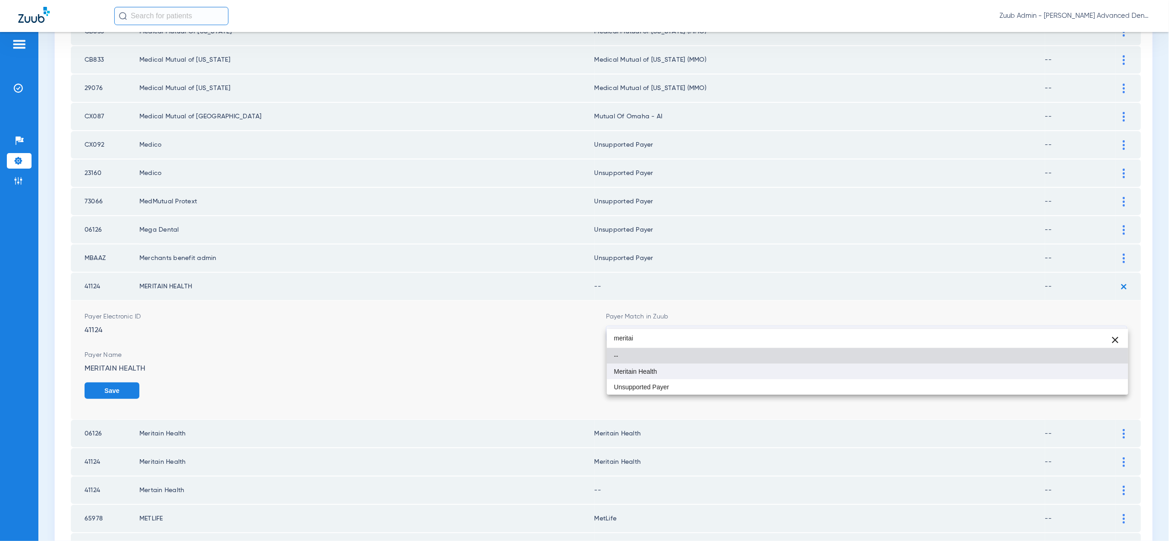
type input "meritai"
click at [1119, 372] on mat-option "Meritain Health" at bounding box center [867, 372] width 521 height 16
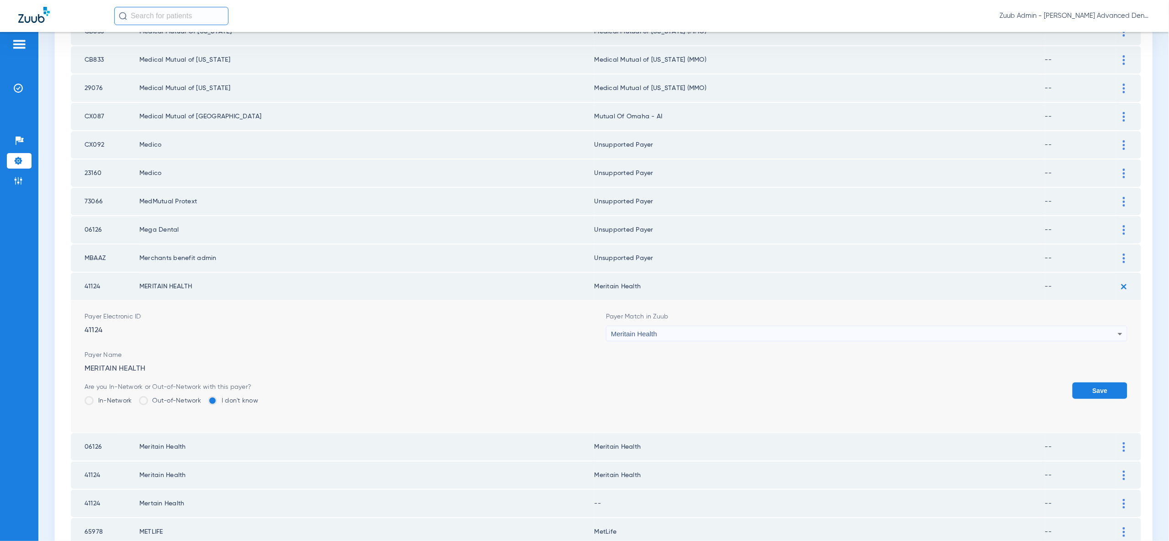
click at [1111, 382] on button "Save" at bounding box center [1099, 390] width 55 height 16
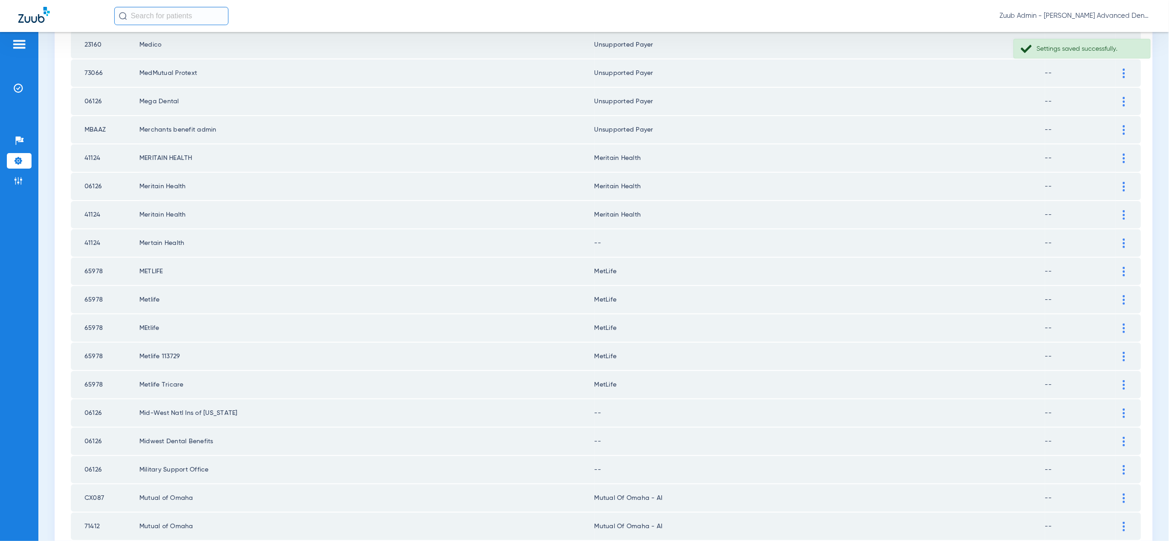
scroll to position [404, 0]
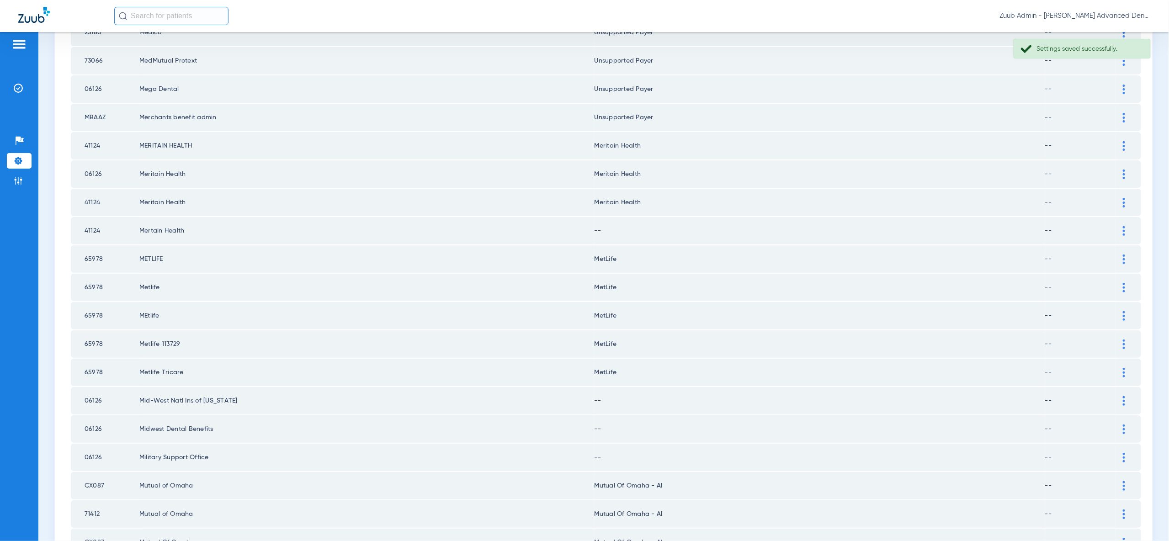
click at [1125, 226] on div at bounding box center [1124, 231] width 16 height 10
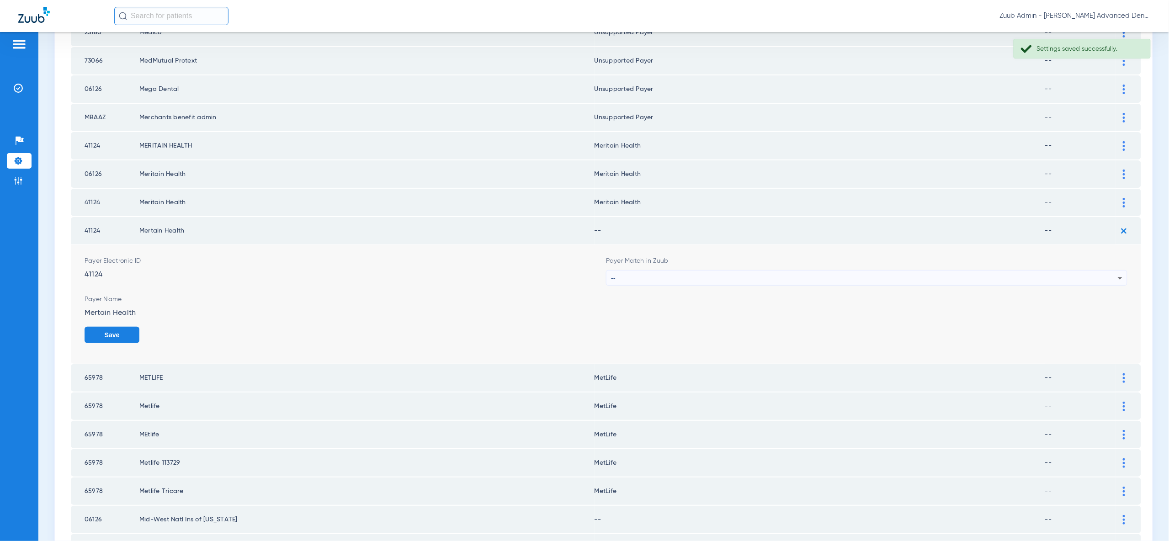
click at [1095, 270] on div "--" at bounding box center [864, 278] width 507 height 16
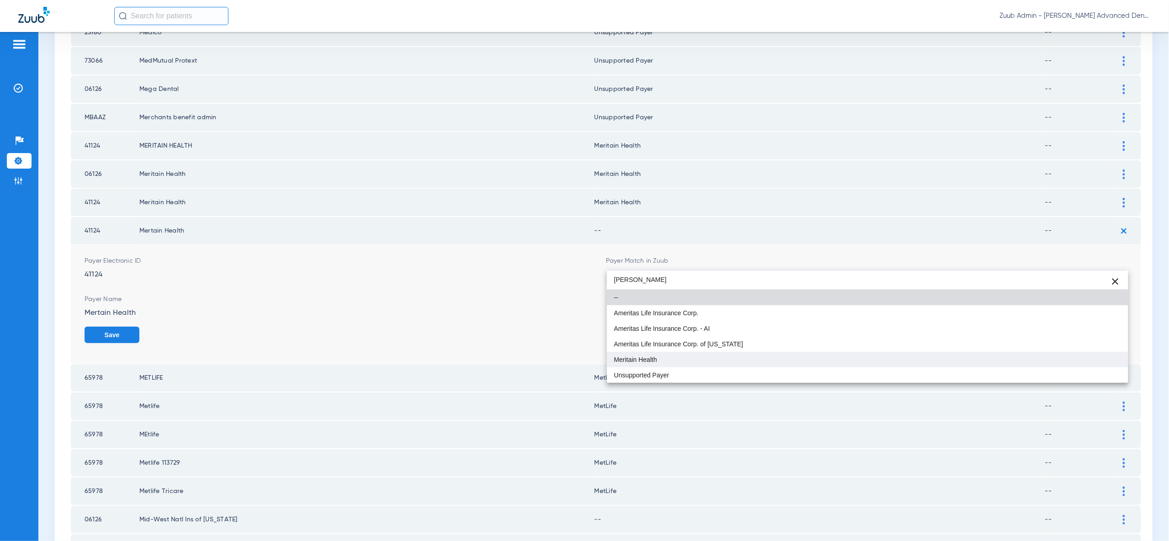
type input "merita"
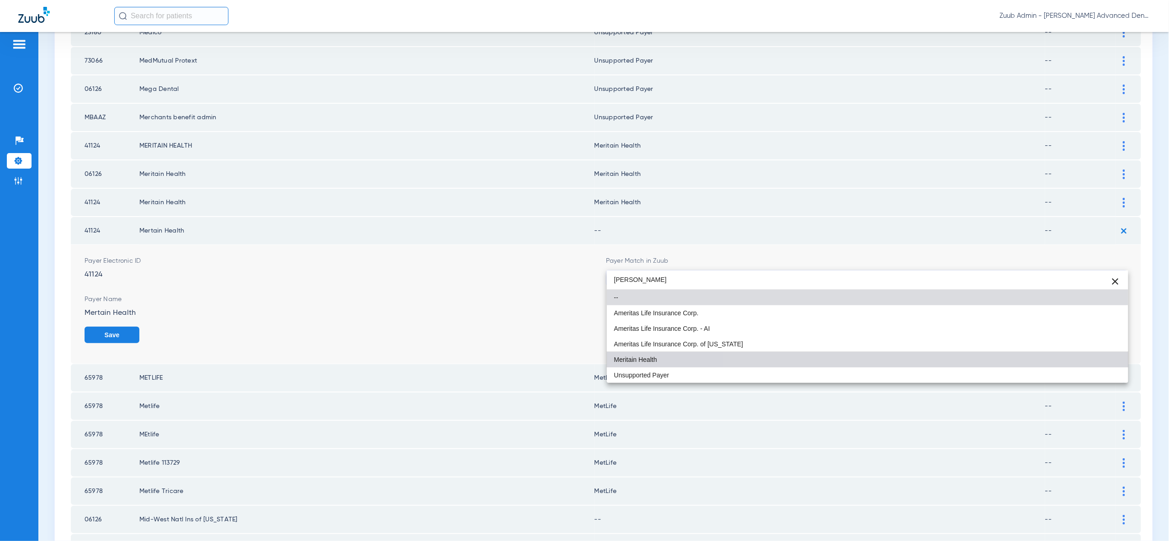
drag, startPoint x: 1093, startPoint y: 361, endPoint x: 1107, endPoint y: 341, distance: 24.6
click at [1093, 361] on mat-option "Meritain Health" at bounding box center [867, 360] width 521 height 16
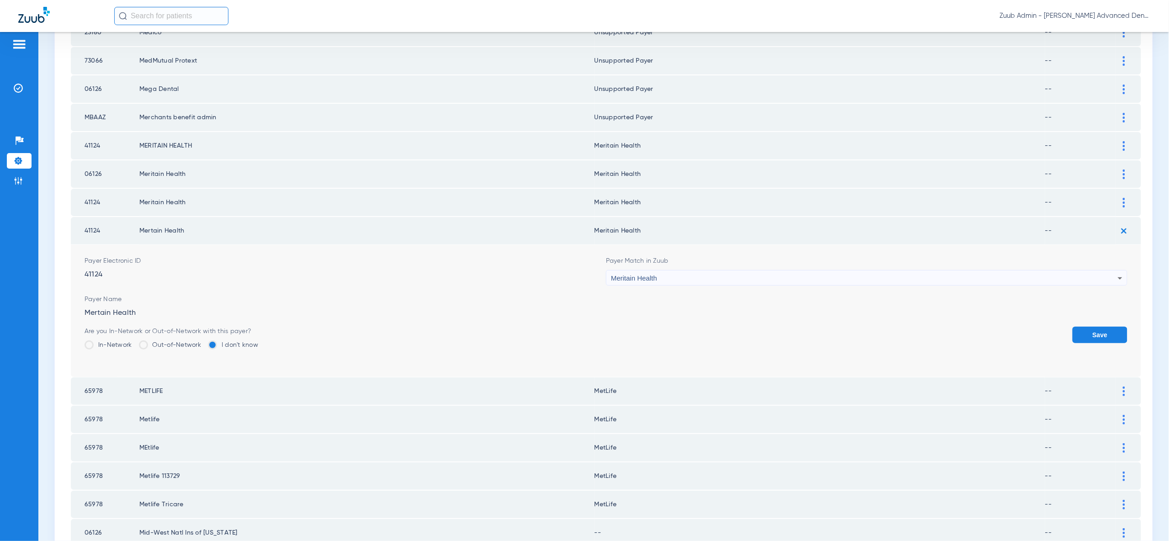
click at [1109, 327] on button "Save" at bounding box center [1099, 335] width 55 height 16
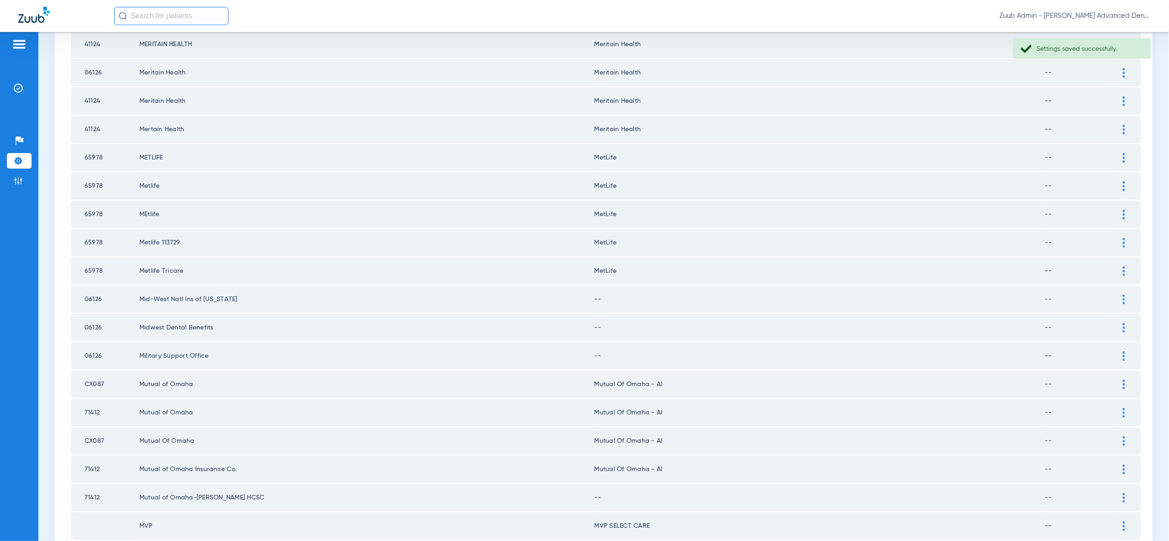
scroll to position [508, 0]
drag, startPoint x: 1122, startPoint y: 278, endPoint x: 1115, endPoint y: 304, distance: 27.5
click at [1122, 292] on img at bounding box center [1123, 297] width 2 height 10
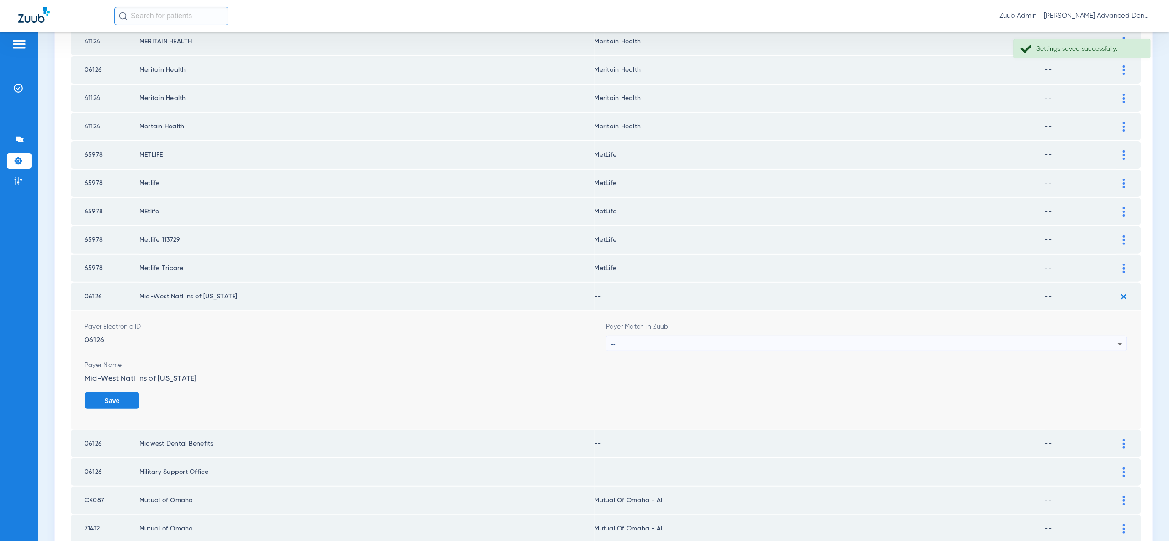
click at [1112, 336] on div "--" at bounding box center [864, 344] width 507 height 16
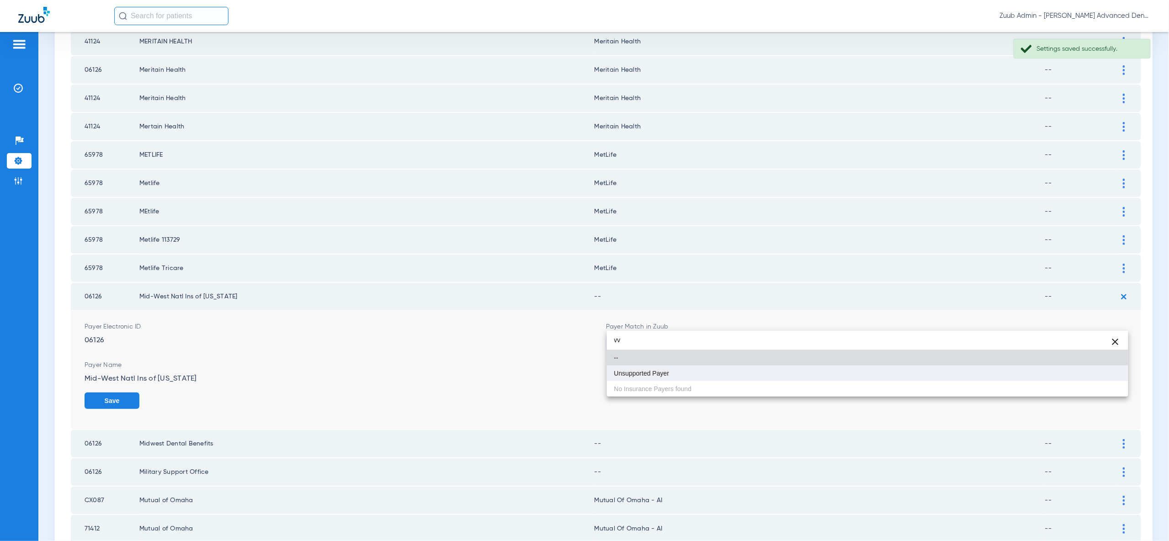
type input "vv"
click at [1102, 373] on mat-option "Unsupported Payer" at bounding box center [867, 373] width 521 height 16
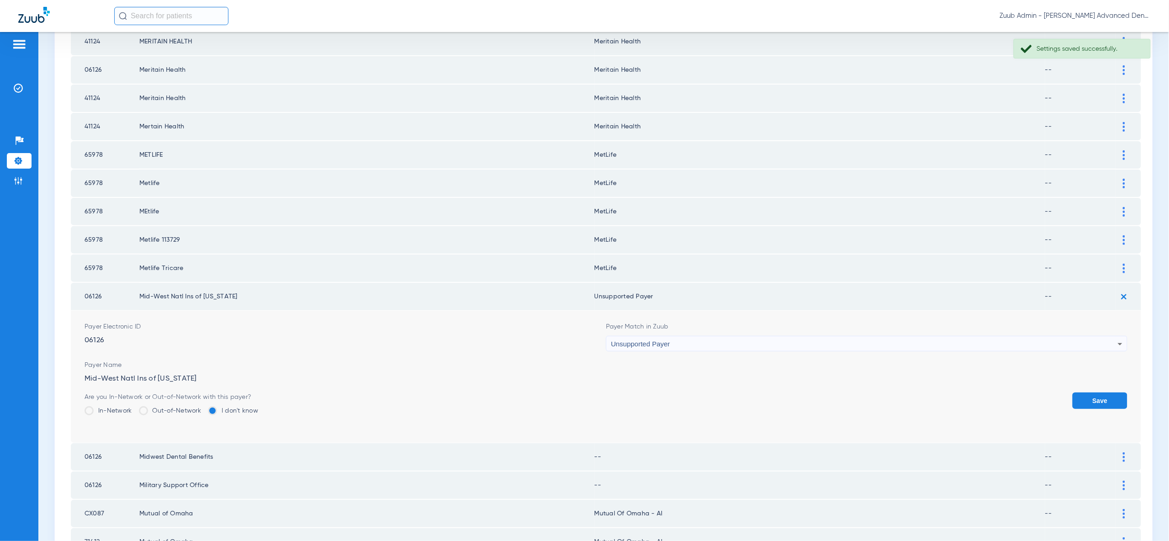
drag, startPoint x: 1104, startPoint y: 379, endPoint x: 1107, endPoint y: 371, distance: 8.2
click at [1104, 392] on button "Save" at bounding box center [1099, 400] width 55 height 16
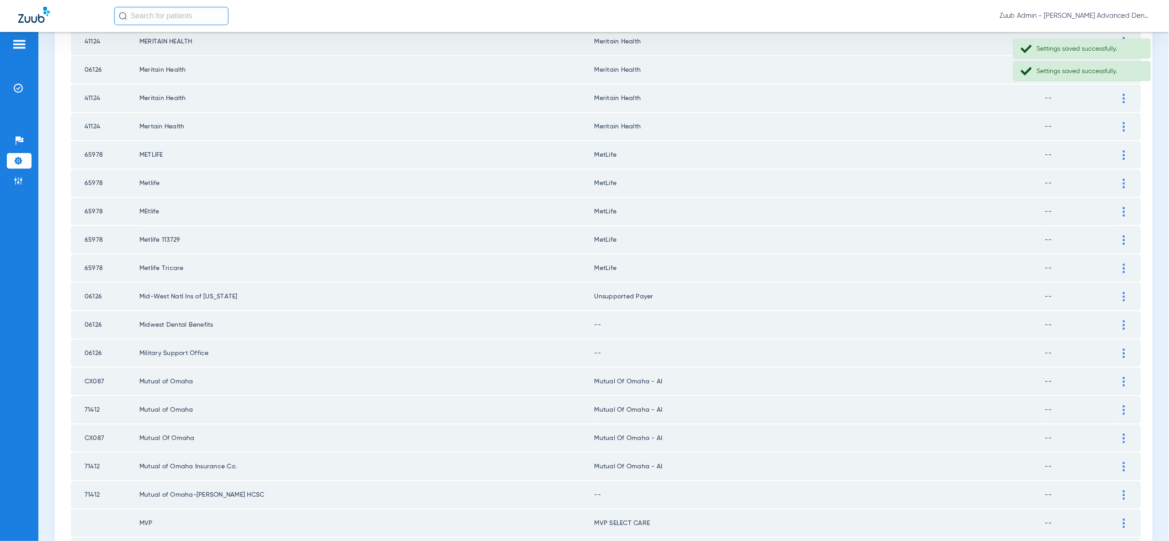
click at [1121, 320] on div at bounding box center [1124, 325] width 16 height 10
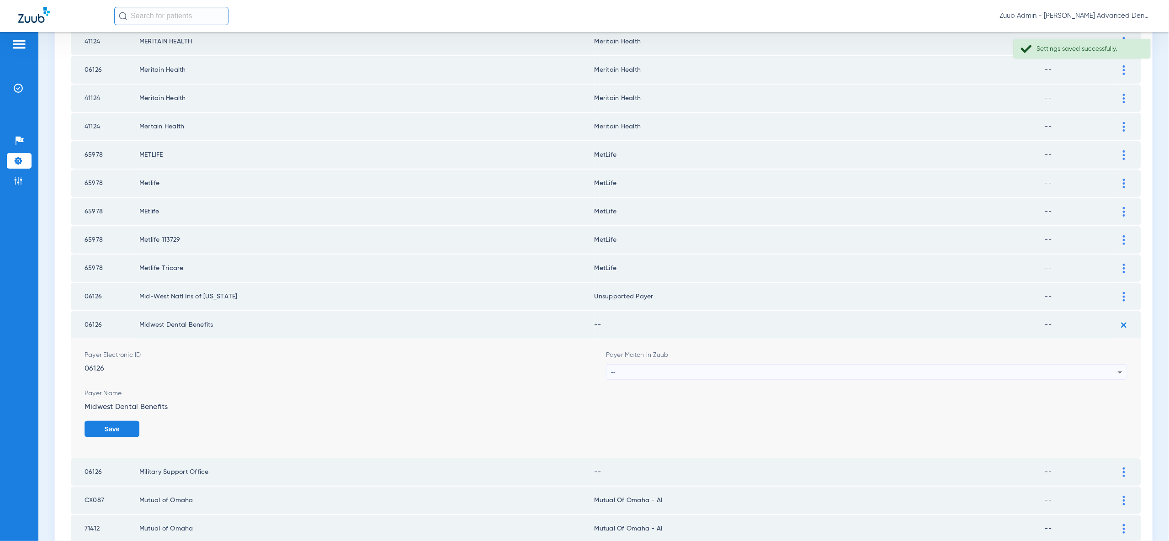
click at [1117, 367] on icon at bounding box center [1119, 372] width 11 height 11
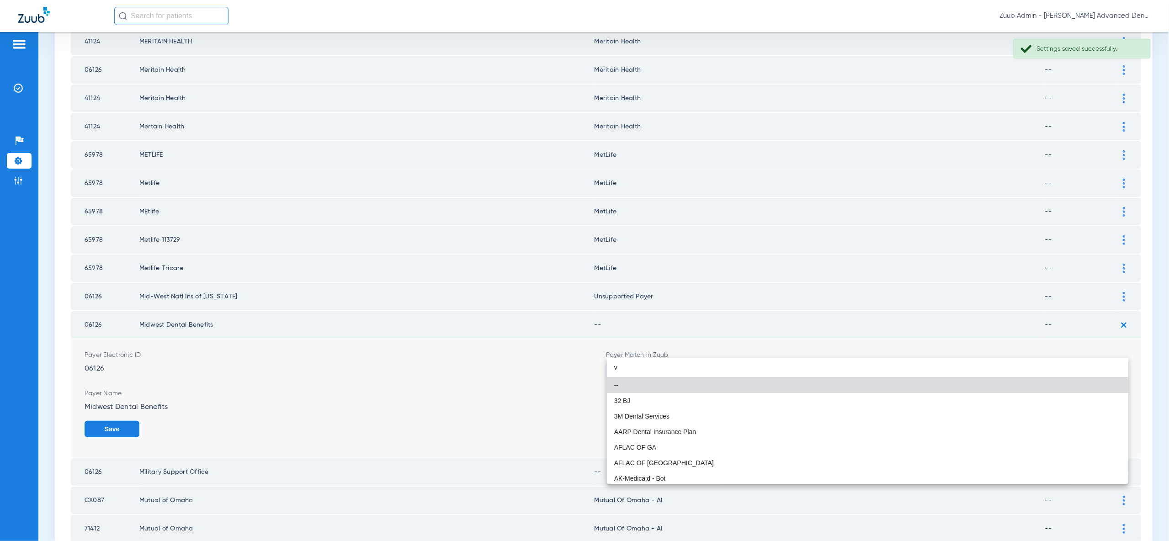
type input "vv"
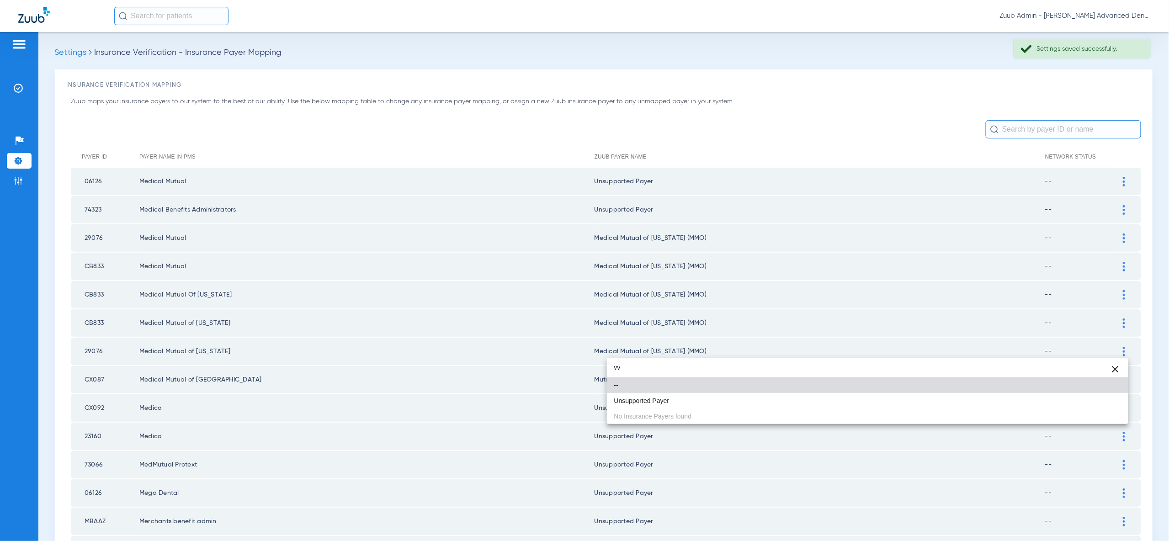
scroll to position [508, 0]
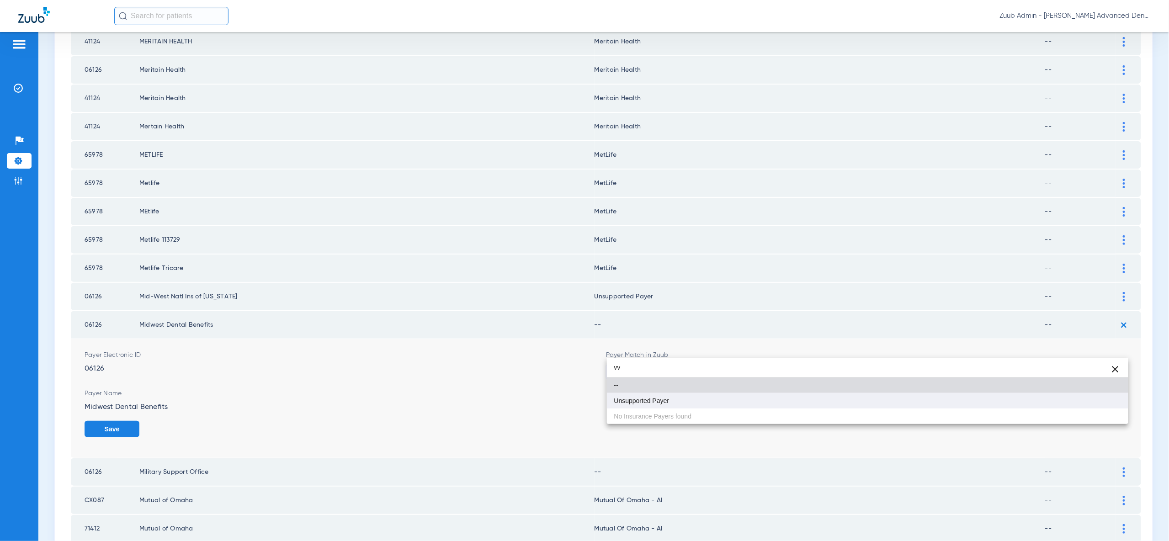
type input "vv"
click at [1114, 401] on mat-option "Unsupported Payer" at bounding box center [867, 401] width 521 height 16
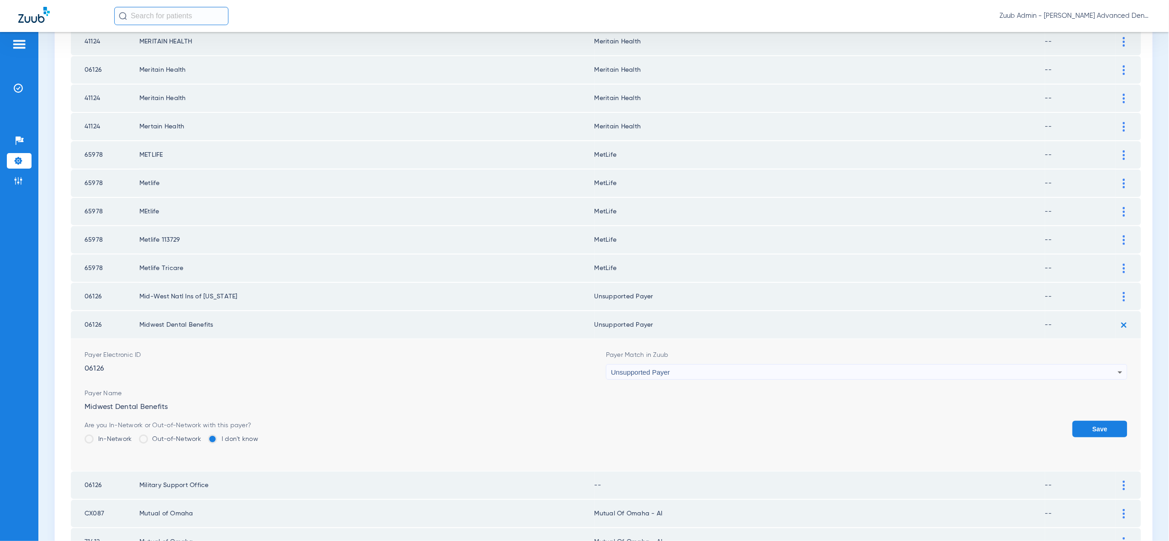
click at [1114, 421] on button "Save" at bounding box center [1099, 429] width 55 height 16
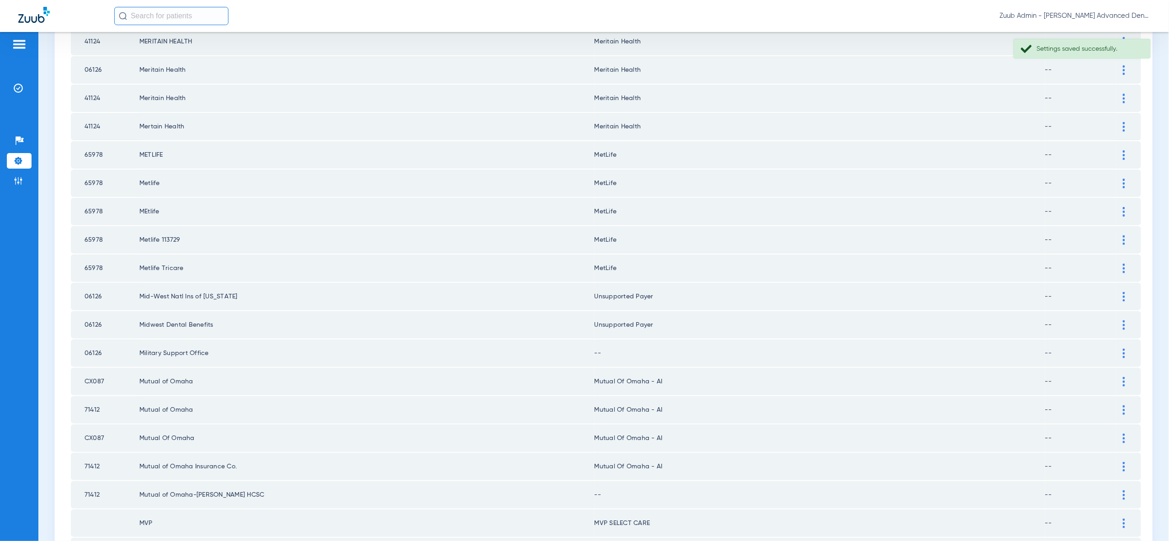
click at [1125, 349] on div at bounding box center [1124, 354] width 16 height 10
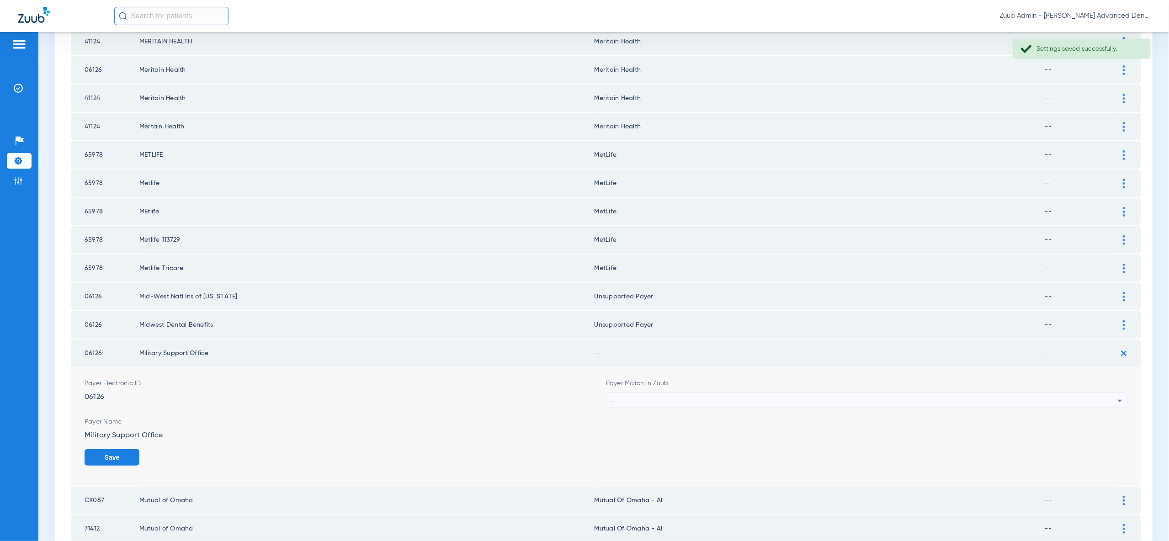
click at [1109, 393] on div "--" at bounding box center [864, 401] width 507 height 16
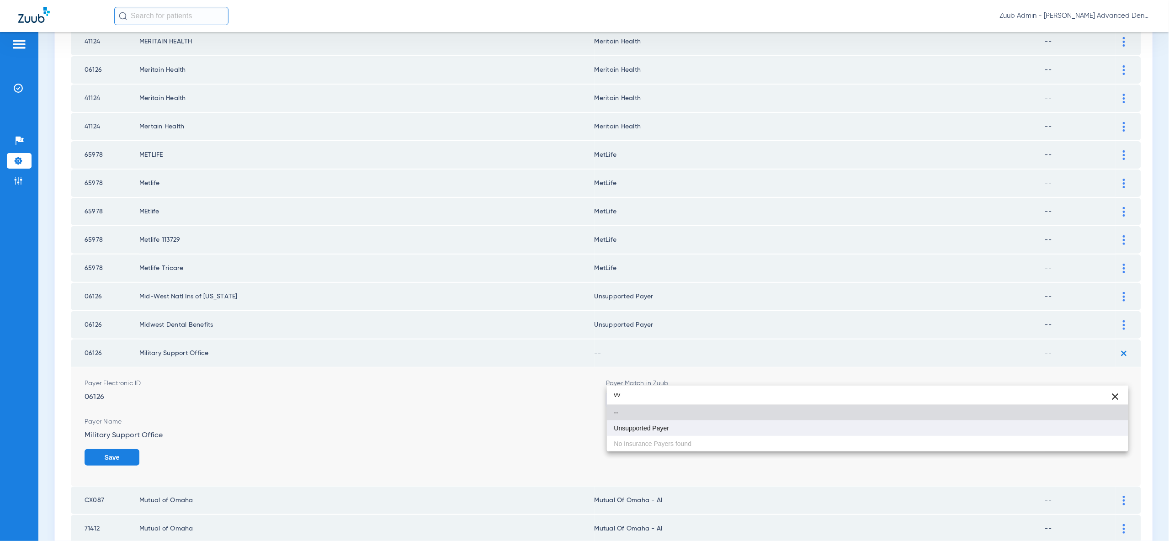
type input "vv"
drag, startPoint x: 1107, startPoint y: 427, endPoint x: 1107, endPoint y: 432, distance: 5.0
click at [1107, 427] on mat-option "Unsupported Payer" at bounding box center [867, 428] width 521 height 16
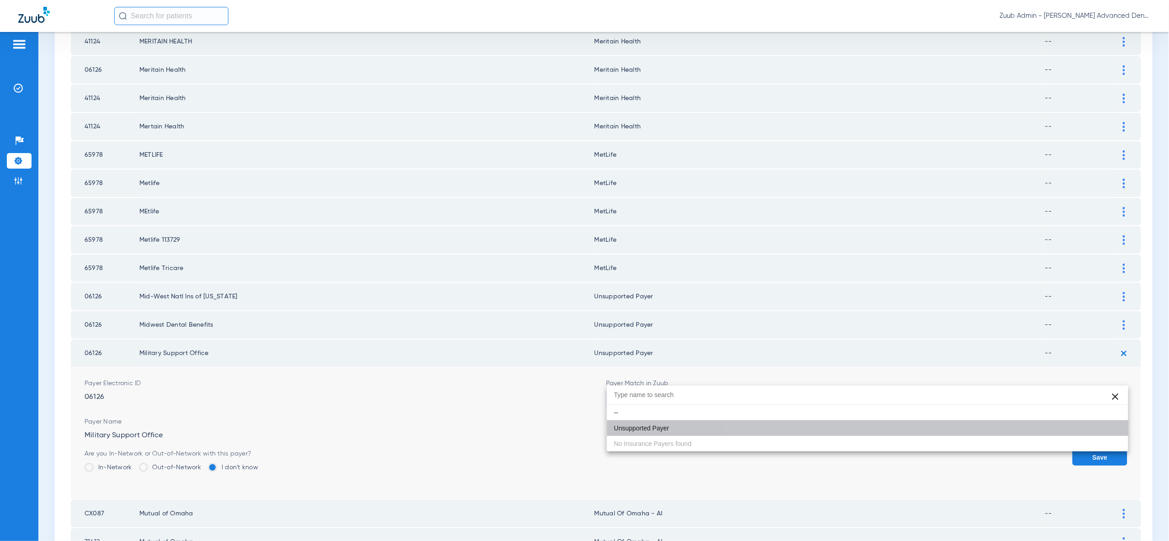
click at [1107, 449] on button "Save" at bounding box center [1099, 457] width 55 height 16
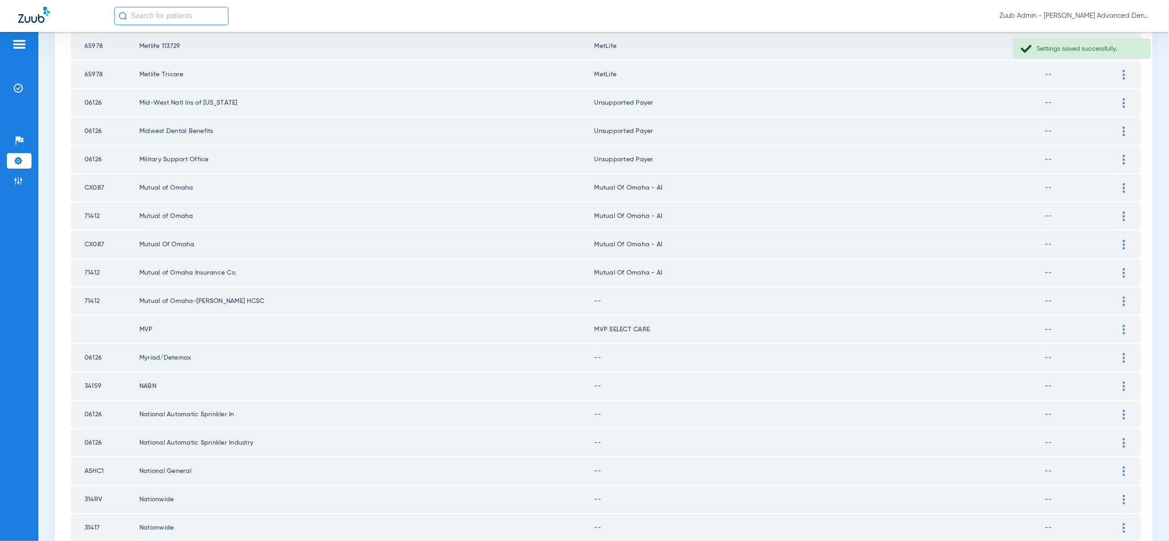
scroll to position [703, 0]
click at [1125, 296] on div at bounding box center [1124, 301] width 16 height 10
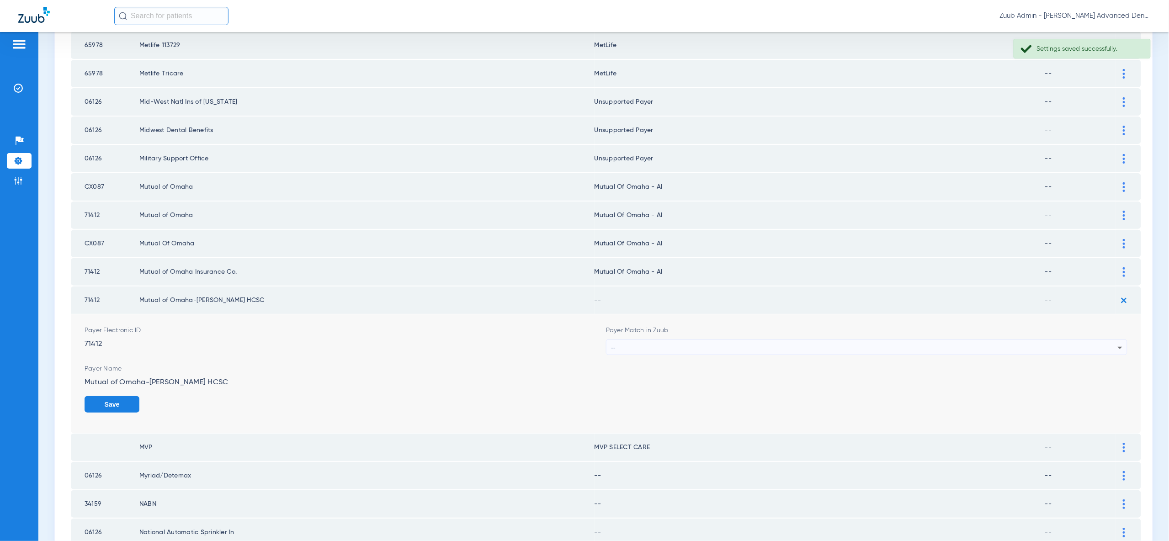
click at [1115, 342] on icon at bounding box center [1119, 347] width 11 height 11
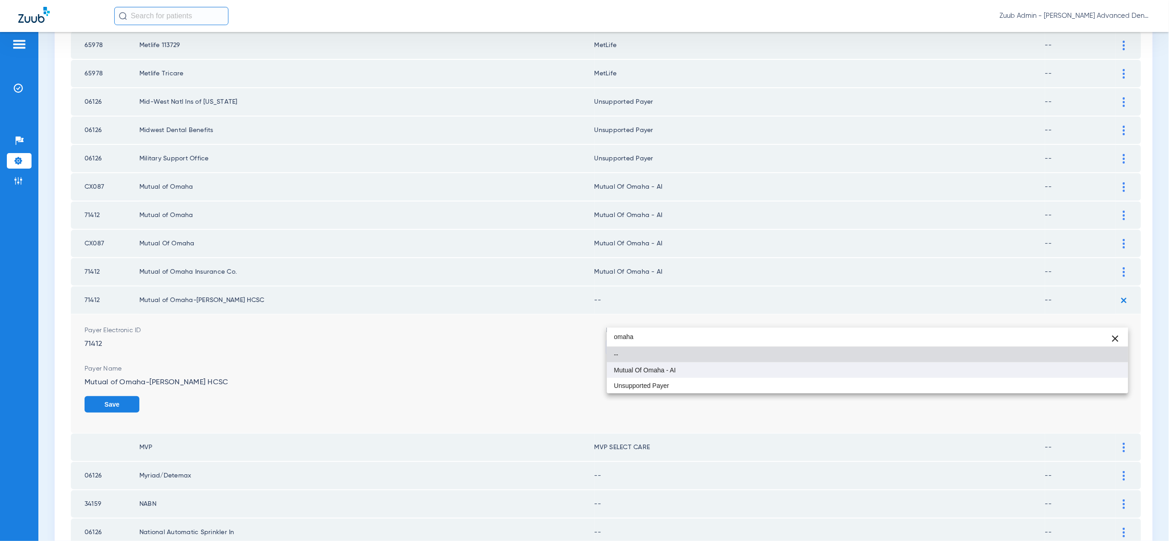
type input "omaha"
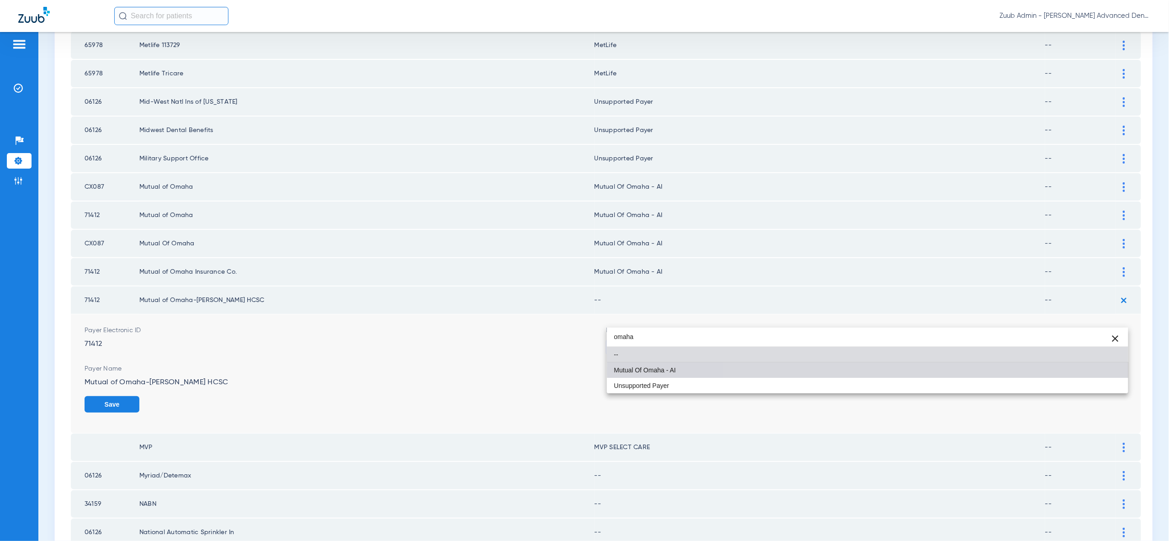
click at [1108, 371] on mat-option "Mutual Of Omaha - AI" at bounding box center [867, 370] width 521 height 16
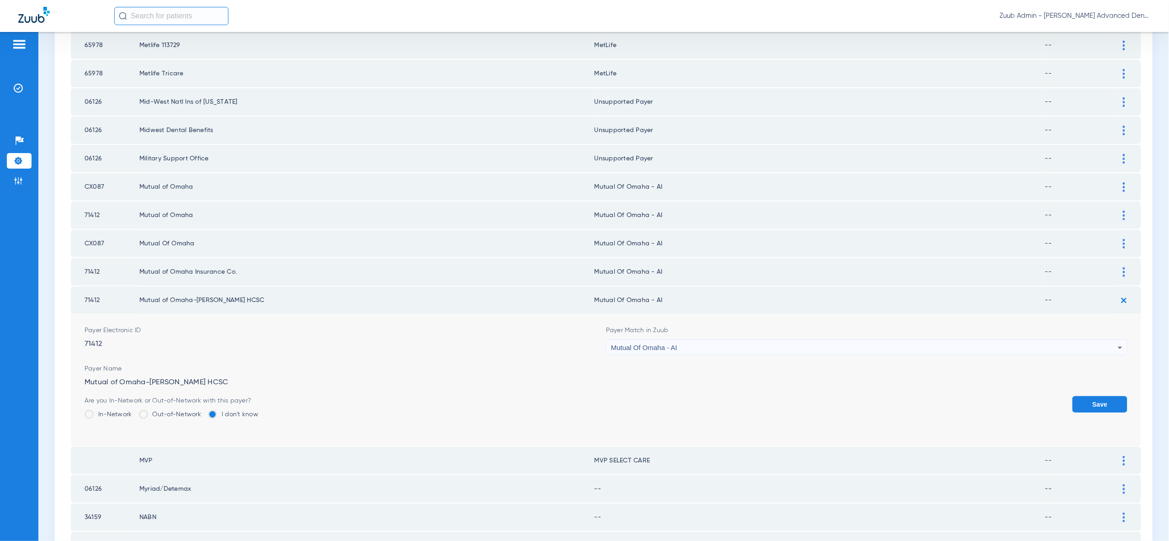
click at [1108, 396] on button "Save" at bounding box center [1099, 404] width 55 height 16
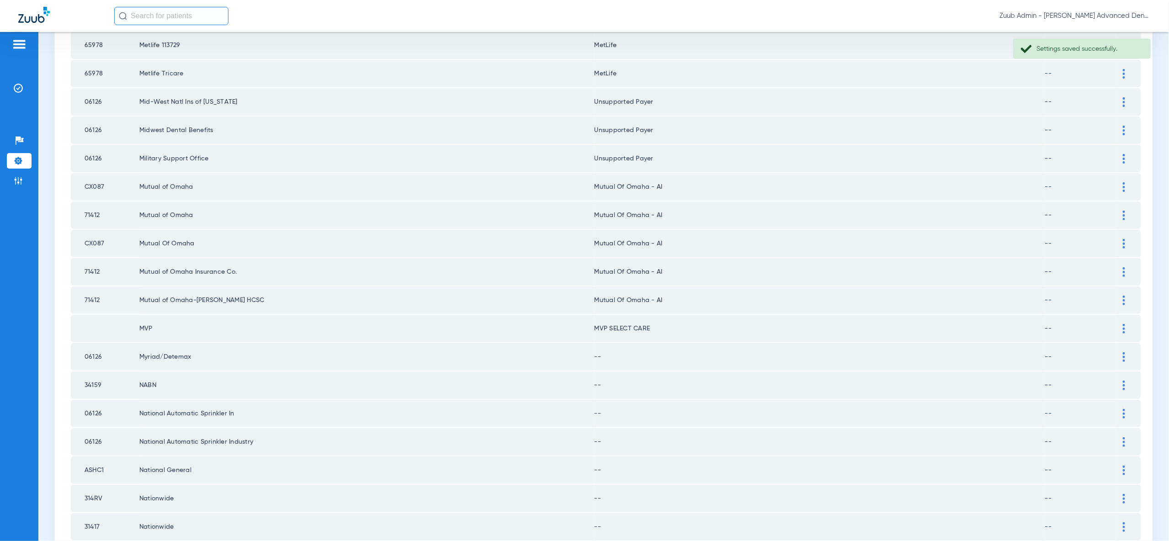
click at [1123, 352] on img at bounding box center [1123, 357] width 2 height 10
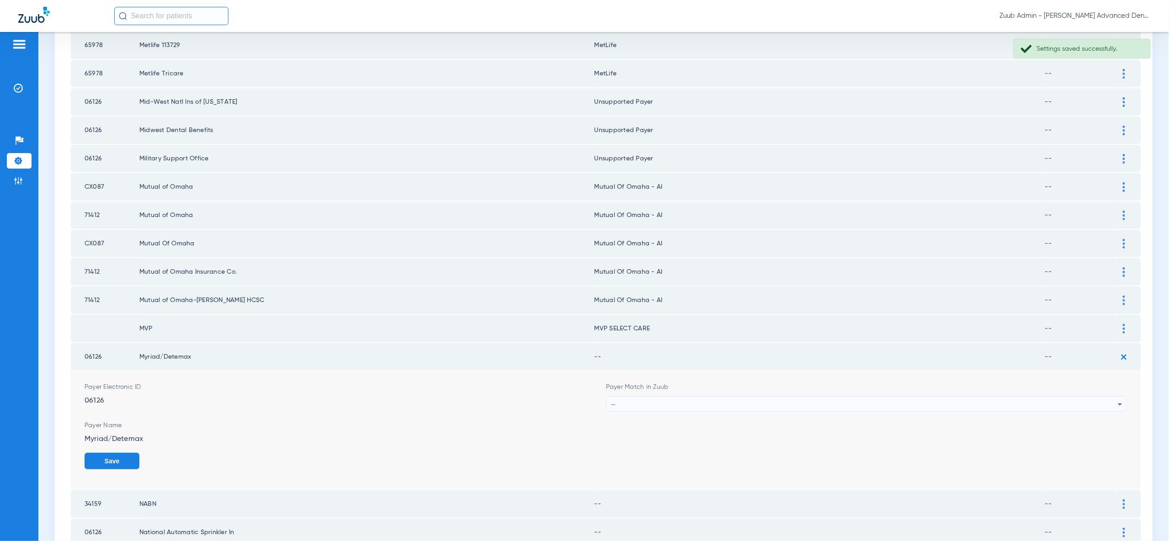
click at [1114, 399] on icon at bounding box center [1119, 404] width 11 height 11
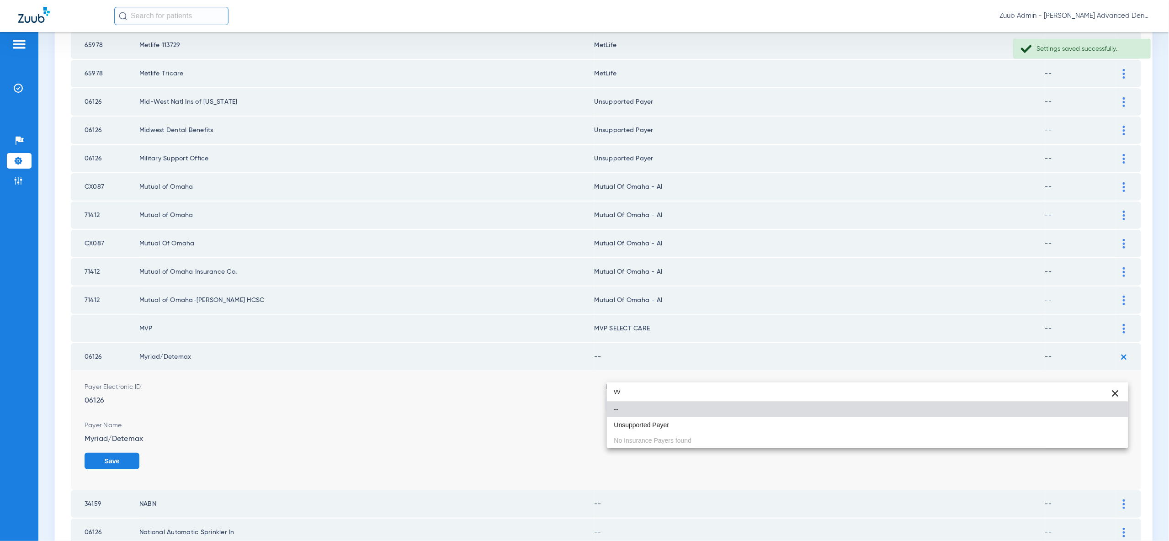
type input "vv"
click at [1108, 426] on mat-option "Unsupported Payer" at bounding box center [867, 425] width 521 height 16
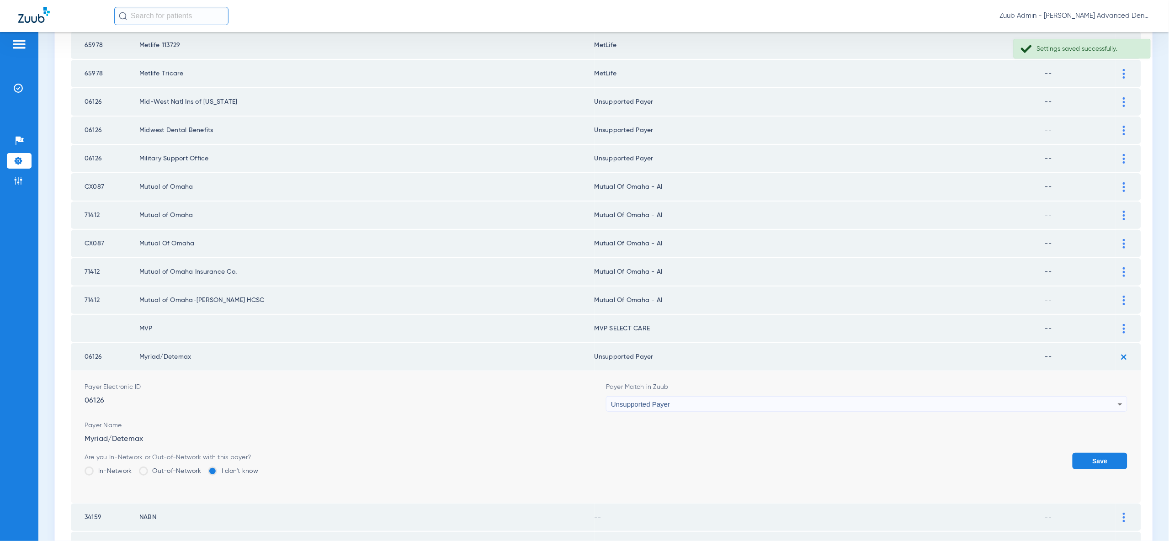
click at [1108, 453] on button "Save" at bounding box center [1099, 461] width 55 height 16
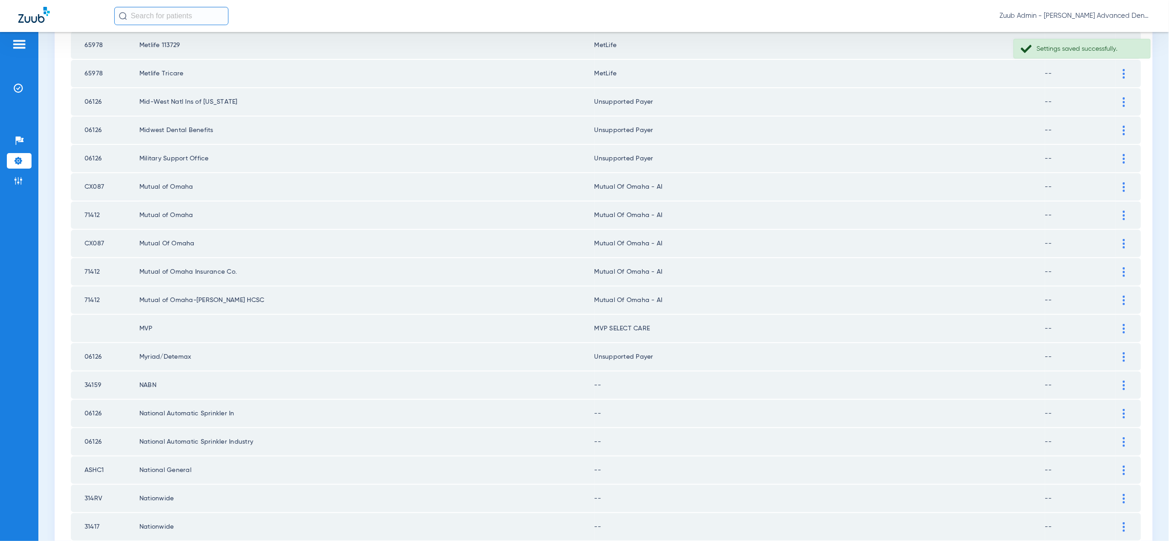
click at [1120, 381] on div at bounding box center [1124, 386] width 16 height 10
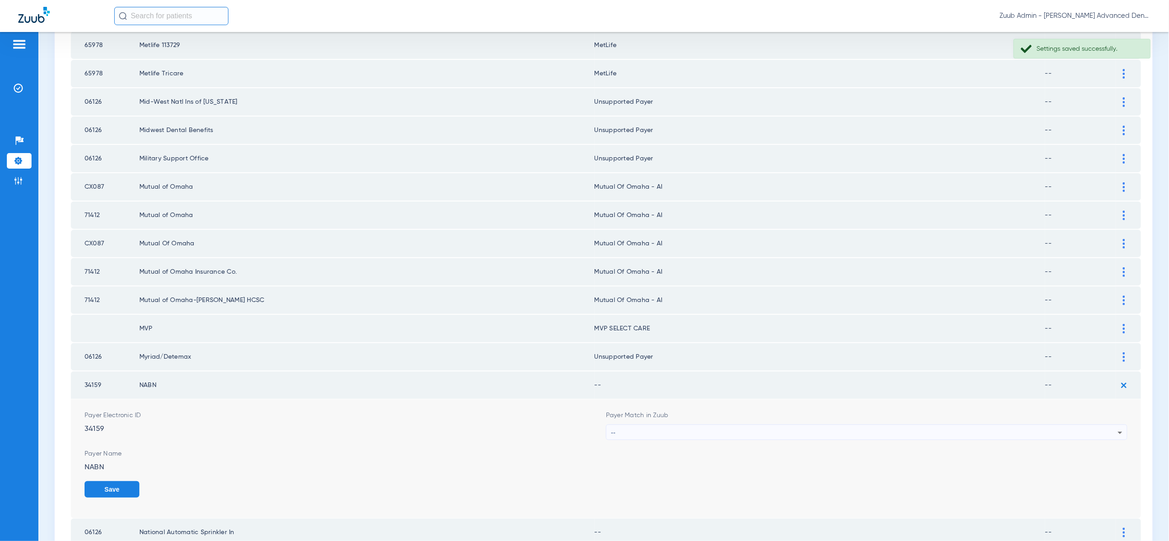
click at [1106, 425] on div "--" at bounding box center [864, 433] width 507 height 16
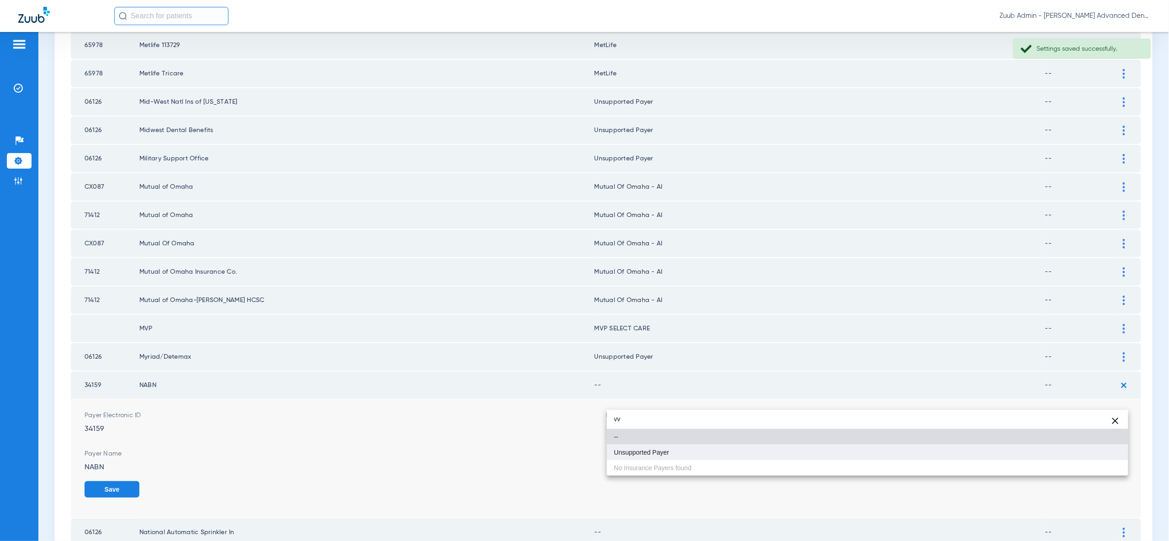
type input "vv"
click at [1108, 453] on mat-option "Unsupported Payer" at bounding box center [867, 453] width 521 height 16
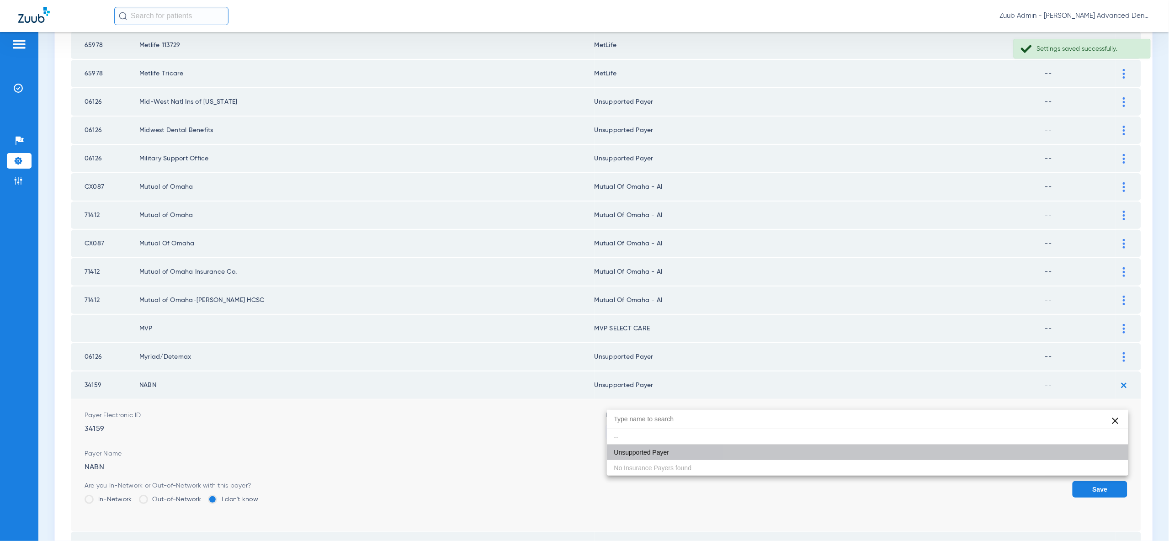
drag, startPoint x: 1108, startPoint y: 453, endPoint x: 1113, endPoint y: 406, distance: 47.4
click at [1108, 481] on button "Save" at bounding box center [1099, 489] width 55 height 16
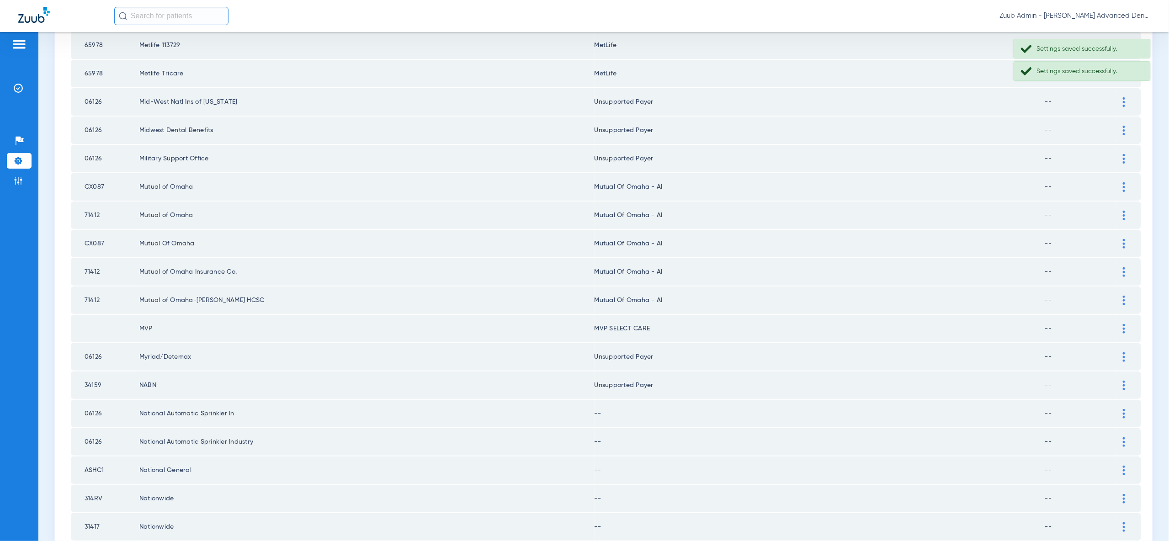
drag, startPoint x: 1123, startPoint y: 383, endPoint x: 1123, endPoint y: 390, distance: 6.9
click at [1123, 409] on img at bounding box center [1123, 414] width 2 height 10
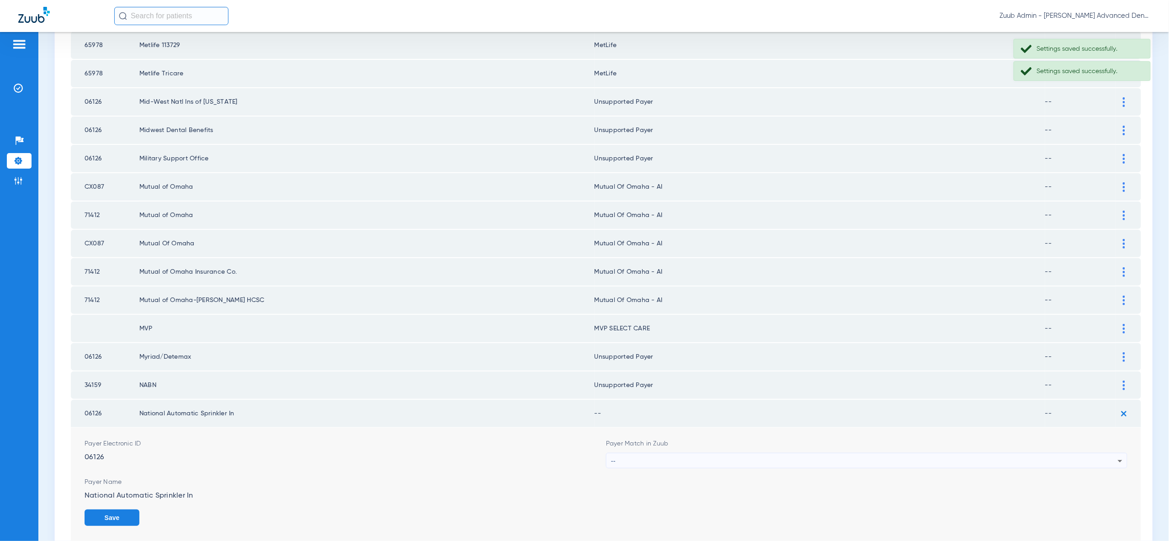
click at [1114, 455] on icon at bounding box center [1119, 460] width 11 height 11
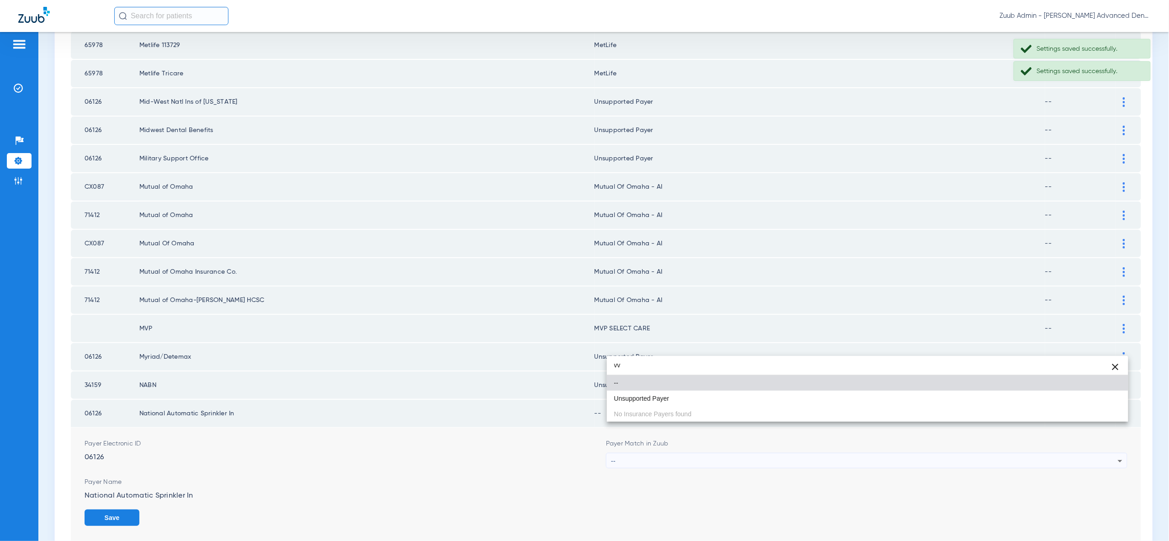
type input "vv"
click at [1112, 395] on mat-option "Unsupported Payer" at bounding box center [867, 399] width 521 height 16
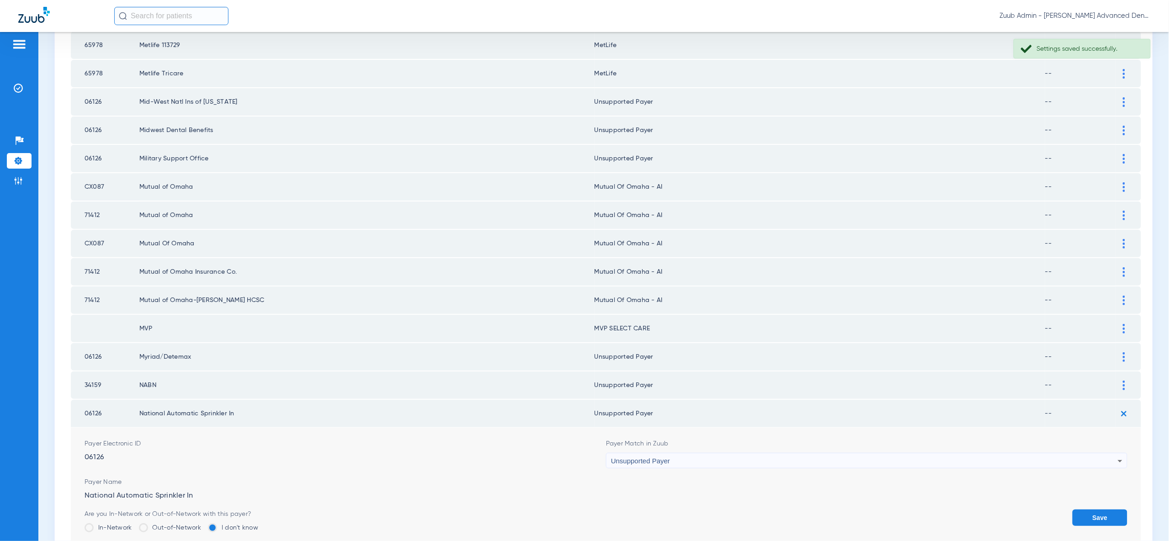
click at [1117, 476] on form "Payer Electronic ID 06126 Payer Match in Zuub Unsupported Payer Payer Name Nati…" at bounding box center [606, 494] width 1043 height 132
click at [1106, 509] on button "Save" at bounding box center [1099, 517] width 55 height 16
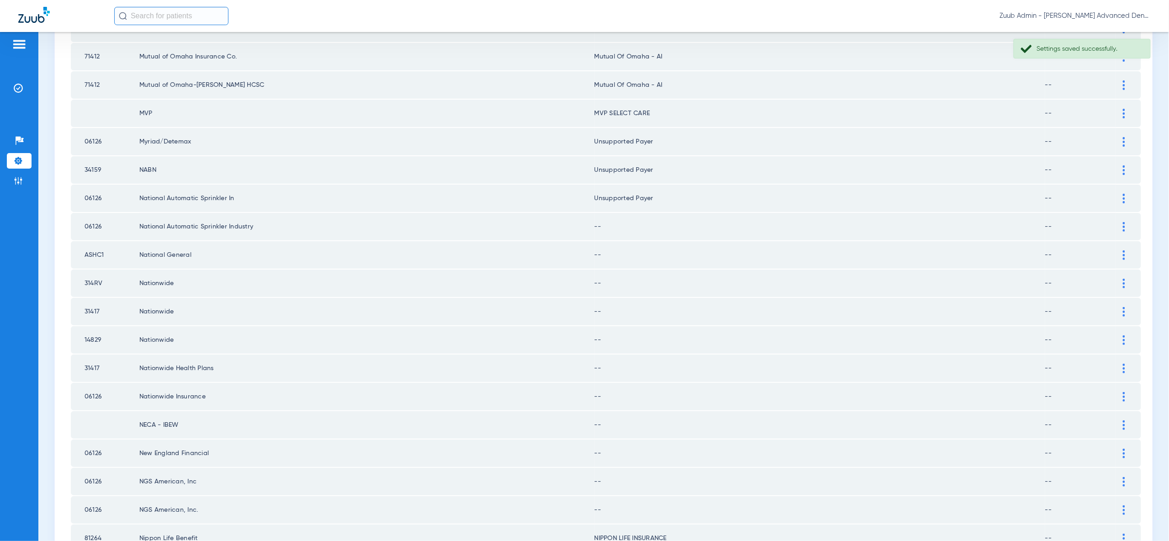
scroll to position [927, 0]
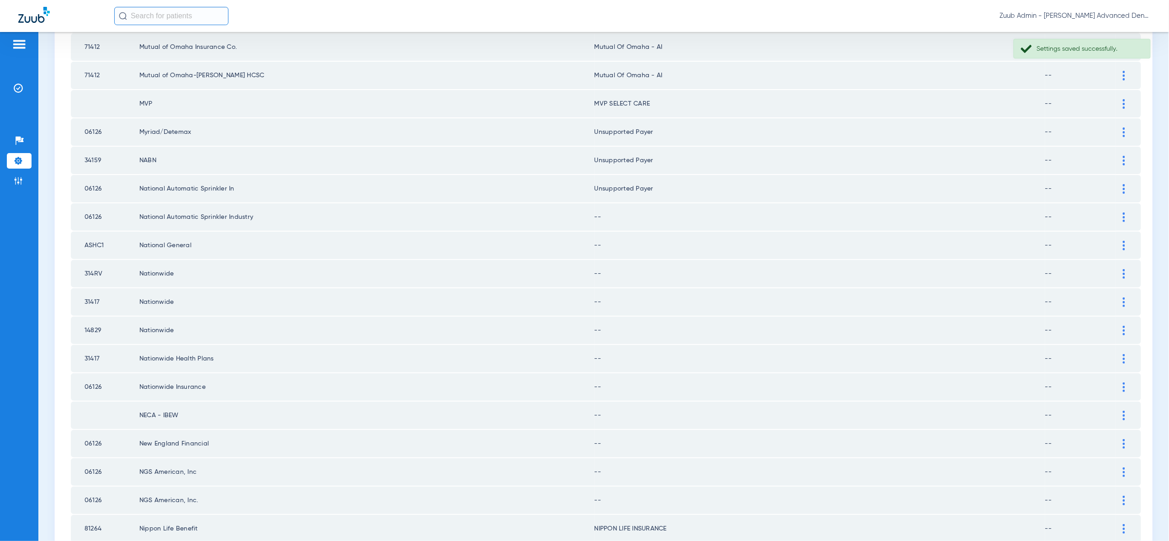
click at [1124, 212] on img at bounding box center [1123, 217] width 2 height 10
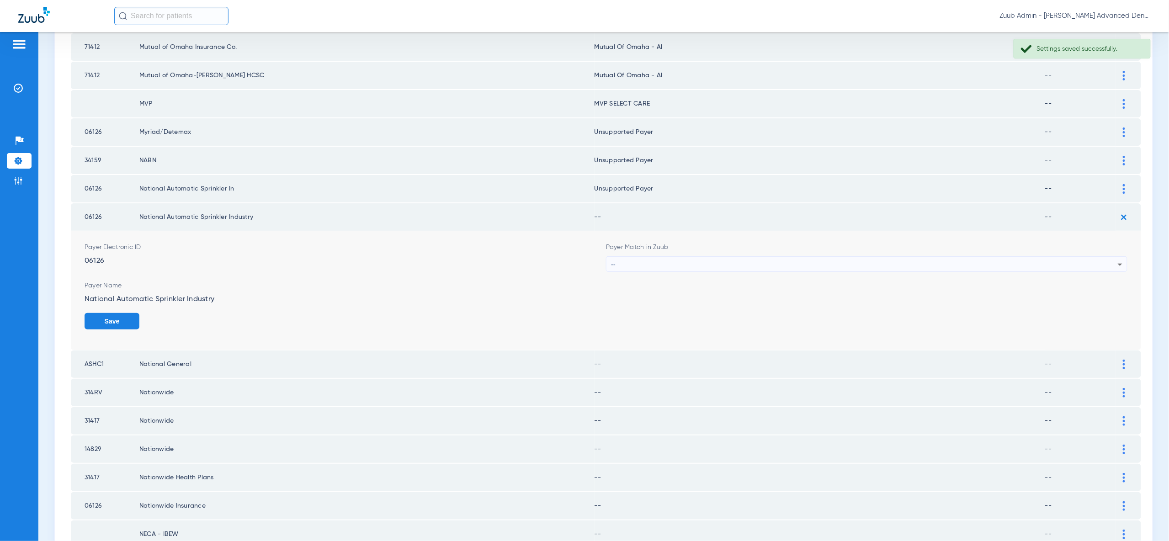
click at [1117, 259] on icon at bounding box center [1119, 264] width 11 height 11
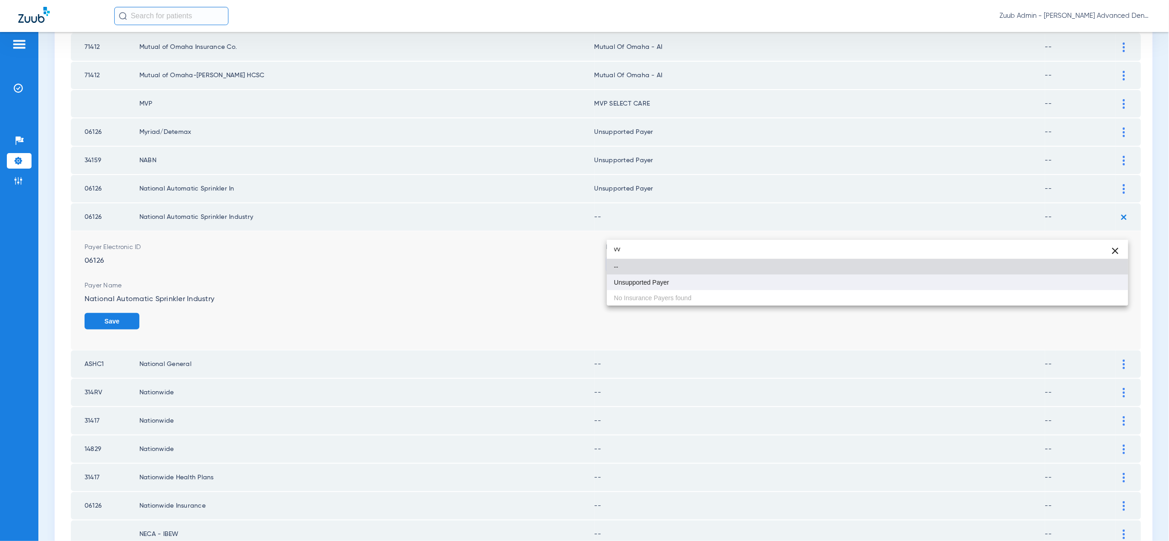
type input "vv"
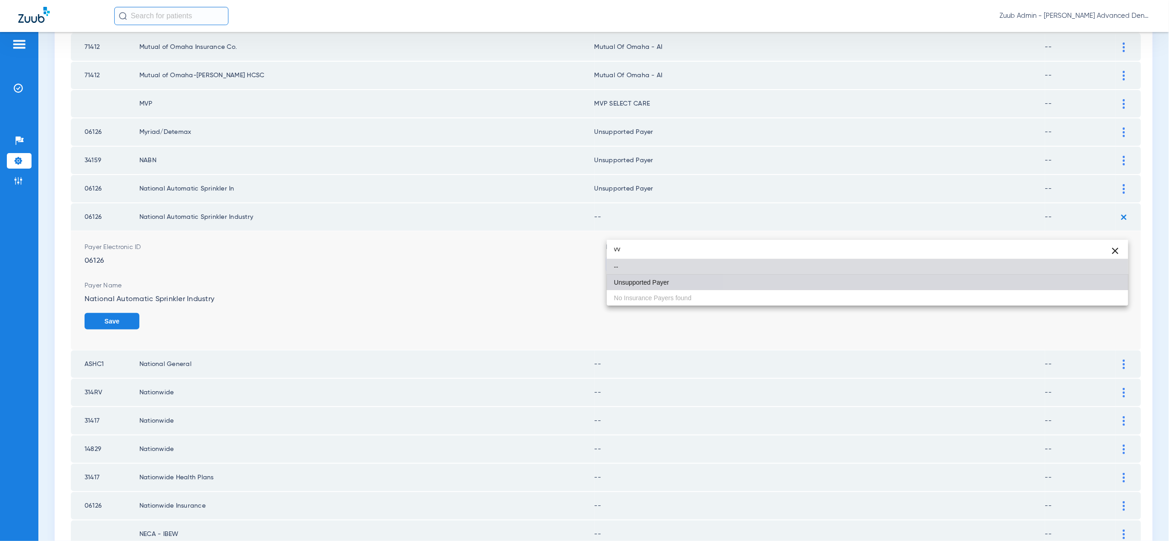
click at [1093, 287] on mat-option "Unsupported Payer" at bounding box center [867, 283] width 521 height 16
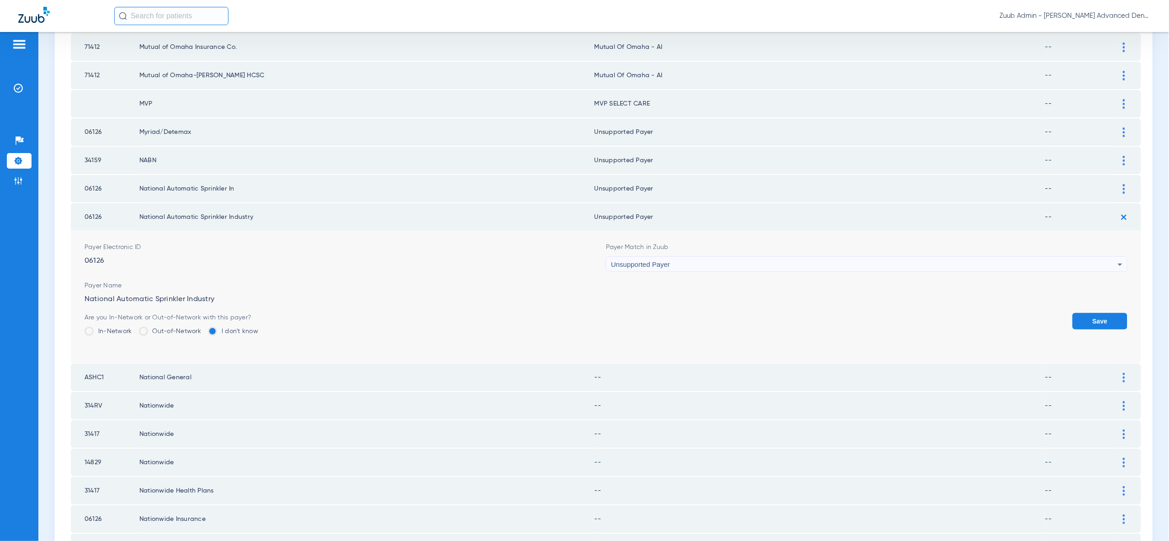
drag, startPoint x: 1093, startPoint y: 287, endPoint x: 1105, endPoint y: 249, distance: 39.9
click at [1093, 313] on button "Save" at bounding box center [1099, 321] width 55 height 16
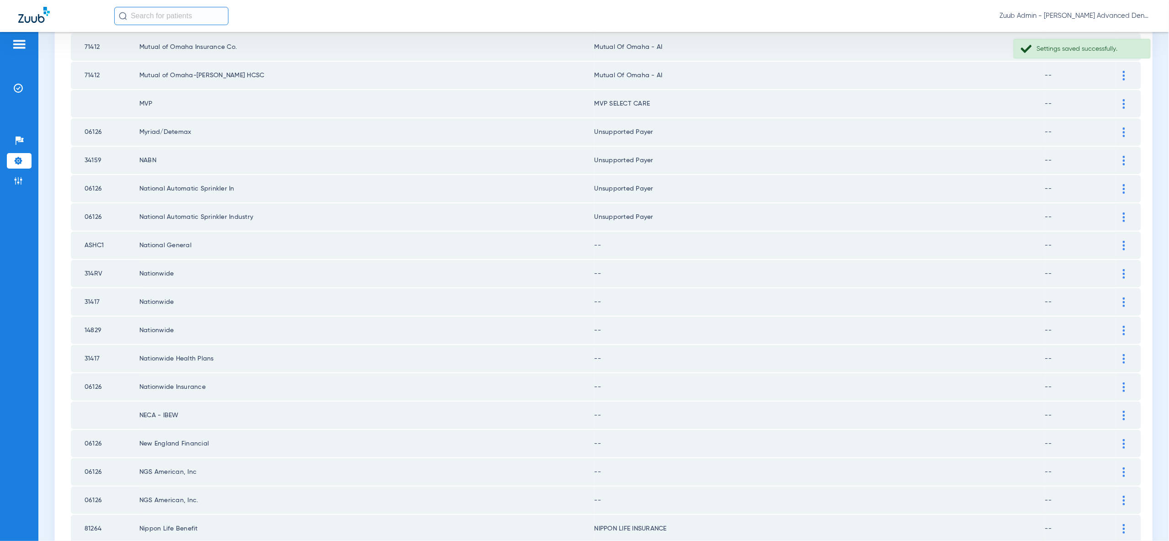
drag, startPoint x: 1122, startPoint y: 215, endPoint x: 1123, endPoint y: 249, distance: 33.9
click at [1121, 241] on div at bounding box center [1124, 246] width 16 height 10
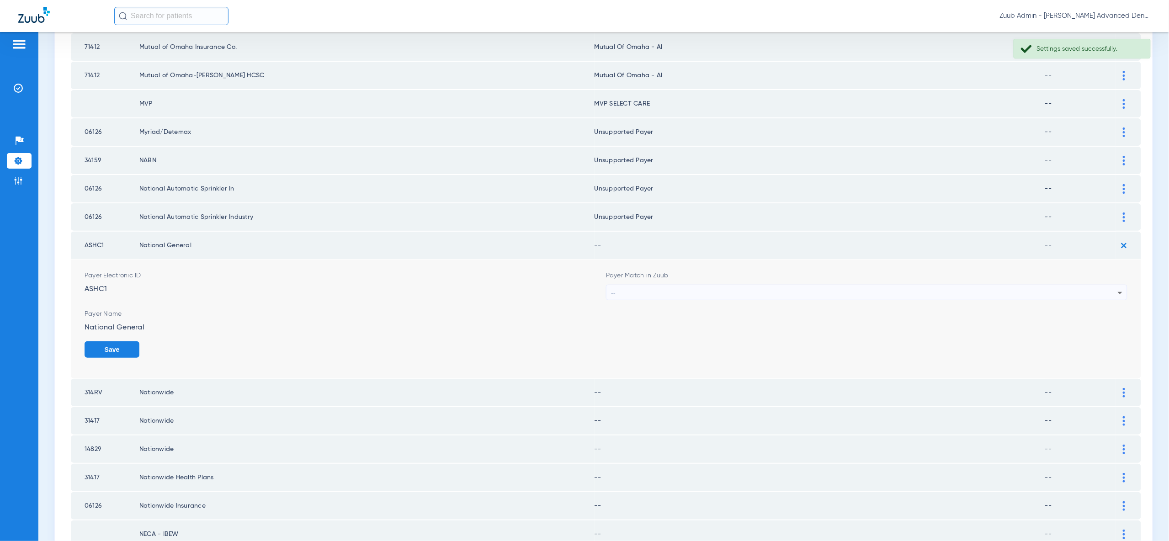
click at [1120, 287] on icon at bounding box center [1119, 292] width 11 height 11
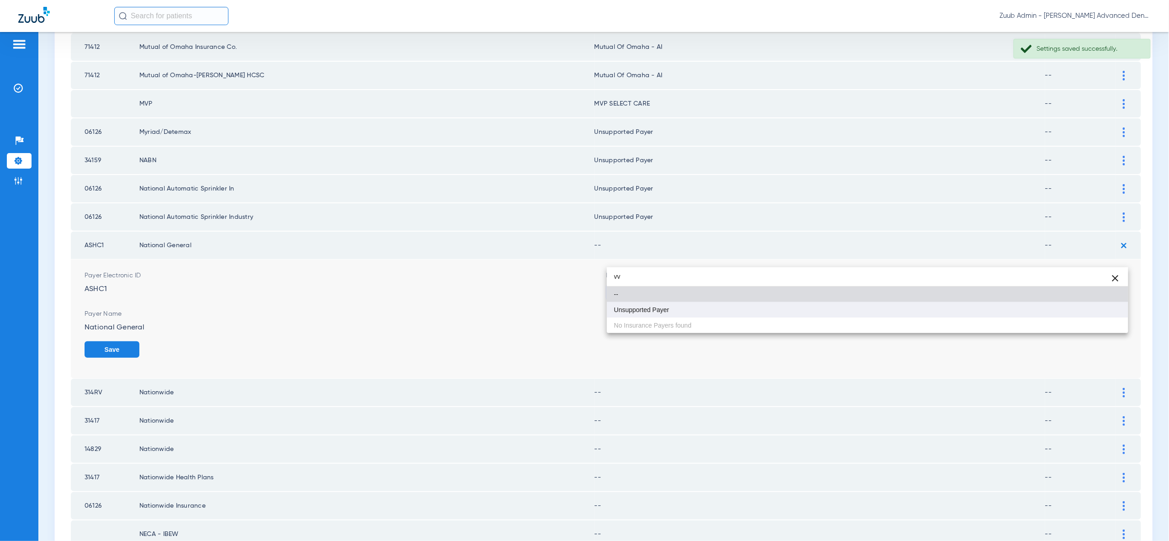
type input "vv"
click at [1101, 305] on mat-option "Unsupported Payer" at bounding box center [867, 310] width 521 height 16
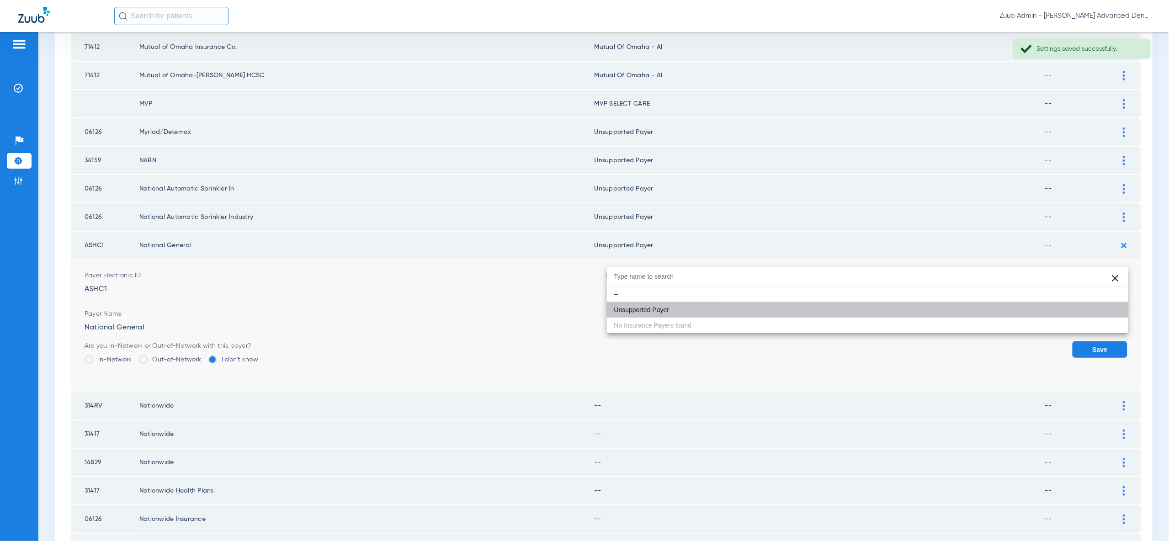
drag, startPoint x: 1102, startPoint y: 308, endPoint x: 1107, endPoint y: 290, distance: 19.1
click at [1102, 341] on button "Save" at bounding box center [1099, 349] width 55 height 16
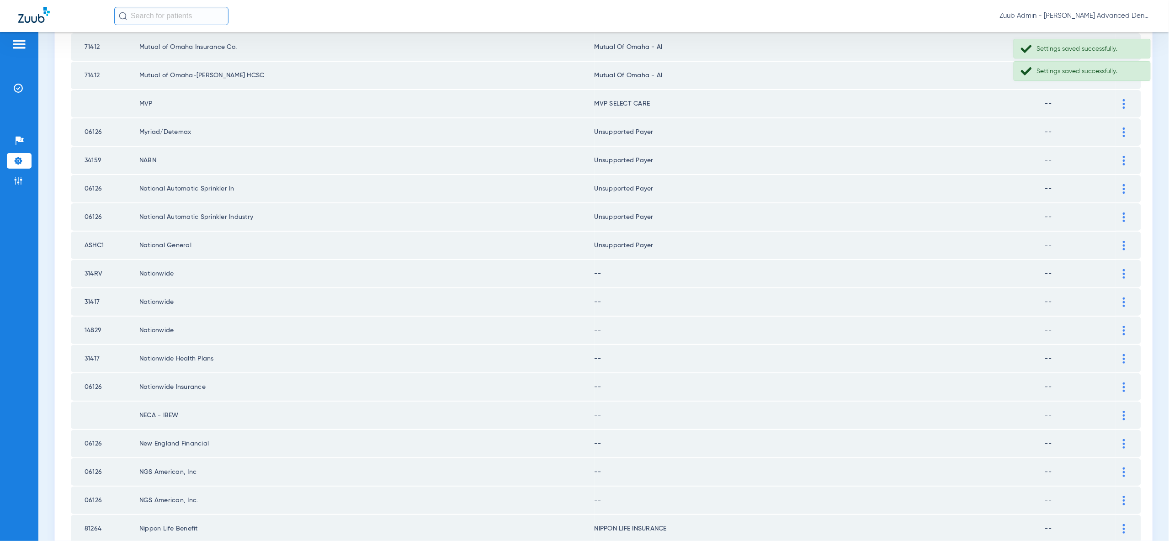
click at [1121, 269] on div at bounding box center [1124, 274] width 16 height 10
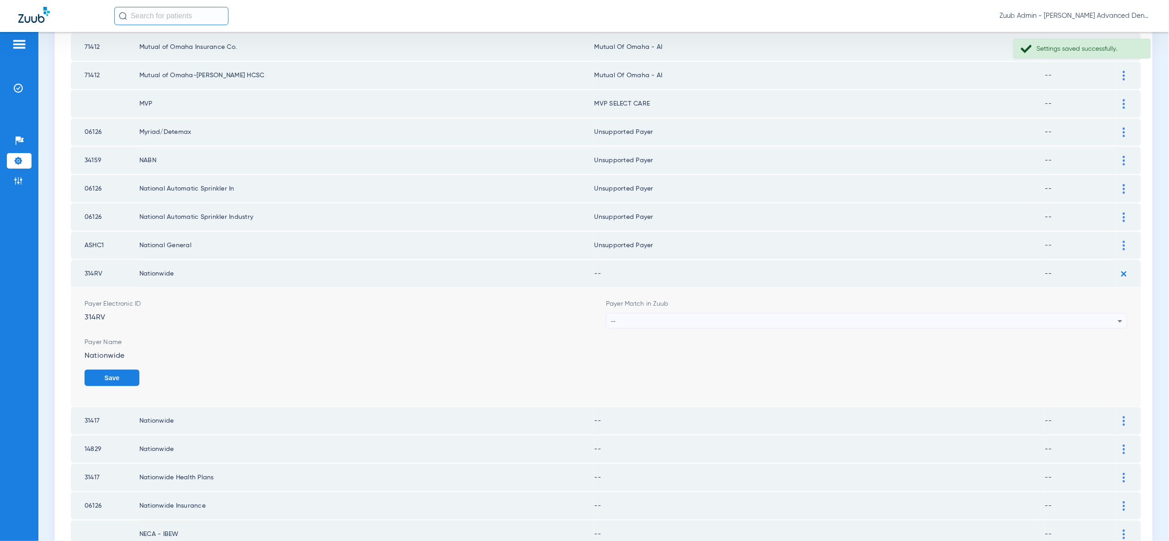
click at [1115, 316] on icon at bounding box center [1119, 321] width 11 height 11
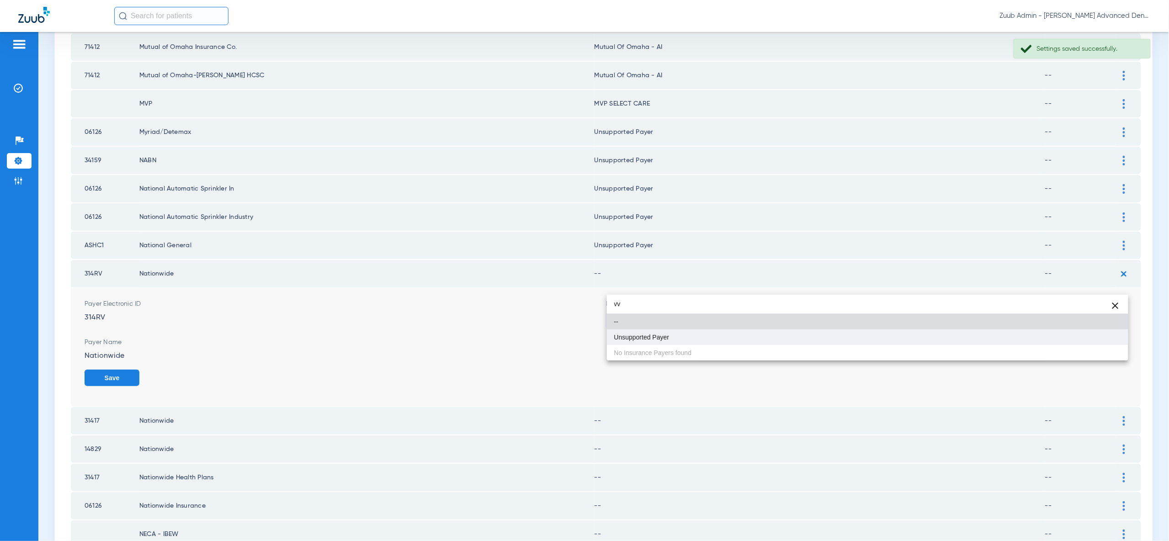
type input "vv"
click at [1102, 336] on mat-option "Unsupported Payer" at bounding box center [867, 337] width 521 height 16
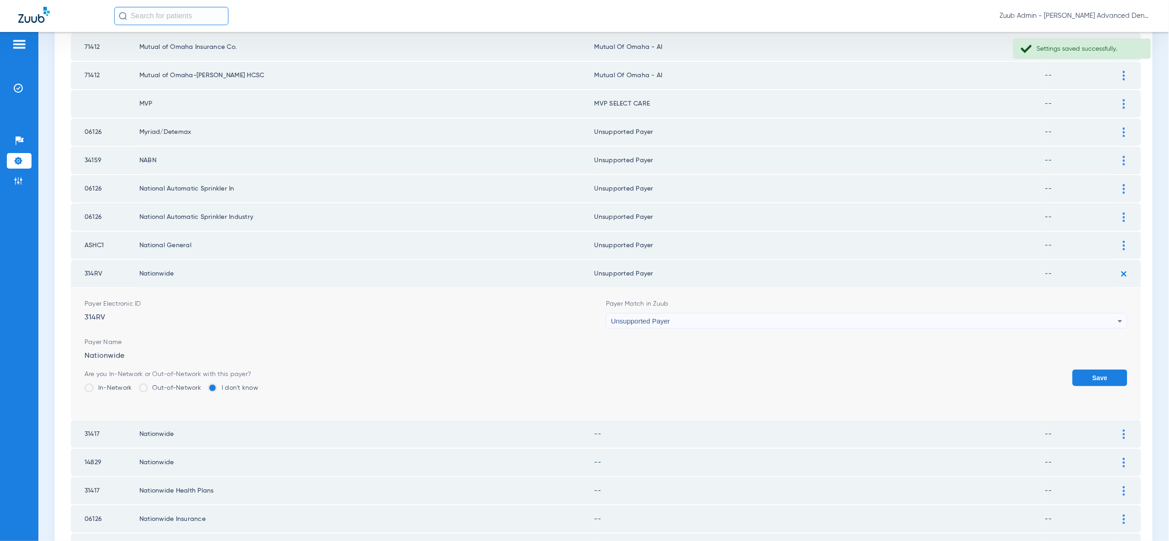
click at [1102, 370] on button "Save" at bounding box center [1099, 378] width 55 height 16
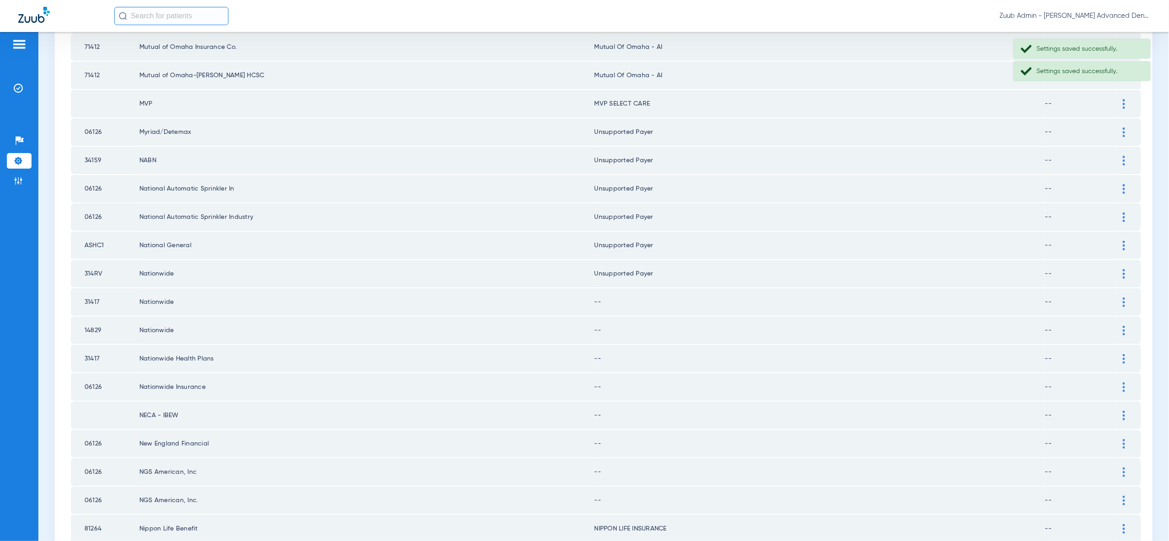
click at [1125, 297] on div at bounding box center [1124, 302] width 16 height 10
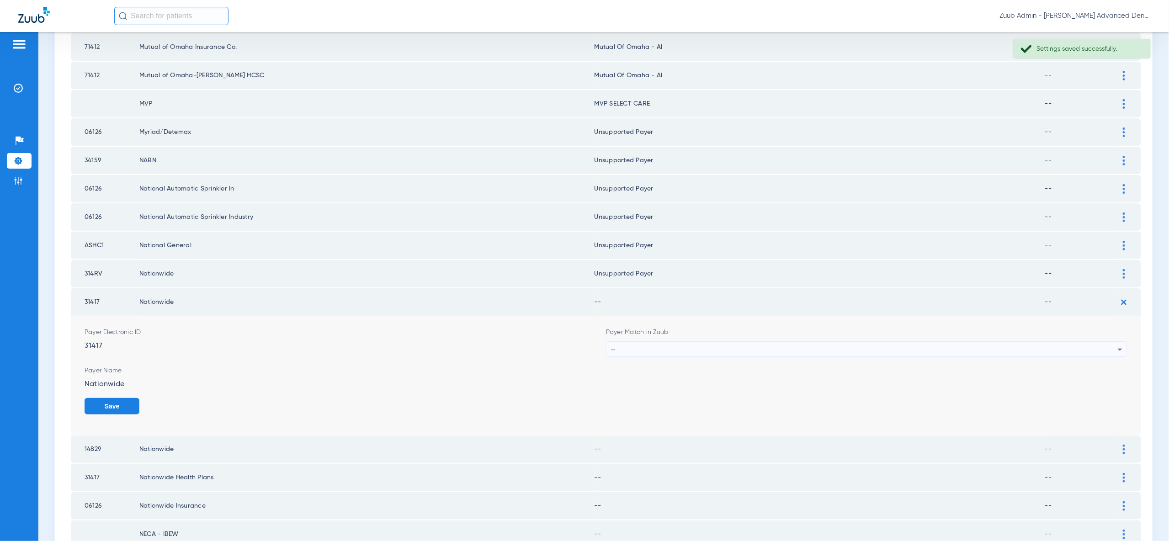
click at [1117, 344] on icon at bounding box center [1119, 349] width 11 height 11
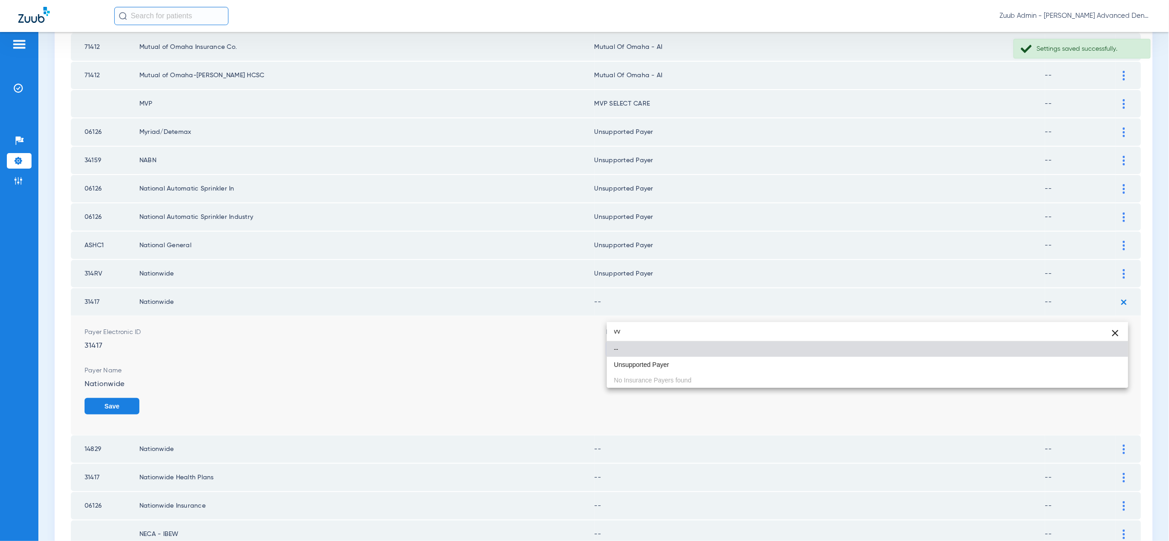
type input "vv"
click at [1103, 372] on div "vv close -- Unsupported Payer No Insurance Payers found" at bounding box center [867, 355] width 521 height 66
click at [1103, 362] on mat-option "Unsupported Payer" at bounding box center [867, 365] width 521 height 16
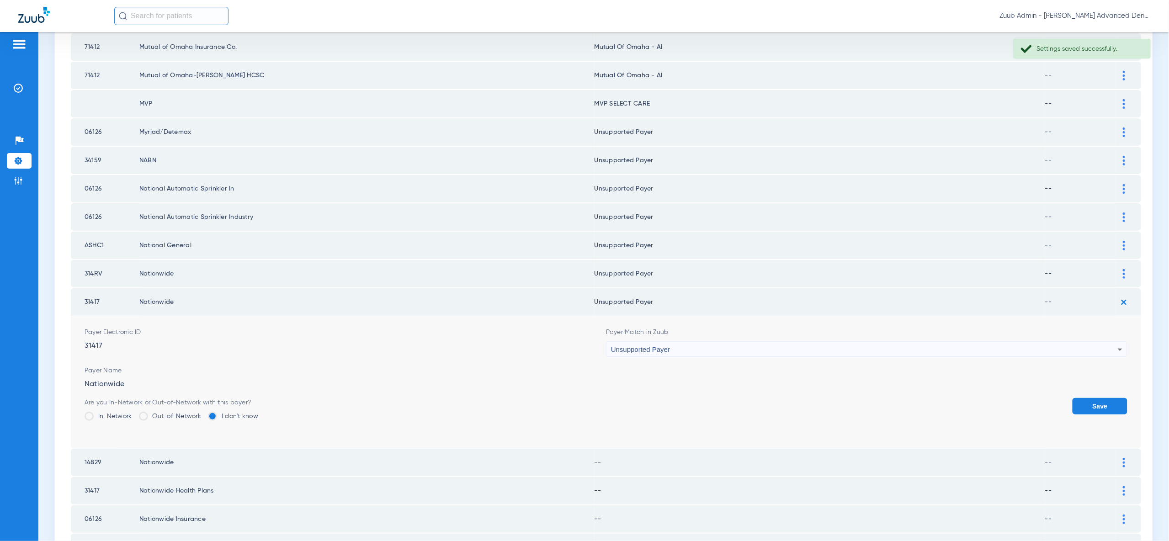
drag, startPoint x: 1103, startPoint y: 366, endPoint x: 1112, endPoint y: 329, distance: 38.0
click at [1104, 398] on button "Save" at bounding box center [1099, 406] width 55 height 16
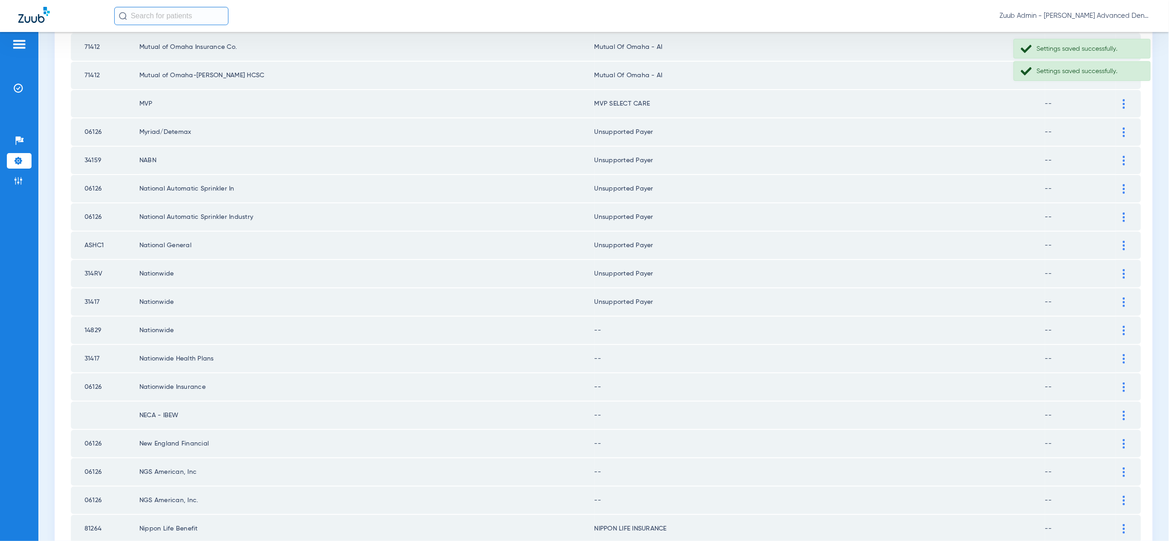
drag, startPoint x: 1123, startPoint y: 293, endPoint x: 1120, endPoint y: 302, distance: 9.8
click at [1123, 326] on img at bounding box center [1123, 331] width 2 height 10
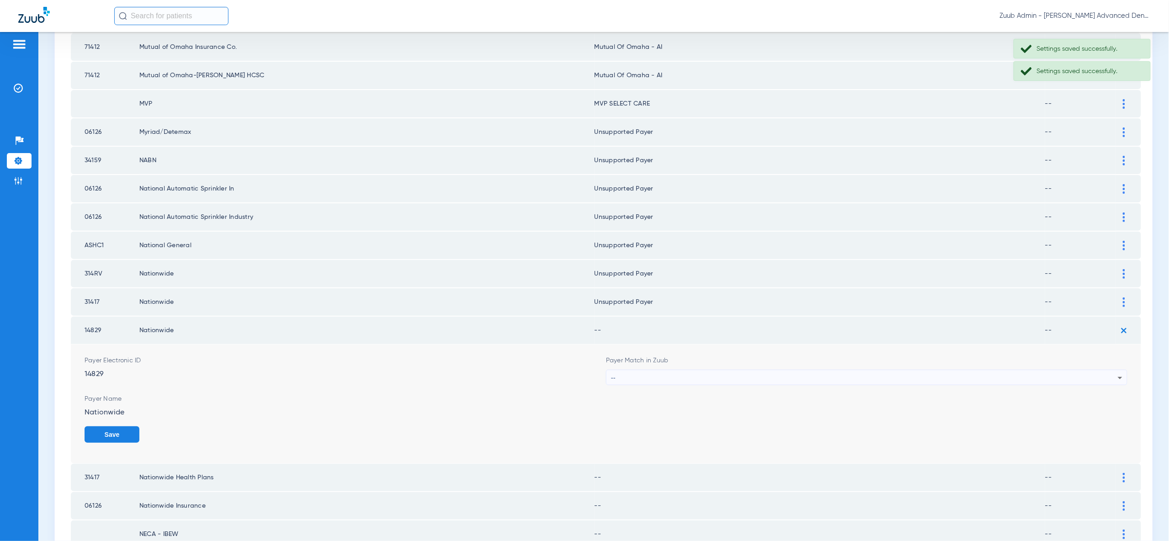
click at [1109, 370] on div "--" at bounding box center [864, 378] width 507 height 16
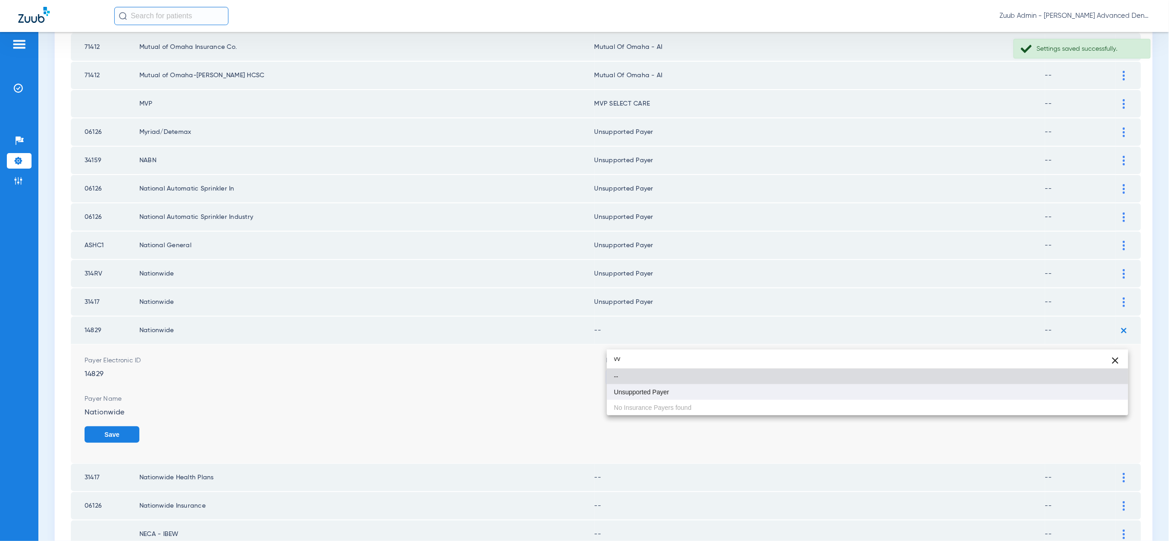
type input "vv"
click at [1107, 388] on mat-option "Unsupported Payer" at bounding box center [867, 392] width 521 height 16
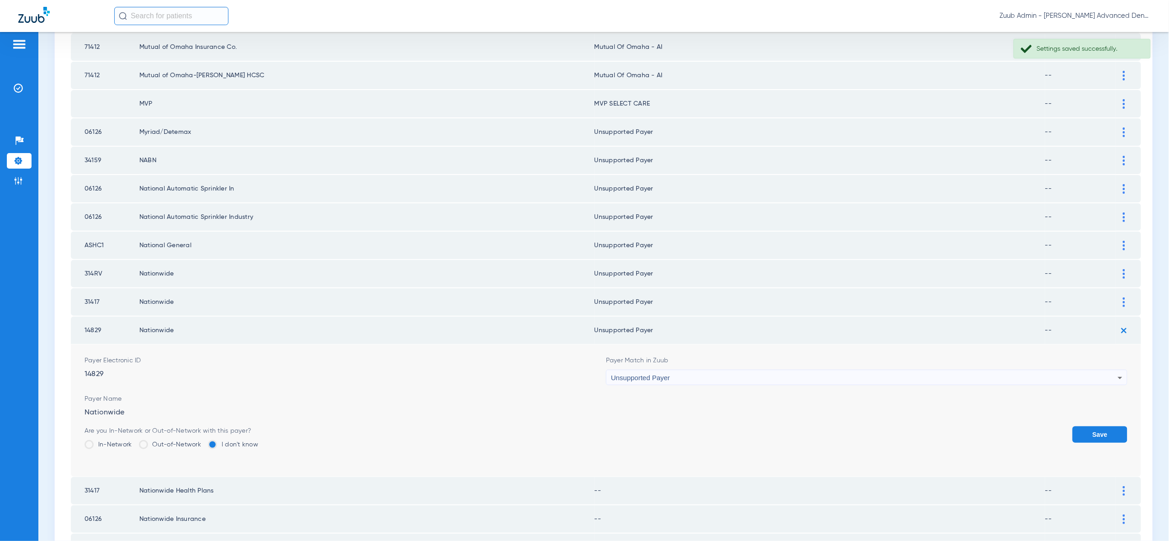
drag, startPoint x: 1107, startPoint y: 389, endPoint x: 1114, endPoint y: 355, distance: 35.5
click at [1106, 388] on form "Payer Electronic ID 14829 Payer Match in Zuub Unsupported Payer Payer Name Nati…" at bounding box center [606, 410] width 1043 height 132
click at [1101, 426] on button "Save" at bounding box center [1099, 434] width 55 height 16
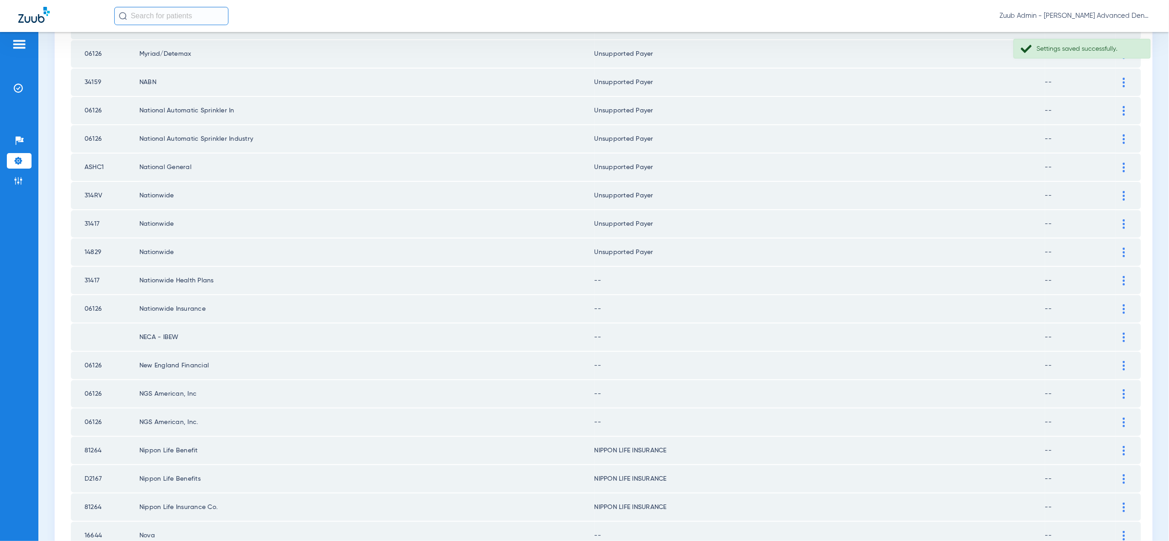
scroll to position [1007, 0]
click at [1127, 275] on div at bounding box center [1124, 280] width 16 height 10
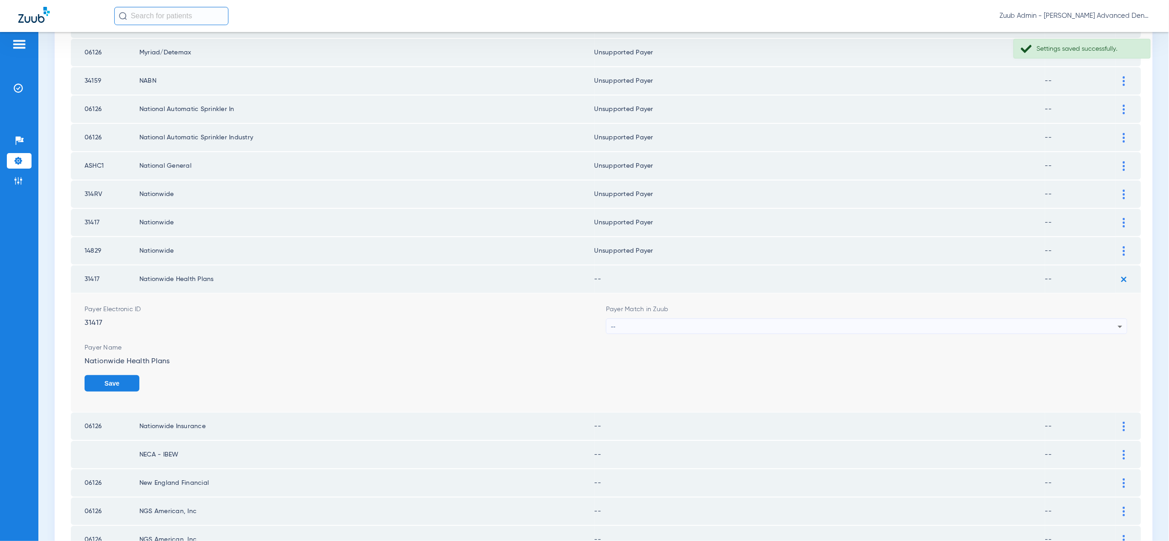
click at [1109, 319] on div "--" at bounding box center [864, 327] width 507 height 16
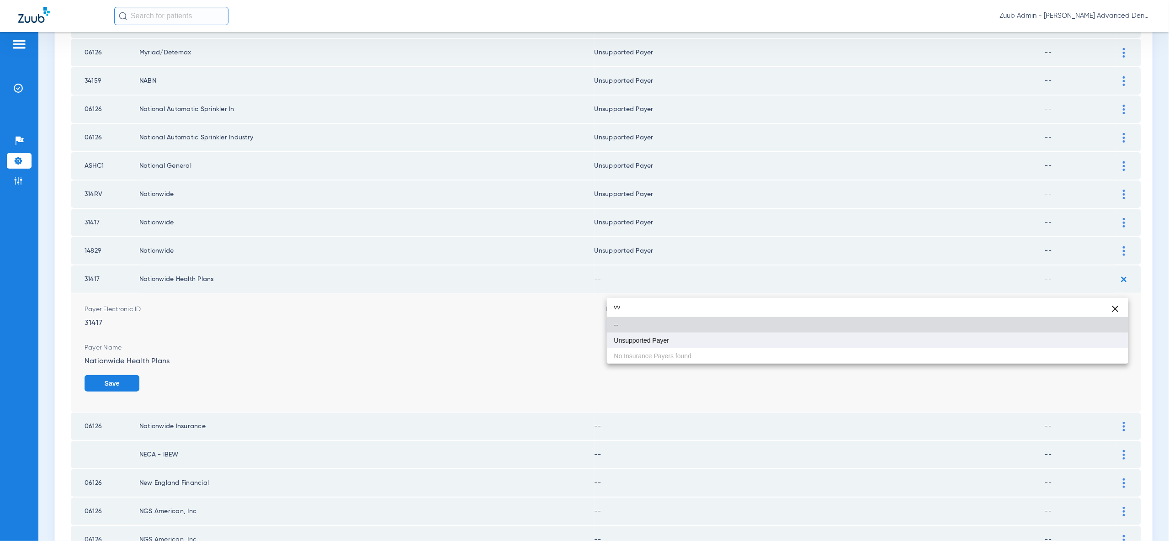
type input "vv"
click at [1105, 339] on mat-option "Unsupported Payer" at bounding box center [867, 341] width 521 height 16
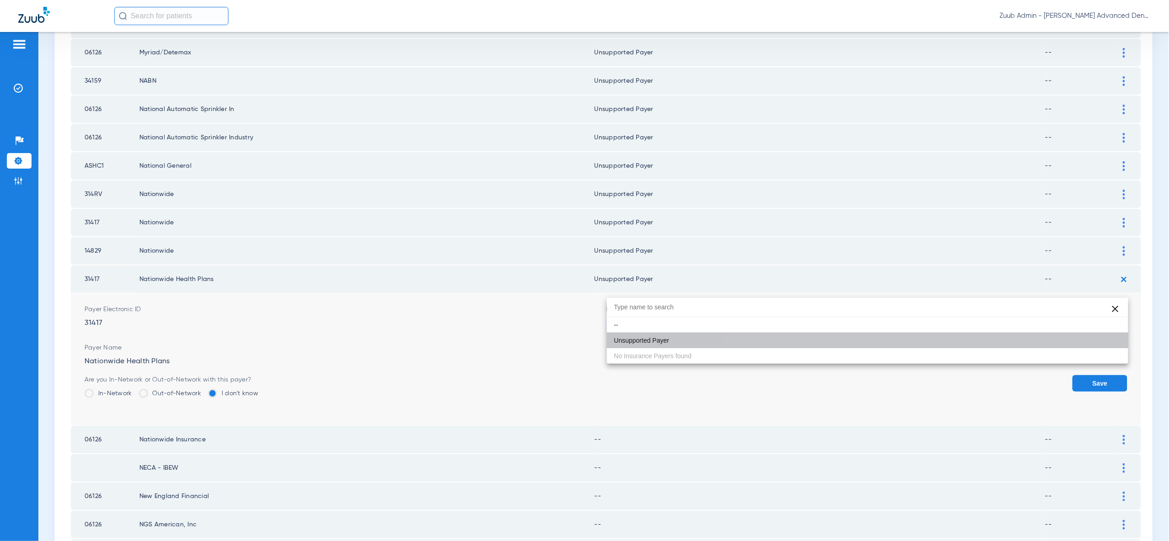
click at [1105, 375] on button "Save" at bounding box center [1099, 383] width 55 height 16
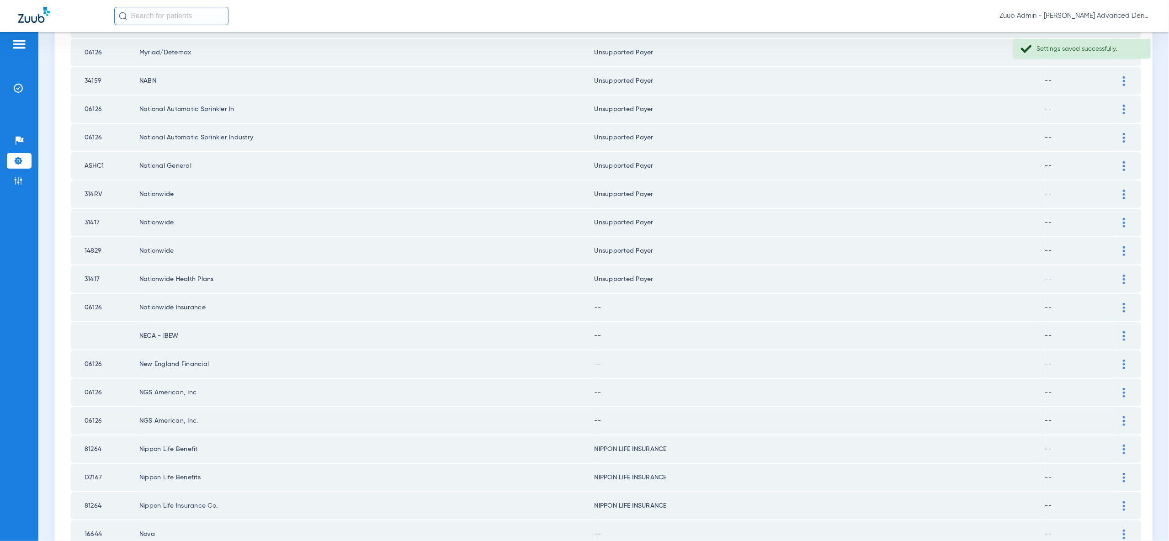
drag, startPoint x: 1128, startPoint y: 268, endPoint x: 1127, endPoint y: 278, distance: 9.6
click at [1128, 303] on div at bounding box center [1124, 308] width 16 height 10
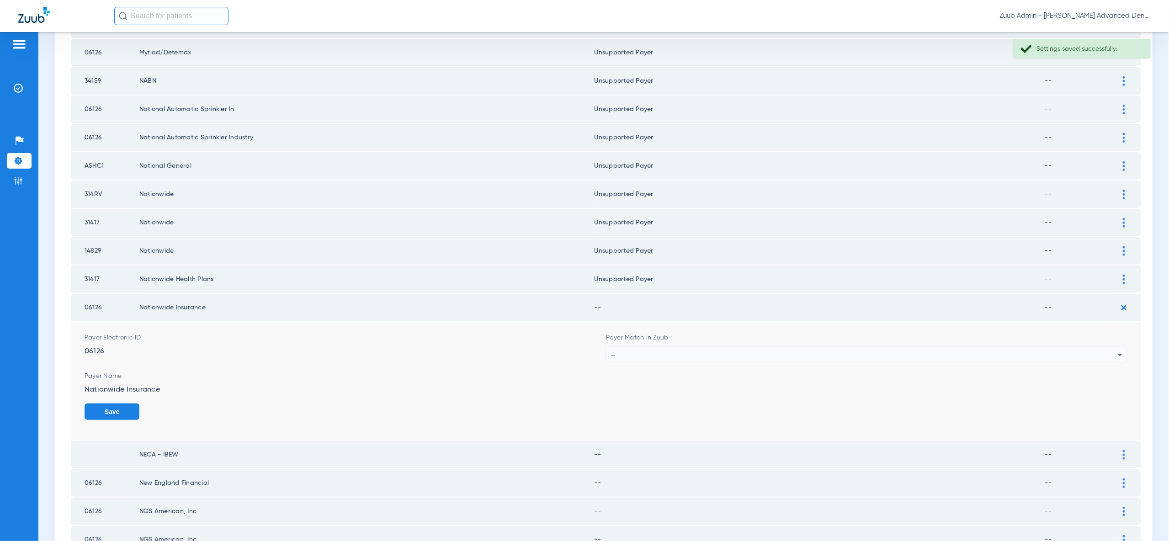
click at [1117, 349] on icon at bounding box center [1119, 354] width 11 height 11
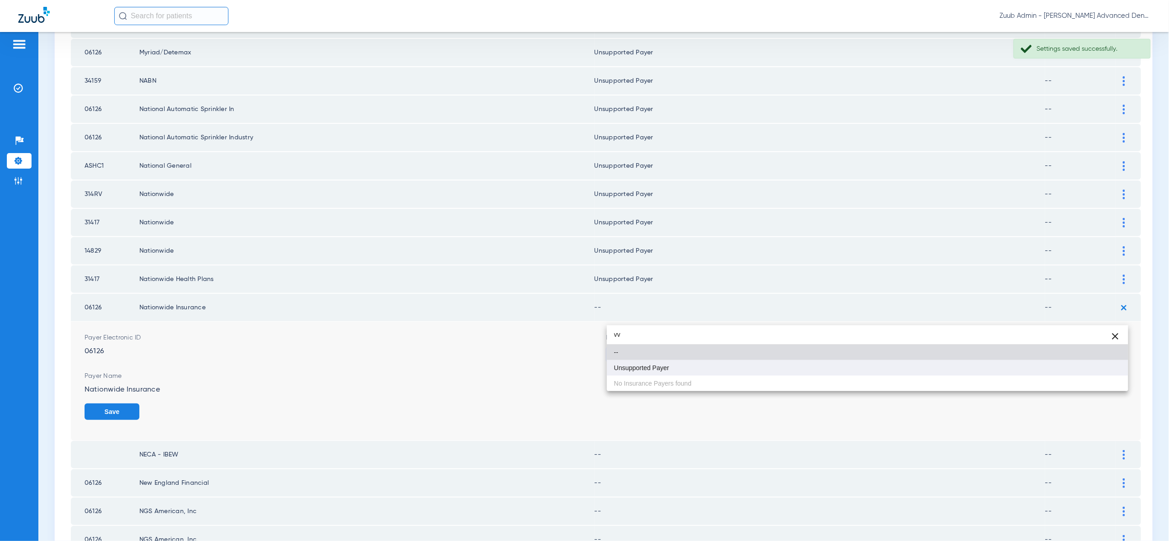
type input "vv"
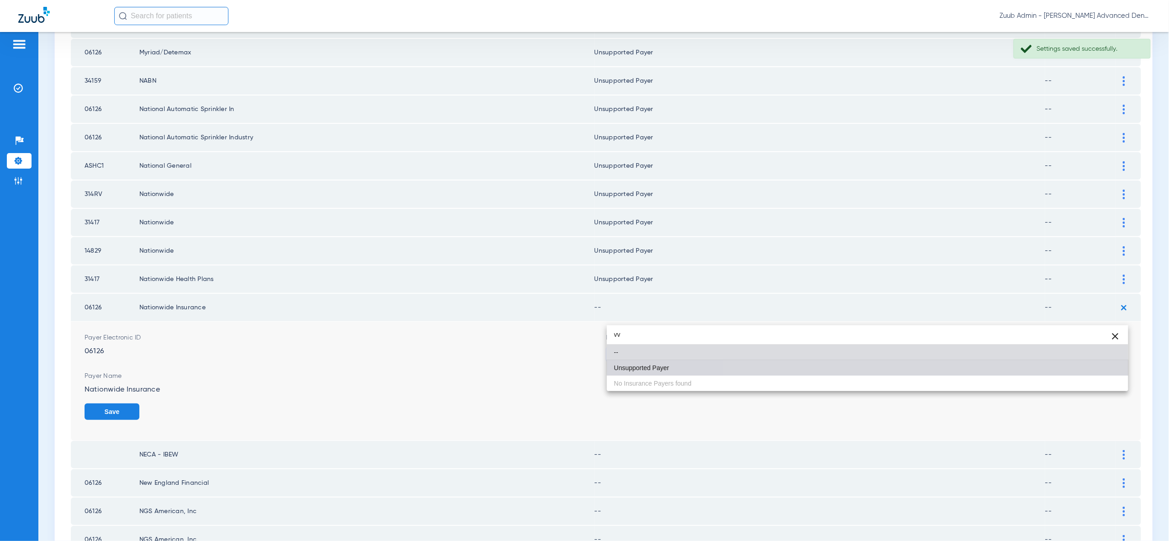
click at [1112, 364] on mat-option "Unsupported Payer" at bounding box center [867, 368] width 521 height 16
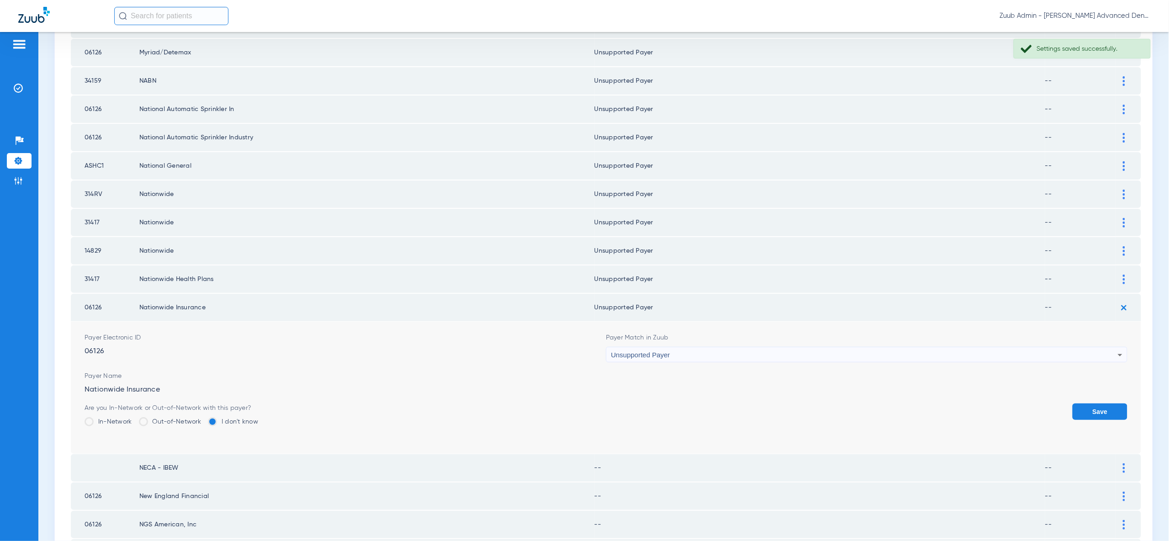
click at [1113, 403] on button "Save" at bounding box center [1099, 411] width 55 height 16
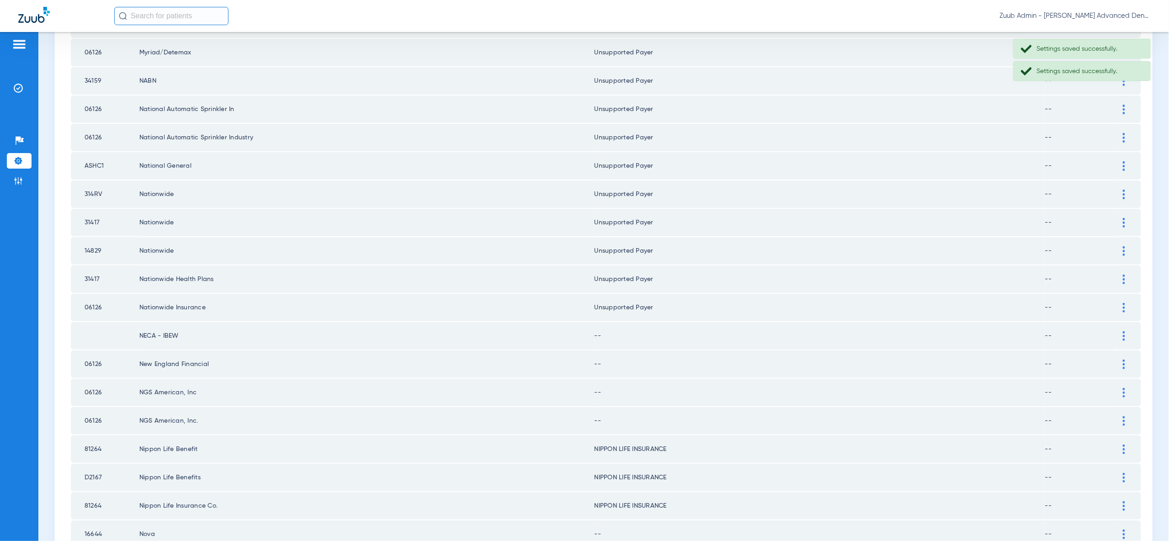
click at [1121, 331] on div at bounding box center [1124, 336] width 16 height 10
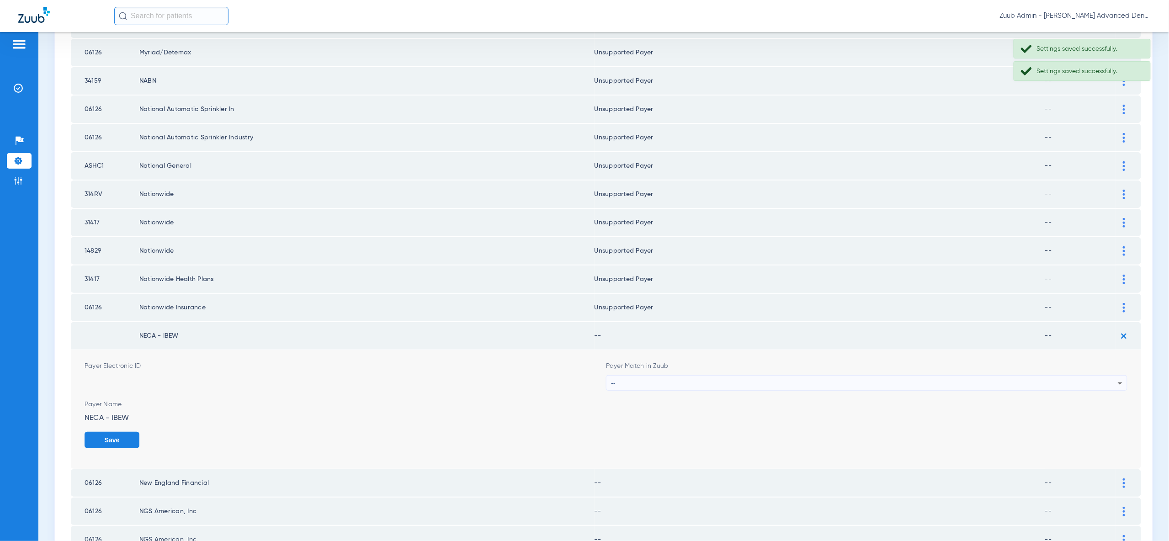
click at [1098, 376] on div "--" at bounding box center [864, 384] width 507 height 16
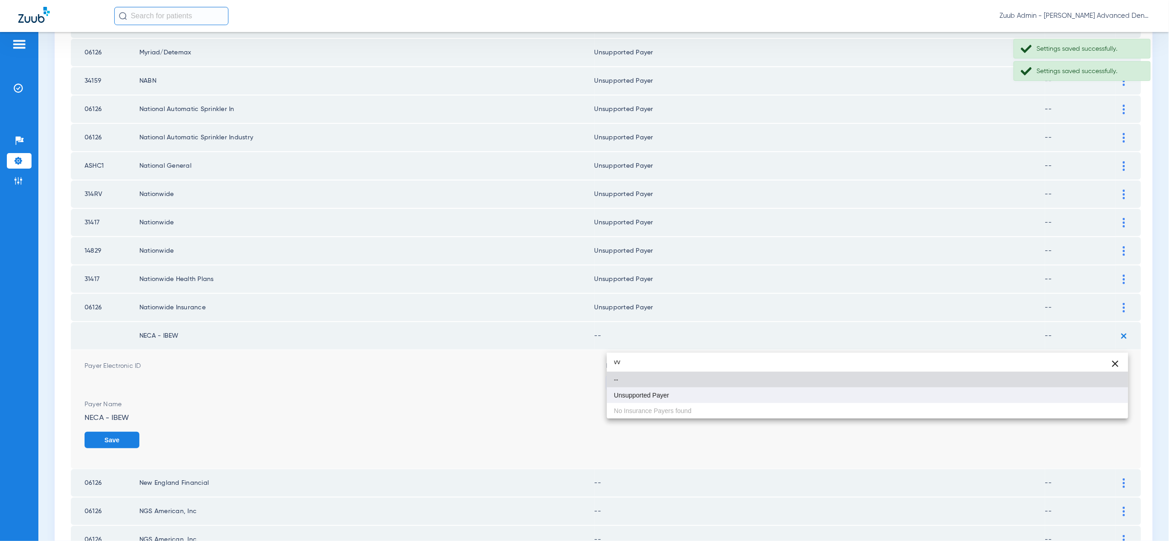
type input "vv"
click at [1091, 396] on mat-option "Unsupported Payer" at bounding box center [867, 395] width 521 height 16
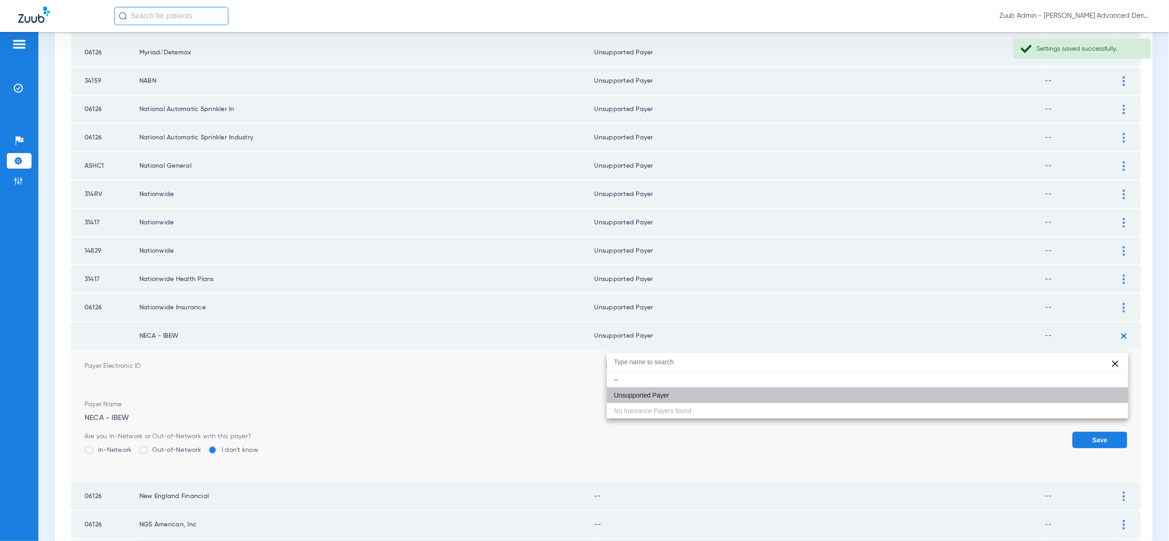
drag, startPoint x: 1091, startPoint y: 396, endPoint x: 1095, endPoint y: 389, distance: 8.4
click at [1091, 432] on button "Save" at bounding box center [1099, 440] width 55 height 16
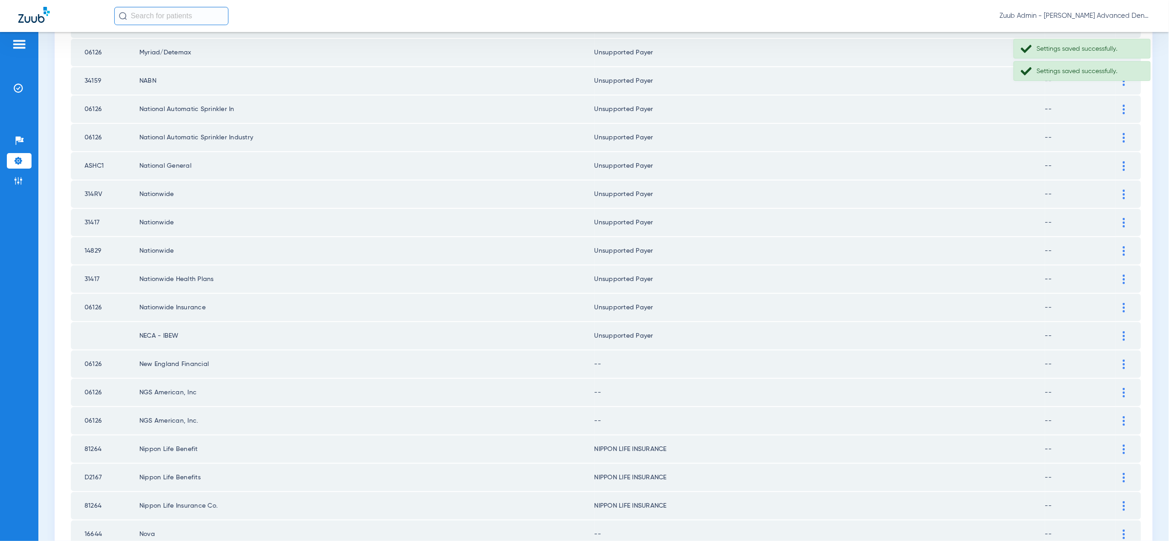
click at [1122, 360] on img at bounding box center [1123, 365] width 2 height 10
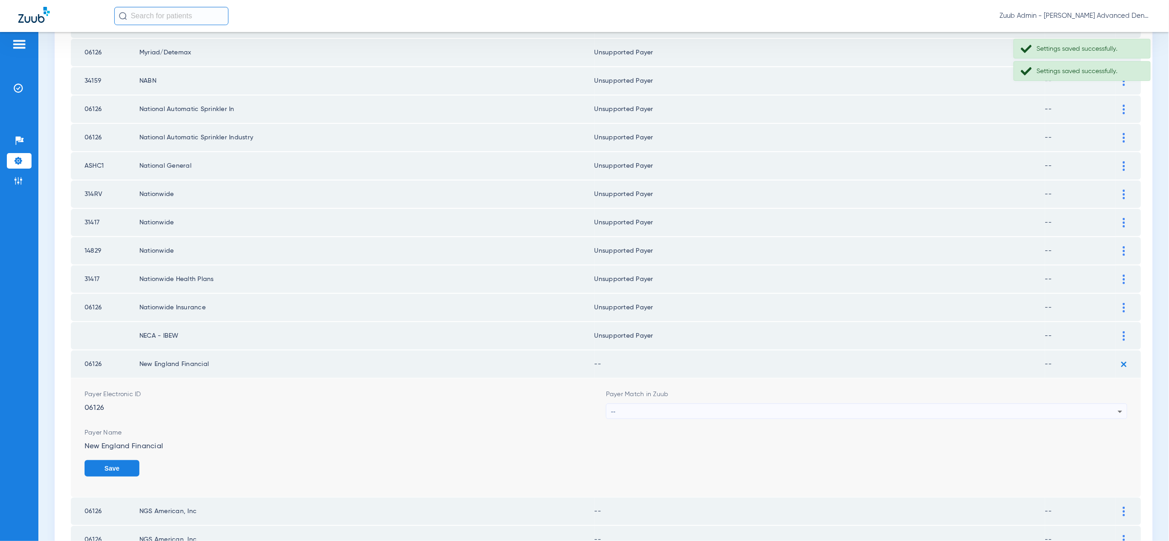
click at [1107, 404] on div "--" at bounding box center [864, 412] width 507 height 16
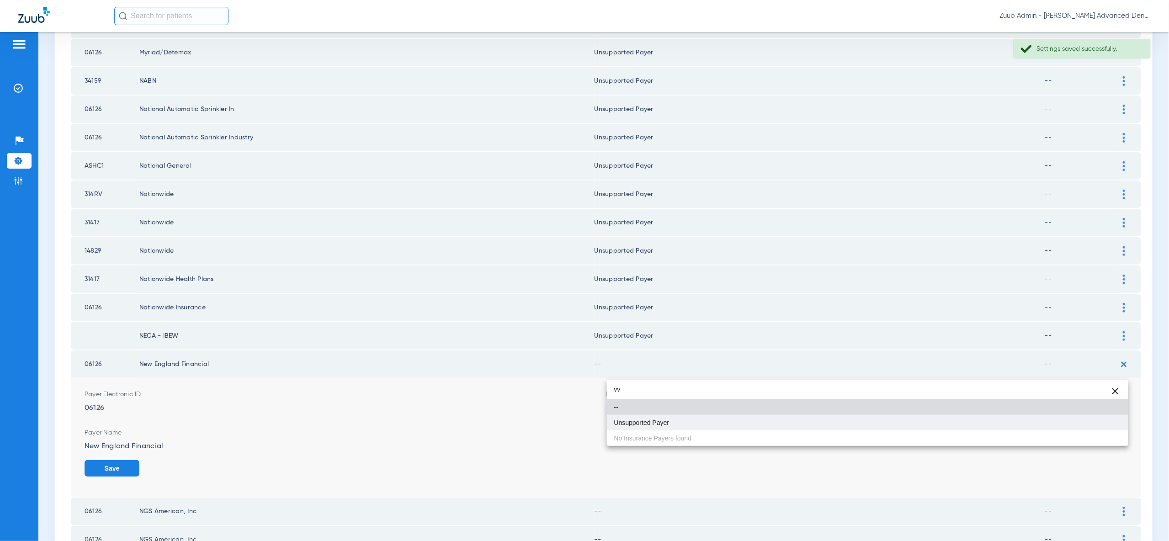
type input "vv"
click at [1095, 419] on mat-option "Unsupported Payer" at bounding box center [867, 423] width 521 height 16
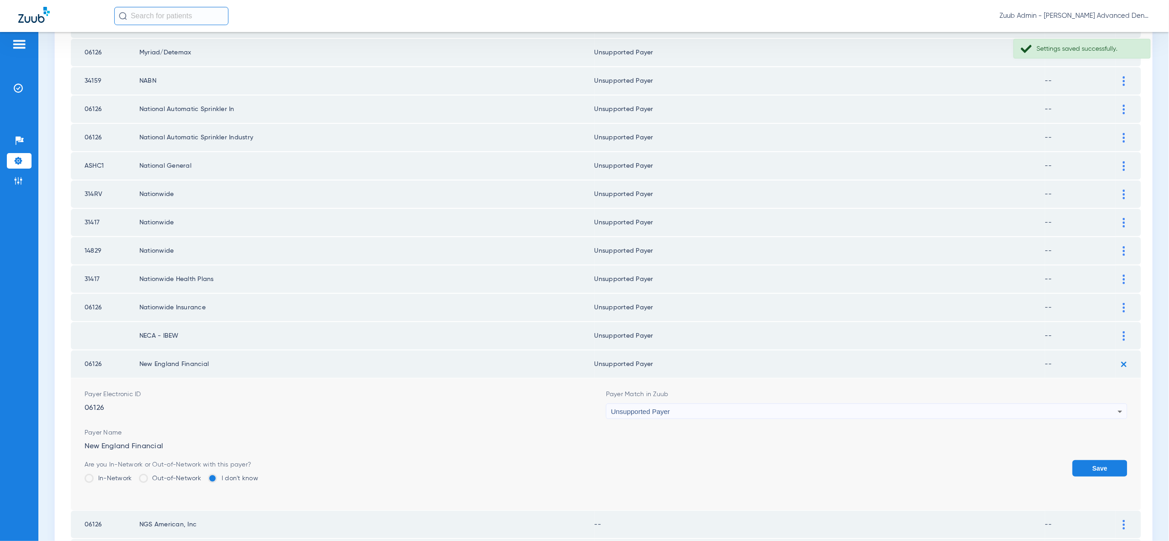
click at [1097, 460] on button "Save" at bounding box center [1099, 468] width 55 height 16
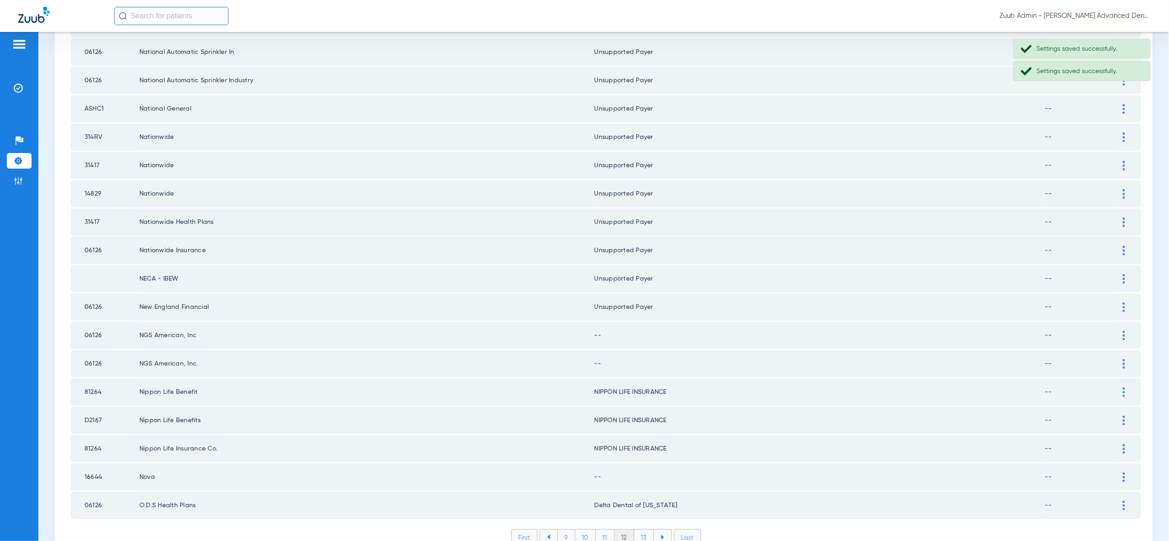
scroll to position [1064, 0]
drag, startPoint x: 1126, startPoint y: 297, endPoint x: 1124, endPoint y: 317, distance: 20.2
click at [1126, 331] on div at bounding box center [1124, 336] width 16 height 10
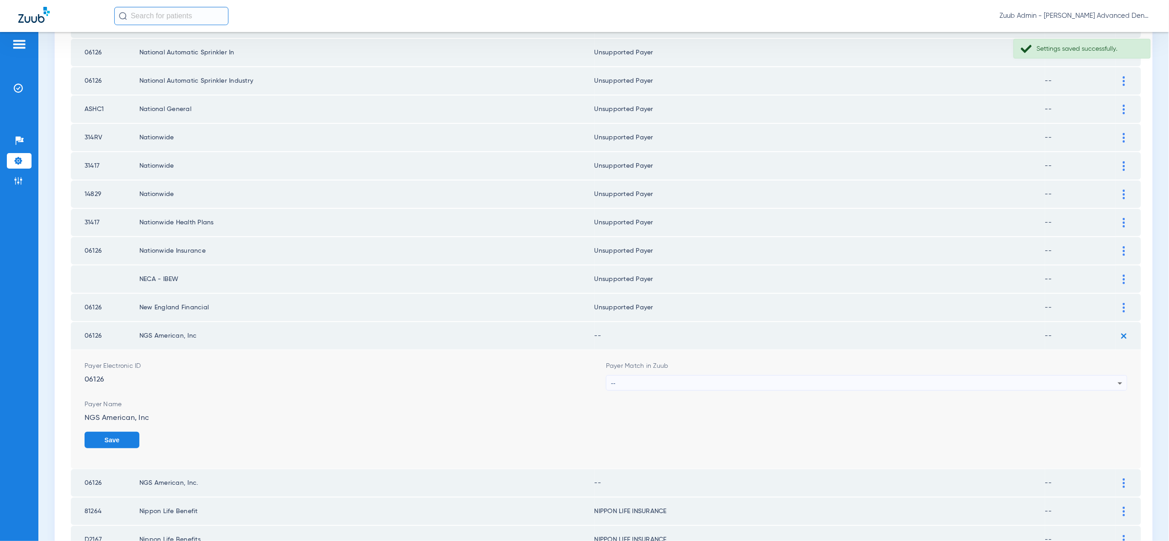
click at [1119, 382] on icon at bounding box center [1119, 383] width 5 height 2
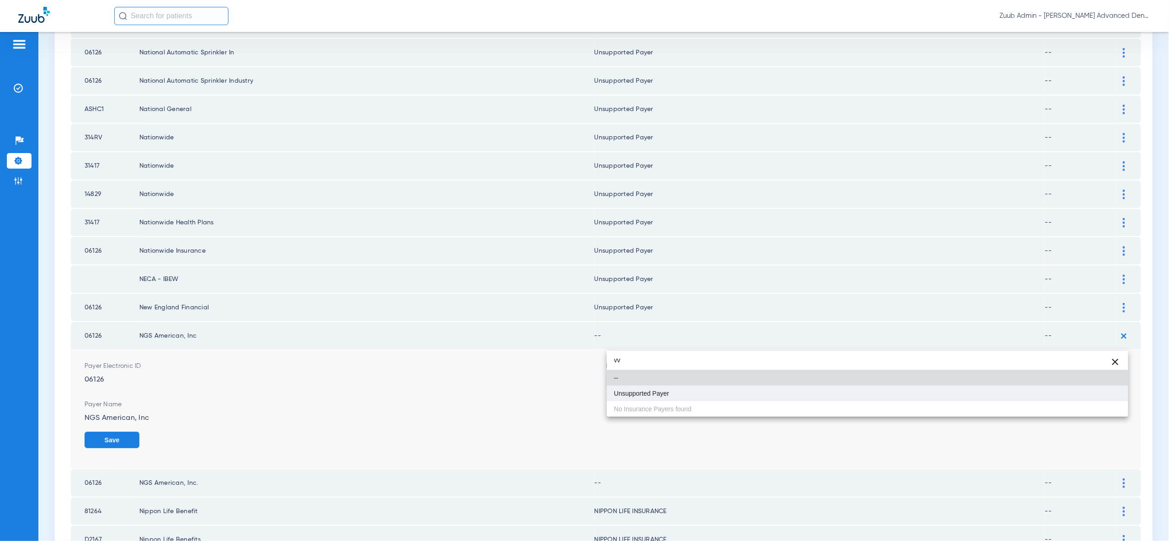
type input "vv"
click at [1111, 398] on mat-option "Unsupported Payer" at bounding box center [867, 394] width 521 height 16
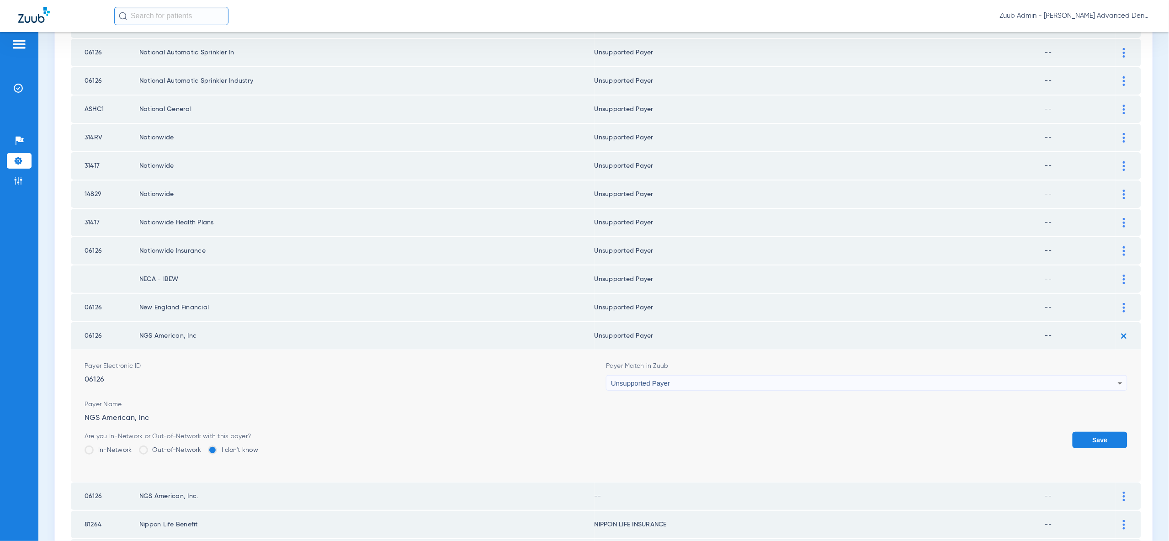
click at [1111, 432] on button "Save" at bounding box center [1099, 440] width 55 height 16
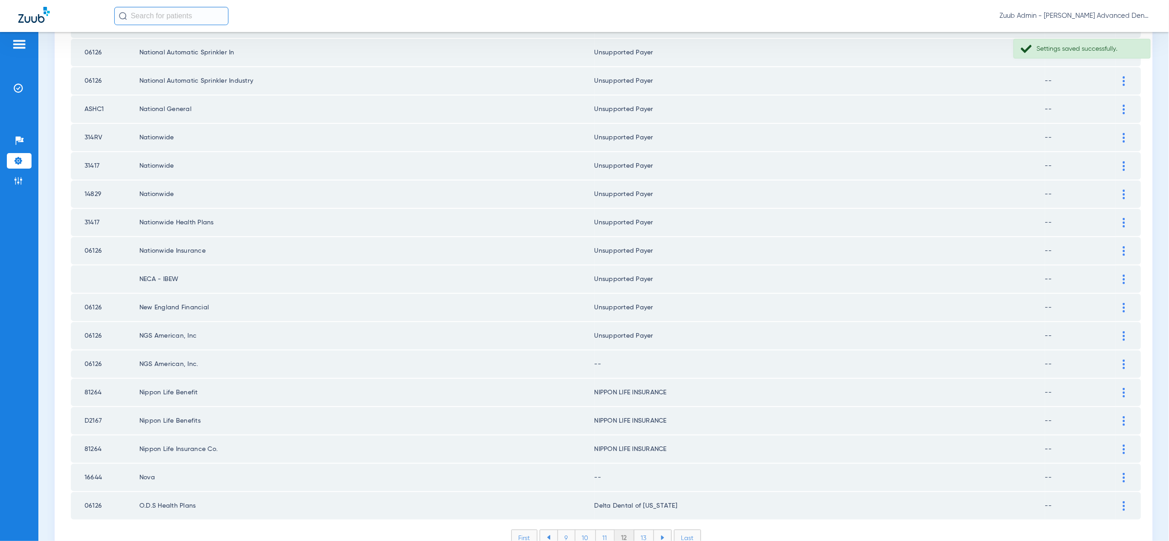
click at [1125, 360] on div at bounding box center [1124, 365] width 16 height 10
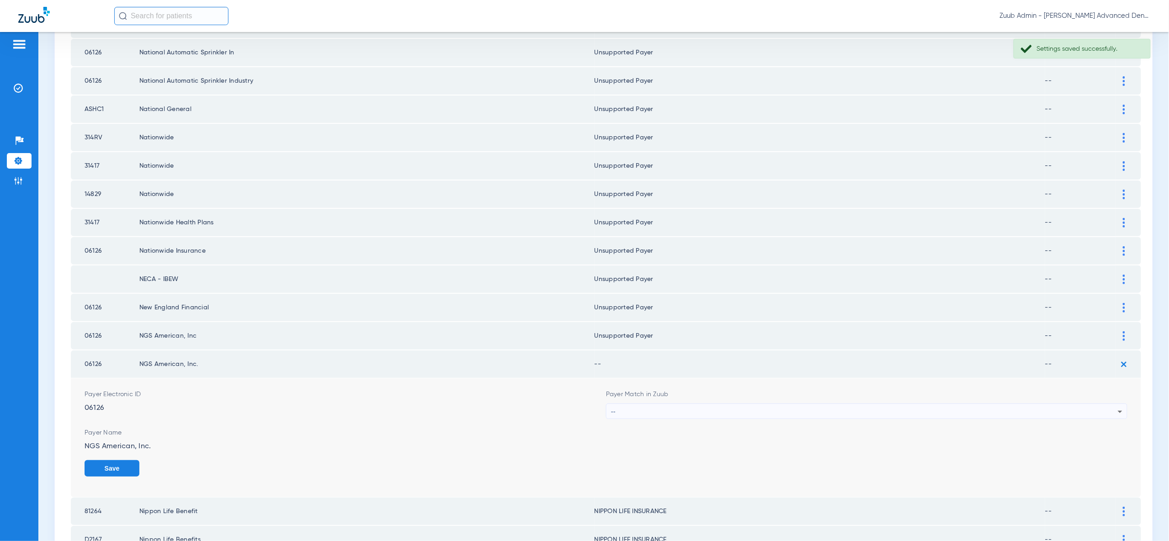
click at [1115, 406] on icon at bounding box center [1119, 411] width 11 height 11
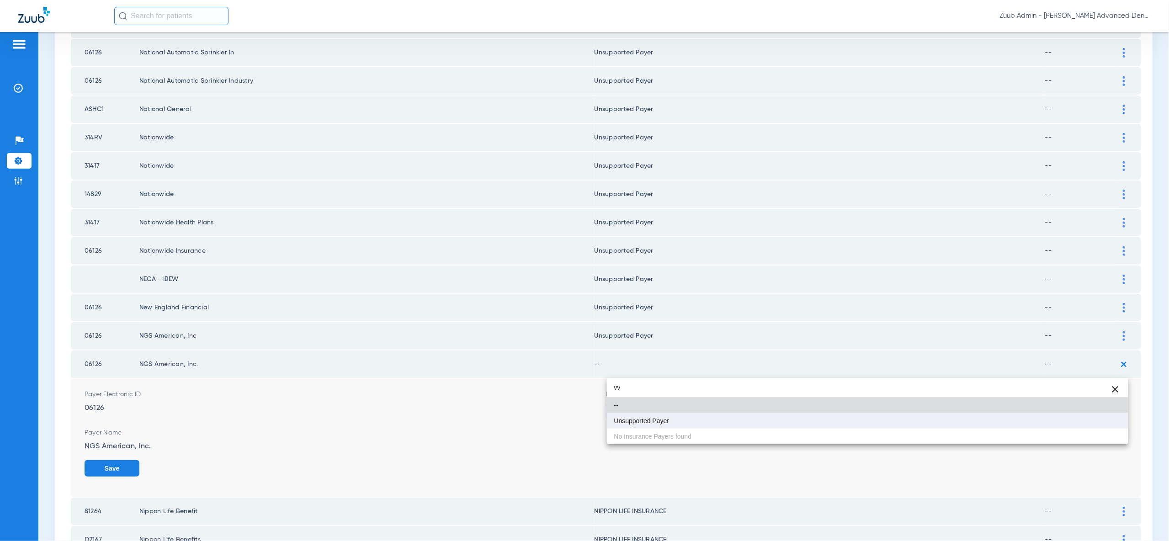
type input "vv"
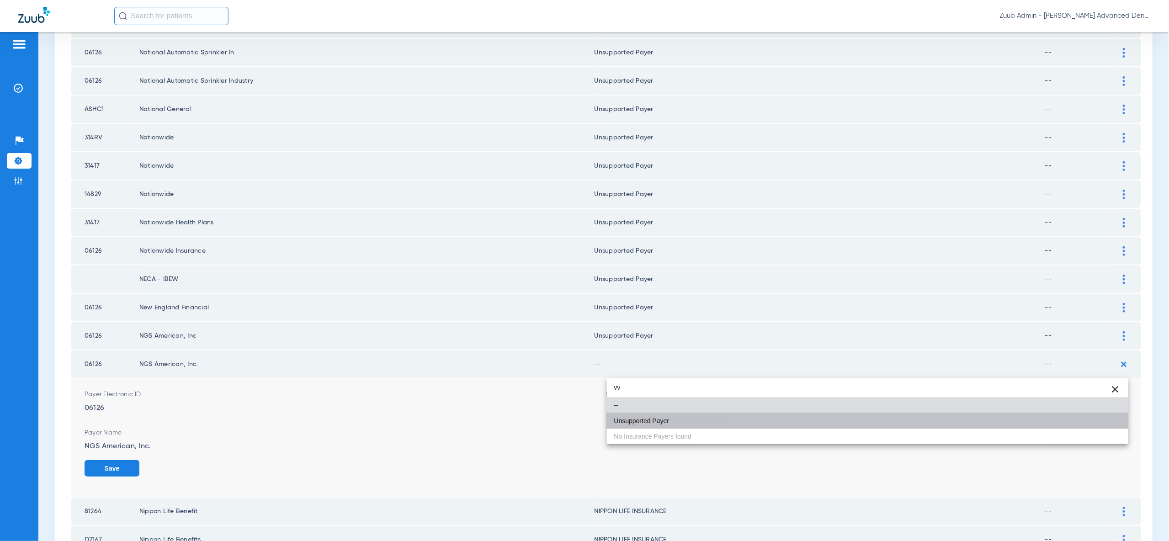
click at [1114, 422] on mat-option "Unsupported Payer" at bounding box center [867, 421] width 521 height 16
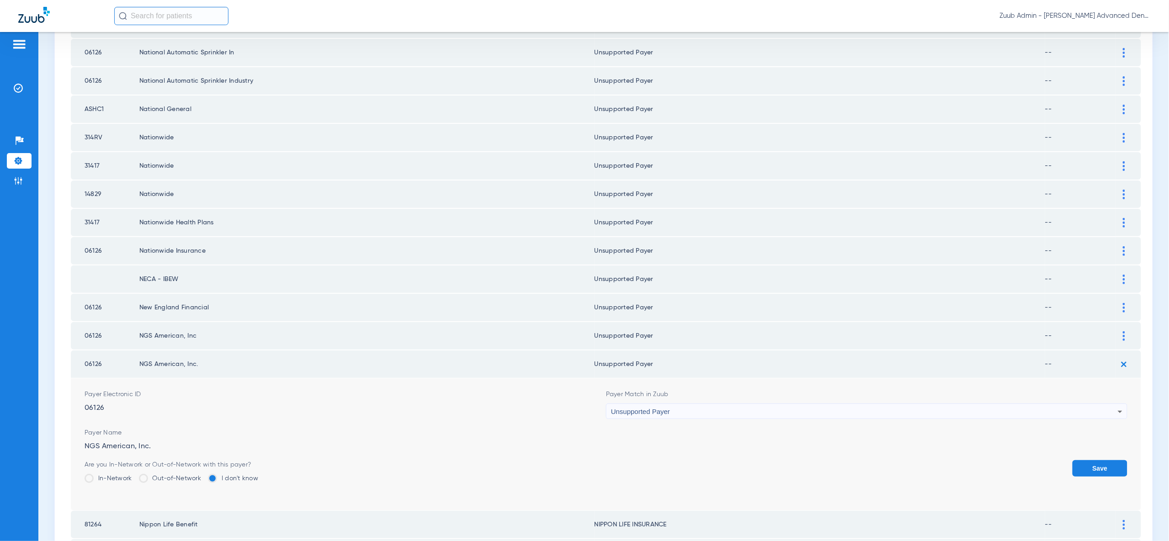
click at [1112, 460] on button "Save" at bounding box center [1099, 468] width 55 height 16
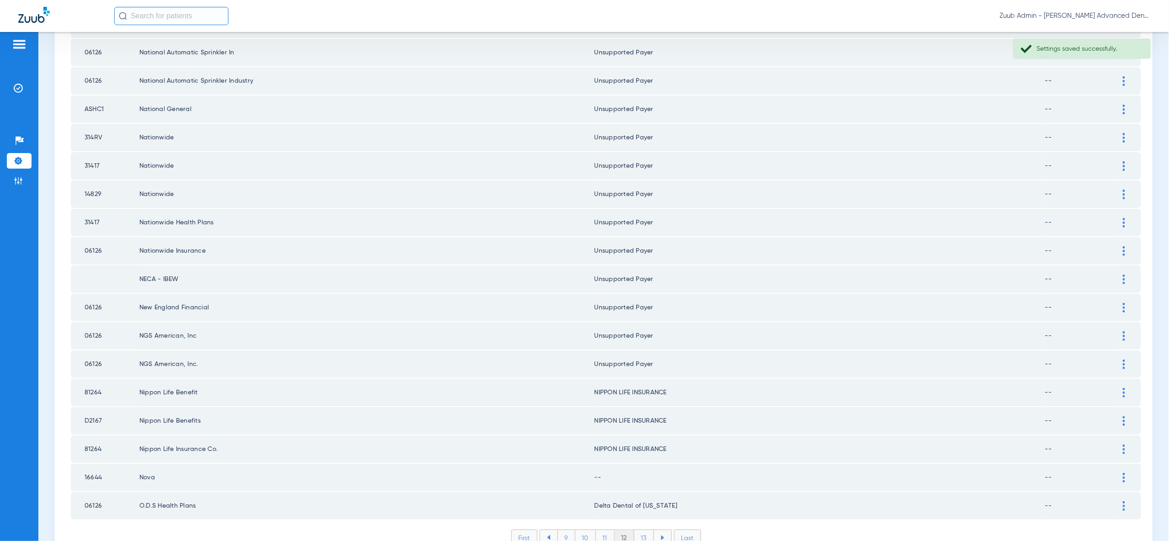
click at [1123, 473] on img at bounding box center [1123, 478] width 2 height 10
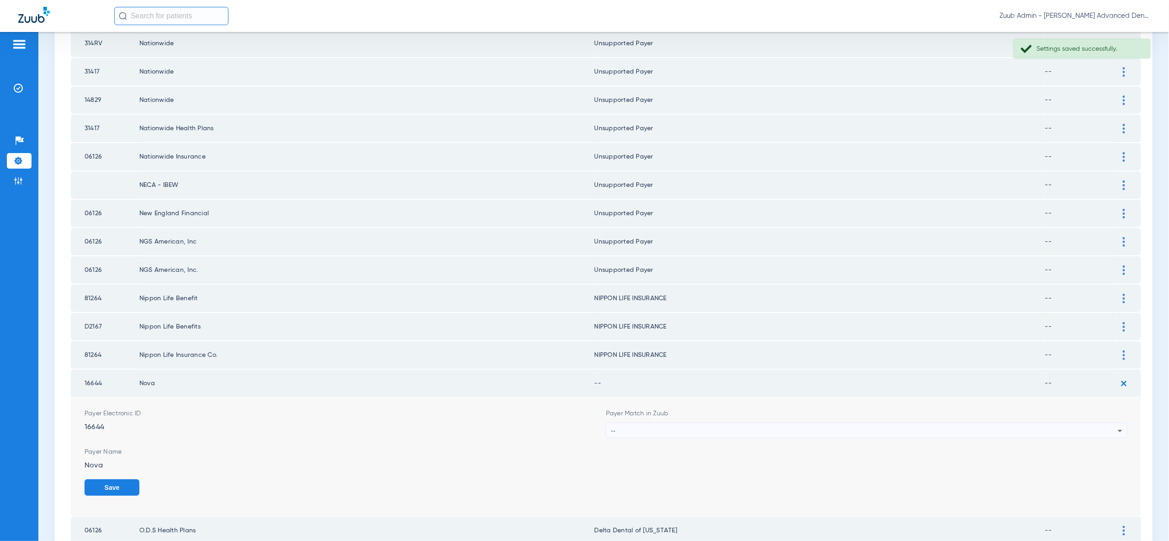
scroll to position [1159, 0]
click at [1110, 422] on div "--" at bounding box center [864, 430] width 507 height 16
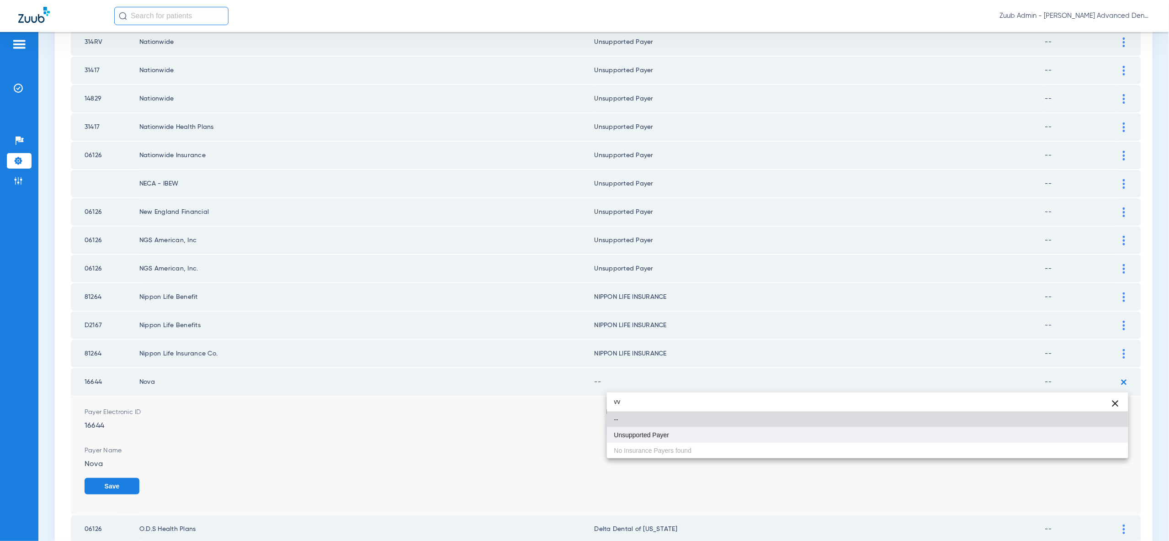
type input "vv"
click at [1104, 438] on mat-option "Unsupported Payer" at bounding box center [867, 435] width 521 height 16
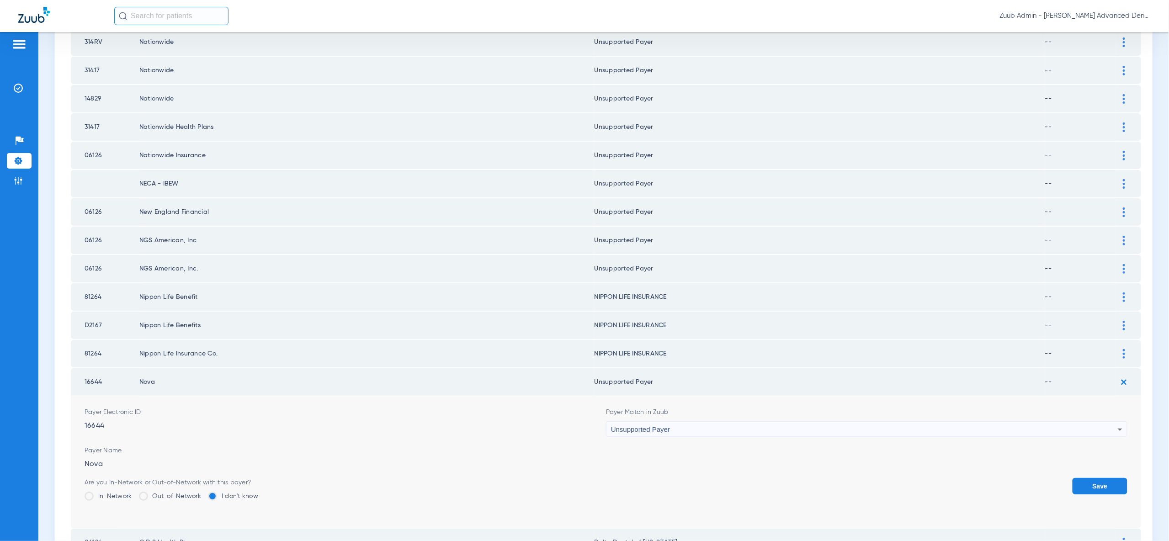
drag, startPoint x: 1105, startPoint y: 439, endPoint x: 994, endPoint y: 449, distance: 111.0
click at [1105, 478] on button "Save" at bounding box center [1099, 486] width 55 height 16
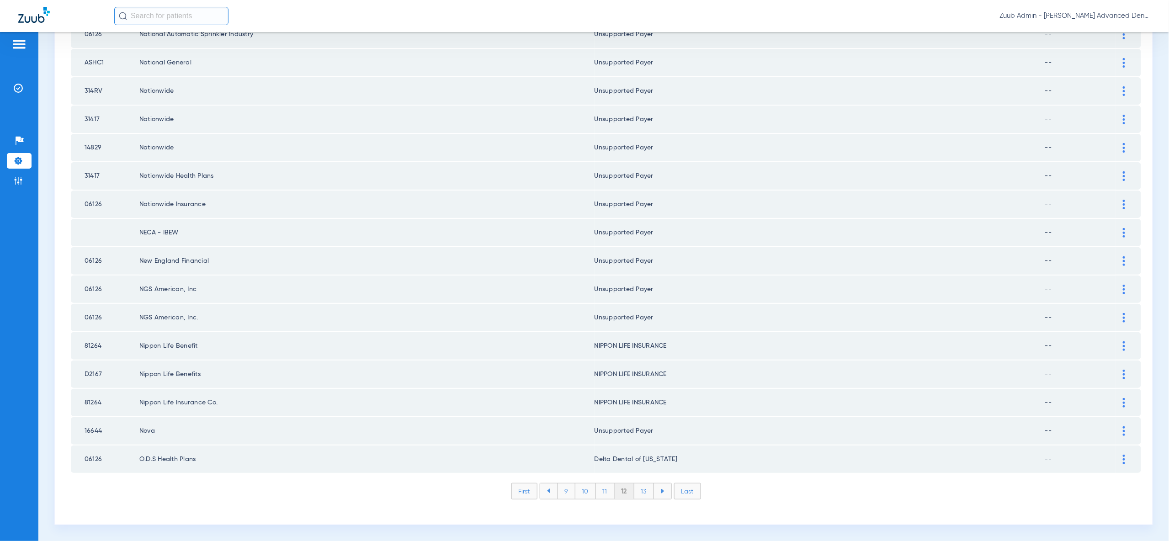
scroll to position [1064, 0]
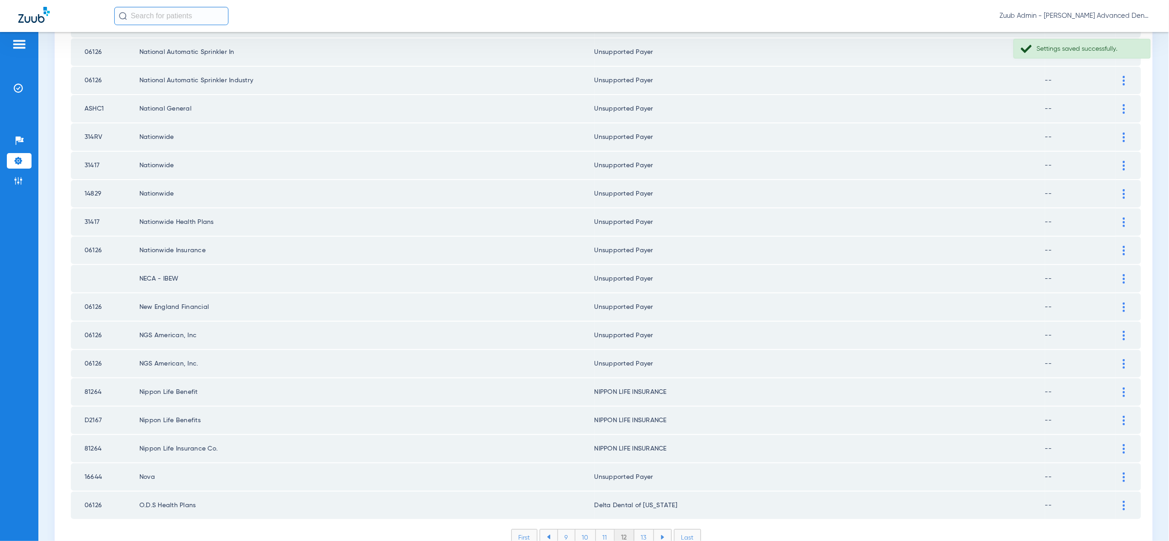
click at [644, 529] on li "13" at bounding box center [644, 537] width 20 height 16
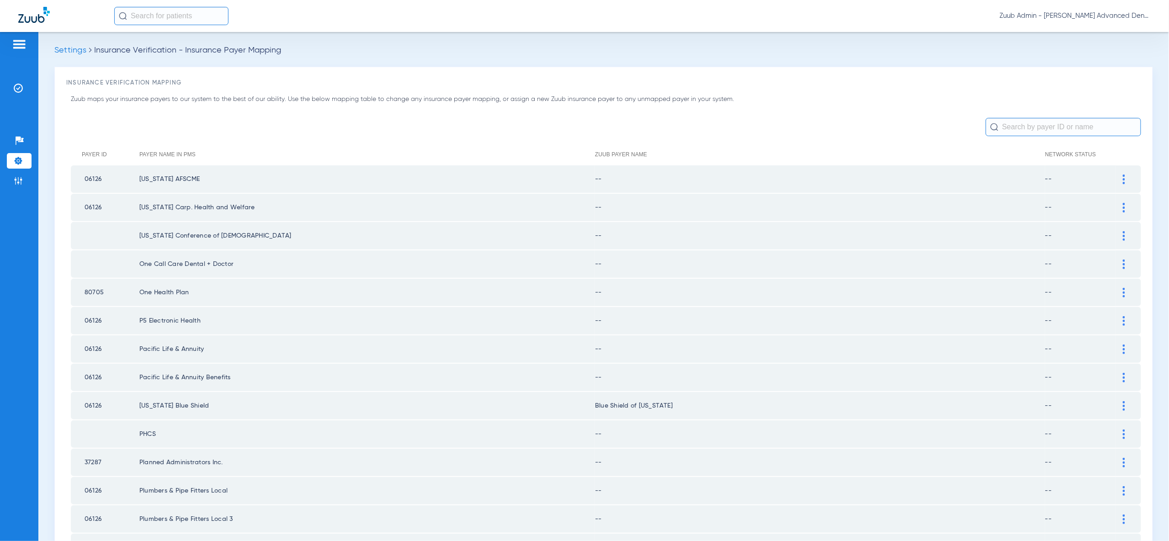
scroll to position [0, 0]
click at [1122, 185] on img at bounding box center [1123, 182] width 2 height 10
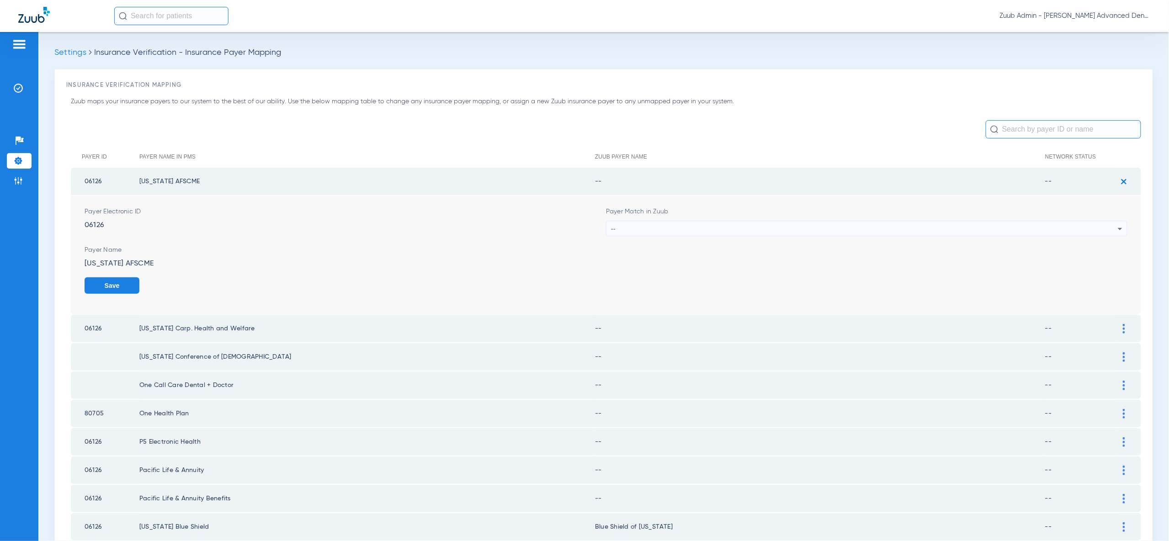
click at [1117, 226] on icon at bounding box center [1119, 228] width 11 height 11
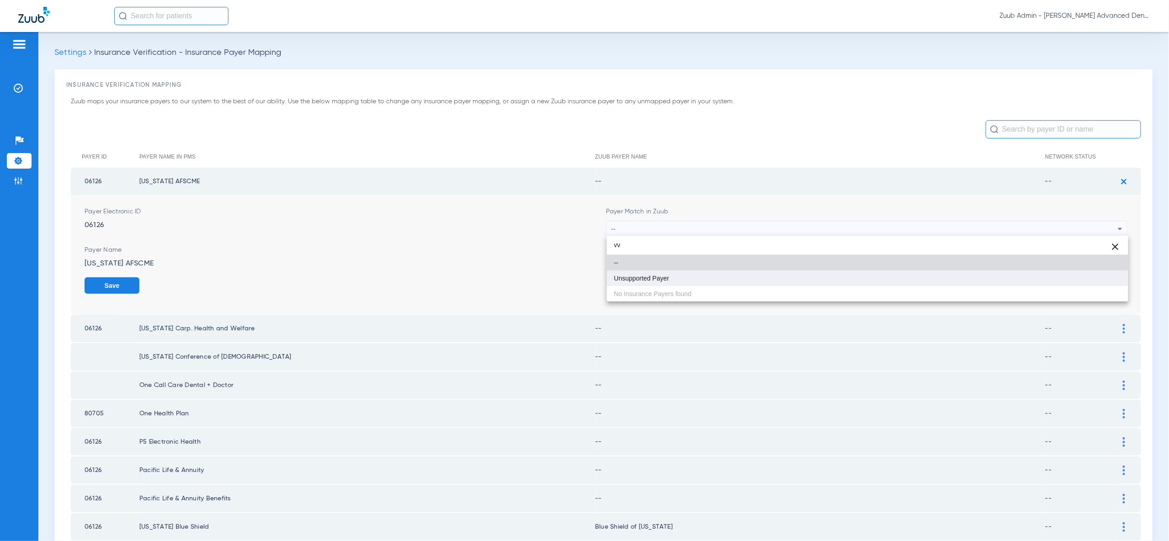
type input "vv"
click at [1110, 282] on mat-option "Unsupported Payer" at bounding box center [867, 278] width 521 height 16
click at [139, 282] on button "Save" at bounding box center [112, 285] width 55 height 16
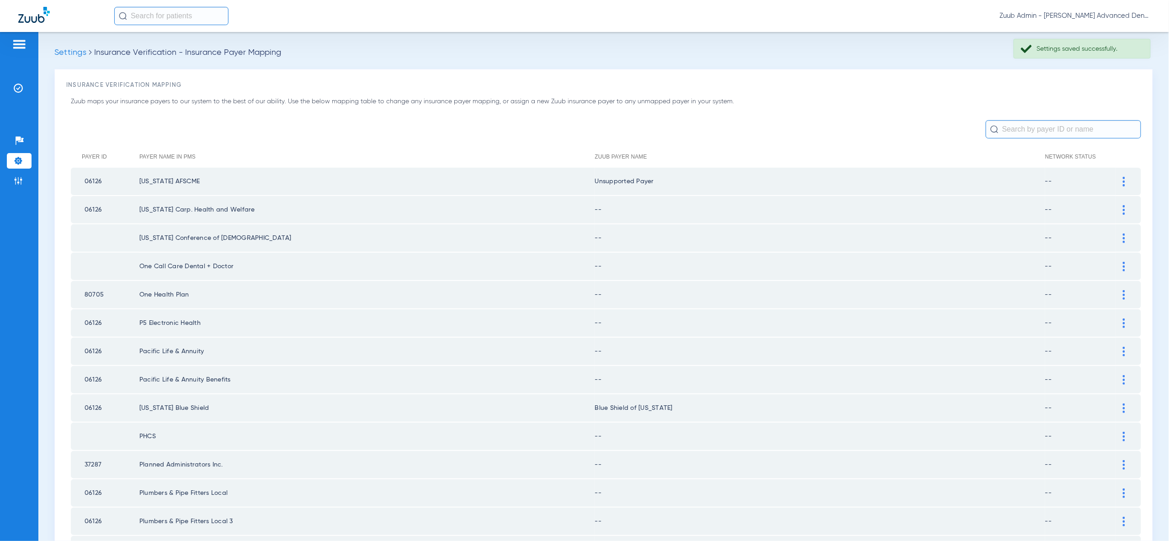
drag, startPoint x: 1123, startPoint y: 206, endPoint x: 1119, endPoint y: 232, distance: 25.8
click at [1123, 207] on img at bounding box center [1123, 210] width 2 height 10
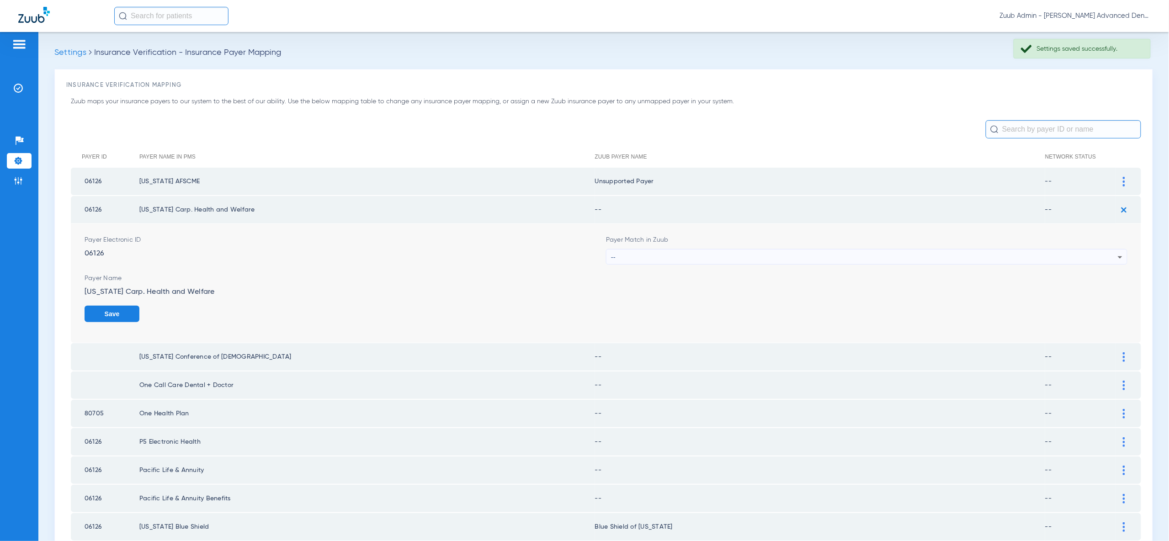
click at [1115, 258] on icon at bounding box center [1119, 257] width 11 height 11
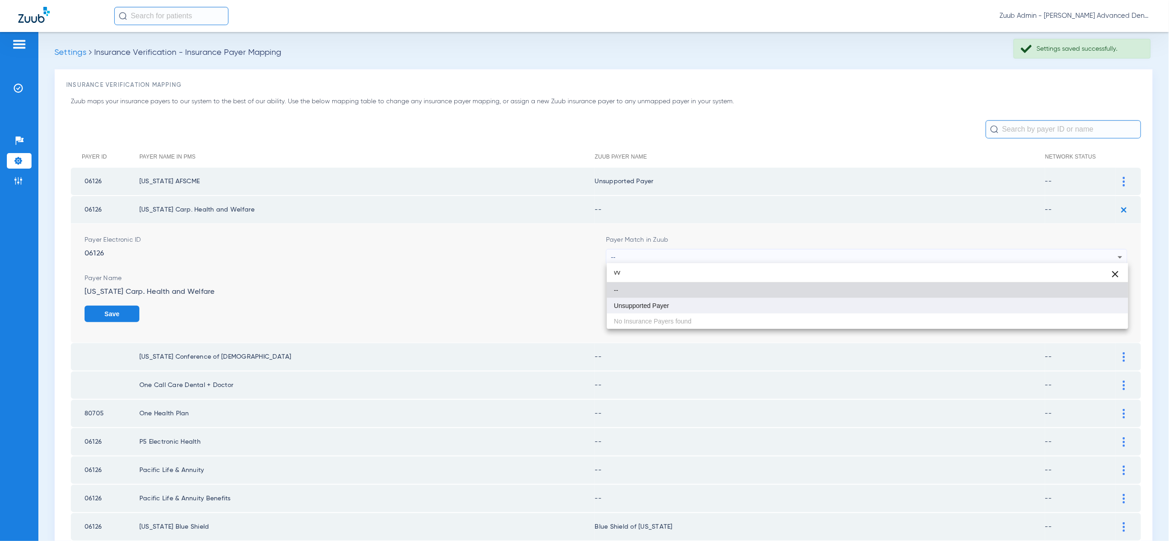
type input "vv"
click at [1116, 303] on mat-option "Unsupported Payer" at bounding box center [867, 306] width 521 height 16
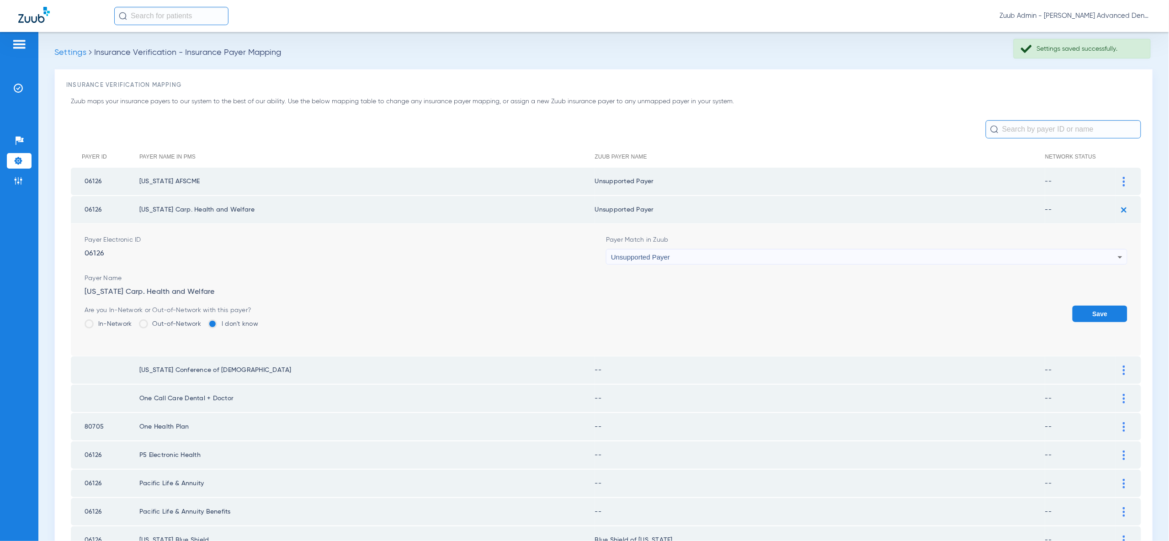
click at [1115, 312] on button "Save" at bounding box center [1099, 314] width 55 height 16
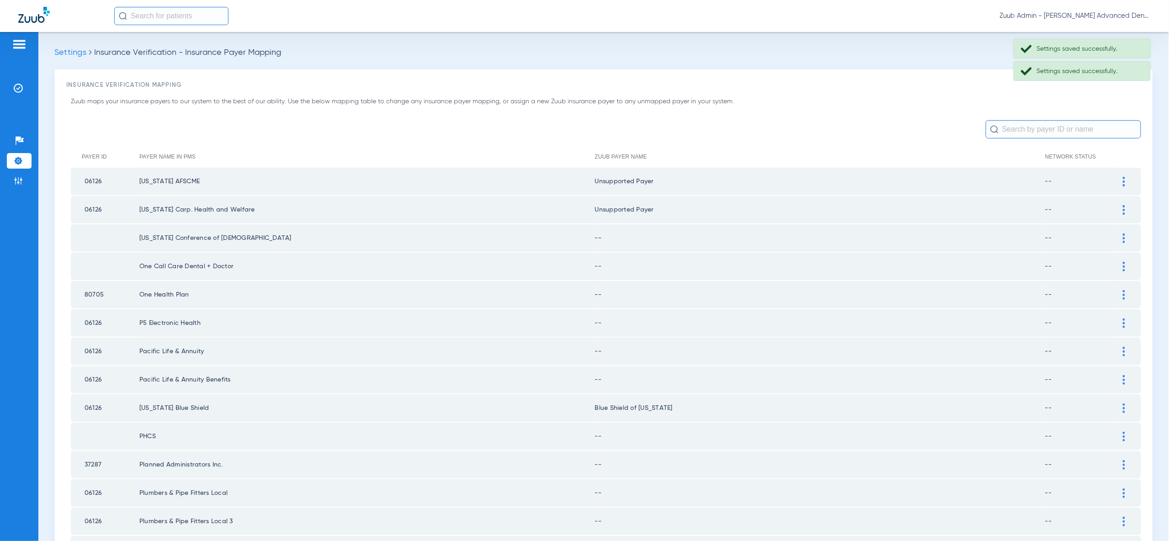
click at [1123, 238] on img at bounding box center [1123, 238] width 2 height 10
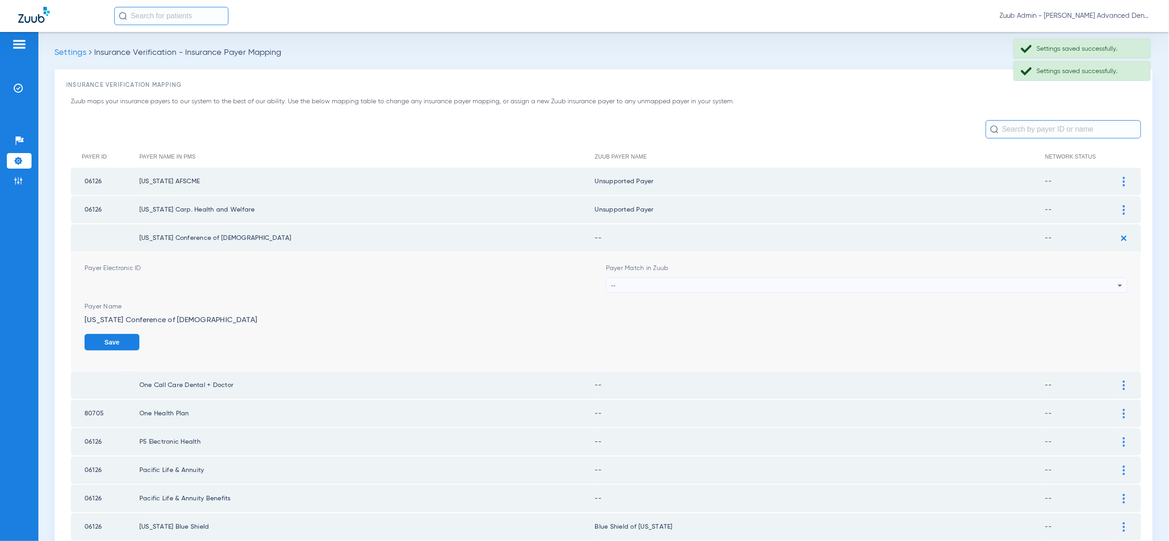
click at [1112, 286] on div "--" at bounding box center [864, 286] width 507 height 16
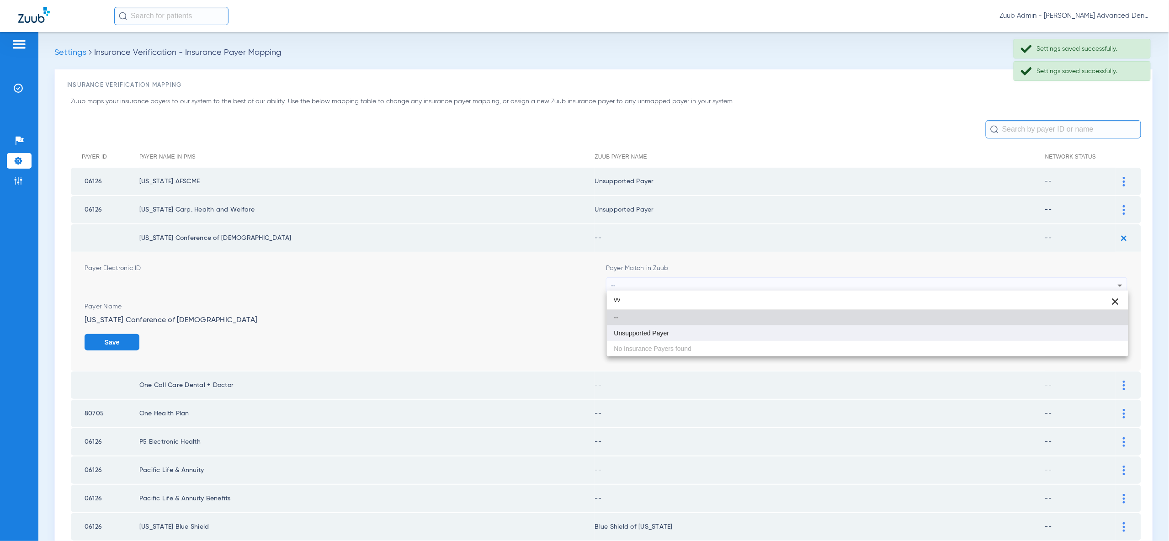
type input "vv"
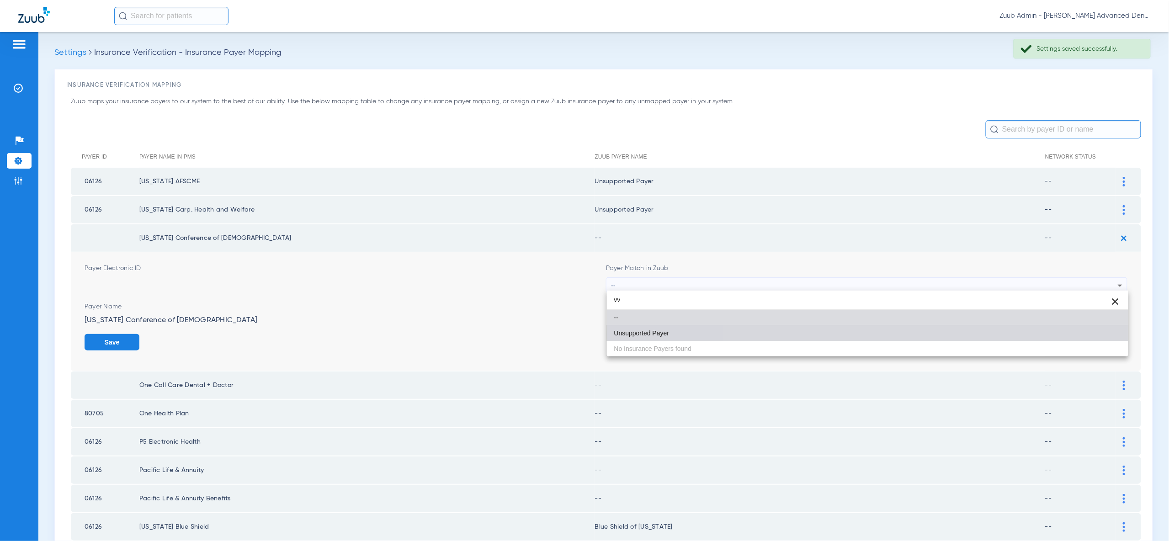
click at [1103, 335] on mat-option "Unsupported Payer" at bounding box center [867, 333] width 521 height 16
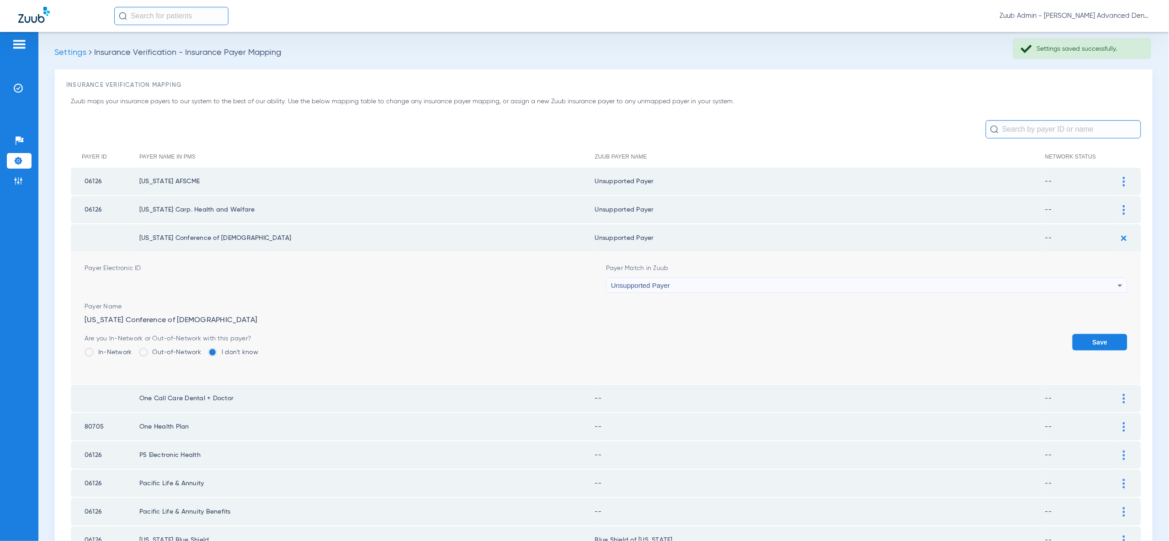
click at [1103, 335] on button "Save" at bounding box center [1099, 342] width 55 height 16
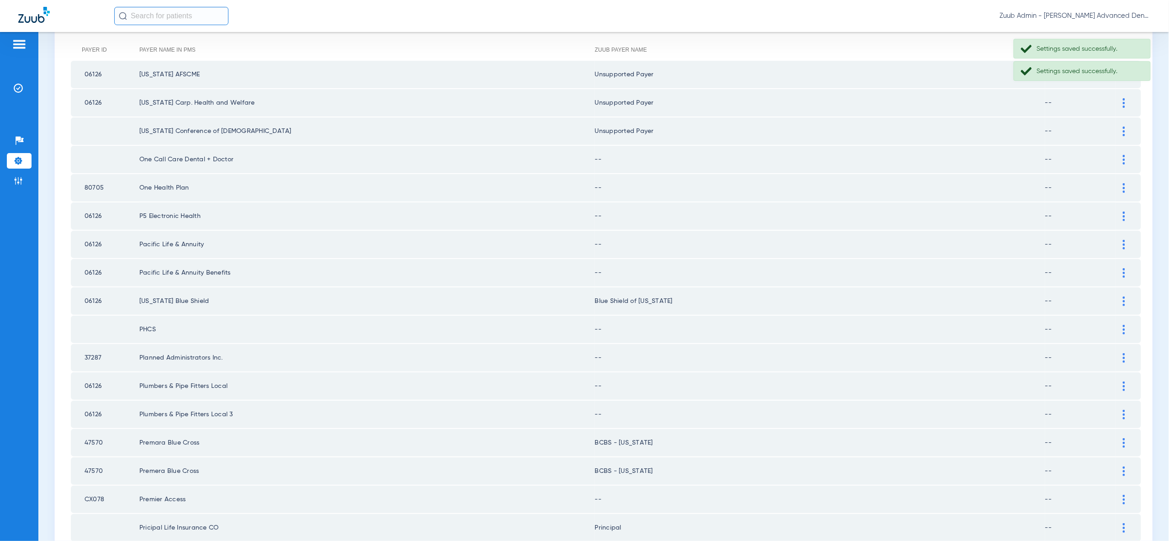
scroll to position [109, 0]
click at [1122, 156] on div at bounding box center [1124, 158] width 16 height 10
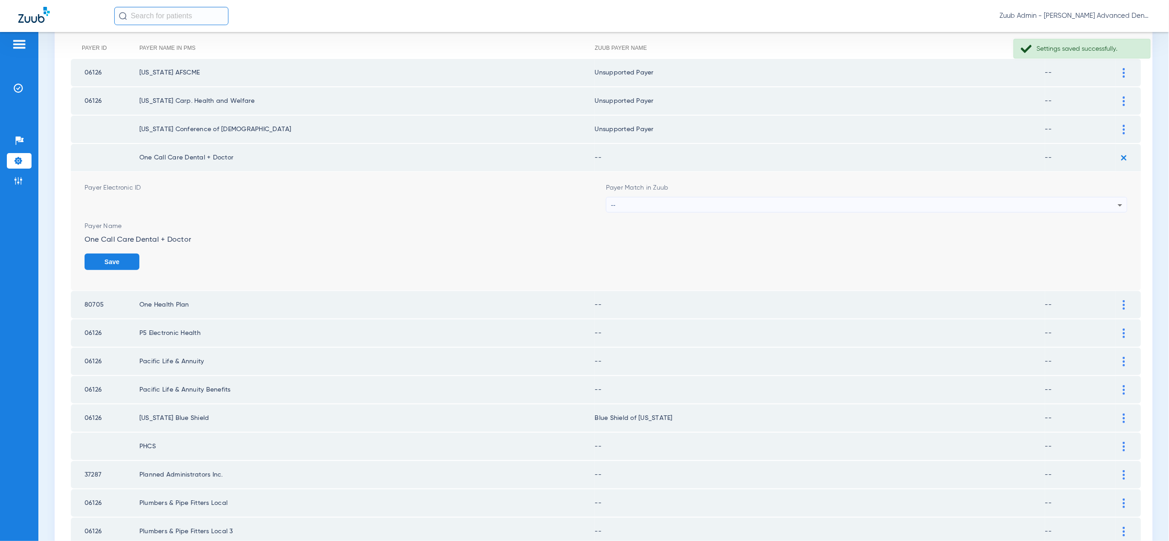
click at [1115, 210] on form "Payer Electronic ID Payer Match in Zuub -- Payer Name One Call Care Dental + Do…" at bounding box center [606, 231] width 1043 height 119
click at [1112, 201] on div "--" at bounding box center [864, 205] width 507 height 16
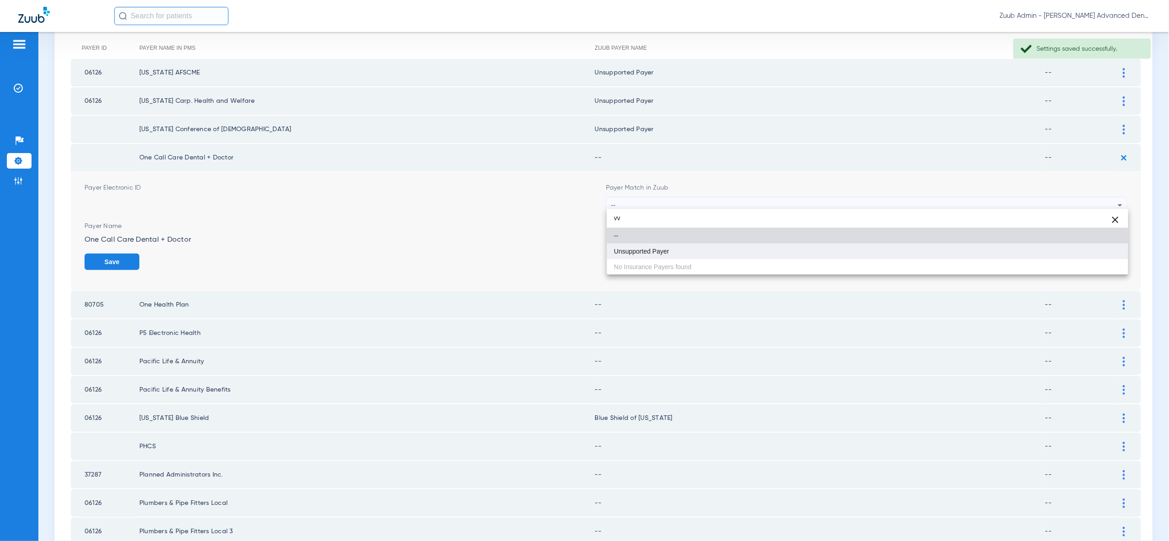
type input "vv"
click at [1108, 255] on mat-option "Unsupported Payer" at bounding box center [867, 252] width 521 height 16
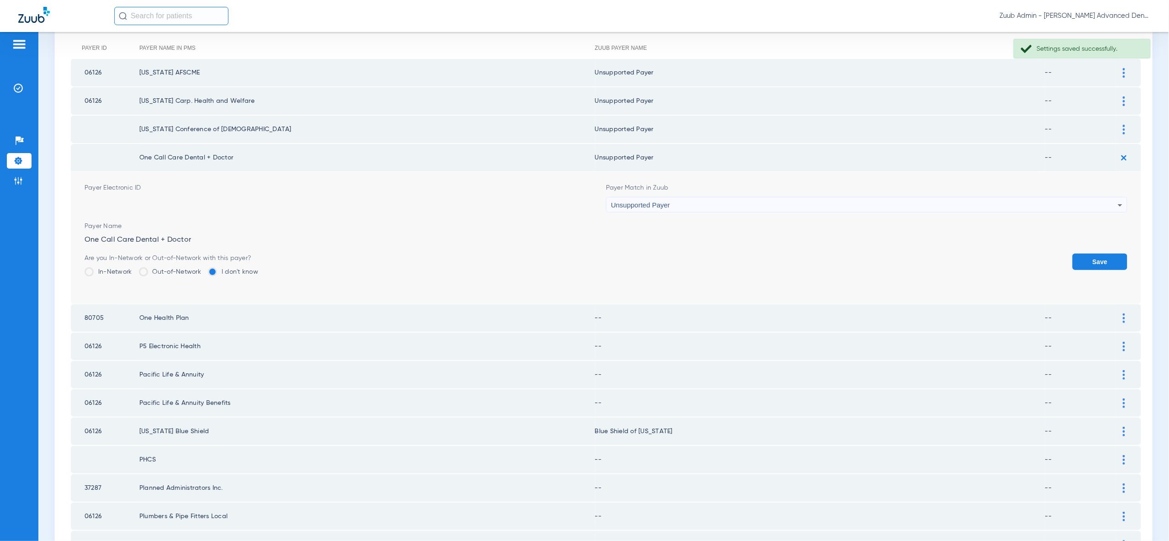
drag, startPoint x: 1108, startPoint y: 256, endPoint x: 1115, endPoint y: 223, distance: 33.6
click at [1108, 256] on button "Save" at bounding box center [1099, 262] width 55 height 16
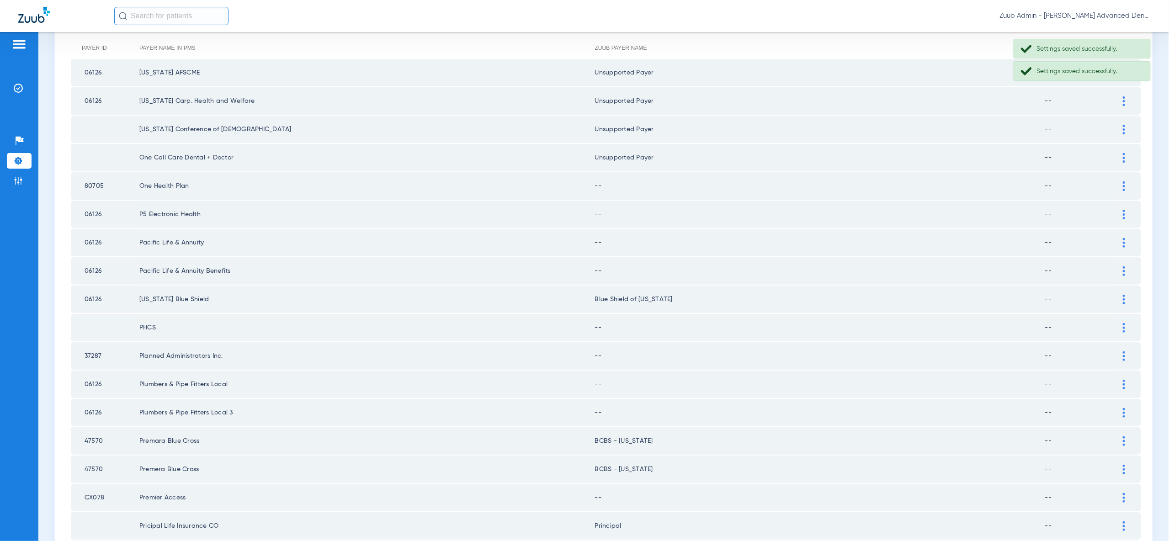
click at [1123, 184] on img at bounding box center [1123, 186] width 2 height 10
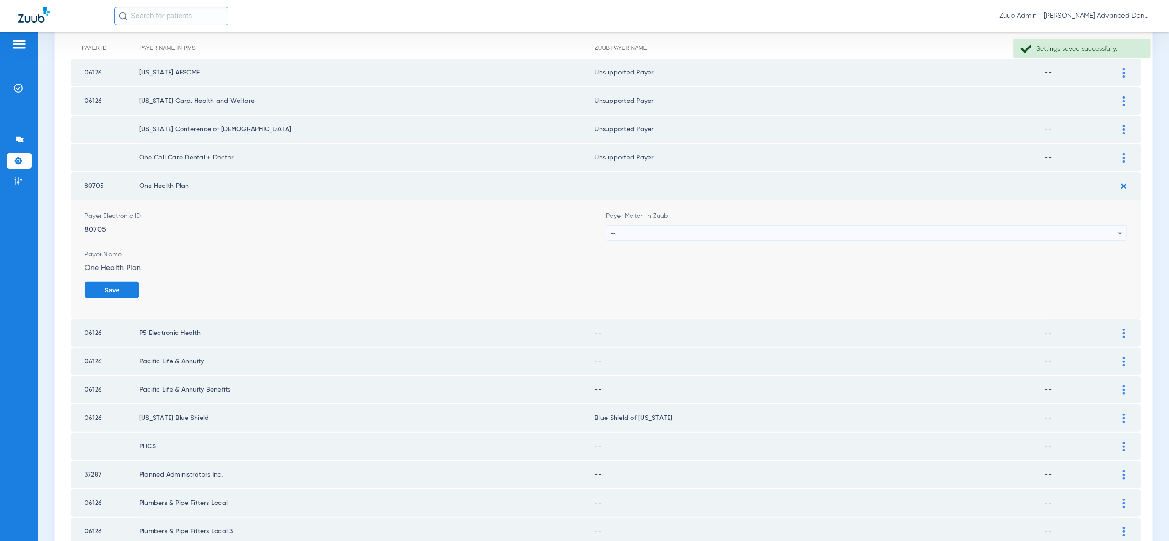
click at [1113, 226] on div "--" at bounding box center [864, 234] width 507 height 16
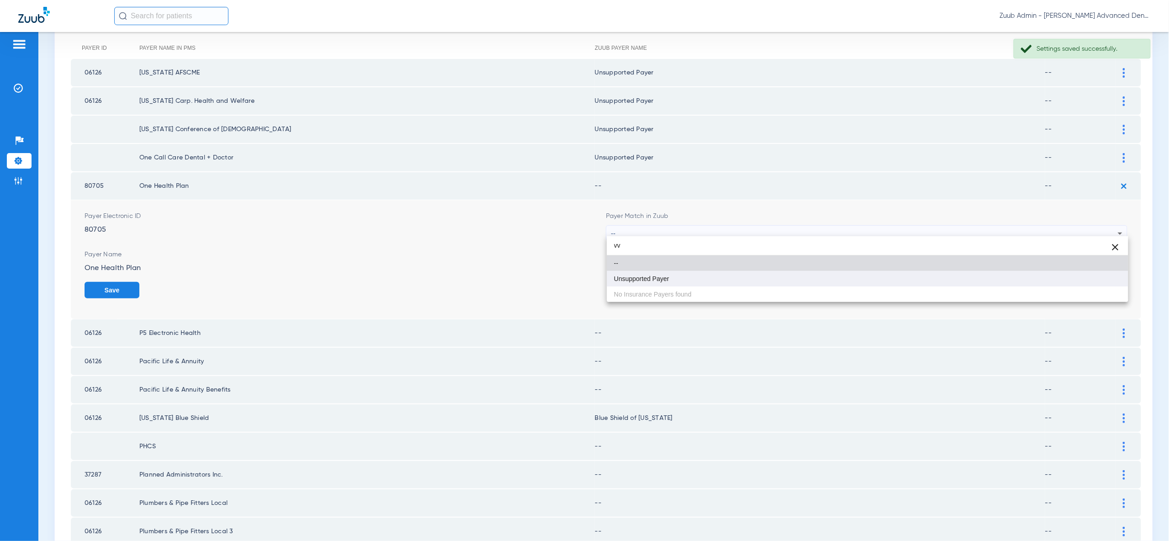
type input "vv"
click at [1108, 285] on mat-option "Unsupported Payer" at bounding box center [867, 279] width 521 height 16
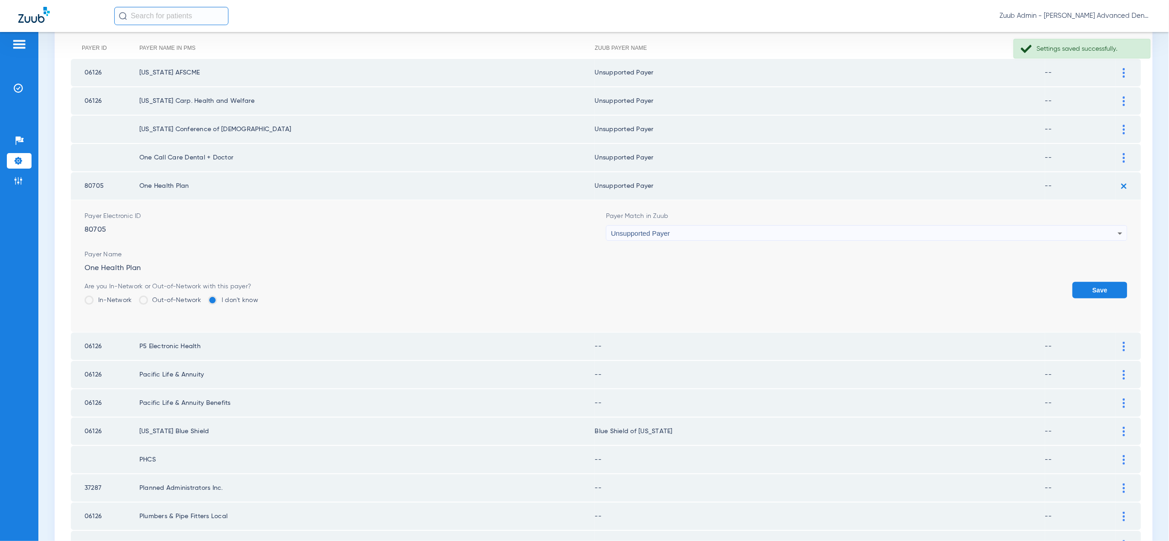
click at [1095, 230] on div "Unsupported Payer" at bounding box center [864, 234] width 507 height 16
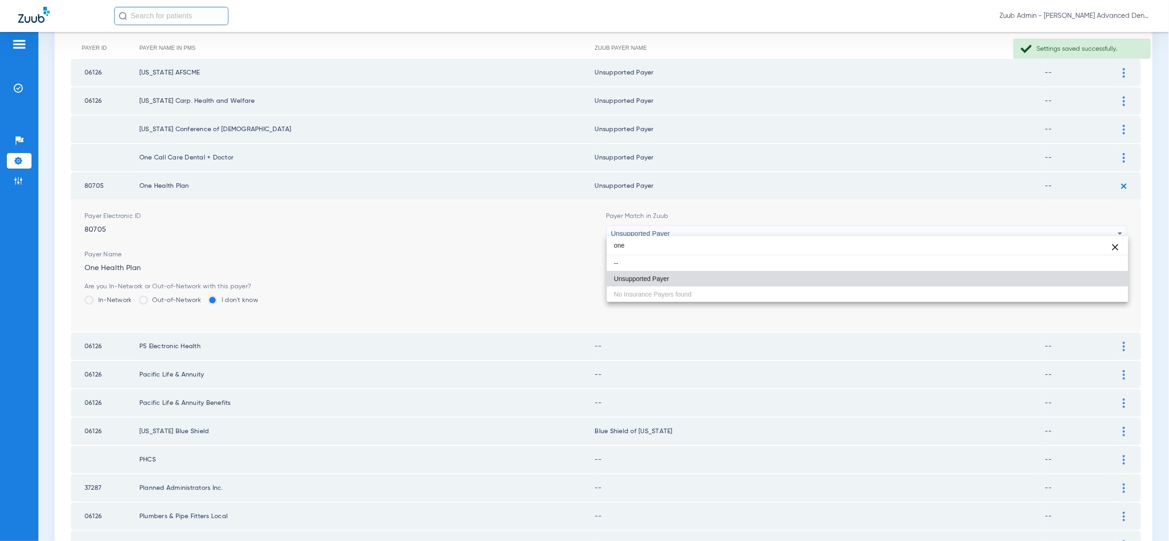
scroll to position [0, 0]
type input "one he"
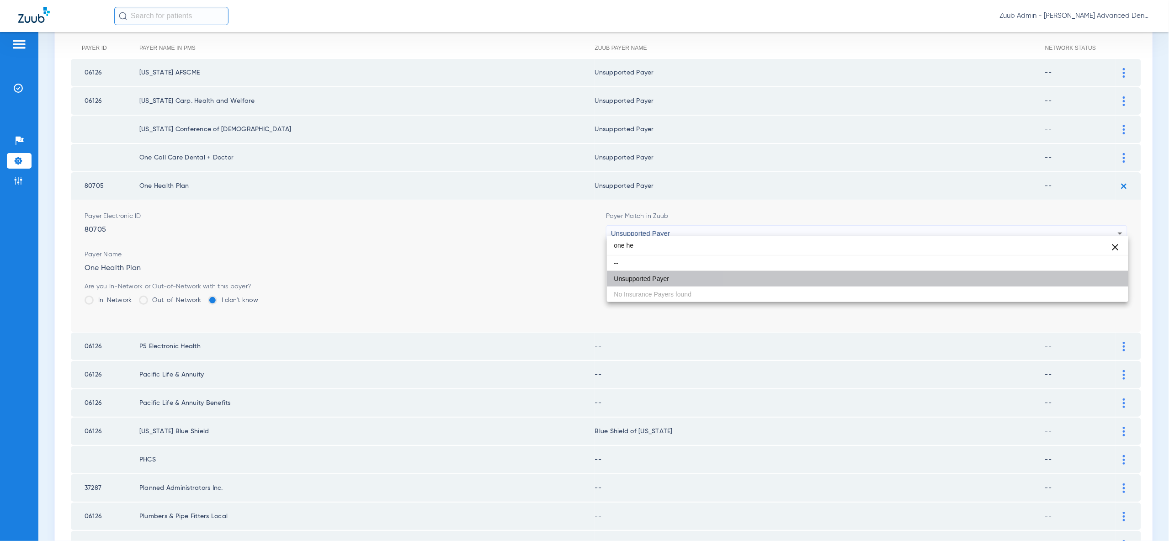
click at [1098, 280] on mat-option "Unsupported Payer" at bounding box center [867, 279] width 521 height 16
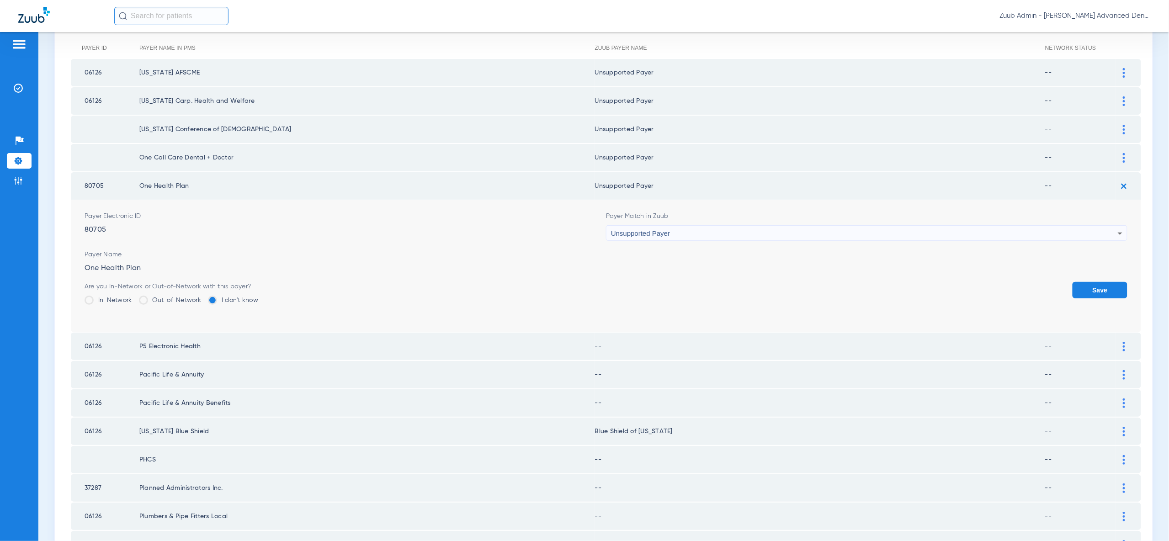
click at [1101, 287] on button "Save" at bounding box center [1099, 290] width 55 height 16
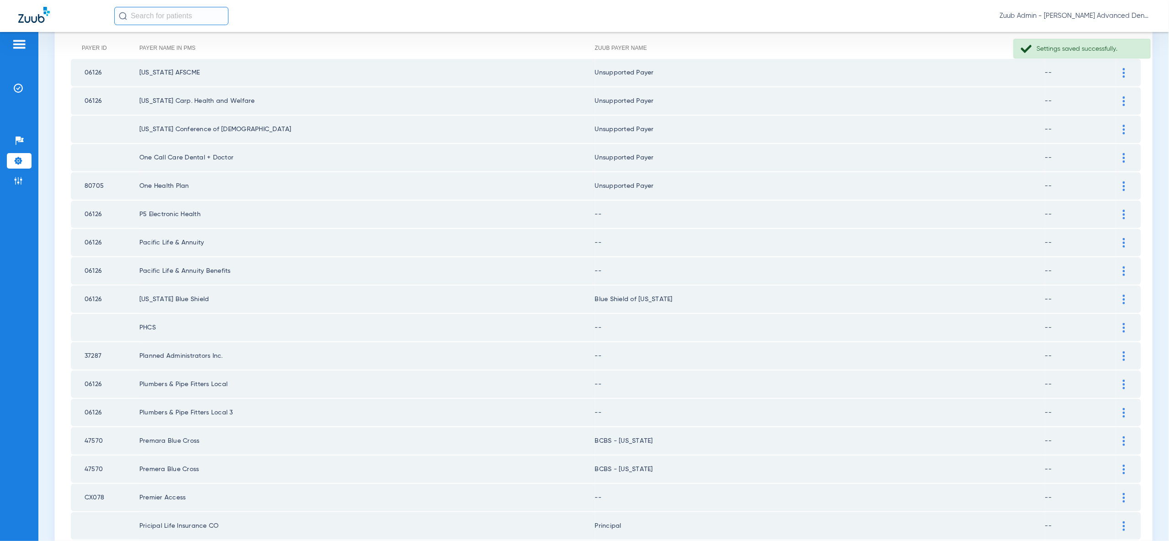
click at [1124, 210] on img at bounding box center [1123, 215] width 2 height 10
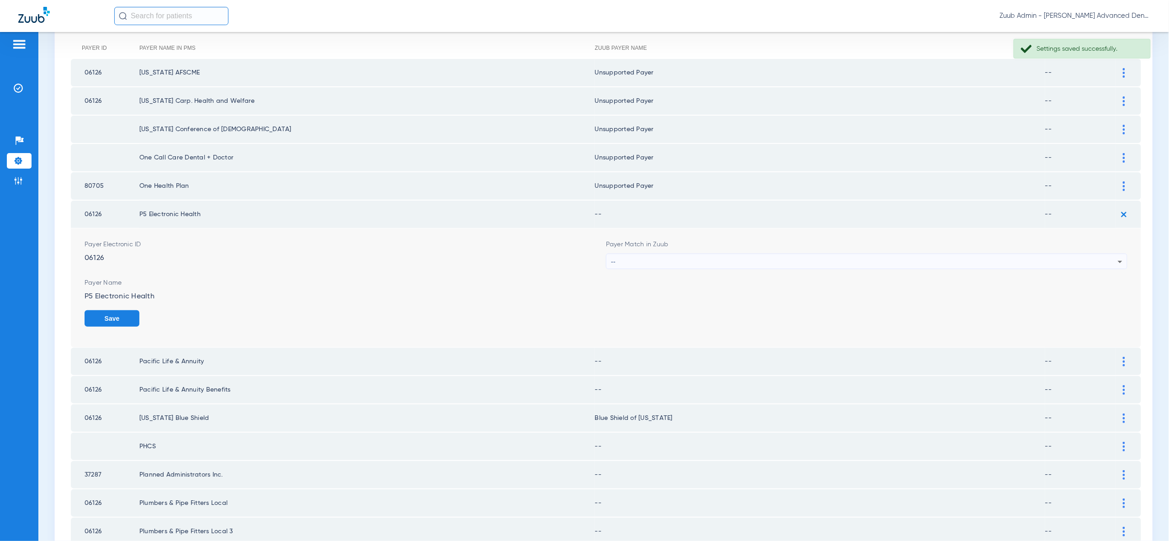
click at [1108, 257] on div "--" at bounding box center [864, 262] width 507 height 16
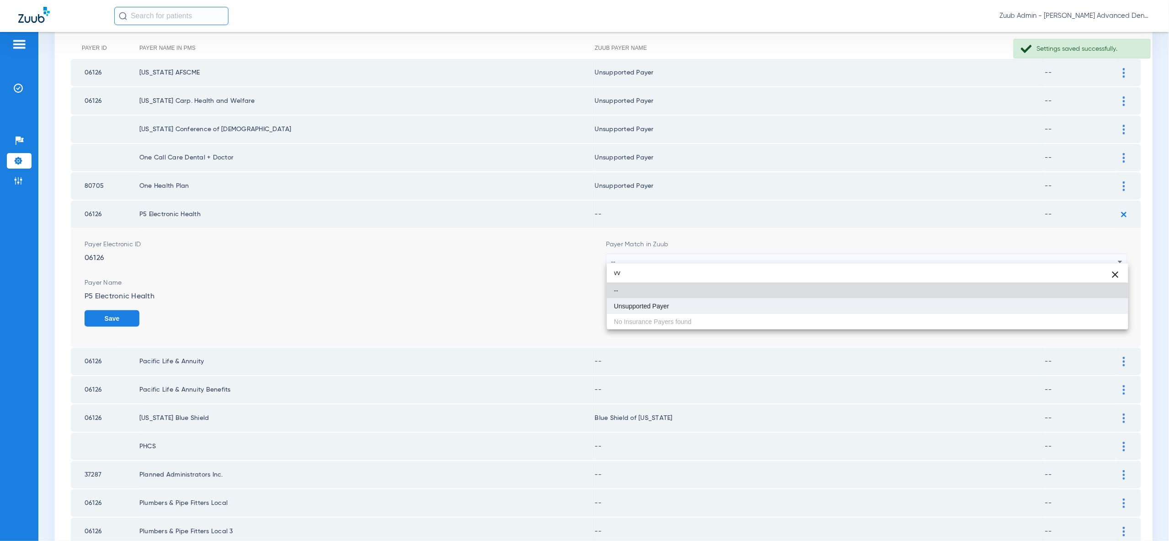
type input "vv"
click at [1107, 305] on mat-option "Unsupported Payer" at bounding box center [867, 306] width 521 height 16
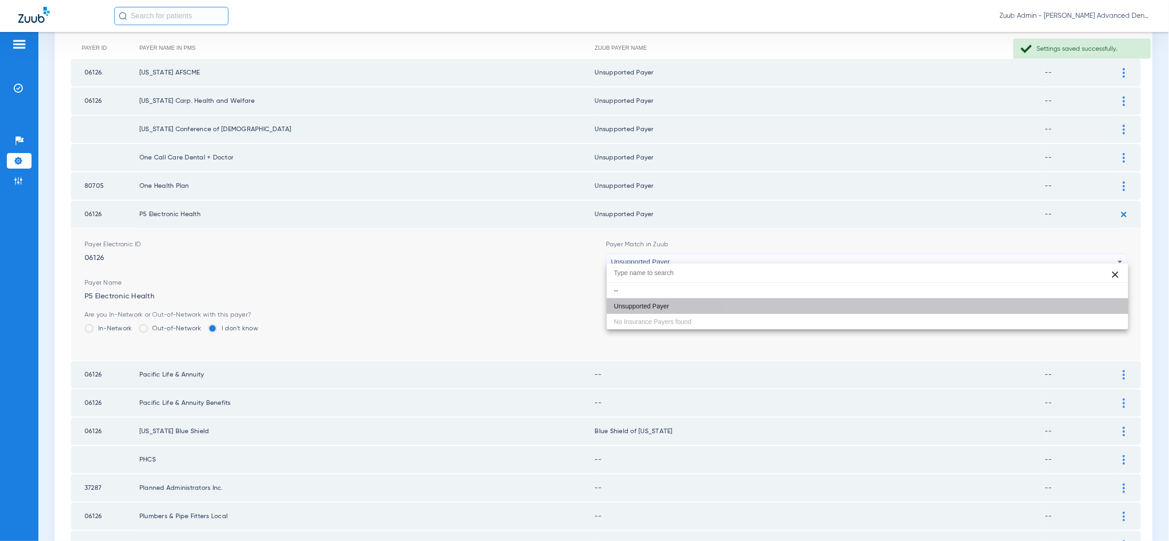
click at [1107, 310] on button "Save" at bounding box center [1099, 318] width 55 height 16
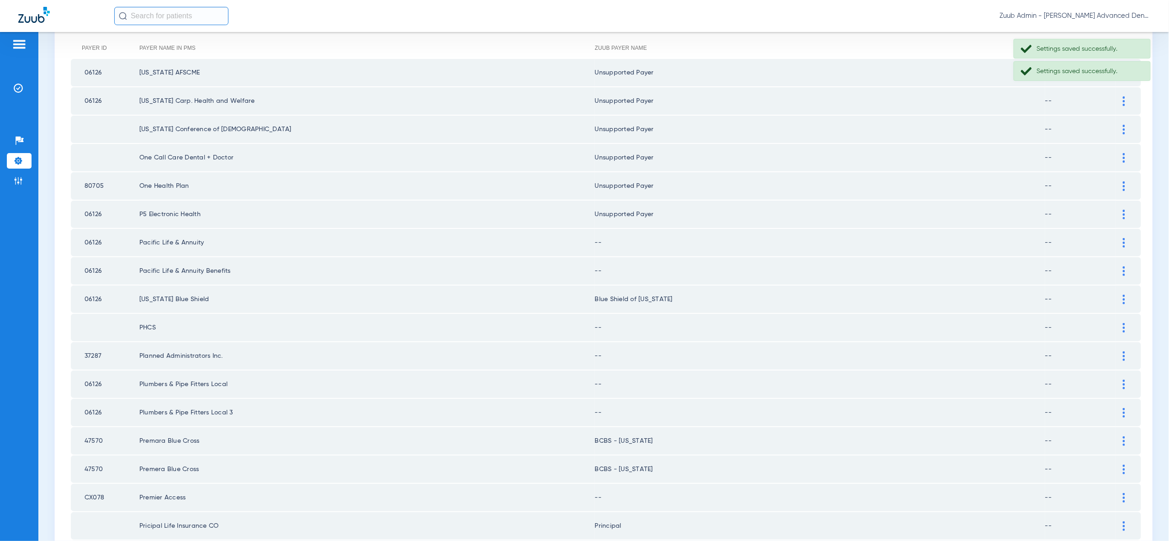
click at [1123, 230] on td at bounding box center [1128, 242] width 25 height 27
click at [1126, 239] on div at bounding box center [1124, 243] width 16 height 10
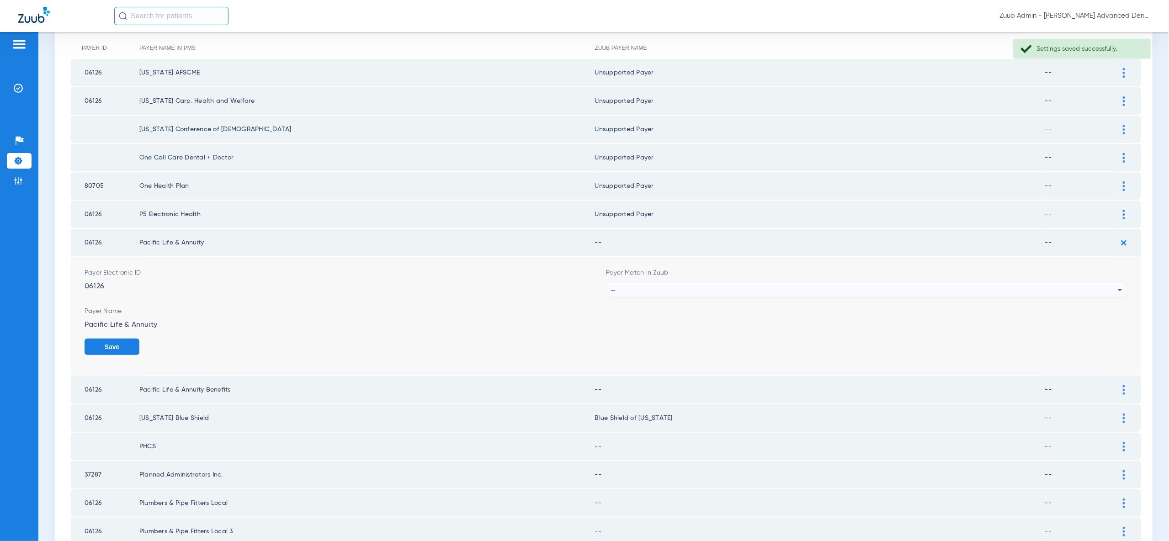
click at [1113, 284] on div "--" at bounding box center [864, 290] width 507 height 16
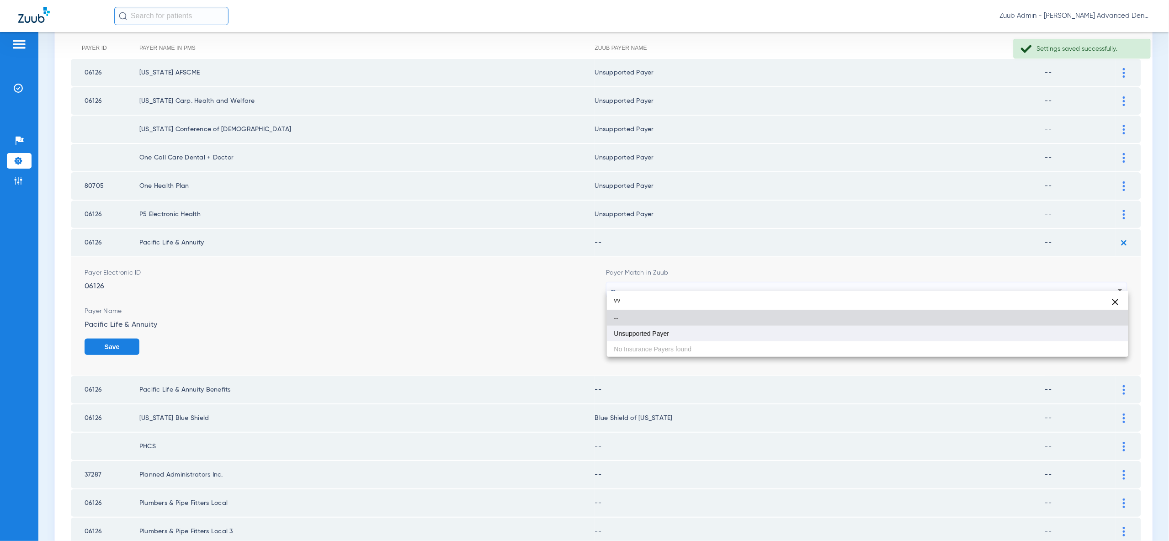
type input "vv"
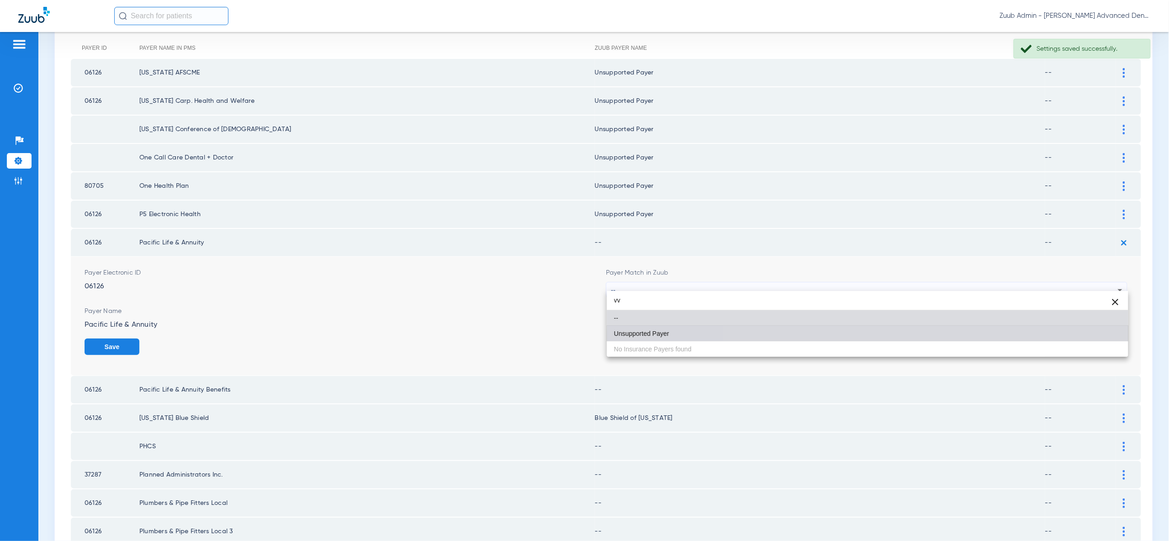
click at [1108, 339] on mat-option "Unsupported Payer" at bounding box center [867, 334] width 521 height 16
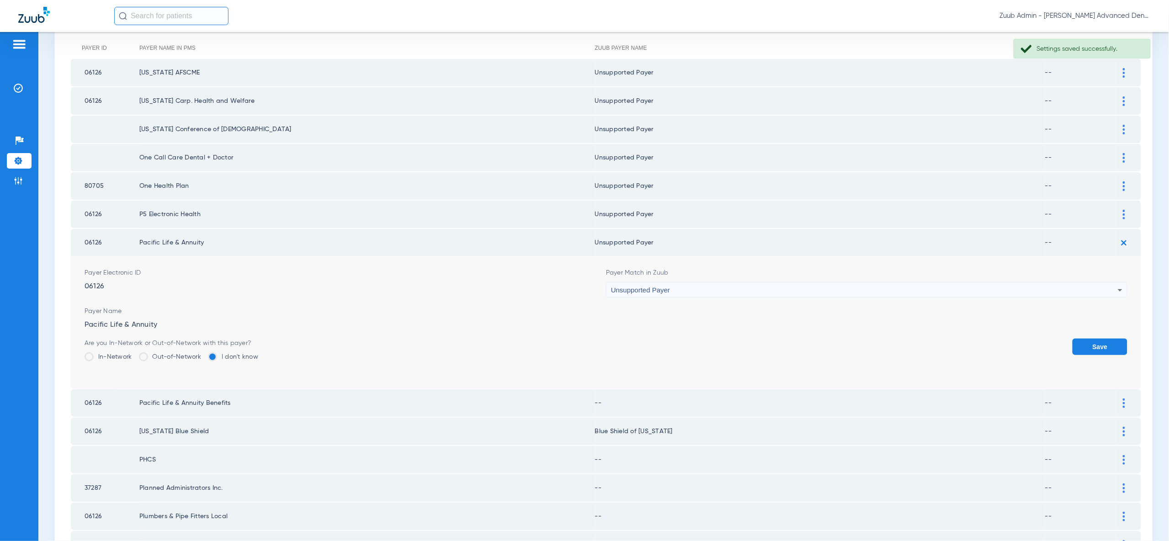
click at [1108, 339] on button "Save" at bounding box center [1099, 347] width 55 height 16
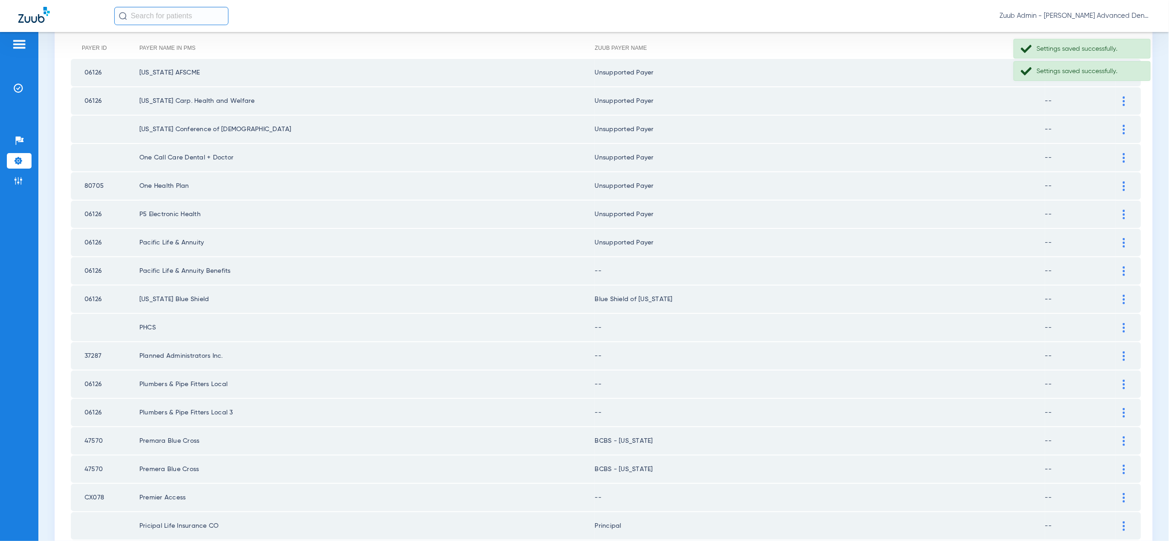
click at [1120, 266] on div at bounding box center [1124, 271] width 16 height 10
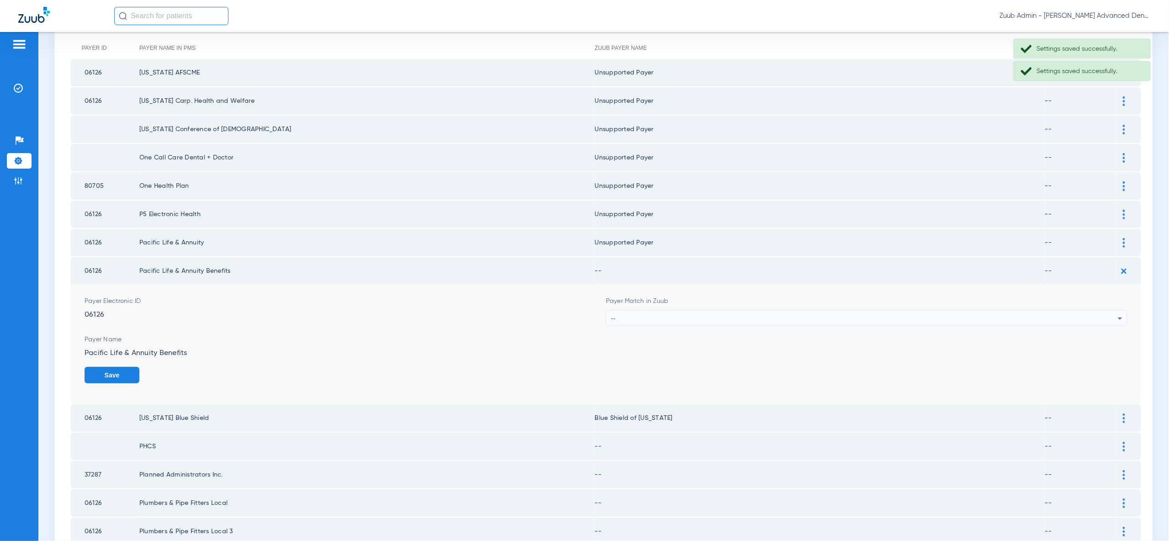
click at [1108, 311] on div "--" at bounding box center [864, 319] width 507 height 16
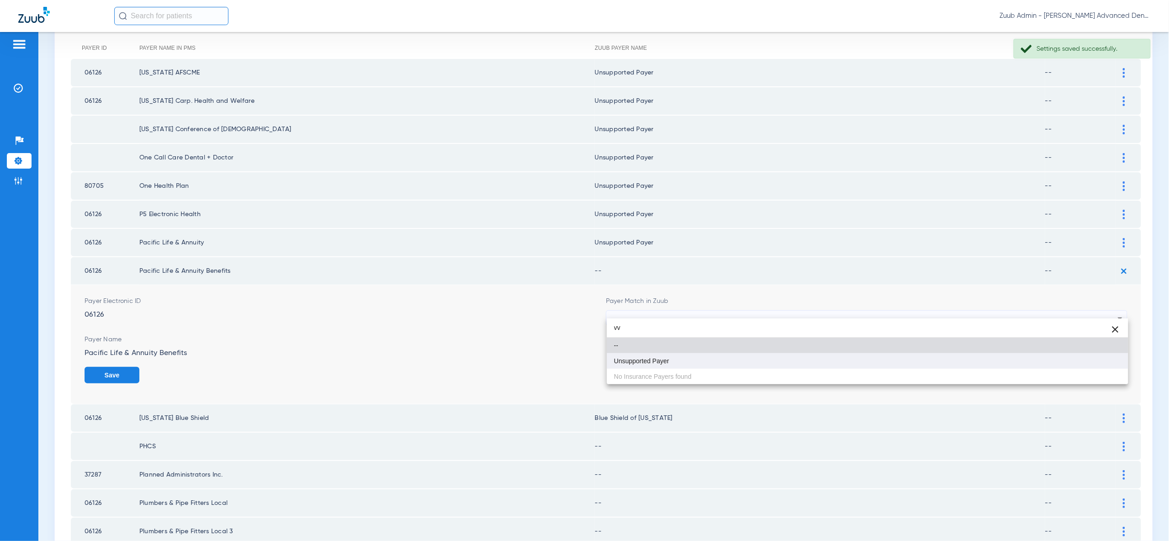
type input "vv"
click at [1106, 361] on mat-option "Unsupported Payer" at bounding box center [867, 361] width 521 height 16
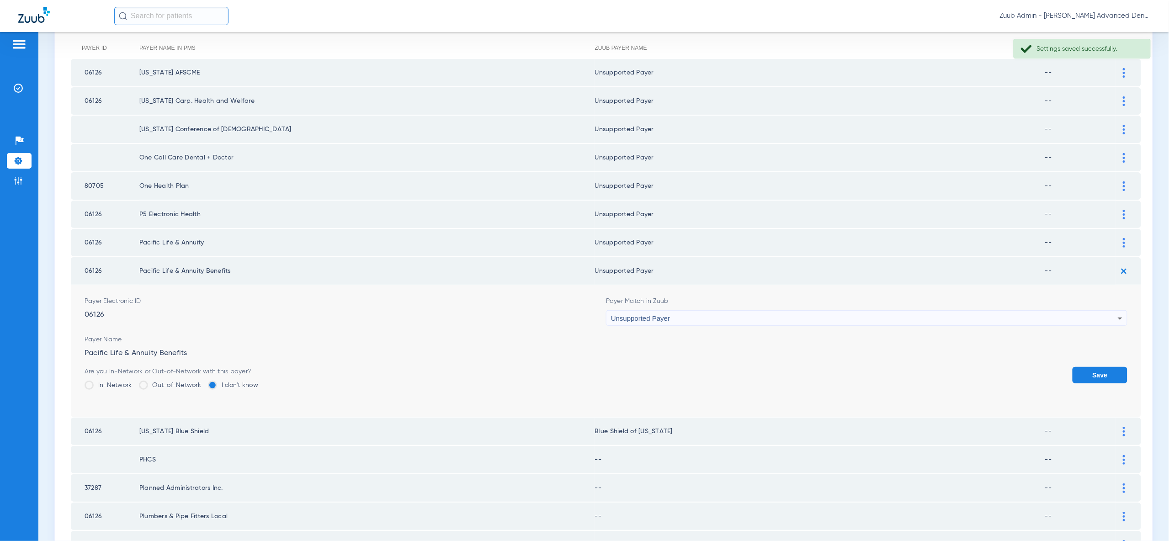
click at [1100, 367] on button "Save" at bounding box center [1099, 375] width 55 height 16
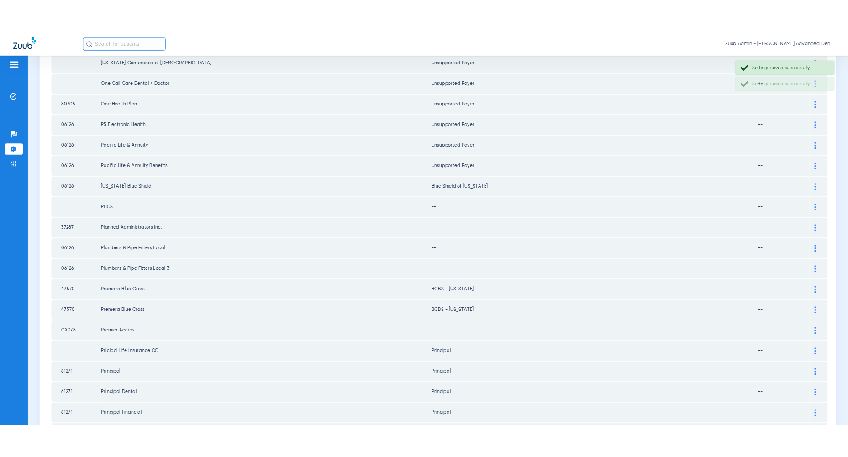
scroll to position [194, 0]
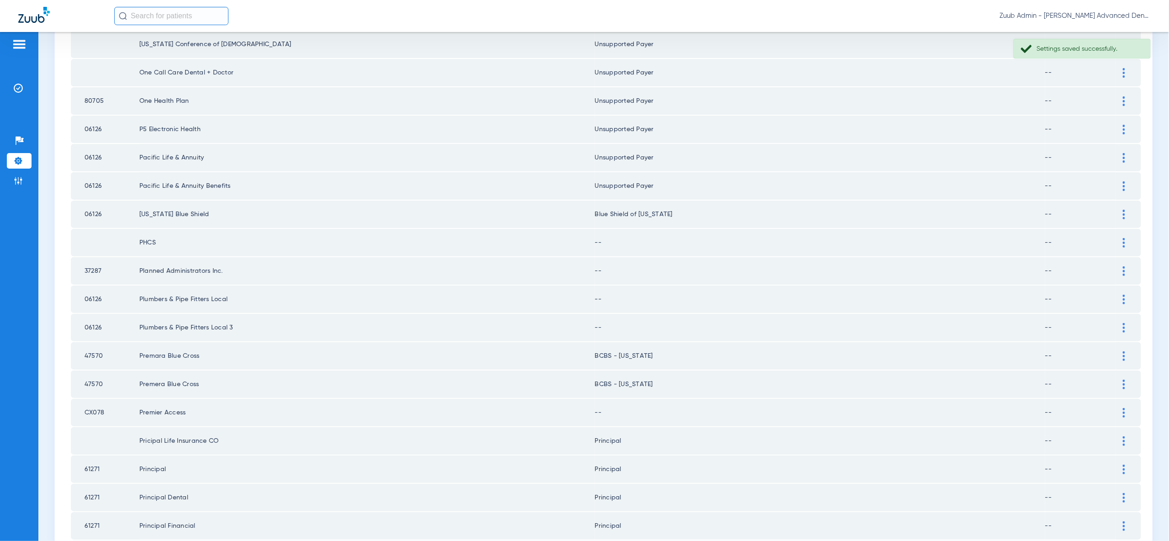
click at [1122, 238] on img at bounding box center [1123, 243] width 2 height 10
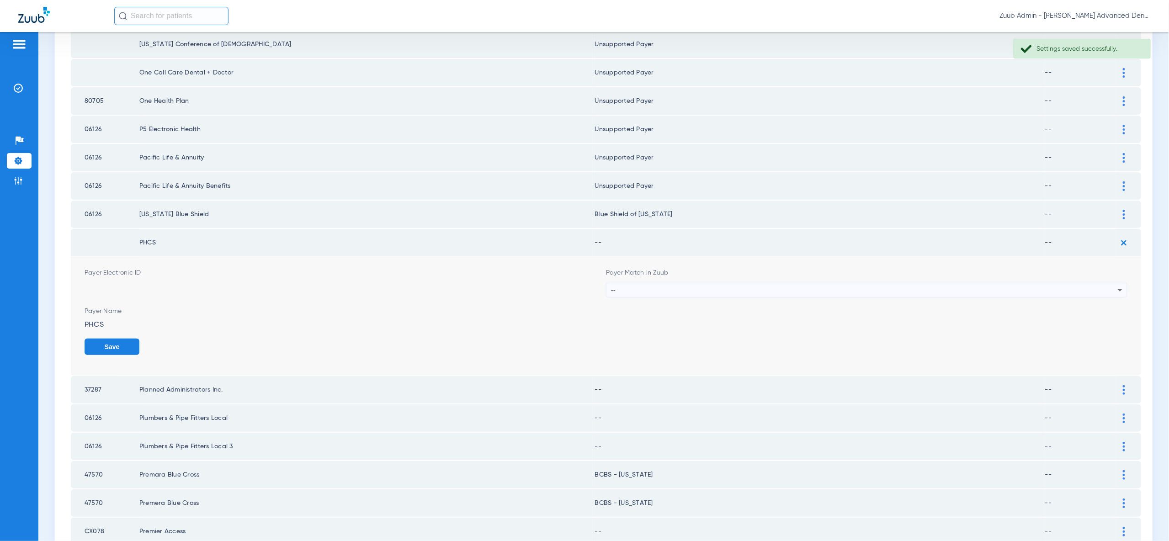
click at [1114, 285] on icon at bounding box center [1119, 290] width 11 height 11
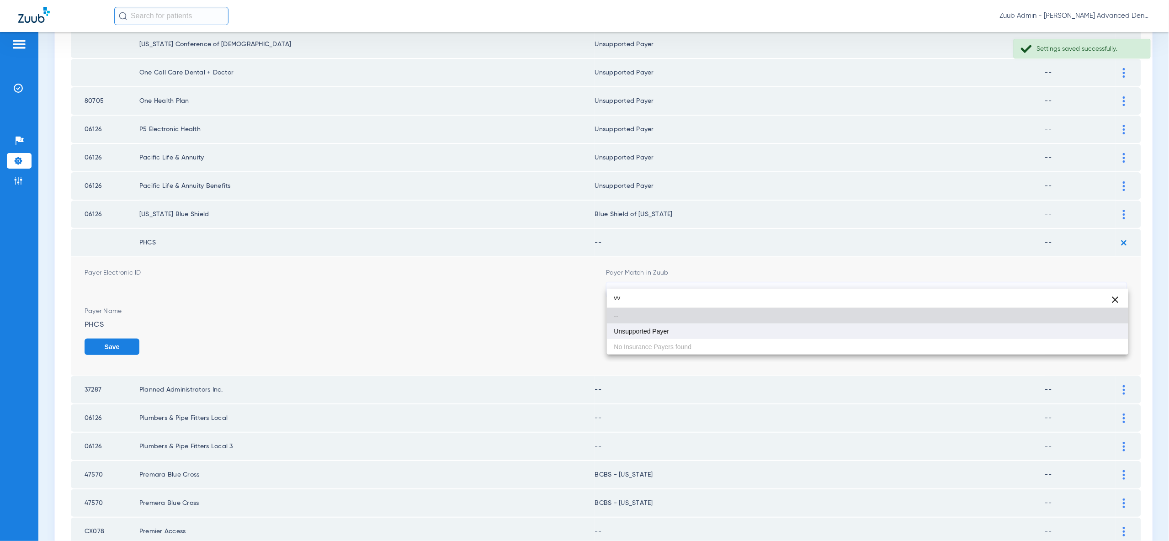
type input "vv"
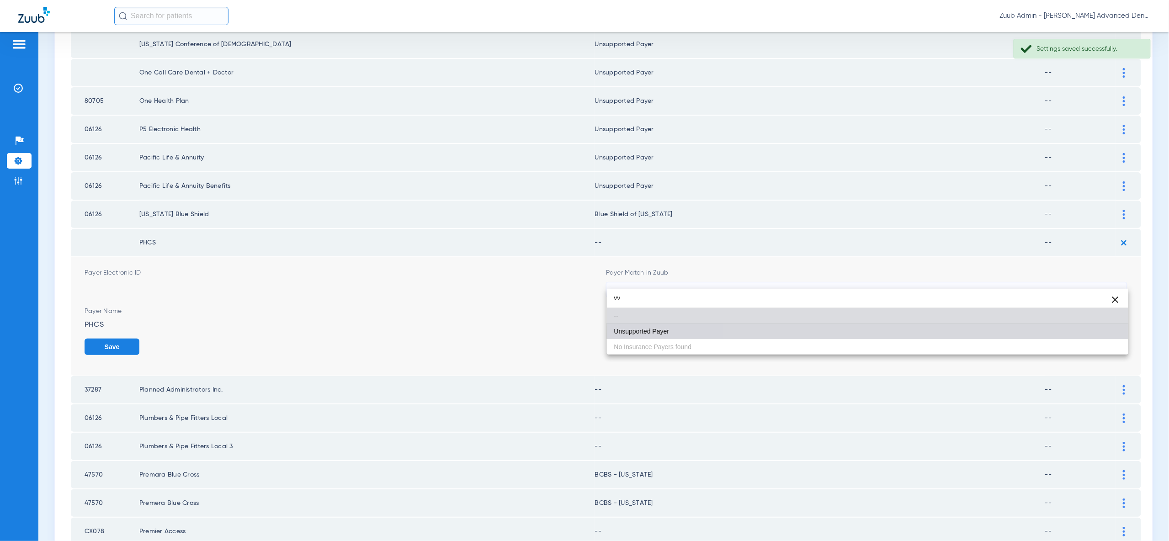
click at [1100, 337] on mat-option "Unsupported Payer" at bounding box center [867, 331] width 521 height 16
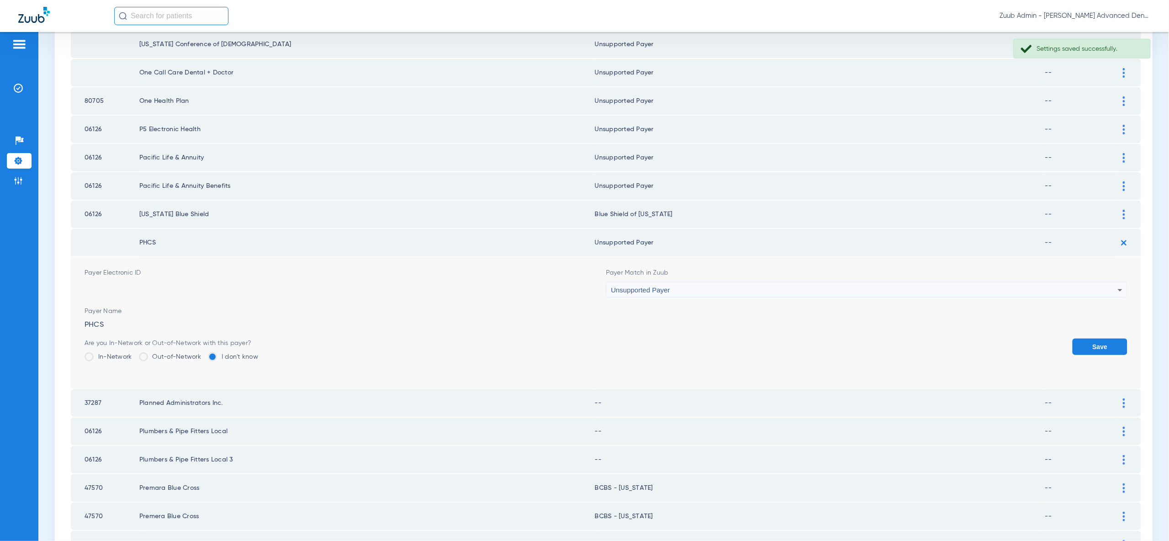
click at [1100, 340] on button "Save" at bounding box center [1099, 347] width 55 height 16
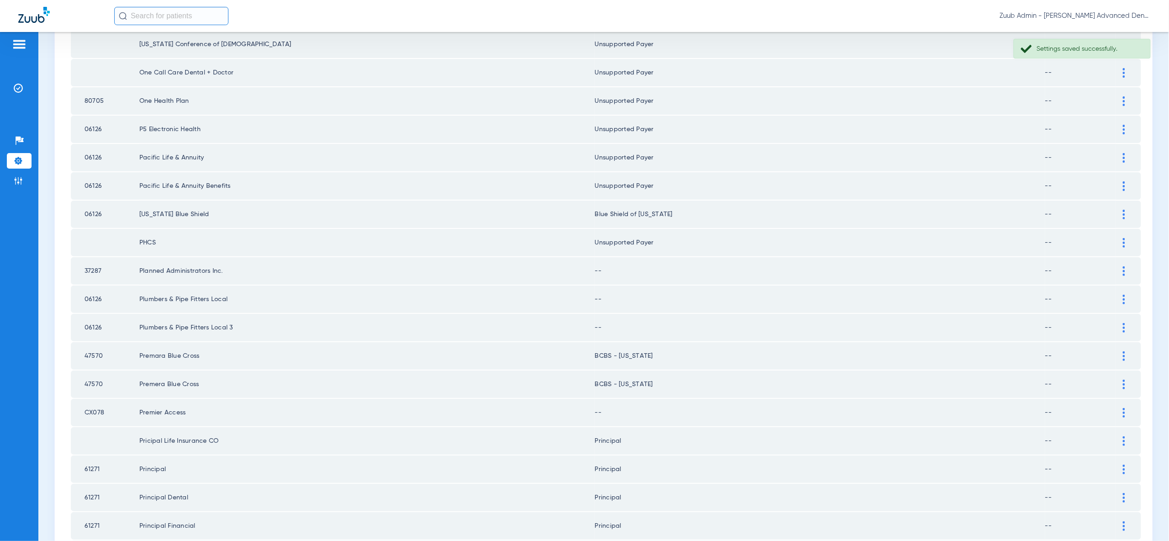
click at [1122, 266] on img at bounding box center [1123, 271] width 2 height 10
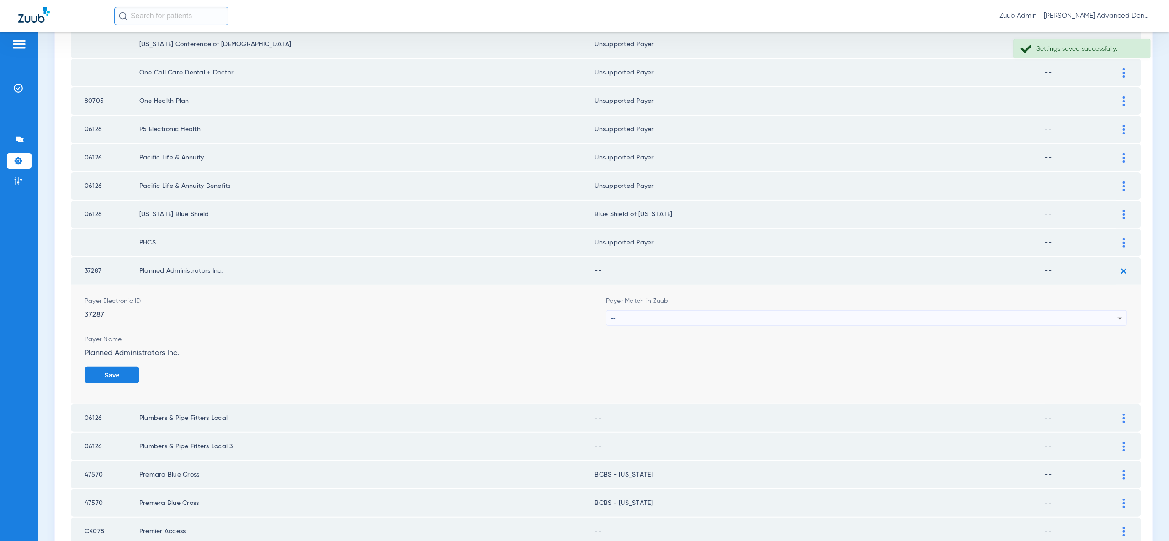
click at [1120, 313] on icon at bounding box center [1119, 318] width 11 height 11
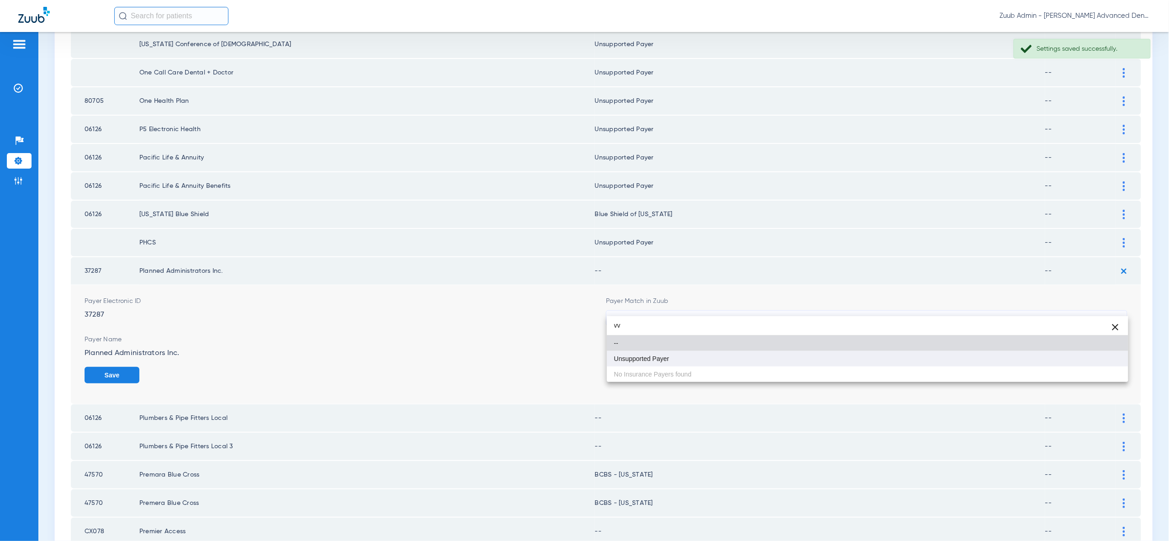
type input "vv"
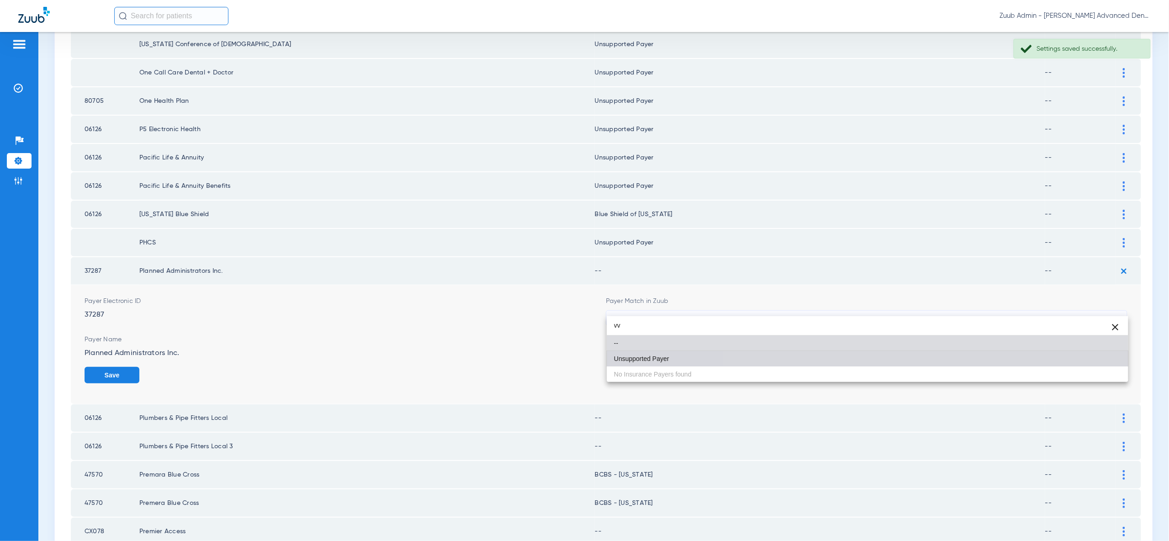
click at [1102, 362] on mat-option "Unsupported Payer" at bounding box center [867, 359] width 521 height 16
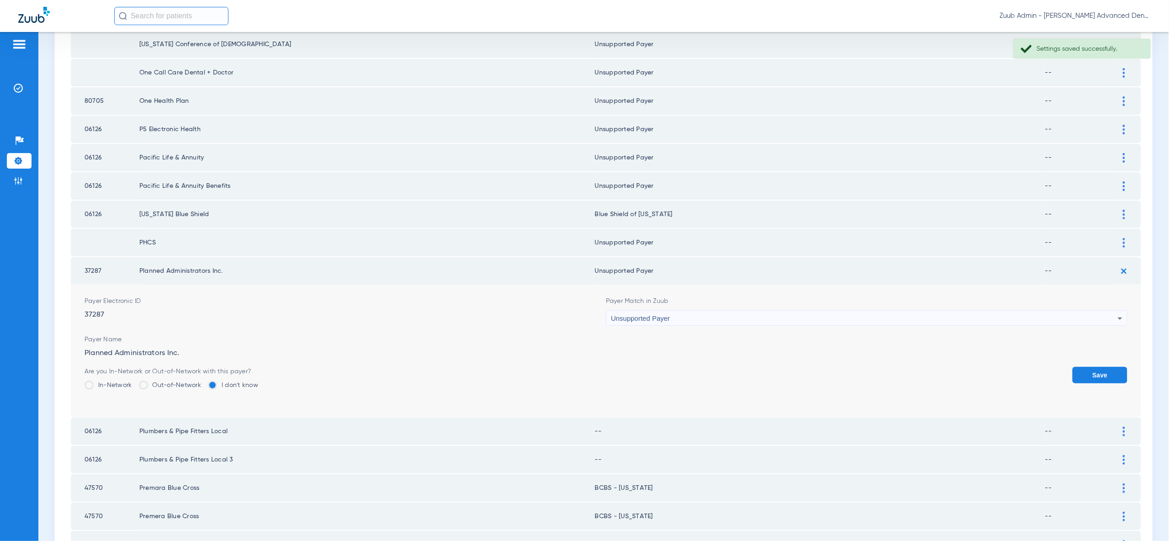
click at [1102, 367] on button "Save" at bounding box center [1099, 375] width 55 height 16
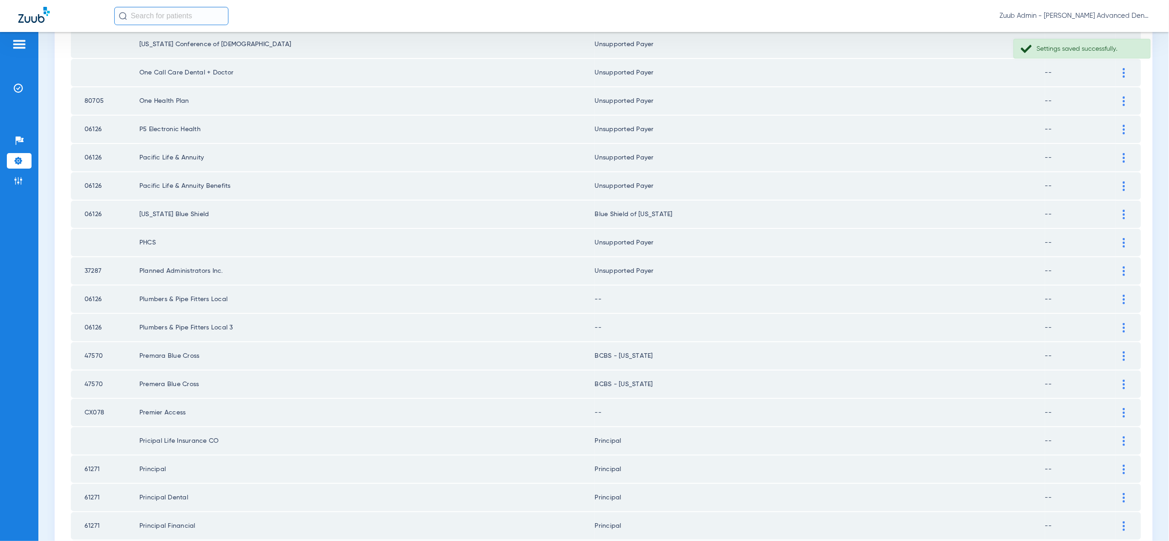
click at [1126, 295] on div at bounding box center [1124, 300] width 16 height 10
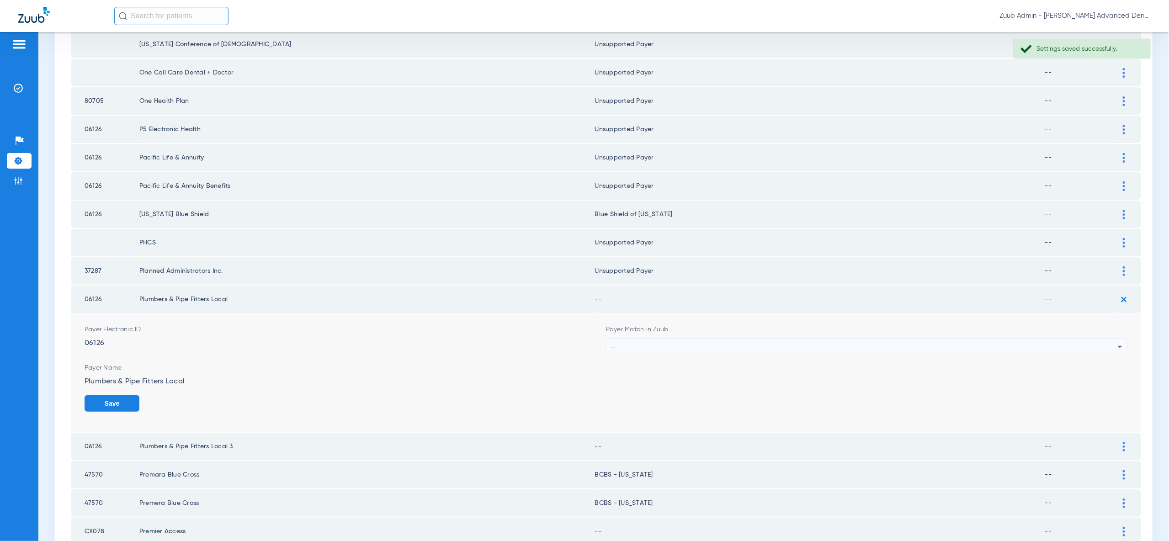
click at [1118, 341] on icon at bounding box center [1119, 346] width 11 height 11
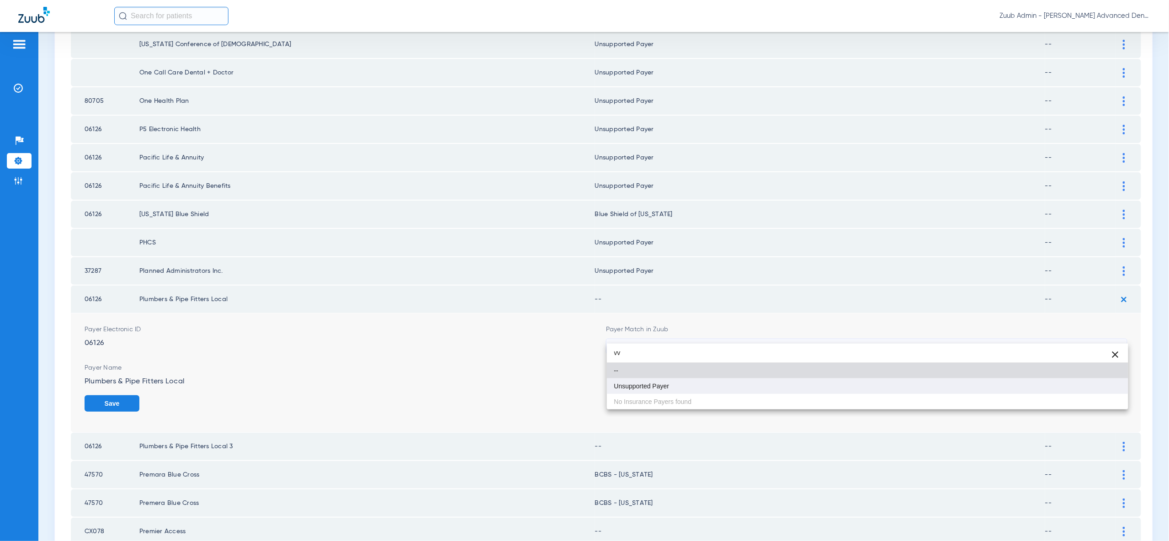
type input "vv"
click at [1097, 392] on mat-option "Unsupported Payer" at bounding box center [867, 386] width 521 height 16
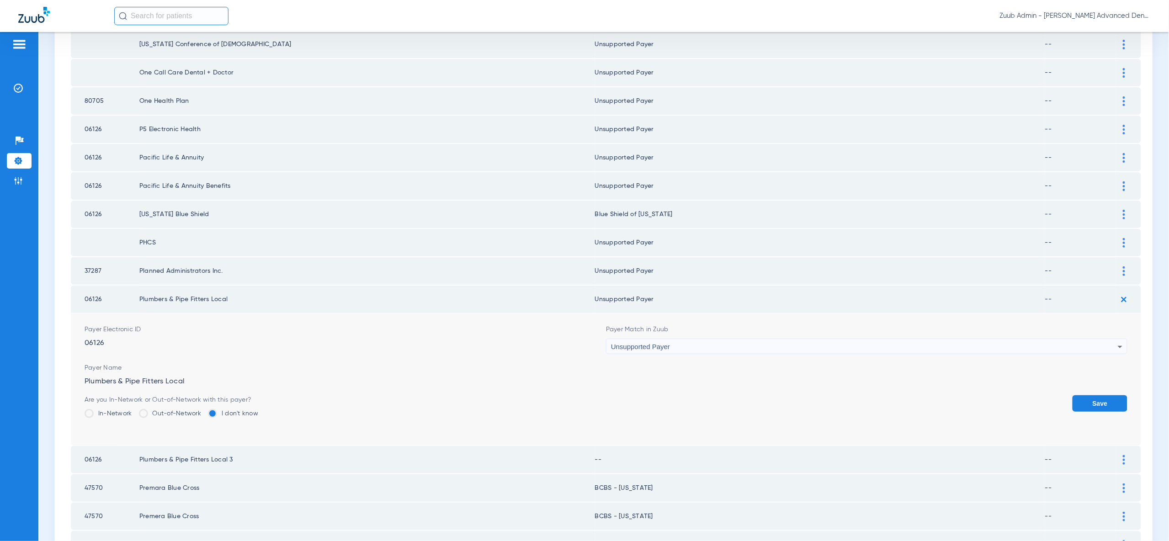
drag, startPoint x: 1097, startPoint y: 392, endPoint x: 1105, endPoint y: 336, distance: 57.2
click at [1097, 395] on button "Save" at bounding box center [1099, 403] width 55 height 16
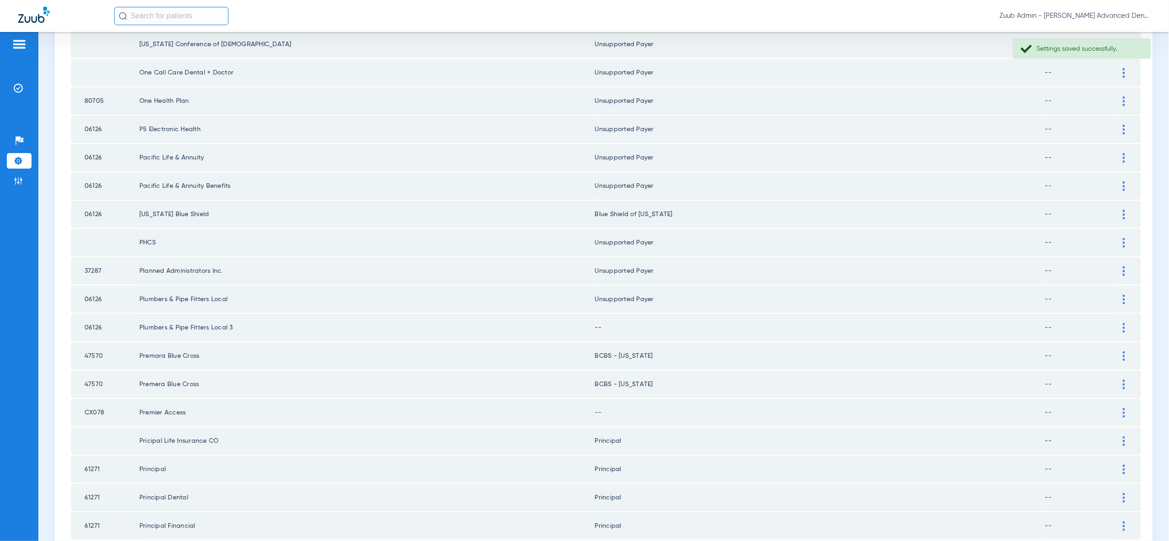
click at [1125, 323] on div at bounding box center [1124, 328] width 16 height 10
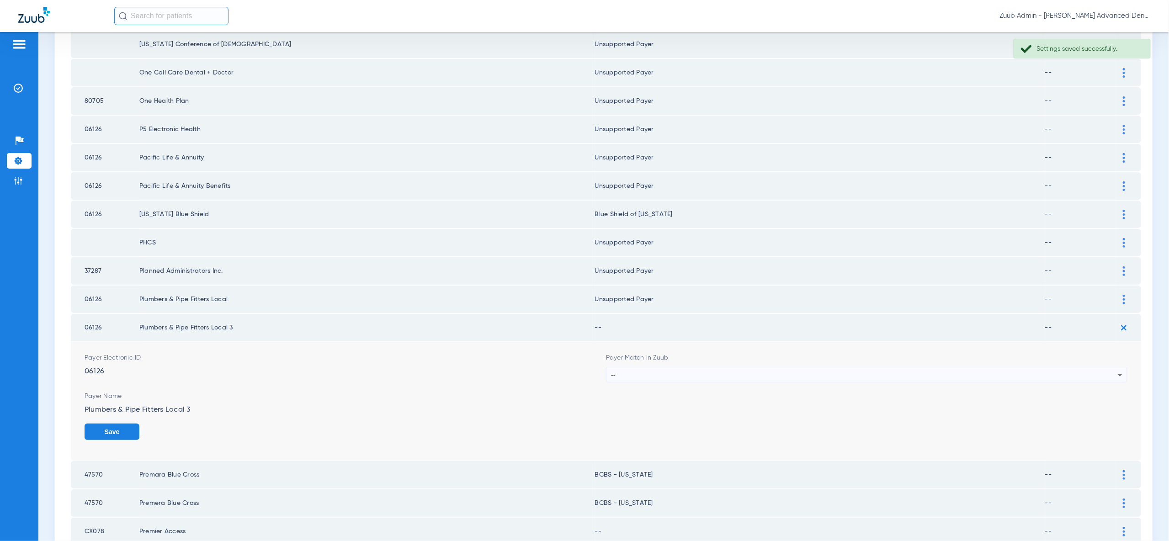
click at [1110, 367] on div "--" at bounding box center [864, 375] width 507 height 16
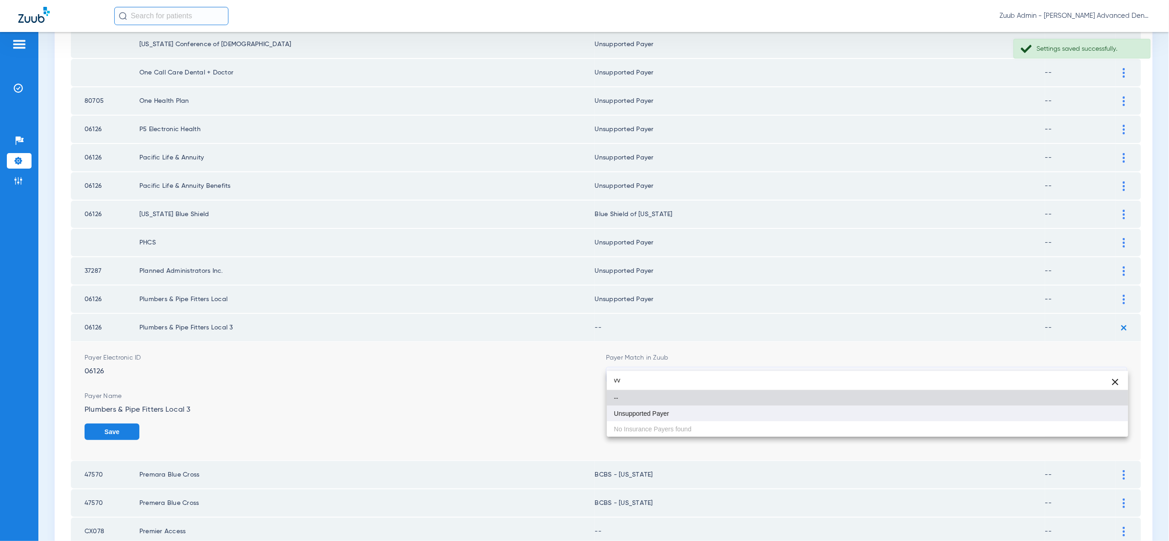
type input "vv"
click at [1100, 413] on mat-option "Unsupported Payer" at bounding box center [867, 414] width 521 height 16
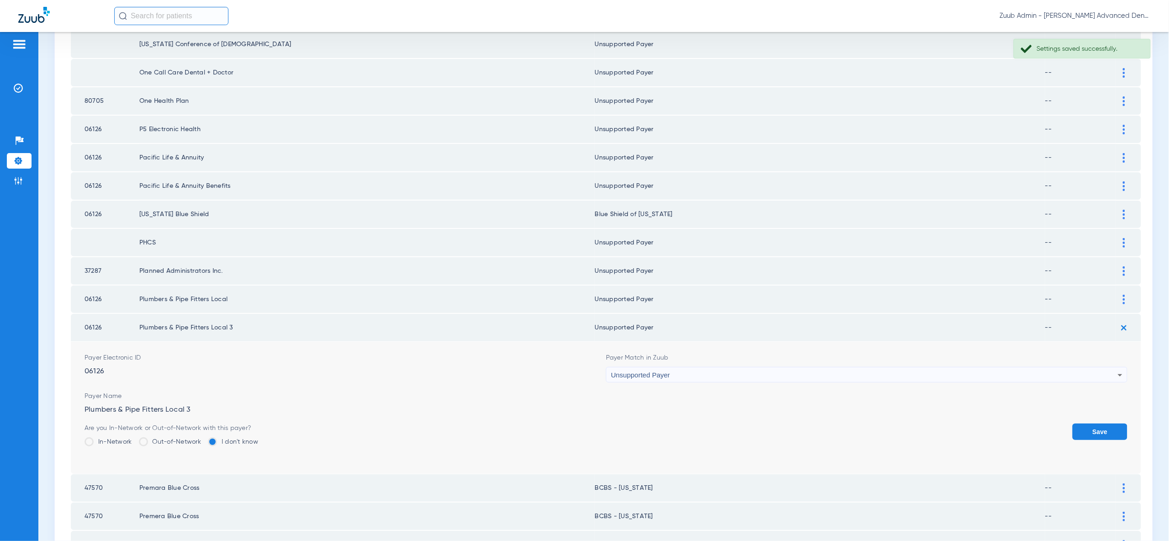
click at [1102, 424] on button "Save" at bounding box center [1099, 432] width 55 height 16
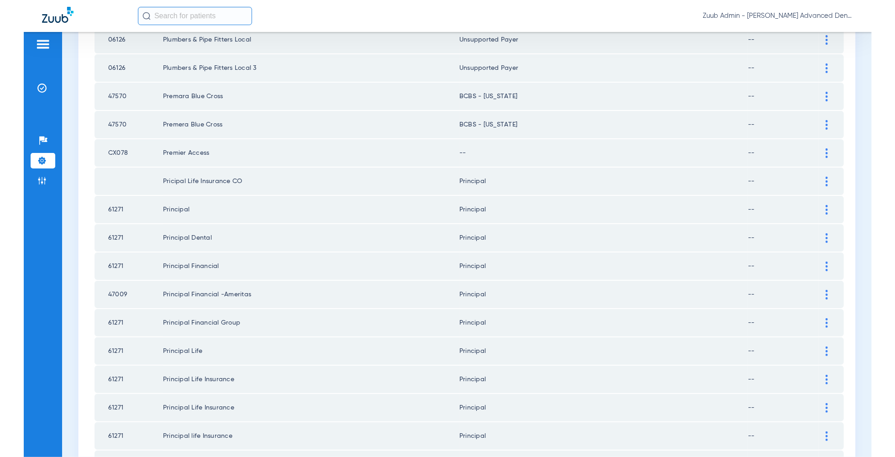
scroll to position [487, 0]
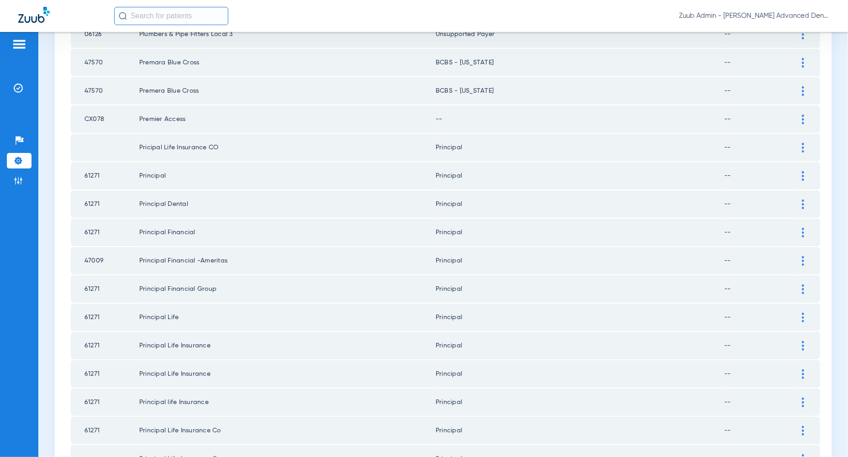
click at [805, 115] on img at bounding box center [803, 120] width 2 height 10
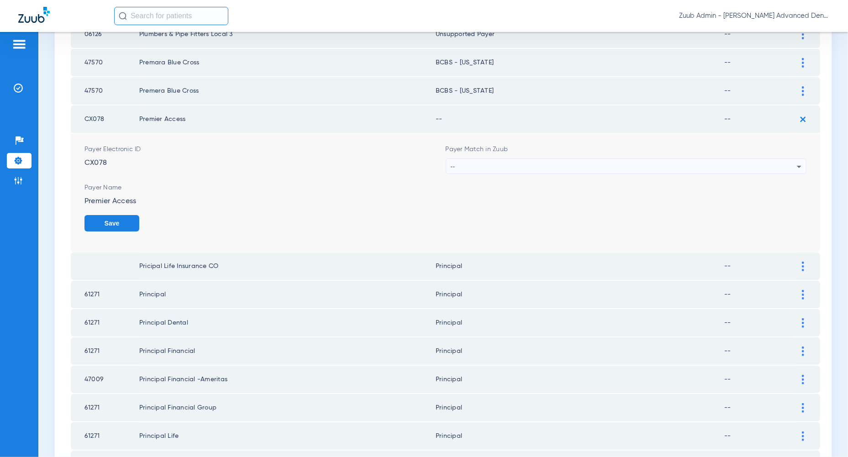
click at [783, 164] on div "--" at bounding box center [624, 167] width 347 height 16
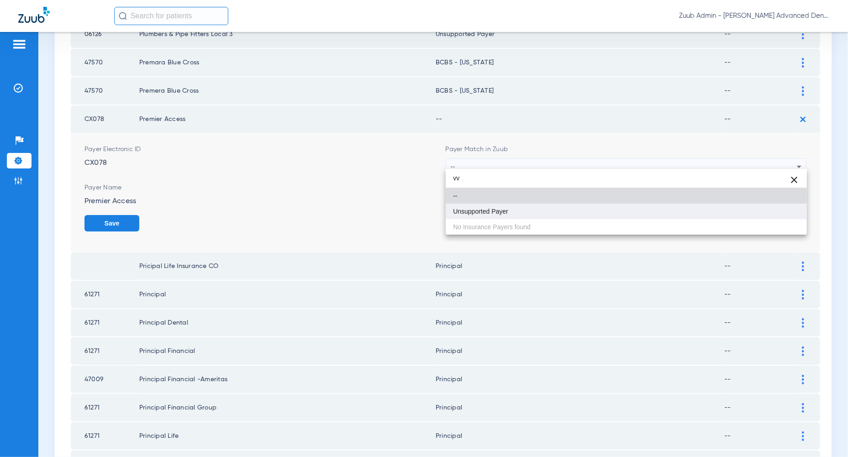
type input "vv"
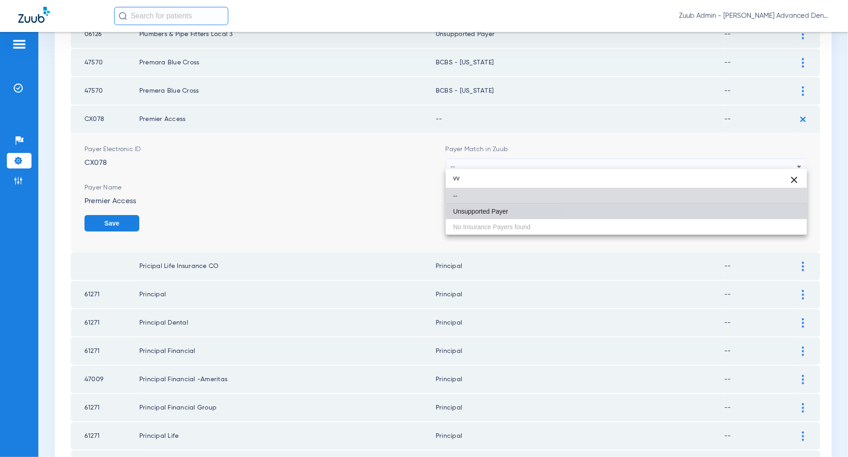
click at [777, 211] on mat-option "Unsupported Payer" at bounding box center [626, 212] width 361 height 16
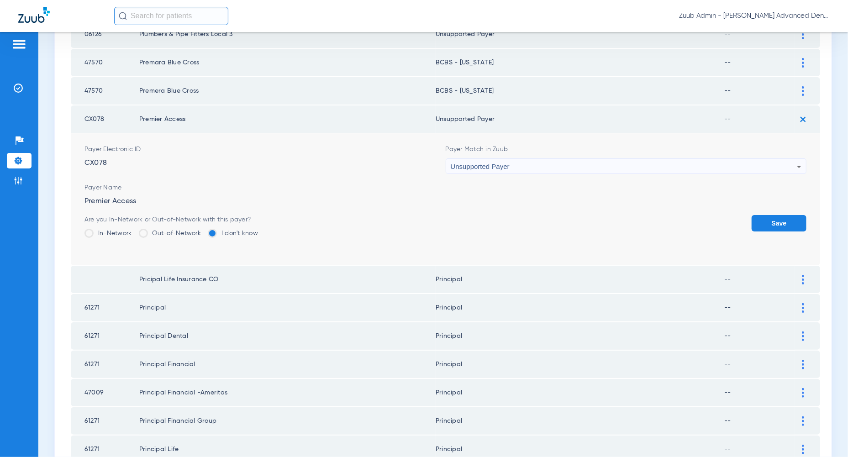
click at [777, 216] on button "Save" at bounding box center [779, 223] width 55 height 16
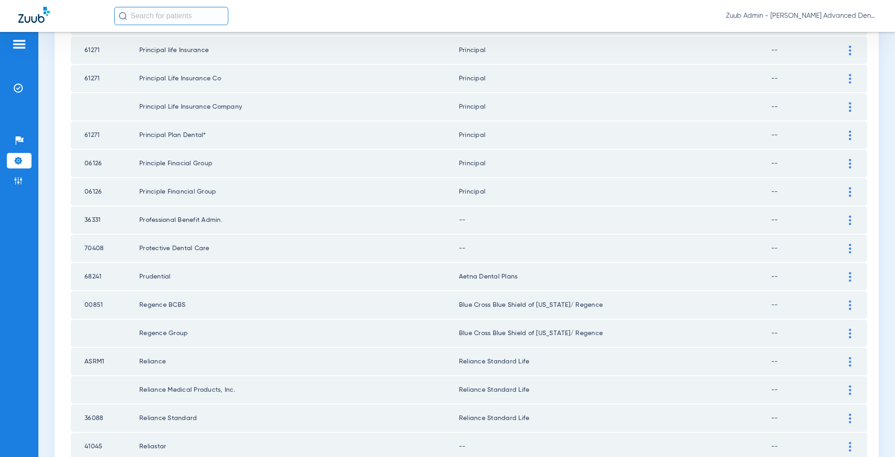
scroll to position [841, 0]
